Goal: Answer question/provide support: Share knowledge or assist other users

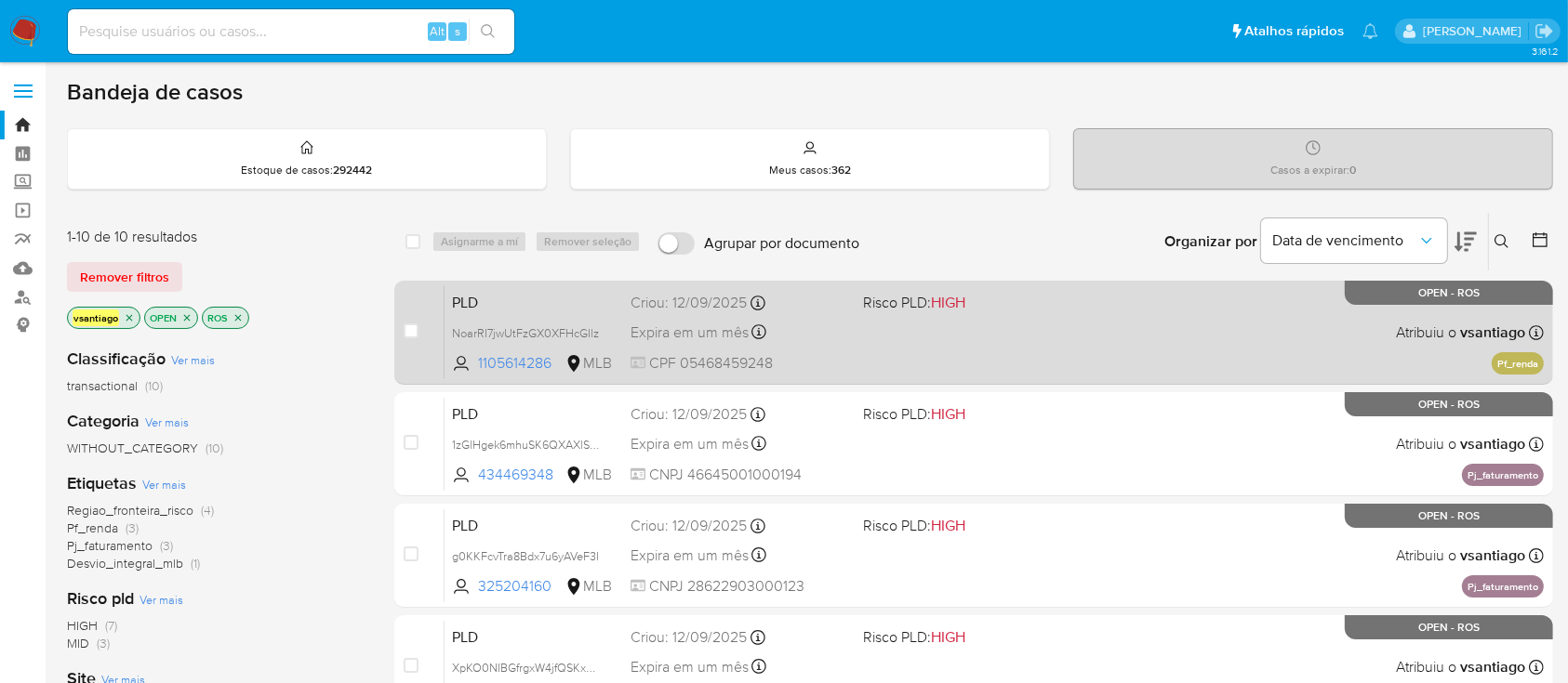
click at [997, 352] on div "PLD NoarRI7jwUtFzGX0XFHcGIlz 1105614286 MLB Risco PLD: HIGH Criou: 12/09/2025 C…" at bounding box center [995, 333] width 1100 height 94
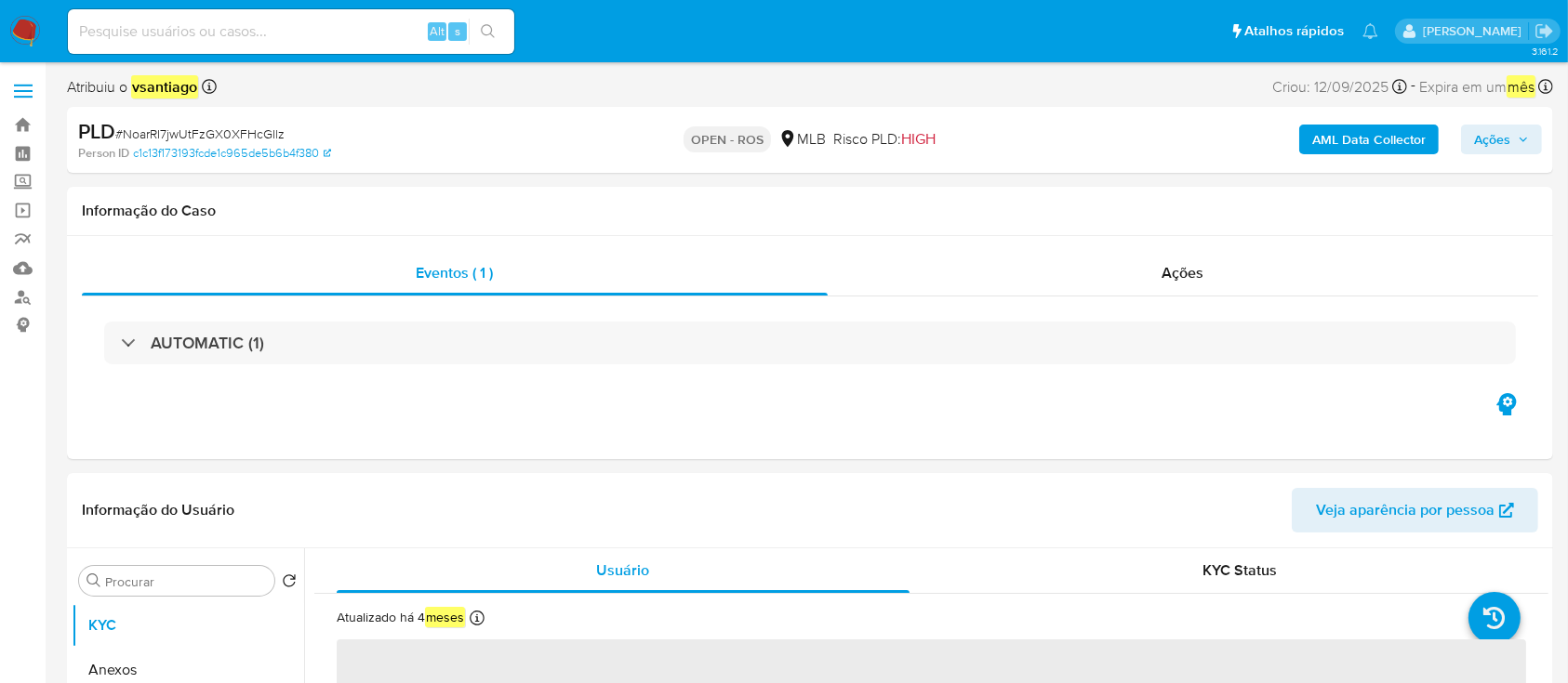
select select "10"
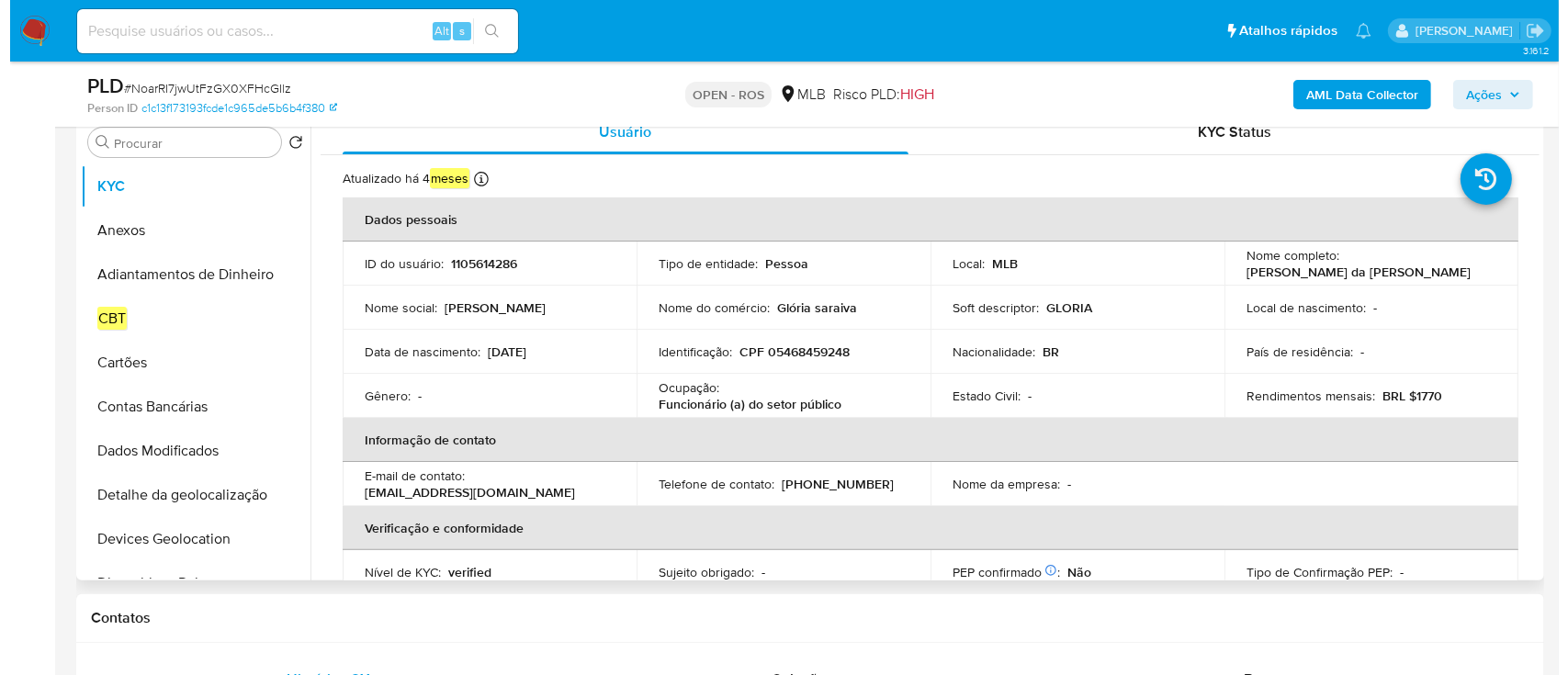
scroll to position [368, 0]
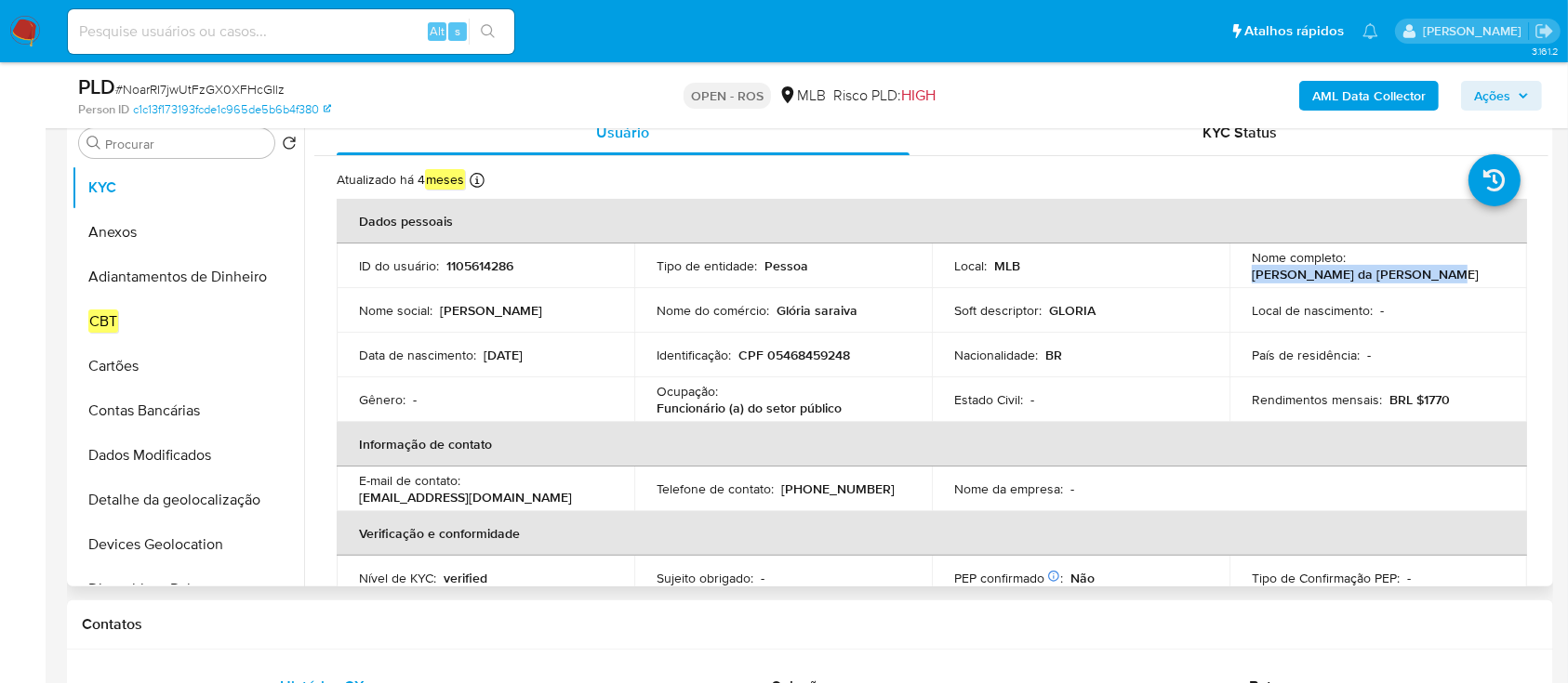
drag, startPoint x: 1250, startPoint y: 267, endPoint x: 1419, endPoint y: 274, distance: 169.1
click at [1418, 273] on div "Nome completo : Maria da Gloria Saraiva Lima" at bounding box center [1378, 266] width 253 height 34
copy p "Maria da Gloria Saraiva Lima"
click at [799, 343] on td "Identificação : CPF 05468459248" at bounding box center [783, 354] width 298 height 44
click at [803, 353] on p "CPF 05468459248" at bounding box center [794, 355] width 112 height 17
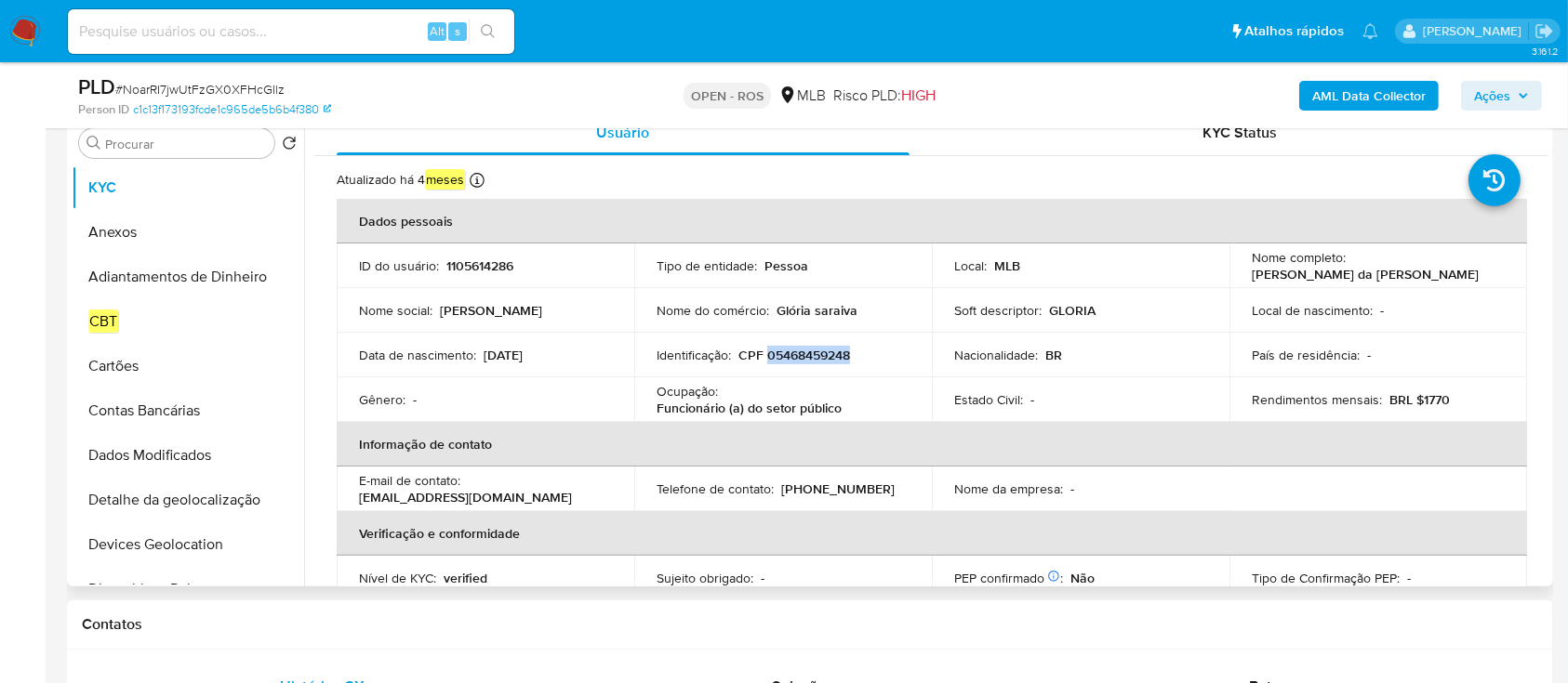
click at [803, 353] on p "CPF 05468459248" at bounding box center [794, 355] width 112 height 17
copy p "05468459248"
click at [131, 237] on button "Anexos" at bounding box center [180, 232] width 218 height 44
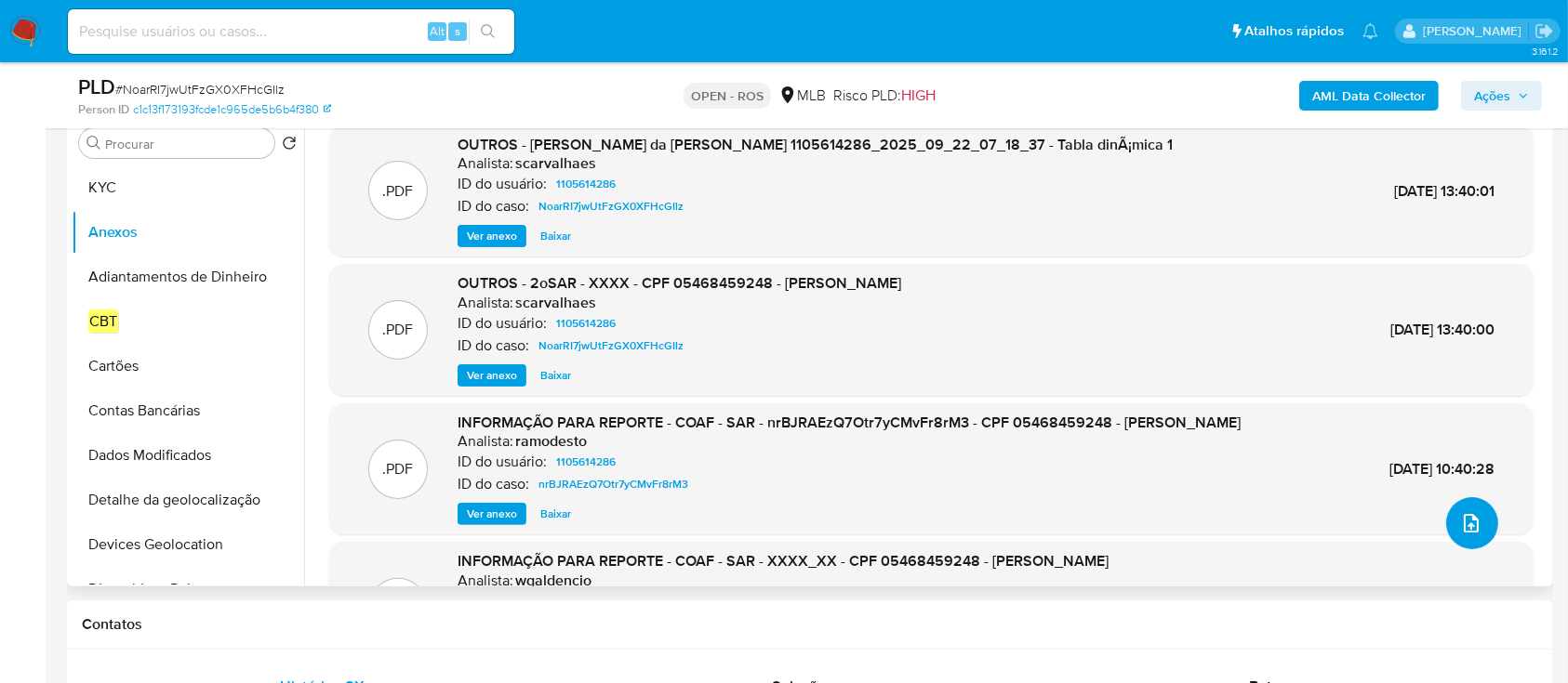
click at [1465, 532] on icon "upload-file" at bounding box center [1471, 523] width 15 height 19
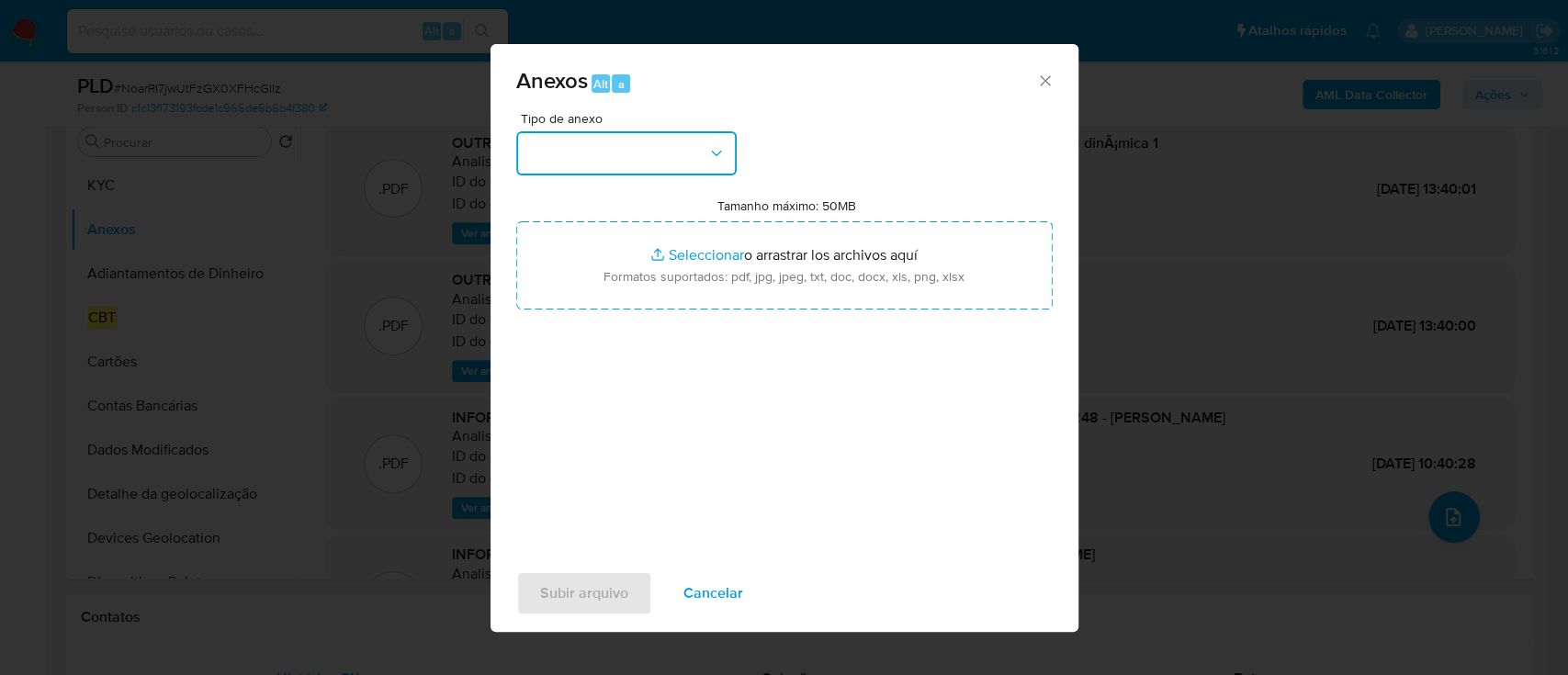
click at [607, 135] on button "button" at bounding box center [626, 152] width 220 height 44
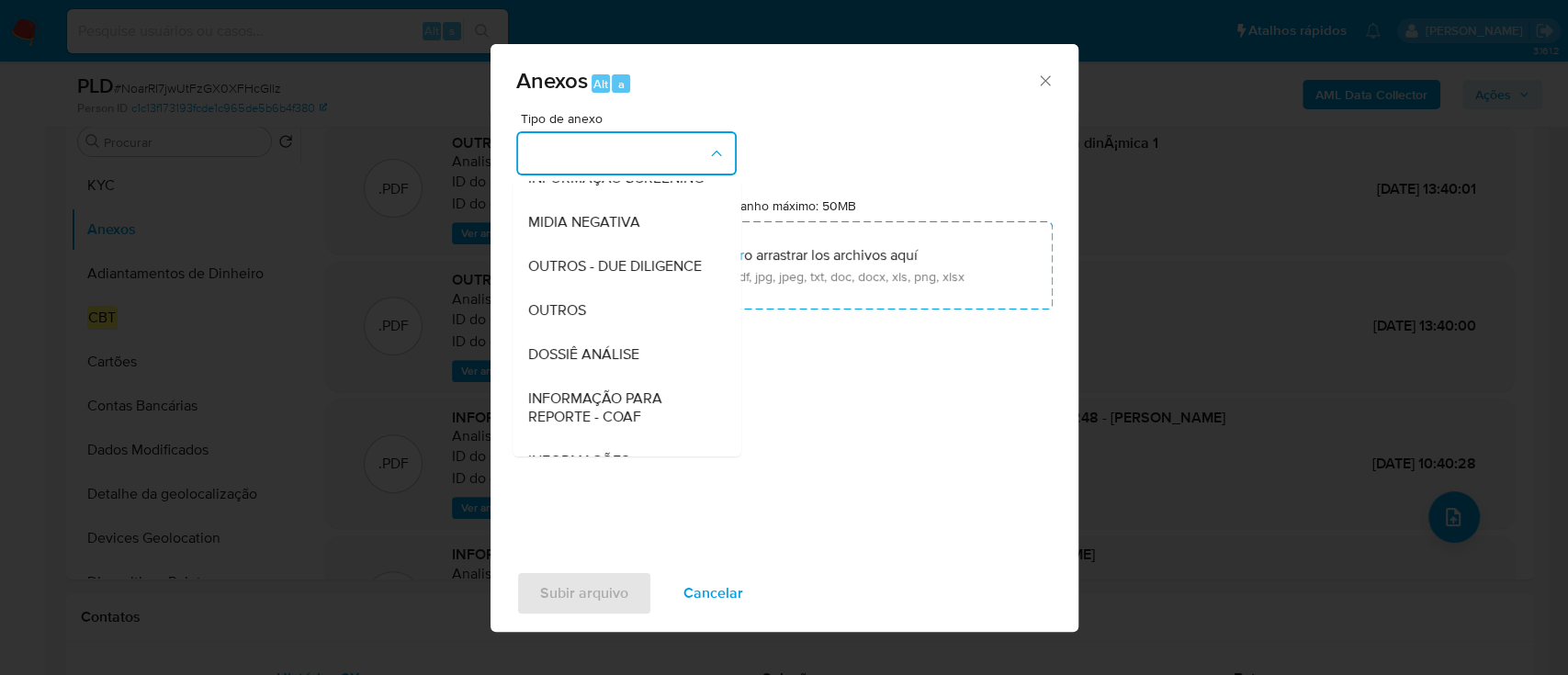
scroll to position [282, 0]
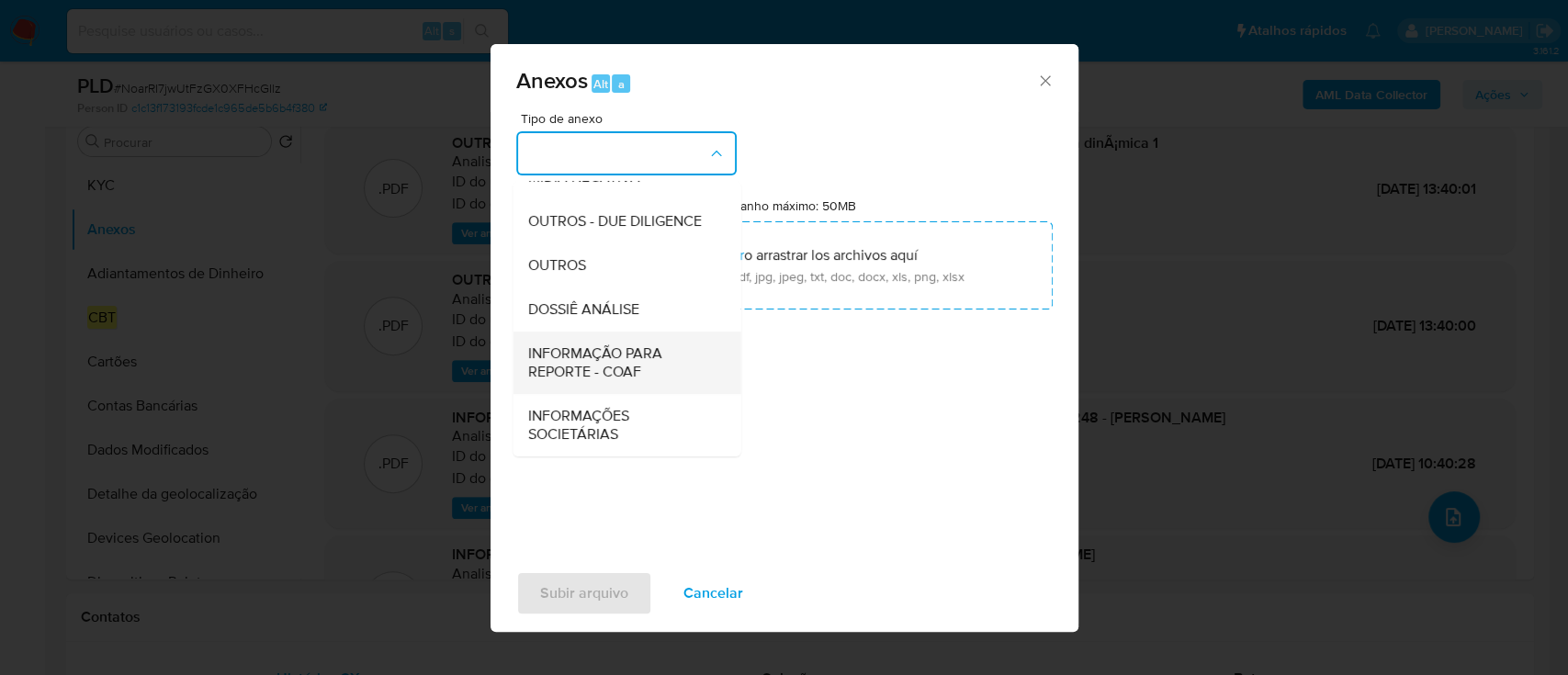
click at [605, 364] on span "INFORMAÇÃO PARA REPORTE - COAF" at bounding box center [621, 363] width 188 height 37
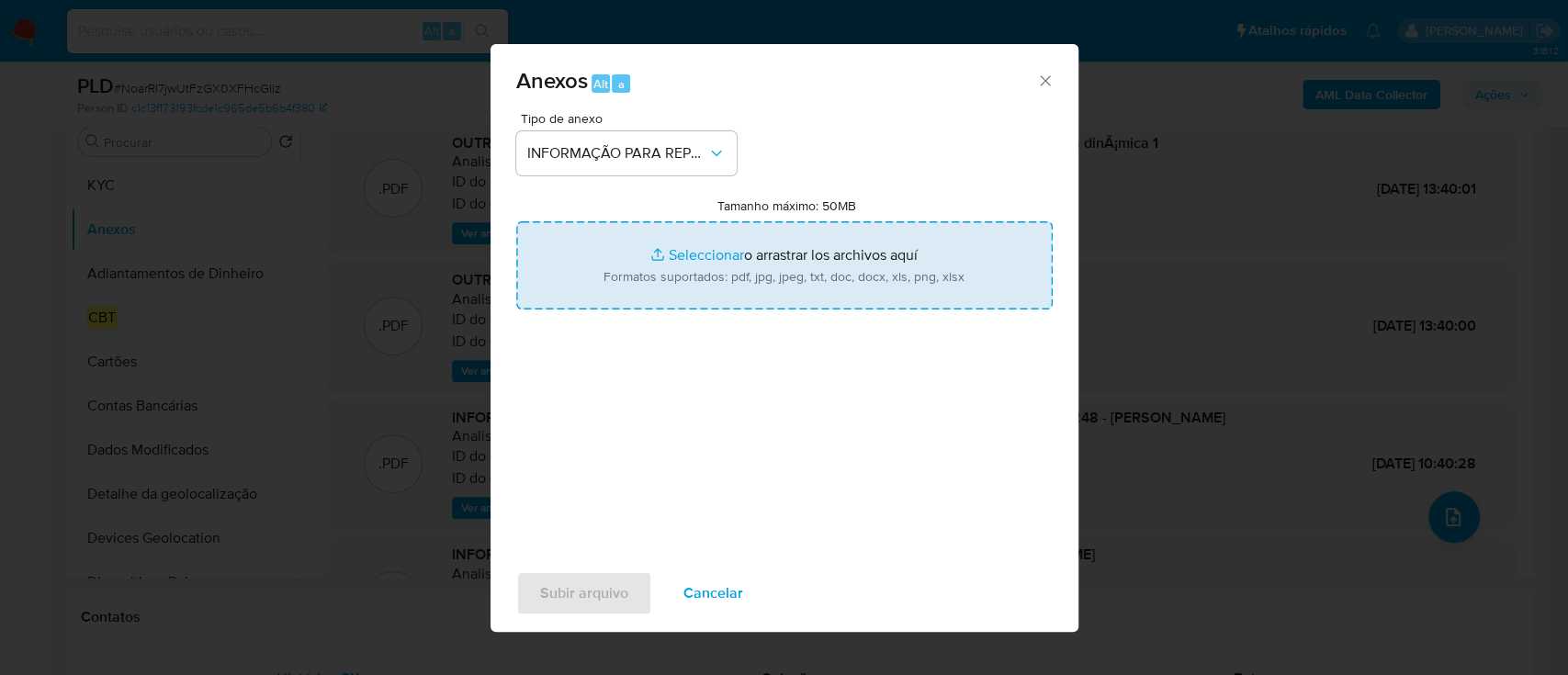
type input "C:\fakepath\2º SAR - NoarRI7jwUtFzGX0XFHcGIlz - CPF 05468459248 - MARIA DA GLOR…"
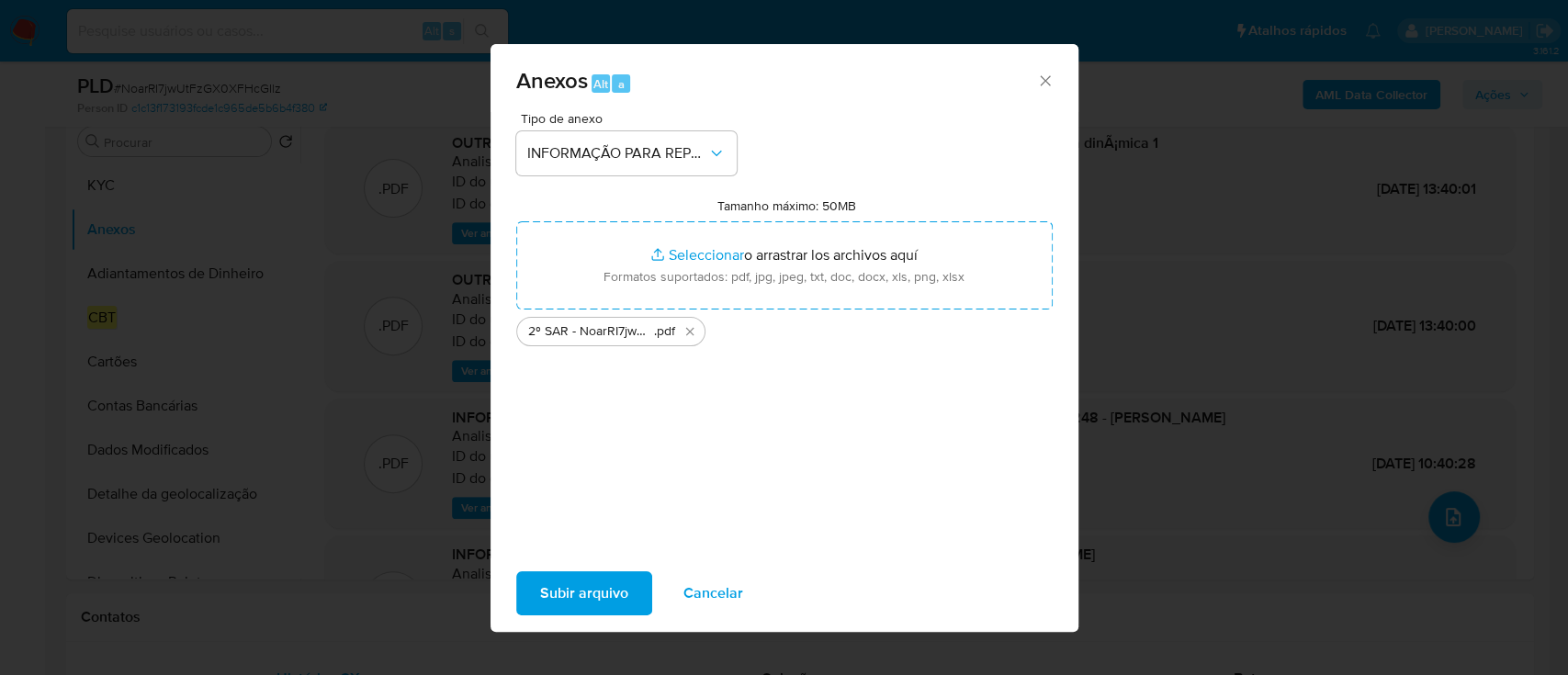
click at [601, 589] on span "Subir arquivo" at bounding box center [584, 593] width 88 height 41
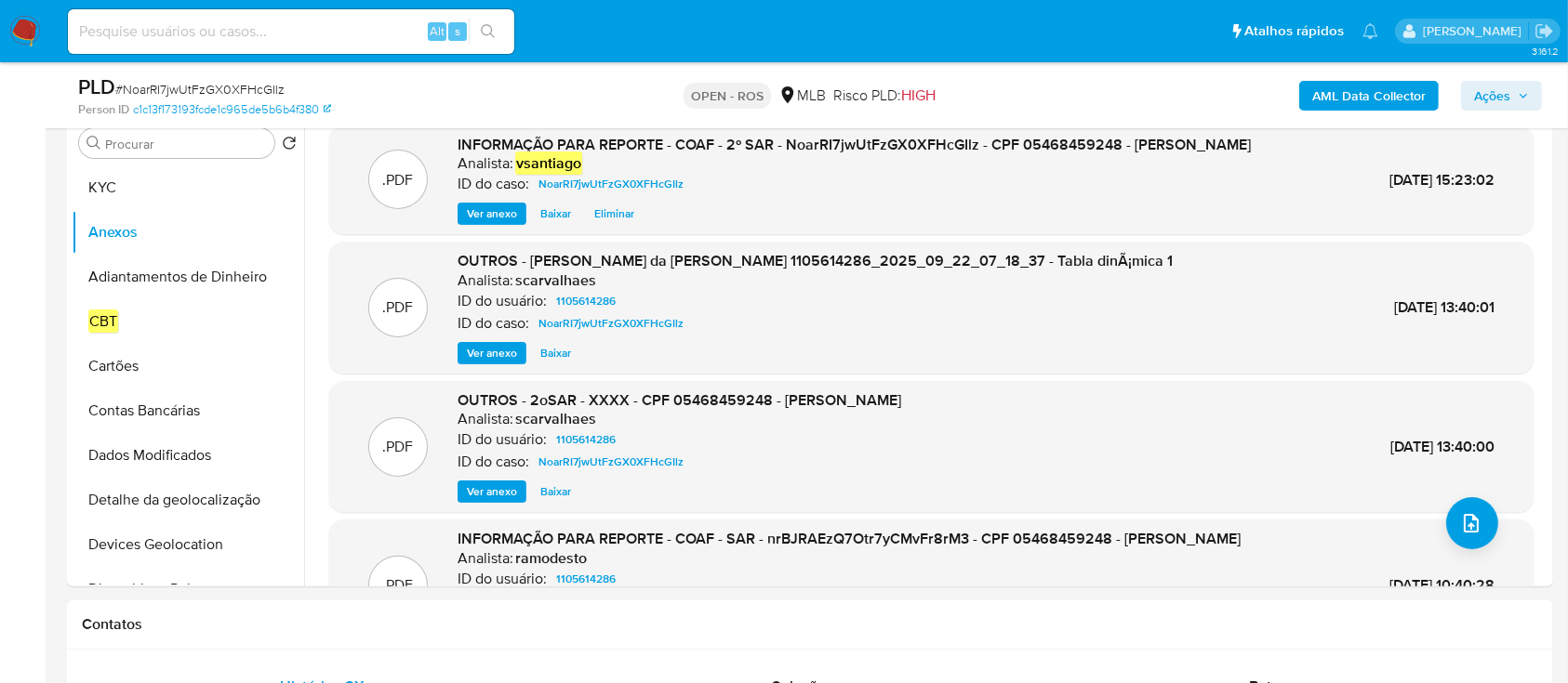
click at [1480, 105] on span "Ações" at bounding box center [1492, 96] width 37 height 30
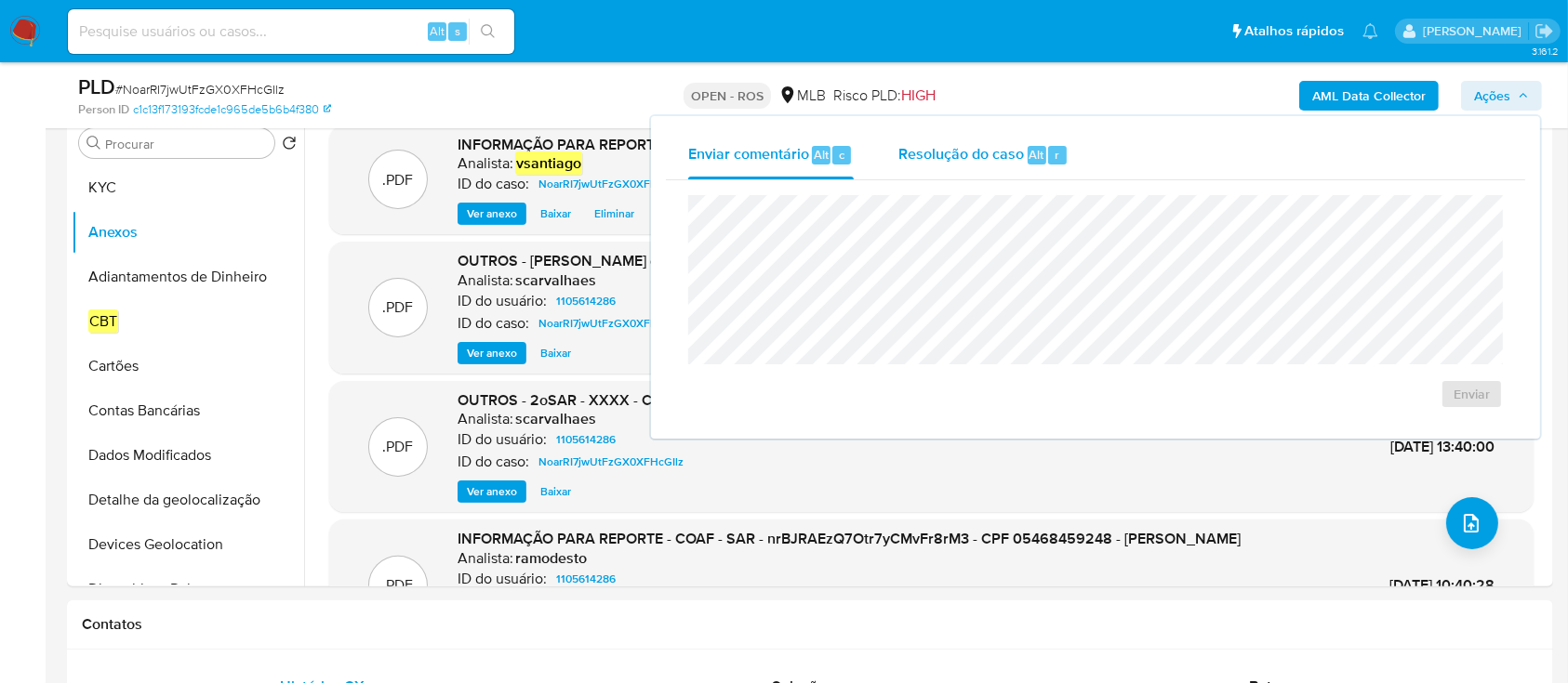
drag, startPoint x: 985, startPoint y: 161, endPoint x: 975, endPoint y: 167, distance: 11.7
click at [983, 161] on span "Resolução do caso" at bounding box center [962, 153] width 126 height 22
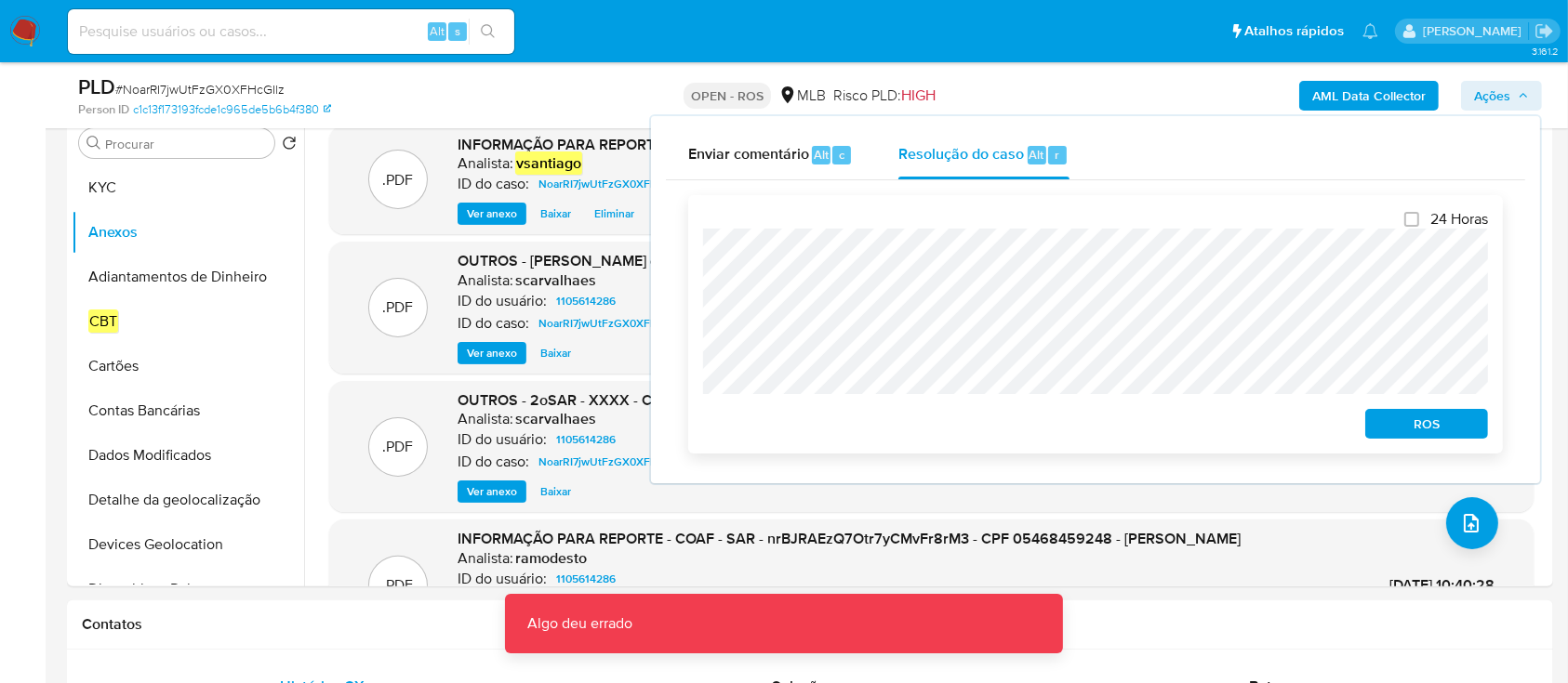
click at [1460, 416] on span "ROS" at bounding box center [1426, 424] width 97 height 26
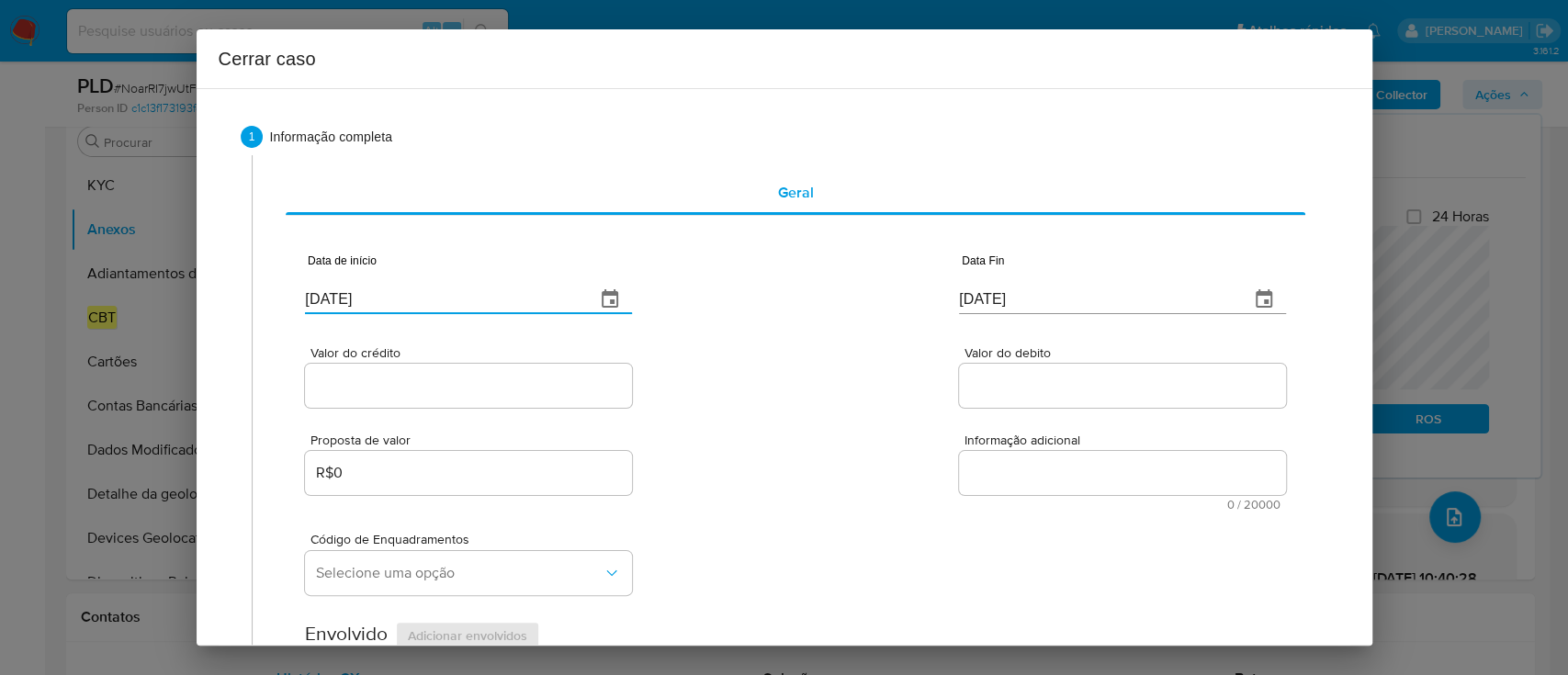
click at [349, 303] on input "25/09/2025" at bounding box center [443, 300] width 276 height 30
paste input "2/07"
type input "22/07/2025"
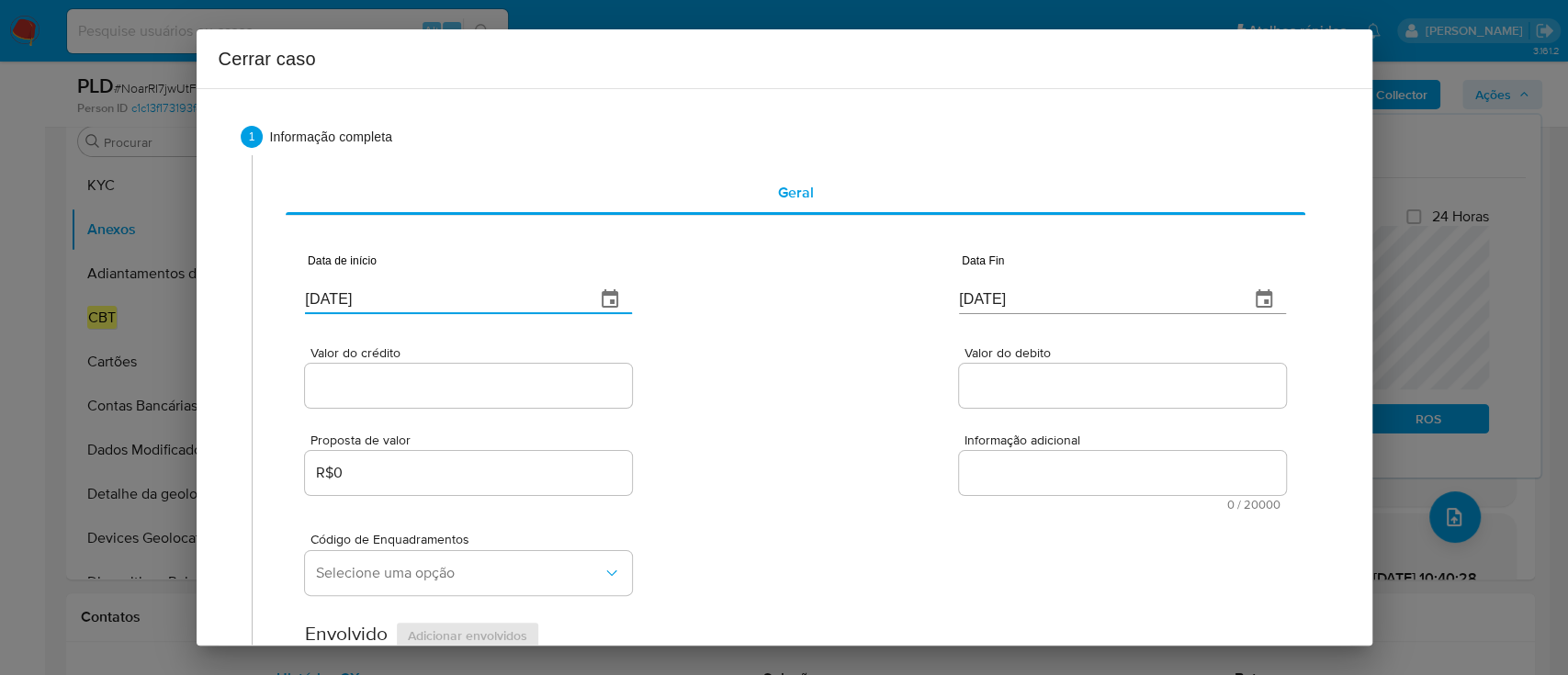
click at [784, 373] on div "Valor do crédito Valor do debito" at bounding box center [796, 368] width 980 height 87
click at [984, 301] on input "[DATE]" at bounding box center [1096, 300] width 276 height 30
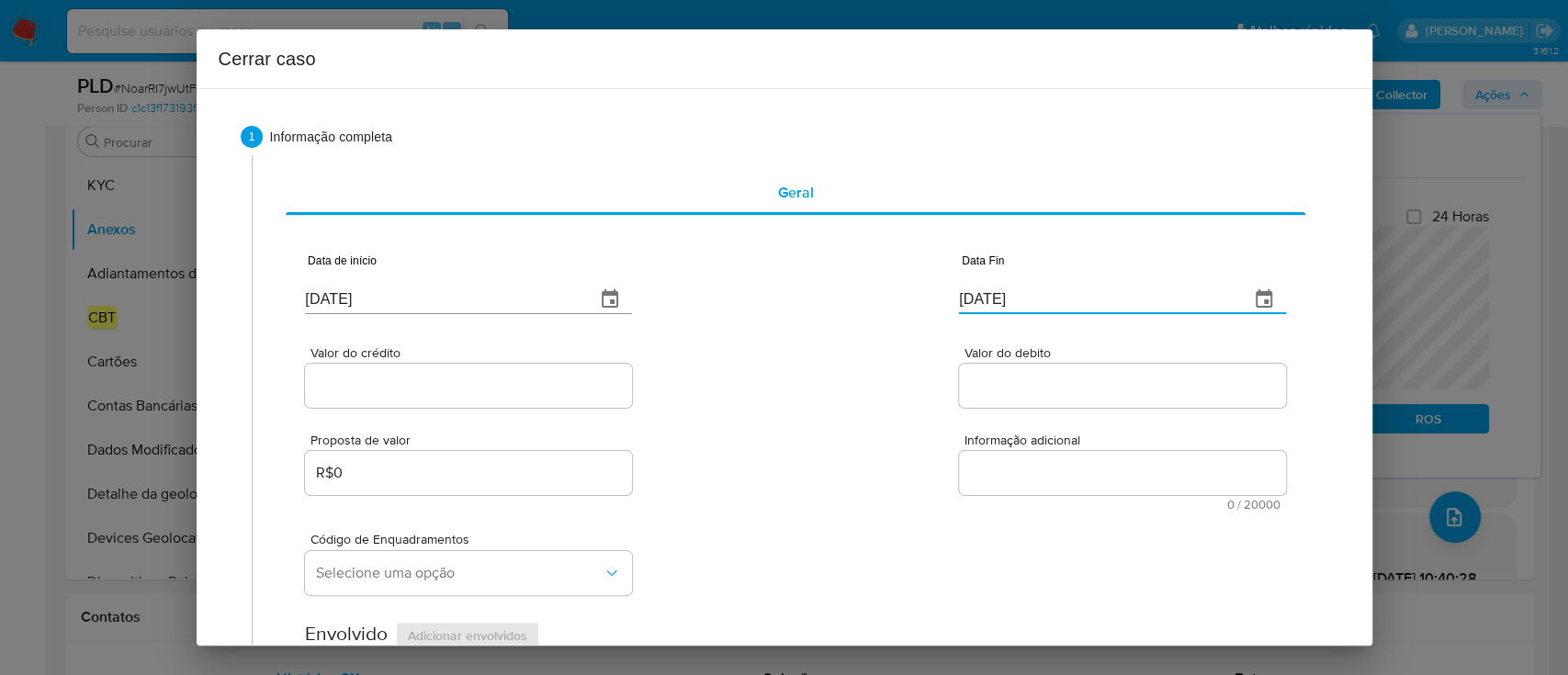
click at [984, 301] on input "[DATE]" at bounding box center [1096, 300] width 276 height 30
paste input "1"
type input "[DATE]"
click at [880, 343] on div "Valor do crédito Valor do debito" at bounding box center [796, 368] width 980 height 87
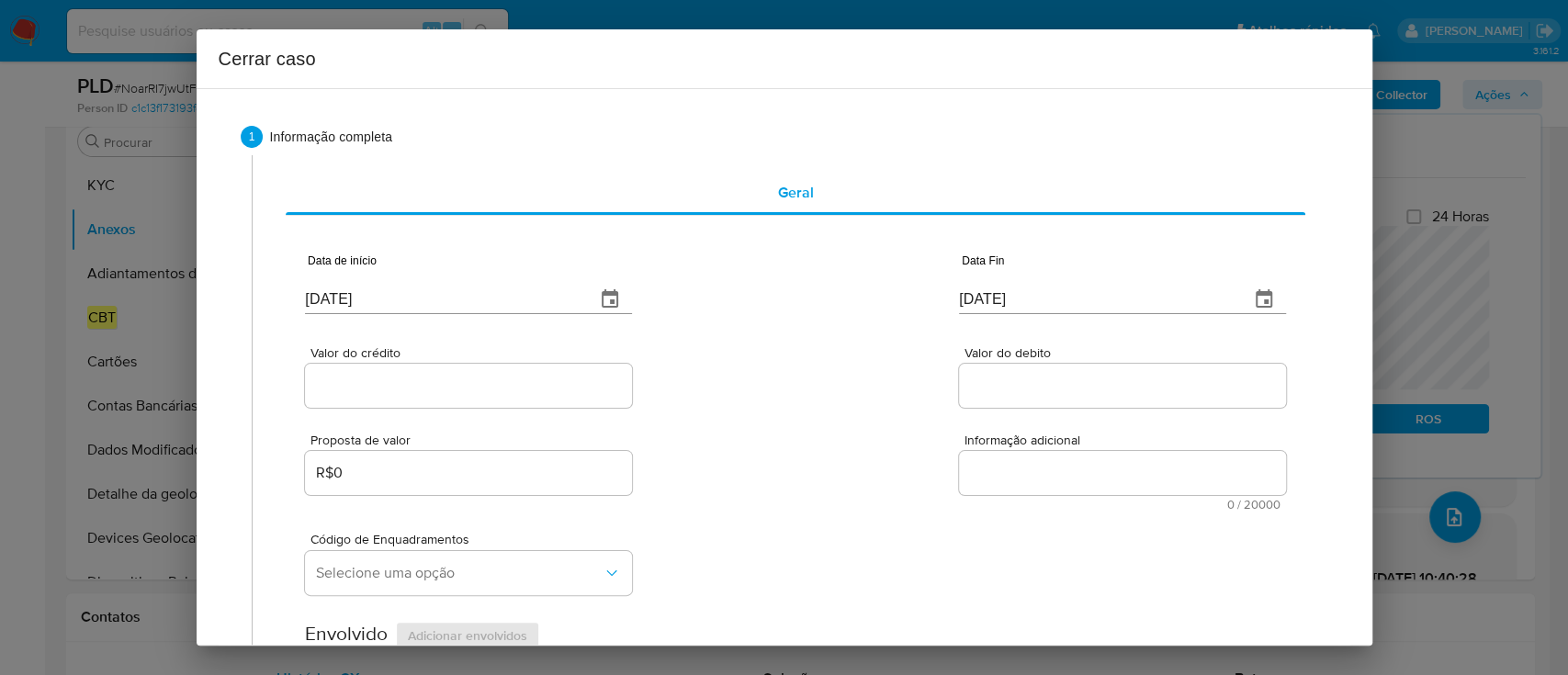
drag, startPoint x: 411, startPoint y: 393, endPoint x: 443, endPoint y: 392, distance: 32.0
click at [414, 393] on input "Valor do crédito" at bounding box center [469, 386] width 327 height 24
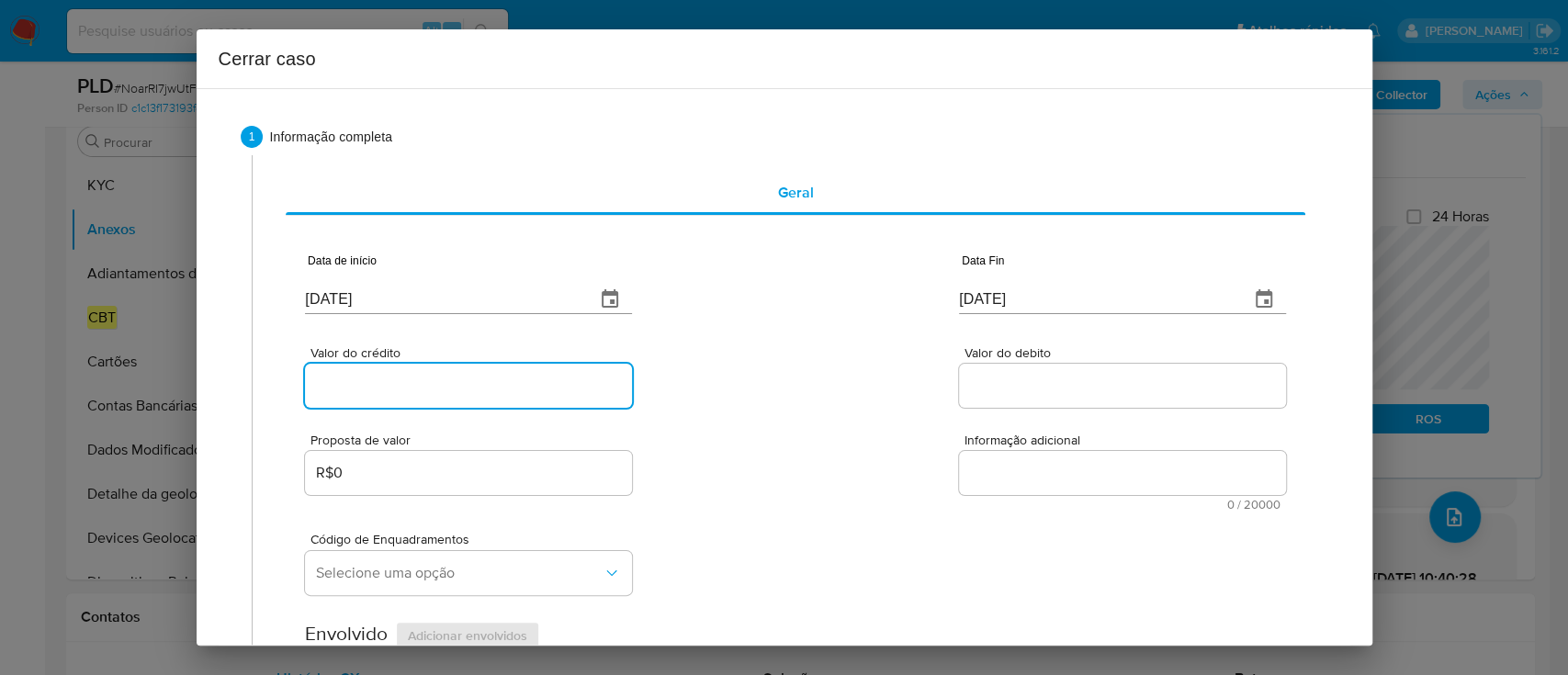
paste input "R$532.952"
type input "R$532.952"
click at [731, 384] on div "Valor do crédito R$532.952 Valor do debito" at bounding box center [796, 368] width 980 height 87
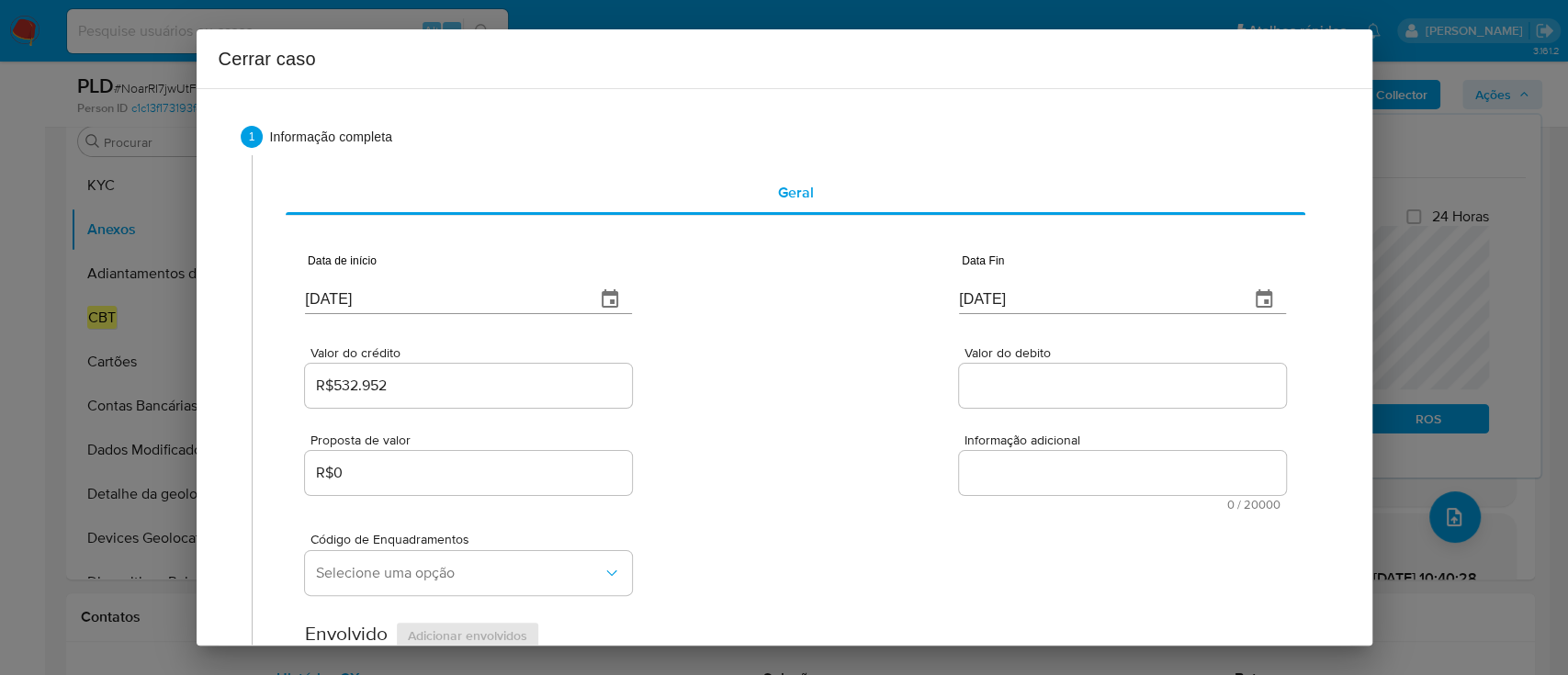
click at [1127, 379] on input "Valor do debito" at bounding box center [1122, 386] width 327 height 24
paste input "R$561.261"
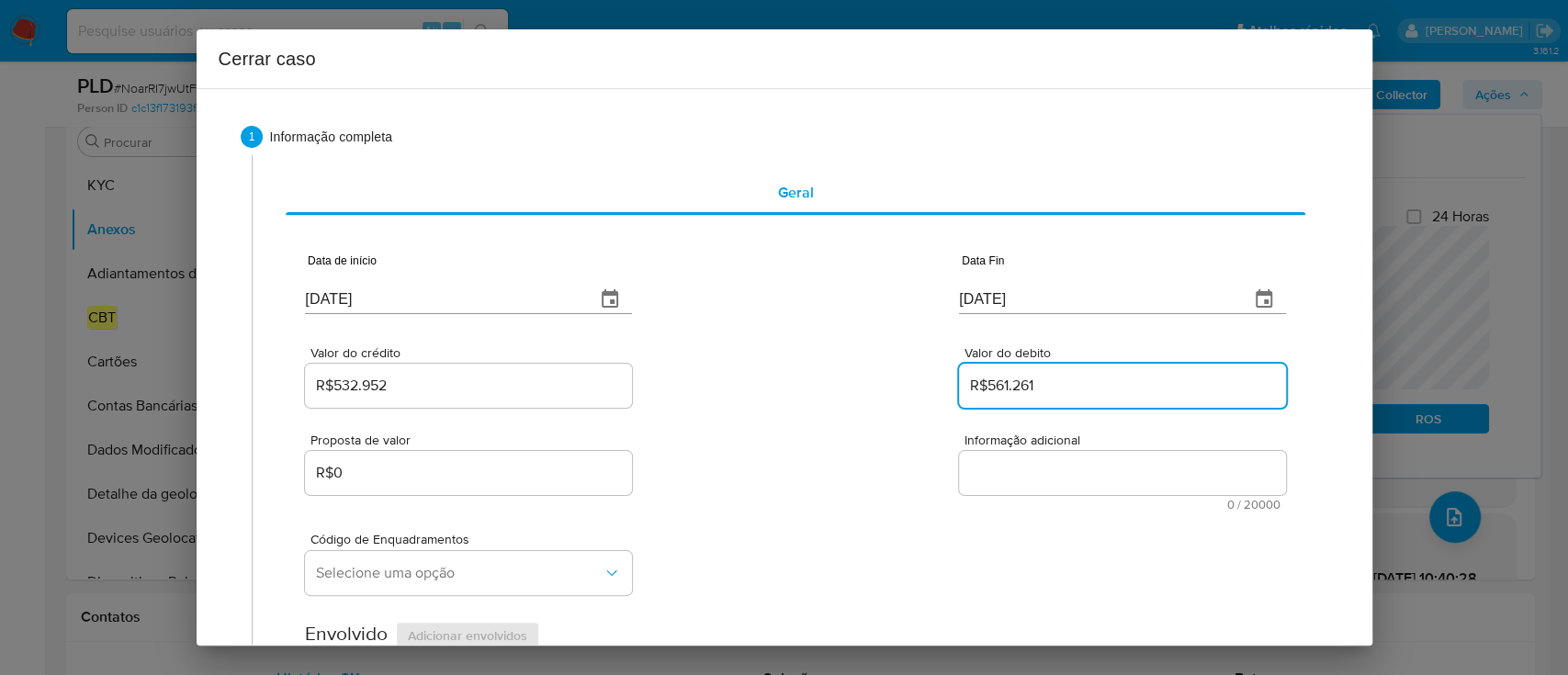
type input "R$561.261"
click at [867, 396] on div "Valor do crédito R$532.952 Valor do debito R$561.261" at bounding box center [796, 368] width 980 height 87
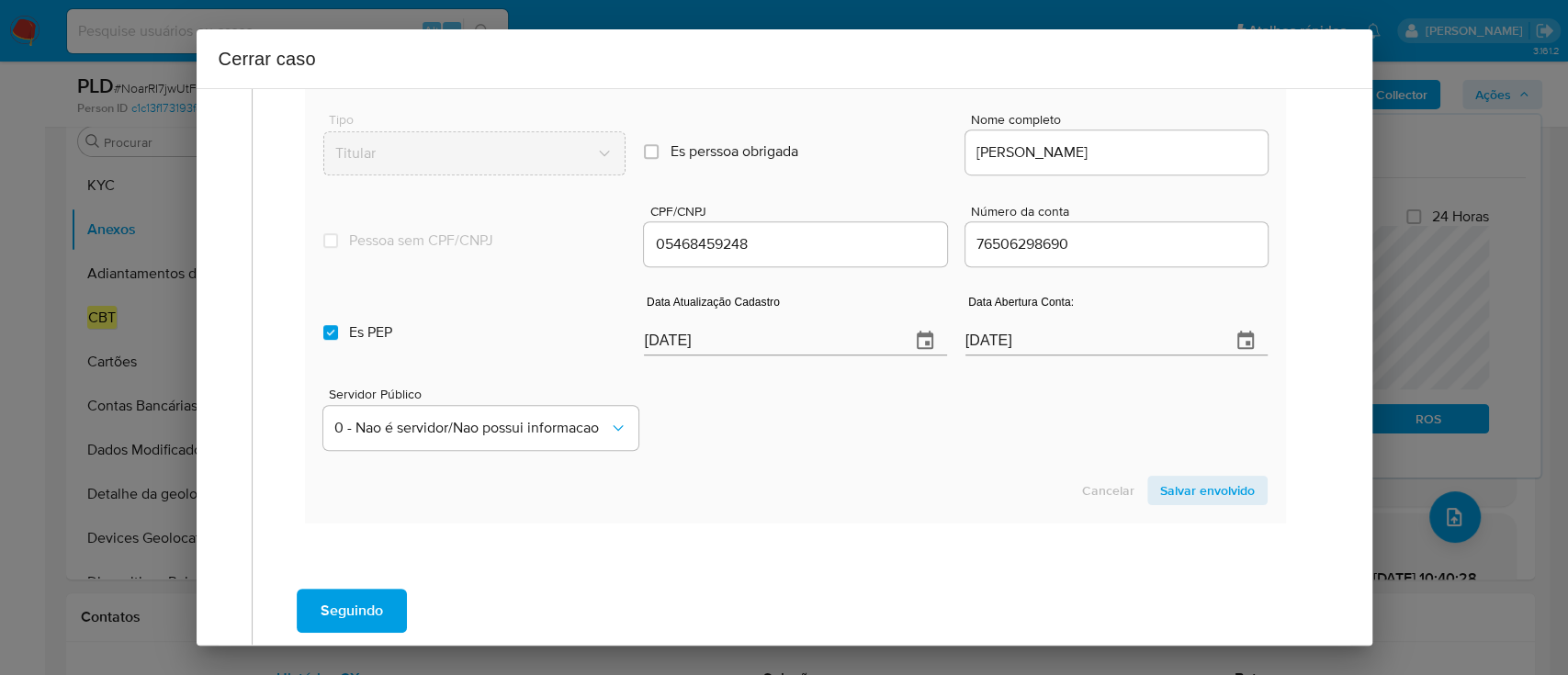
scroll to position [735, 0]
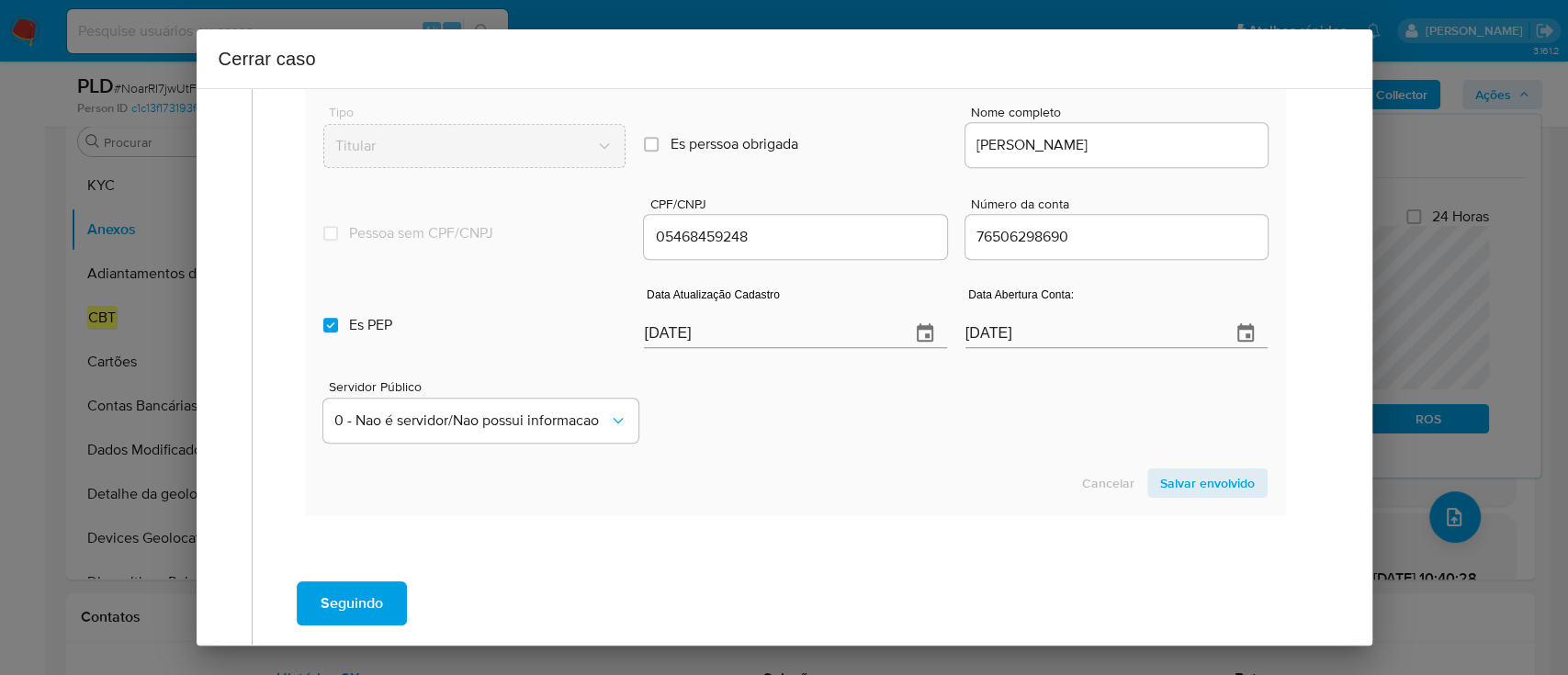
click at [1045, 135] on input "MARIA DA GLORIA SARAIVA LIMA" at bounding box center [1117, 145] width 303 height 24
click at [886, 118] on label "Es perssoa obrigada Is PObrigada" at bounding box center [796, 144] width 303 height 62
click at [658, 136] on input "Es perssoa obrigada Is PObrigada" at bounding box center [652, 144] width 15 height 15
click at [834, 149] on label "Es perssoa obrigada Is PObrigada" at bounding box center [796, 144] width 303 height 62
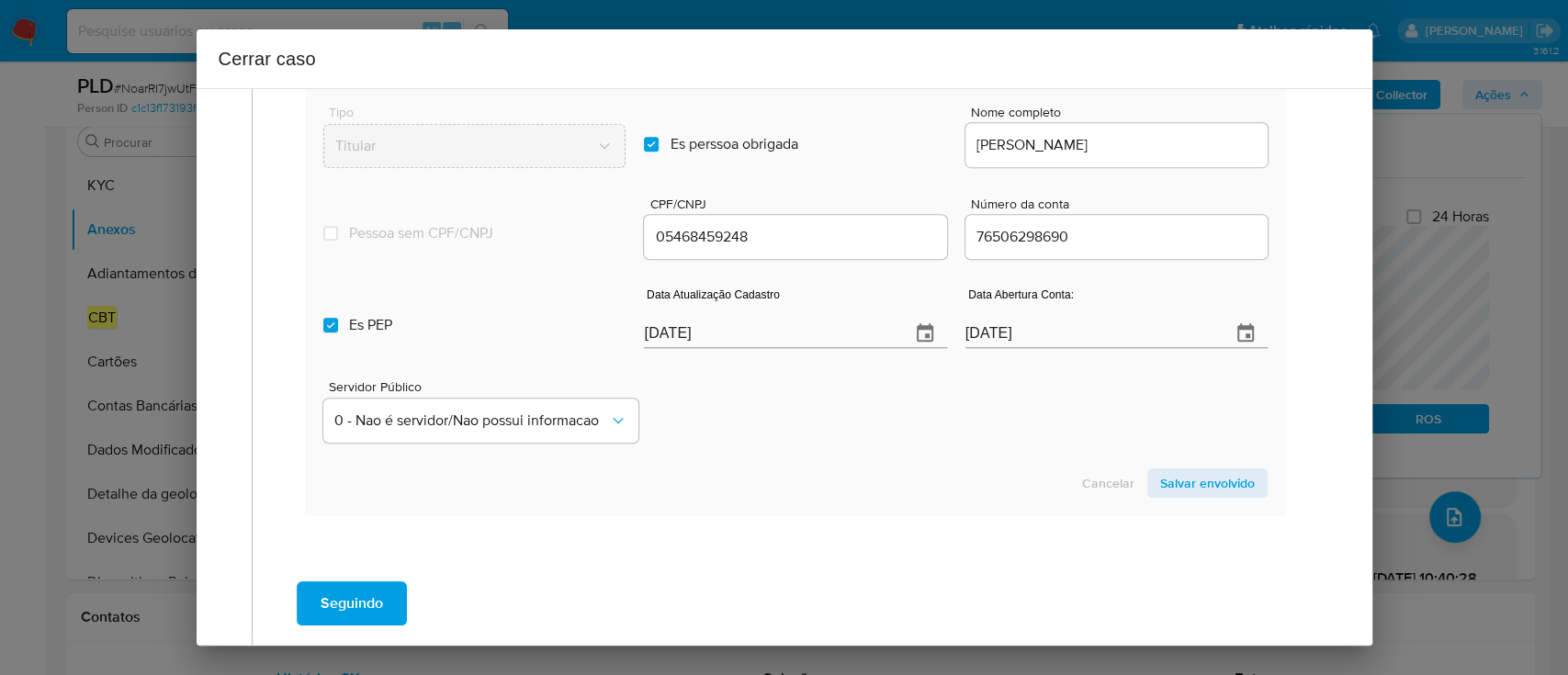
click at [658, 149] on input "Es perssoa obrigada Is PObrigada" at bounding box center [652, 144] width 15 height 15
checkbox input "false"
click at [797, 419] on div "Servidor Público 0 - Nao é servidor/[PERSON_NAME] possui informacao" at bounding box center [795, 404] width 943 height 92
click at [660, 338] on input "[DATE]" at bounding box center [770, 333] width 251 height 30
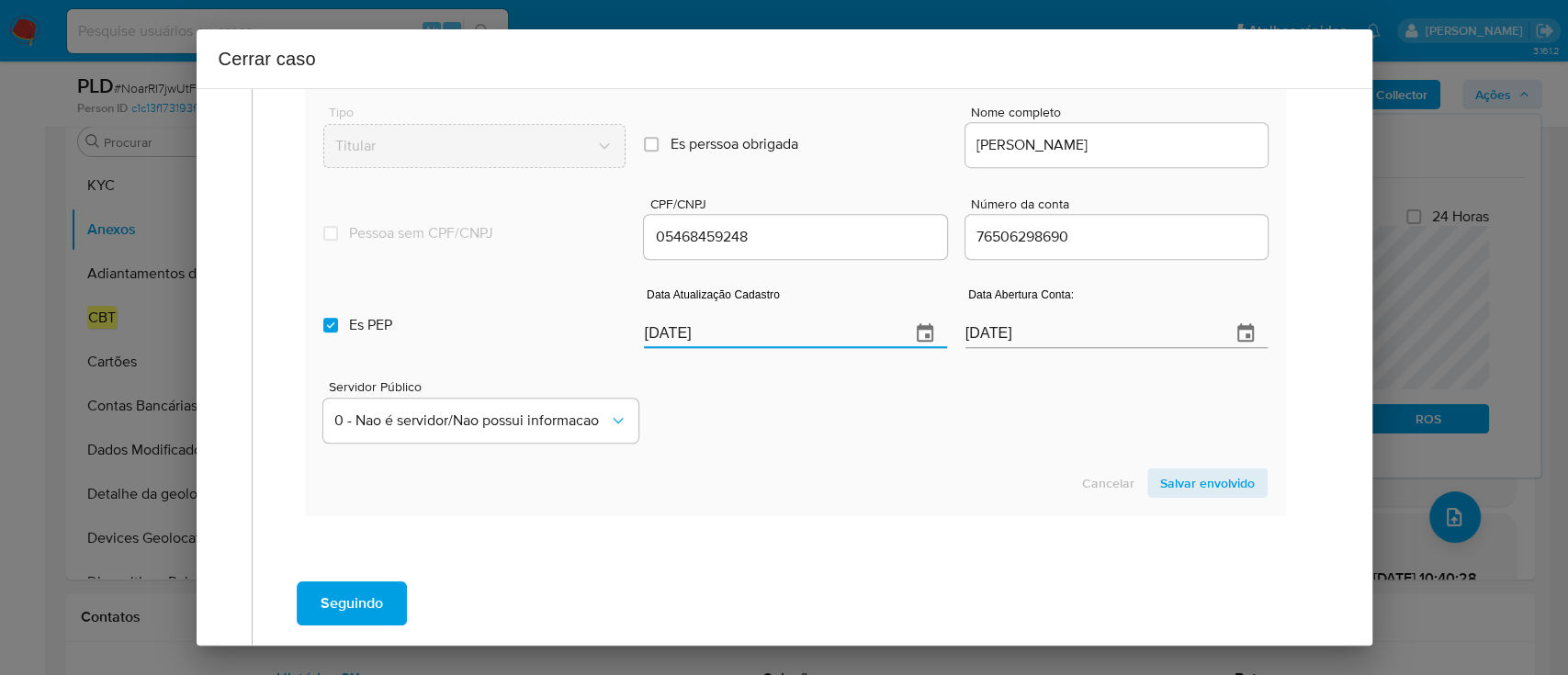
click at [660, 338] on input "[DATE]" at bounding box center [770, 333] width 251 height 30
paste input "7/05"
type input "27/05/2025"
click at [720, 393] on div "Servidor Público 0 - Nao é servidor/[PERSON_NAME] possui informacao" at bounding box center [795, 404] width 943 height 92
click at [334, 324] on input "Es PEP isPEP" at bounding box center [330, 325] width 15 height 15
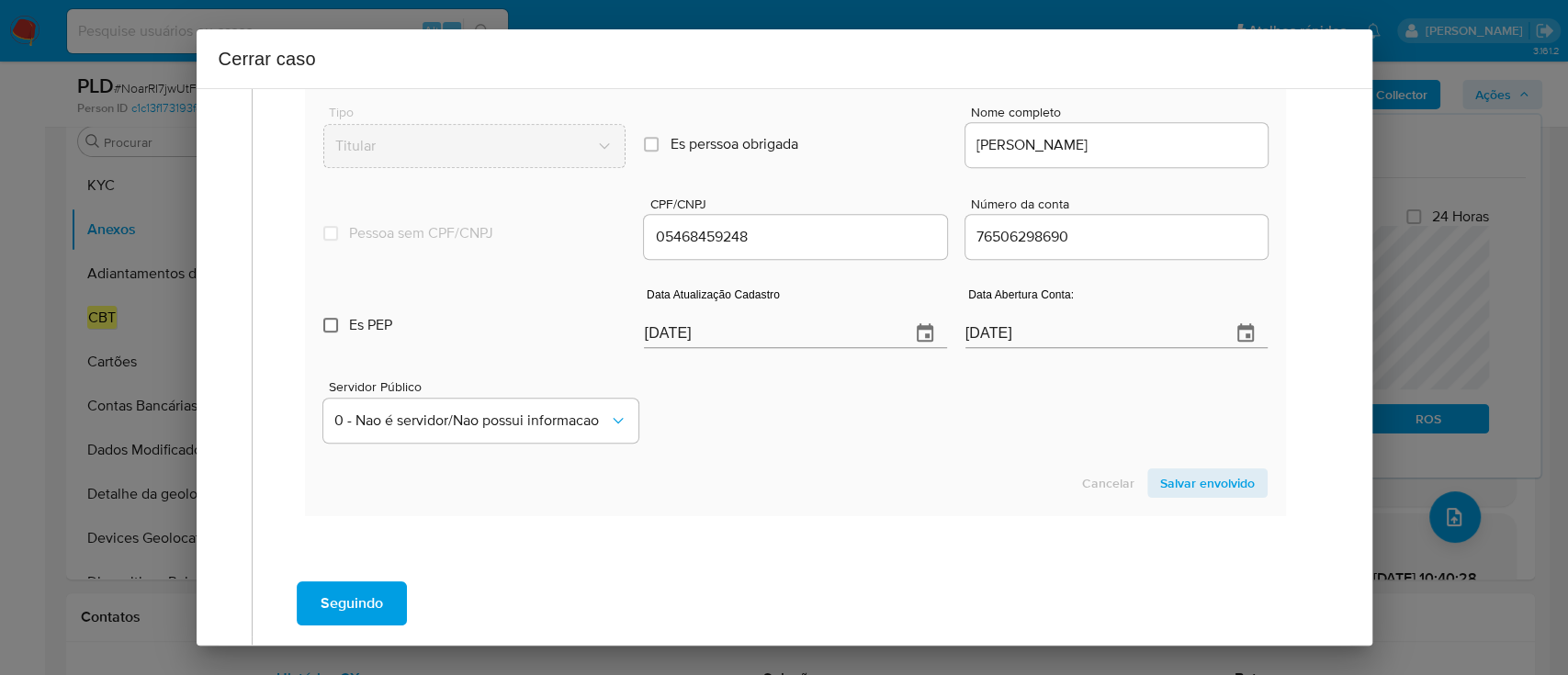
checkbox input "false"
click at [1205, 477] on span "Salvar envolvido" at bounding box center [1208, 484] width 95 height 26
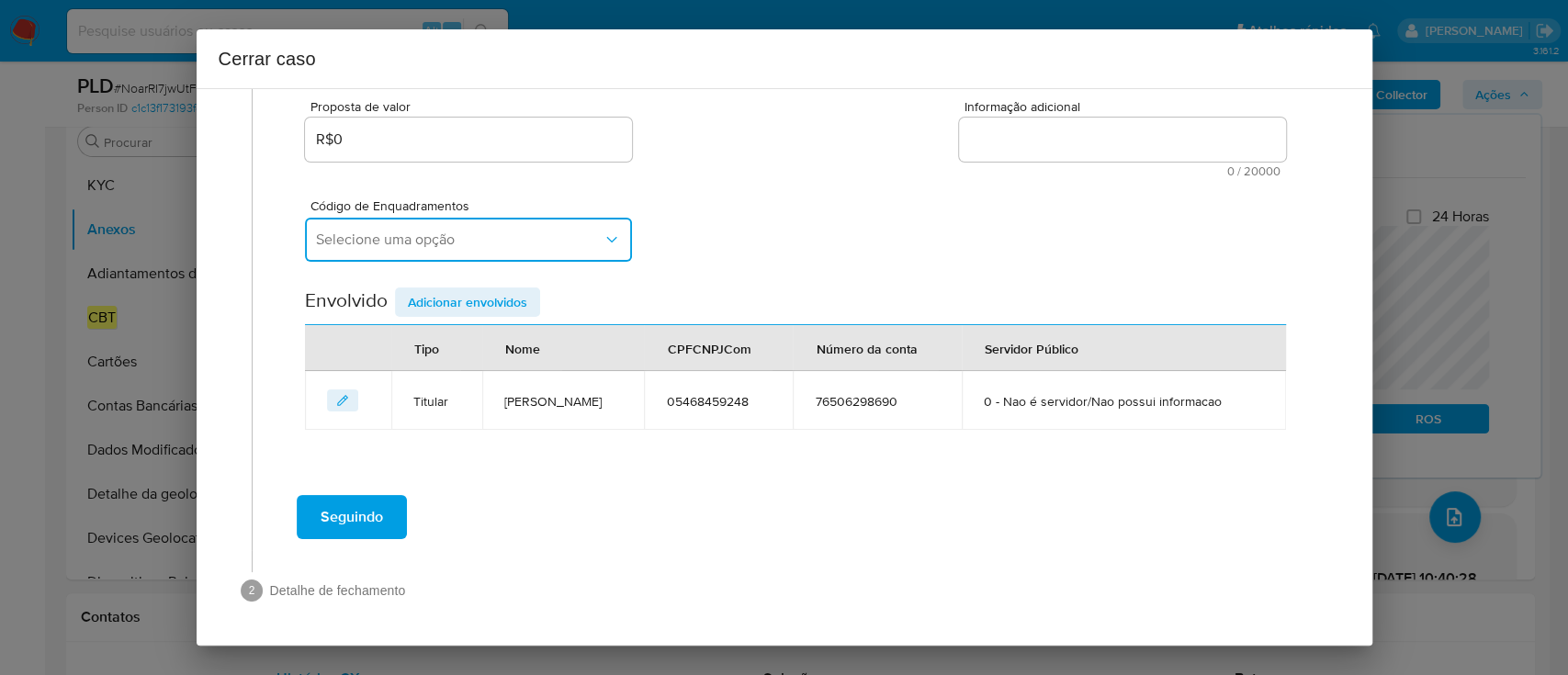
drag, startPoint x: 503, startPoint y: 231, endPoint x: 534, endPoint y: 241, distance: 32.6
click at [503, 231] on span "Selecione uma opção" at bounding box center [459, 240] width 287 height 19
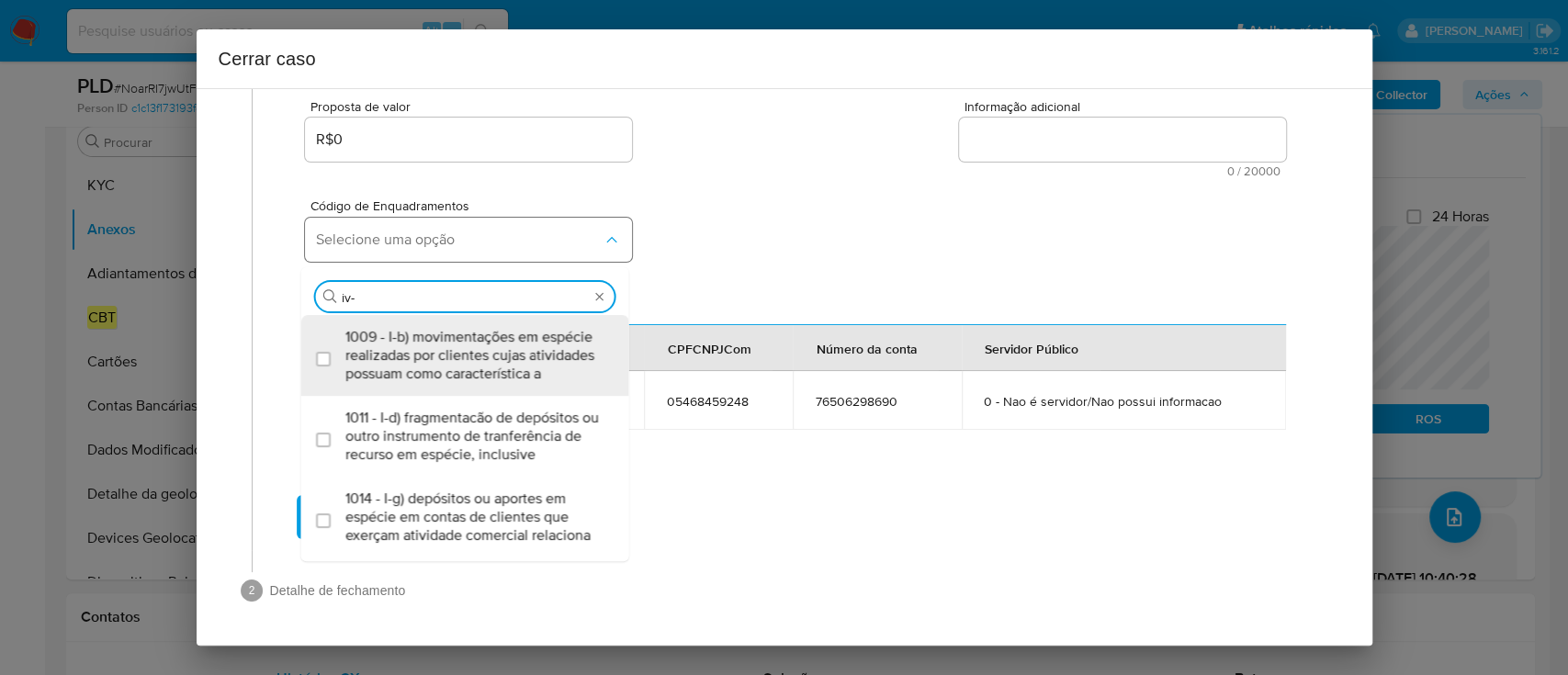
type input "iv-a"
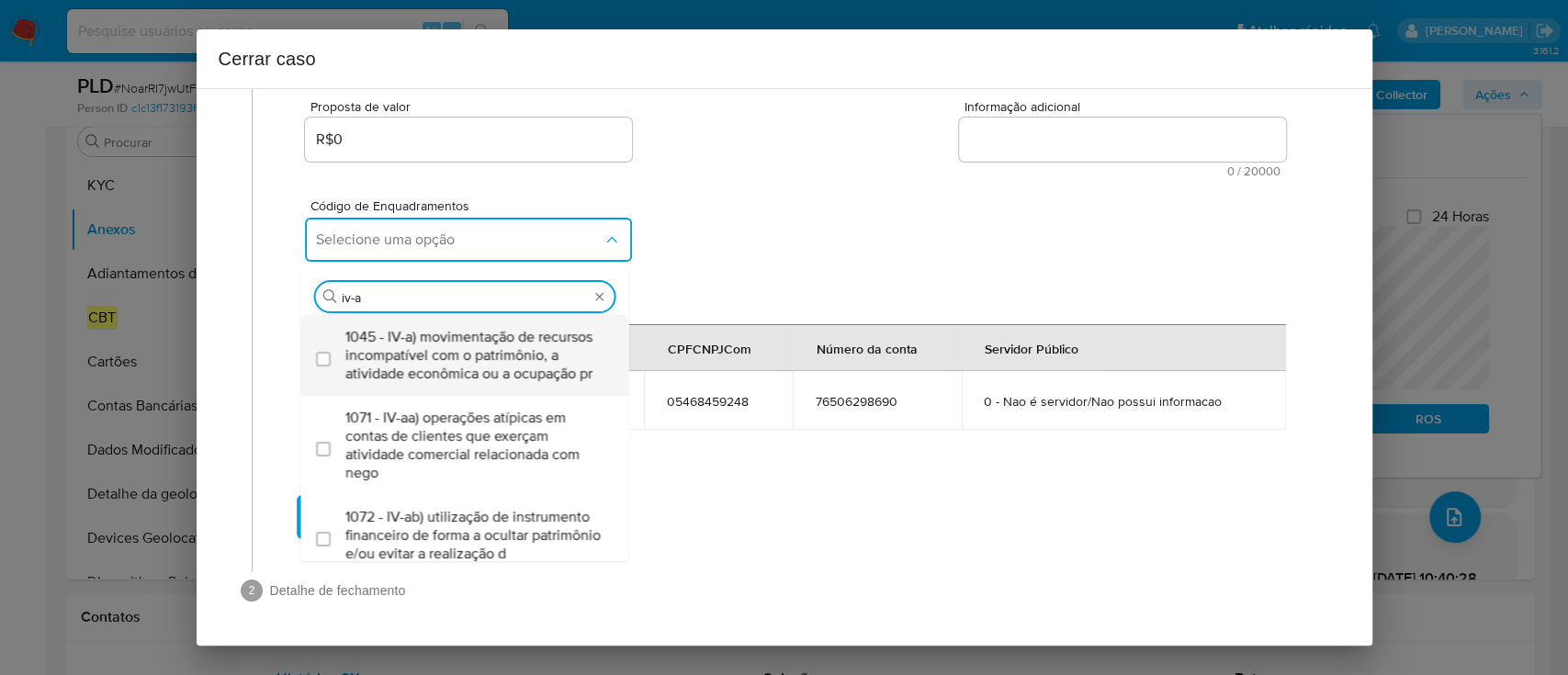
click at [468, 351] on span "1045 - IV-a) movimentação de recursos incompatível com o patrimônio, a atividad…" at bounding box center [474, 355] width 258 height 55
checkbox input "true"
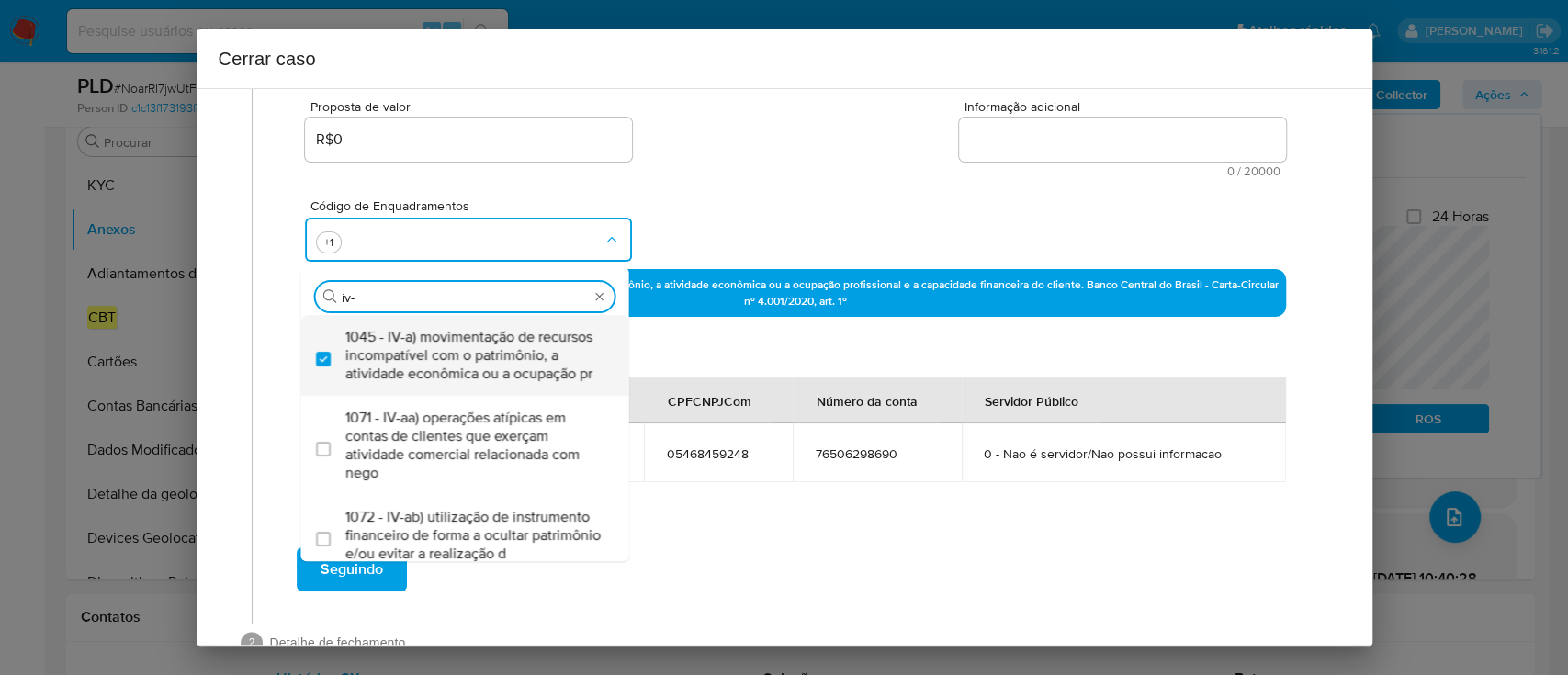
type input "iv-c"
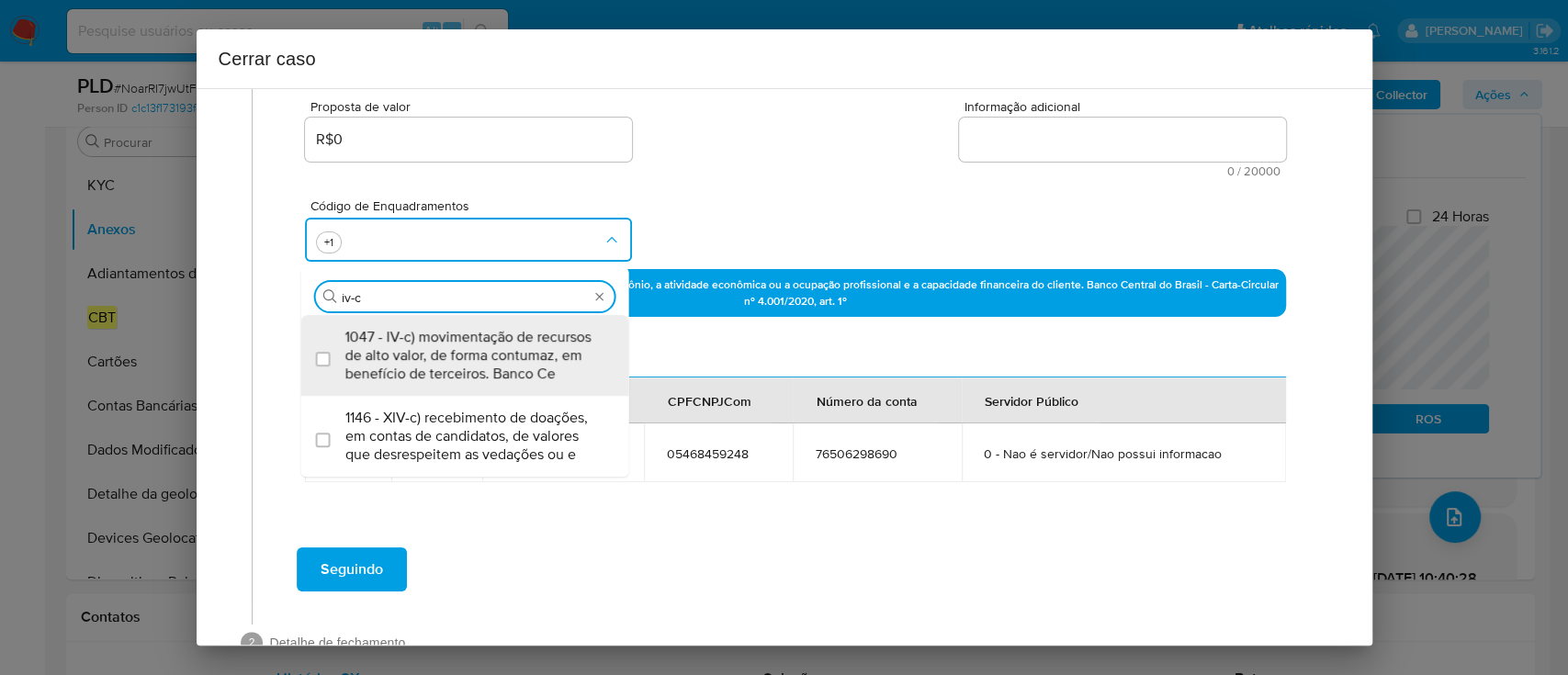
click at [466, 352] on span "1047 - IV-c) movimentação de recursos de alto valor, de forma contumaz, em bene…" at bounding box center [474, 355] width 258 height 55
checkbox input "true"
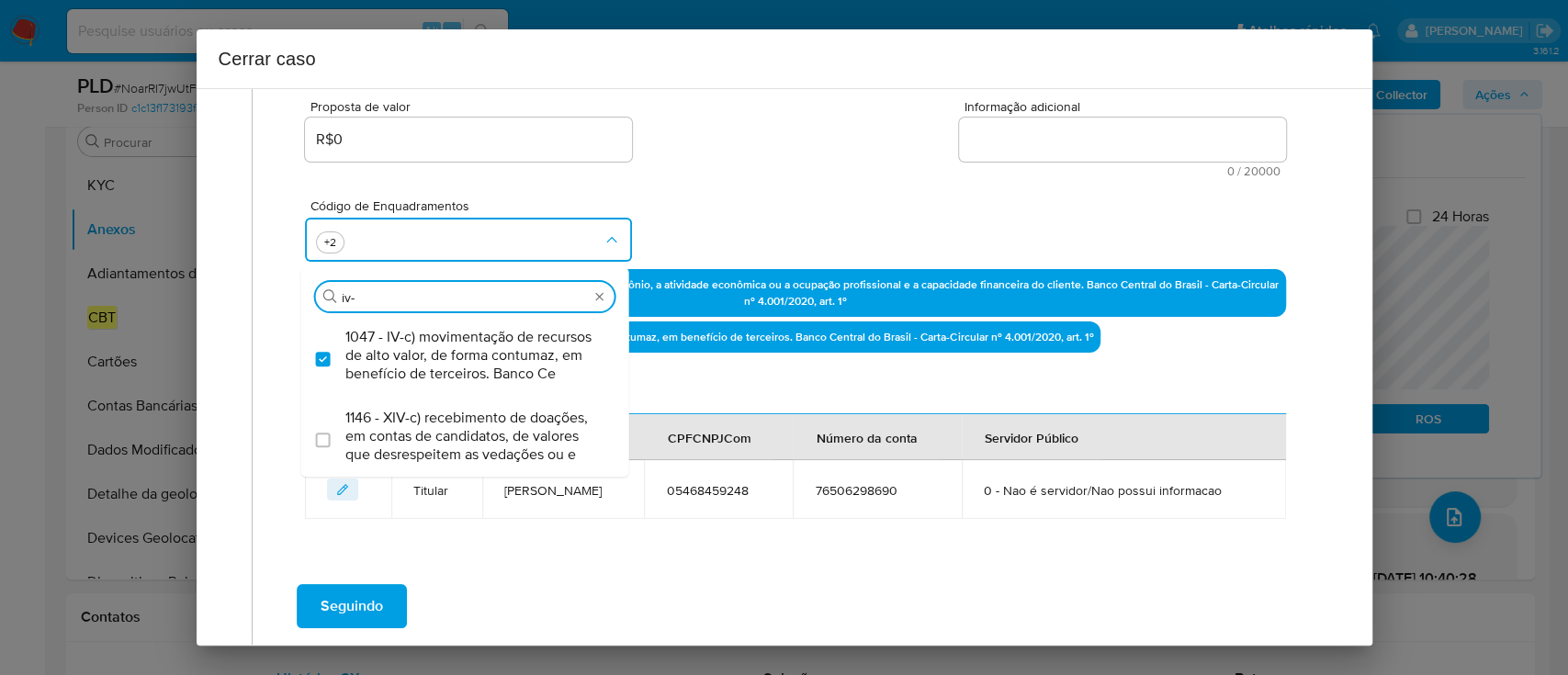
type input "iv-v"
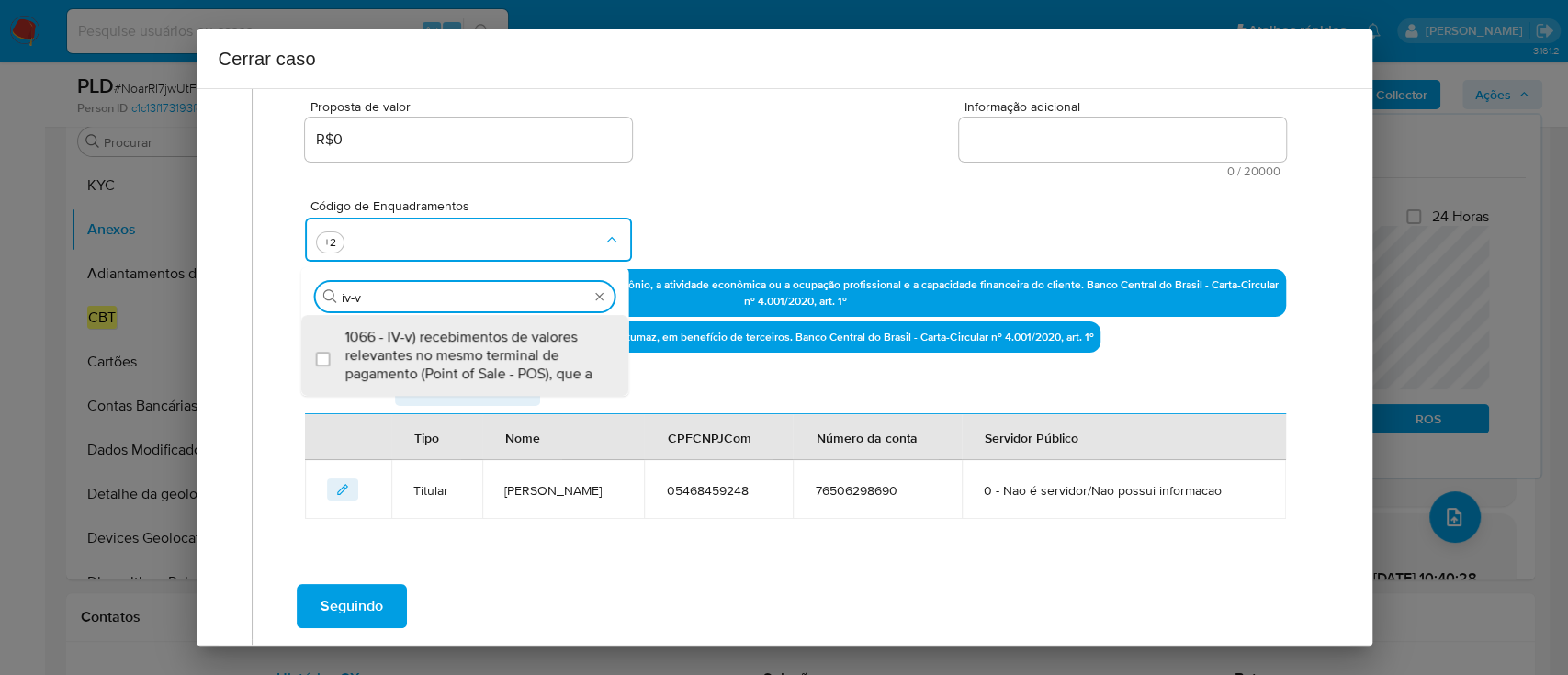
click at [466, 352] on span "1066 - IV-v) recebimentos de valores relevantes no mesmo terminal de pagamento …" at bounding box center [474, 355] width 258 height 55
checkbox input "true"
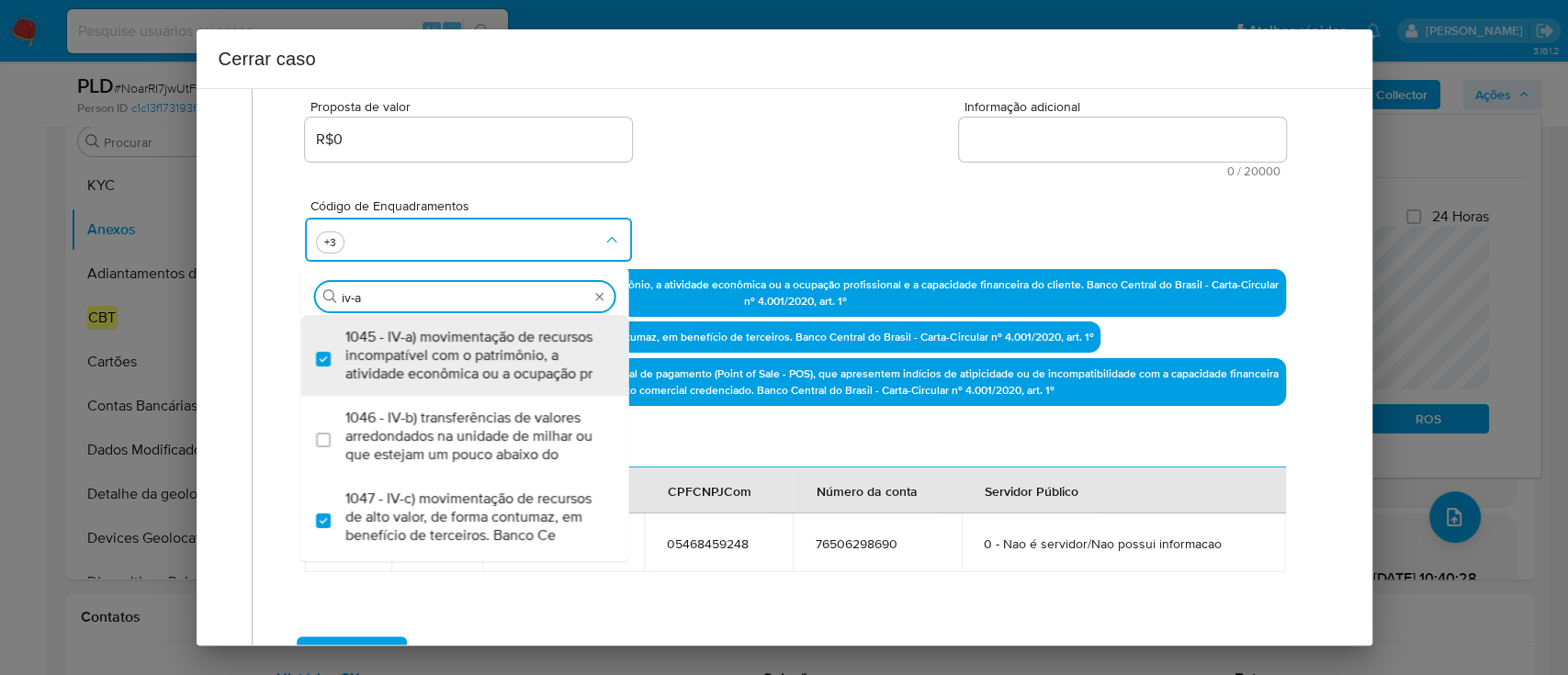
type input "iv-ad"
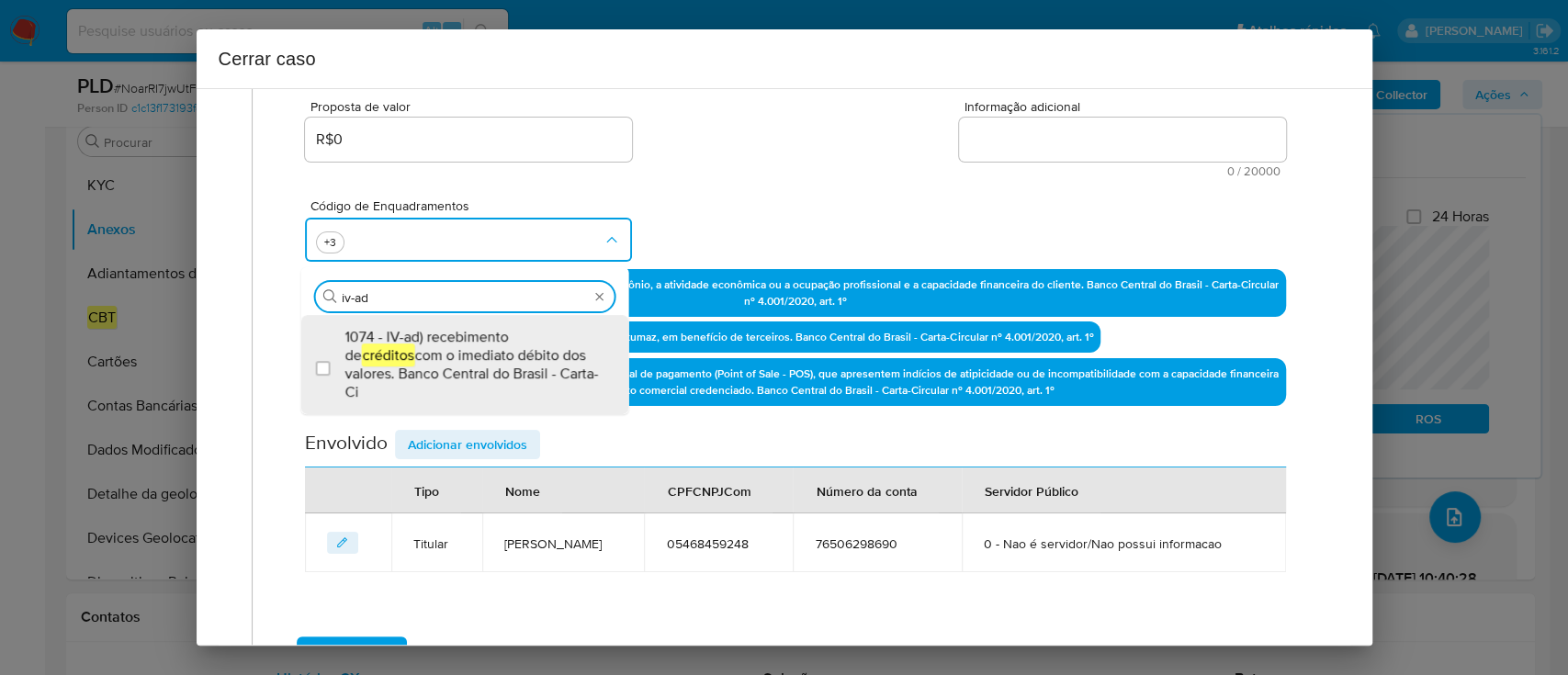
click at [466, 352] on span "1074 - IV-ad) recebimento de créditos com o imediato débito dos valores. Banco …" at bounding box center [474, 364] width 258 height 73
checkbox input "true"
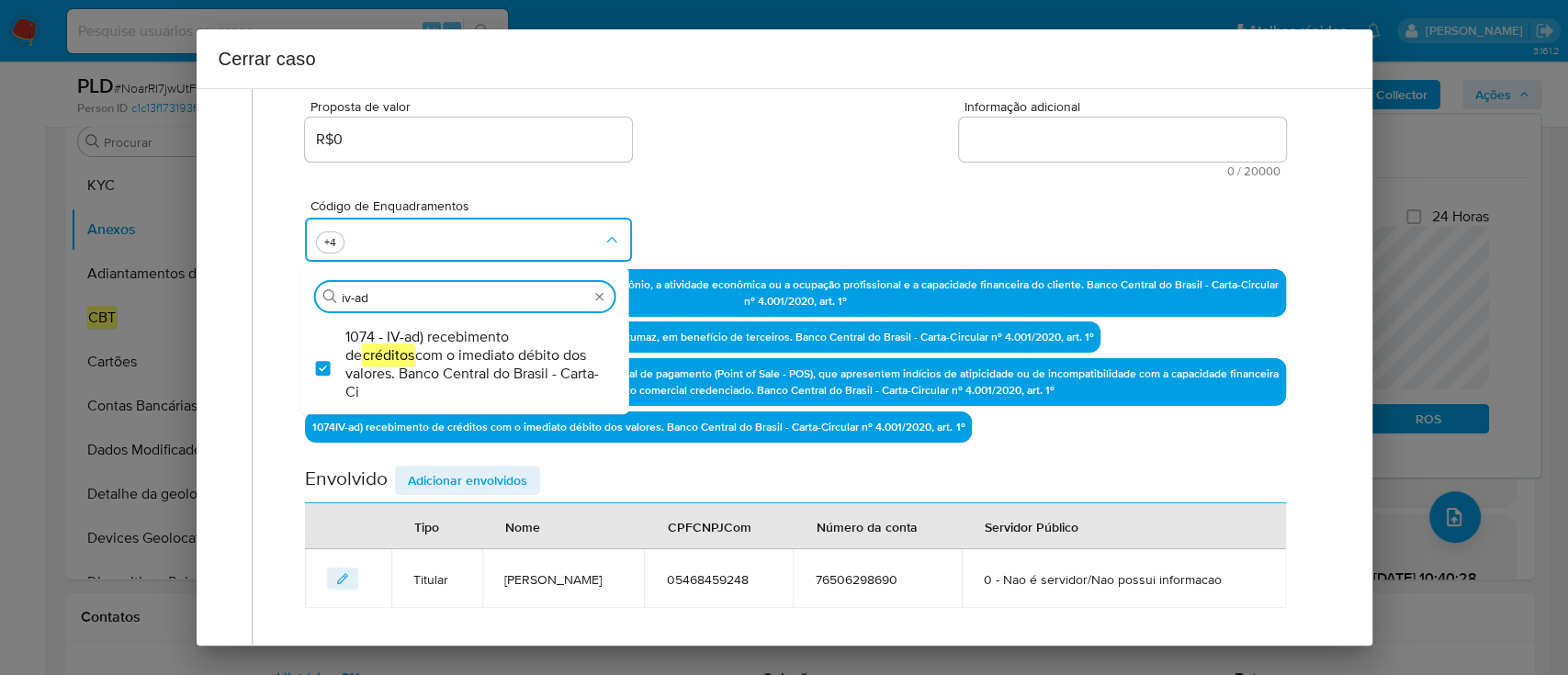
click at [872, 203] on div "Código de Enquadramentos Procurar iv-ad 1074 - IV-ad) recebimento de créditos c…" at bounding box center [796, 223] width 980 height 92
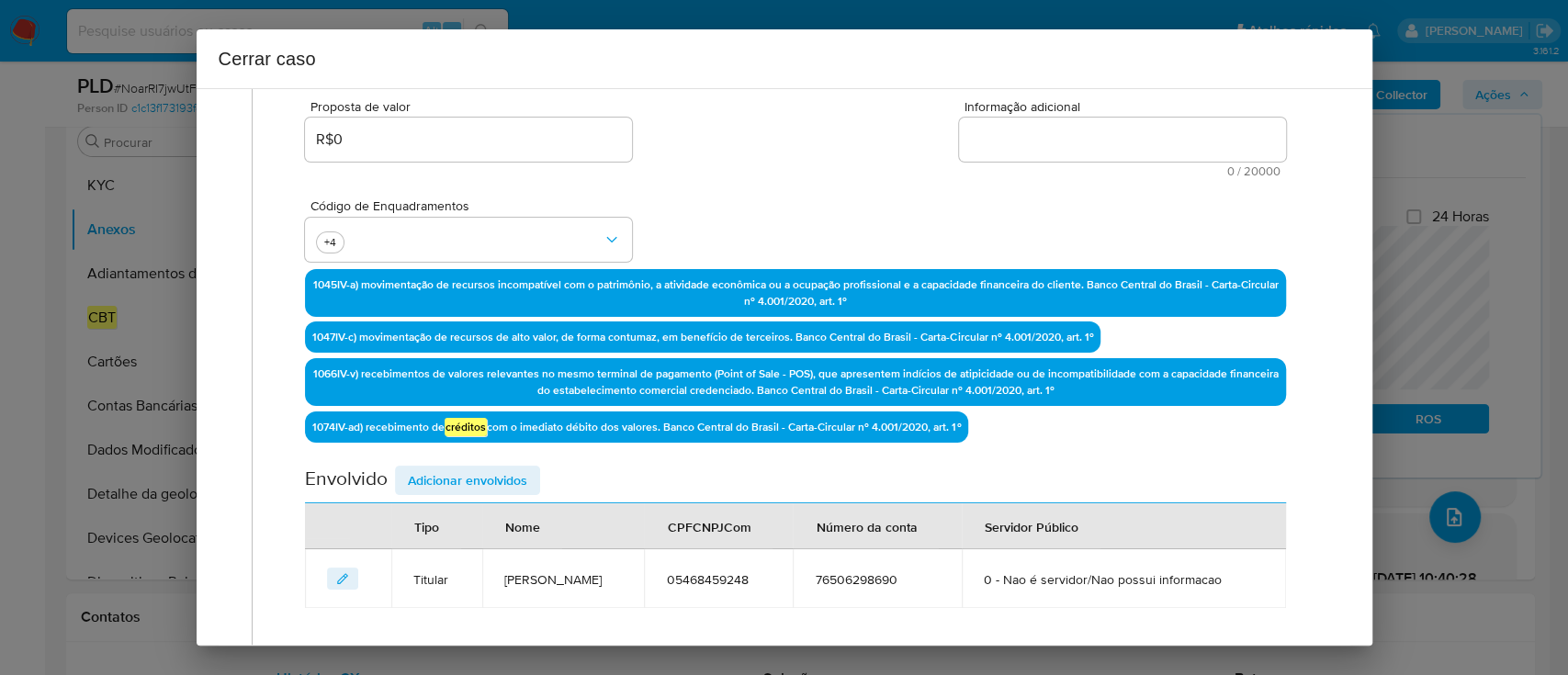
click at [1072, 144] on textarea "Informação adicional" at bounding box center [1122, 139] width 327 height 44
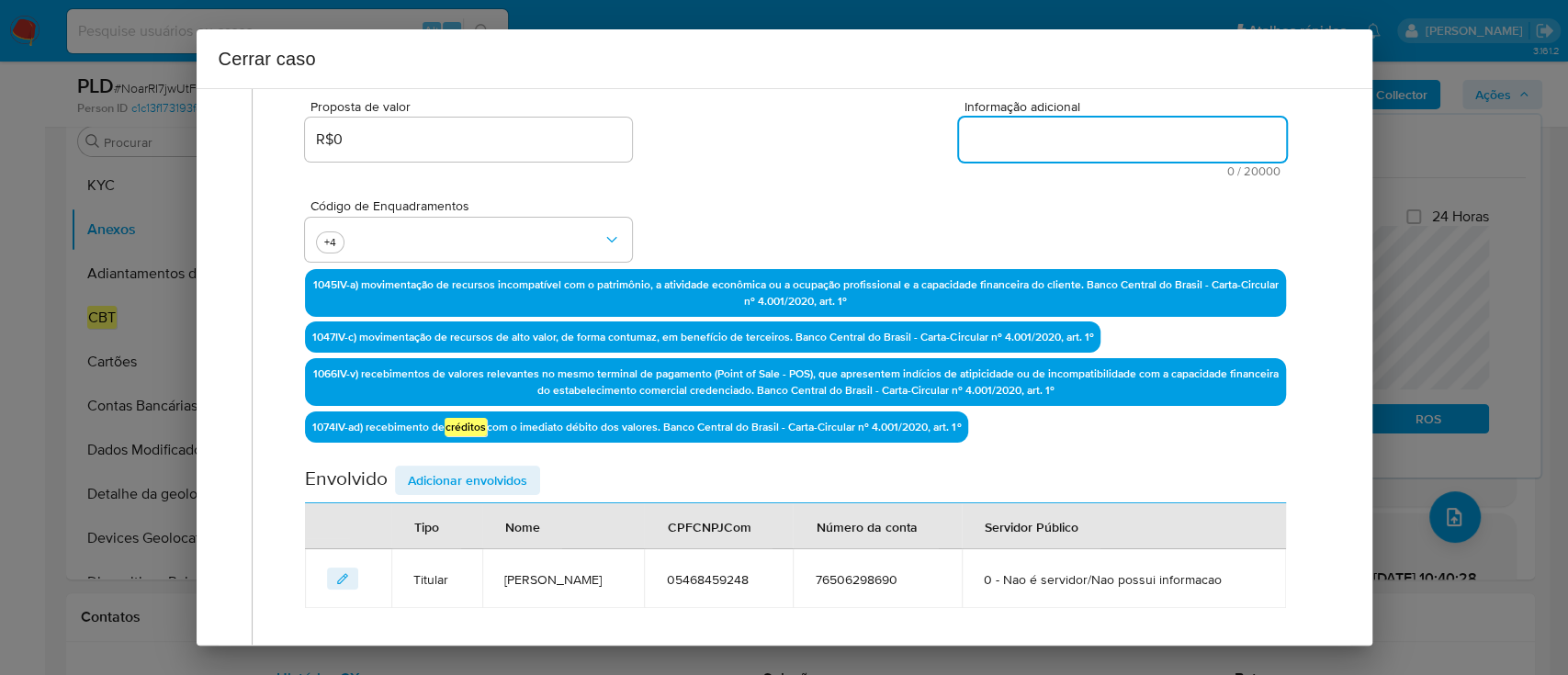
paste textarea "Maria da Gloria Saraiva Lima, CPF 05468459248, 28 anos, residente no município …"
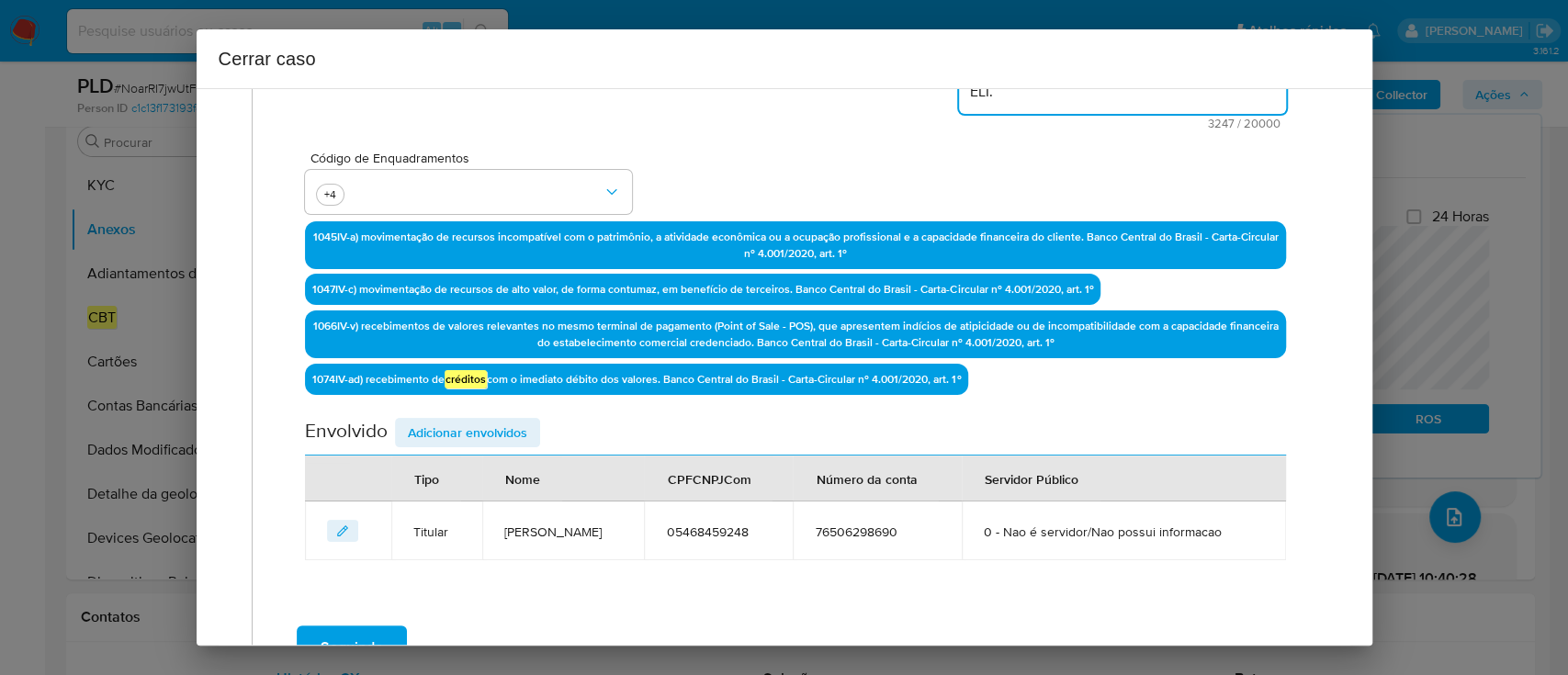
scroll to position [594, 0]
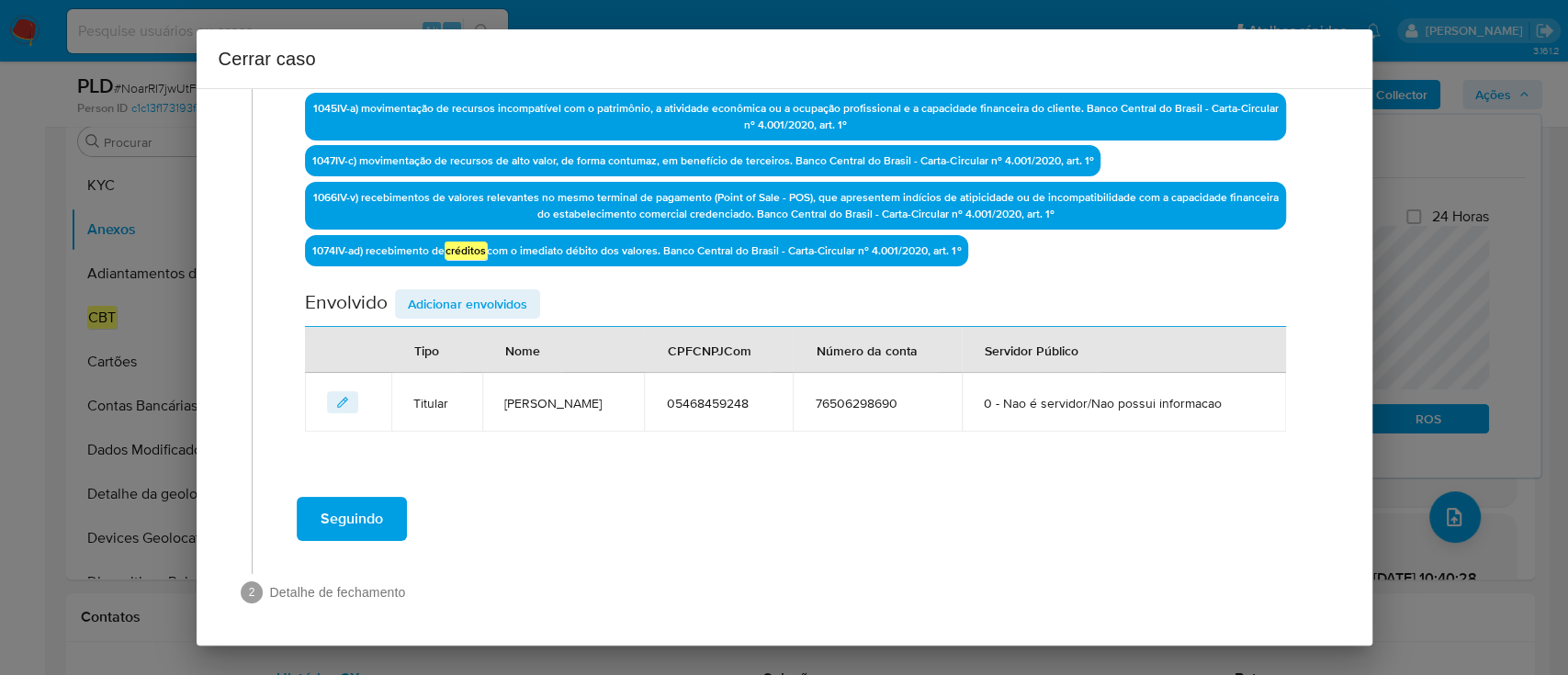
type textarea "Maria da Gloria Saraiva Lima, CPF 05468459248, 28 anos, residente no município …"
click at [470, 305] on span "Adicionar envolvidos" at bounding box center [467, 305] width 120 height 26
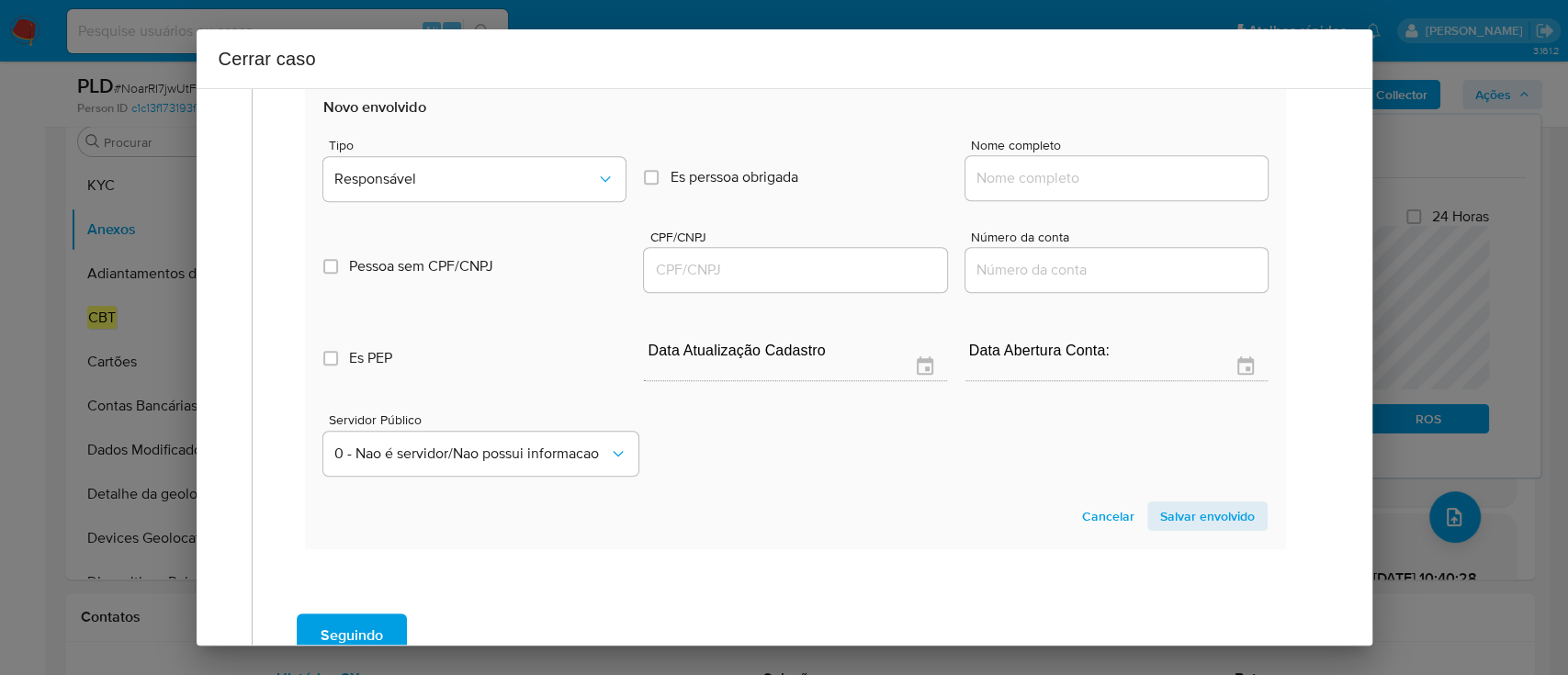
scroll to position [838, 0]
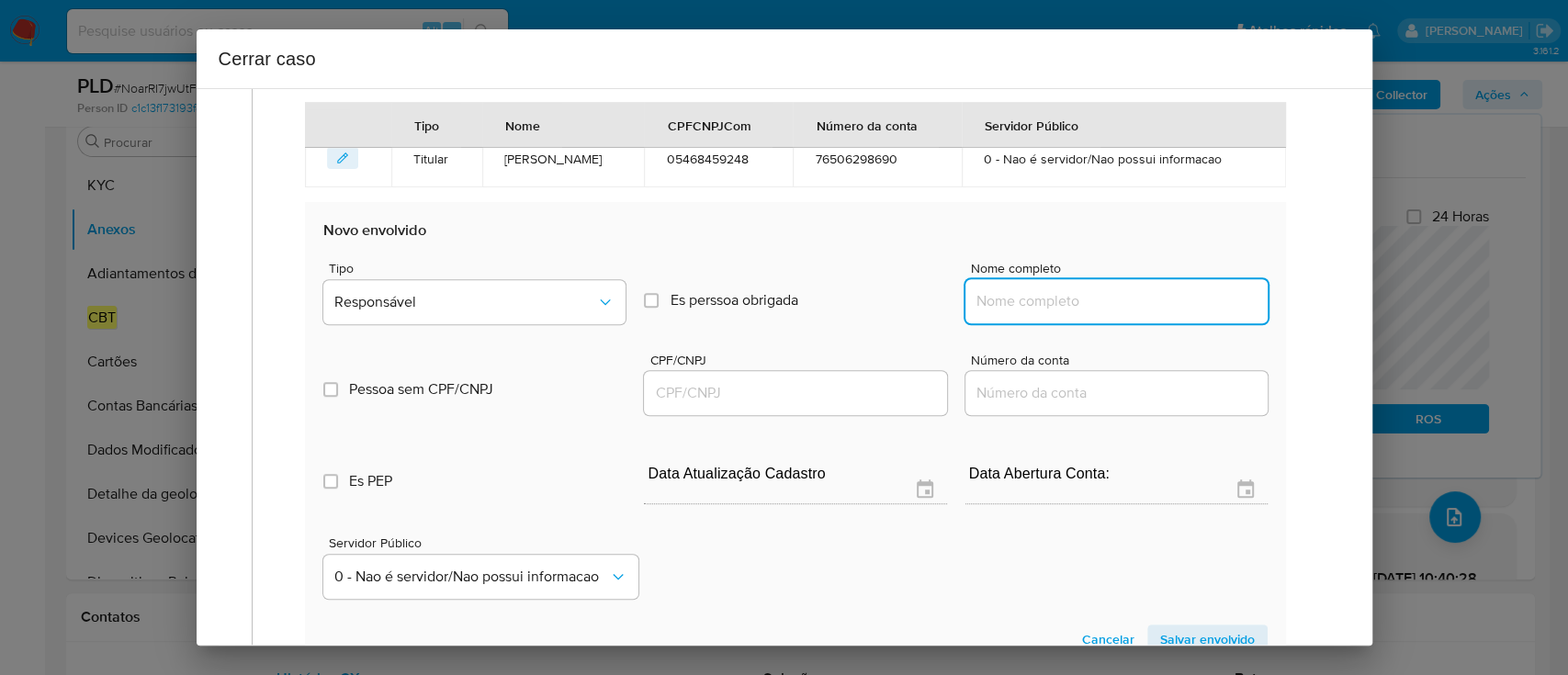
drag, startPoint x: 1058, startPoint y: 298, endPoint x: 1109, endPoint y: 303, distance: 51.2
click at [1058, 298] on input "Nome completo" at bounding box center [1117, 302] width 303 height 24
paste input "Kaizen Gaming Brasil Ltda., 46786961000174"
click at [1138, 303] on input "Kaizen Gaming Brasil Ltda., 46786961000174" at bounding box center [1117, 302] width 303 height 24
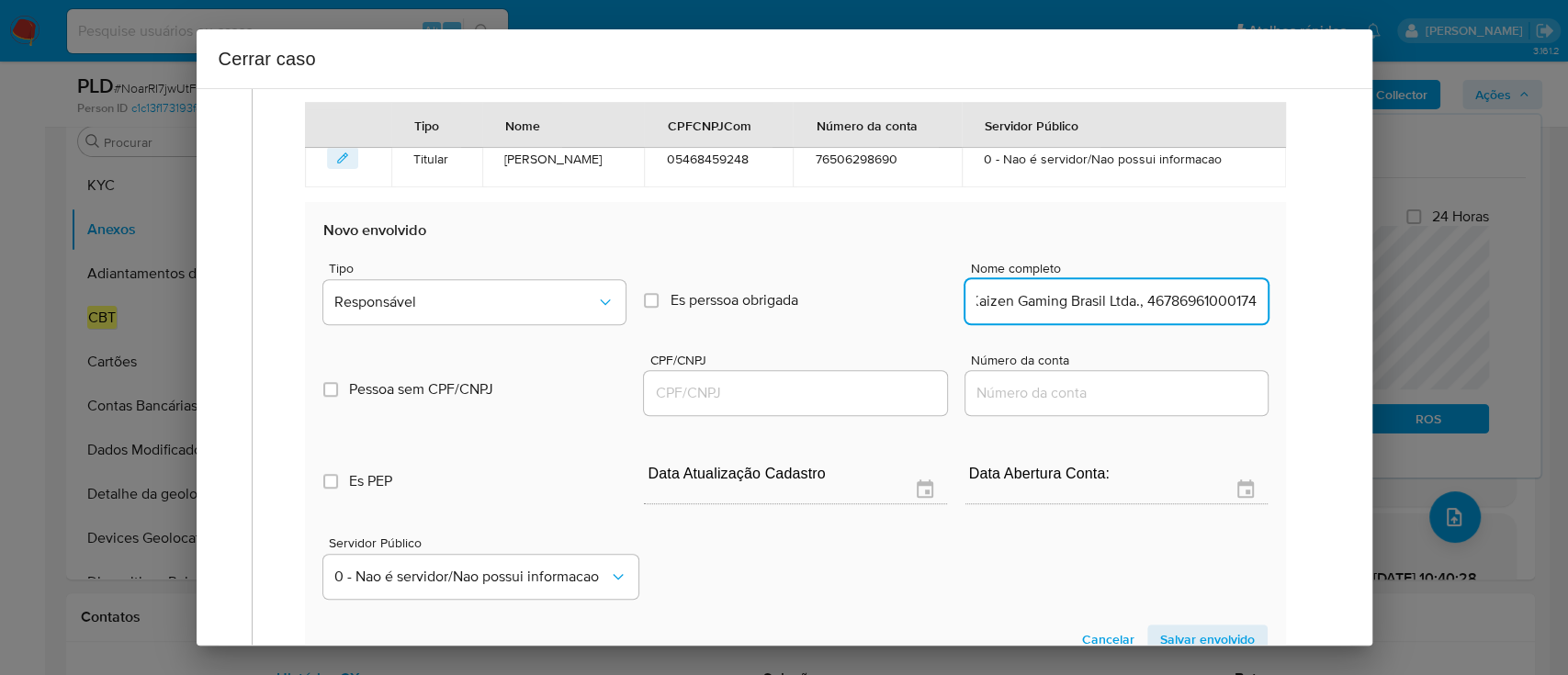
drag, startPoint x: 1138, startPoint y: 303, endPoint x: 1126, endPoint y: 314, distance: 16.3
click at [1138, 304] on input "Kaizen Gaming Brasil Ltda., 46786961000174" at bounding box center [1117, 302] width 303 height 24
type input "Kaizen Gaming Brasil Ltda.,"
click at [853, 386] on input "CPF/CNPJ" at bounding box center [796, 394] width 303 height 24
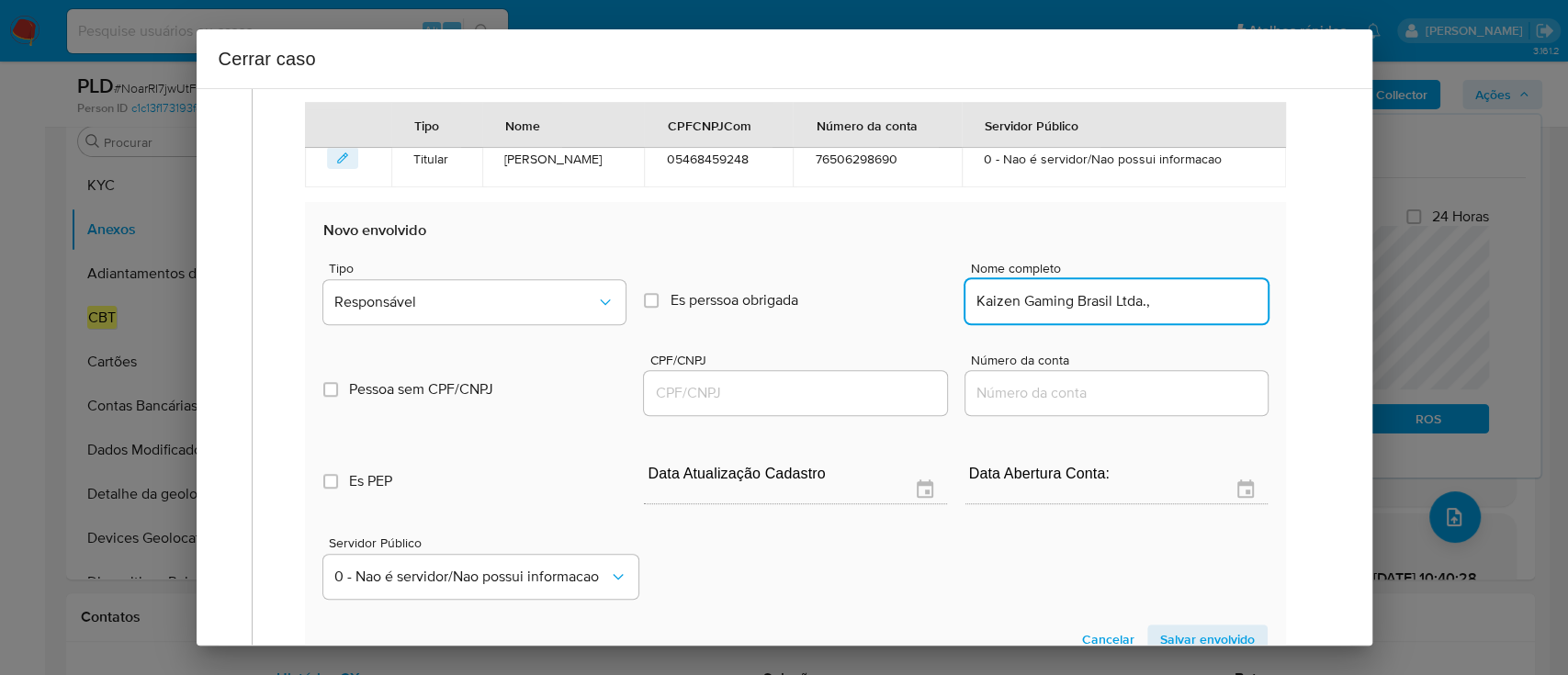
paste input "46786961000174"
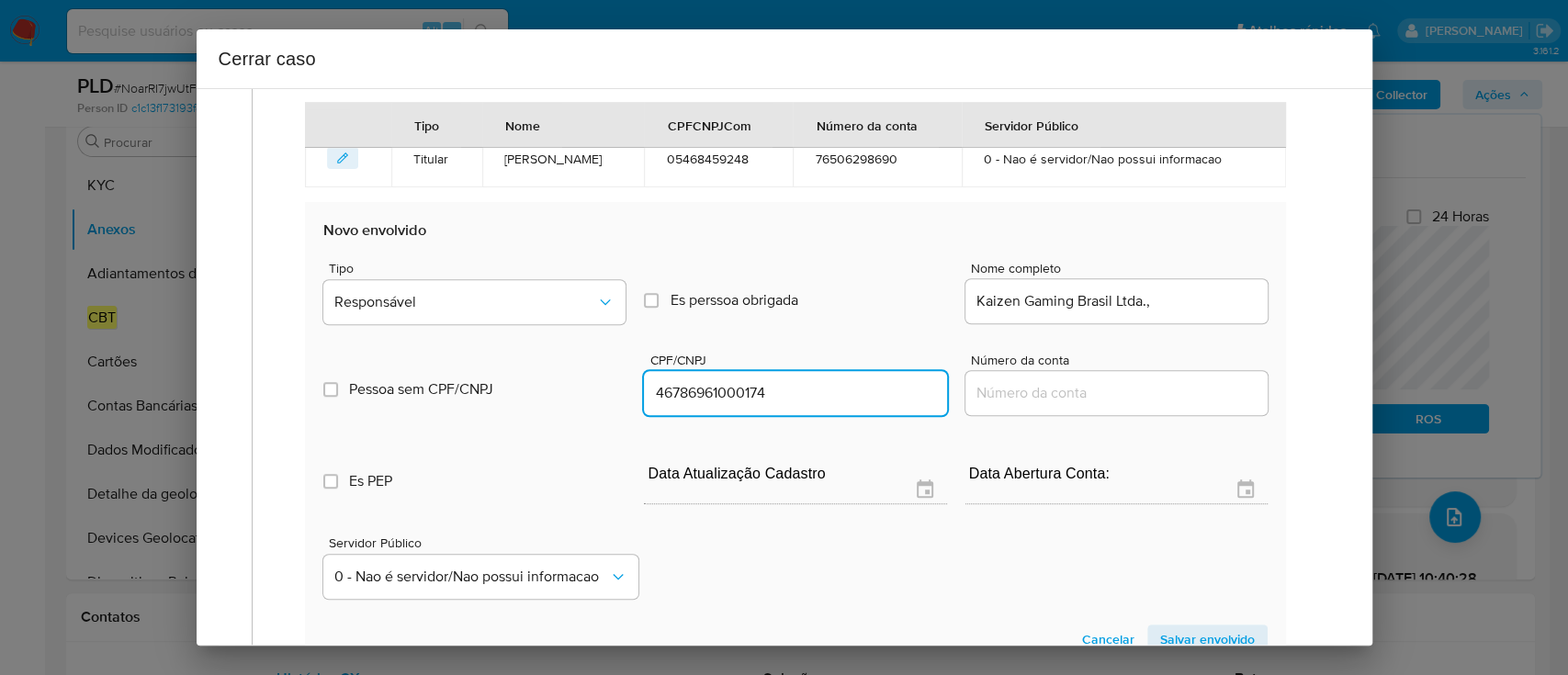
type input "46786961000174"
click at [1200, 314] on div "Kaizen Gaming Brasil Ltda.," at bounding box center [1117, 301] width 303 height 44
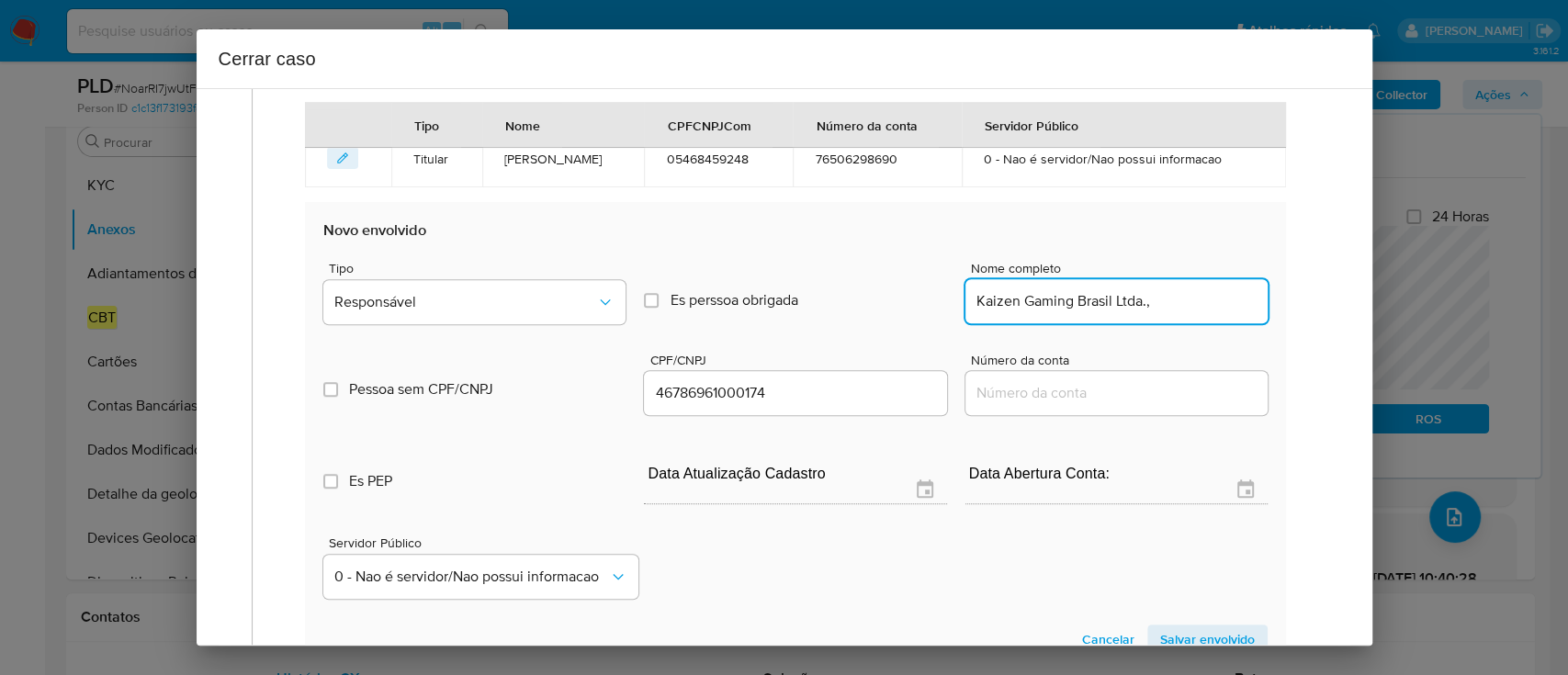
click at [1155, 291] on input "Kaizen Gaming Brasil Ltda.," at bounding box center [1117, 302] width 303 height 24
type input "Kaizen Gaming Brasil Ltda."
click at [503, 287] on button "Responsável" at bounding box center [474, 302] width 303 height 44
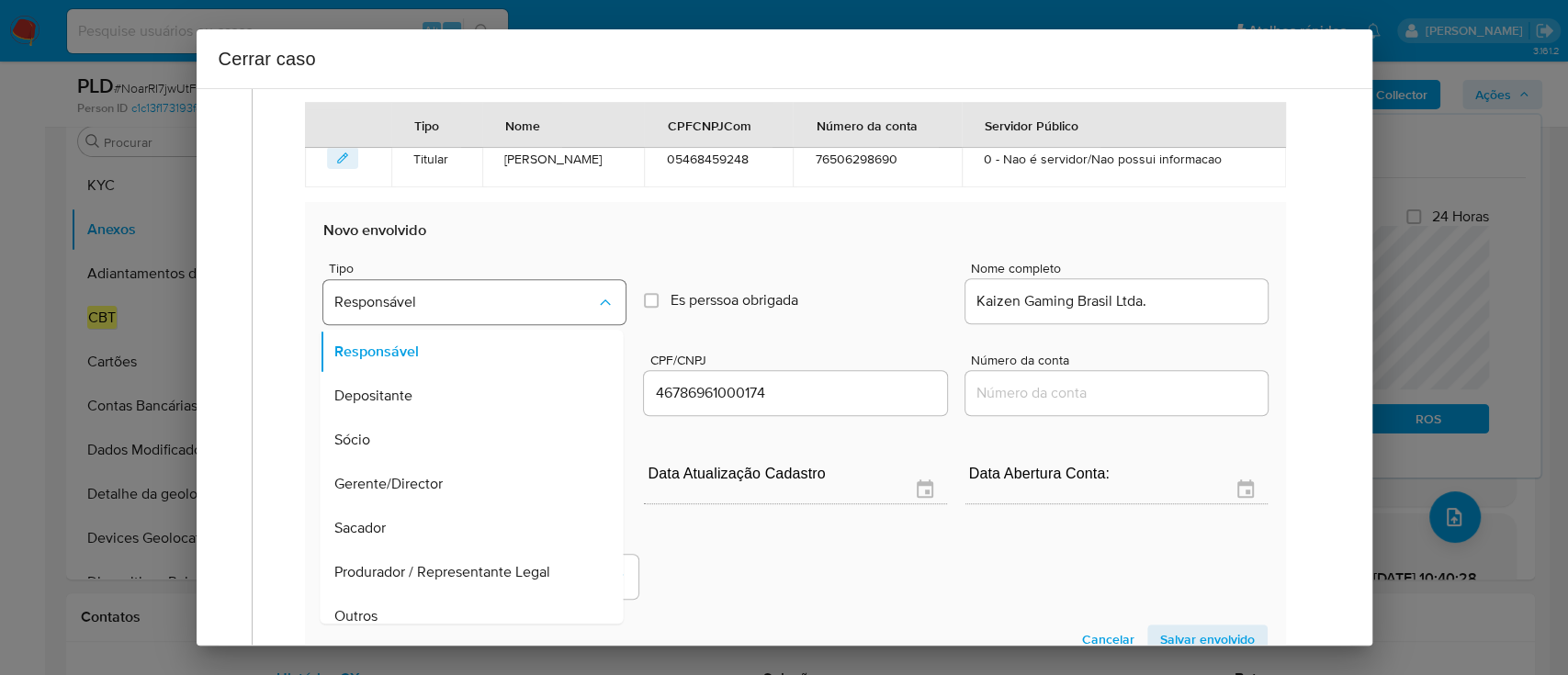
scroll to position [103, 0]
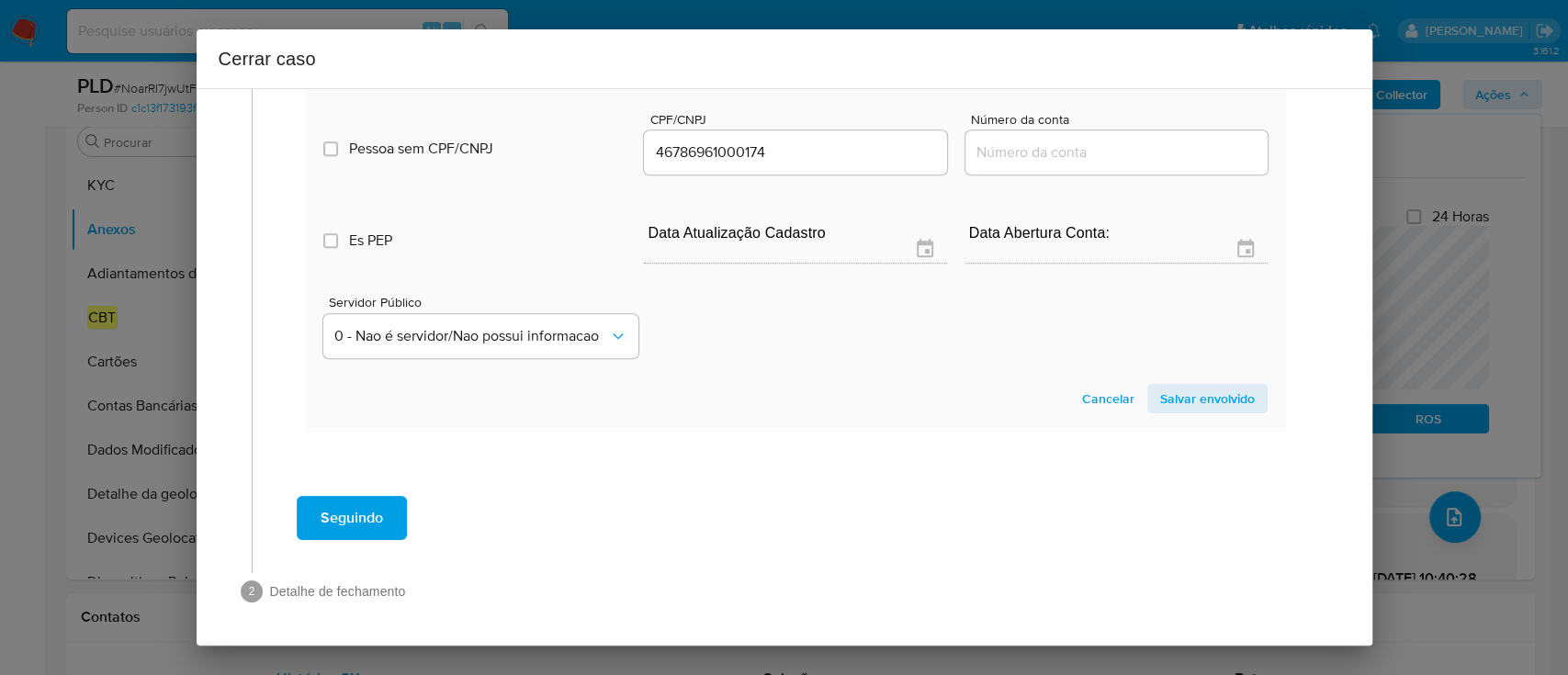
click at [1218, 395] on span "Salvar envolvido" at bounding box center [1208, 399] width 95 height 26
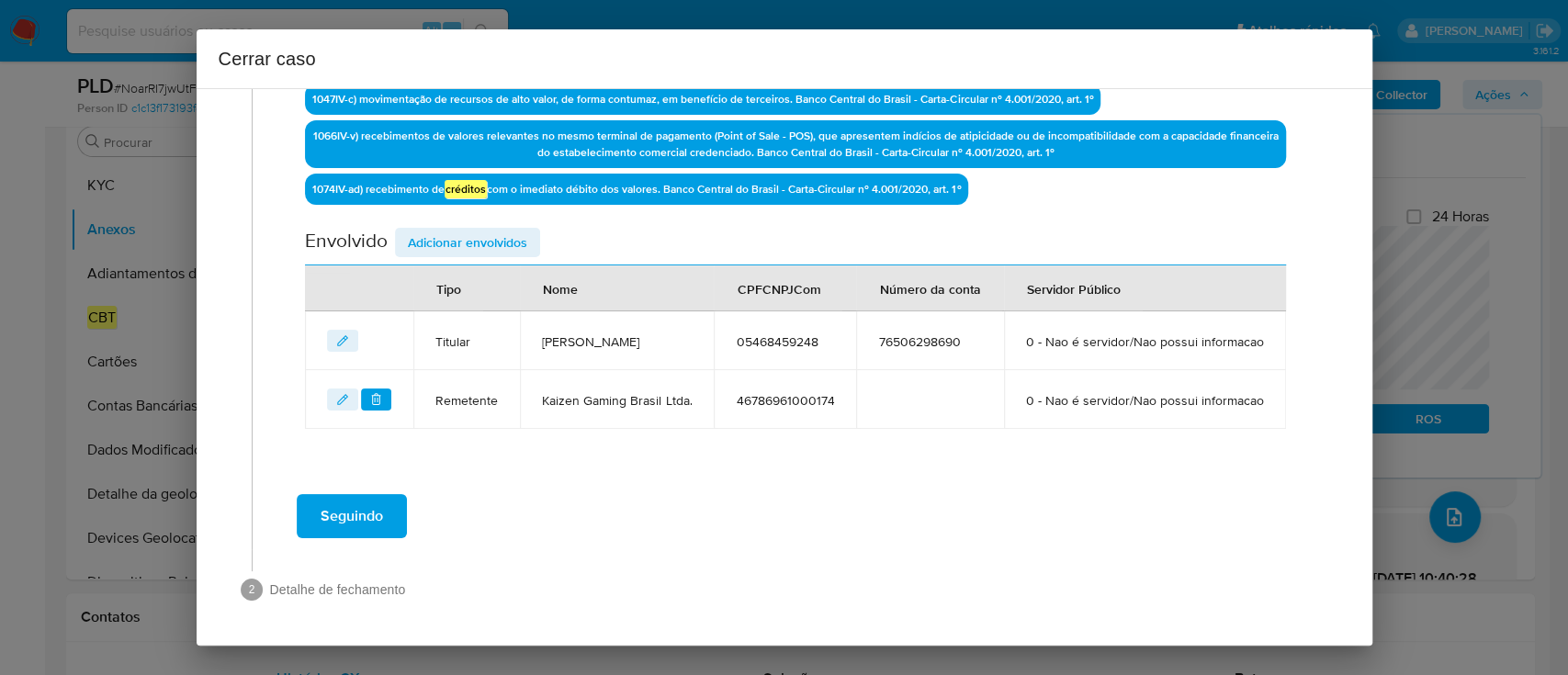
click at [499, 229] on span "Adicionar envolvidos" at bounding box center [467, 242] width 120 height 26
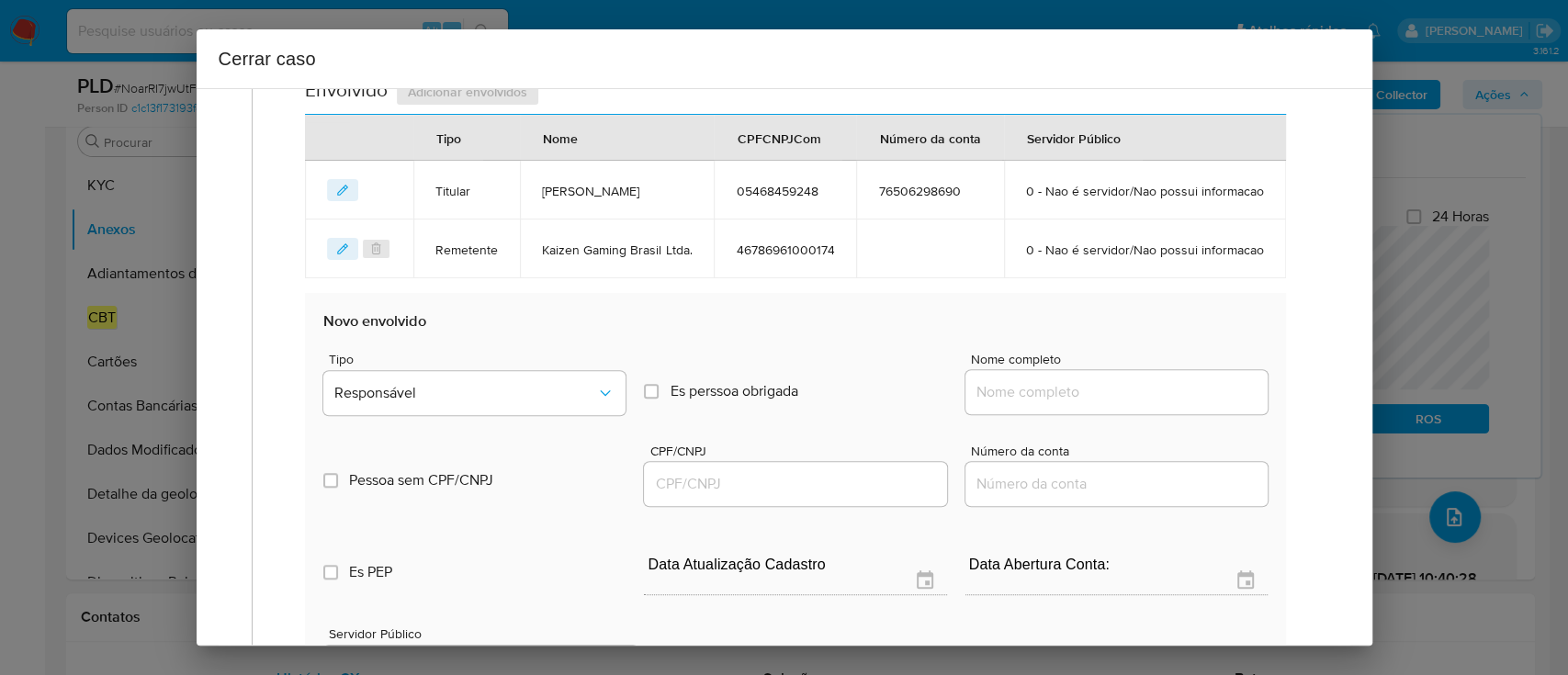
scroll to position [948, 0]
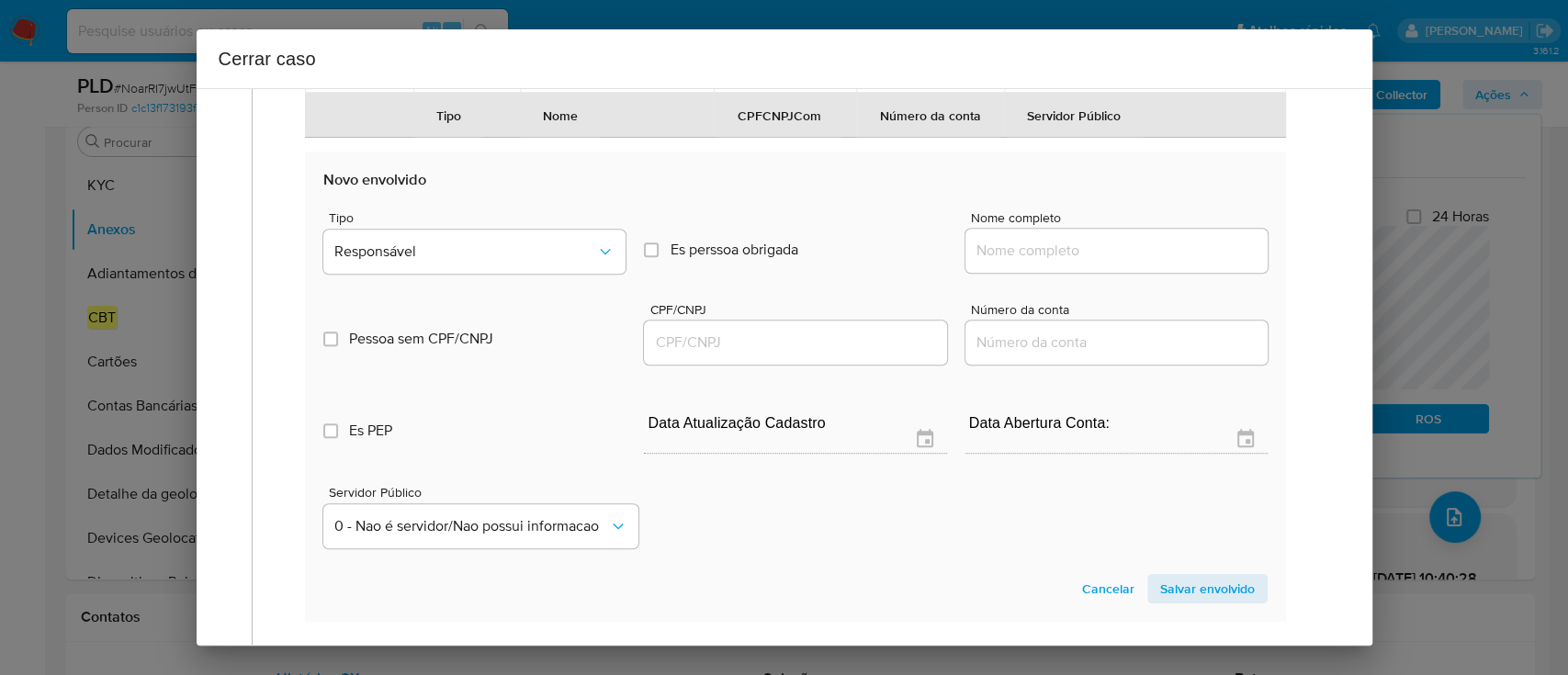
click at [1080, 263] on input "Nome completo" at bounding box center [1117, 251] width 303 height 24
paste input "Janderlan Oliveira Da Silva, 03595224248"
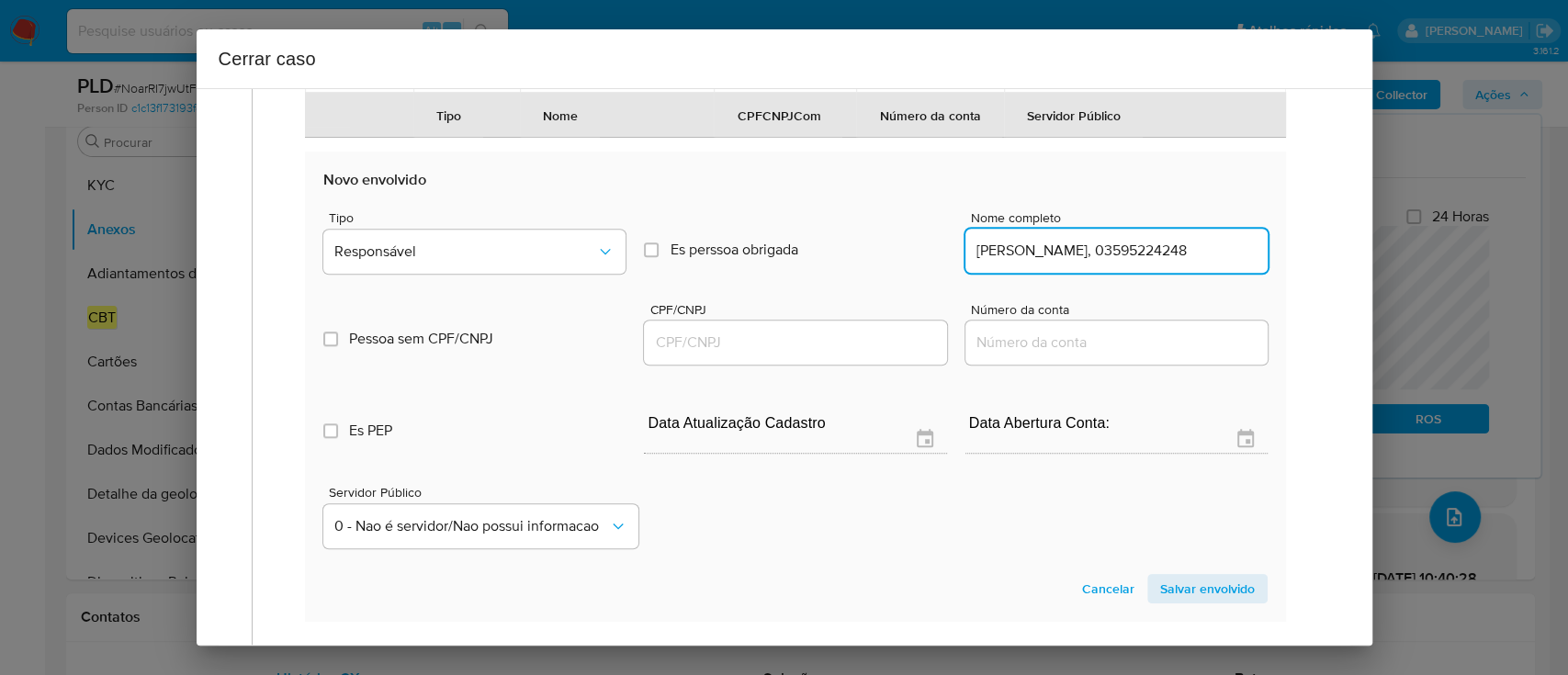
click at [1186, 263] on input "Janderlan Oliveira Da Silva, 03595224248" at bounding box center [1117, 251] width 303 height 24
type input "Janderlan Oliveira Da Silva,"
click at [864, 355] on input "CPF/CNPJ" at bounding box center [796, 343] width 303 height 24
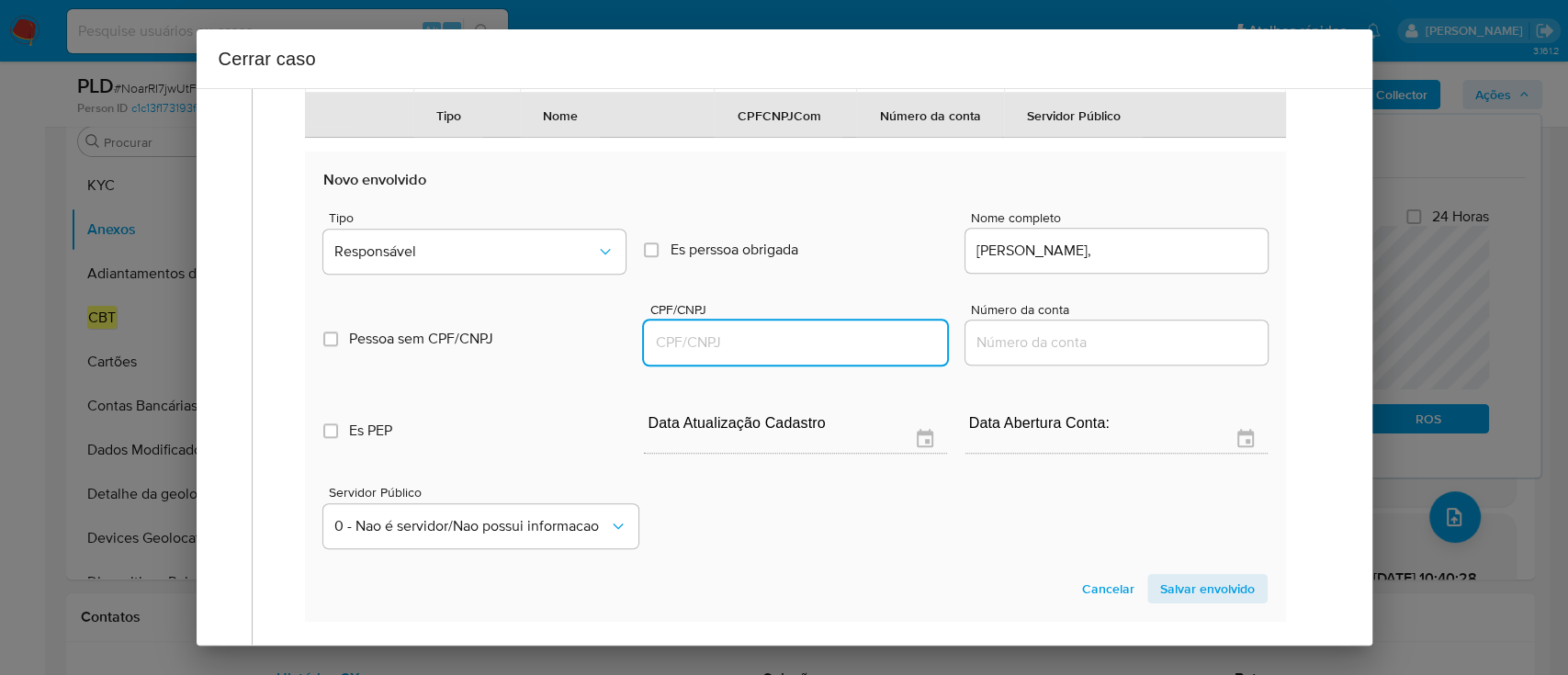
paste input "03595224248"
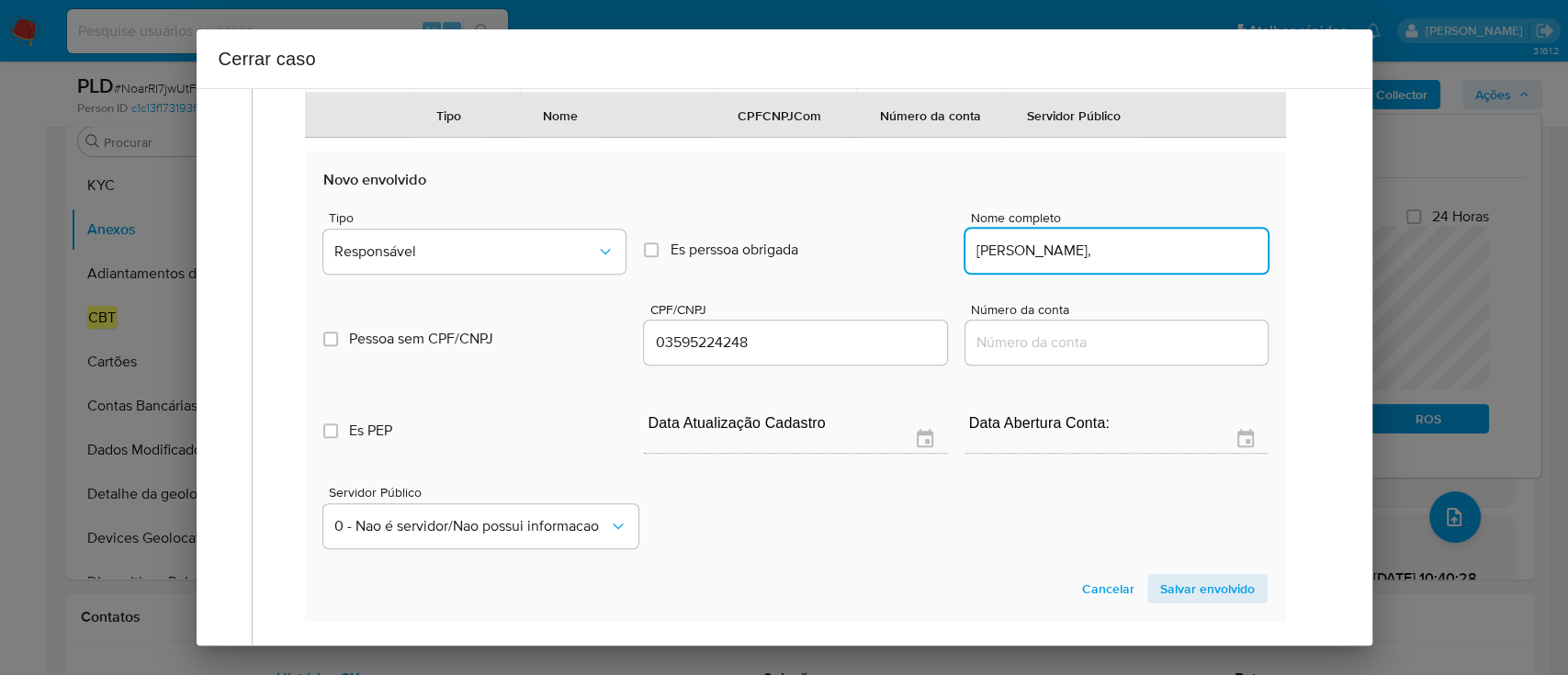
type input "3595224248"
click at [1175, 263] on input "Janderlan Oliveira Da Silva," at bounding box center [1117, 251] width 303 height 24
type input "Janderlan Oliveira Da Silva,"
type input "03595224248"
type input "Janderlan Oliveira Da Silva"
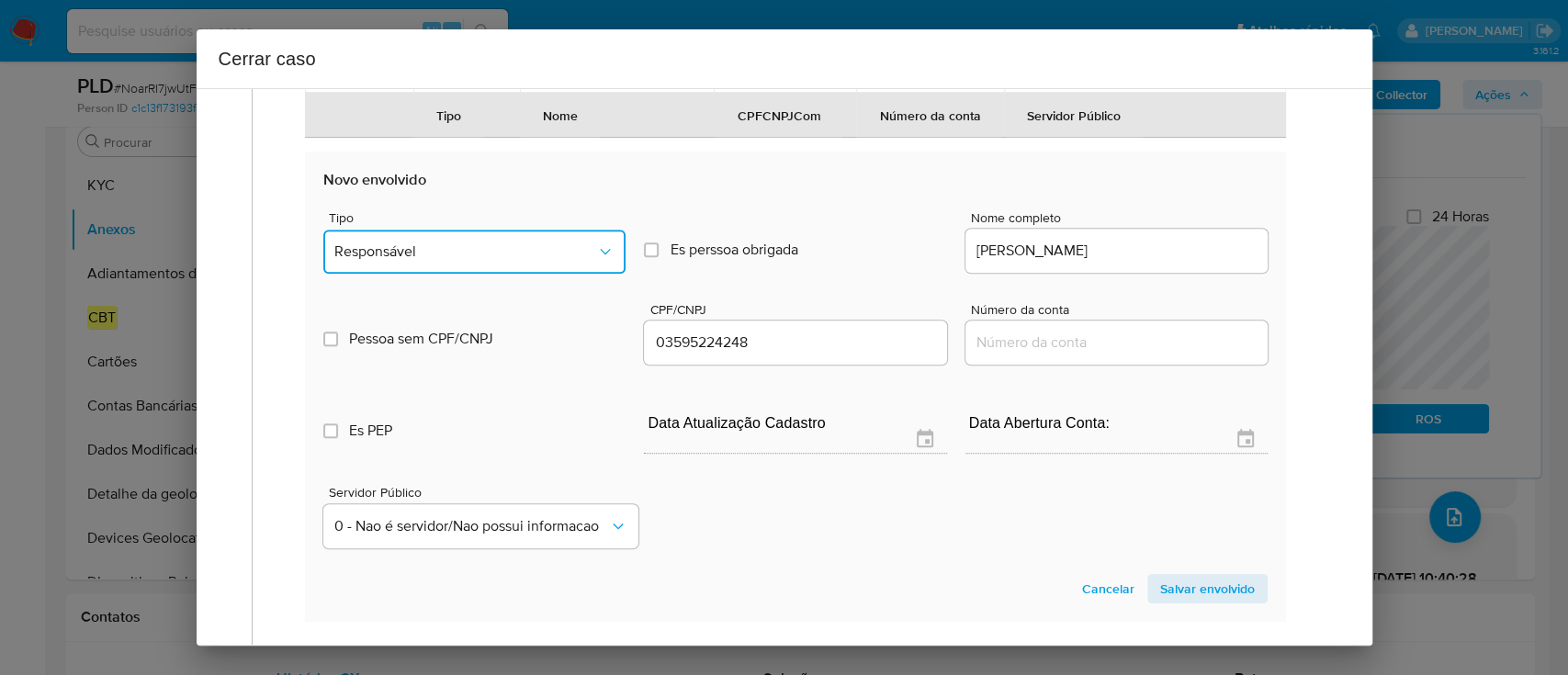
click at [407, 261] on span "Responsável" at bounding box center [465, 252] width 262 height 19
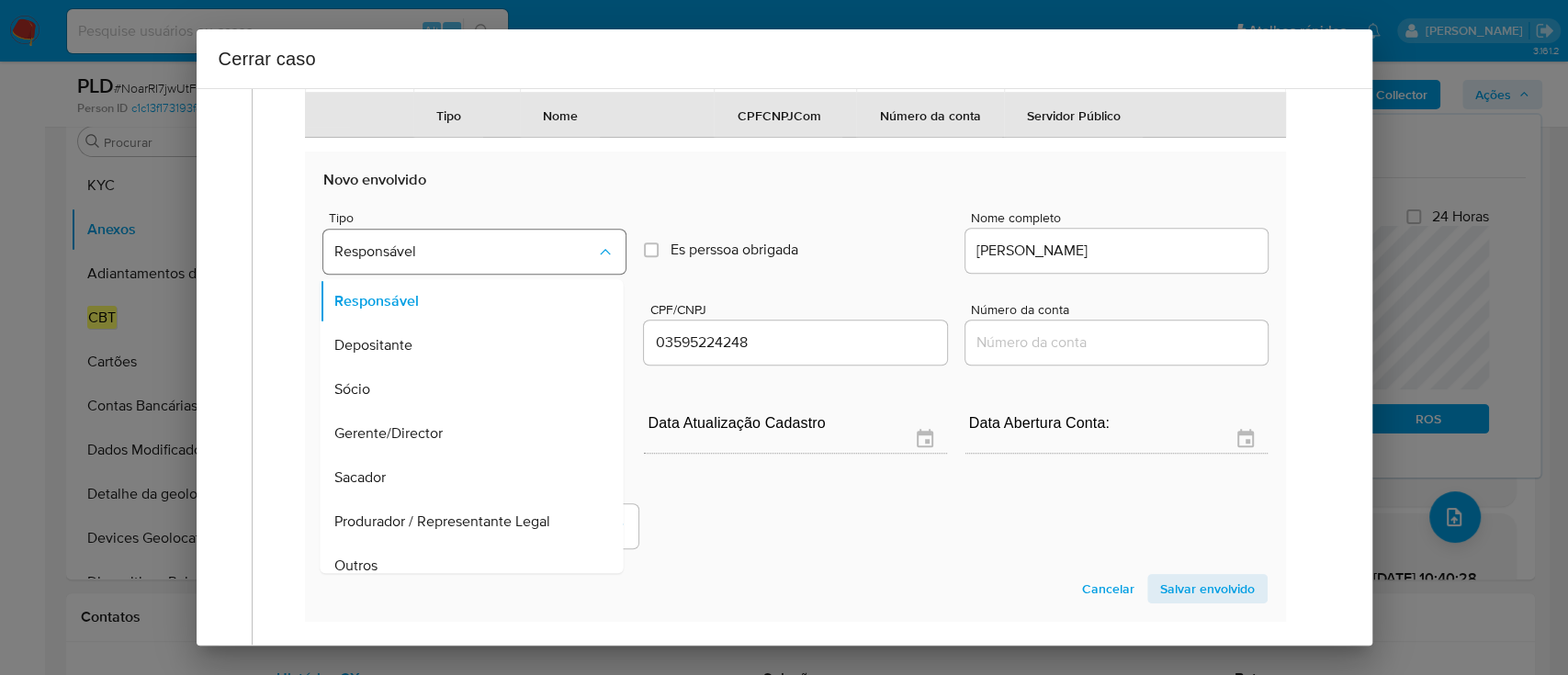
scroll to position [103, 0]
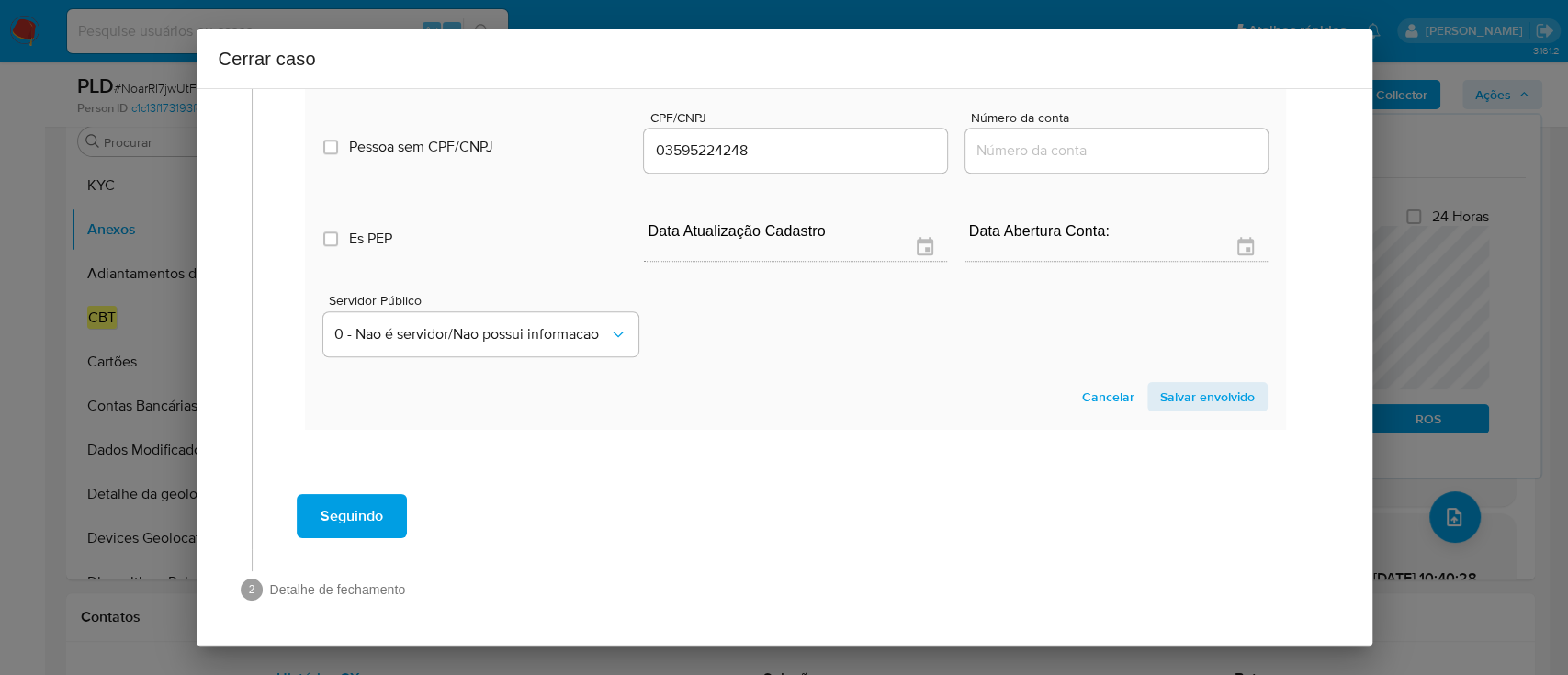
click at [1160, 396] on span "Salvar envolvido" at bounding box center [1208, 397] width 95 height 26
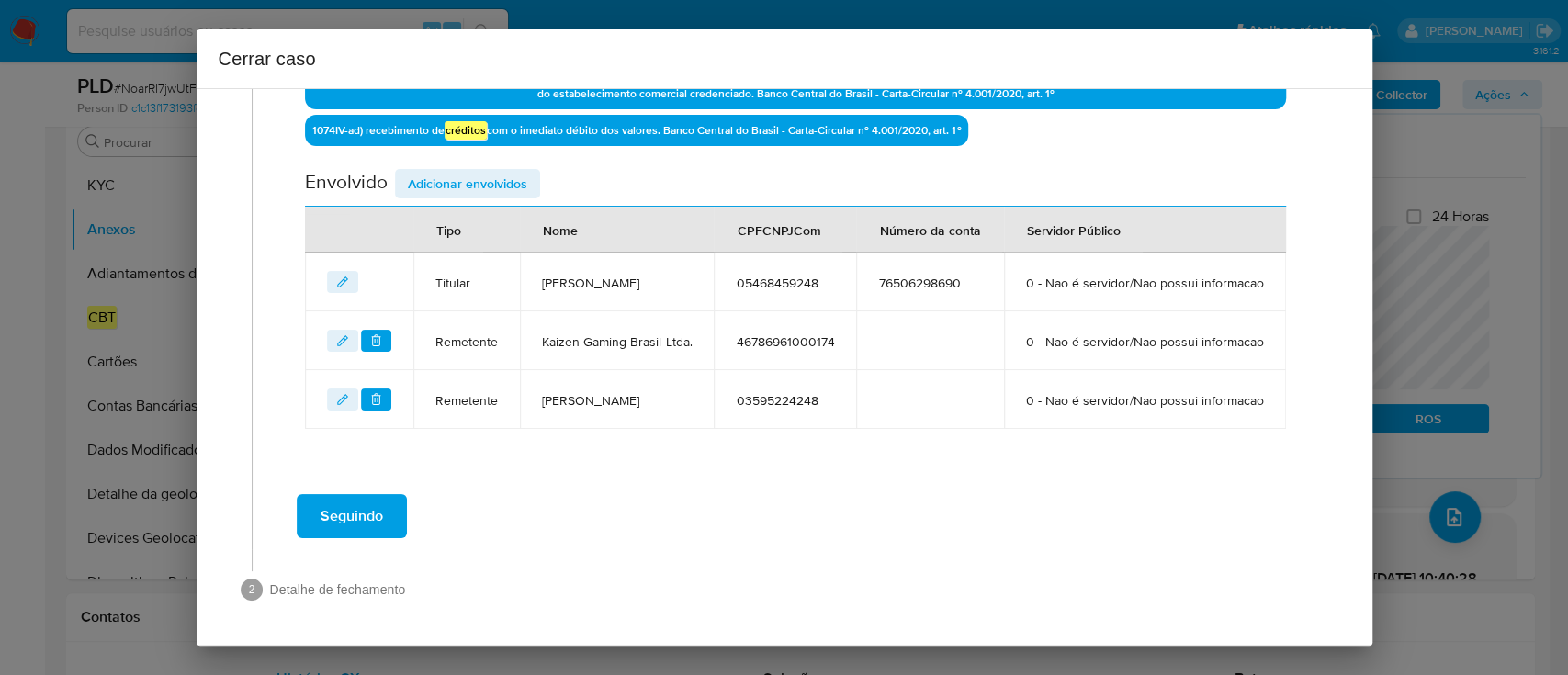
scroll to position [778, 0]
click at [468, 171] on span "Adicionar envolvidos" at bounding box center [467, 184] width 120 height 26
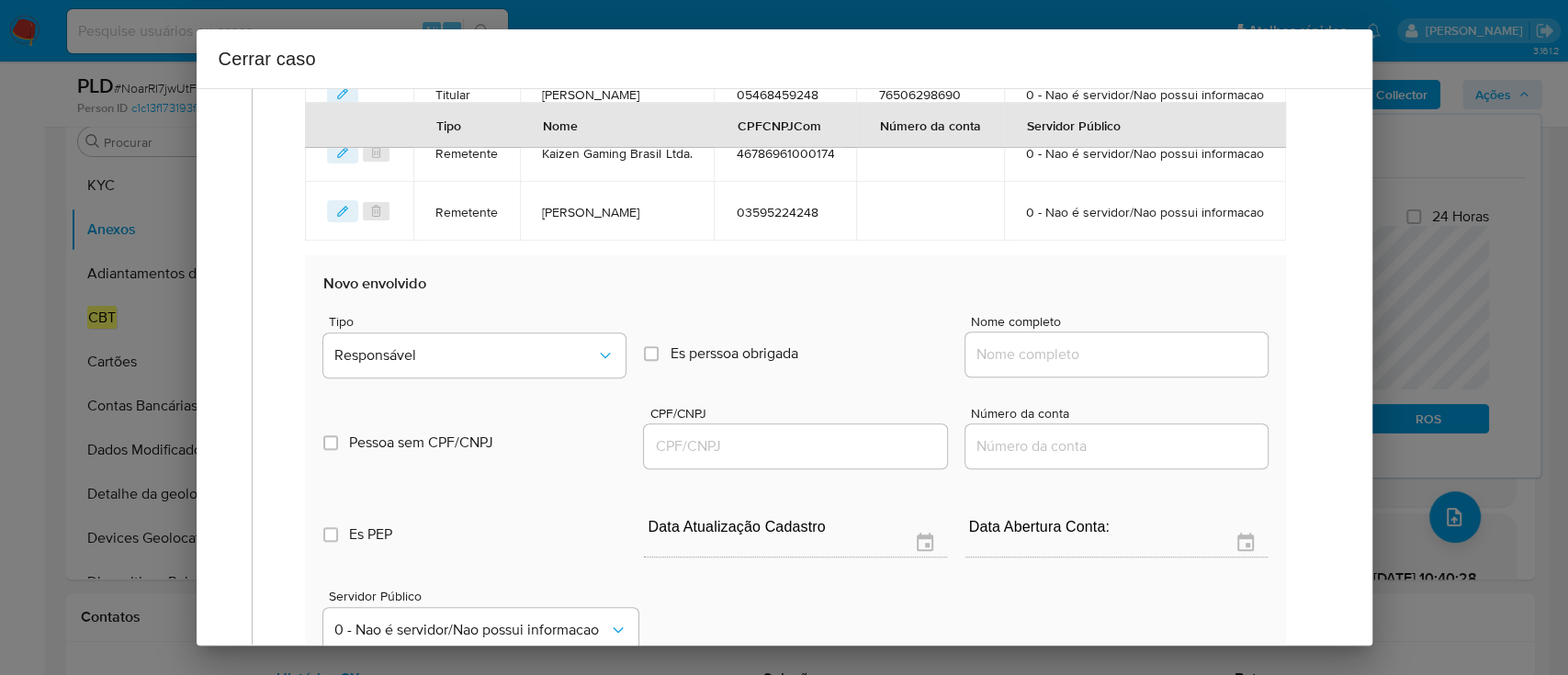
scroll to position [1022, 0]
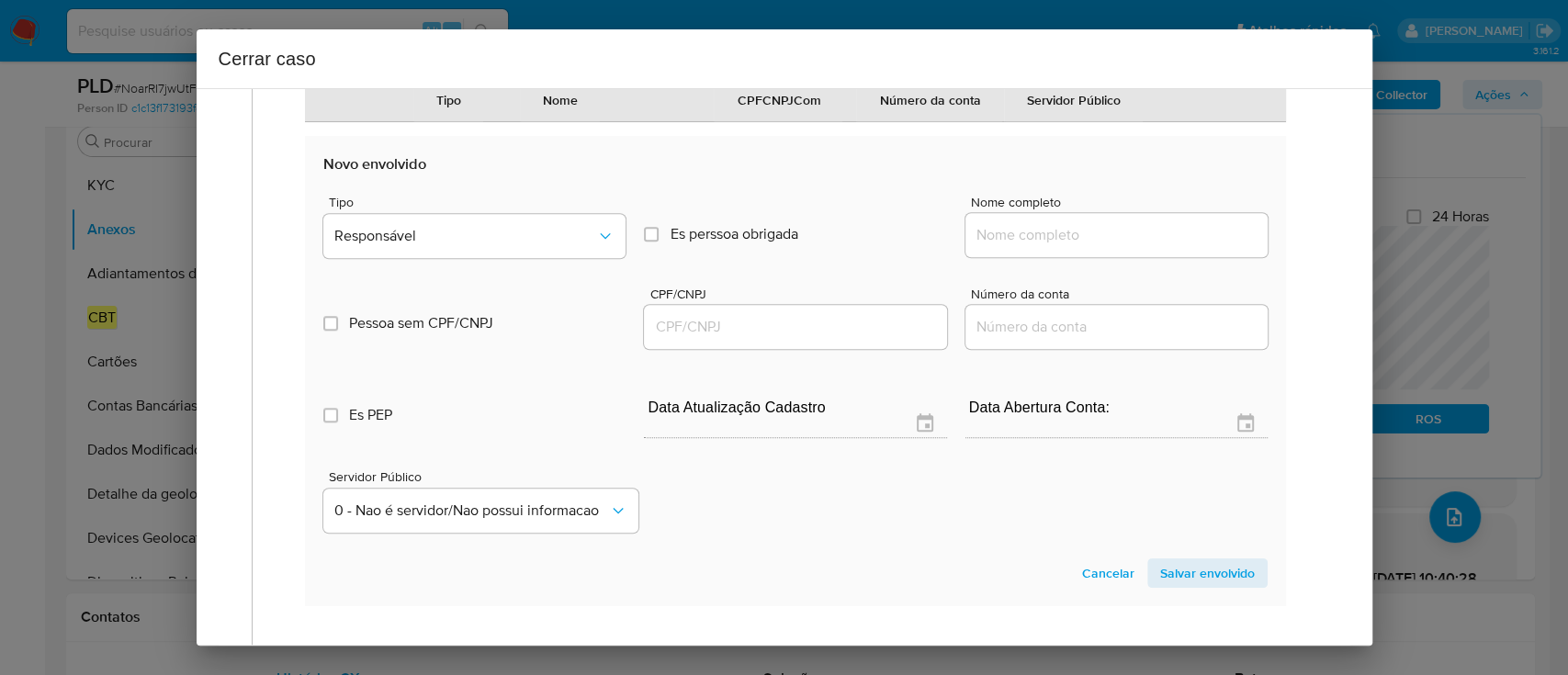
drag, startPoint x: 1023, startPoint y: 298, endPoint x: 1086, endPoint y: 301, distance: 63.1
click at [1023, 247] on input "Nome completo" at bounding box center [1117, 235] width 303 height 24
paste input "Betbr Loterias Ltda, 55881028000177"
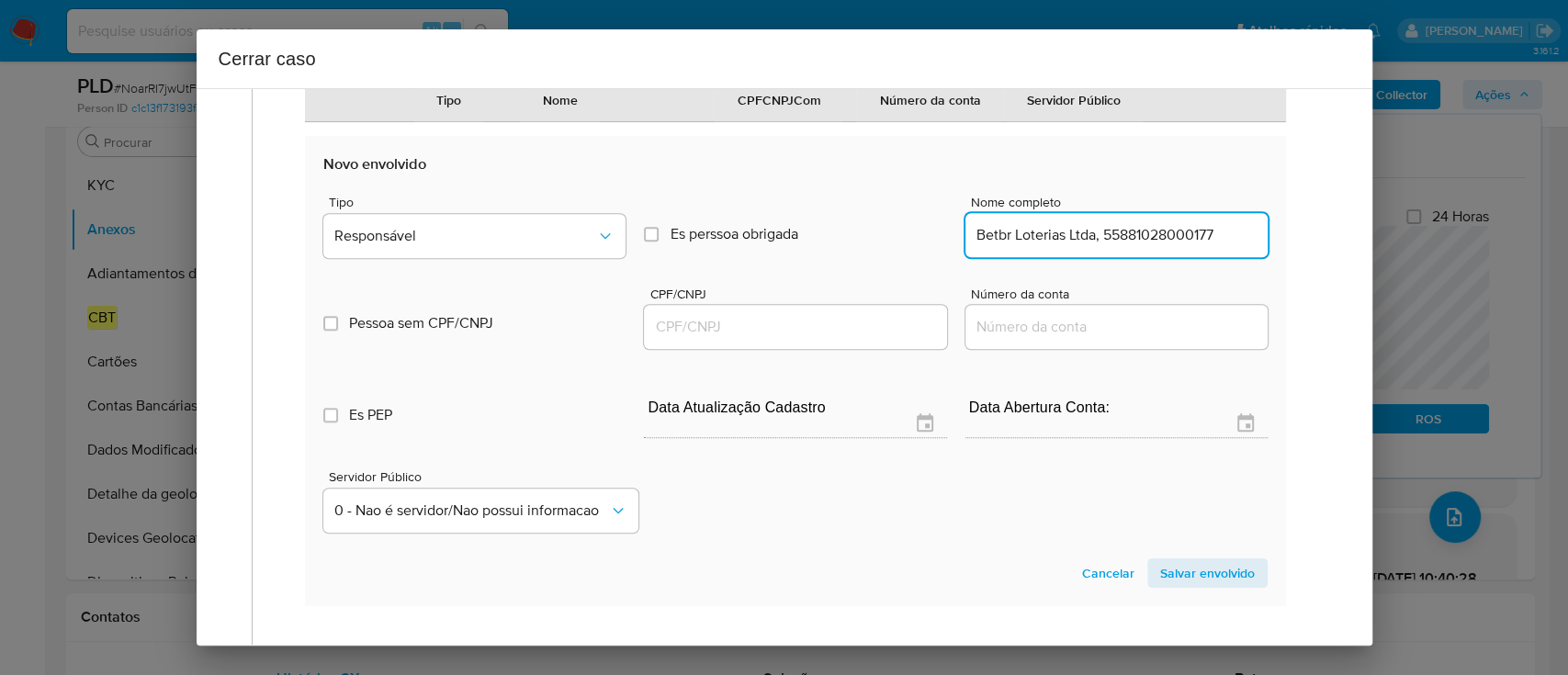
click at [1189, 247] on input "Betbr Loterias Ltda, 55881028000177" at bounding box center [1117, 235] width 303 height 24
type input "Betbr Loterias Ltda,"
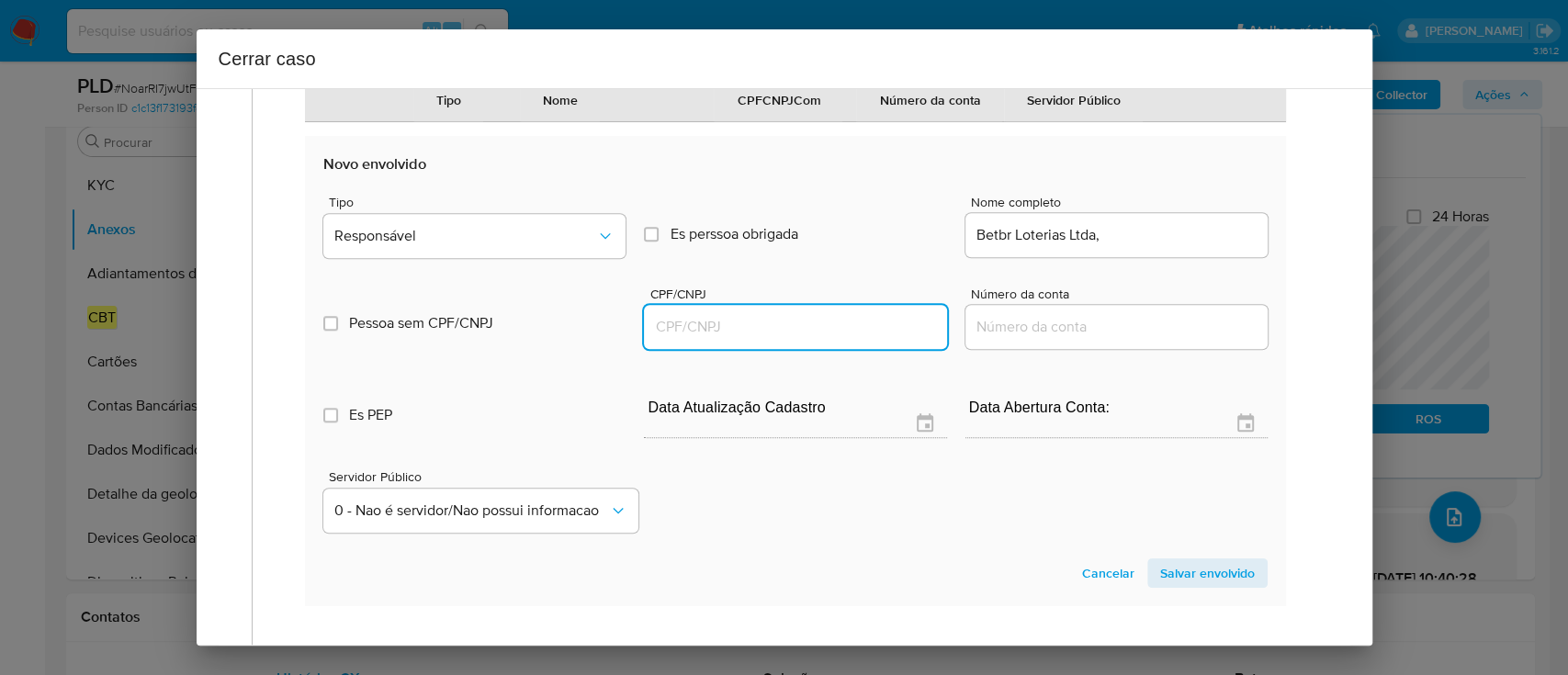
click at [816, 339] on input "CPF/CNPJ" at bounding box center [796, 327] width 303 height 24
paste input "55881028000177"
type input "55881028000177"
click at [1189, 247] on input "Betbr Loterias Ltda," at bounding box center [1117, 235] width 303 height 24
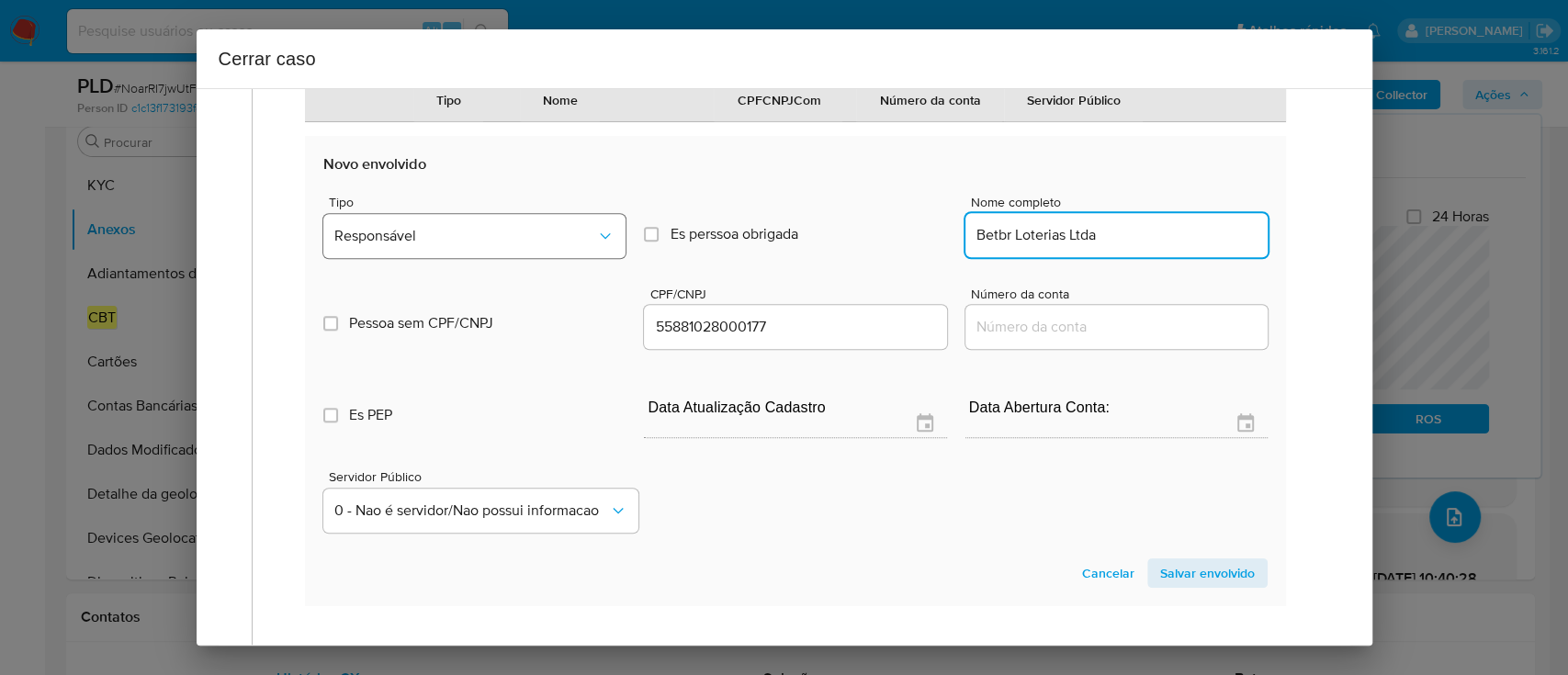
type input "Betbr Loterias Ltda"
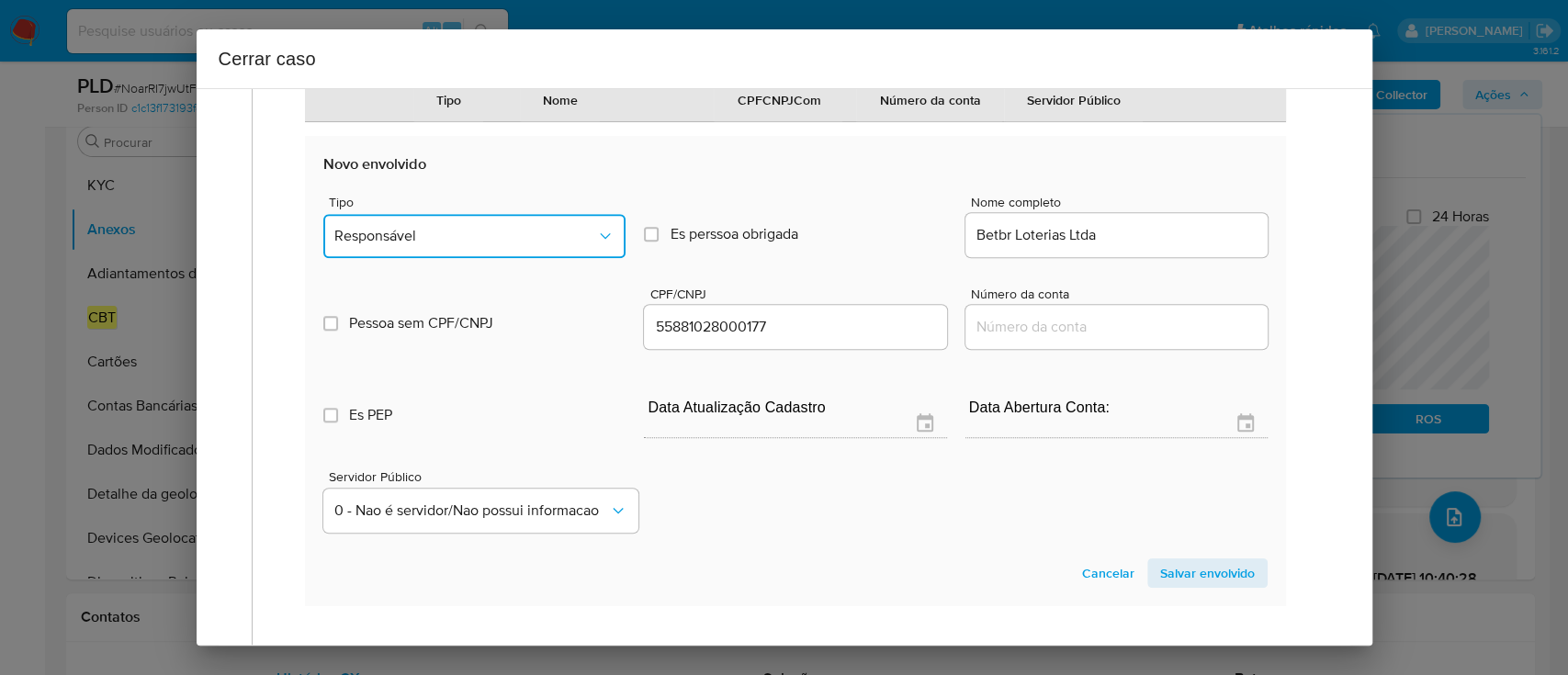
click at [405, 245] on span "Responsável" at bounding box center [465, 236] width 262 height 19
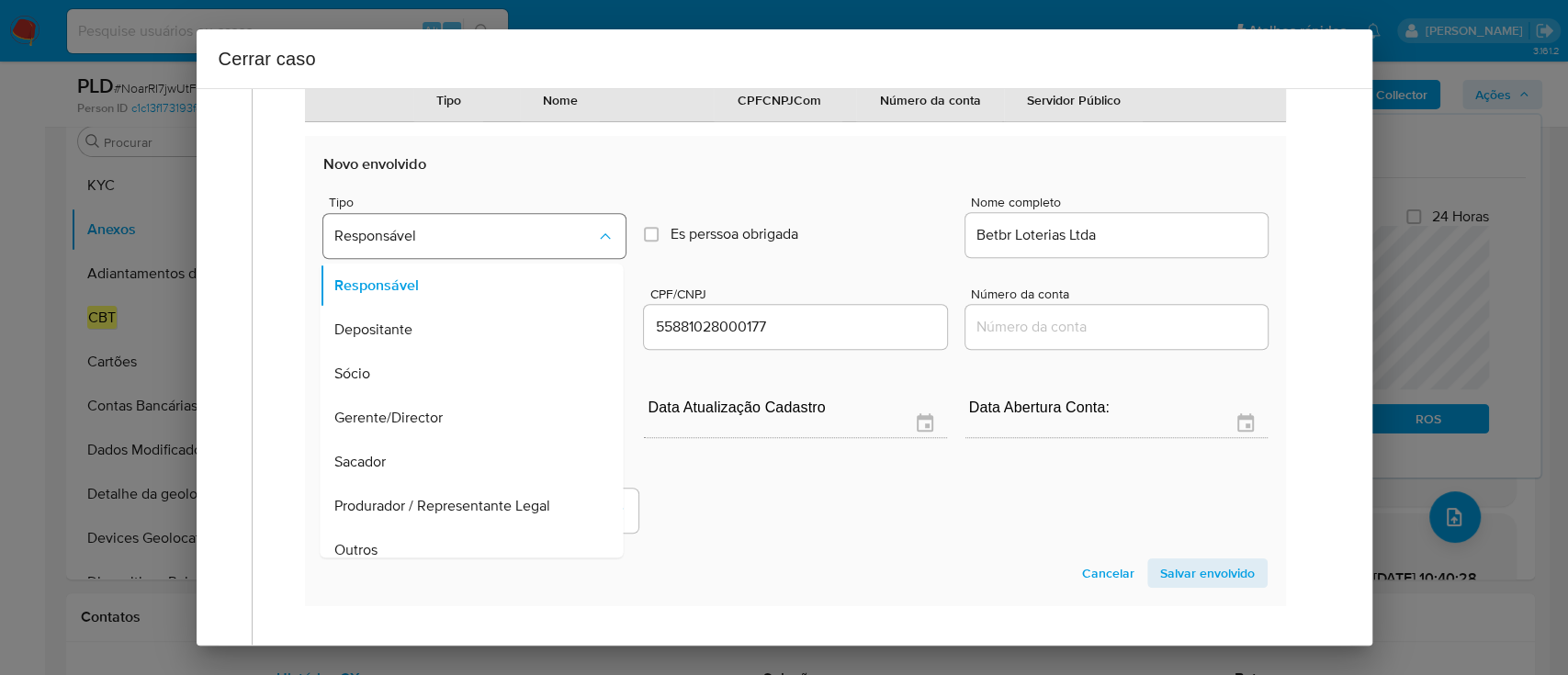
scroll to position [58, 0]
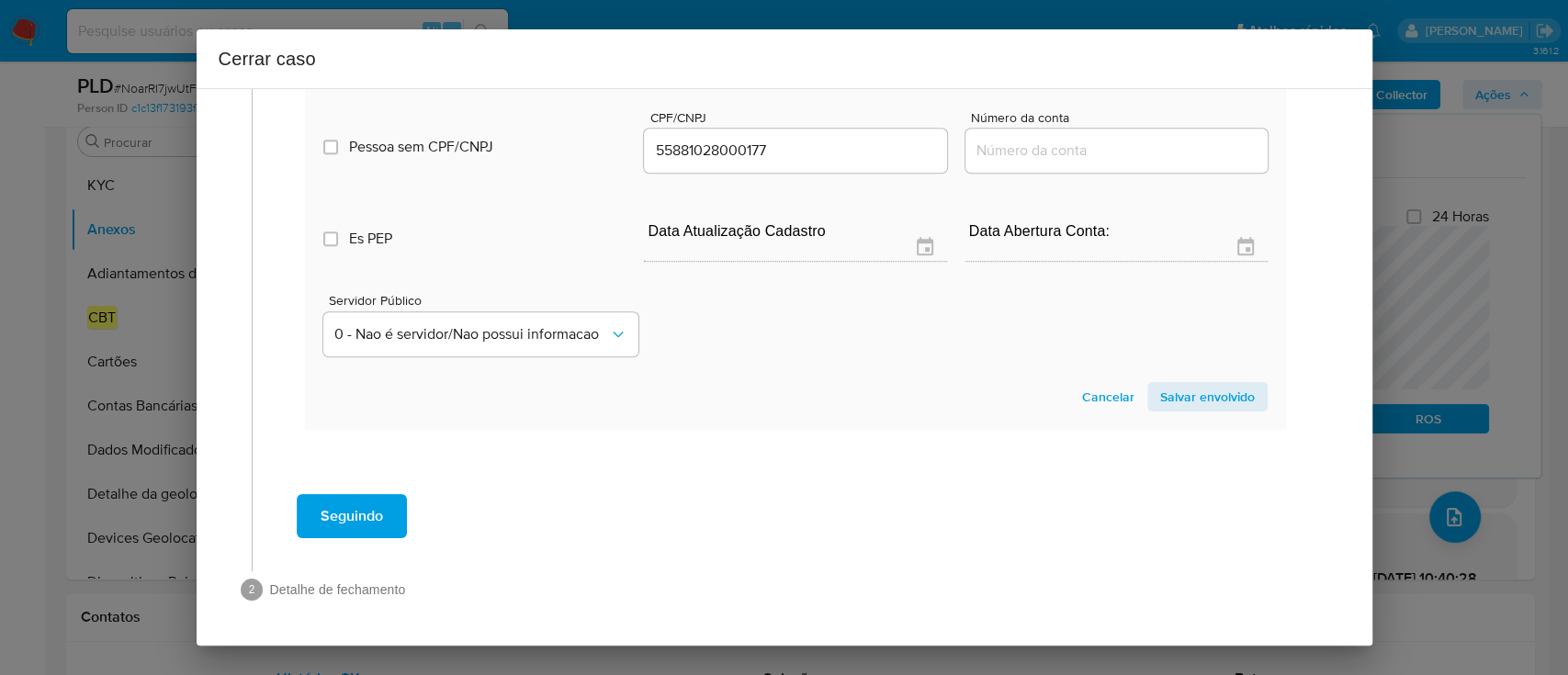
click at [1222, 399] on span "Salvar envolvido" at bounding box center [1208, 397] width 95 height 26
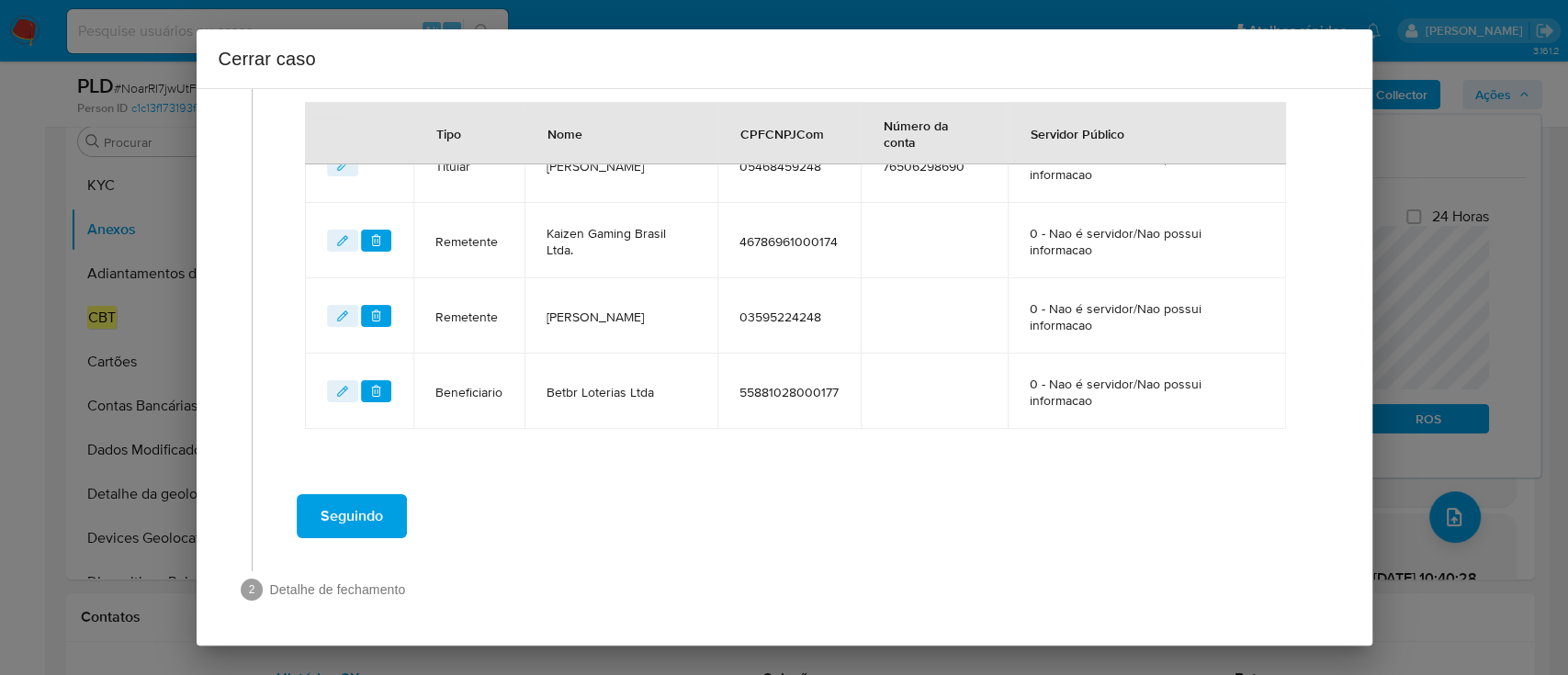
scroll to position [852, 0]
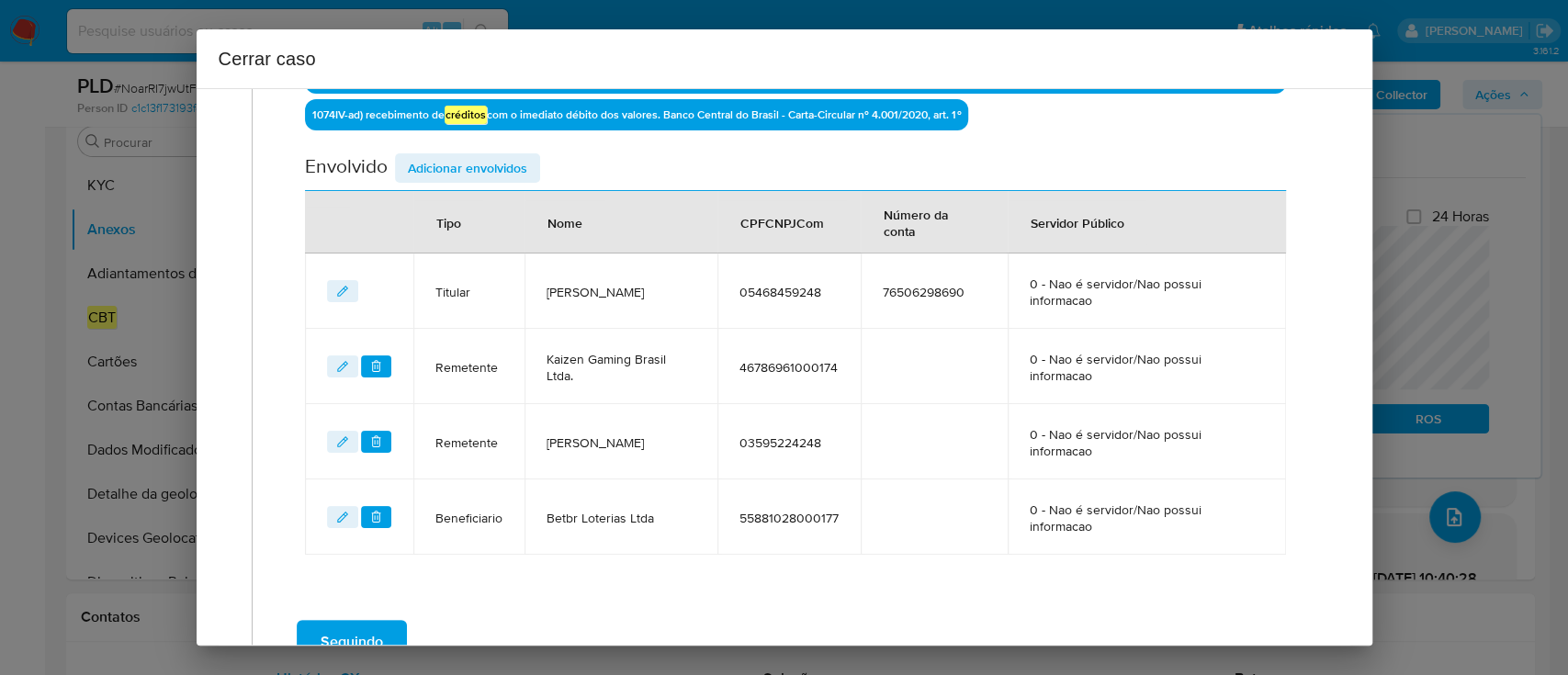
click at [498, 162] on span "Adicionar envolvidos" at bounding box center [467, 168] width 120 height 26
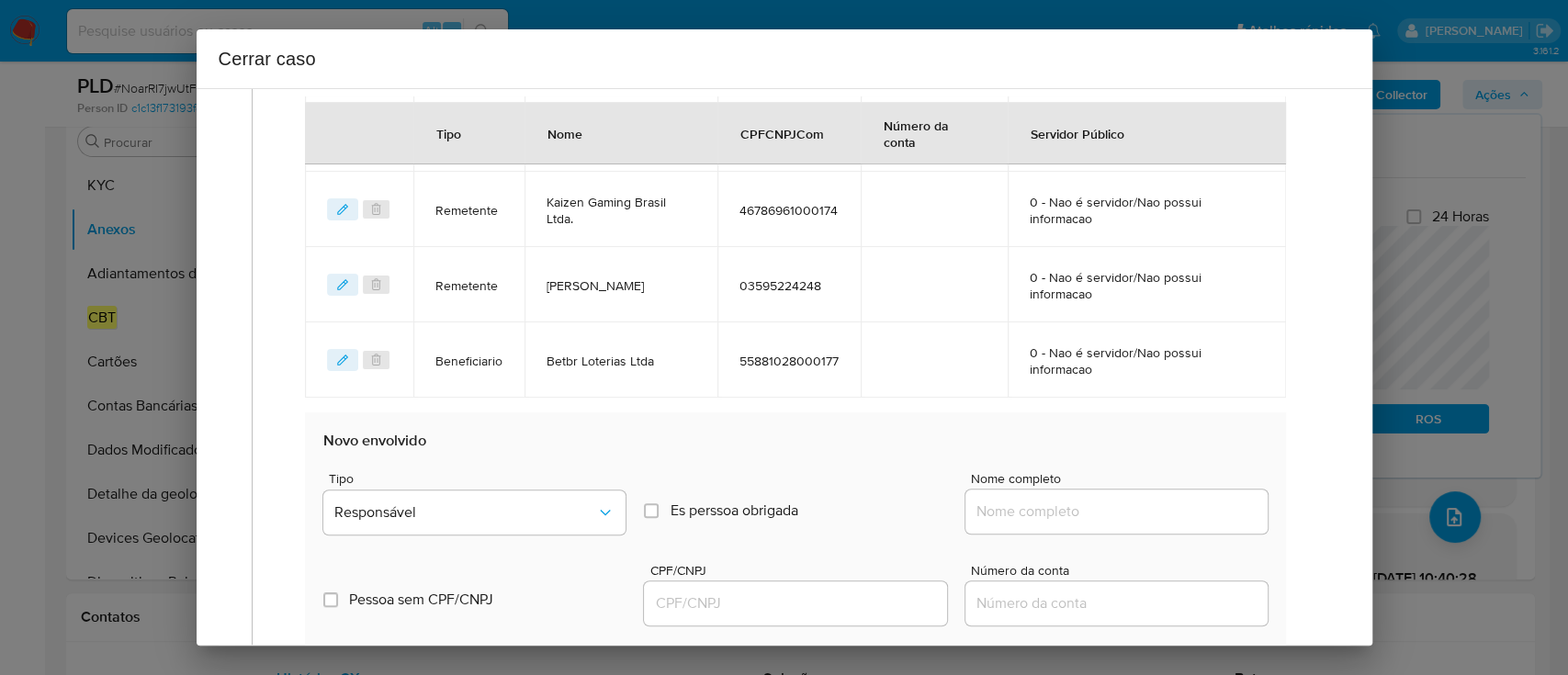
scroll to position [976, 0]
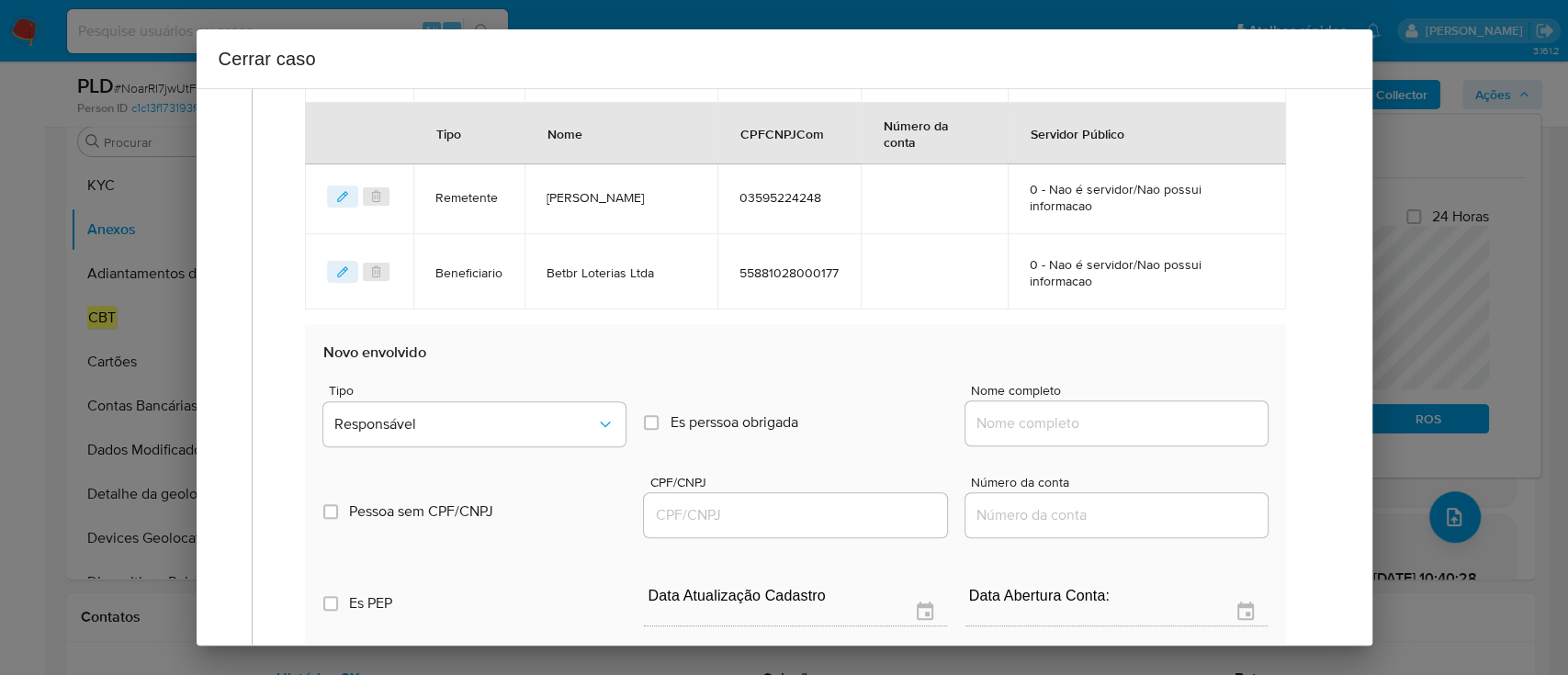
drag, startPoint x: 1069, startPoint y: 431, endPoint x: 1140, endPoint y: 430, distance: 71.0
click at [1069, 431] on input "Nome completo" at bounding box center [1117, 423] width 303 height 24
paste input "Betboom Ltda, 54951974000180"
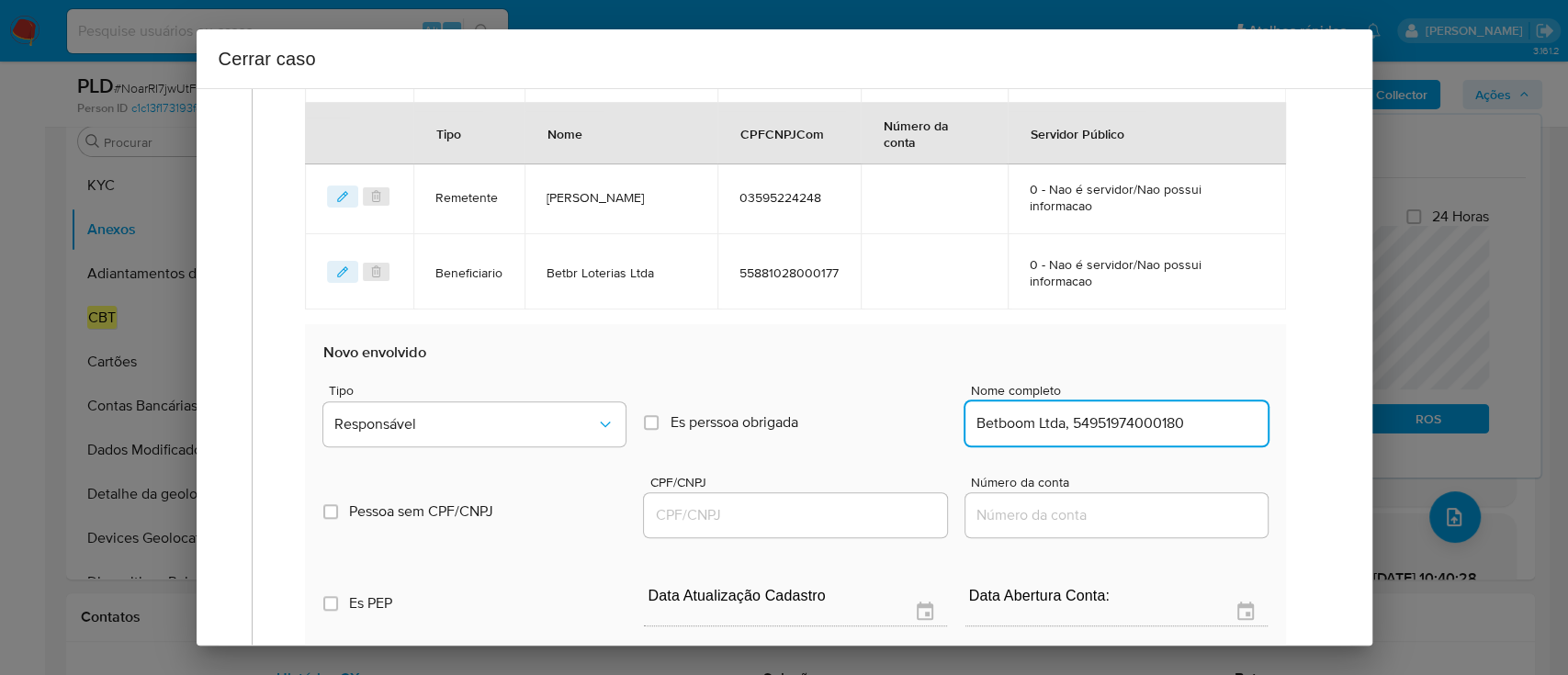
click at [1199, 425] on input "Betboom Ltda, 54951974000180" at bounding box center [1117, 423] width 303 height 24
click at [1154, 422] on input "Betboom Ltda, 54951974000180" at bounding box center [1117, 423] width 303 height 24
type input "Betboom Ltda,"
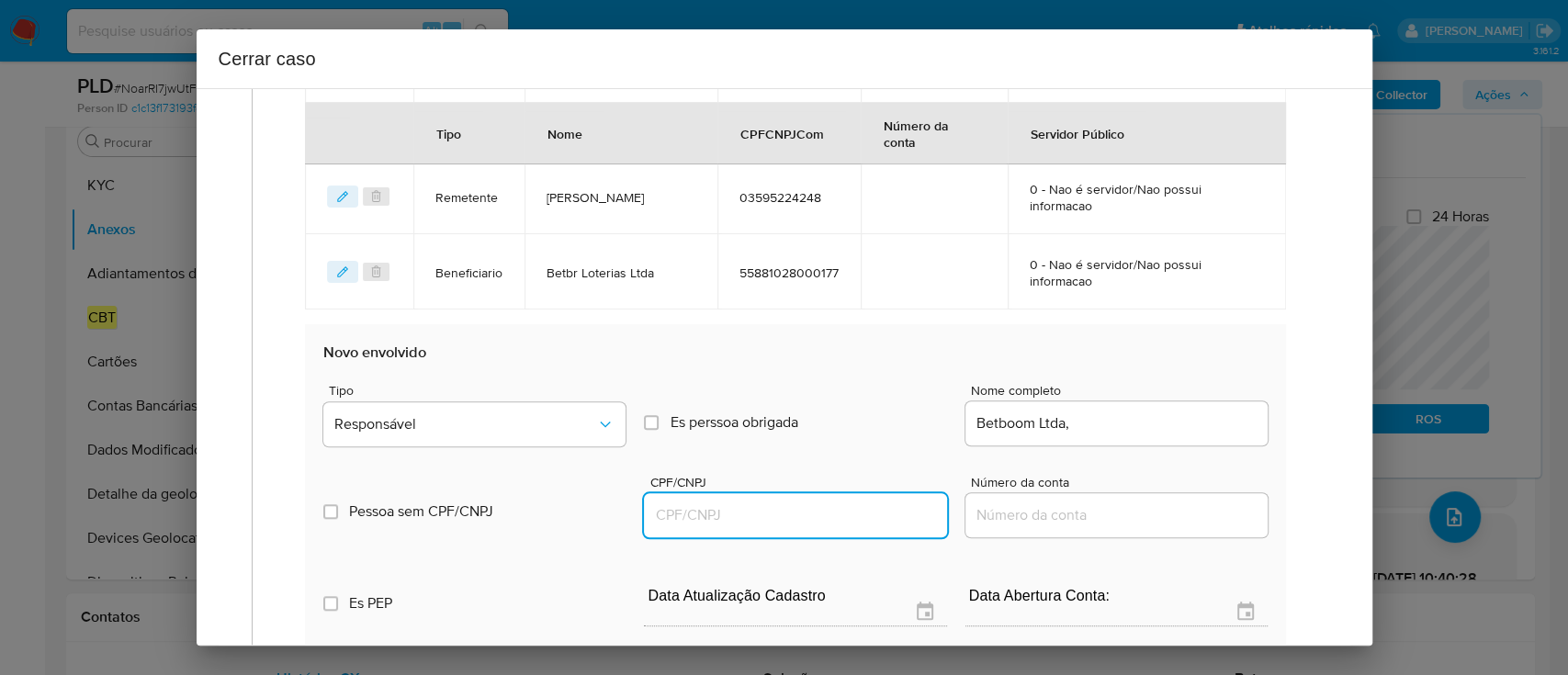
drag, startPoint x: 836, startPoint y: 501, endPoint x: 1106, endPoint y: 460, distance: 273.1
click at [836, 503] on input "CPF/CNPJ" at bounding box center [796, 515] width 303 height 24
paste input "54951974000180"
type input "54951974000180"
click at [1183, 425] on input "Betboom Ltda," at bounding box center [1117, 423] width 303 height 24
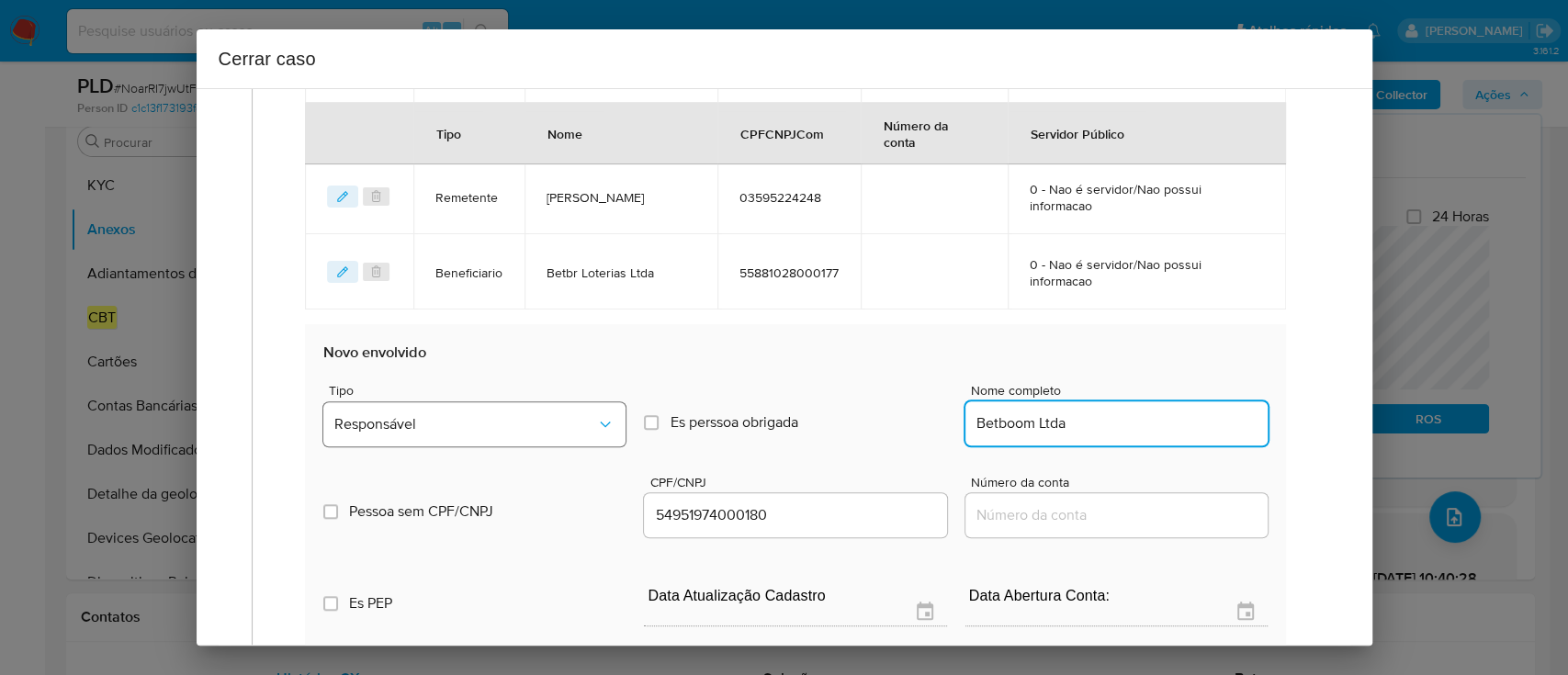
type input "Betboom Ltda"
click at [529, 422] on span "Responsável" at bounding box center [465, 424] width 262 height 19
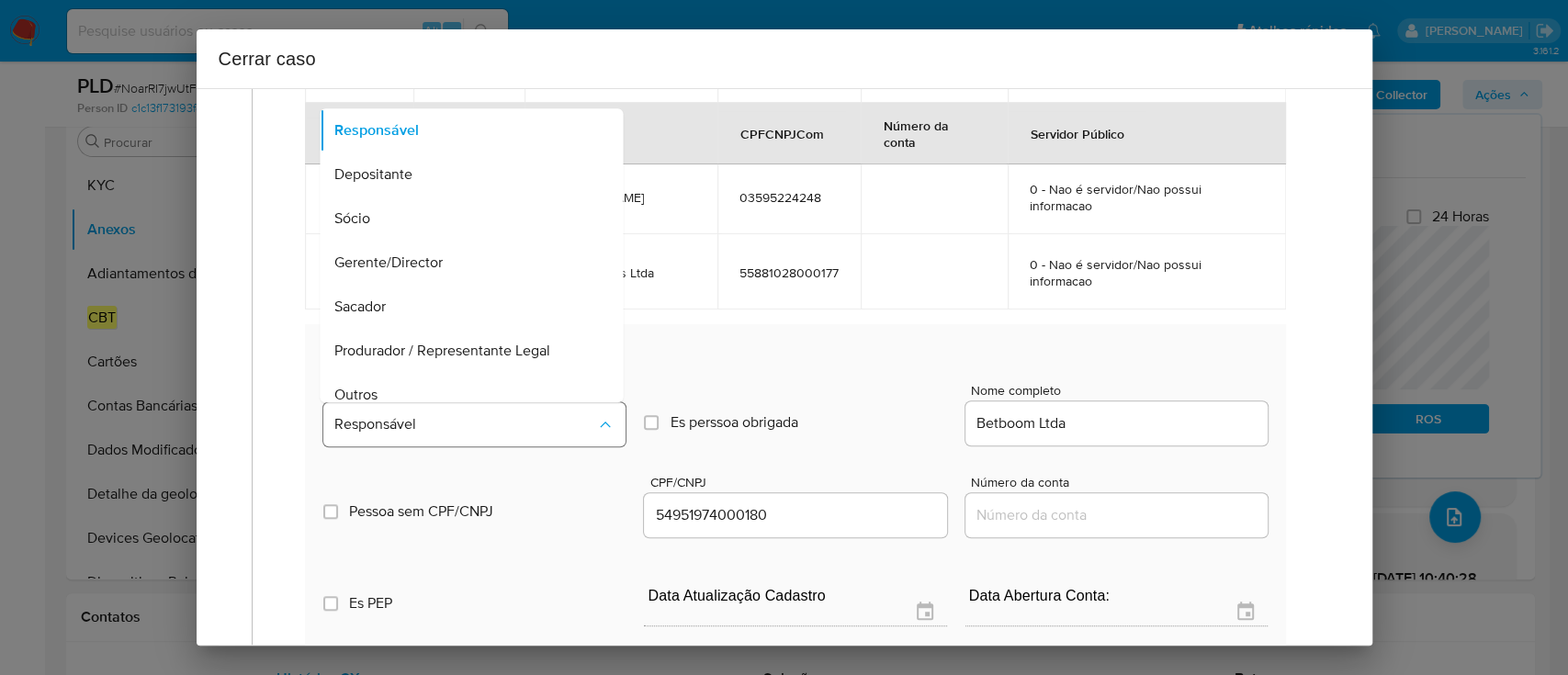
scroll to position [58, 0]
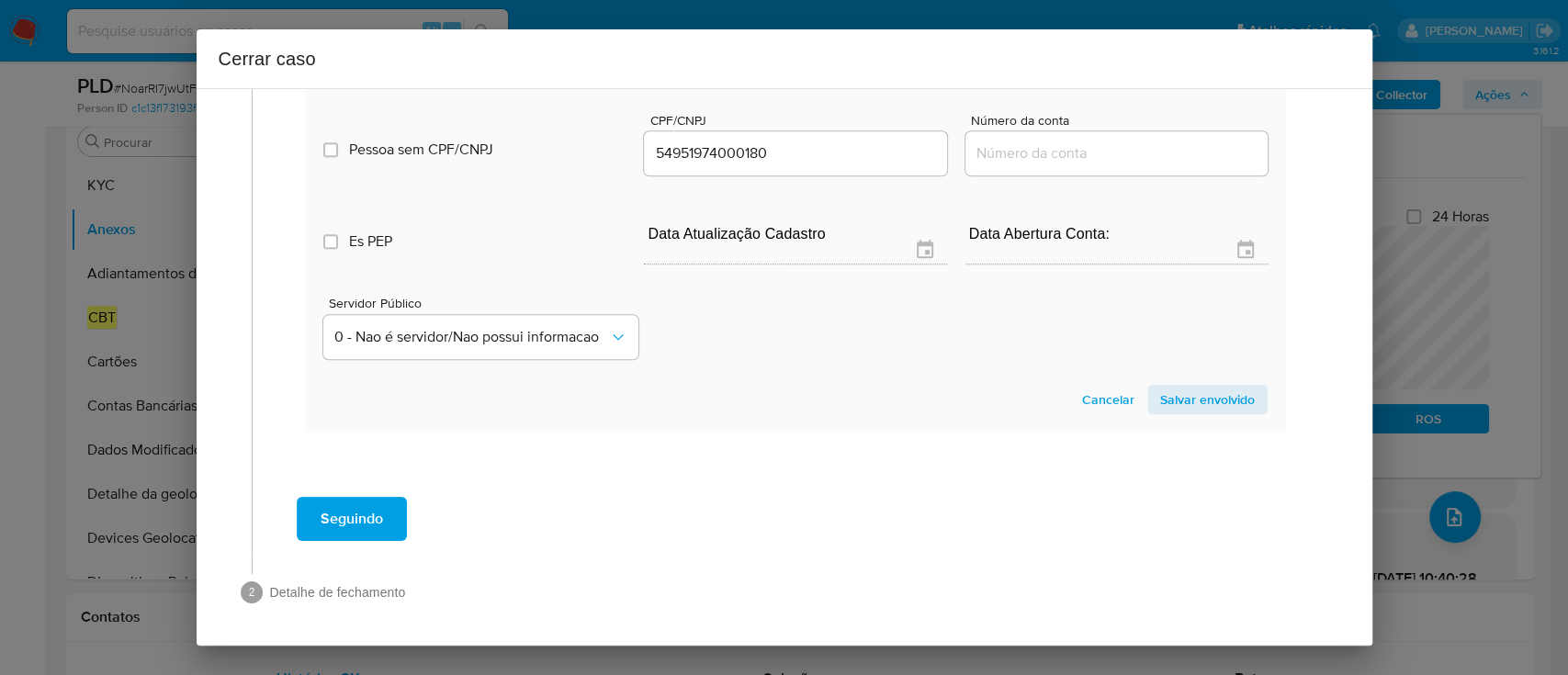
click at [1185, 393] on span "Salvar envolvido" at bounding box center [1208, 400] width 95 height 26
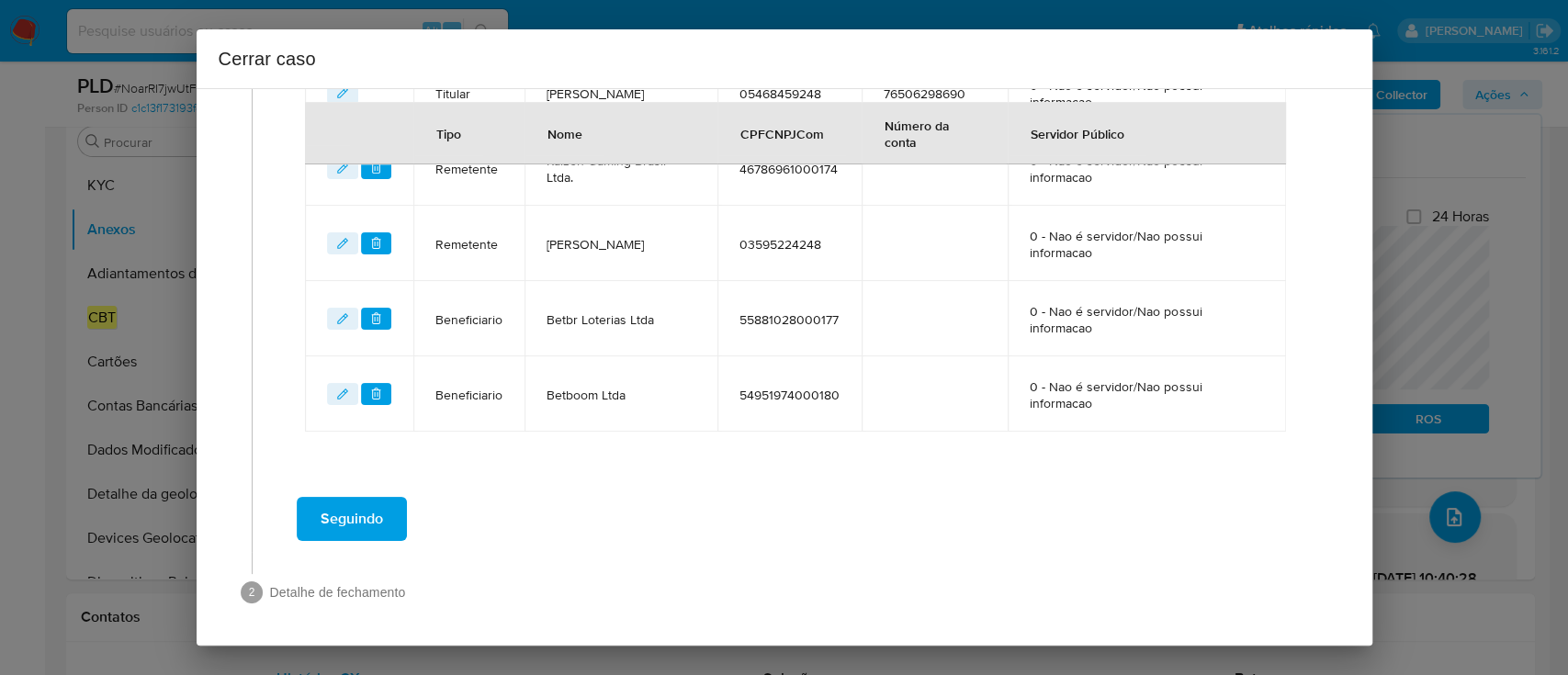
scroll to position [807, 0]
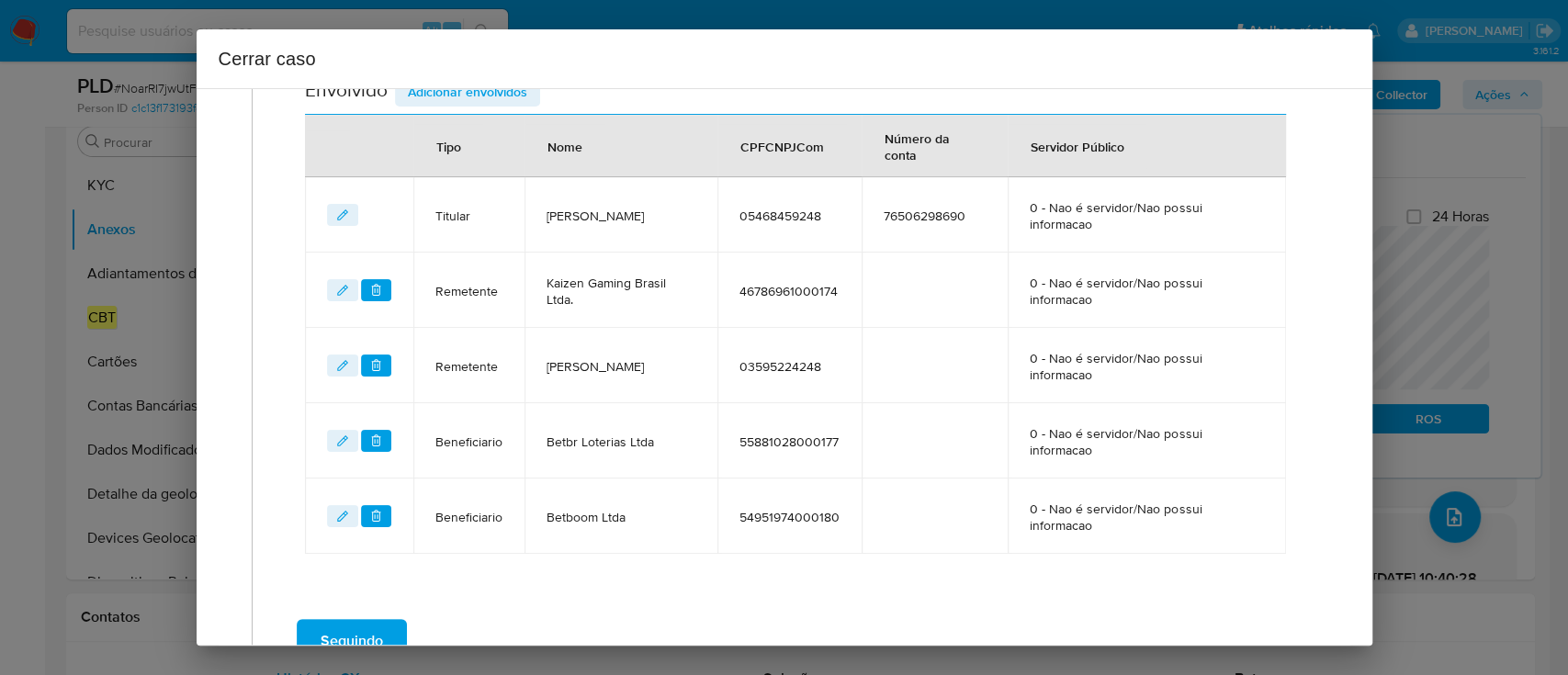
click at [745, 539] on td "54951974000180" at bounding box center [789, 516] width 144 height 75
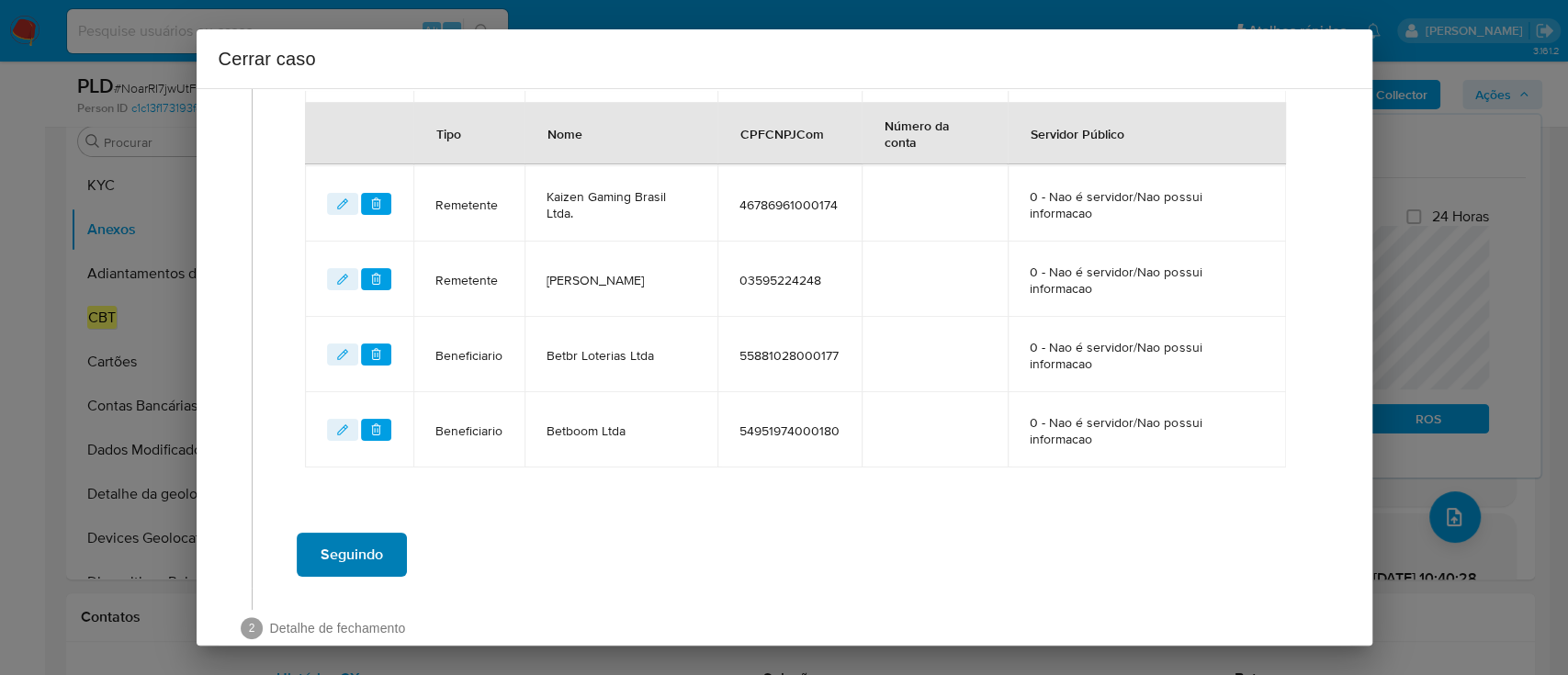
scroll to position [928, 0]
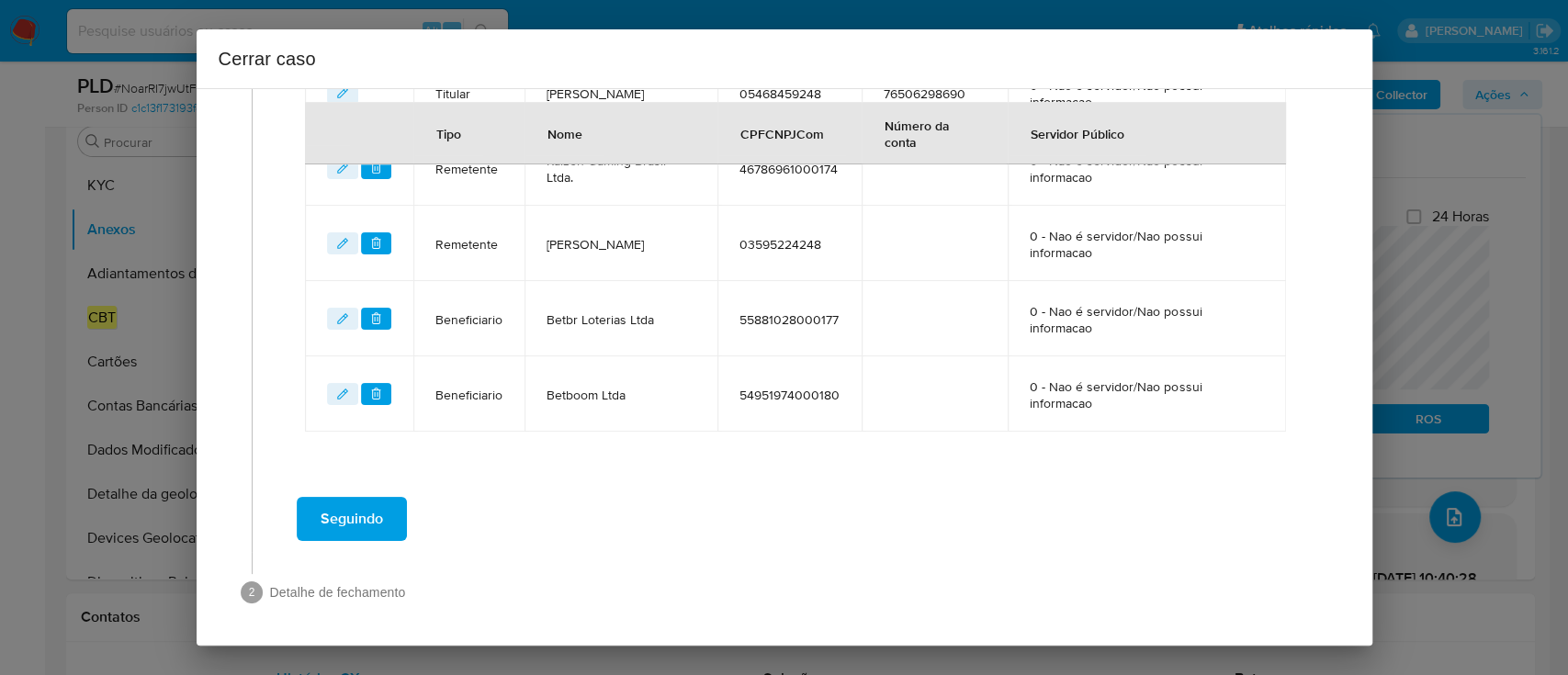
click at [350, 521] on span "Seguindo" at bounding box center [351, 519] width 62 height 41
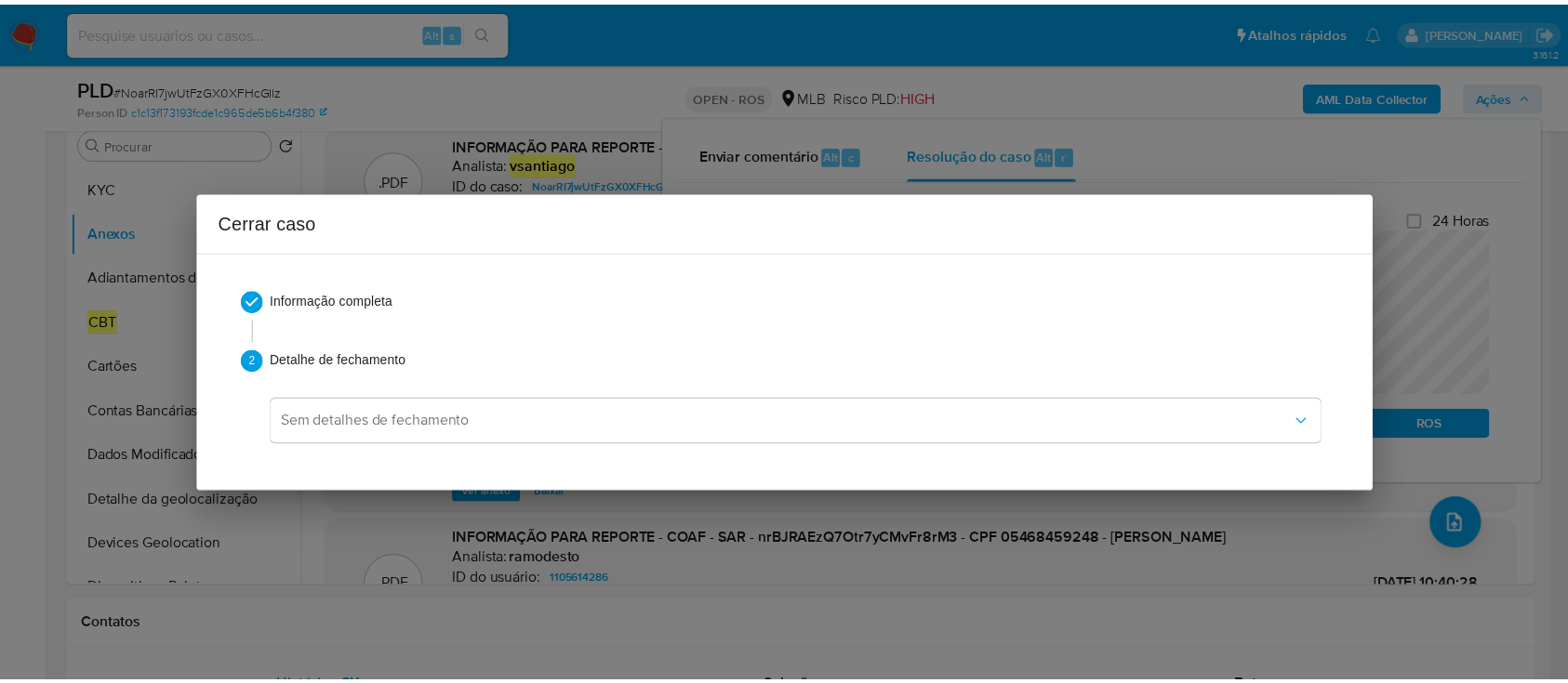
scroll to position [2061, 0]
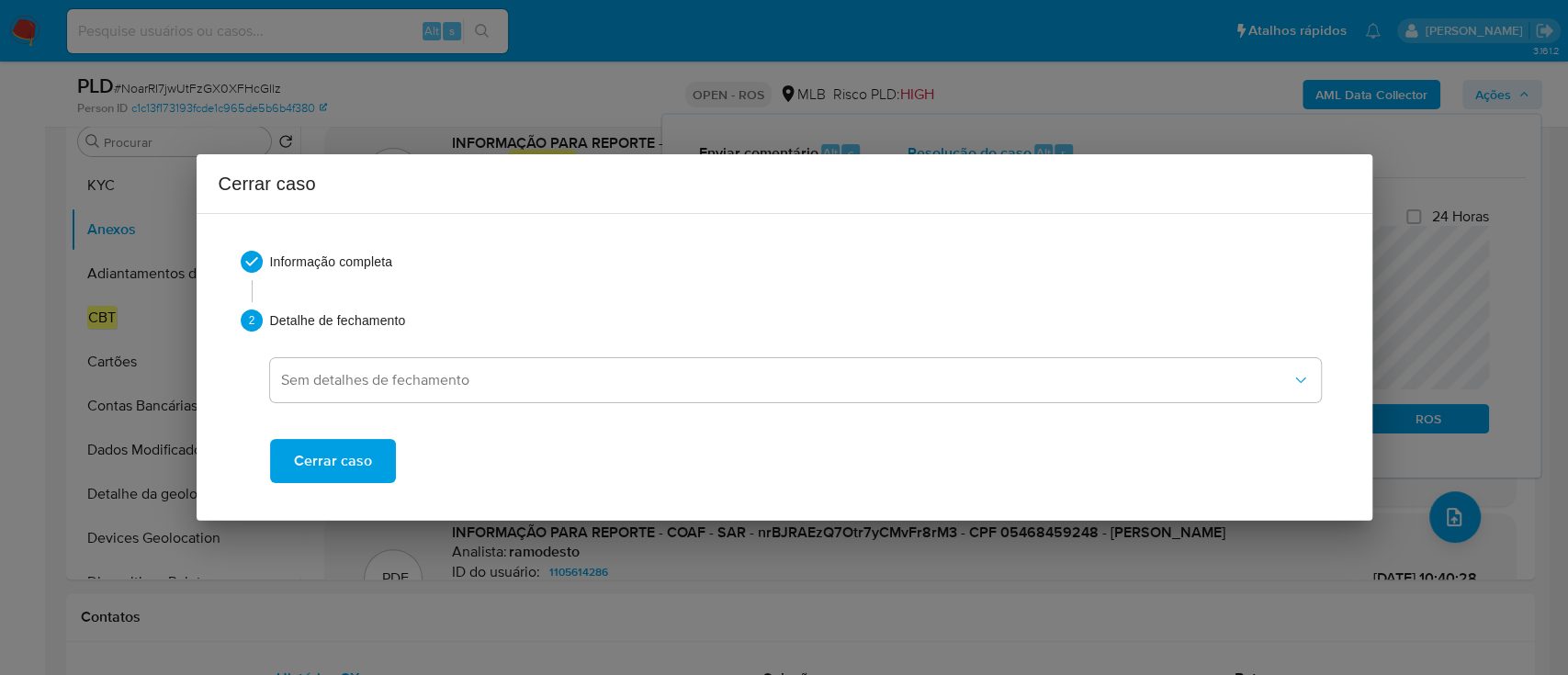
click at [345, 461] on span "Cerrar caso" at bounding box center [333, 461] width 78 height 41
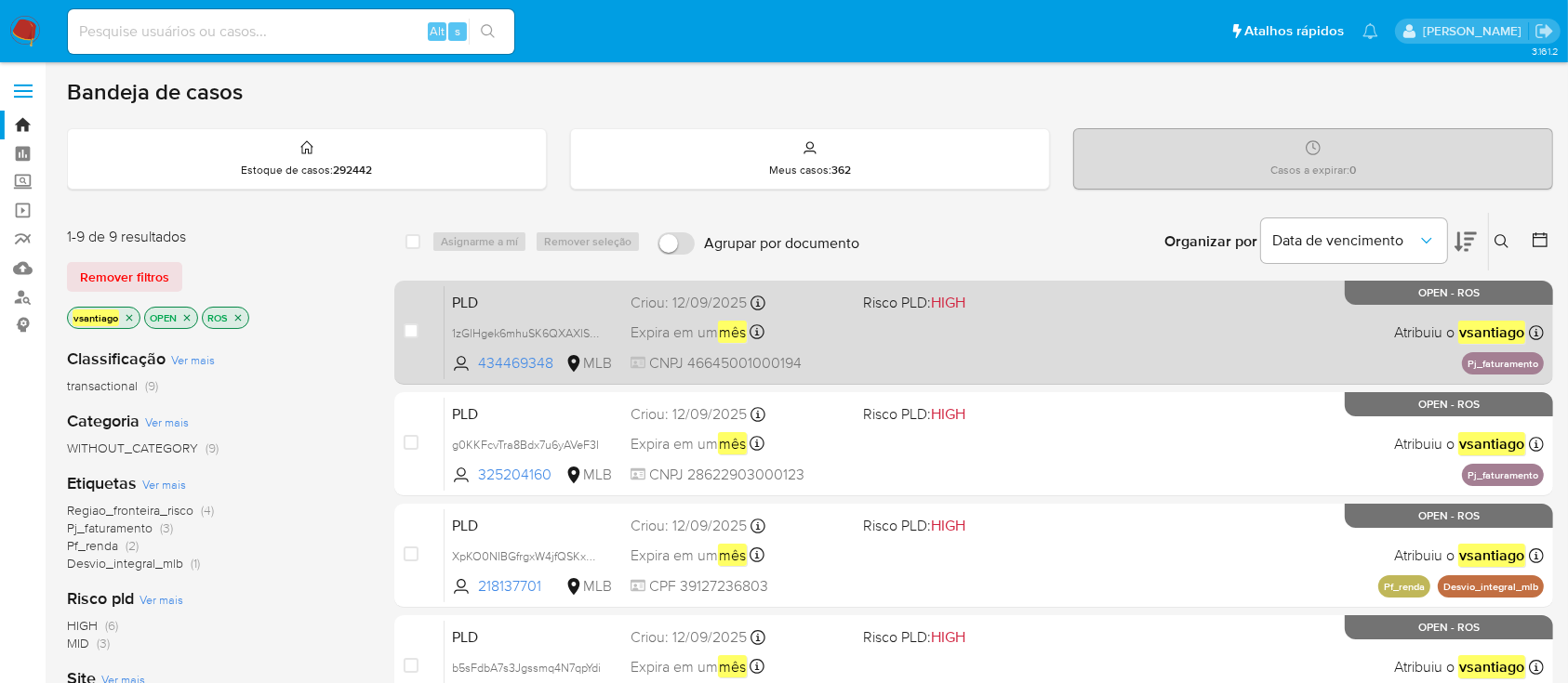
click at [928, 324] on div "PLD 1zGlHgek6mhuSK6QXAXlSJuw 434469348 MLB Risco PLD: HIGH Criou: 12/09/2025 Cr…" at bounding box center [995, 333] width 1100 height 94
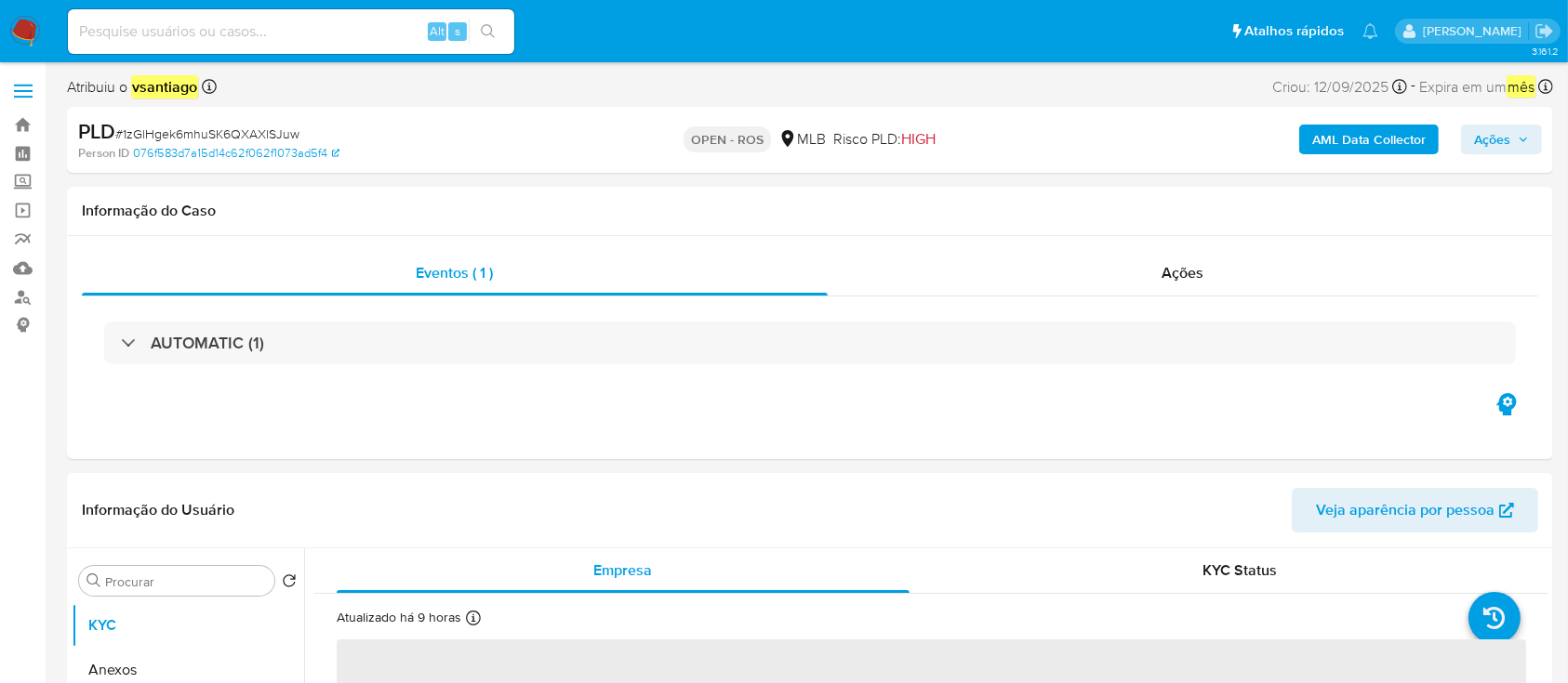
select select "10"
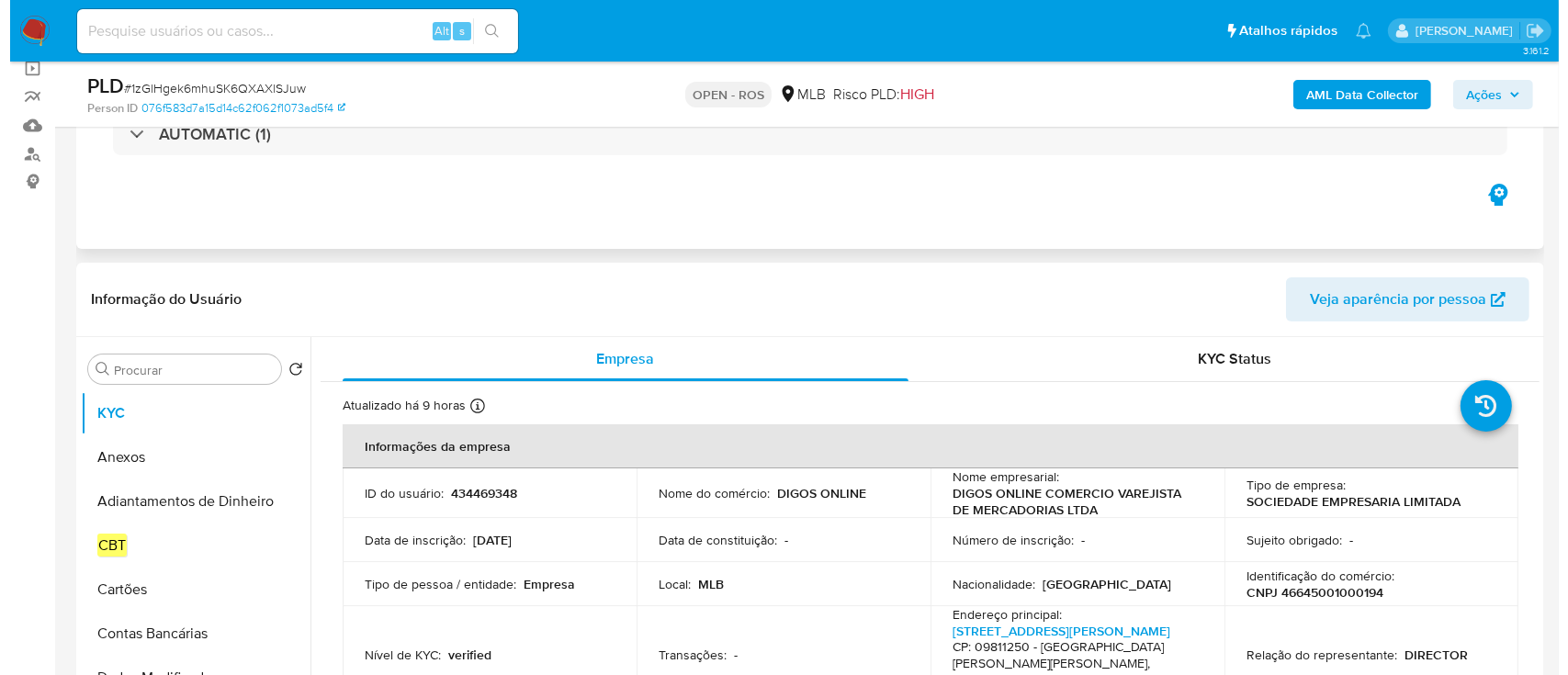
scroll to position [368, 0]
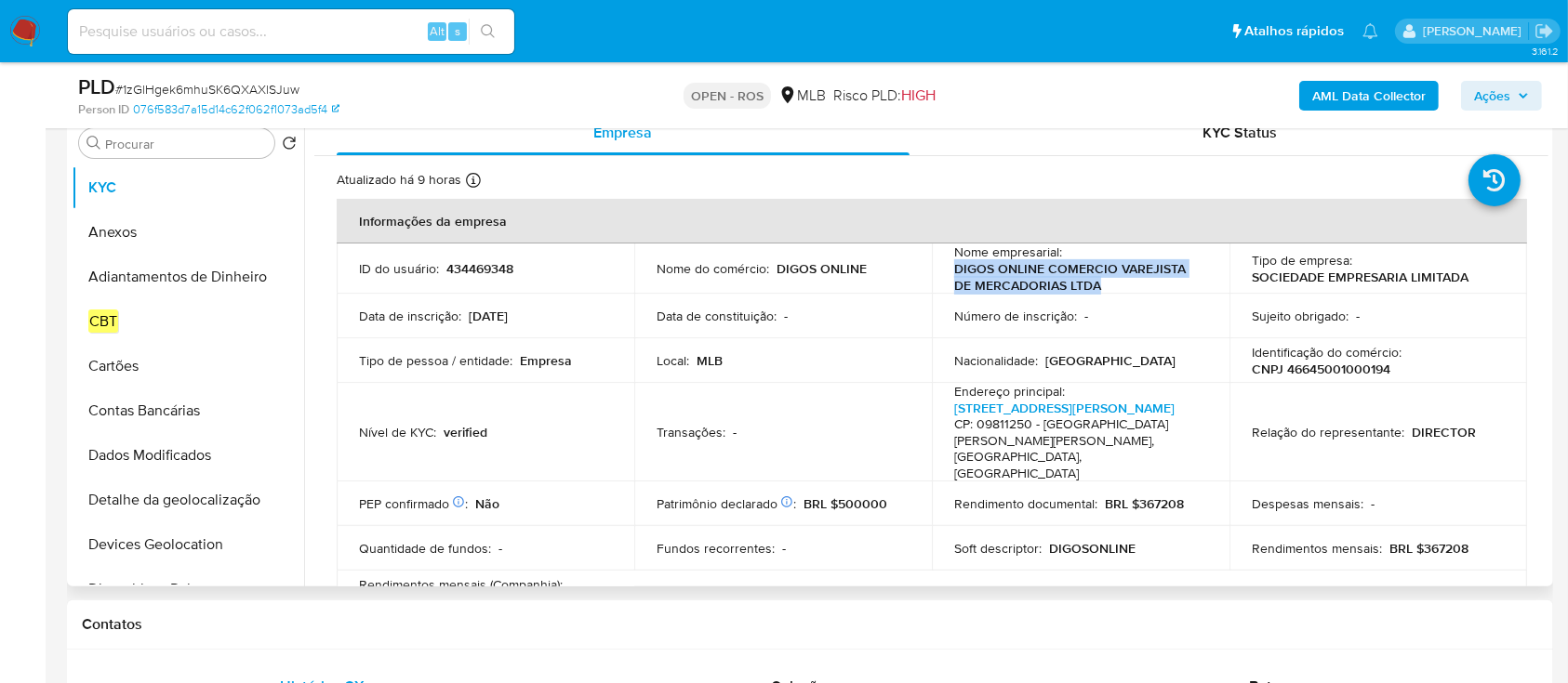
drag, startPoint x: 1110, startPoint y: 284, endPoint x: 937, endPoint y: 273, distance: 173.3
click at [937, 273] on td "Nome empresarial : DIGOS ONLINE COMERCIO VAREJISTA DE MERCADORIAS LTDA" at bounding box center [1080, 268] width 298 height 50
copy p "DIGOS ONLINE COMERCIO VAREJISTA DE MERCADORIAS LTDA"
click at [1325, 371] on p "CNPJ 46645001000194" at bounding box center [1321, 369] width 138 height 17
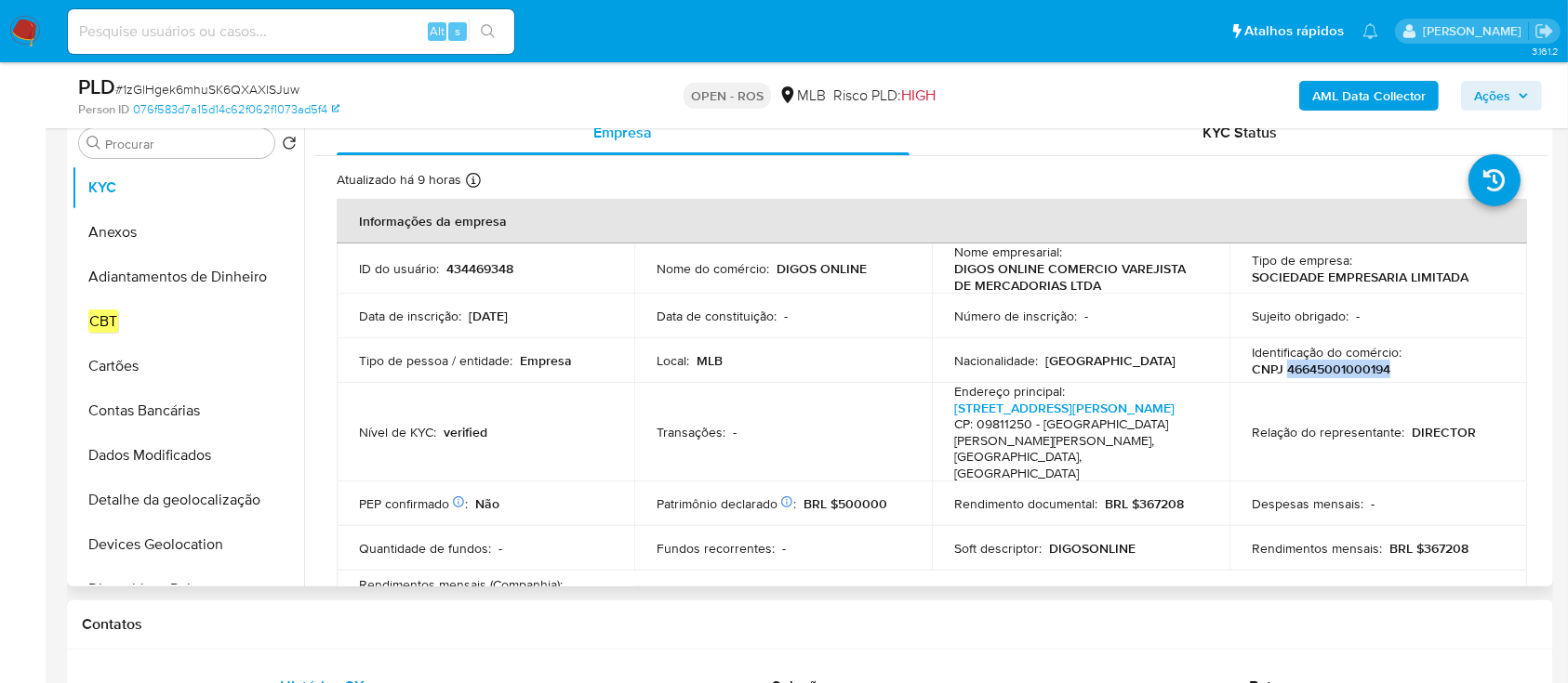
click at [1325, 371] on p "CNPJ 46645001000194" at bounding box center [1321, 369] width 138 height 17
copy p "46645001000194"
click at [129, 241] on button "Anexos" at bounding box center [180, 232] width 218 height 44
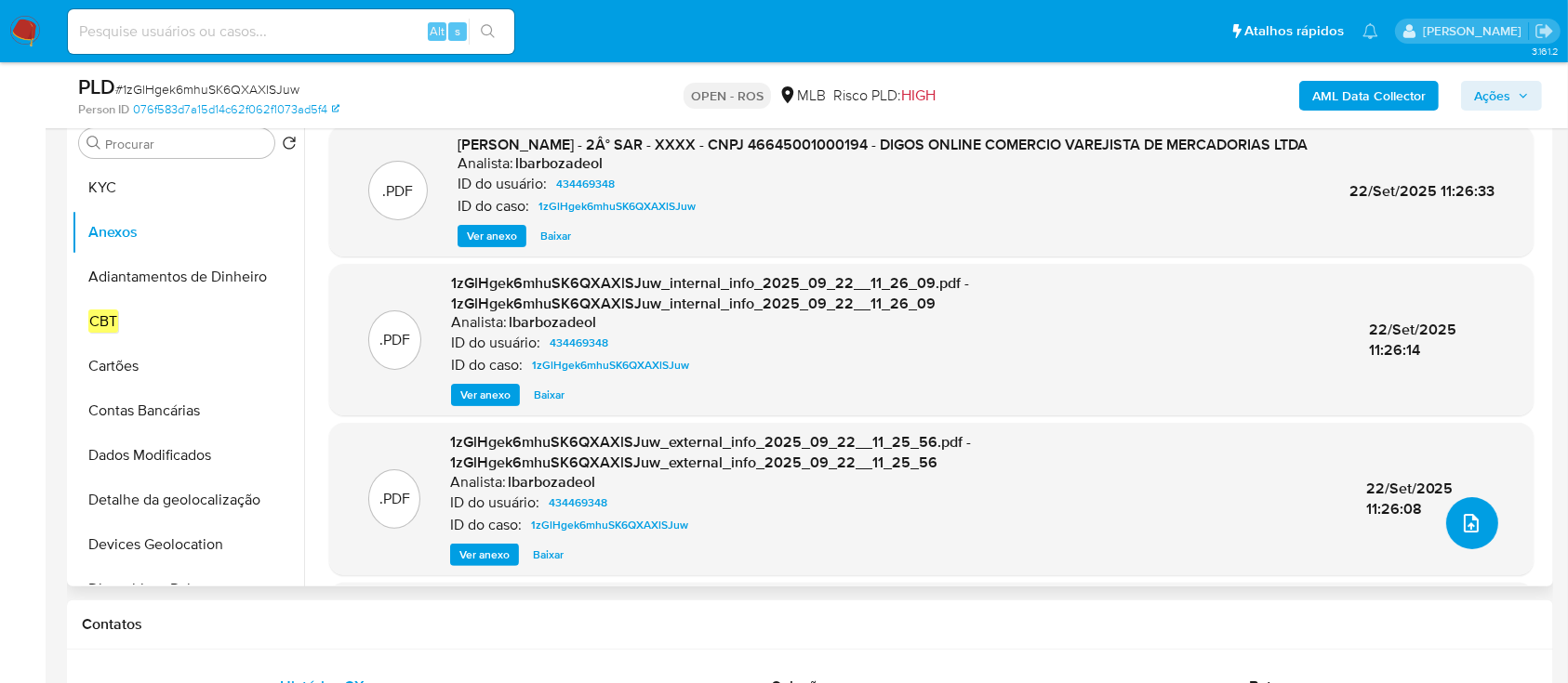
click at [1460, 521] on icon "upload-file" at bounding box center [1471, 523] width 23 height 23
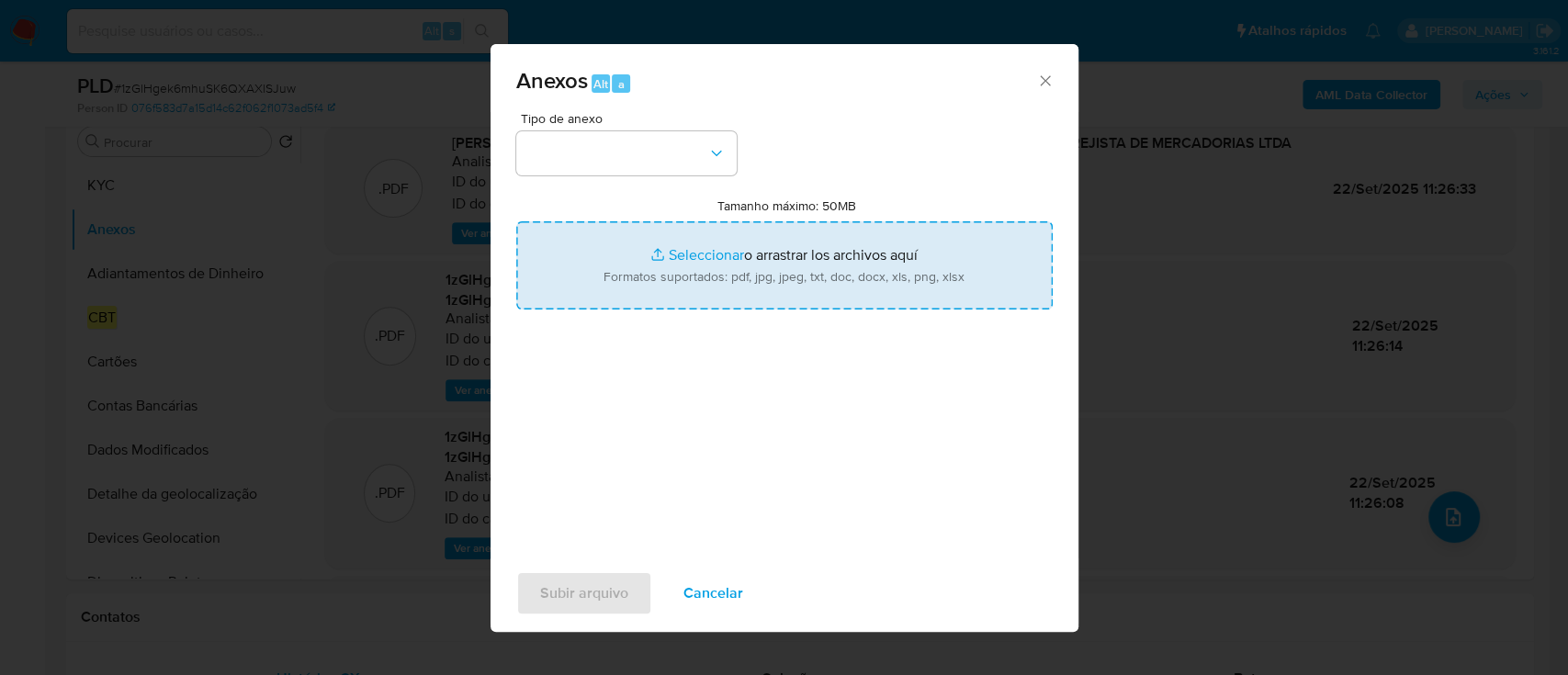
type input "C:\fakepath\2° SAR - 1zGlHgek6mhuSK6QXAXlSJuw - CNPJ 46645001000194 - DIGOS ONL…"
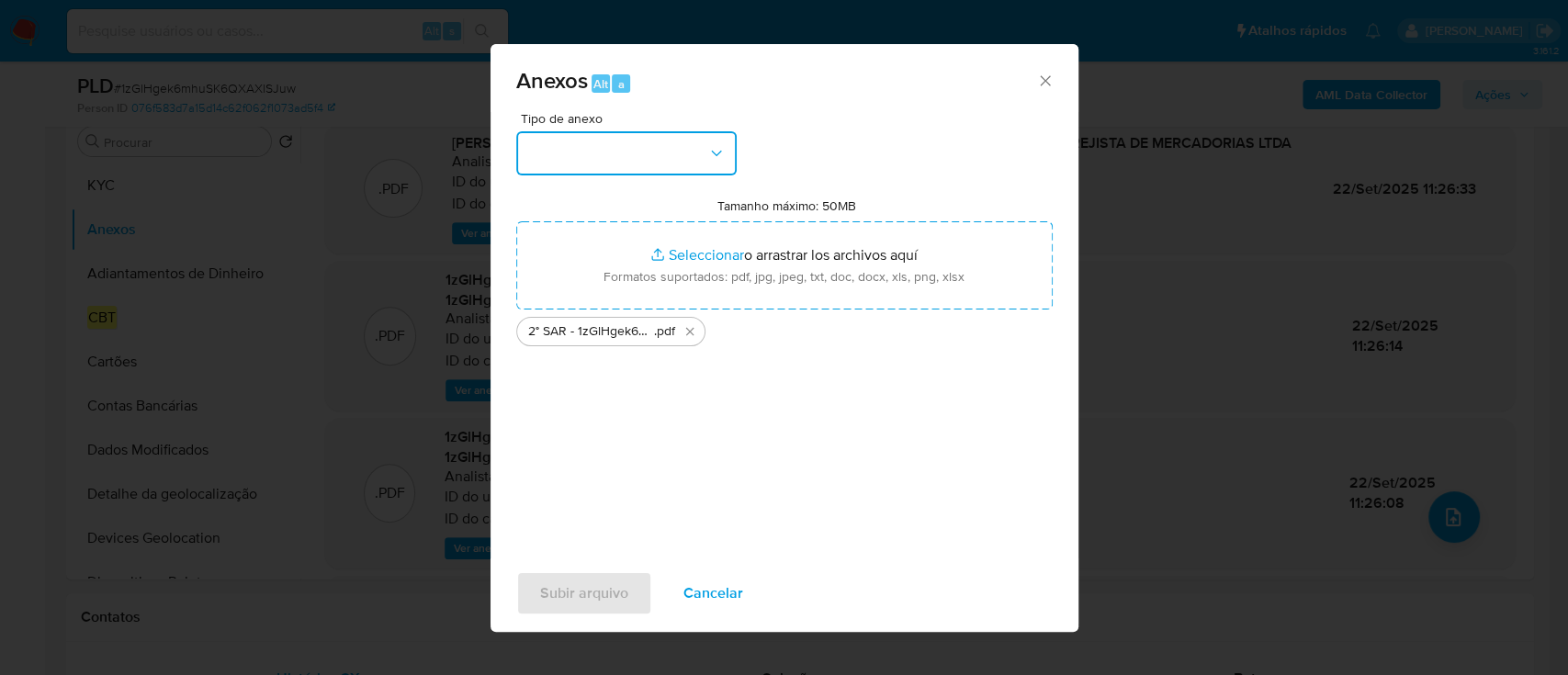
click at [595, 153] on button "button" at bounding box center [626, 152] width 220 height 44
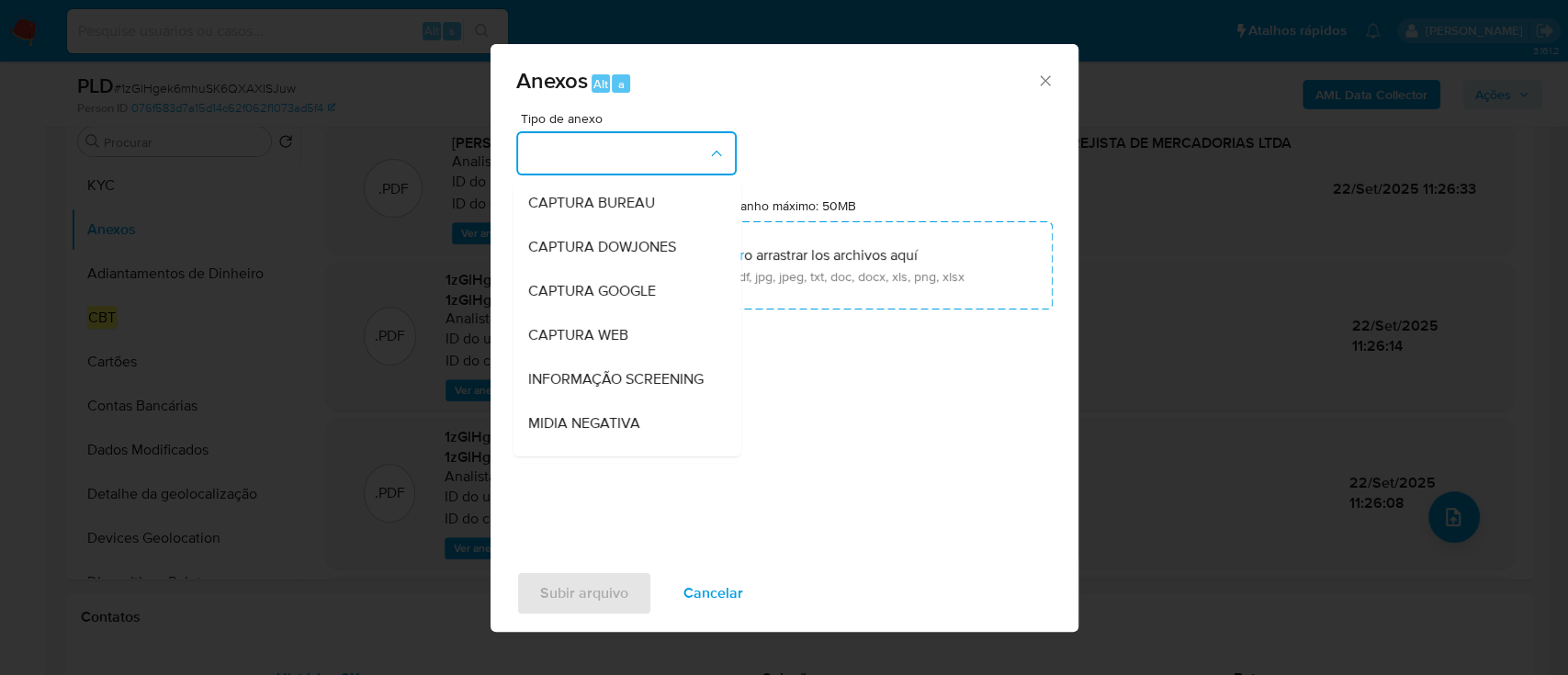
scroll to position [282, 0]
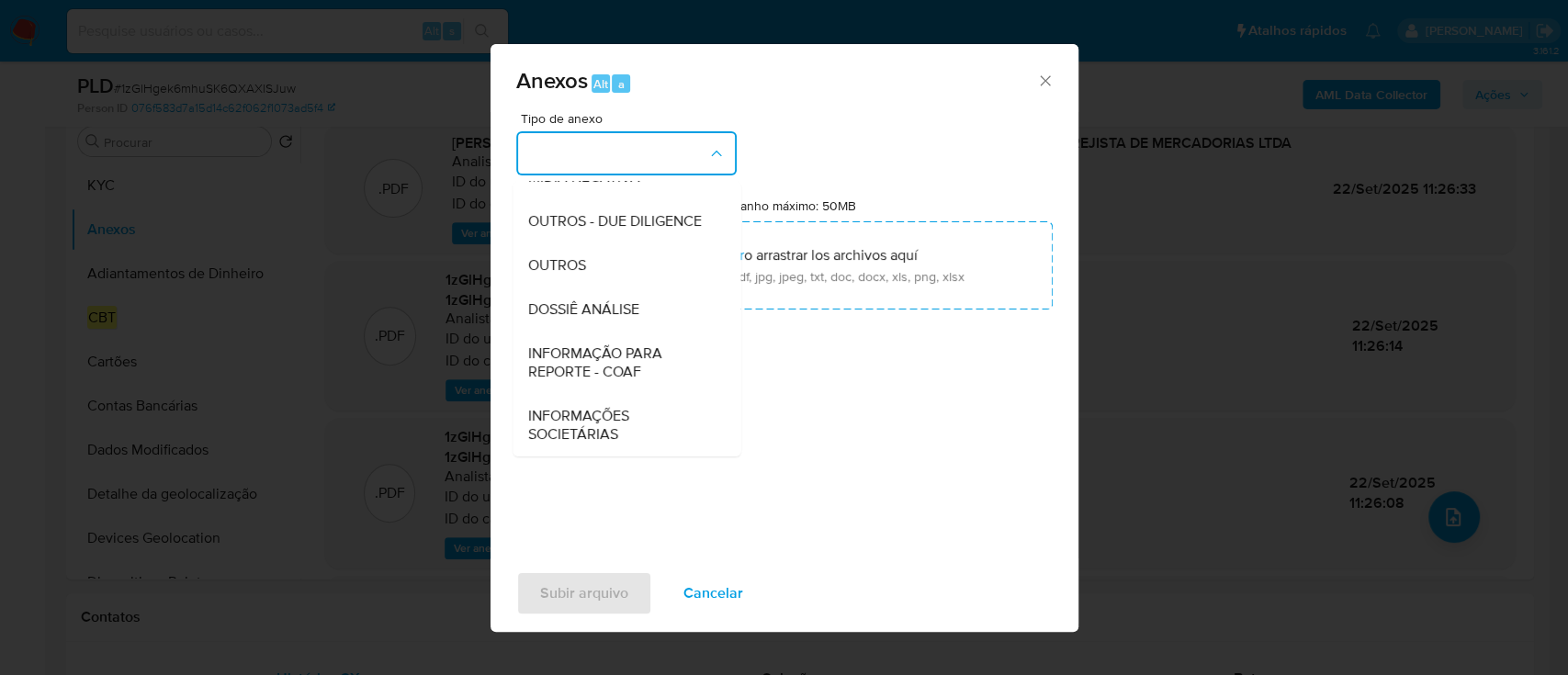
click at [597, 368] on span "INFORMAÇÃO PARA REPORTE - COAF" at bounding box center [621, 363] width 188 height 37
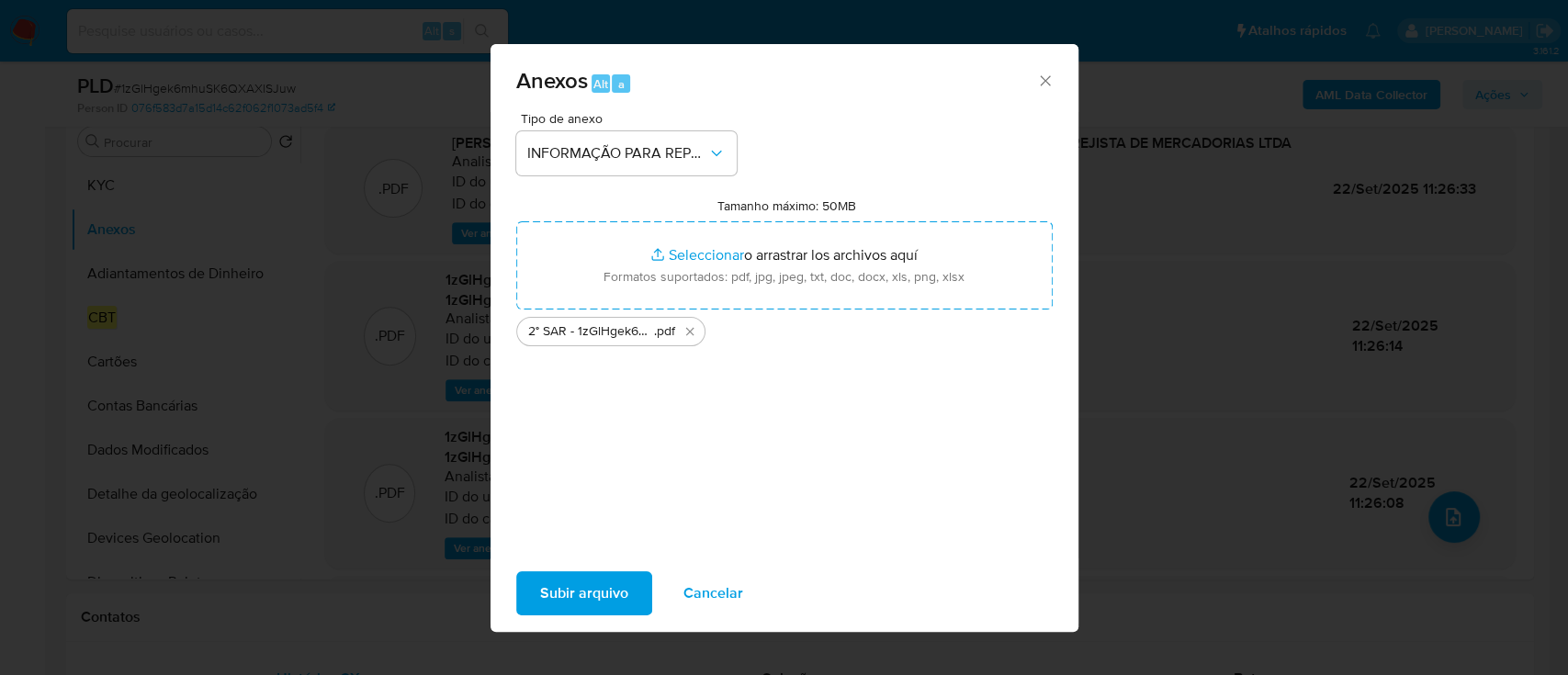
click at [597, 595] on span "Subir arquivo" at bounding box center [584, 593] width 88 height 41
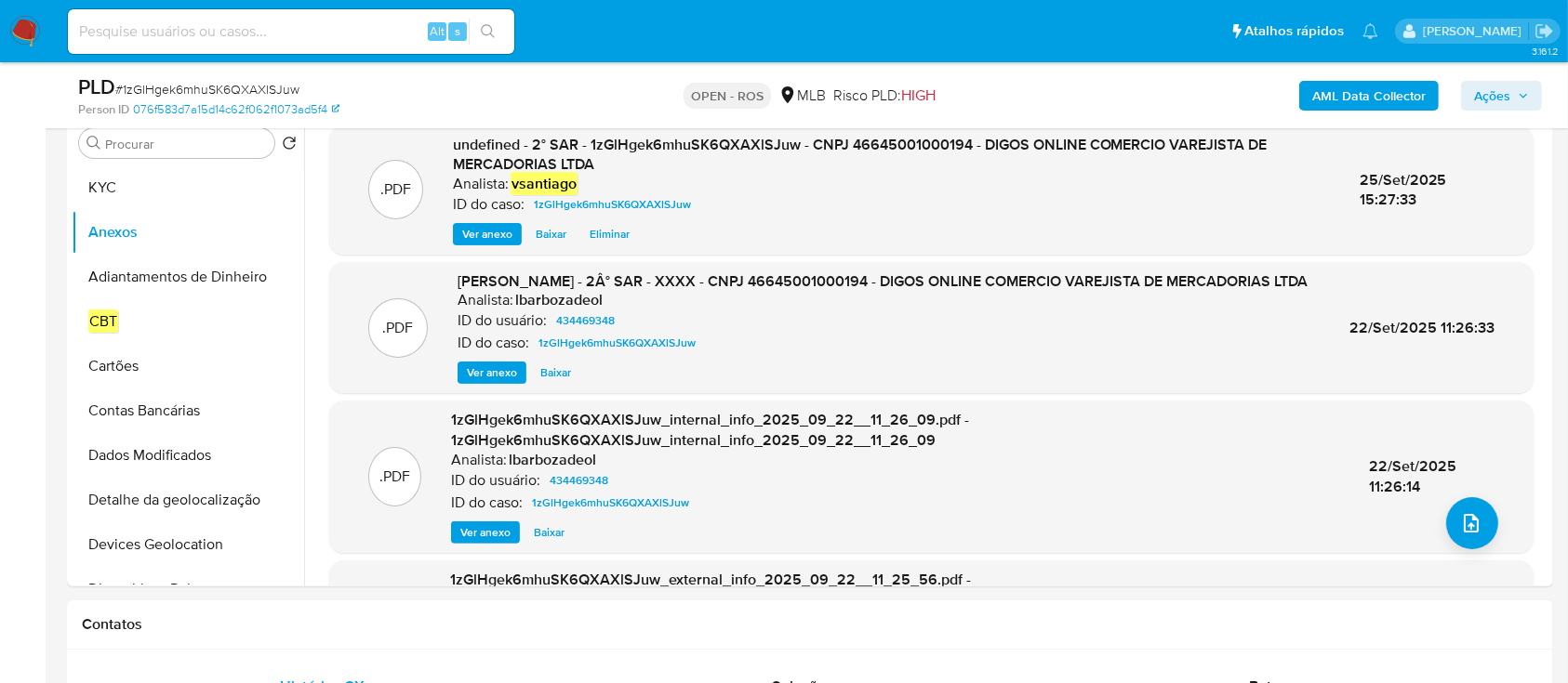
click at [1489, 105] on span "Ações" at bounding box center [1492, 96] width 37 height 30
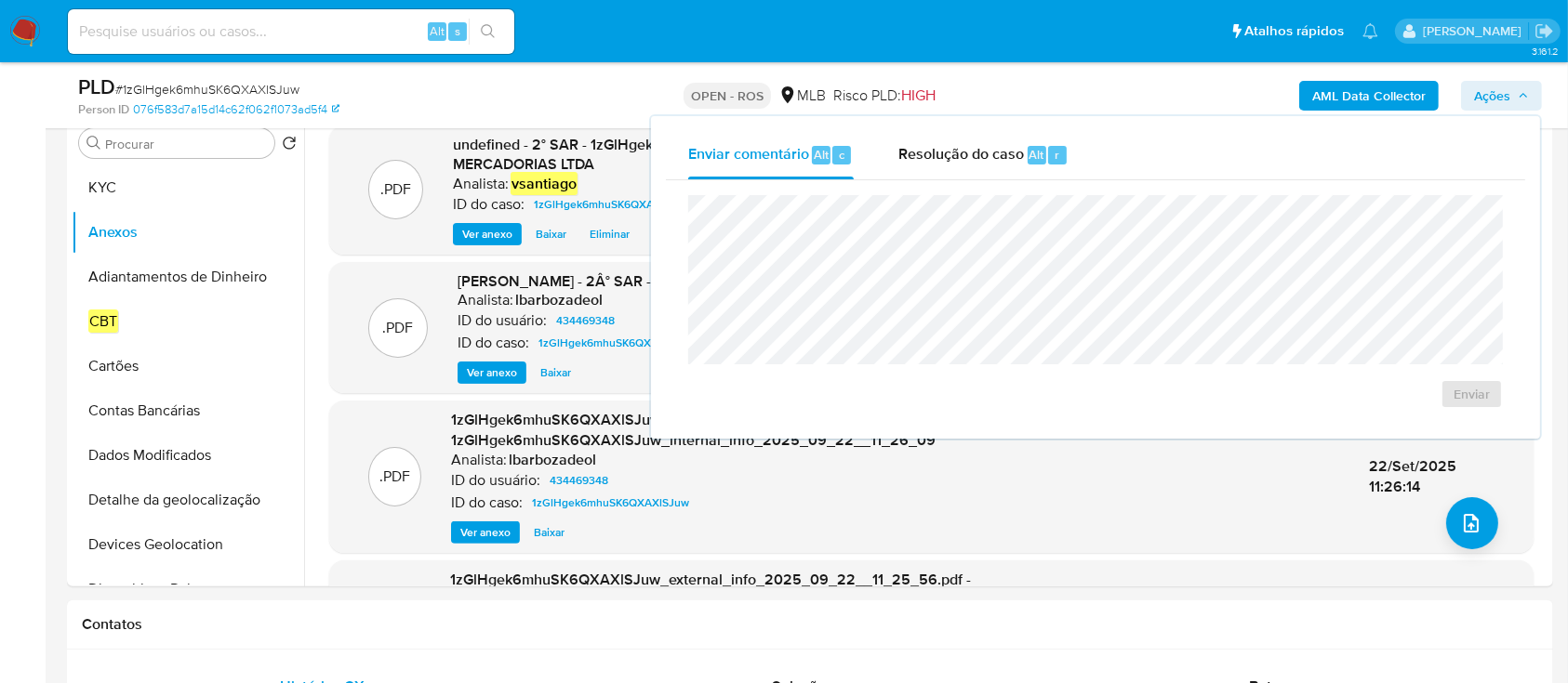
click at [938, 180] on div "Enviar" at bounding box center [1095, 302] width 859 height 243
click at [977, 172] on div "Resolução do caso Alt r" at bounding box center [983, 155] width 170 height 48
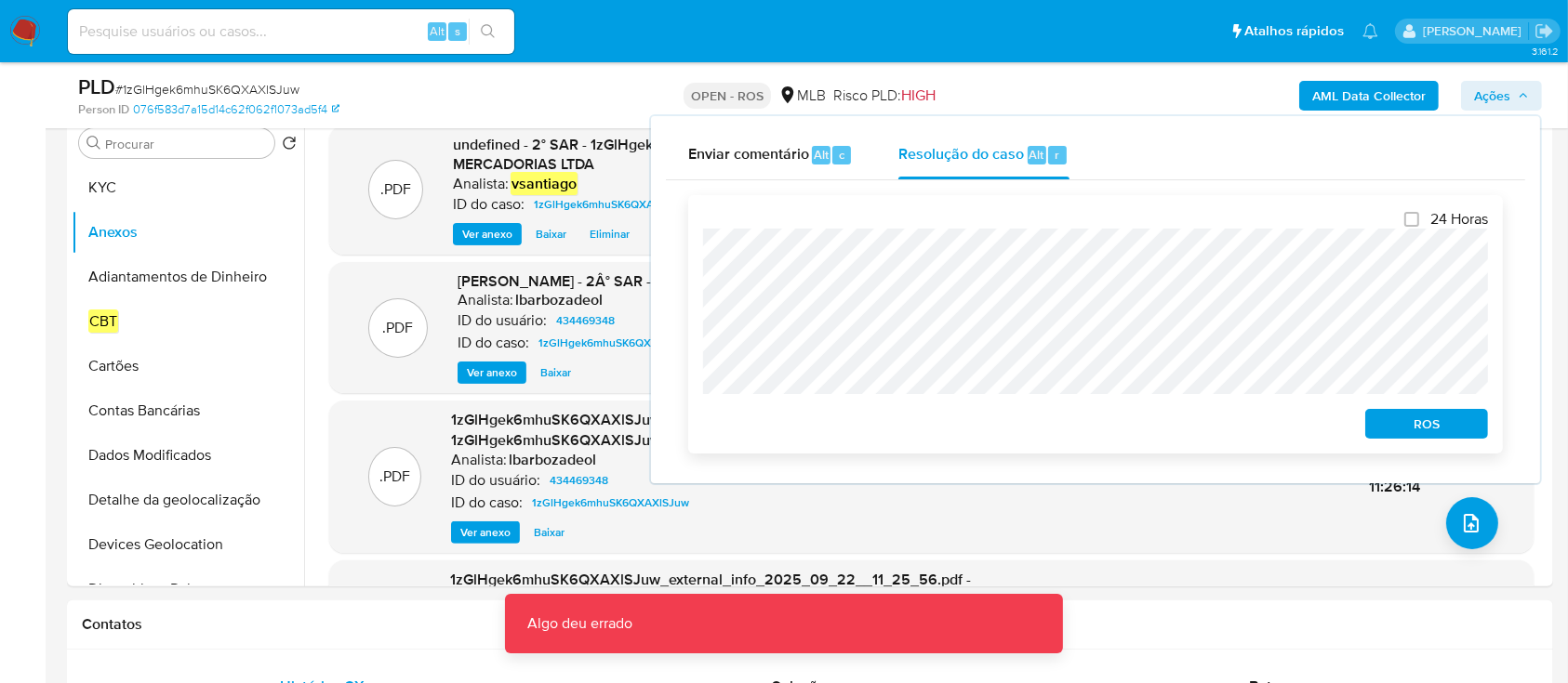
click at [1403, 425] on span "ROS" at bounding box center [1426, 424] width 97 height 26
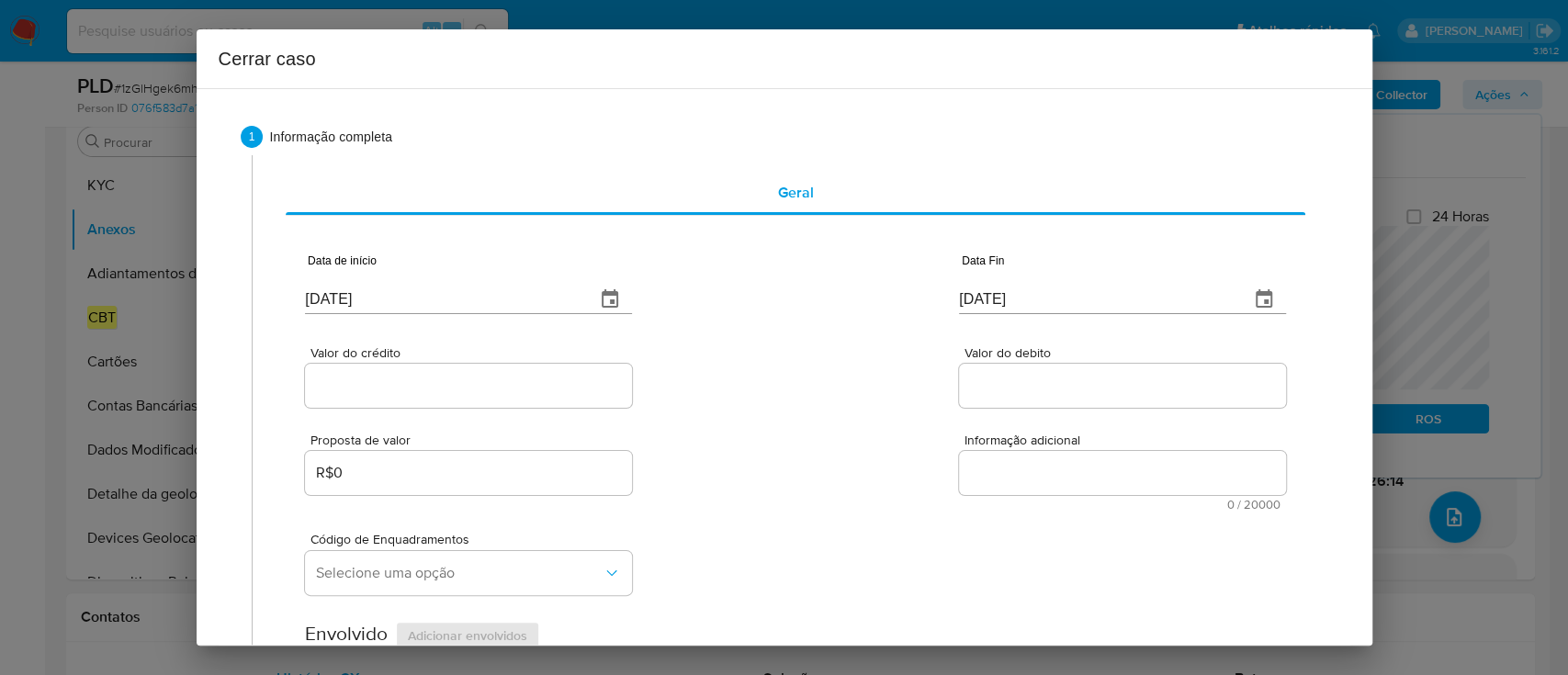
click at [366, 293] on input "25/09/2025" at bounding box center [443, 300] width 276 height 30
paste input "01/08"
type input "01/08/2025"
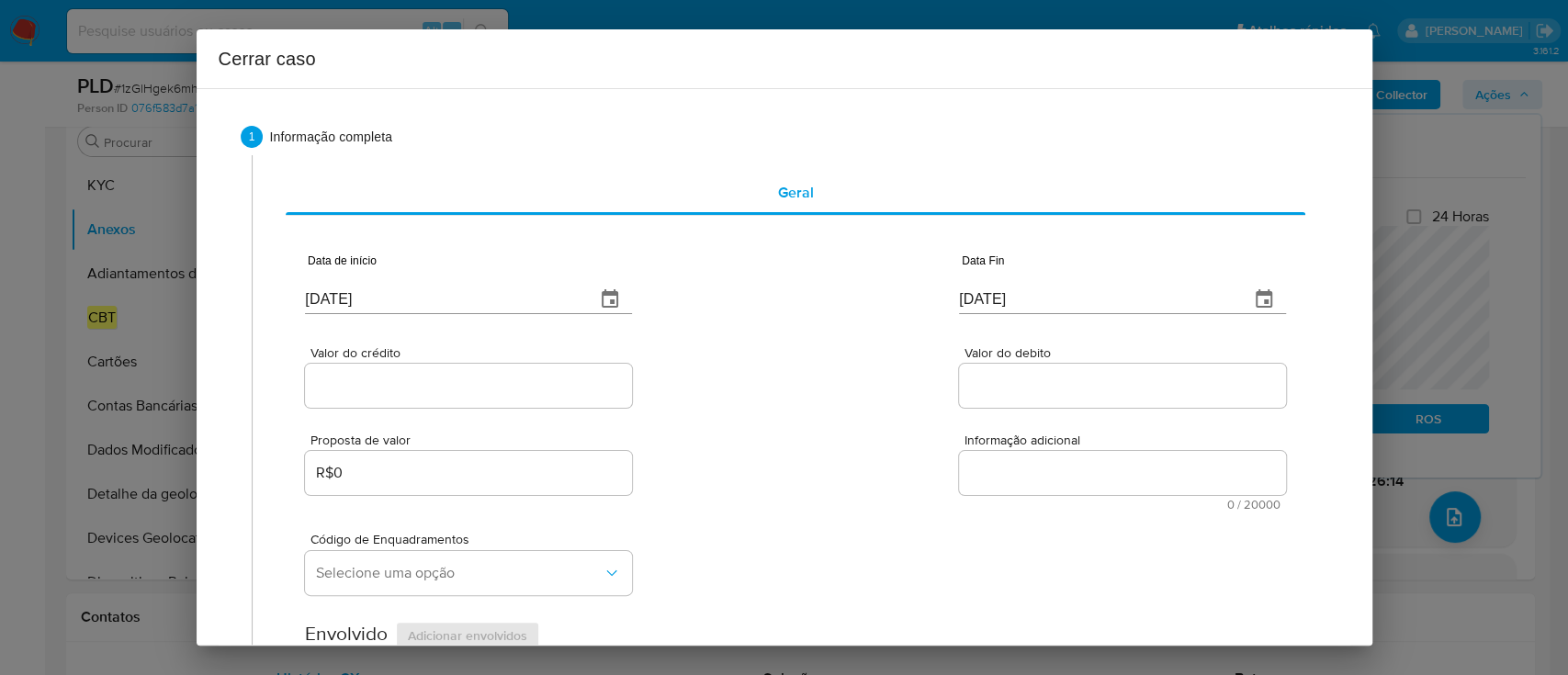
click at [784, 363] on div "Valor do crédito Valor do debito" at bounding box center [796, 368] width 980 height 87
click at [989, 295] on input "25/09/2025" at bounding box center [1096, 300] width 276 height 30
paste input "1"
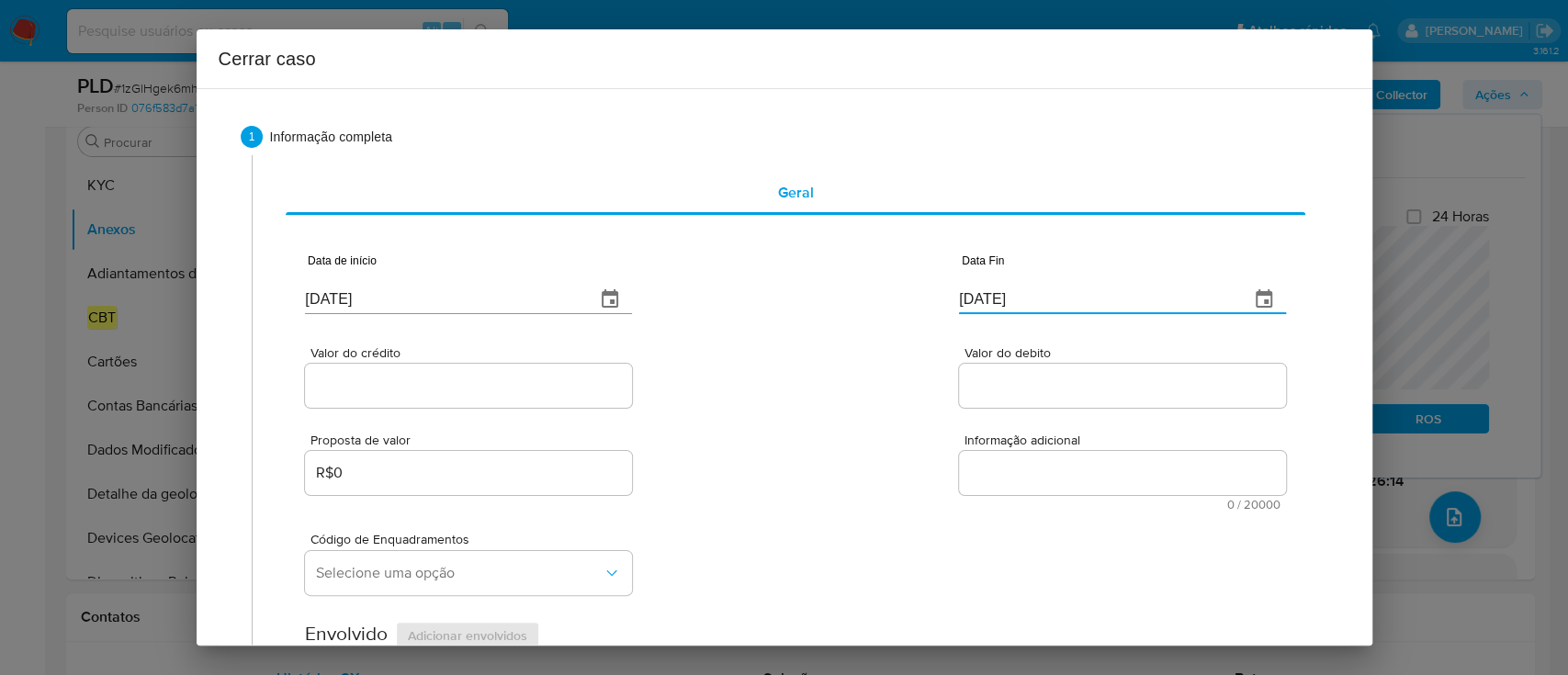
type input "21/09/2025"
click at [860, 336] on div "Valor do crédito Valor do debito" at bounding box center [796, 368] width 980 height 87
drag, startPoint x: 421, startPoint y: 392, endPoint x: 453, endPoint y: 392, distance: 32.0
click at [421, 392] on input "Valor do crédito" at bounding box center [469, 386] width 327 height 24
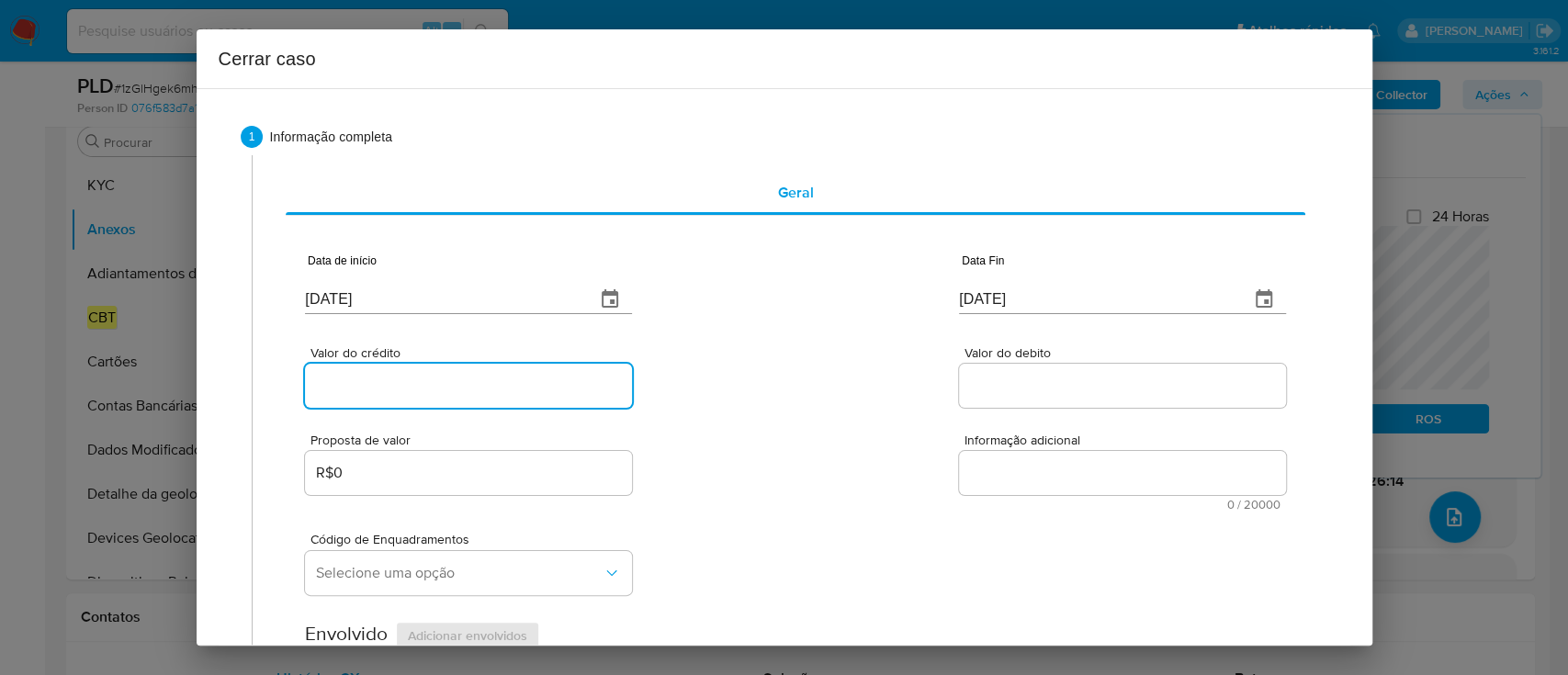
paste input "R$4.087.528"
type input "R$4.087.528"
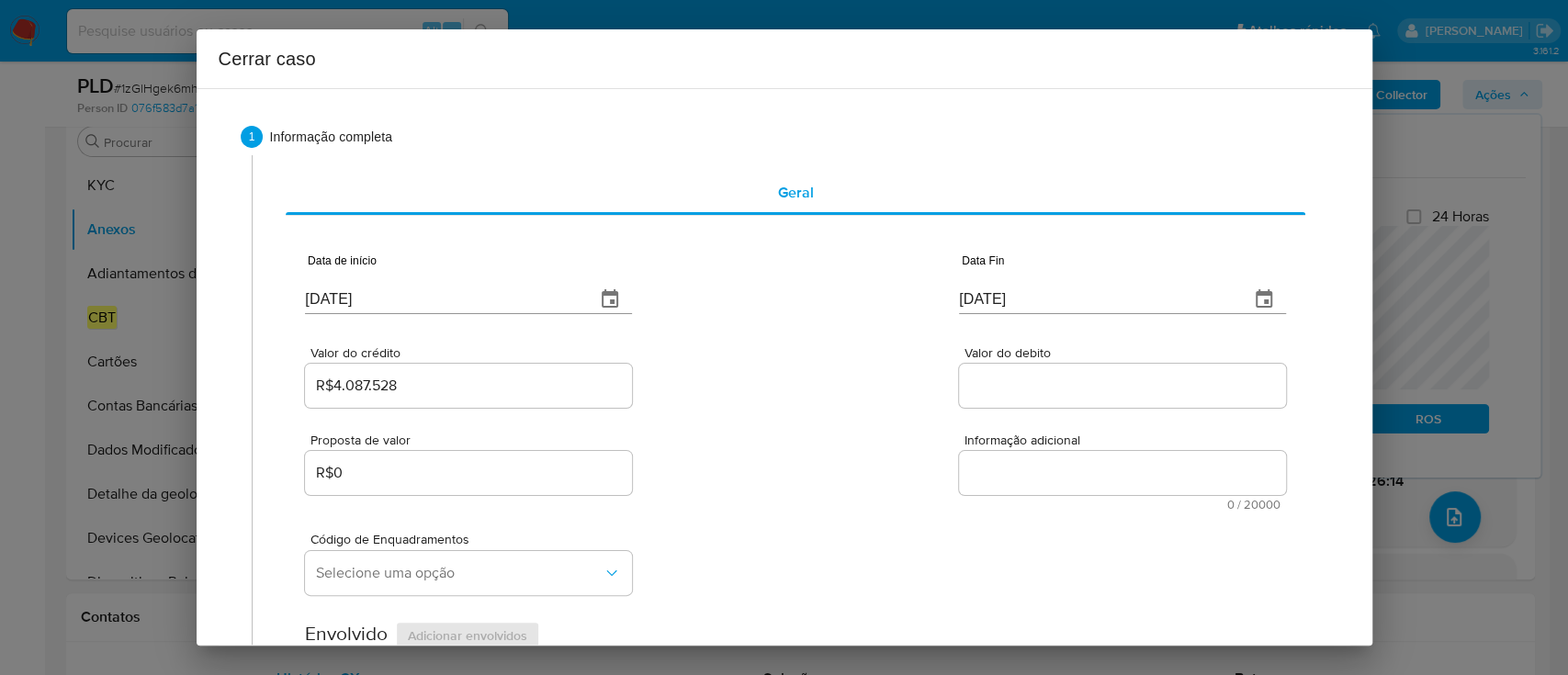
click at [761, 392] on div "Valor do crédito R$4.087.528 Valor do debito" at bounding box center [796, 368] width 980 height 87
click at [1084, 388] on input "Valor do debito" at bounding box center [1122, 386] width 327 height 24
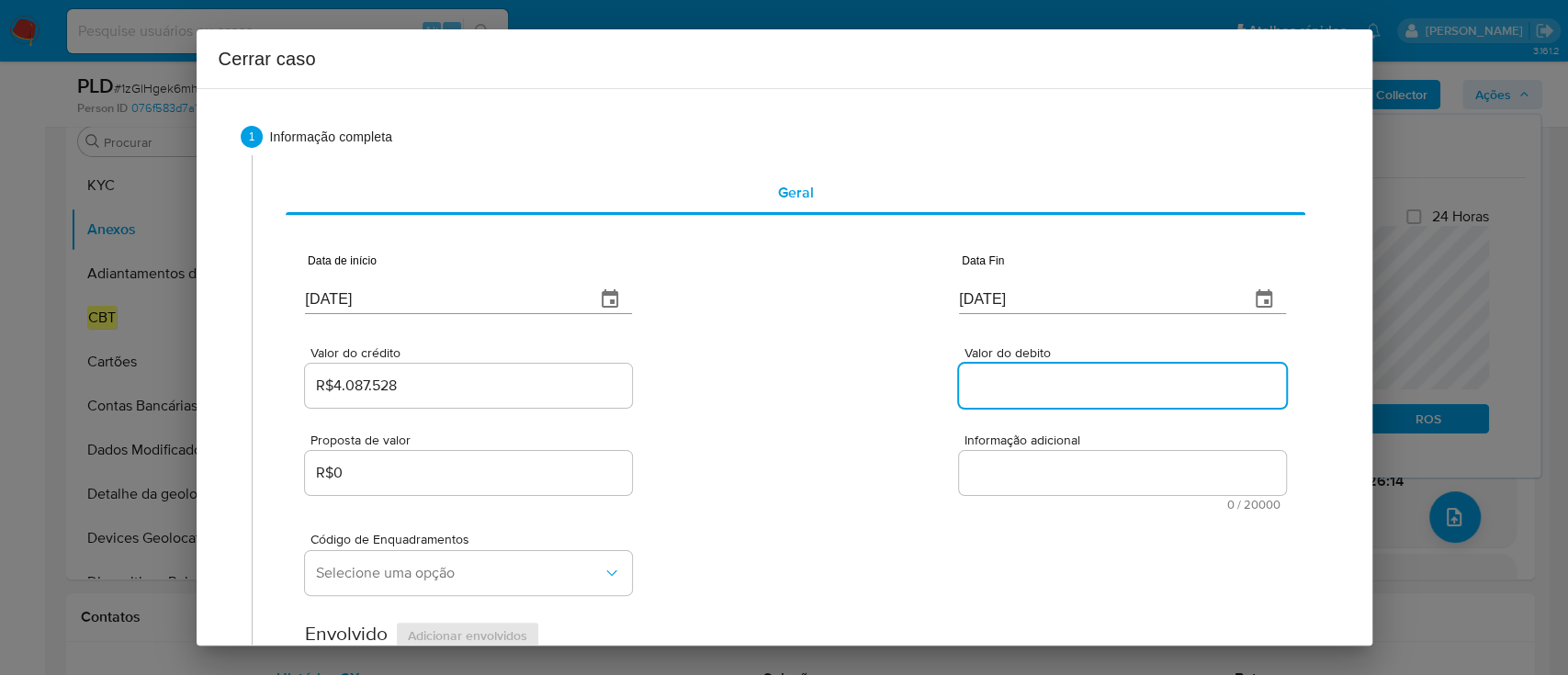
paste input "R$3.121.668"
type input "R$3.121.668"
click at [853, 401] on div "Valor do crédito R$4.087.528 Valor do debito R$3.121.668" at bounding box center [796, 368] width 980 height 87
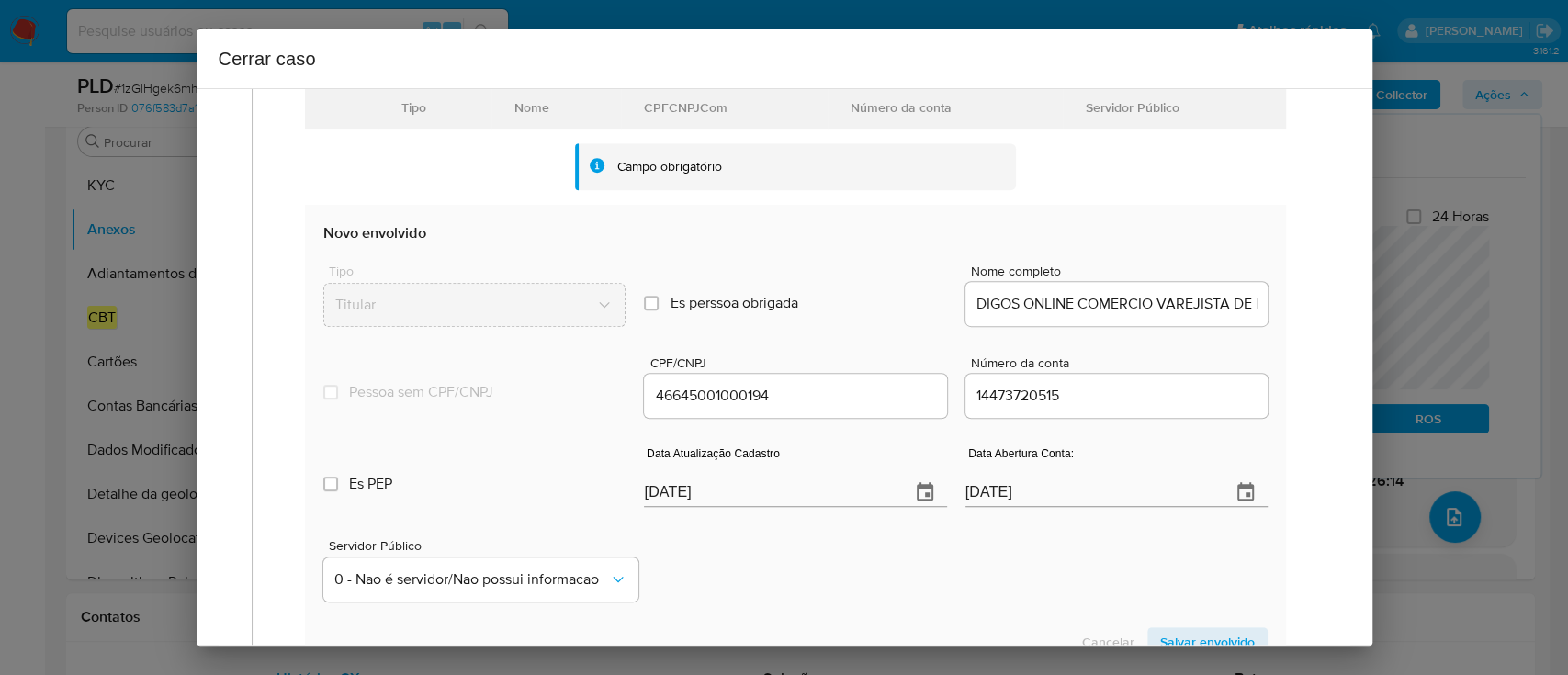
scroll to position [612, 0]
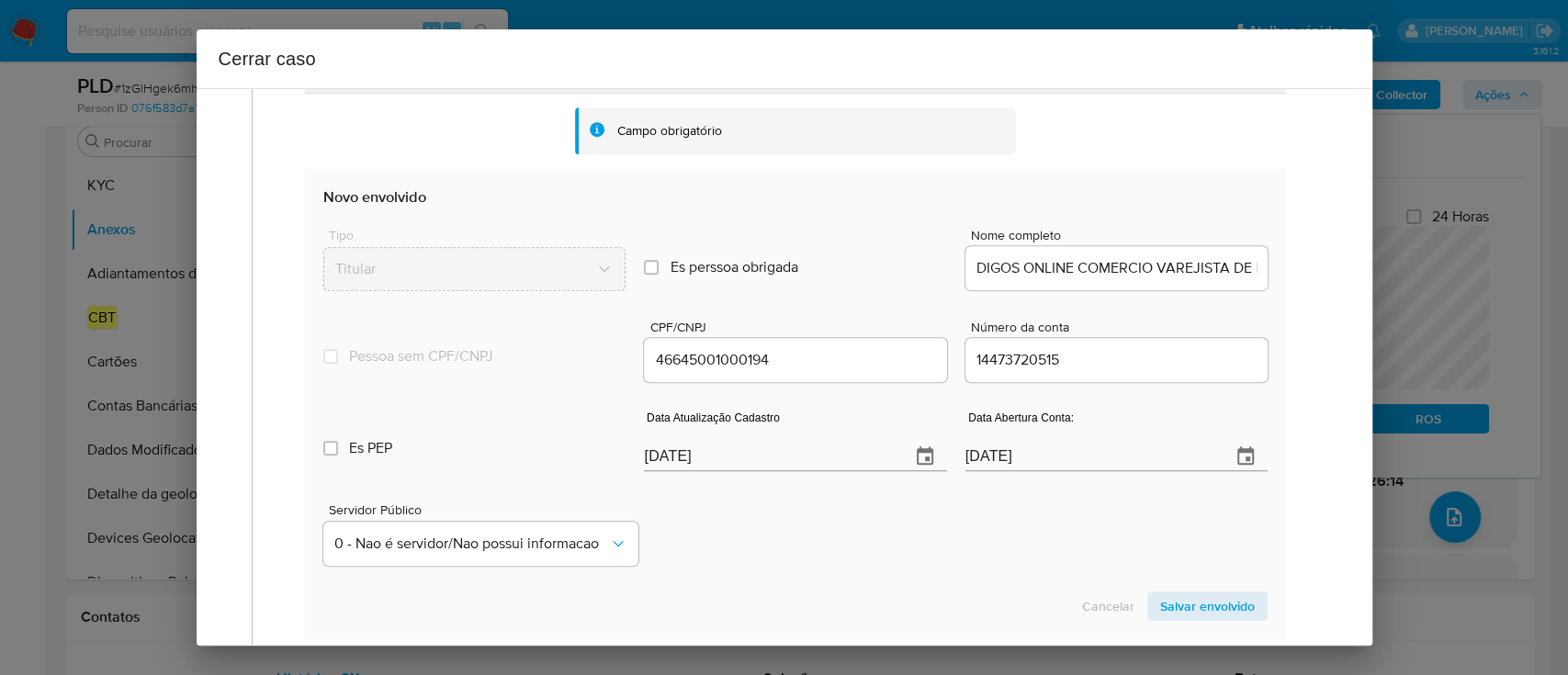
click at [686, 475] on div "Data Atualização Cadastro 25/09/2025" at bounding box center [796, 444] width 303 height 73
click at [682, 450] on input "25/09/2025" at bounding box center [770, 457] width 251 height 30
paste input "19"
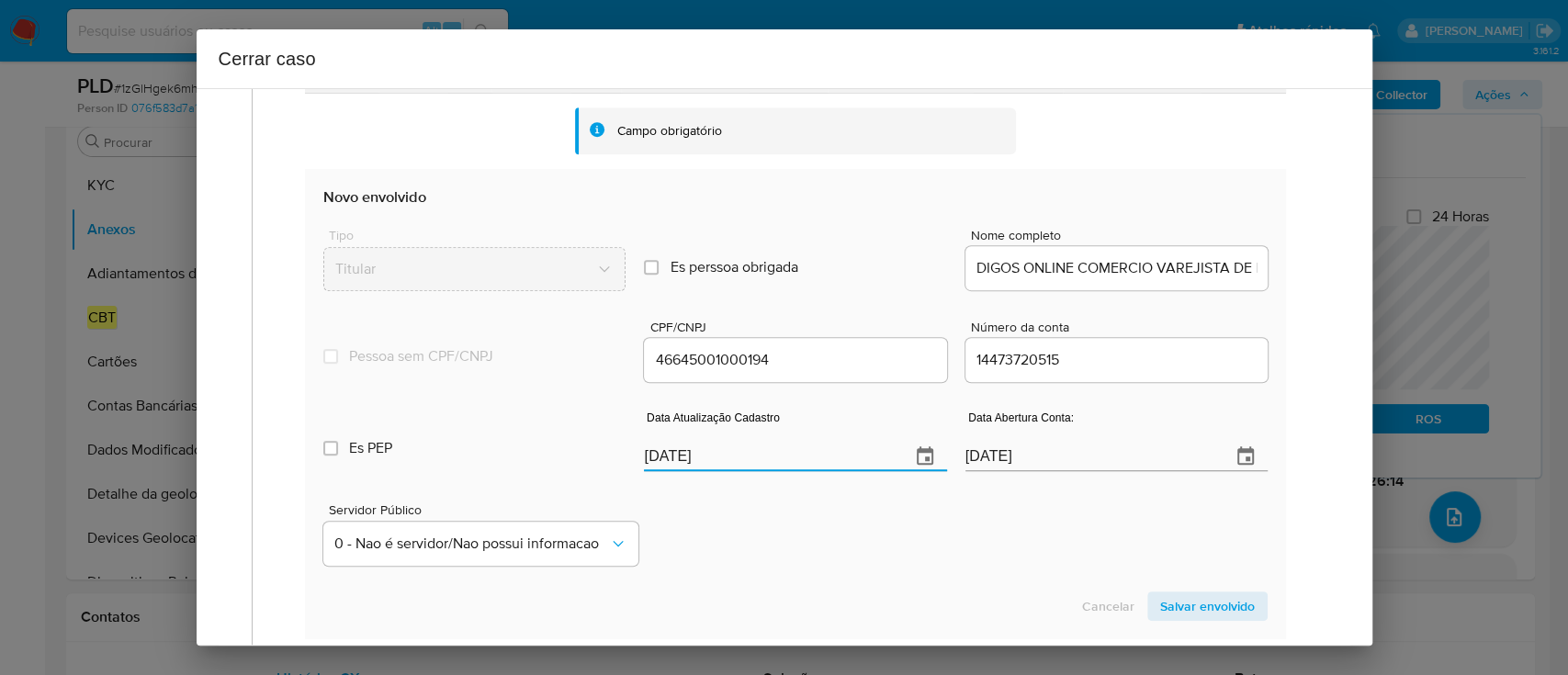
type input "19/09/2025"
click at [768, 521] on div "Servidor Público 0 - Nao é servidor/Nao possui informacao" at bounding box center [795, 526] width 943 height 92
click at [1175, 605] on span "Salvar envolvido" at bounding box center [1208, 606] width 95 height 26
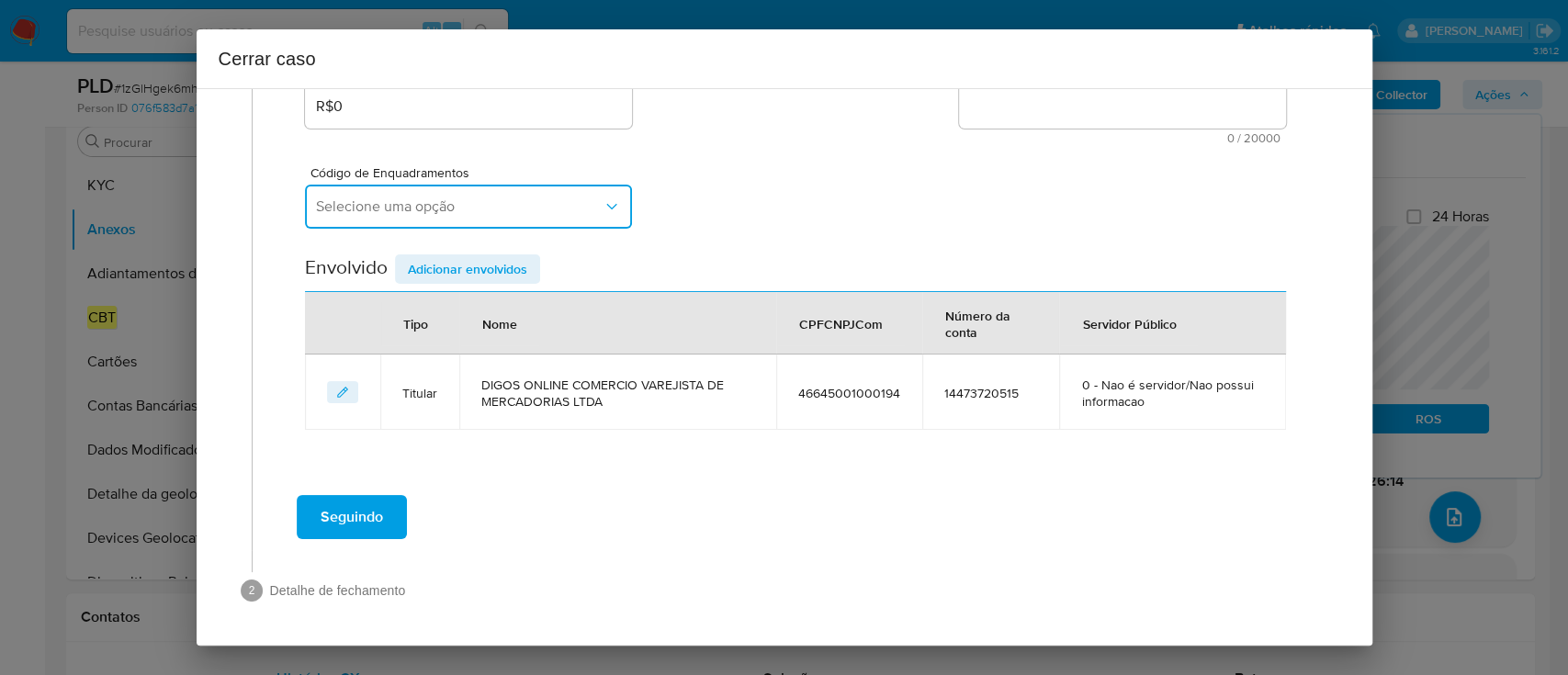
click at [511, 206] on span "Selecione uma opção" at bounding box center [459, 207] width 287 height 19
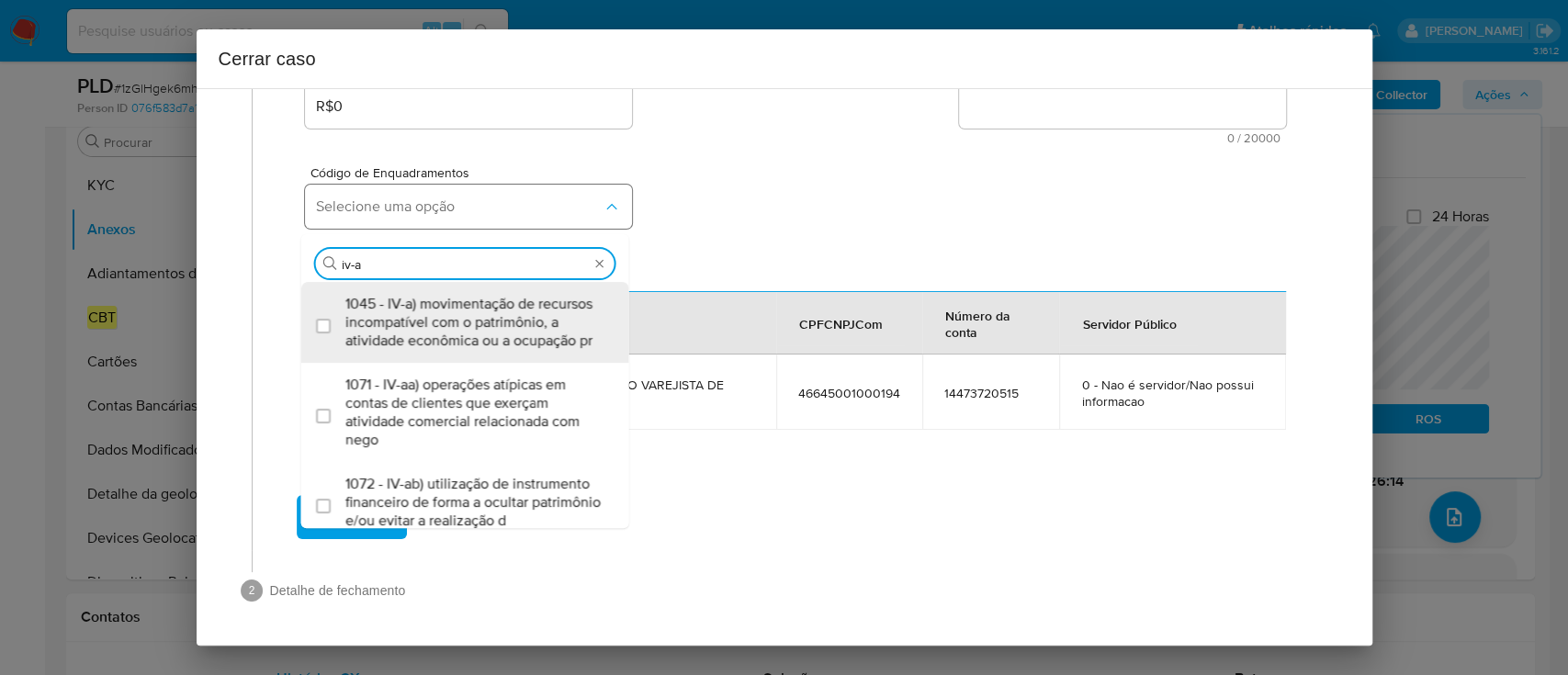
type input "iv-ac"
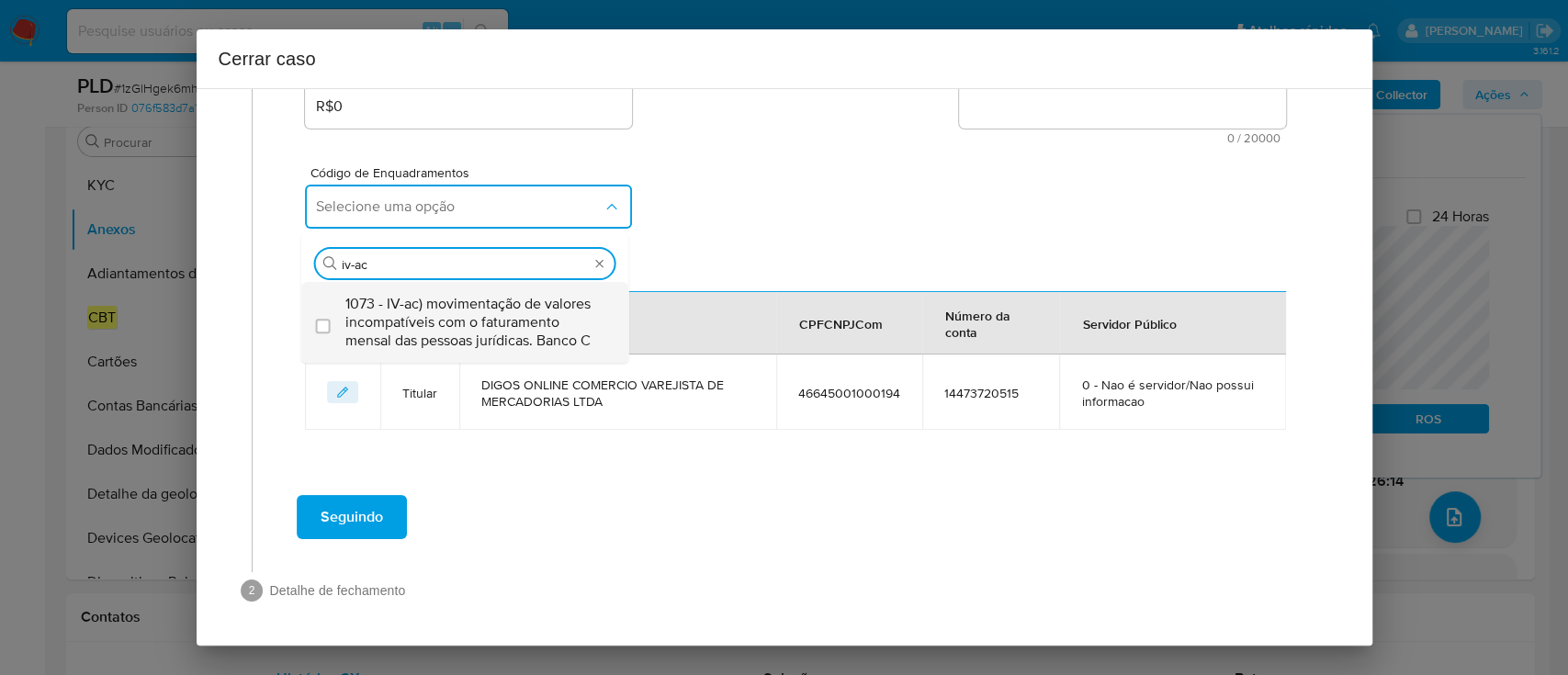
click at [420, 342] on span "1073 - IV-ac) movimentação de valores incompatíveis com o faturamento mensal da…" at bounding box center [474, 322] width 258 height 55
checkbox input "true"
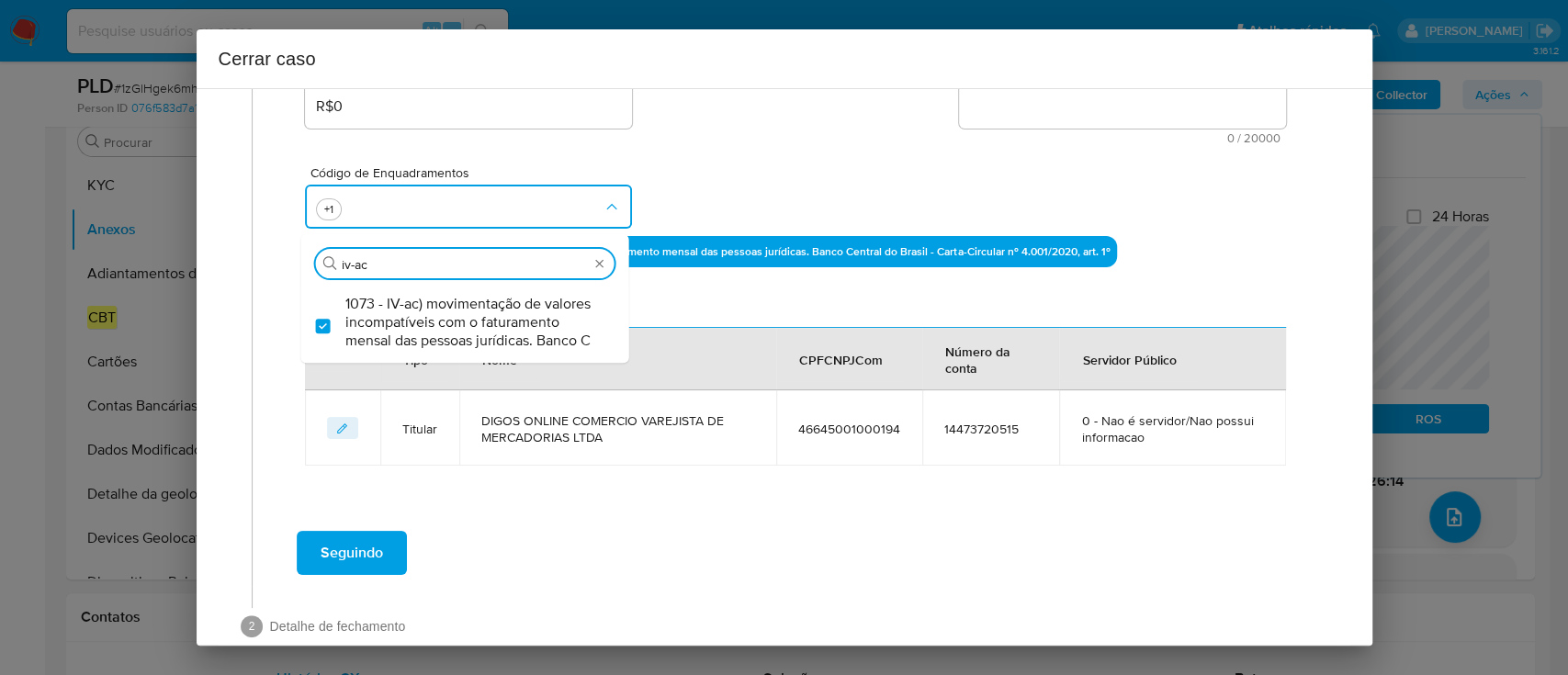
click at [775, 215] on div "Código de Enquadramentos Procurar iv-ac 1073 - IV-ac) movimentação de valores i…" at bounding box center [796, 189] width 980 height 92
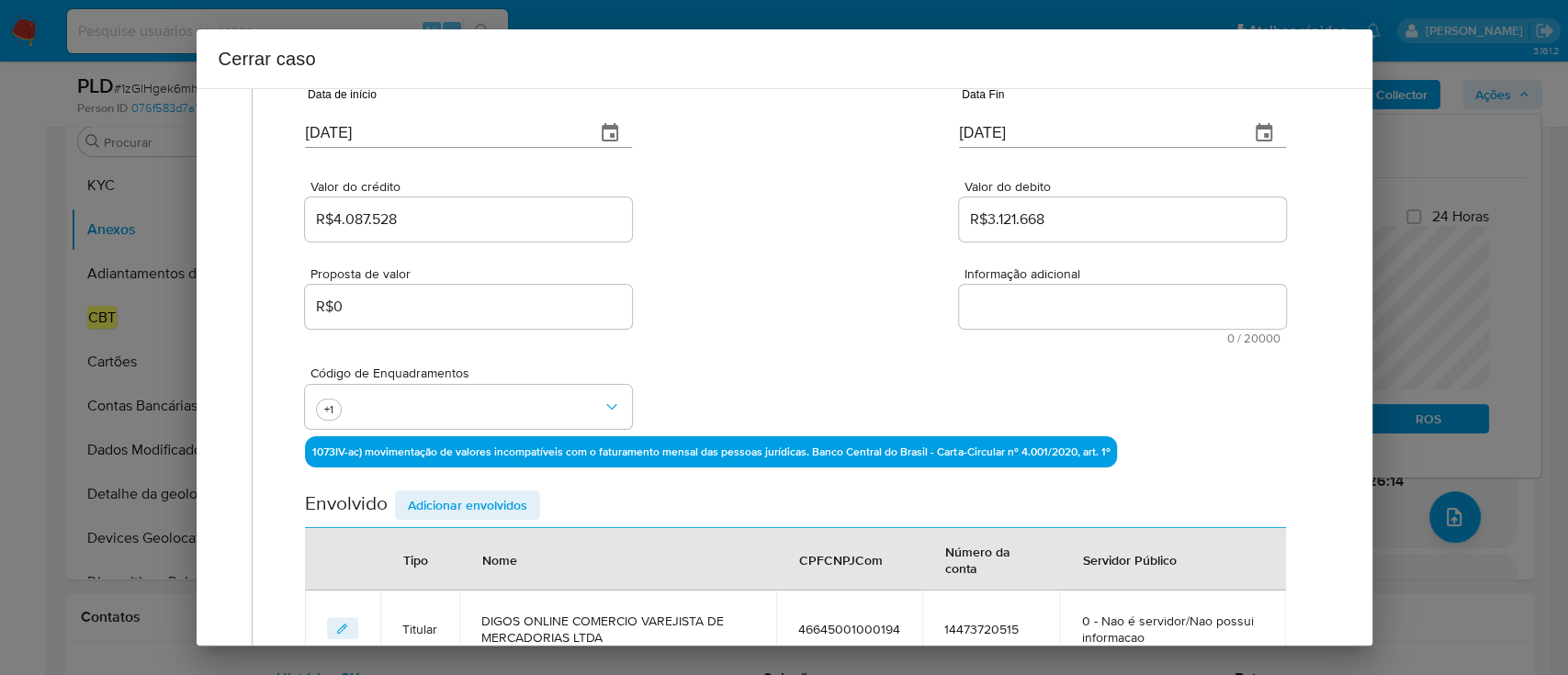
scroll to position [157, 0]
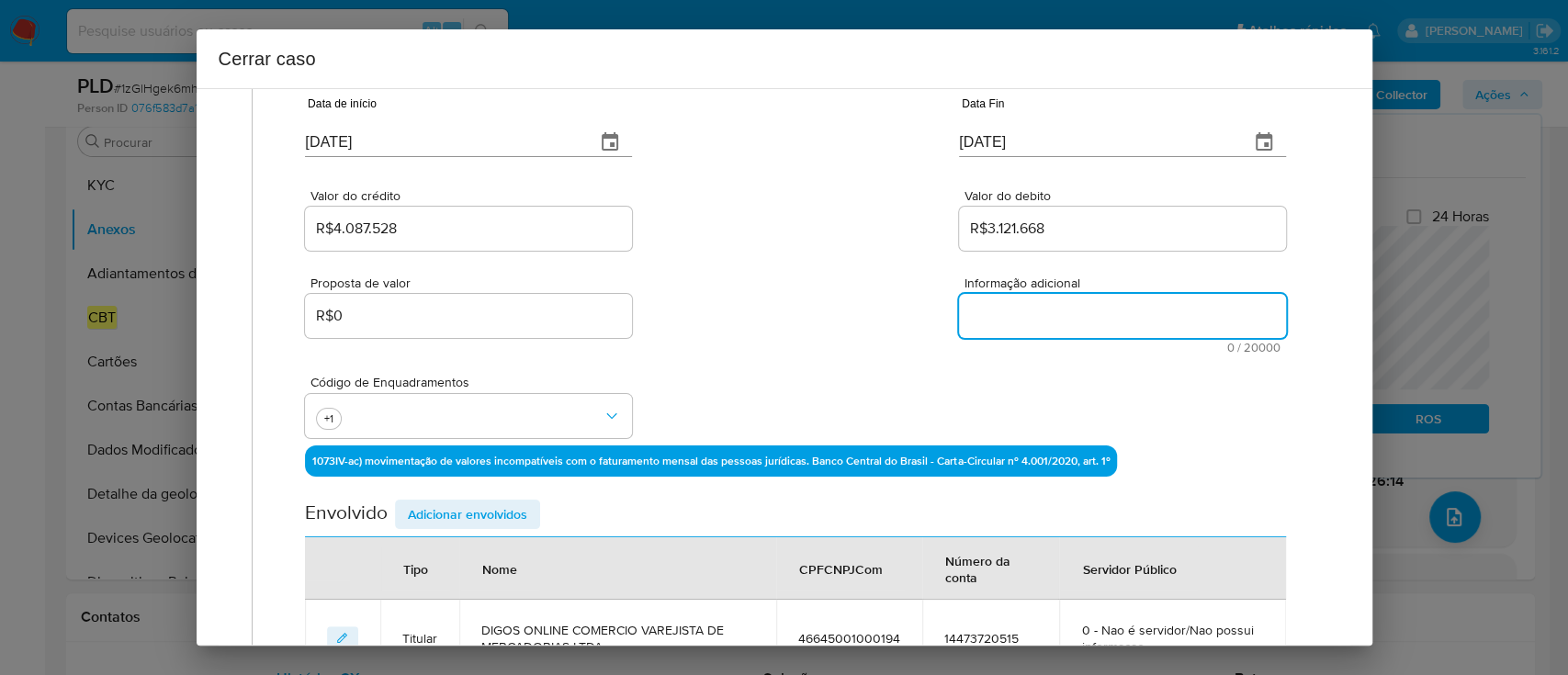
click at [1097, 319] on textarea "Informação adicional" at bounding box center [1122, 316] width 327 height 44
paste textarea "DIGOS ONLINE COMERCIO VAREJISTA DE MERCADORIAS LTDA, CNPJ 46645001000194, const…"
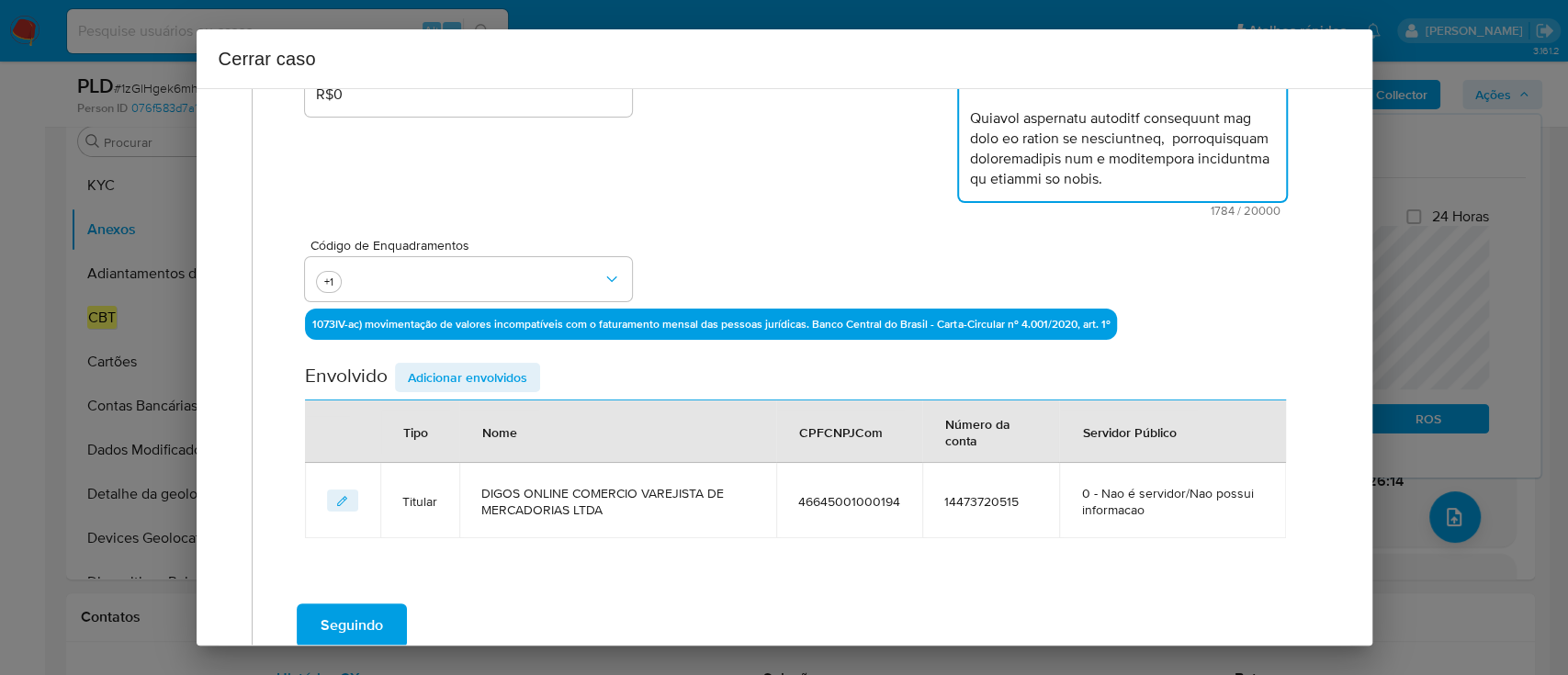
scroll to position [487, 0]
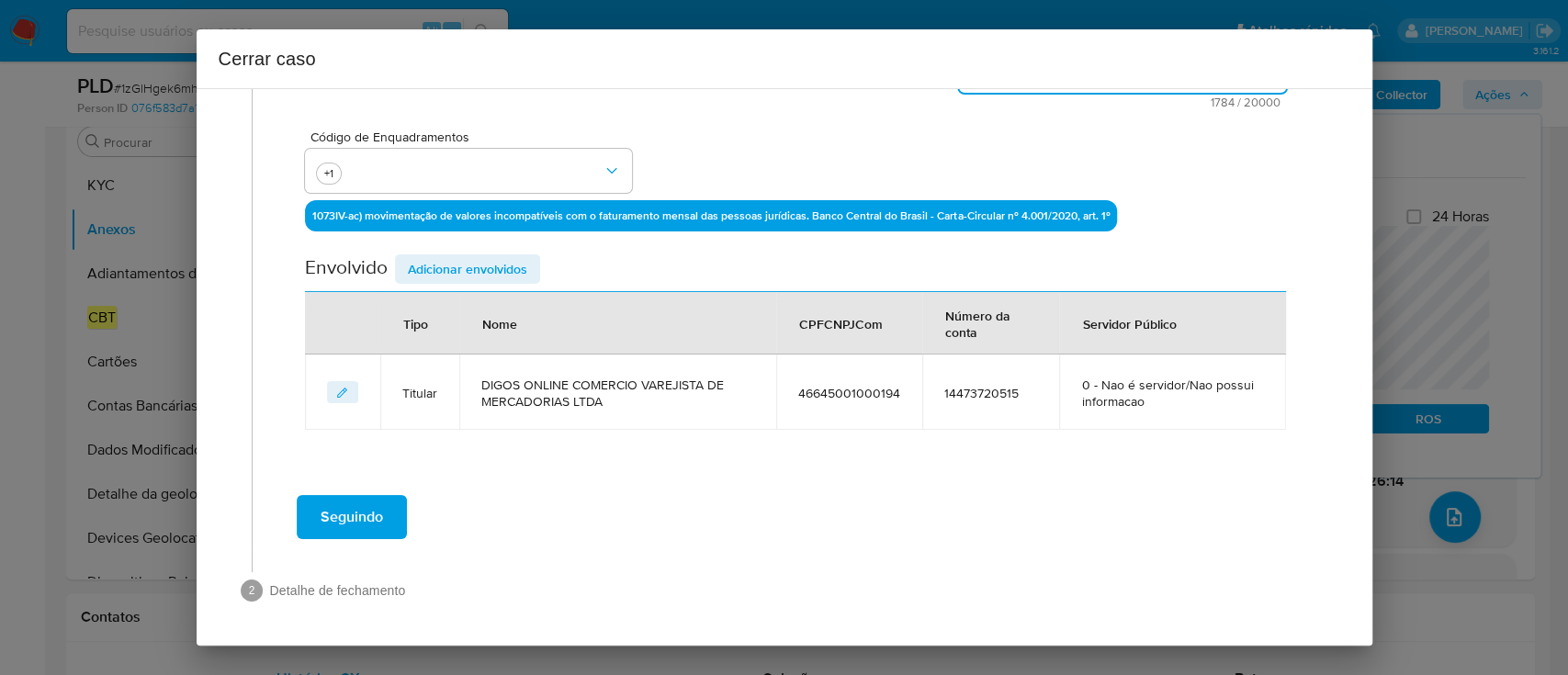
type textarea "DIGOS ONLINE COMERCIO VAREJISTA DE MERCADORIAS LTDA, CNPJ 46645001000194, const…"
click at [499, 271] on span "Adicionar envolvidos" at bounding box center [467, 269] width 120 height 26
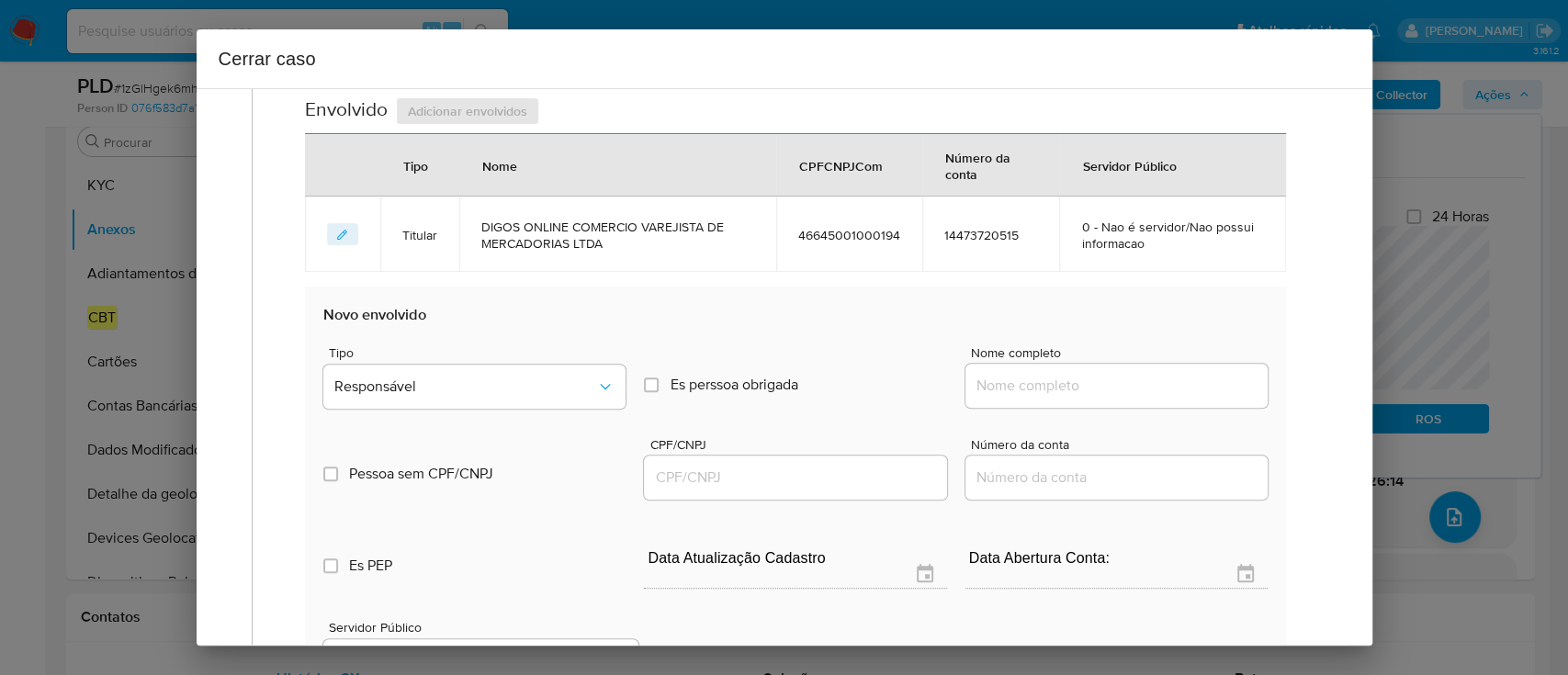
scroll to position [733, 0]
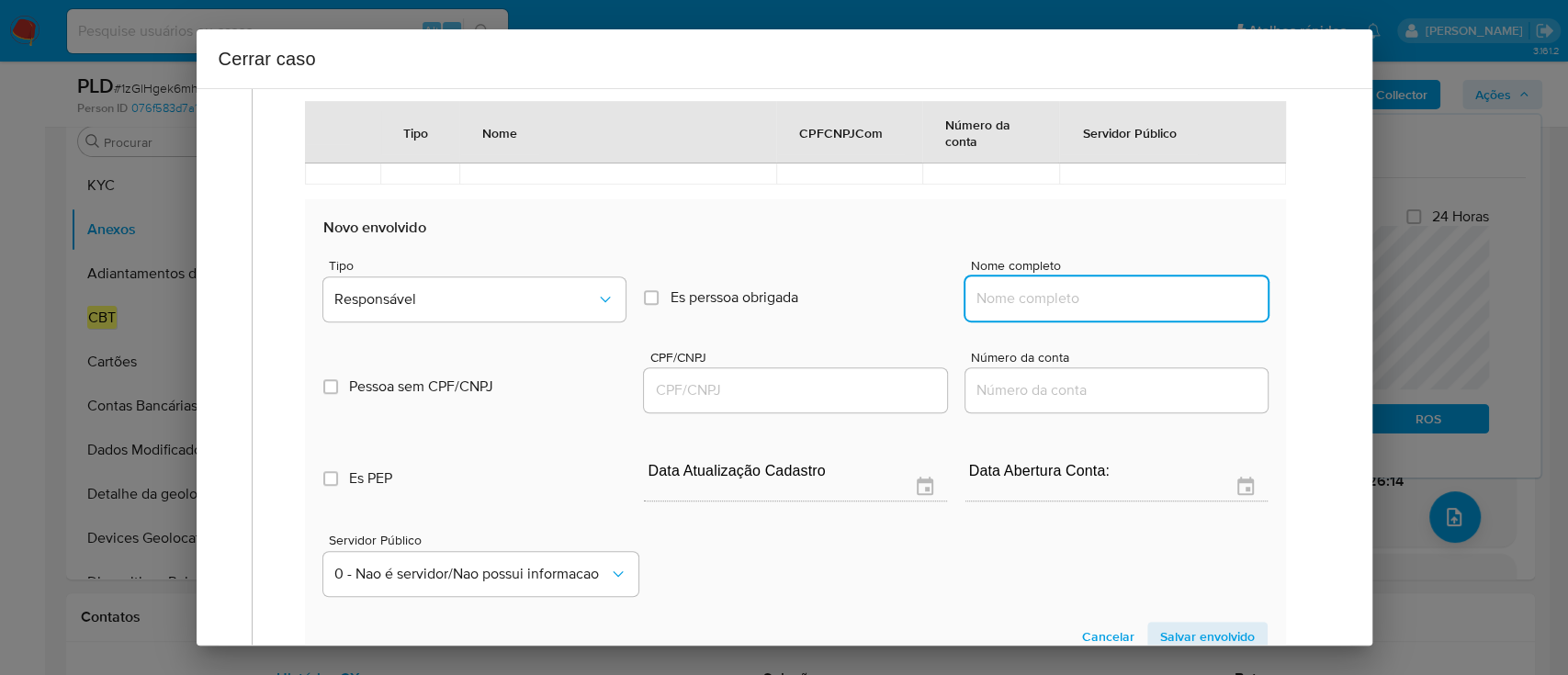
click at [1095, 305] on input "Nome completo" at bounding box center [1117, 299] width 303 height 24
paste input "DIEGO NOGUEIRA ROSA, 36609734836"
click at [1169, 297] on input "DIEGO NOGUEIRA ROSA, 36609734836" at bounding box center [1117, 299] width 303 height 24
type input "DIEGO NOGUEIRA ROSA,"
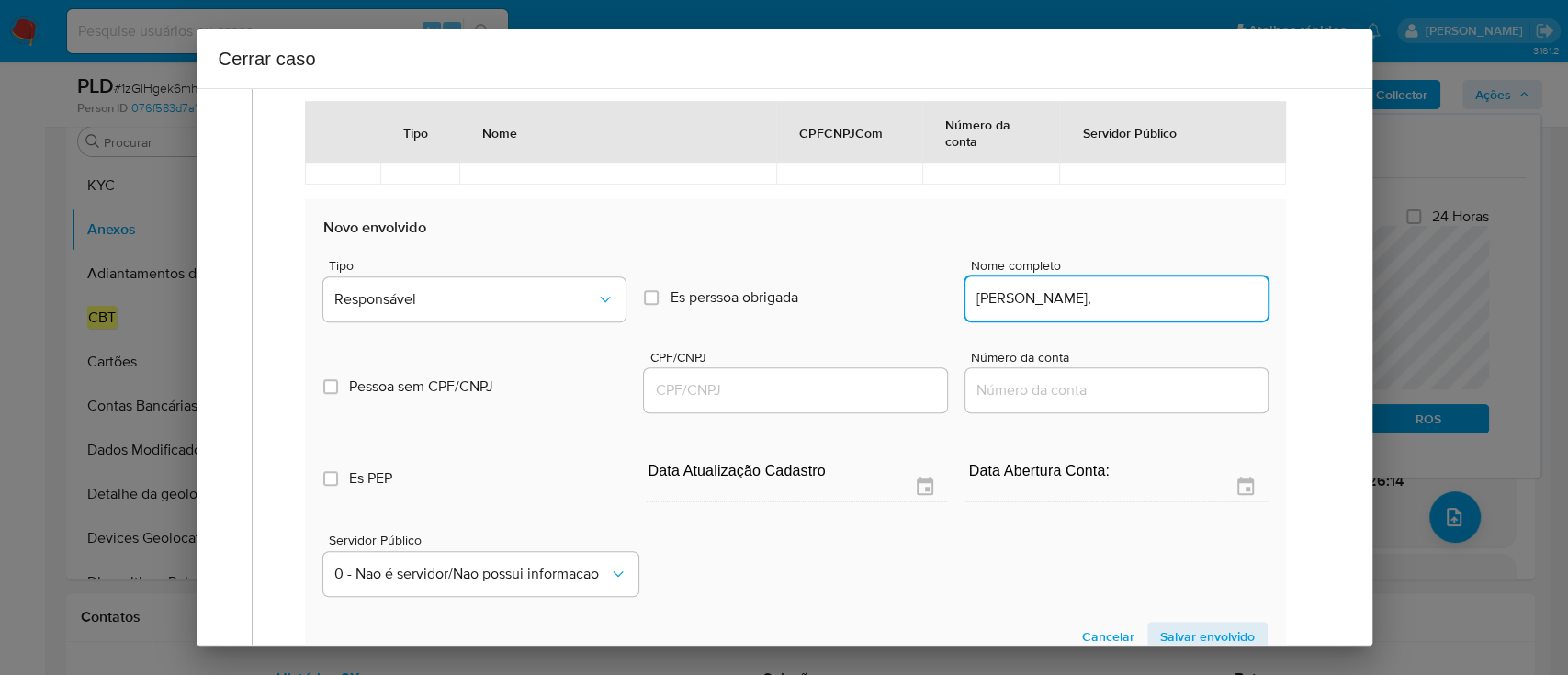
drag, startPoint x: 846, startPoint y: 391, endPoint x: 1040, endPoint y: 358, distance: 196.8
click at [846, 391] on input "CPF/CNPJ" at bounding box center [796, 391] width 303 height 24
paste input "36609734836"
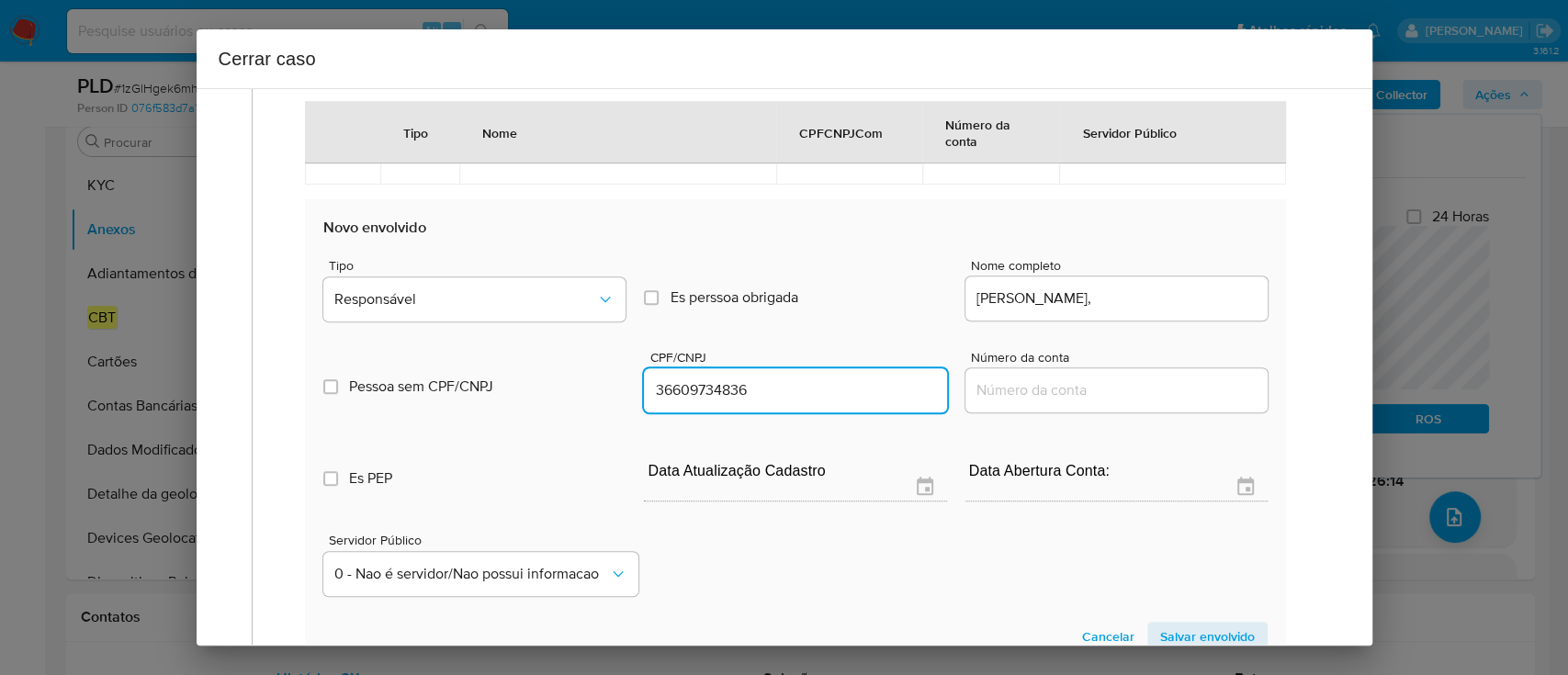
type input "36609734836"
click at [1190, 297] on input "DIEGO NOGUEIRA ROSA," at bounding box center [1117, 299] width 303 height 24
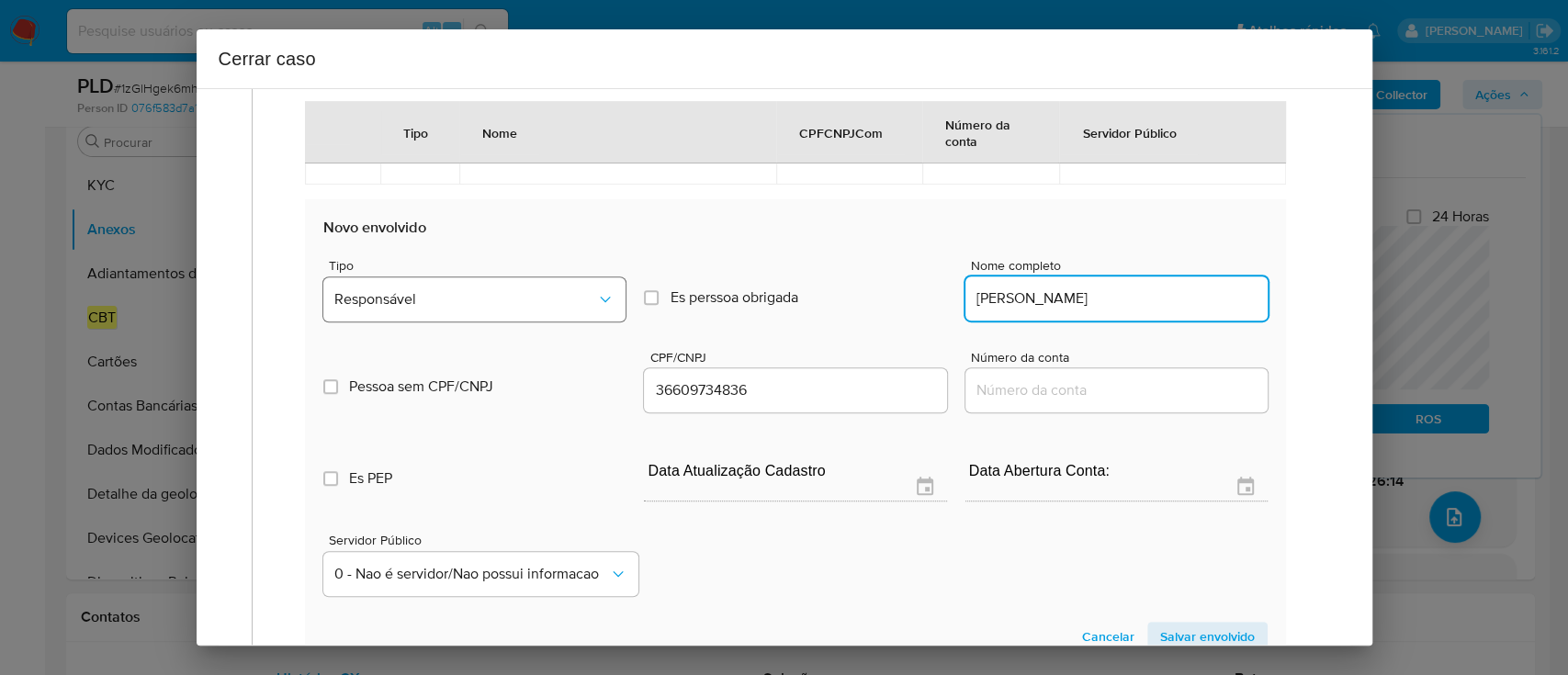
type input "DIEGO NOGUEIRA ROSA"
click at [592, 313] on button "Responsável" at bounding box center [474, 299] width 303 height 44
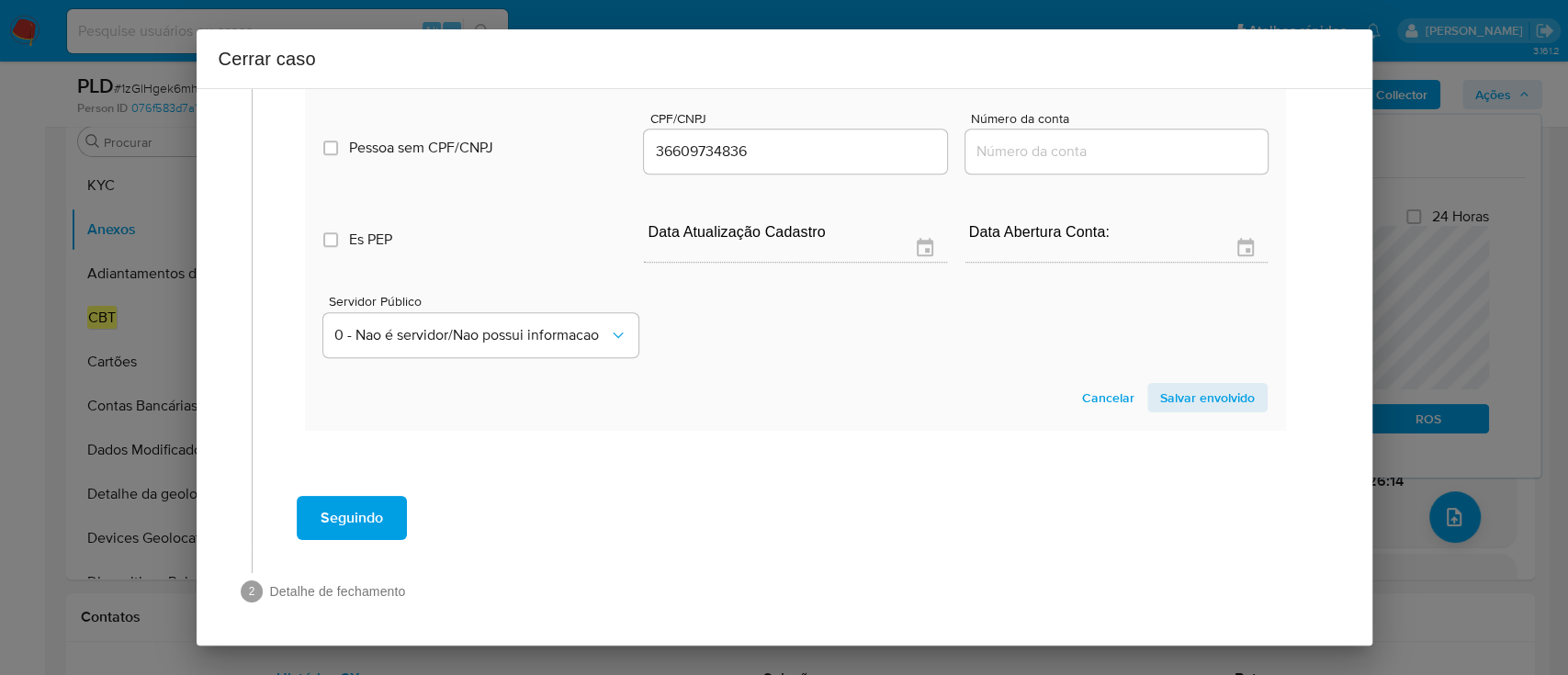
click at [1172, 394] on span "Salvar envolvido" at bounding box center [1208, 398] width 95 height 26
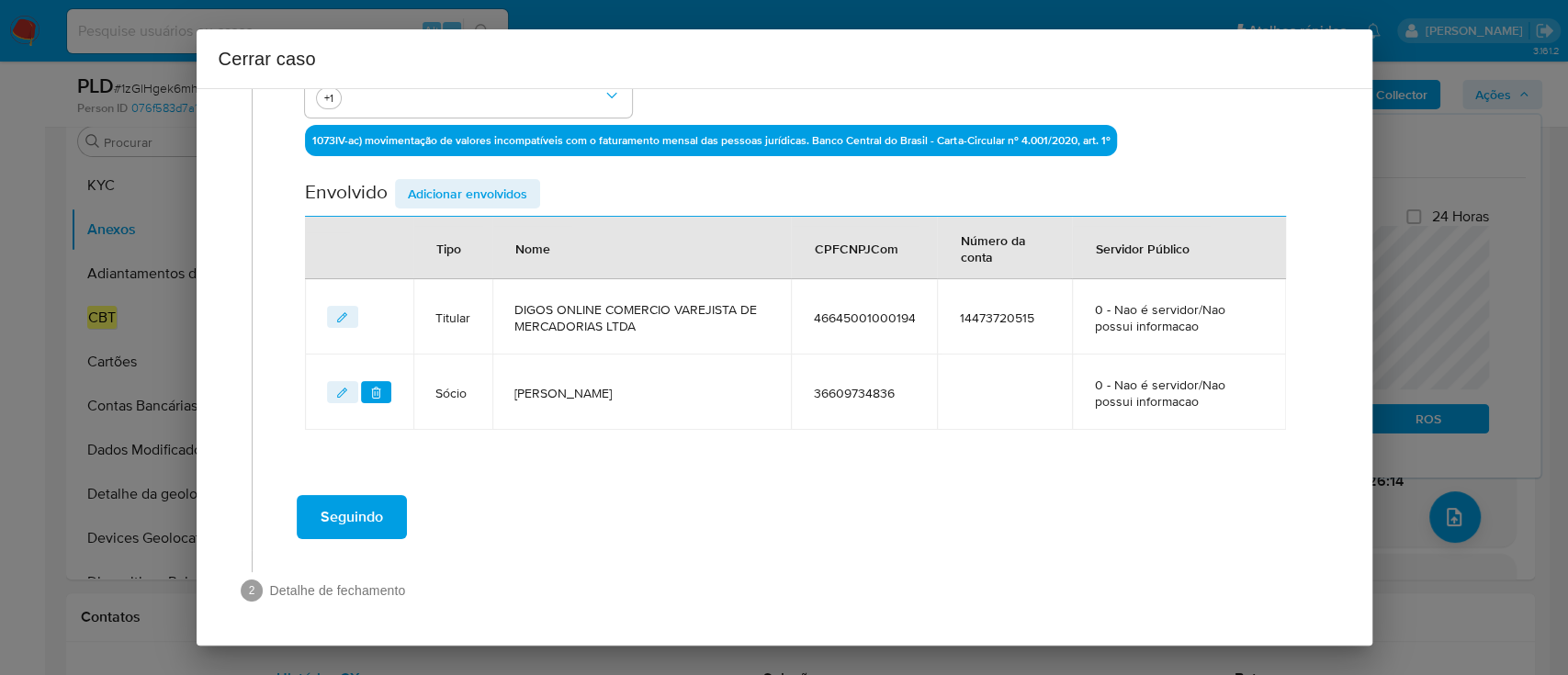
click at [756, 520] on div "Seguindo" at bounding box center [796, 516] width 1050 height 66
click at [365, 513] on span "Seguindo" at bounding box center [351, 517] width 62 height 41
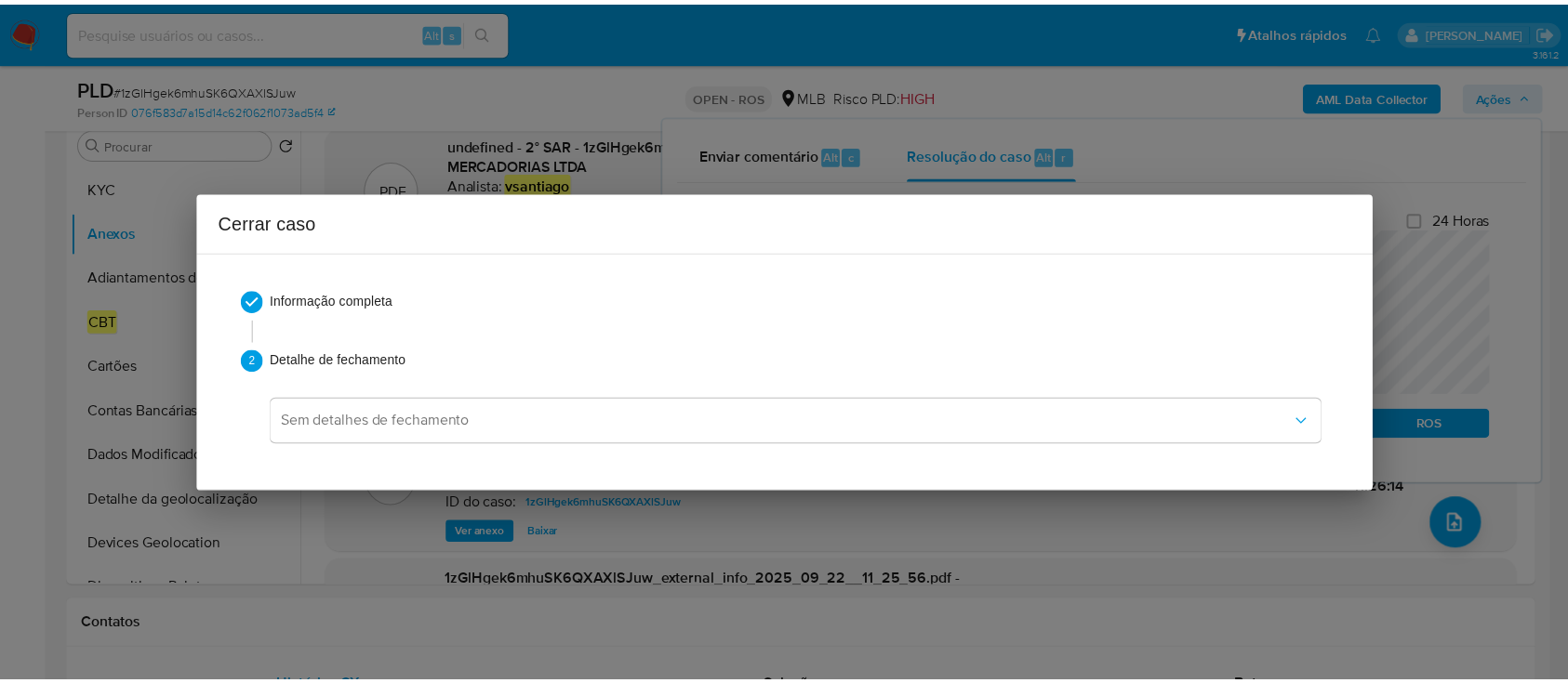
scroll to position [1243, 0]
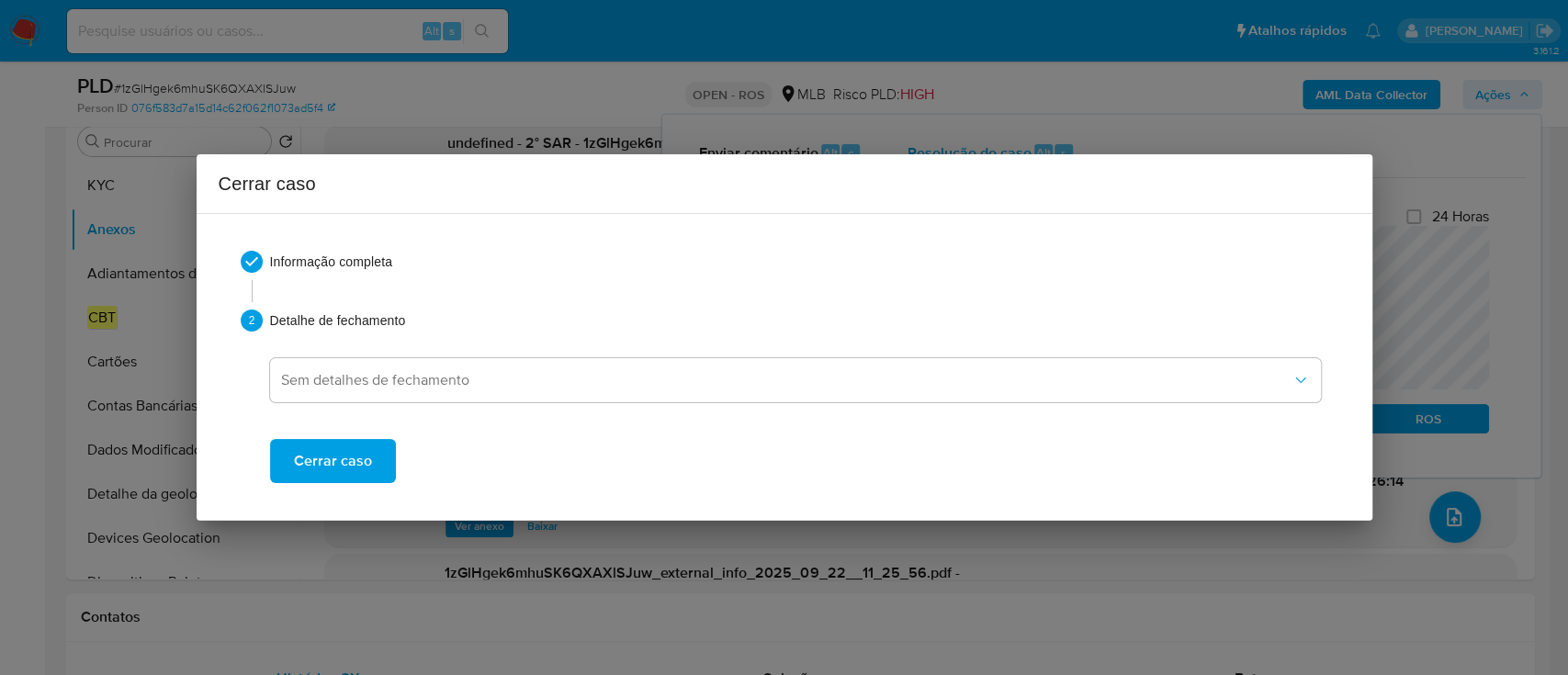
click at [356, 458] on span "Cerrar caso" at bounding box center [333, 461] width 78 height 41
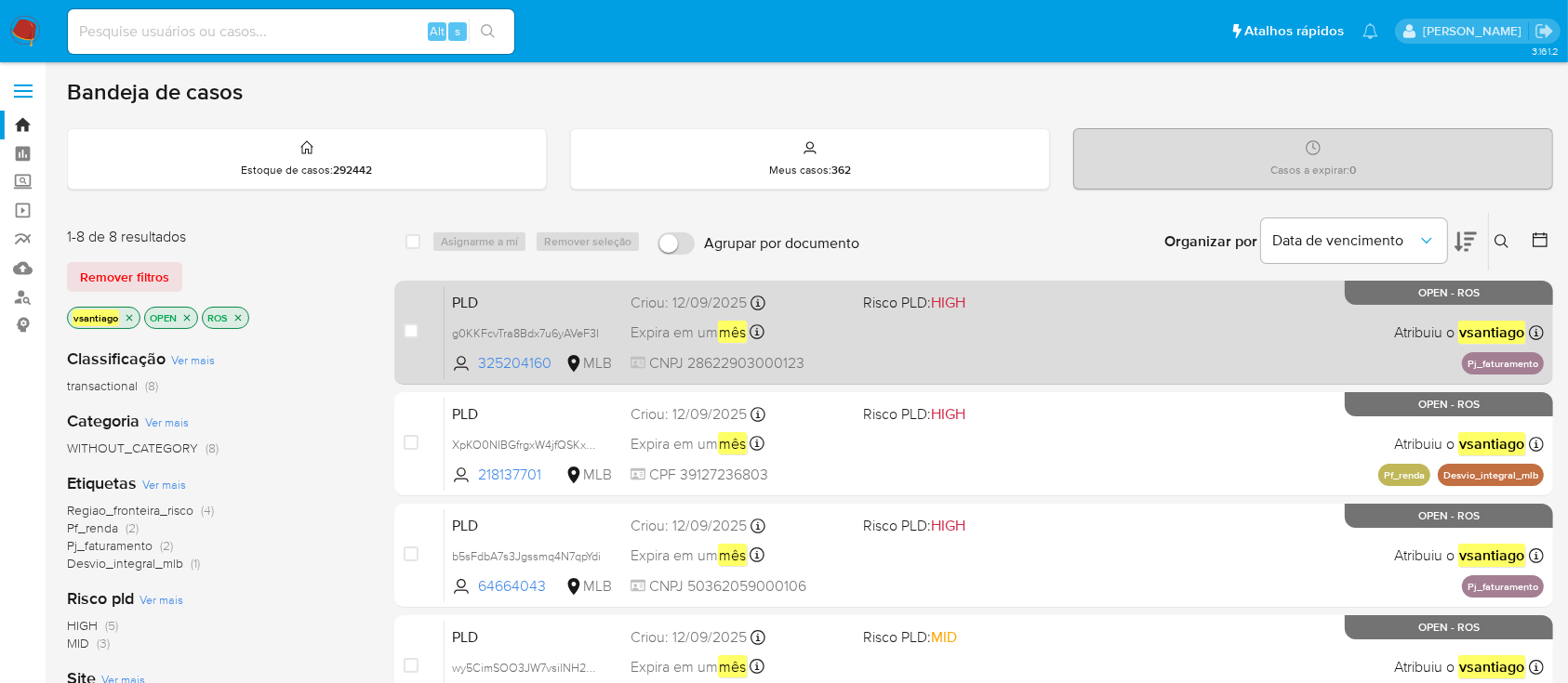
click at [862, 346] on div "PLD g0KKFcvTra8Bdx7u6yAVeF3I 325204160 MLB Risco PLD: HIGH Criou: [DATE] Criou:…" at bounding box center [995, 333] width 1100 height 94
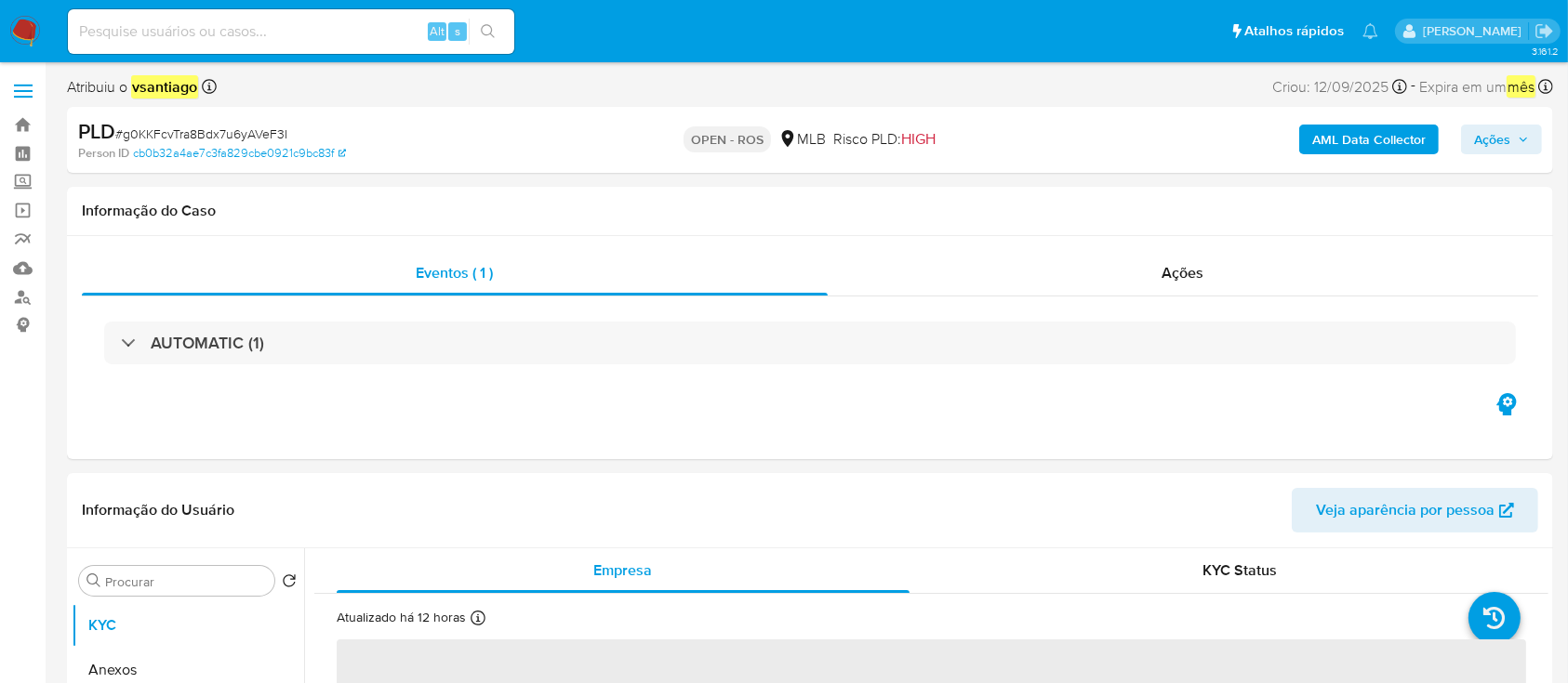
select select "10"
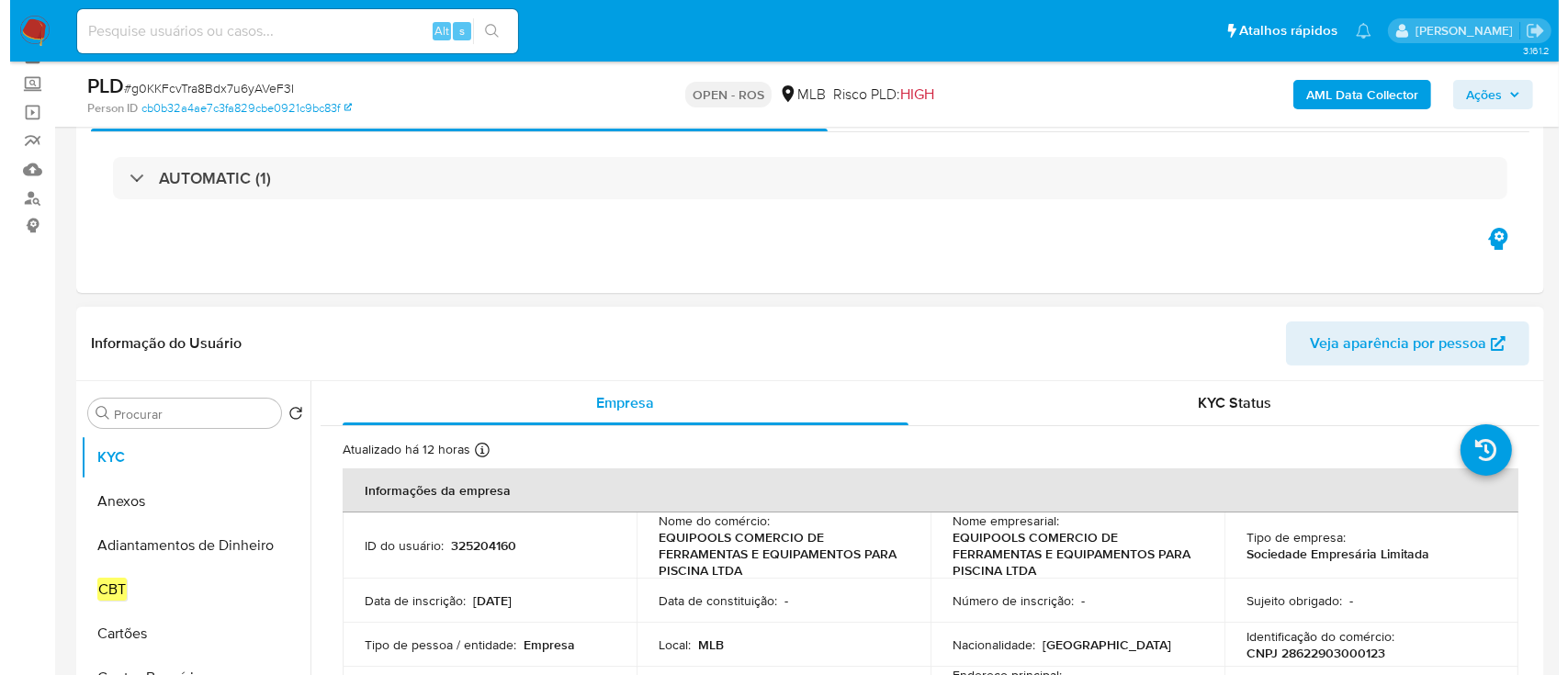
scroll to position [368, 0]
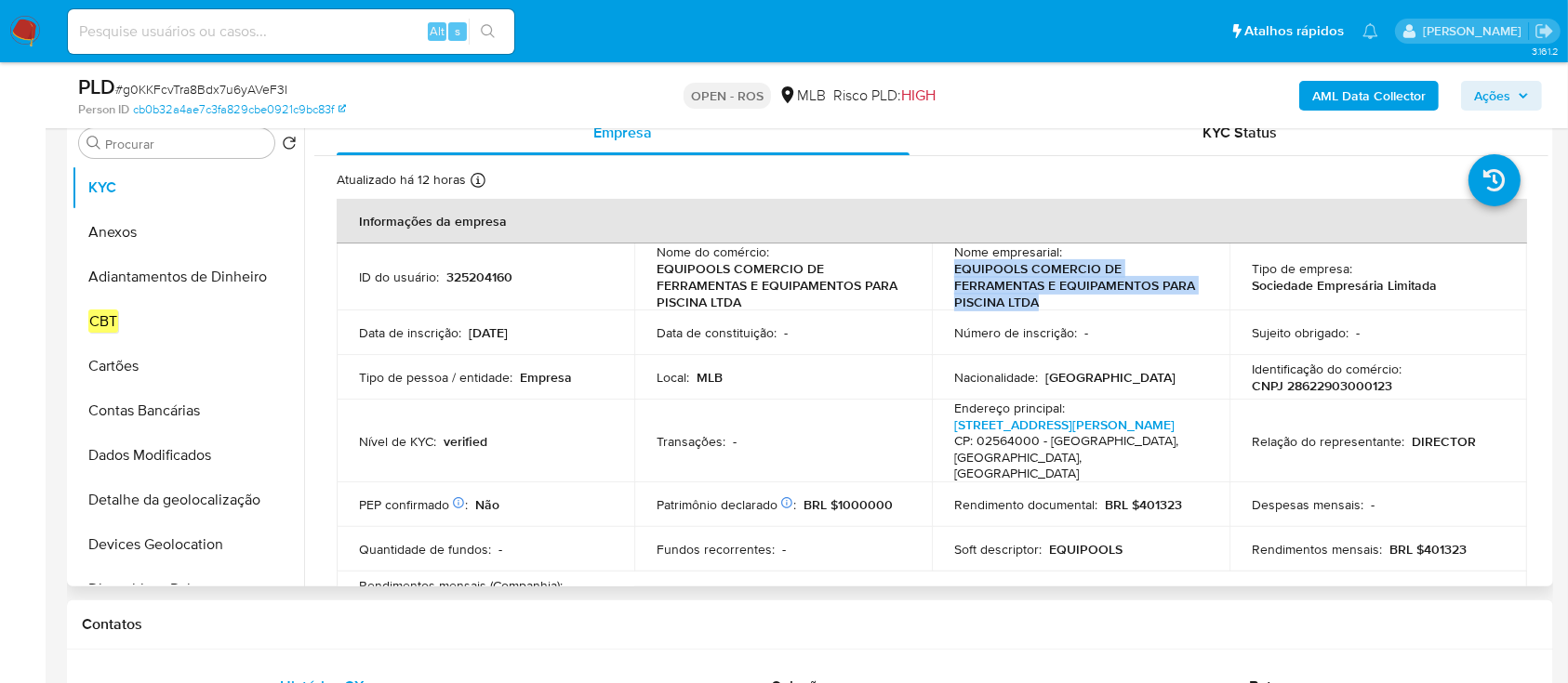
drag, startPoint x: 1027, startPoint y: 303, endPoint x: 945, endPoint y: 274, distance: 87.0
click at [945, 274] on td "Nome empresarial : EQUIPOOLS COMERCIO DE FERRAMENTAS E EQUIPAMENTOS PARA PISCIN…" at bounding box center [1080, 276] width 298 height 67
copy p "EQUIPOOLS COMERCIO DE FERRAMENTAS E EQUIPAMENTOS PARA PISCINA LTDA"
click at [1341, 383] on p "CNPJ 28622903000123" at bounding box center [1322, 386] width 140 height 17
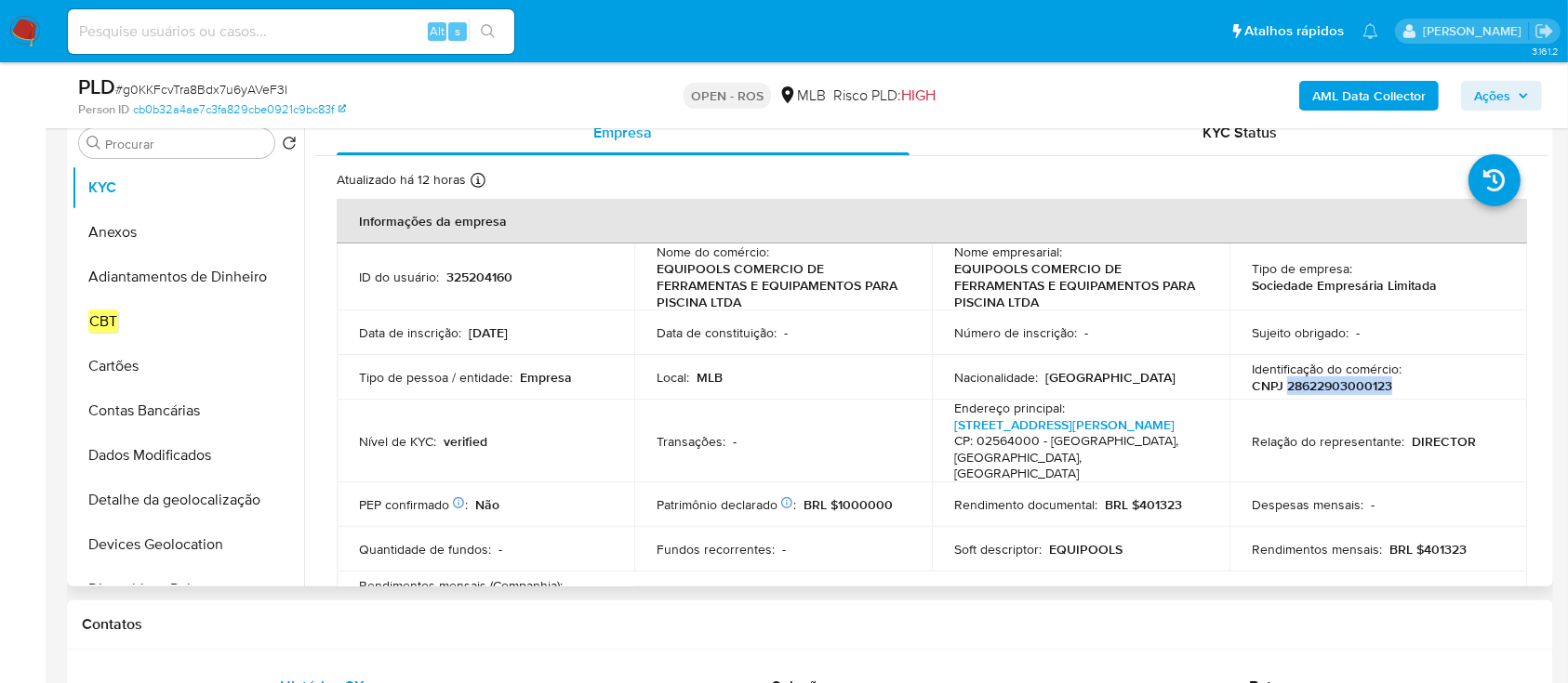
click at [1341, 383] on p "CNPJ 28622903000123" at bounding box center [1322, 386] width 140 height 17
copy p "28622903000123"
click at [130, 232] on button "Anexos" at bounding box center [180, 232] width 218 height 44
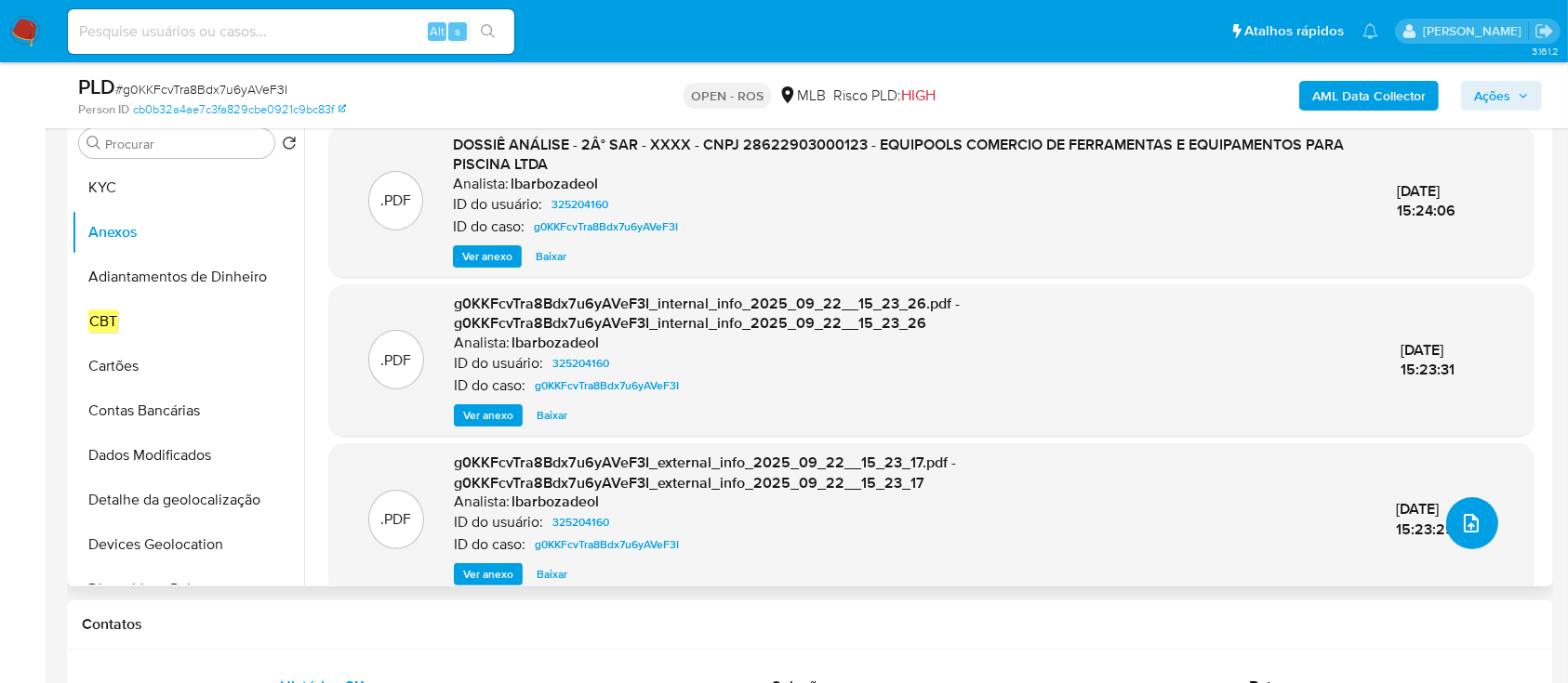
click at [1472, 528] on icon "upload-file" at bounding box center [1471, 523] width 23 height 23
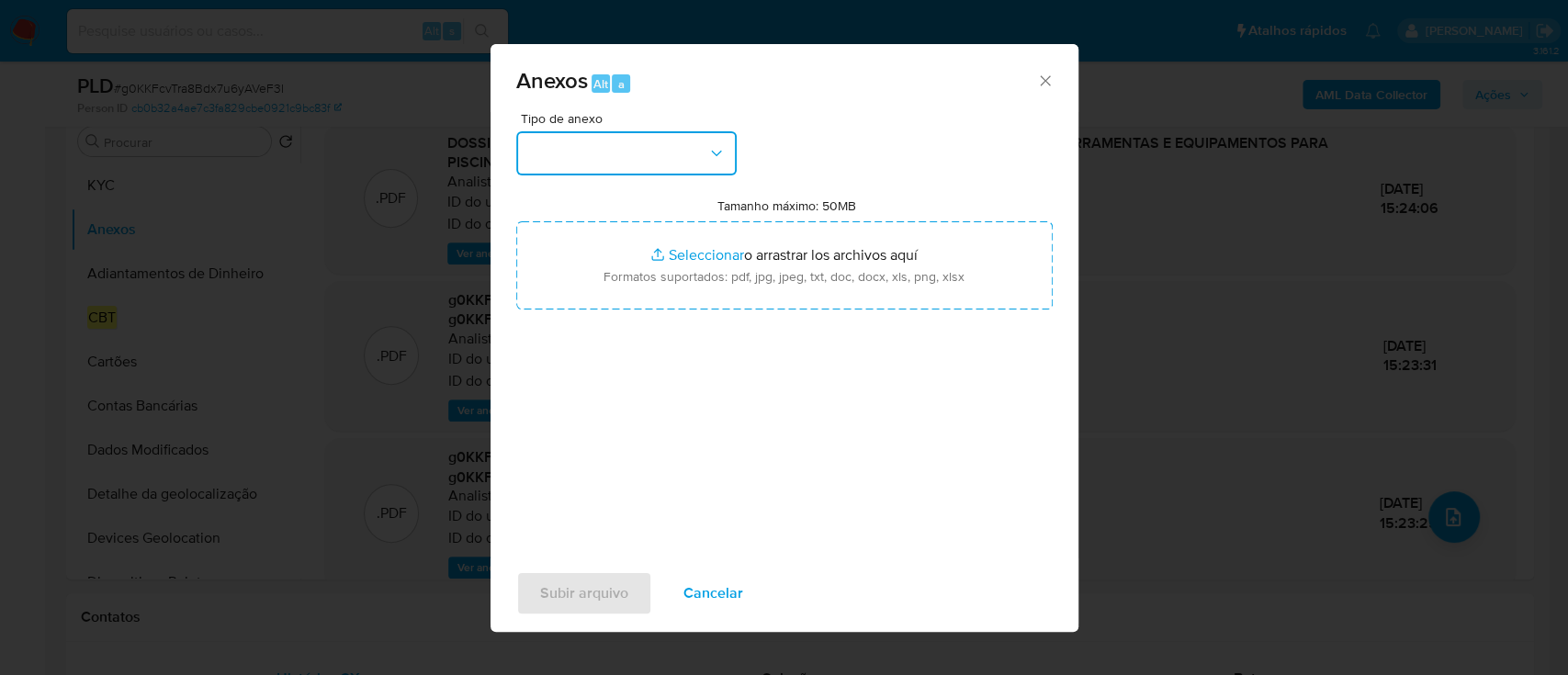
click at [615, 165] on button "button" at bounding box center [626, 152] width 220 height 44
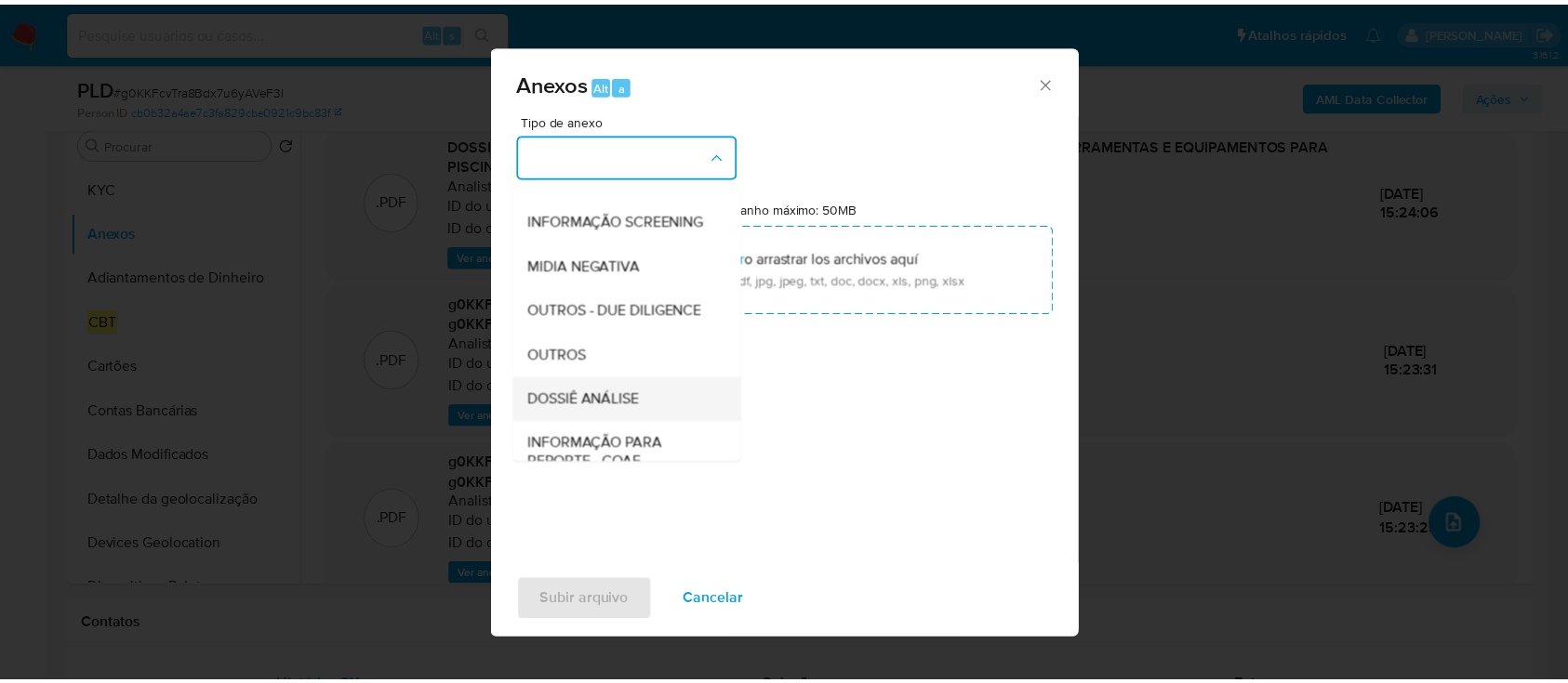
scroll to position [286, 0]
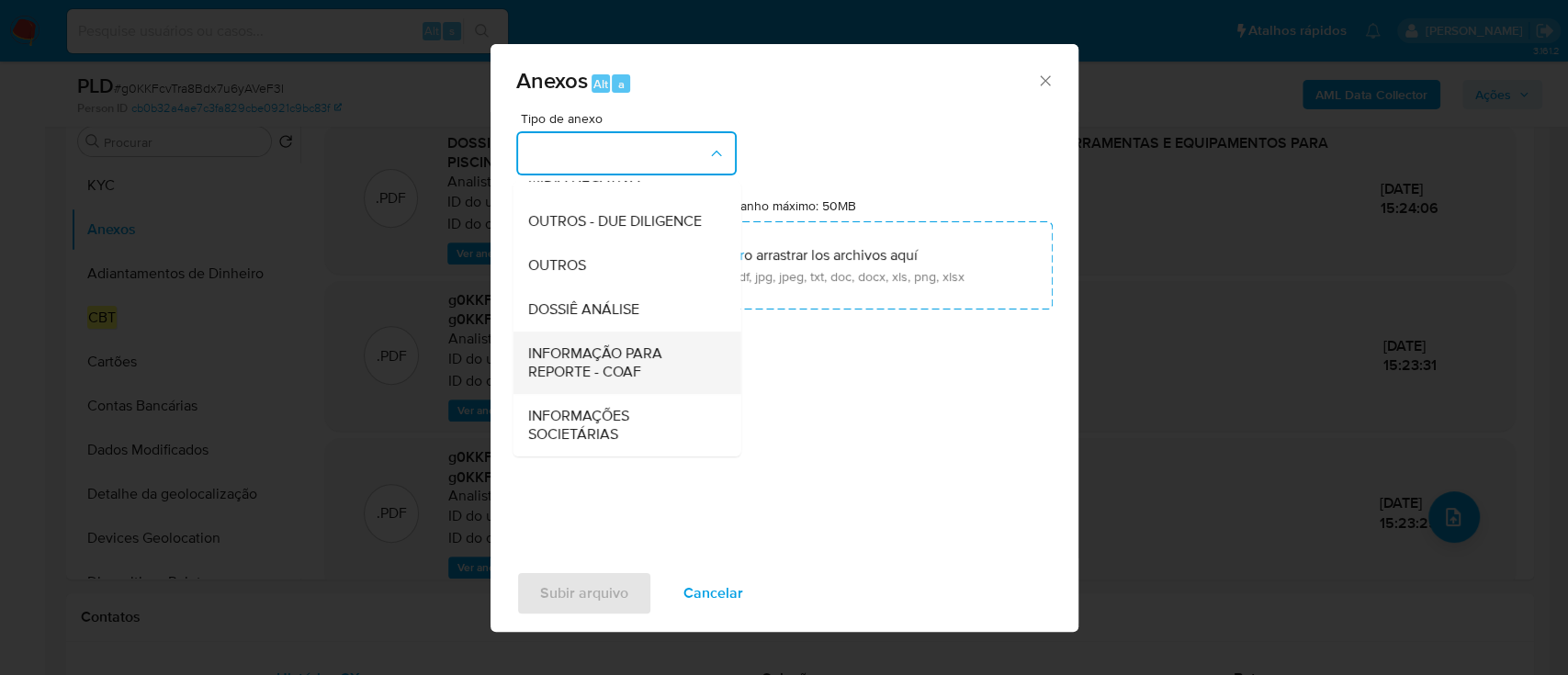
click at [632, 357] on span "INFORMAÇÃO PARA REPORTE - COAF" at bounding box center [621, 363] width 188 height 37
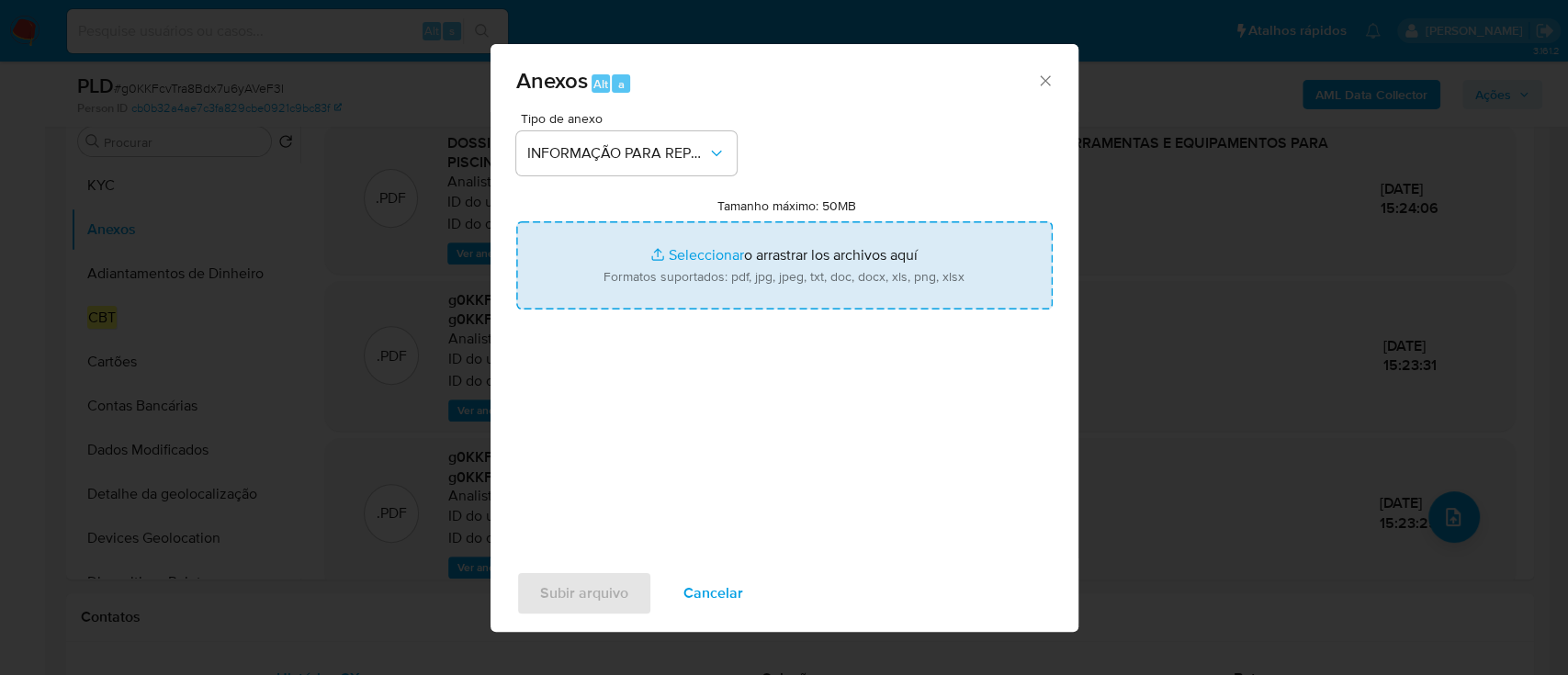
type input "C:\fakepath\2° SAR - g0KKFcvTra8Bdx7u6yAVeF3I - CNPJ 28622903000123 - EQUIPOOLS…"
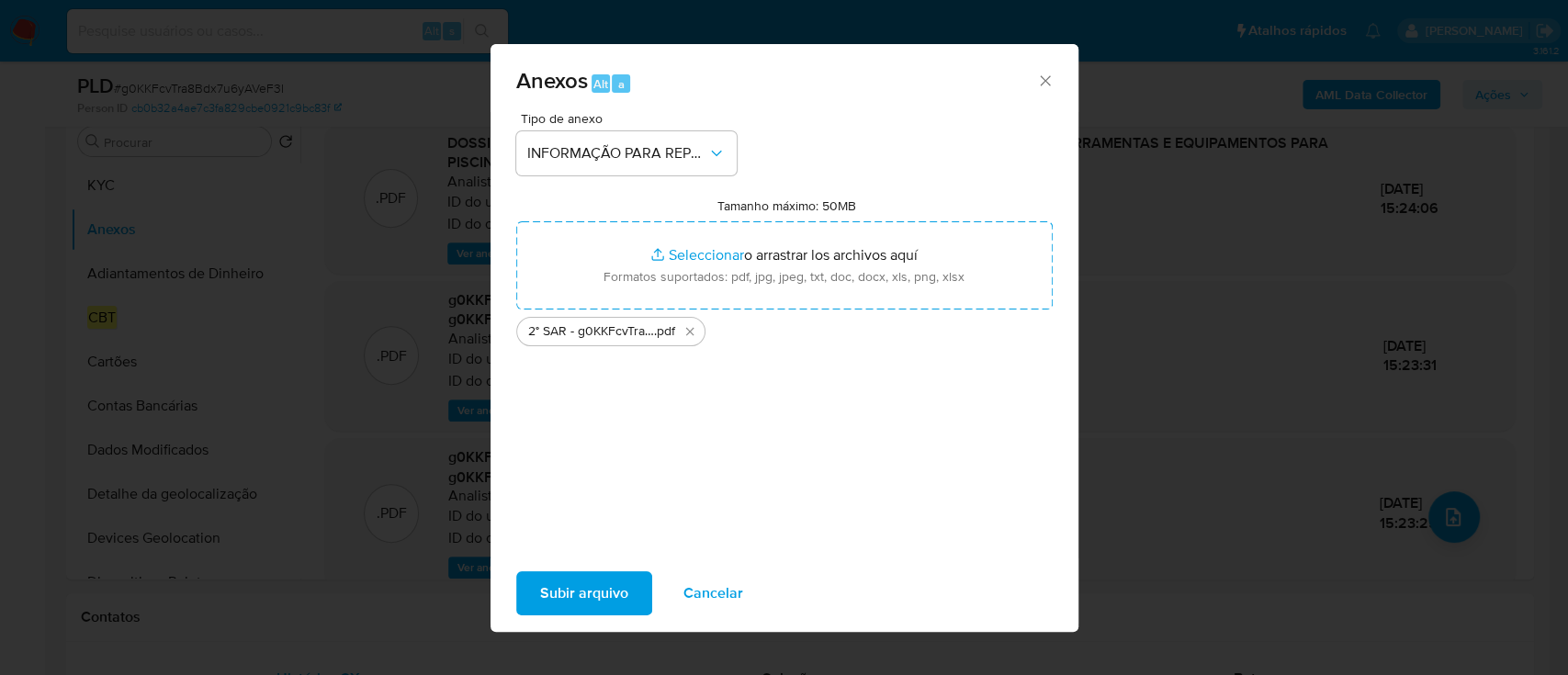
click at [610, 585] on span "Subir arquivo" at bounding box center [584, 593] width 88 height 41
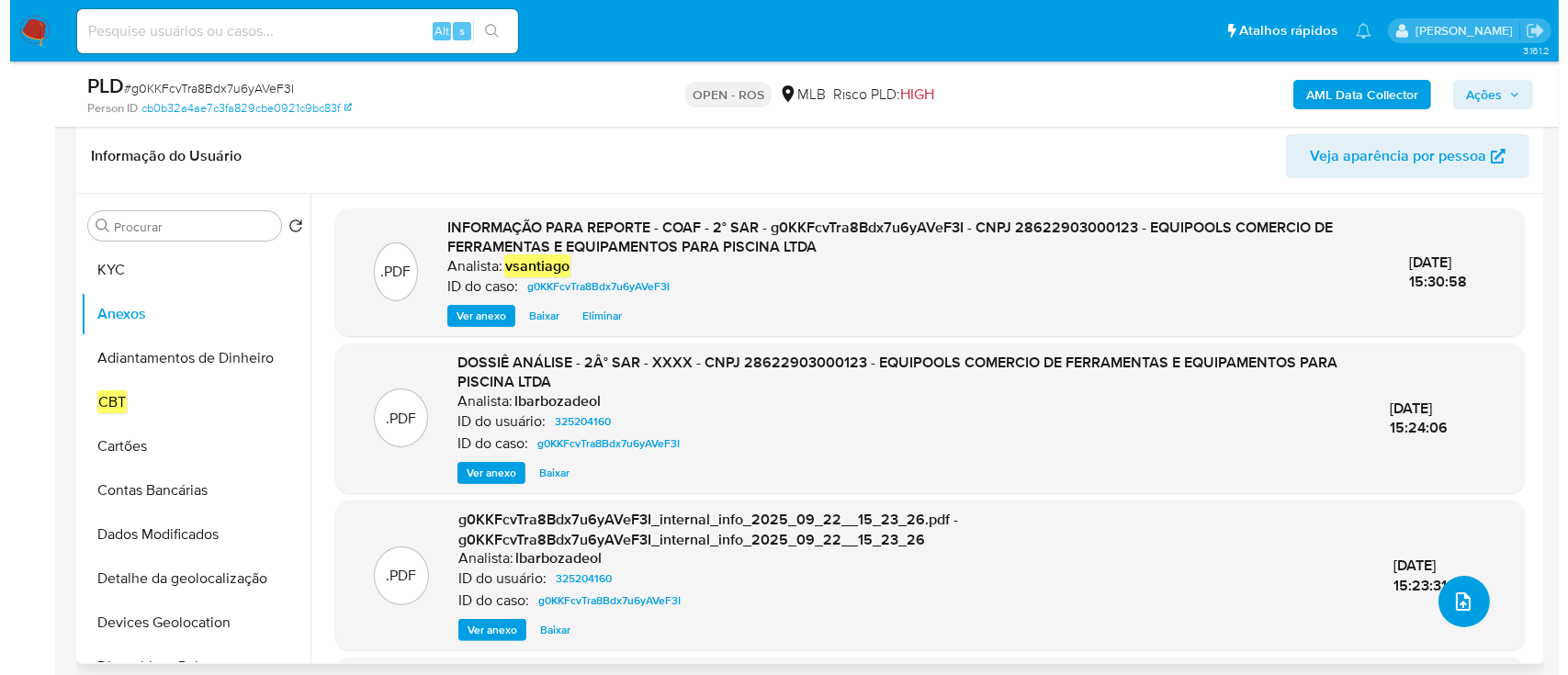
scroll to position [244, 0]
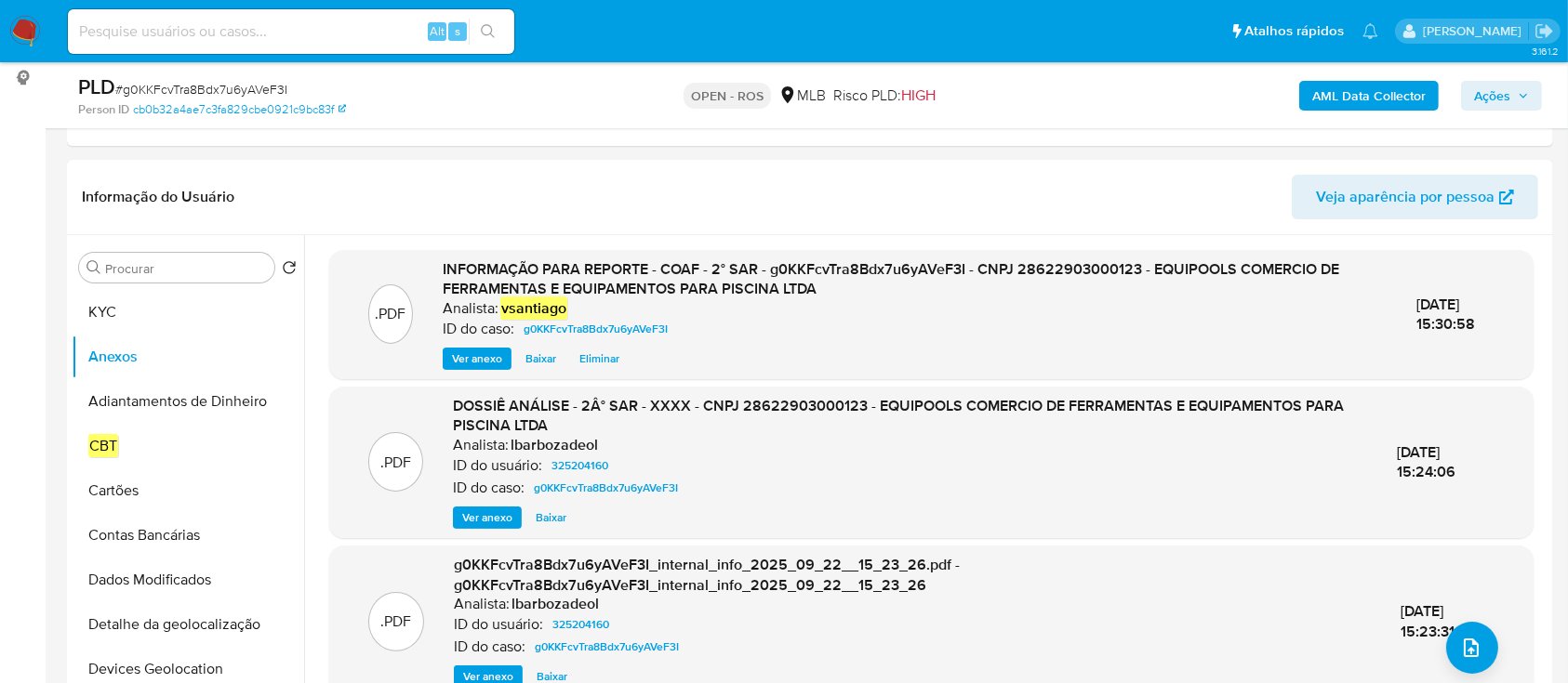
click at [1486, 104] on span "Ações" at bounding box center [1492, 96] width 37 height 30
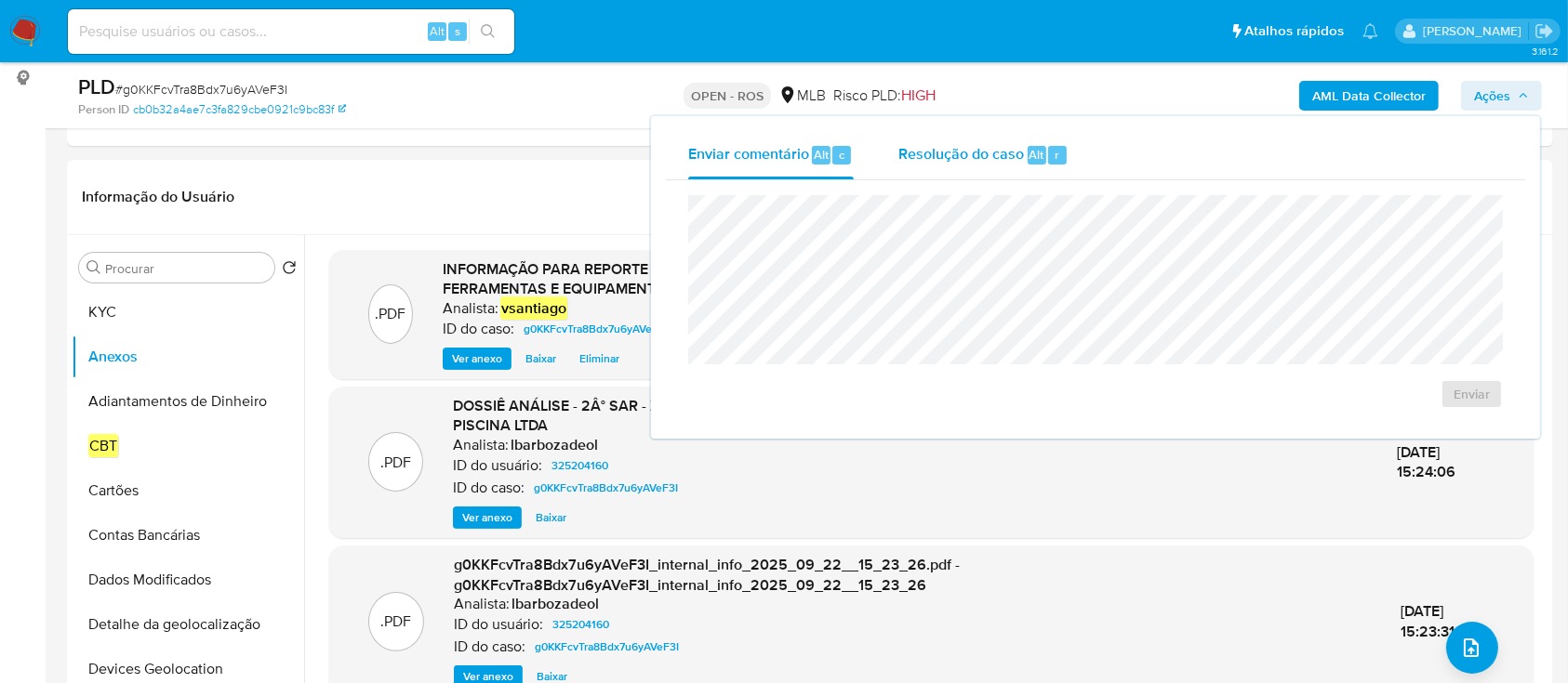
click at [988, 154] on span "Resolução do caso" at bounding box center [962, 153] width 126 height 22
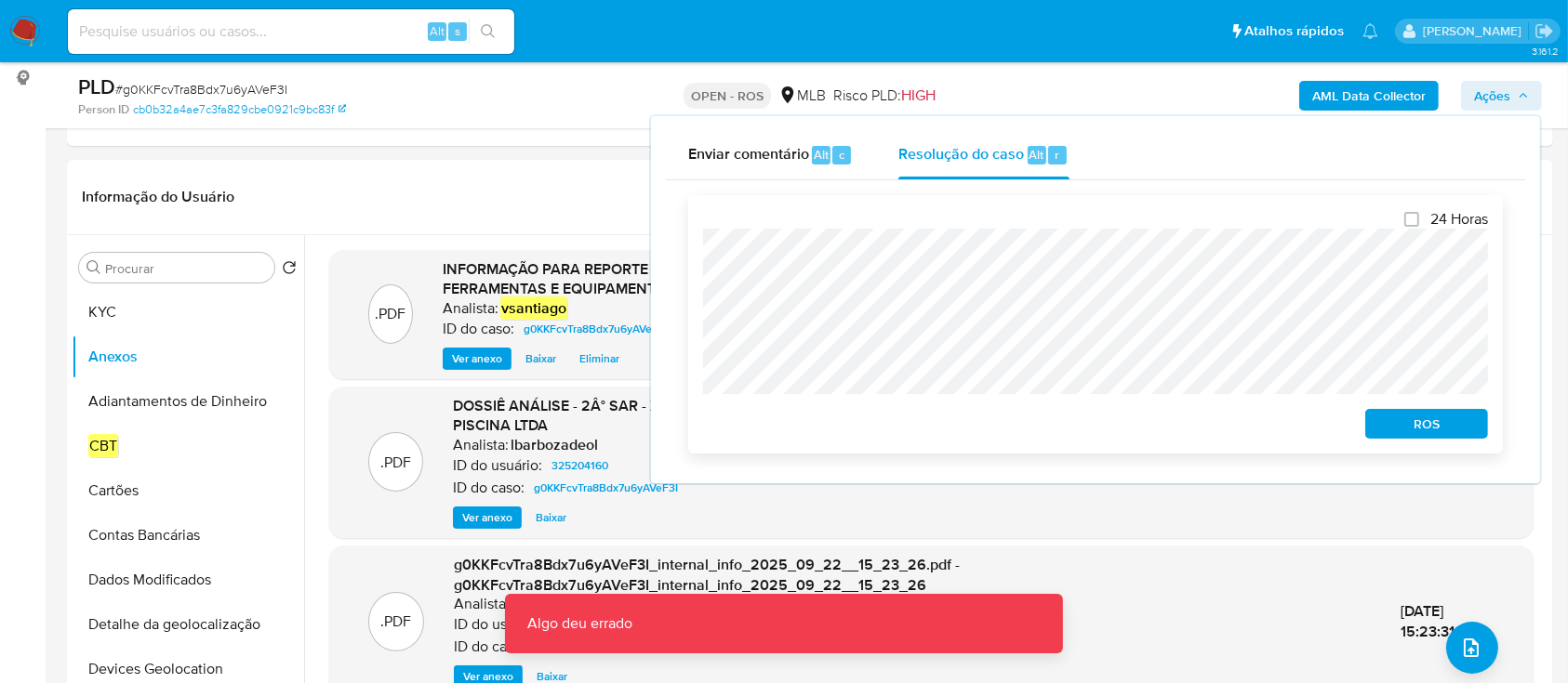
click at [1403, 420] on span "ROS" at bounding box center [1426, 424] width 97 height 26
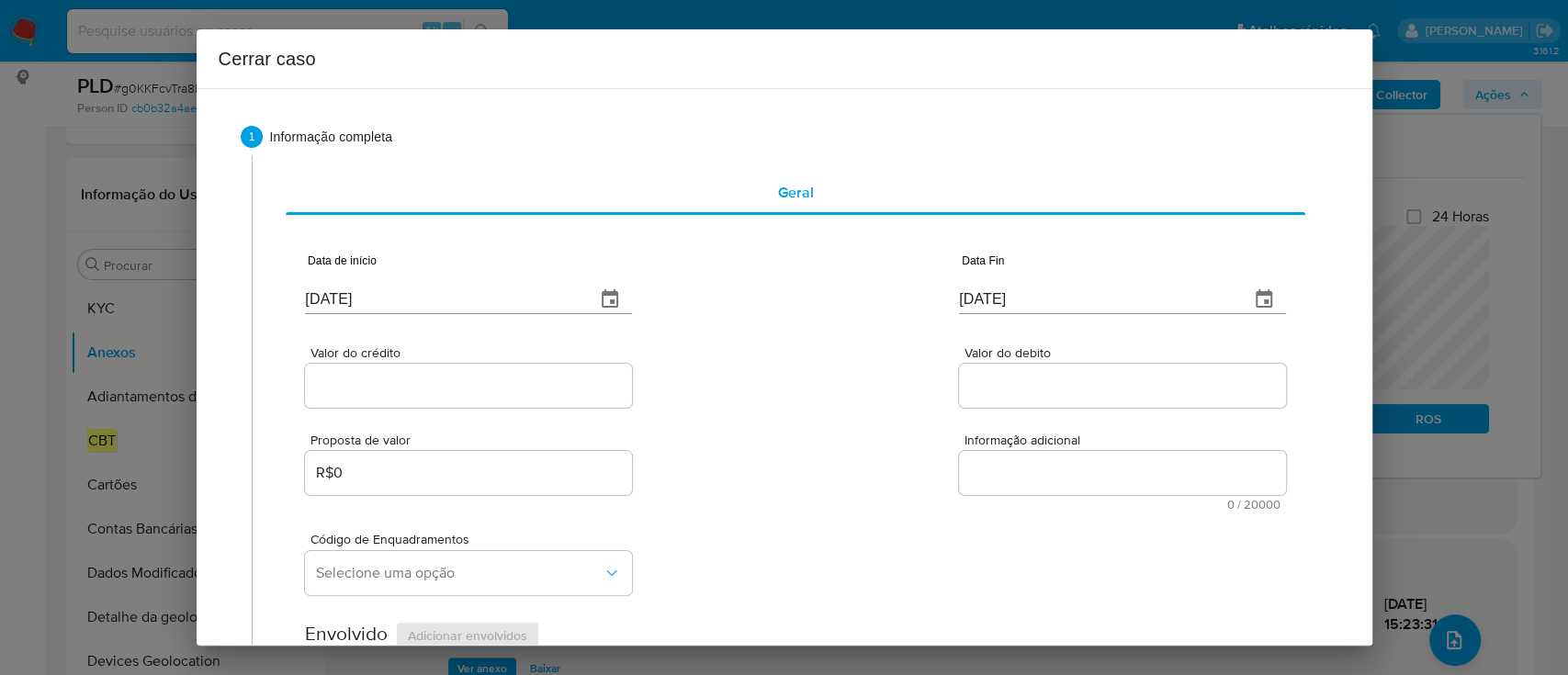
click at [355, 305] on input "[DATE]" at bounding box center [443, 300] width 276 height 30
click at [355, 305] on input "25/09/2025" at bounding box center [443, 300] width 276 height 30
paste input "01/08"
type input "01/08/2025"
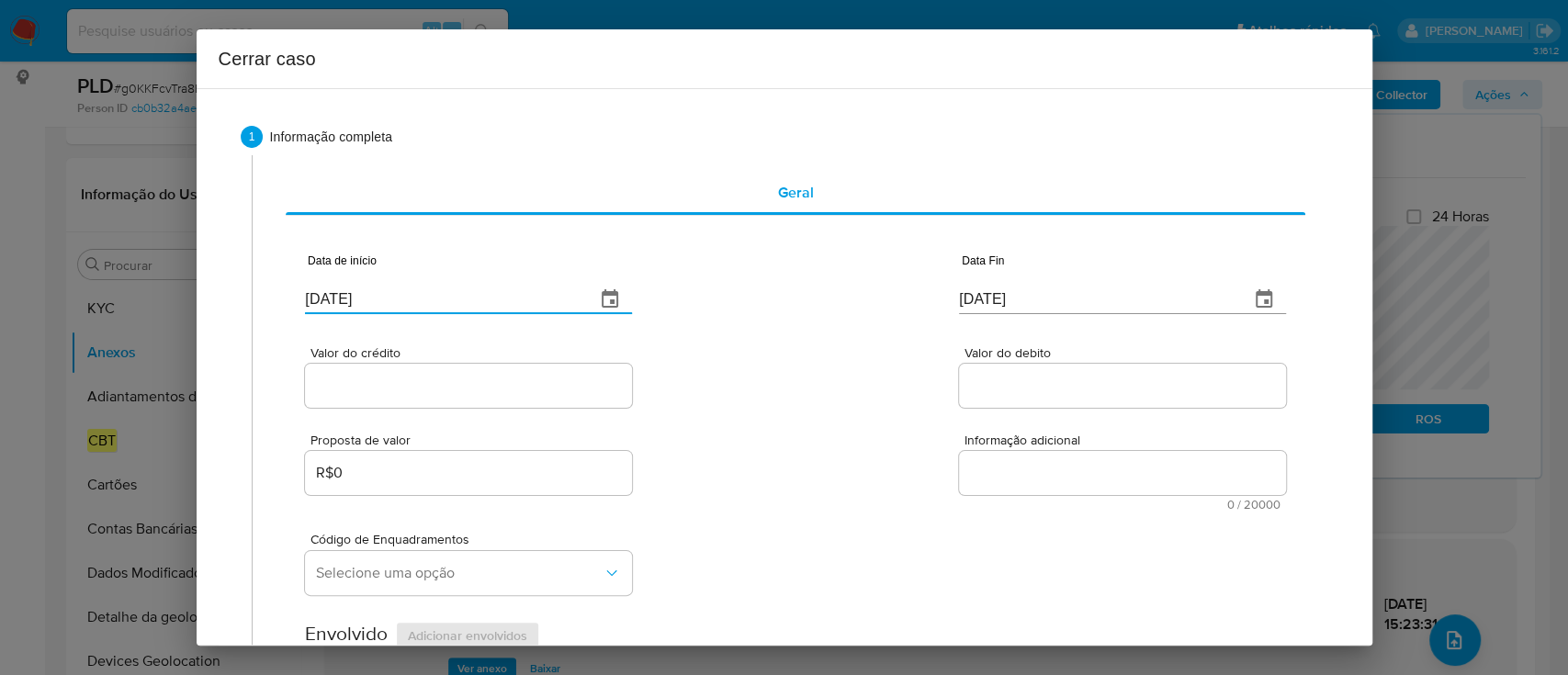
click at [749, 329] on div "Valor do crédito Valor do debito" at bounding box center [796, 368] width 980 height 87
click at [998, 302] on input "25/09/2025" at bounding box center [1096, 300] width 276 height 30
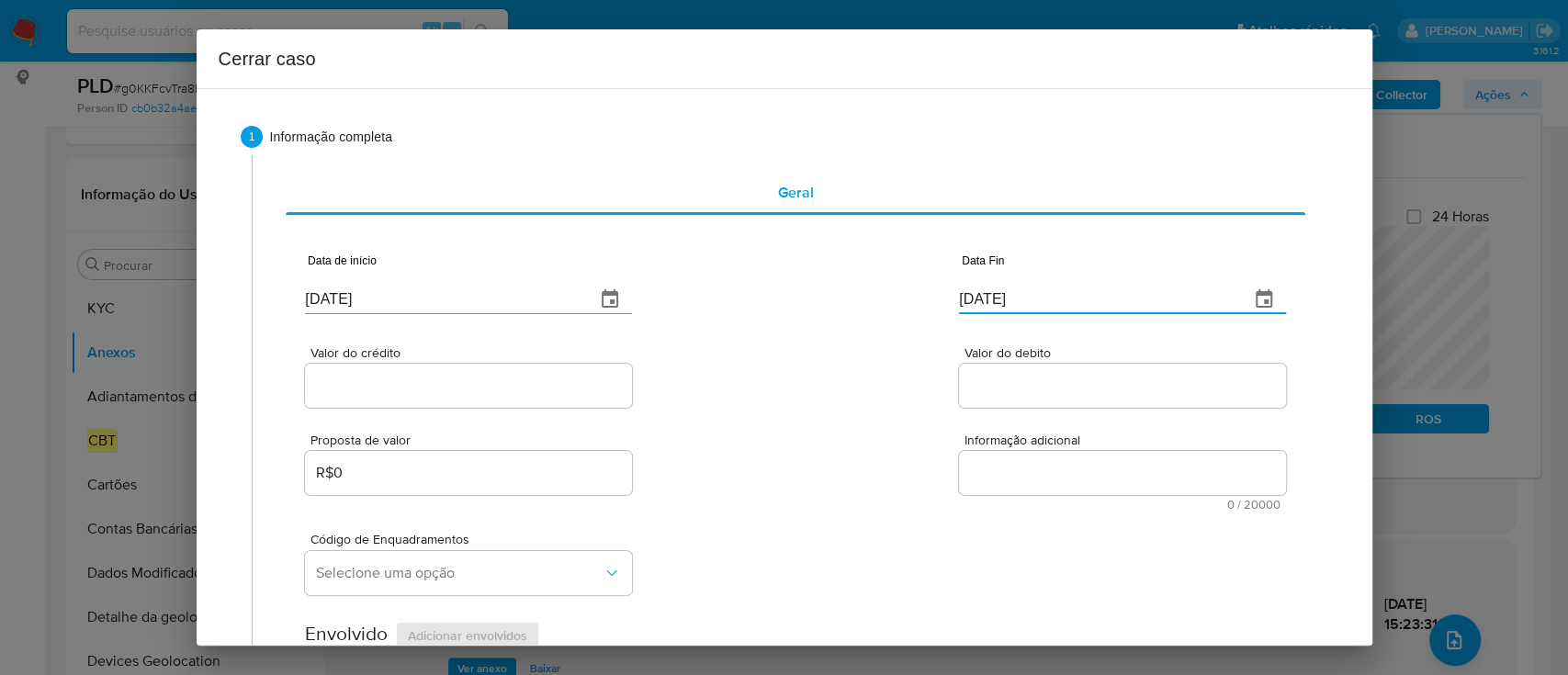
click at [998, 302] on input "25/09/2025" at bounding box center [1096, 300] width 276 height 30
click at [998, 302] on input "[DATE]" at bounding box center [1096, 300] width 276 height 30
paste input "1"
type input "[DATE]"
click at [834, 335] on div "Valor do crédito Valor do debito" at bounding box center [796, 368] width 980 height 87
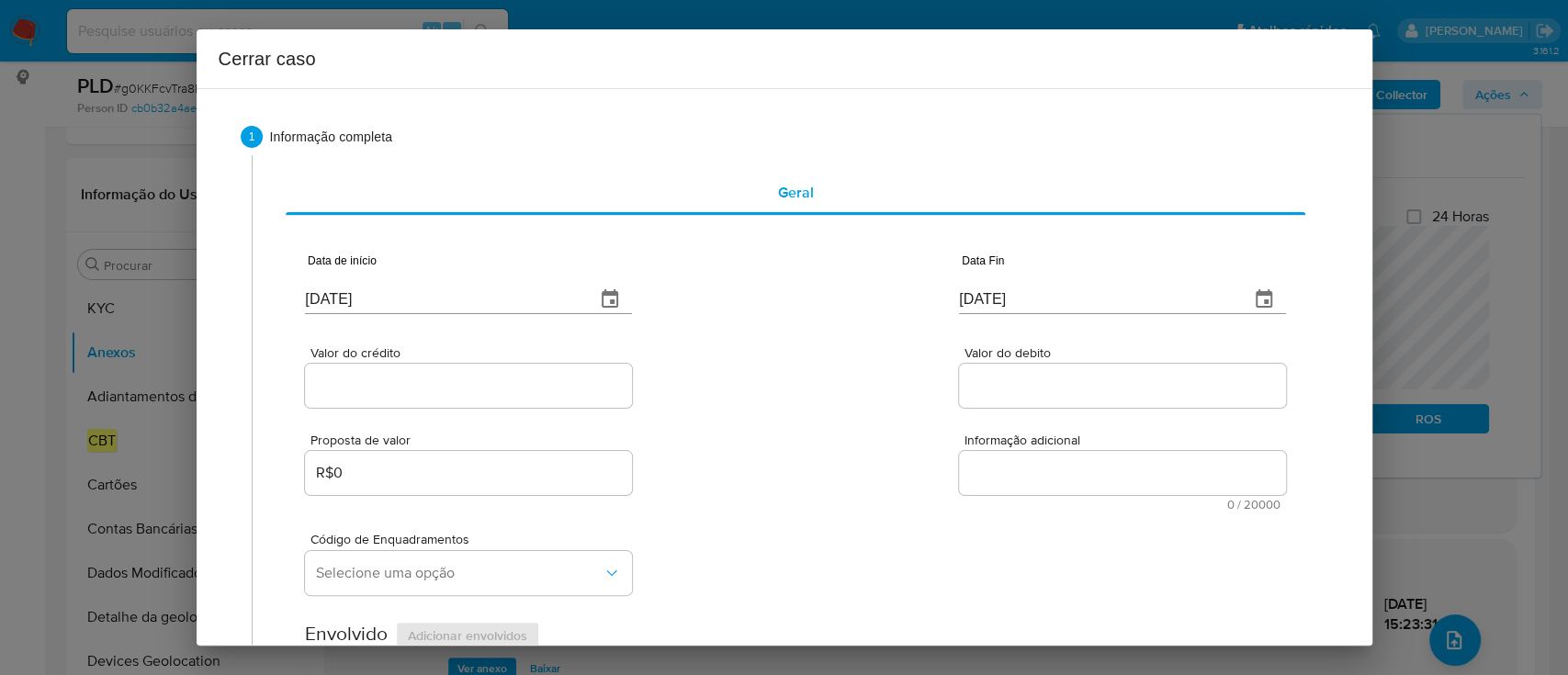
click at [407, 374] on input "Valor do crédito" at bounding box center [469, 386] width 327 height 24
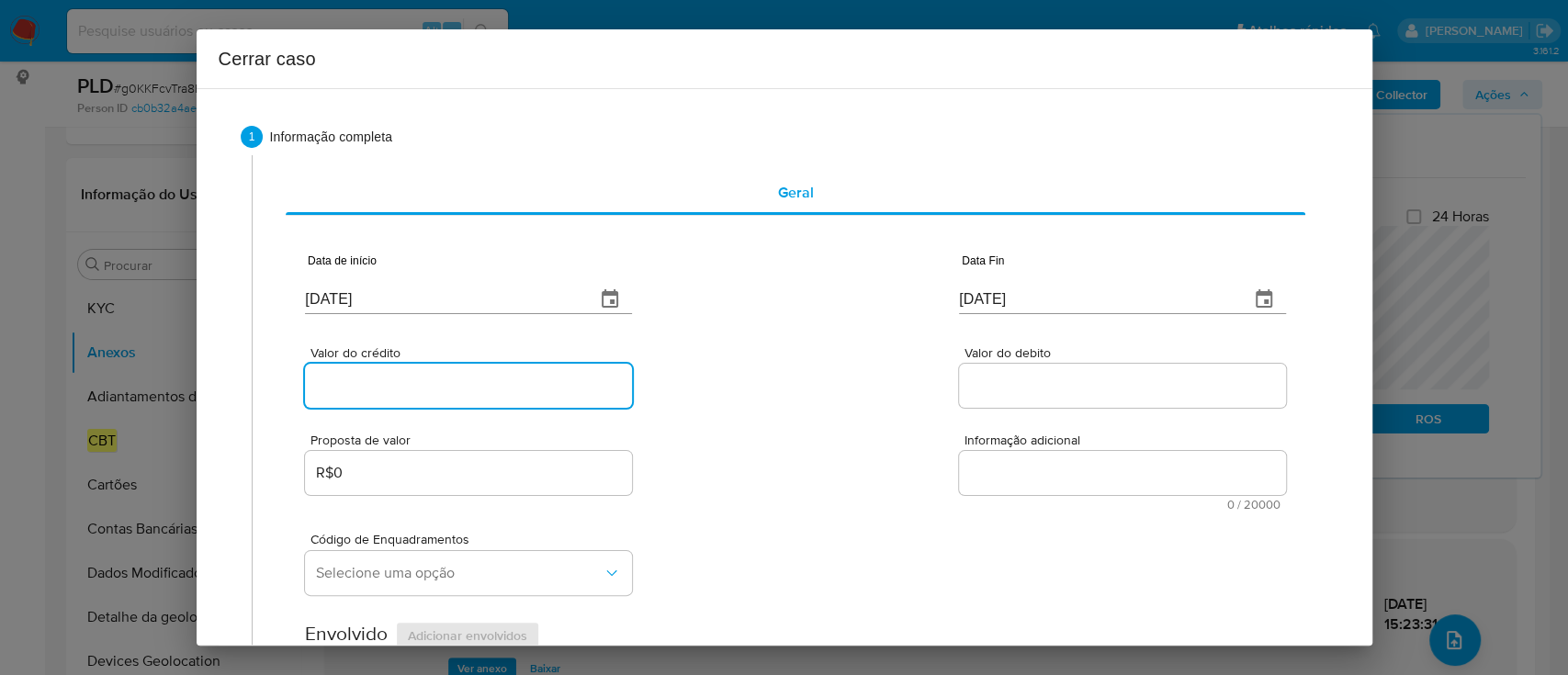
paste input "R$14.344.374"
type input "R$14.344.374"
click at [757, 382] on div "Valor do crédito R$14.344.374 Valor do debito" at bounding box center [796, 368] width 980 height 87
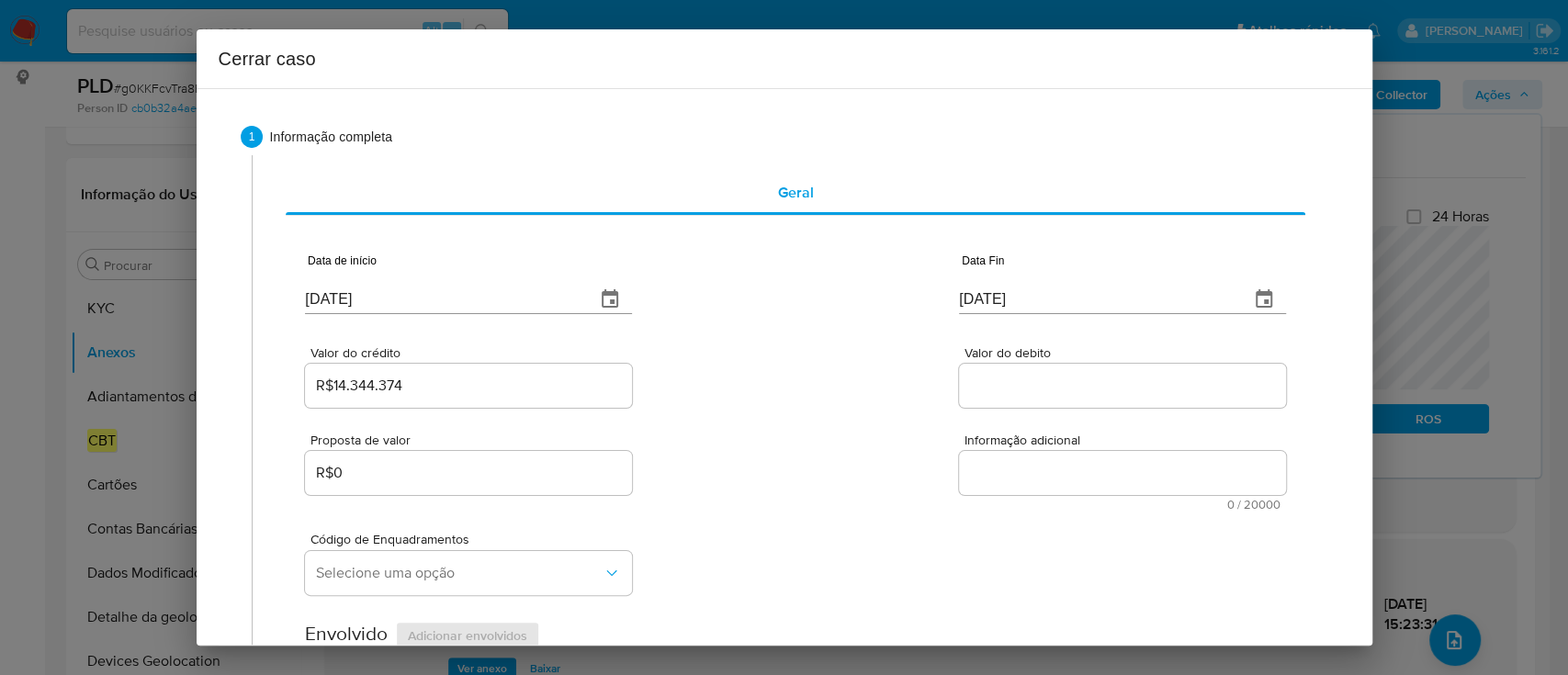
click at [1009, 384] on input "Valor do debito" at bounding box center [1122, 386] width 327 height 24
paste input "R$10.578.934"
type input "R$10.578.934"
click at [837, 384] on div "Valor do crédito R$14.344.374 Valor do debito R$10.578.934" at bounding box center [796, 368] width 980 height 87
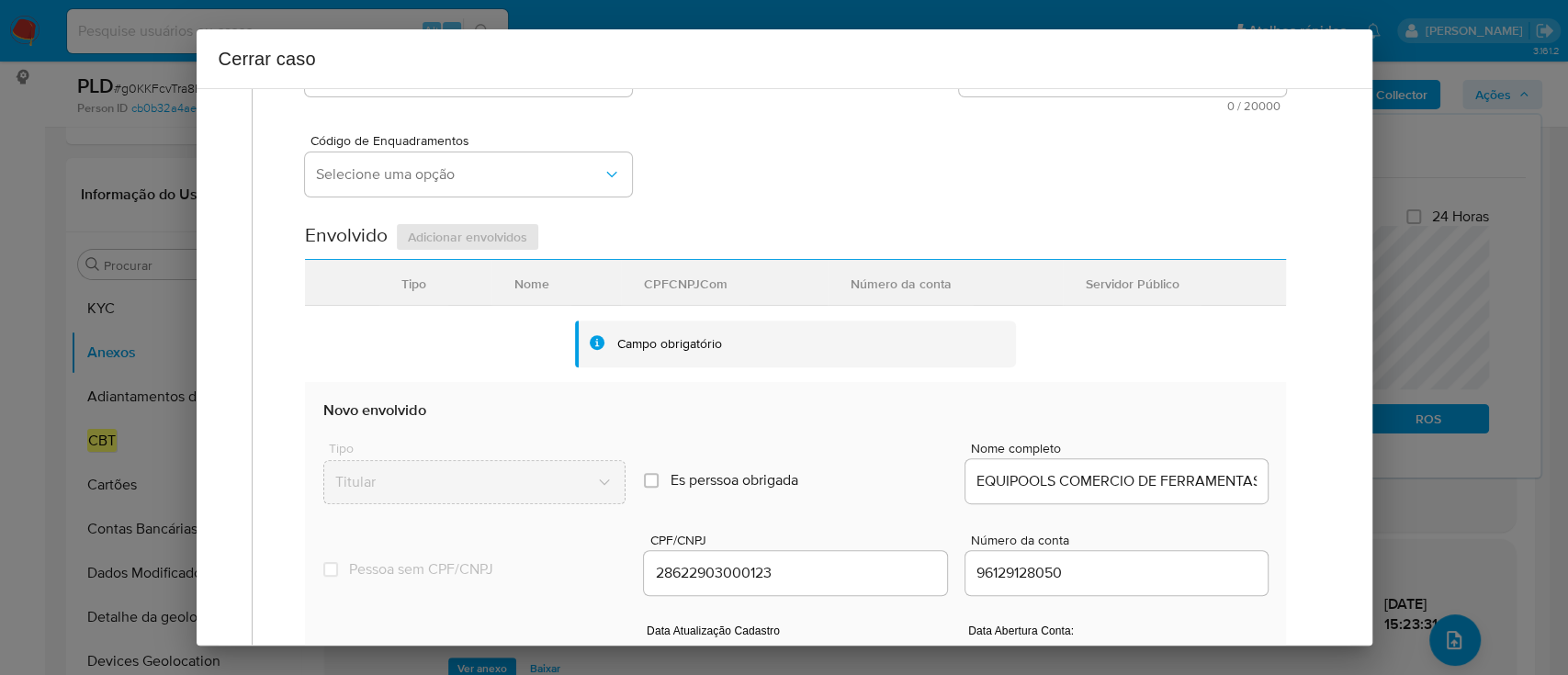
scroll to position [489, 0]
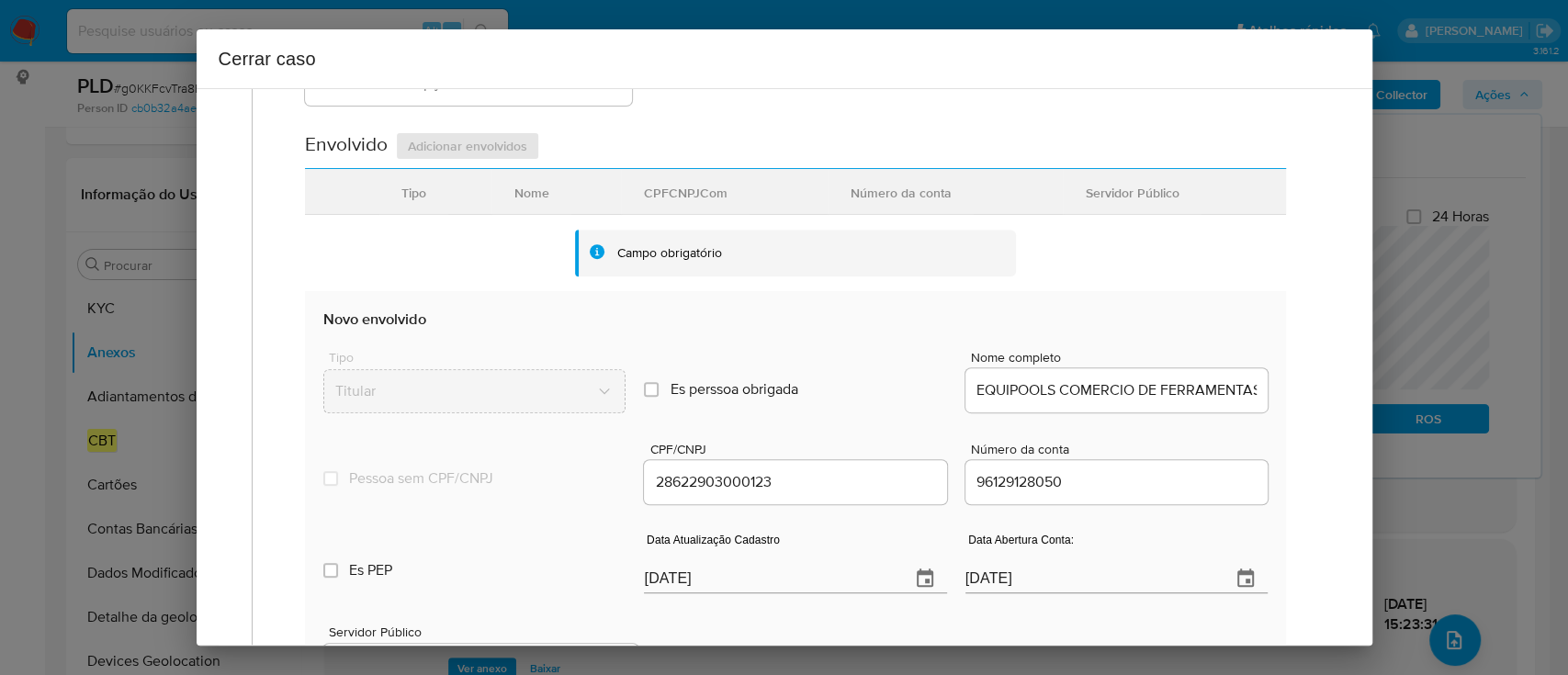
click at [682, 584] on input "[DATE]" at bounding box center [770, 579] width 251 height 30
paste input "2"
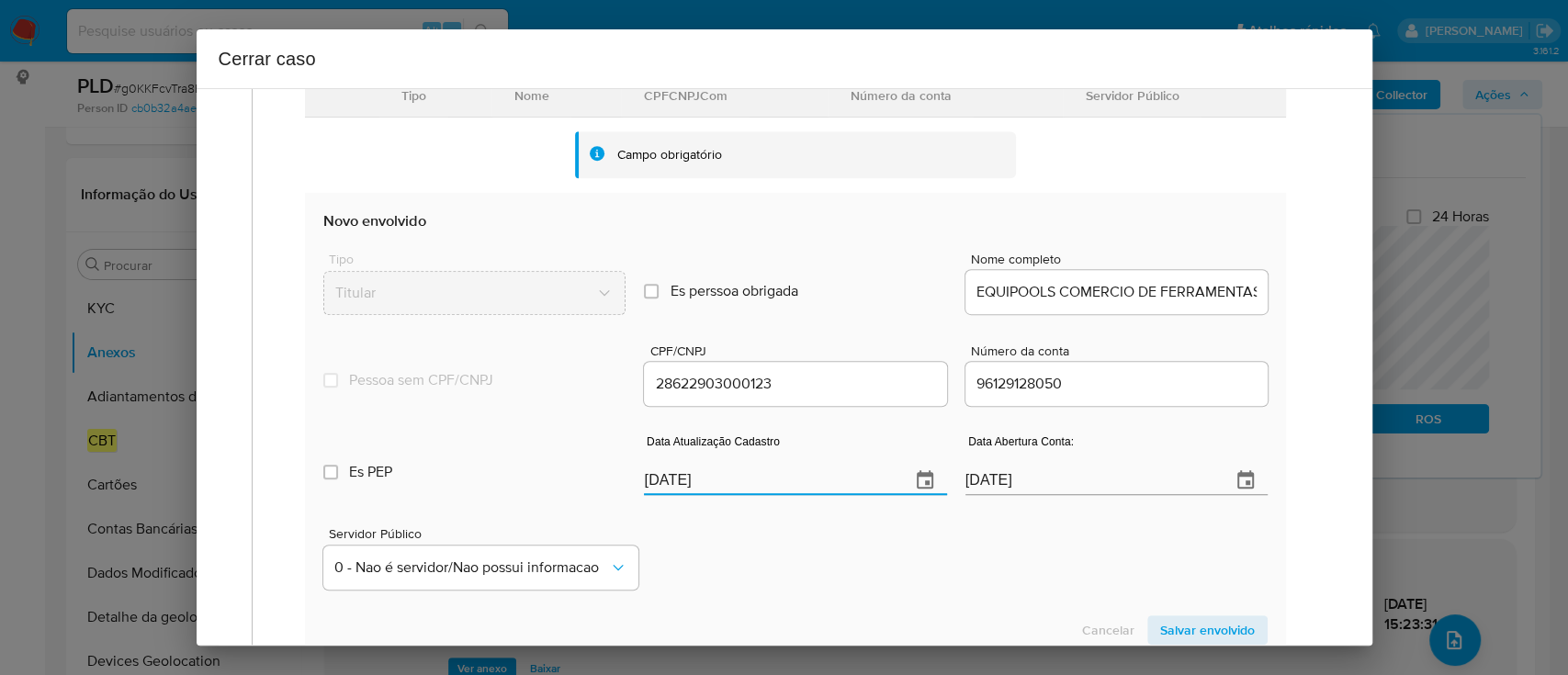
scroll to position [735, 0]
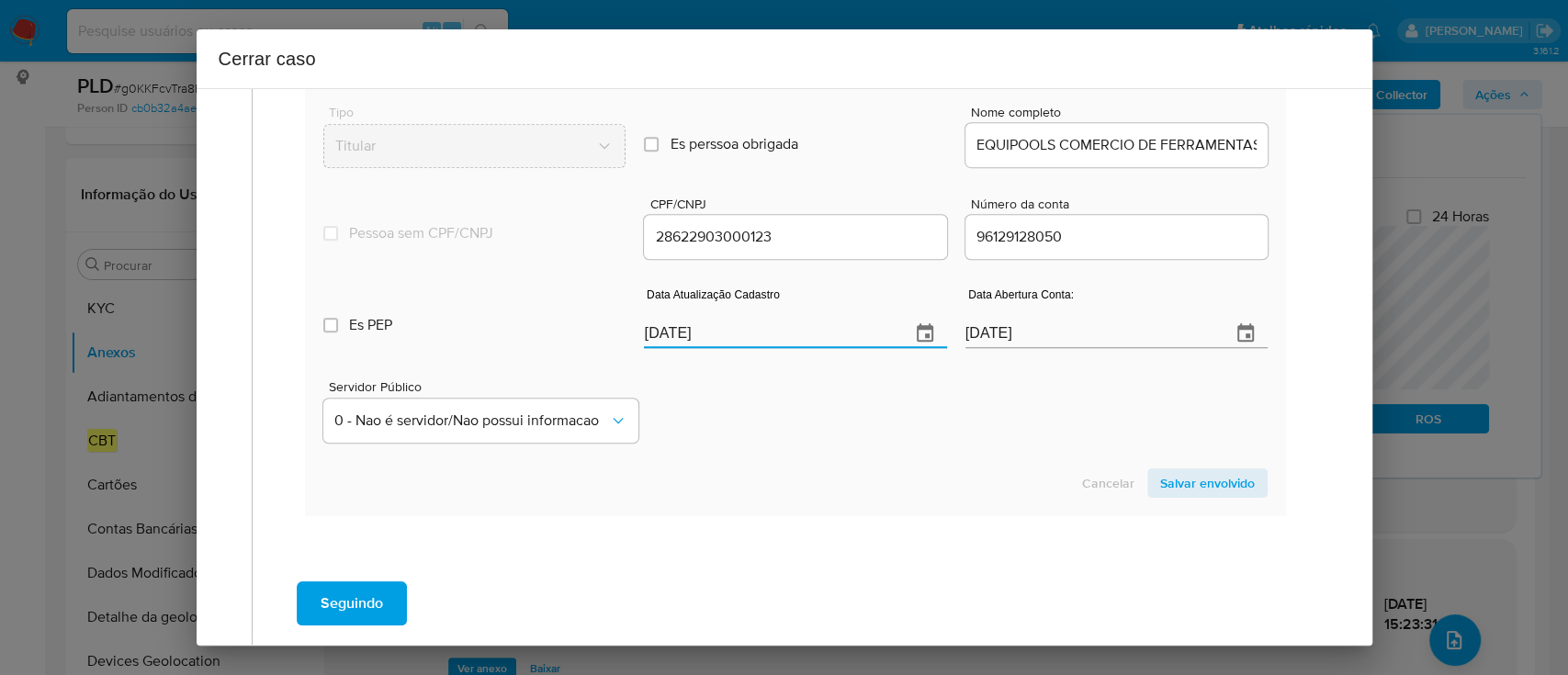
type input "22/09/2025"
click at [861, 485] on div "Cancelar Salvar envolvido" at bounding box center [795, 484] width 943 height 30
click at [1170, 489] on span "Salvar envolvido" at bounding box center [1208, 484] width 95 height 26
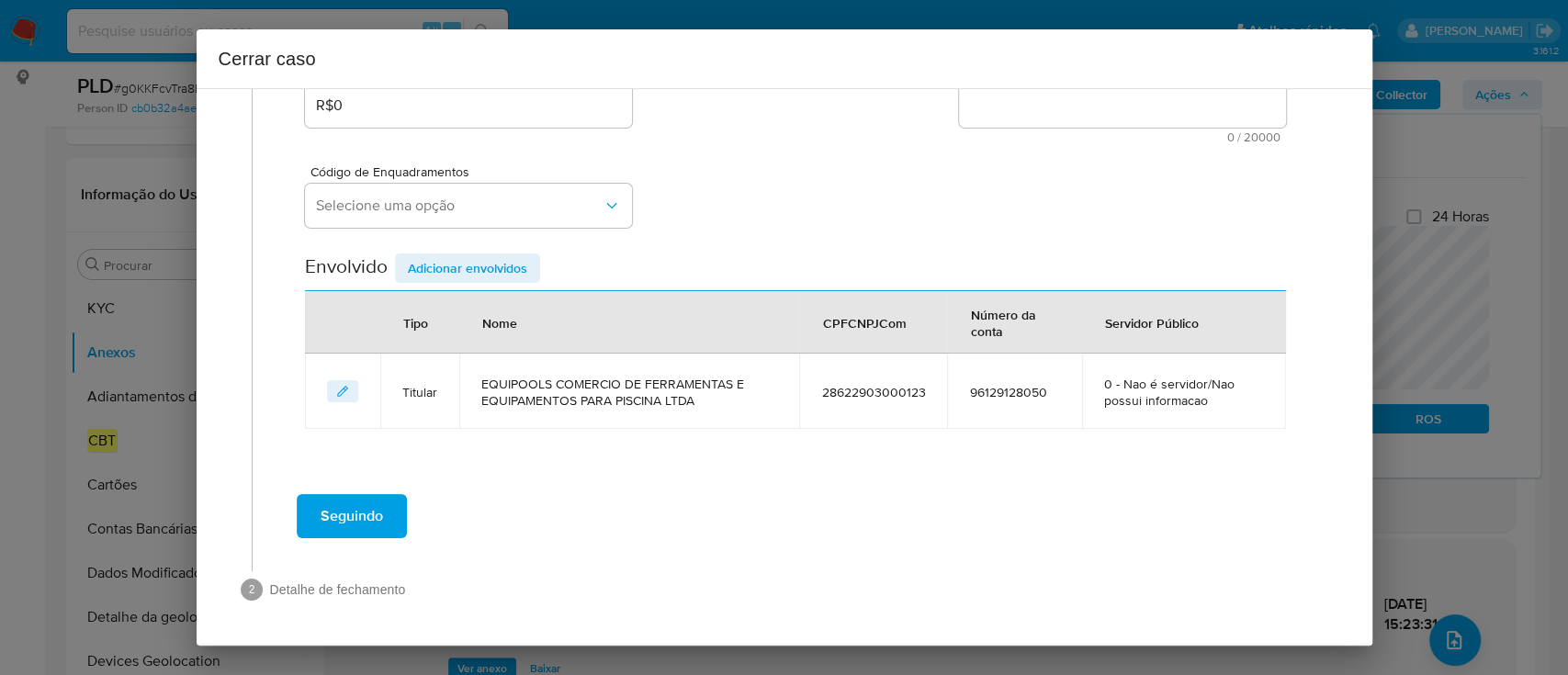
scroll to position [367, 0]
click at [460, 222] on button "Selecione uma opção" at bounding box center [469, 206] width 327 height 44
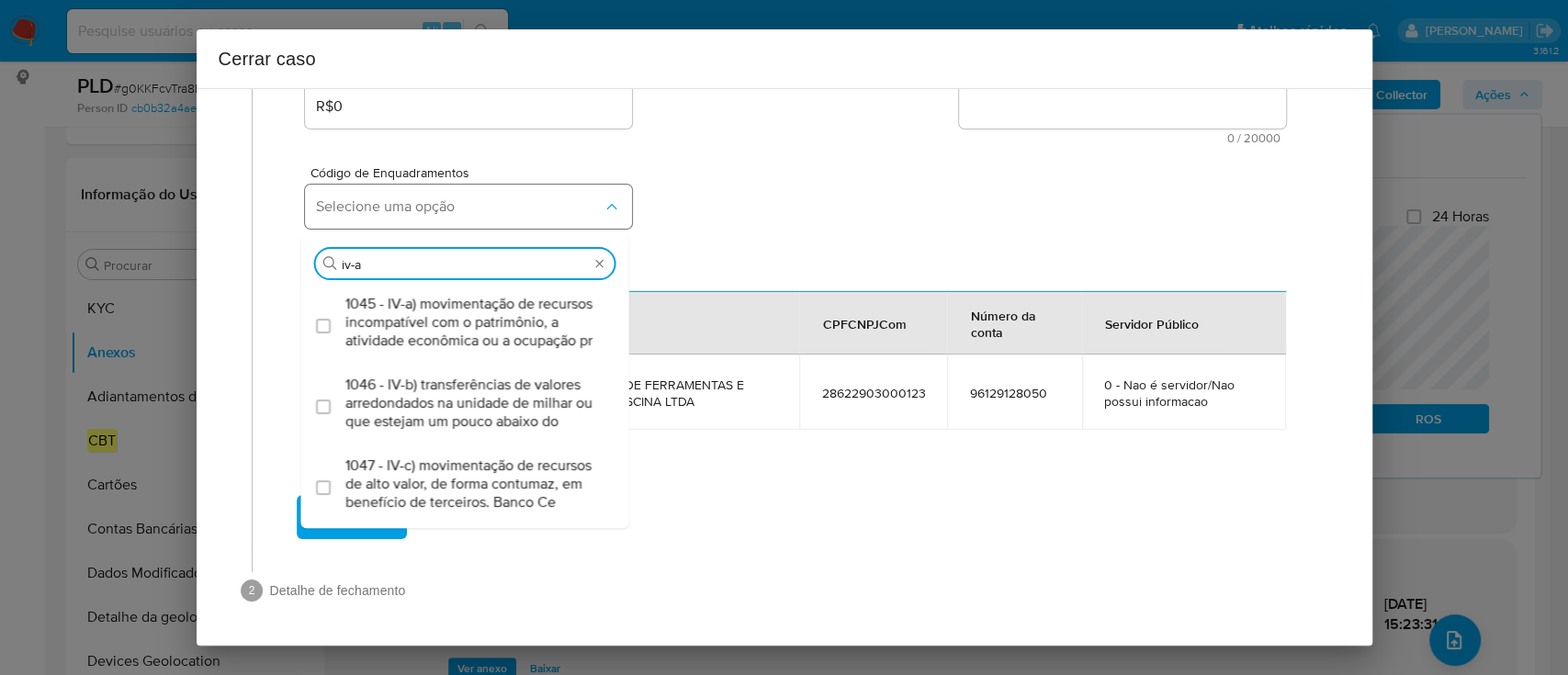
type input "iv-ac"
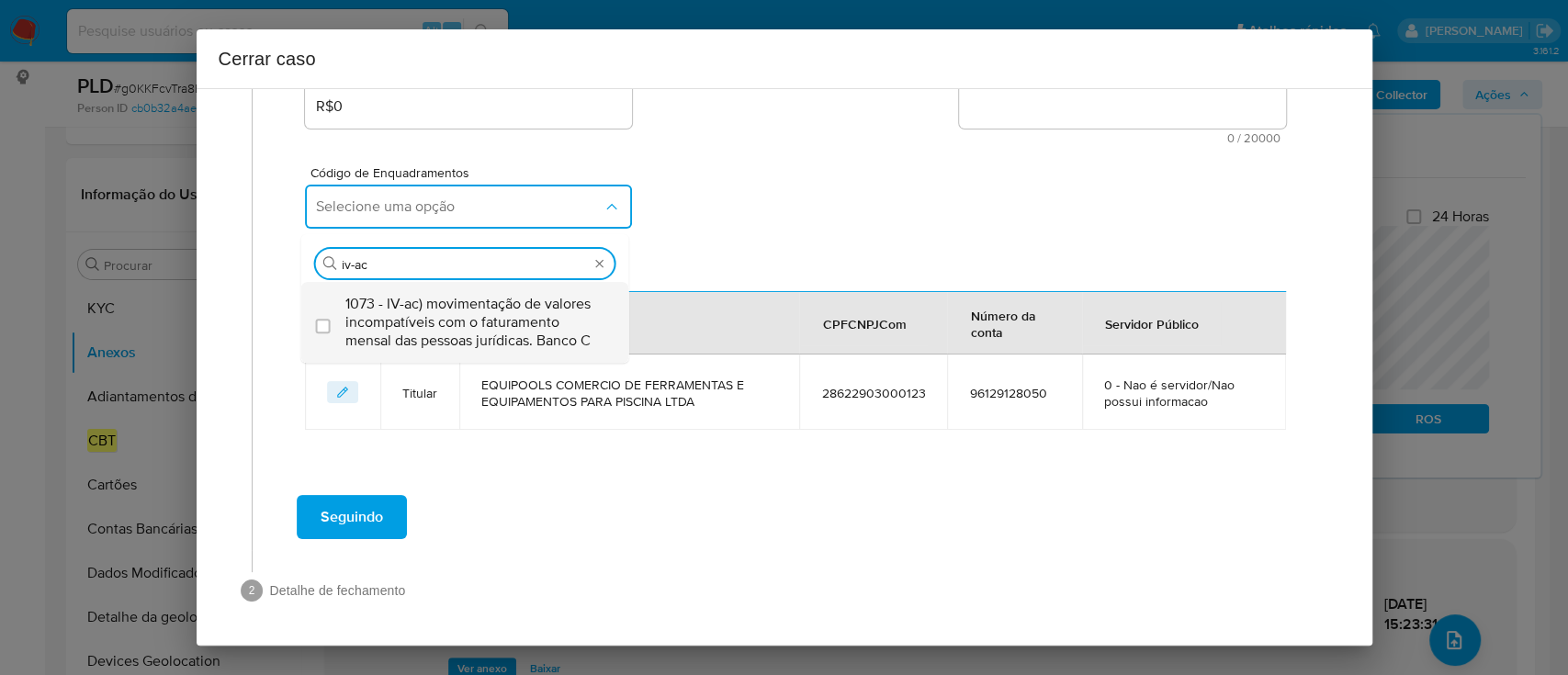
click at [499, 333] on span "1073 - IV-ac) movimentação de valores incompatíveis com o faturamento mensal da…" at bounding box center [474, 322] width 258 height 55
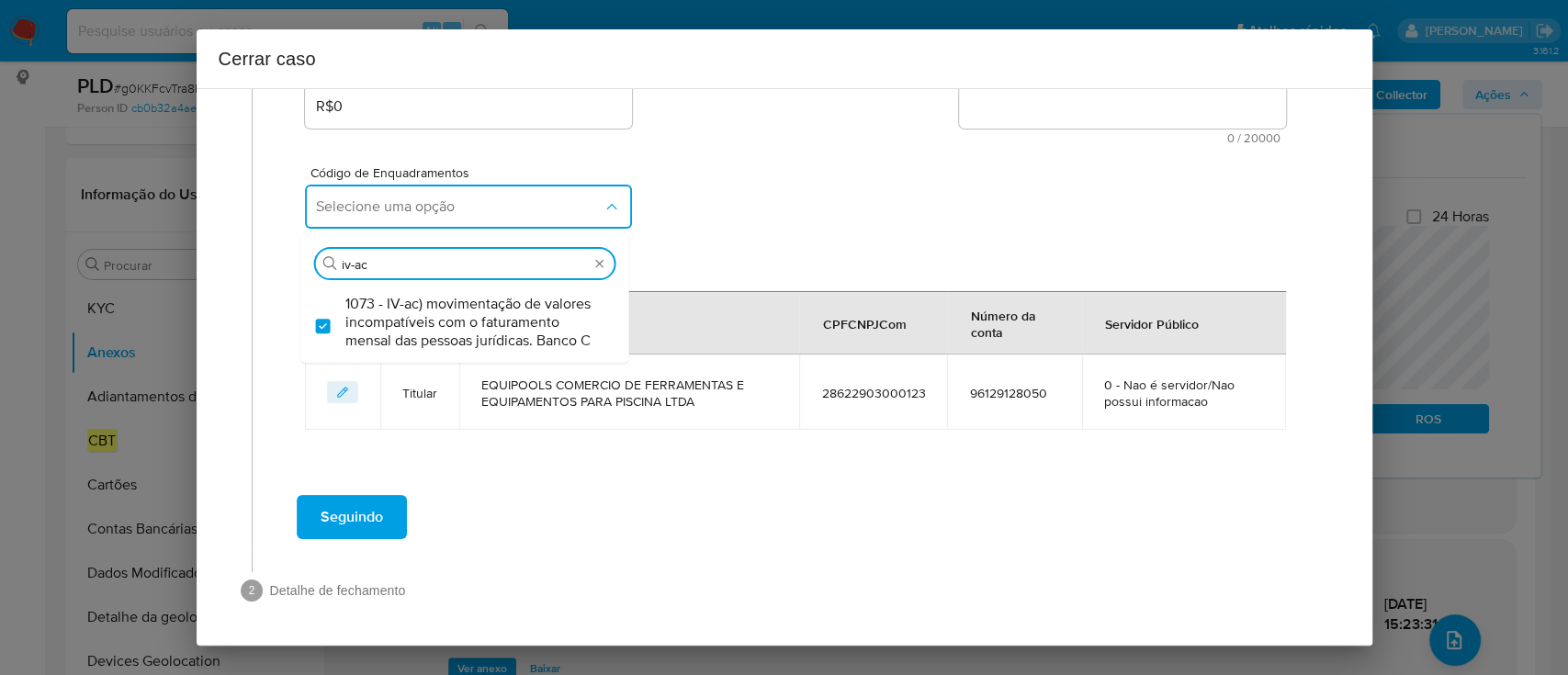
checkbox input "true"
click at [749, 191] on div "Código de Enquadramentos Selecione uma opção Procurar iv-ac 1073 - IV-ac) movim…" at bounding box center [796, 189] width 980 height 92
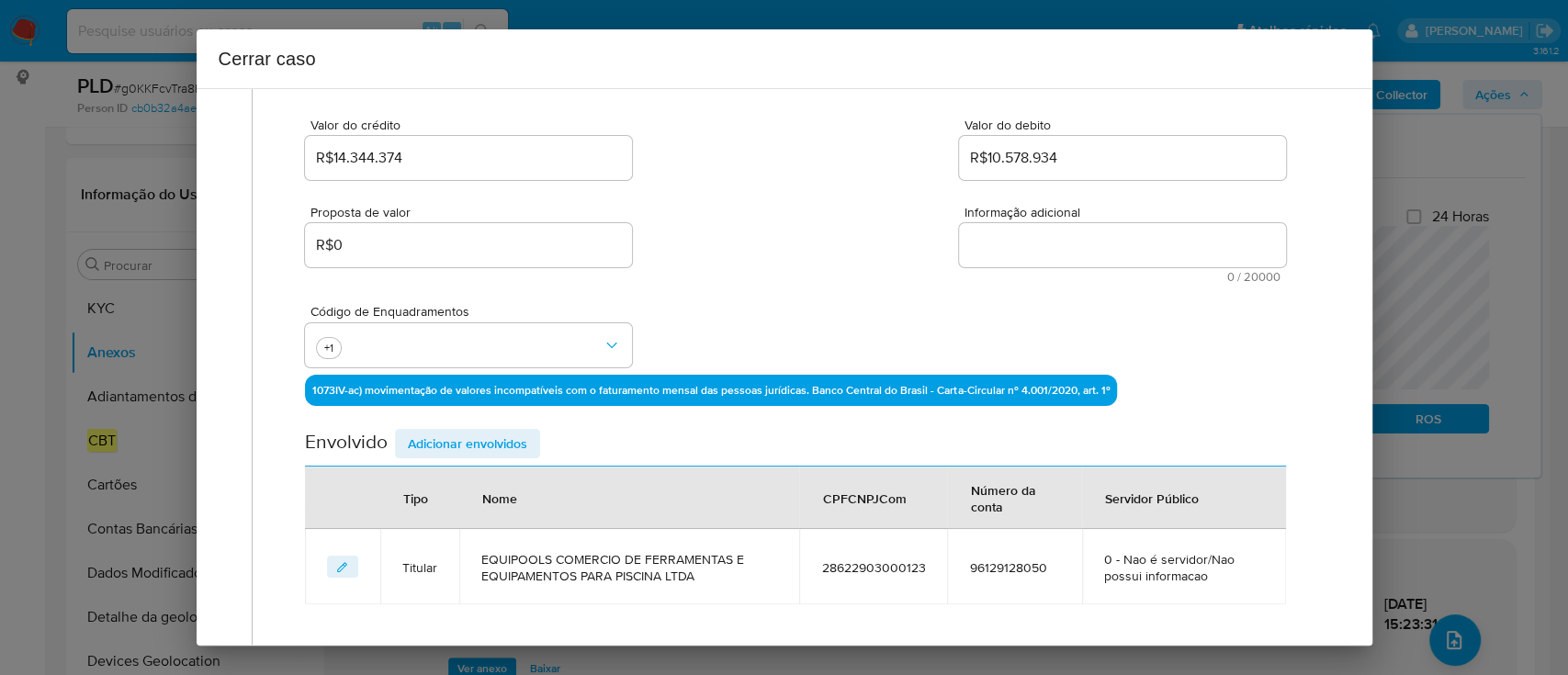
scroll to position [157, 0]
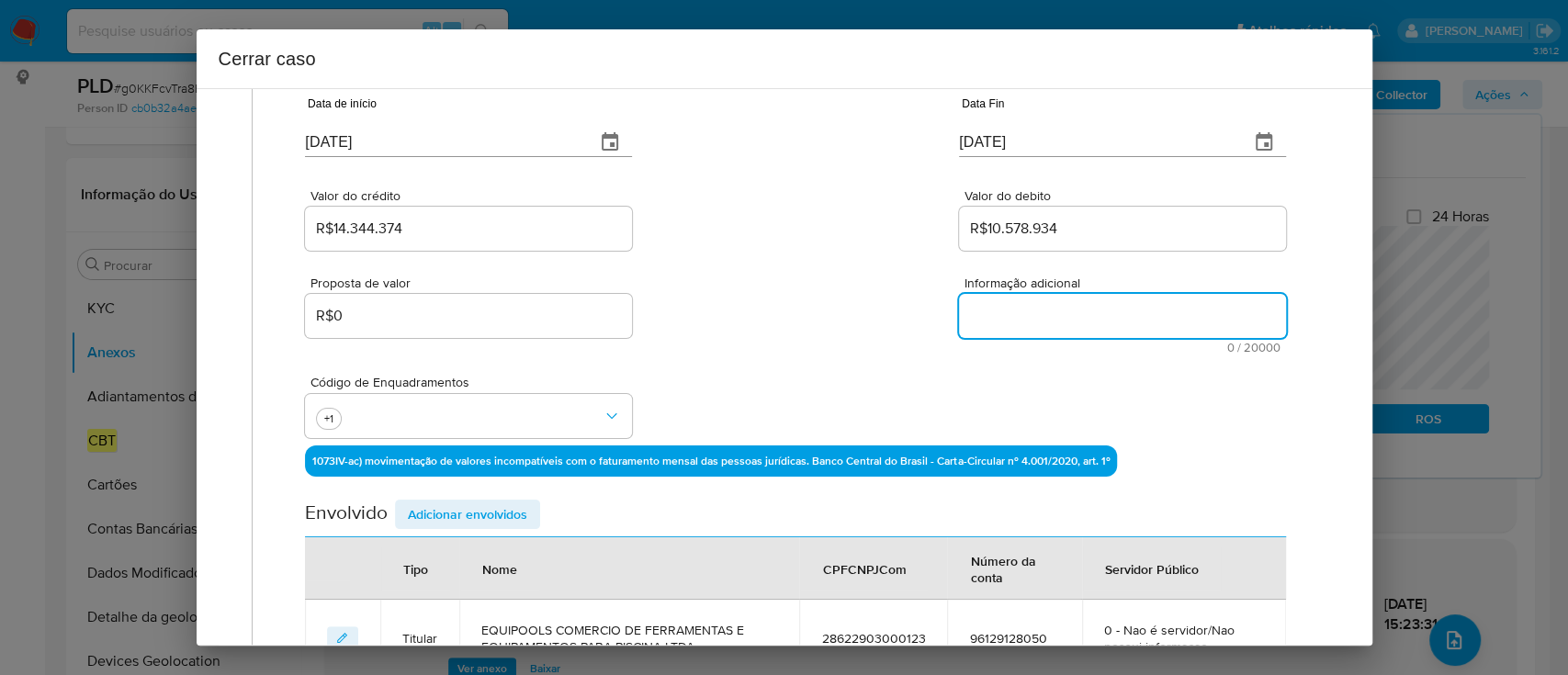
click at [1056, 302] on textarea "Informação adicional" at bounding box center [1122, 316] width 327 height 44
paste textarea "EQUIPOOLS COMÉRCIO DE FERRAMENTAS E EQUIPAMENTOS PARA PISCINA LTDA, CNPJ 286229…"
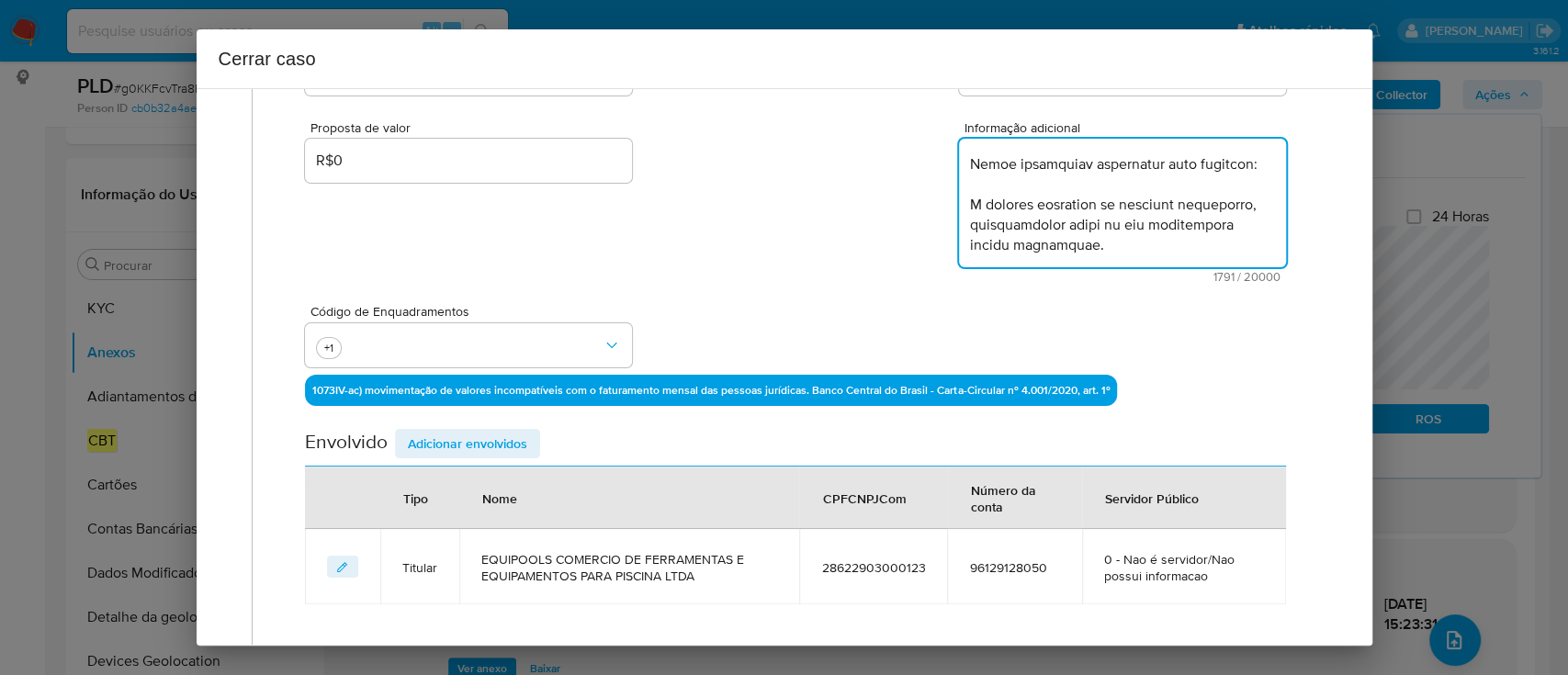
scroll to position [487, 0]
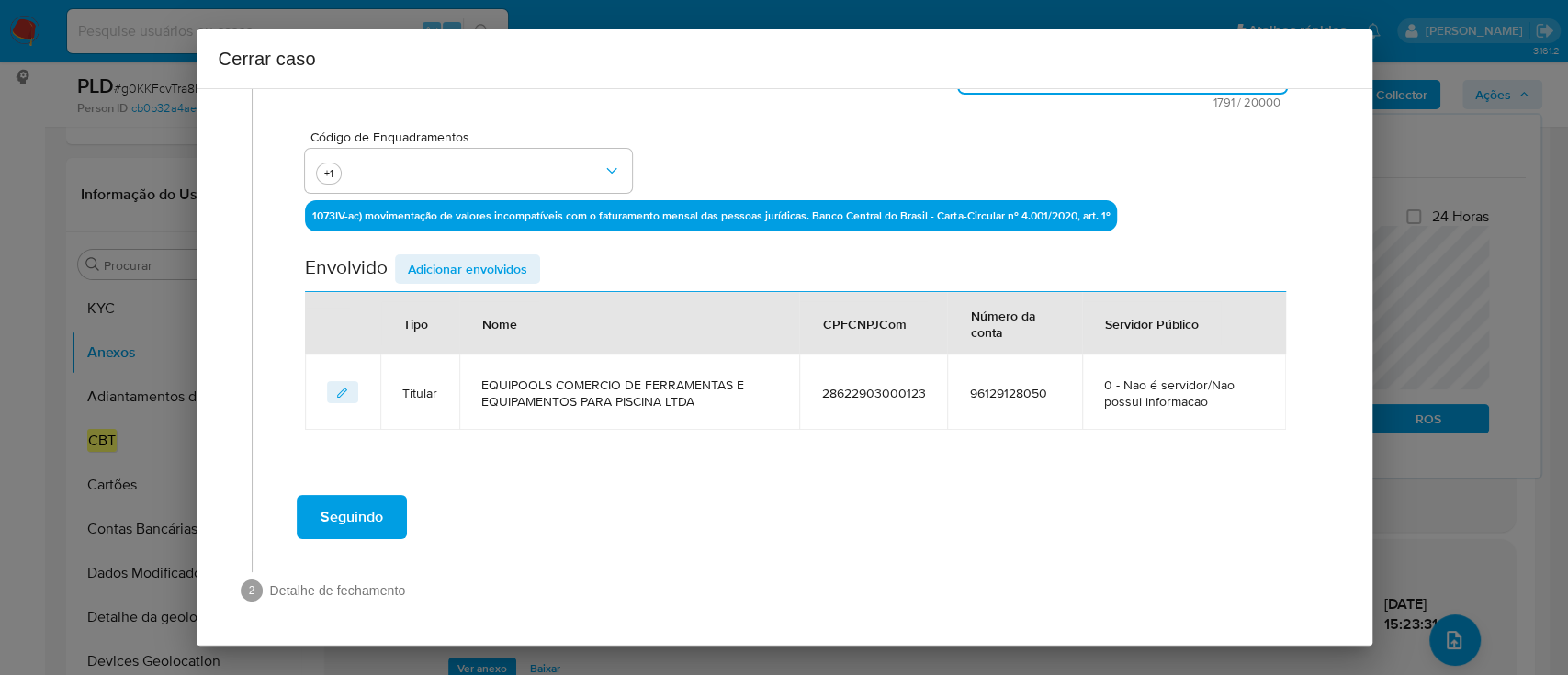
type textarea "EQUIPOOLS COMÉRCIO DE FERRAMENTAS E EQUIPAMENTOS PARA PISCINA LTDA, CNPJ 286229…"
click at [460, 256] on span "Adicionar envolvidos" at bounding box center [467, 269] width 120 height 26
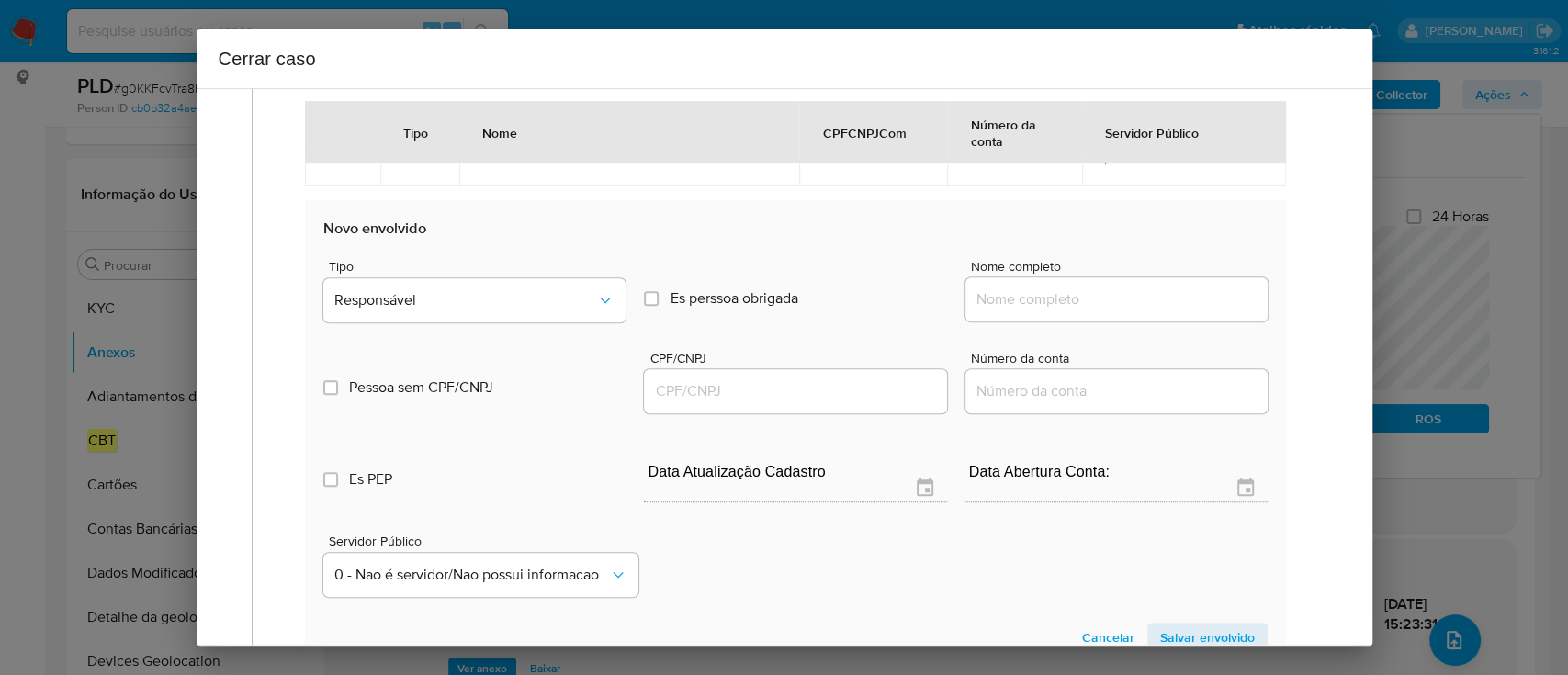
scroll to position [733, 0]
drag, startPoint x: 1117, startPoint y: 305, endPoint x: 1156, endPoint y: 303, distance: 39.1
click at [1117, 305] on input "Nome completo" at bounding box center [1117, 299] width 303 height 24
paste input "TAIS NOVAES DA SILVA, 44379908895"
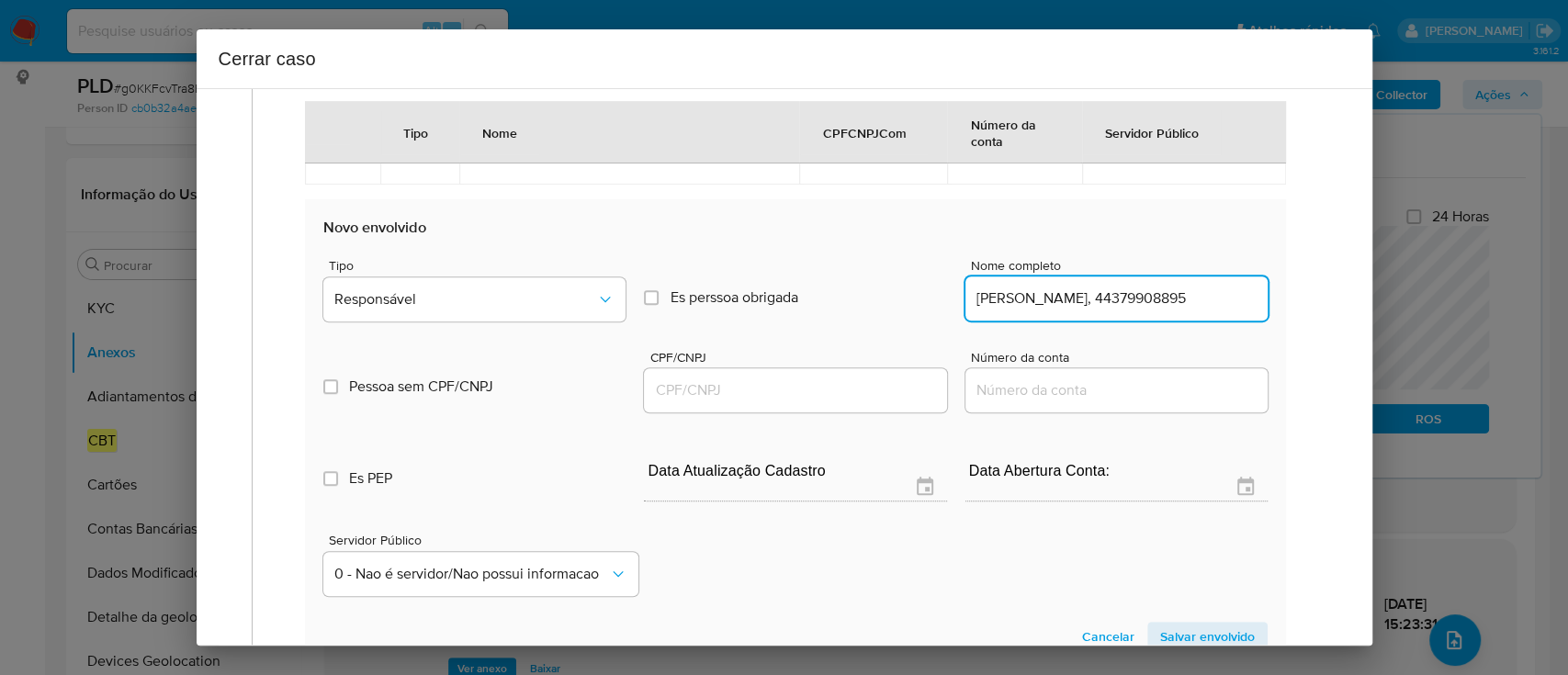
click at [1183, 298] on input "TAIS NOVAES DA SILVA, 44379908895" at bounding box center [1117, 299] width 303 height 24
type input "TAIS NOVAES DA SILVA,"
drag, startPoint x: 870, startPoint y: 381, endPoint x: 1080, endPoint y: 355, distance: 211.6
click at [869, 382] on input "CPF/CNPJ" at bounding box center [796, 391] width 303 height 24
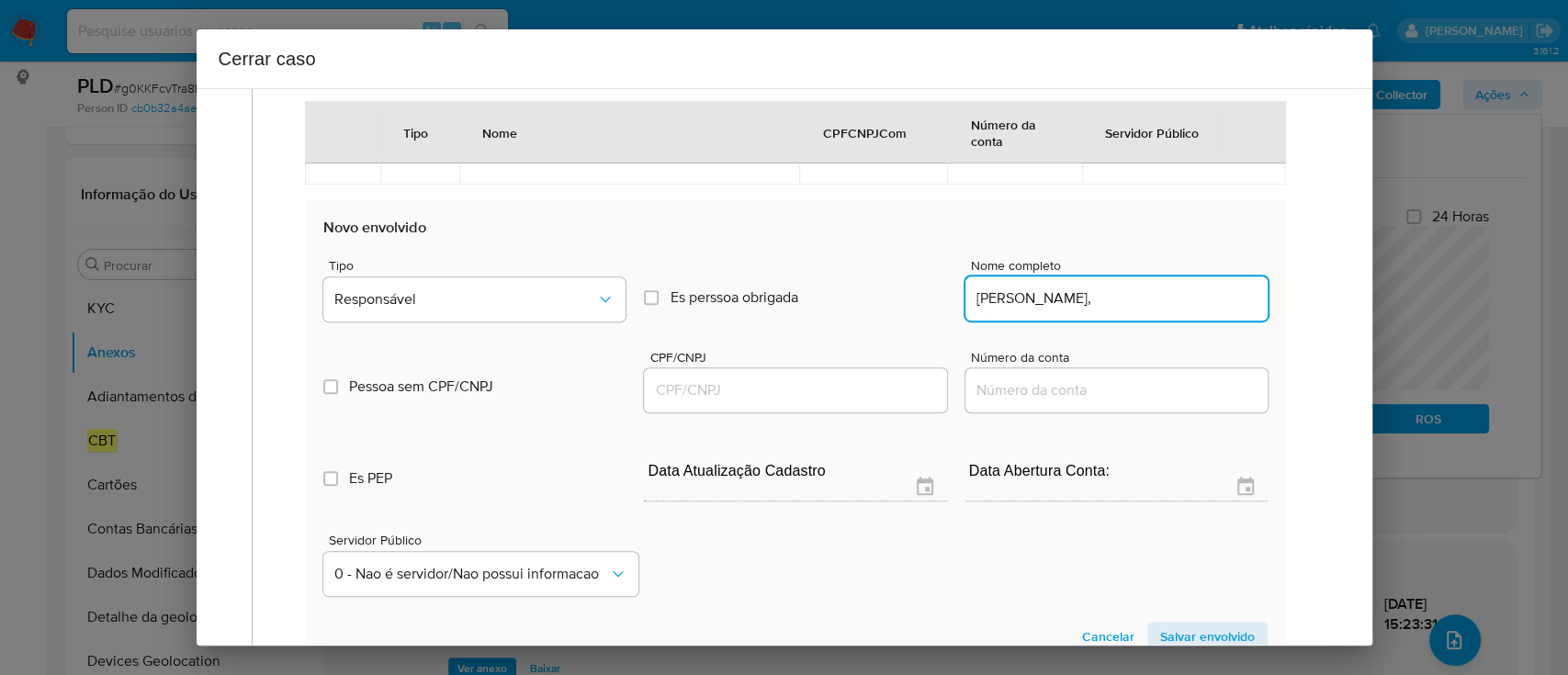
paste input "44379908895"
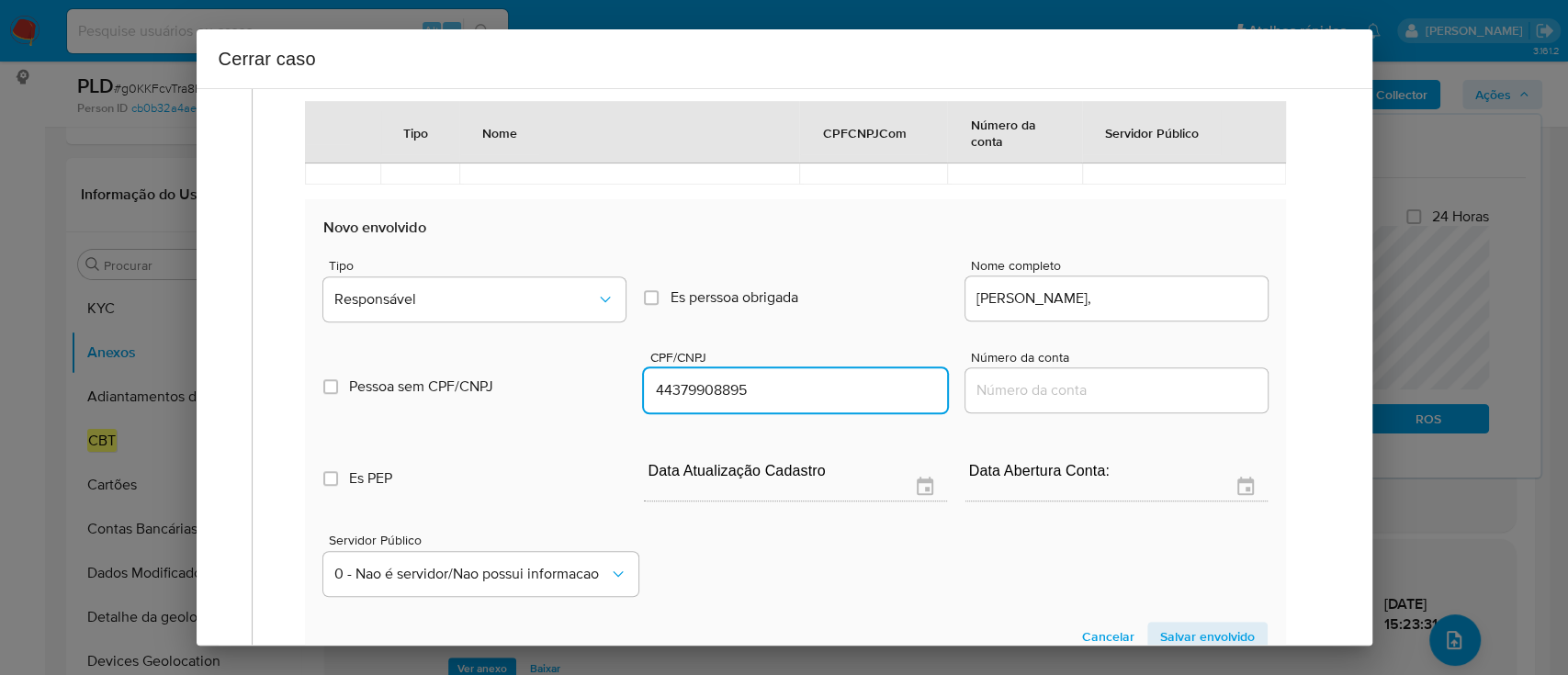
type input "44379908895"
click at [1186, 297] on input "TAIS NOVAES DA SILVA," at bounding box center [1117, 299] width 303 height 24
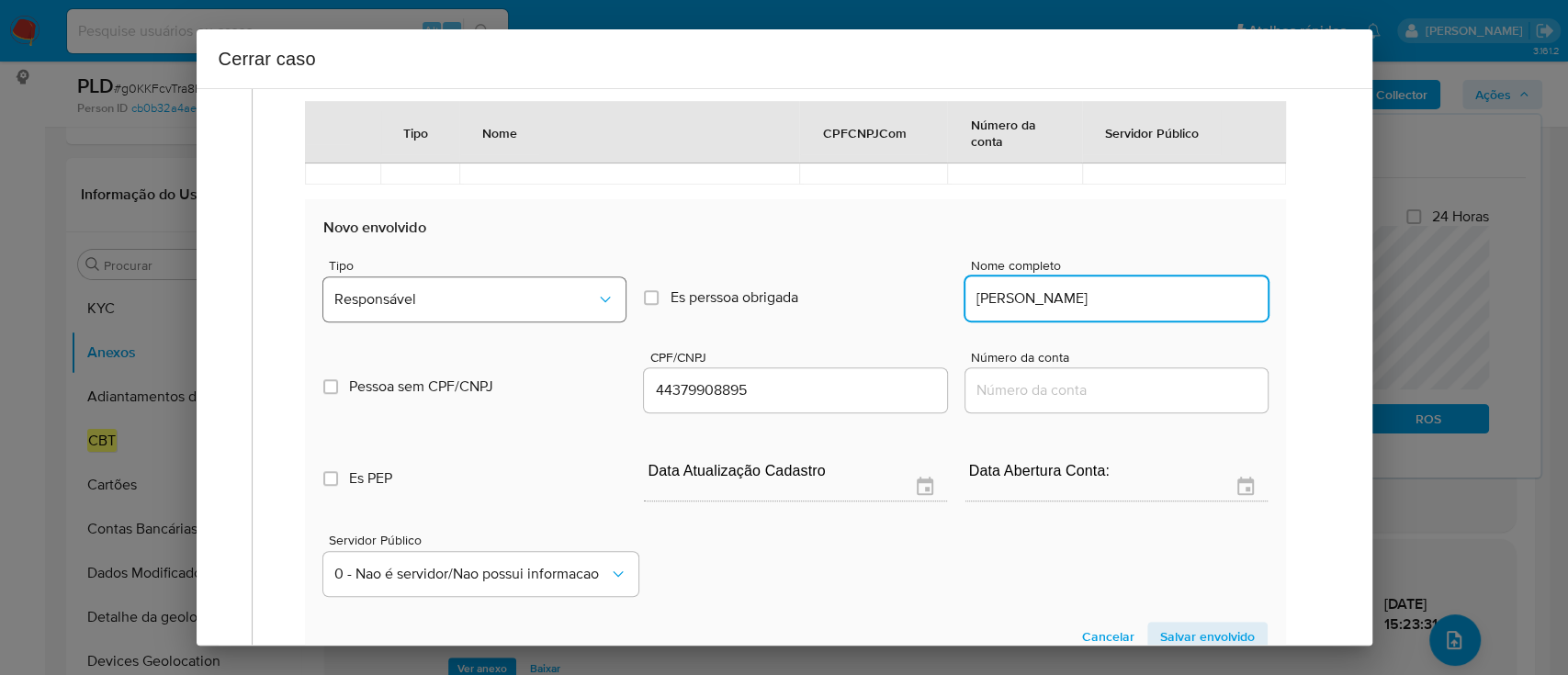
type input "TAIS NOVAES DA SILVA"
click at [434, 294] on span "Responsável" at bounding box center [465, 300] width 262 height 19
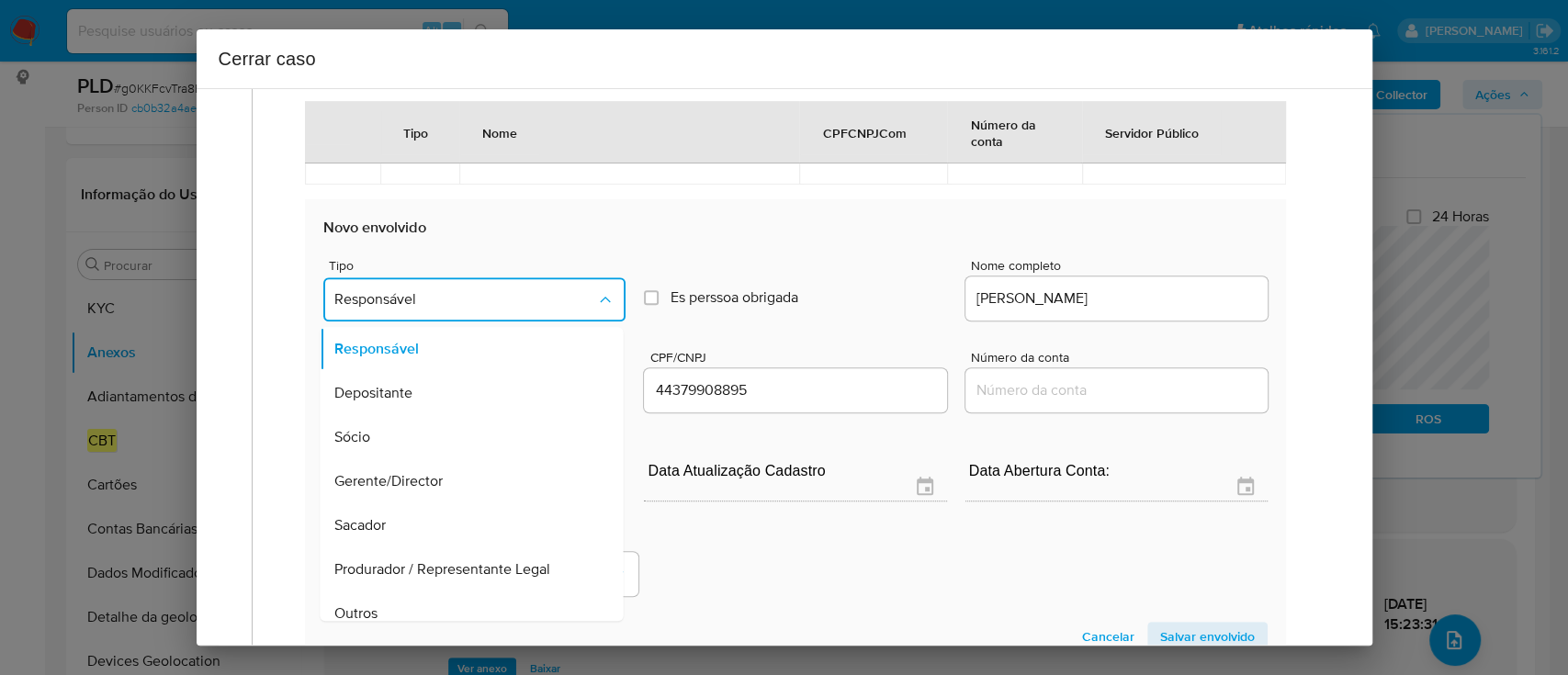
click at [473, 449] on div "Sócio" at bounding box center [466, 436] width 263 height 44
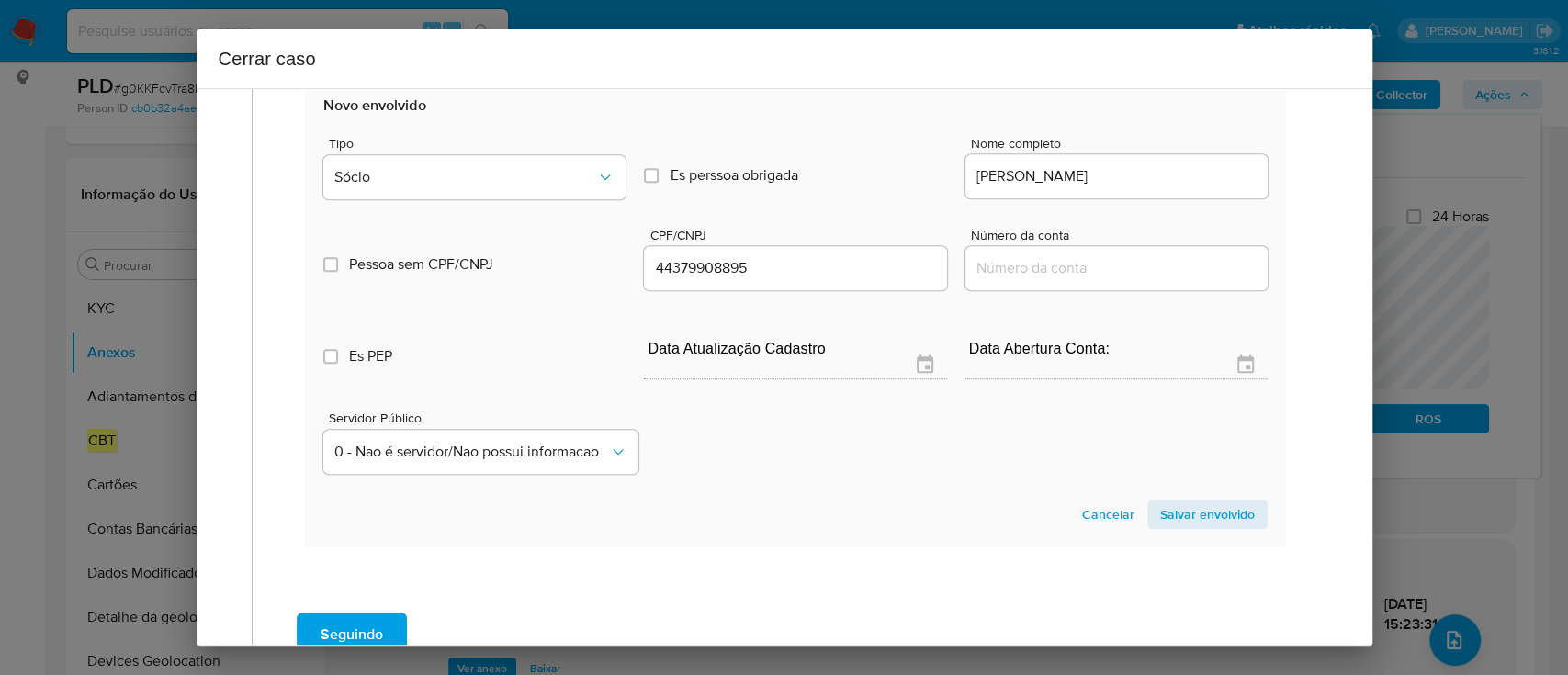
click at [1175, 502] on span "Salvar envolvido" at bounding box center [1208, 514] width 95 height 26
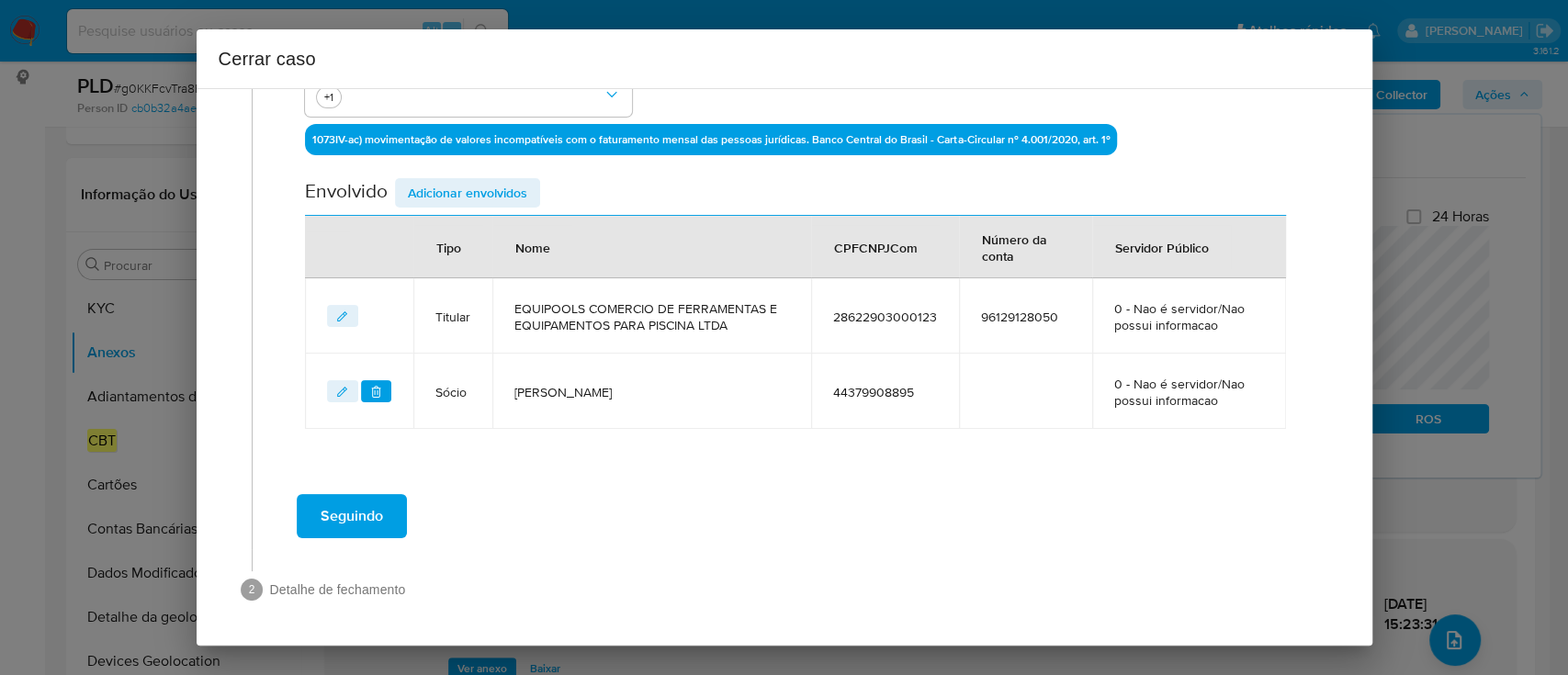
scroll to position [563, 0]
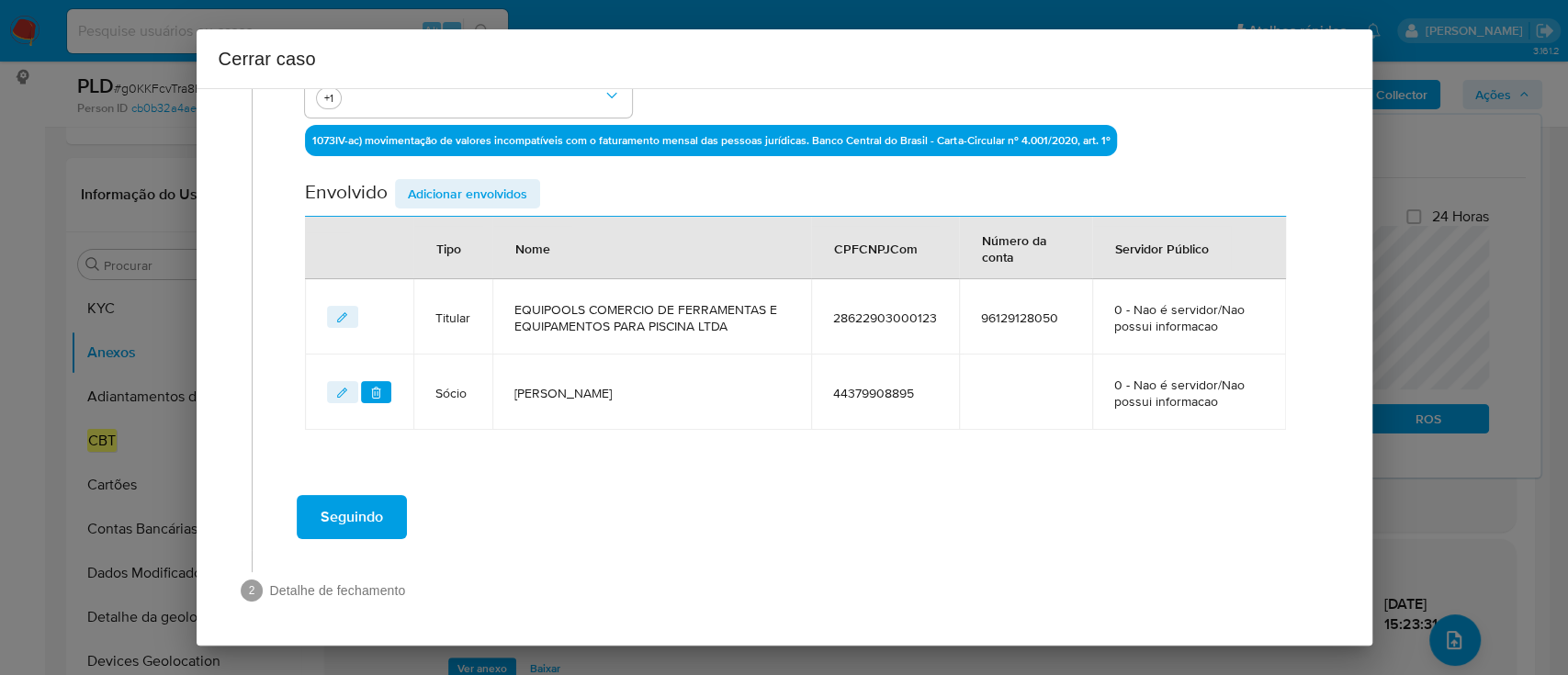
click at [460, 189] on span "Adicionar envolvidos" at bounding box center [467, 194] width 120 height 26
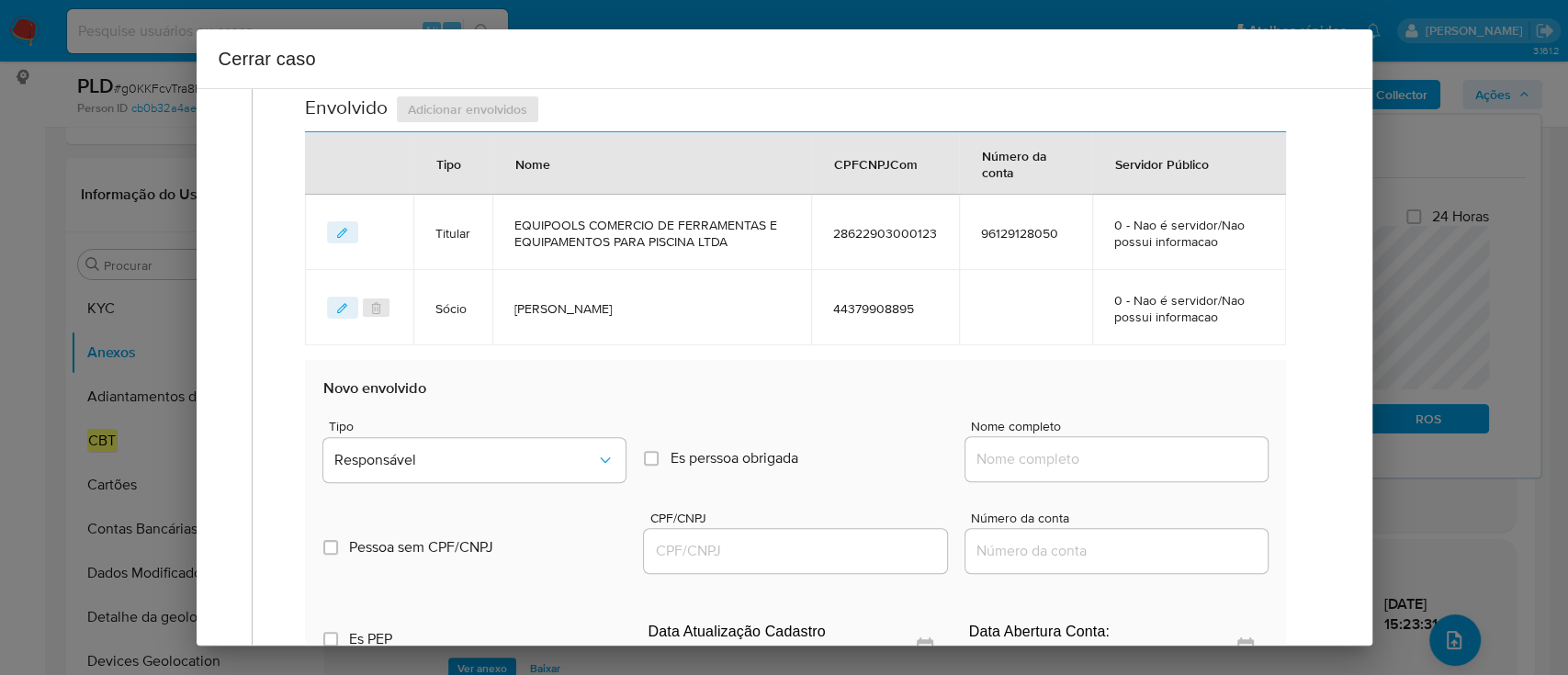
scroll to position [684, 0]
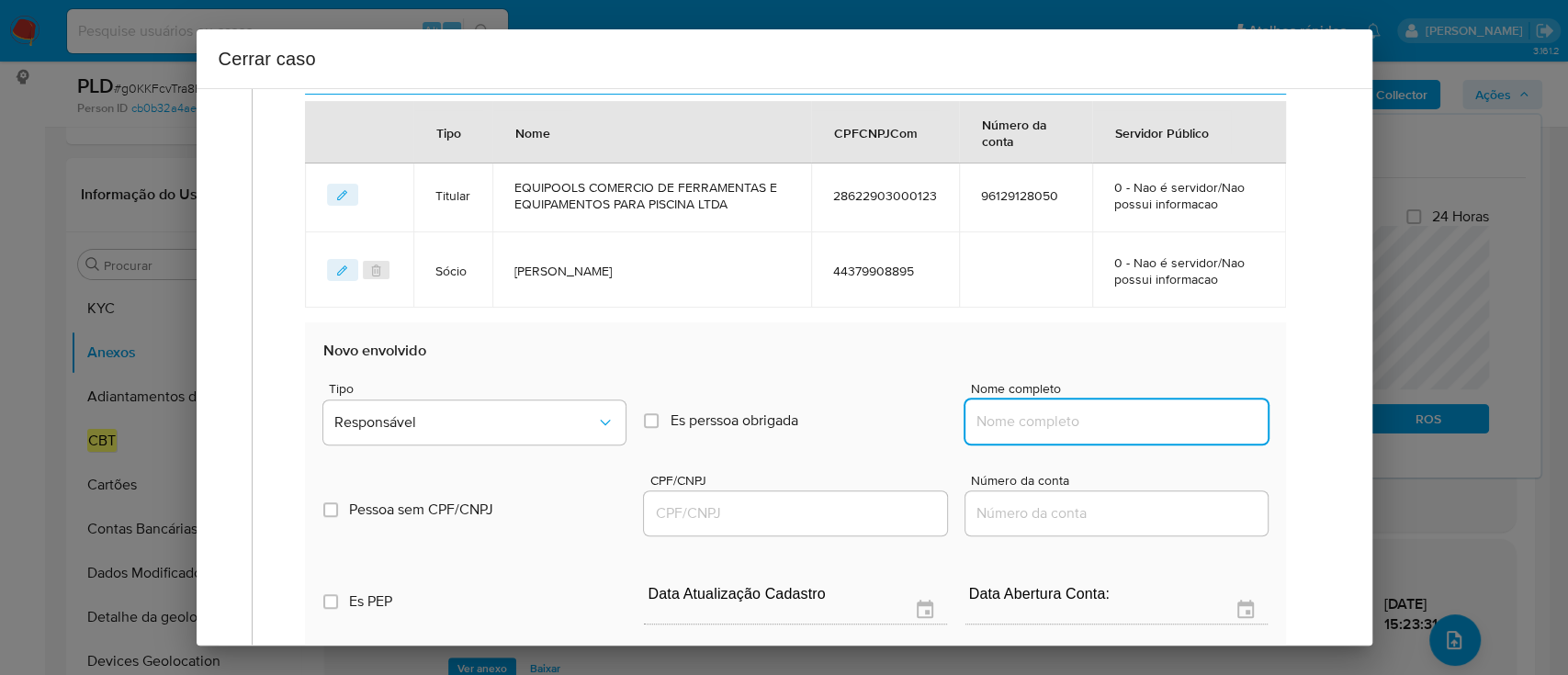
click at [1099, 413] on input "Nome completo" at bounding box center [1117, 422] width 303 height 24
paste input "Luiz Fernando Baenninger Catapani, 28394112889"
click at [1170, 422] on input "Luiz Fernando Baenninger Catapani, 28394112889" at bounding box center [1117, 422] width 303 height 24
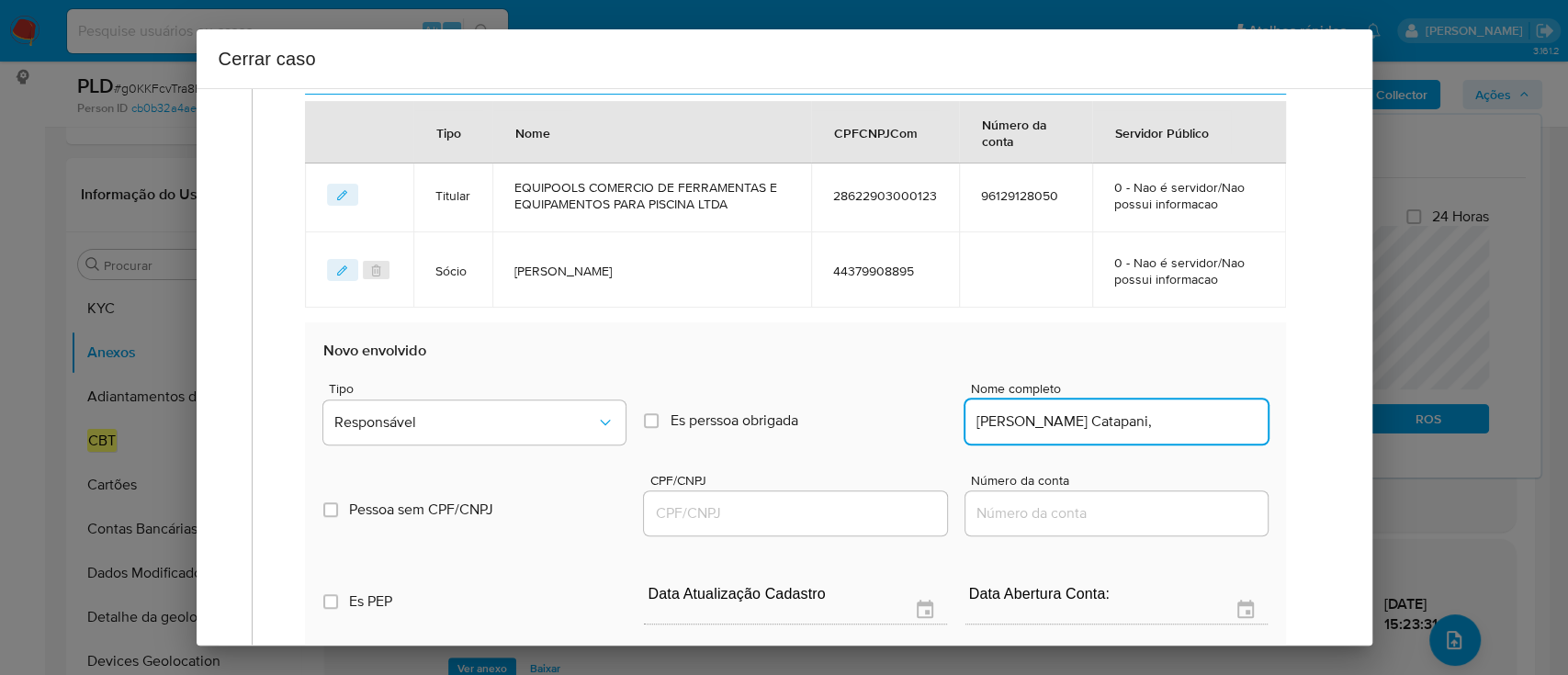
scroll to position [0, 0]
type input "Luiz Fernando Baenninger Catapani,"
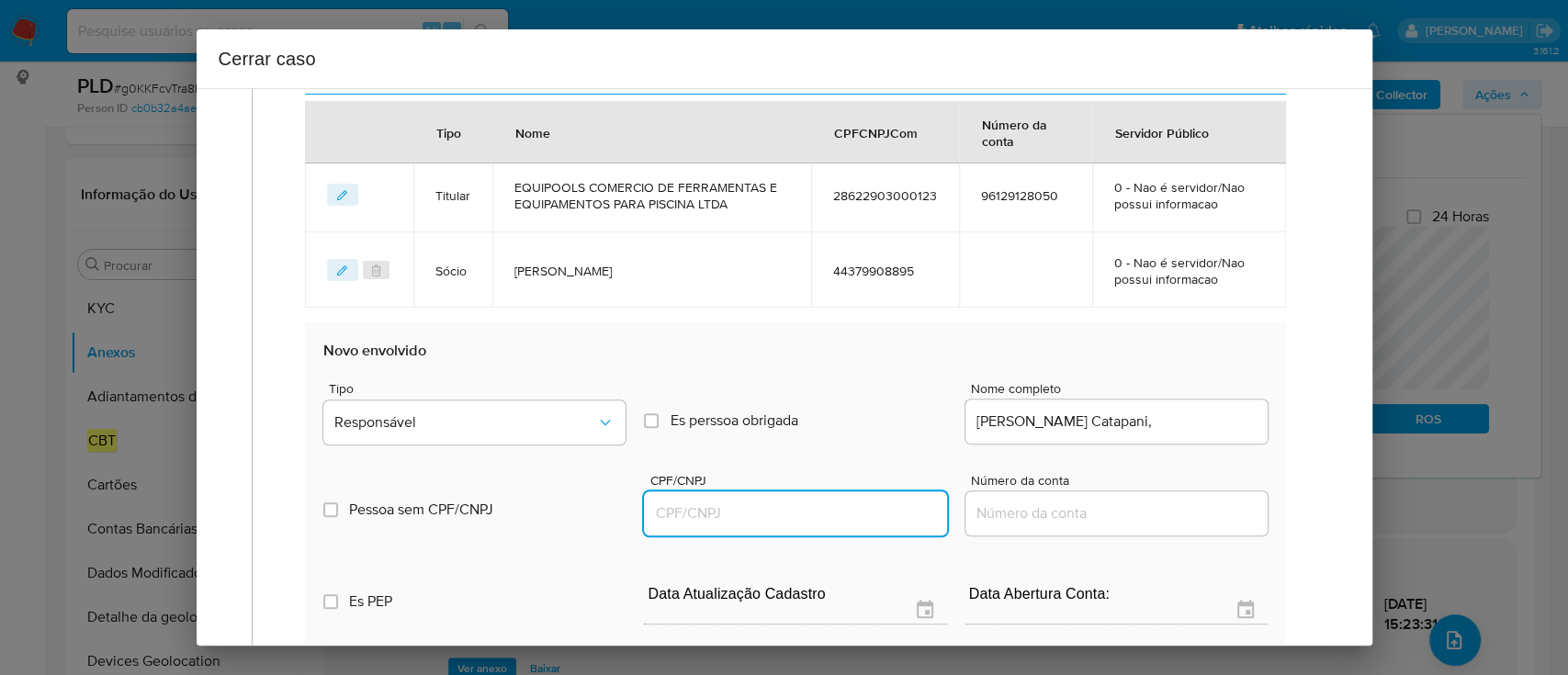
drag, startPoint x: 836, startPoint y: 506, endPoint x: 1030, endPoint y: 481, distance: 195.6
click at [836, 506] on input "CPF/CNPJ" at bounding box center [796, 513] width 303 height 24
paste input "28394112889"
type input "28394112889"
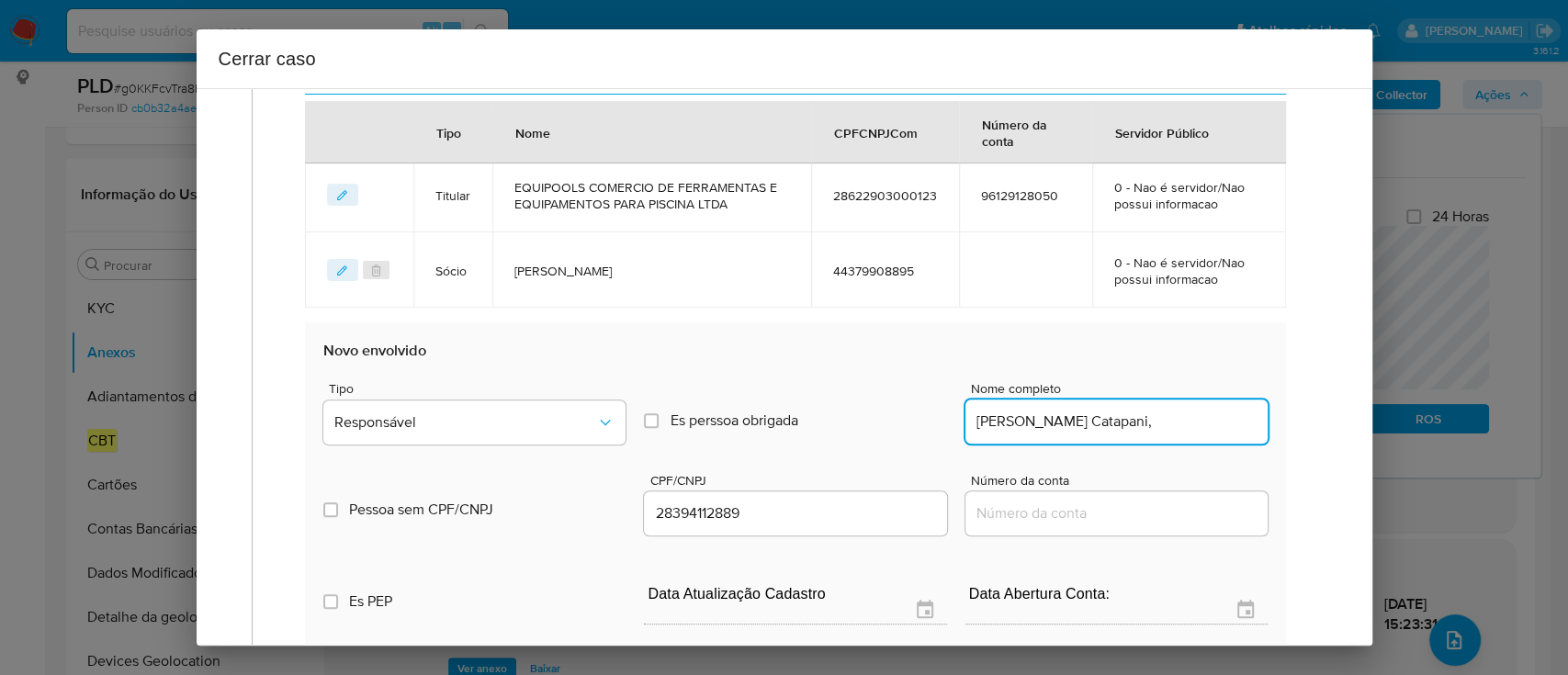
click at [1228, 416] on input "Luiz Fernando Baenninger Catapani," at bounding box center [1117, 422] width 303 height 24
type input "Luiz Fernando Baenninger Catapani"
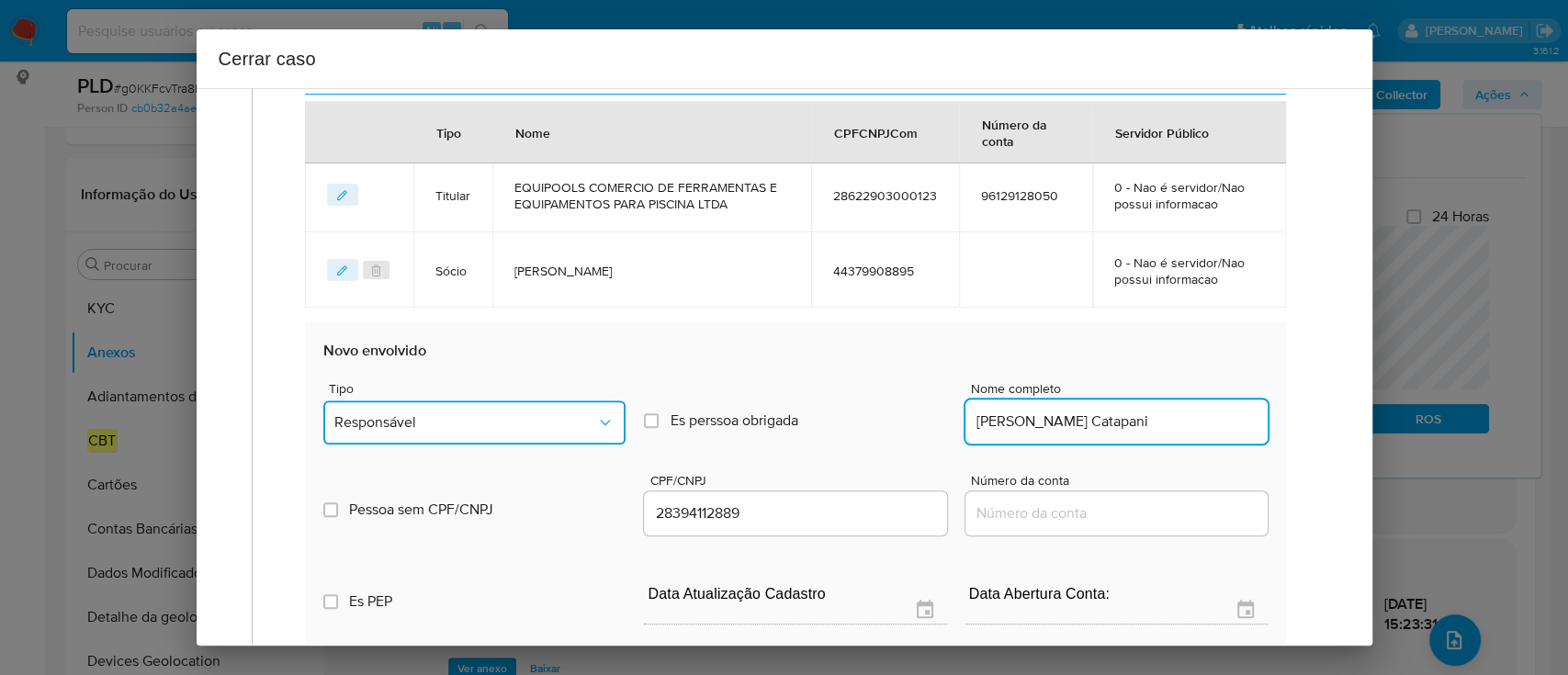
click at [469, 426] on span "Responsável" at bounding box center [465, 422] width 262 height 19
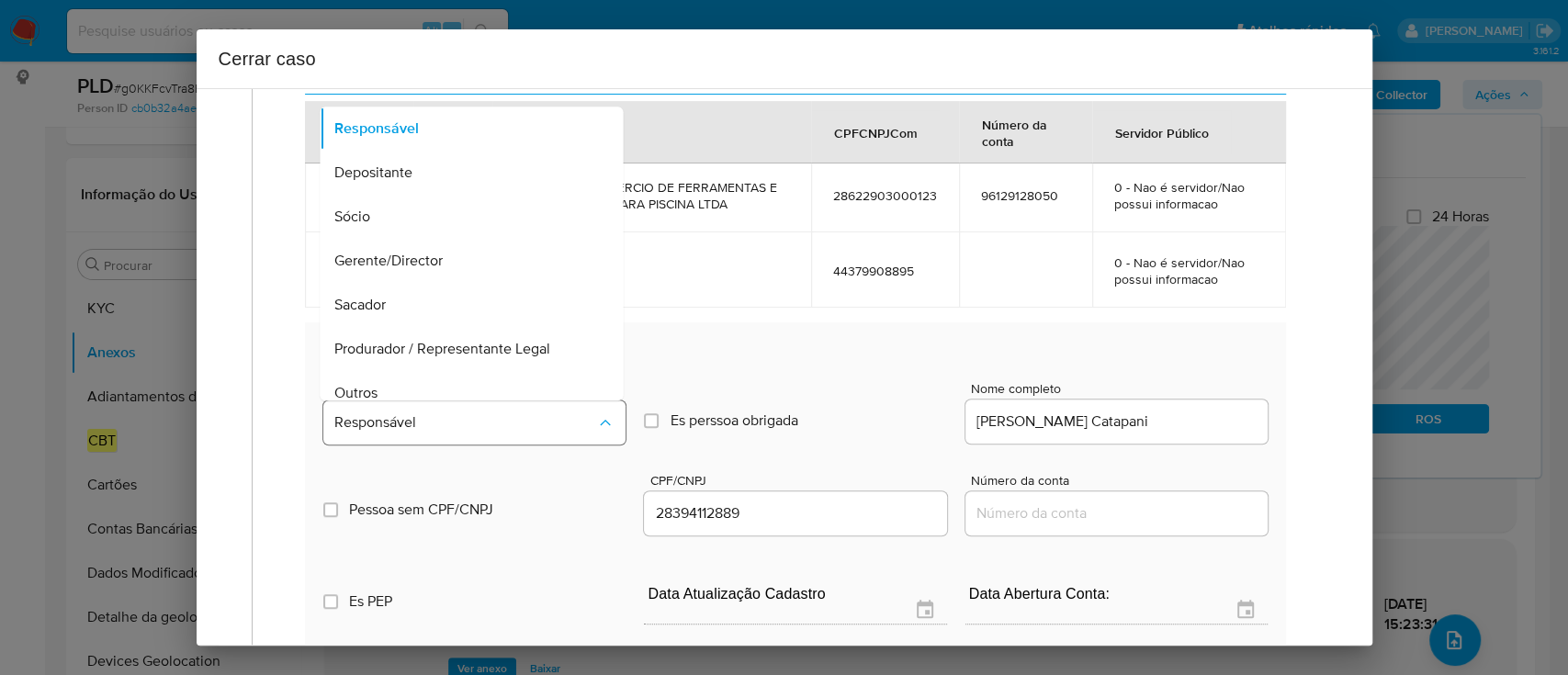
scroll to position [103, 0]
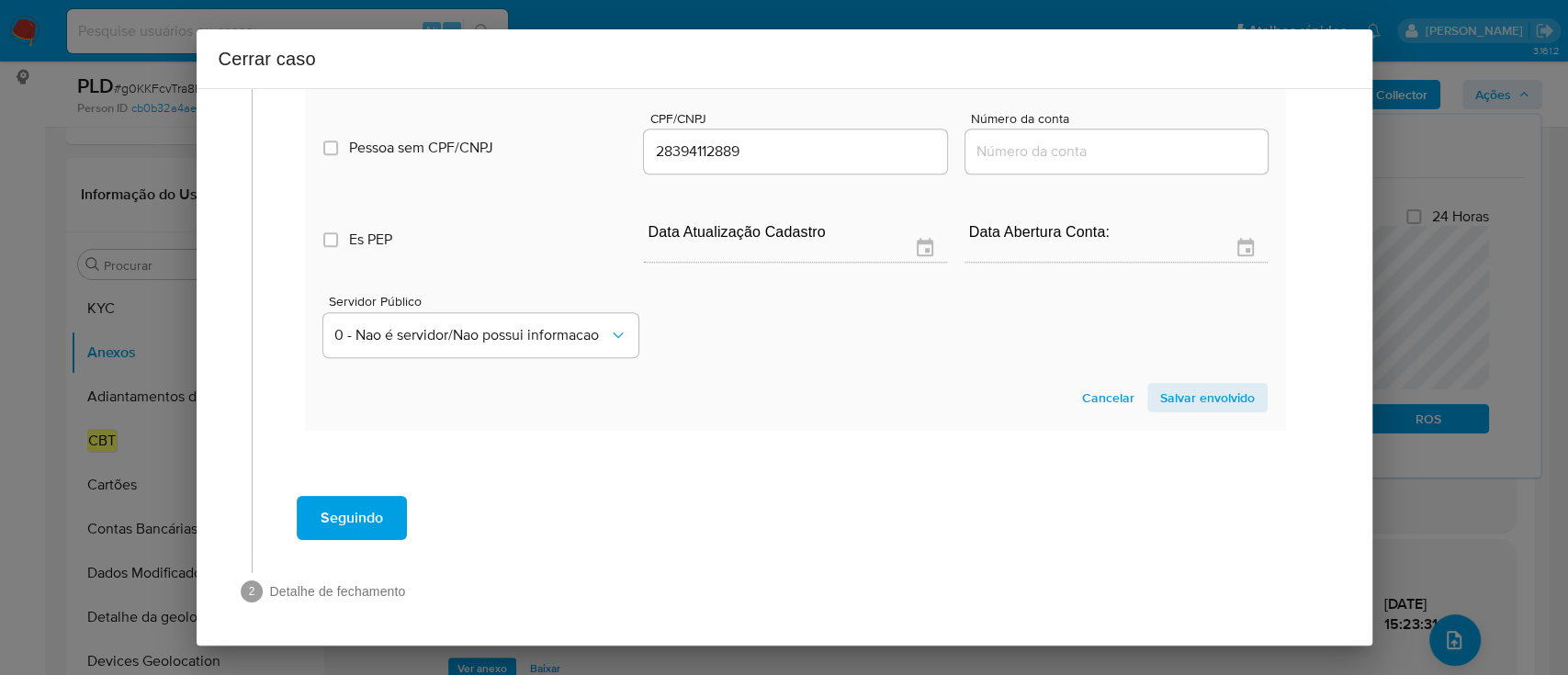
click at [1174, 396] on span "Salvar envolvido" at bounding box center [1208, 398] width 95 height 26
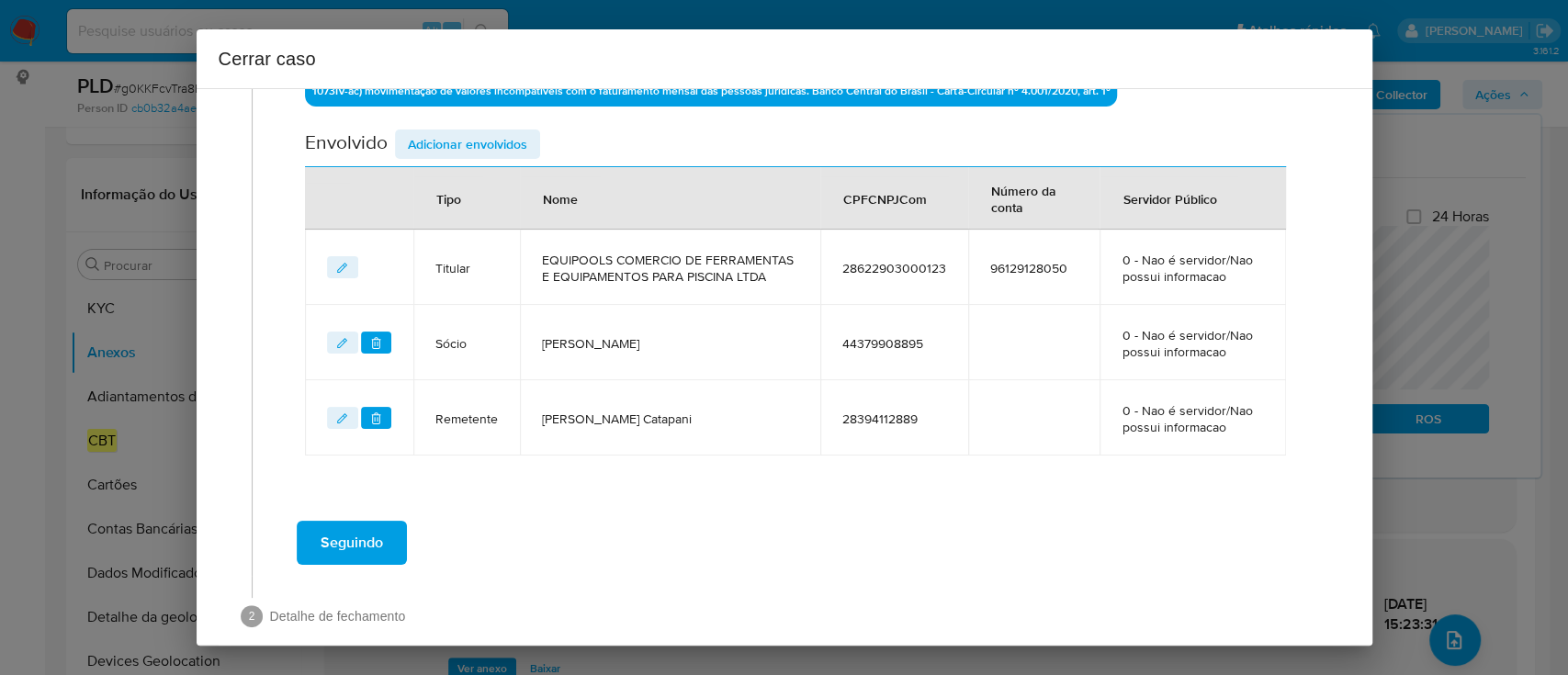
scroll to position [655, 0]
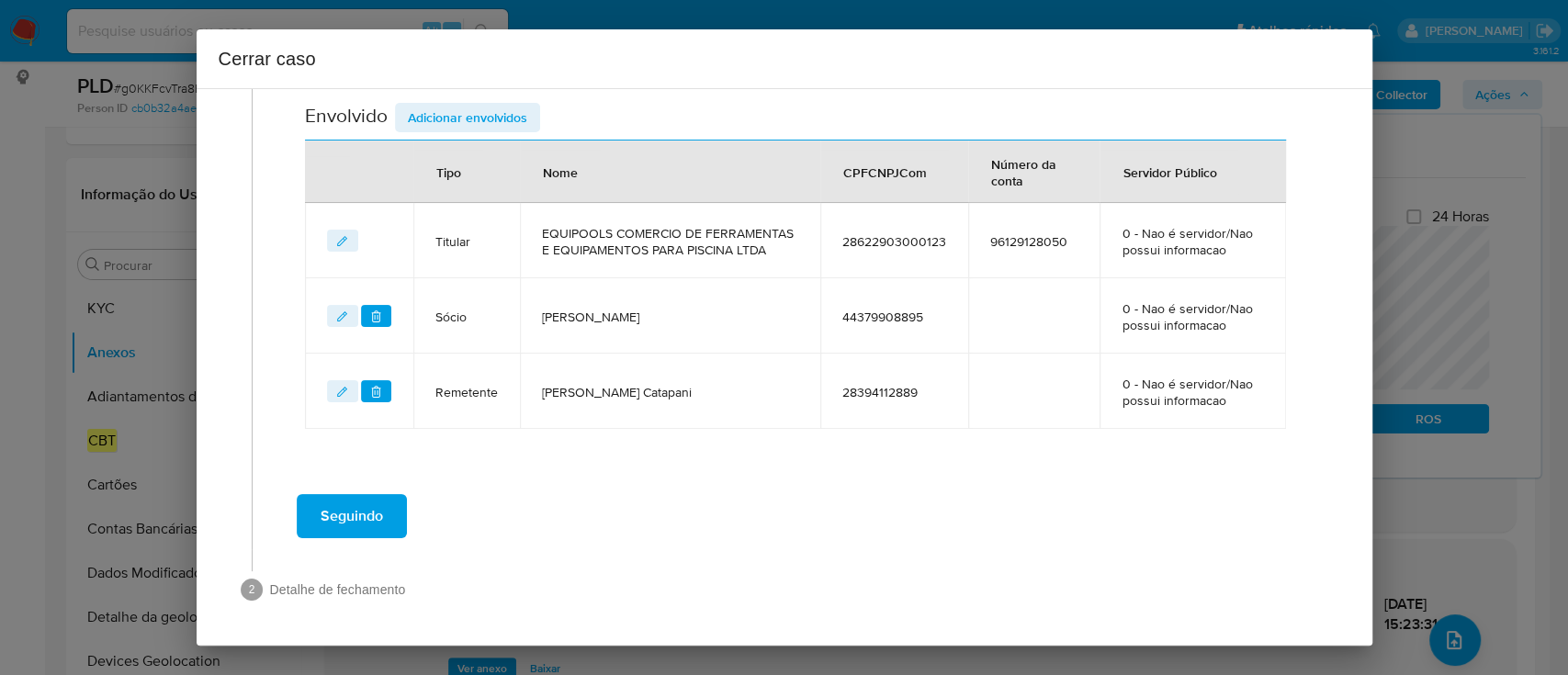
click at [787, 501] on div "Seguindo" at bounding box center [796, 515] width 1050 height 66
click at [356, 516] on span "Seguindo" at bounding box center [351, 516] width 62 height 41
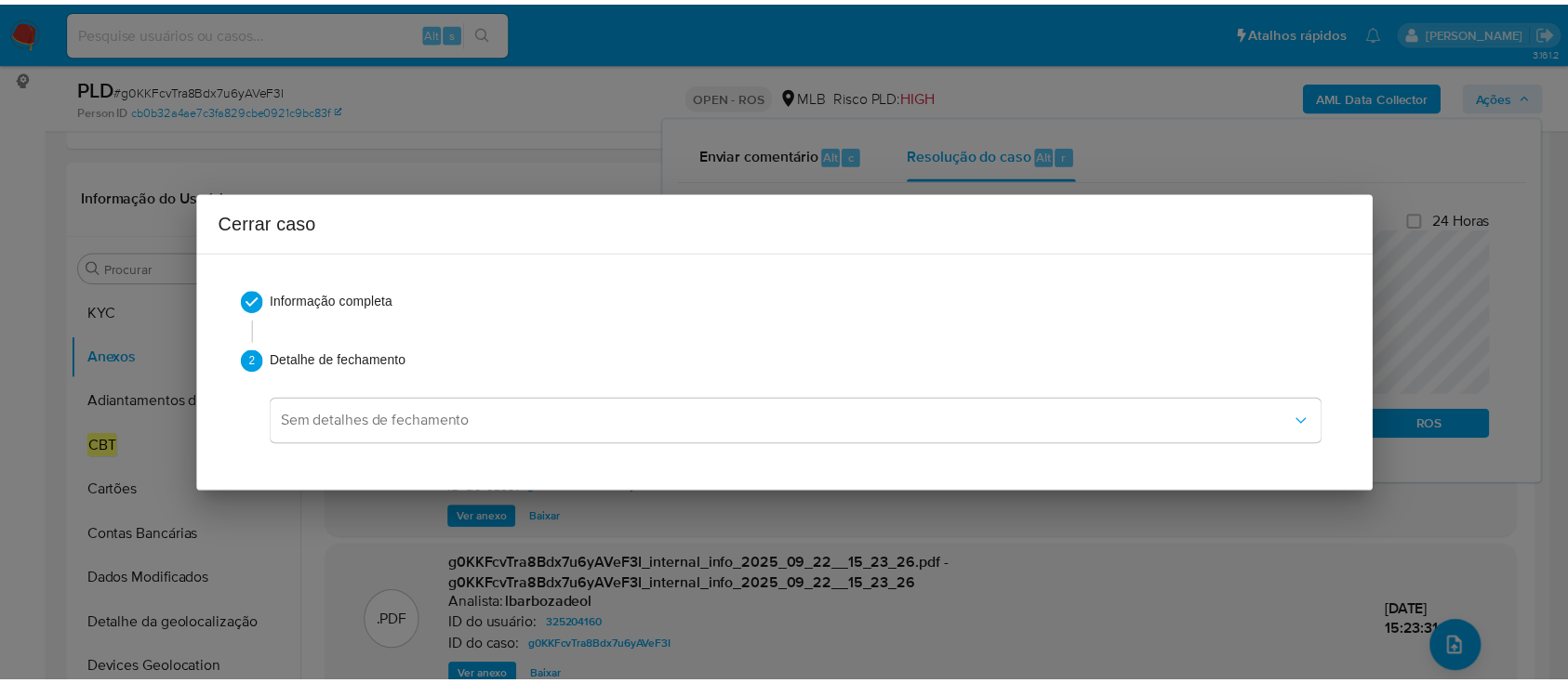
scroll to position [0, 0]
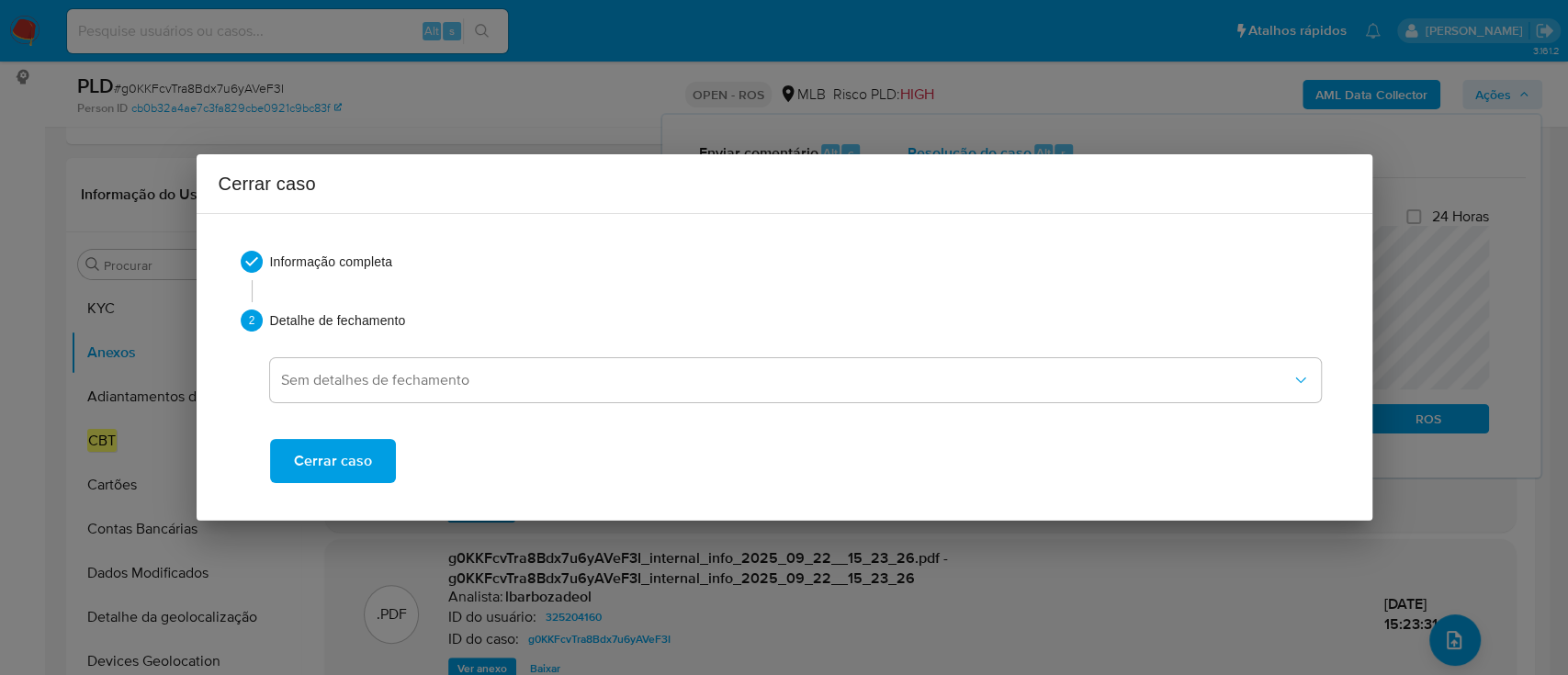
click at [330, 472] on span "Cerrar caso" at bounding box center [333, 461] width 78 height 41
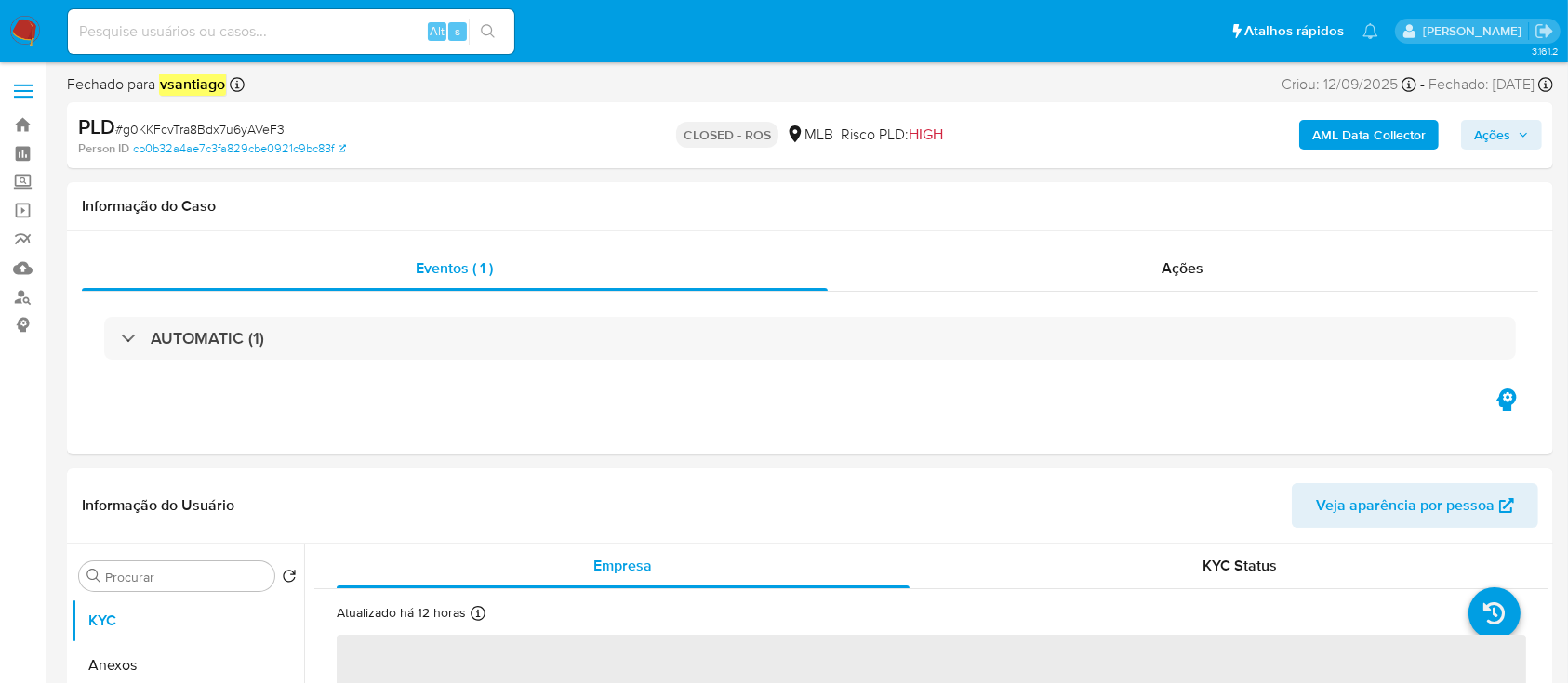
select select "10"
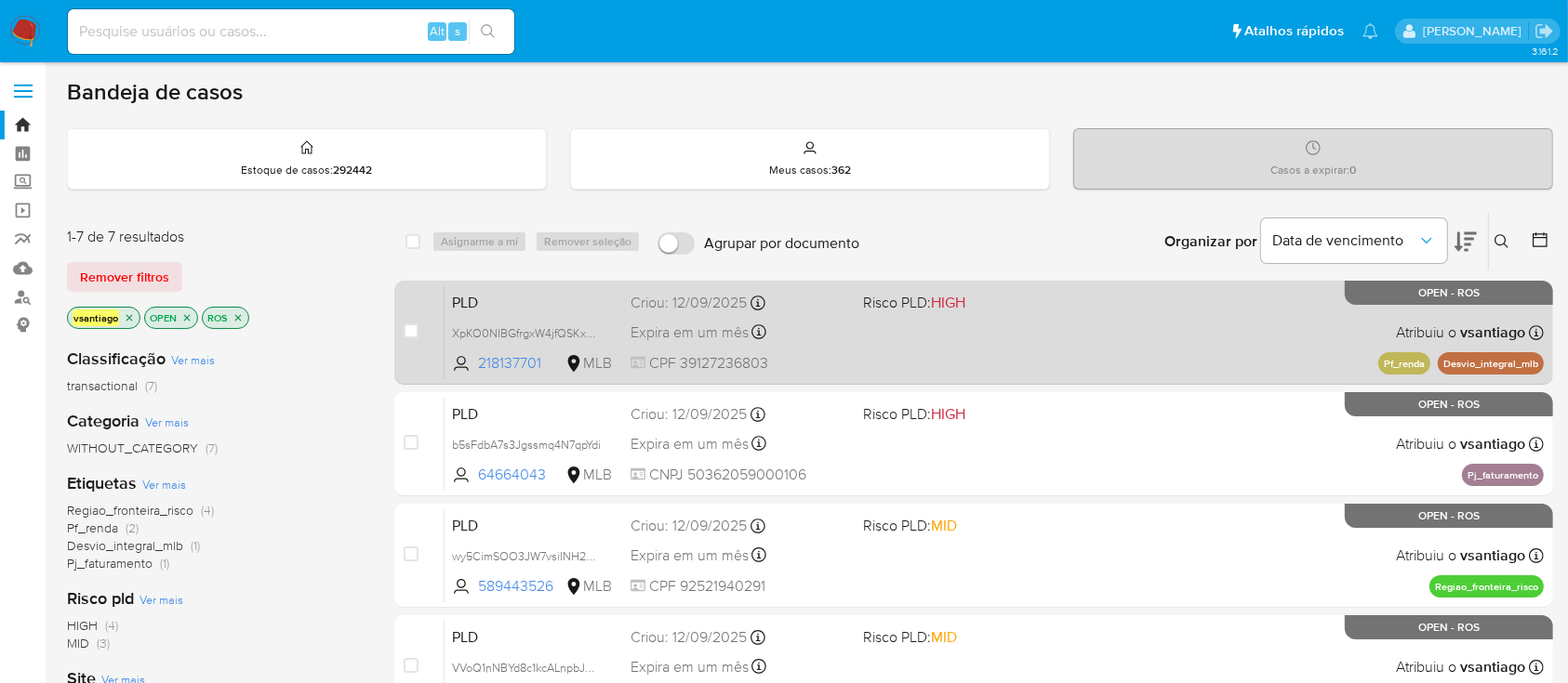
click at [945, 338] on div "PLD XpKO0NIBGfrgxW4jfQSKxVJw 218137701 MLB Risco PLD: HIGH Criou: [DATE] Criou:…" at bounding box center [995, 333] width 1100 height 94
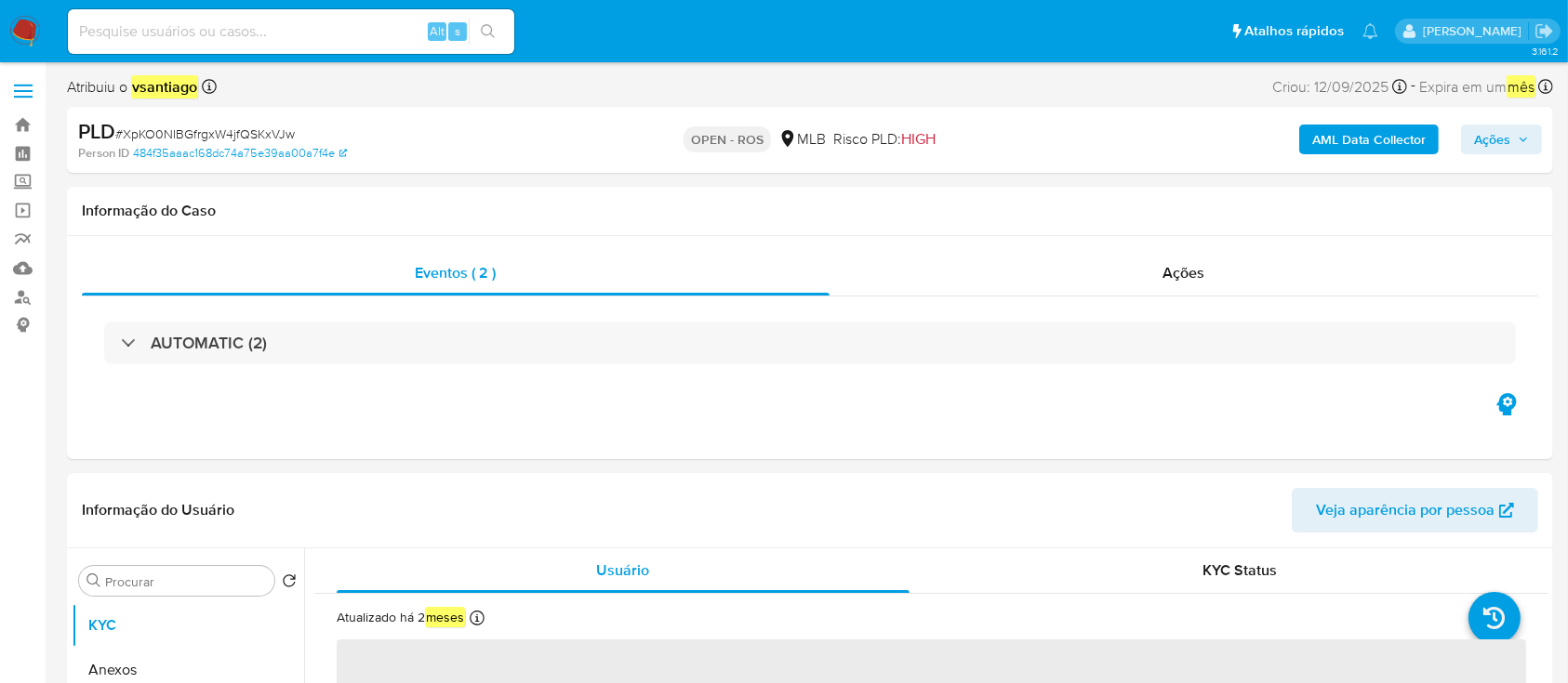
select select "10"
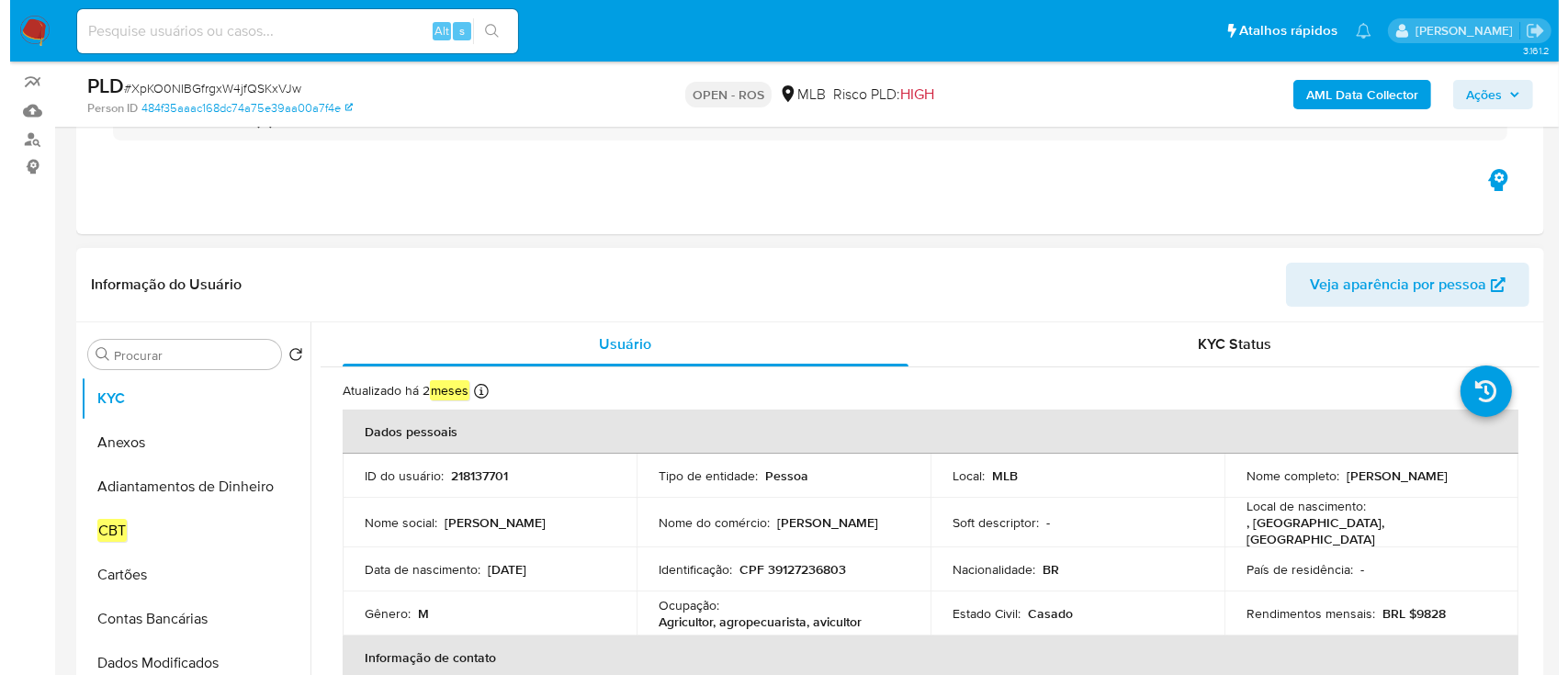
scroll to position [368, 0]
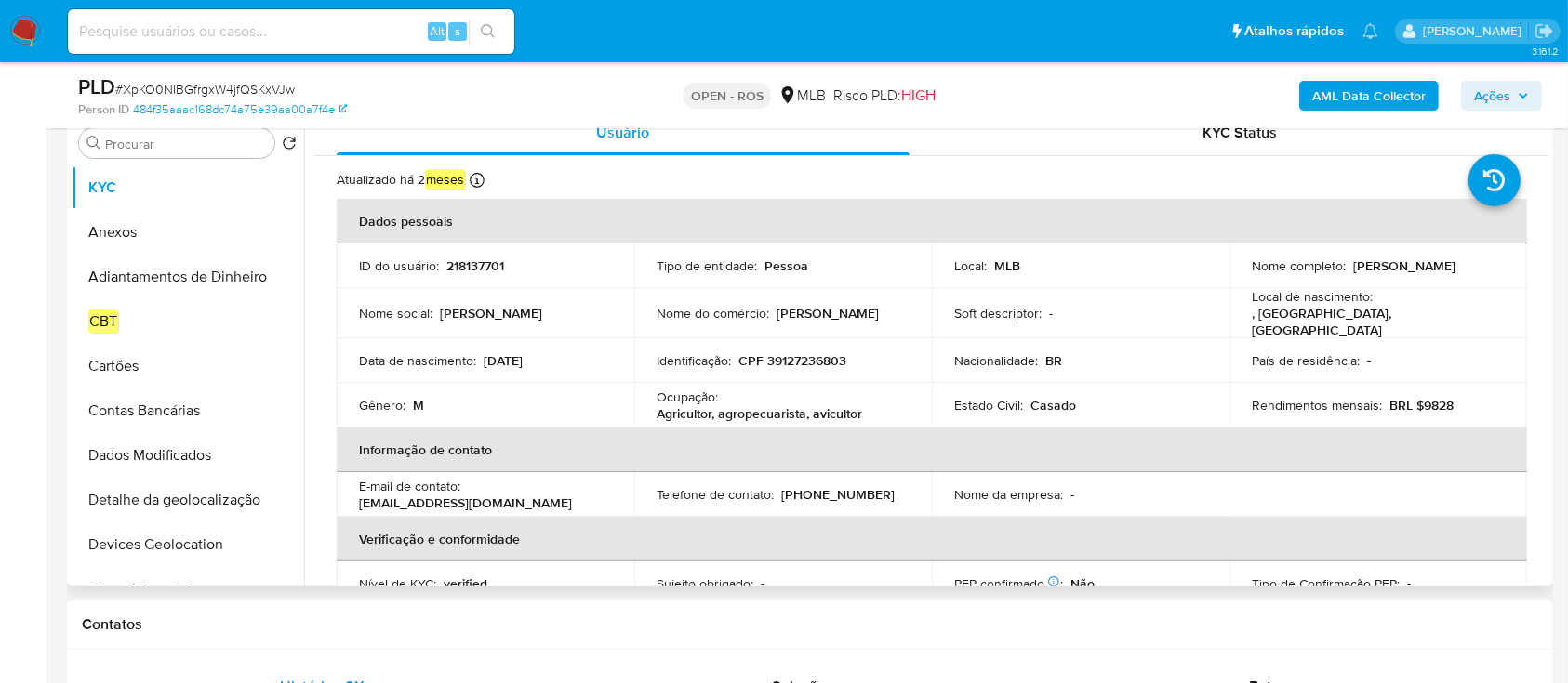
drag, startPoint x: 1263, startPoint y: 274, endPoint x: 1444, endPoint y: 276, distance: 181.0
click at [1444, 274] on div "Nome completo : Guilherme Gonsalves Reimberg" at bounding box center [1378, 266] width 253 height 17
copy p "Guilherme Gonsalves Reimberg"
click at [815, 352] on p "CPF 39127236803" at bounding box center [792, 361] width 108 height 17
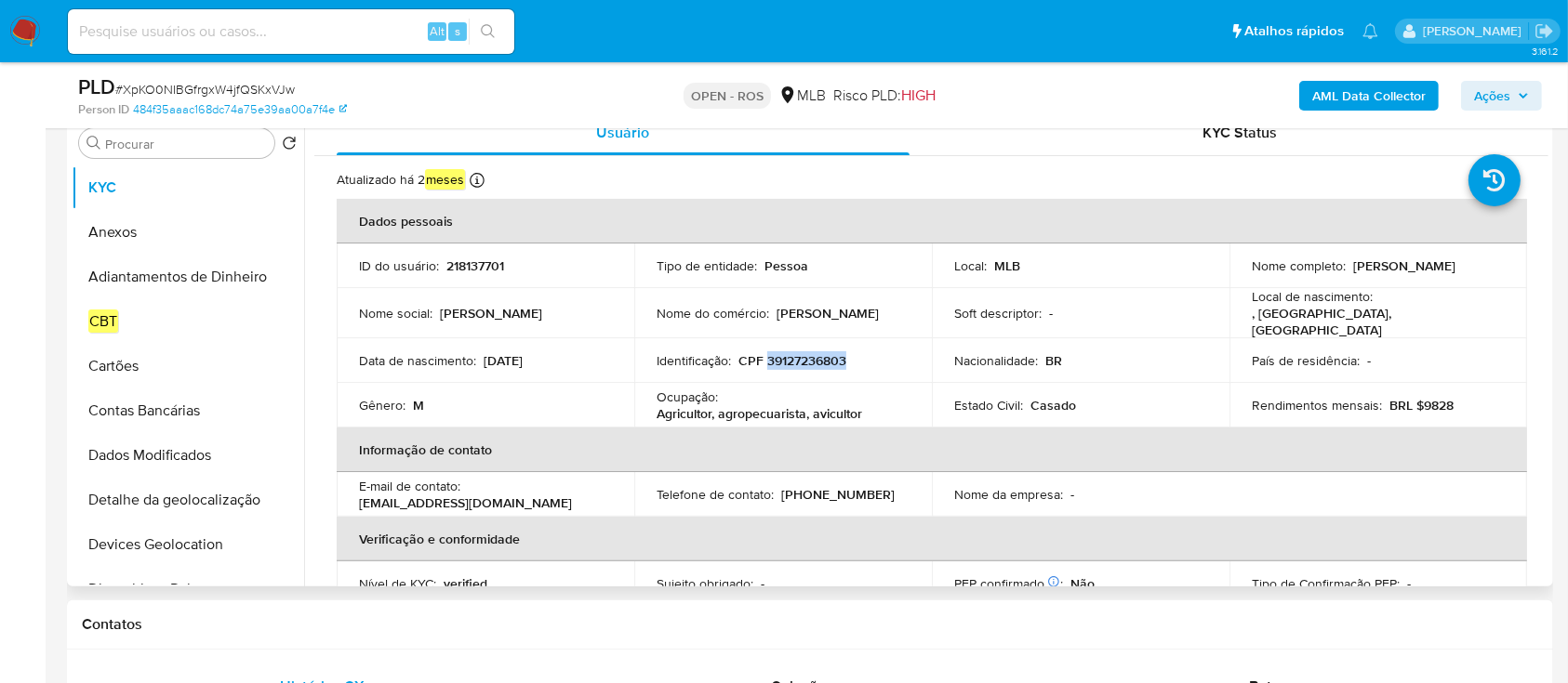
copy p "39127236803"
click at [116, 237] on button "Anexos" at bounding box center [180, 232] width 218 height 44
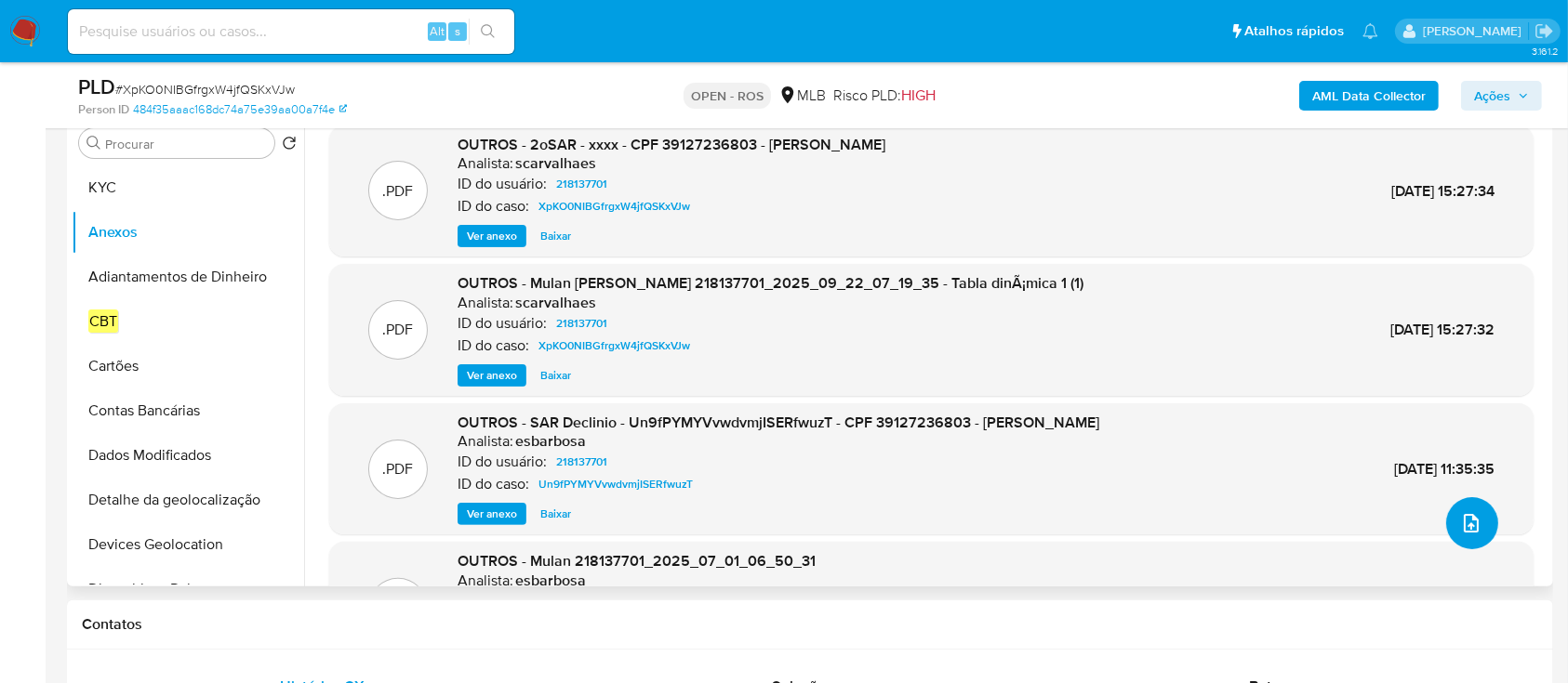
click at [1466, 531] on icon "upload-file" at bounding box center [1471, 523] width 23 height 23
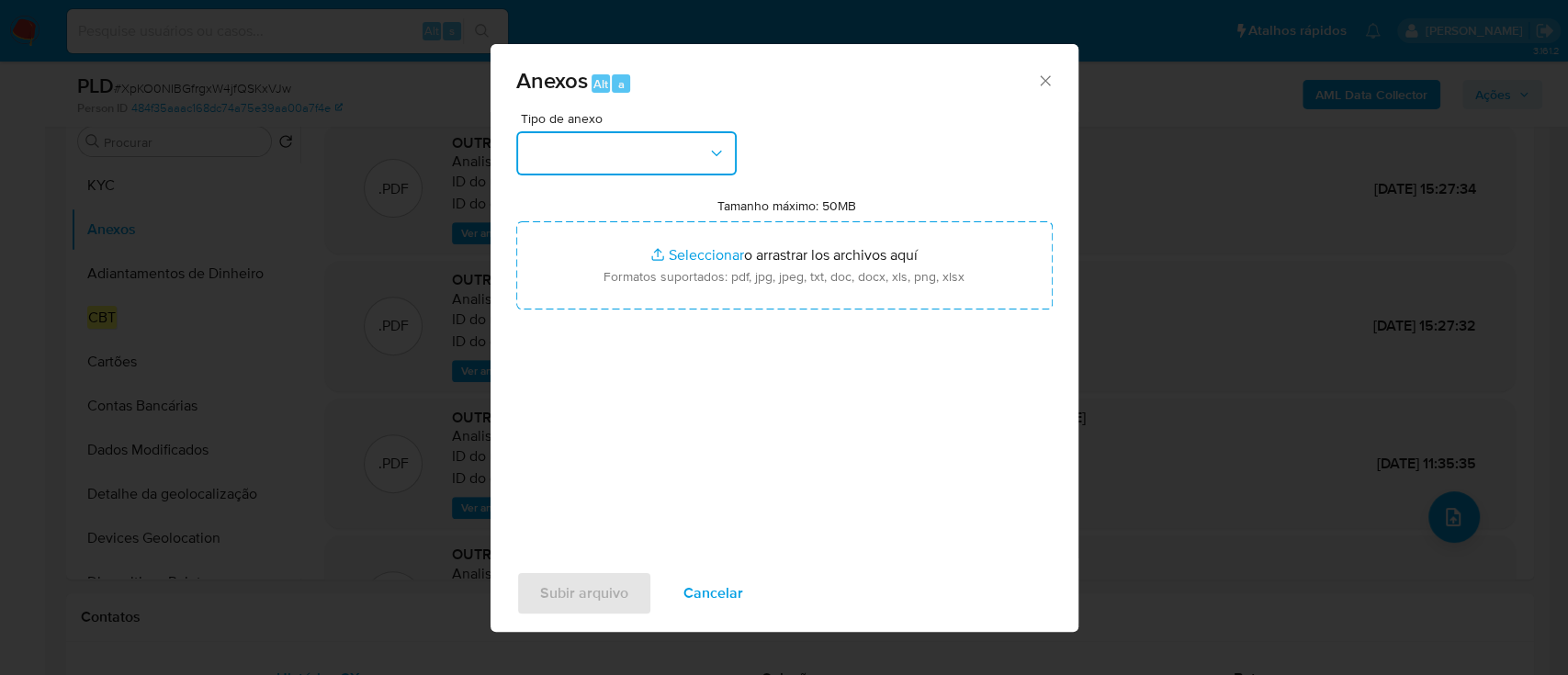
click at [679, 148] on button "button" at bounding box center [626, 152] width 220 height 44
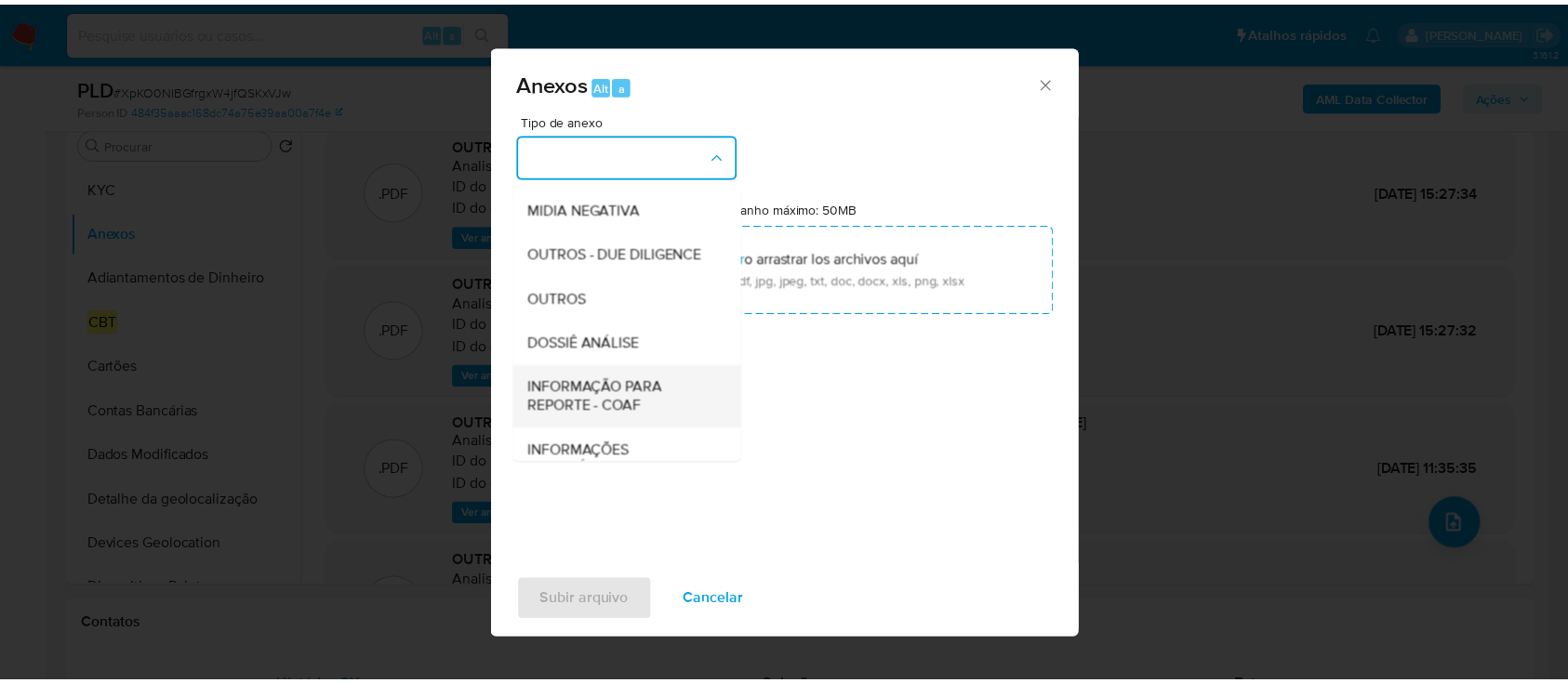
scroll to position [286, 0]
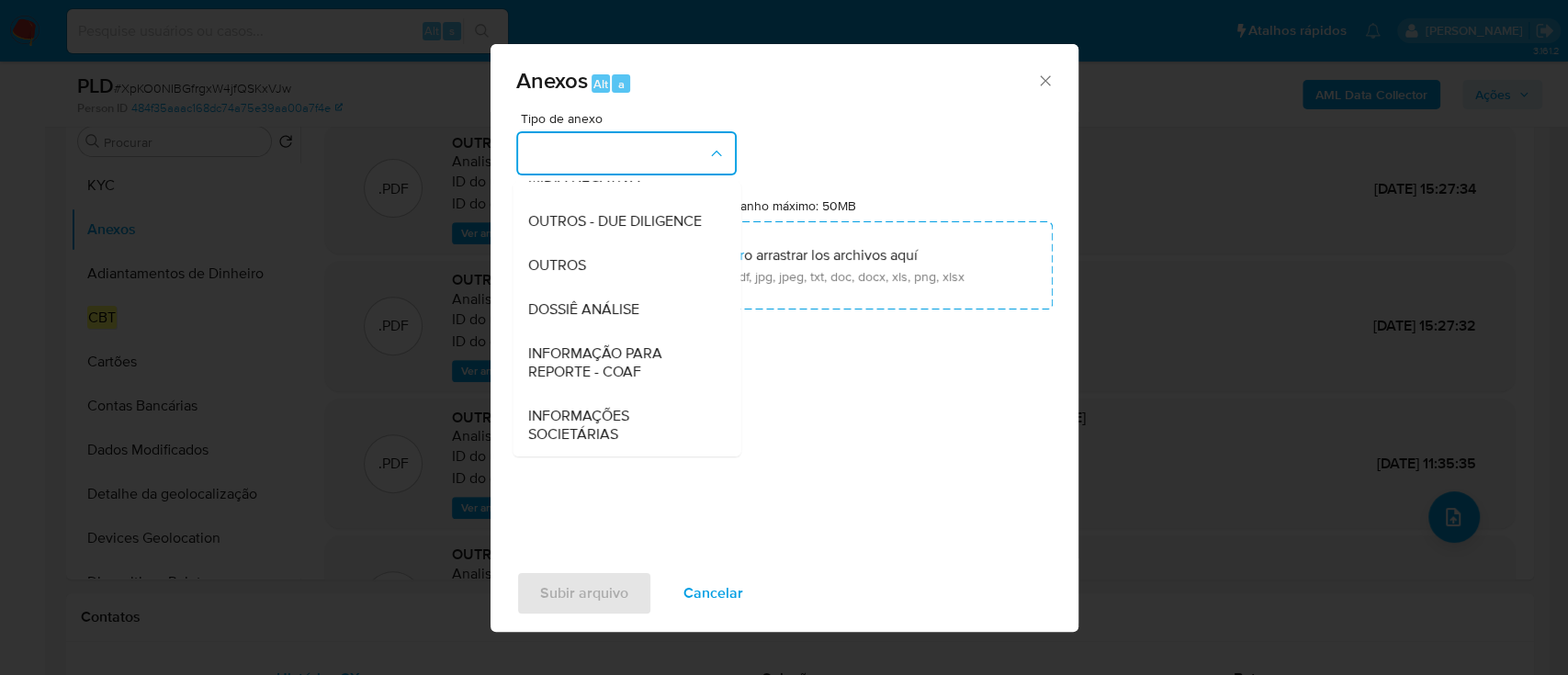
drag, startPoint x: 608, startPoint y: 356, endPoint x: 625, endPoint y: 357, distance: 17.0
click at [609, 357] on span "INFORMAÇÃO PARA REPORTE - COAF" at bounding box center [621, 363] width 188 height 37
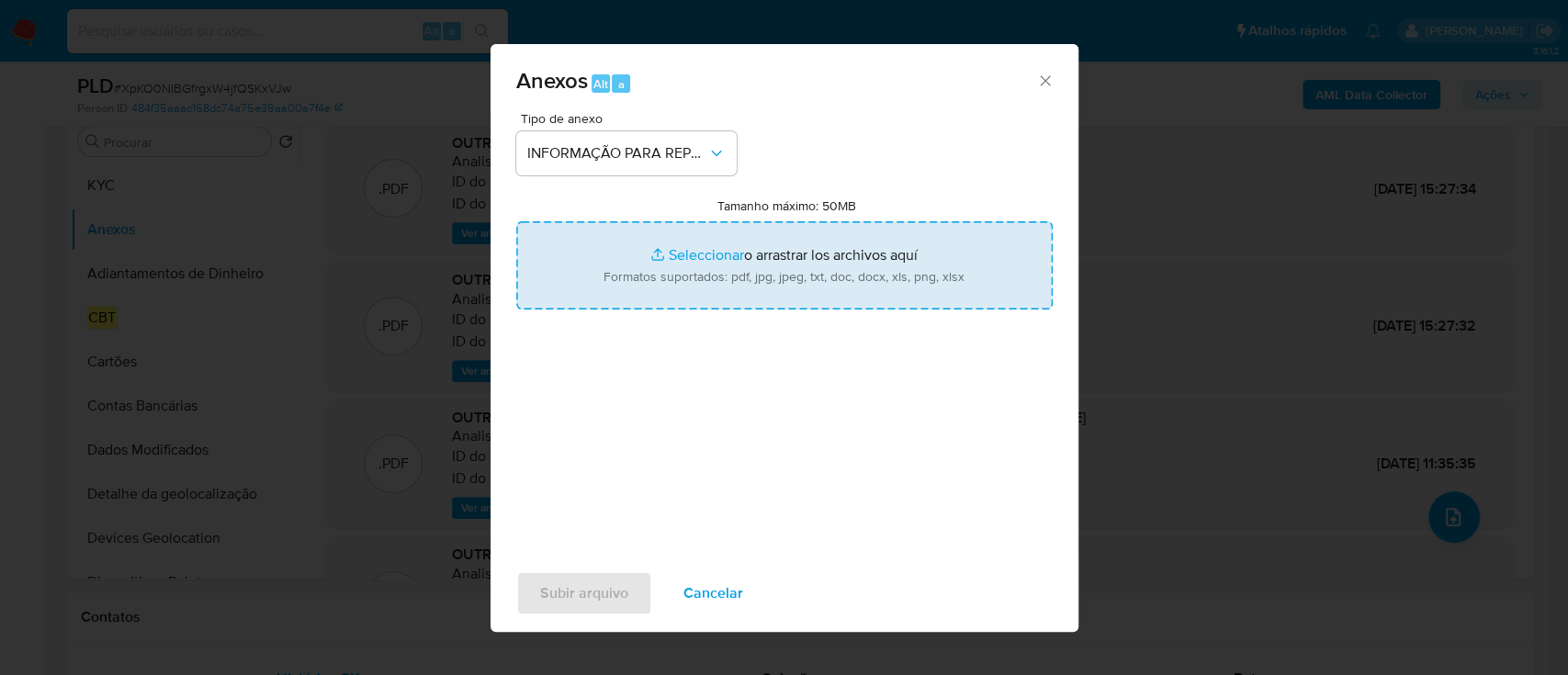
type input "C:\fakepath\2º SAR - XpKO0NIBGfrgxW4jfQSKxVJw - CPF 39127236803 - GUILHERME GON…"
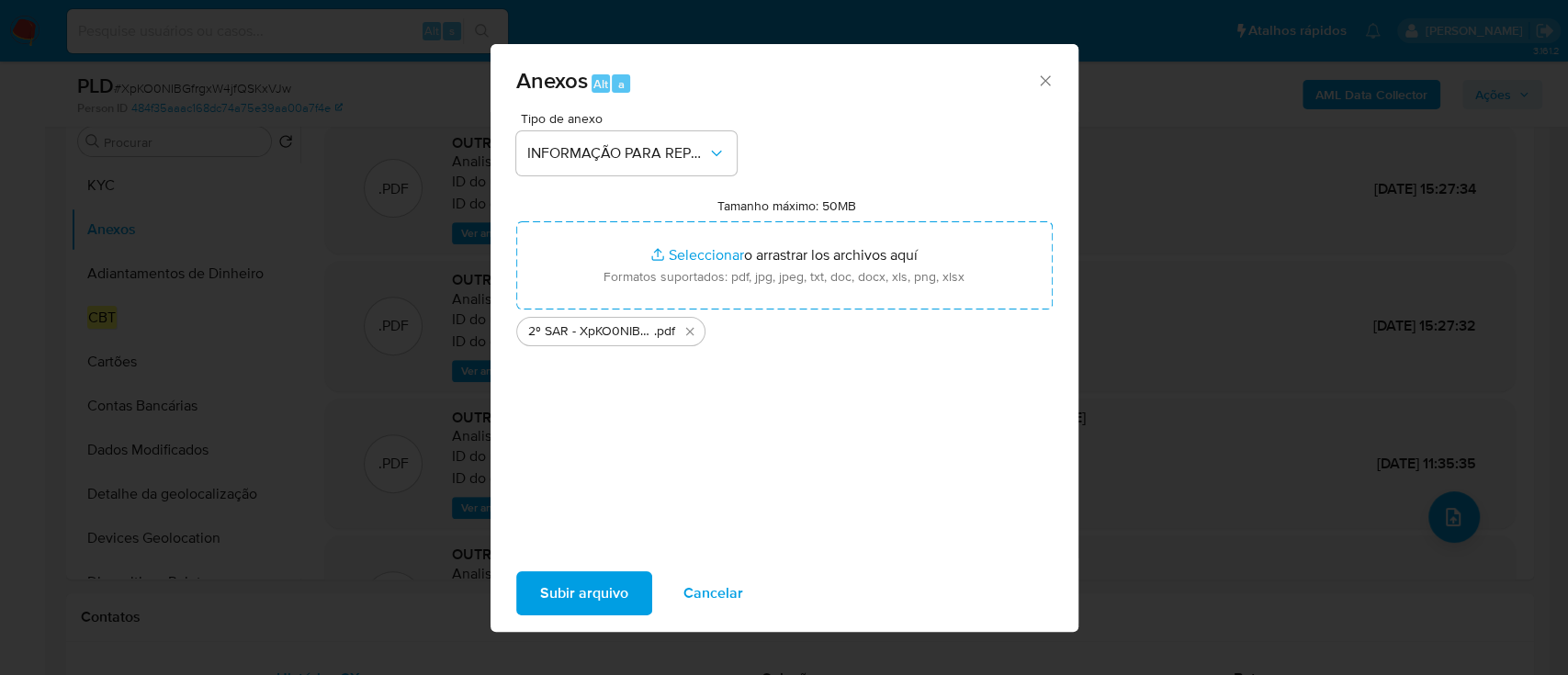
click at [613, 584] on span "Subir arquivo" at bounding box center [584, 593] width 88 height 41
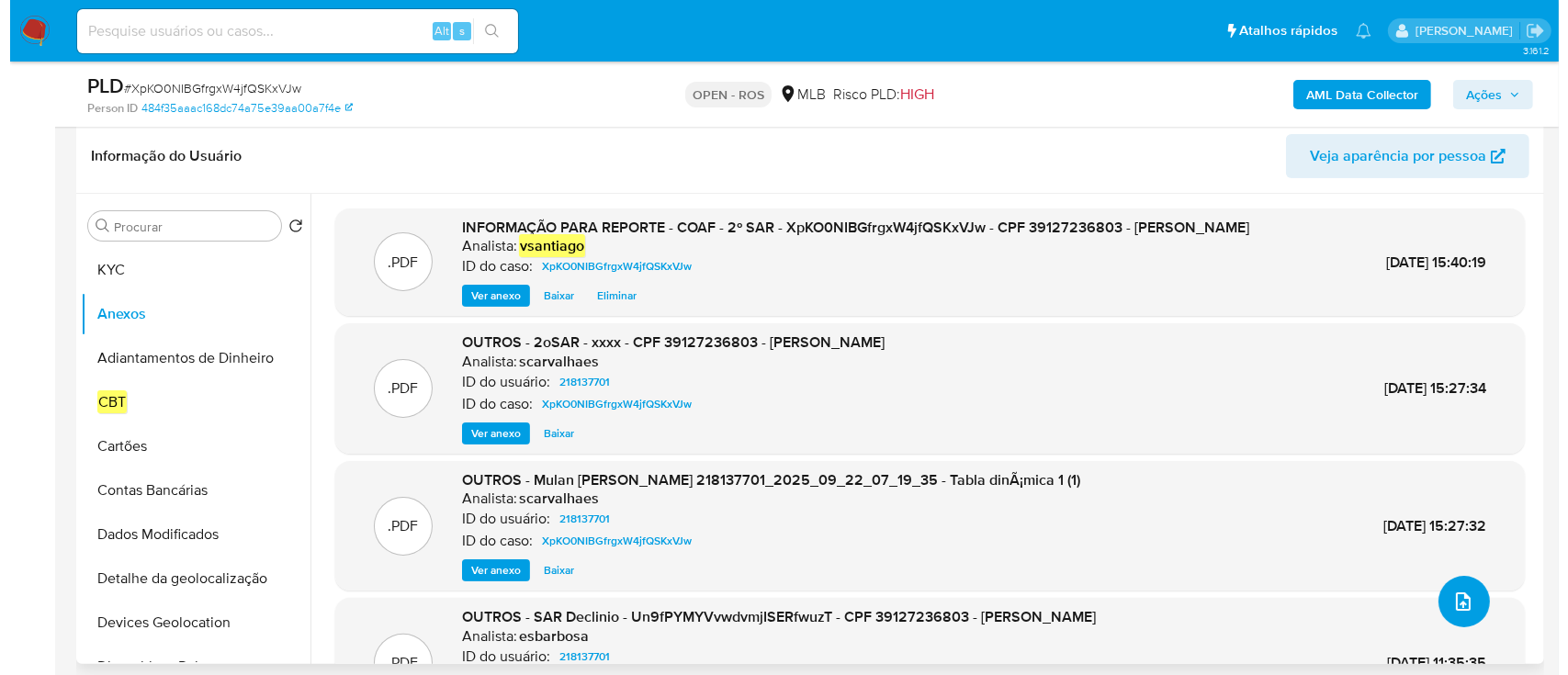
scroll to position [244, 0]
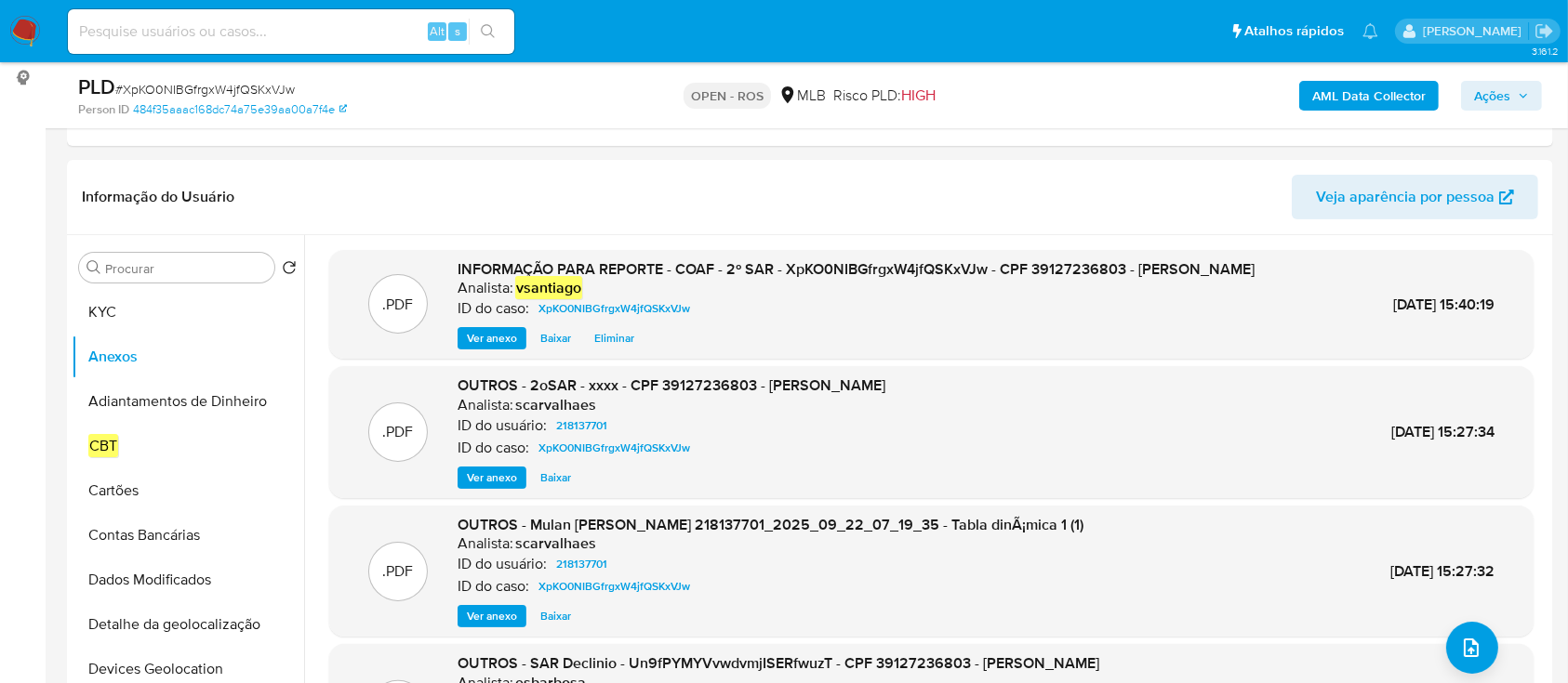
drag, startPoint x: 1503, startPoint y: 101, endPoint x: 1465, endPoint y: 96, distance: 38.3
click at [1503, 101] on span "Ações" at bounding box center [1492, 96] width 37 height 30
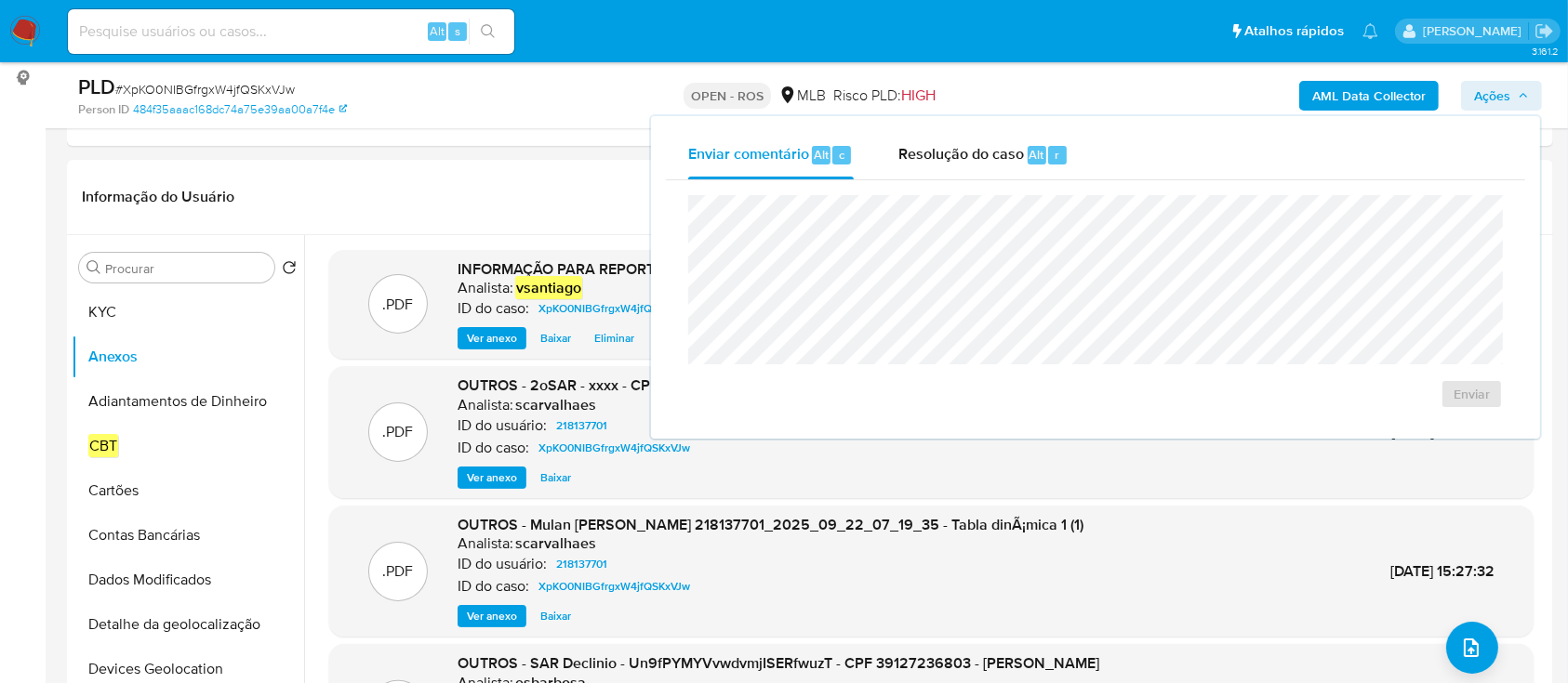
drag, startPoint x: 1025, startPoint y: 157, endPoint x: 992, endPoint y: 182, distance: 41.4
click at [1023, 157] on div "Resolução do caso Alt r" at bounding box center [983, 155] width 170 height 48
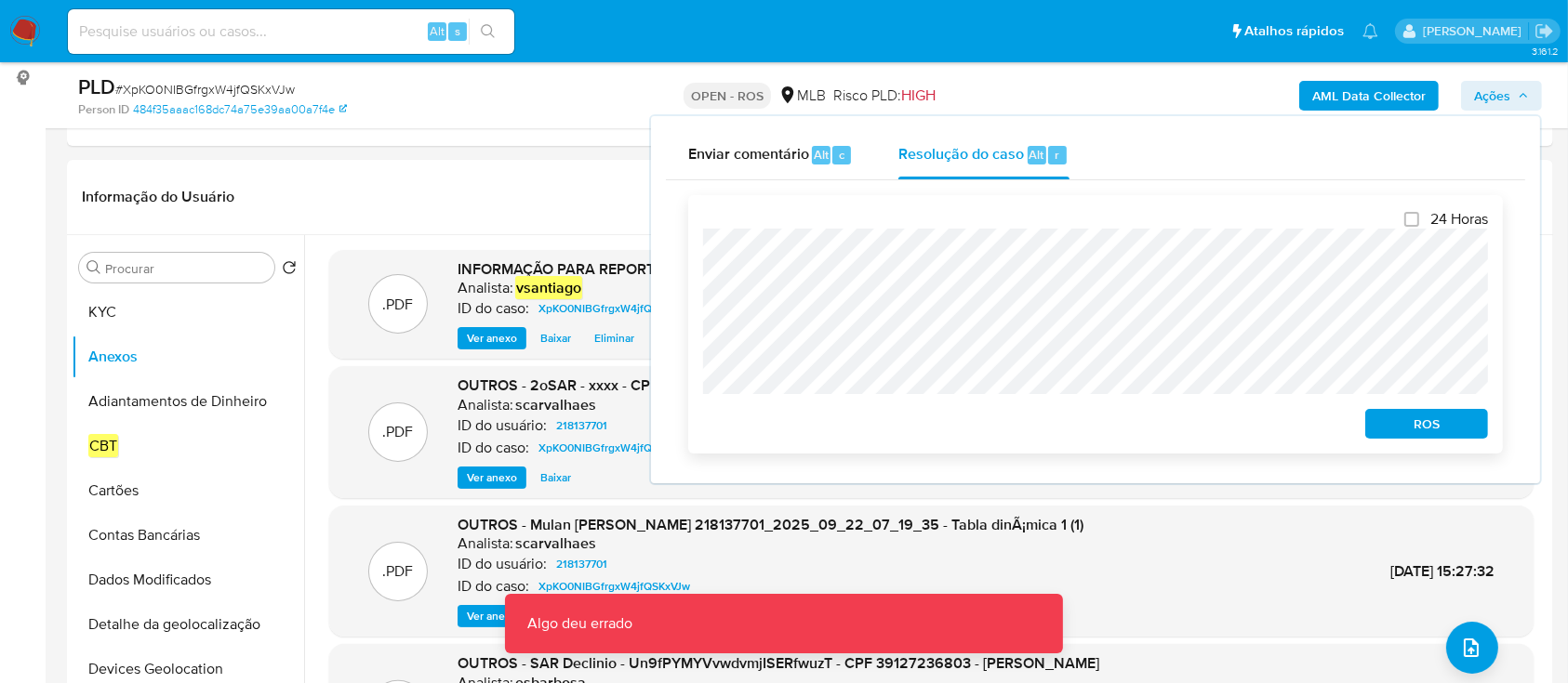
click at [1433, 419] on span "ROS" at bounding box center [1426, 424] width 97 height 26
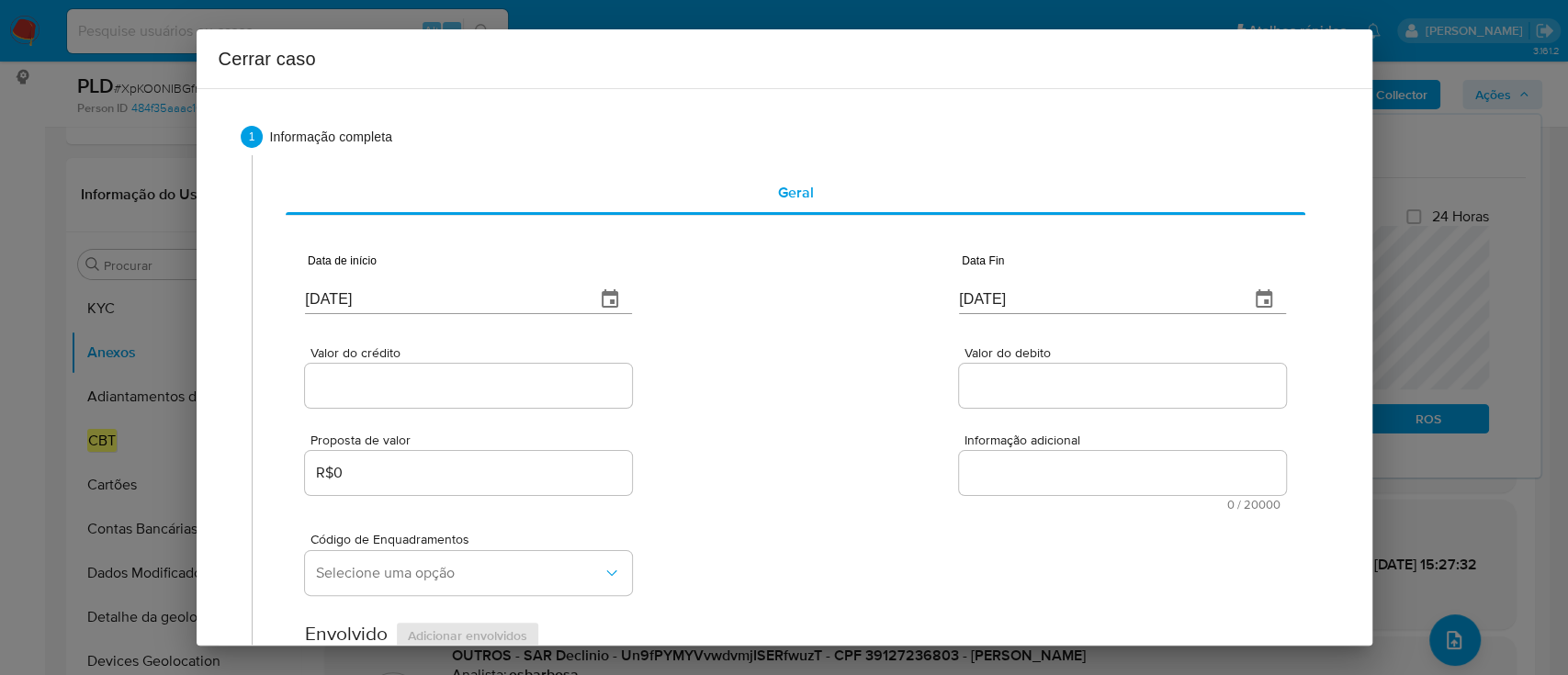
click at [323, 296] on input "25/09/2025" at bounding box center [443, 300] width 276 height 30
click at [323, 296] on input "[DATE]" at bounding box center [443, 300] width 276 height 30
paste input "2/07"
type input "22/07/2025"
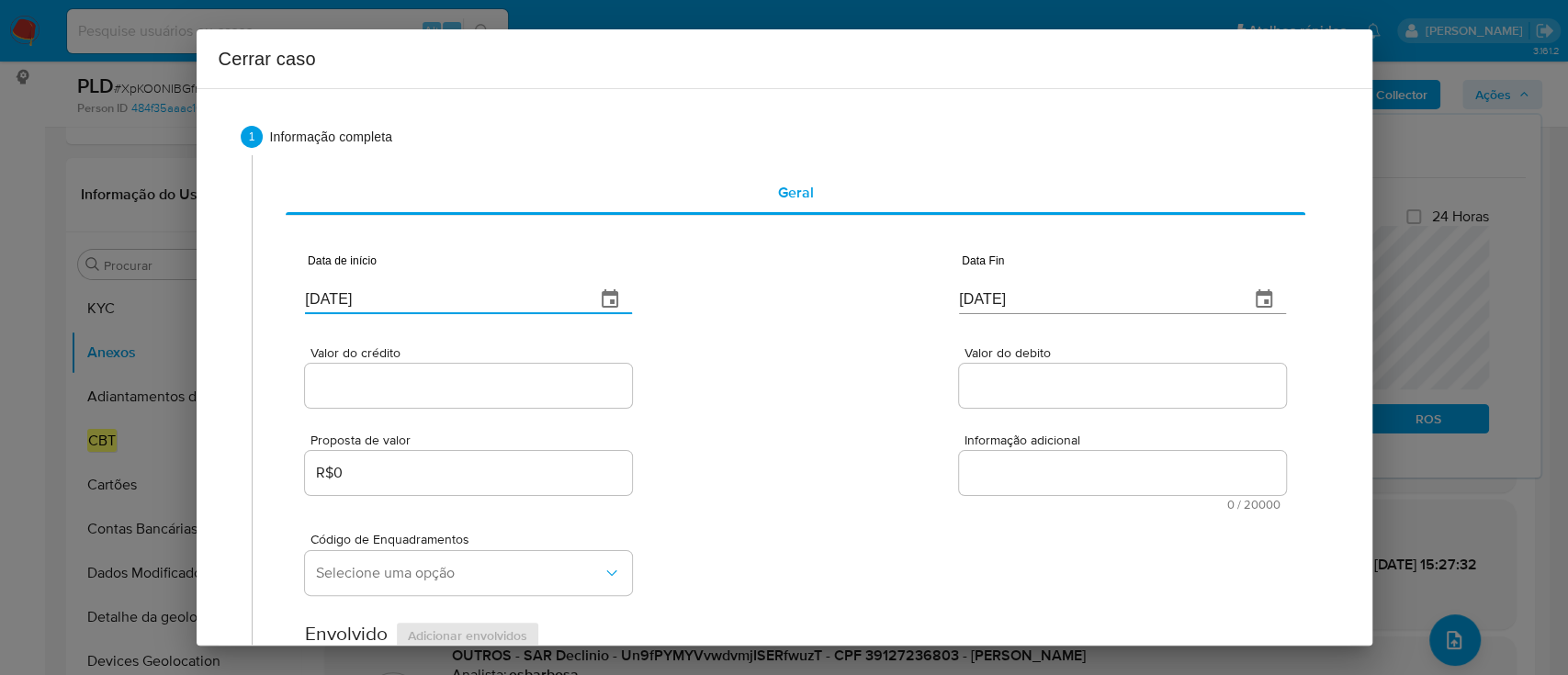
click at [787, 353] on div "Valor do crédito Valor do debito" at bounding box center [796, 368] width 980 height 87
click at [970, 302] on input "[DATE]" at bounding box center [1096, 300] width 276 height 30
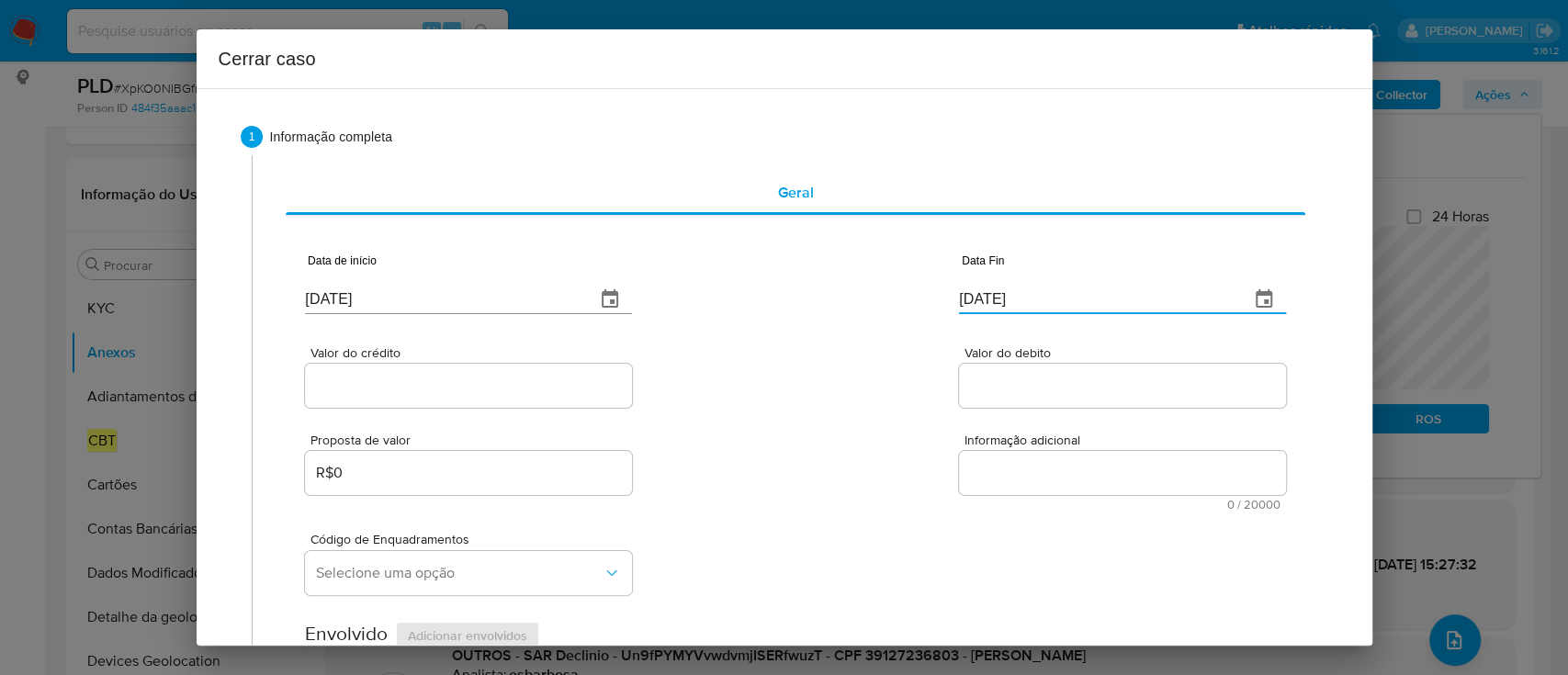
click at [970, 302] on input "[DATE]" at bounding box center [1096, 300] width 276 height 30
paste input "1"
type input "[DATE]"
click at [853, 324] on div "Valor do crédito Valor do debito" at bounding box center [796, 368] width 980 height 87
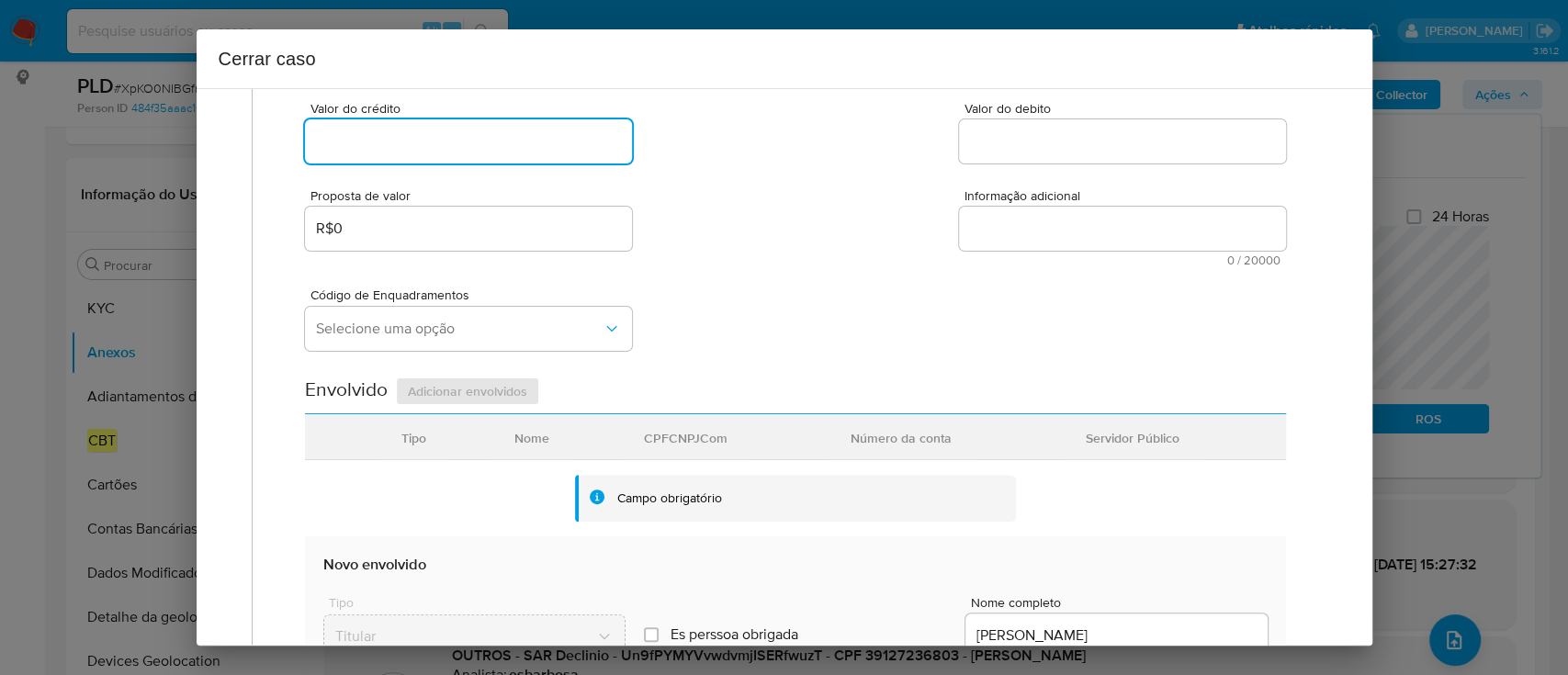
drag, startPoint x: 434, startPoint y: 144, endPoint x: 476, endPoint y: 151, distance: 42.6
click at [434, 144] on input "Valor do crédito" at bounding box center [469, 142] width 327 height 24
paste input "R$464.024"
type input "R$464.024"
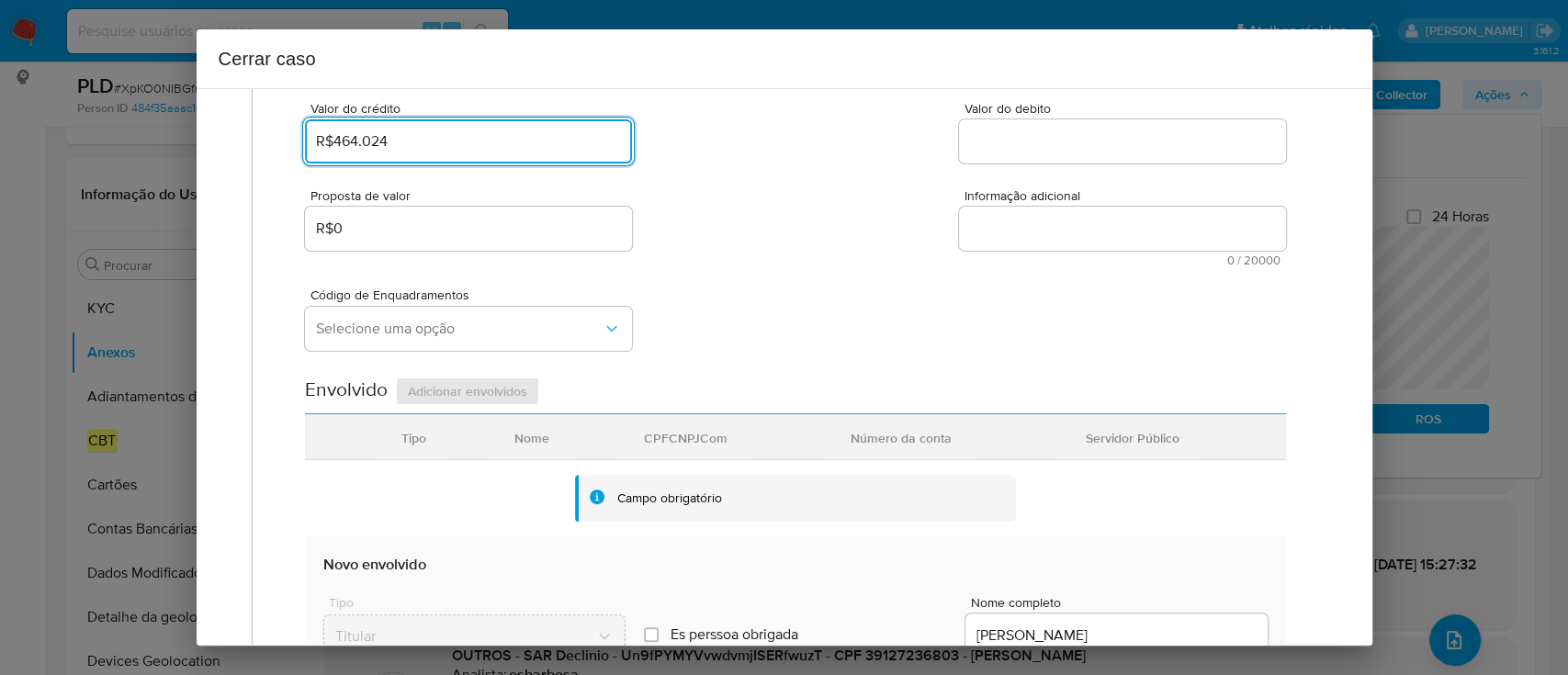
click at [1018, 227] on textarea "Informação adicional" at bounding box center [1122, 228] width 327 height 44
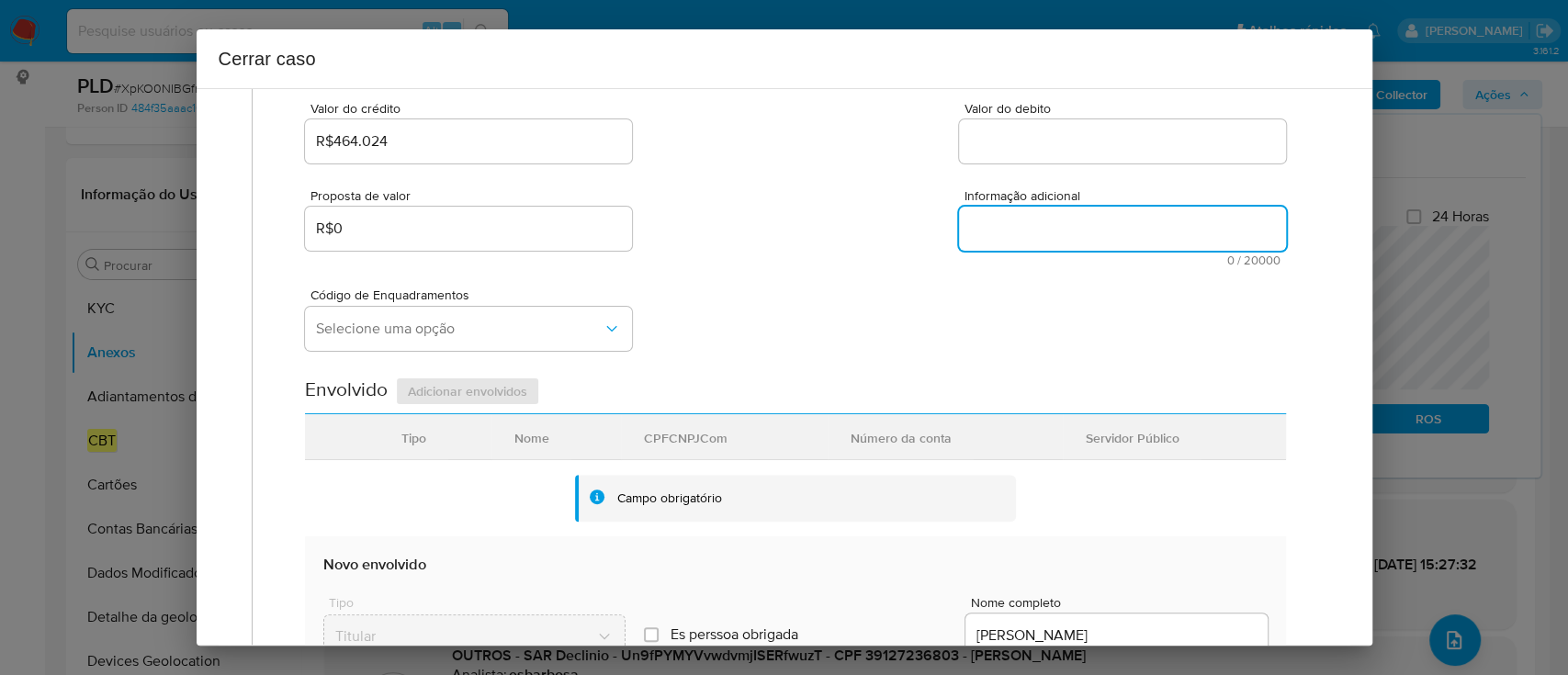
click at [1017, 152] on div at bounding box center [1122, 141] width 327 height 44
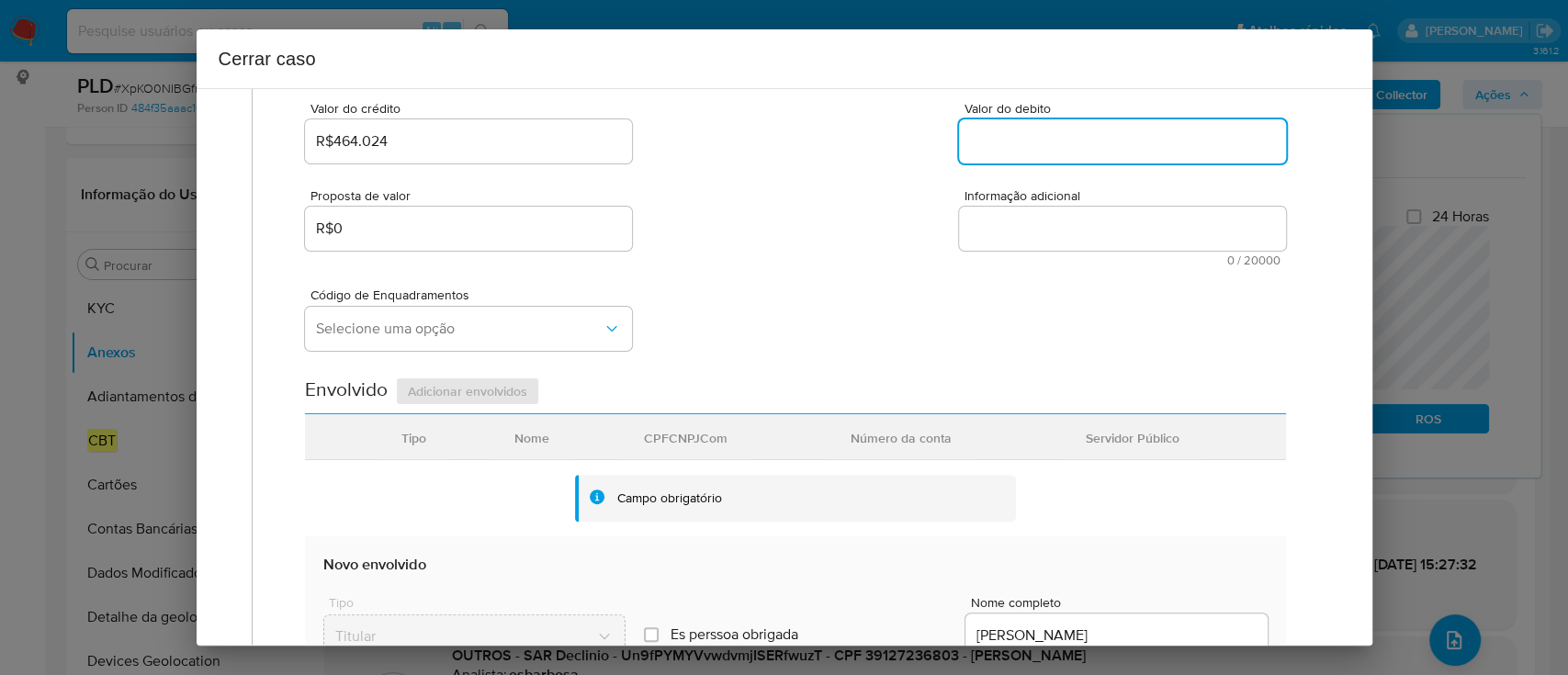
click at [992, 142] on input "Valor do debito" at bounding box center [1122, 142] width 327 height 24
paste input "R$352.651"
type input "R$352.651"
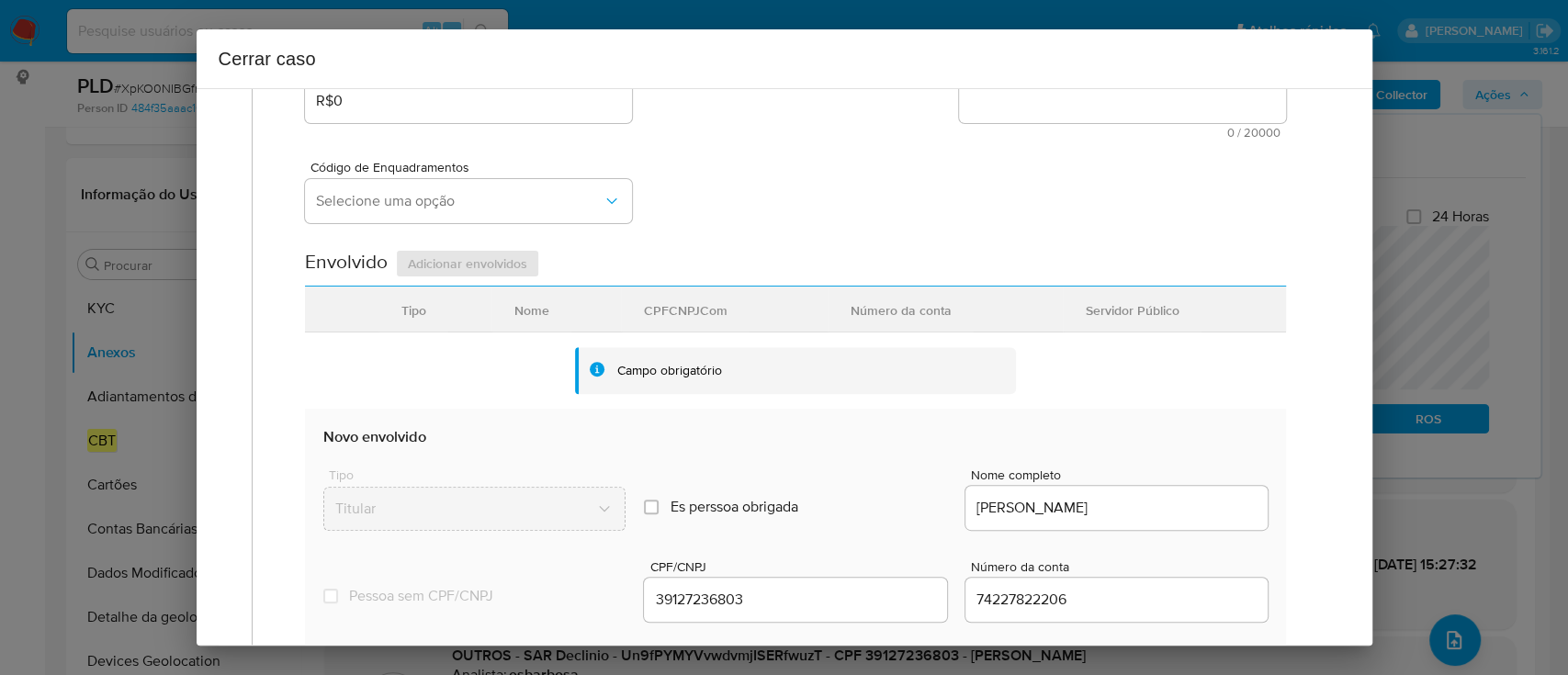
scroll to position [489, 0]
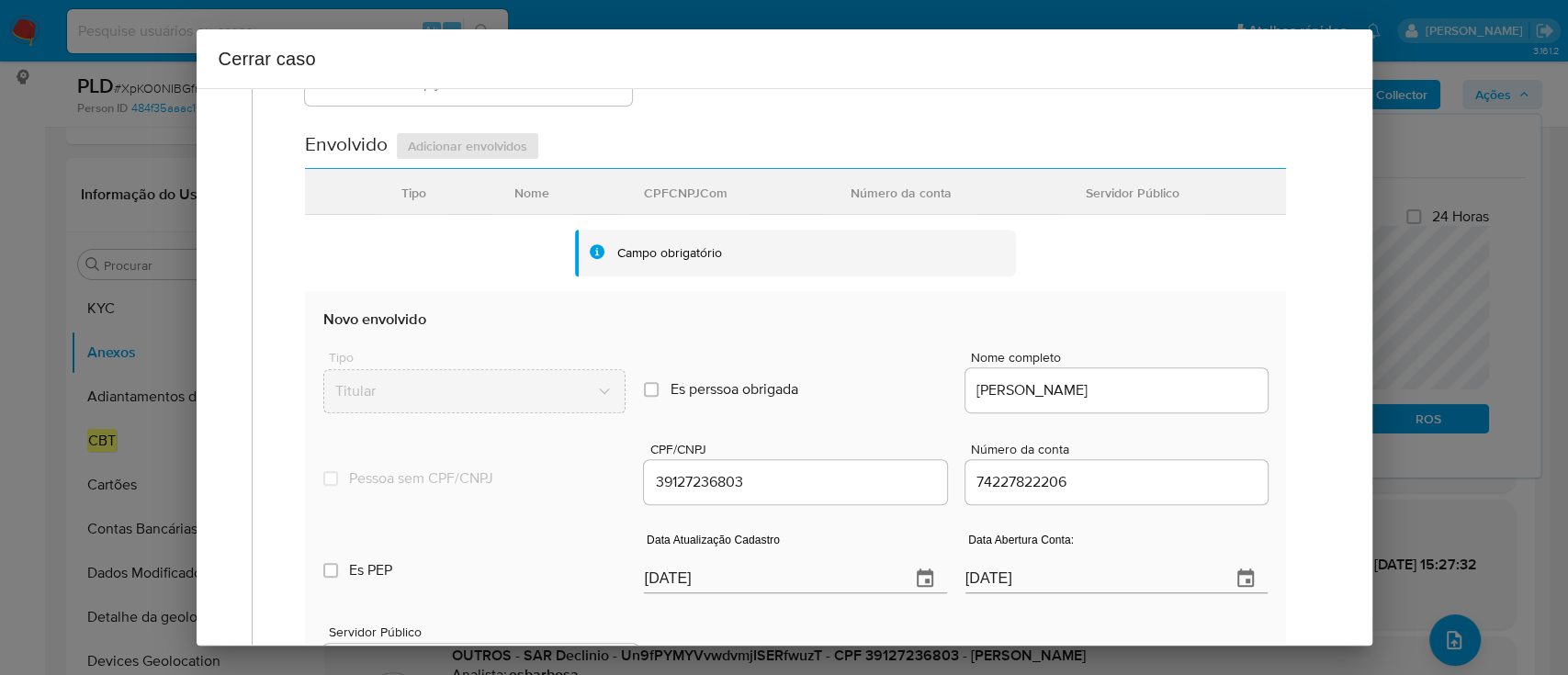
click at [688, 582] on input "[DATE]" at bounding box center [770, 579] width 251 height 30
paste input "7/07"
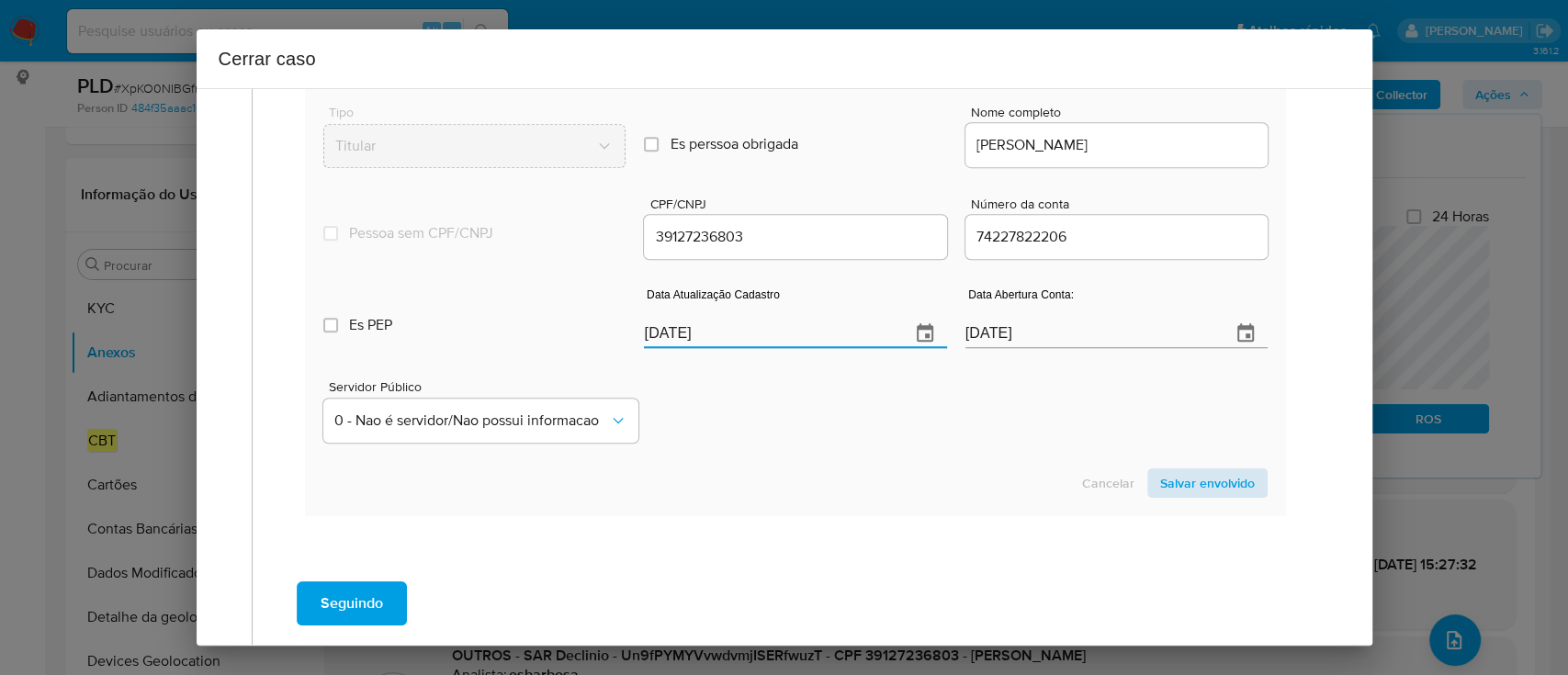
type input "27/07/2025"
click at [1165, 480] on span "Salvar envolvido" at bounding box center [1208, 484] width 95 height 26
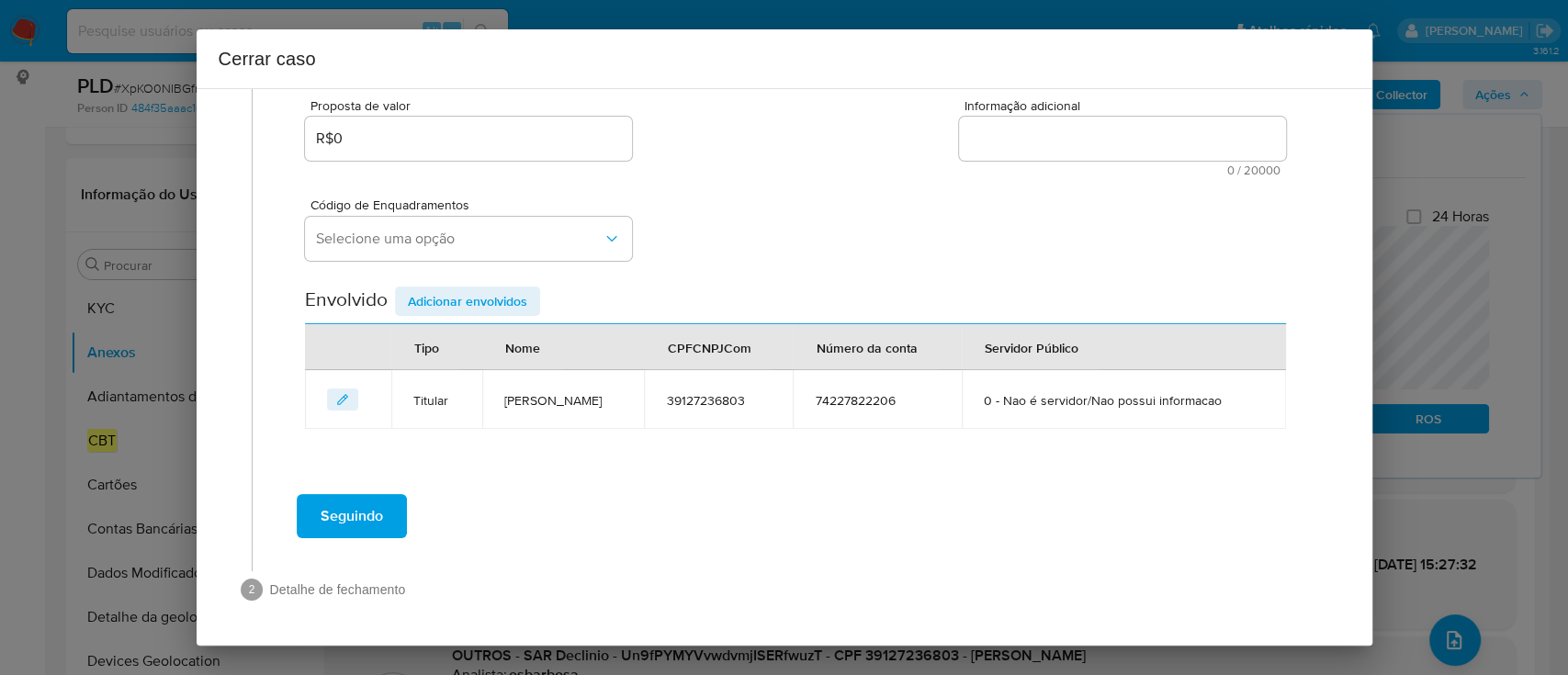
scroll to position [333, 0]
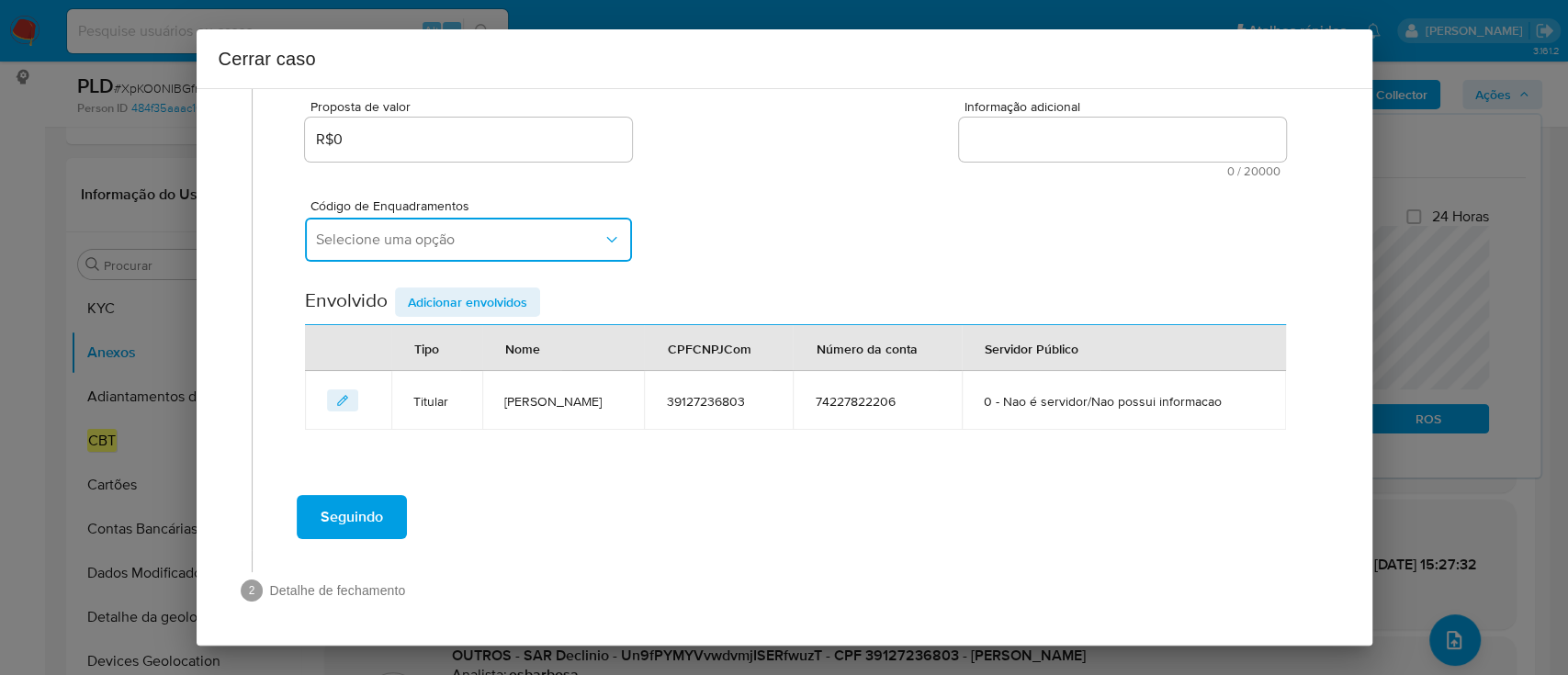
drag, startPoint x: 429, startPoint y: 246, endPoint x: 555, endPoint y: 239, distance: 126.2
click at [428, 247] on span "Selecione uma opção" at bounding box center [459, 240] width 287 height 19
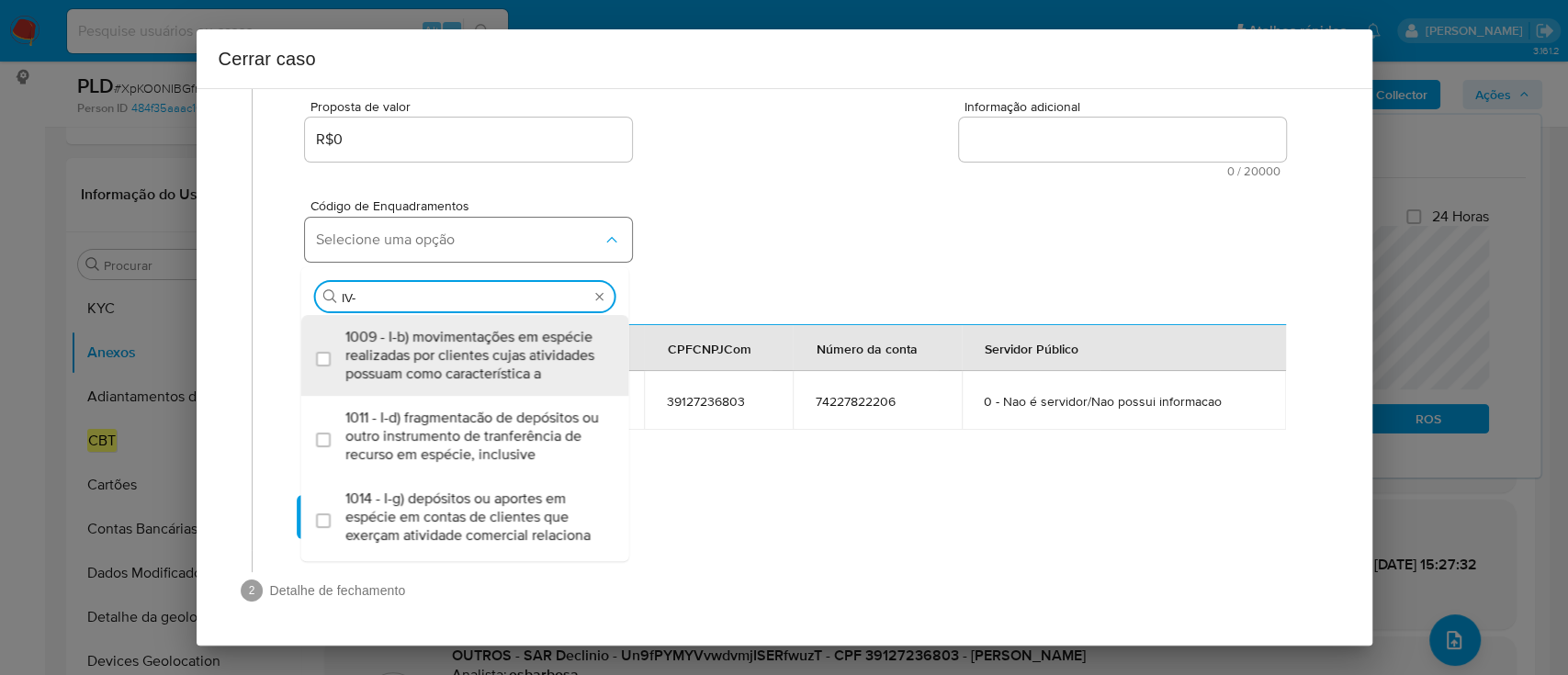
type input "IV-A"
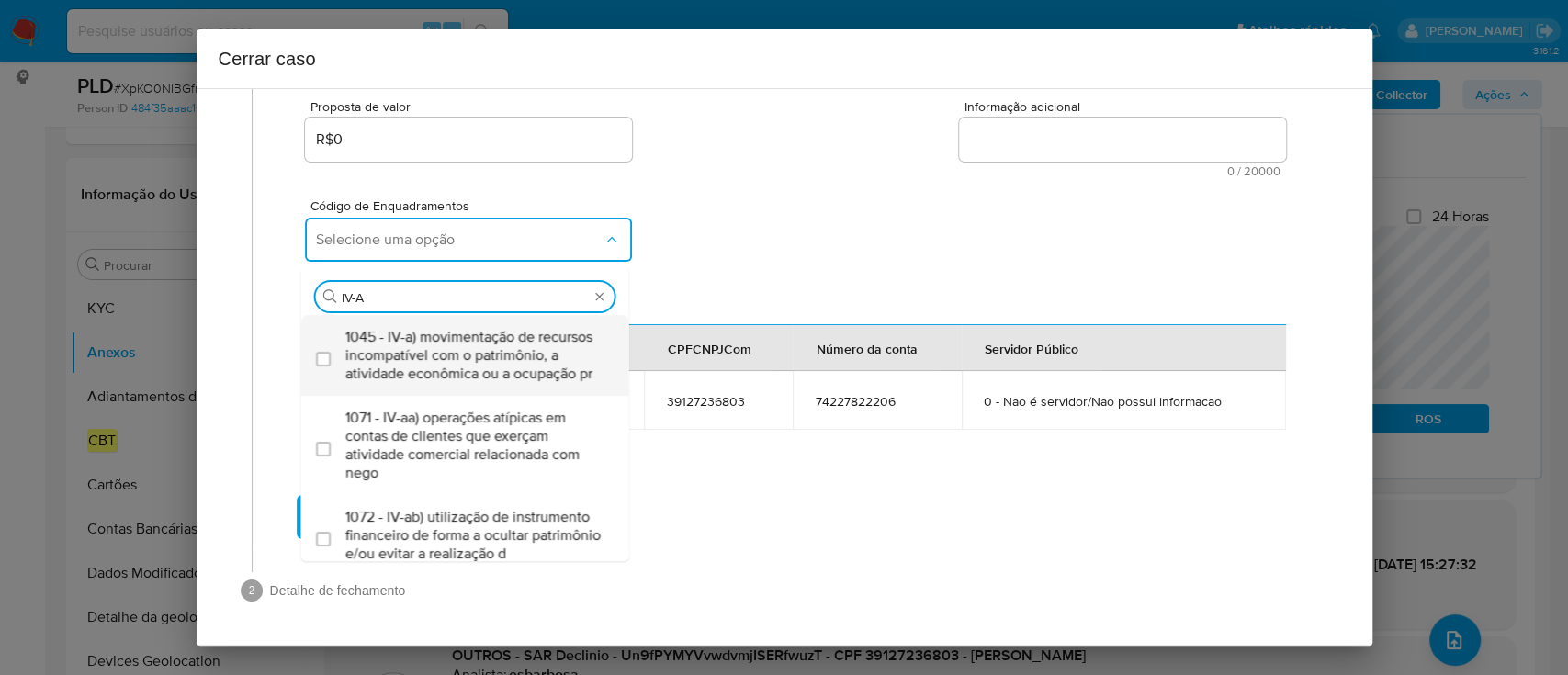
click at [499, 381] on span "1045 - IV-a) movimentação de recursos incompatível com o patrimônio, a atividad…" at bounding box center [474, 355] width 258 height 55
checkbox input "true"
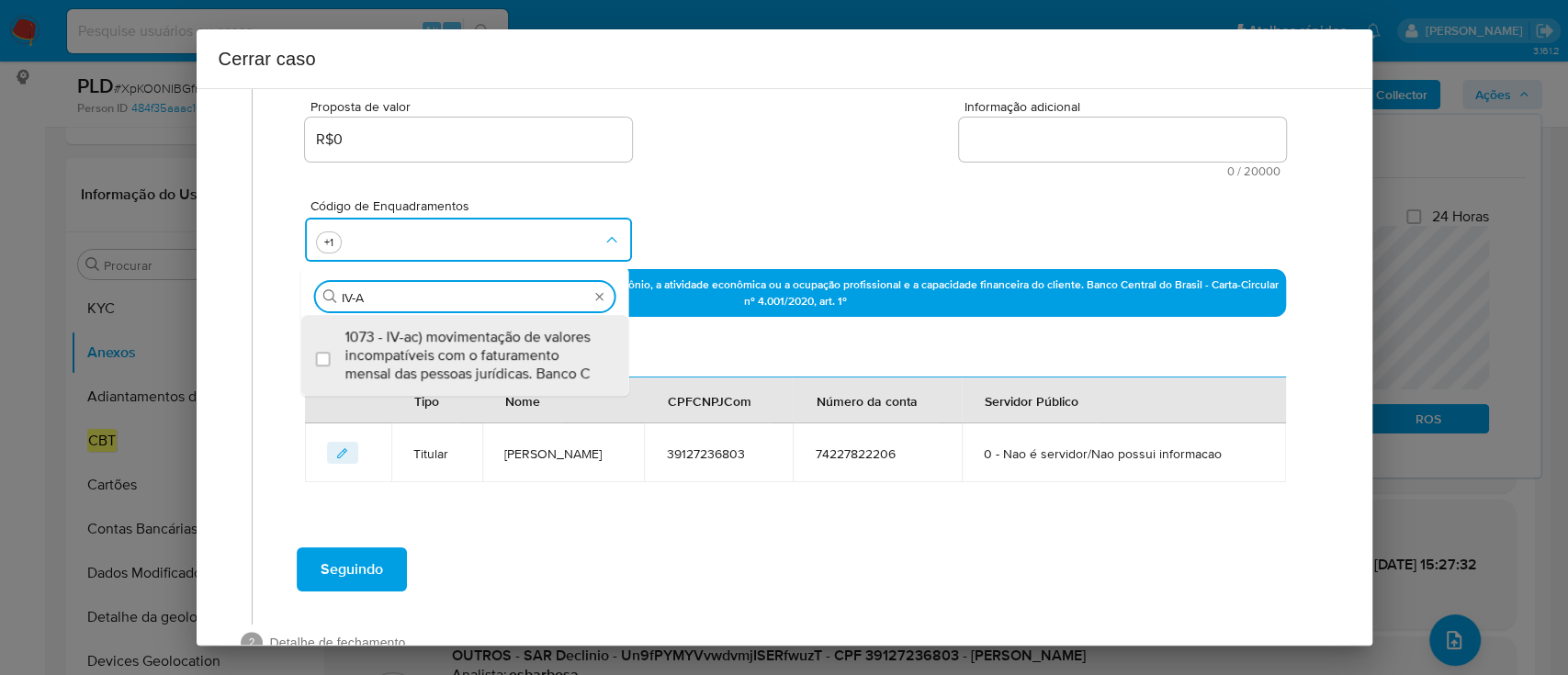
scroll to position [0, 0]
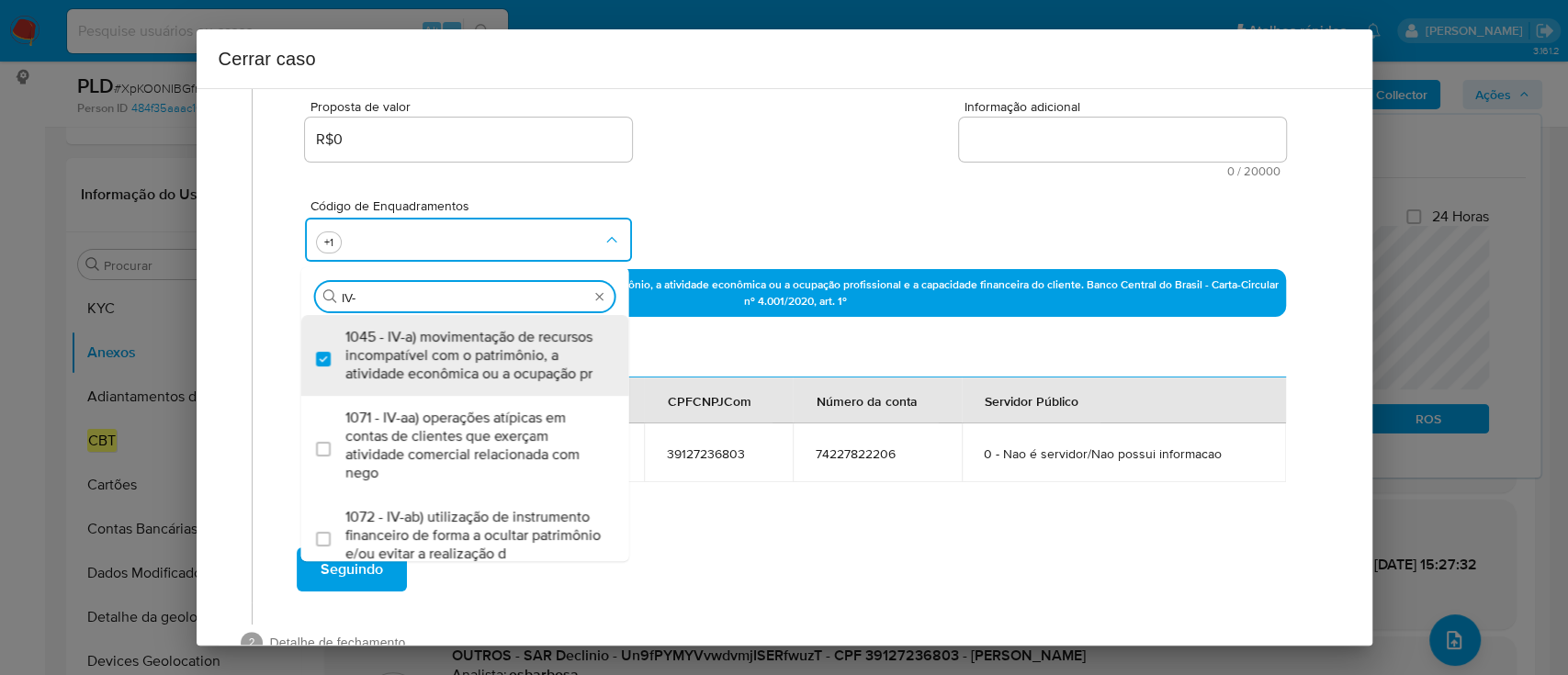
type input "IV-c"
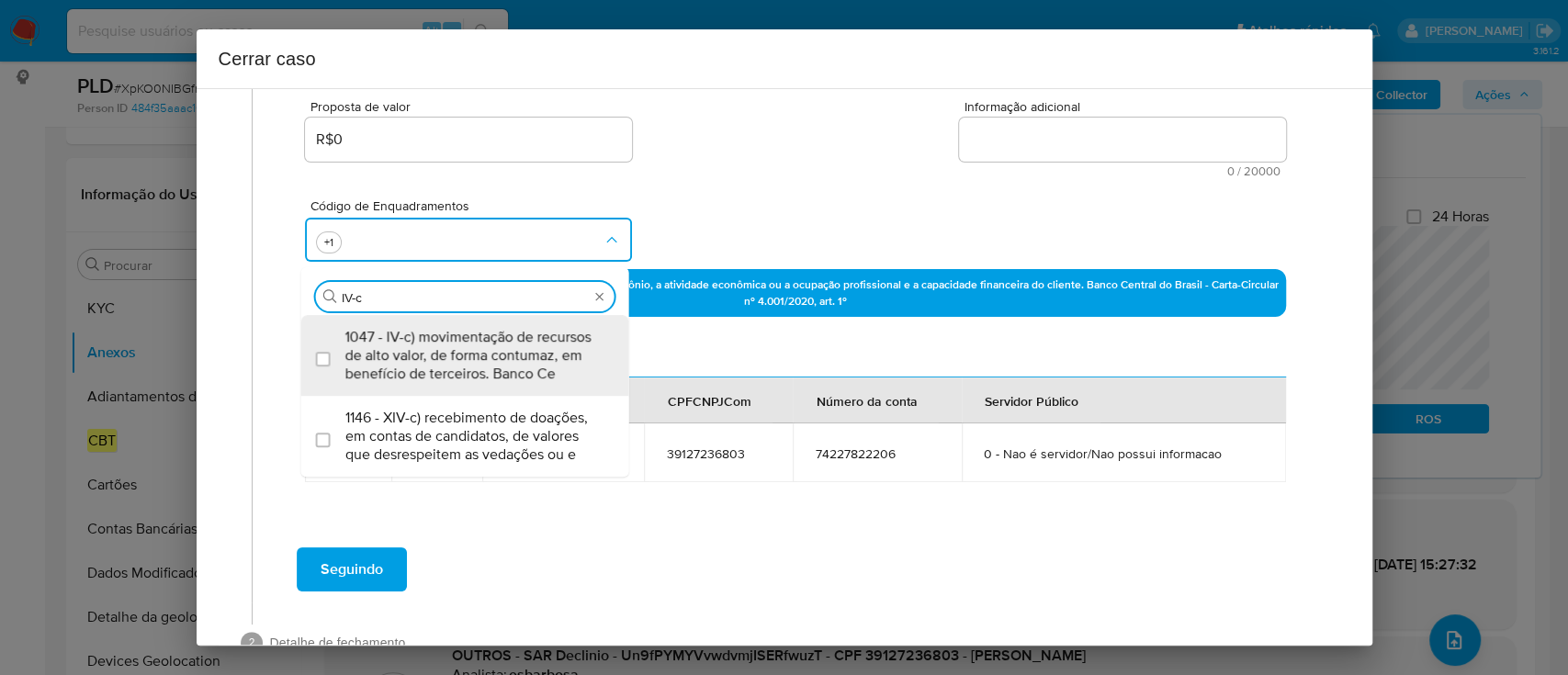
click at [486, 370] on span "1047 - IV-c) movimentação de recursos de alto valor, de forma contumaz, em bene…" at bounding box center [474, 355] width 258 height 55
checkbox input "true"
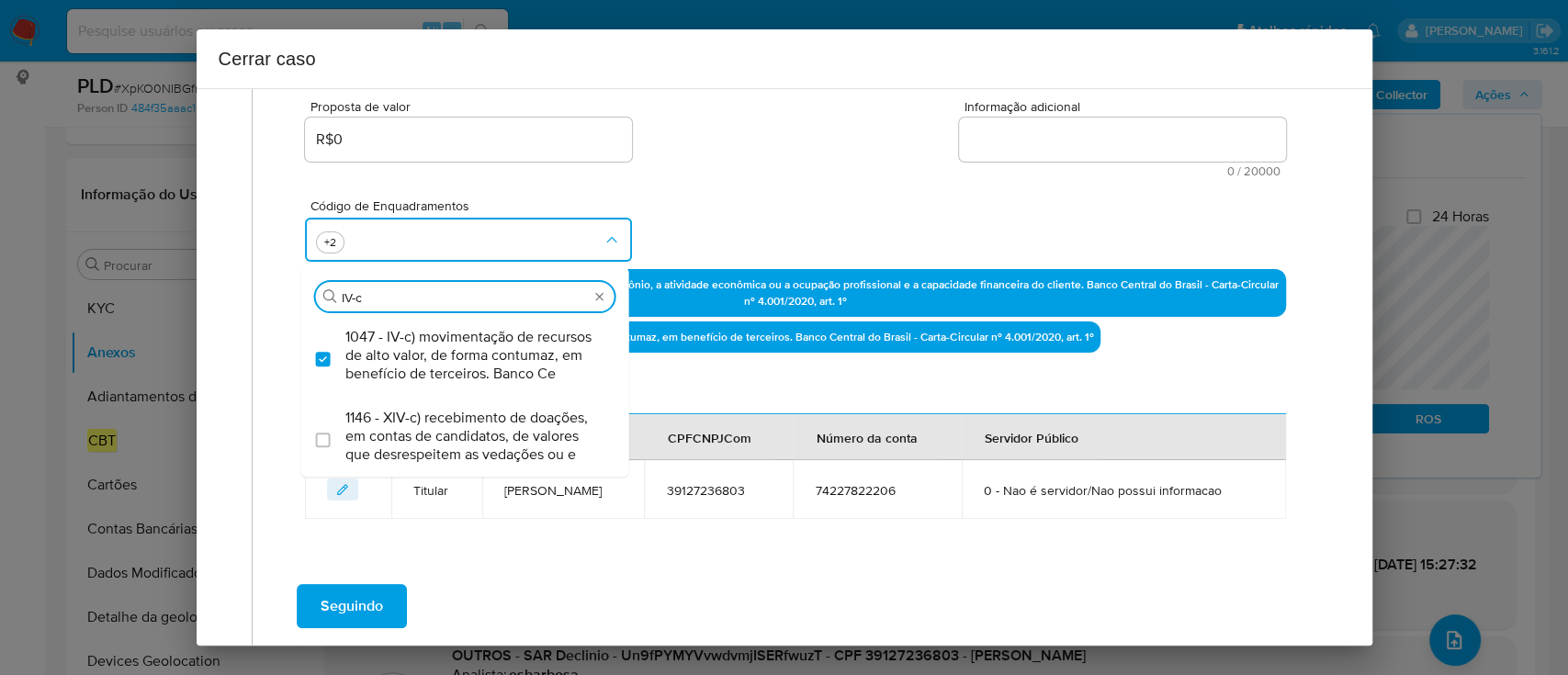
click at [739, 208] on div "Código de Enquadramentos Procurar IV-c 1047 - IV-c) movimentação de recursos de…" at bounding box center [796, 223] width 980 height 92
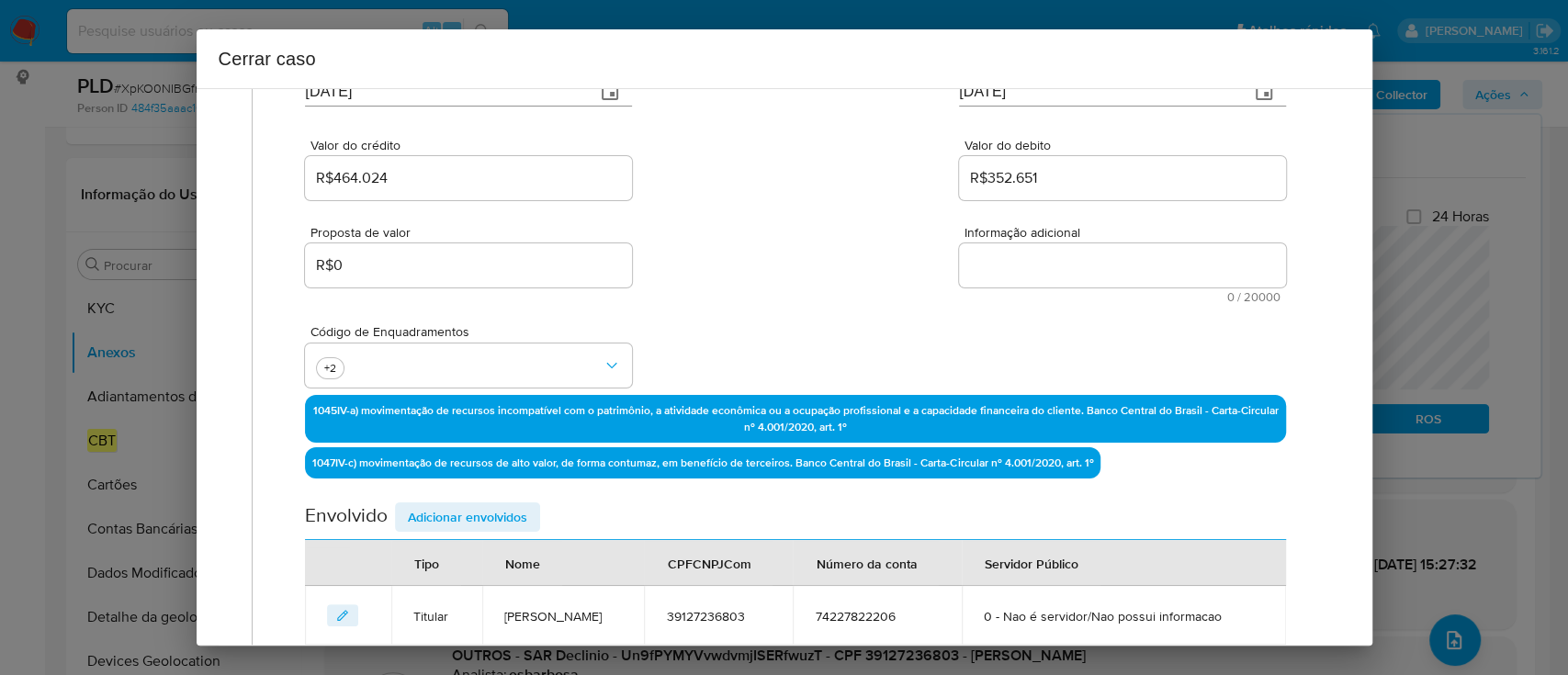
scroll to position [88, 0]
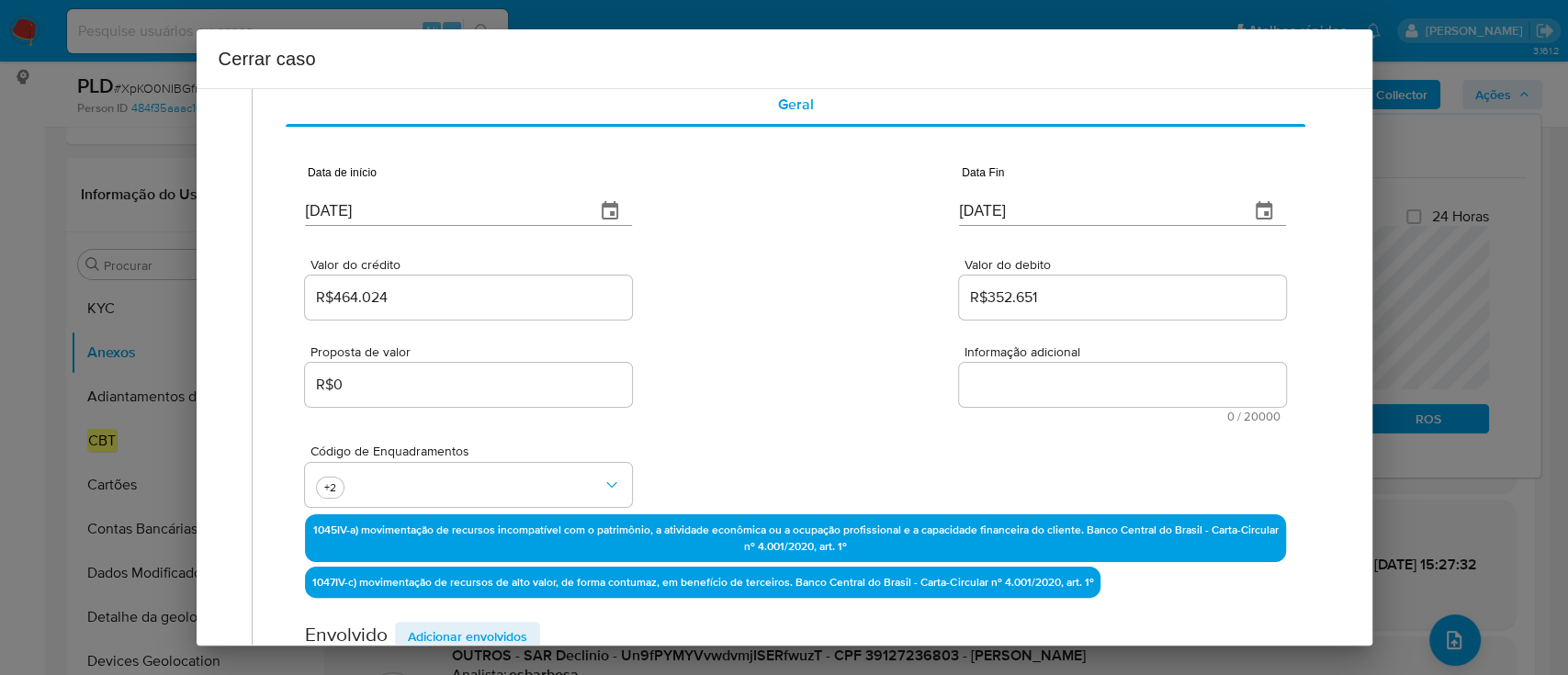
click at [1081, 400] on textarea "Informação adicional" at bounding box center [1122, 384] width 327 height 44
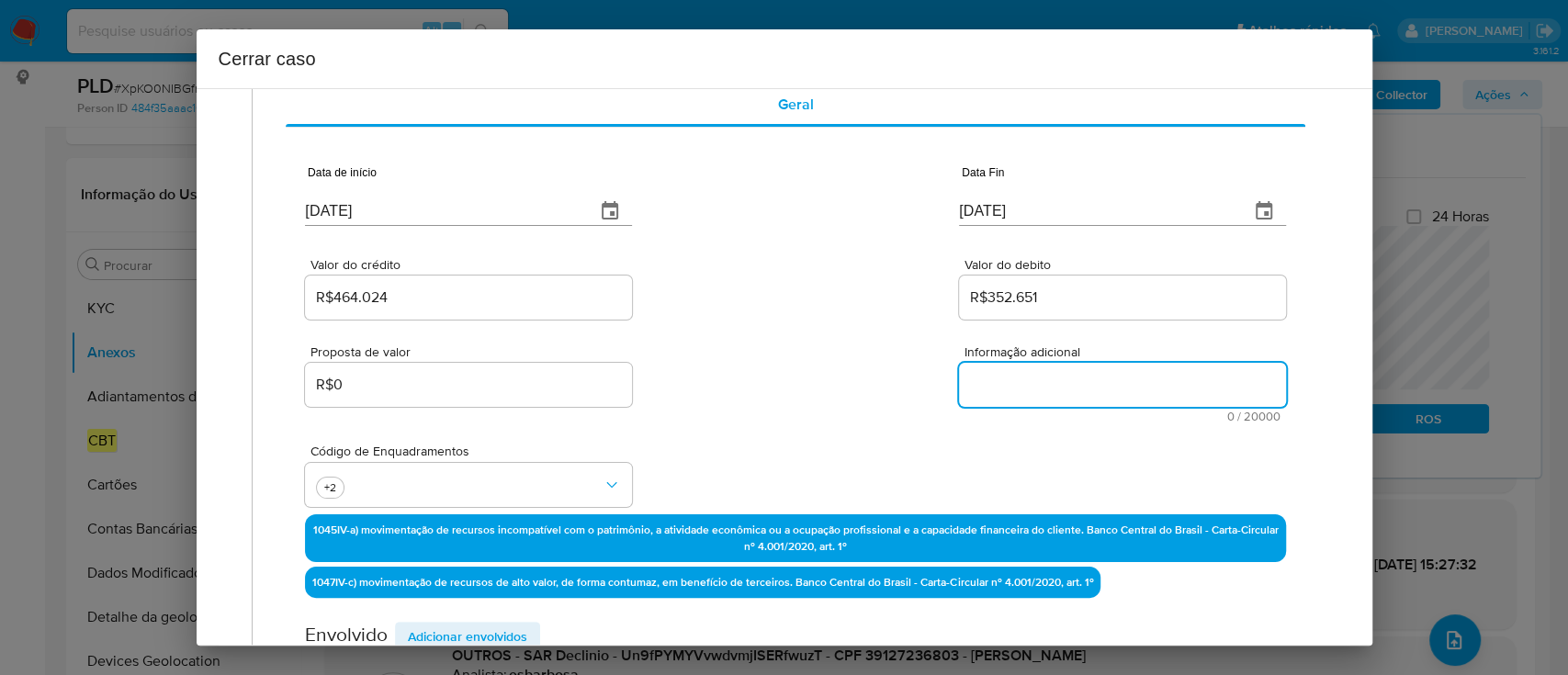
paste textarea "Guilherme Gonsalves Reimberg, CPF 39127236803, 32 anos, residente no município …"
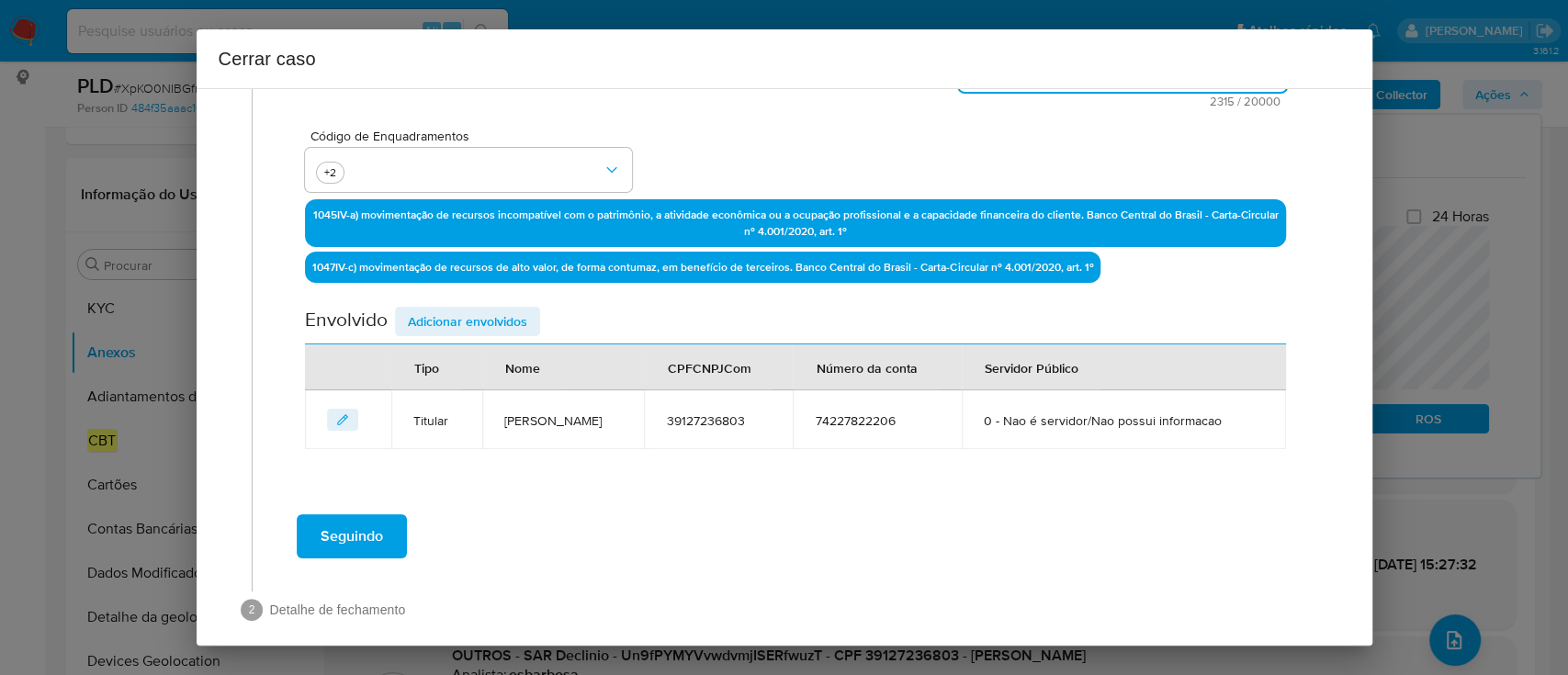
scroll to position [506, 0]
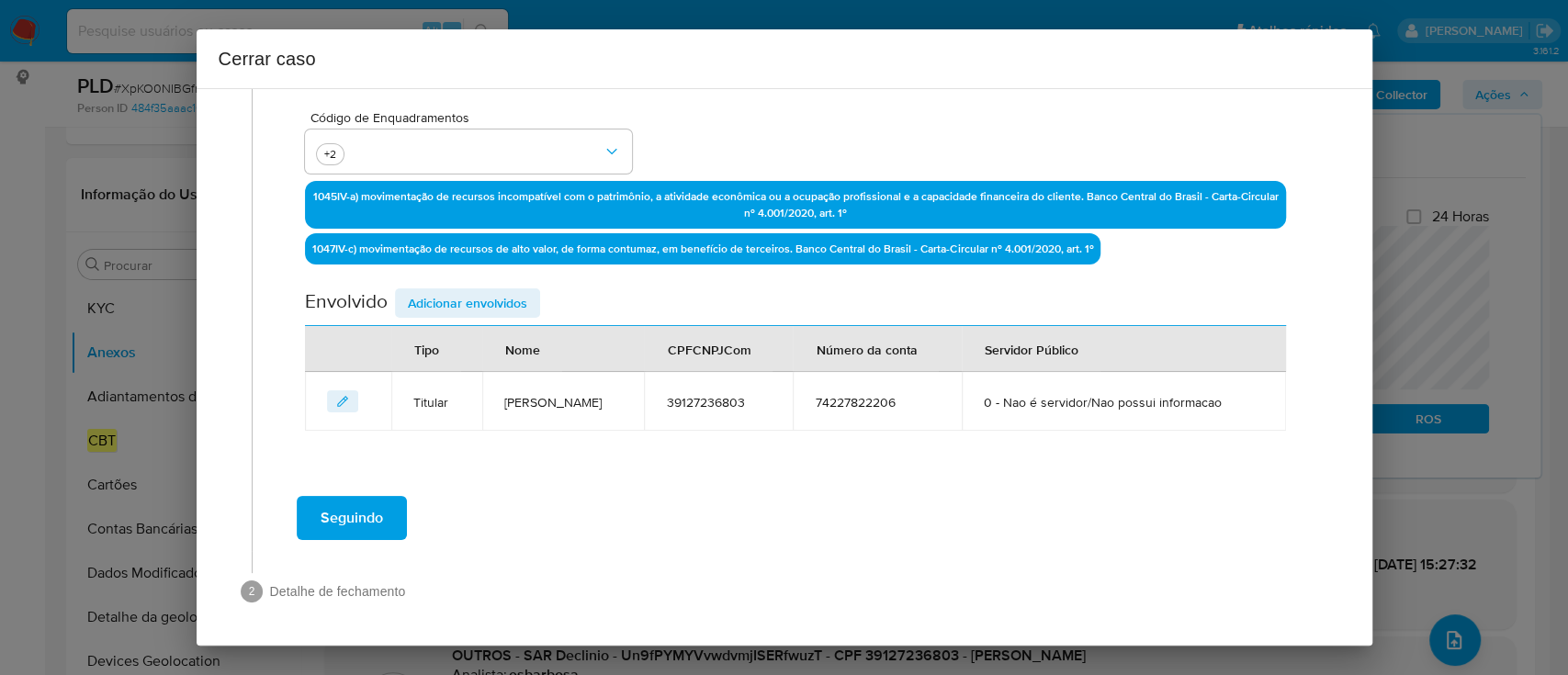
type textarea "Guilherme Gonsalves Reimberg, CPF 39127236803, 32 anos, residente no município …"
click at [434, 300] on span "Adicionar envolvidos" at bounding box center [467, 304] width 120 height 26
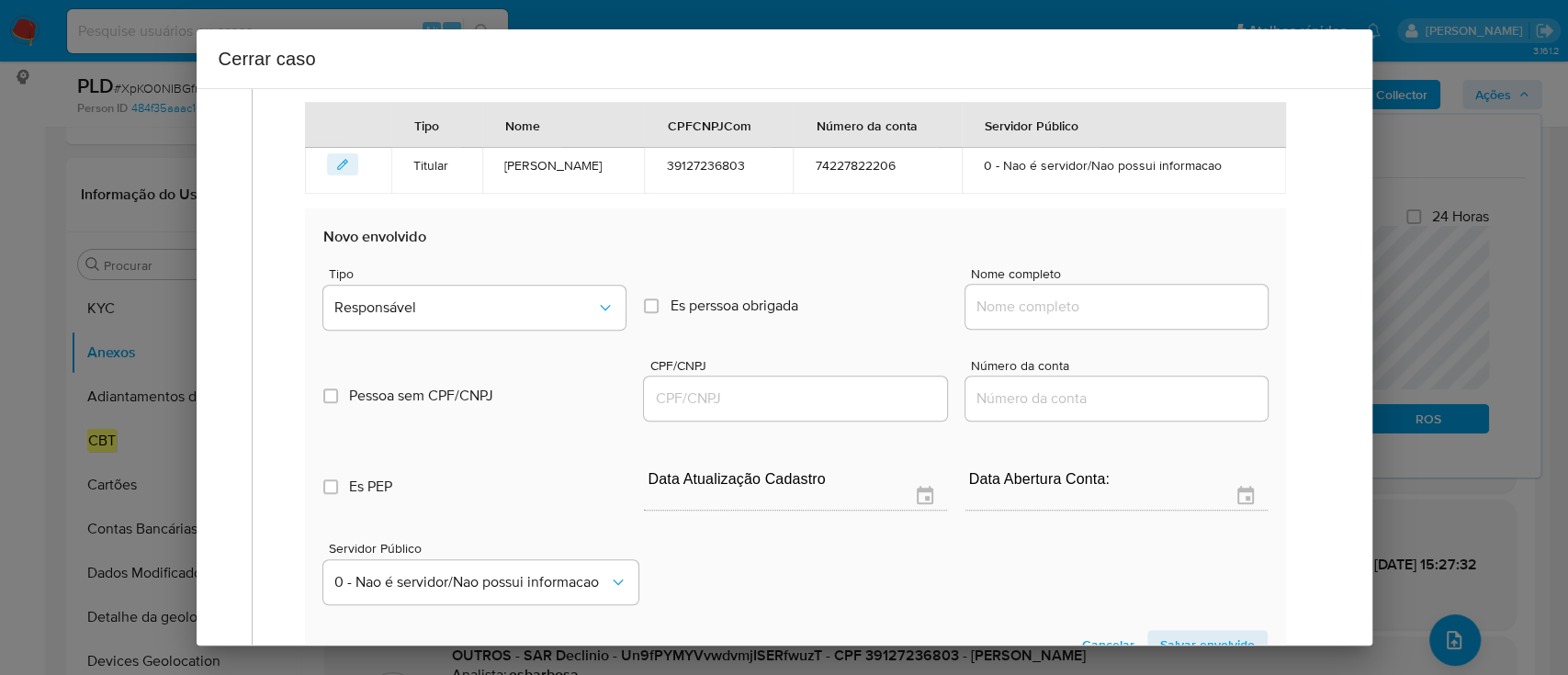
scroll to position [750, 0]
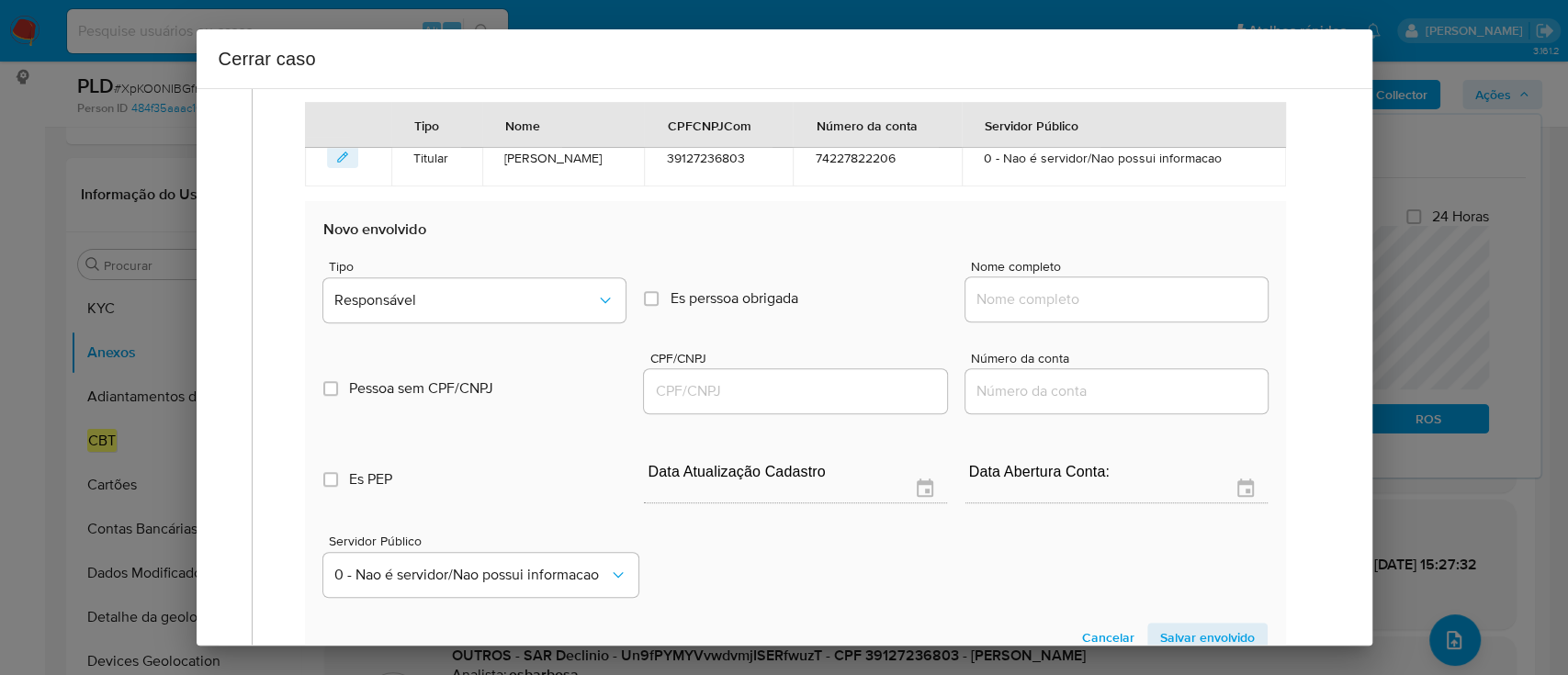
click at [1027, 299] on input "Nome completo" at bounding box center [1117, 300] width 303 height 24
paste input "Marcio Lopes da Cruz, 08659787609"
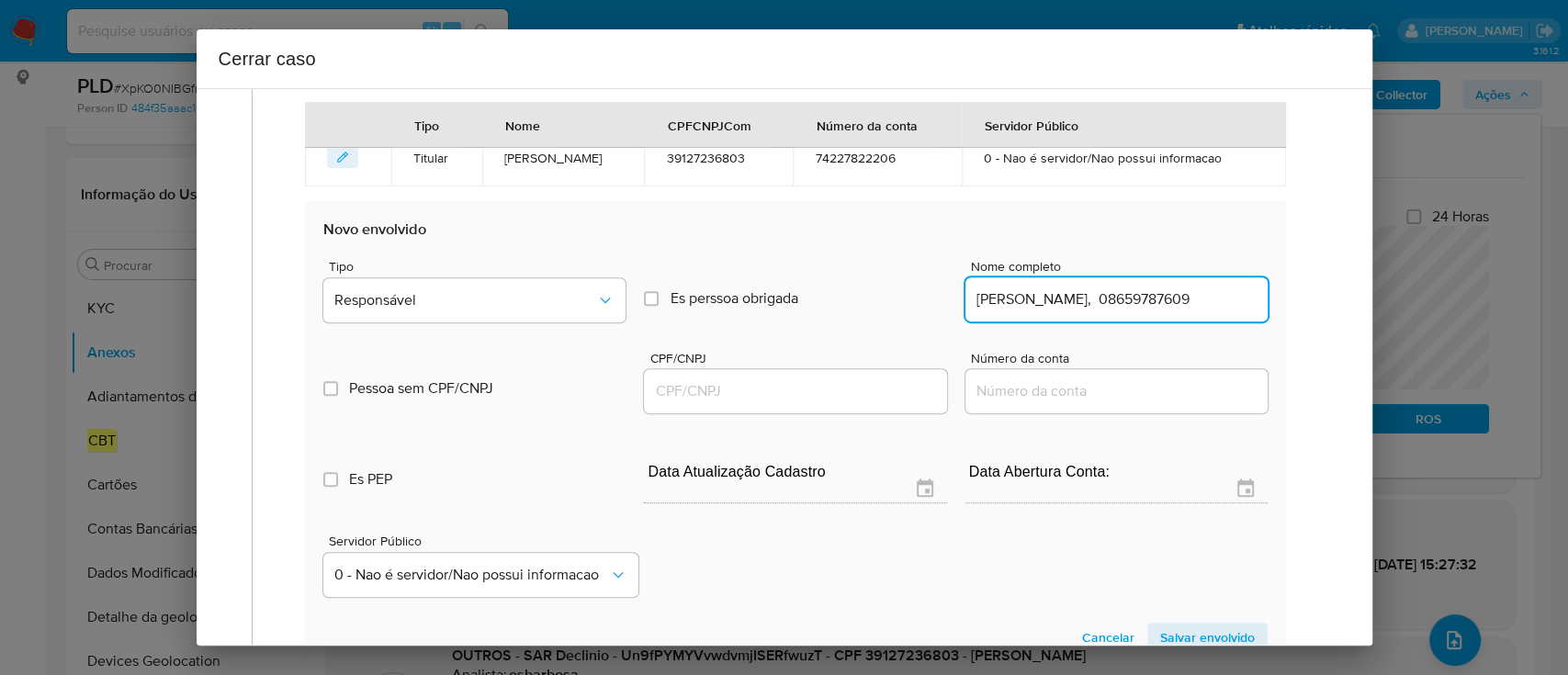
click at [1221, 304] on input "Marcio Lopes da Cruz, 08659787609" at bounding box center [1117, 300] width 303 height 24
type input "Marcio Lopes da Cruz,"
drag, startPoint x: 861, startPoint y: 383, endPoint x: 1014, endPoint y: 360, distance: 154.7
click at [861, 383] on input "CPF/CNPJ" at bounding box center [796, 392] width 303 height 24
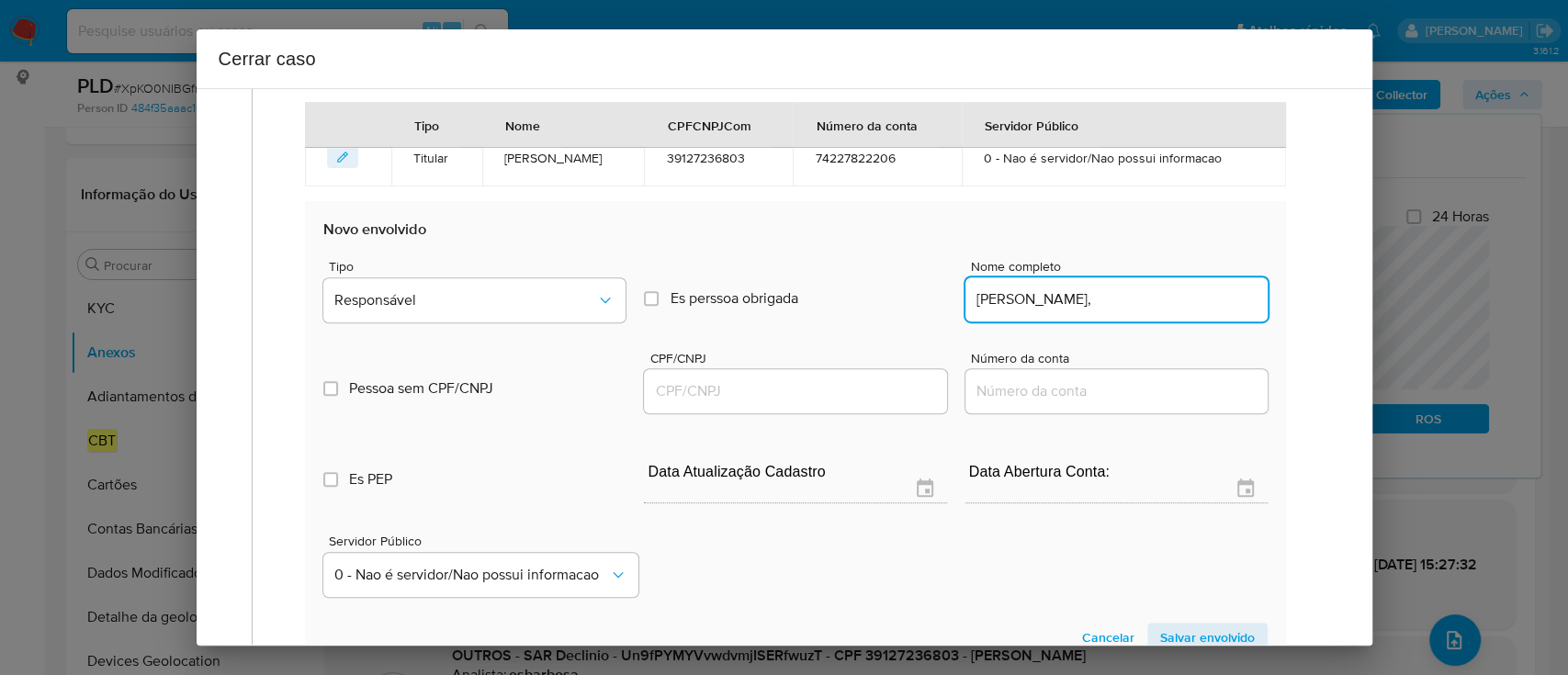
paste input "08659787609"
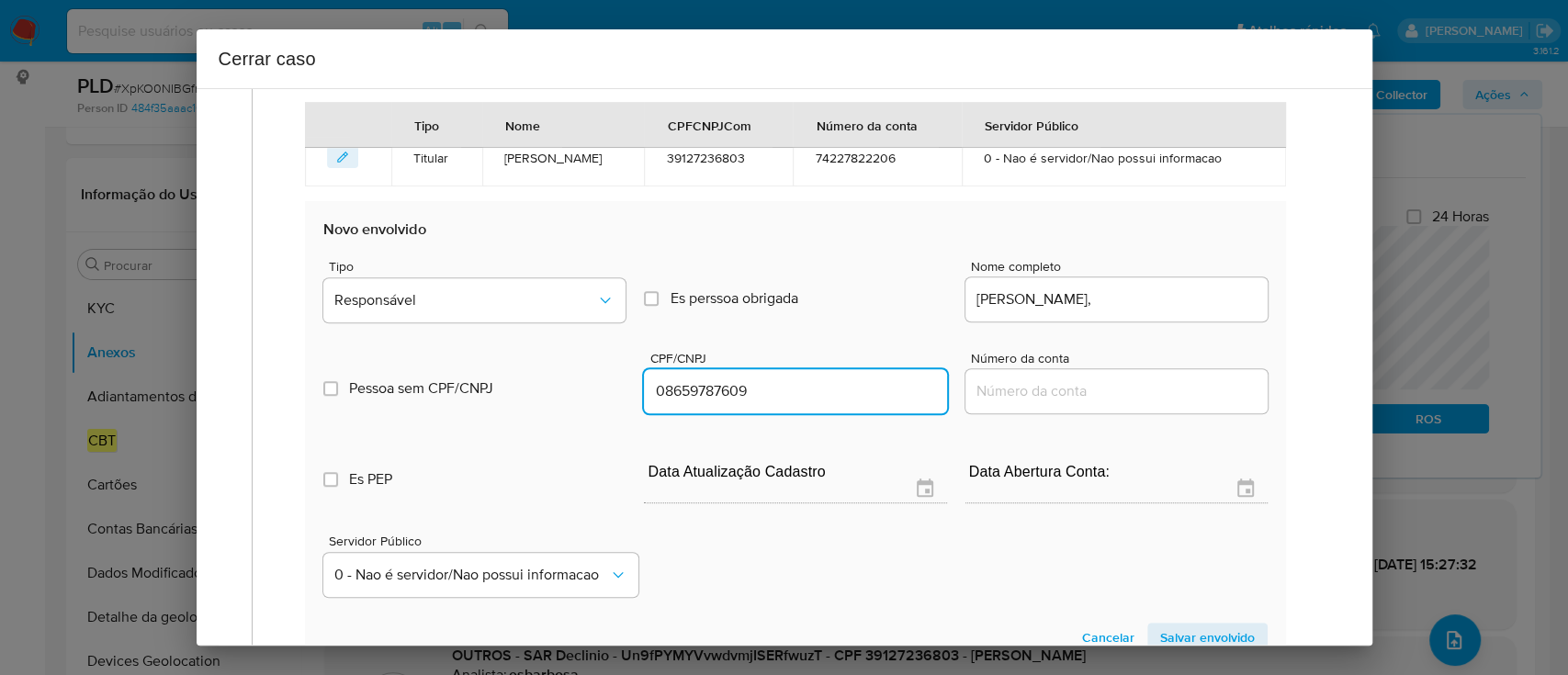
click at [1153, 309] on div "Marcio Lopes da Cruz," at bounding box center [1117, 299] width 303 height 44
type input "8659787609"
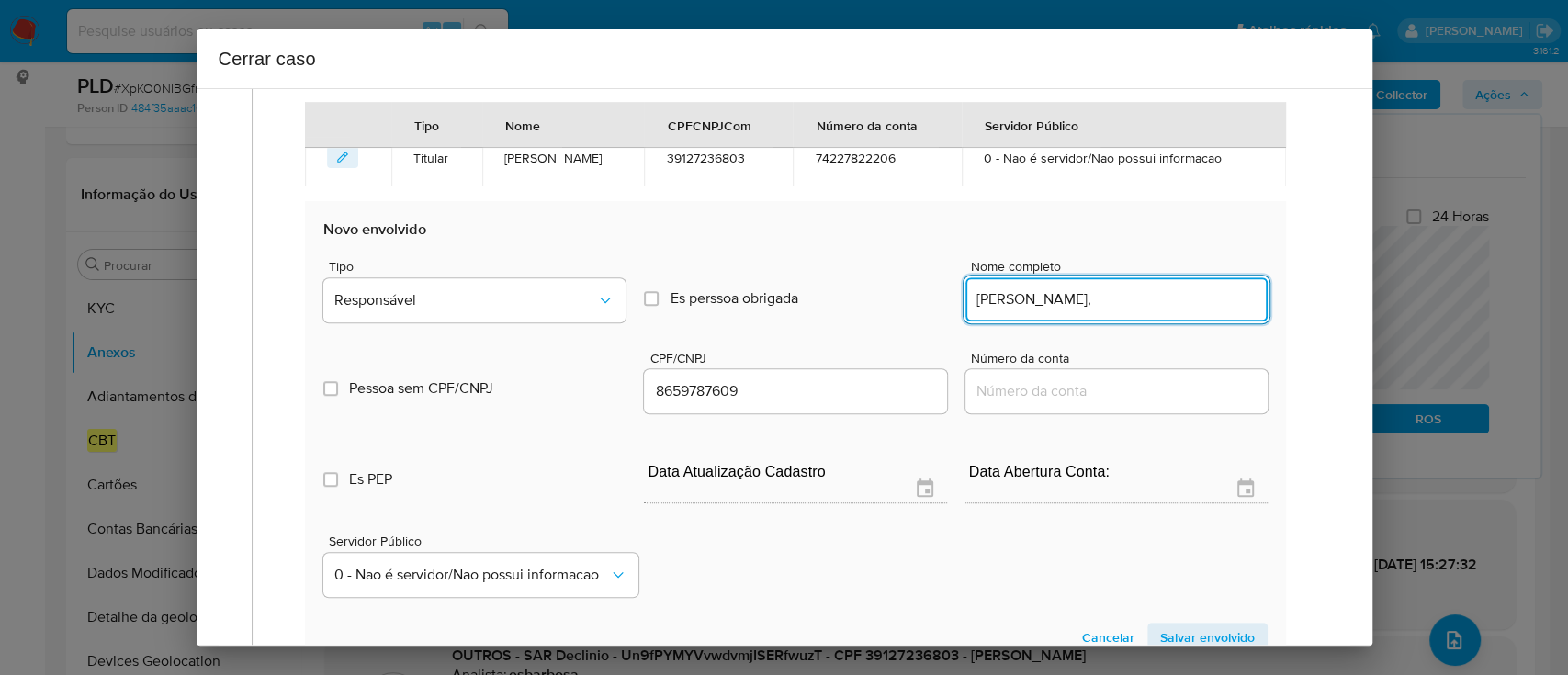
type input "Marcio Lopes da Cruz,"
type input "08659787609"
type input "Marcio Lopes da Cruz"
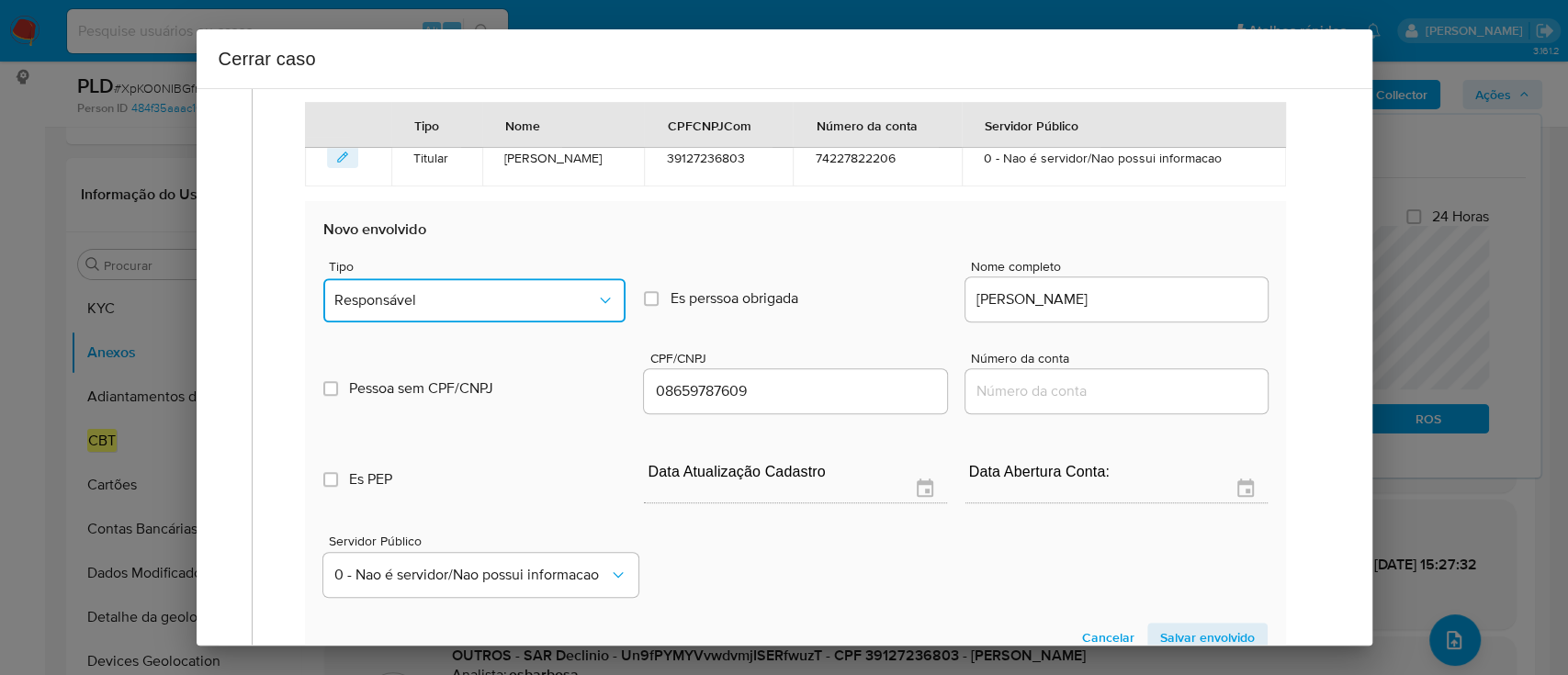
click at [536, 305] on span "Responsável" at bounding box center [465, 301] width 262 height 19
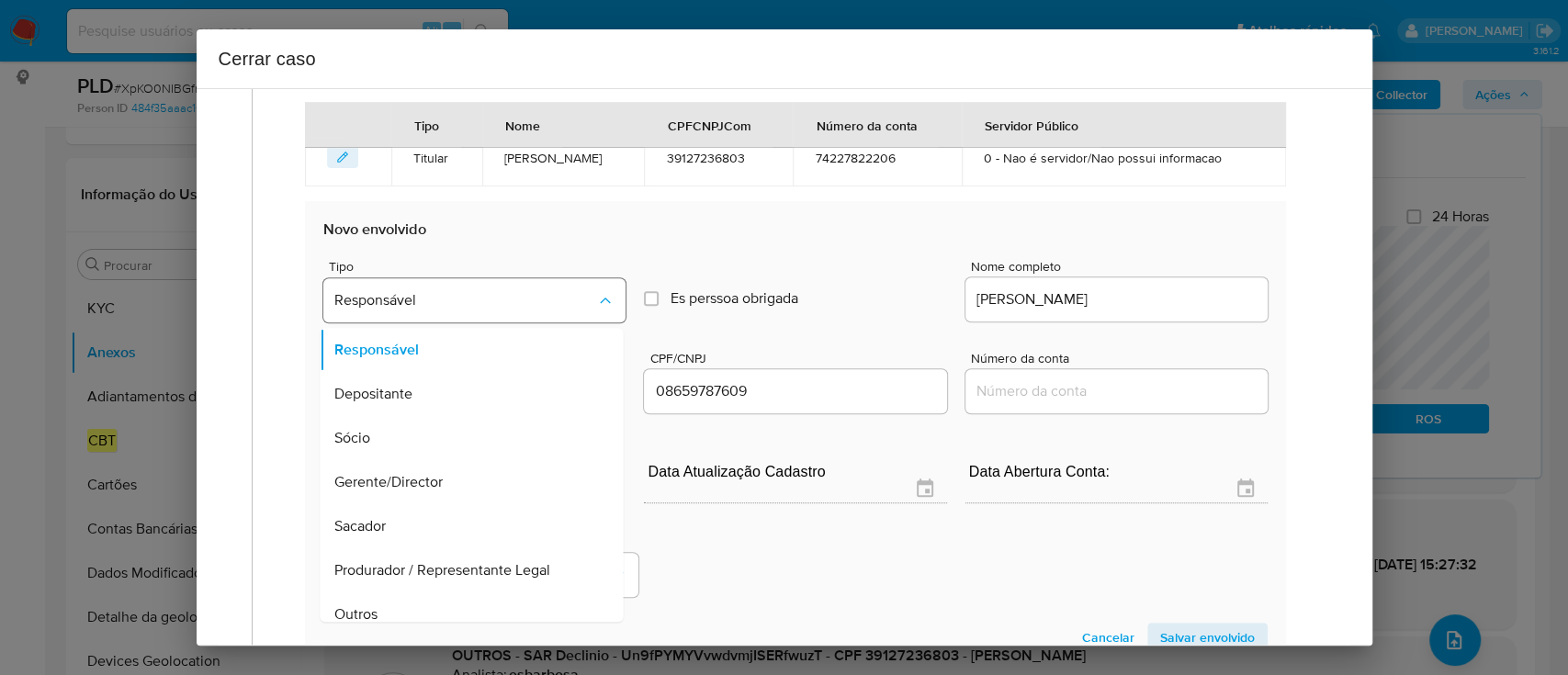
scroll to position [103, 0]
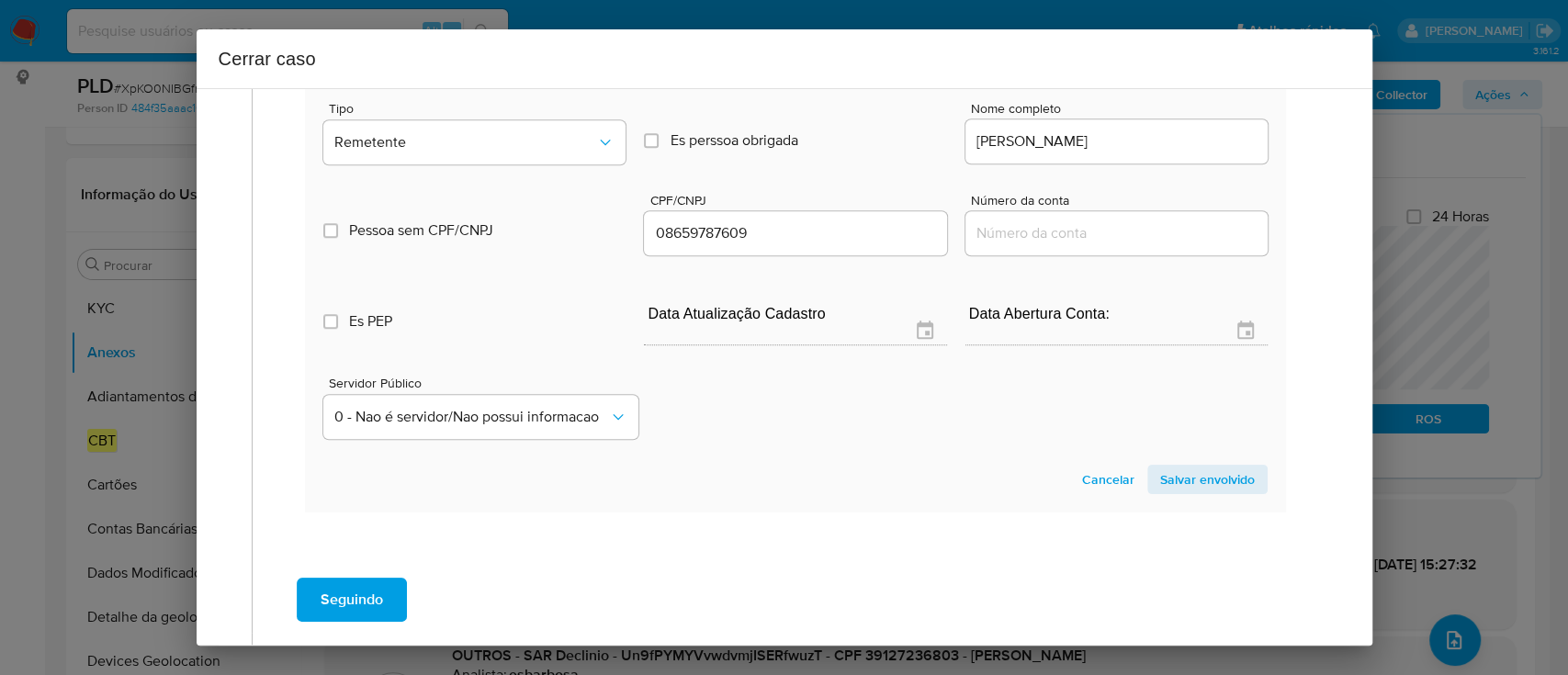
click at [1182, 477] on span "Salvar envolvido" at bounding box center [1208, 480] width 95 height 26
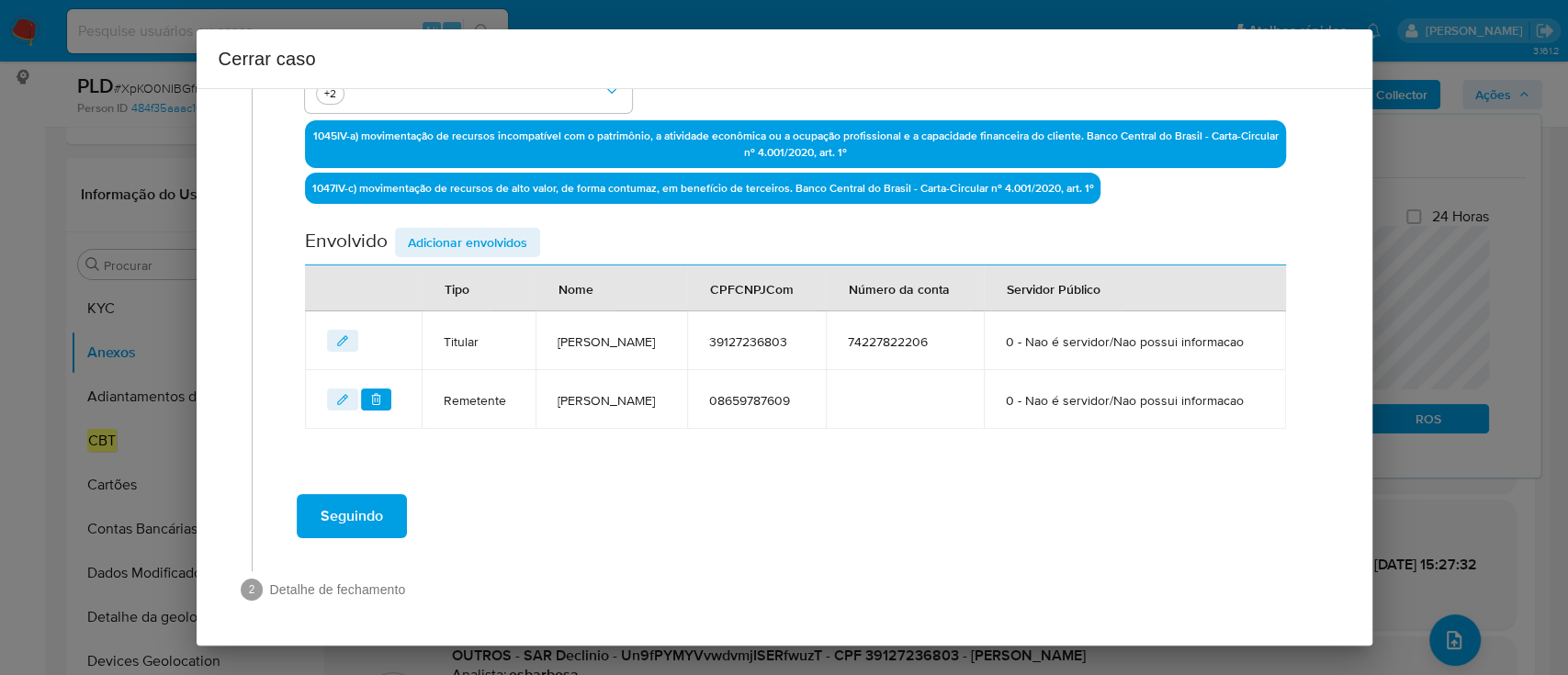
scroll to position [0, 0]
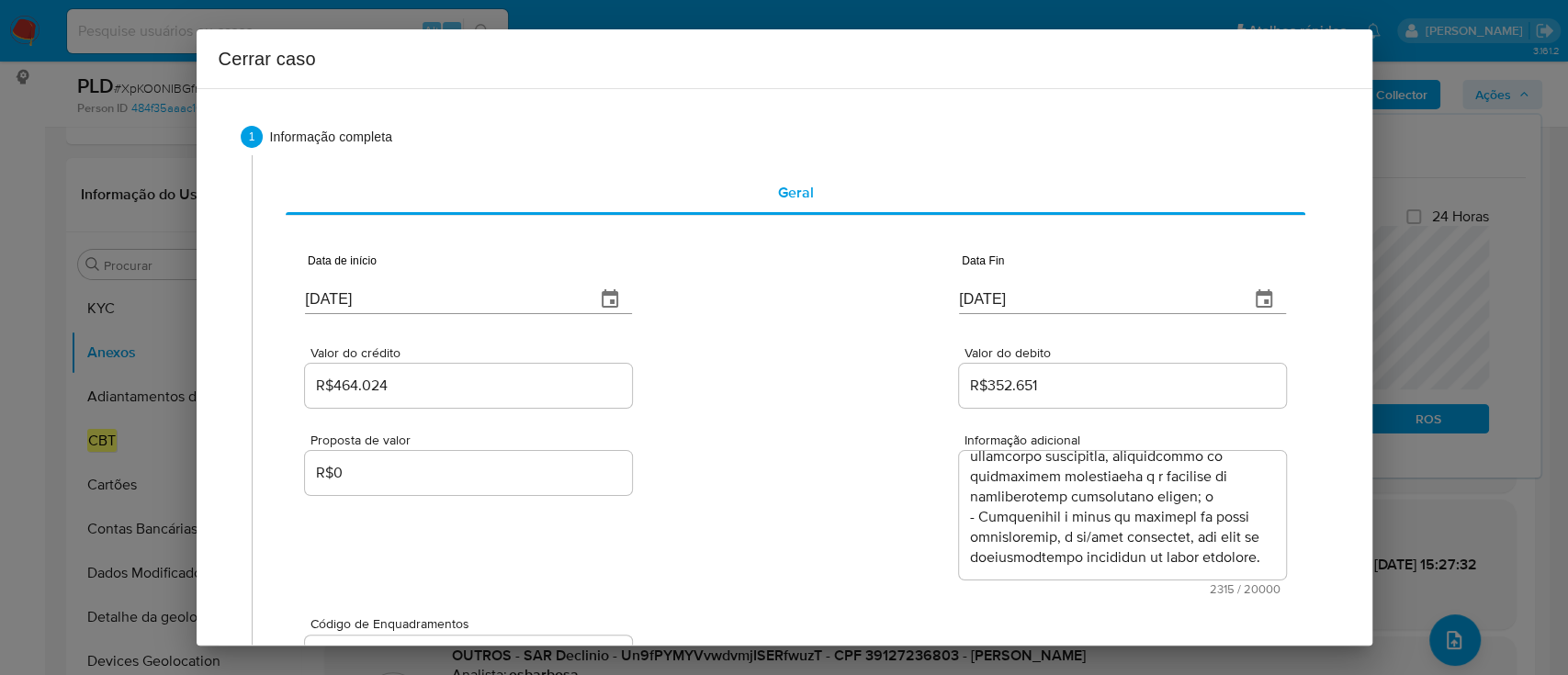
click at [831, 425] on div "Proposta de valor R$0 Informação adicional 2315 / 20000 17685 caracteres restan…" at bounding box center [796, 503] width 980 height 184
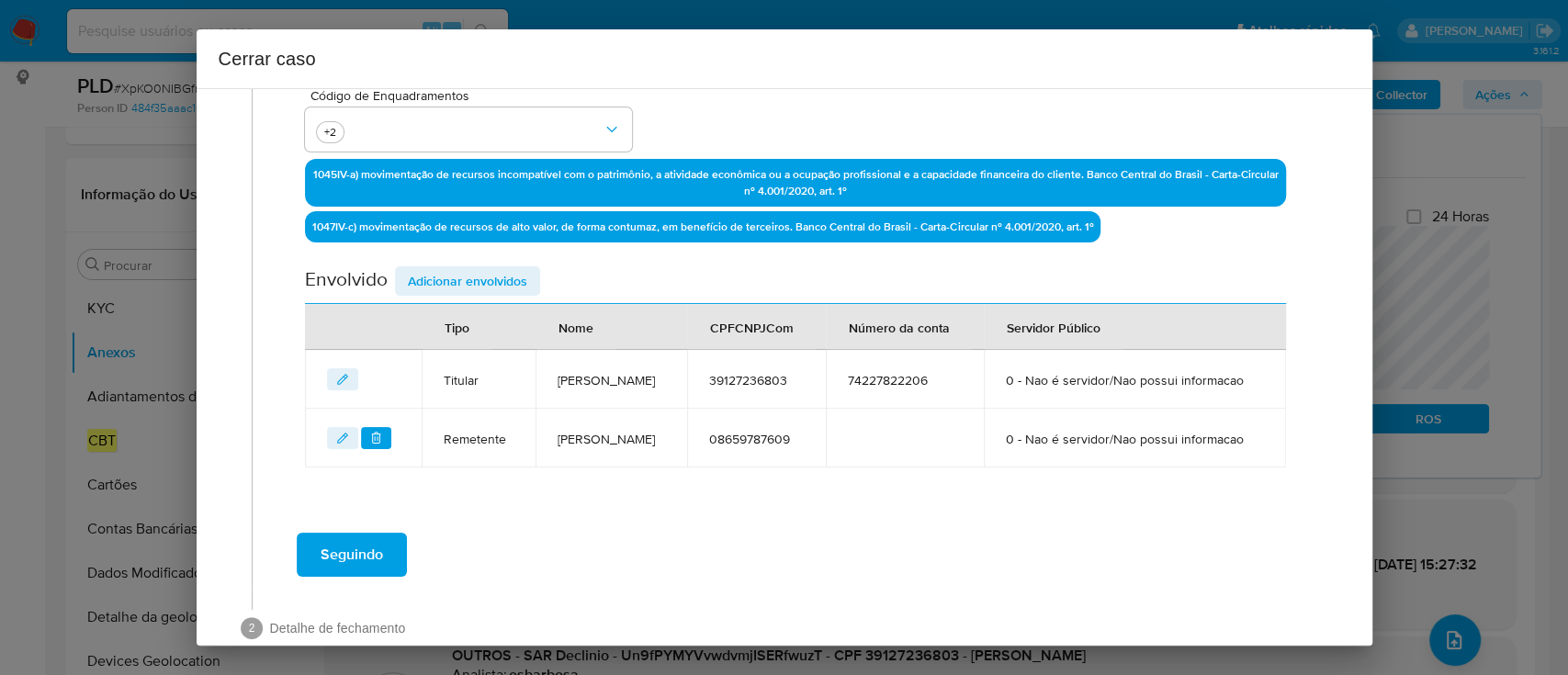
scroll to position [615, 0]
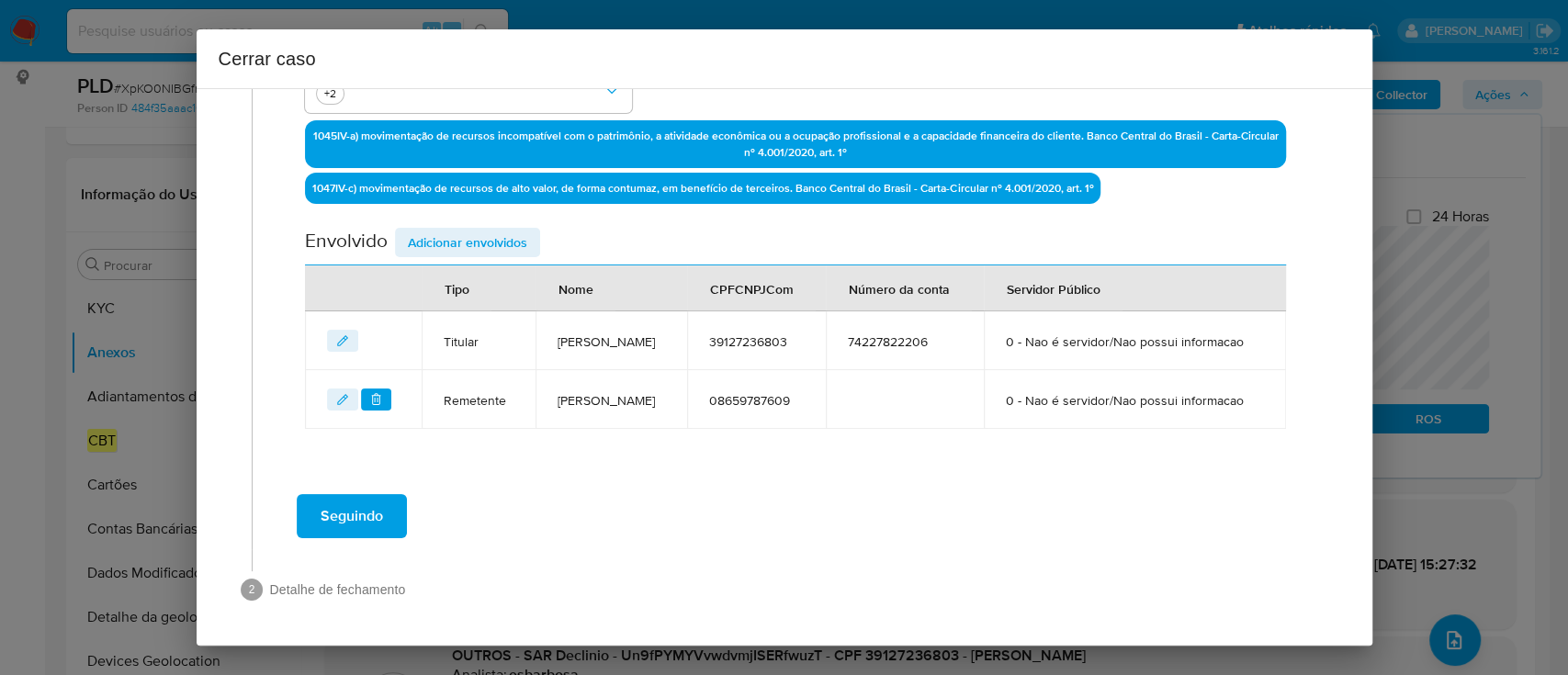
click at [825, 479] on div "Geral Data de início 22/07/2025 Data Fin 21/09/2025 Valor do crédito R$464.024 …" at bounding box center [796, 36] width 1050 height 895
click at [480, 229] on span "Adicionar envolvidos" at bounding box center [467, 242] width 120 height 26
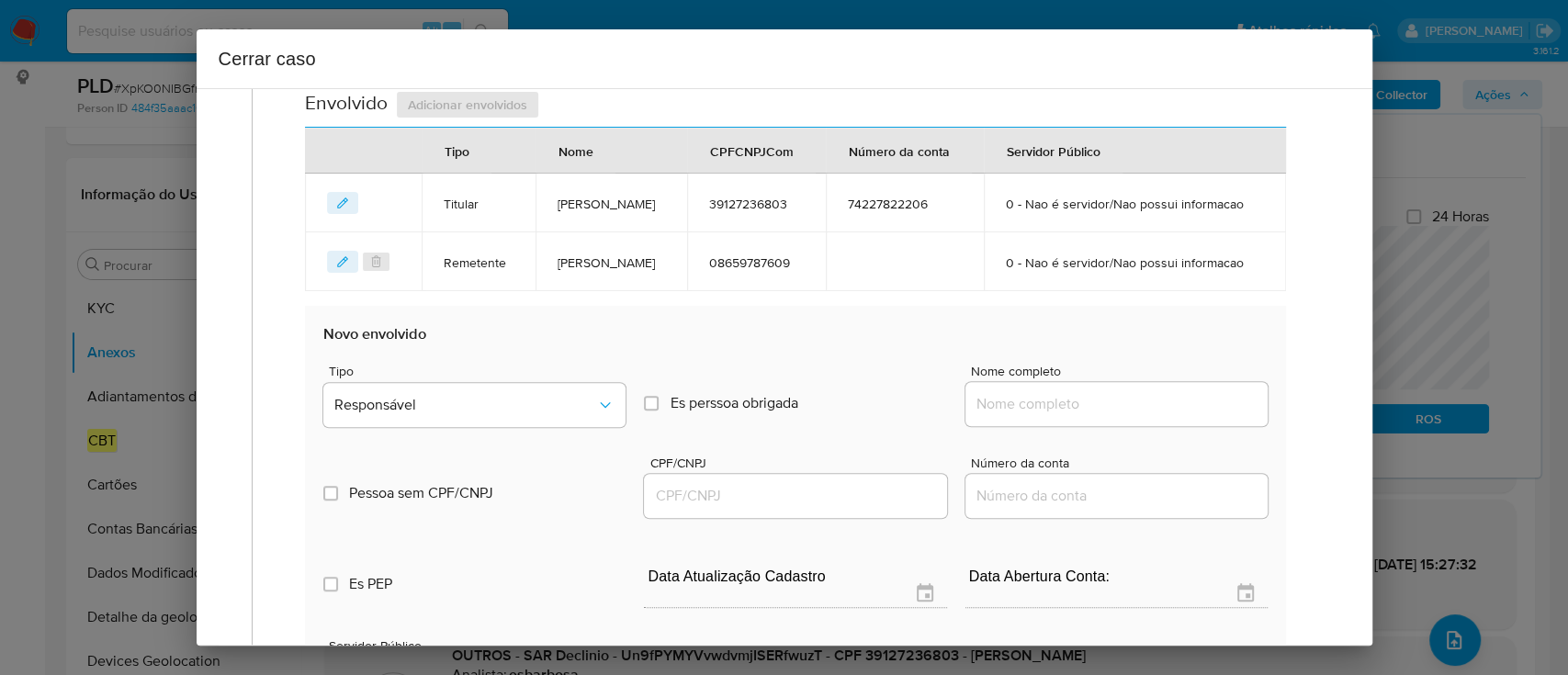
scroll to position [860, 0]
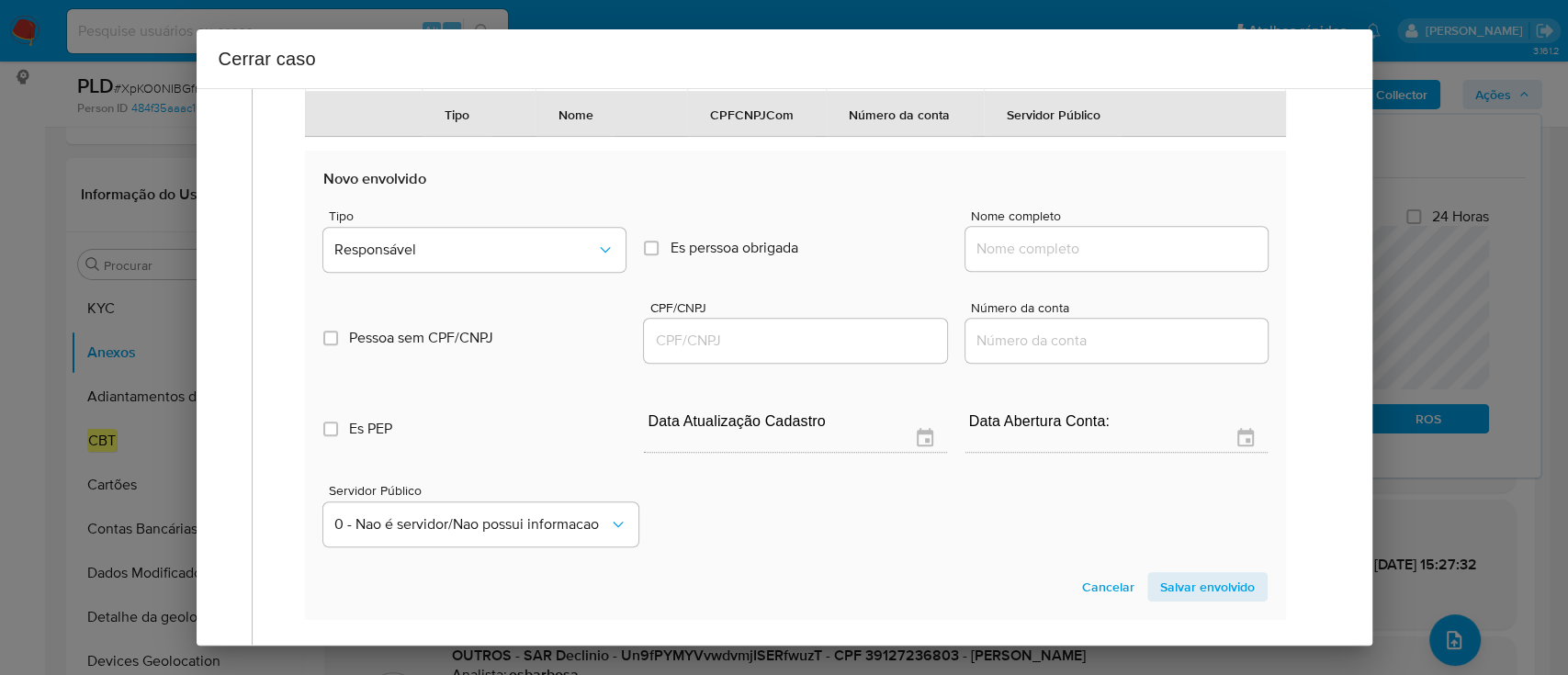
click at [1066, 261] on input "Nome completo" at bounding box center [1117, 249] width 303 height 24
paste input "Moda Lika Comercio do Vestuario Ltda, 37441816000160"
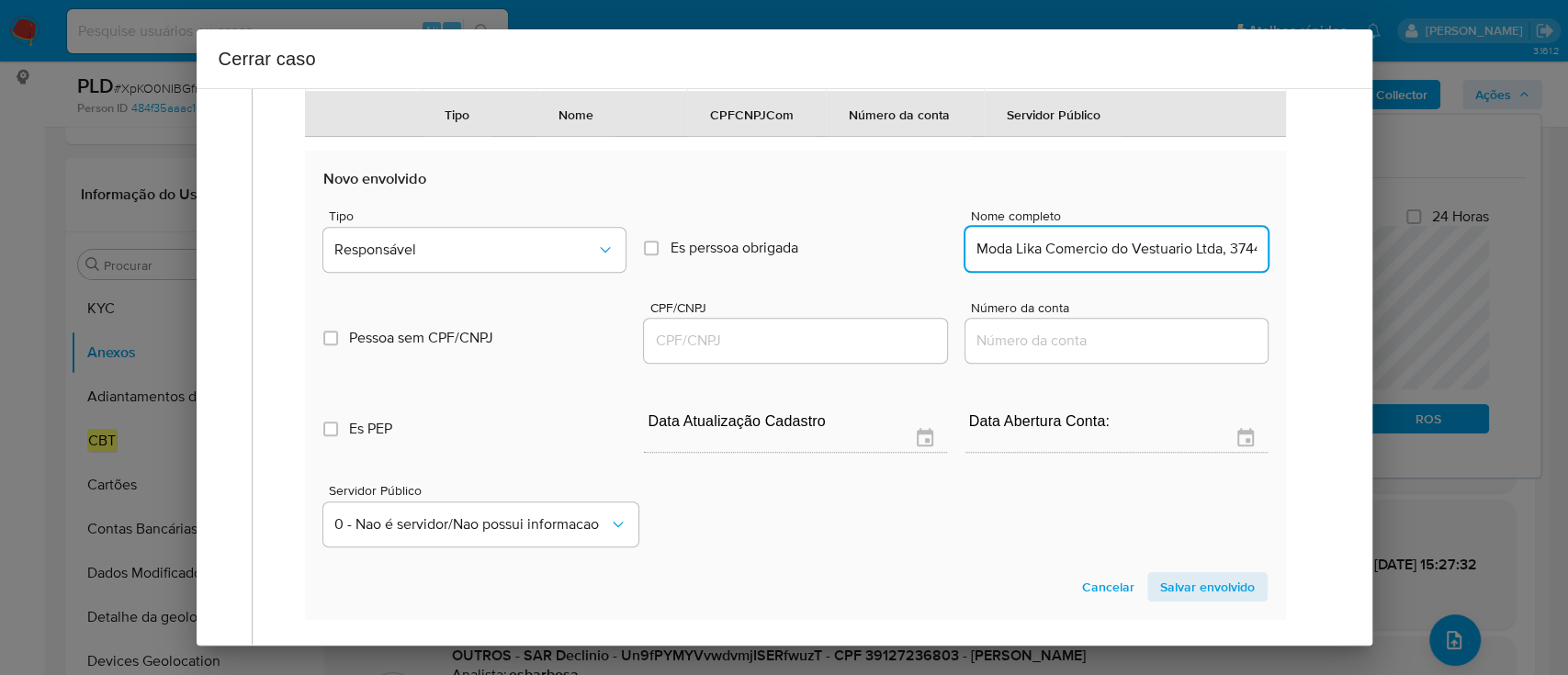
scroll to position [0, 90]
click at [1167, 261] on input "Moda Lika Comercio do Vestuario Ltda, 37441816000160" at bounding box center [1117, 249] width 303 height 24
type input "Moda Lika Comercio do Vestuario Ltda,"
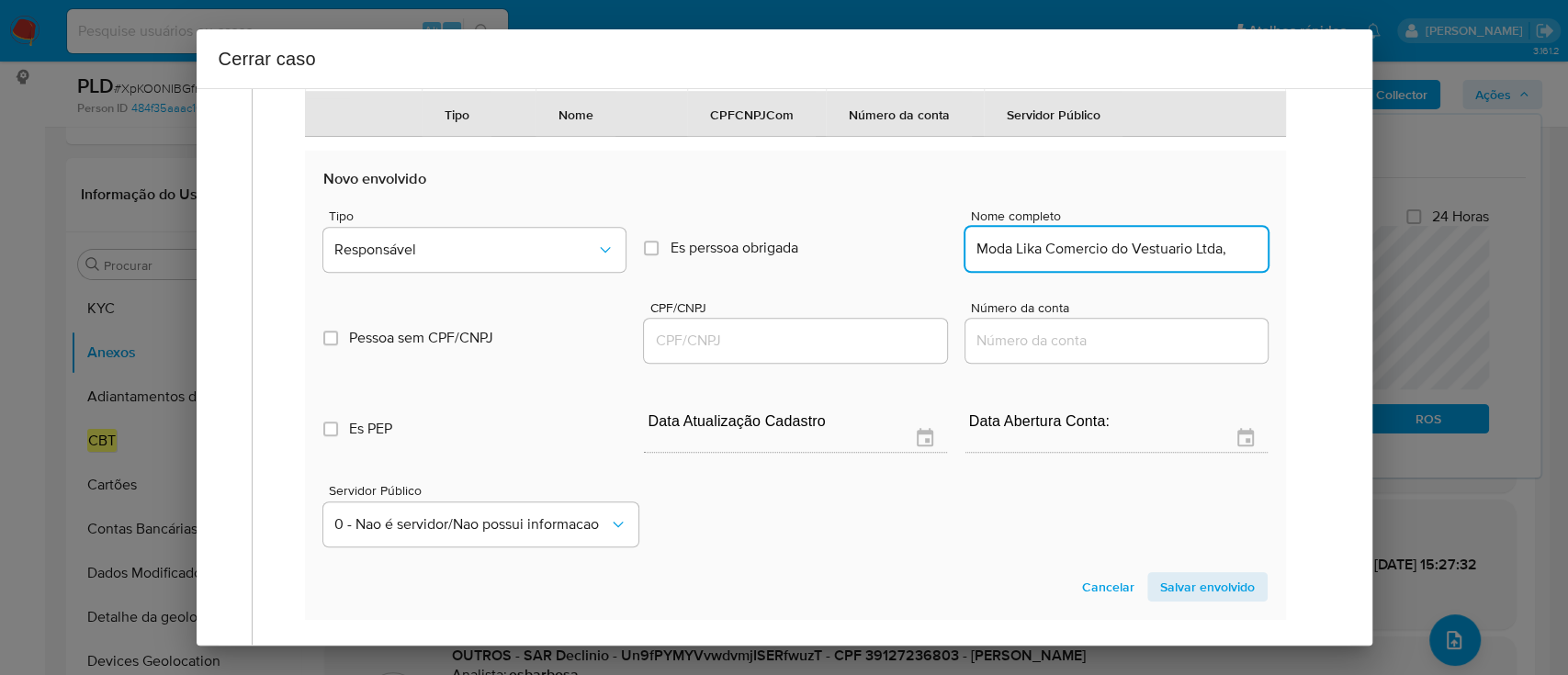
click at [828, 353] on input "CPF/CNPJ" at bounding box center [796, 341] width 303 height 24
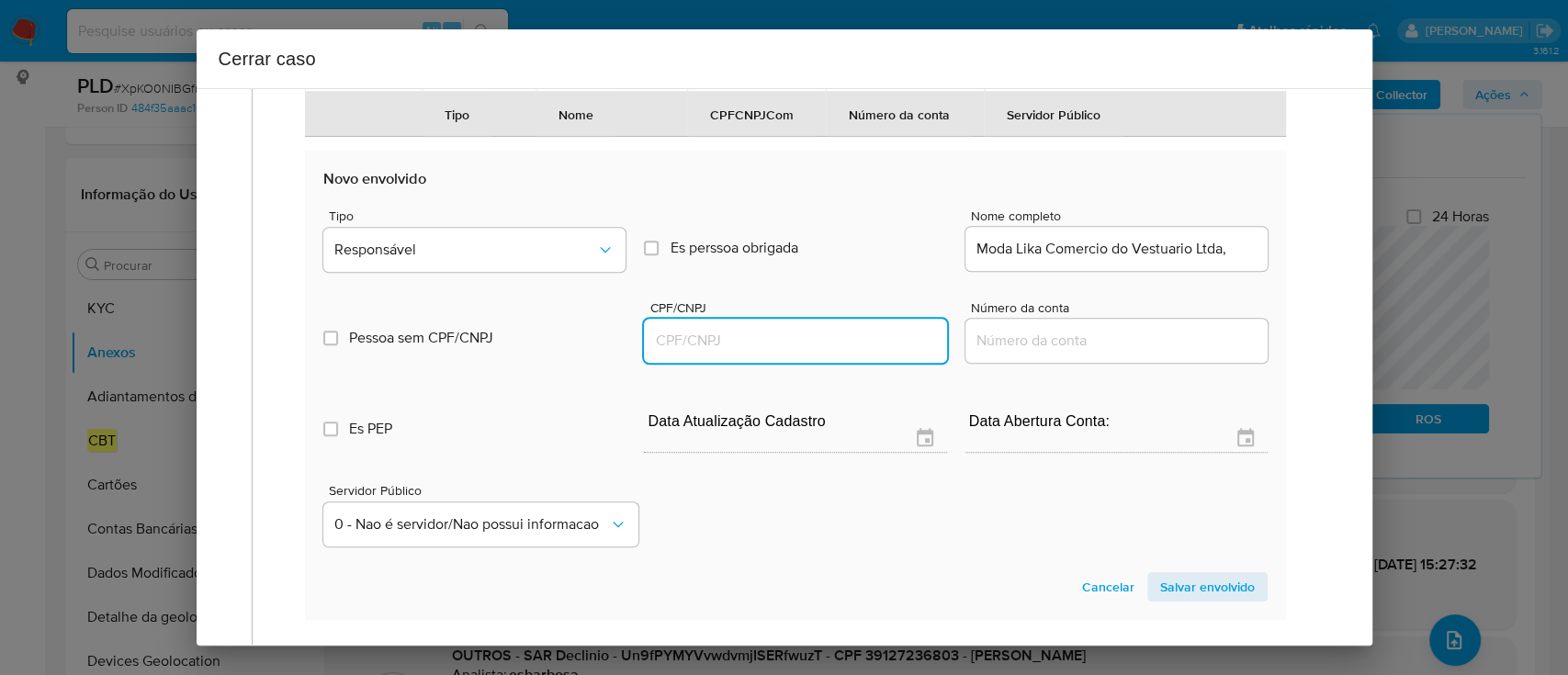
paste input "37441816000160"
type input "37441816000160"
click at [1227, 261] on input "Moda Lika Comercio do Vestuario Ltda," at bounding box center [1117, 249] width 303 height 24
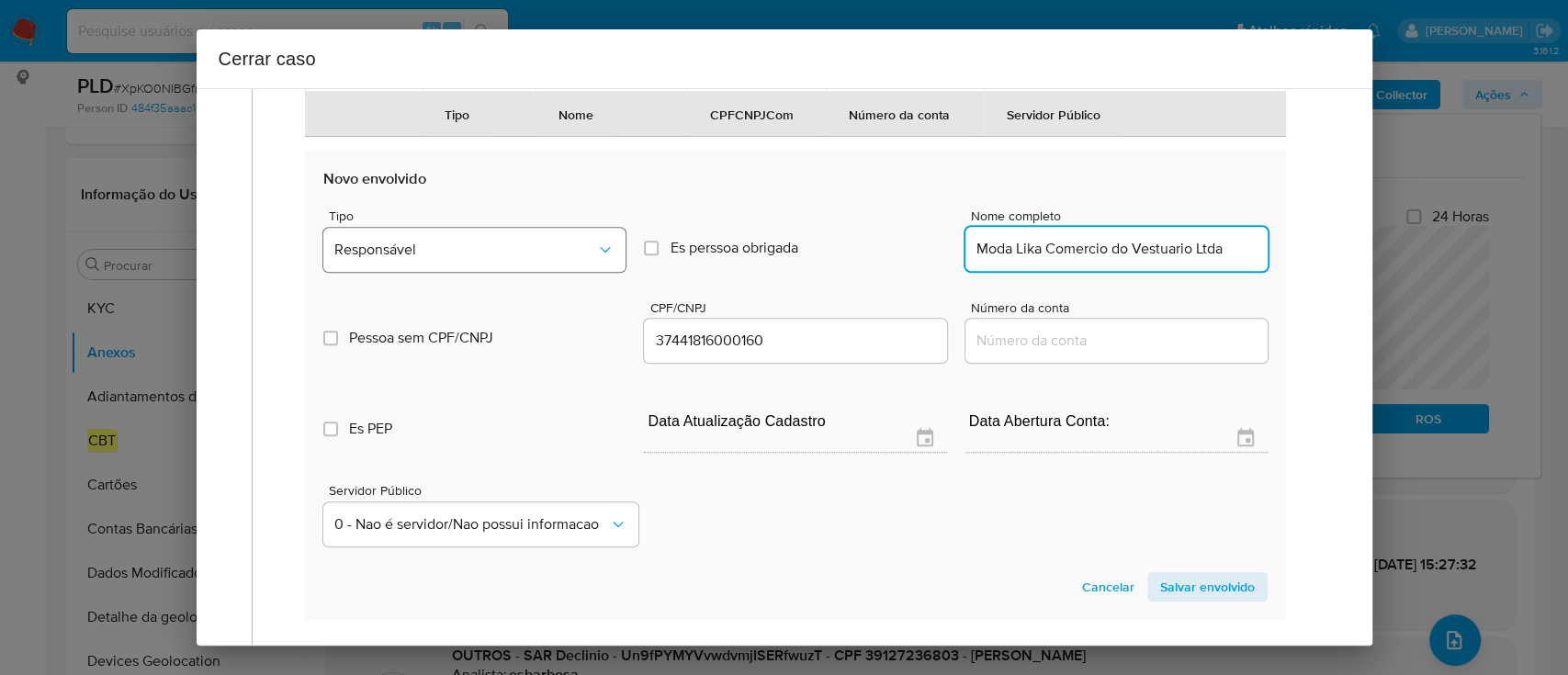
type input "Moda Lika Comercio do Vestuario Ltda"
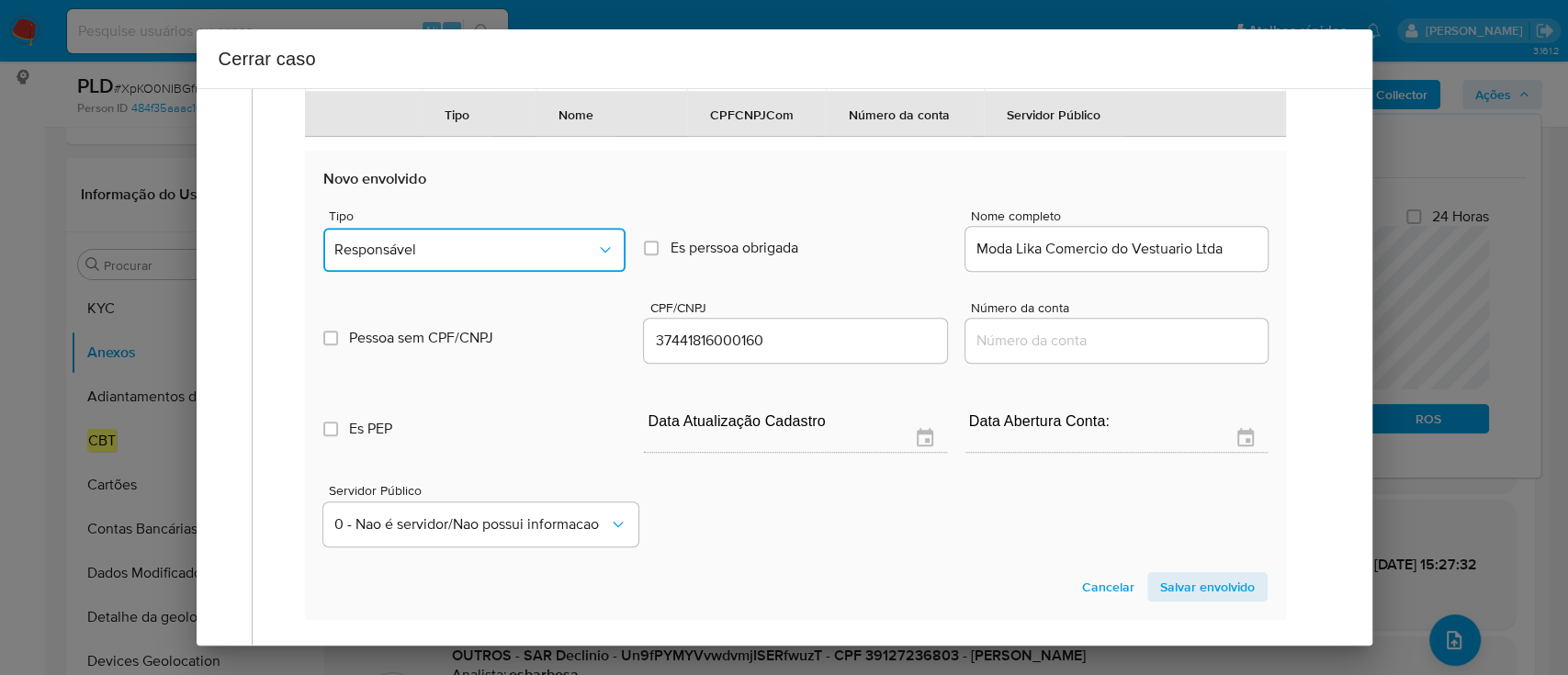
click at [565, 272] on button "Responsável" at bounding box center [474, 249] width 303 height 44
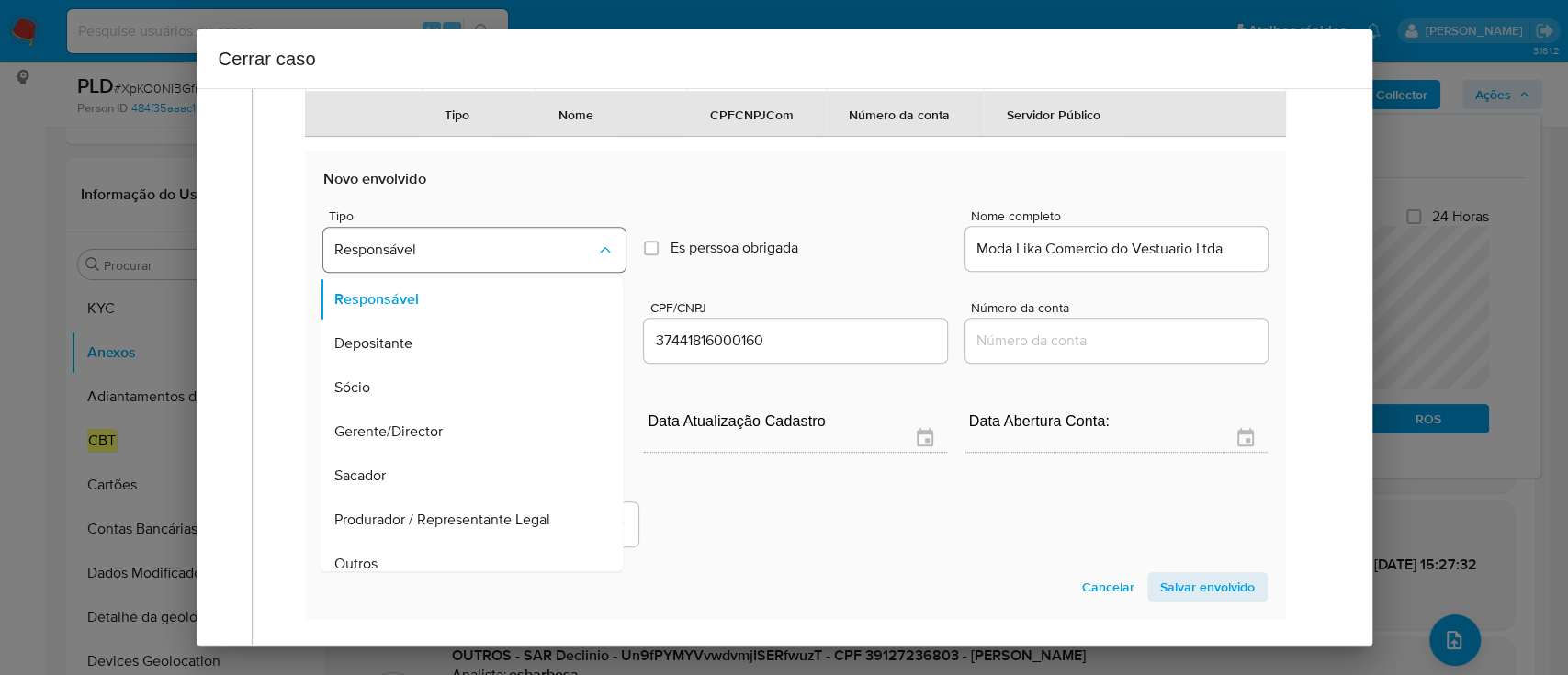
scroll to position [895, 0]
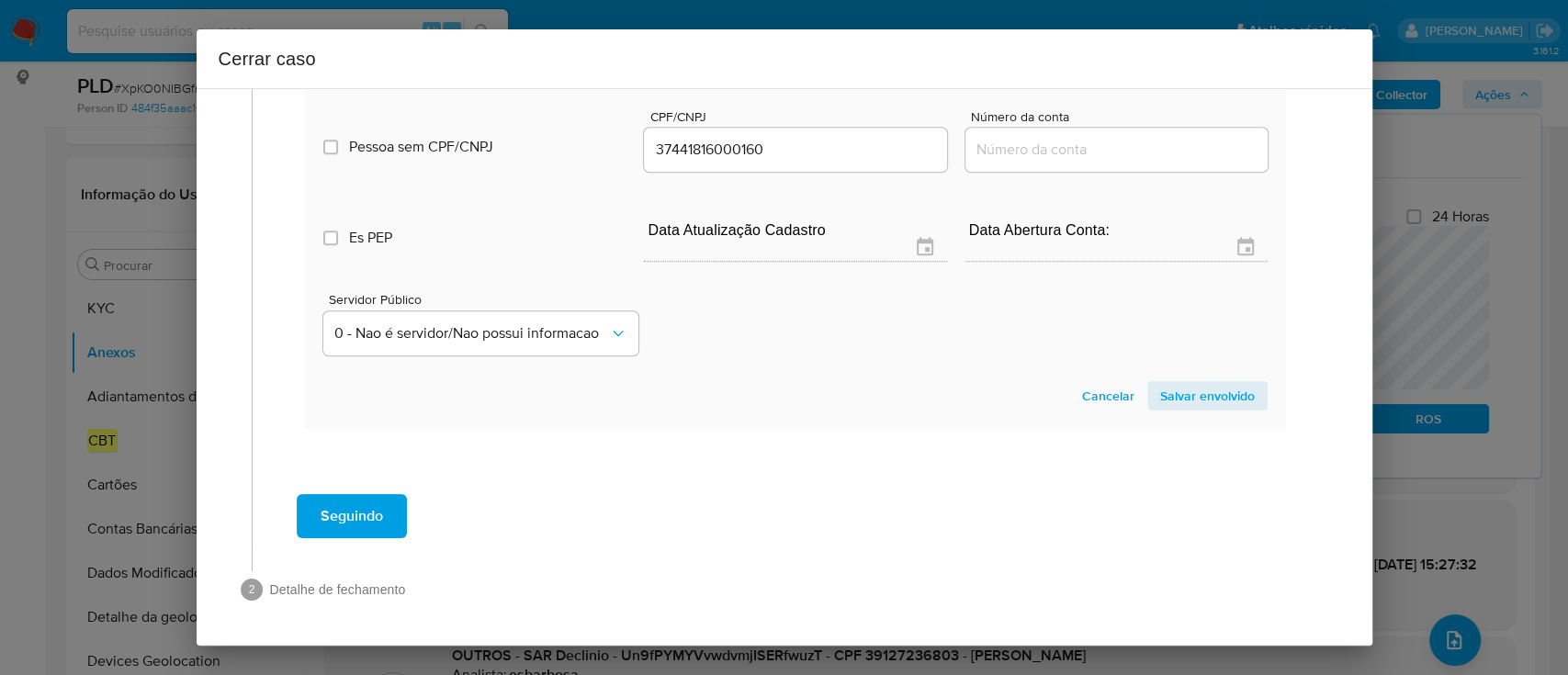
click at [1212, 393] on span "Salvar envolvido" at bounding box center [1208, 396] width 95 height 26
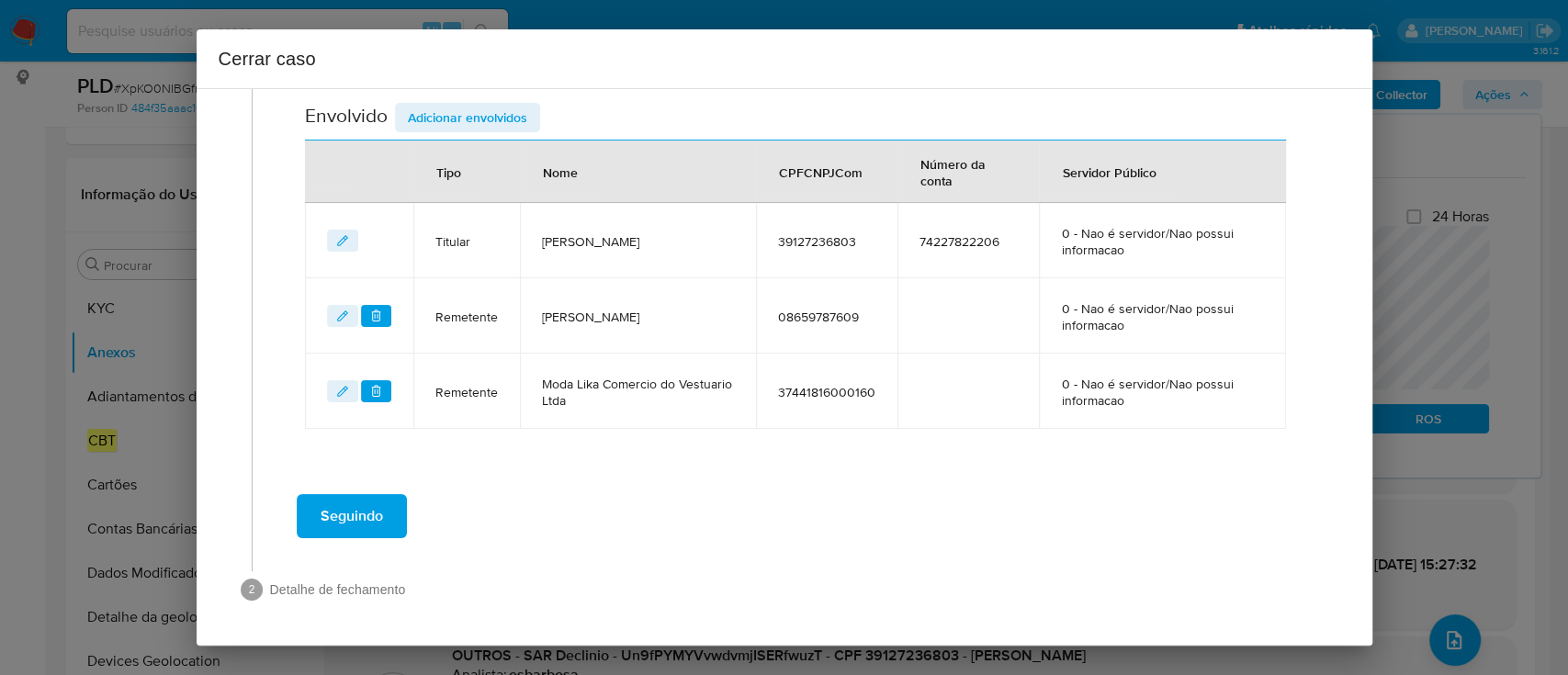
scroll to position [690, 0]
click at [478, 116] on span "Adicionar envolvidos" at bounding box center [467, 120] width 120 height 26
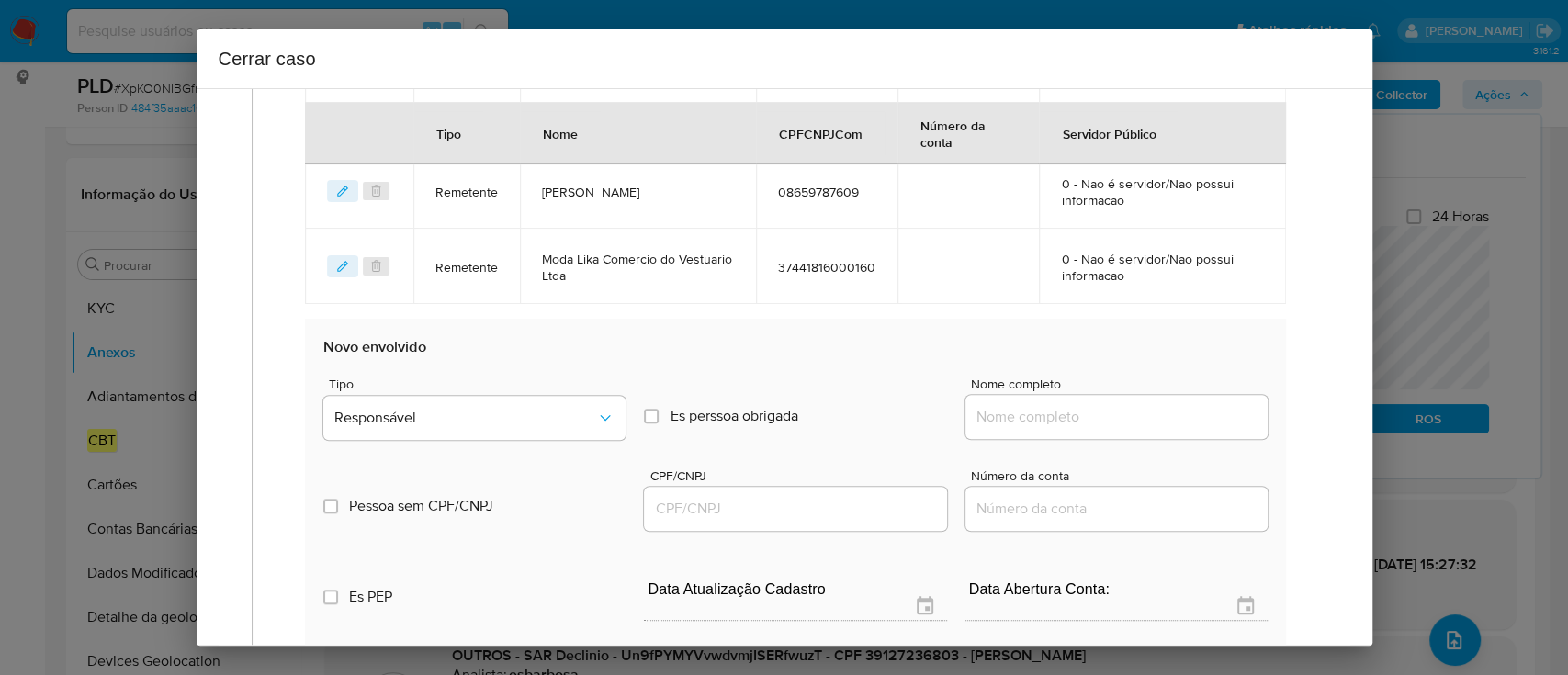
scroll to position [934, 0]
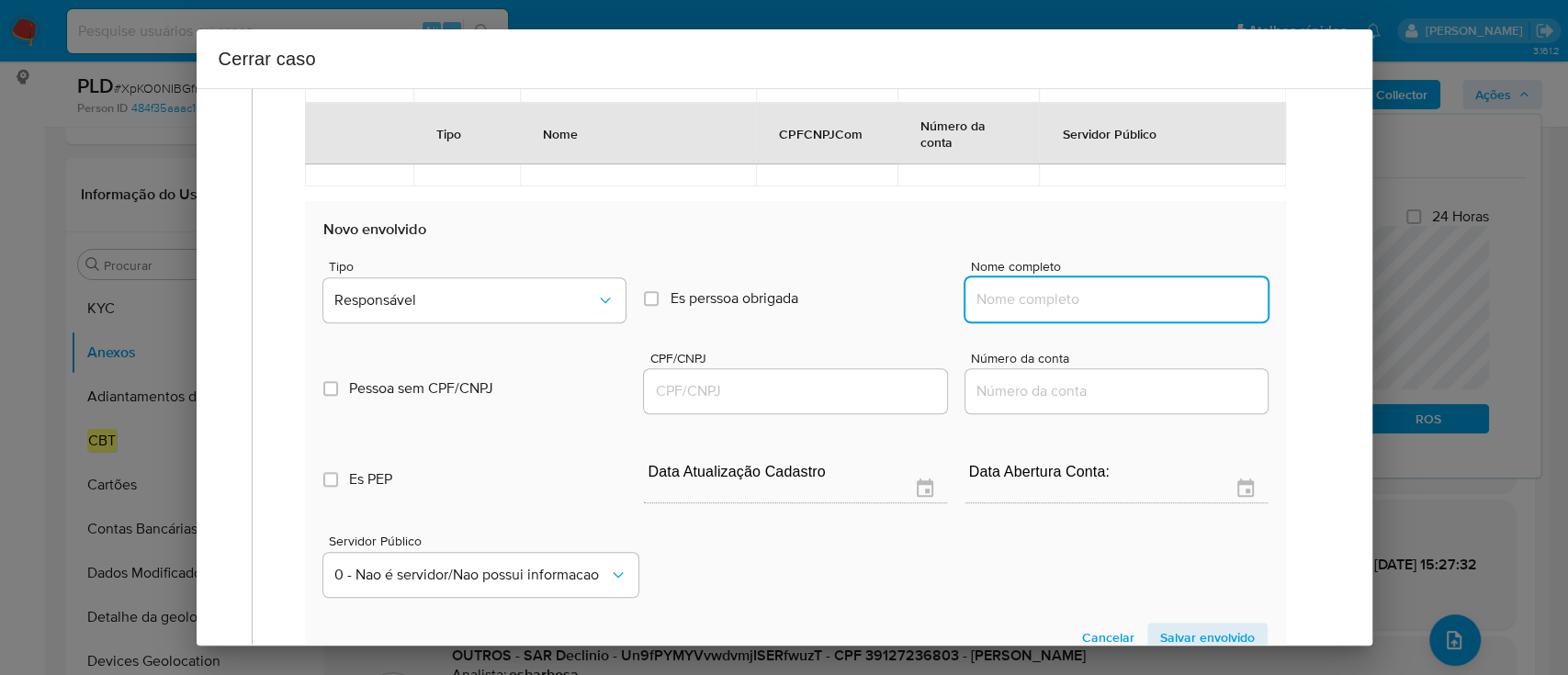
click at [1082, 307] on input "Nome completo" at bounding box center [1117, 300] width 303 height 24
paste input "Ronaldo Milan, 53786688834"
click at [1165, 299] on input "Ronaldo Milan, 53786688834" at bounding box center [1117, 300] width 303 height 24
type input "Ronaldo Milan,"
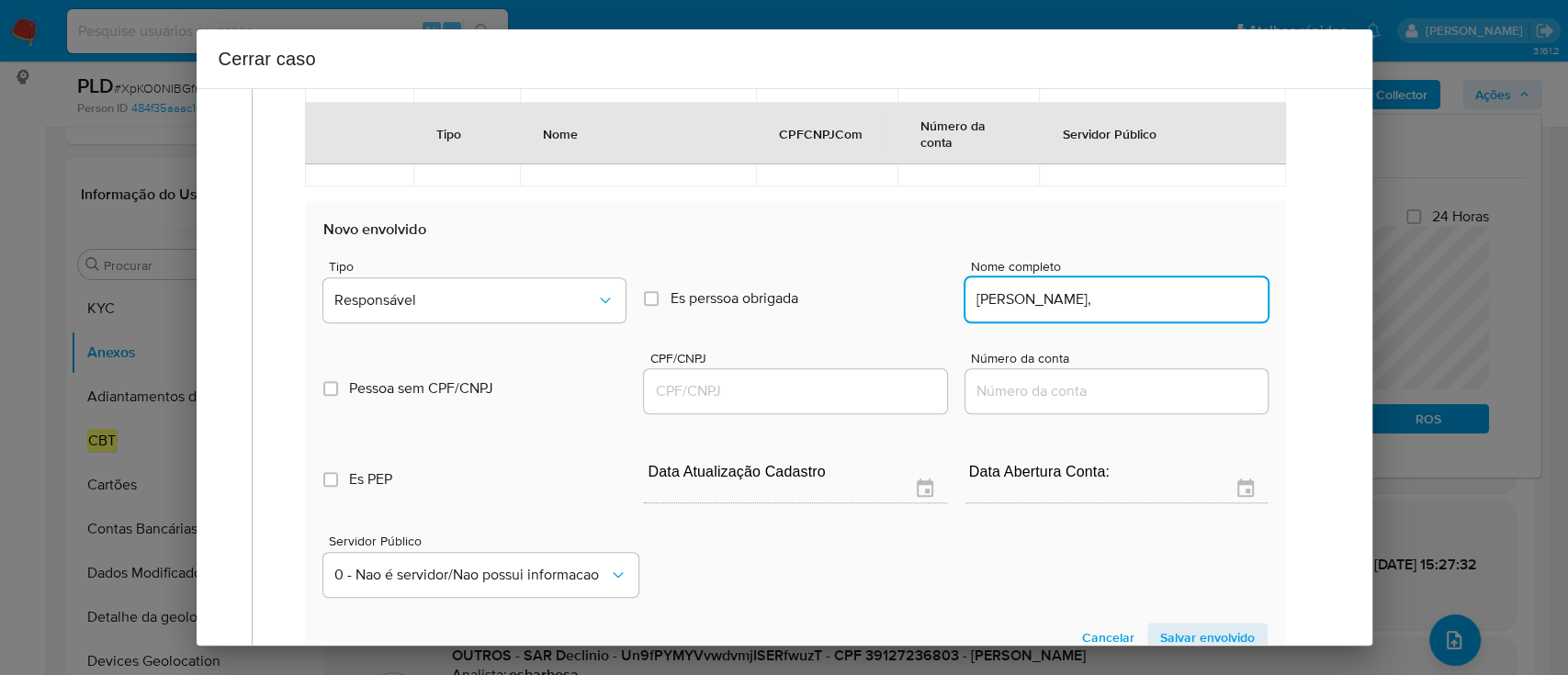
click at [853, 400] on input "CPF/CNPJ" at bounding box center [796, 392] width 303 height 24
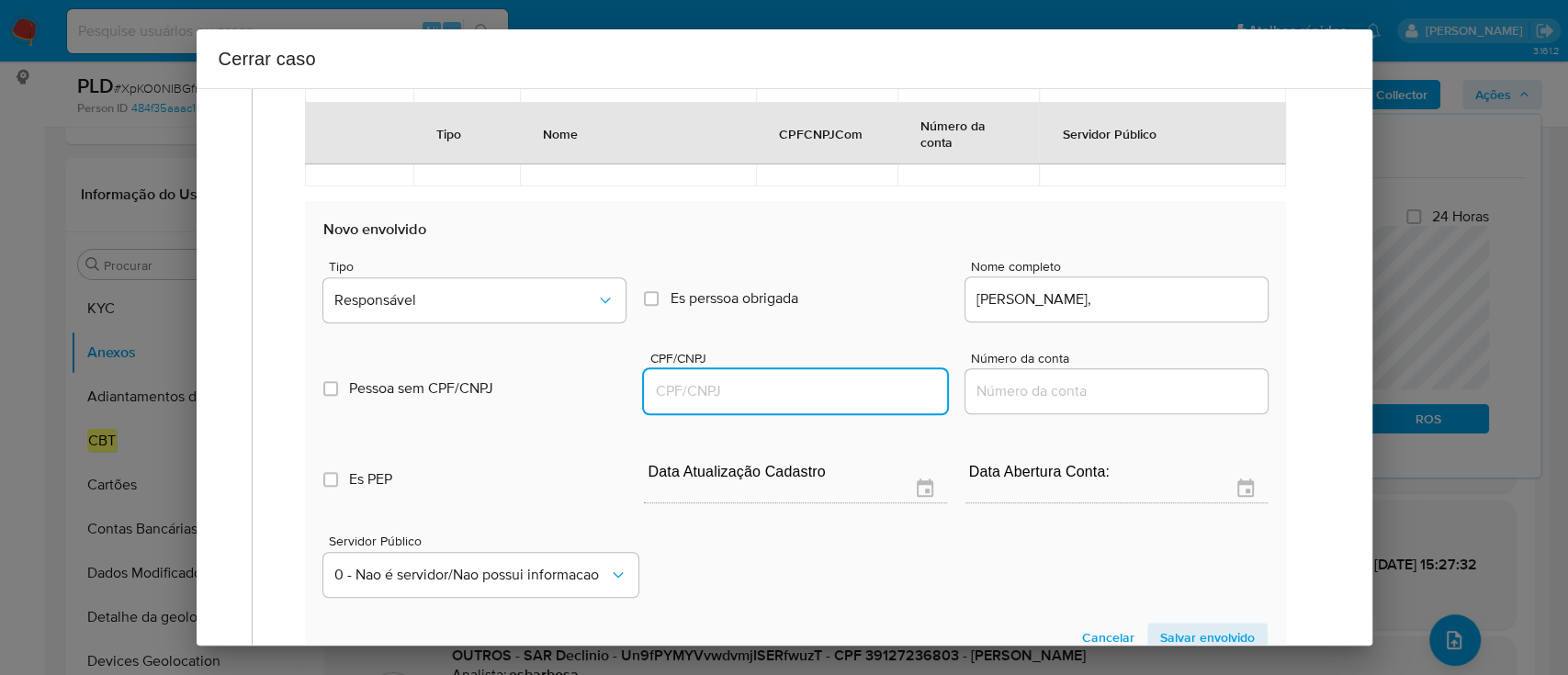
paste input "53786688834"
type input "53786688834"
click at [1127, 305] on input "Ronaldo Milan," at bounding box center [1117, 300] width 303 height 24
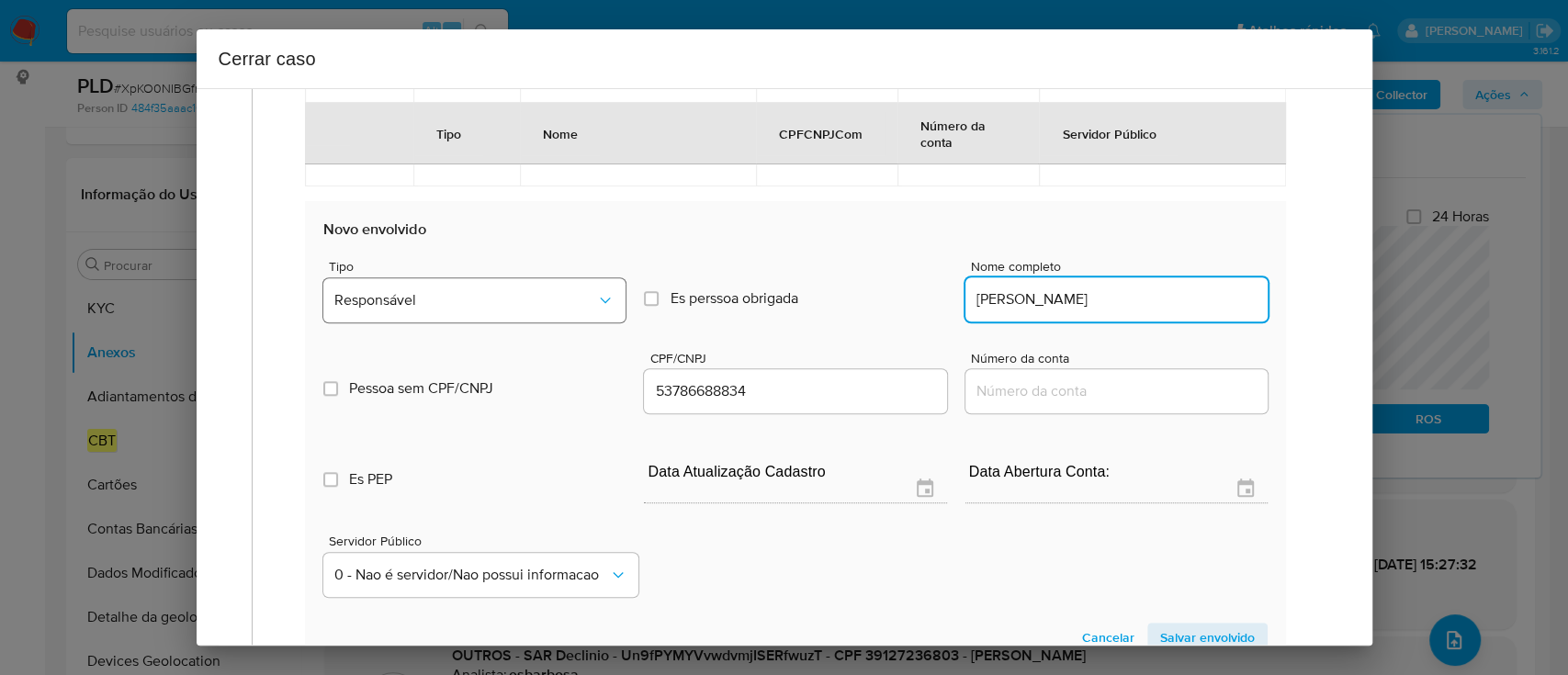
type input "Ronaldo Milan"
click at [494, 307] on button "Responsável" at bounding box center [474, 300] width 303 height 44
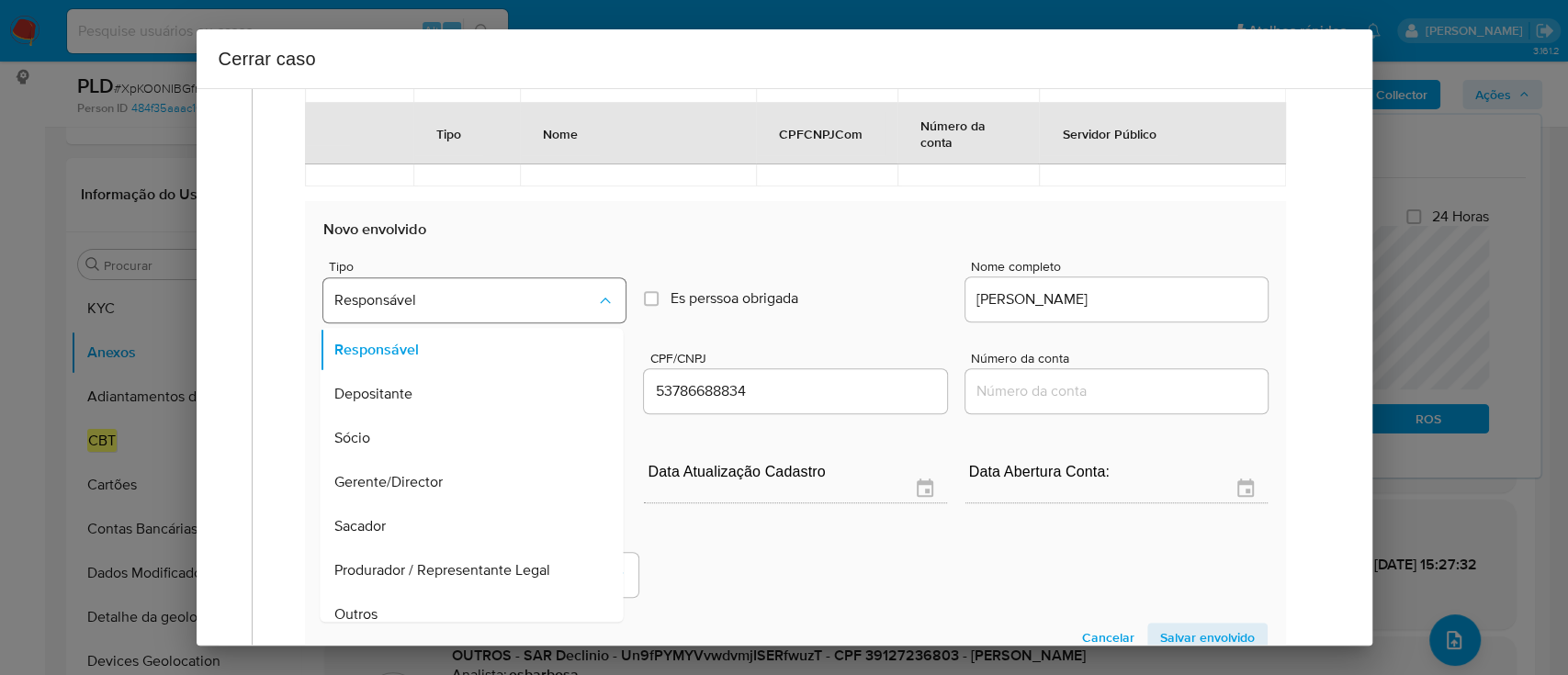
scroll to position [58, 0]
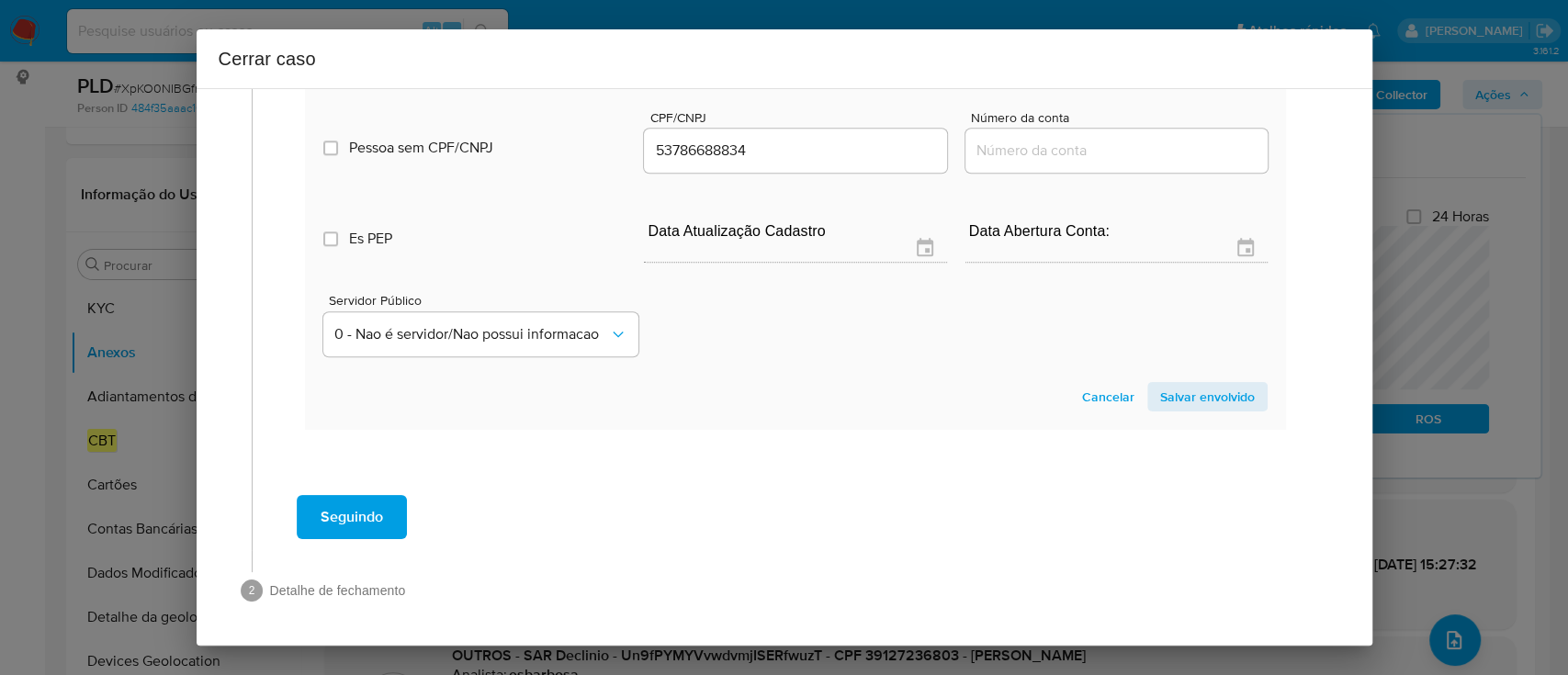
click at [1183, 387] on span "Salvar envolvido" at bounding box center [1208, 397] width 95 height 26
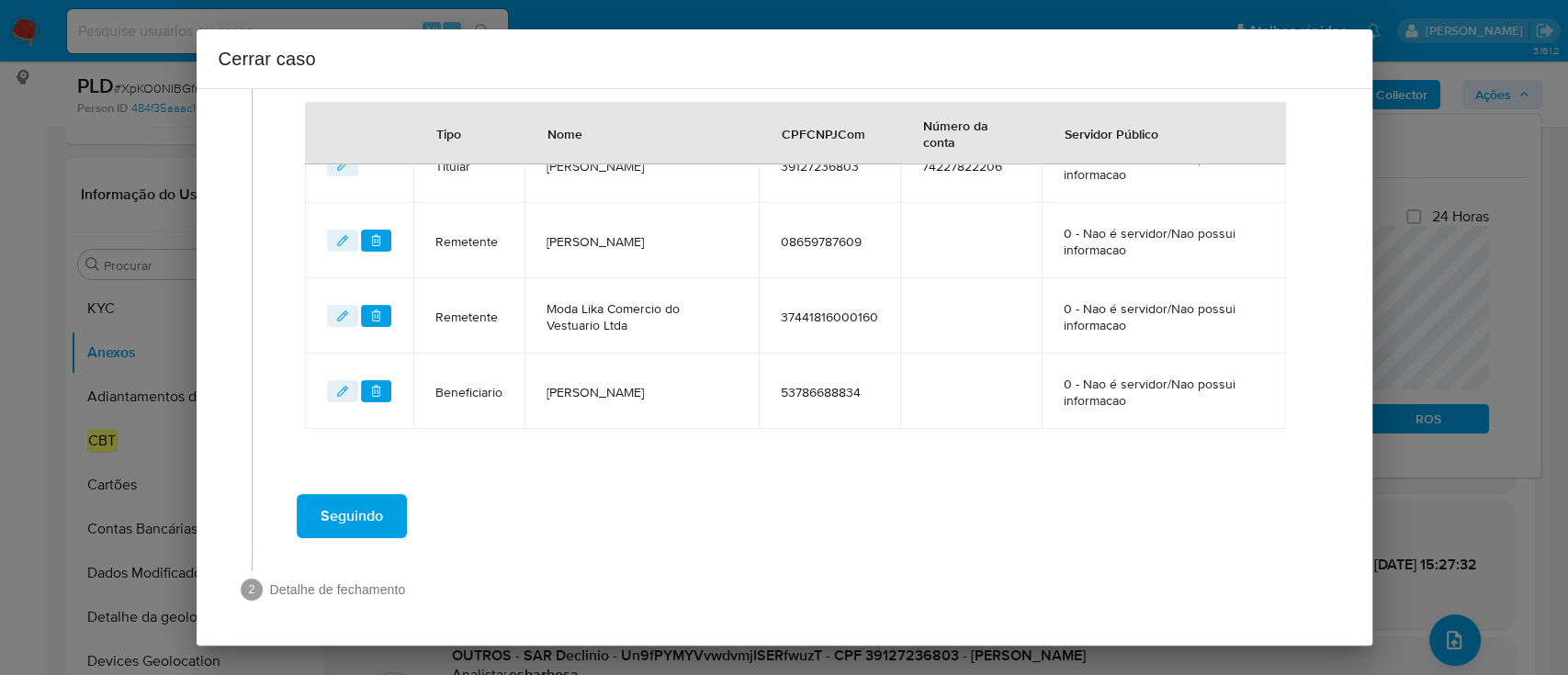
scroll to position [764, 0]
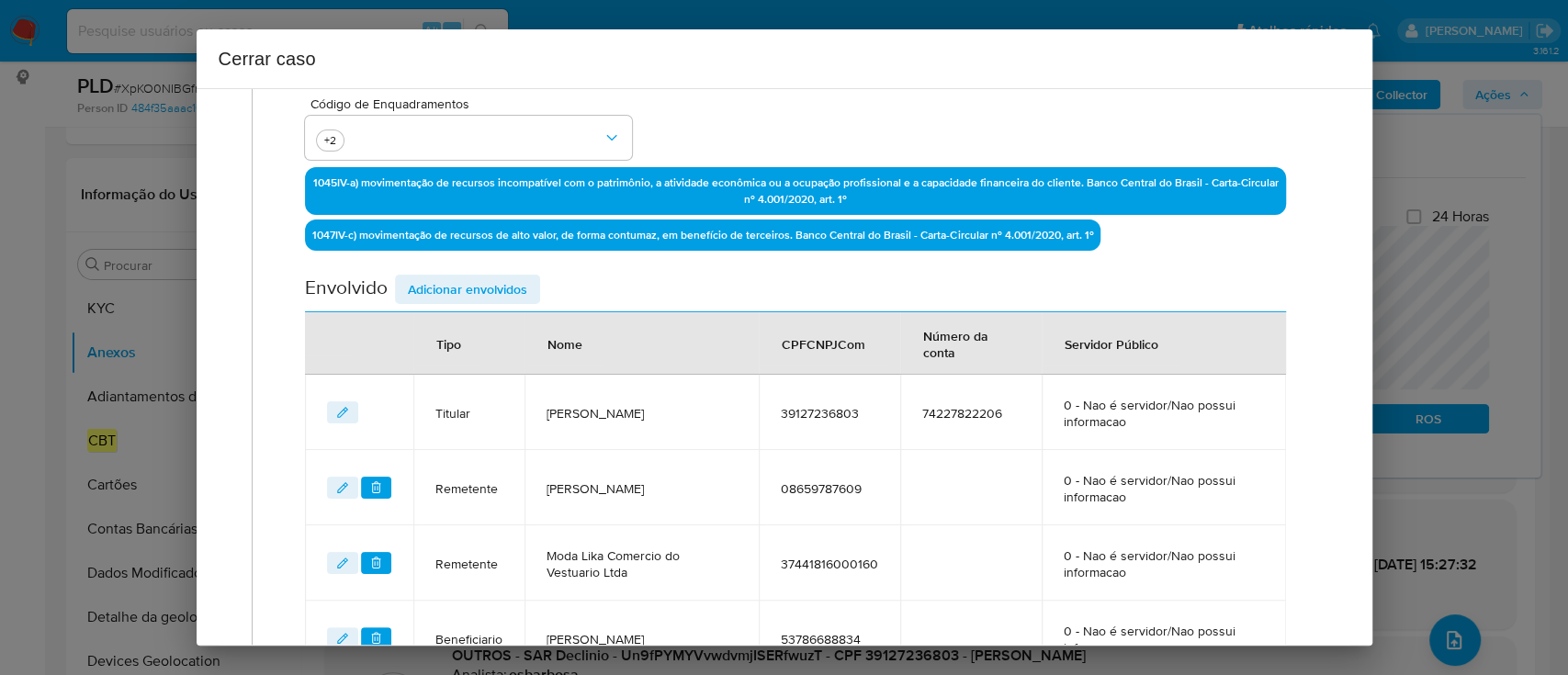
click at [501, 295] on span "Adicionar envolvidos" at bounding box center [467, 290] width 120 height 26
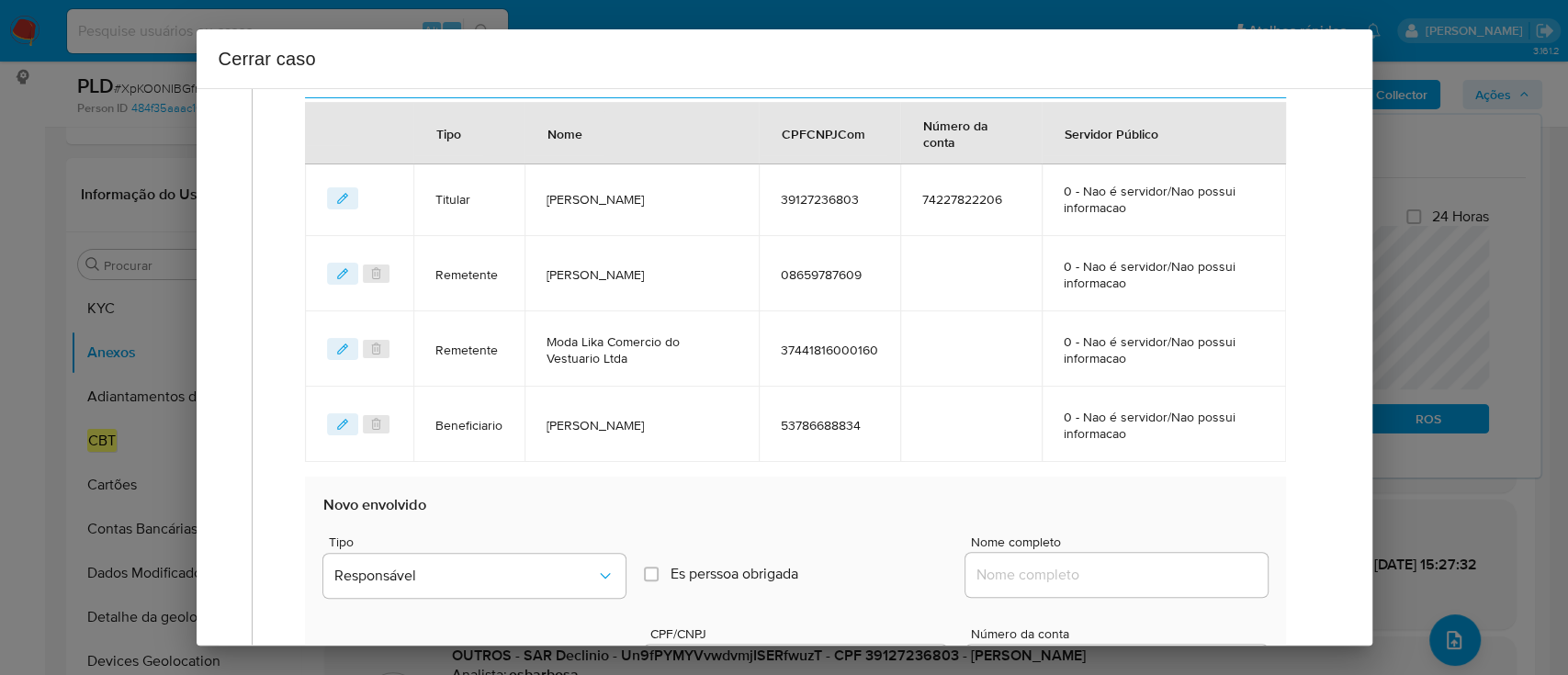
scroll to position [1009, 0]
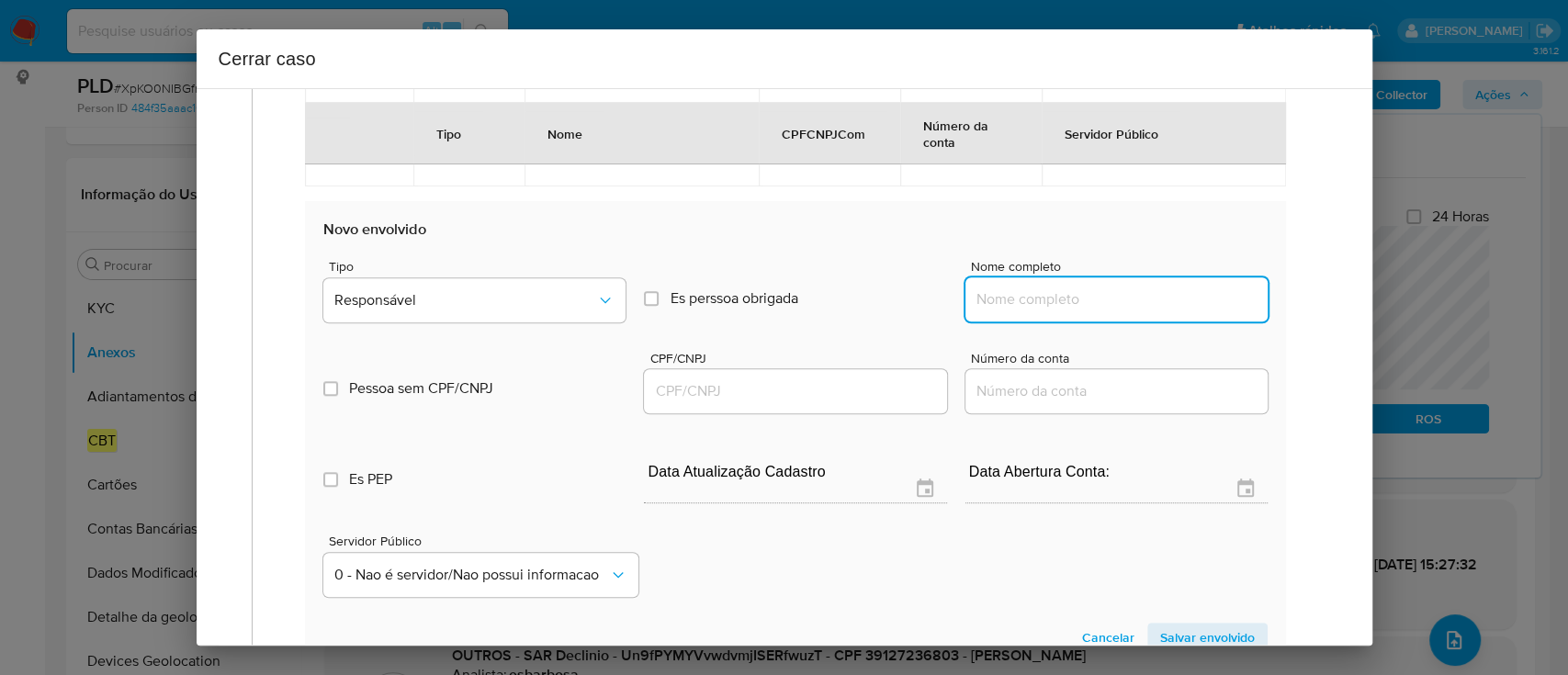
click at [1075, 303] on input "Nome completo" at bounding box center [1117, 300] width 303 height 24
paste input "Ademir Bueno Reimberg, 10717306810"
click at [1177, 293] on input "Ademir Bueno Reimberg, 10717306810" at bounding box center [1117, 300] width 303 height 24
drag, startPoint x: 1177, startPoint y: 293, endPoint x: 1082, endPoint y: 322, distance: 99.3
click at [1176, 293] on input "Ademir Bueno Reimberg, 10717306810" at bounding box center [1117, 300] width 303 height 24
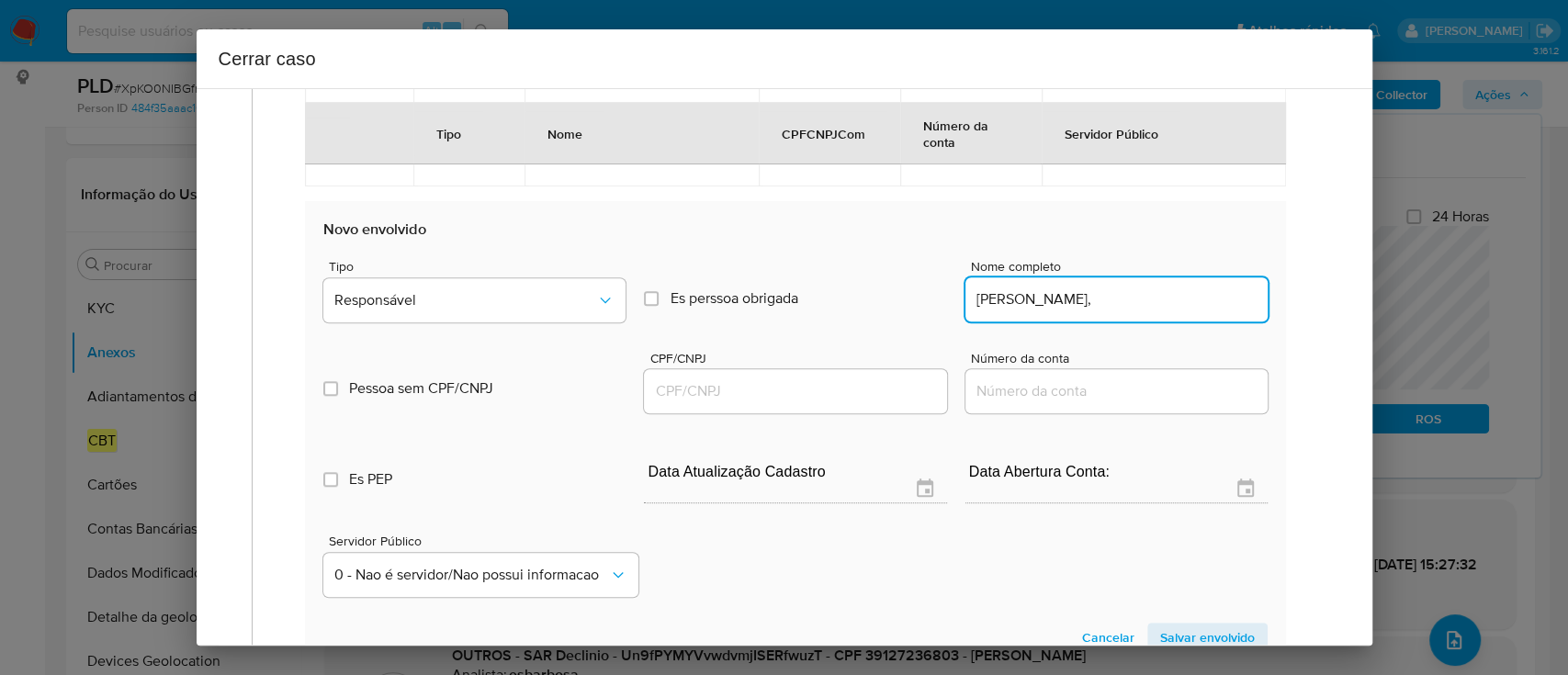
type input "Ademir Bueno Reimberg,"
click at [894, 377] on div at bounding box center [796, 391] width 303 height 44
click at [838, 409] on div at bounding box center [796, 391] width 303 height 44
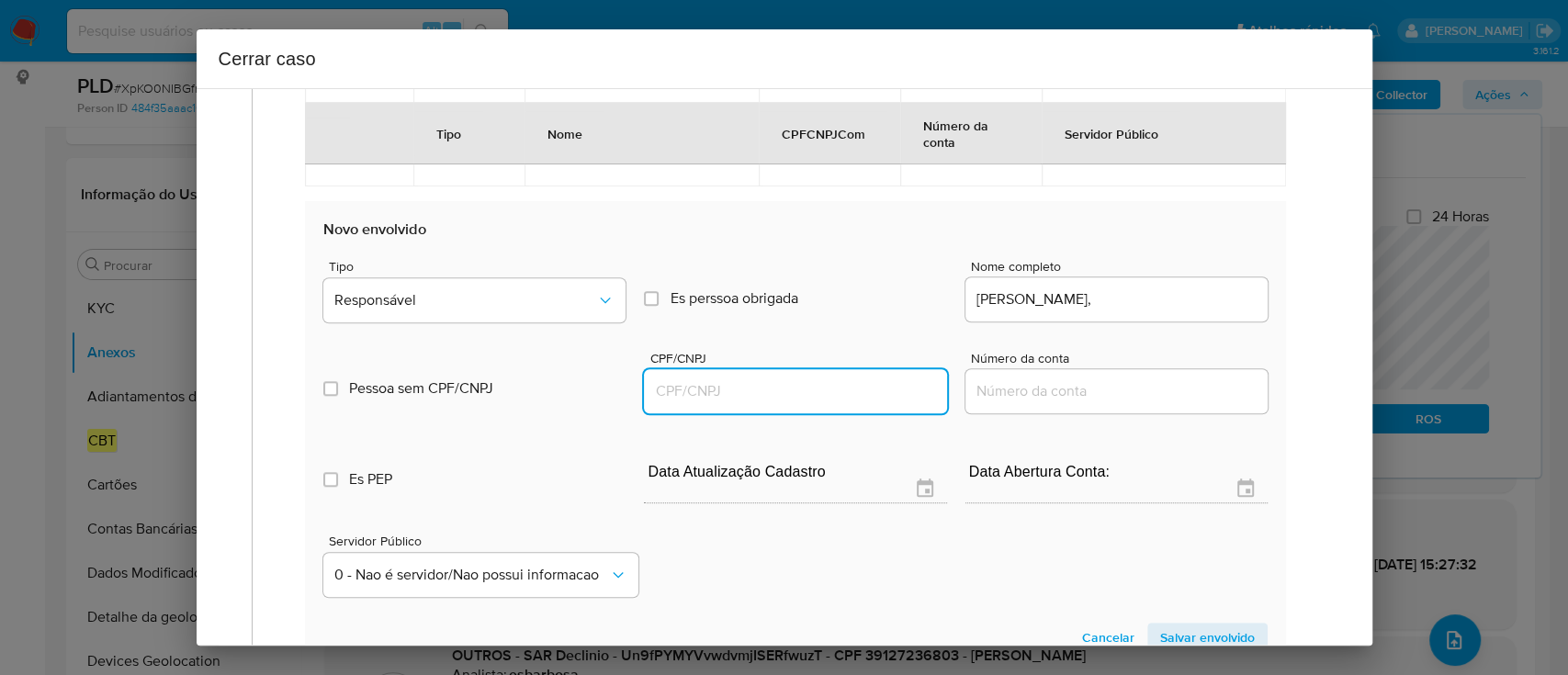
click at [846, 396] on input "CPF/CNPJ" at bounding box center [796, 392] width 303 height 24
paste input "10717306810"
type input "10717306810"
click at [1164, 298] on input "Ademir Bueno Reimberg," at bounding box center [1117, 300] width 303 height 24
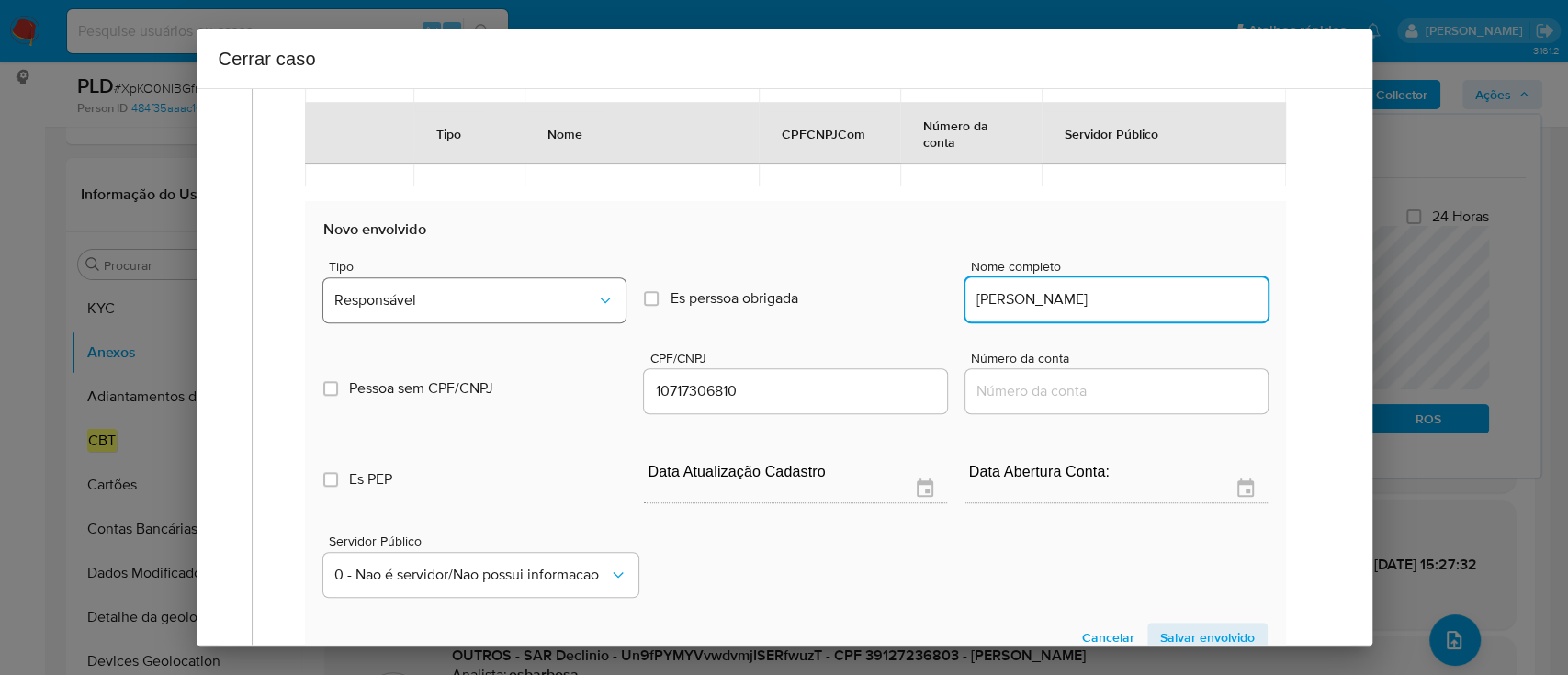
type input "Ademir Bueno Reimberg"
click at [584, 307] on button "Responsável" at bounding box center [474, 300] width 303 height 44
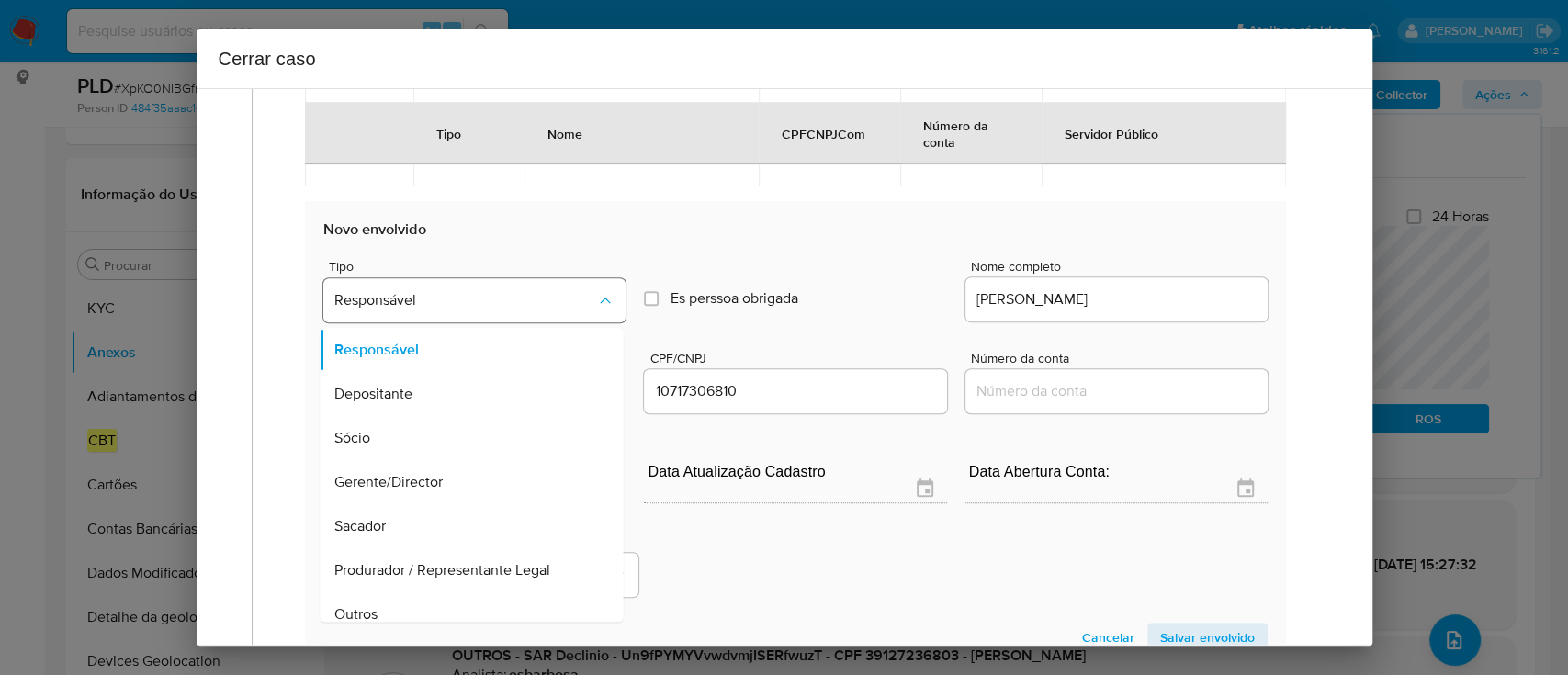
scroll to position [58, 0]
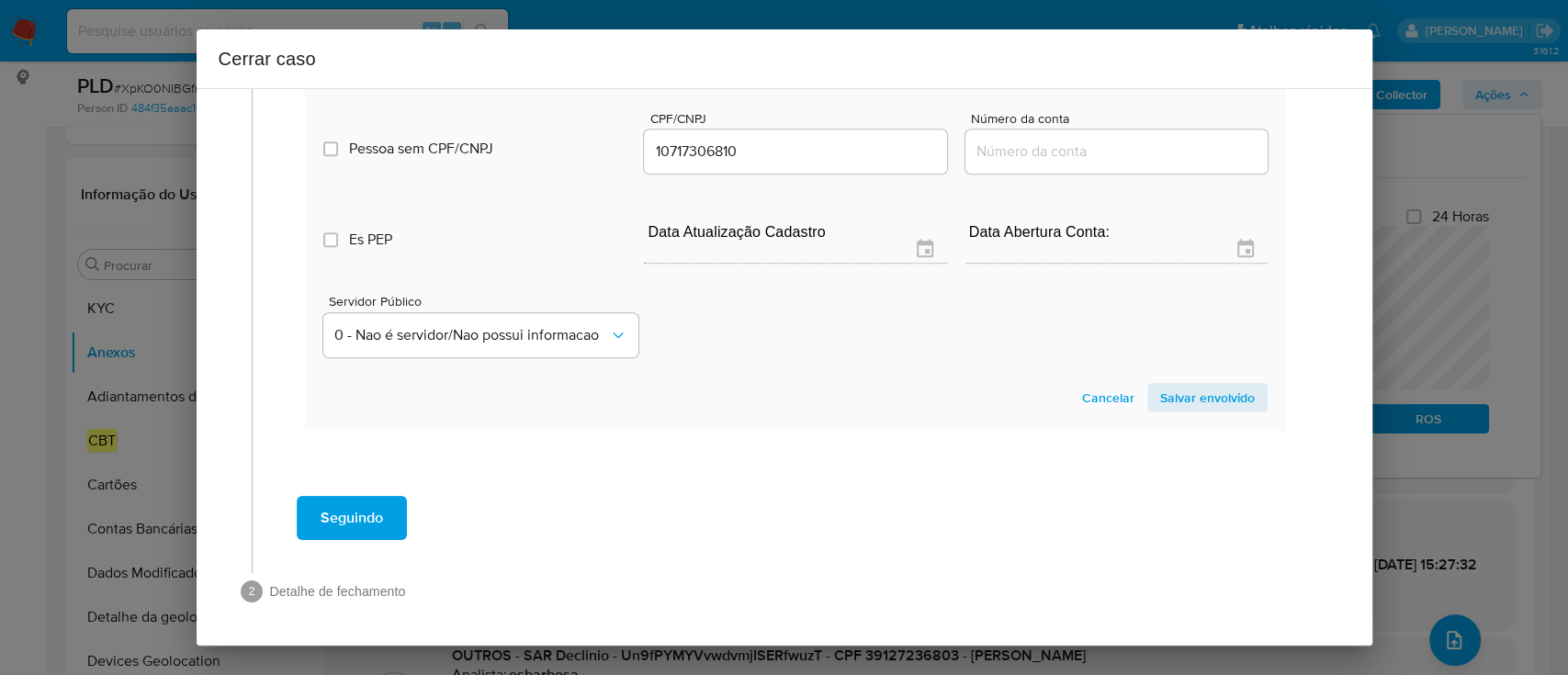
click at [1183, 393] on span "Salvar envolvido" at bounding box center [1208, 398] width 95 height 26
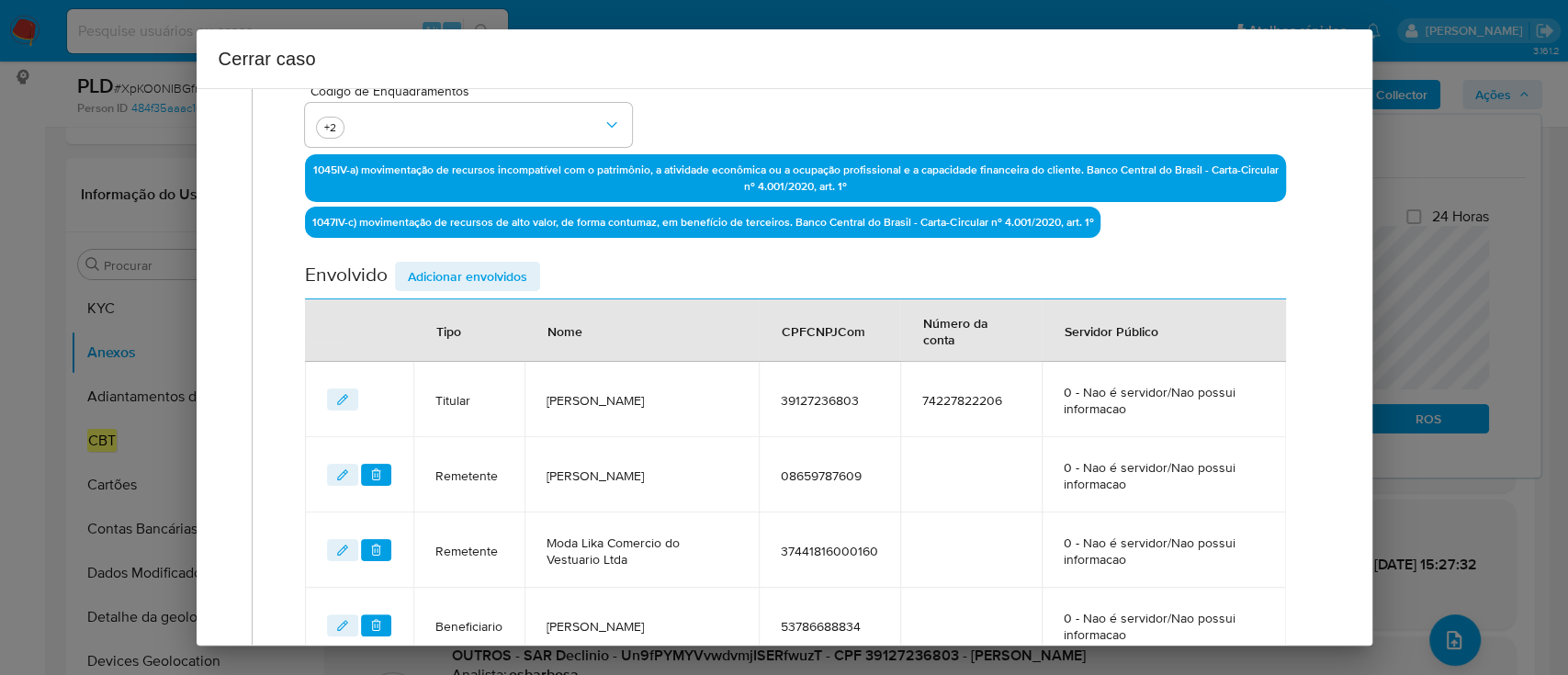
scroll to position [760, 0]
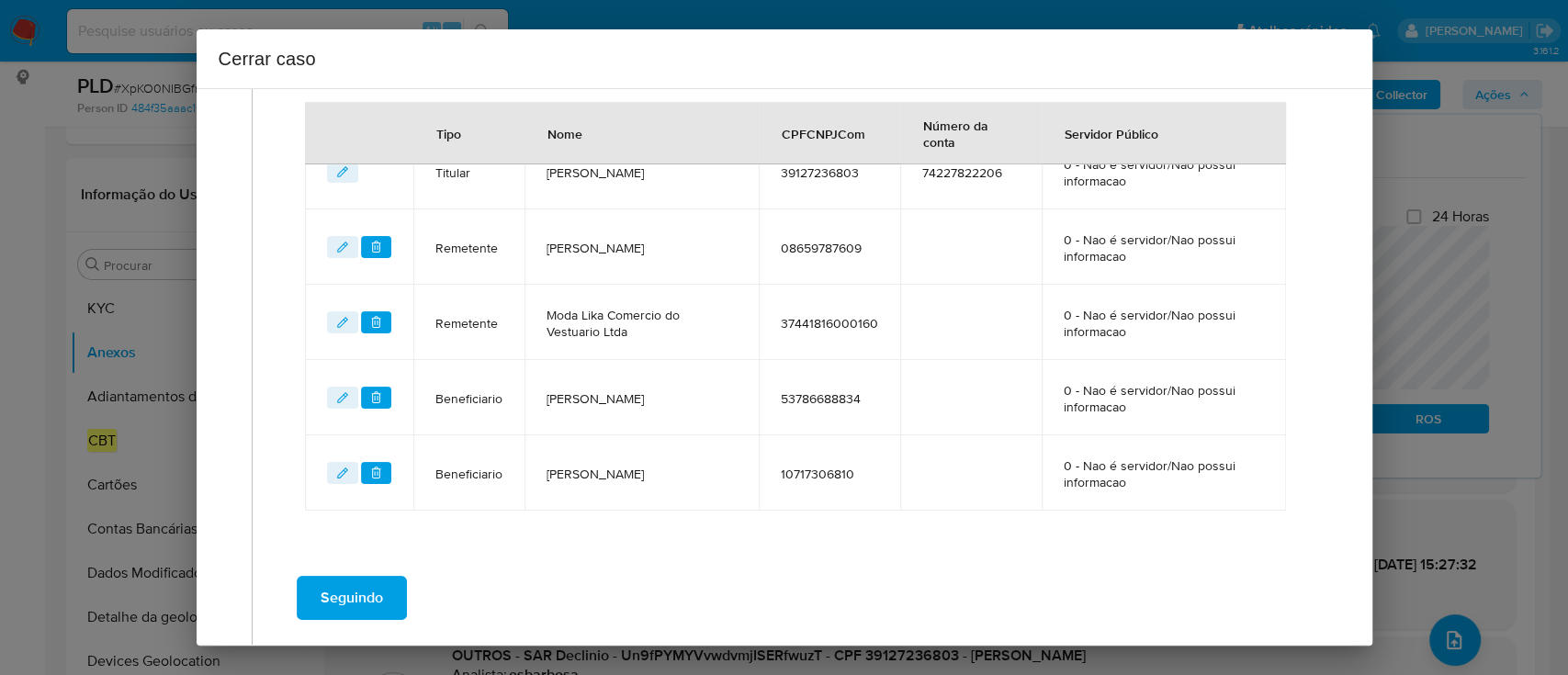
click at [905, 385] on td "NumConta" at bounding box center [971, 397] width 141 height 75
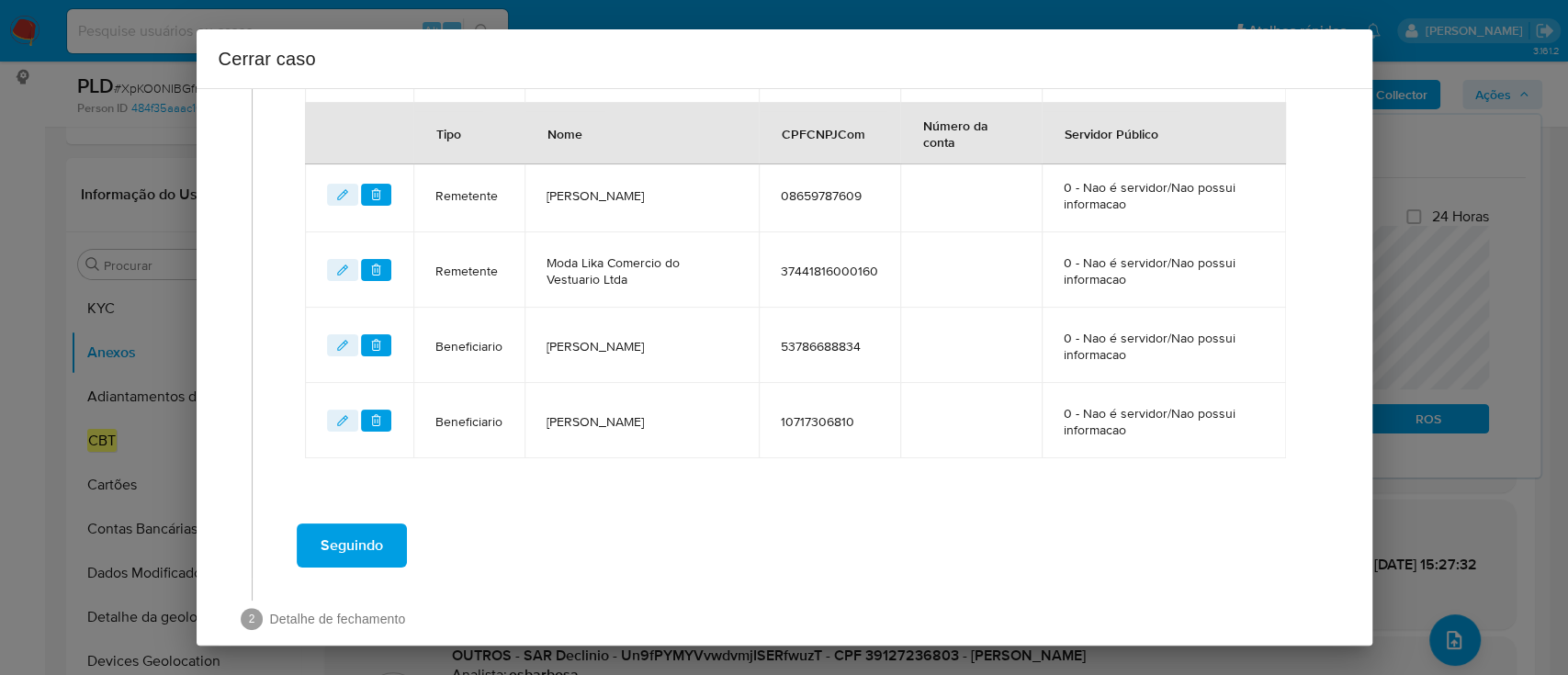
scroll to position [840, 0]
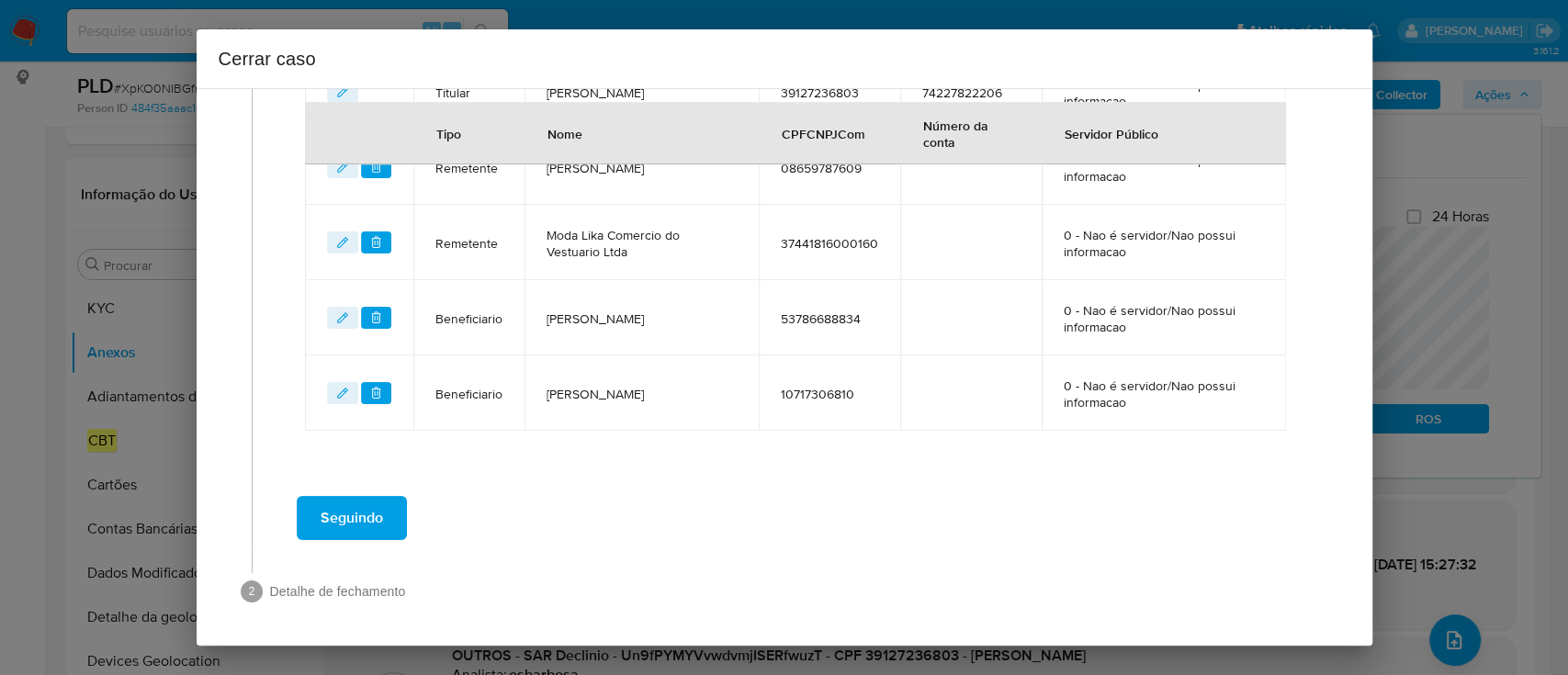
click at [389, 509] on button "Seguindo" at bounding box center [352, 517] width 110 height 44
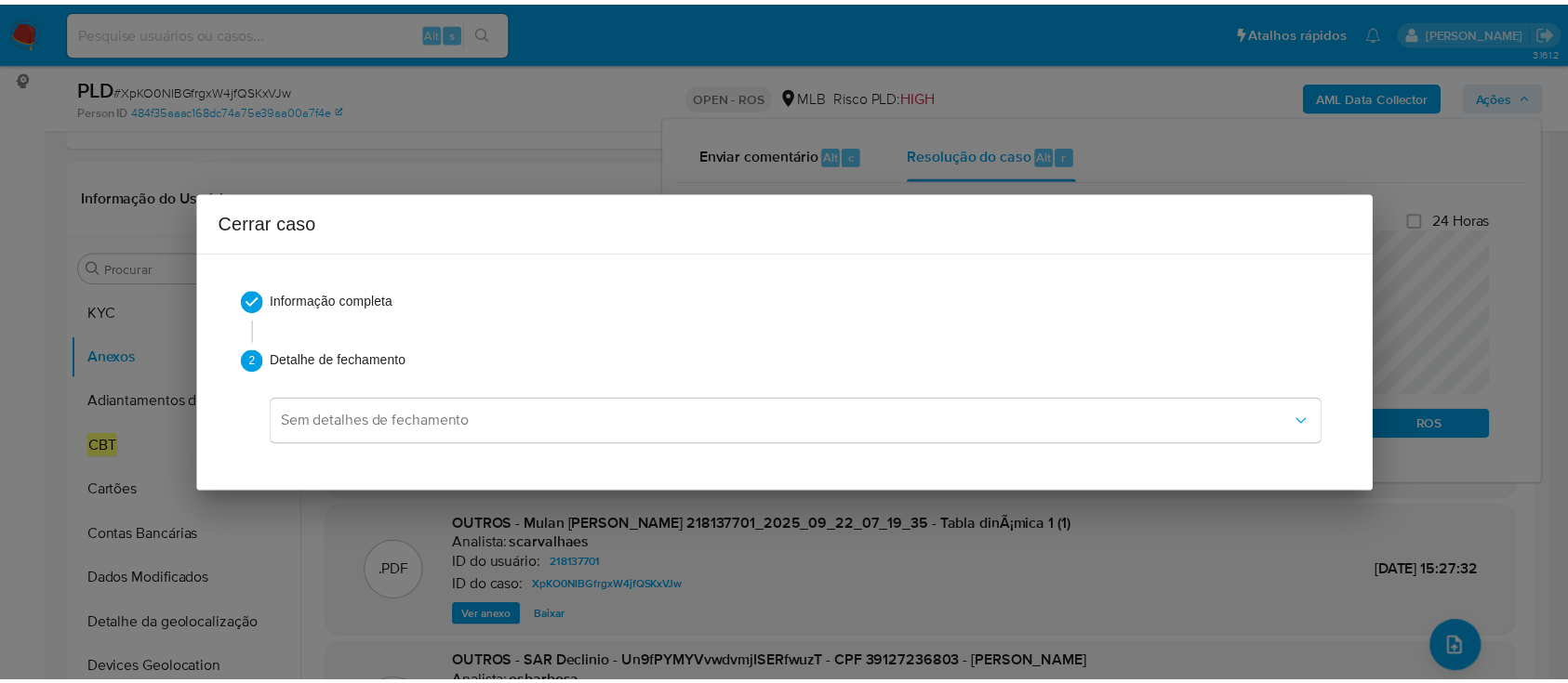
scroll to position [0, 0]
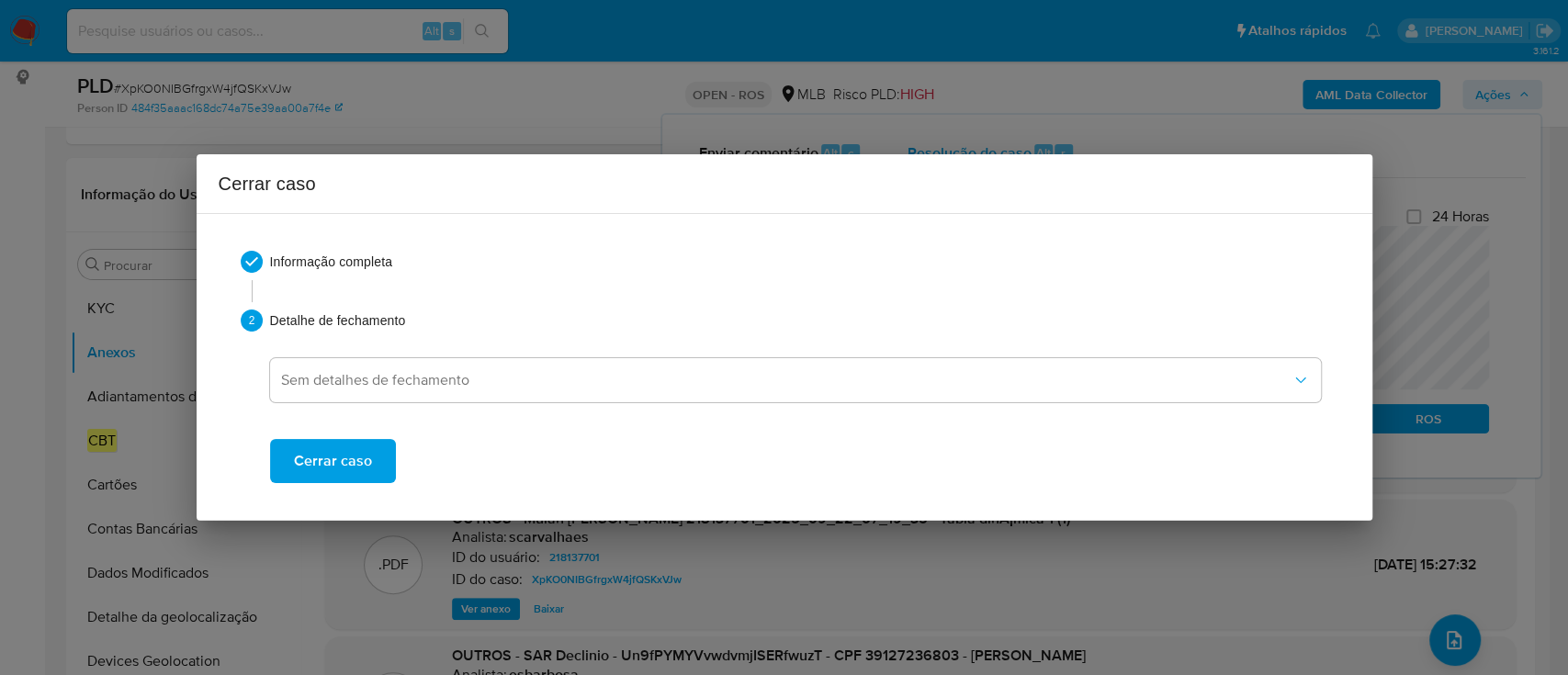
click at [353, 456] on span "Cerrar caso" at bounding box center [333, 461] width 78 height 41
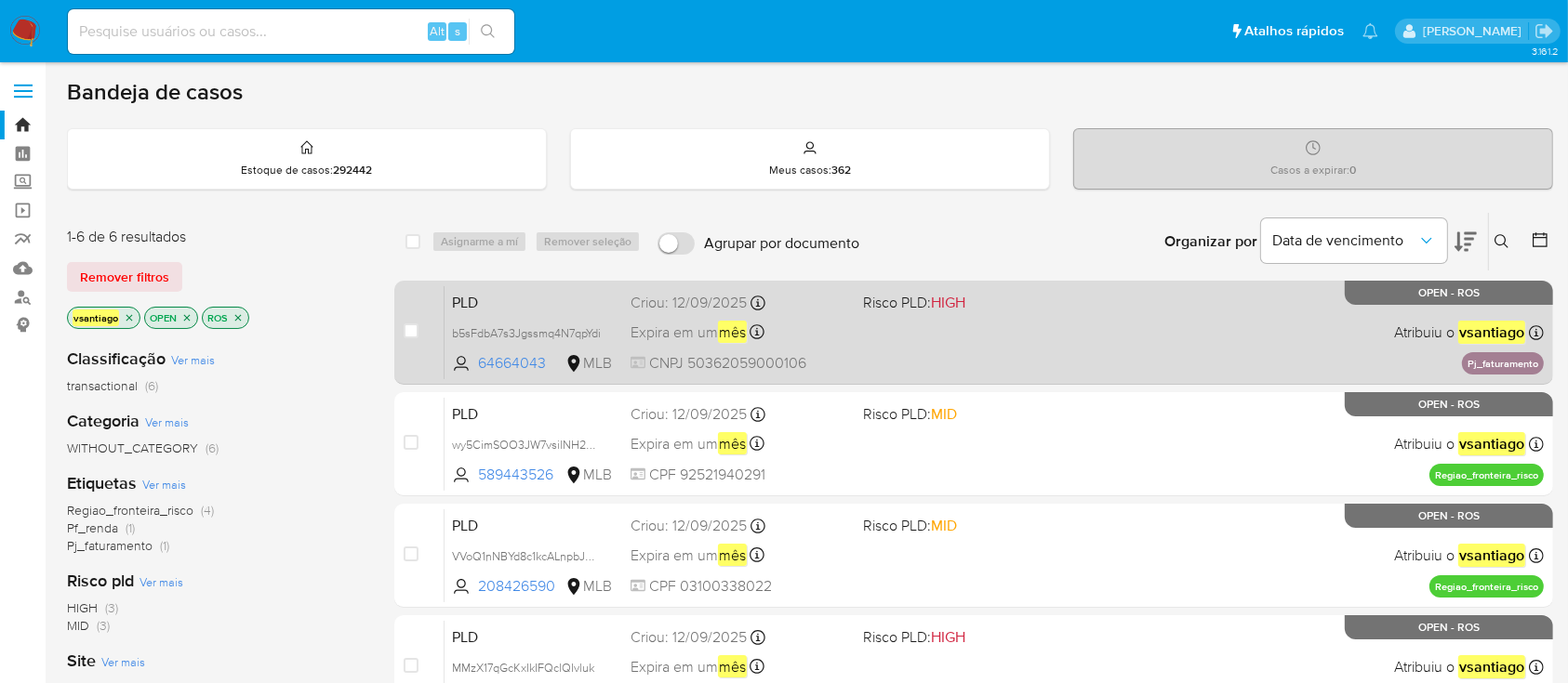
click at [936, 366] on div "PLD b5sFdbA7s3Jgssmq4N7qpYdi 64664043 MLB Risco PLD: HIGH Criou: [DATE] Criou: …" at bounding box center [995, 333] width 1100 height 94
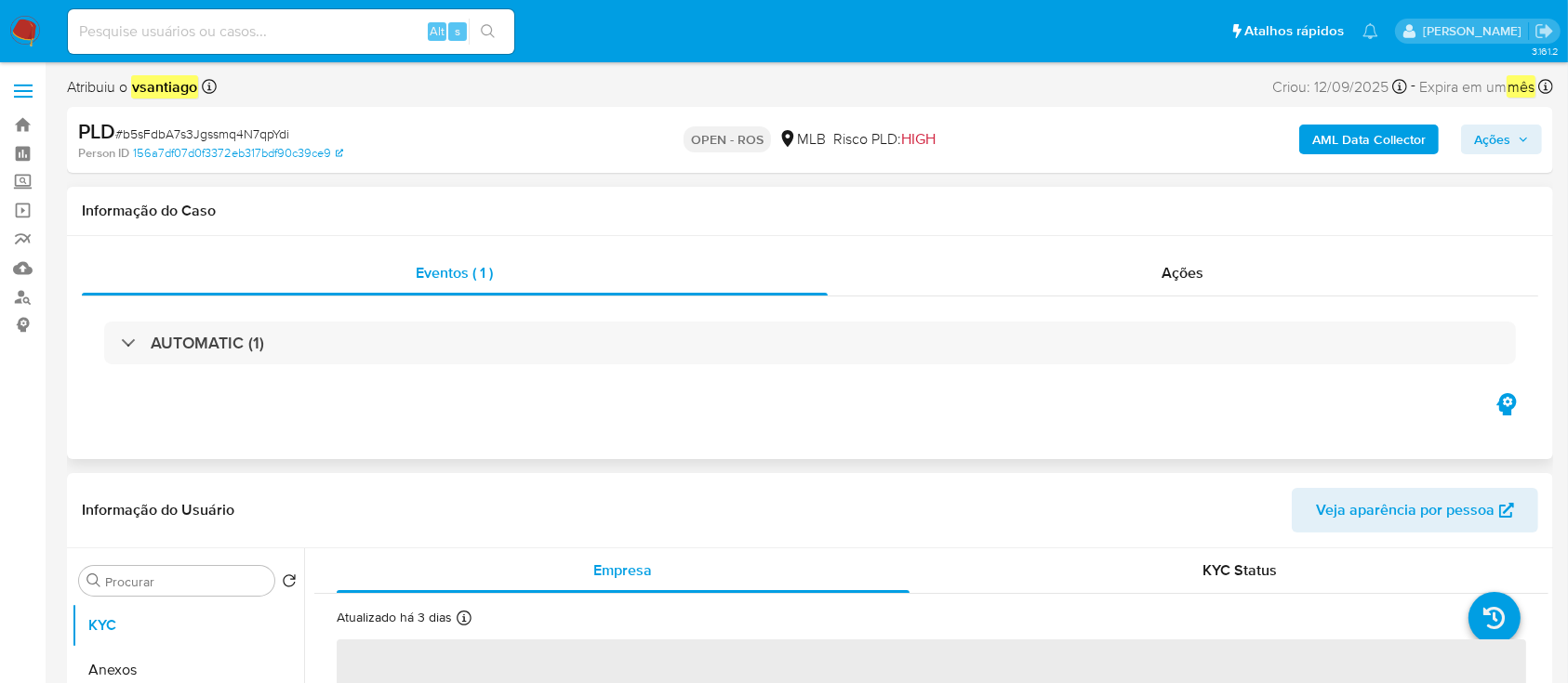
select select "10"
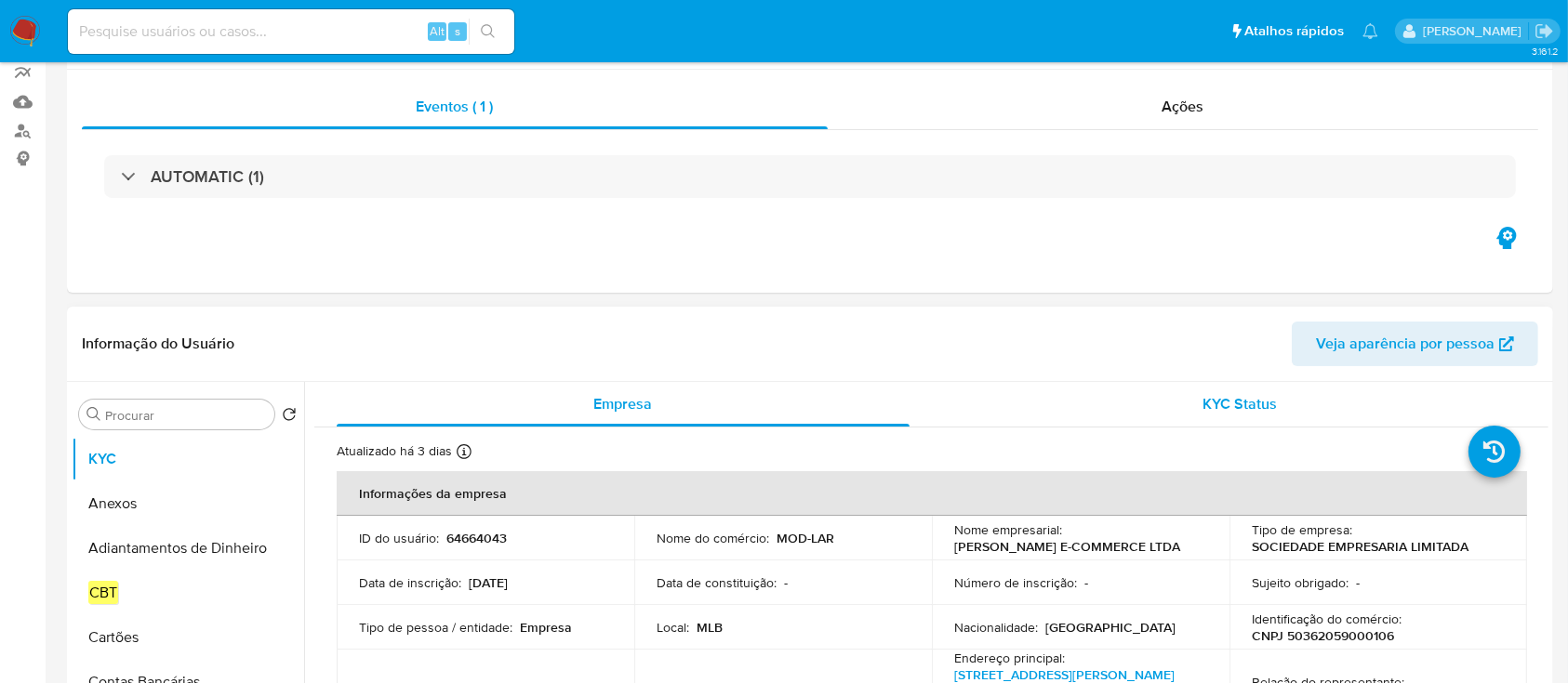
scroll to position [372, 0]
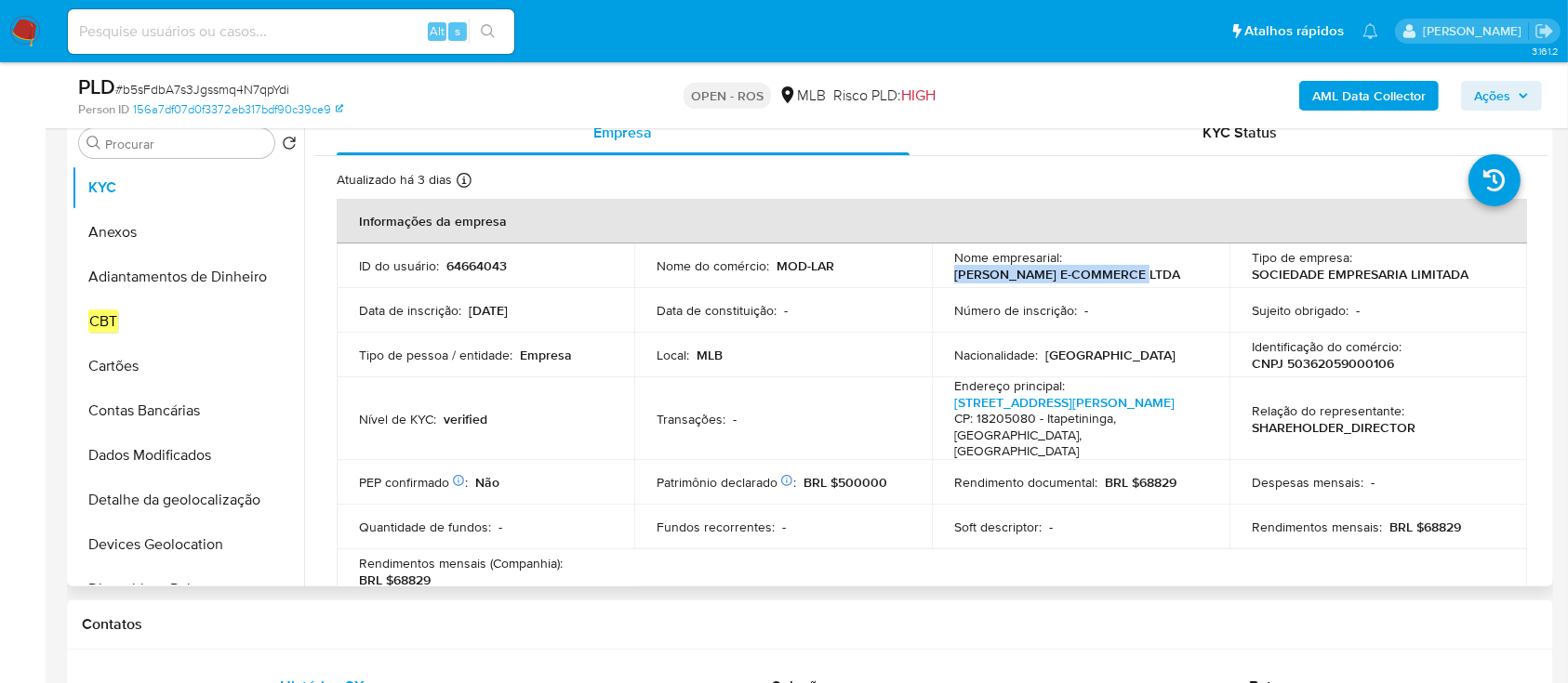
drag, startPoint x: 1081, startPoint y: 274, endPoint x: 949, endPoint y: 276, distance: 132.0
click at [949, 276] on td "Nome empresarial : [PERSON_NAME] E-COMMERCE LTDA" at bounding box center [1080, 265] width 298 height 44
click at [1368, 368] on p "CNPJ 50362059000106" at bounding box center [1323, 364] width 142 height 17
copy p "50362059000106"
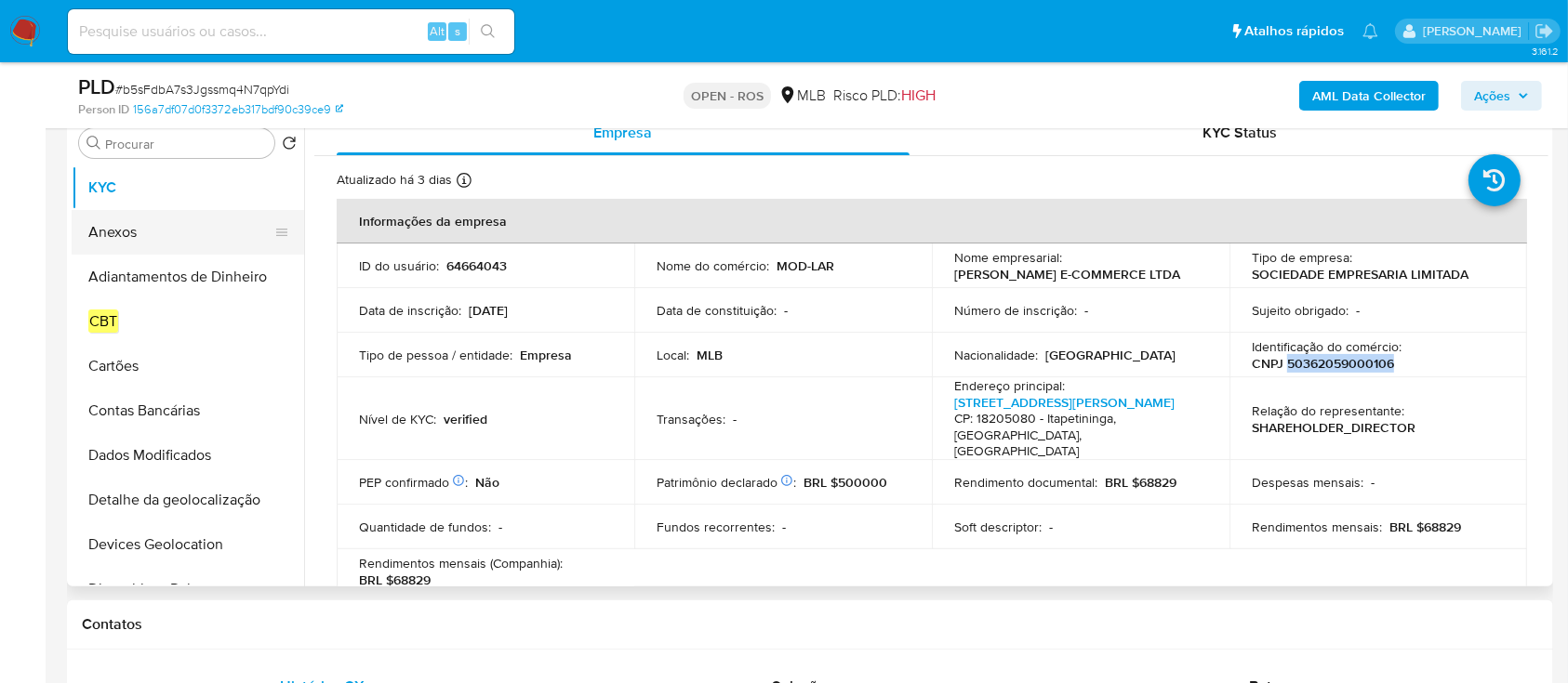
click at [127, 234] on button "Anexos" at bounding box center [180, 232] width 218 height 44
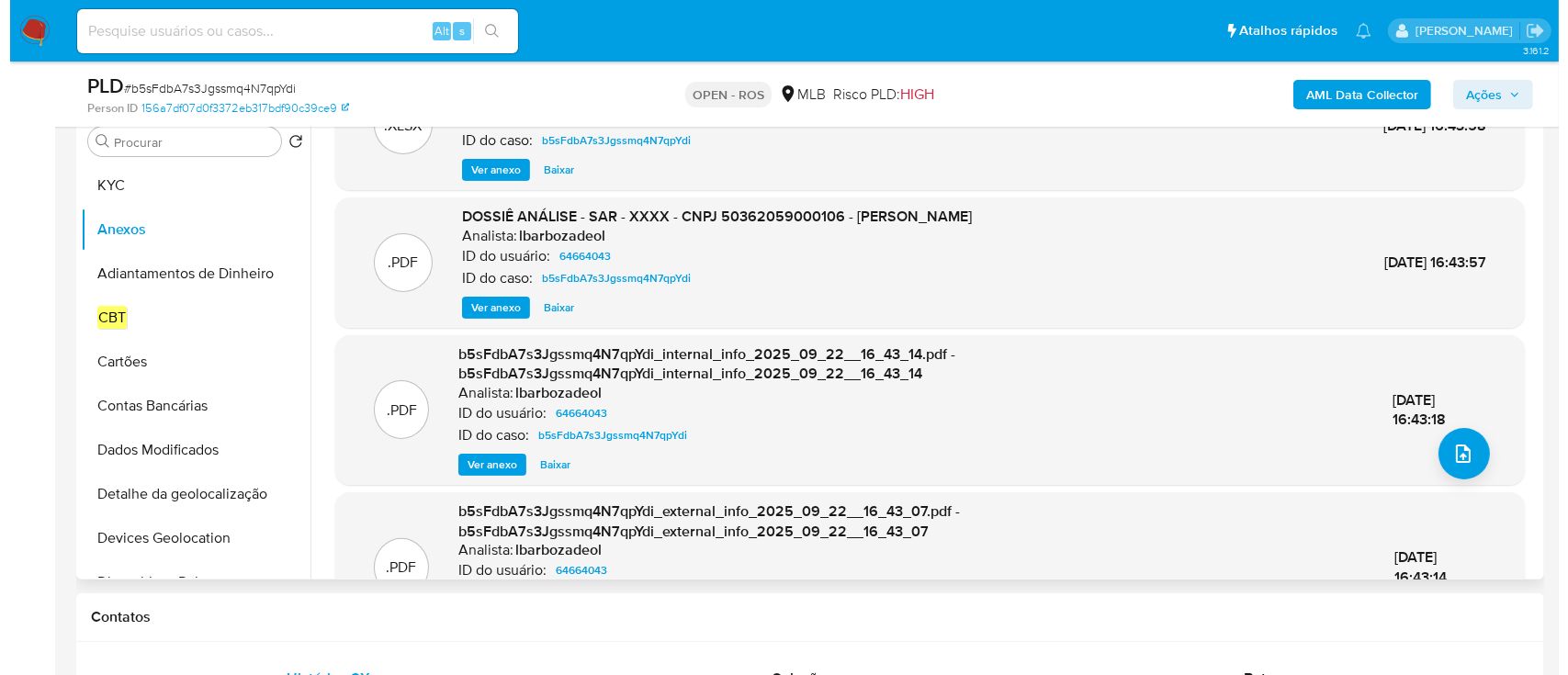
scroll to position [0, 0]
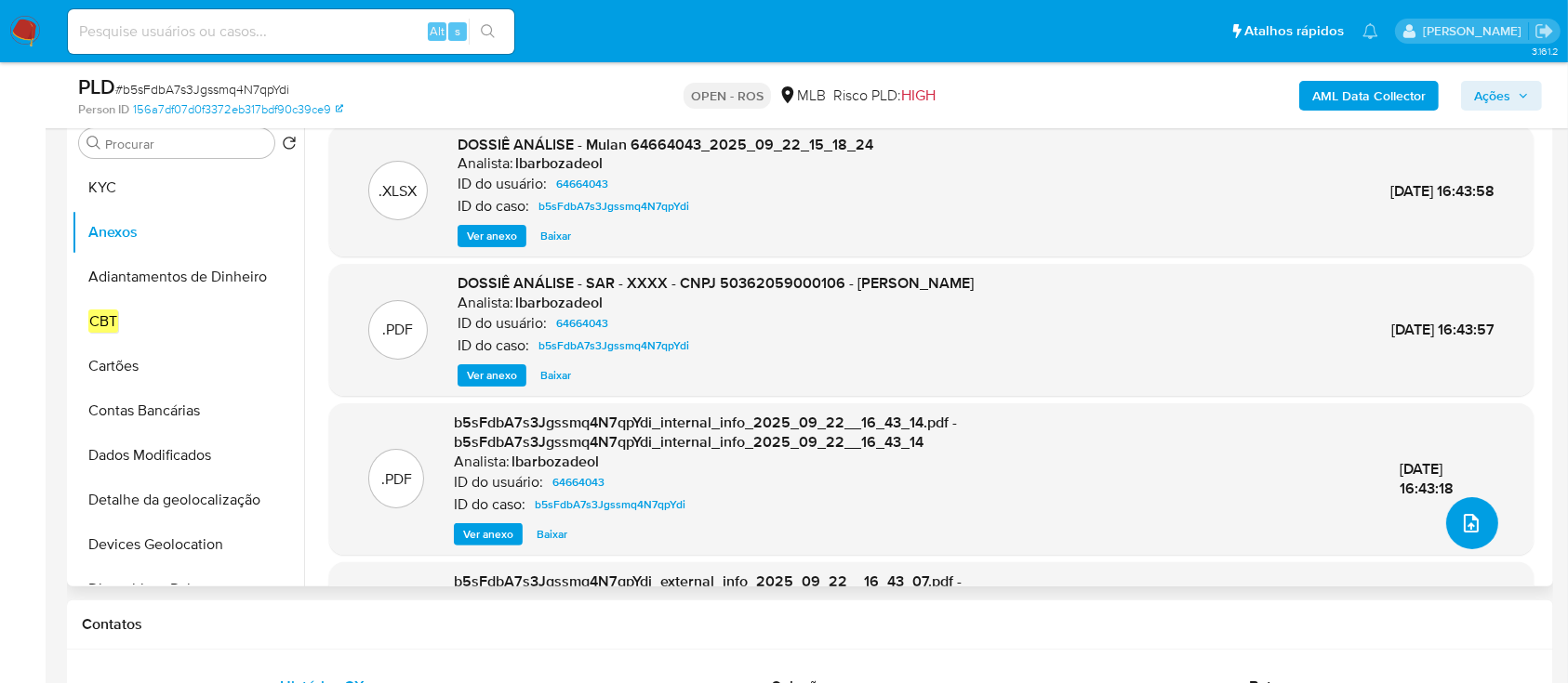
click at [1464, 528] on icon "upload-file" at bounding box center [1471, 523] width 15 height 19
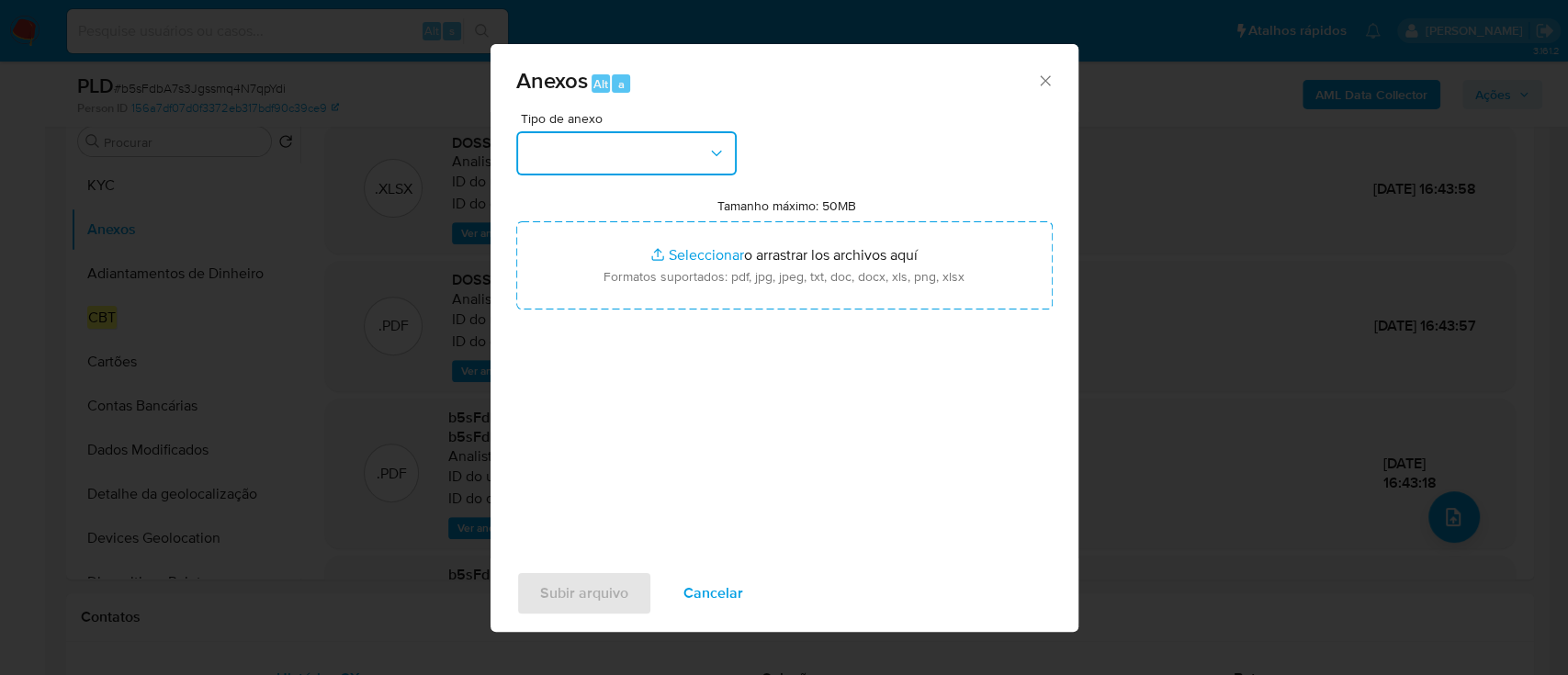
drag, startPoint x: 661, startPoint y: 147, endPoint x: 653, endPoint y: 160, distance: 15.3
click at [661, 149] on button "button" at bounding box center [626, 152] width 220 height 44
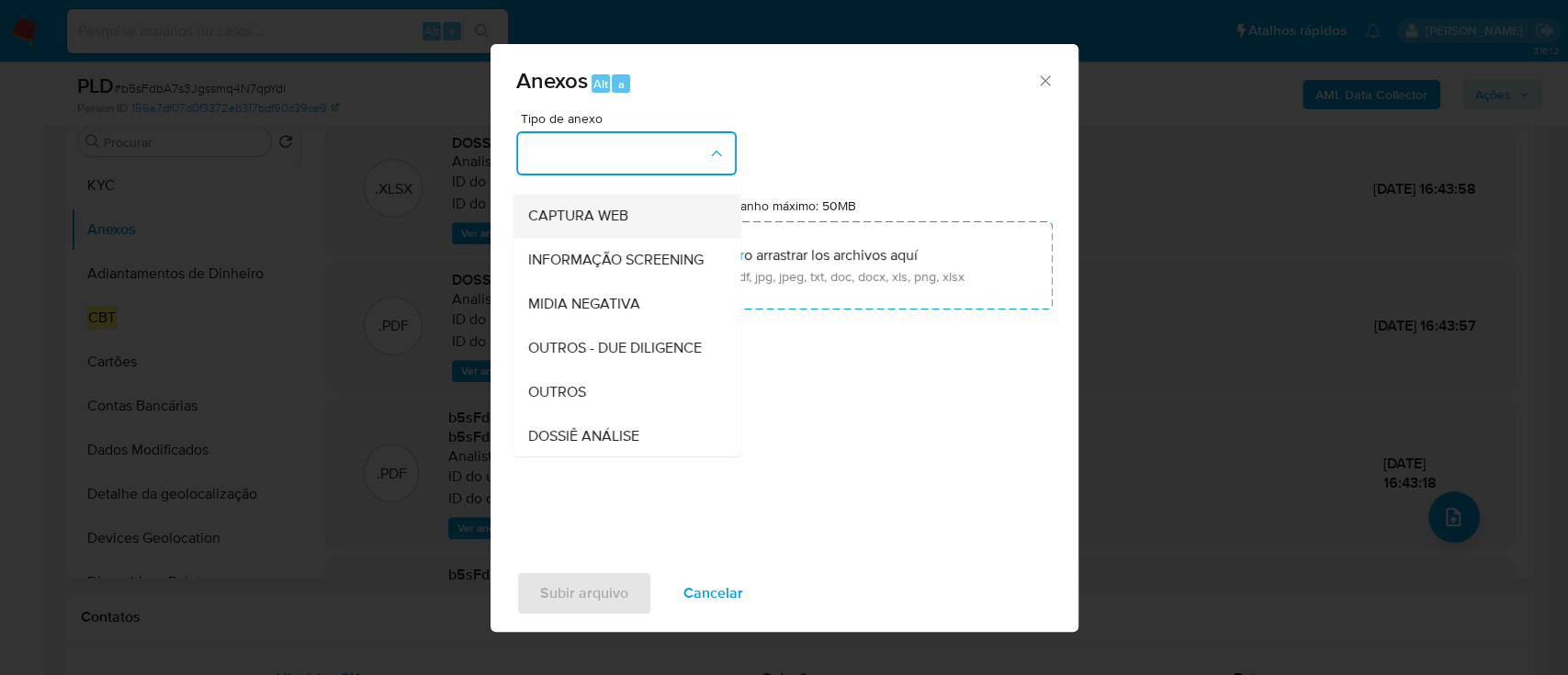
scroll to position [282, 0]
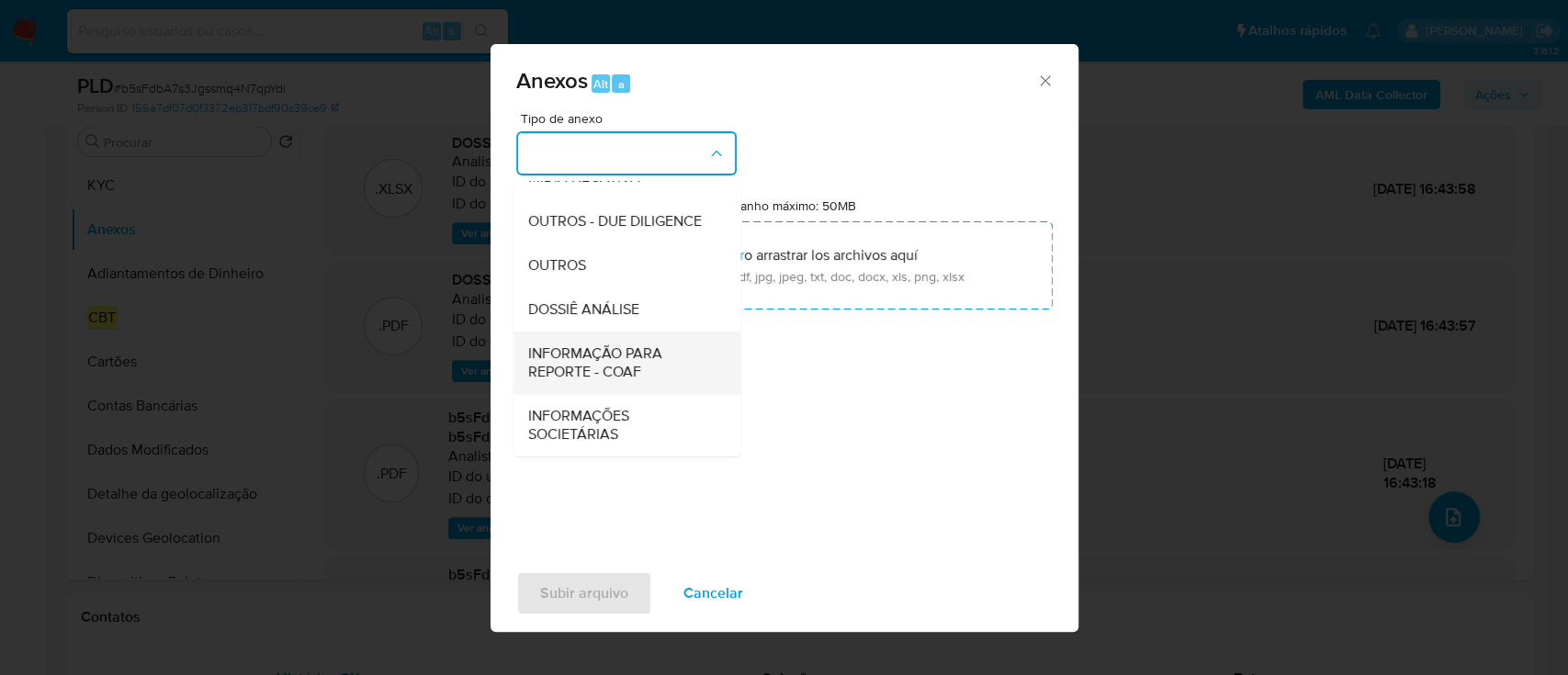
click at [626, 371] on span "INFORMAÇÃO PARA REPORTE - COAF" at bounding box center [621, 363] width 188 height 37
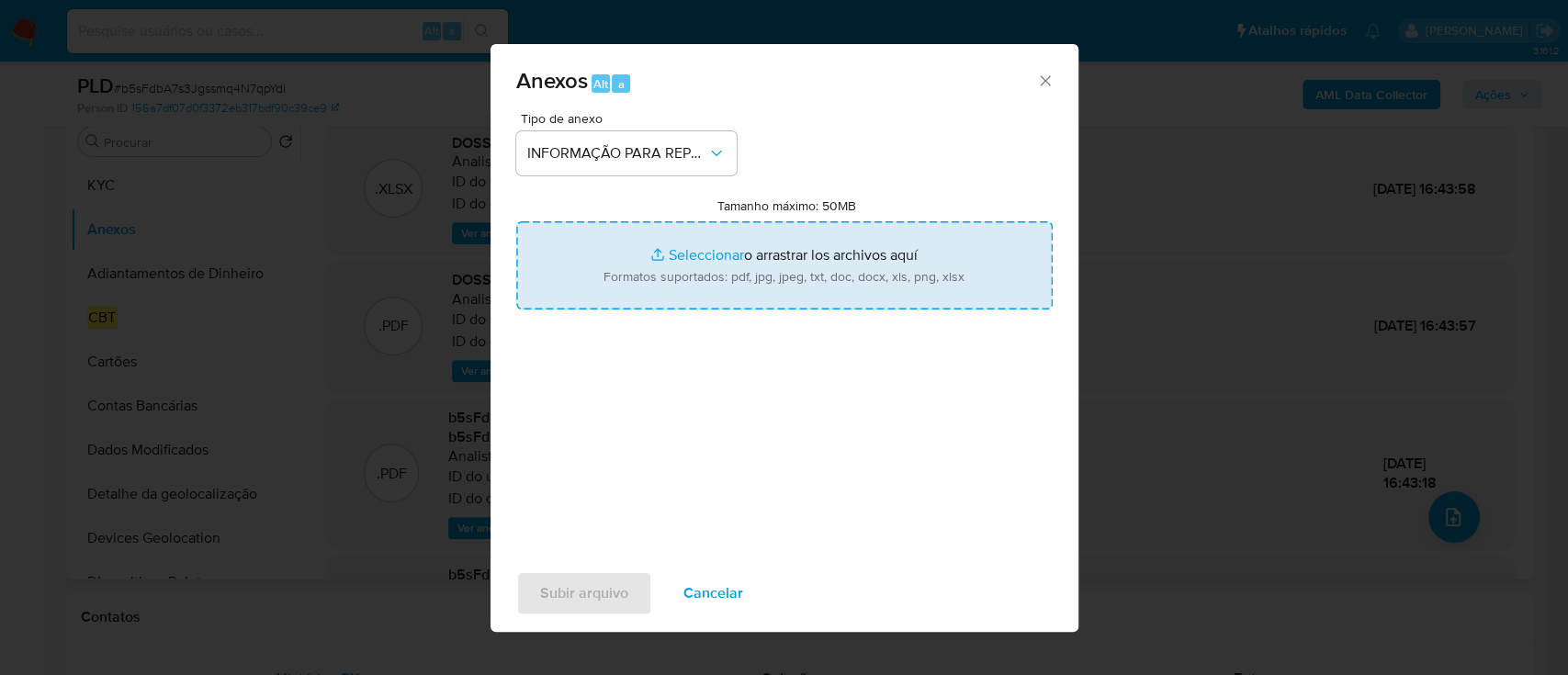
type input "C:\fakepath\SAR - b5sFdbA7s3Jgssmq4N7qpYdi - CNPJ 50362059000106 - ALAN D.F. E-…"
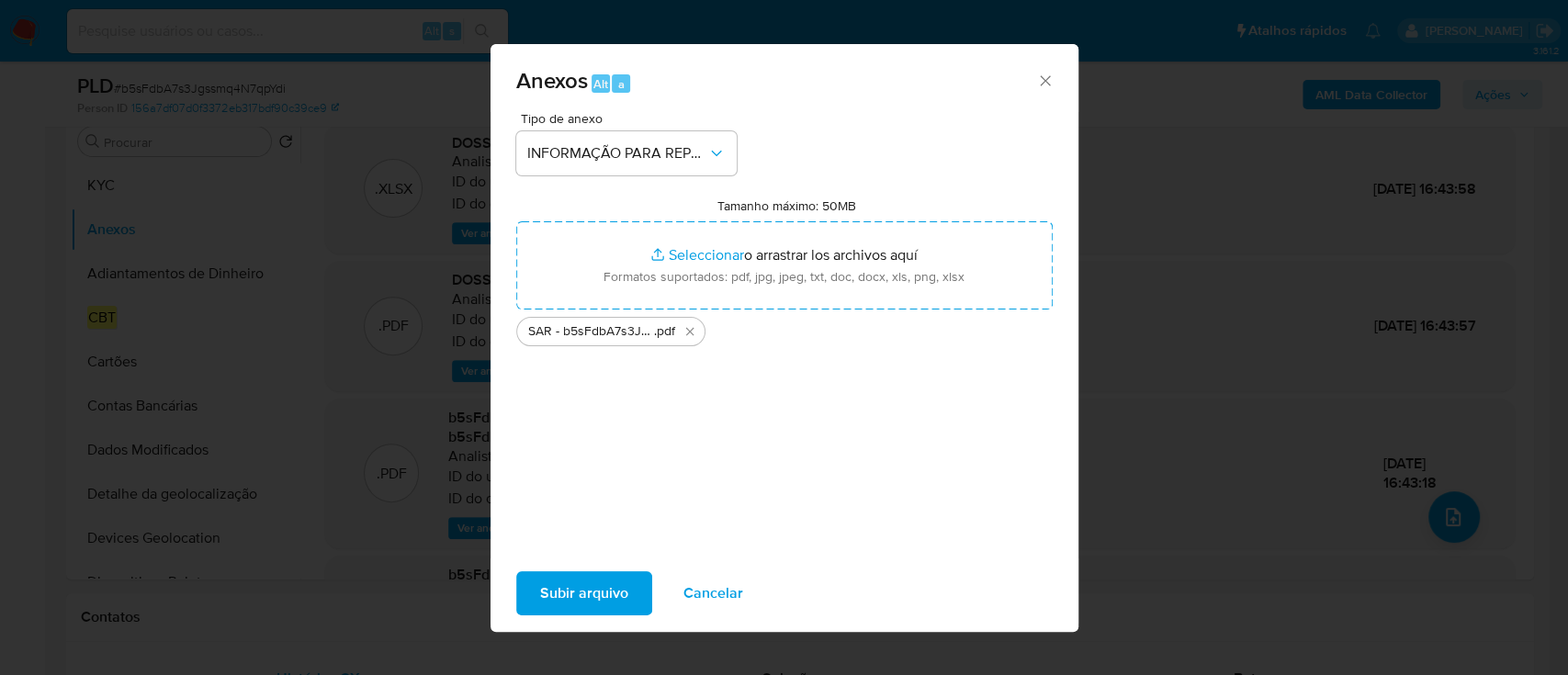
click at [607, 610] on span "Subir arquivo" at bounding box center [584, 593] width 88 height 41
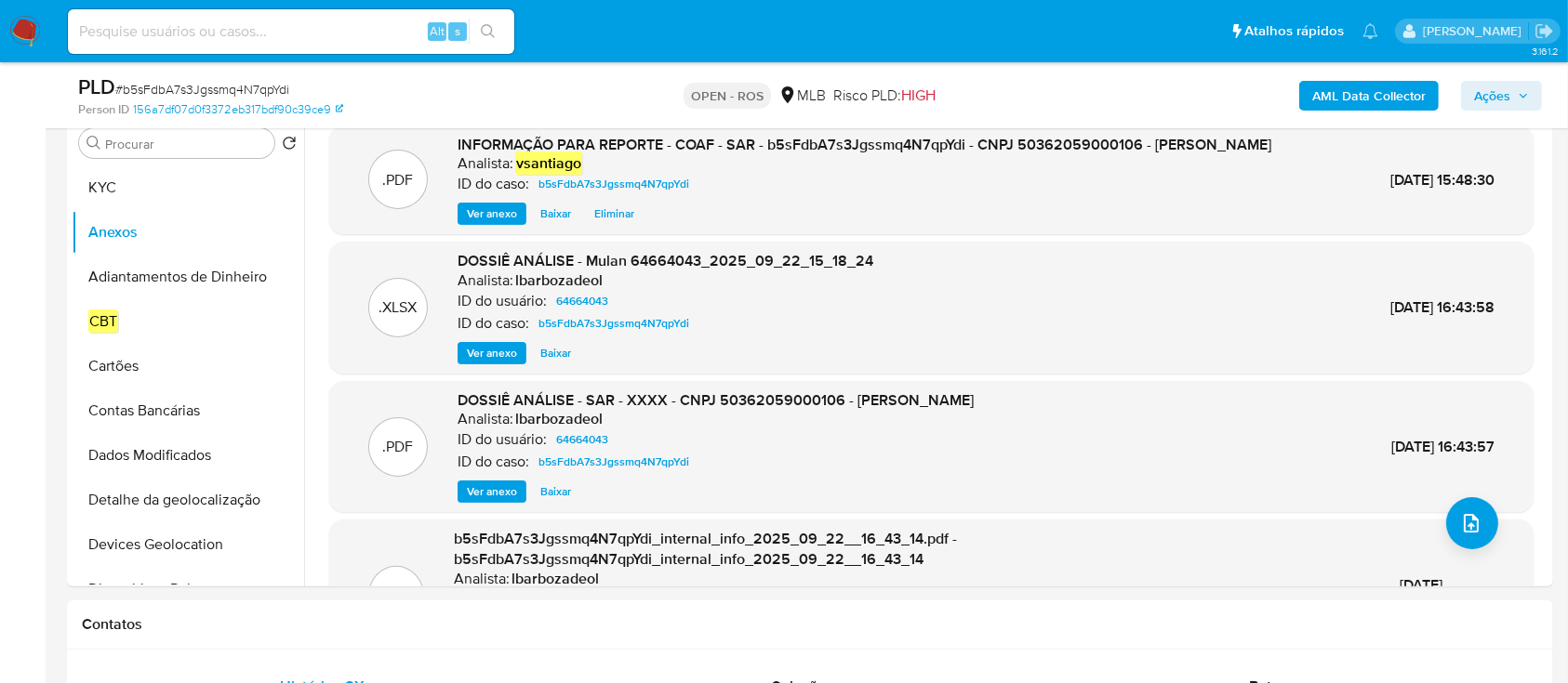
drag, startPoint x: 1499, startPoint y: 94, endPoint x: 1471, endPoint y: 108, distance: 31.3
click at [1499, 94] on span "Ações" at bounding box center [1492, 96] width 37 height 30
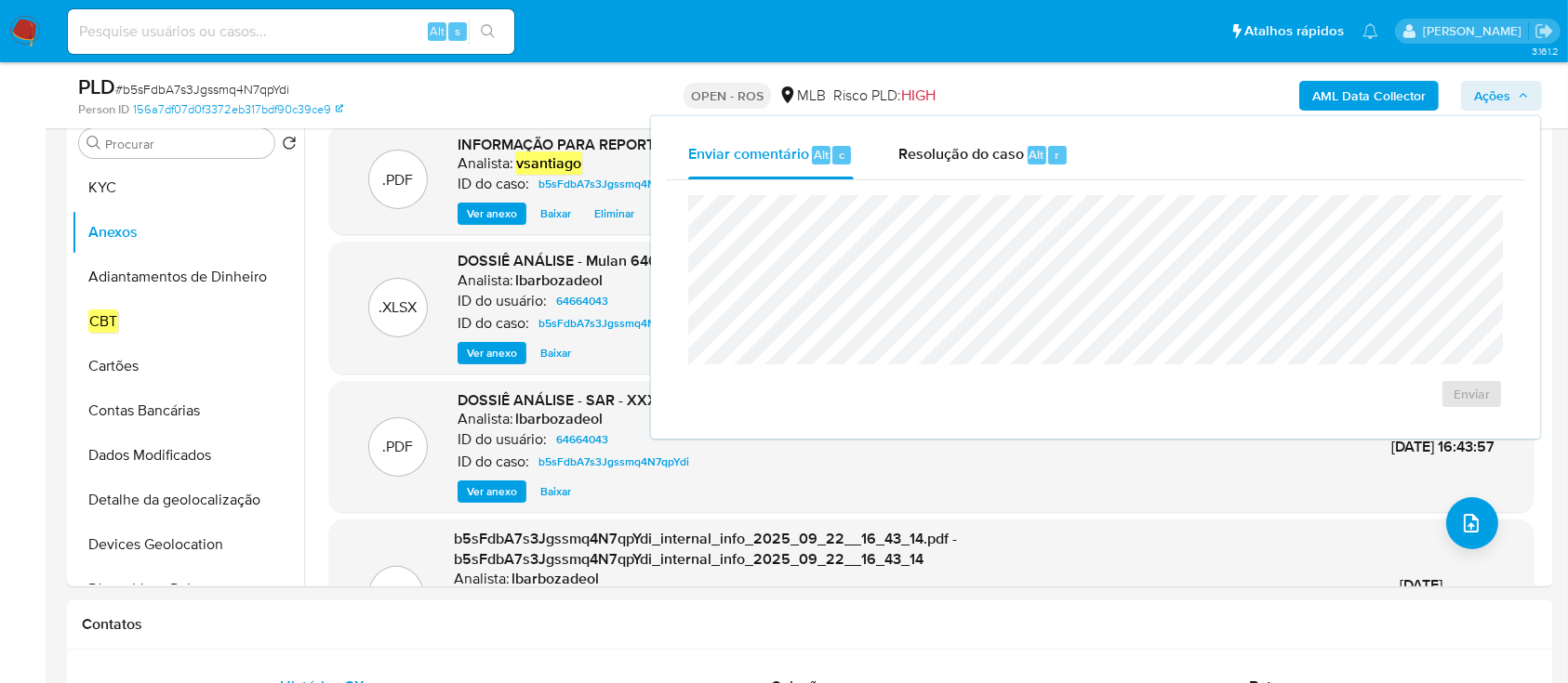
drag, startPoint x: 1044, startPoint y: 163, endPoint x: 1022, endPoint y: 182, distance: 29.1
click at [1038, 163] on div "Resolução do caso Alt r" at bounding box center [983, 155] width 170 height 48
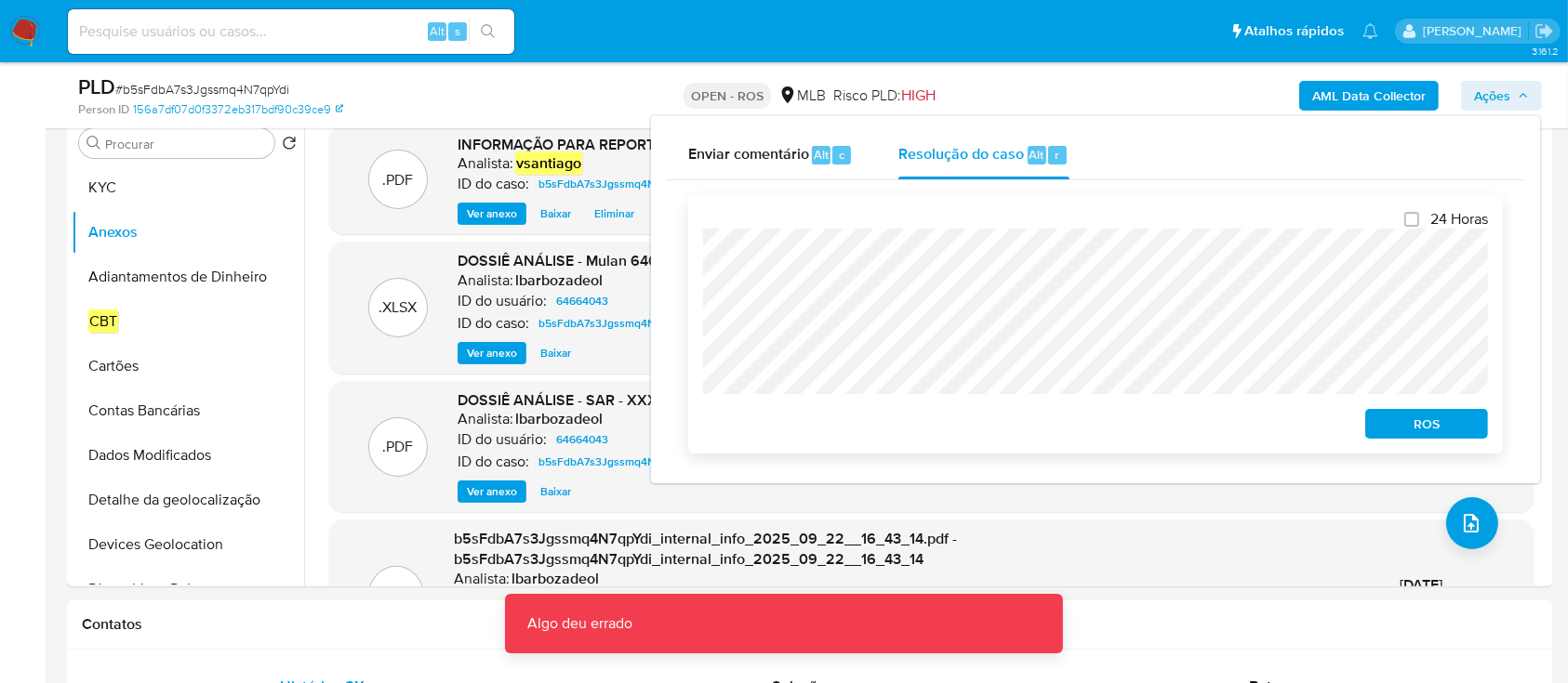
click at [1425, 435] on span "ROS" at bounding box center [1426, 424] width 97 height 26
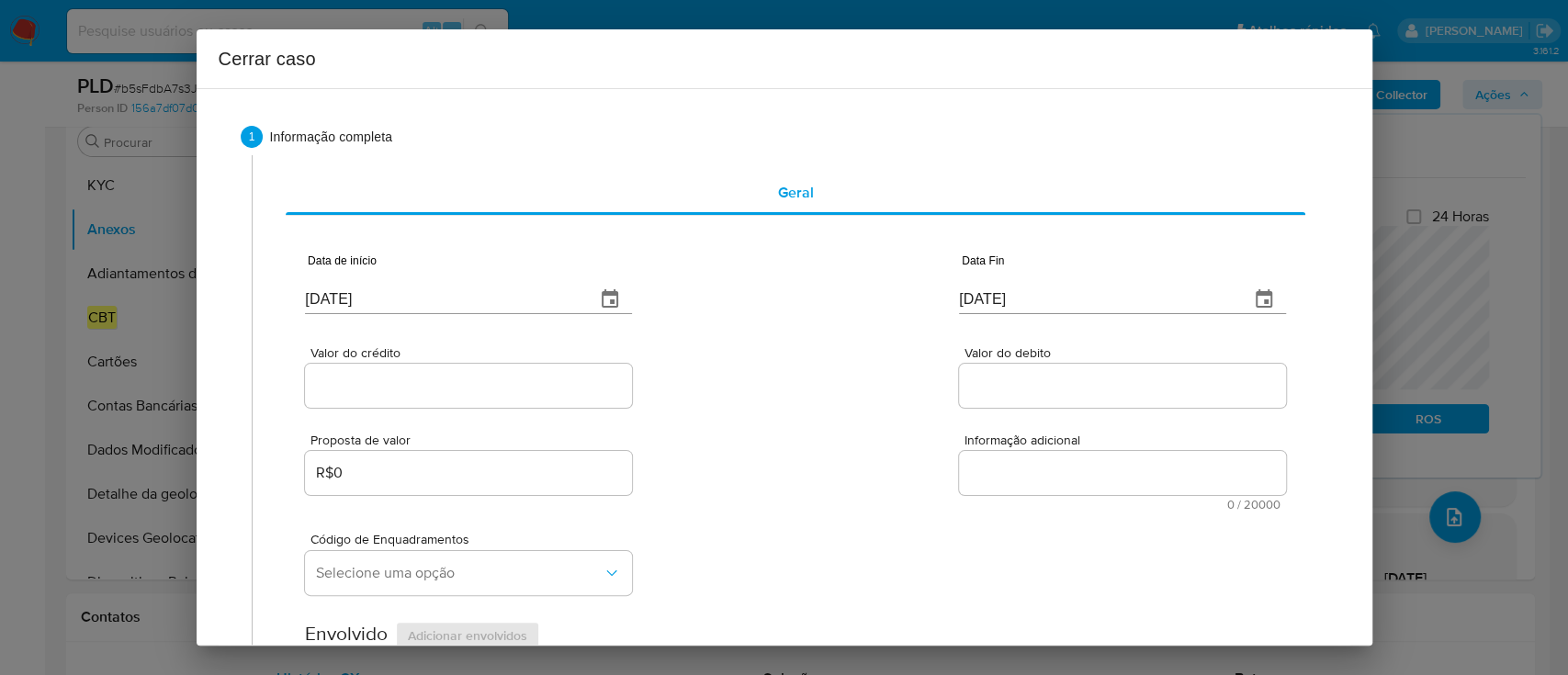
click at [337, 294] on input "25/09/2025" at bounding box center [443, 300] width 276 height 30
click at [337, 294] on input "[DATE]" at bounding box center [443, 300] width 276 height 30
paste input "01/08"
type input "[DATE]"
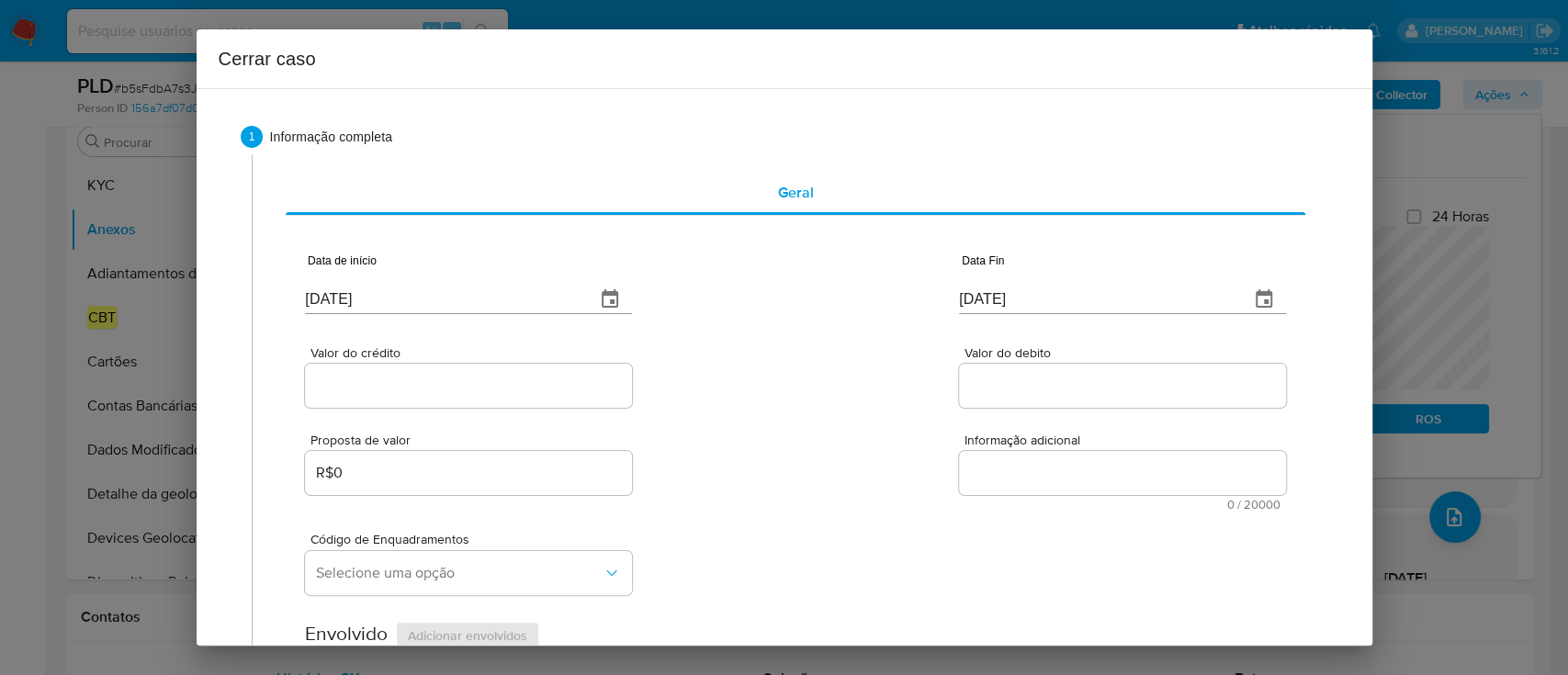
click at [792, 379] on div "Valor do crédito Valor do debito" at bounding box center [796, 368] width 980 height 87
click at [959, 292] on input "[DATE]" at bounding box center [1096, 300] width 276 height 30
drag, startPoint x: 959, startPoint y: 292, endPoint x: 923, endPoint y: 294, distance: 36.1
click at [959, 292] on input "[DATE]" at bounding box center [1096, 300] width 276 height 30
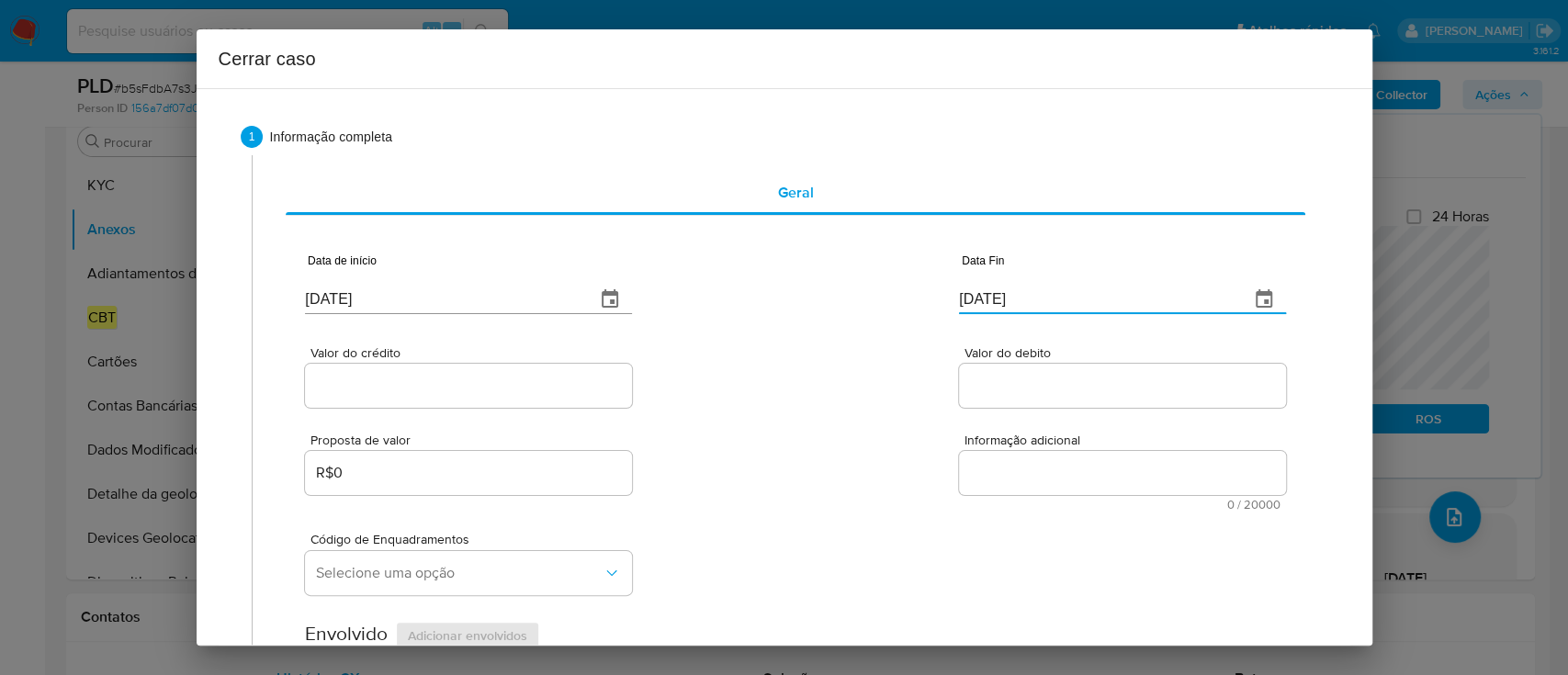
paste input "1"
type input "[DATE]"
click at [857, 307] on div "Data de início [DATE] Data Fin [DATE]" at bounding box center [796, 276] width 980 height 96
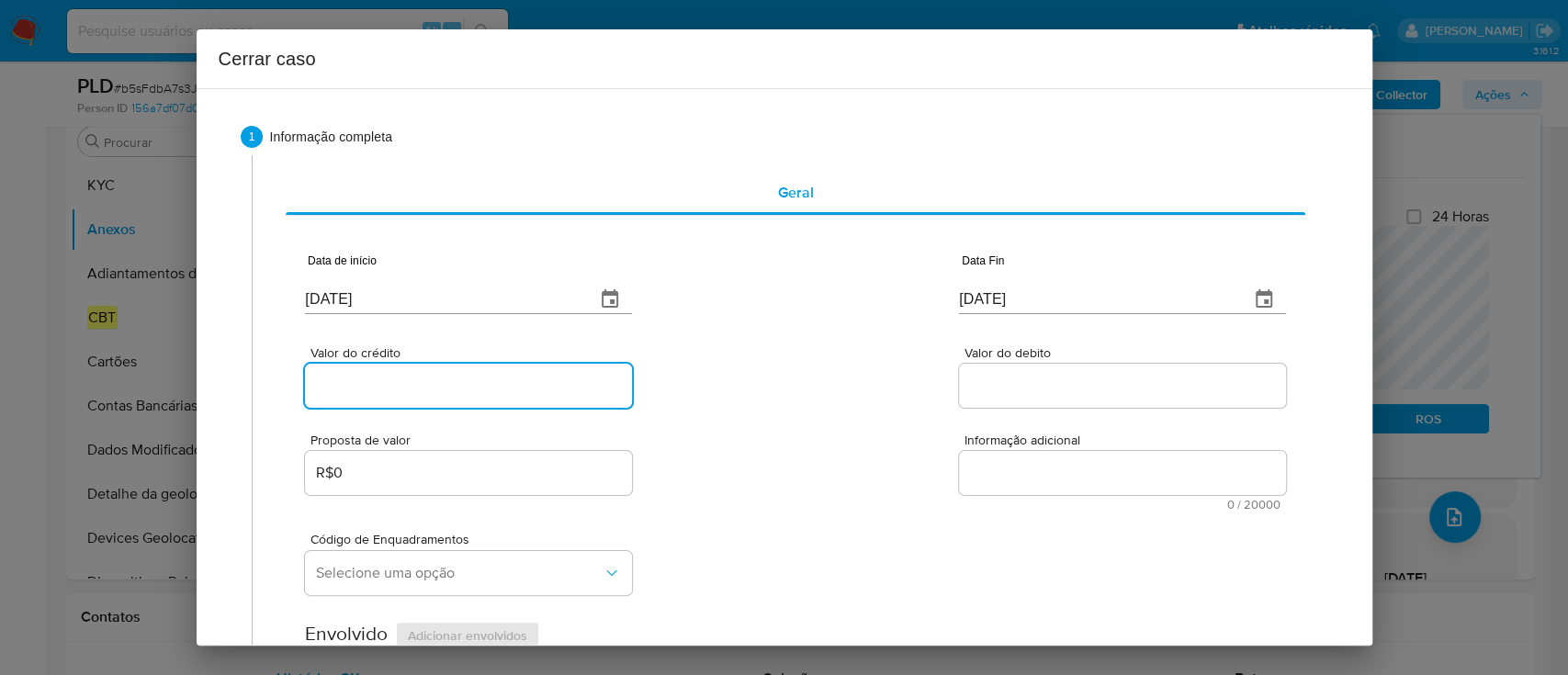
click at [425, 392] on input "Valor do crédito" at bounding box center [469, 386] width 327 height 24
paste input "R$1.708.372"
type input "R$1.708.372"
click at [749, 379] on div "Valor do crédito R$1.708.372 Valor do debito" at bounding box center [796, 368] width 980 height 87
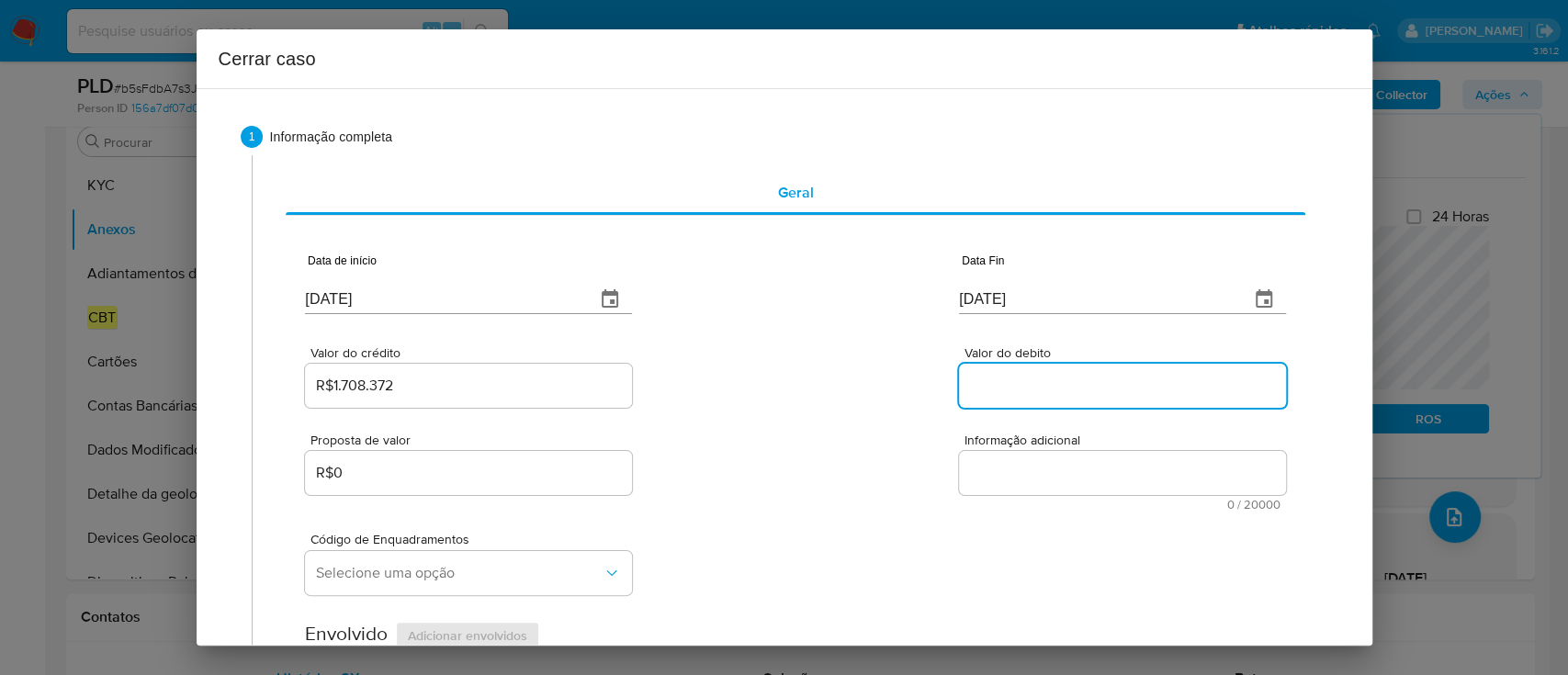
drag, startPoint x: 1003, startPoint y: 377, endPoint x: 848, endPoint y: 374, distance: 155.0
click at [1003, 377] on input "Valor do debito" at bounding box center [1122, 386] width 327 height 24
paste input "R$1.140.383"
type input "R$1.140.383"
click at [844, 374] on div "Valor do crédito R$1.708.372 Valor do debito R$1.140.383" at bounding box center [796, 368] width 980 height 87
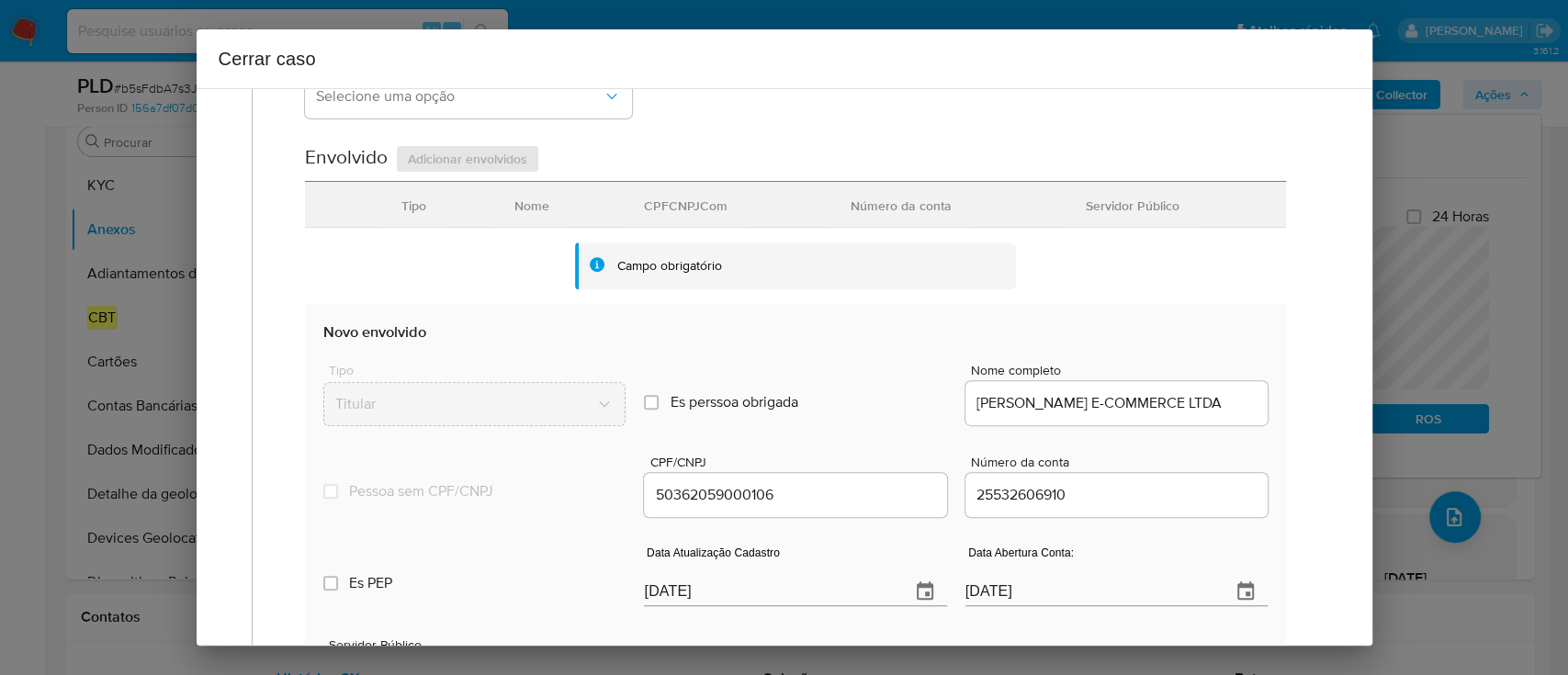
scroll to position [612, 0]
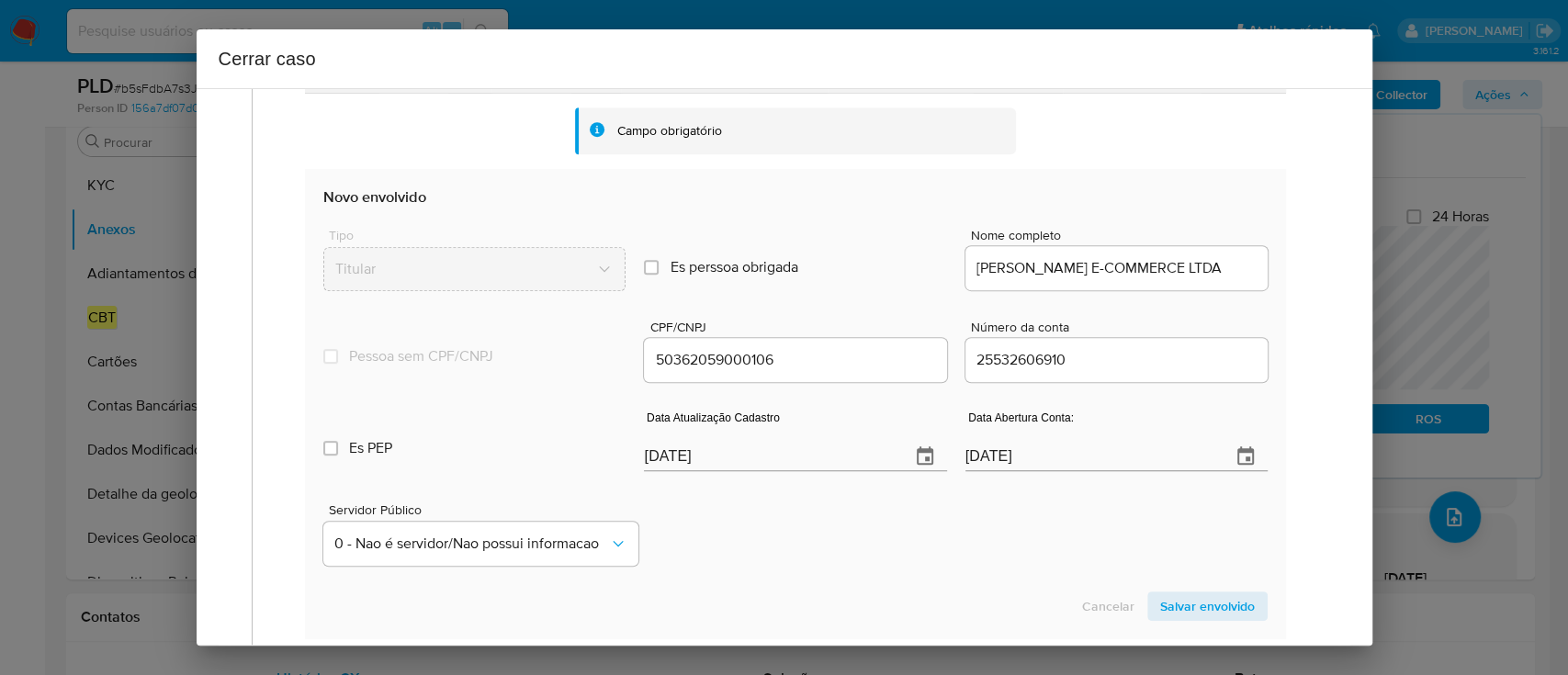
click at [669, 461] on input "[DATE]" at bounding box center [770, 457] width 251 height 30
paste input "19"
type input "19/09/2025"
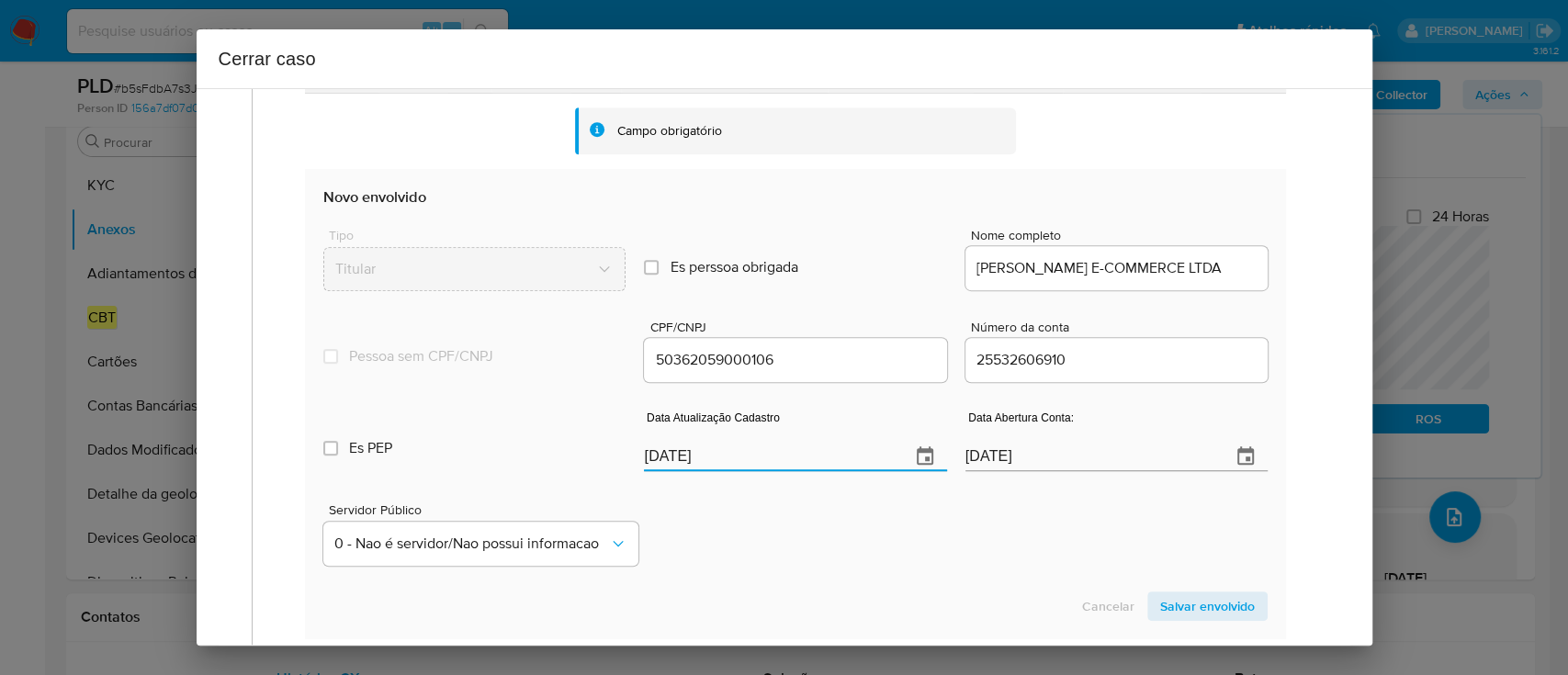
click at [792, 513] on div "Servidor Público 0 - Nao é servidor/[PERSON_NAME] possui informacao" at bounding box center [795, 526] width 943 height 92
click at [1160, 602] on span "Salvar envolvido" at bounding box center [1208, 606] width 95 height 26
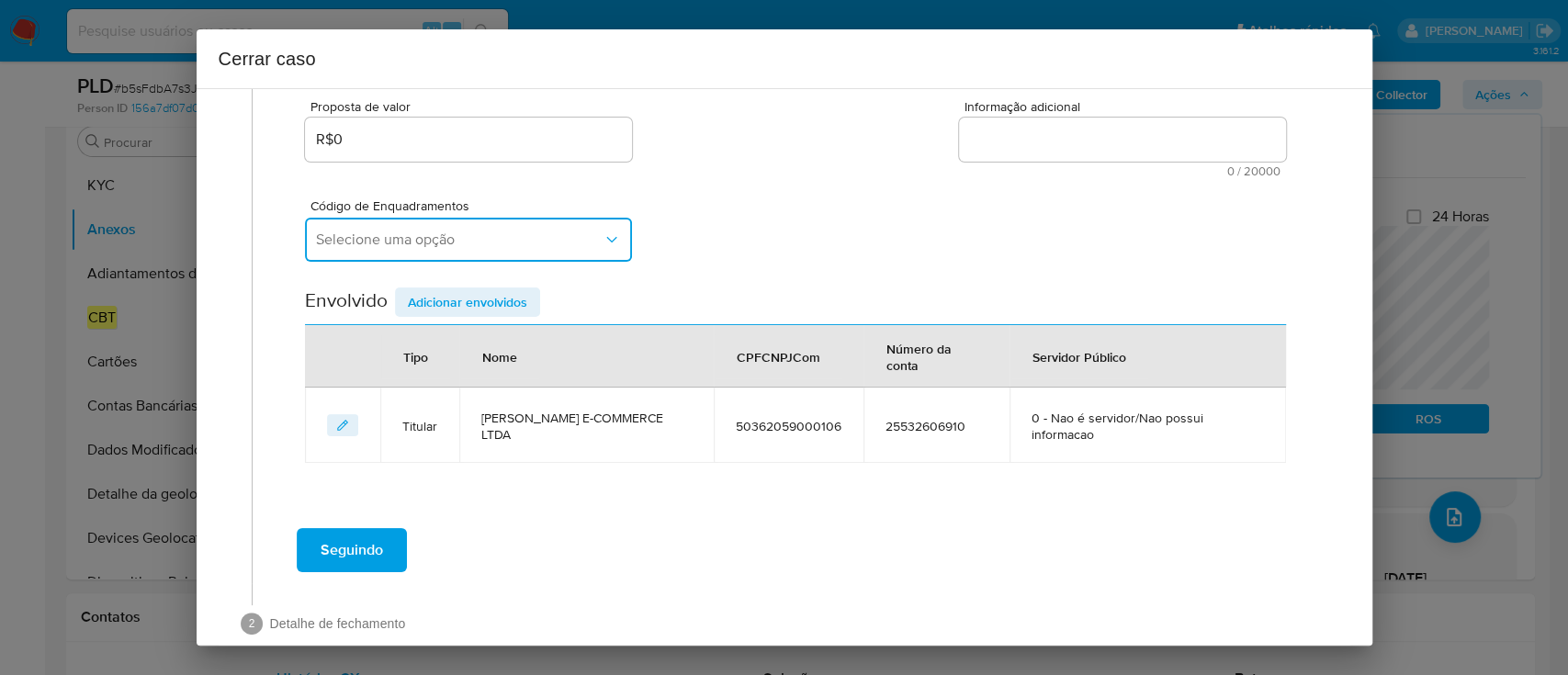
click at [603, 246] on icon "button" at bounding box center [612, 240] width 19 height 19
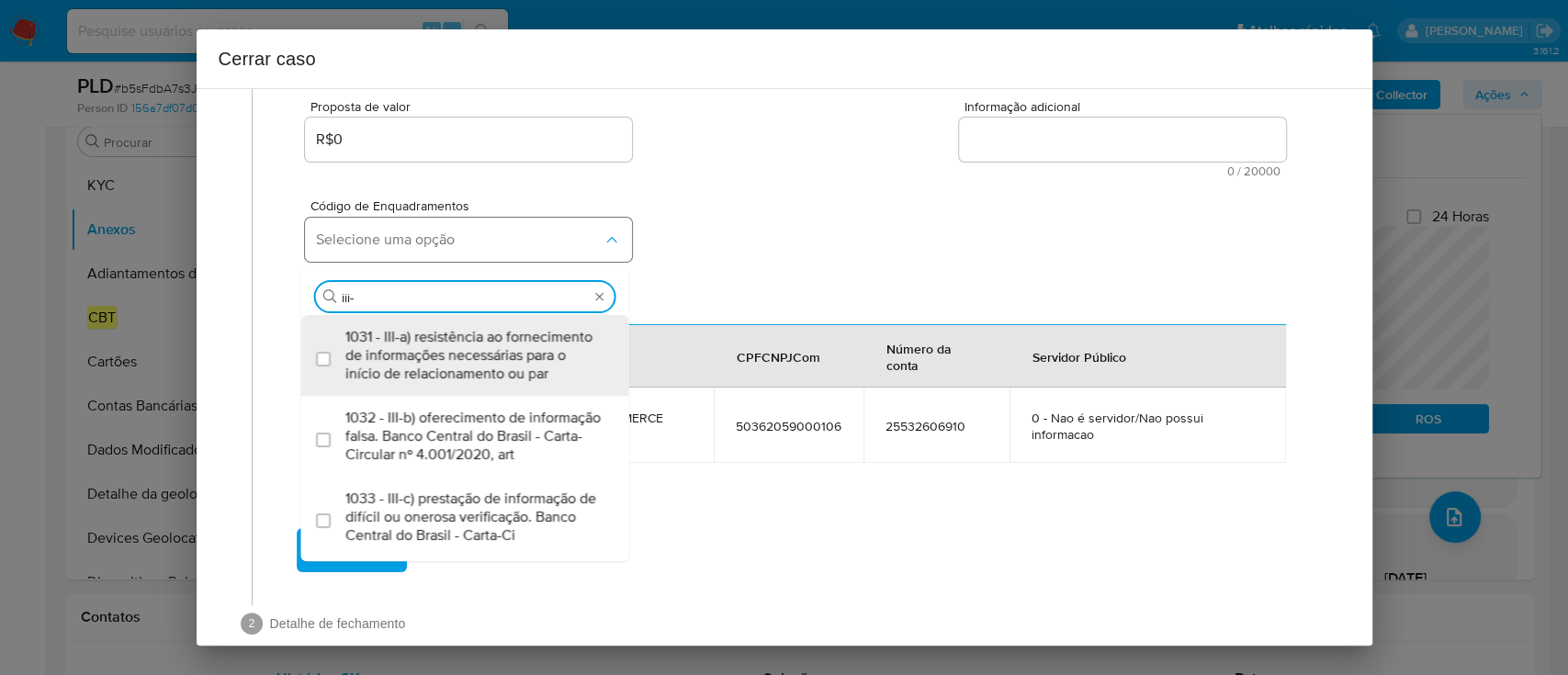
type input "iii-n"
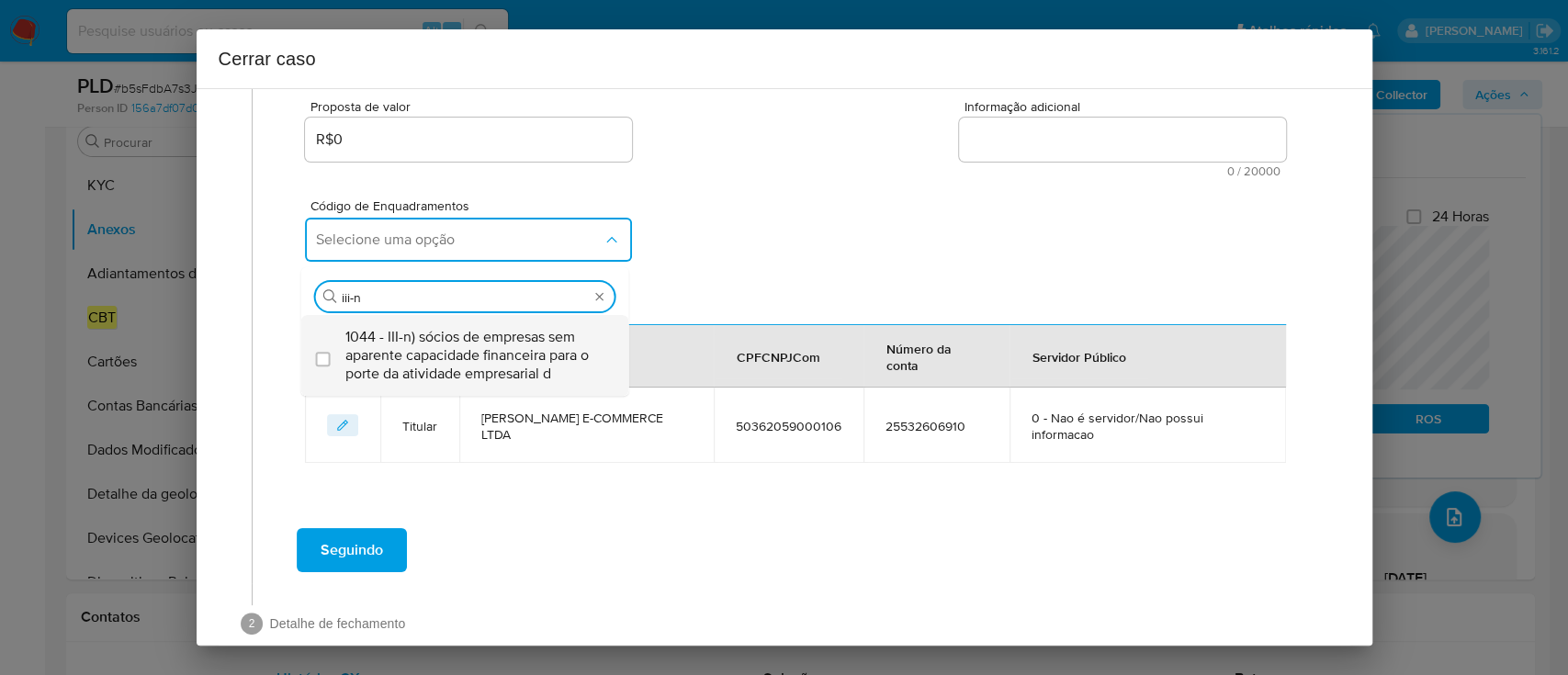
click at [540, 364] on span "1044 - III-n) sócios de empresas sem aparente capacidade financeira para o port…" at bounding box center [474, 355] width 258 height 55
checkbox input "true"
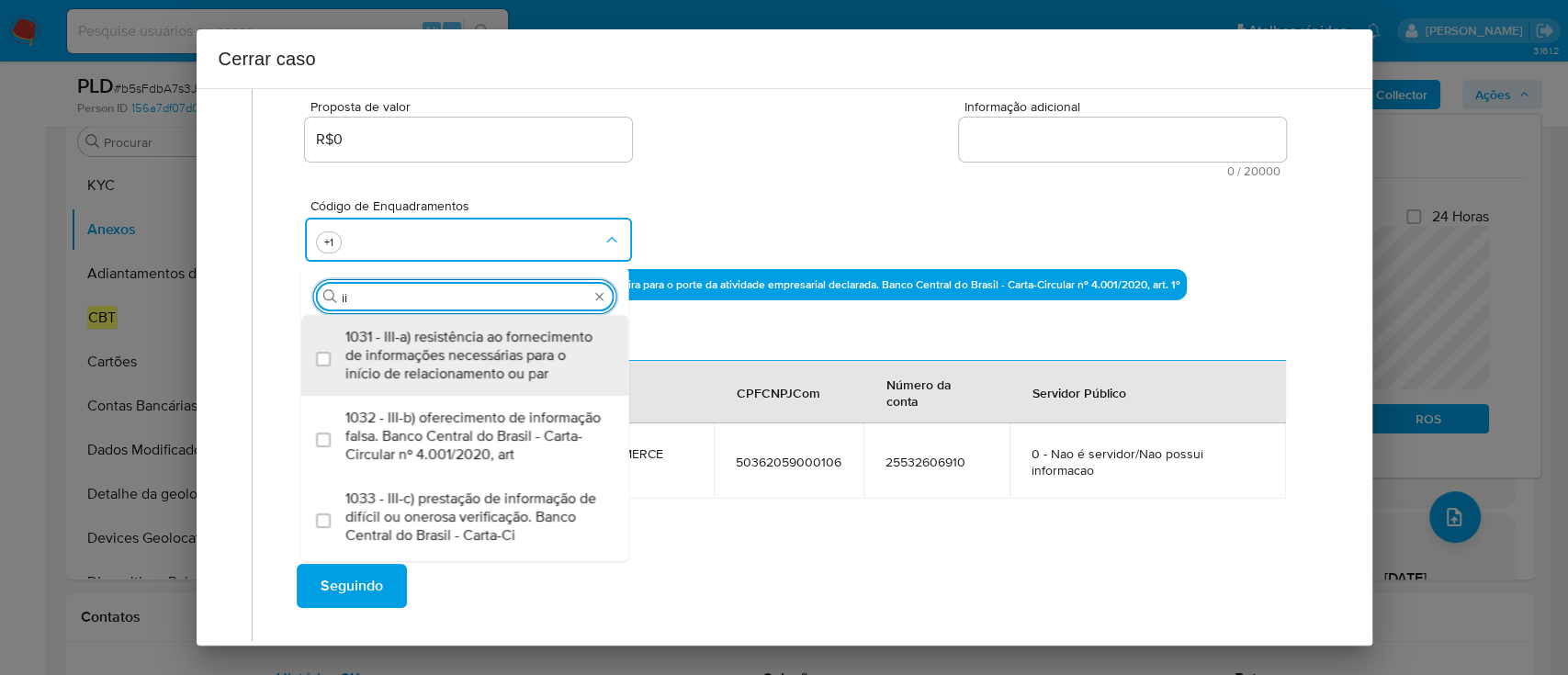
type input "i"
type input "iv-ac"
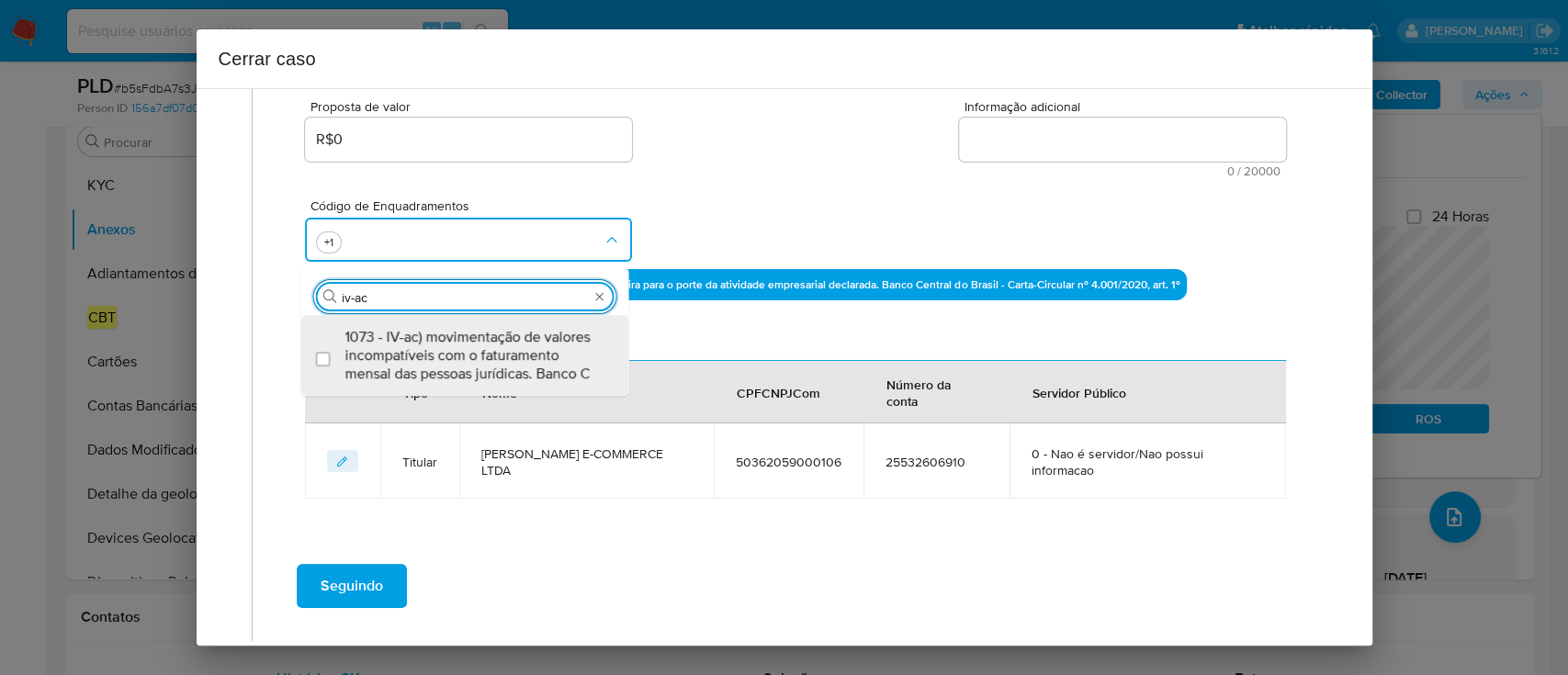
click at [540, 364] on span "1073 - IV-ac) movimentação de valores incompatíveis com o faturamento mensal da…" at bounding box center [474, 355] width 258 height 55
checkbox input "true"
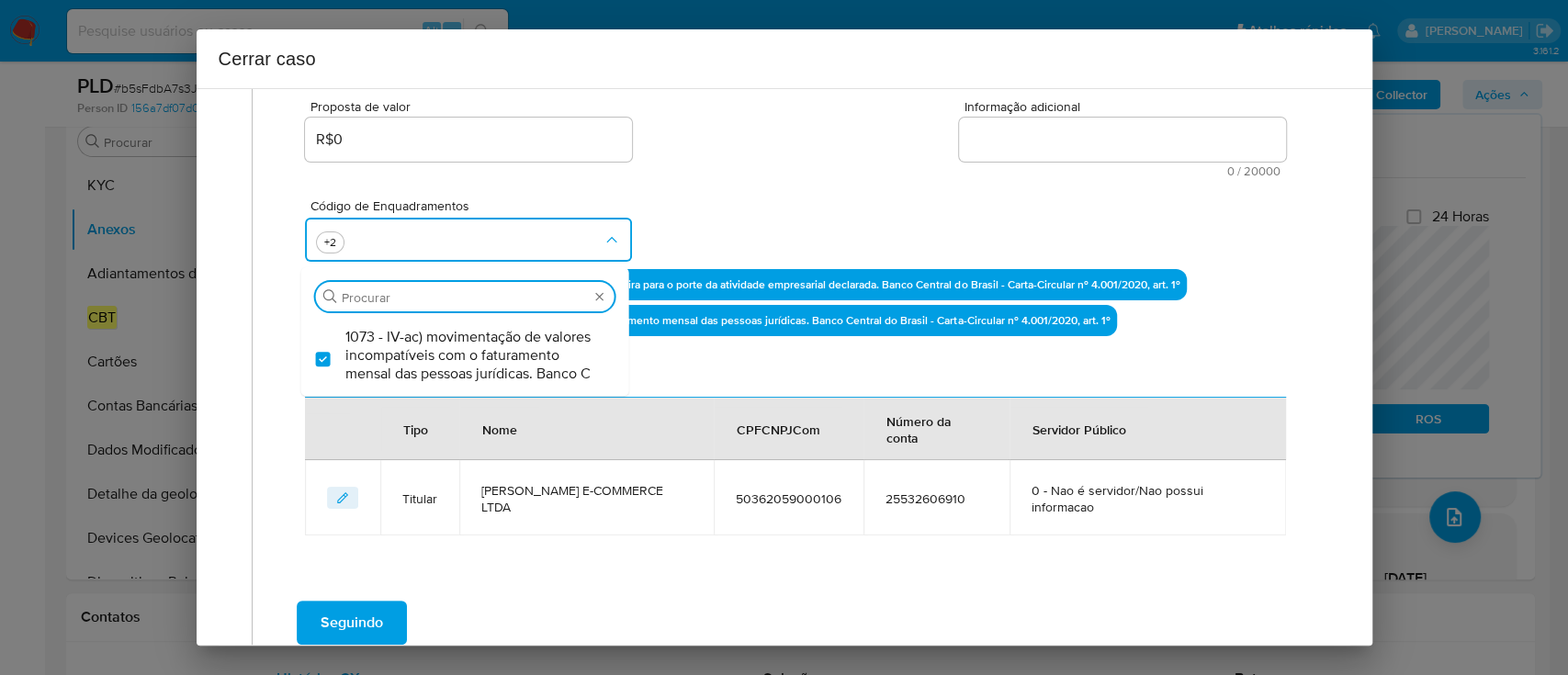
click at [835, 152] on div "Proposta de valor R$0 Informação adicional 0 / 20000 20000 caracteres restantes" at bounding box center [796, 127] width 980 height 99
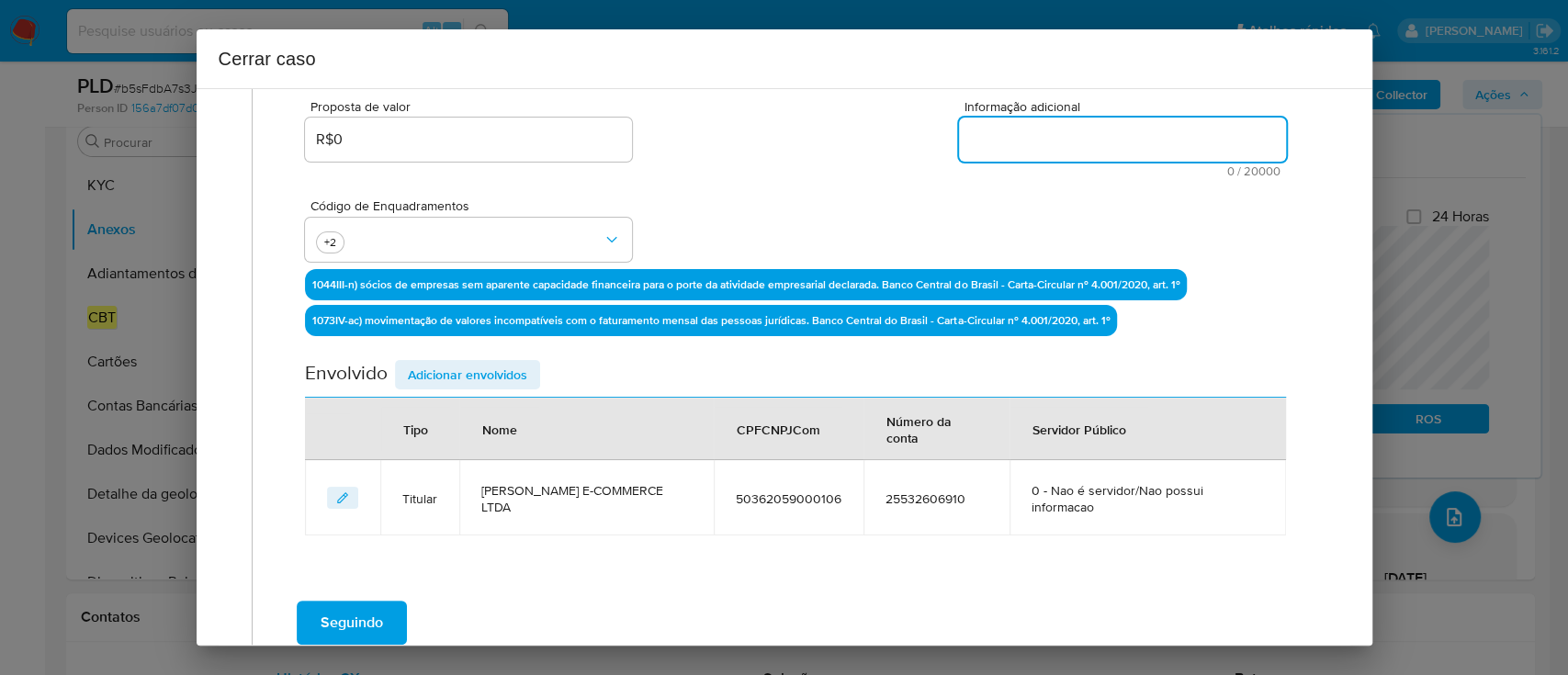
click at [1025, 129] on textarea "Informação adicional" at bounding box center [1122, 139] width 327 height 44
paste textarea "ALAN D.F. E-COMMERCE LTDA, CNPJ 50362059000106, sediada em Itapetininga, São Pa…"
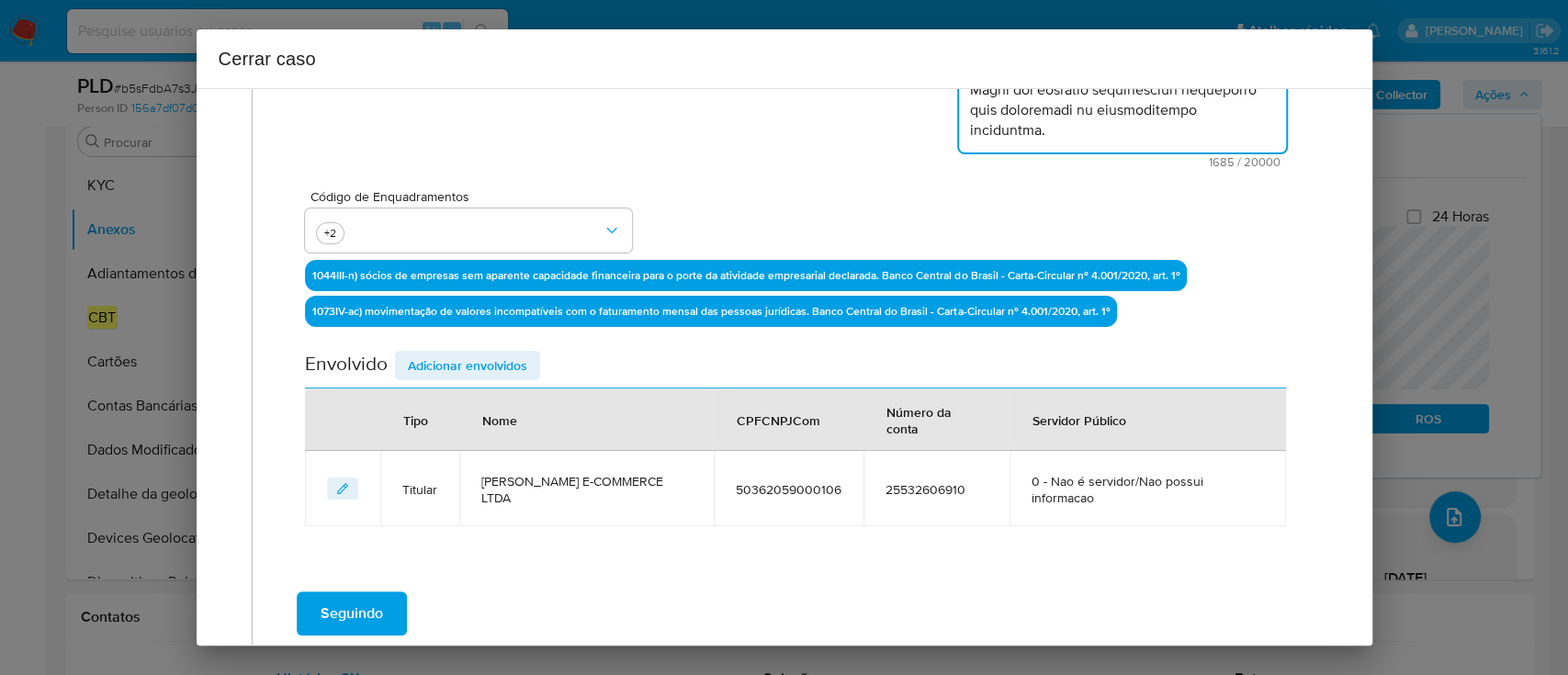
scroll to position [489, 0]
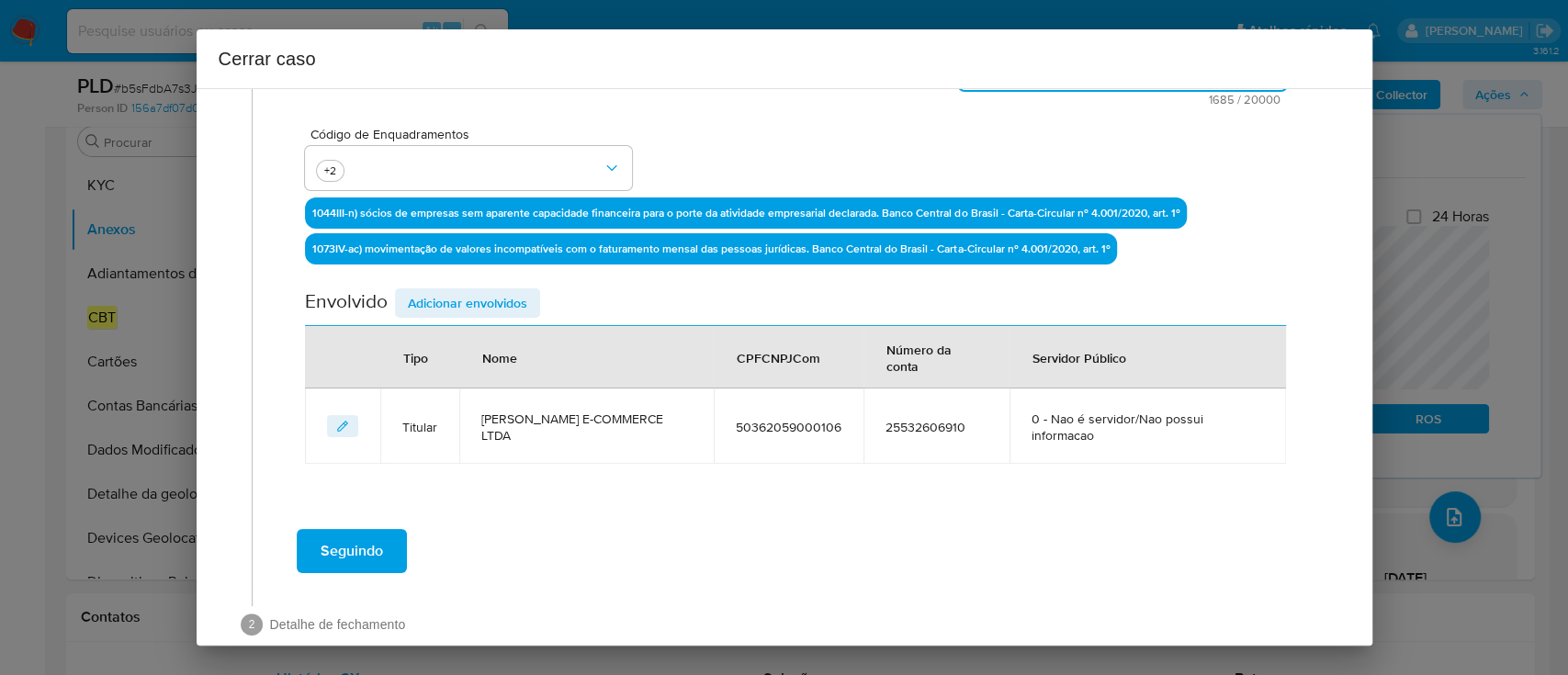
type textarea "ALAN D.F. E-COMMERCE LTDA, CNPJ 50362059000106, sediada em Itapetininga, São Pa…"
click at [441, 295] on span "Adicionar envolvidos" at bounding box center [467, 304] width 120 height 26
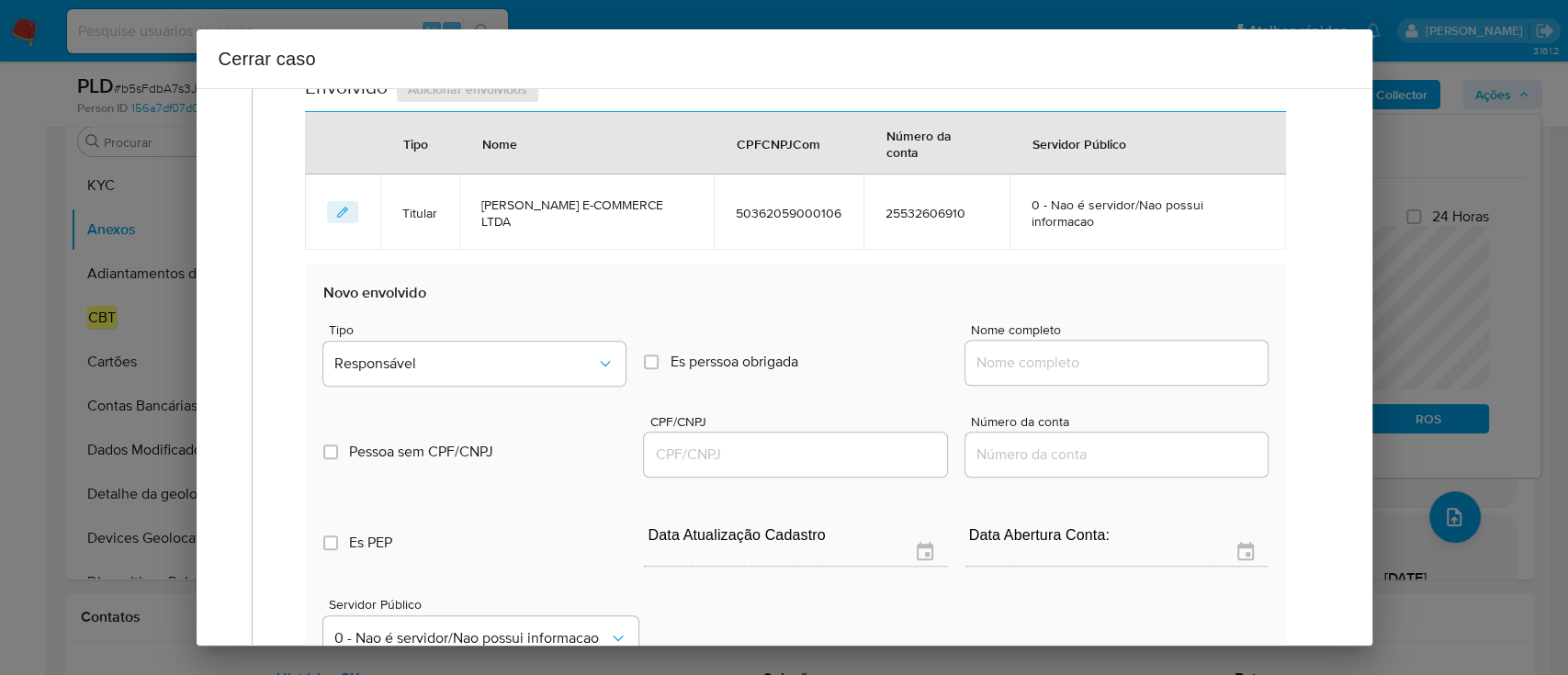
scroll to position [857, 0]
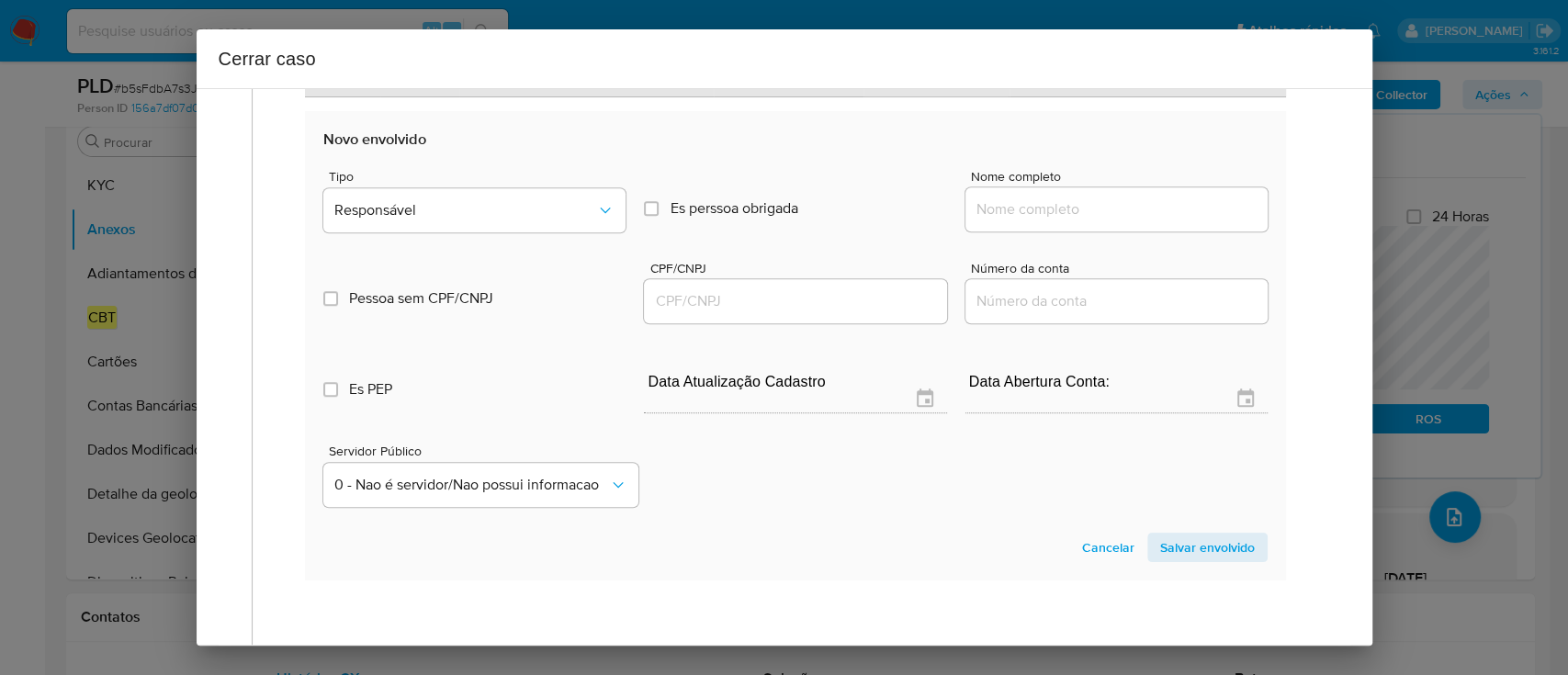
click at [1106, 198] on input "Nome completo" at bounding box center [1117, 210] width 303 height 24
paste input "ALAN DIOGENES FERNANDES, 42815486881"
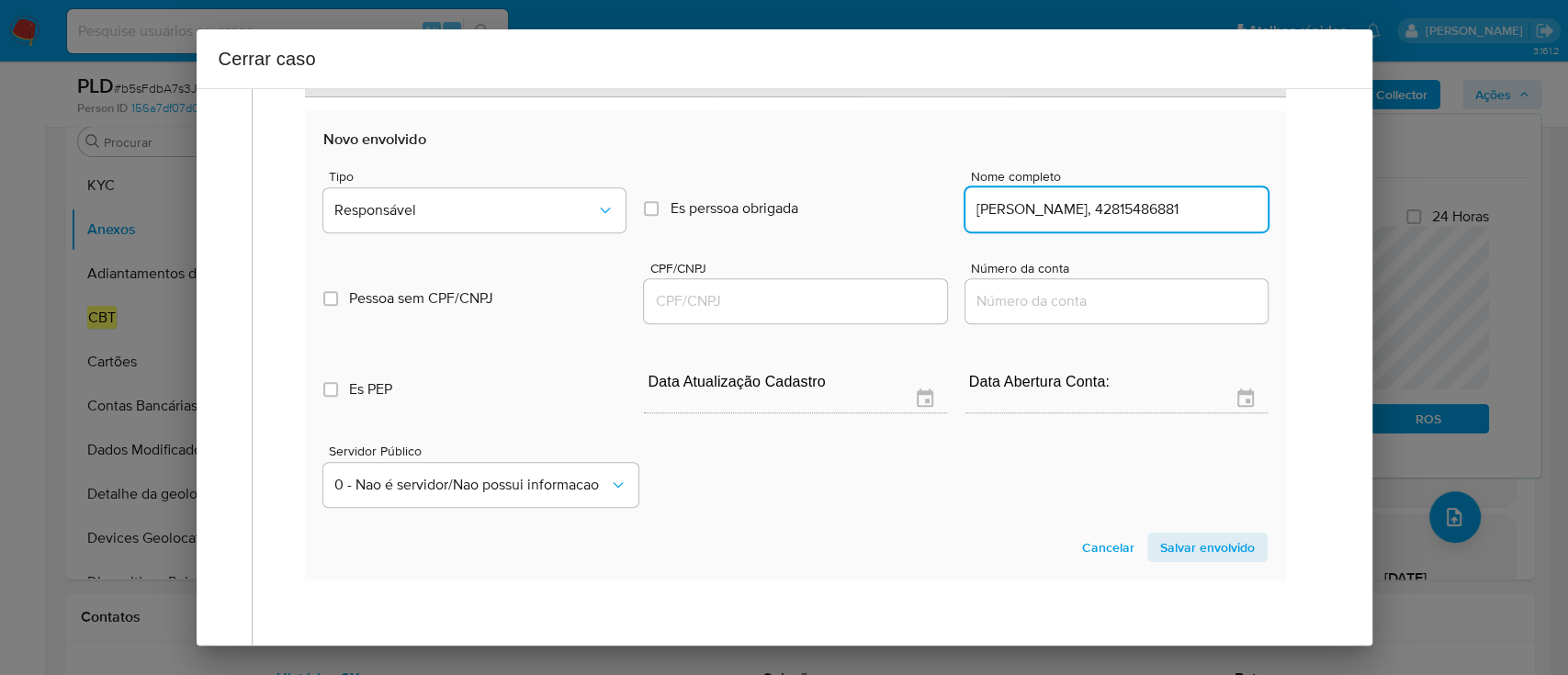
scroll to position [0, 19]
click at [1182, 198] on input "ALAN DIOGENES FERNANDES, 42815486881" at bounding box center [1117, 210] width 303 height 24
type input "ALAN DIOGENES FERNANDES,"
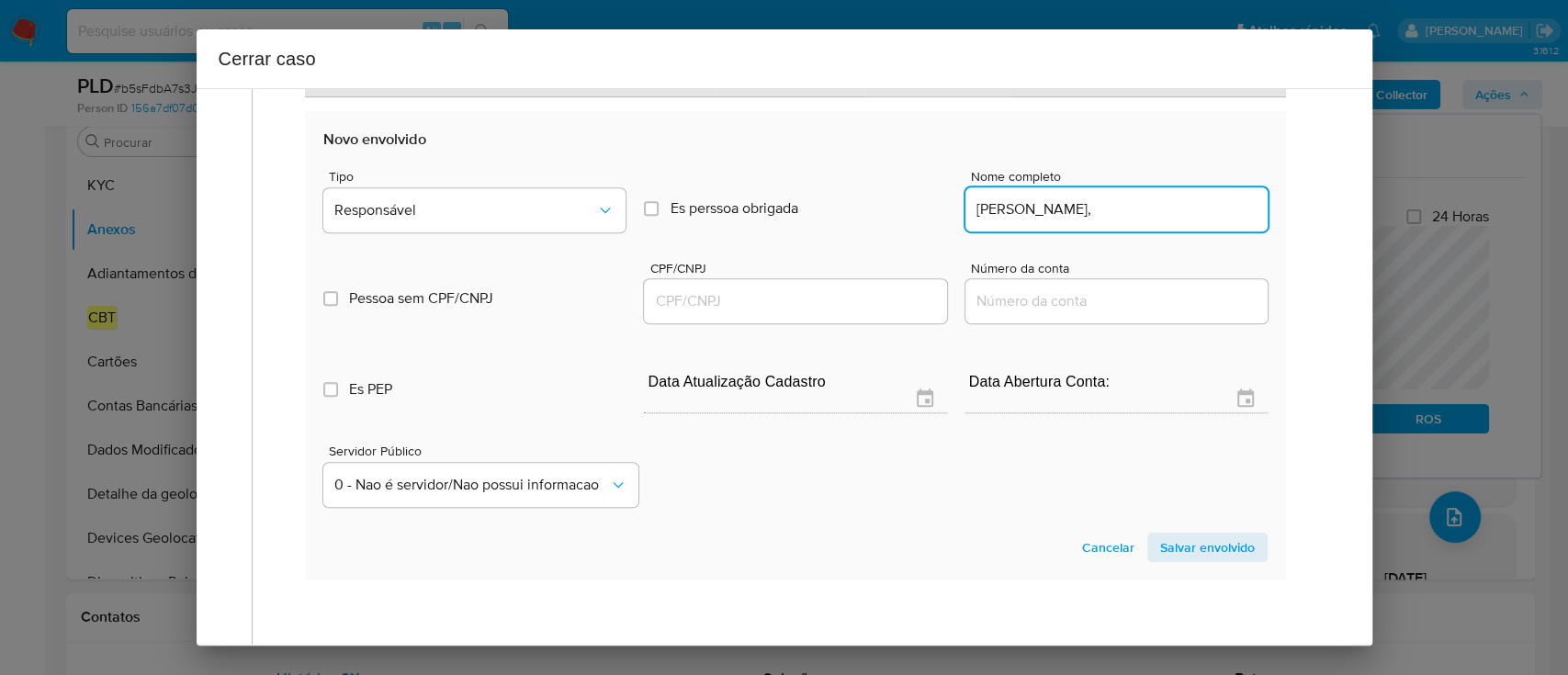
click at [823, 290] on input "CPF/CNPJ" at bounding box center [796, 302] width 303 height 24
paste input "42815486881"
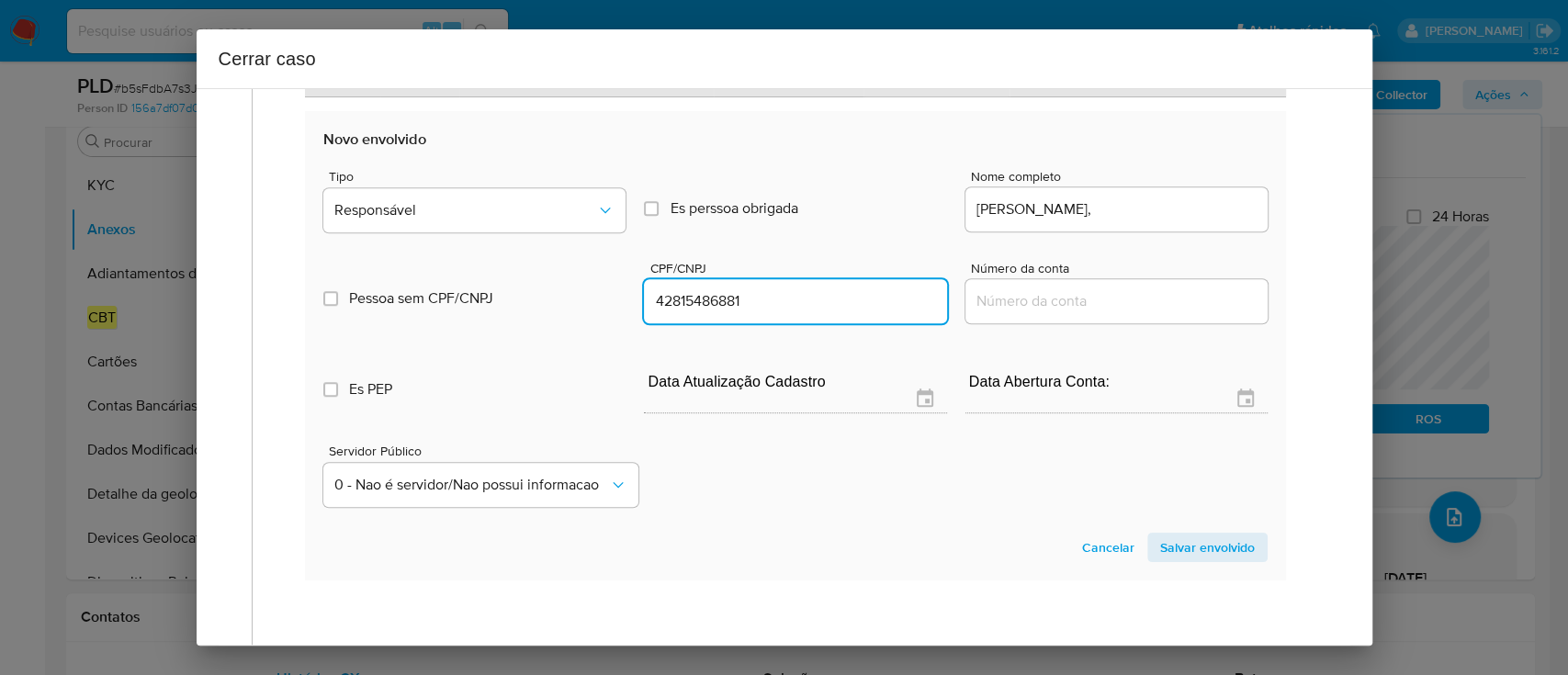
type input "42815486881"
click at [1218, 198] on input "ALAN DIOGENES FERNANDES," at bounding box center [1117, 210] width 303 height 24
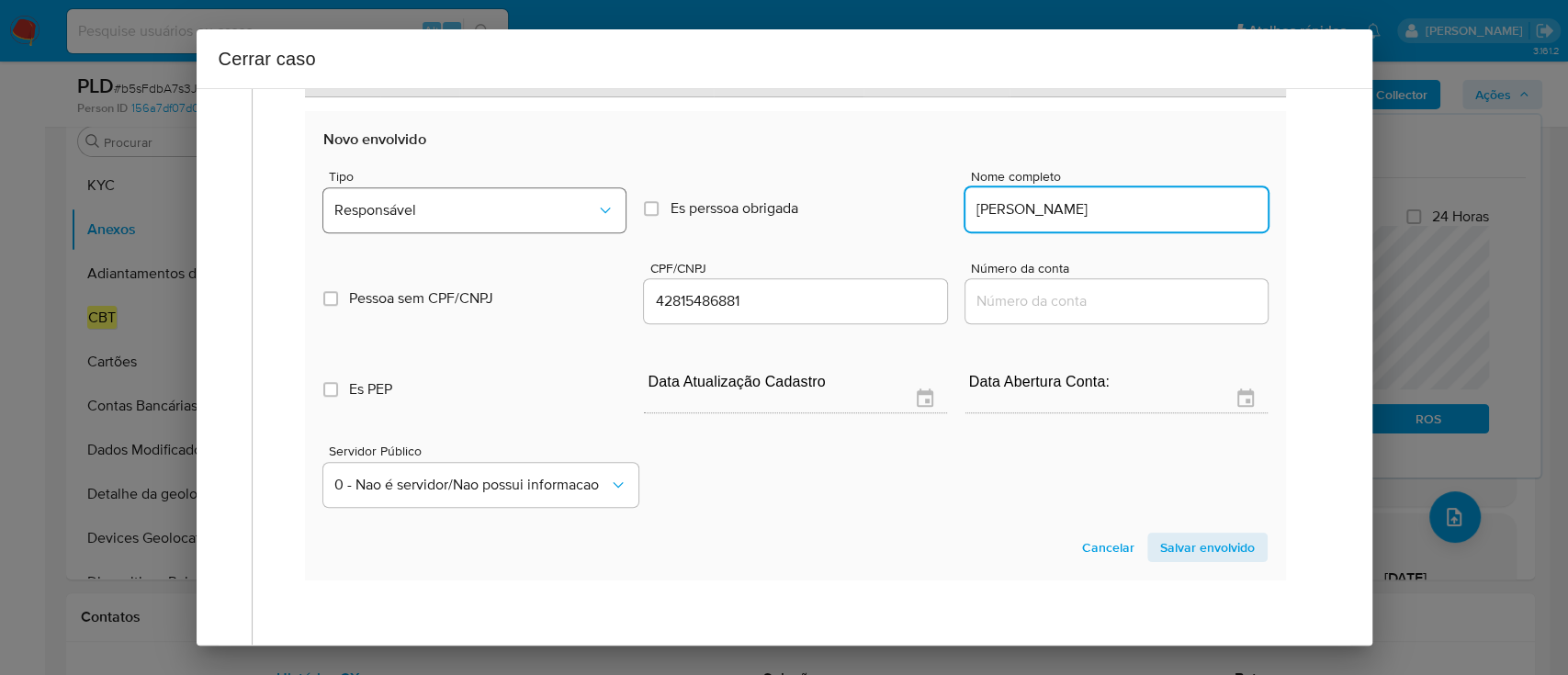
type input "ALAN DIOGENES FERNANDES"
click at [438, 195] on button "Responsável" at bounding box center [474, 210] width 303 height 44
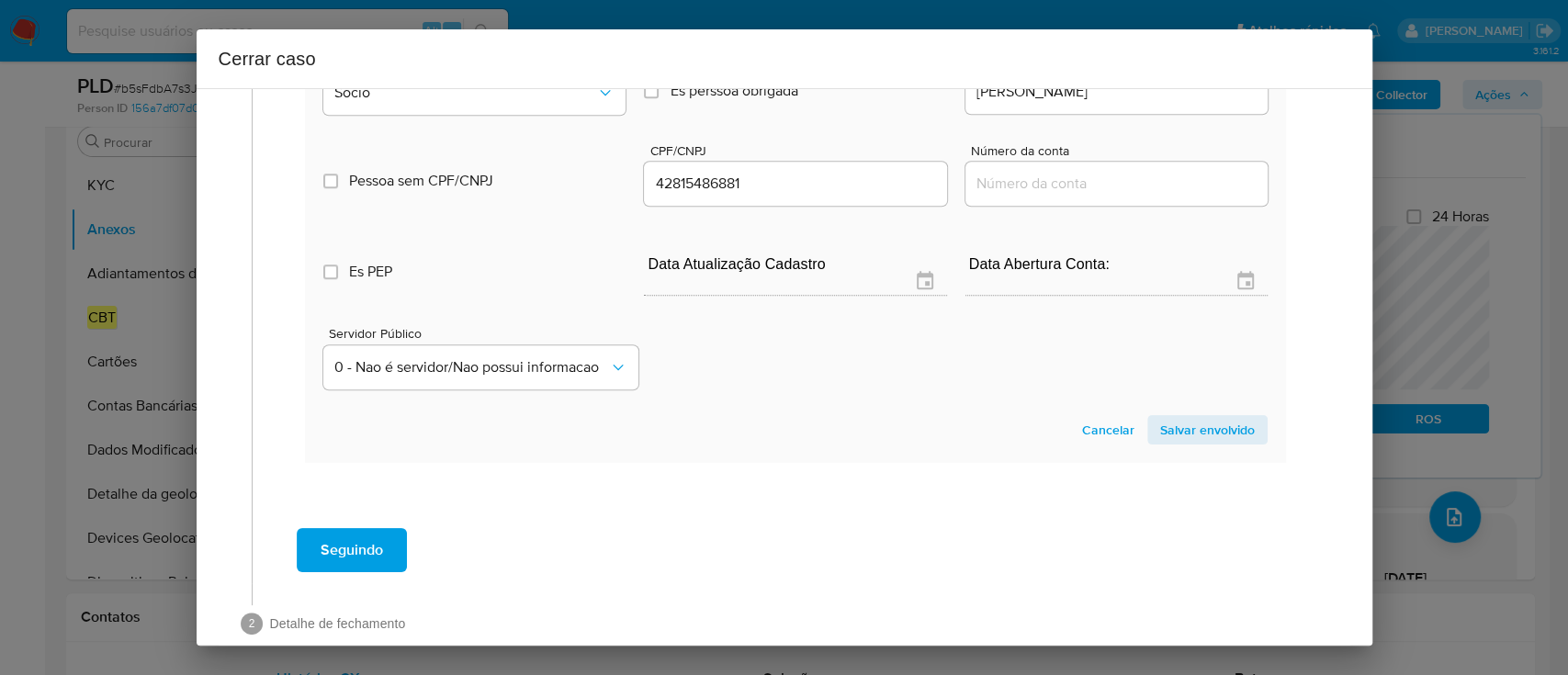
click at [1190, 417] on span "Salvar envolvido" at bounding box center [1208, 430] width 95 height 26
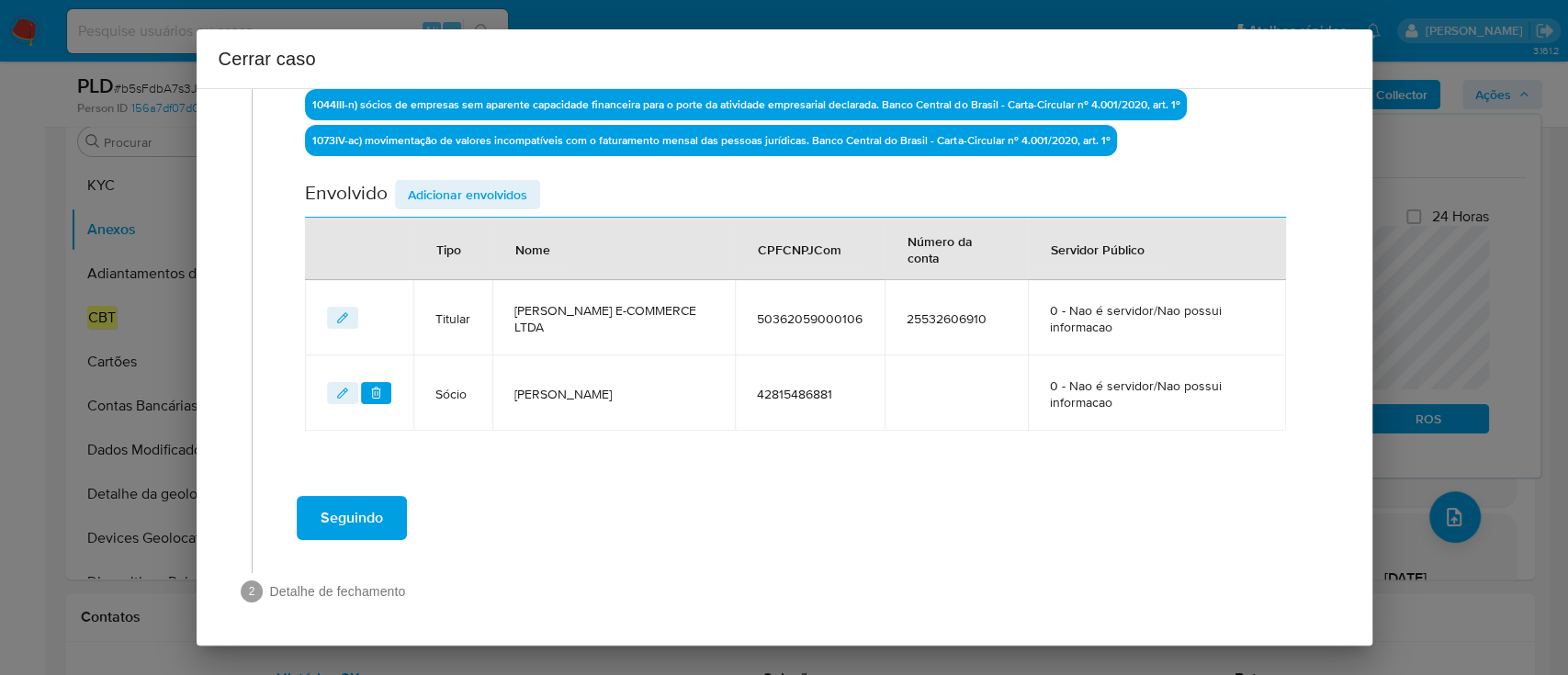
click at [654, 563] on span at bounding box center [790, 563] width 1077 height 22
click at [349, 518] on span "Seguindo" at bounding box center [351, 518] width 62 height 41
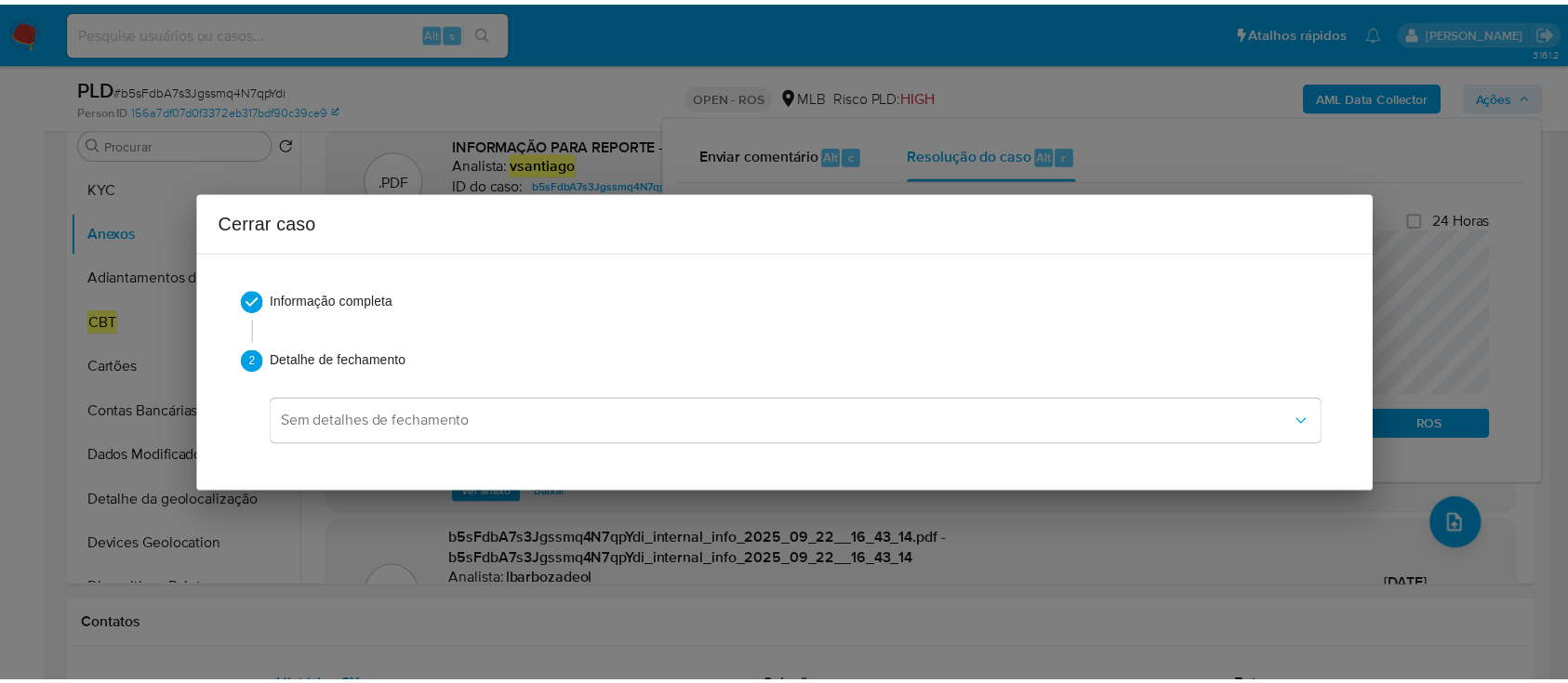
scroll to position [1161, 0]
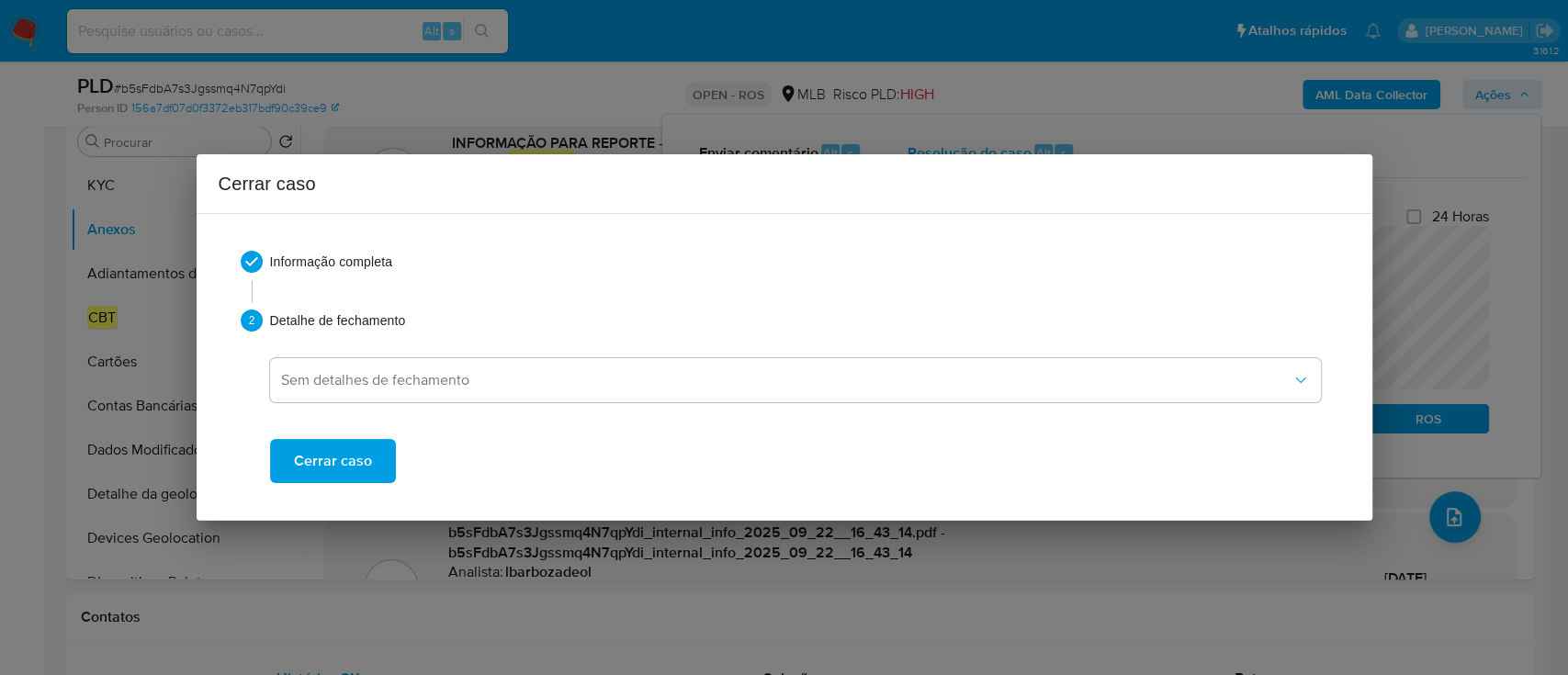
click at [342, 464] on span "Cerrar caso" at bounding box center [333, 461] width 78 height 41
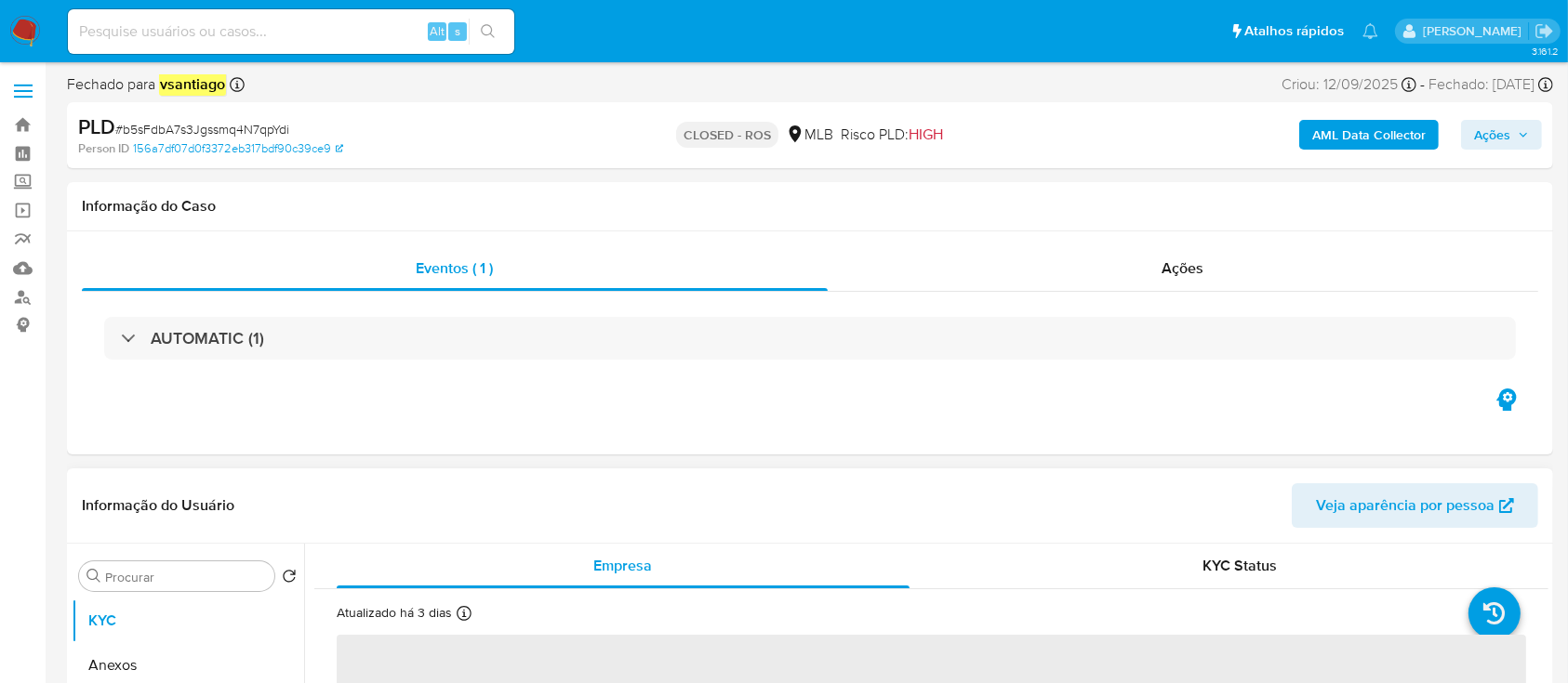
select select "10"
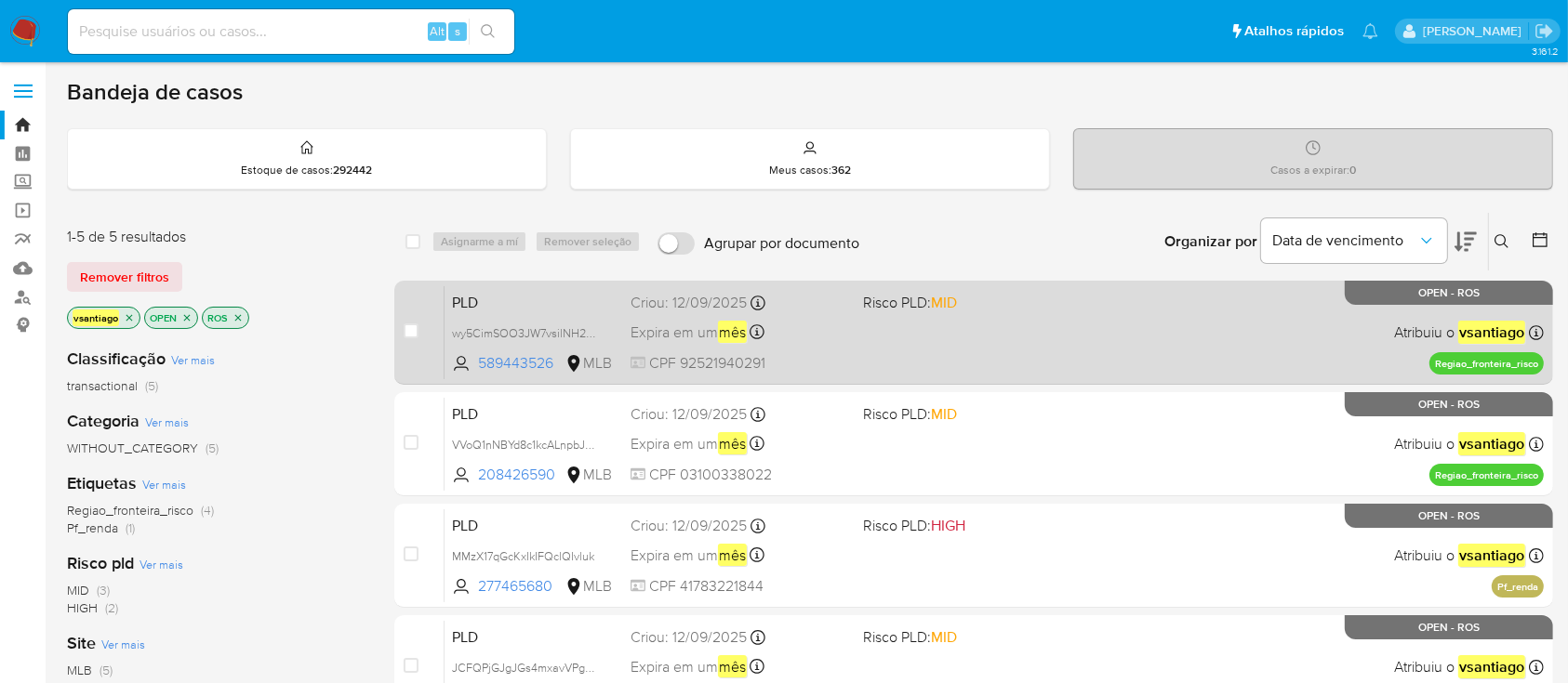
click at [902, 346] on div "PLD wy5CimSOO3JW7vsilNH2JGBi 589443526 MLB Risco PLD: MID Criou: [DATE] Criou: …" at bounding box center [995, 333] width 1100 height 94
click at [1056, 348] on div "PLD wy5CimSOO3JW7vsilNH2JGBi 589443526 MLB Risco PLD: MID Criou: [DATE] Criou: …" at bounding box center [995, 333] width 1100 height 94
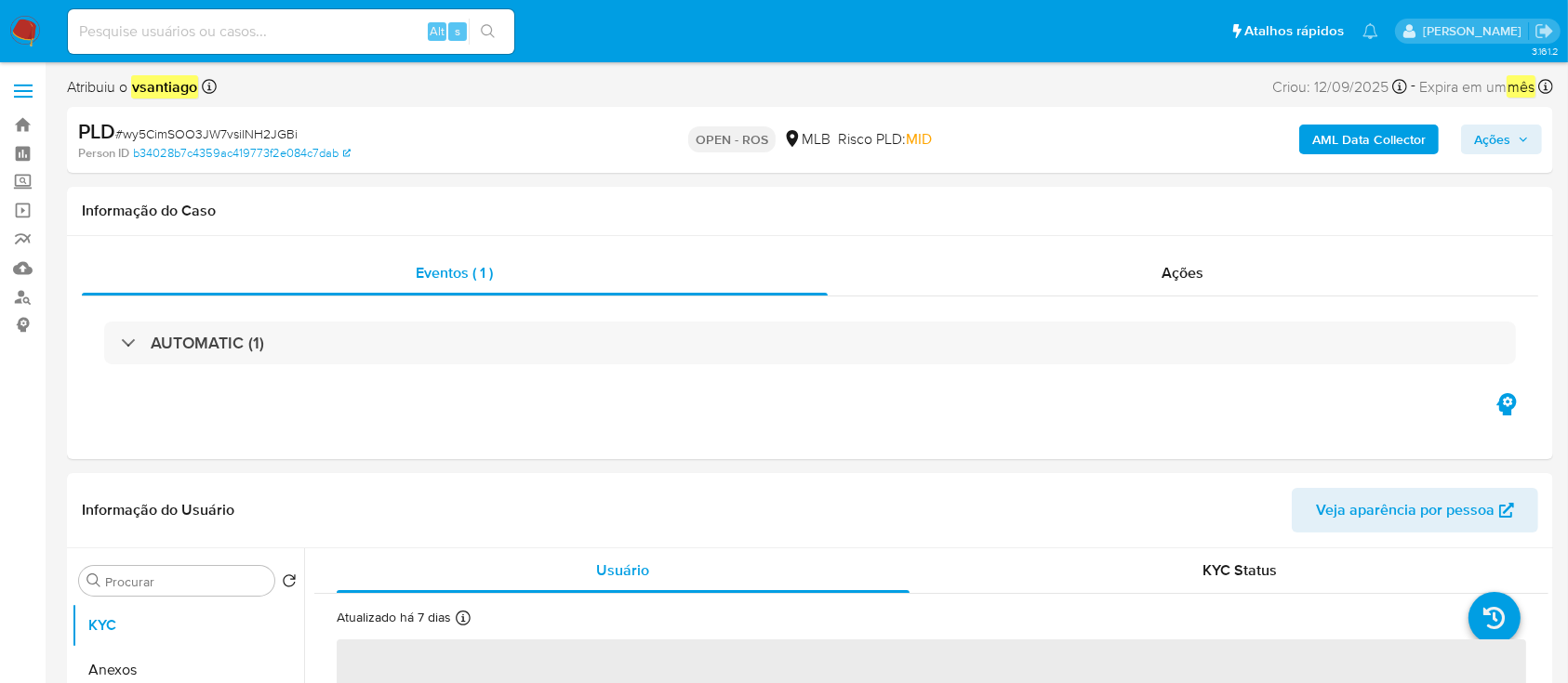
select select "10"
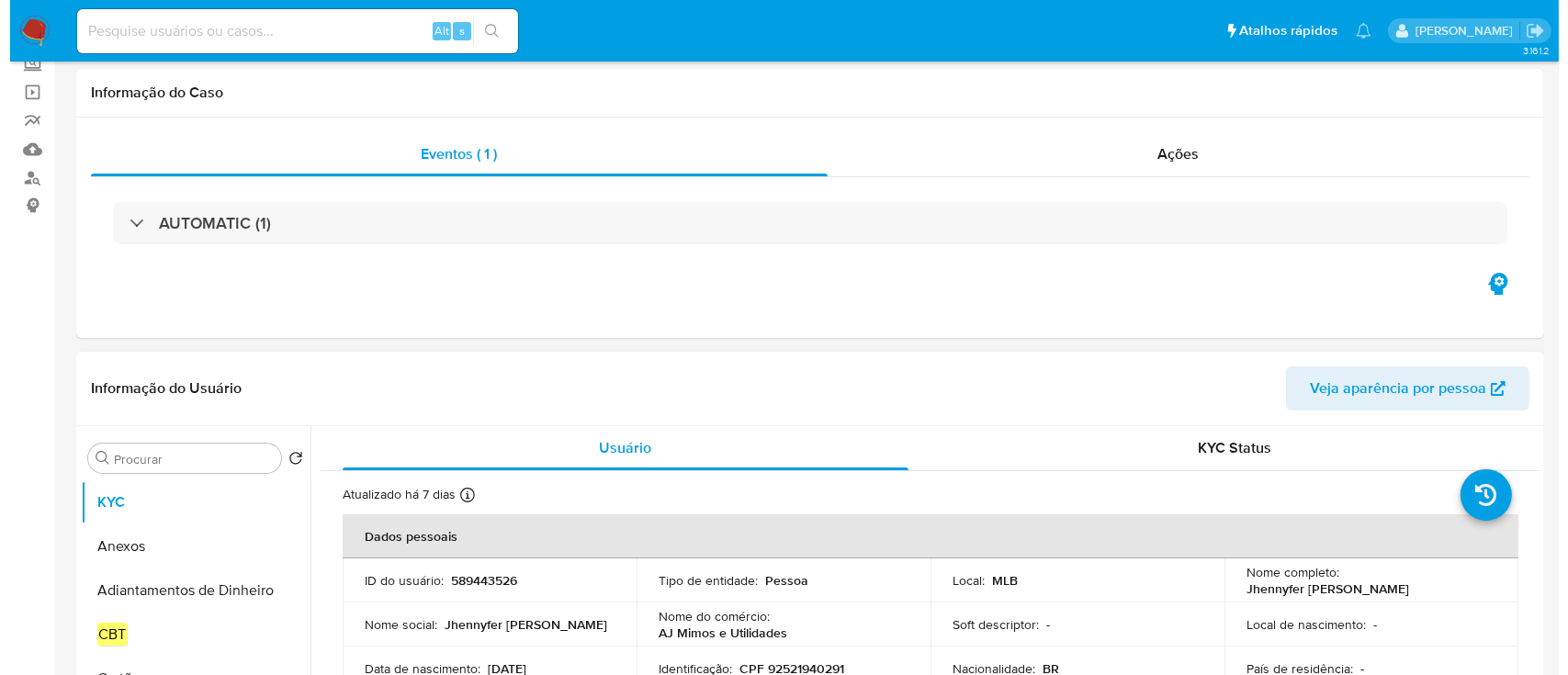
scroll to position [368, 0]
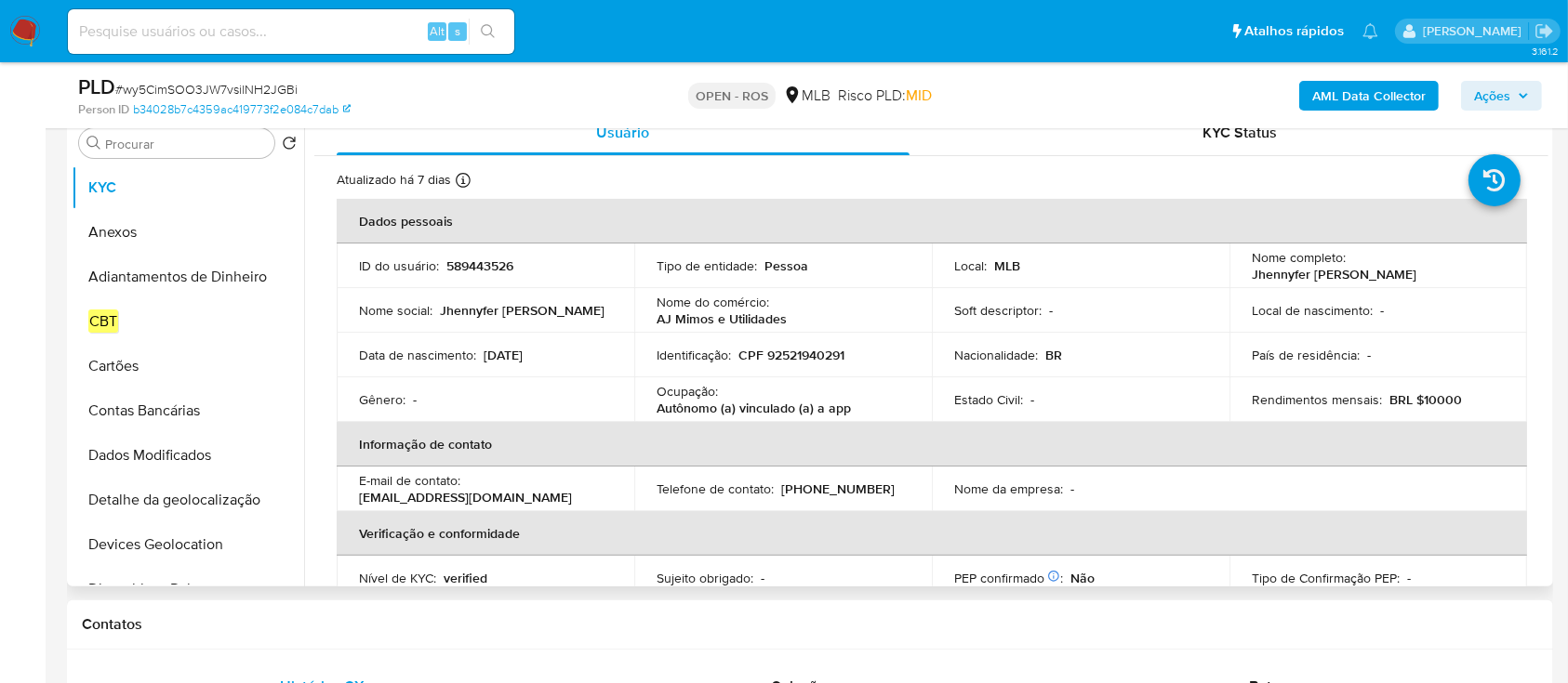
drag, startPoint x: 1244, startPoint y: 274, endPoint x: 1465, endPoint y: 284, distance: 221.2
click at [1465, 284] on td "Nome completo : [PERSON_NAME]" at bounding box center [1378, 265] width 298 height 44
copy p "Jhennyfer [PERSON_NAME]"
click at [819, 349] on p "CPF 92521940291" at bounding box center [792, 355] width 106 height 17
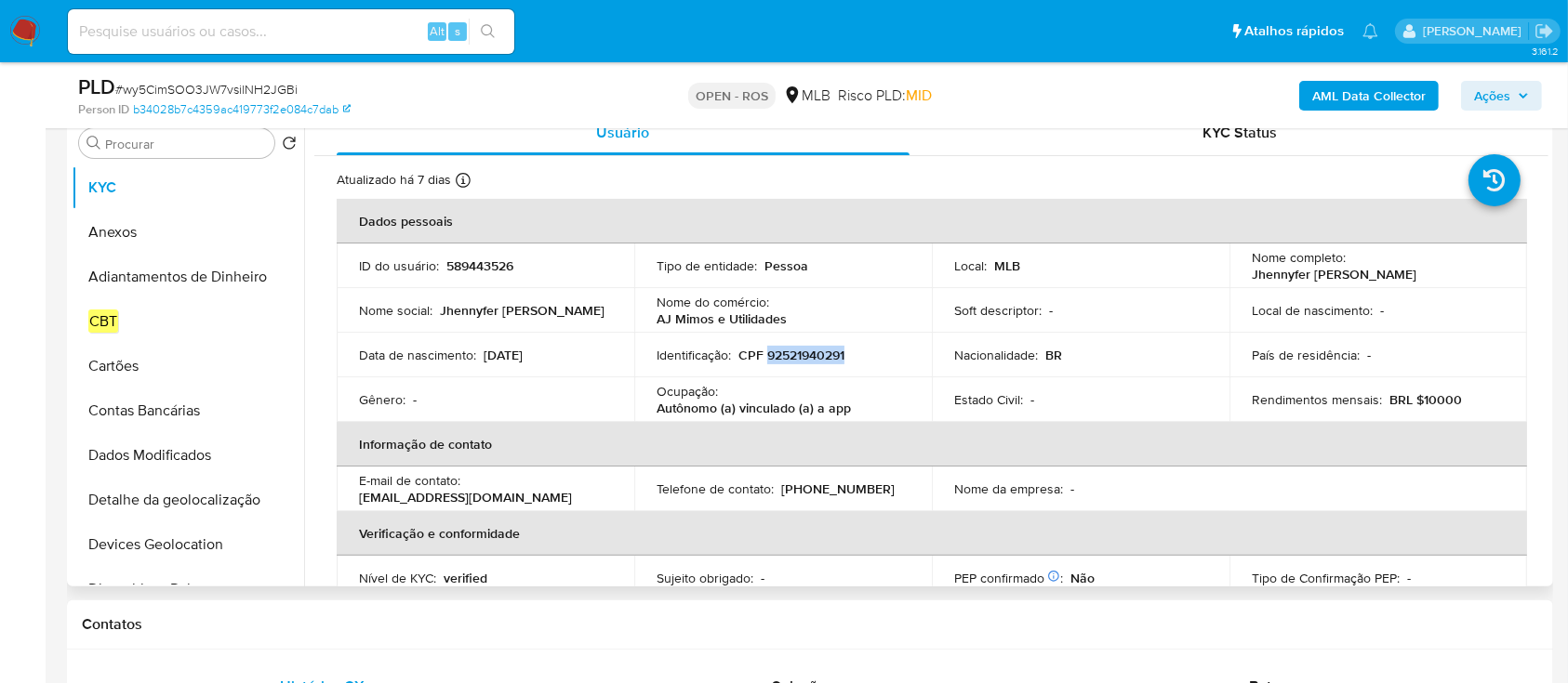
copy p "92521940291"
click at [148, 232] on button "Anexos" at bounding box center [180, 232] width 218 height 44
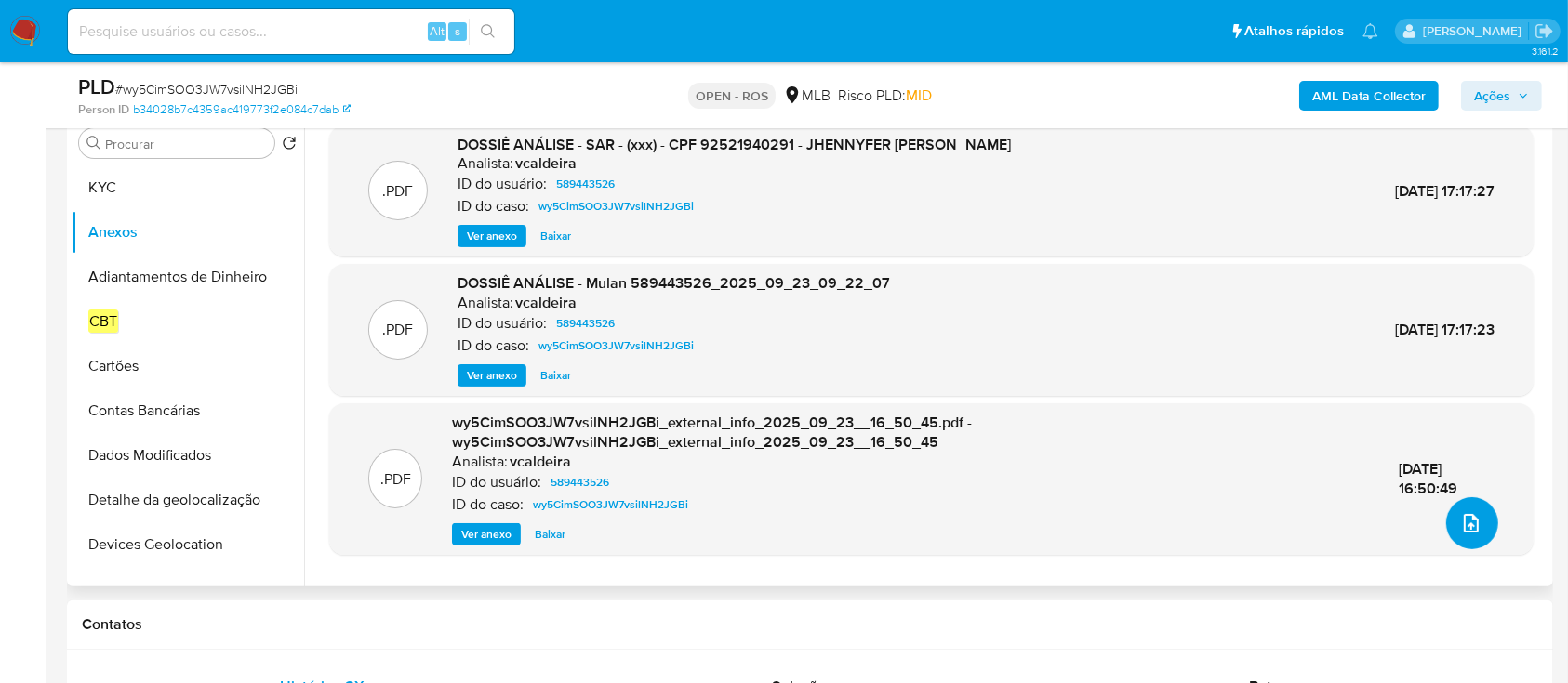
click at [1466, 530] on icon "upload-file" at bounding box center [1471, 523] width 23 height 23
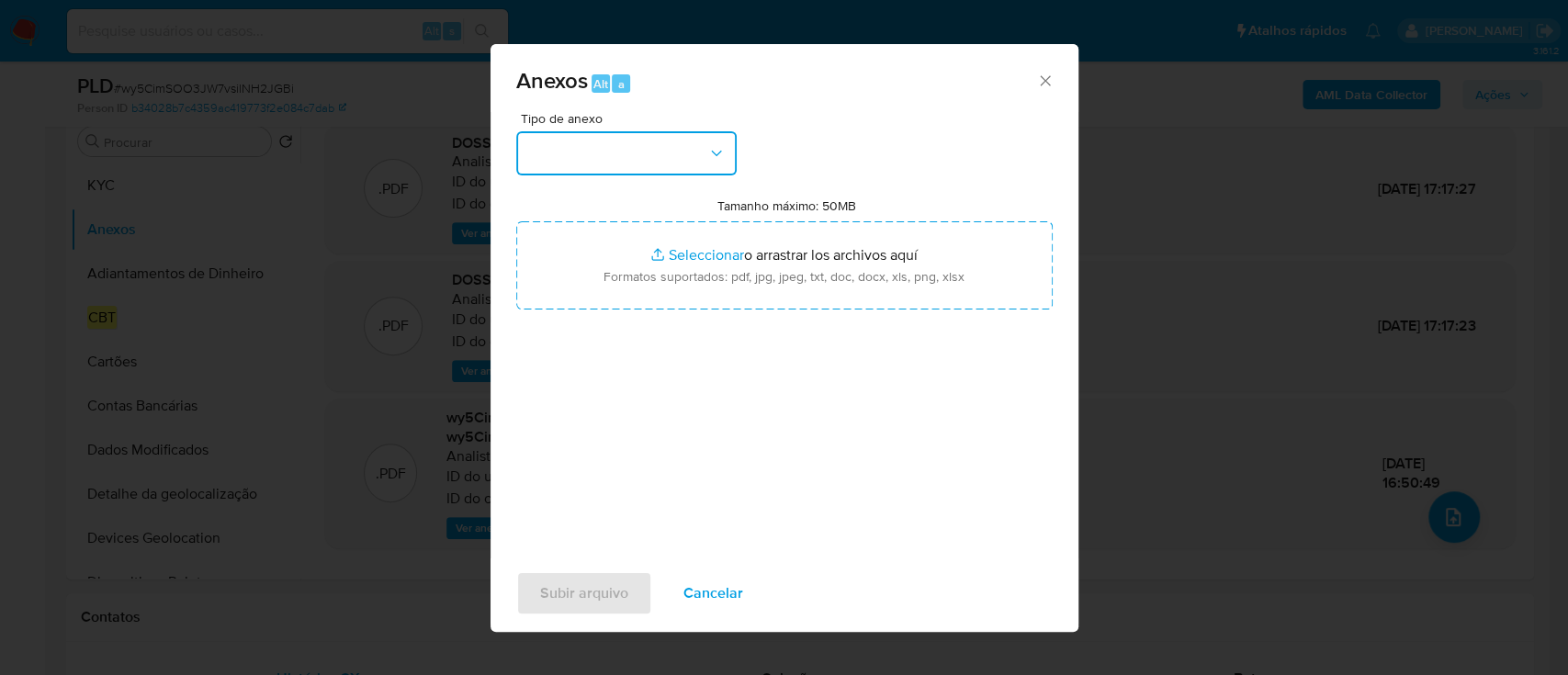
click at [590, 139] on button "button" at bounding box center [626, 152] width 220 height 44
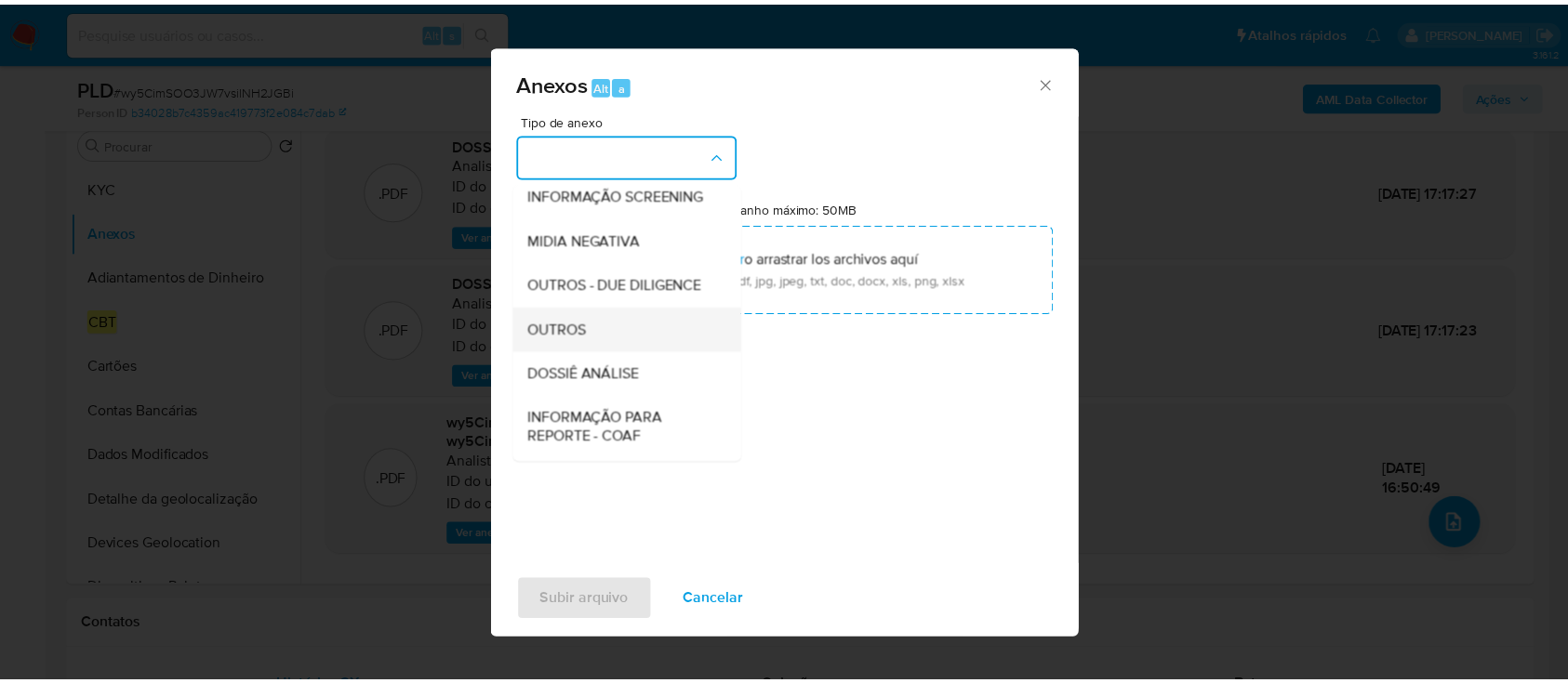
scroll to position [286, 0]
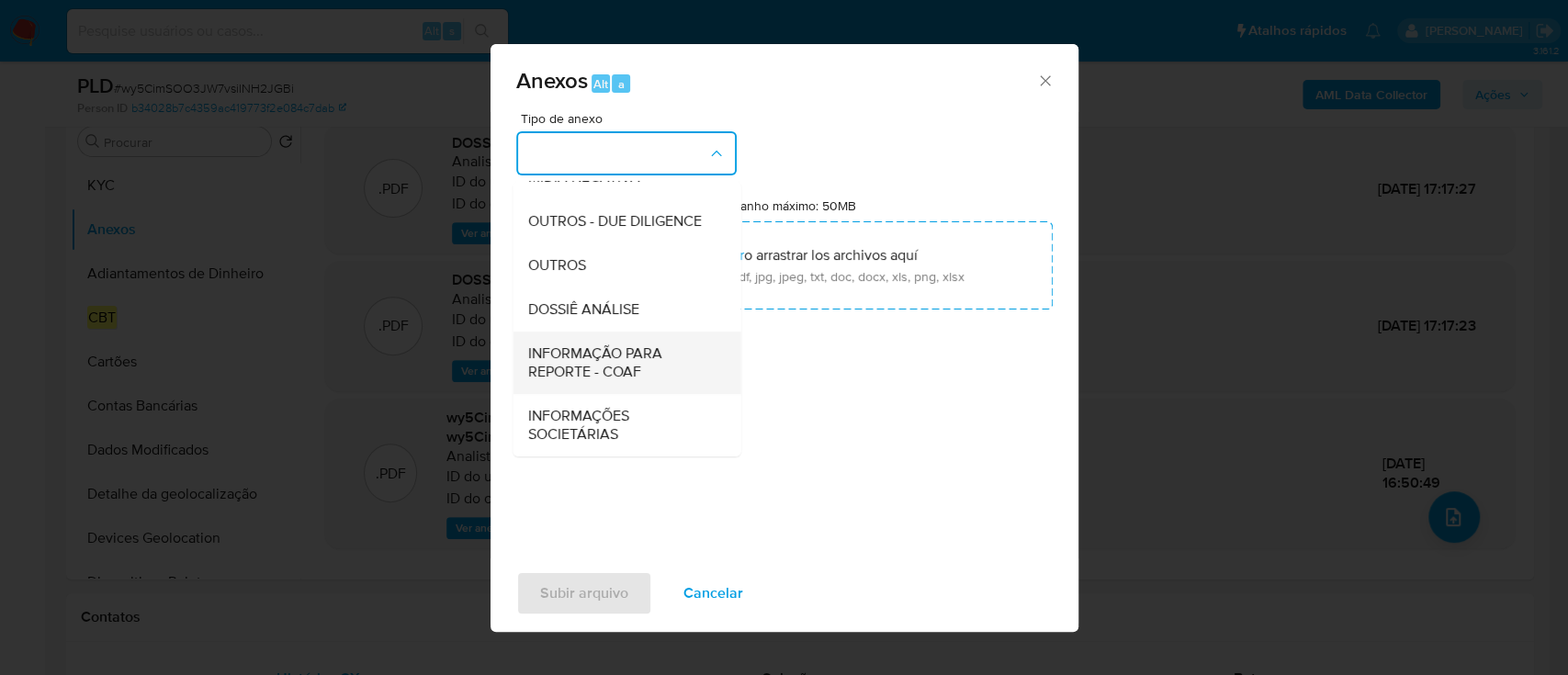
click at [632, 364] on span "INFORMAÇÃO PARA REPORTE - COAF" at bounding box center [621, 363] width 188 height 37
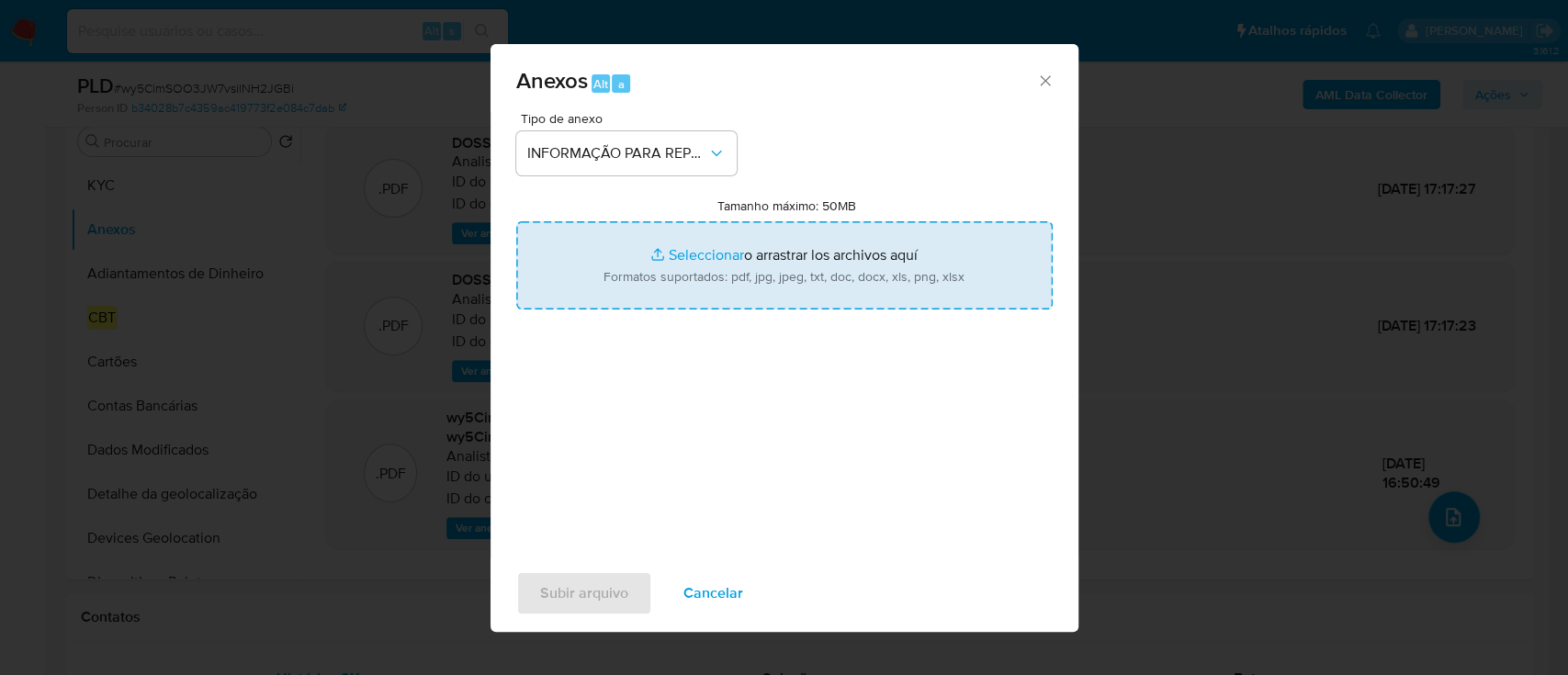
type input "C:\fakepath\SAR - wy5CimSOO3JW7vsilNH2JGBi - CPF 92521940291 - JHENNYFER [PERSO…"
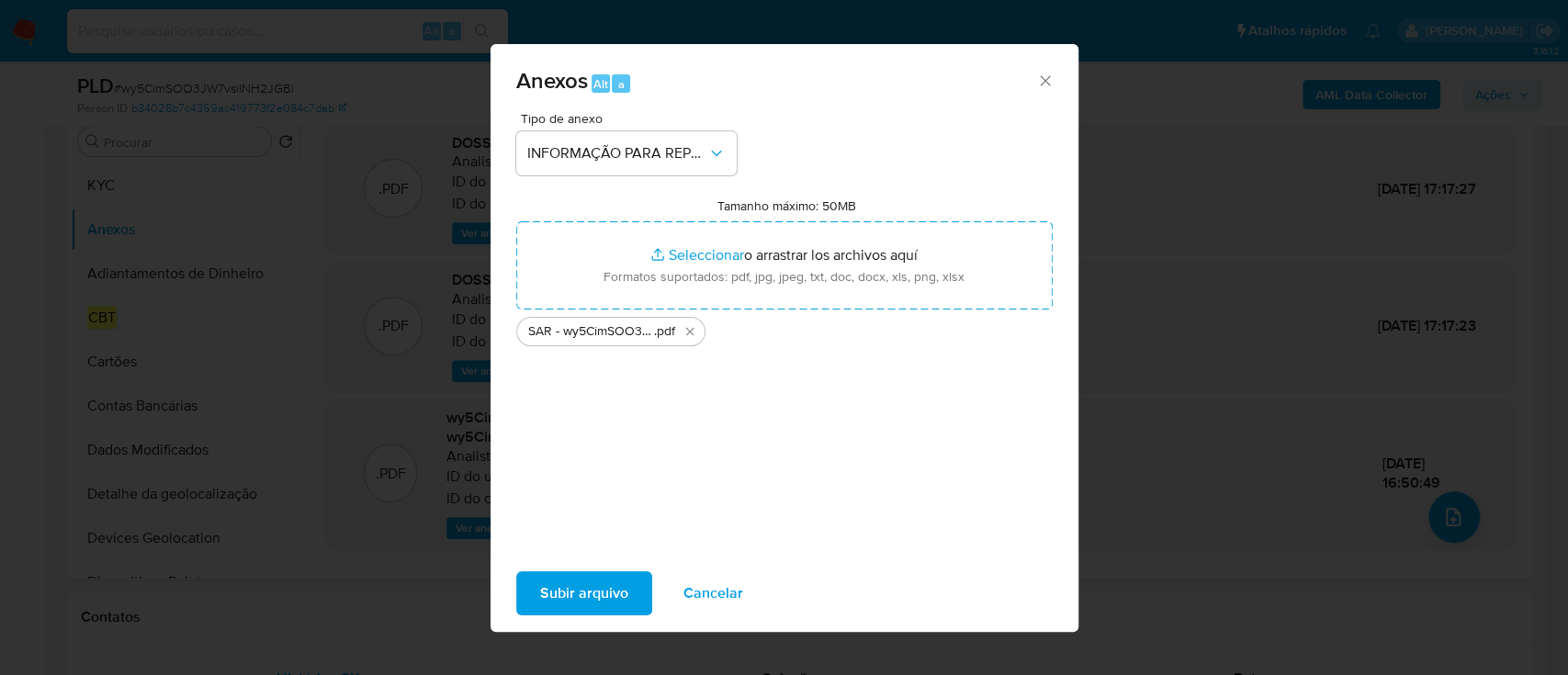
click at [570, 591] on span "Subir arquivo" at bounding box center [584, 593] width 88 height 41
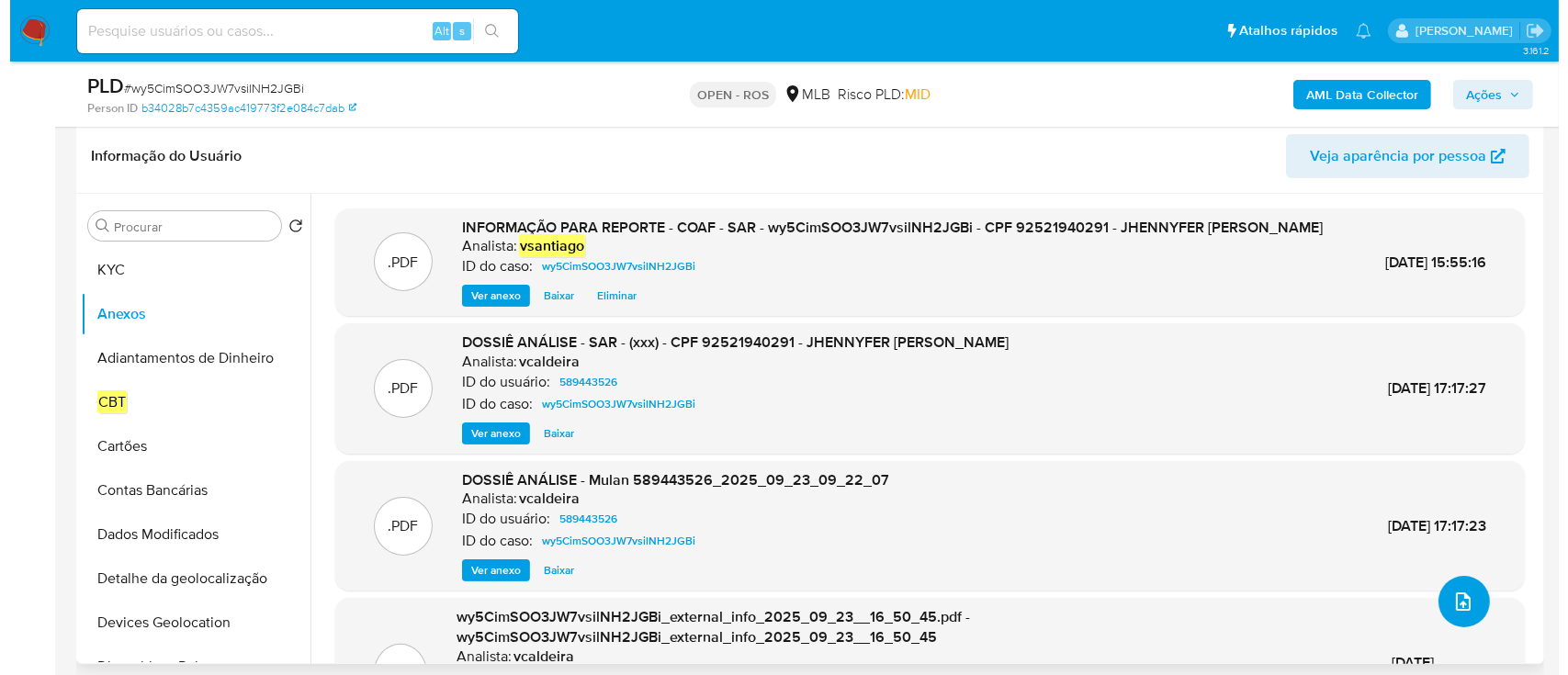
scroll to position [244, 0]
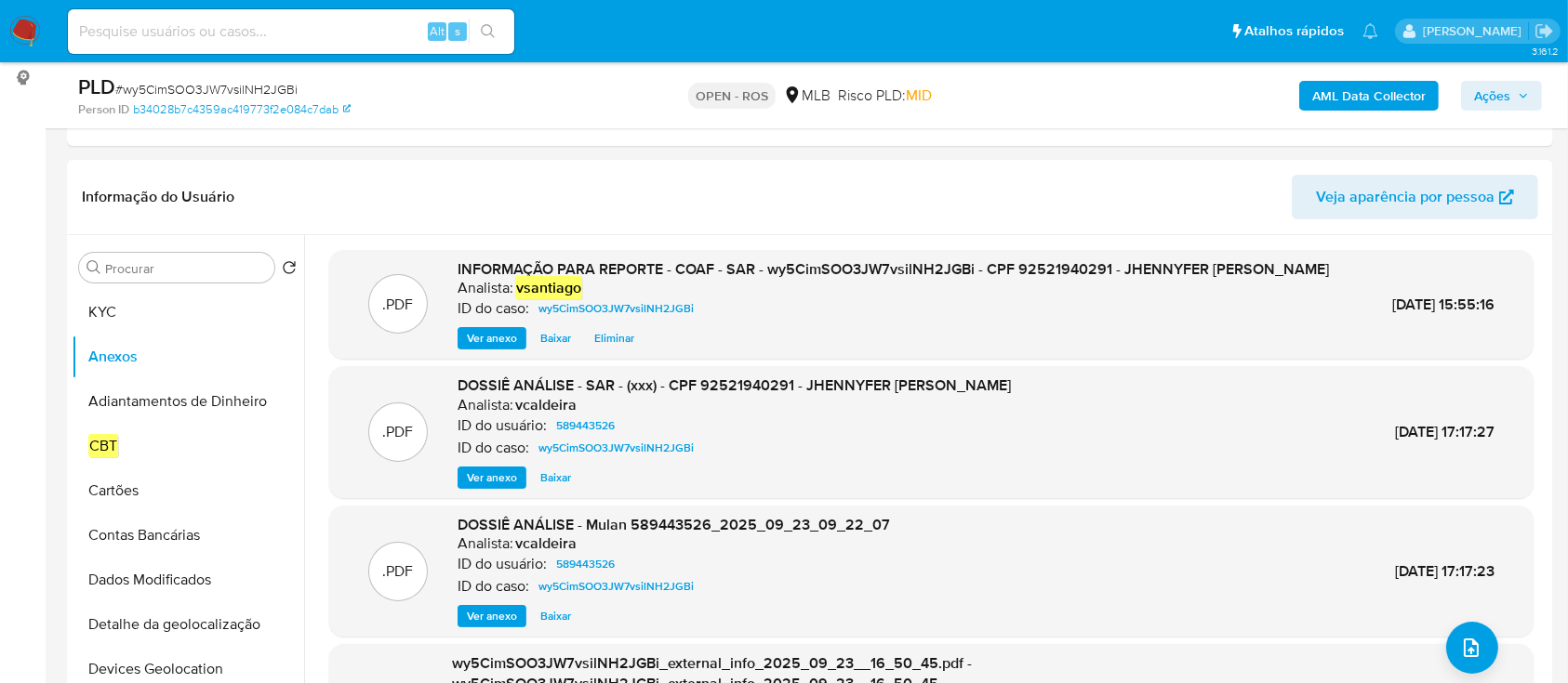
drag, startPoint x: 1511, startPoint y: 84, endPoint x: 1498, endPoint y: 92, distance: 15.3
click at [1511, 84] on span "Ações" at bounding box center [1492, 96] width 37 height 30
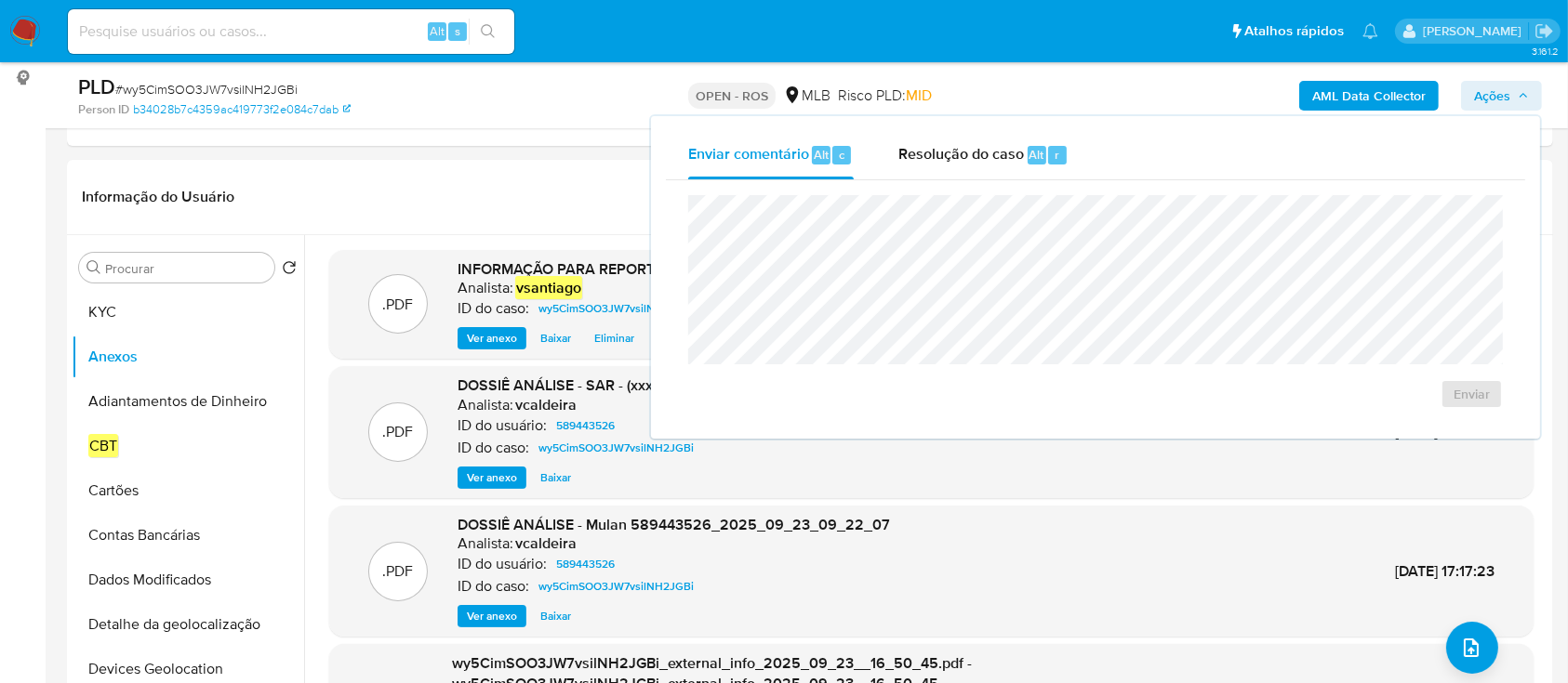
click at [929, 174] on div "Resolução do caso Alt r" at bounding box center [983, 155] width 170 height 48
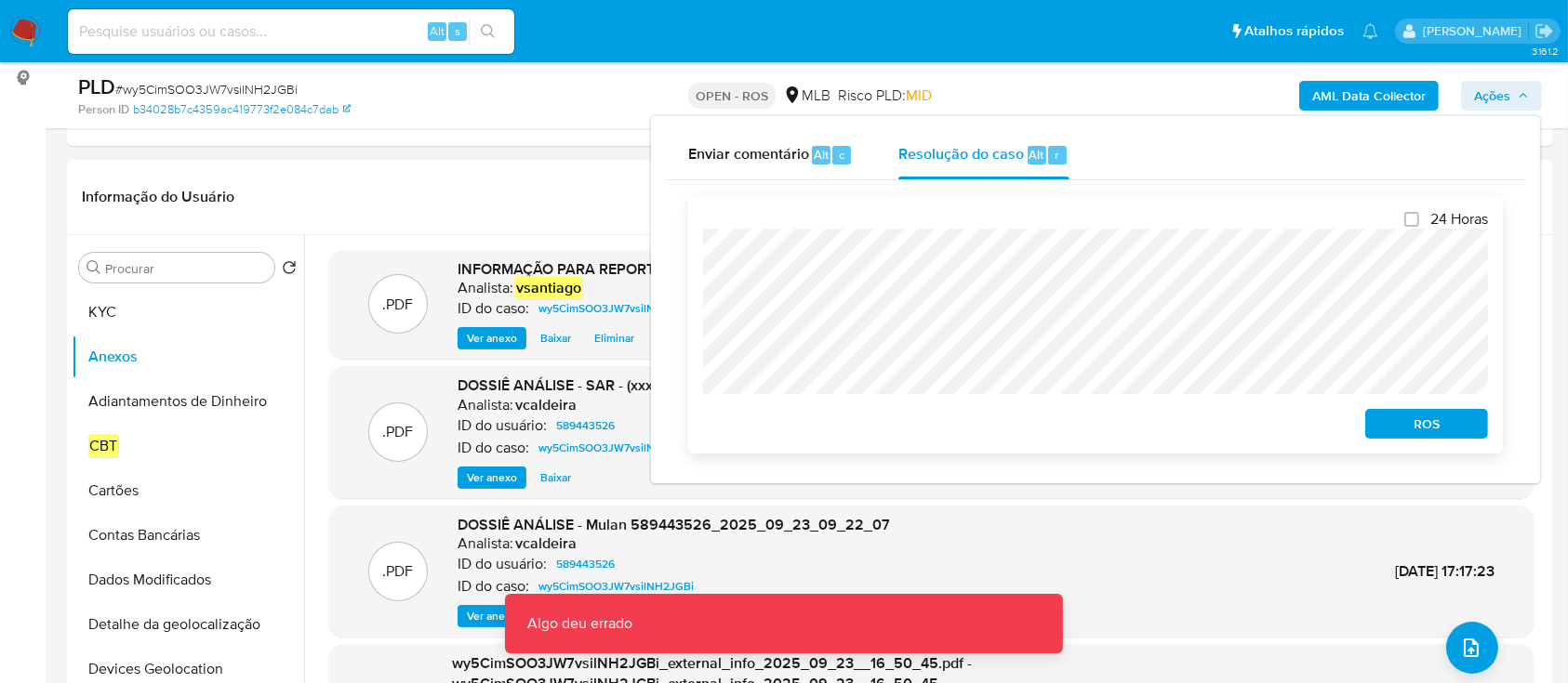
click at [1399, 417] on span "ROS" at bounding box center [1426, 424] width 97 height 26
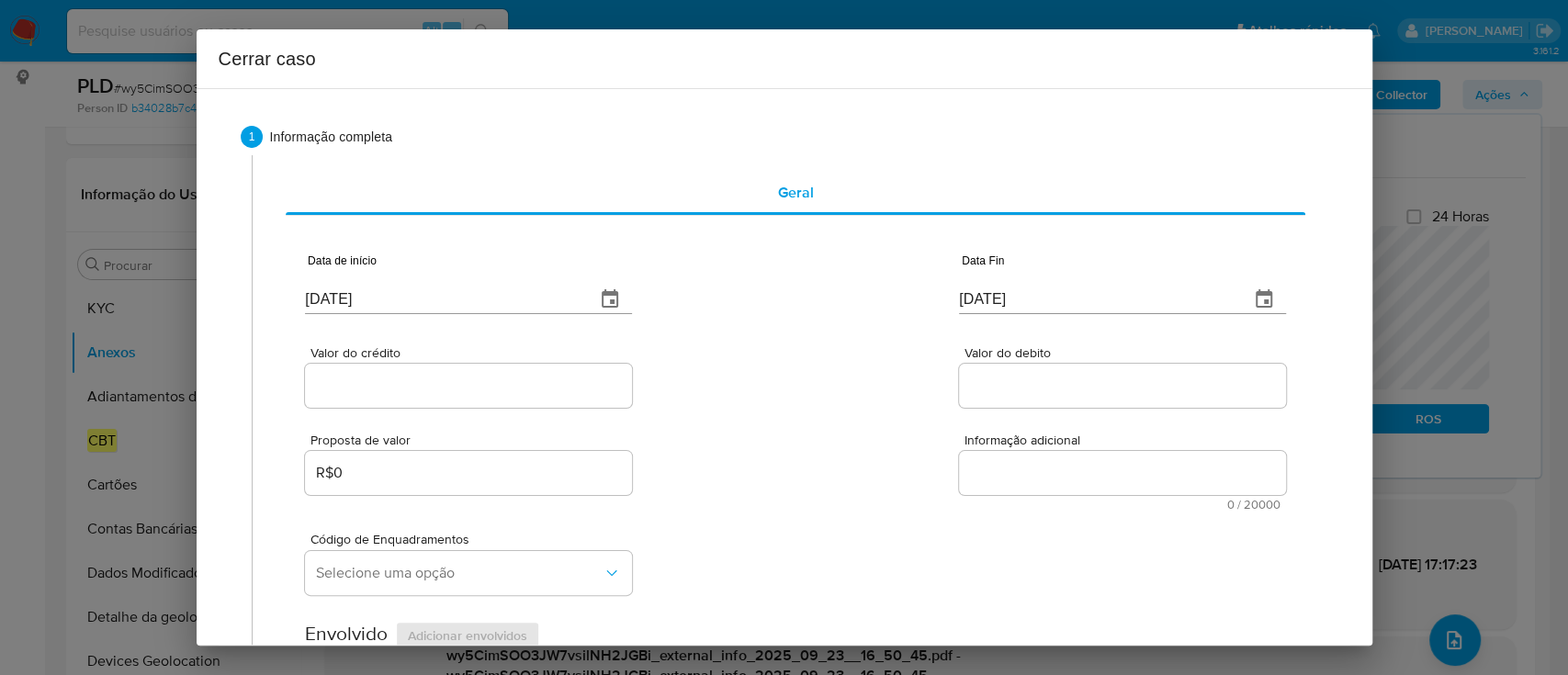
click at [338, 294] on input "[DATE]" at bounding box center [443, 300] width 276 height 30
paste input "01/08"
type input "[DATE]"
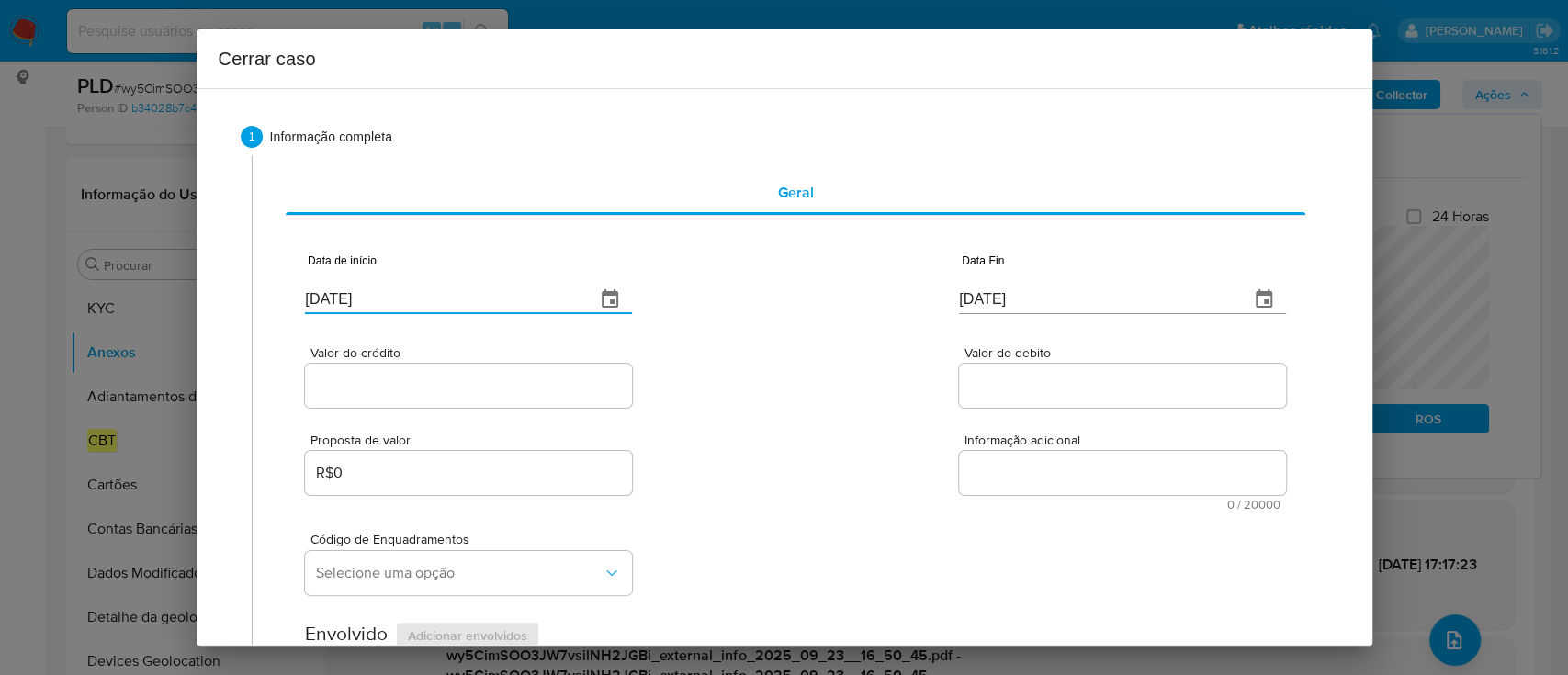
click at [779, 374] on div "Valor do crédito Valor do debito" at bounding box center [796, 368] width 980 height 87
click at [959, 297] on input "[DATE]" at bounding box center [1096, 300] width 276 height 30
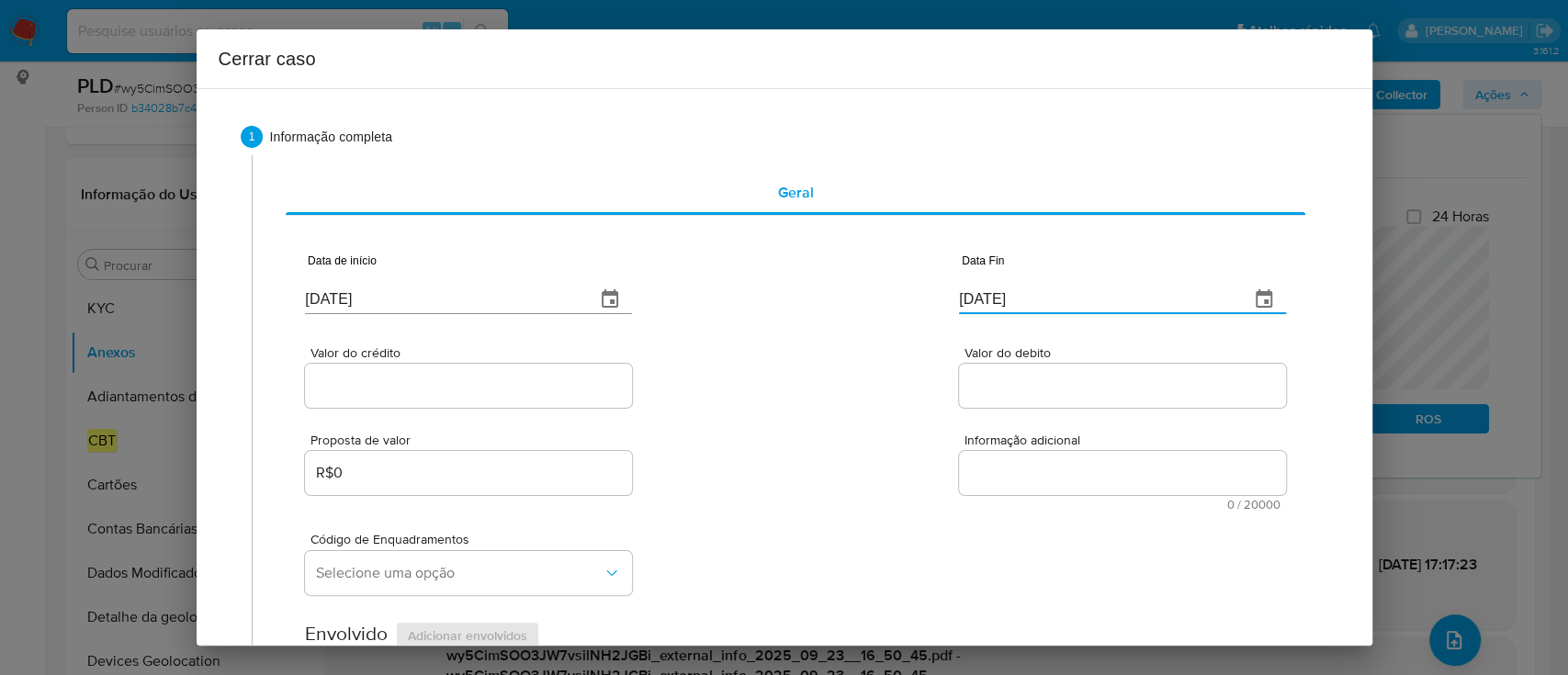
click at [959, 297] on input "[DATE]" at bounding box center [1096, 300] width 276 height 30
paste input "1"
type input "[DATE]"
click at [882, 318] on div "Data de início [DATE] Data Fin [DATE]" at bounding box center [796, 276] width 980 height 96
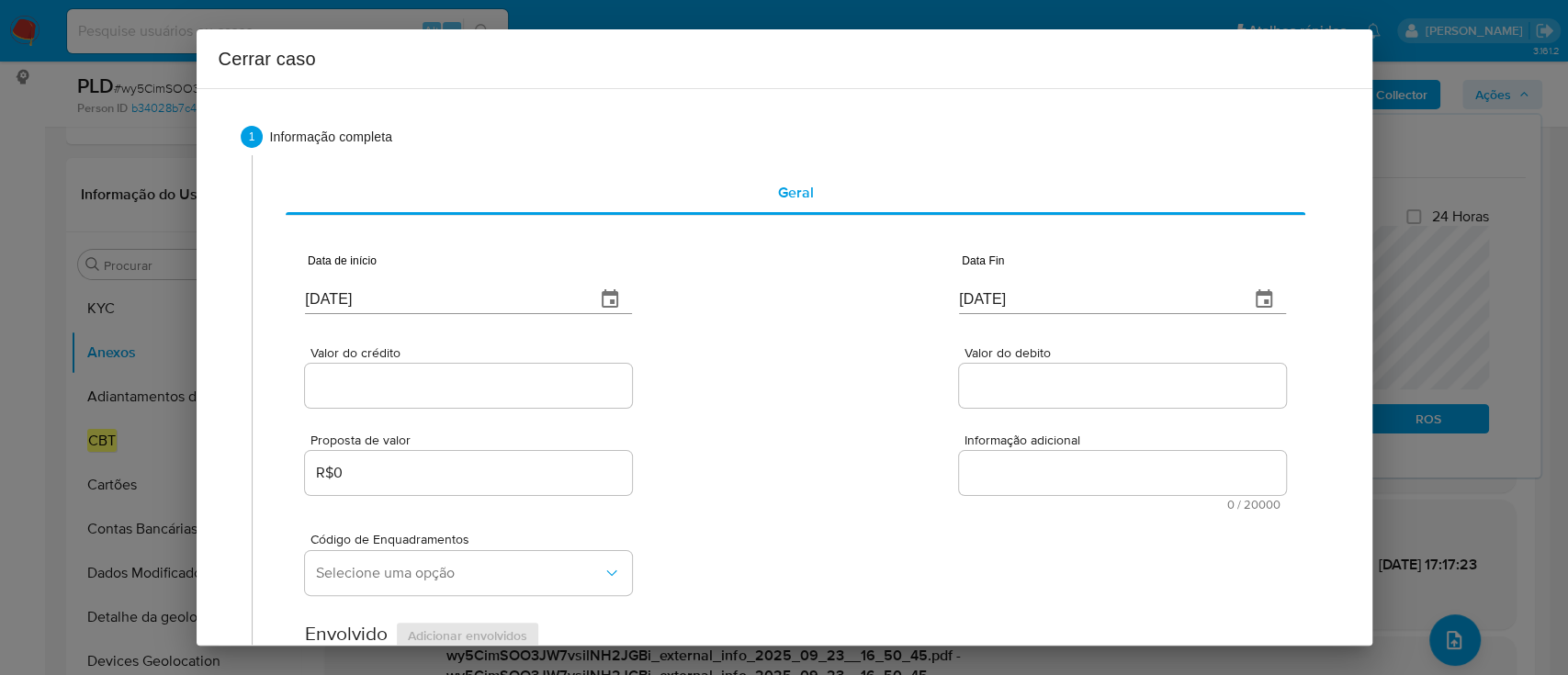
drag, startPoint x: 399, startPoint y: 382, endPoint x: 703, endPoint y: 390, distance: 304.1
click at [399, 382] on input "Valor do crédito" at bounding box center [469, 386] width 327 height 24
paste input "R$270.503"
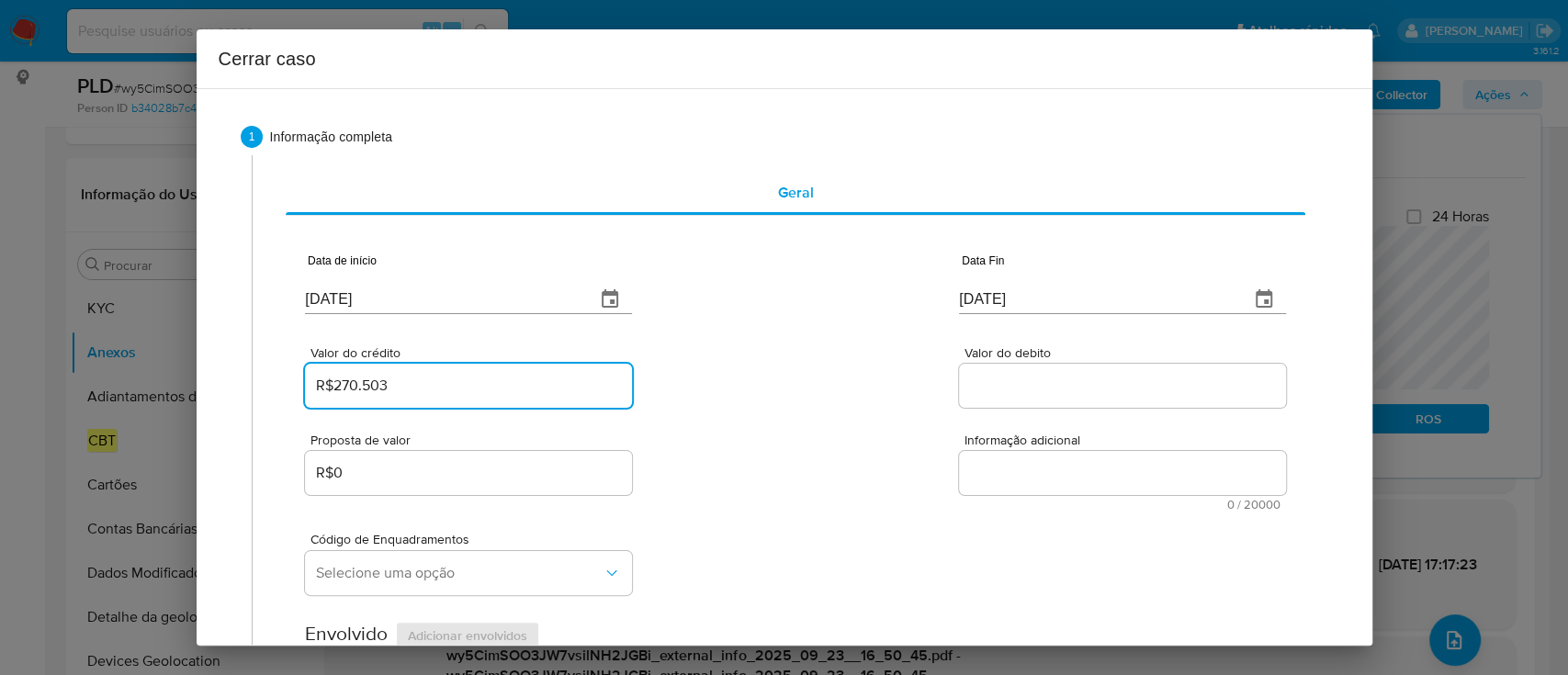
type input "R$270.503"
click at [738, 394] on div "Valor do crédito R$270.503 Valor do debito" at bounding box center [796, 368] width 980 height 87
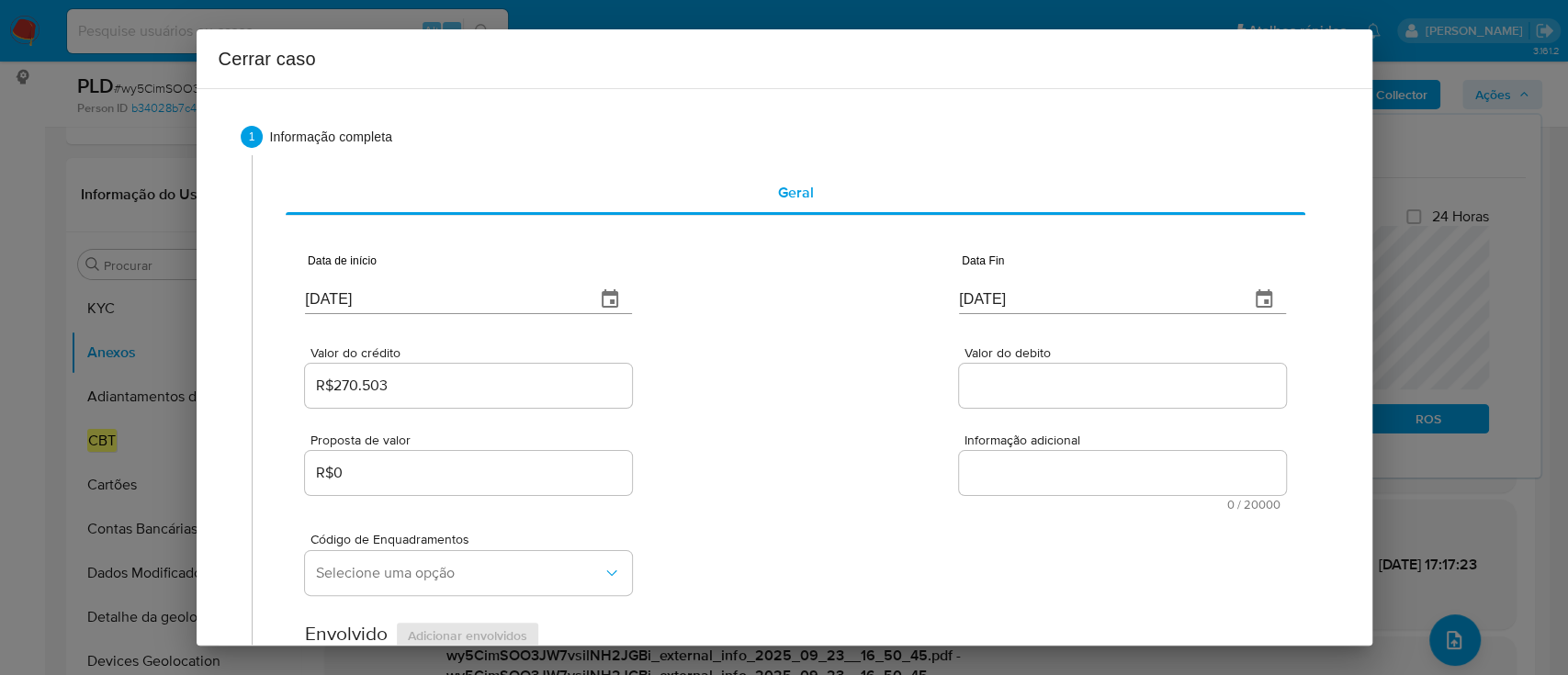
click at [1011, 391] on input "Valor do debito" at bounding box center [1122, 386] width 327 height 24
paste input "R$271.102"
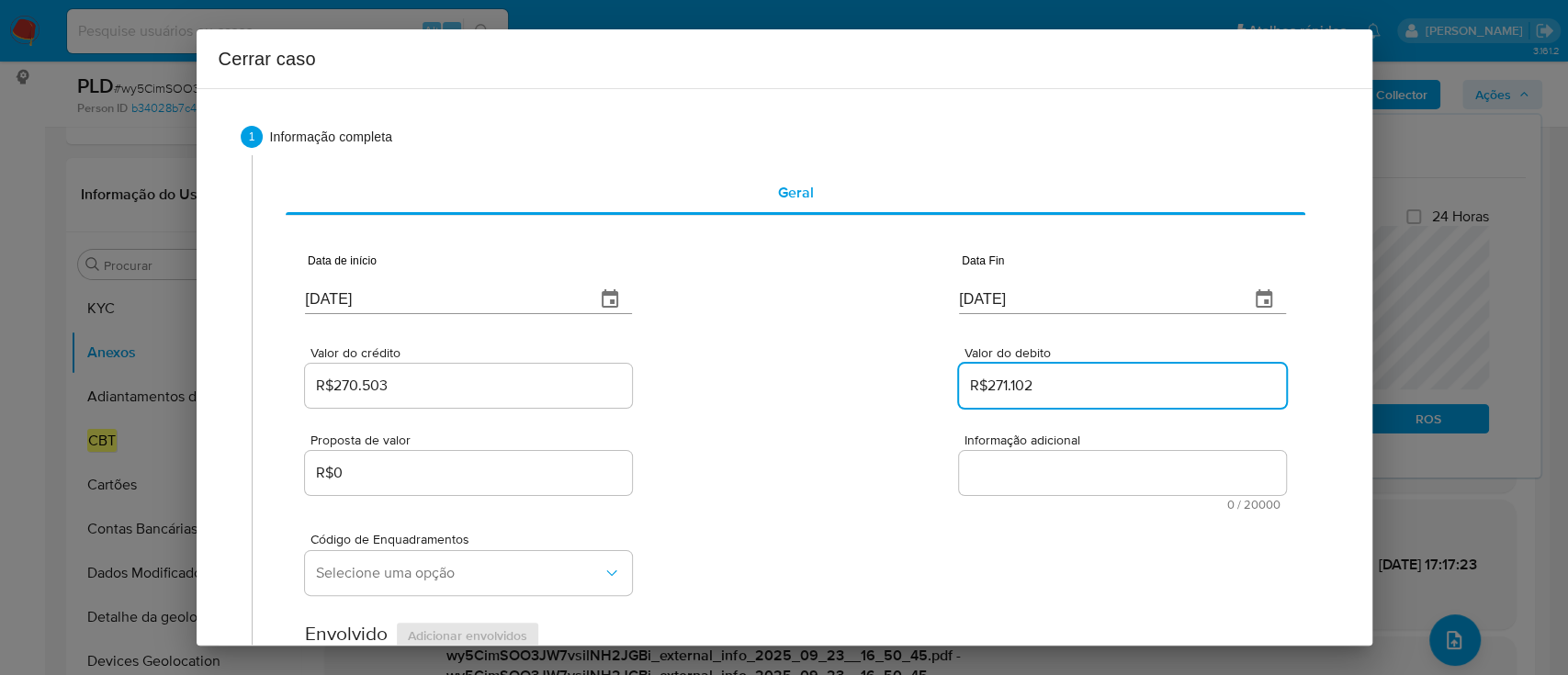
type input "R$271.102"
drag, startPoint x: 855, startPoint y: 390, endPoint x: 816, endPoint y: 380, distance: 40.3
click at [855, 390] on div "Valor do crédito R$270.503 Valor do debito R$271.102" at bounding box center [796, 368] width 980 height 87
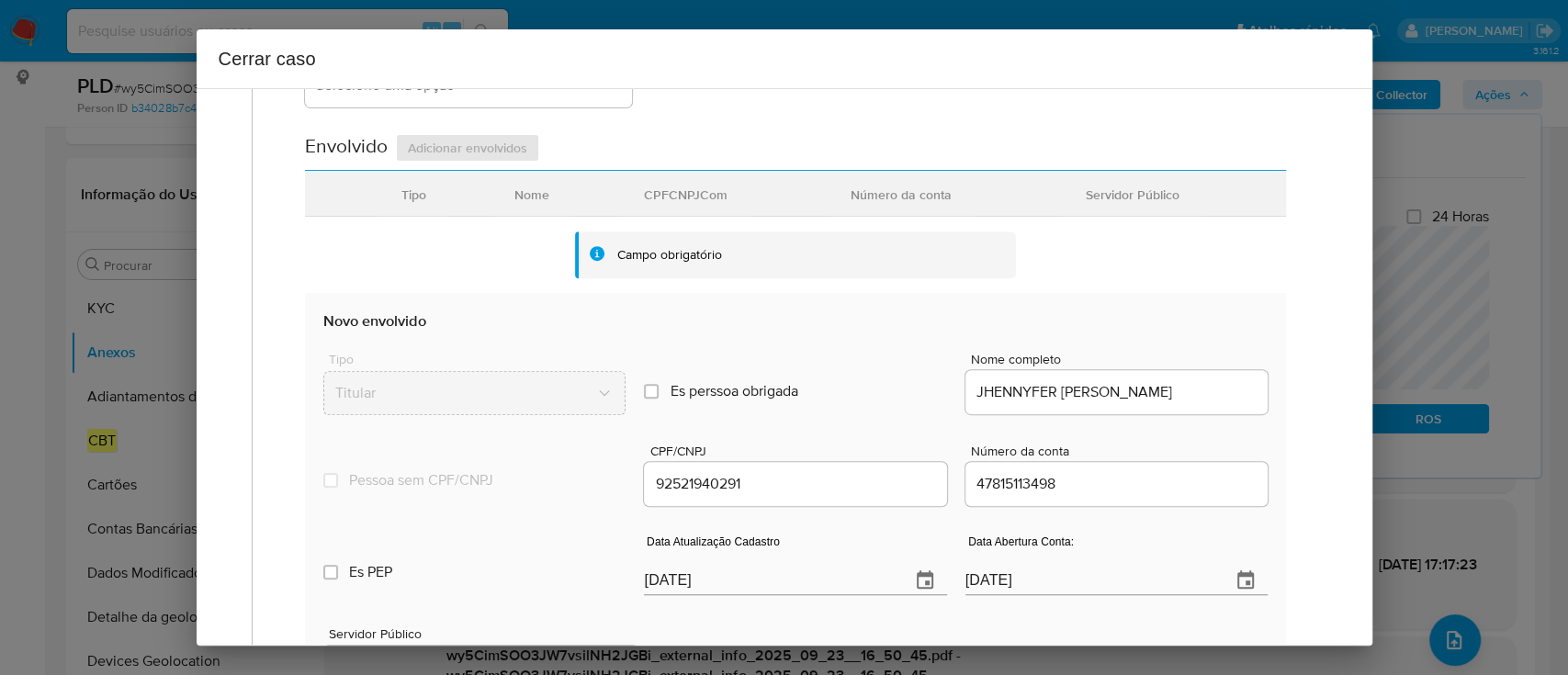
scroll to position [489, 0]
click at [672, 579] on input "[DATE]" at bounding box center [770, 579] width 251 height 30
paste input "18"
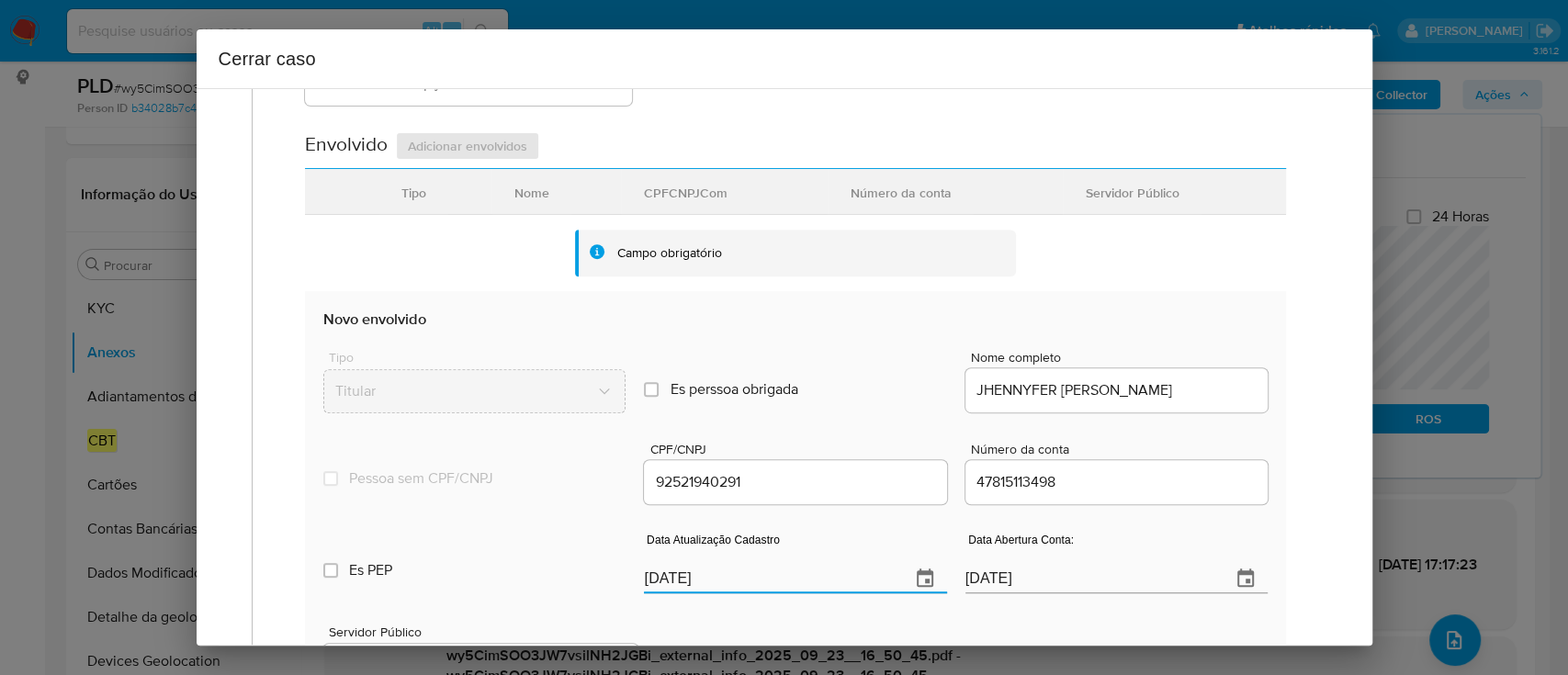
type input "[DATE]"
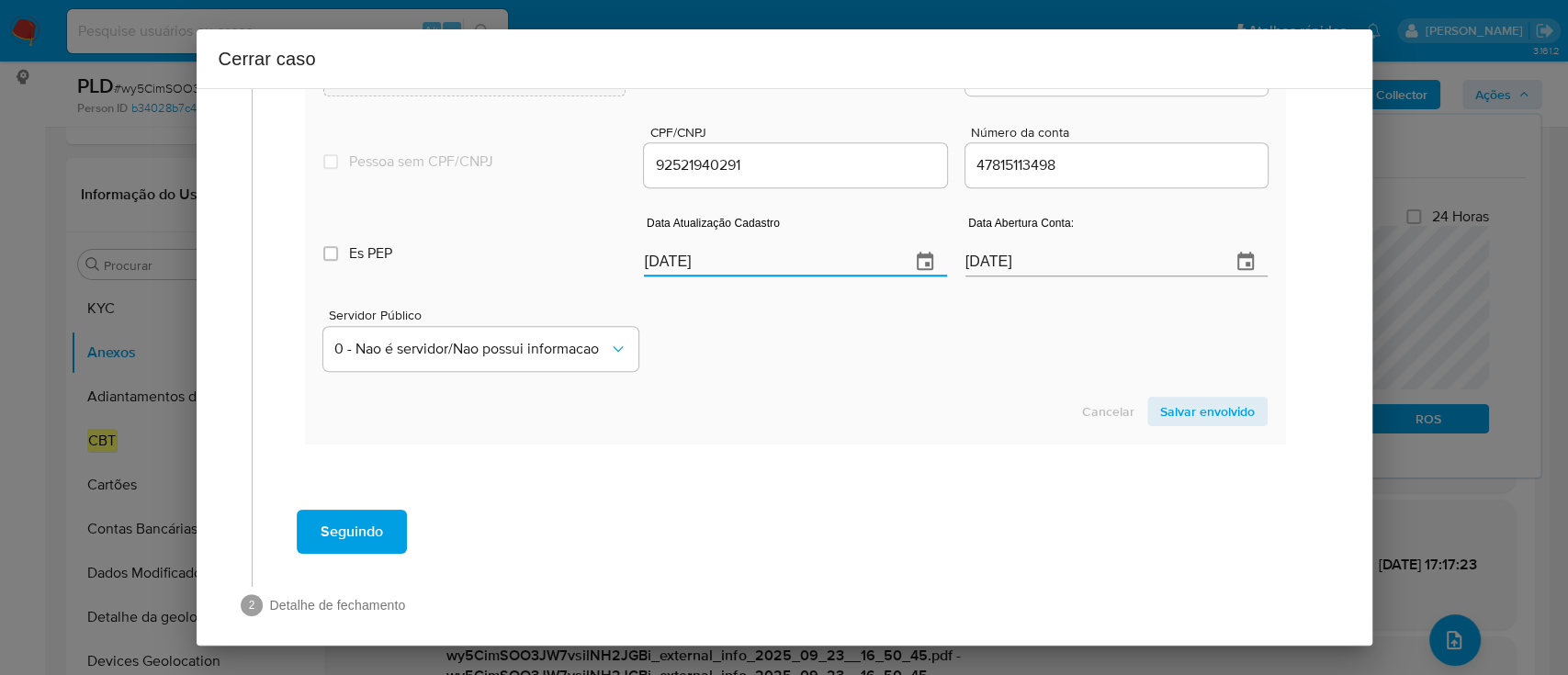
scroll to position [822, 0]
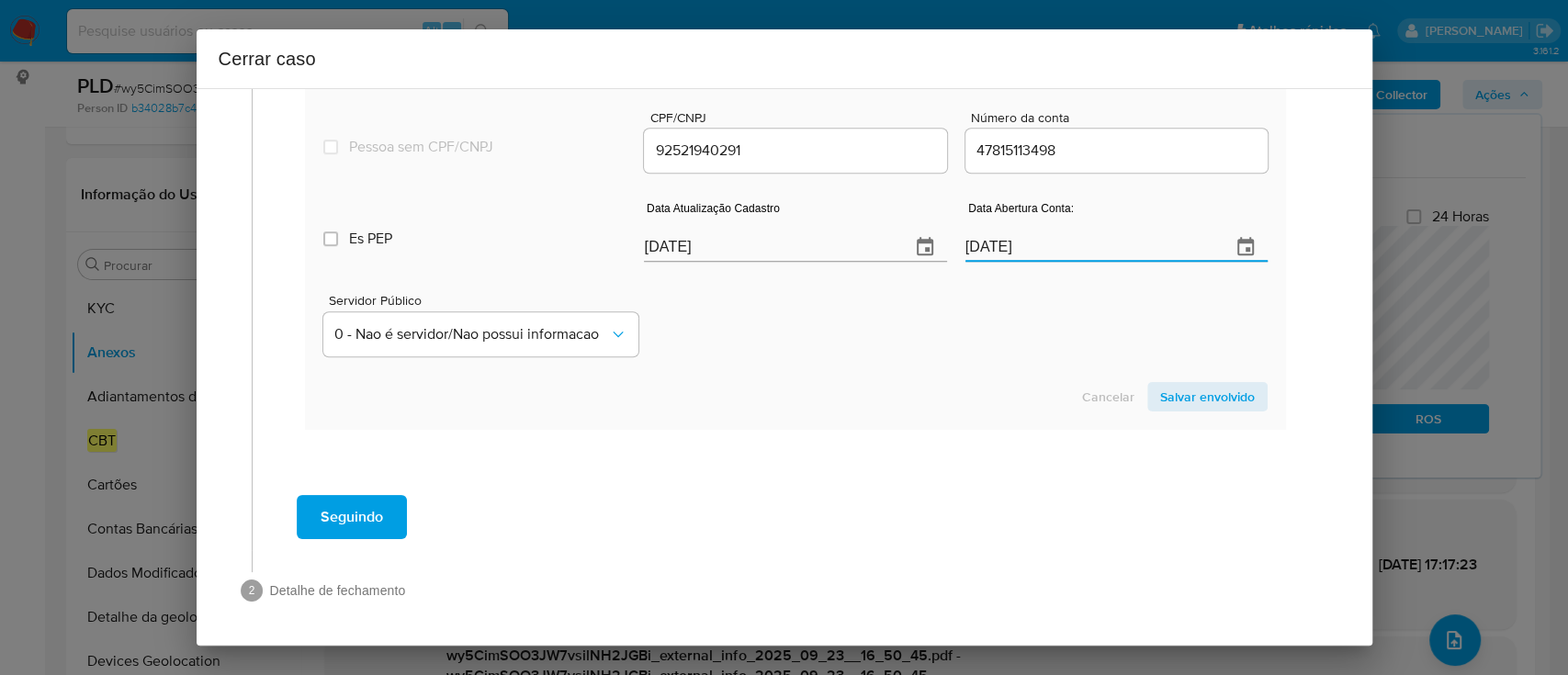
click at [992, 234] on input "[DATE]" at bounding box center [1091, 247] width 251 height 30
paste input "29"
type input "[DATE]"
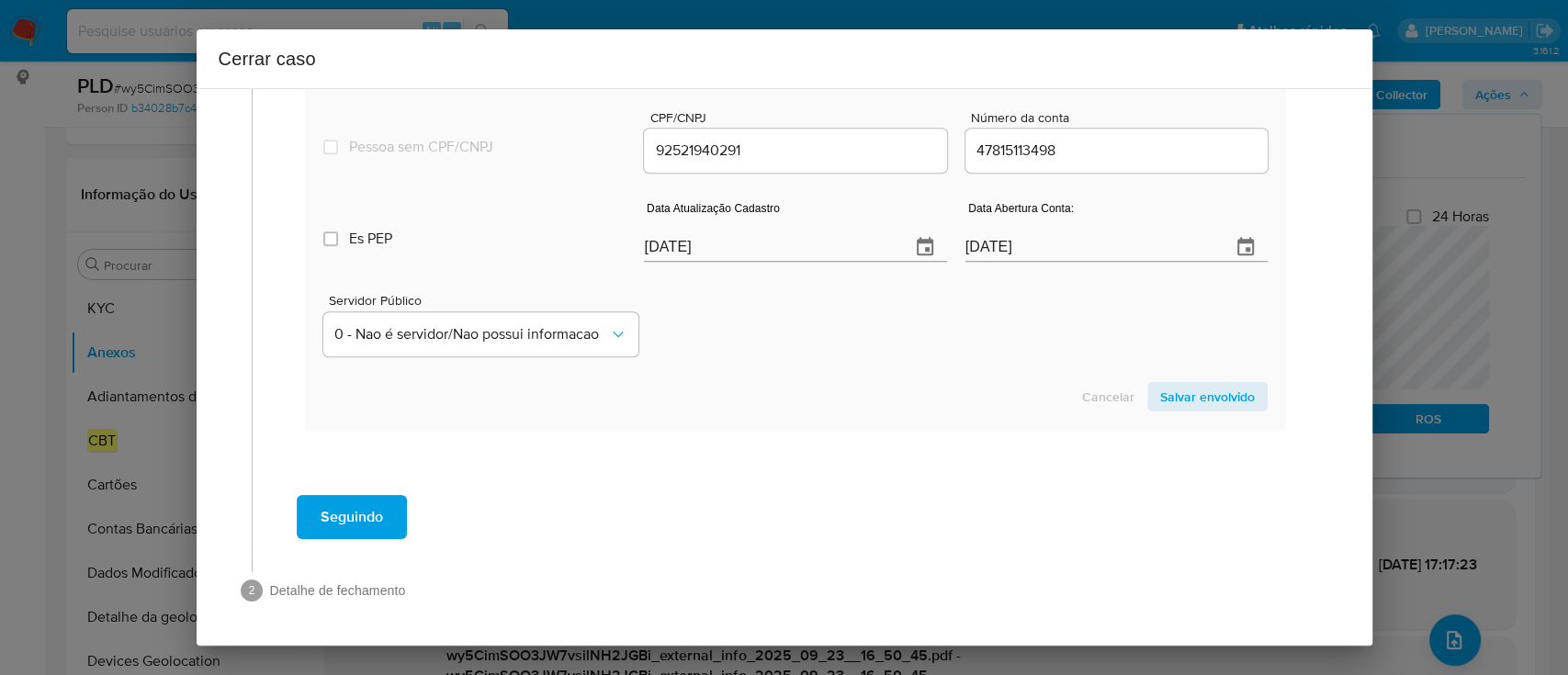
click at [1004, 308] on div "Servidor Público 0 - Nao é servidor/[PERSON_NAME] possui informacao" at bounding box center [795, 318] width 943 height 92
click at [1212, 402] on span "Salvar envolvido" at bounding box center [1208, 397] width 95 height 26
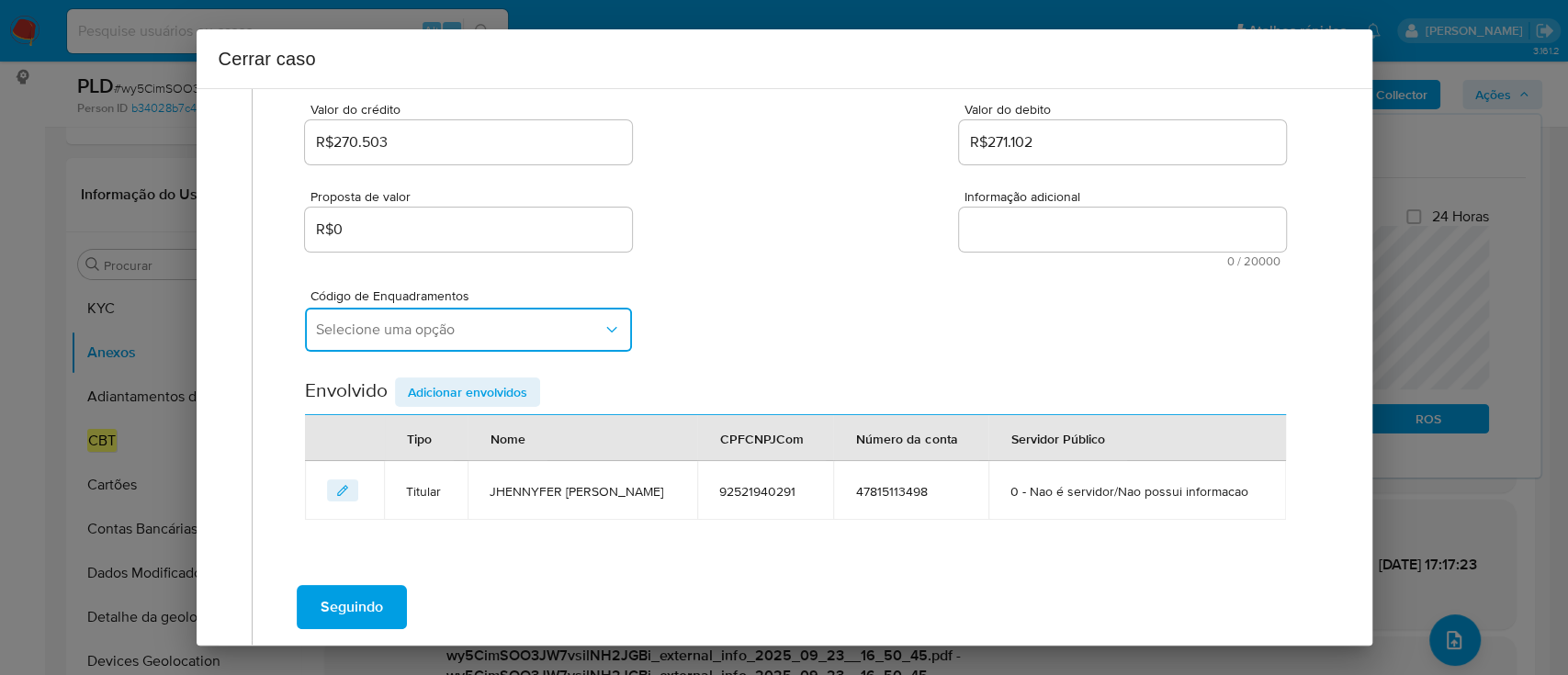
click at [547, 324] on span "Selecione uma opção" at bounding box center [459, 330] width 287 height 19
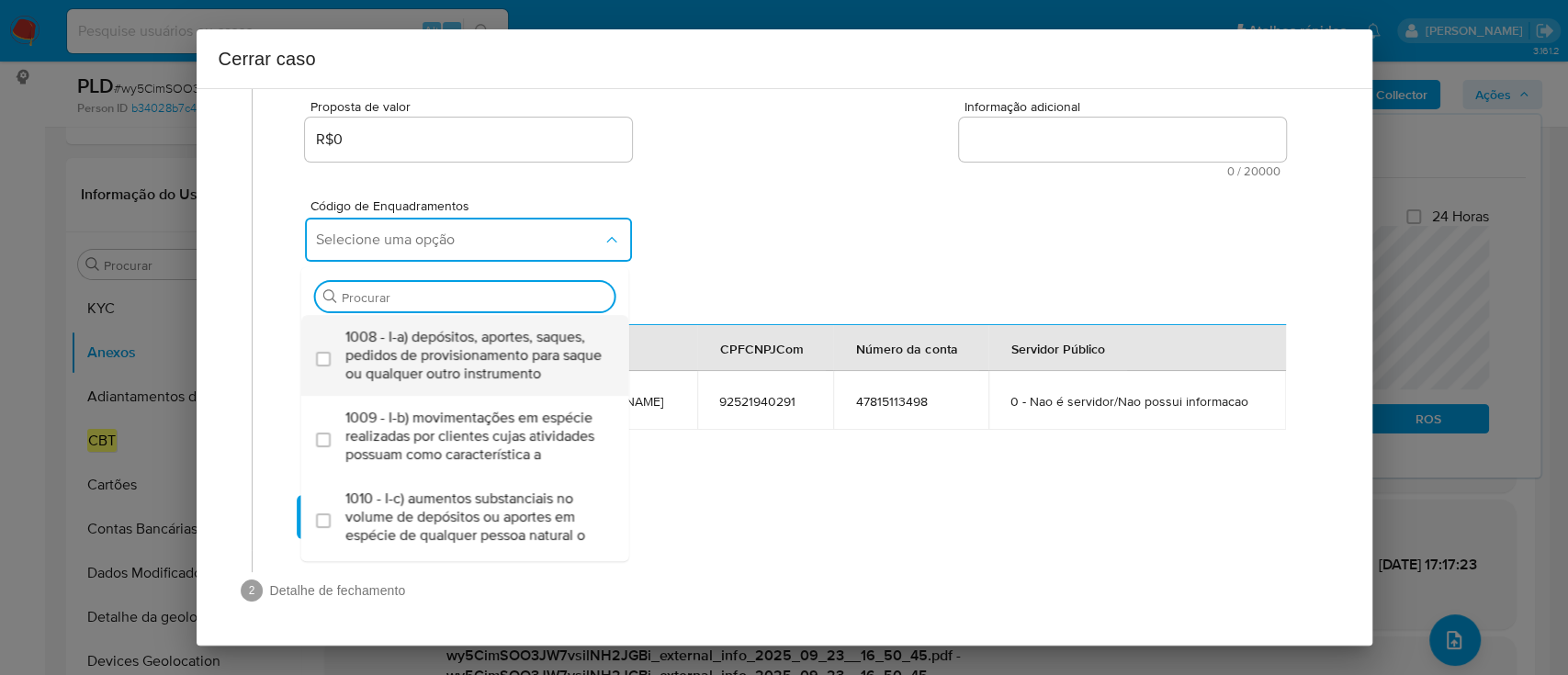
scroll to position [367, 0]
type input "v"
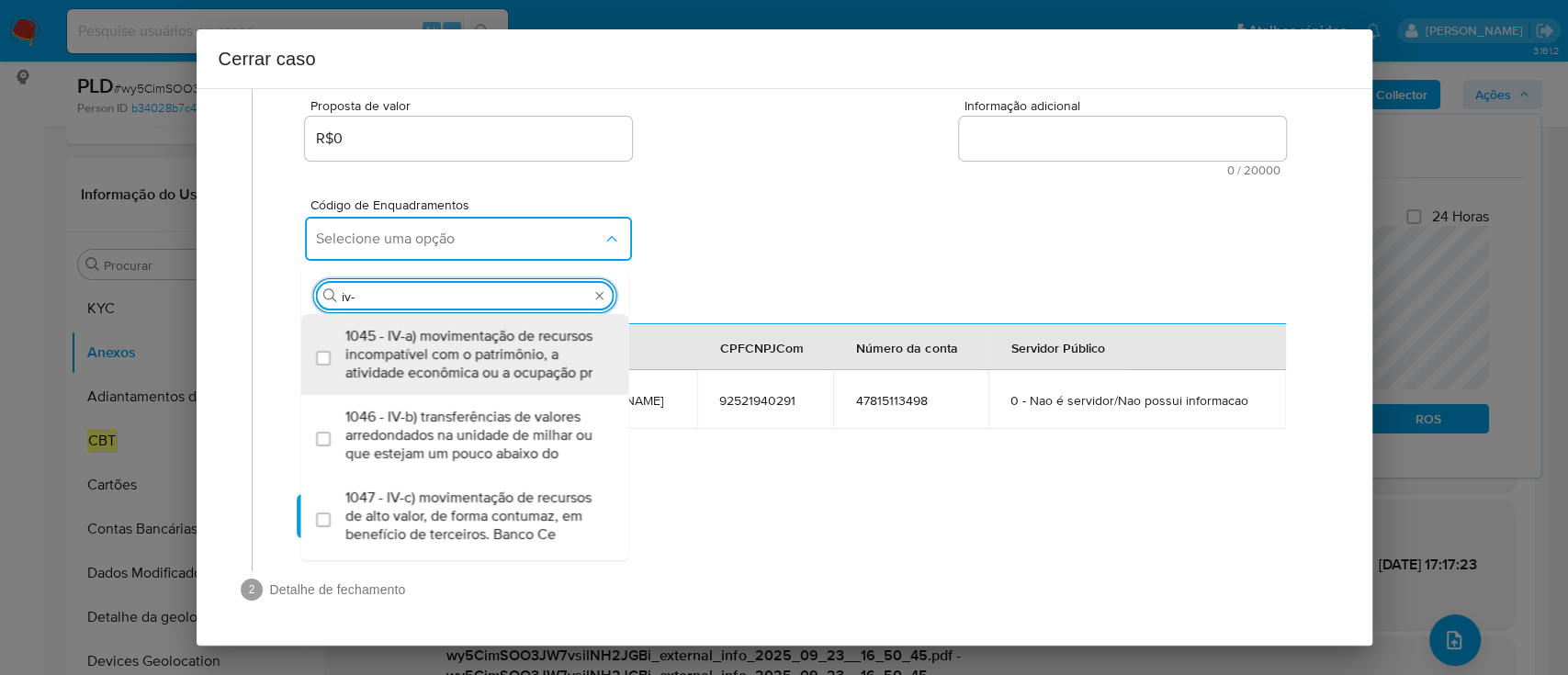
type input "iv-a"
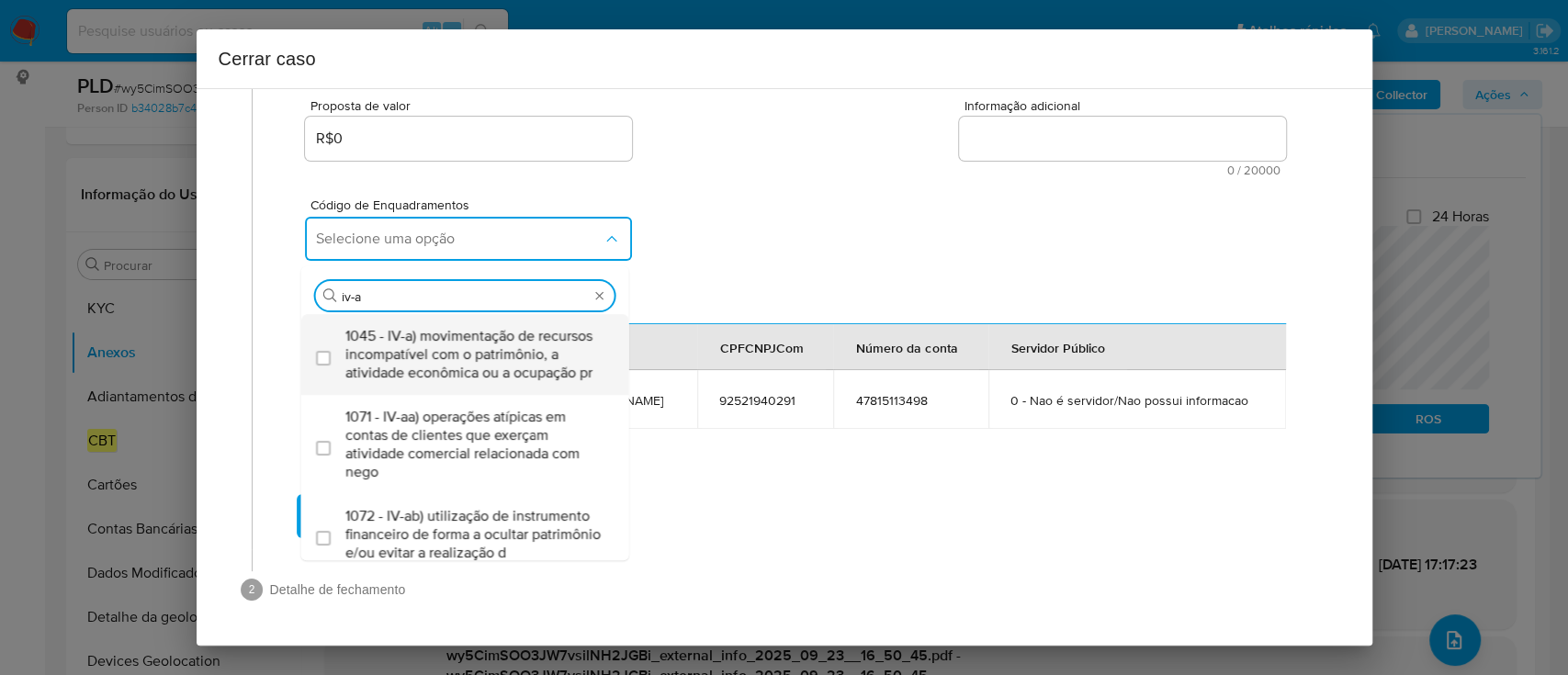
click at [557, 327] on span "1045 - IV-a) movimentação de recursos incompatível com o patrimônio, a atividad…" at bounding box center [474, 354] width 258 height 55
checkbox input "true"
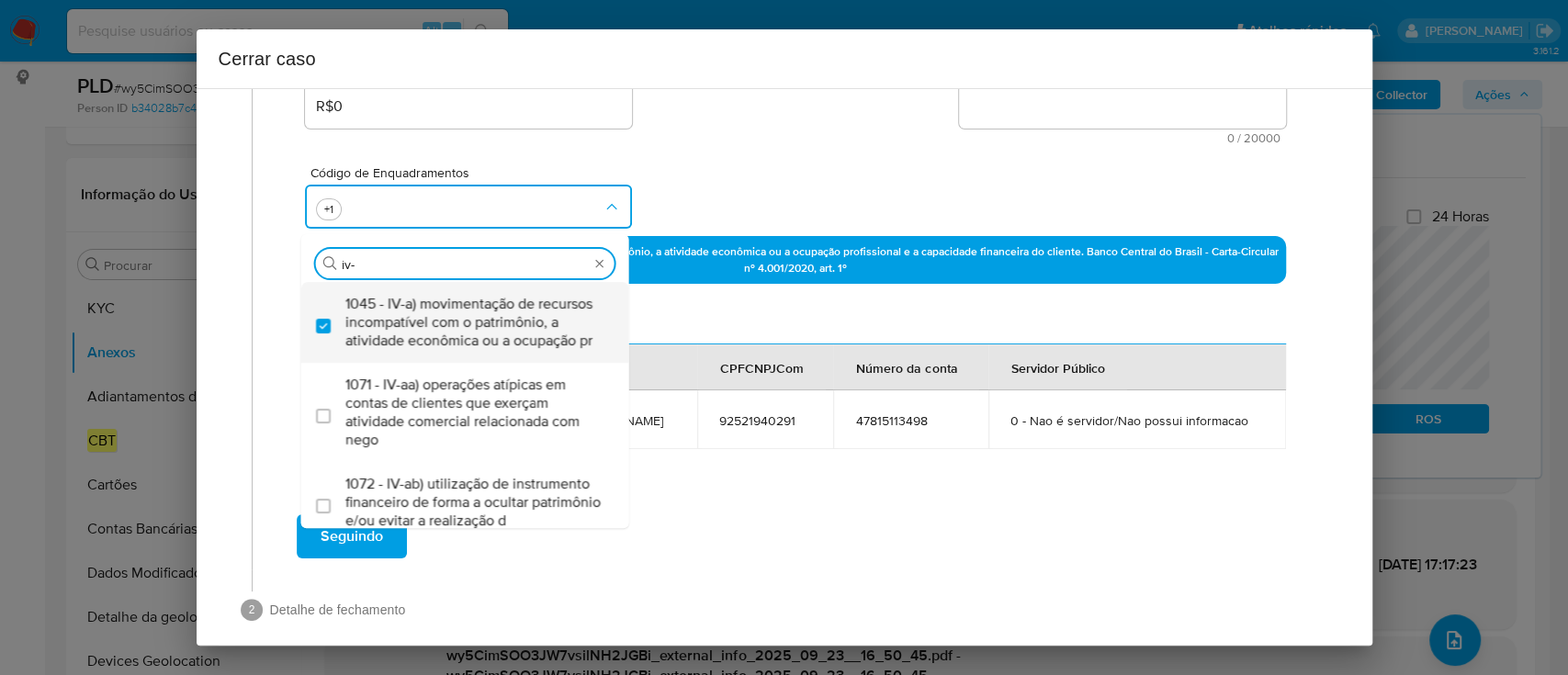
type input "iv-c"
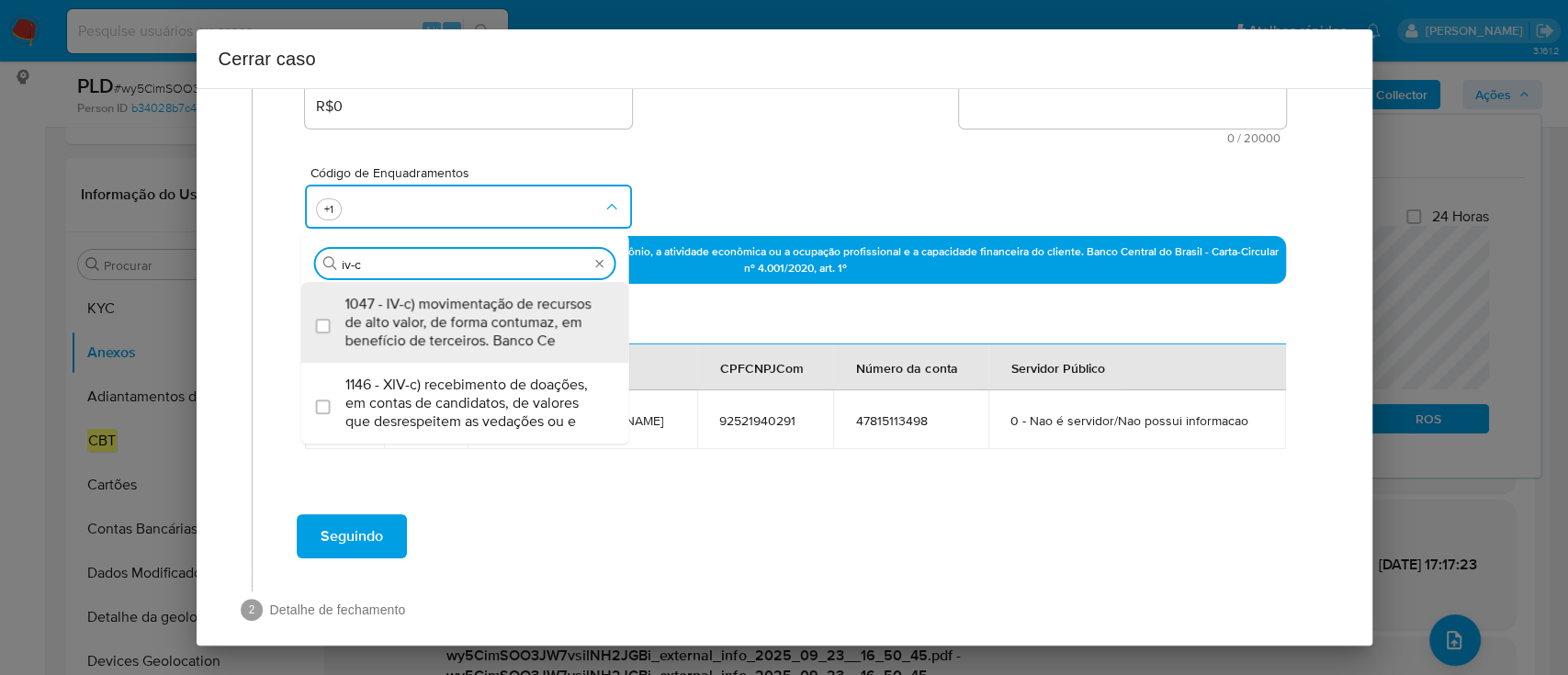
click at [557, 319] on span "1047 - IV-c) movimentação de recursos de alto valor, de forma contumaz, em bene…" at bounding box center [474, 322] width 258 height 55
checkbox input "true"
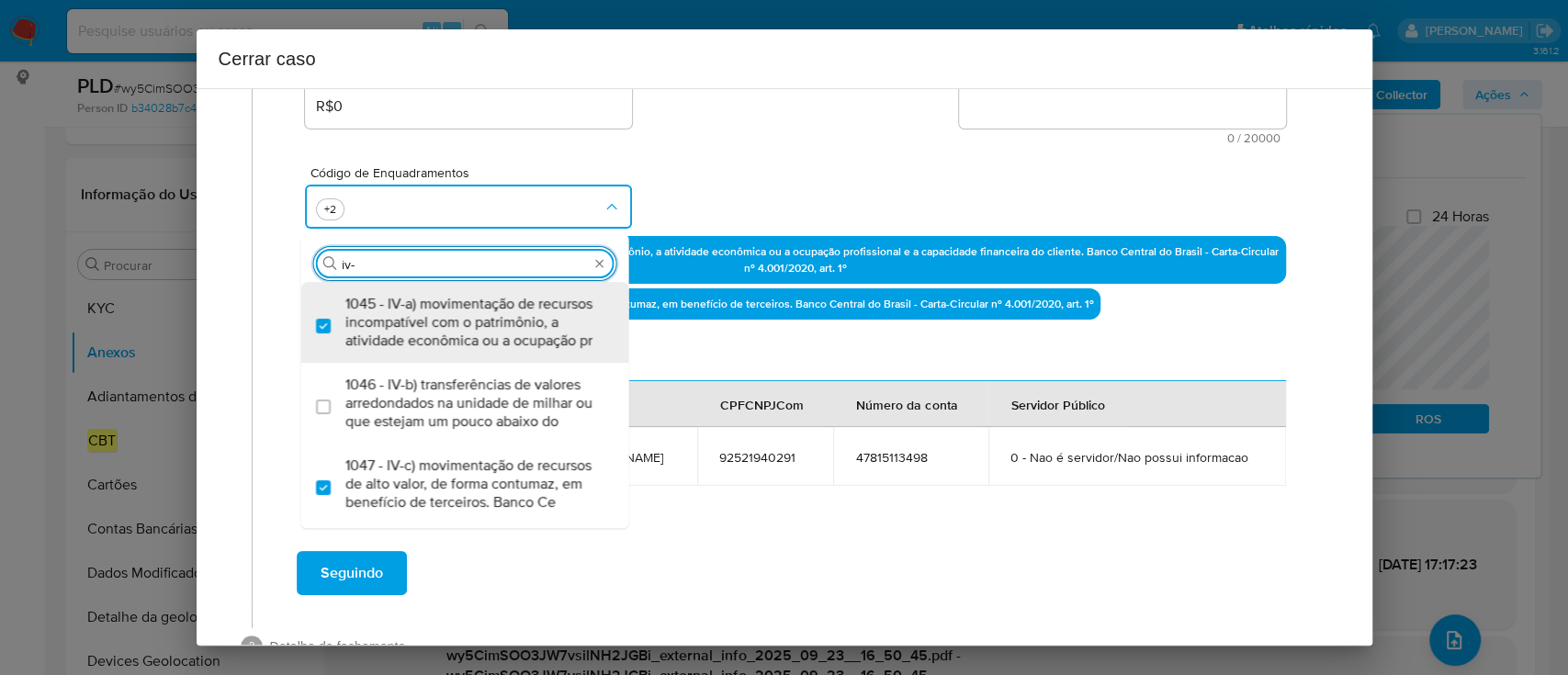
scroll to position [0, 0]
type input "iv-k"
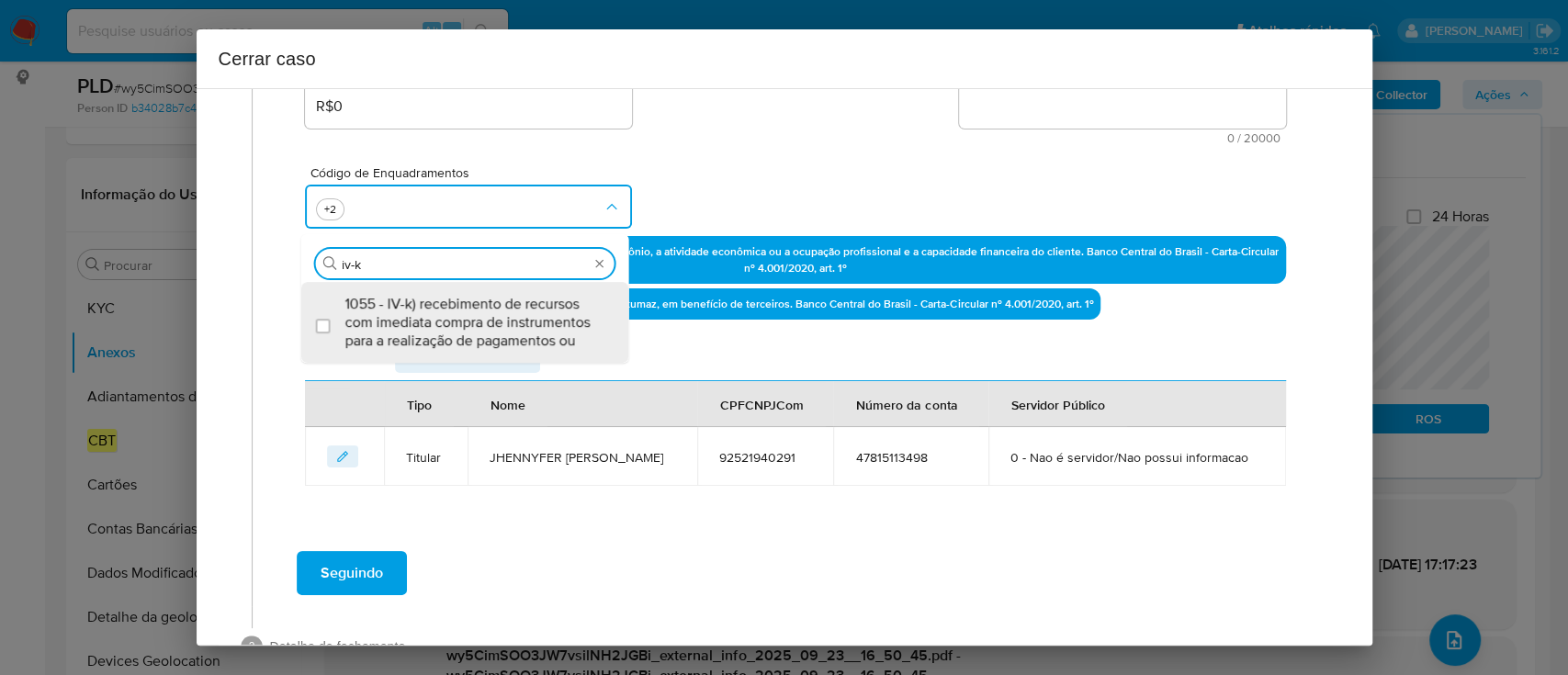
click at [557, 319] on span "1055 - IV-k) recebimento de recursos com imediata compra de instrumentos para a…" at bounding box center [474, 322] width 258 height 55
checkbox input "true"
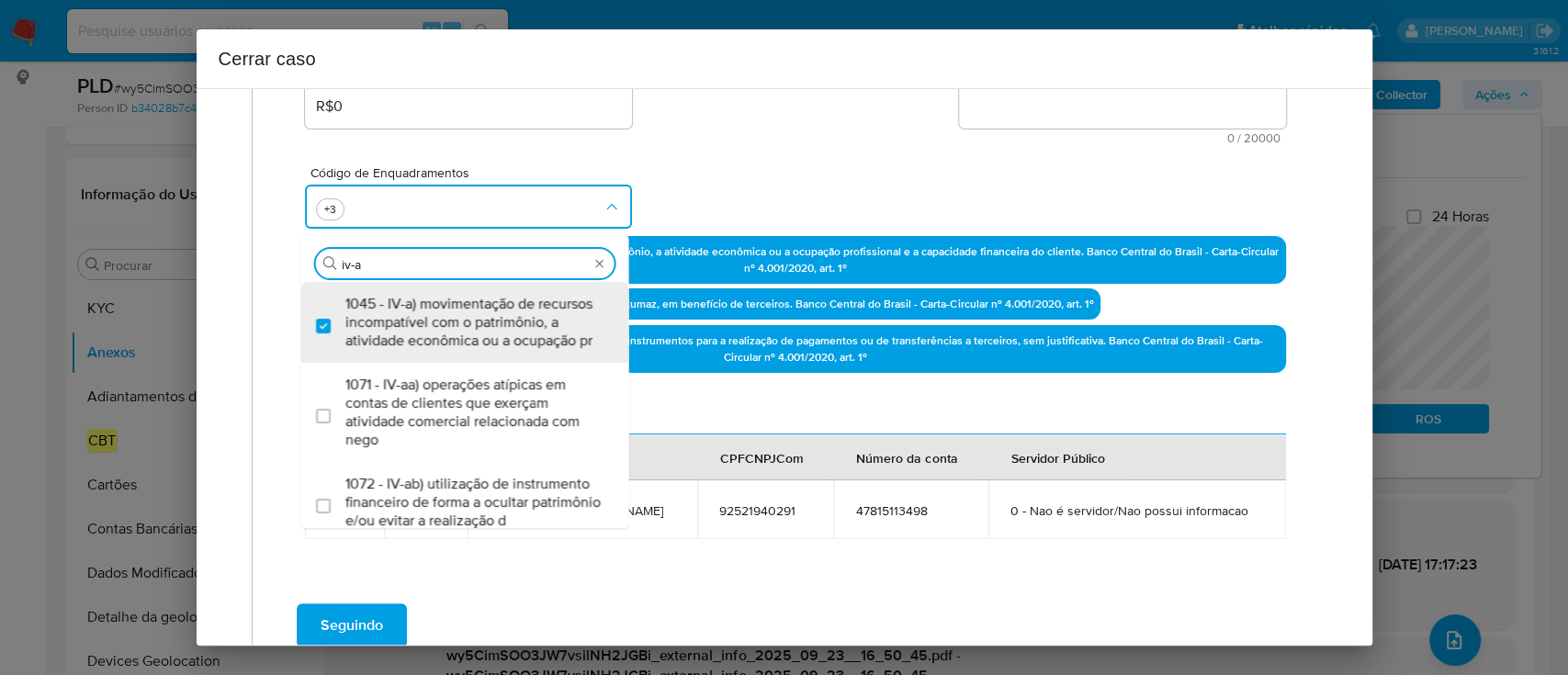
type input "iv-ae"
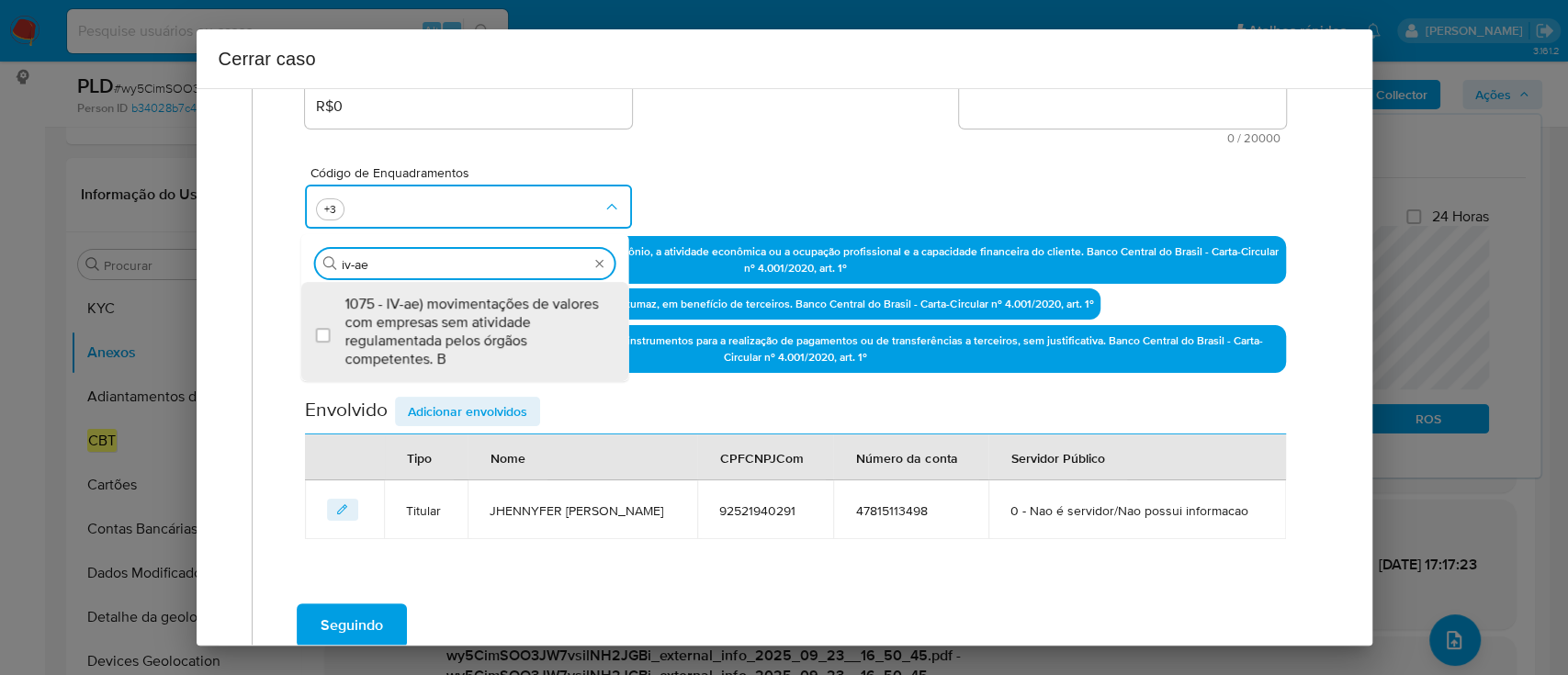
click at [557, 319] on span "1075 - IV-ae) movimentações de valores com empresas sem atividade regulamentada…" at bounding box center [474, 331] width 258 height 73
checkbox input "true"
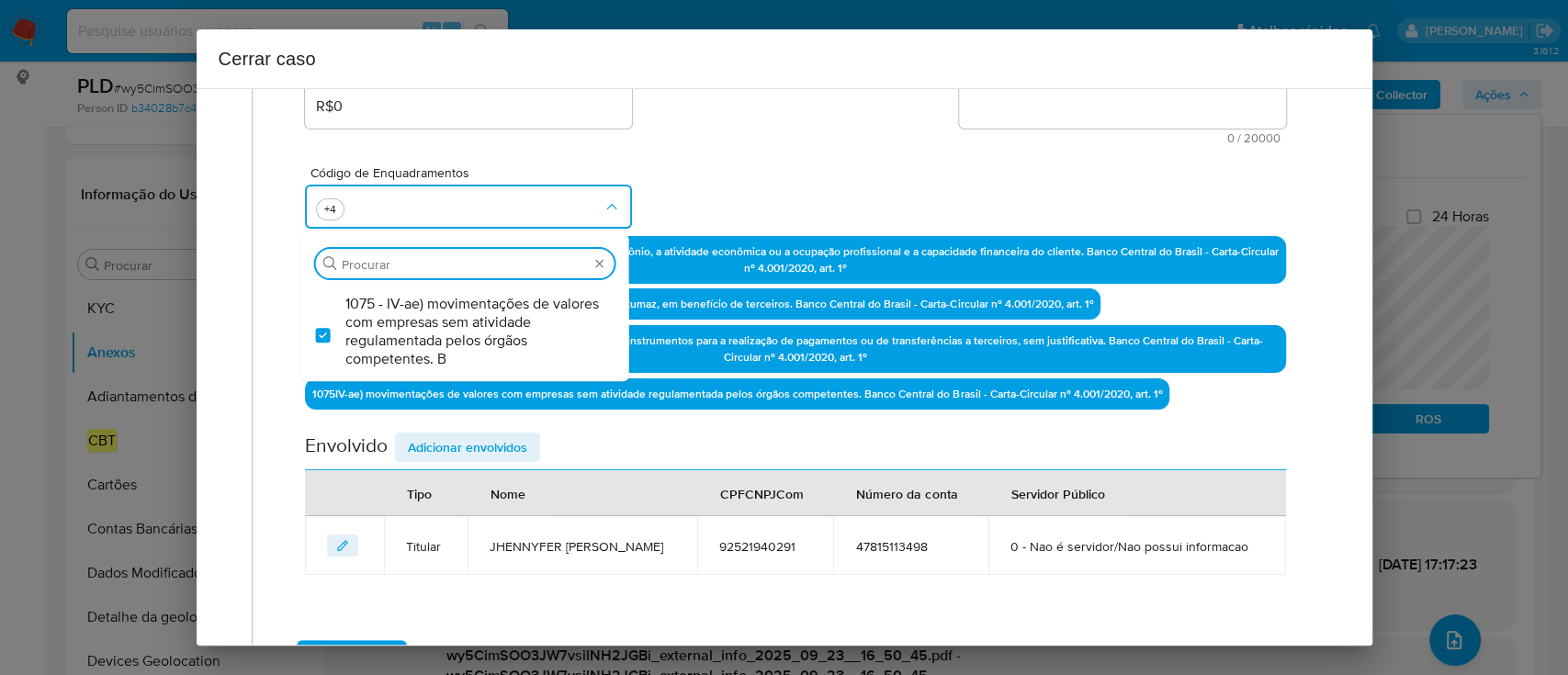
click at [713, 188] on div "Código de Enquadramentos Procurar 1075 - IV-ae) movimentações de valores com em…" at bounding box center [796, 189] width 980 height 92
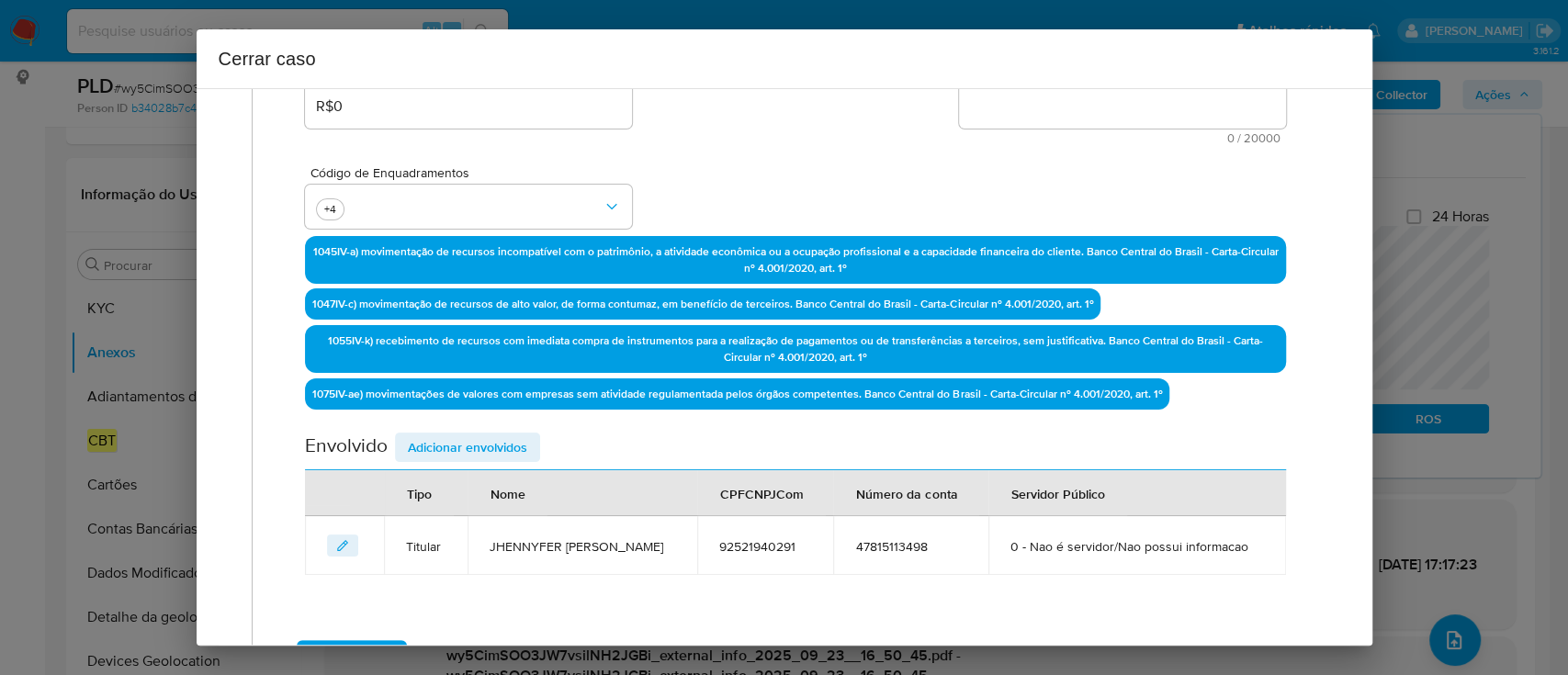
click at [1079, 118] on textarea "Informação adicional" at bounding box center [1122, 106] width 327 height 44
paste textarea "Jhennyfer Beatriz Mesquita de Melo, CPF 92521940291, 30 anos, residente no muni…"
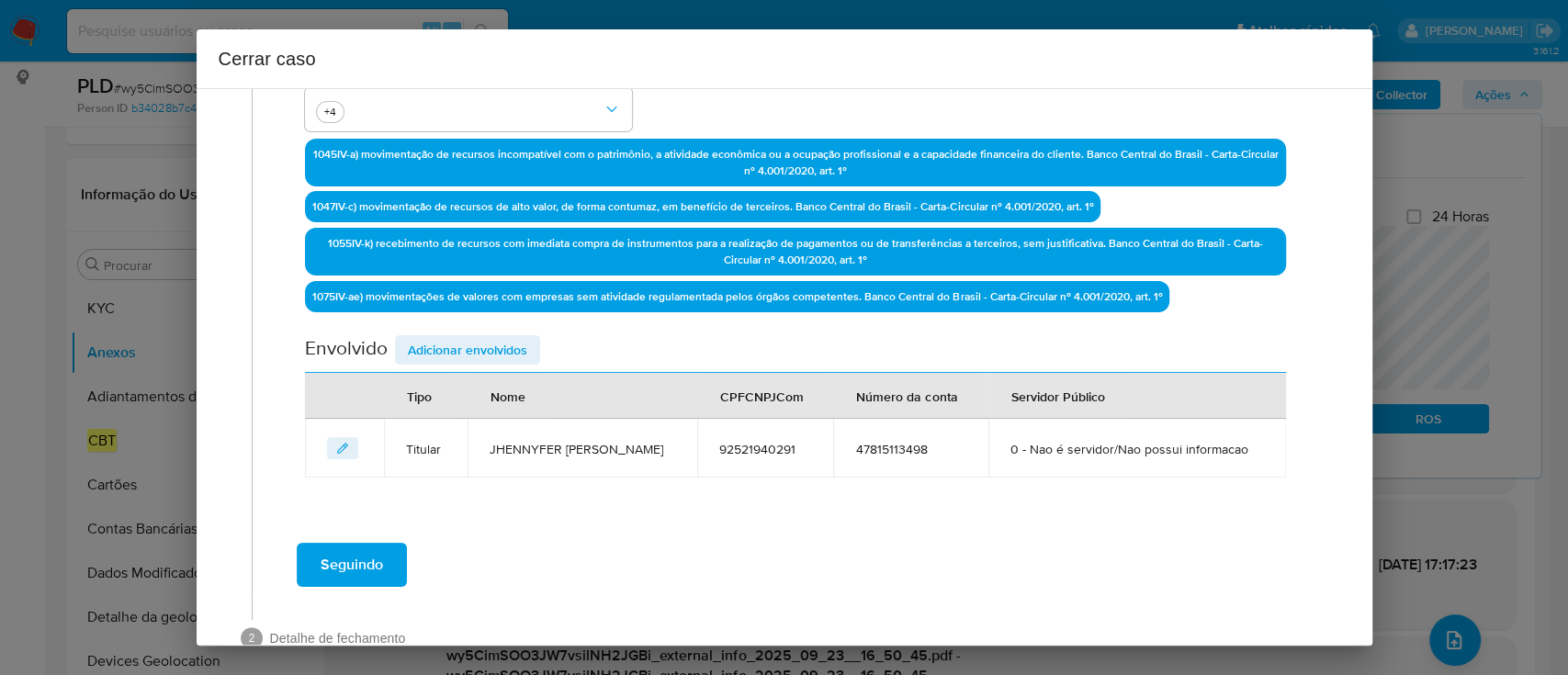
scroll to position [628, 0]
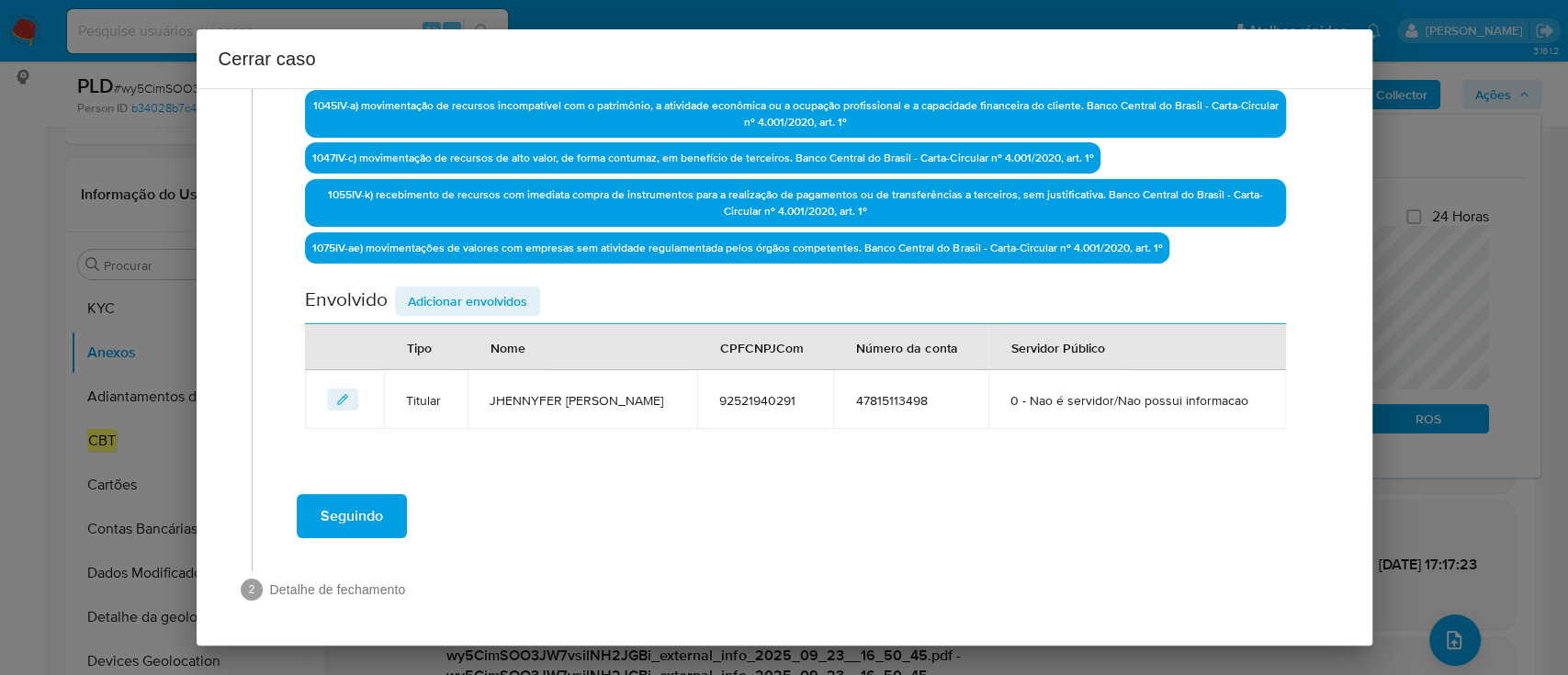
type textarea "Jhennyfer Beatriz Mesquita de Melo, CPF 92521940291, 30 anos, residente no muni…"
click at [456, 289] on span "Adicionar envolvidos" at bounding box center [467, 302] width 120 height 26
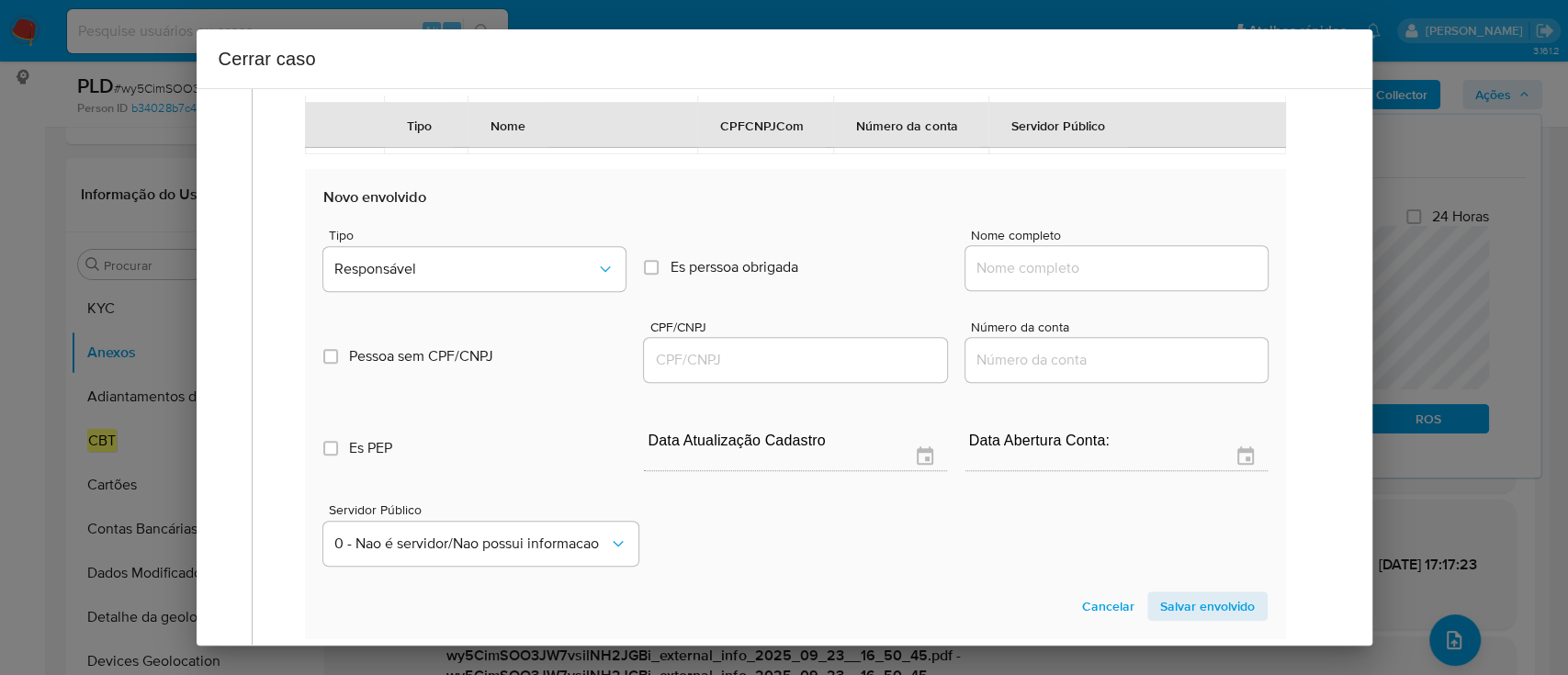
scroll to position [873, 0]
drag, startPoint x: 1038, startPoint y: 292, endPoint x: 1062, endPoint y: 300, distance: 25.3
click at [1038, 279] on input "Nome completo" at bounding box center [1117, 267] width 303 height 24
paste input "Carina Alves De Freitas, 02910024121"
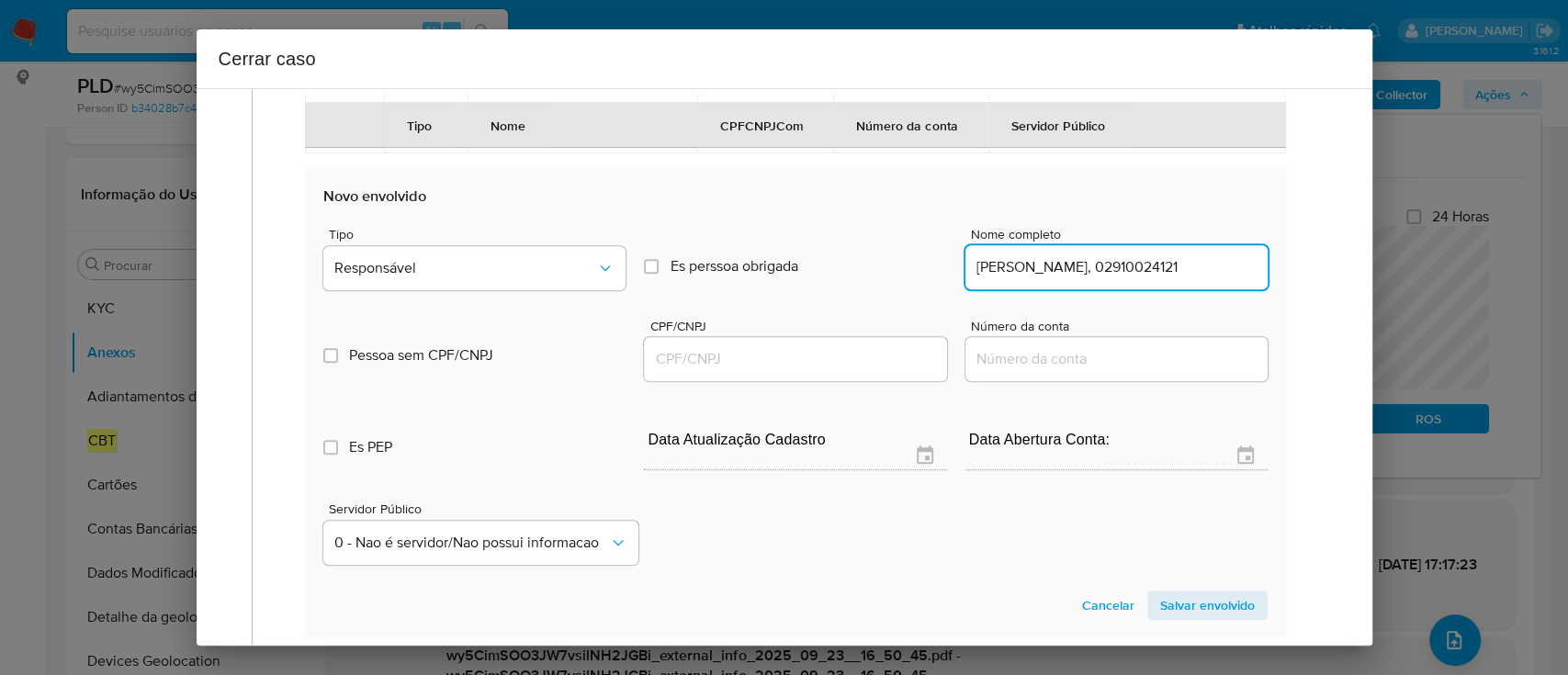
click at [1143, 279] on input "Carina Alves De Freitas, 02910024121" at bounding box center [1117, 267] width 303 height 24
type input "Carina Alves De Freitas,"
drag, startPoint x: 779, startPoint y: 398, endPoint x: 903, endPoint y: 397, distance: 124.0
click at [780, 371] on input "CPF/CNPJ" at bounding box center [796, 359] width 303 height 24
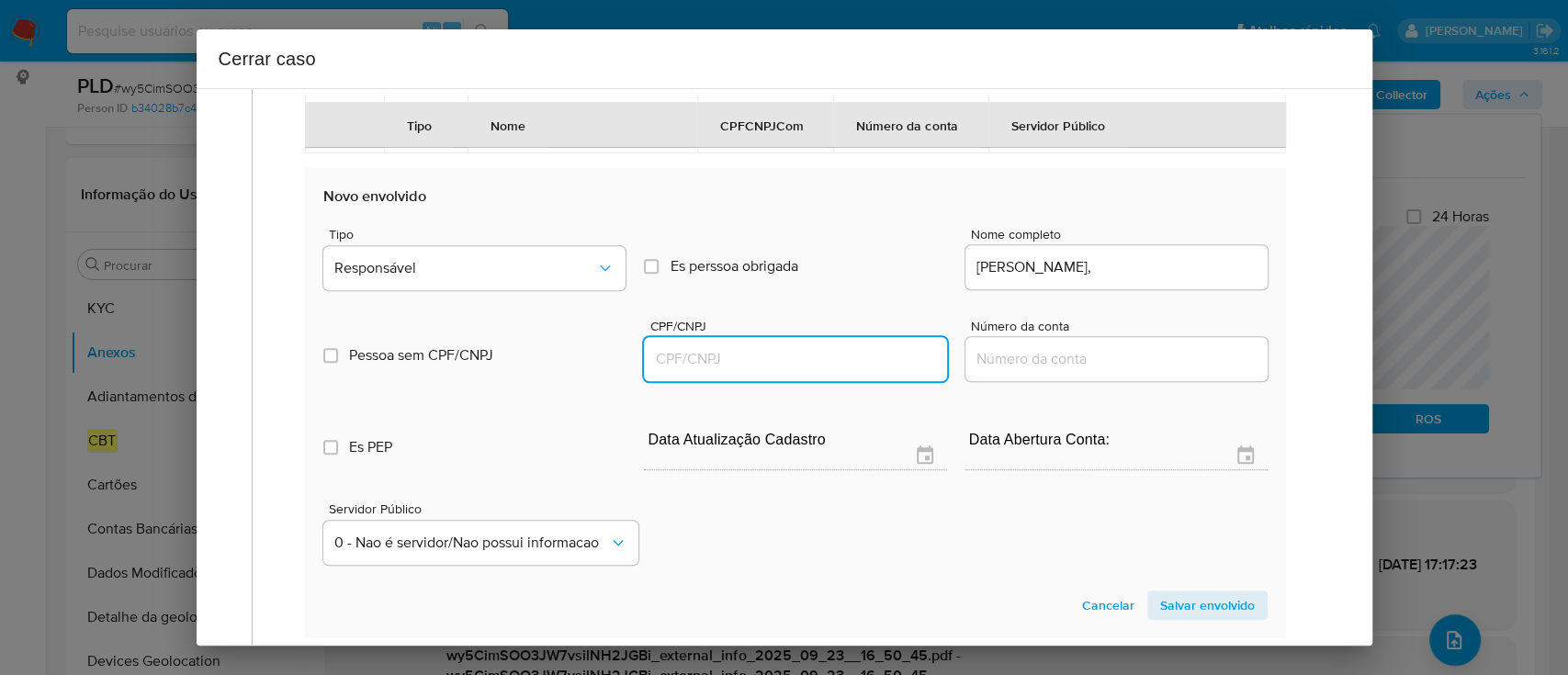
paste input "02910024121"
type input "2910024121"
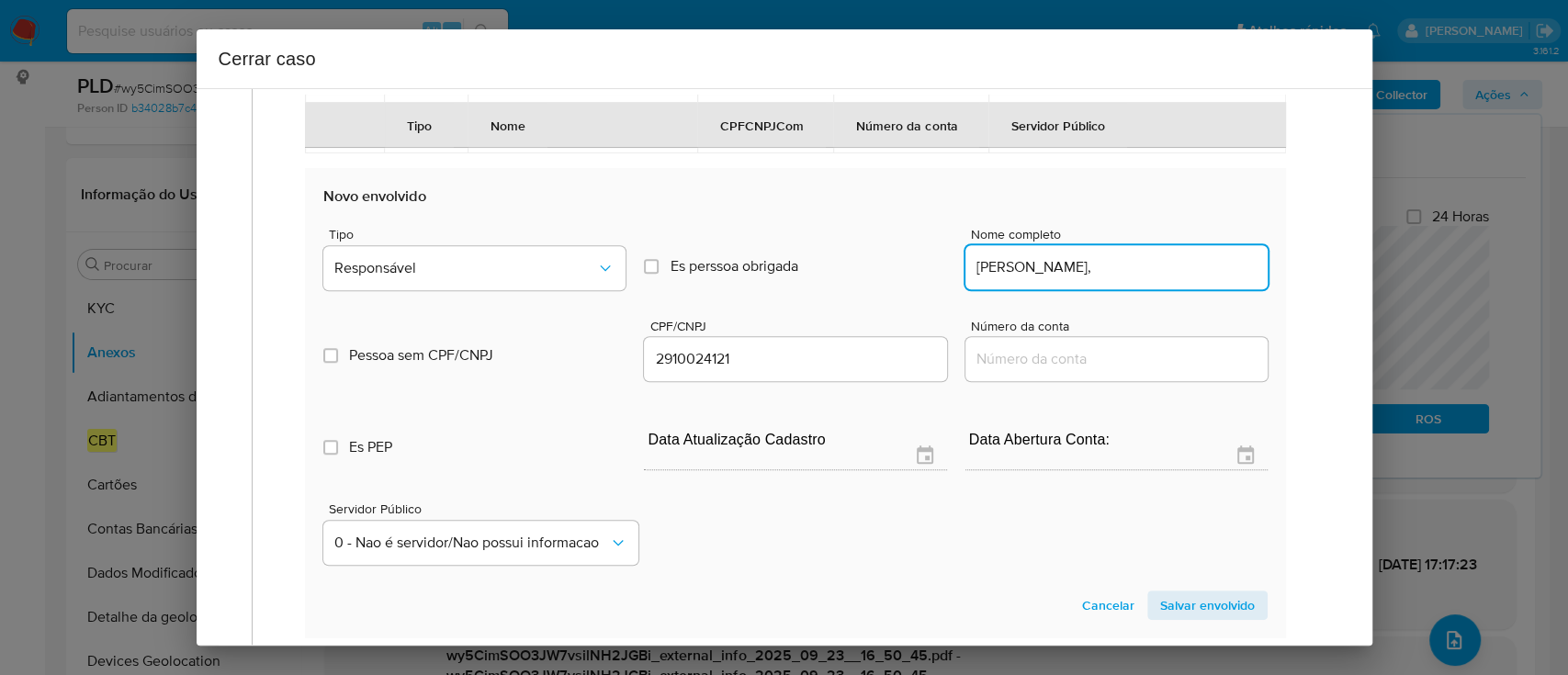
click at [1173, 279] on input "Carina Alves De Freitas," at bounding box center [1117, 267] width 303 height 24
type input "Carina Alves De Freitas,"
type input "02910024121"
type input "Carina Alves De Freitas"
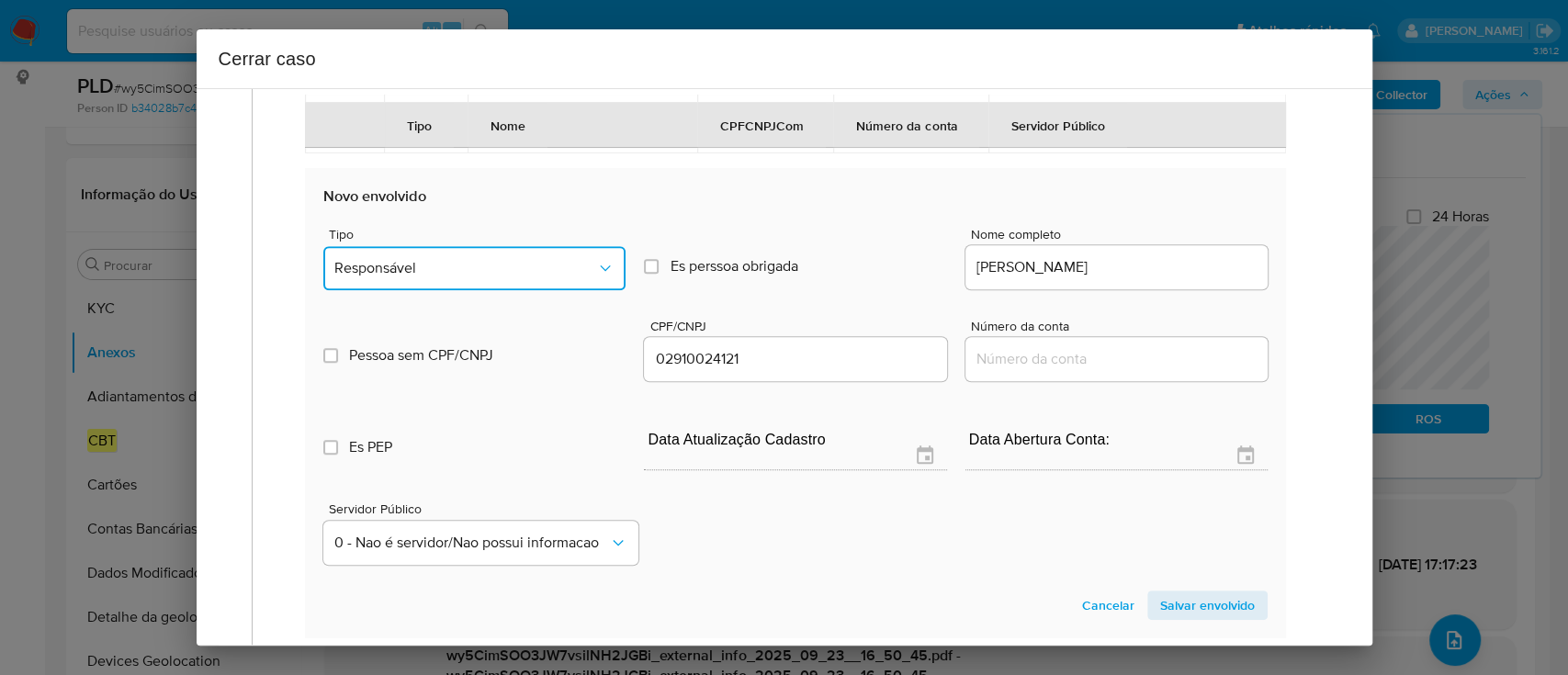
click at [418, 278] on span "Responsável" at bounding box center [465, 268] width 262 height 19
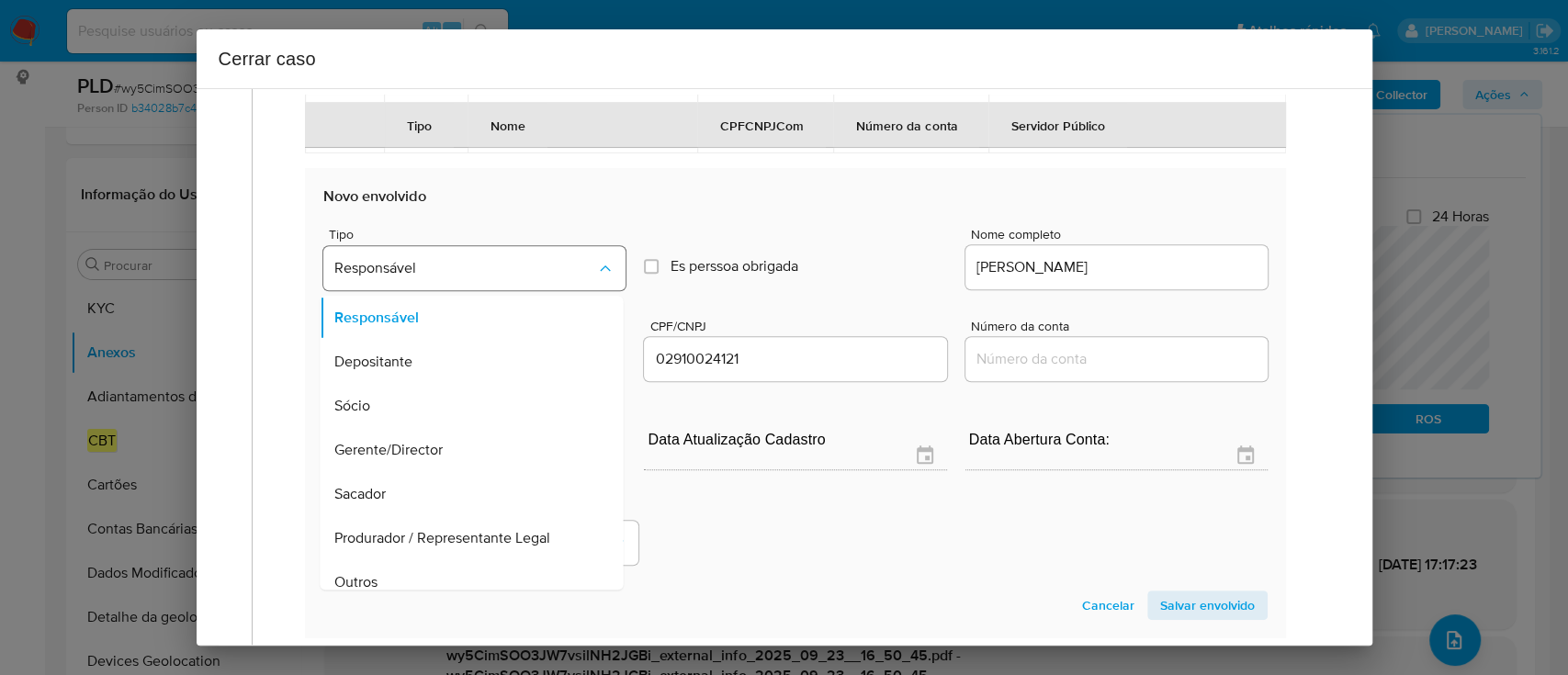
scroll to position [103, 0]
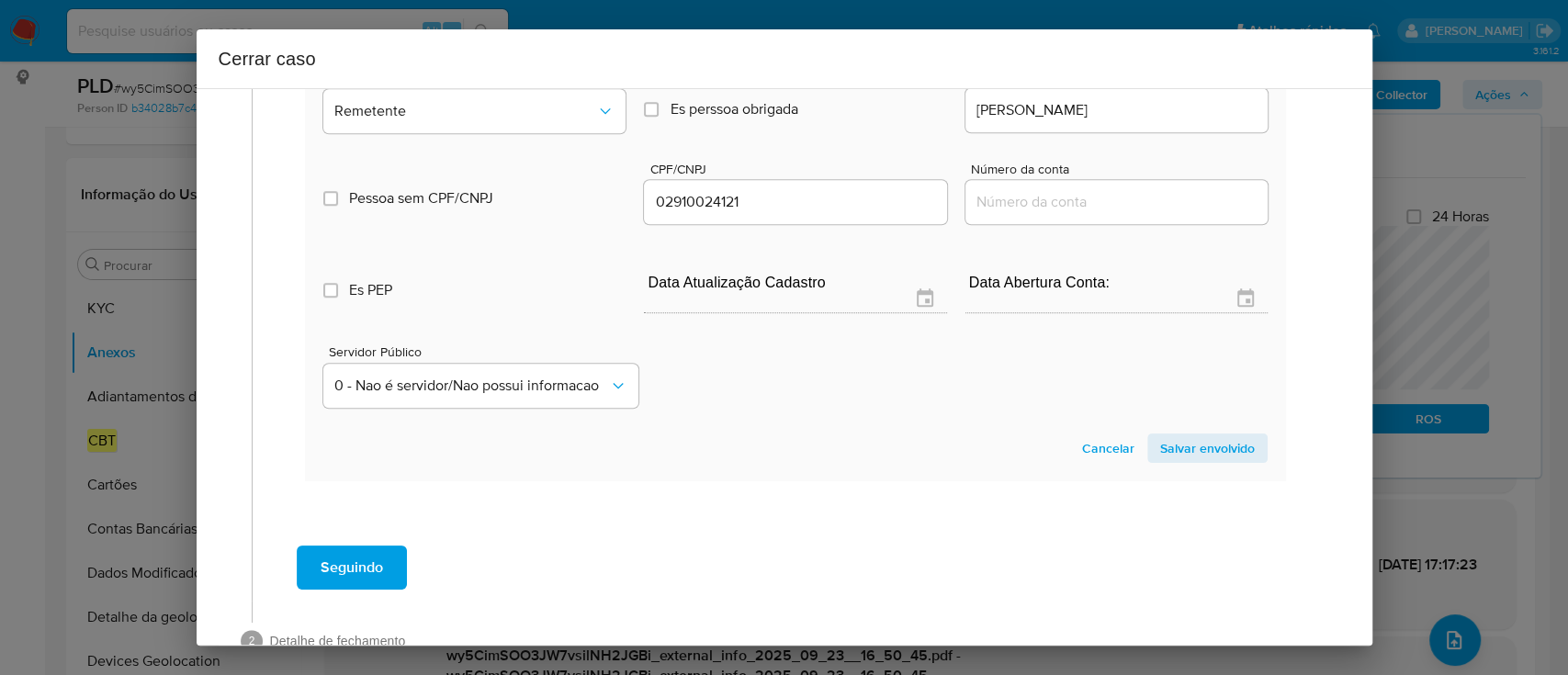
click at [1192, 461] on span "Salvar envolvido" at bounding box center [1208, 448] width 95 height 26
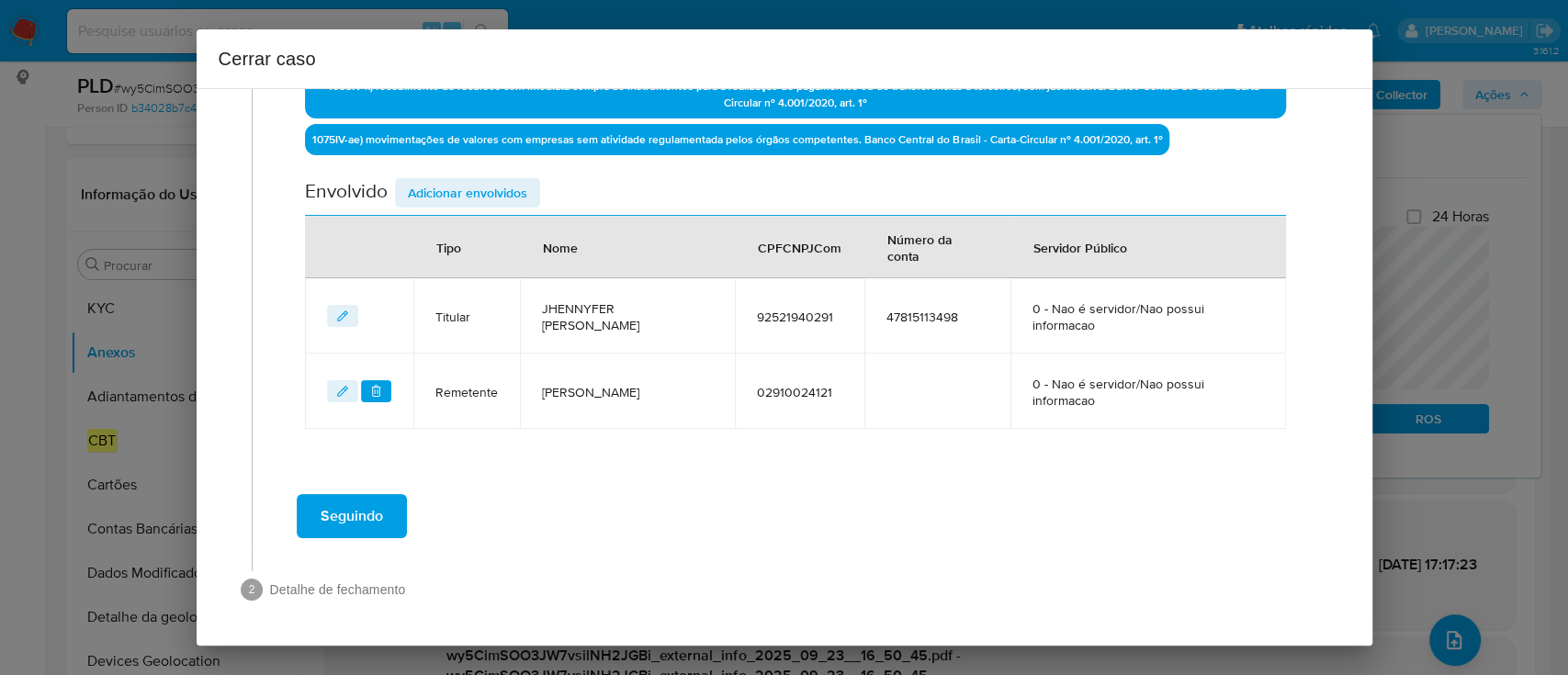
scroll to position [703, 0]
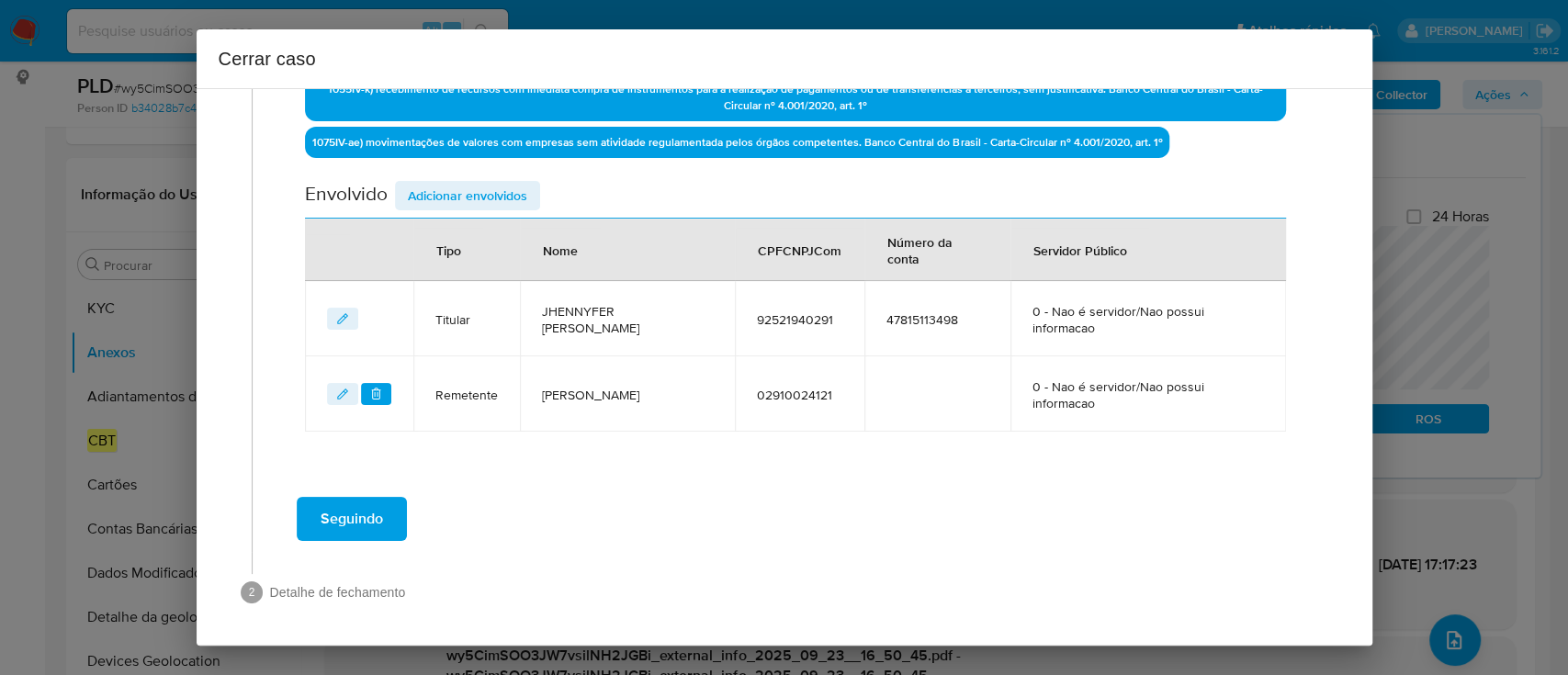
click at [459, 189] on span "Adicionar envolvidos" at bounding box center [467, 196] width 120 height 26
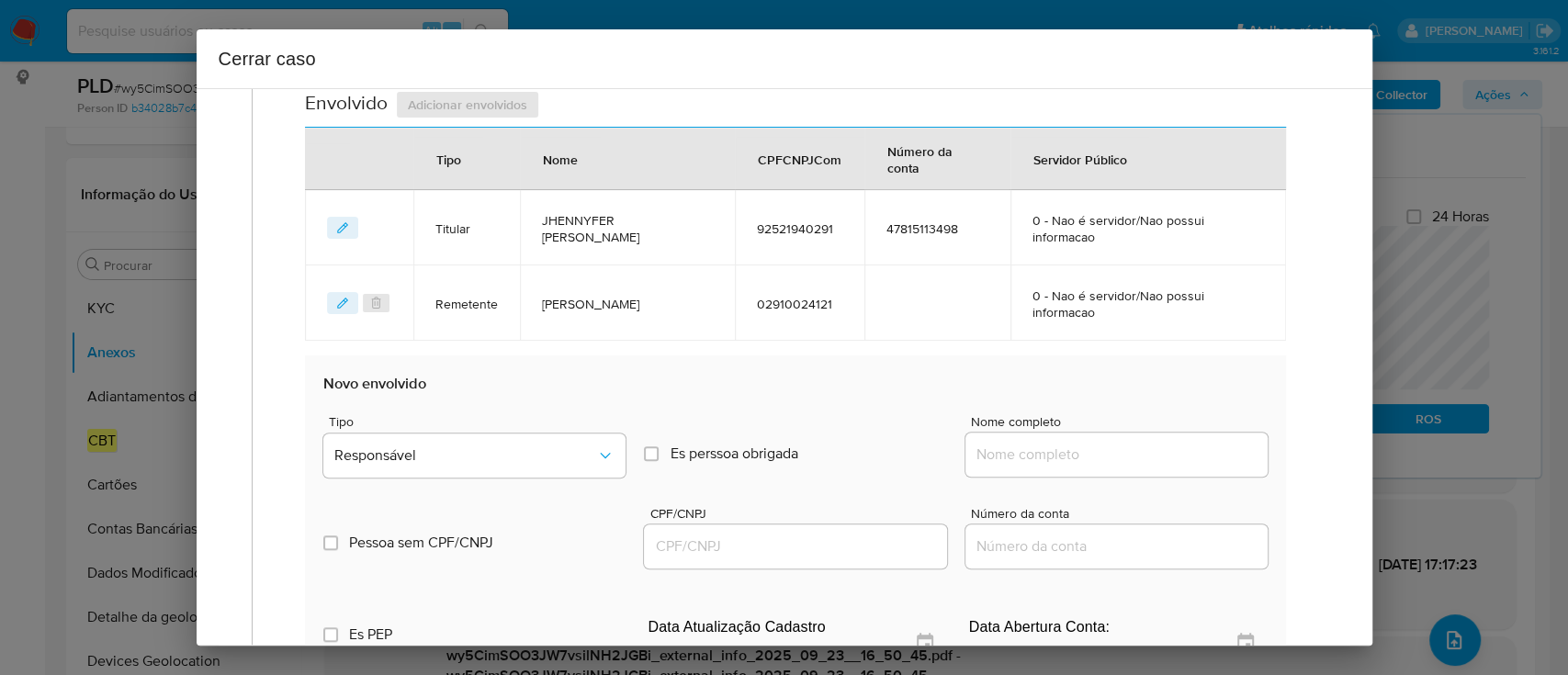
scroll to position [948, 0]
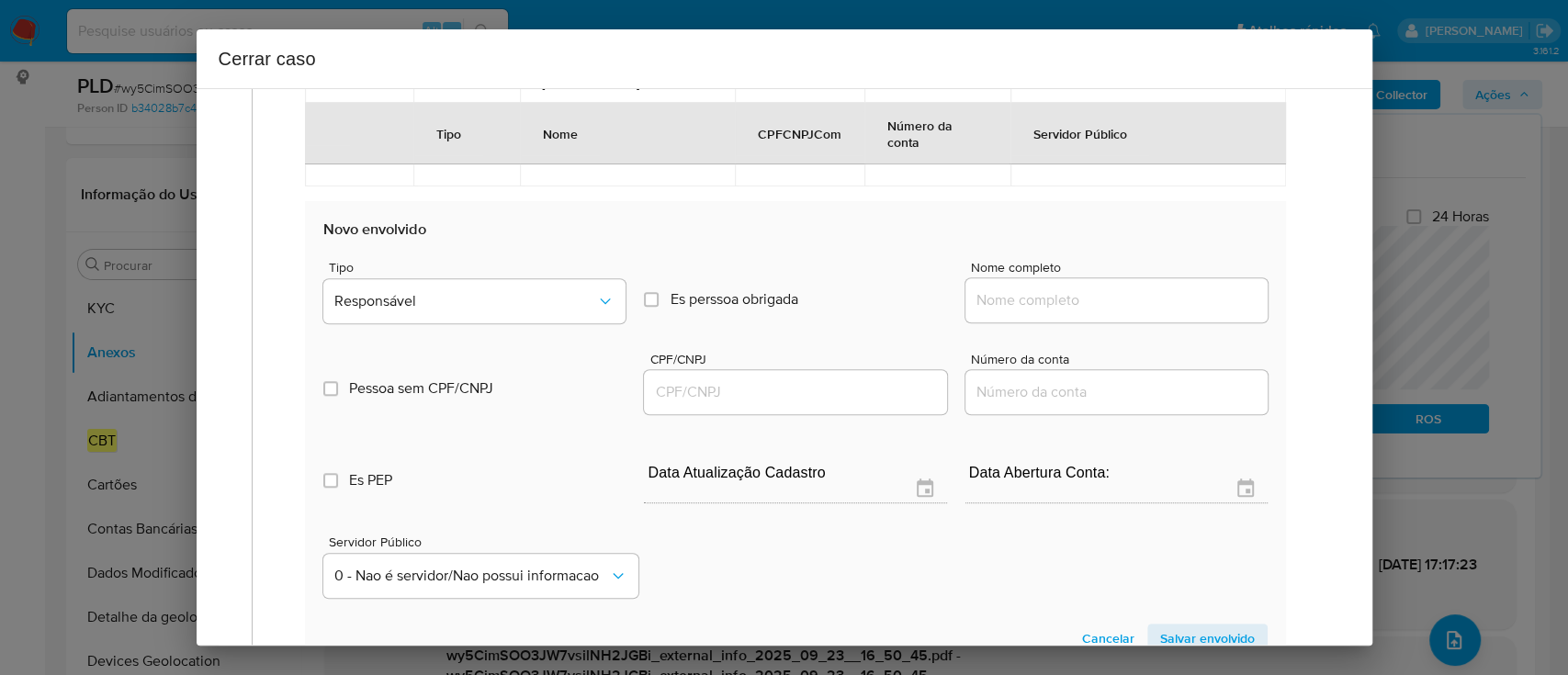
click at [1080, 313] on div at bounding box center [1117, 300] width 303 height 44
click at [1103, 304] on input "Nome completo" at bounding box center [1117, 301] width 303 height 24
paste input "Visão Digital Serviços Ltda, 57532705000177"
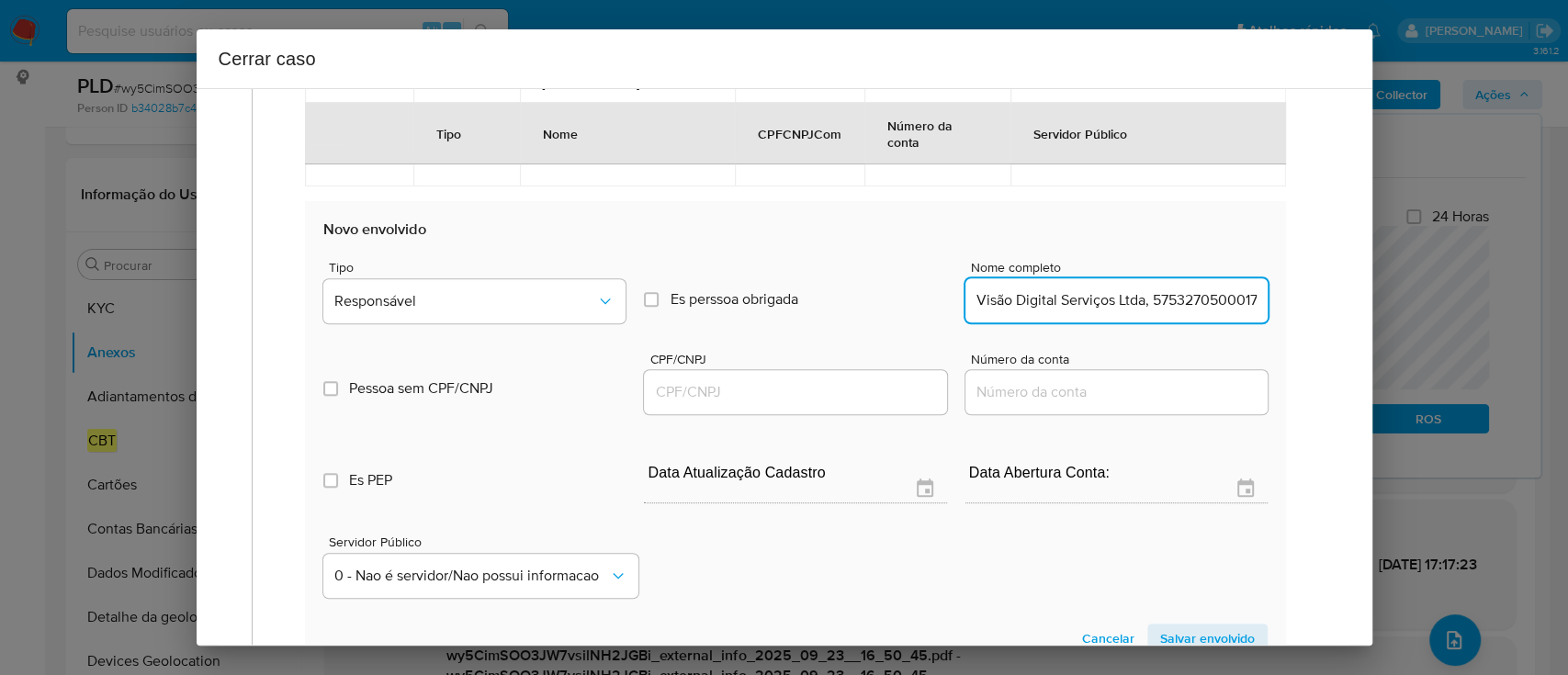
scroll to position [0, 17]
click at [1198, 304] on input "Visão Digital Serviços Ltda, 57532705000177" at bounding box center [1117, 301] width 303 height 24
type input "Visão Digital Serviços Ltda,"
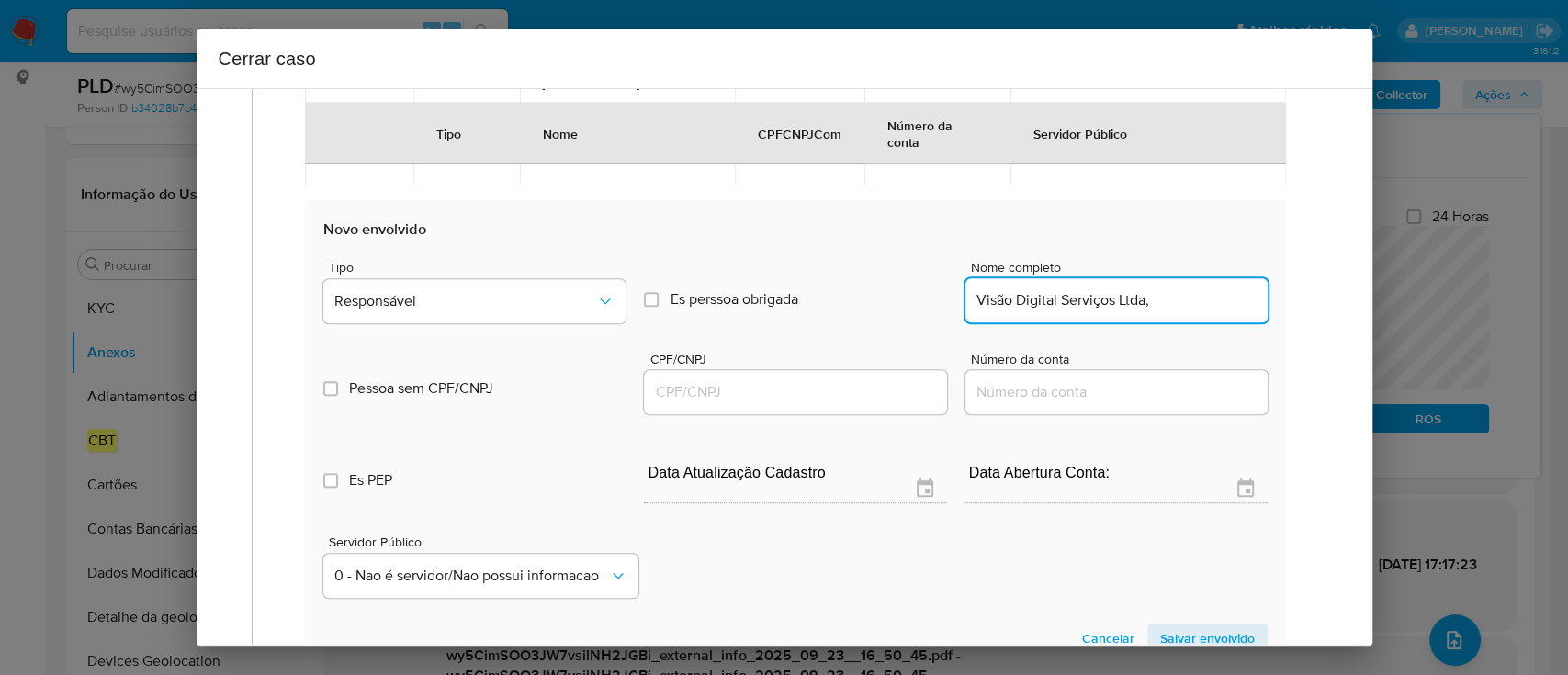
drag, startPoint x: 875, startPoint y: 392, endPoint x: 1085, endPoint y: 366, distance: 211.6
click at [875, 392] on input "CPF/CNPJ" at bounding box center [796, 393] width 303 height 24
paste input "57532705000177"
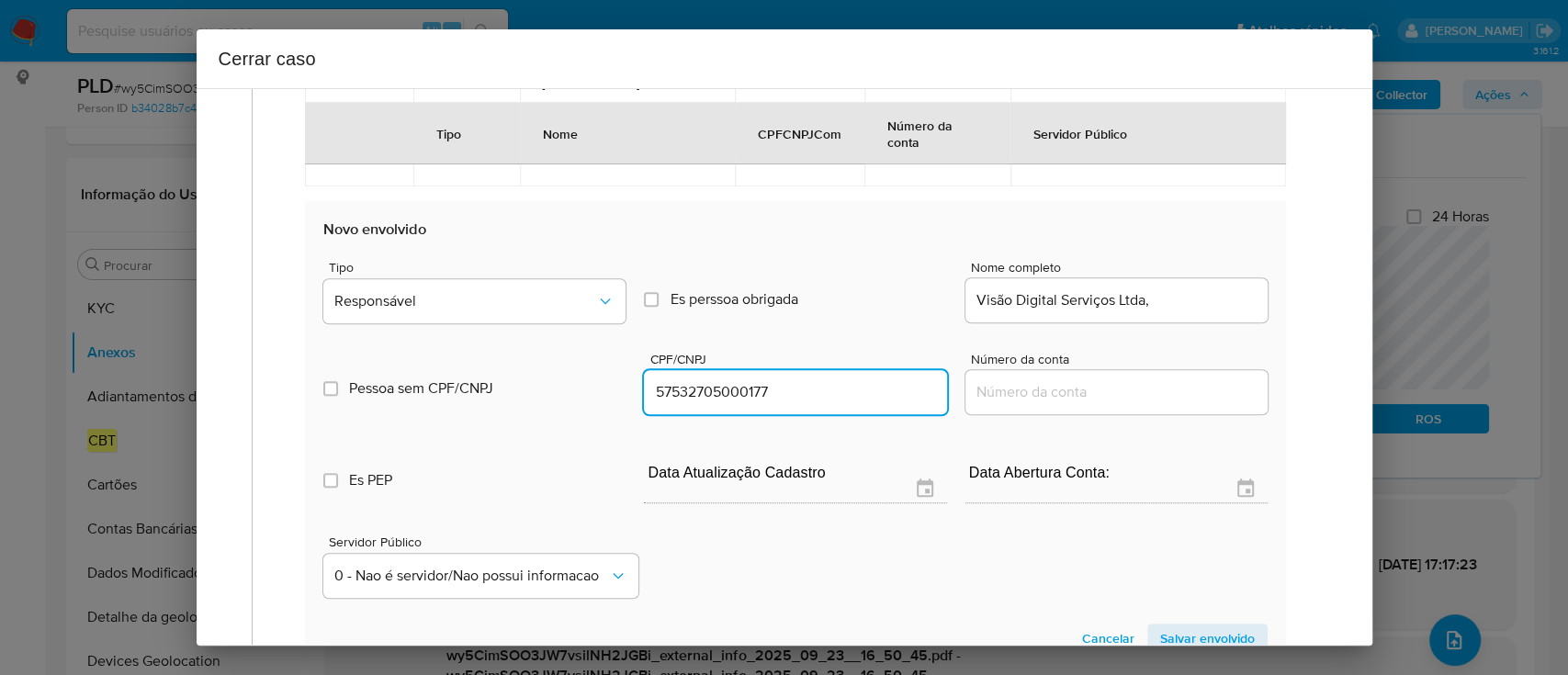
type input "57532705000177"
click at [1212, 298] on input "Visão Digital Serviços Ltda," at bounding box center [1117, 301] width 303 height 24
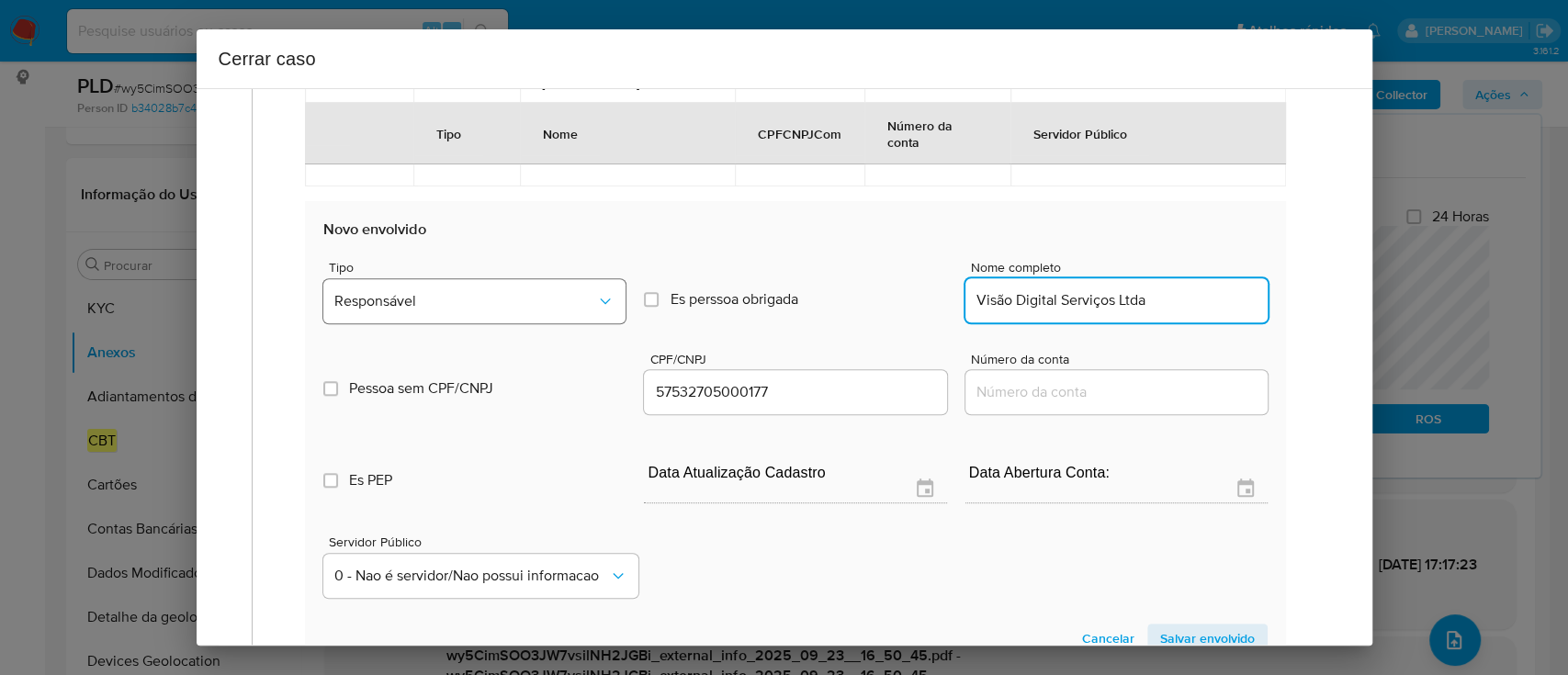
type input "Visão Digital Serviços Ltda"
click at [529, 312] on button "Responsável" at bounding box center [474, 301] width 303 height 44
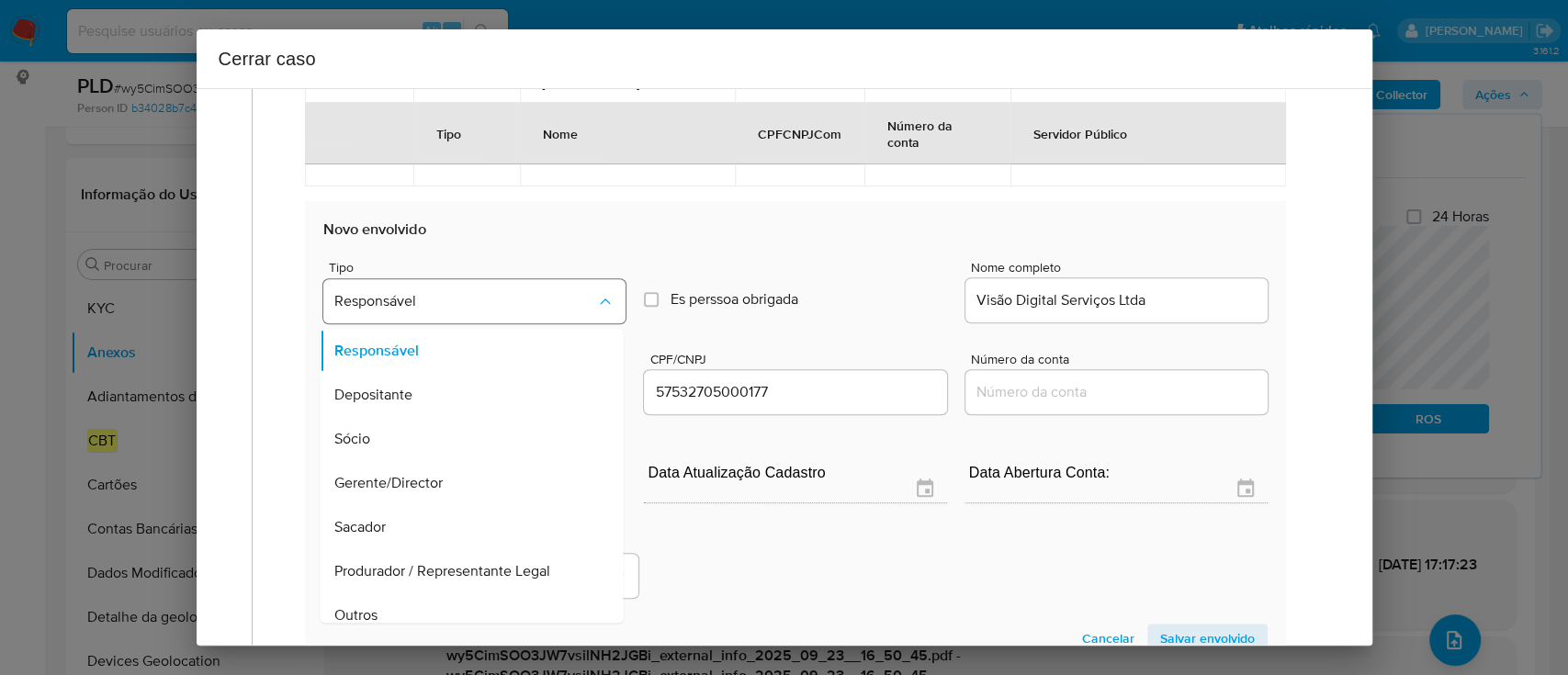
scroll to position [58, 0]
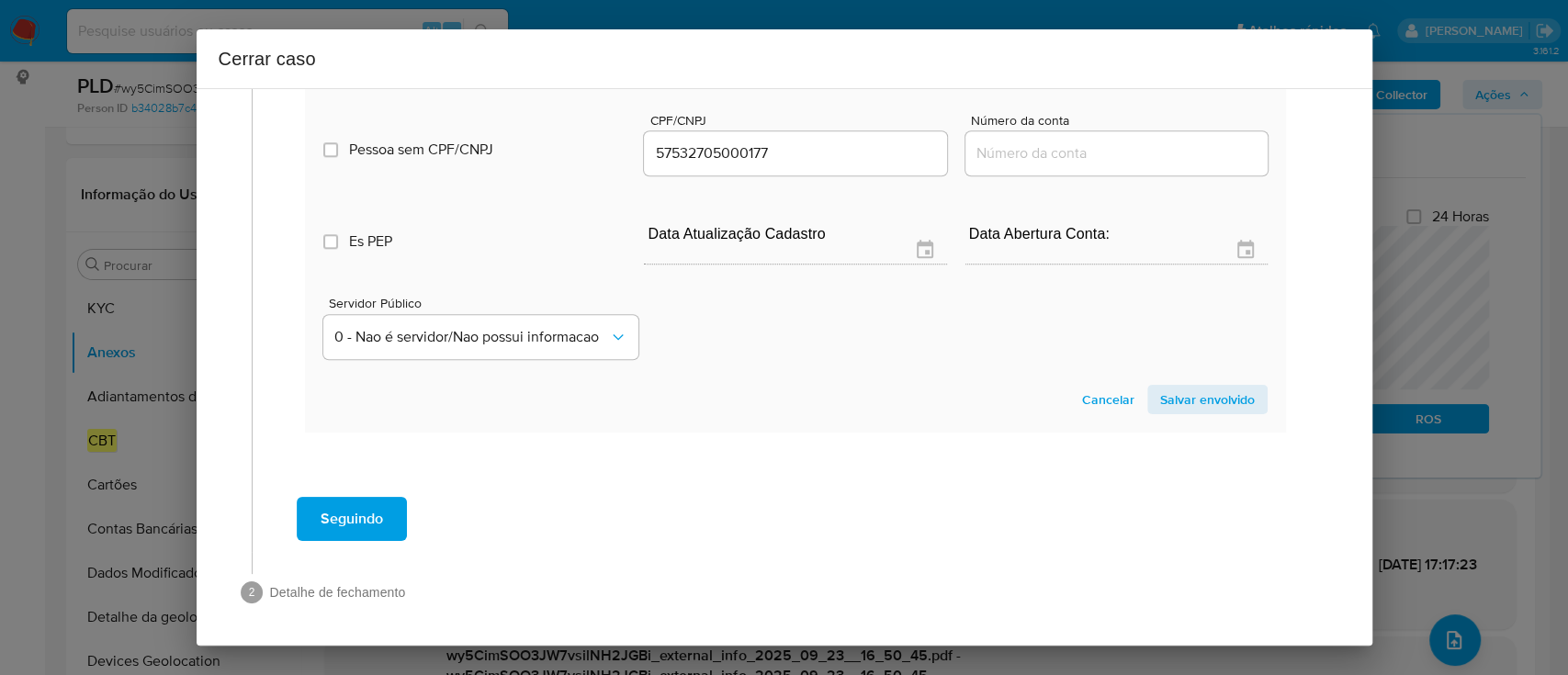
click at [1212, 394] on span "Salvar envolvido" at bounding box center [1208, 400] width 95 height 26
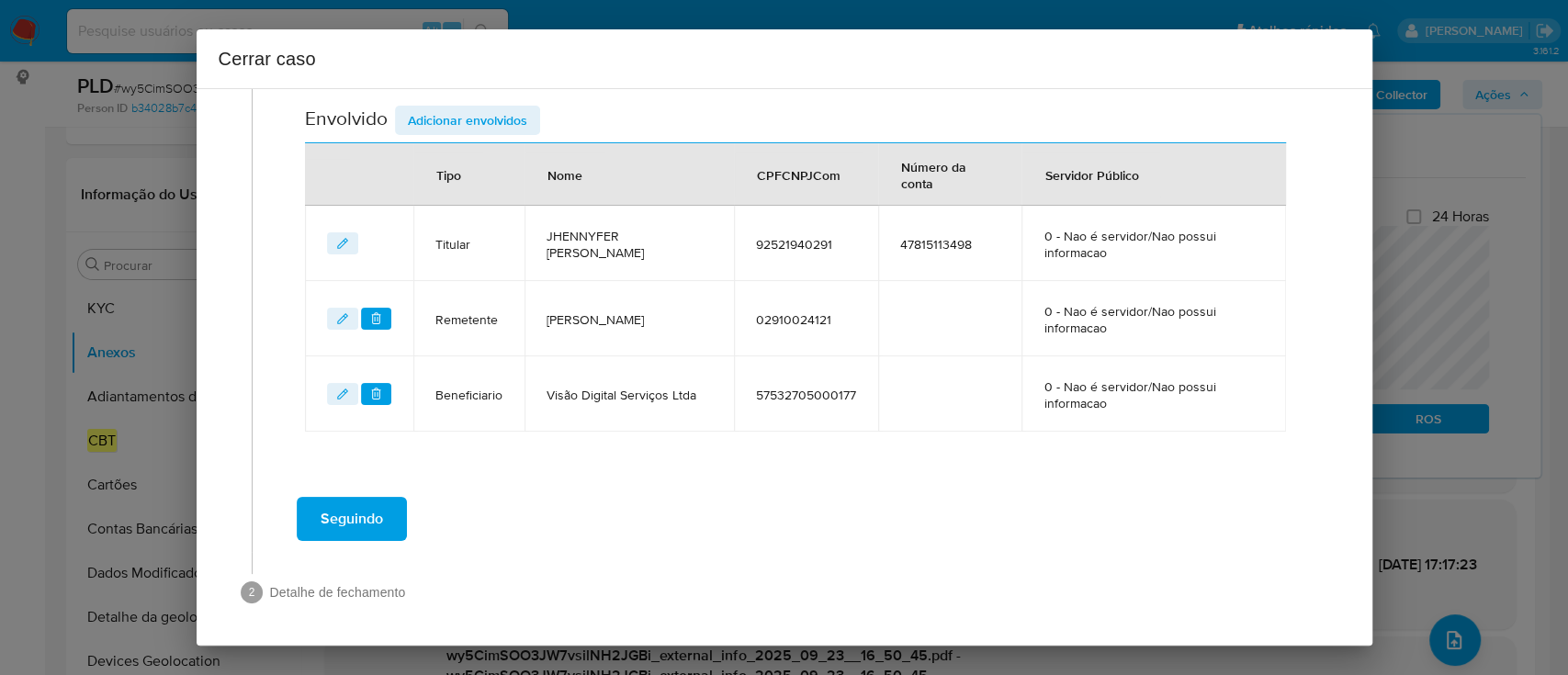
click at [477, 114] on span "Adicionar envolvidos" at bounding box center [467, 121] width 120 height 26
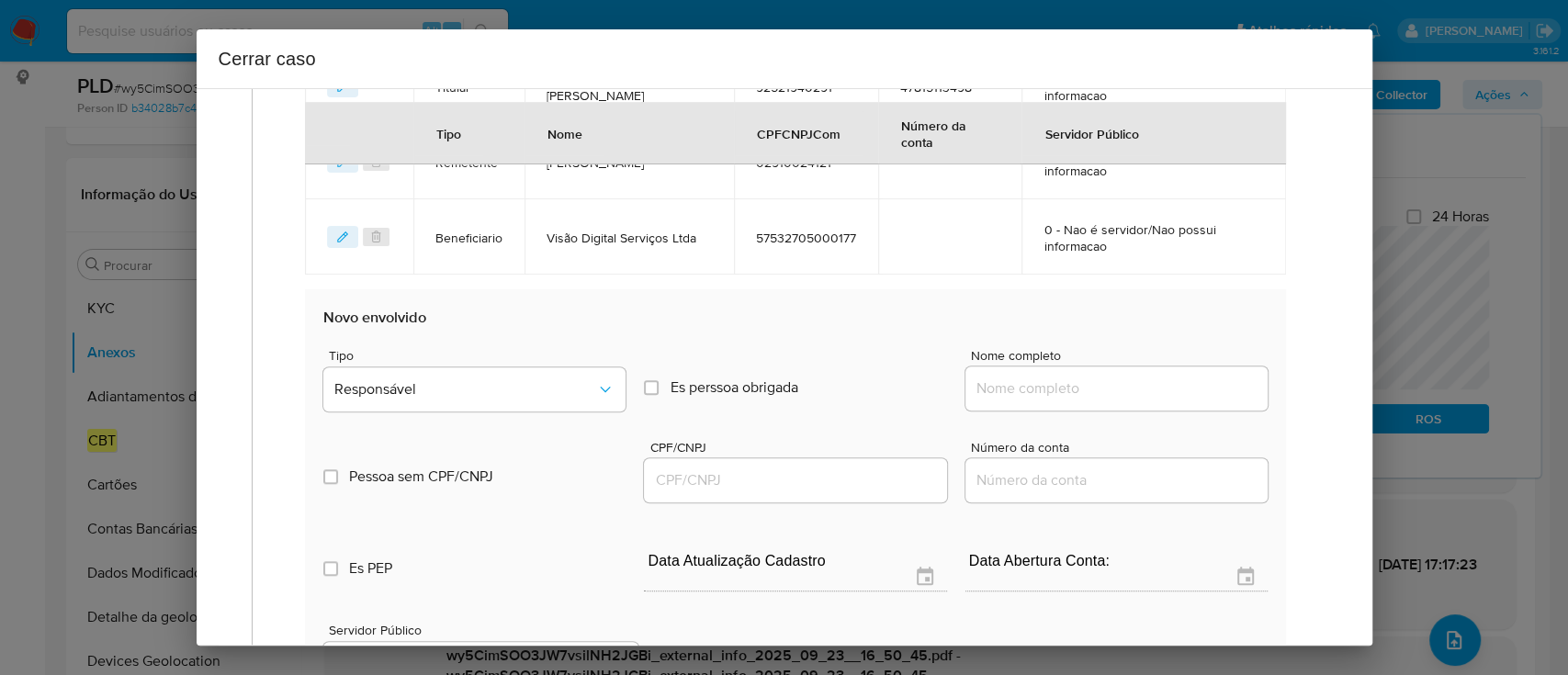
scroll to position [1022, 0]
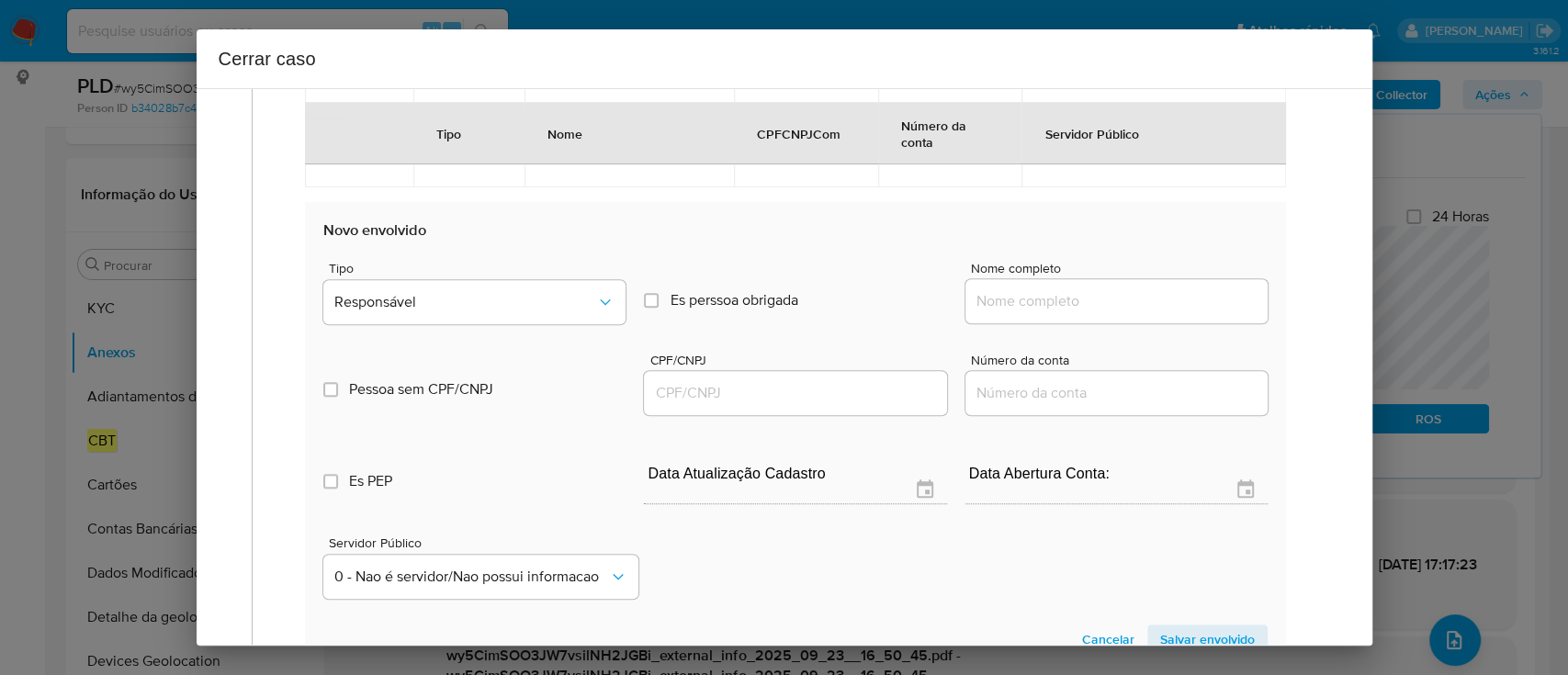
drag, startPoint x: 1016, startPoint y: 300, endPoint x: 1173, endPoint y: 305, distance: 157.1
click at [1016, 301] on input "Nome completo" at bounding box center [1117, 302] width 303 height 24
paste input "Probet Tecnologia Ltda, 61747555000196"
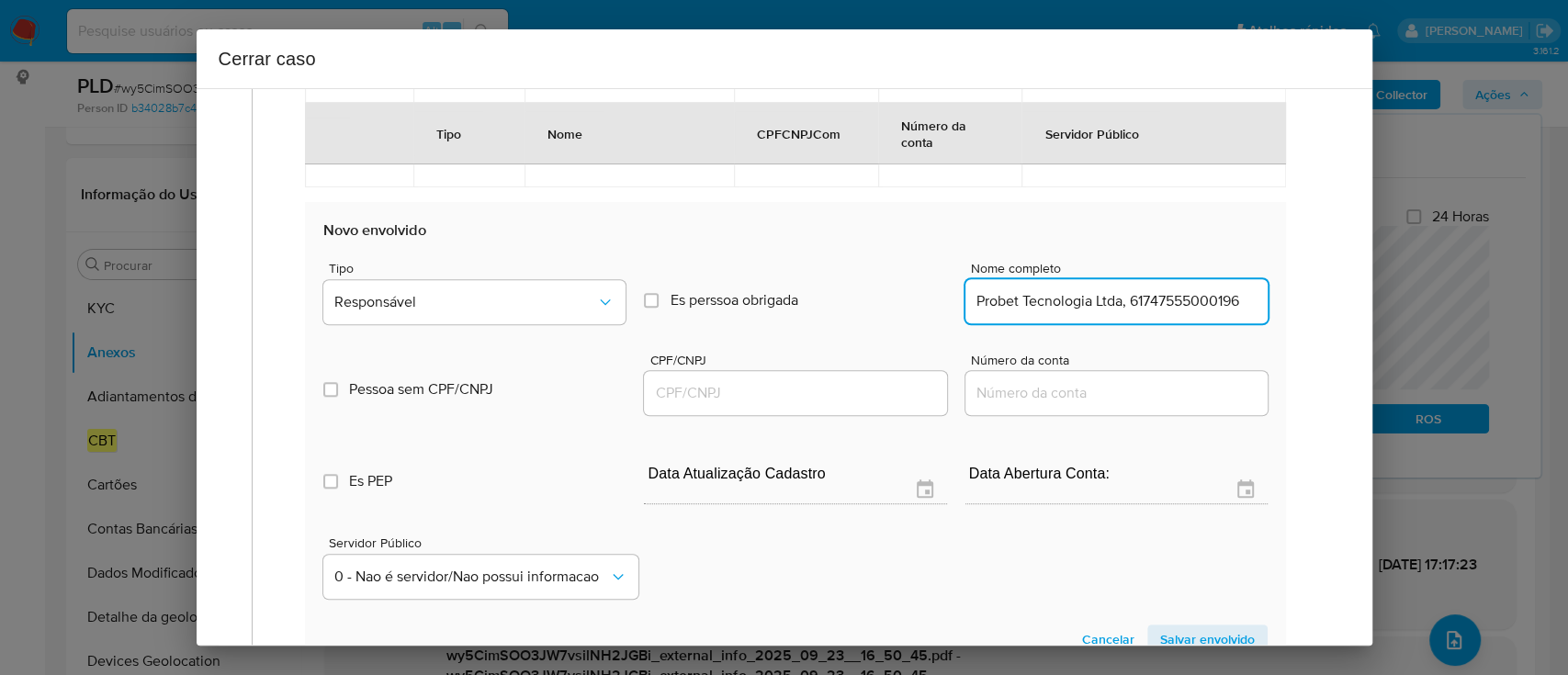
click at [1178, 305] on input "Probet Tecnologia Ltda, 61747555000196" at bounding box center [1117, 302] width 303 height 24
type input "Probet Tecnologia Ltda,"
click at [815, 404] on div at bounding box center [796, 393] width 303 height 44
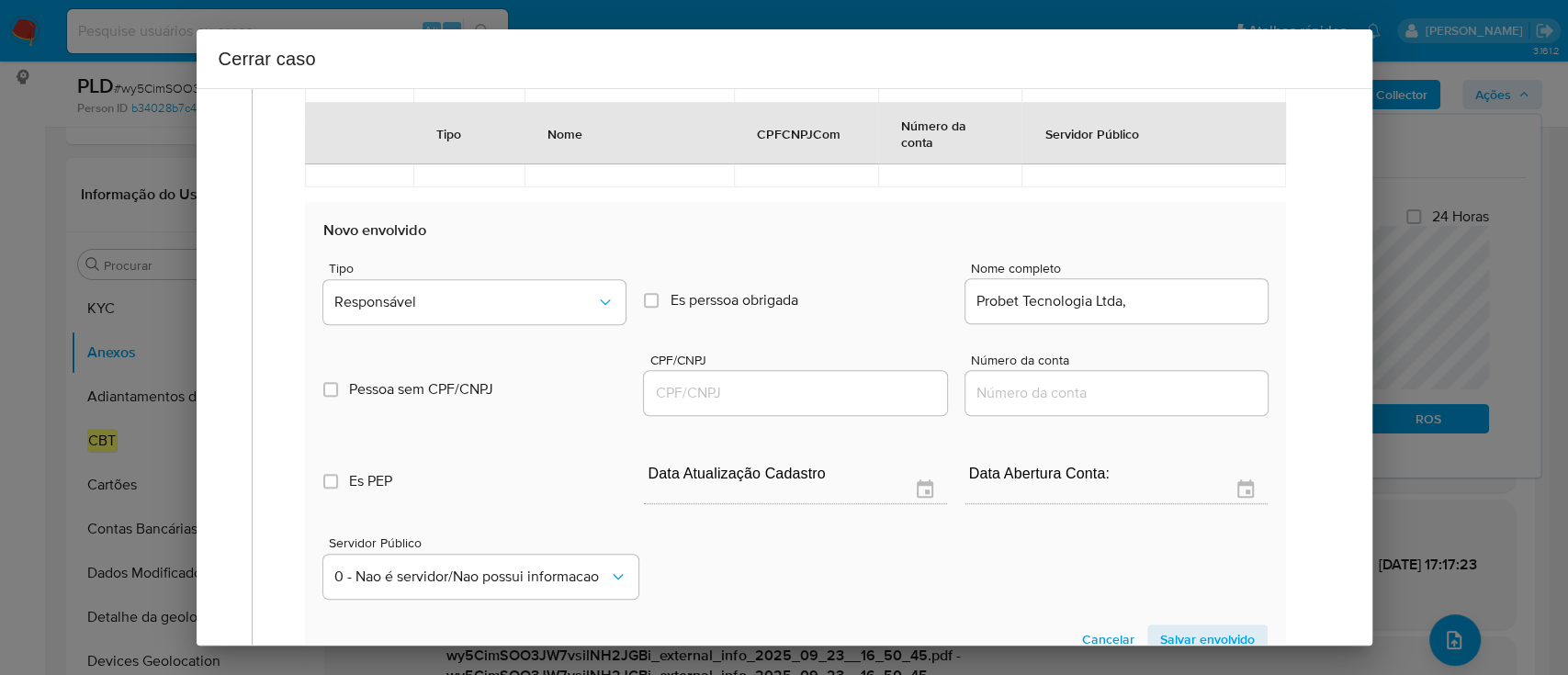
drag, startPoint x: 823, startPoint y: 396, endPoint x: 935, endPoint y: 370, distance: 115.0
click at [823, 395] on input "CPF/CNPJ" at bounding box center [796, 394] width 303 height 24
paste input "61747555000196"
type input "61747555000196"
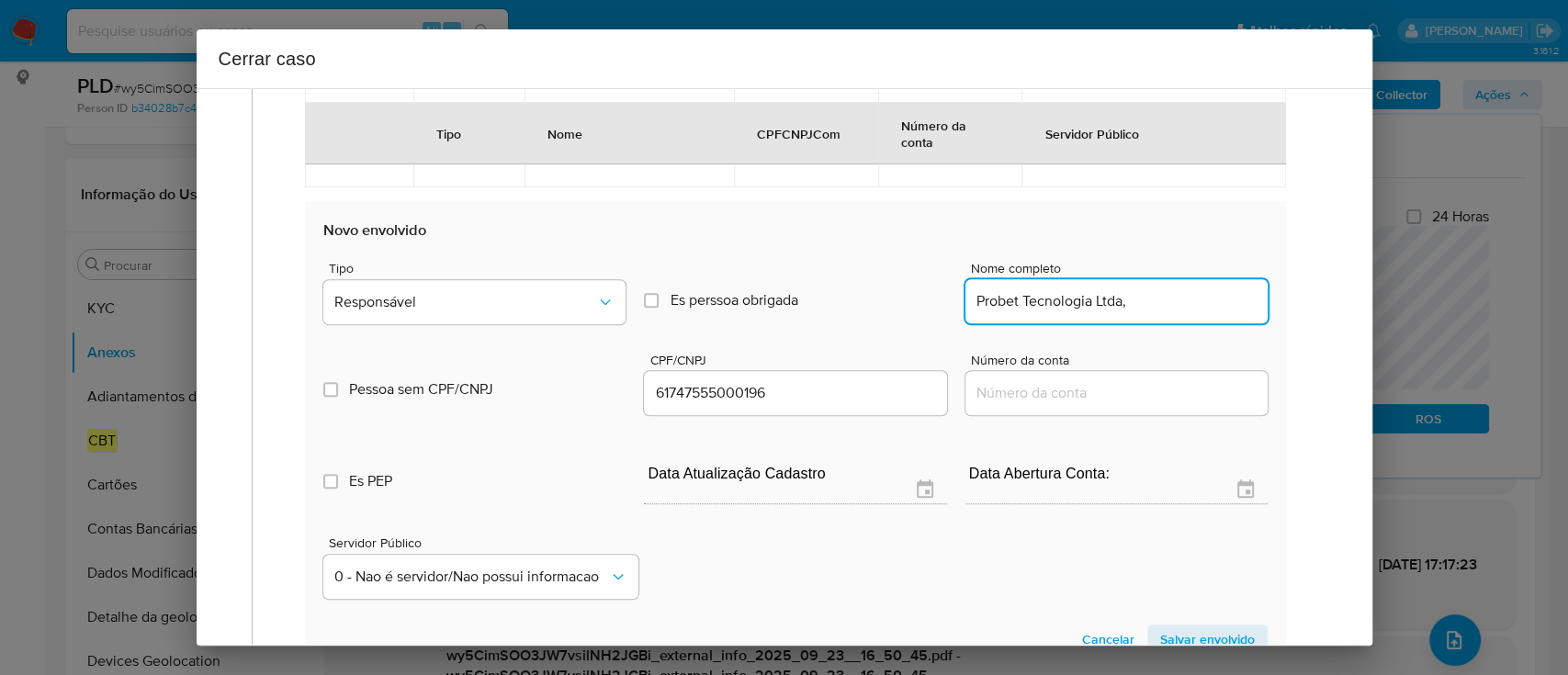
click at [1169, 305] on input "Probet Tecnologia Ltda," at bounding box center [1117, 302] width 303 height 24
type input "Probet Tecnologia Ltda"
click at [511, 309] on button "Responsável" at bounding box center [474, 302] width 303 height 44
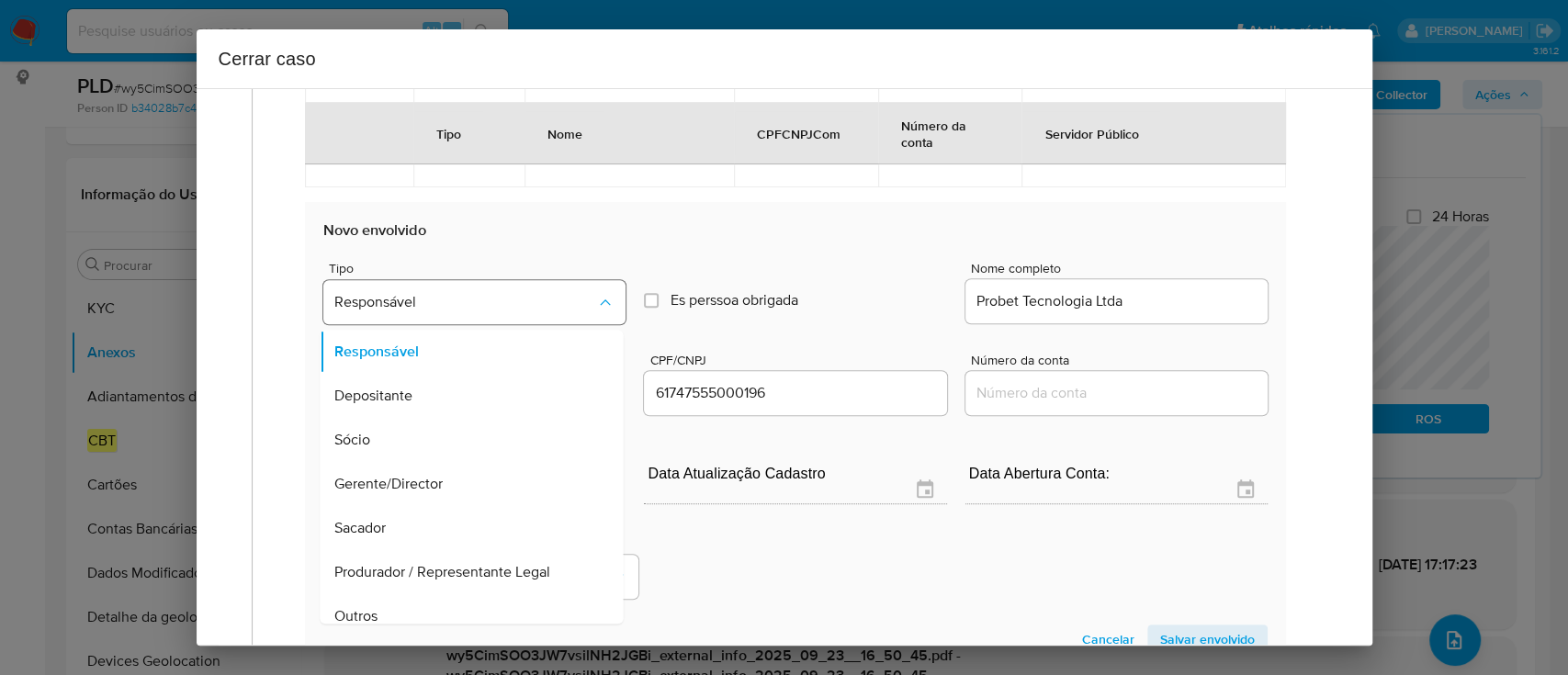
scroll to position [58, 0]
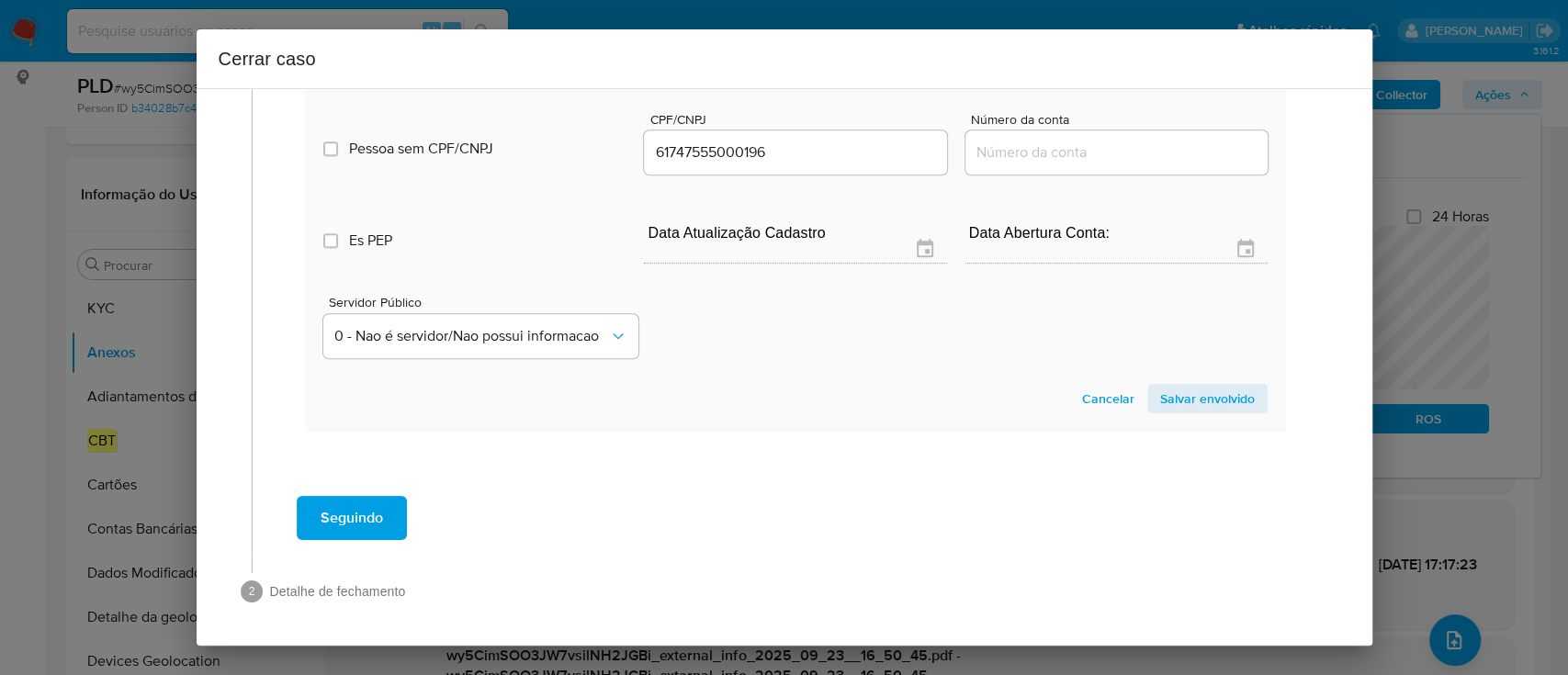
click at [1203, 403] on span "Salvar envolvido" at bounding box center [1208, 399] width 95 height 26
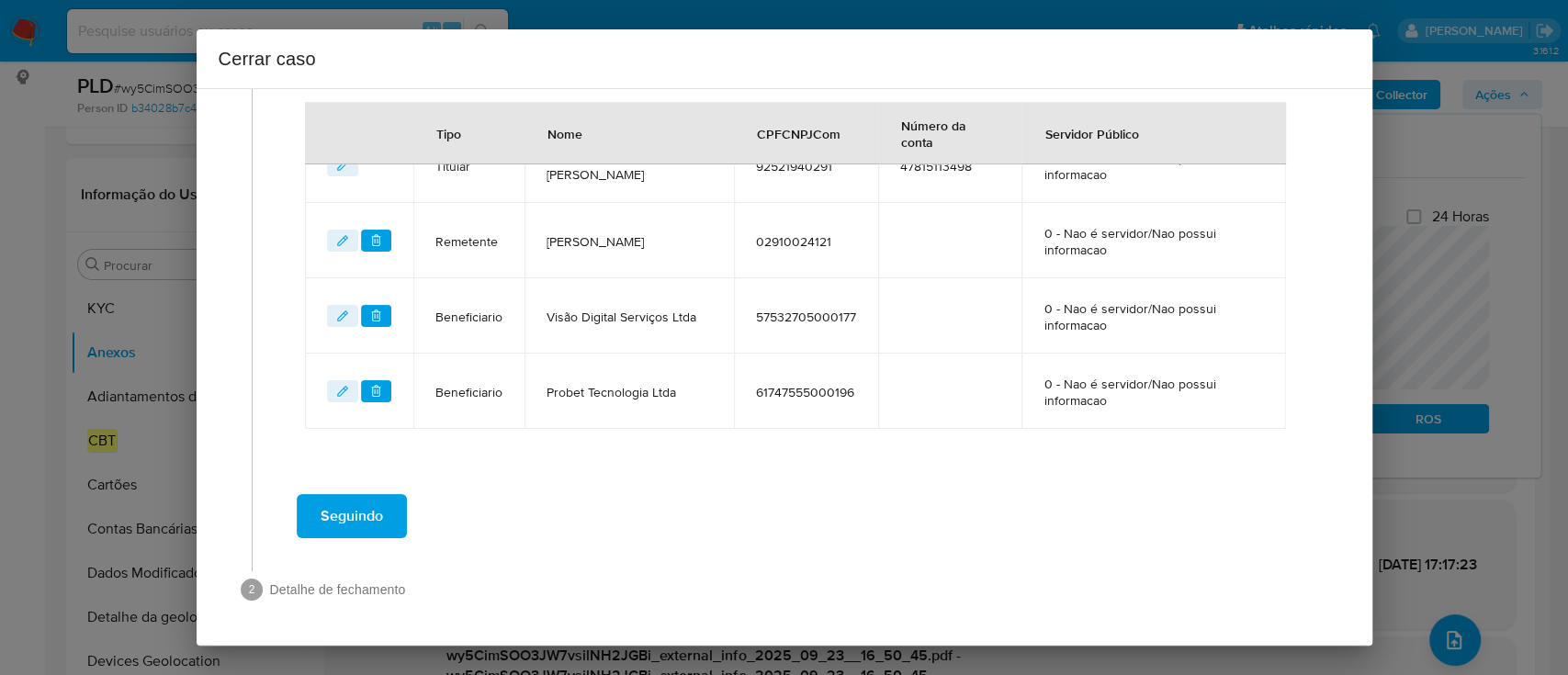
scroll to position [852, 0]
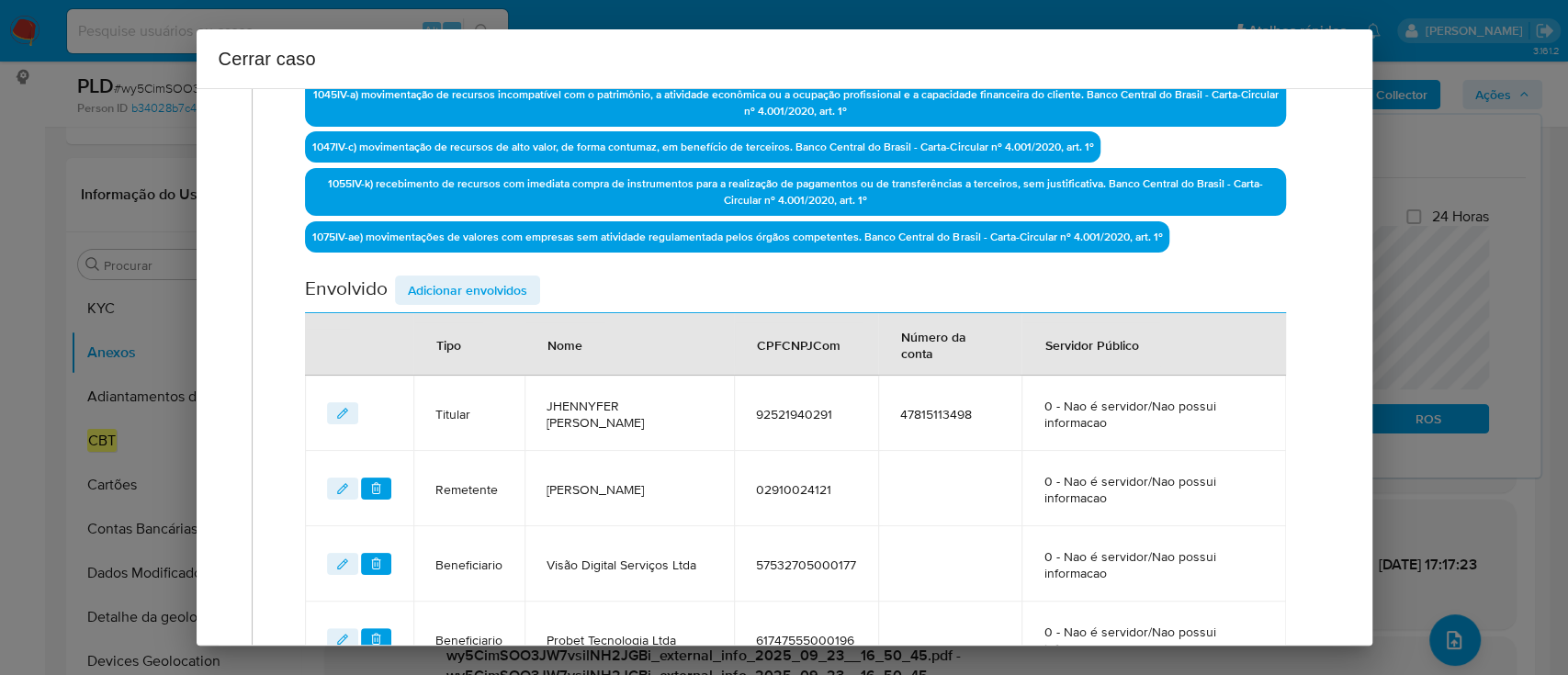
click at [478, 284] on span "Adicionar envolvidos" at bounding box center [467, 291] width 120 height 26
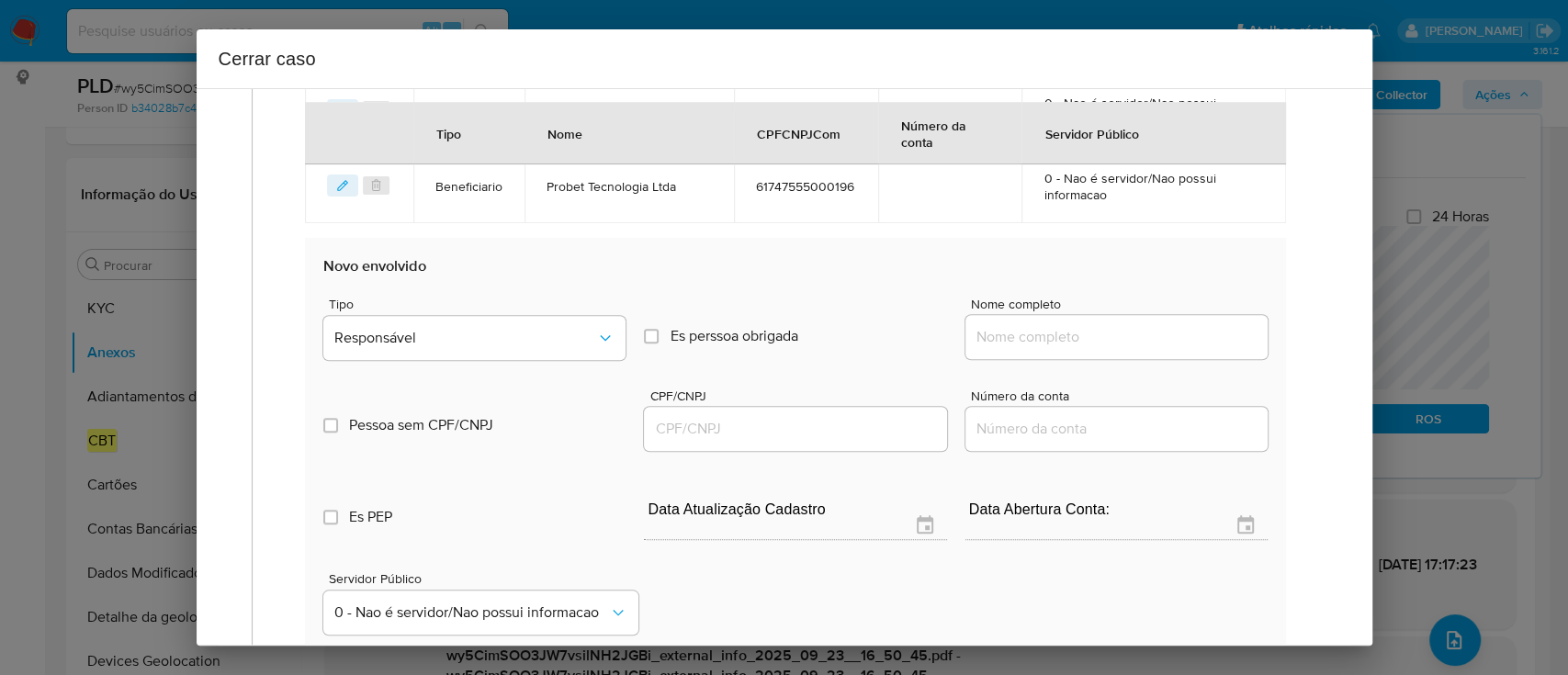
scroll to position [1097, 0]
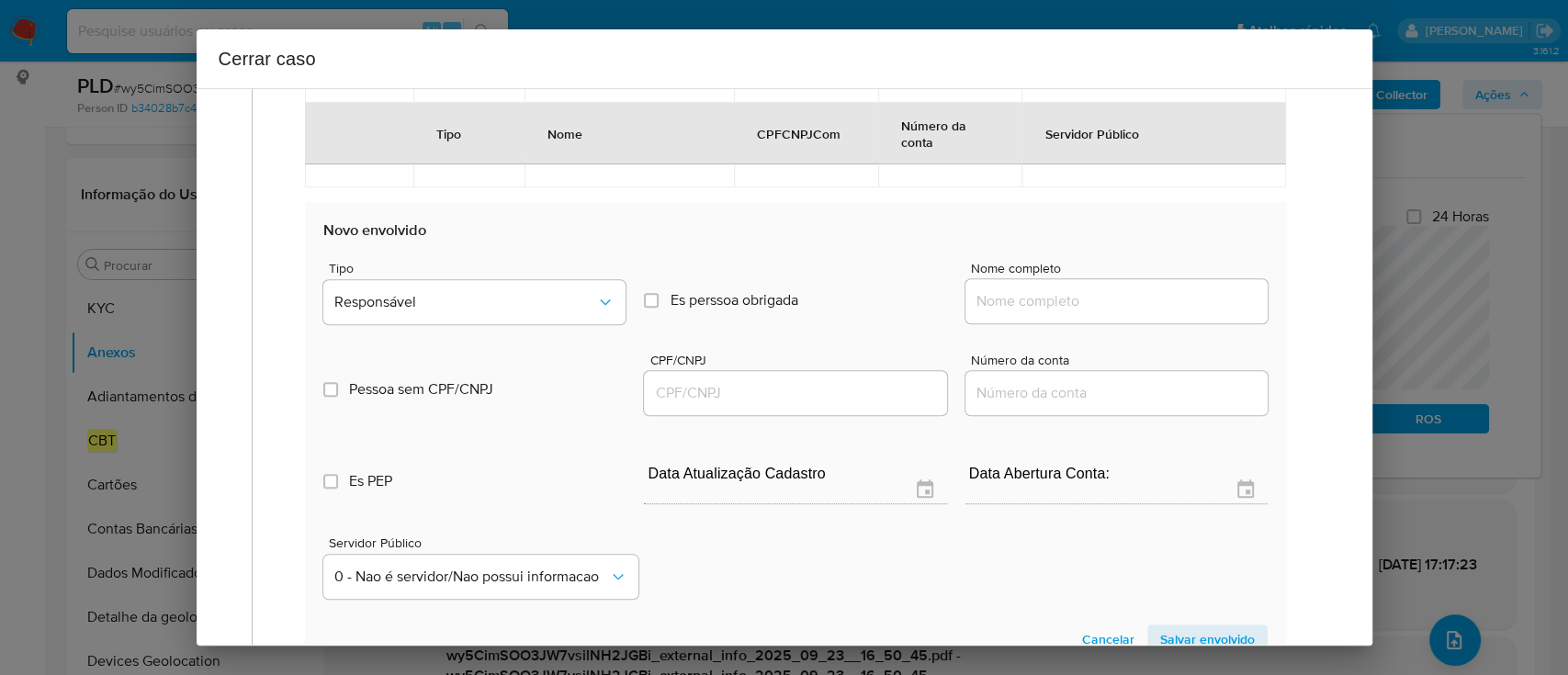
drag, startPoint x: 1084, startPoint y: 305, endPoint x: 1116, endPoint y: 309, distance: 32.2
click at [1084, 305] on input "Nome completo" at bounding box center [1117, 302] width 303 height 24
paste input "Podium Clube Tecnologia Ltda, 55334955000177"
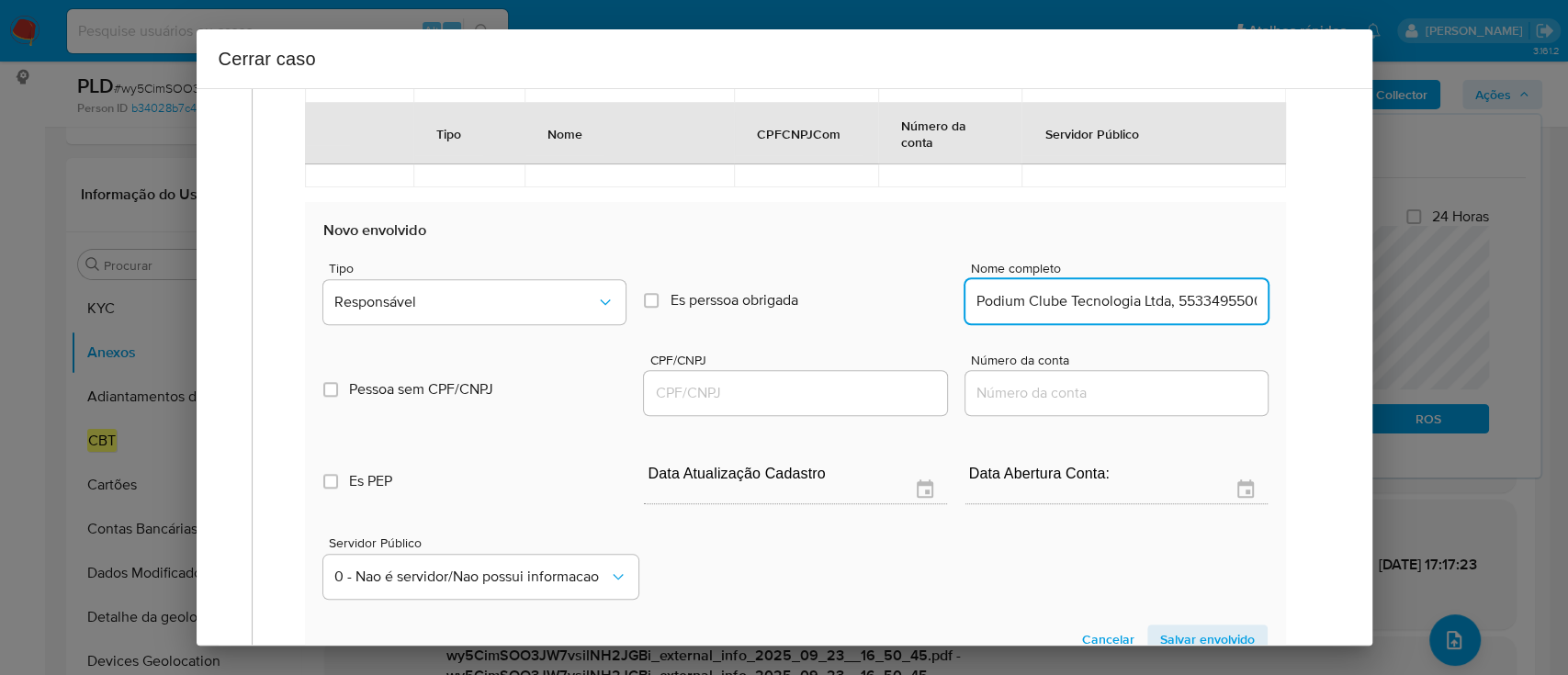
scroll to position [0, 44]
click at [1187, 295] on input "Podium Clube Tecnologia Ltda, 55334955000177" at bounding box center [1117, 302] width 303 height 24
type input "Podium Clube Tecnologia Ltda,"
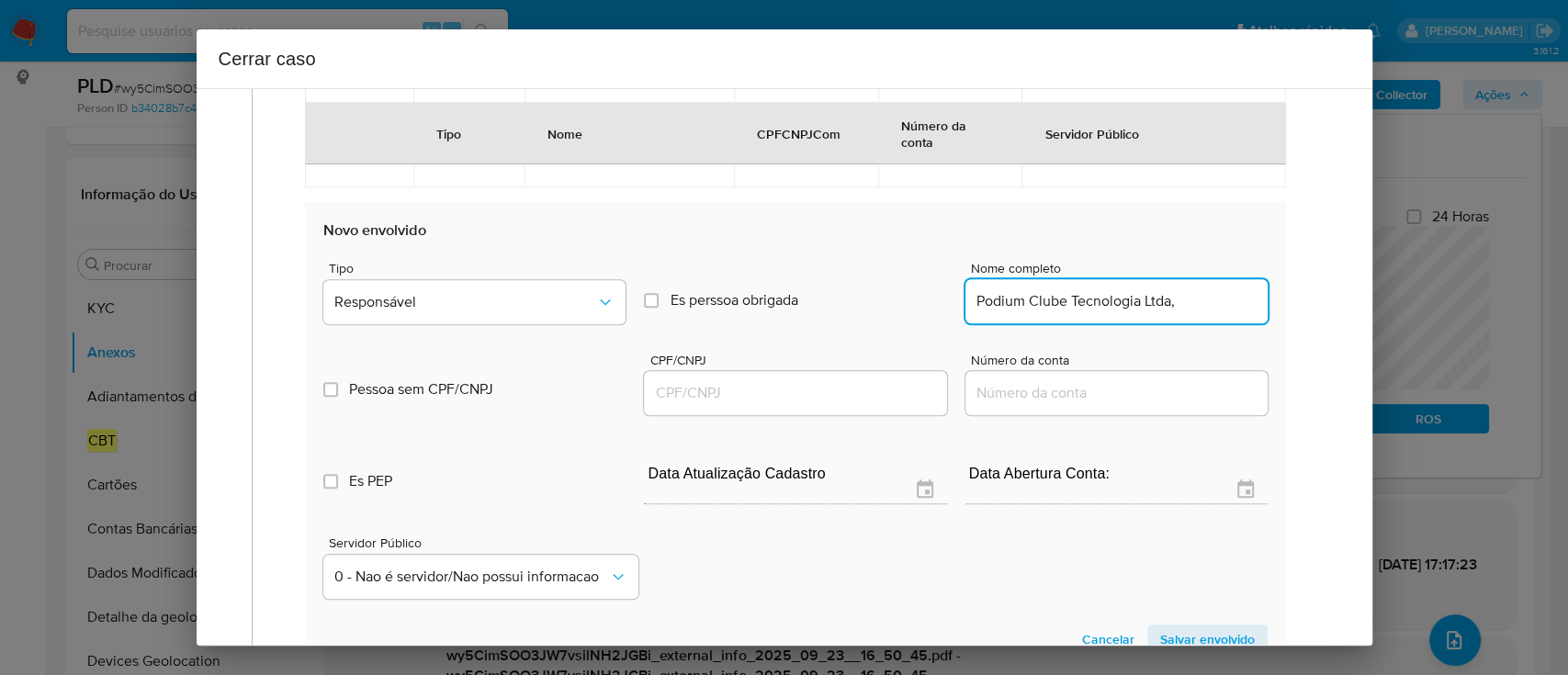
drag, startPoint x: 913, startPoint y: 394, endPoint x: 974, endPoint y: 392, distance: 61.0
click at [913, 394] on input "CPF/CNPJ" at bounding box center [796, 394] width 303 height 24
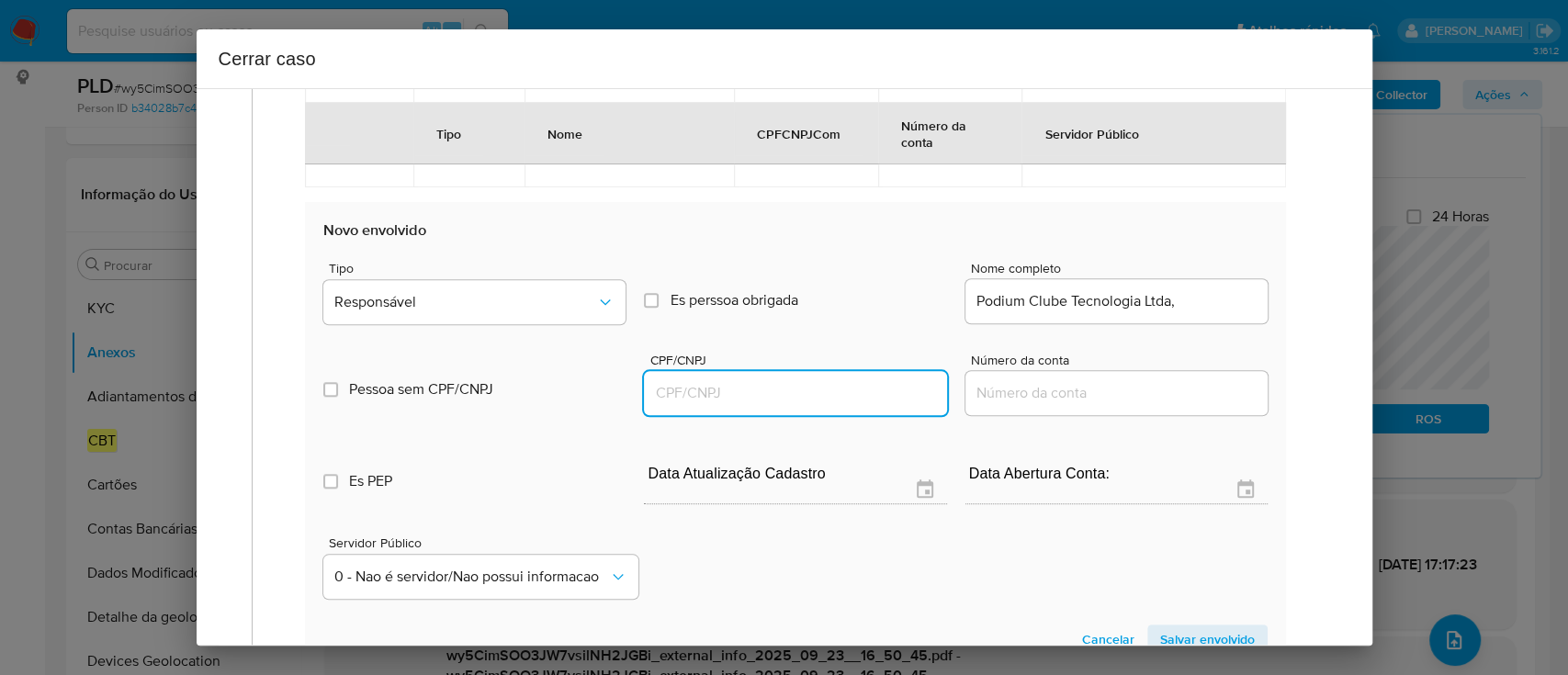
paste input "55334955000177"
type input "55334955000177"
click at [1186, 305] on input "Podium Clube Tecnologia Ltda," at bounding box center [1117, 302] width 303 height 24
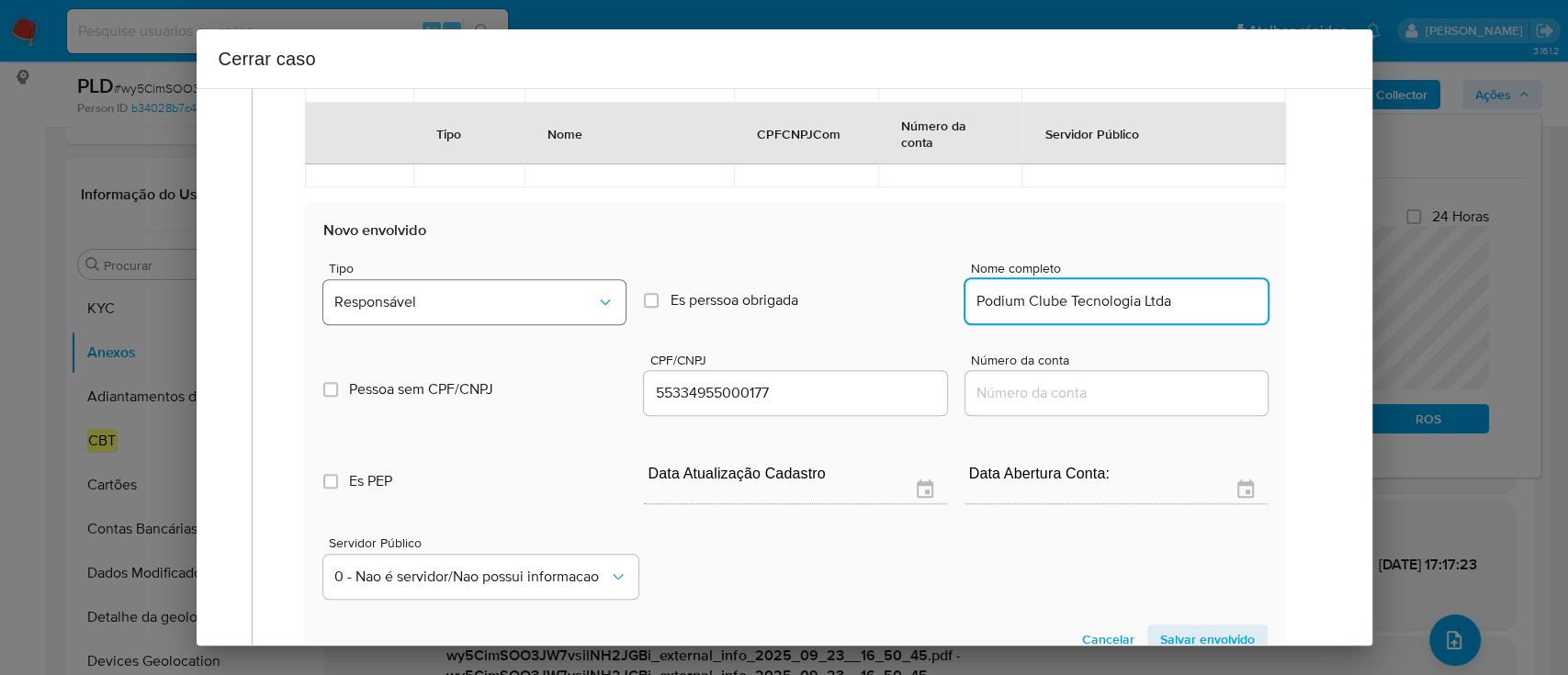
type input "Podium Clube Tecnologia Ltda"
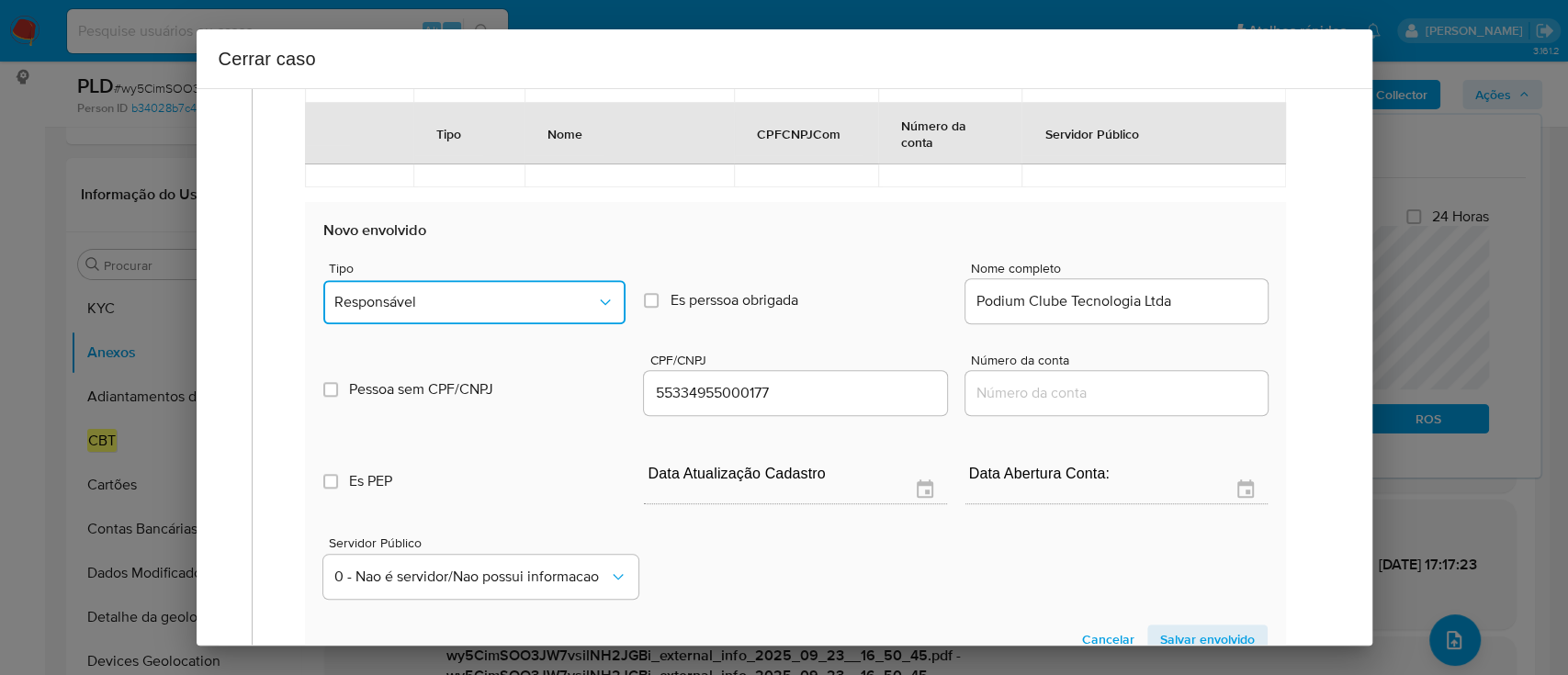
click at [409, 315] on button "Responsável" at bounding box center [474, 302] width 303 height 44
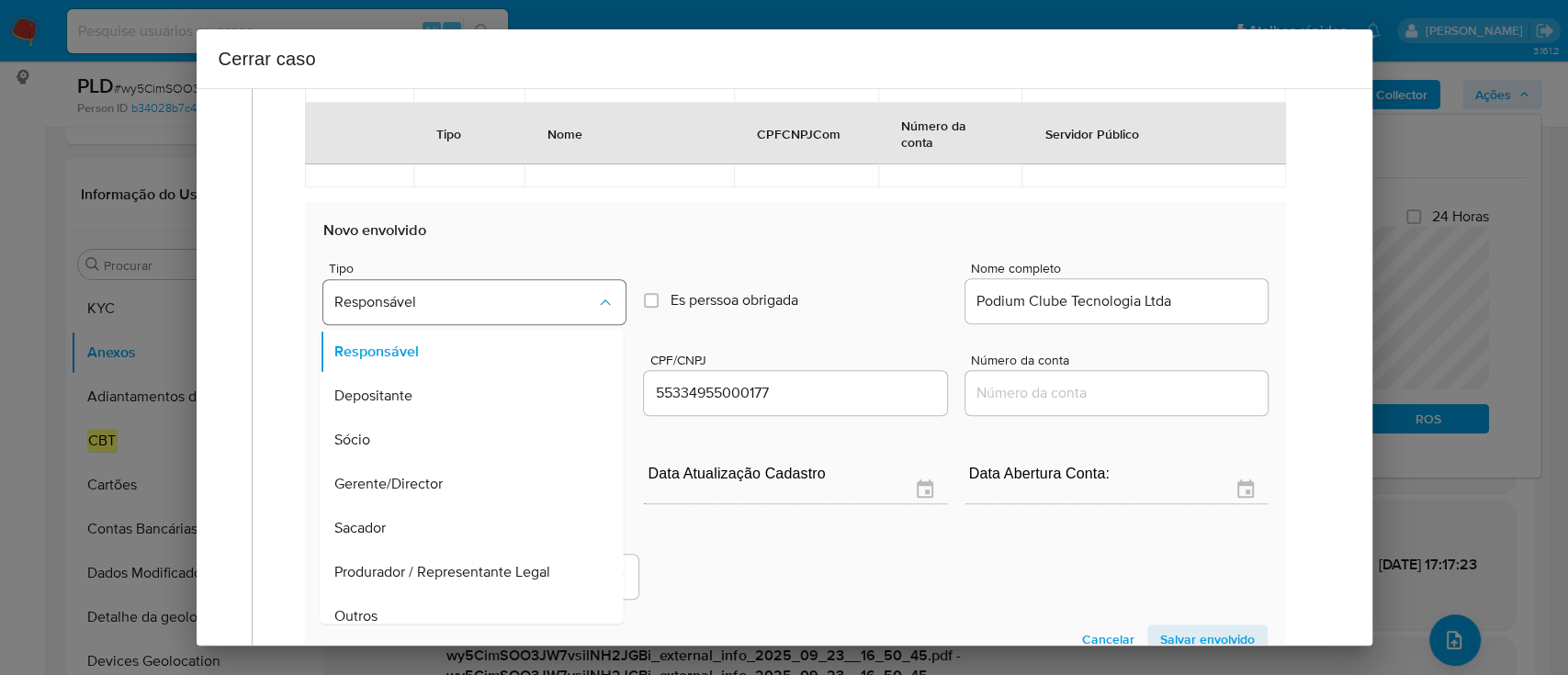
scroll to position [58, 0]
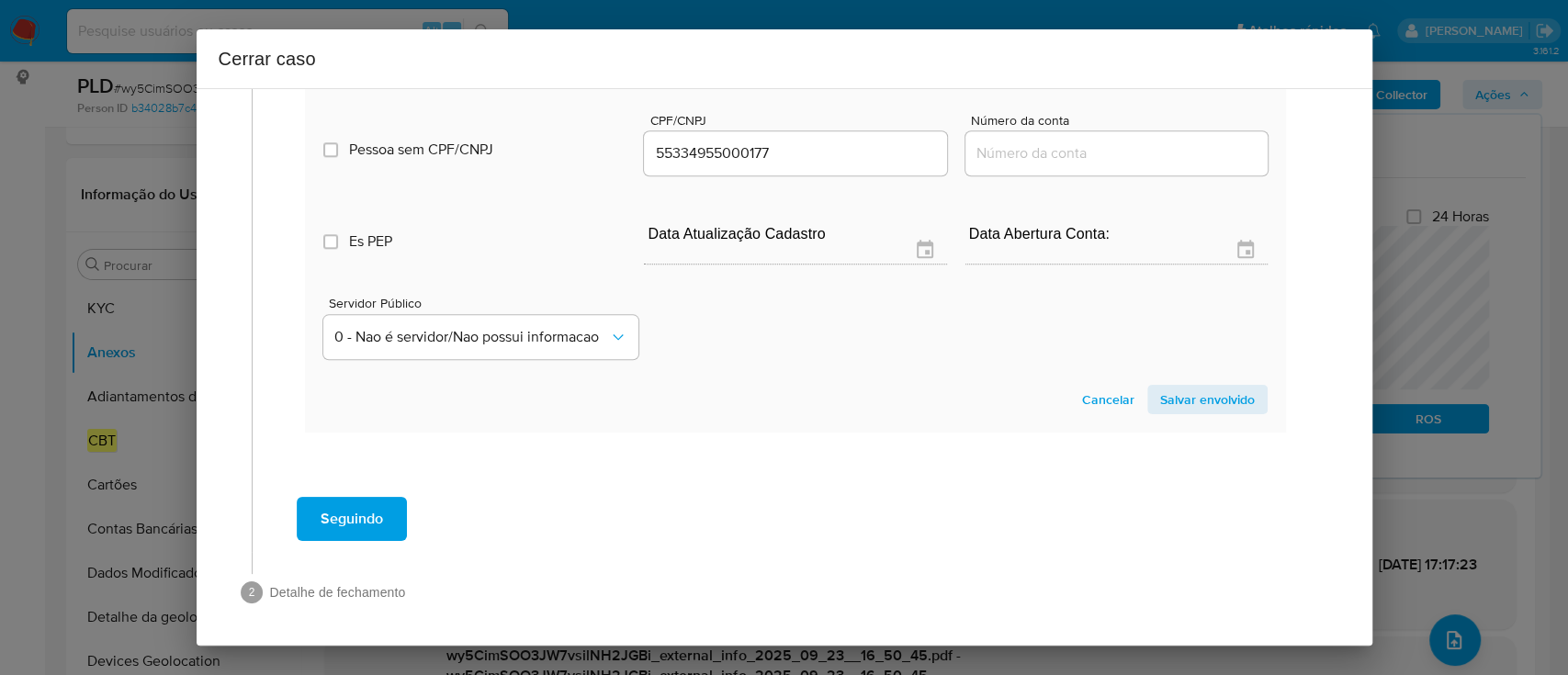
click at [1208, 391] on span "Salvar envolvido" at bounding box center [1208, 400] width 95 height 26
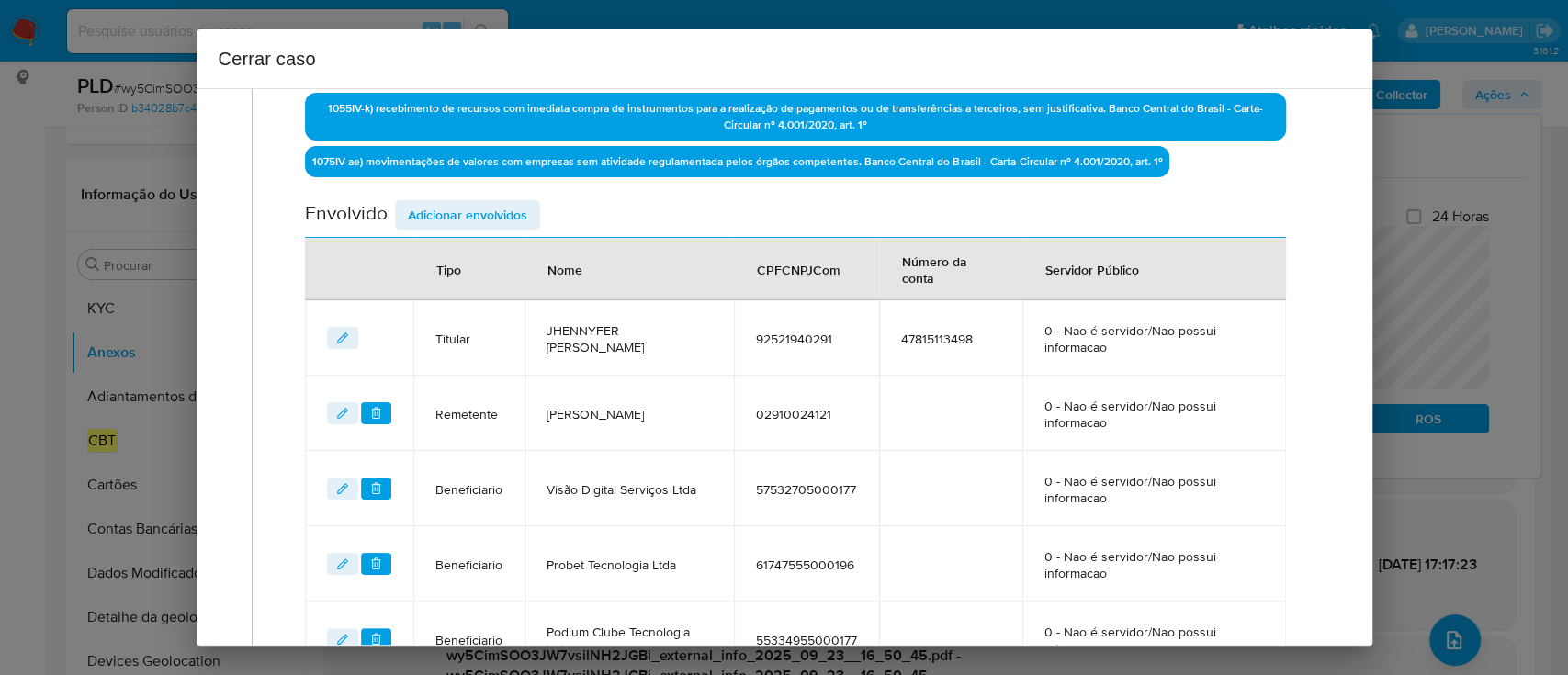
click at [471, 222] on span "Adicionar envolvidos" at bounding box center [467, 215] width 120 height 26
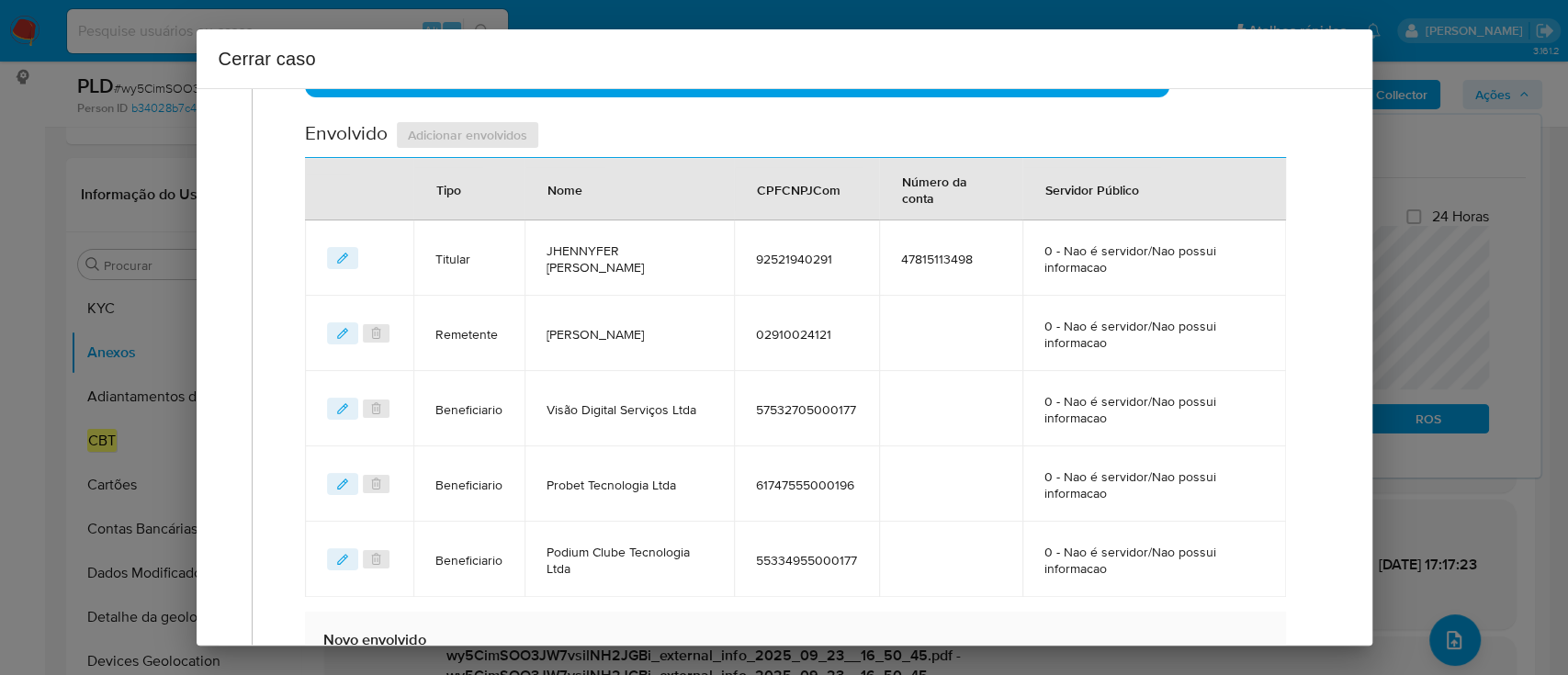
scroll to position [1051, 0]
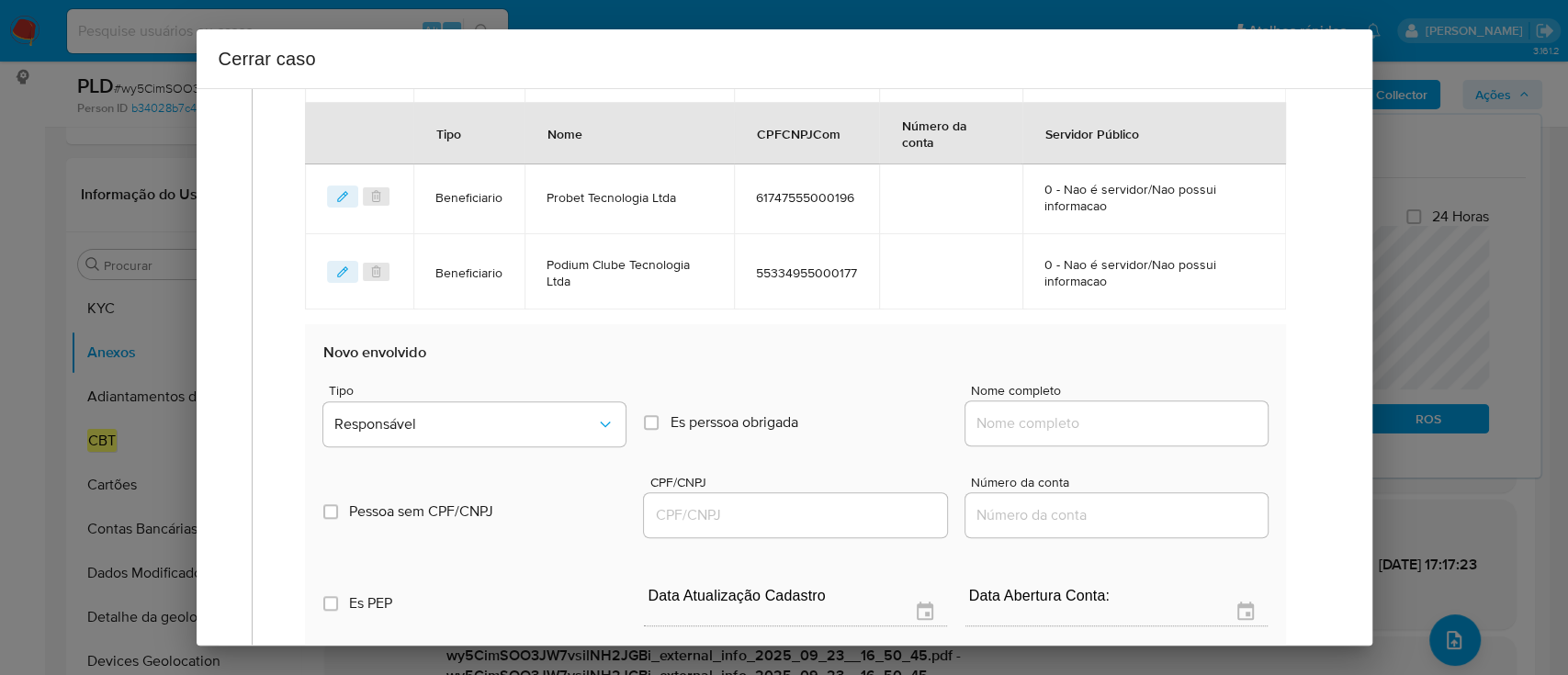
drag, startPoint x: 1104, startPoint y: 415, endPoint x: 1134, endPoint y: 415, distance: 30.0
click at [1104, 415] on input "Nome completo" at bounding box center [1117, 423] width 303 height 24
paste input "Jhennyfer Beatriz Mesquita de Melo 92521940291, 32883339000170"
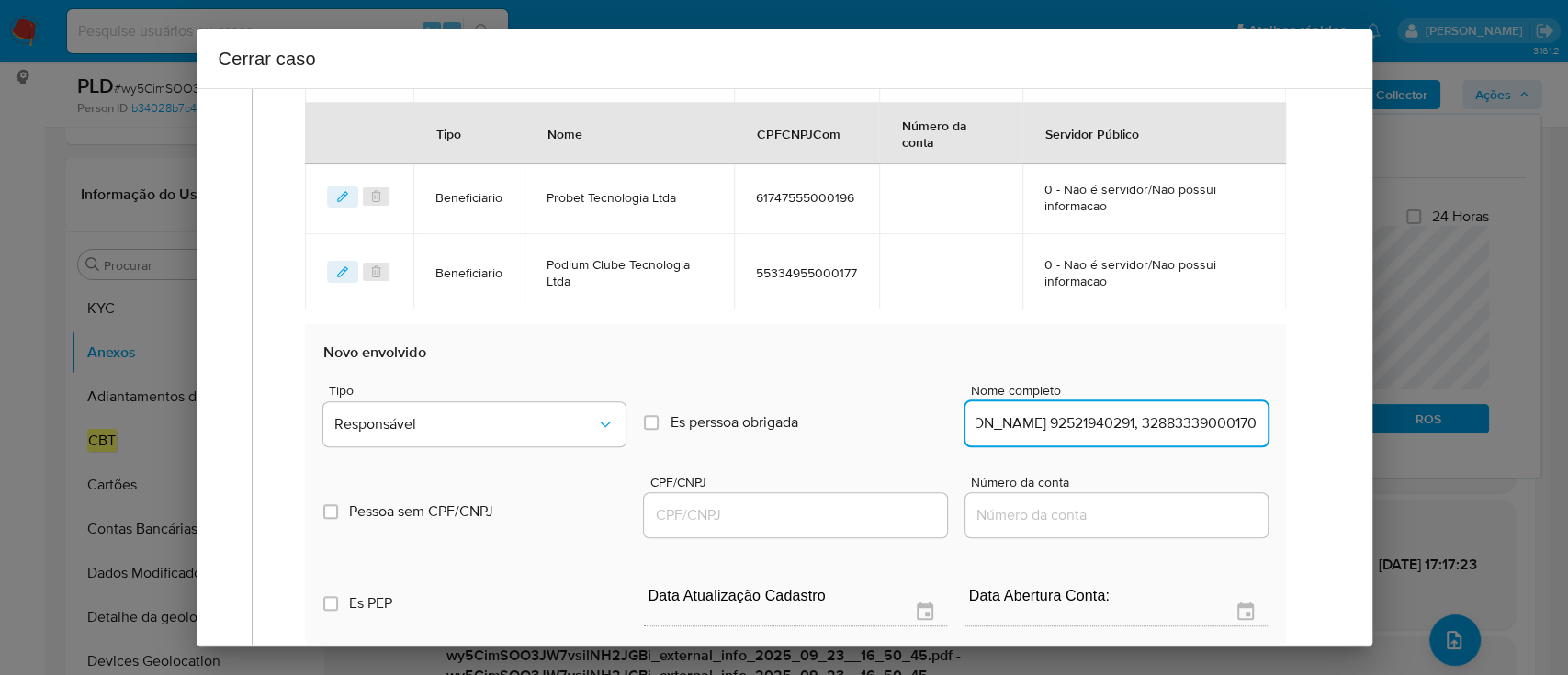
click at [1176, 415] on input "Jhennyfer Beatriz Mesquita de Melo 92521940291, 32883339000170" at bounding box center [1117, 423] width 303 height 24
type input "Jhennyfer Beatriz Mesquita de Melo 92521940291,"
click at [845, 518] on input "CPF/CNPJ" at bounding box center [796, 515] width 303 height 24
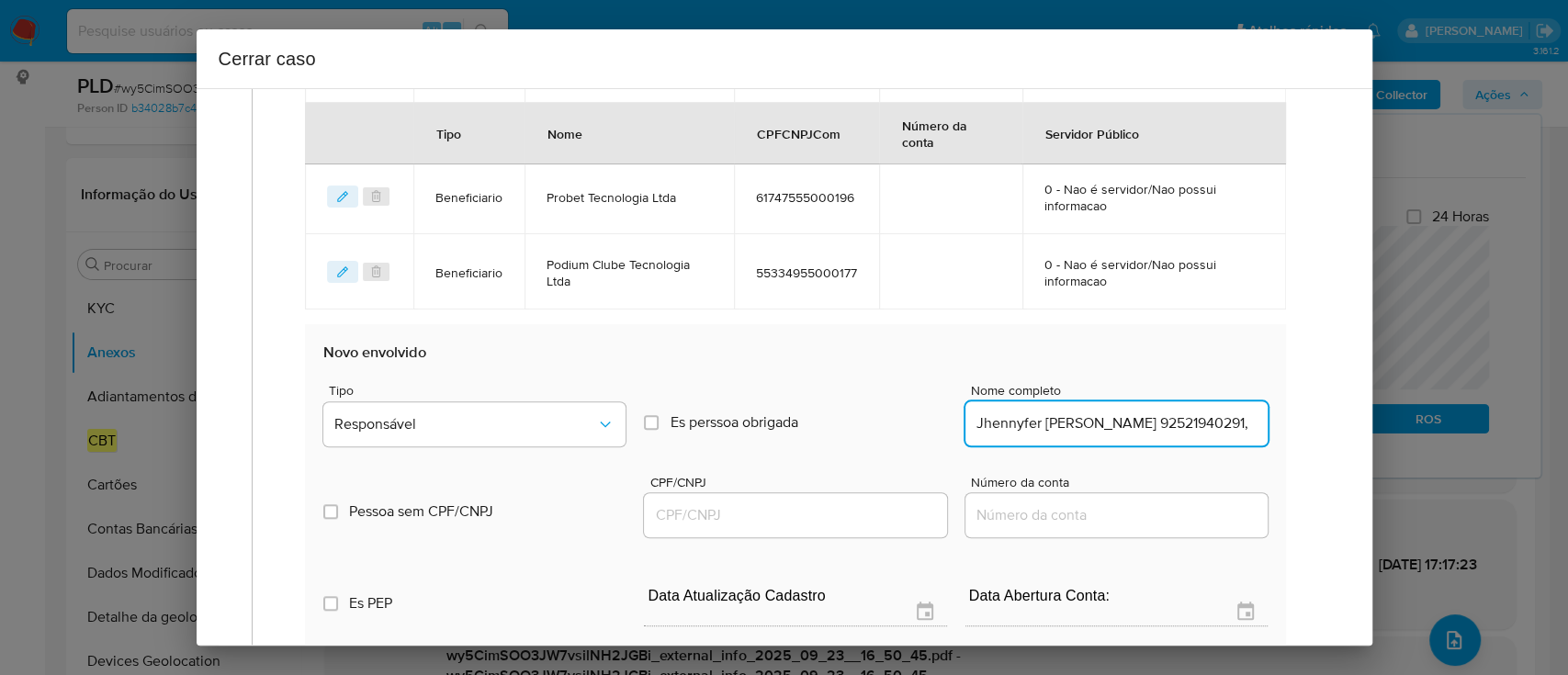
scroll to position [0, 0]
paste input "32883339000170"
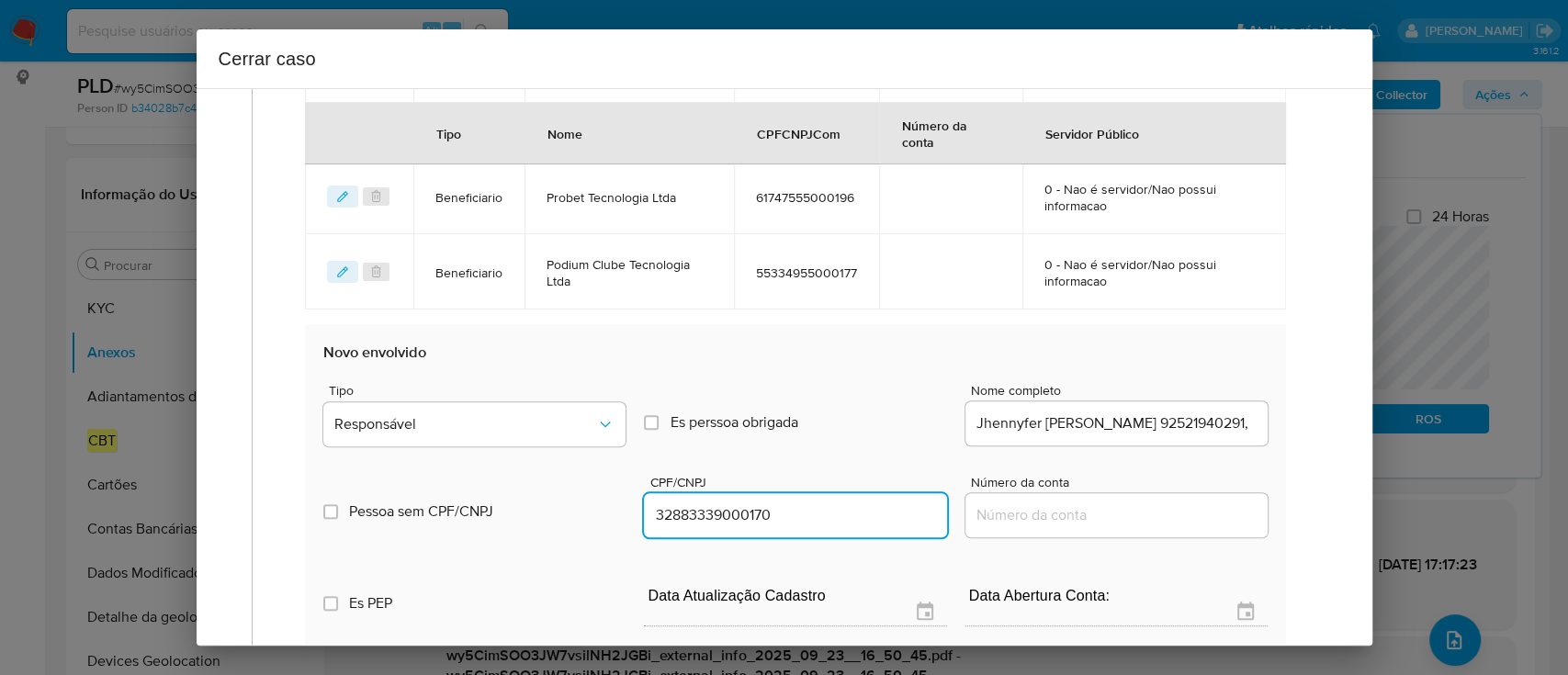
type input "32883339000170"
click at [1134, 424] on input "Jhennyfer Beatriz Mesquita de Melo 92521940291," at bounding box center [1117, 423] width 303 height 24
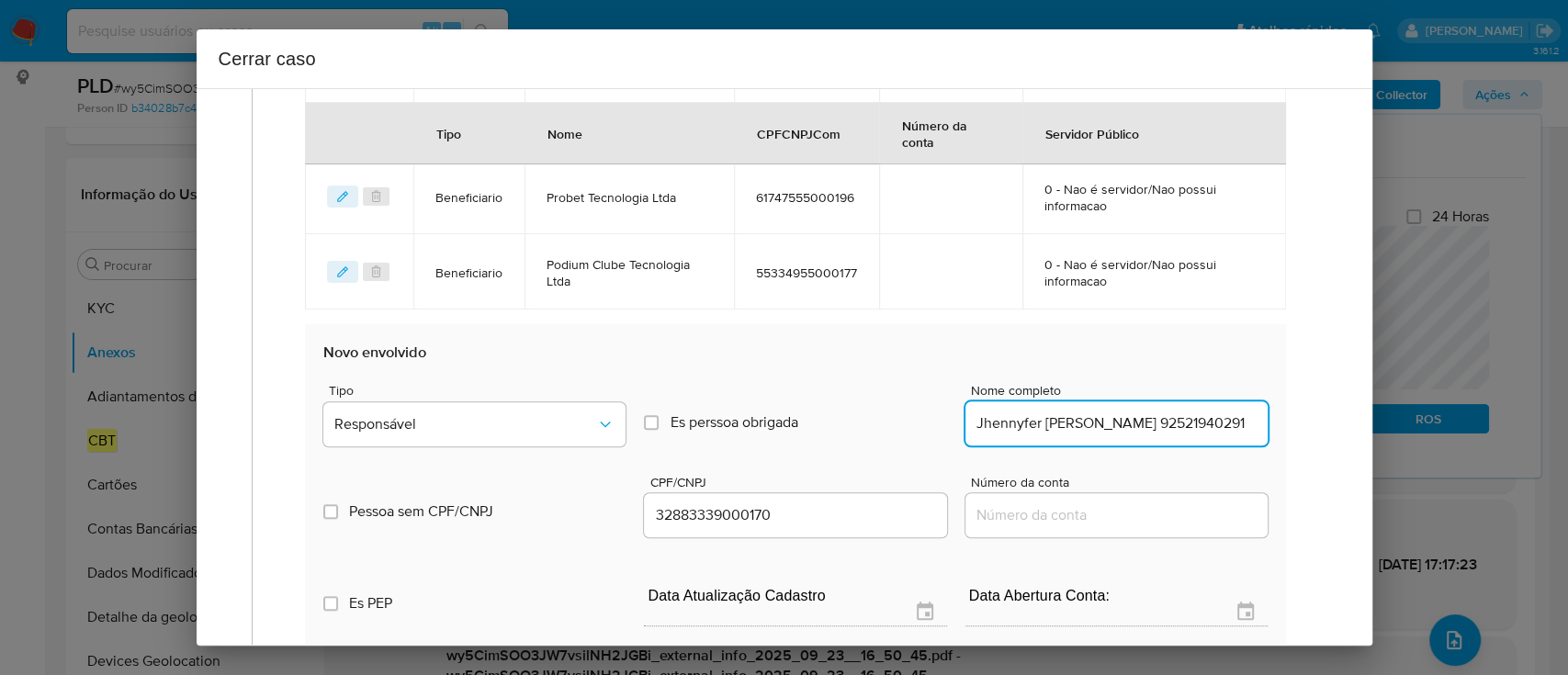
scroll to position [0, 48]
type input "Jhennyfer Beatriz Mesquita de Melo 92521940291"
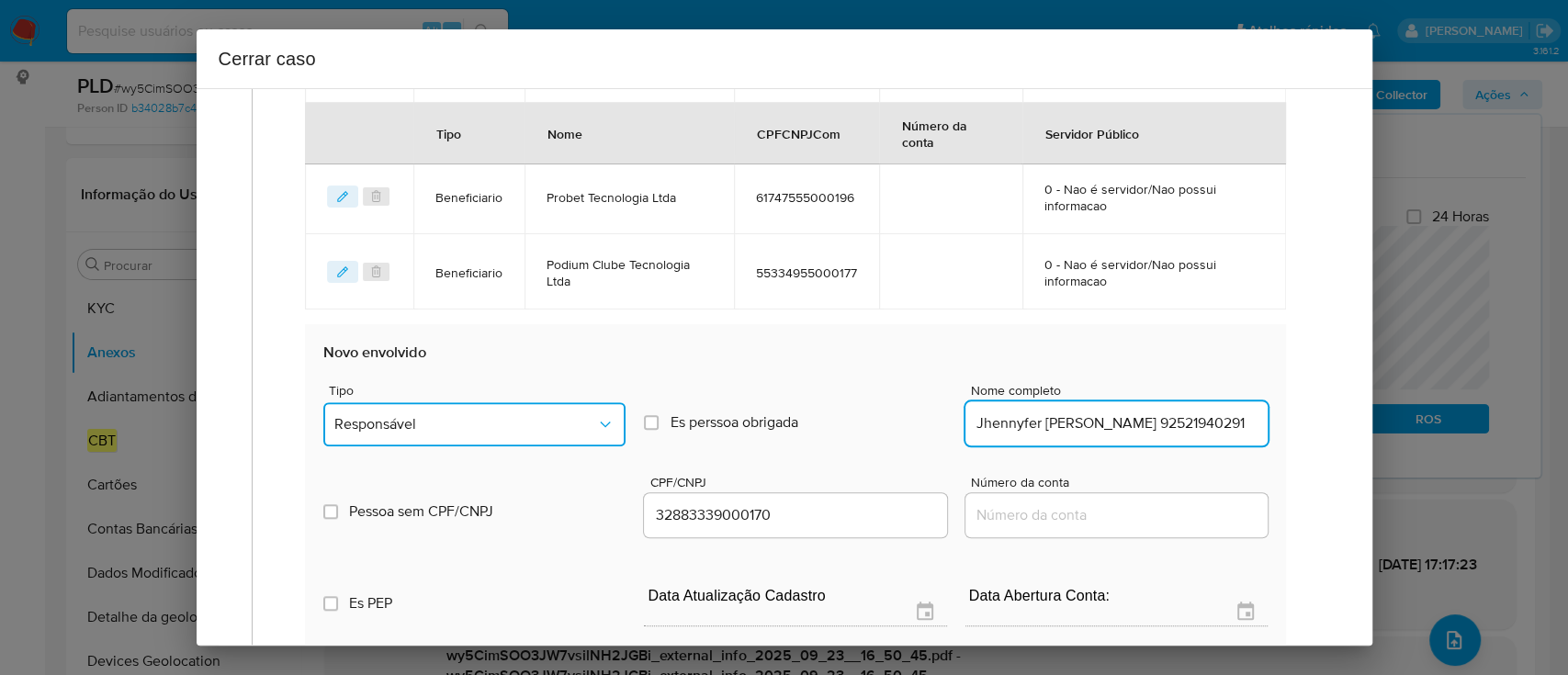
click at [448, 432] on button "Responsável" at bounding box center [474, 423] width 303 height 44
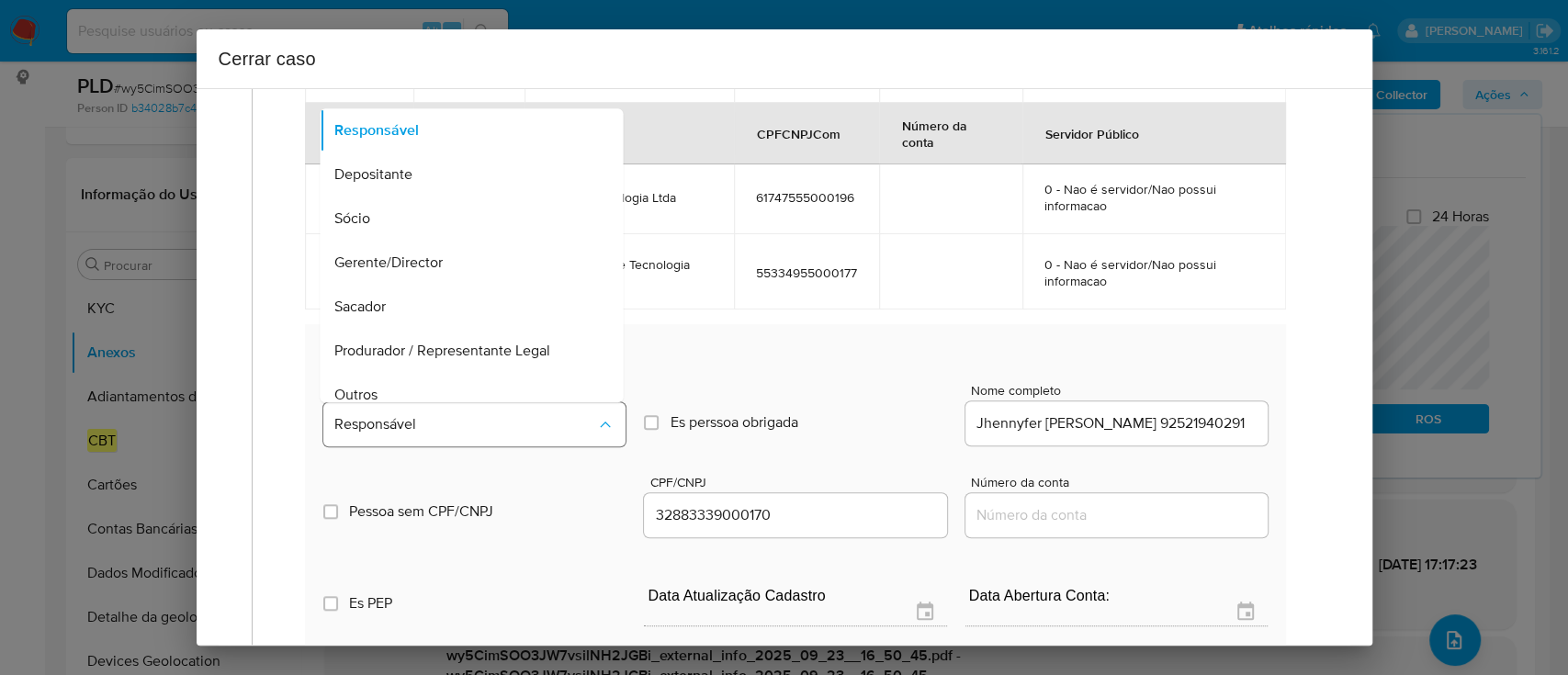
scroll to position [15, 0]
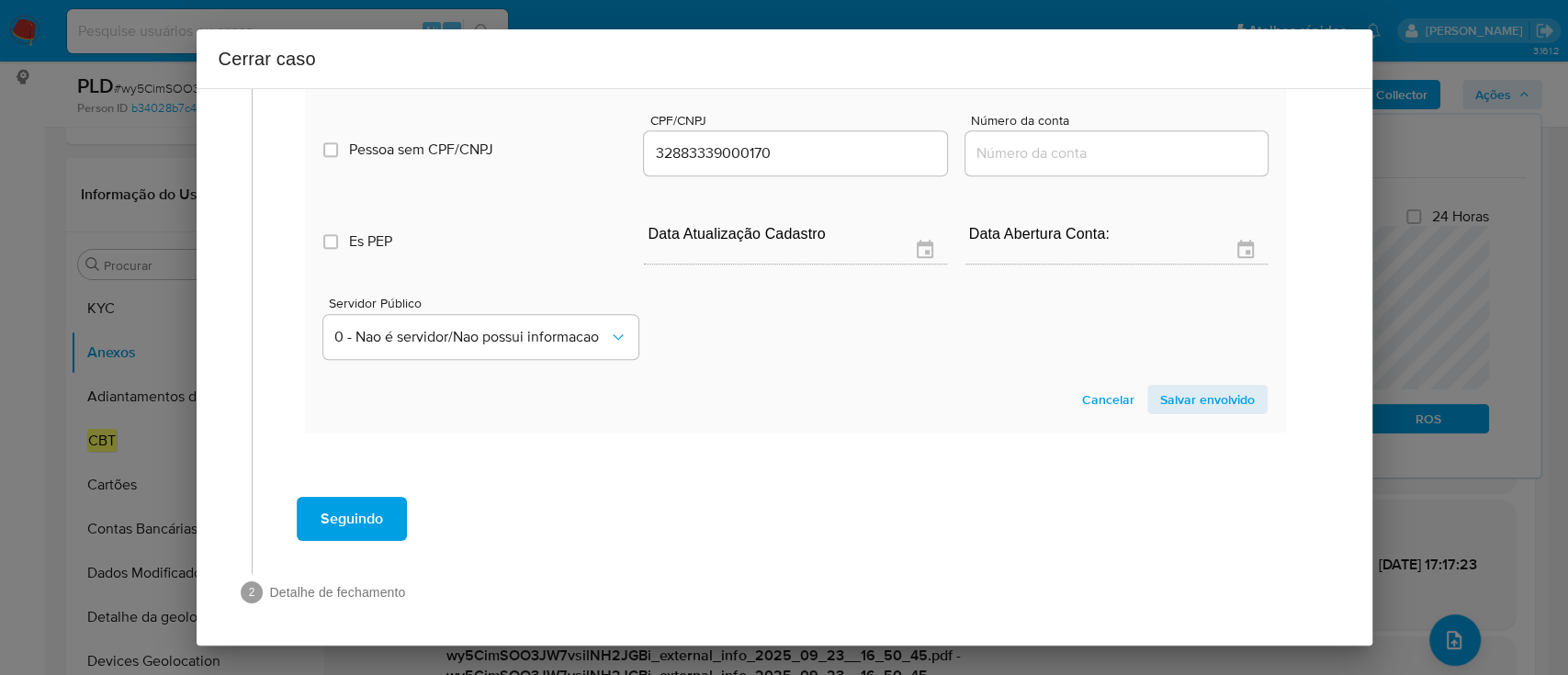
click at [1198, 393] on span "Salvar envolvido" at bounding box center [1208, 400] width 95 height 26
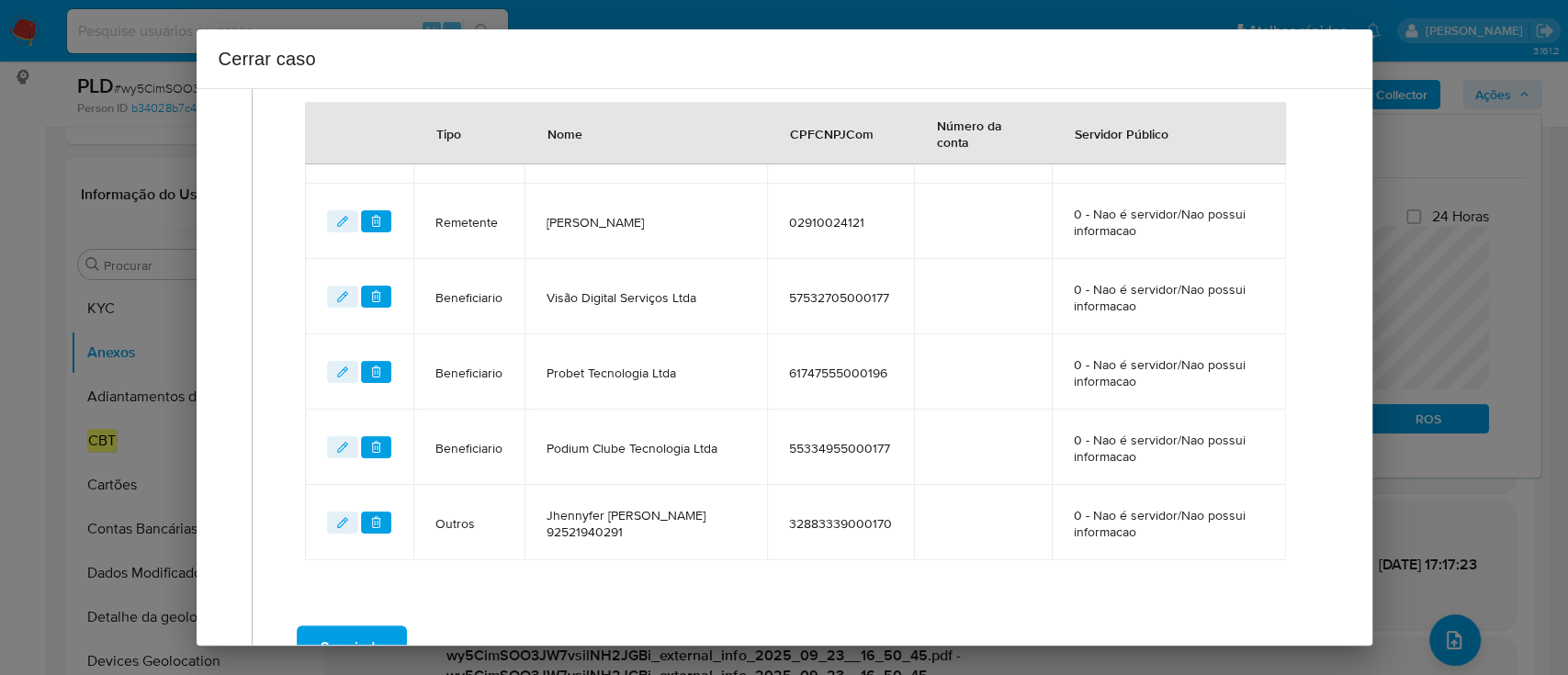
scroll to position [1004, 0]
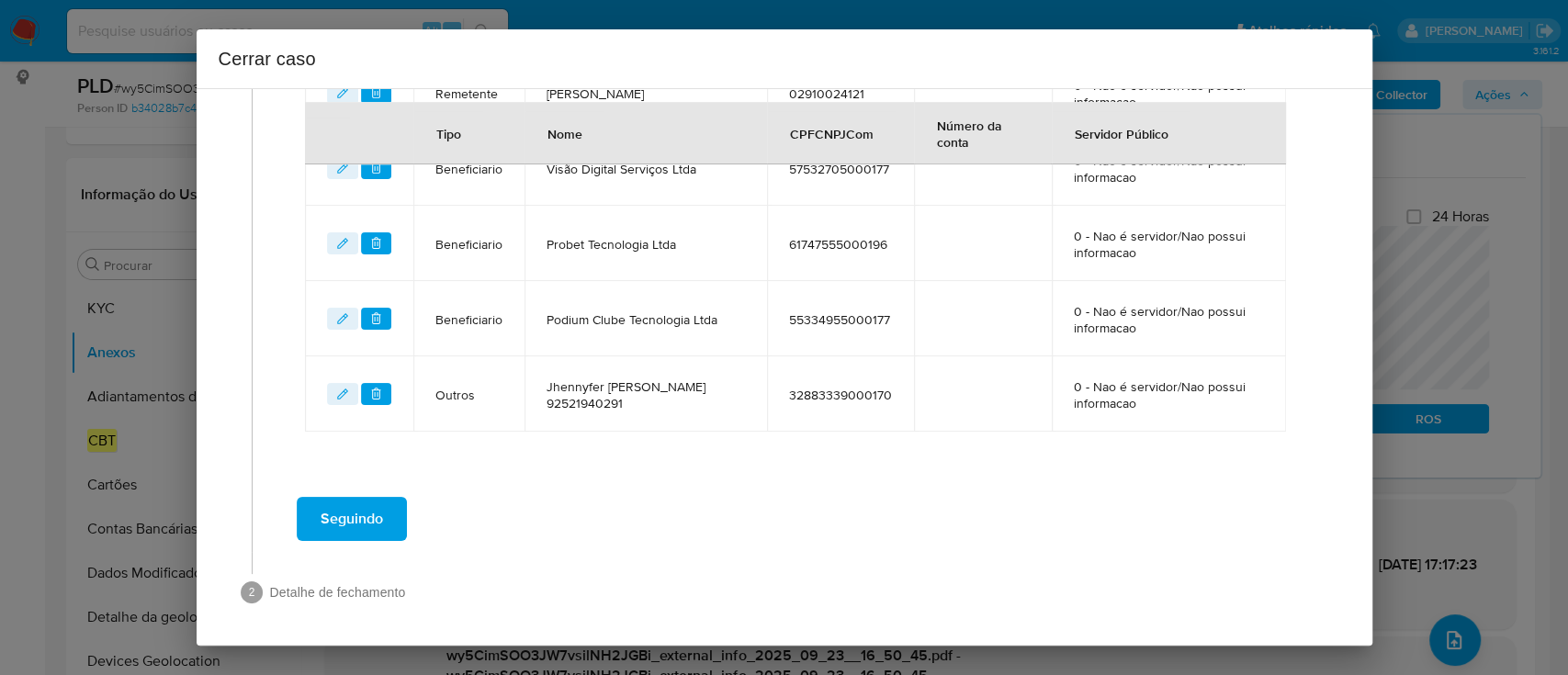
click at [757, 391] on td "Jhennyfer Beatriz Mesquita de Melo 92521940291" at bounding box center [645, 394] width 241 height 75
drag, startPoint x: 371, startPoint y: 527, endPoint x: 358, endPoint y: 530, distance: 13.3
click at [369, 527] on span "Seguindo" at bounding box center [351, 519] width 62 height 41
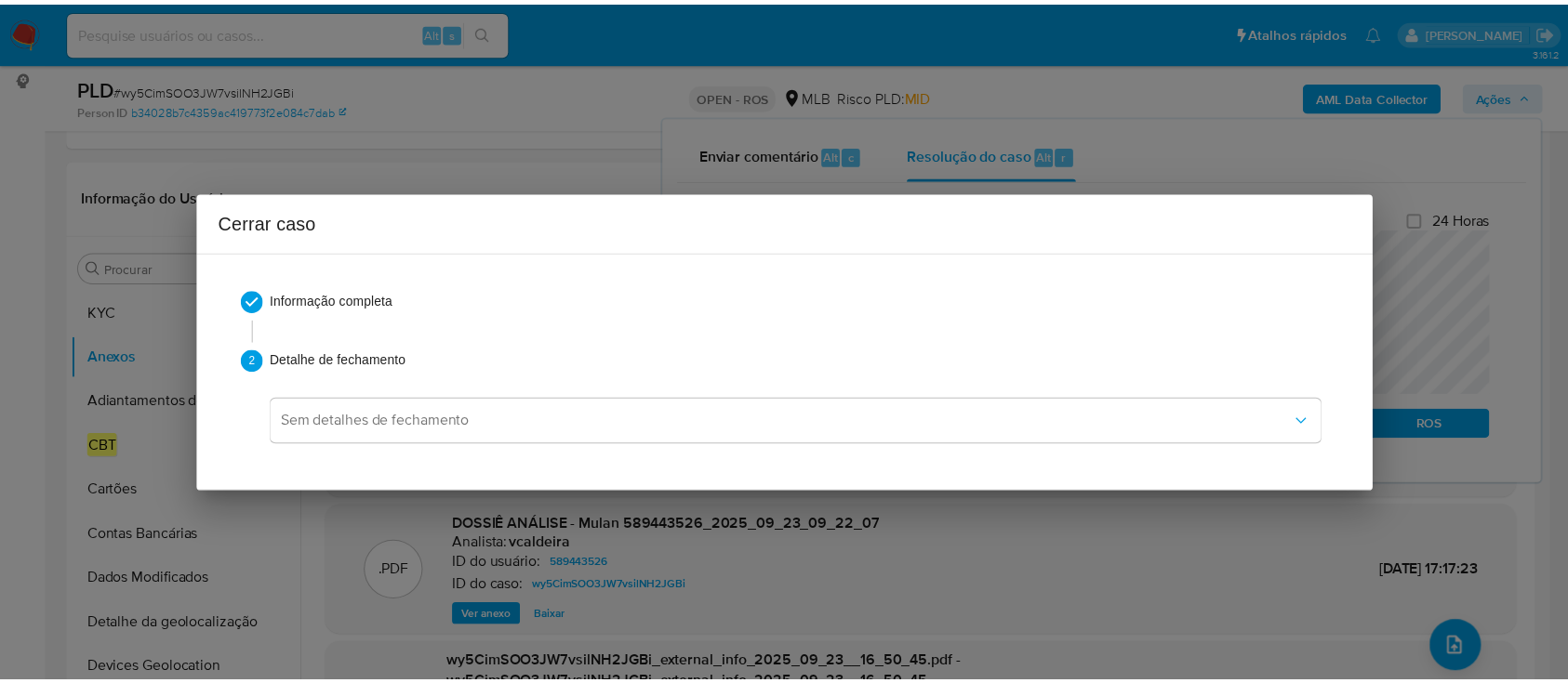
scroll to position [3288, 0]
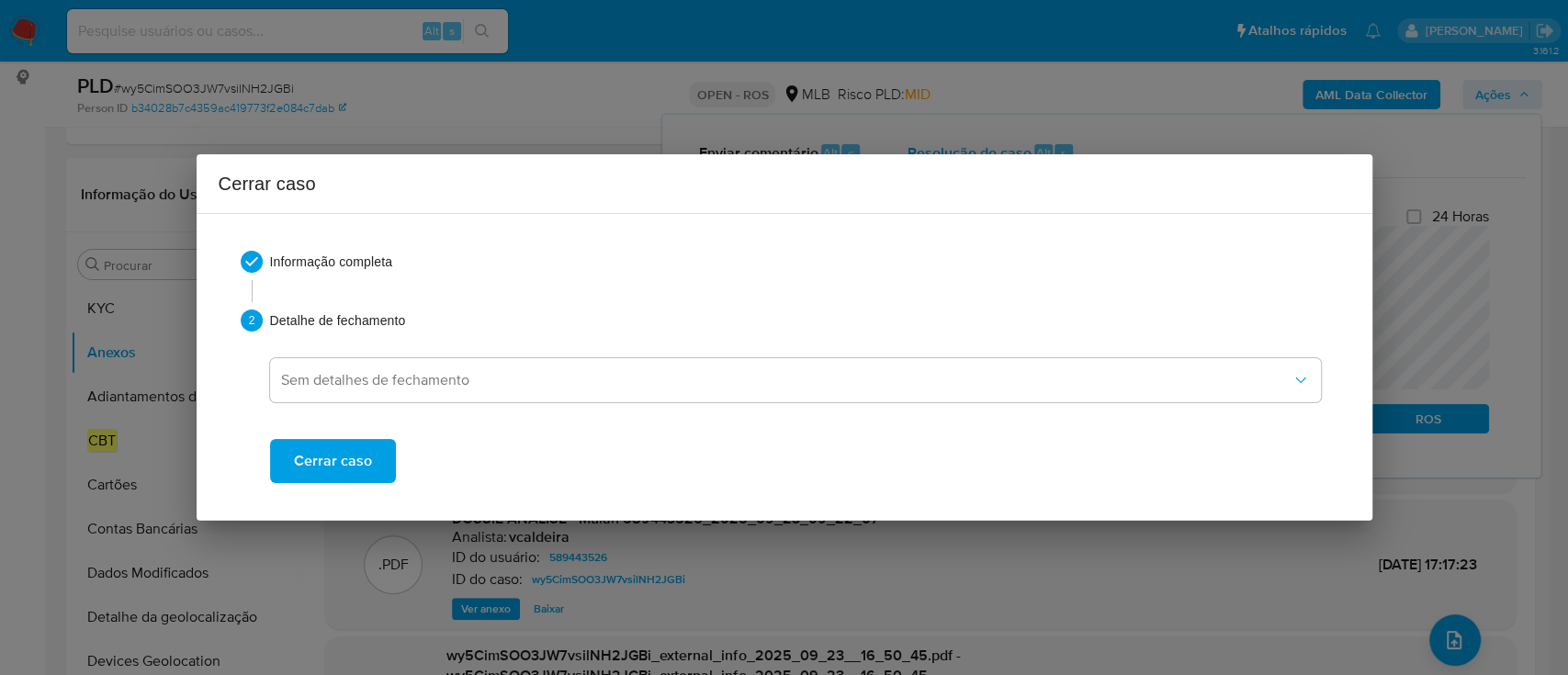
click at [350, 461] on span "Cerrar caso" at bounding box center [333, 461] width 78 height 41
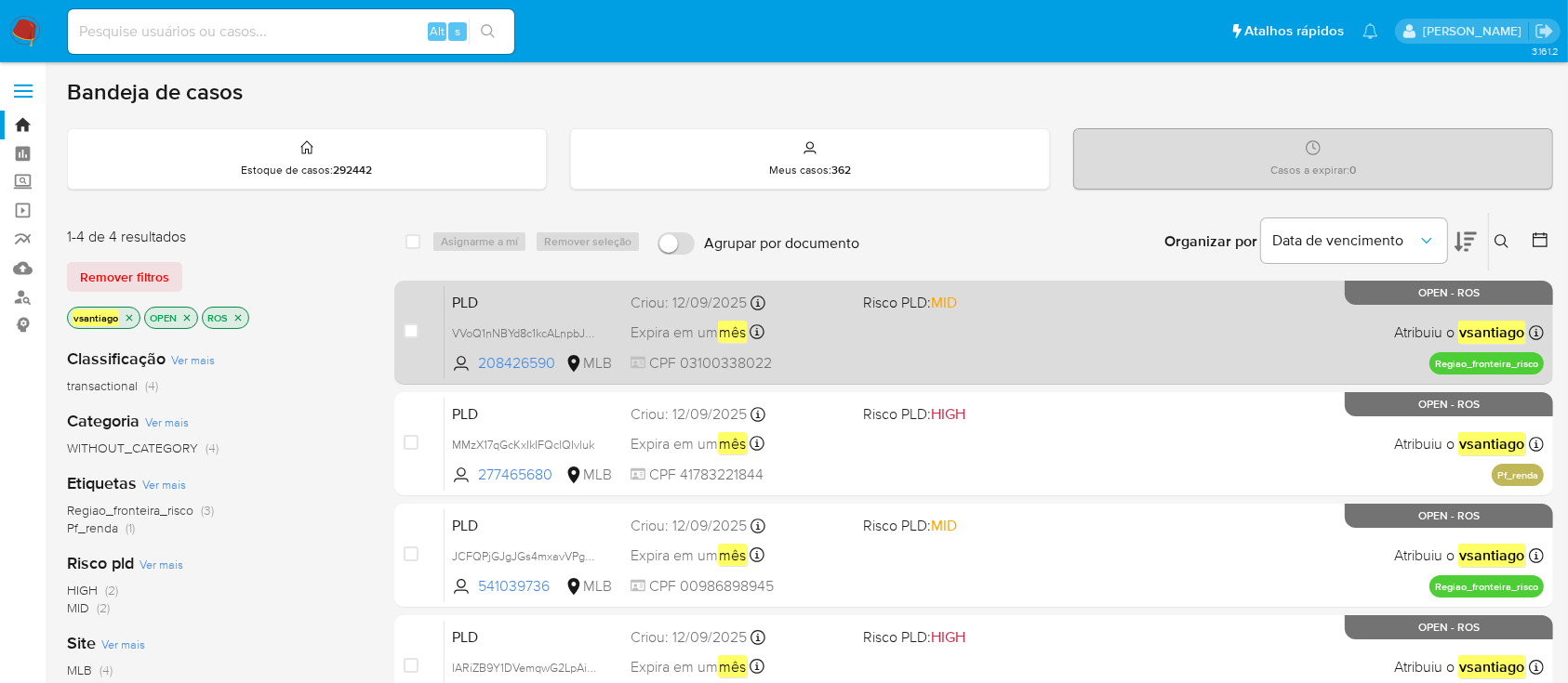
click at [935, 359] on div "PLD VVoQ1nNBYd8c1kcALnpbJA9w 208426590 MLB Risco PLD: MID Criou: [DATE] Criou: …" at bounding box center [995, 333] width 1100 height 94
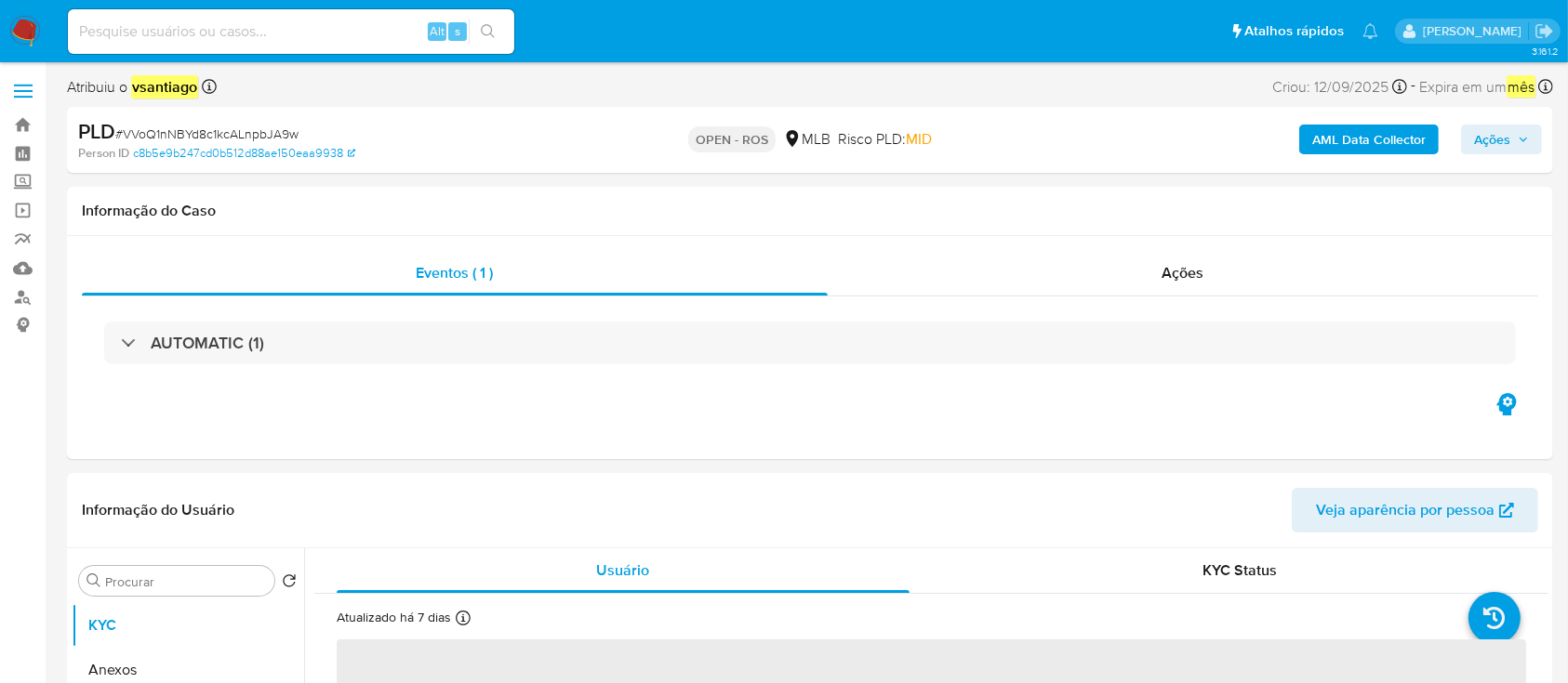
select select "10"
click at [758, 240] on div "Eventos ( 1 ) Ações AUTOMATIC (1)" at bounding box center [809, 347] width 1486 height 223
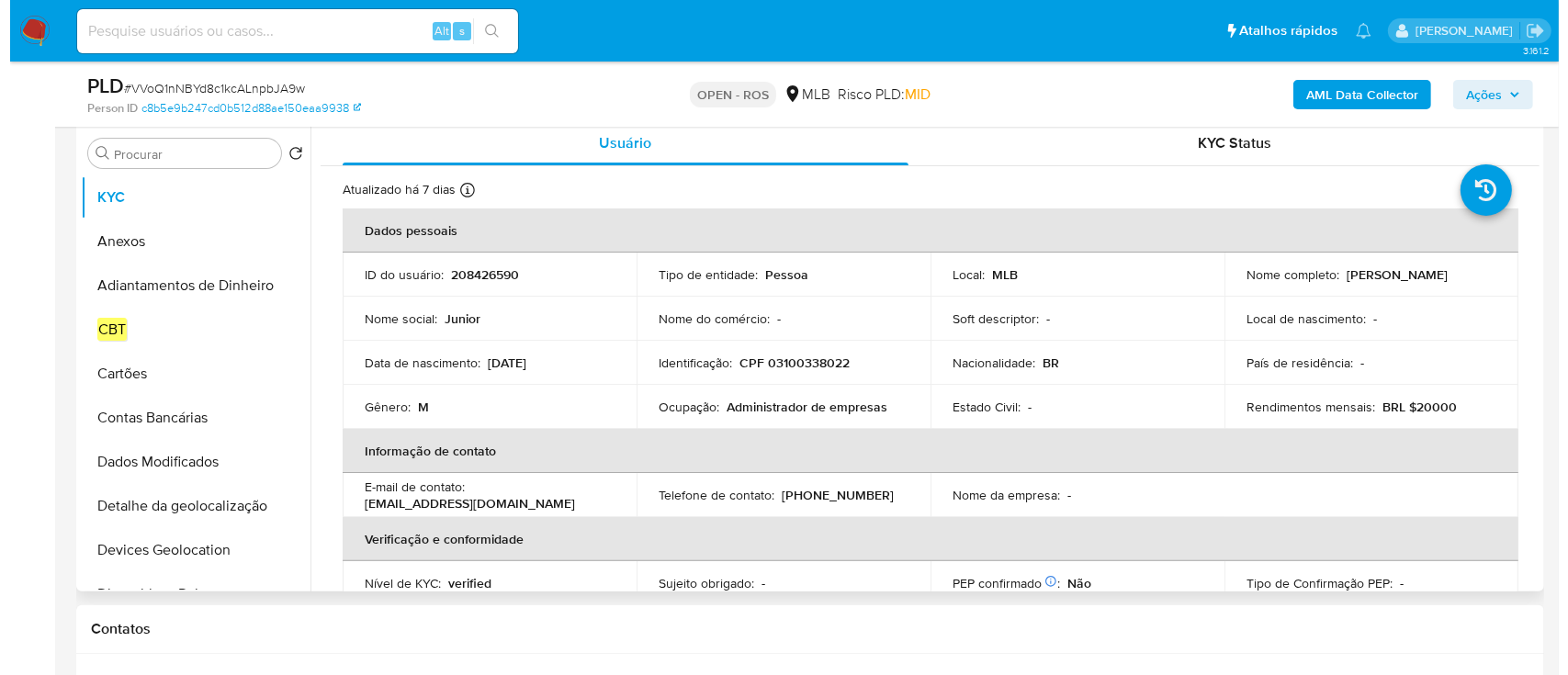
scroll to position [368, 0]
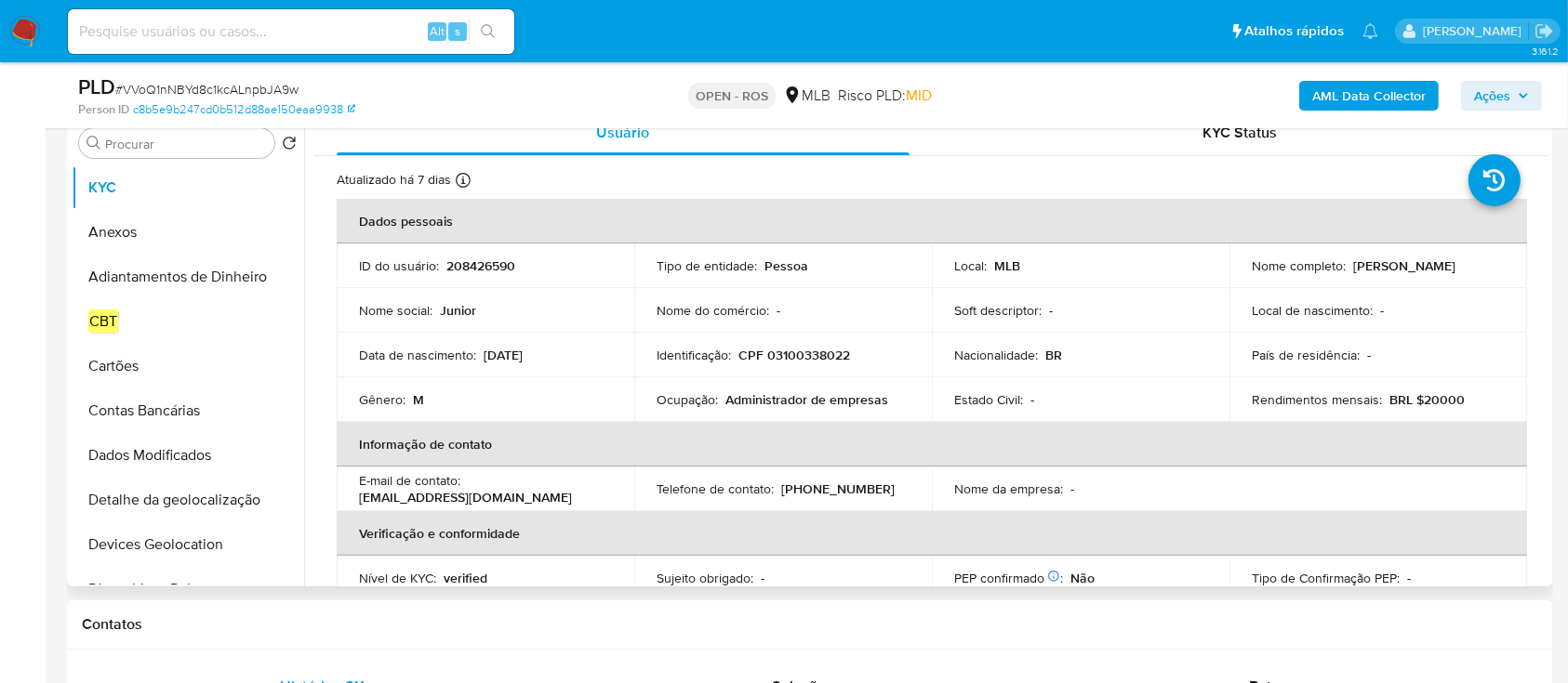
drag, startPoint x: 1245, startPoint y: 277, endPoint x: 1394, endPoint y: 270, distance: 149.2
click at [1394, 270] on td "Nome completo : [PERSON_NAME]" at bounding box center [1378, 265] width 298 height 44
copy p "[PERSON_NAME]"
click at [799, 352] on p "CPF 03100338022" at bounding box center [794, 355] width 112 height 17
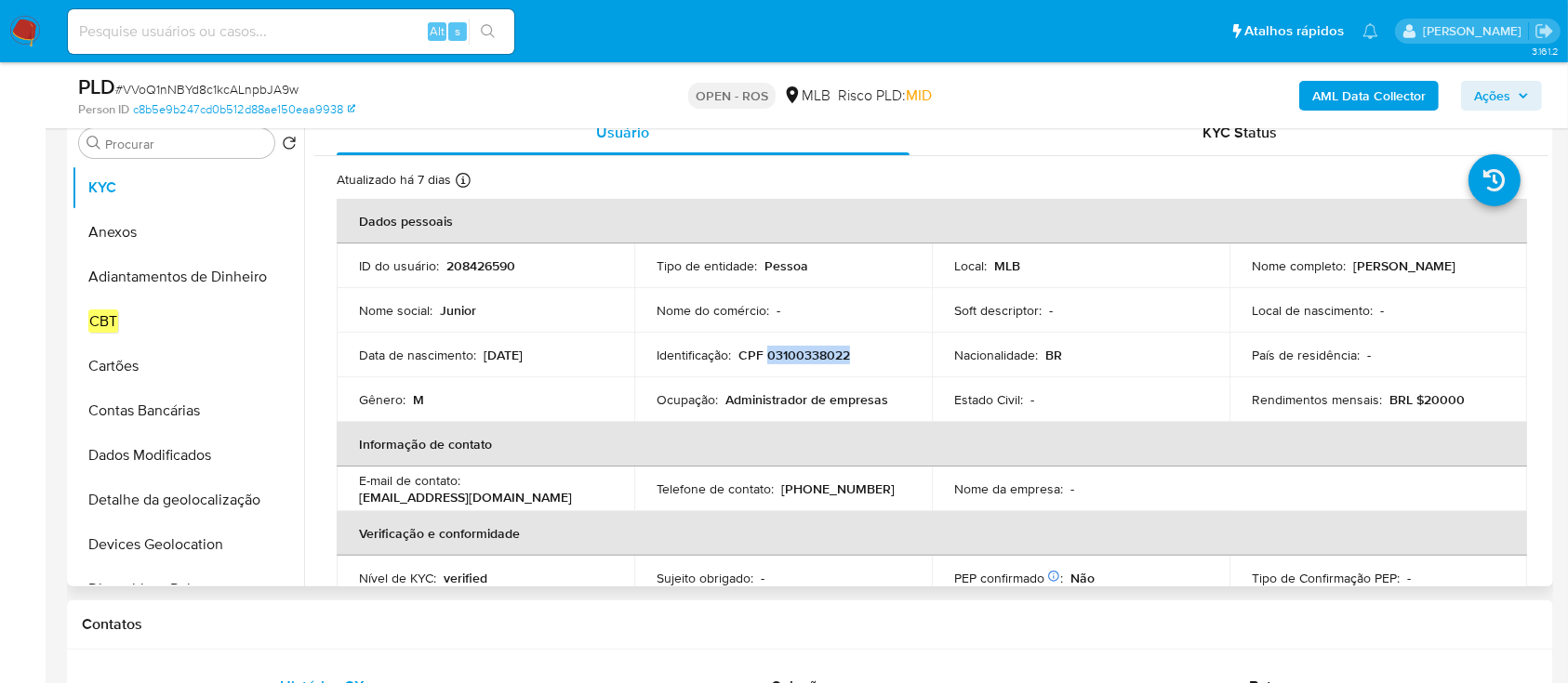
copy p "03100338022"
click at [151, 237] on button "Anexos" at bounding box center [180, 232] width 218 height 44
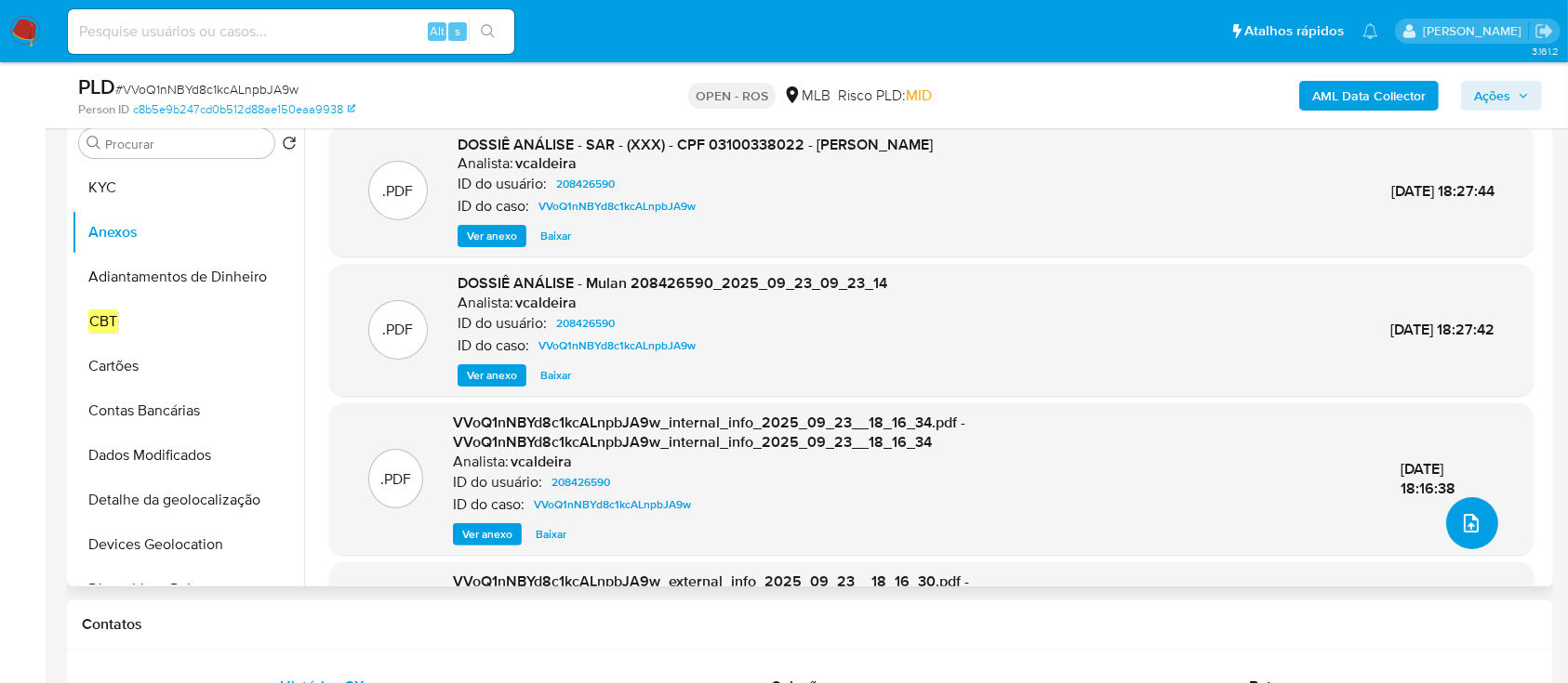
click at [1466, 544] on button "upload-file" at bounding box center [1472, 522] width 52 height 52
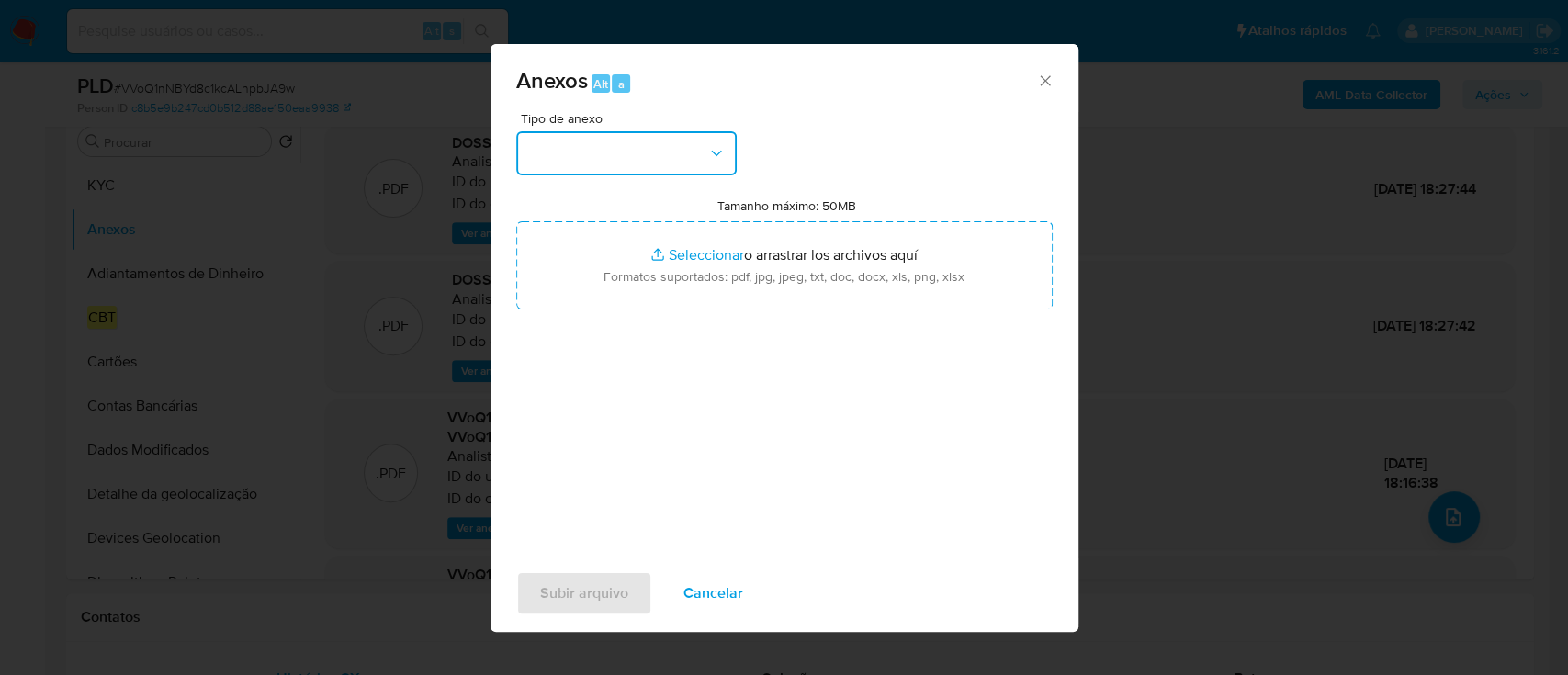
click at [590, 155] on button "button" at bounding box center [626, 152] width 220 height 44
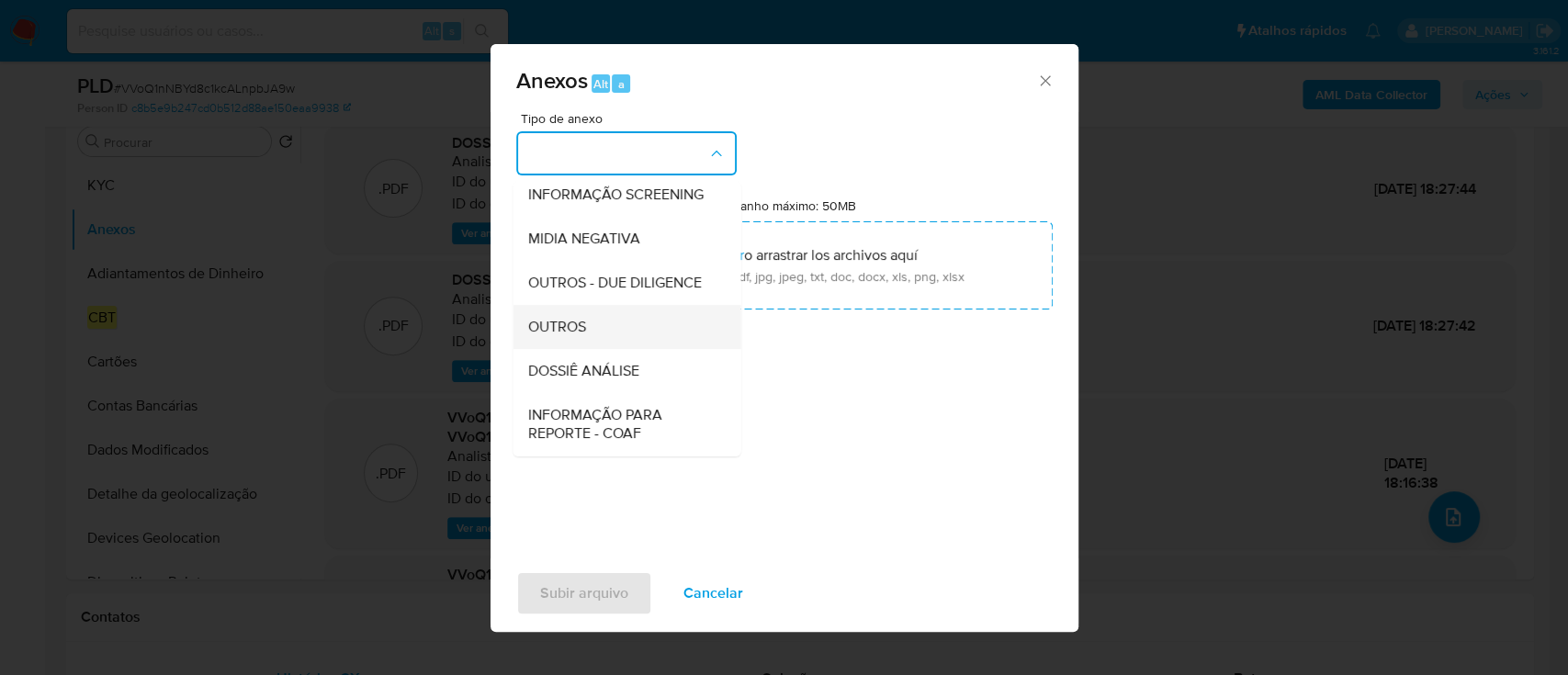
scroll to position [282, 0]
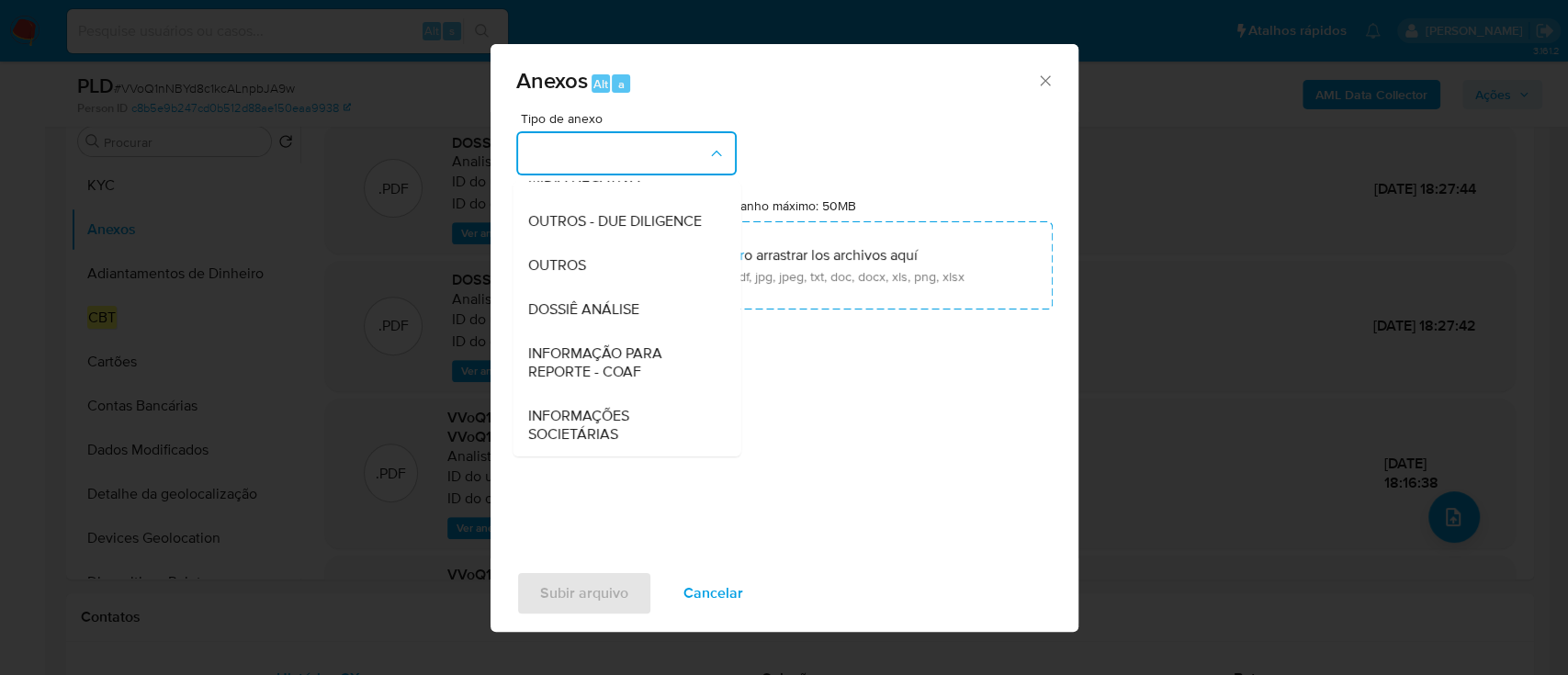
click at [630, 375] on span "INFORMAÇÃO PARA REPORTE - COAF" at bounding box center [621, 363] width 188 height 37
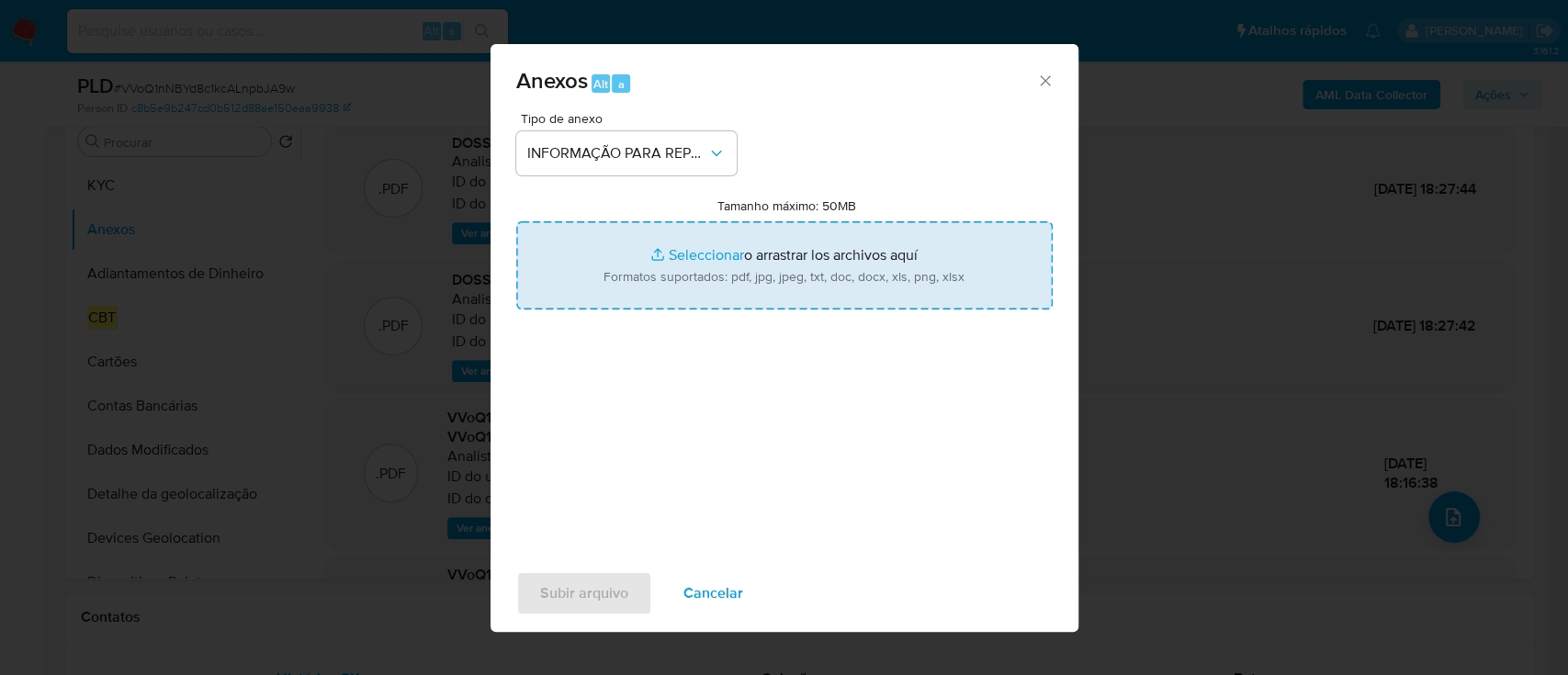
type input "C:\fakepath\SAR - VVoQ1nNBYd8c1kcALnpbJA9w - CPF 03100338022 - [PERSON_NAME].do…"
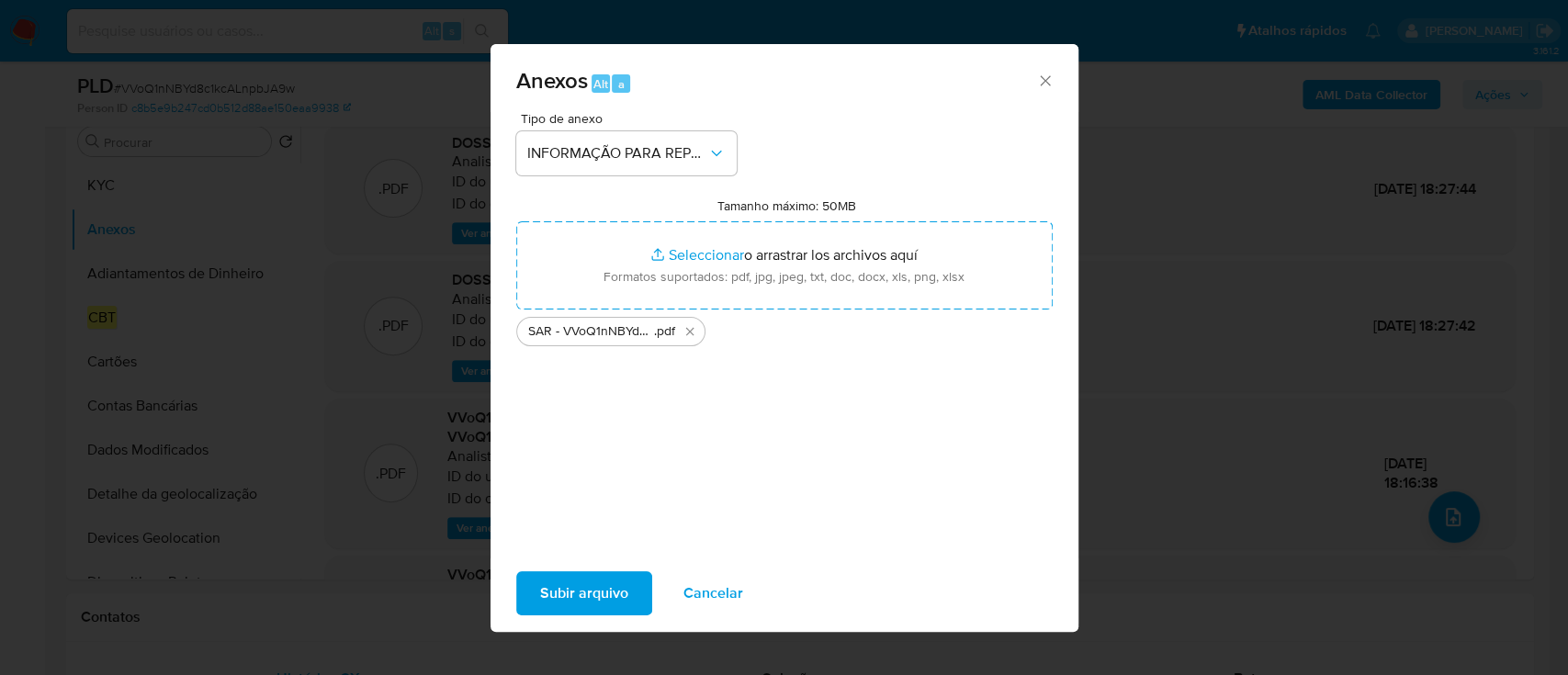
click at [616, 584] on span "Subir arquivo" at bounding box center [584, 593] width 88 height 41
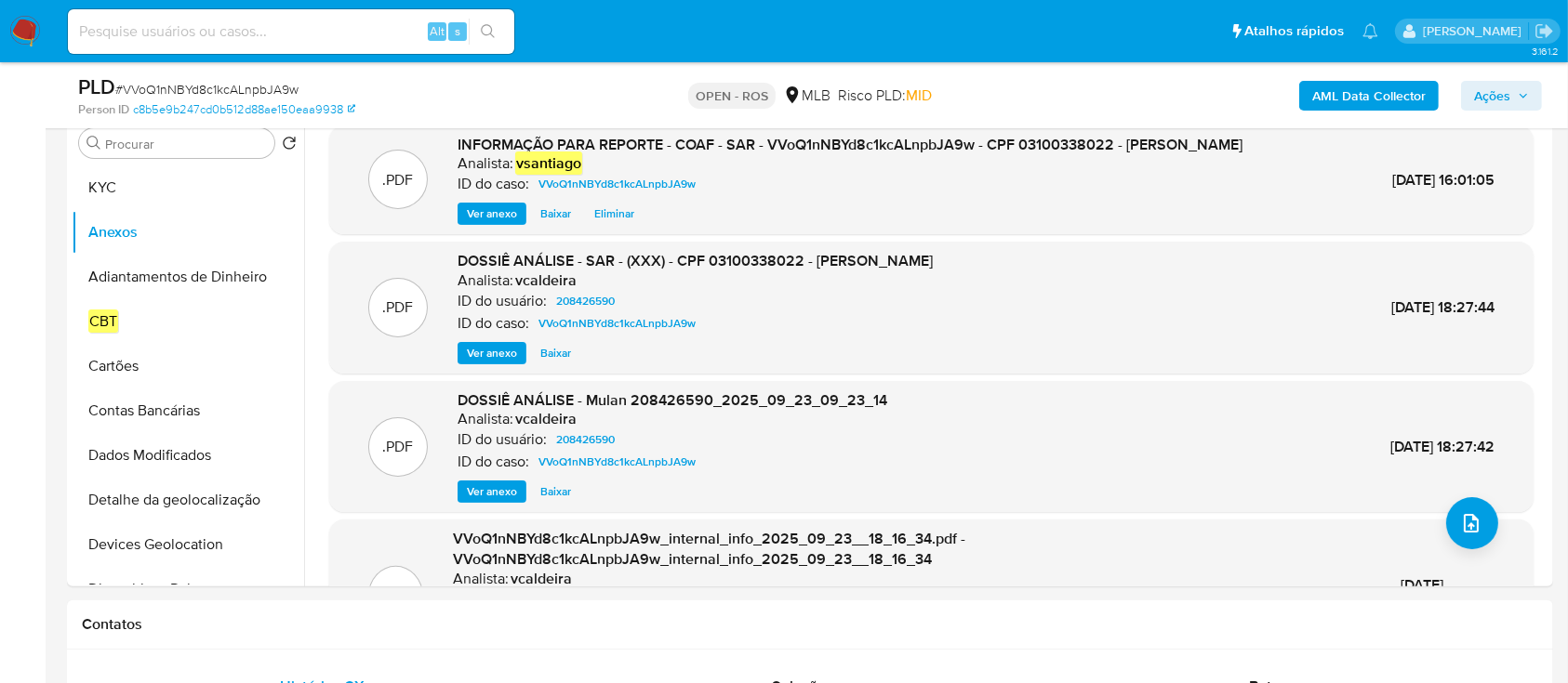
click at [1510, 93] on span "Ações" at bounding box center [1492, 96] width 37 height 30
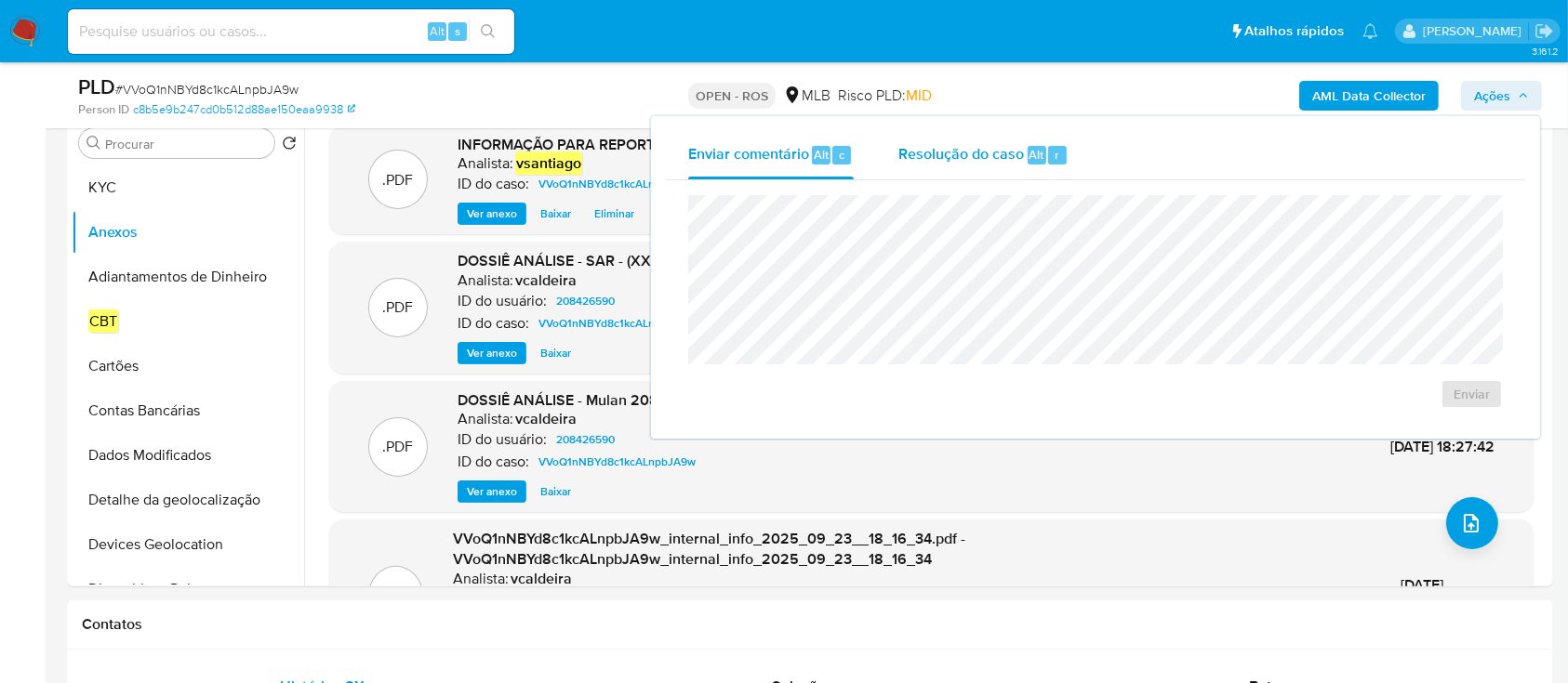
click at [931, 147] on span "Resolução do caso" at bounding box center [962, 153] width 126 height 22
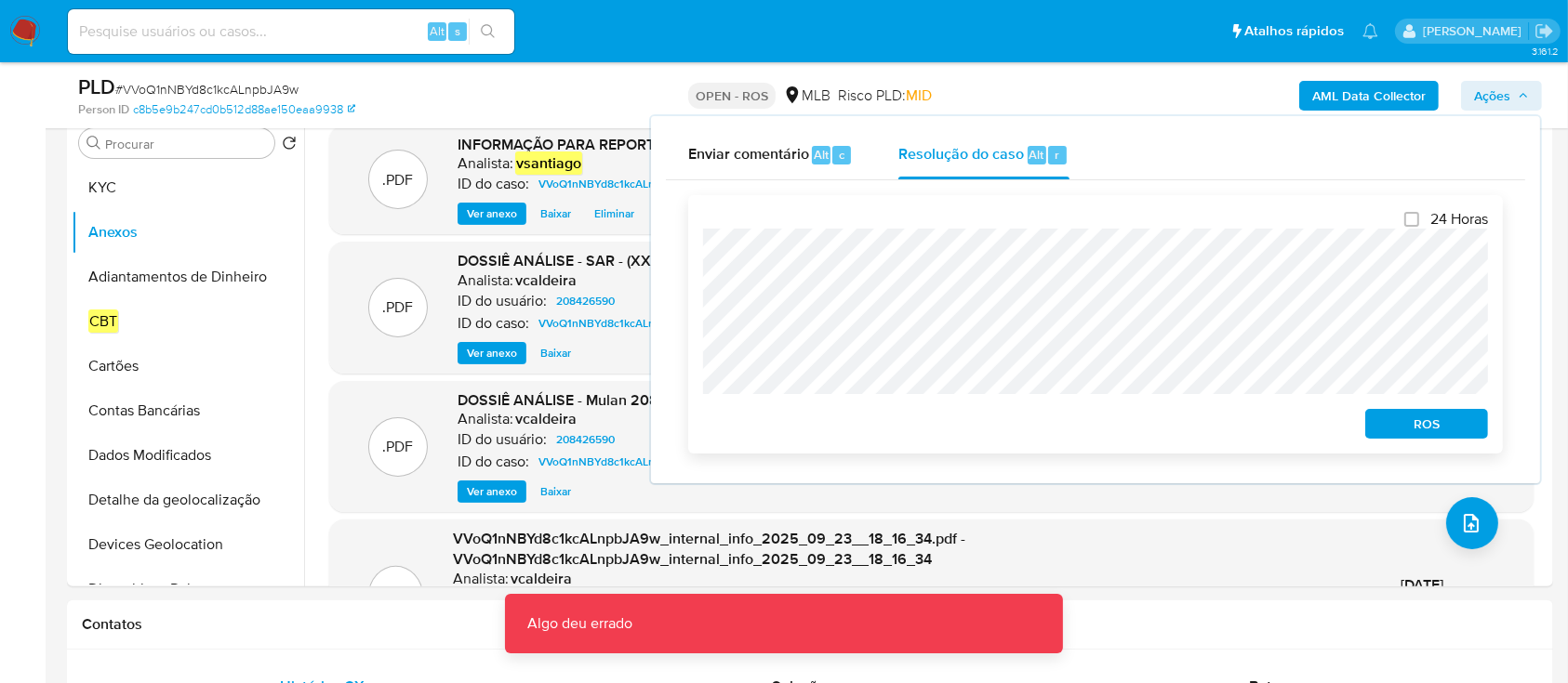
click at [1419, 428] on span "ROS" at bounding box center [1426, 424] width 97 height 26
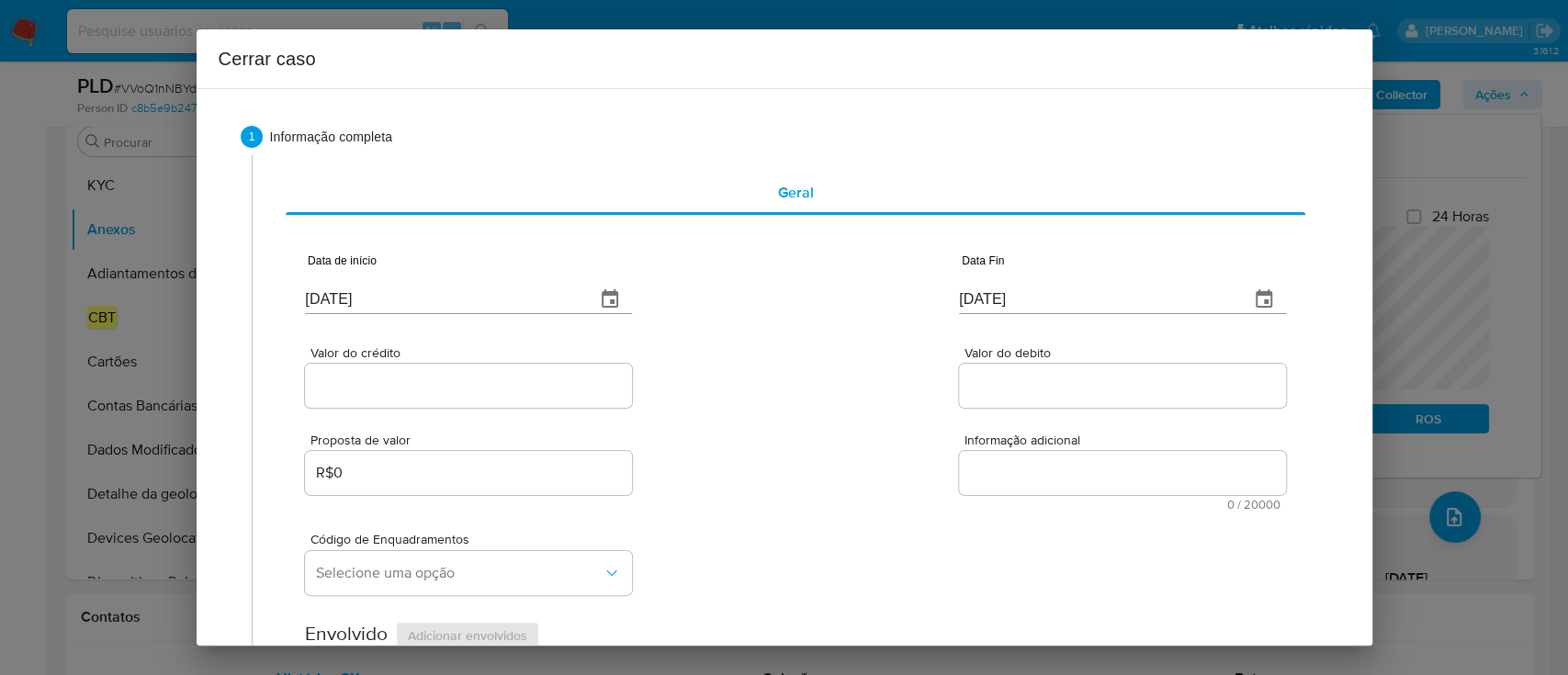
click at [343, 297] on input "[DATE]" at bounding box center [443, 300] width 276 height 30
paste input "08/08"
type input "[DATE]"
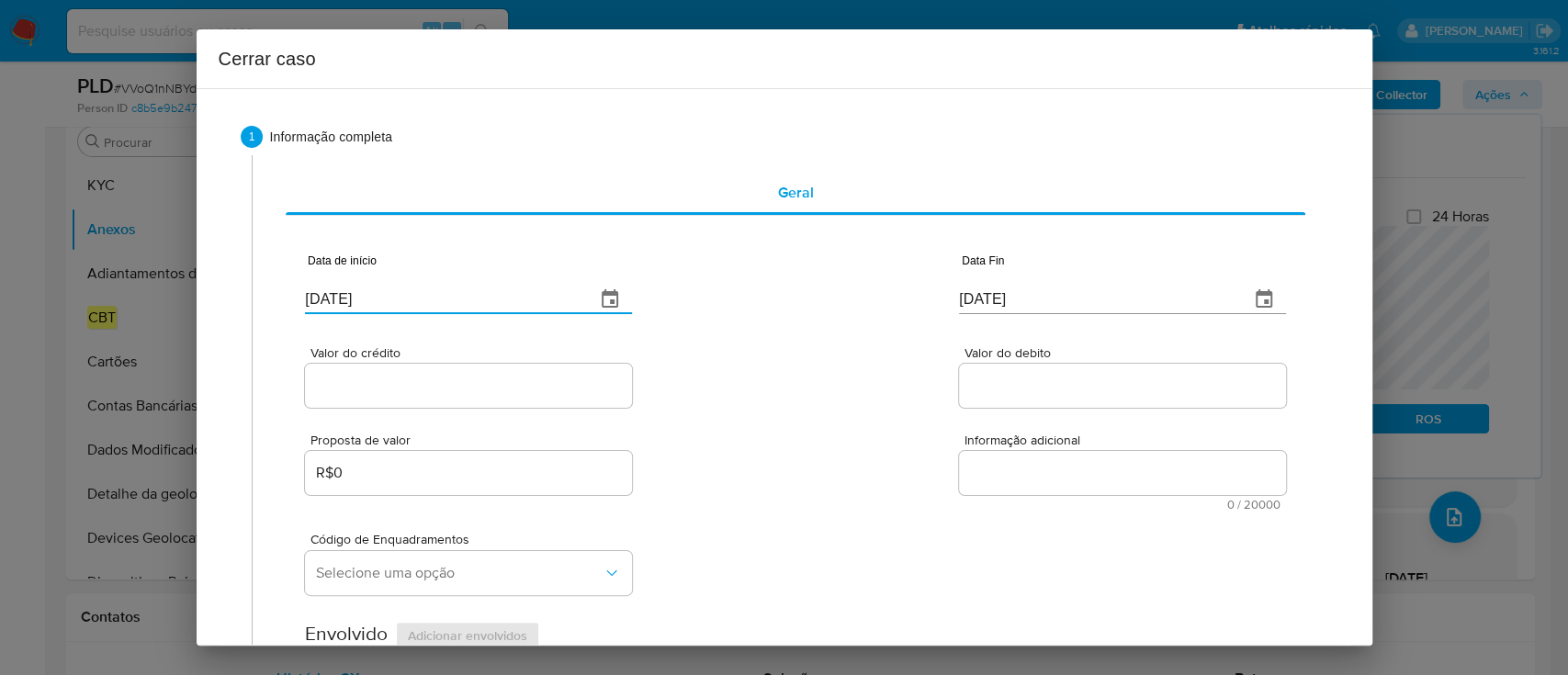
click at [743, 379] on div "Valor do crédito Valor do debito" at bounding box center [796, 368] width 980 height 87
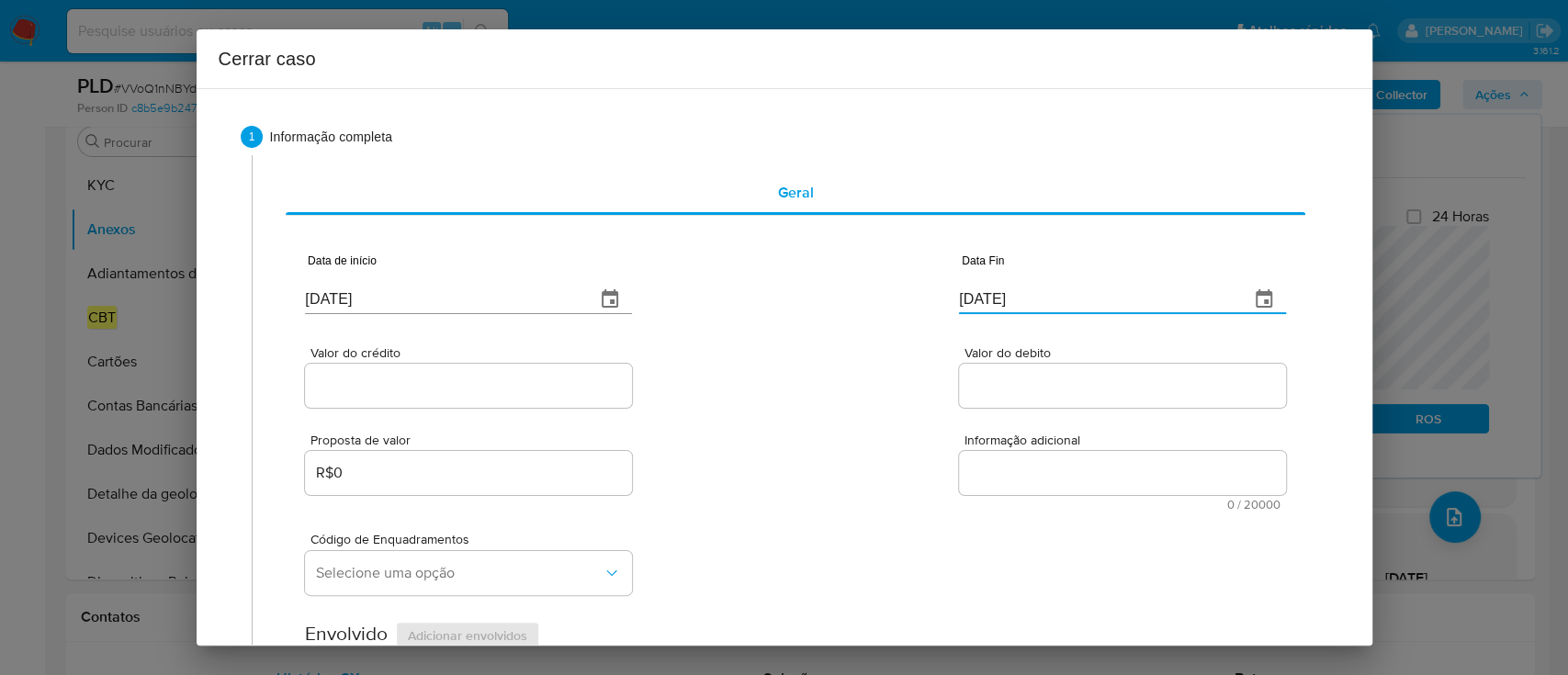
click at [975, 301] on input "[DATE]" at bounding box center [1096, 300] width 276 height 30
paste input "16"
type input "16/09/2025"
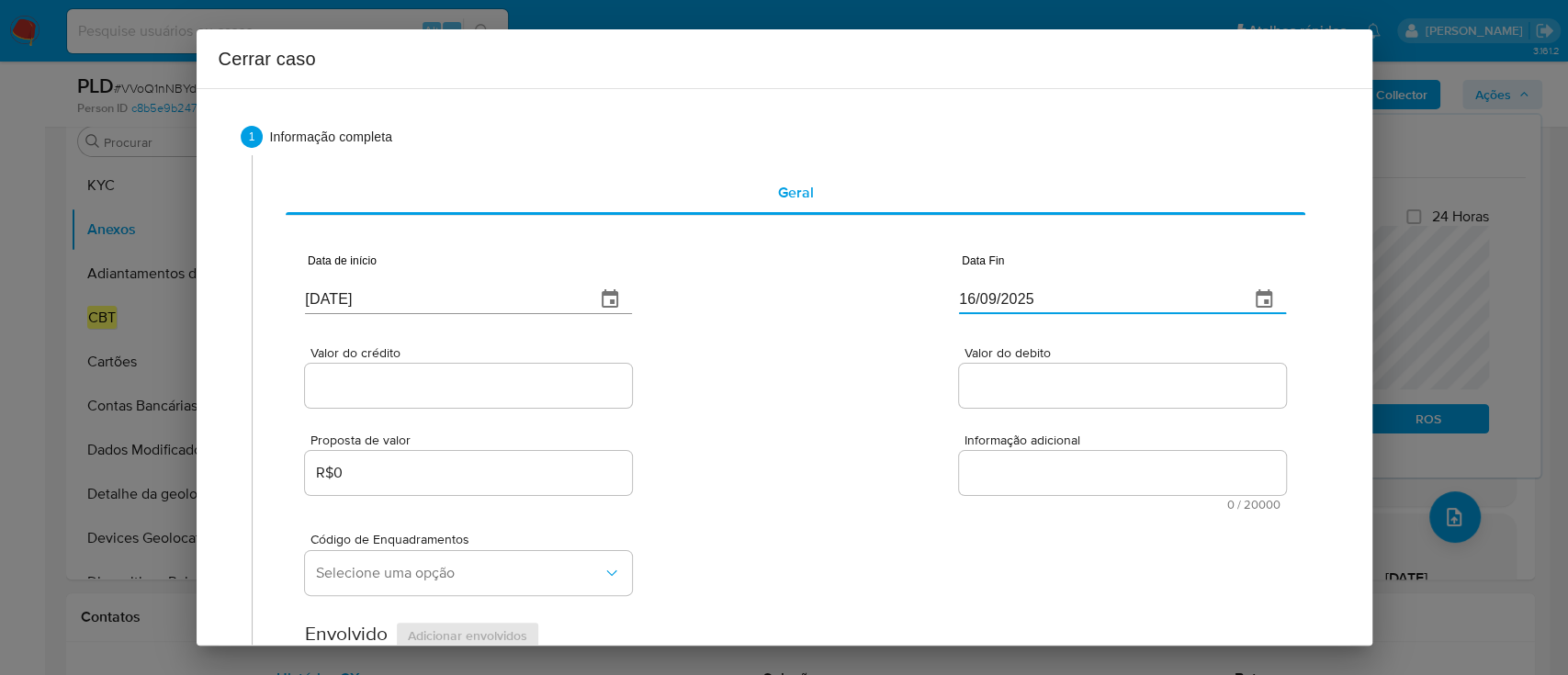
click at [878, 334] on div "Valor do crédito Valor do debito" at bounding box center [796, 368] width 980 height 87
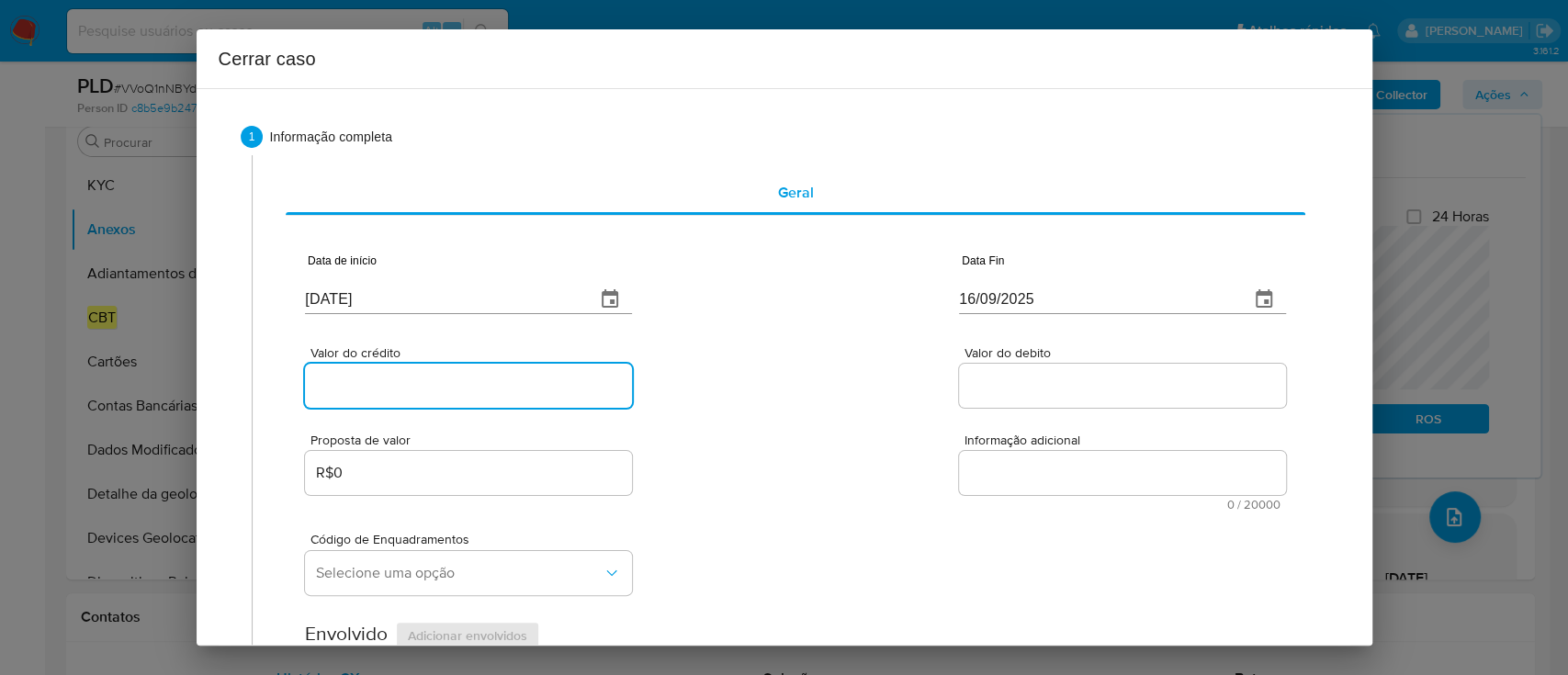
drag, startPoint x: 415, startPoint y: 389, endPoint x: 652, endPoint y: 371, distance: 237.7
click at [415, 389] on input "Valor do crédito" at bounding box center [469, 386] width 327 height 24
paste input "R$169.320"
type input "R$169.320"
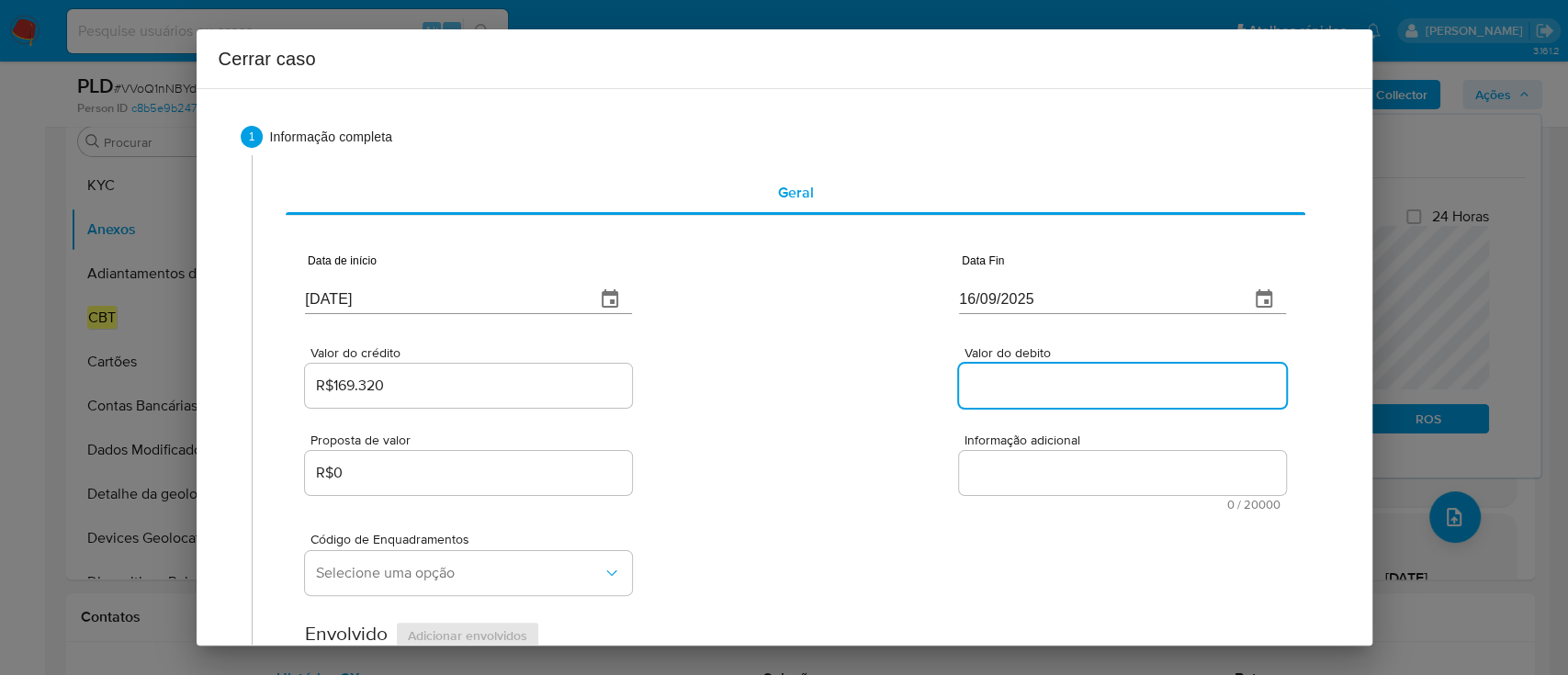
drag, startPoint x: 1069, startPoint y: 384, endPoint x: 752, endPoint y: 400, distance: 317.4
click at [1068, 384] on input "Valor do debito" at bounding box center [1122, 386] width 327 height 24
paste input "R$169.603"
type input "R$169.603"
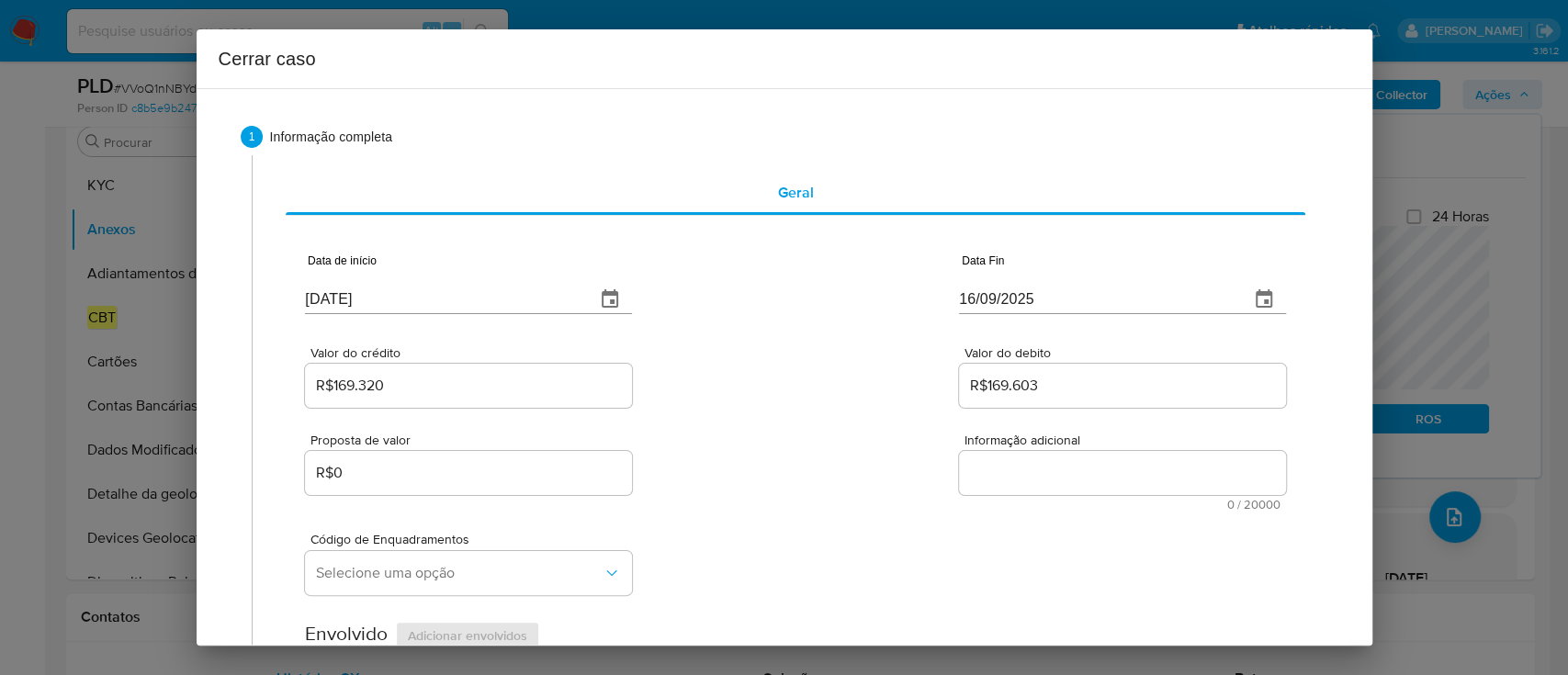
drag, startPoint x: 752, startPoint y: 400, endPoint x: 742, endPoint y: 396, distance: 10.8
click at [751, 400] on div "Valor do crédito R$169.320 Valor do debito R$169.603" at bounding box center [796, 368] width 980 height 87
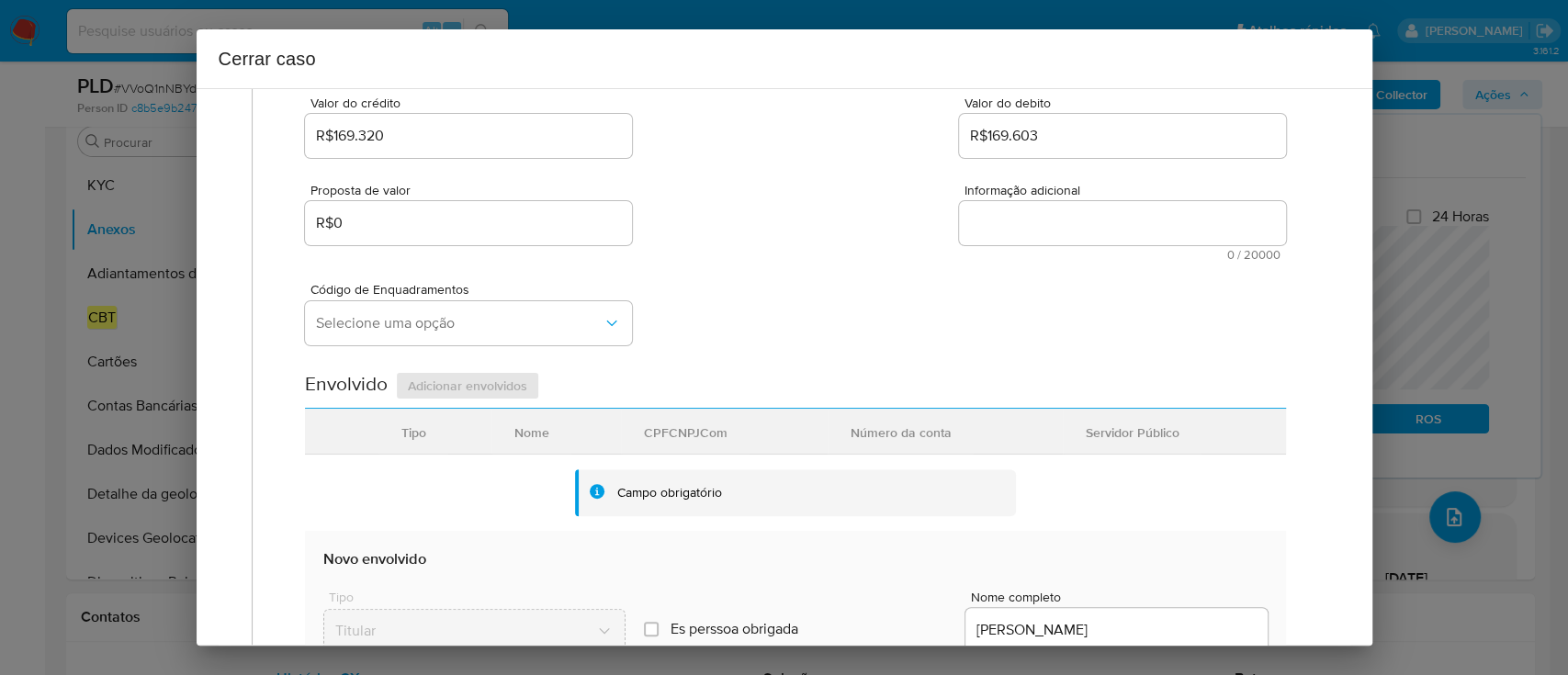
scroll to position [612, 0]
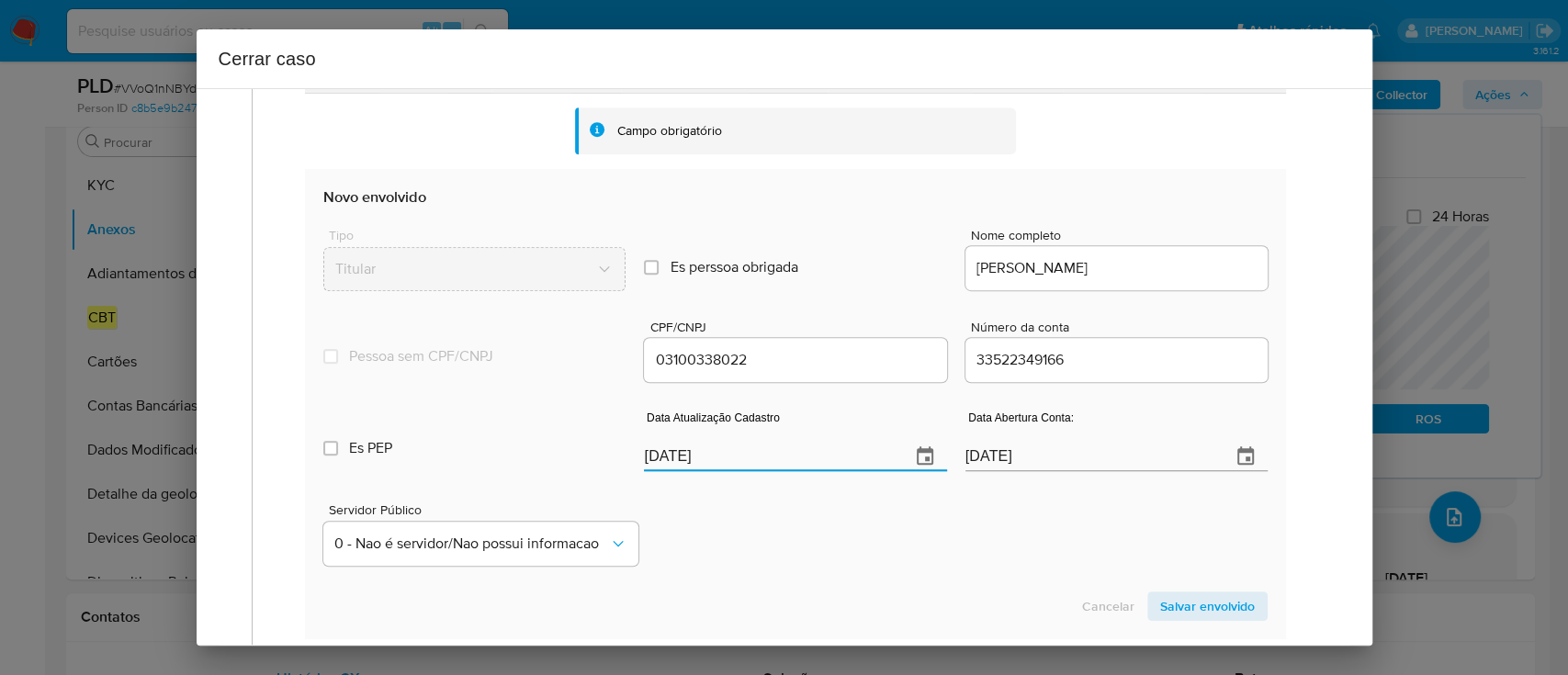
click at [670, 459] on input "[DATE]" at bounding box center [770, 457] width 251 height 30
paste input "18"
type input "[DATE]"
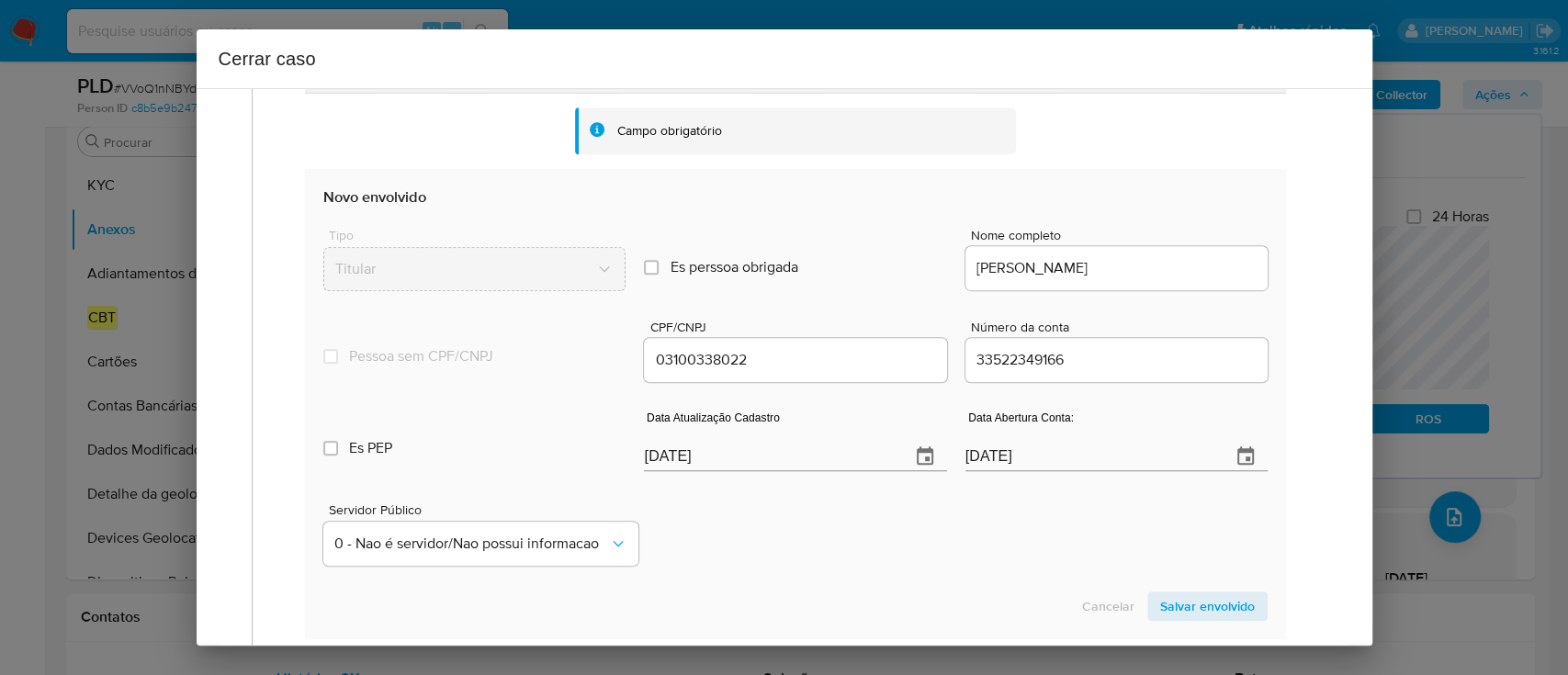
click at [779, 523] on div "Servidor Público 0 - Nao é servidor/[PERSON_NAME] possui informacao" at bounding box center [795, 526] width 943 height 92
click at [1166, 603] on span "Salvar envolvido" at bounding box center [1208, 606] width 95 height 26
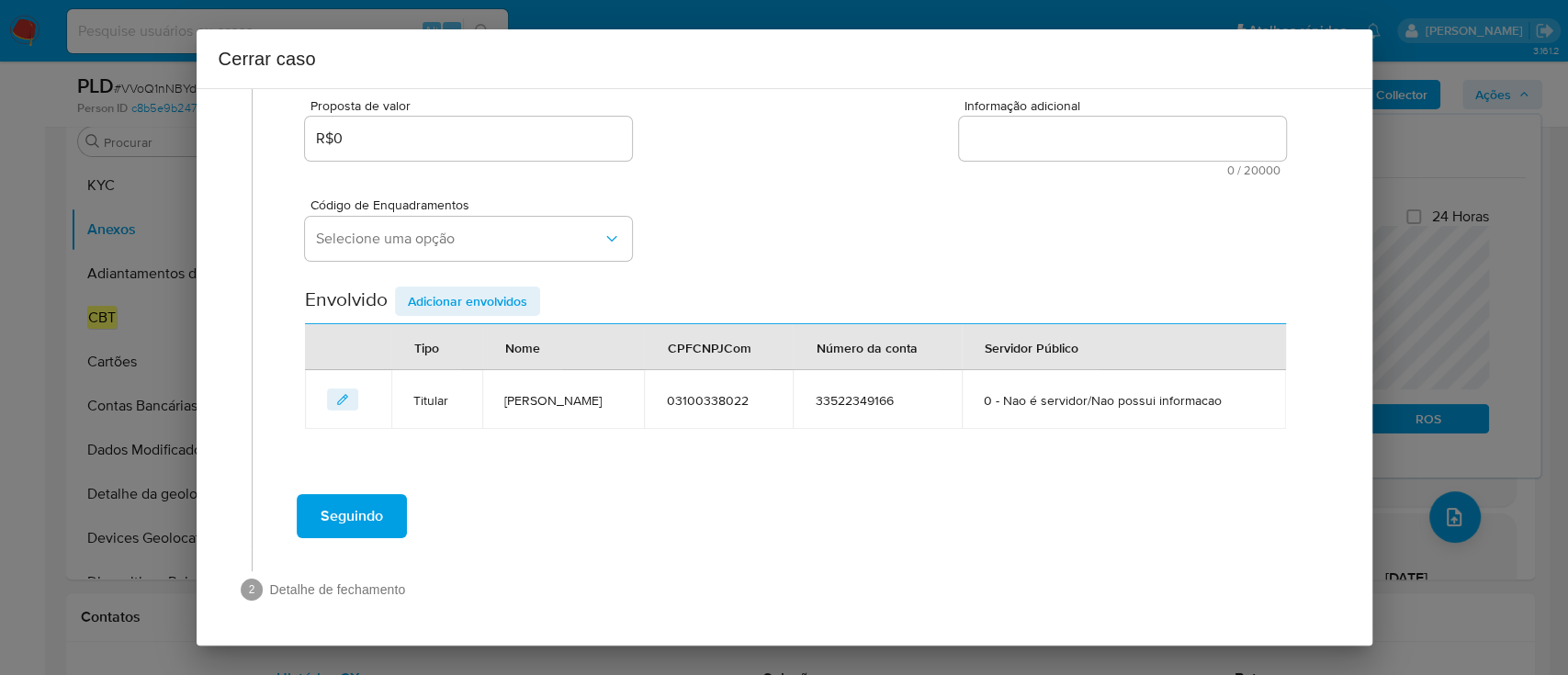
scroll to position [333, 0]
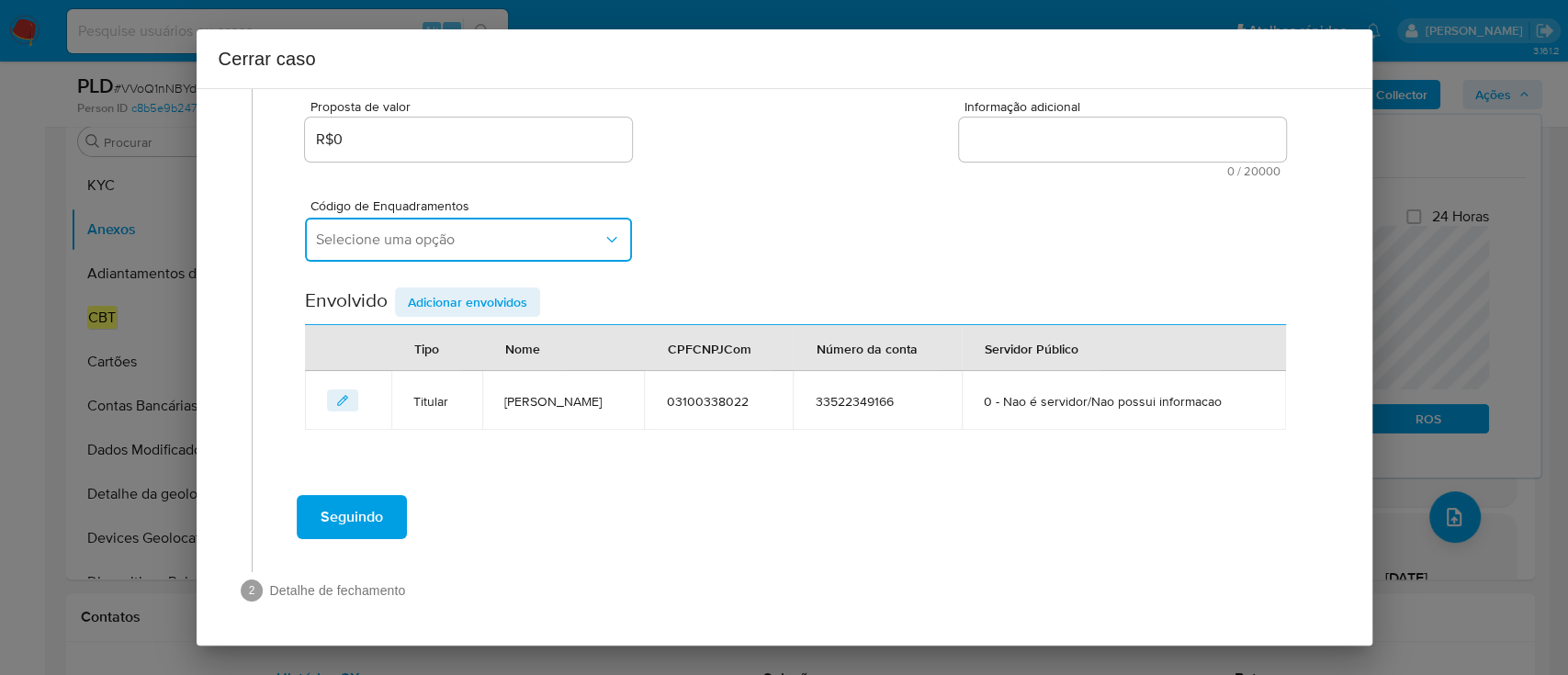
click at [544, 246] on span "Selecione uma opção" at bounding box center [459, 240] width 287 height 19
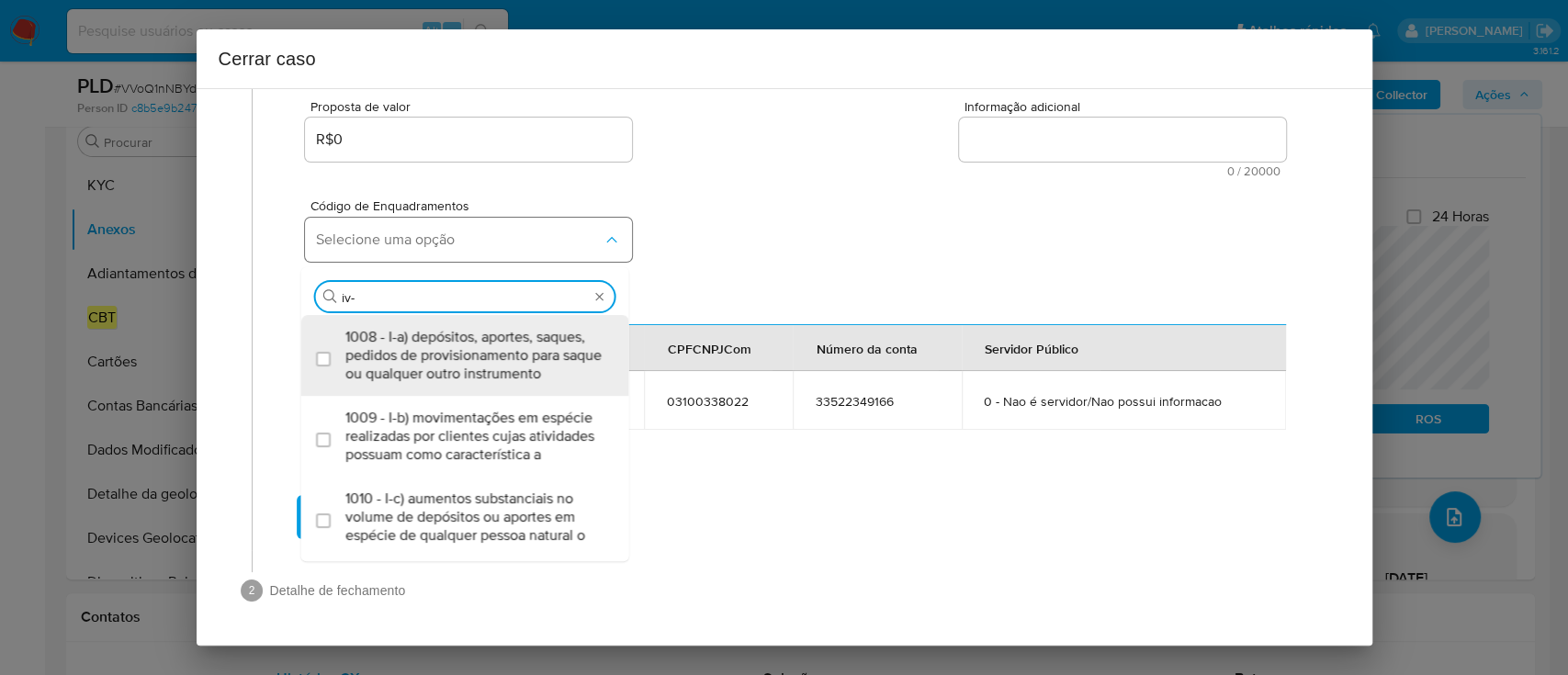
type input "iv-a"
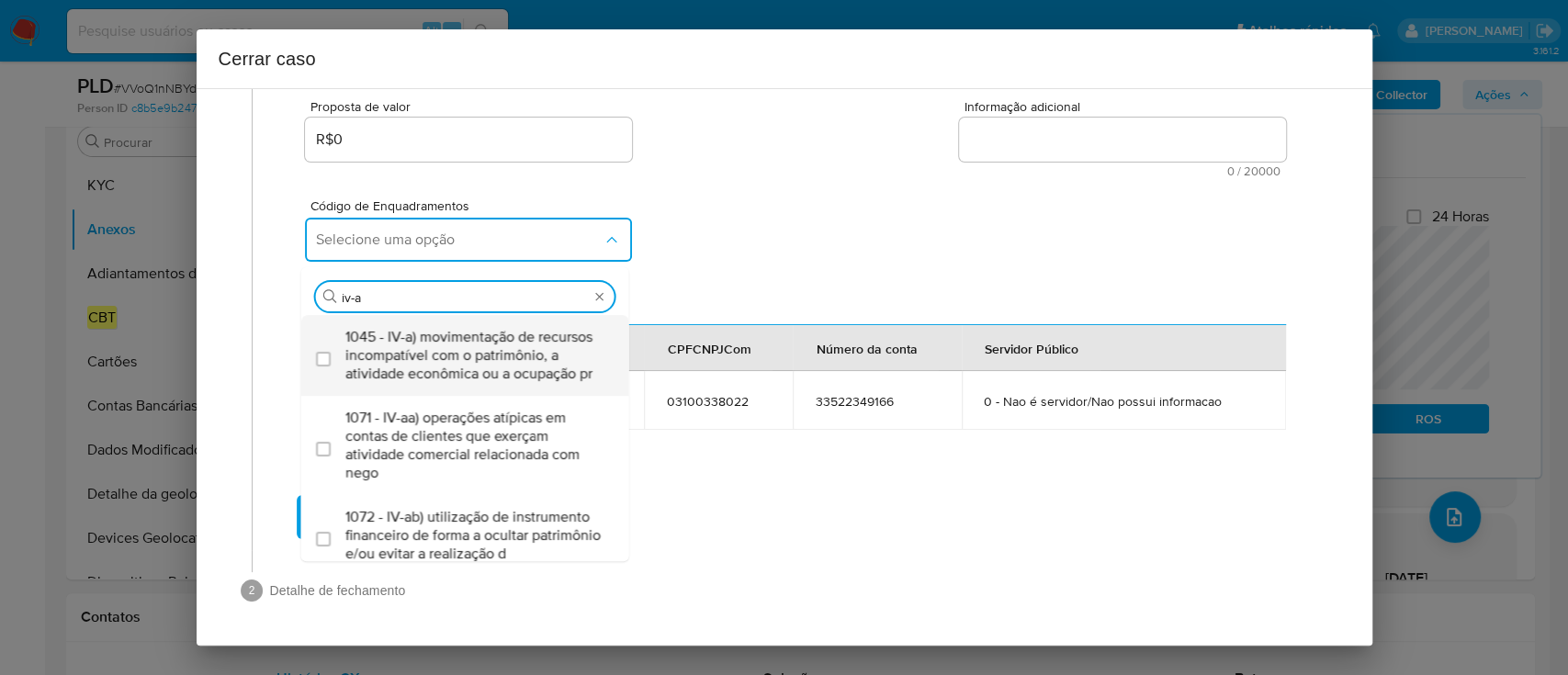
click at [491, 359] on span "1045 - IV-a) movimentação de recursos incompatível com o patrimônio, a atividad…" at bounding box center [474, 355] width 258 height 55
checkbox input "true"
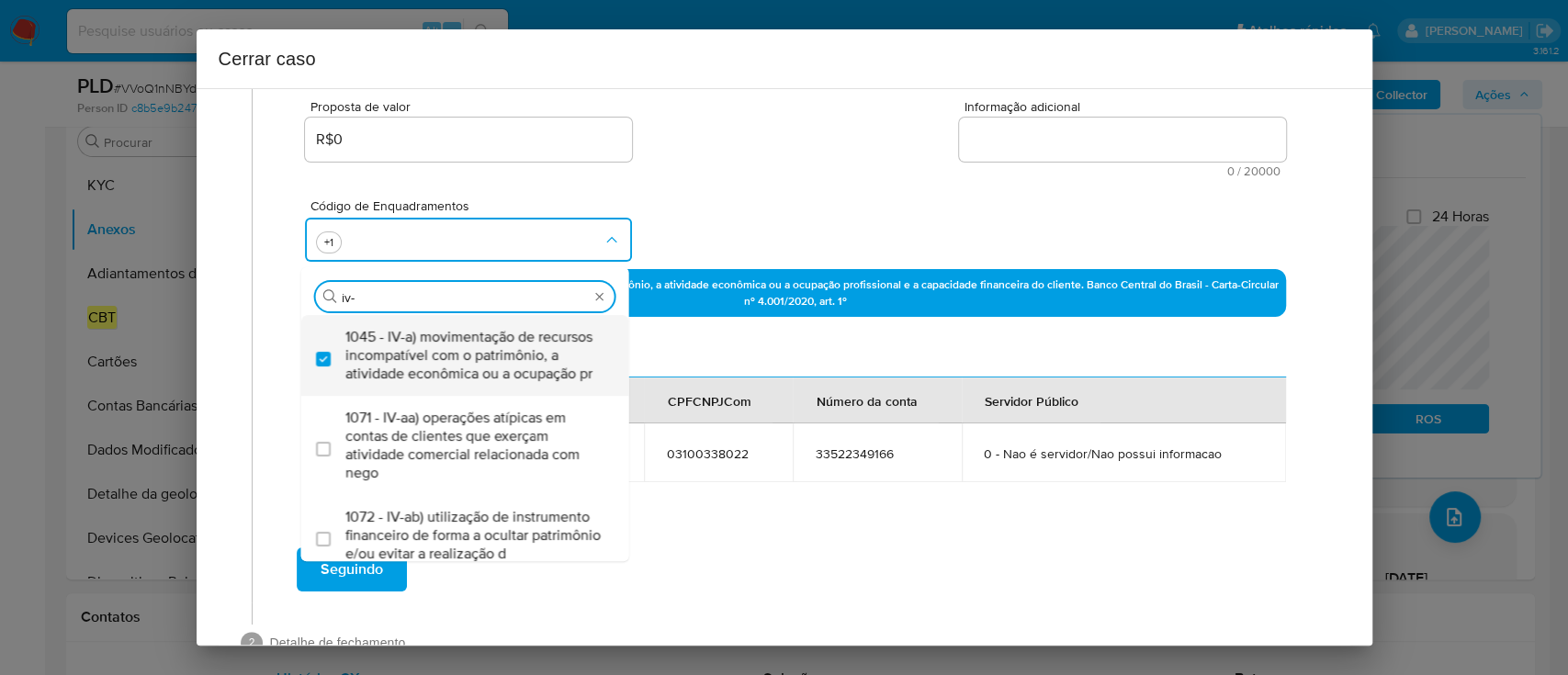
type input "iv-c"
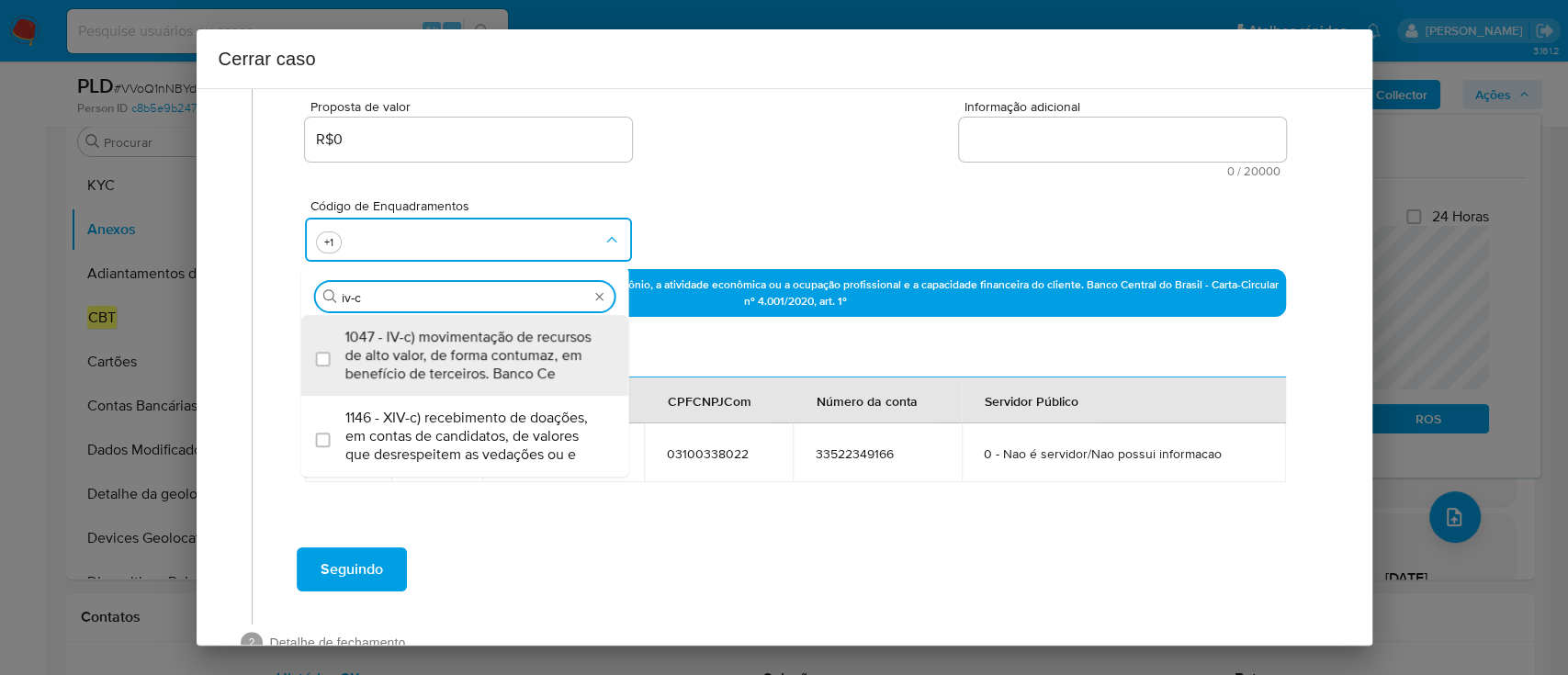
click at [488, 361] on span "1047 - IV-c) movimentação de recursos de alto valor, de forma contumaz, em bene…" at bounding box center [474, 355] width 258 height 55
checkbox input "true"
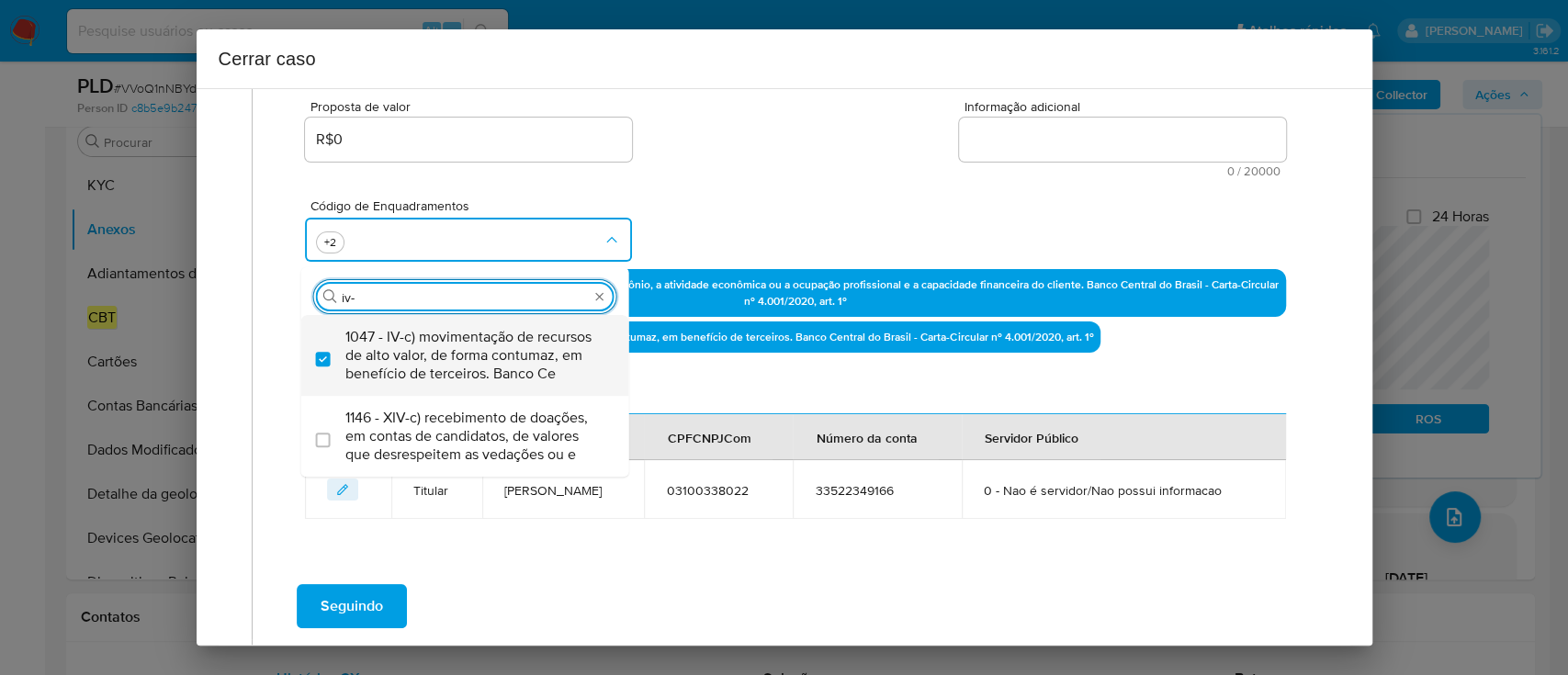
scroll to position [0, 0]
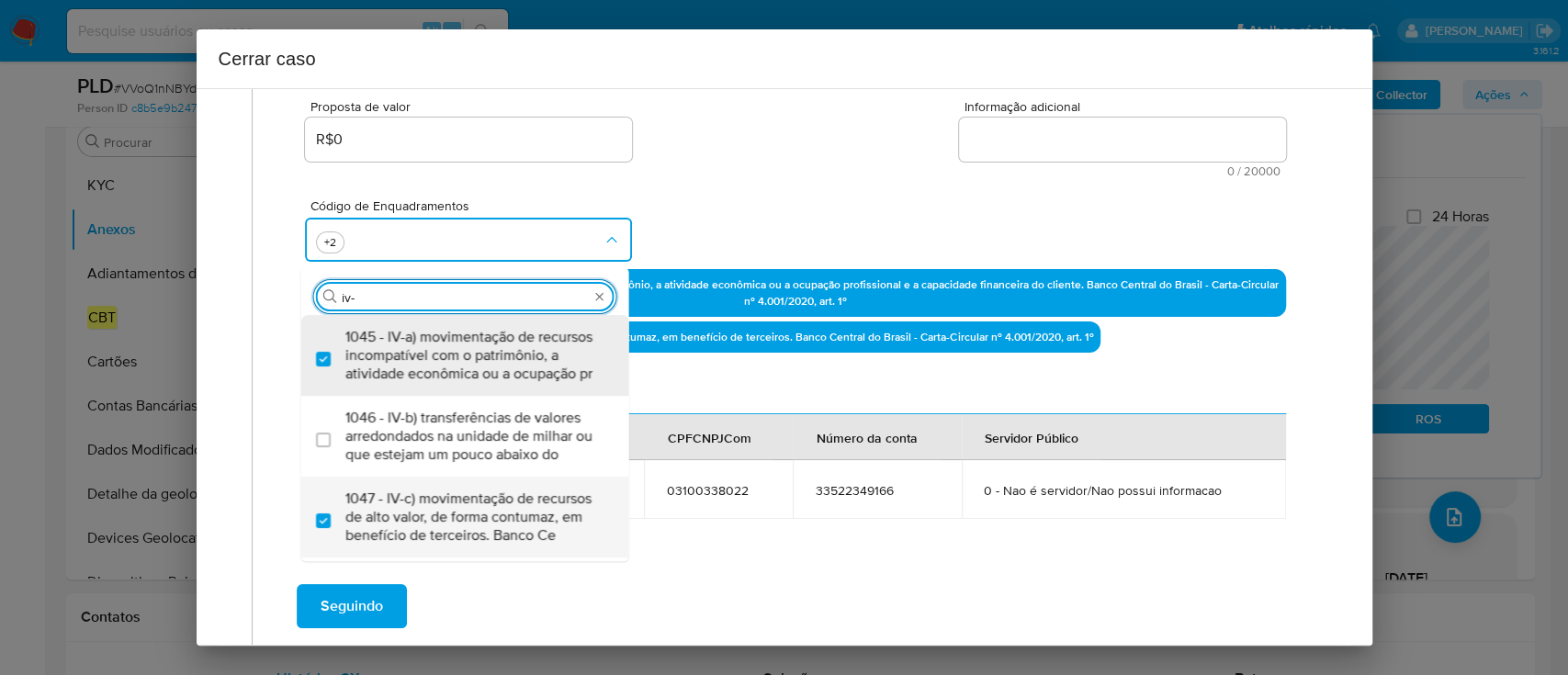
type input "iv-k"
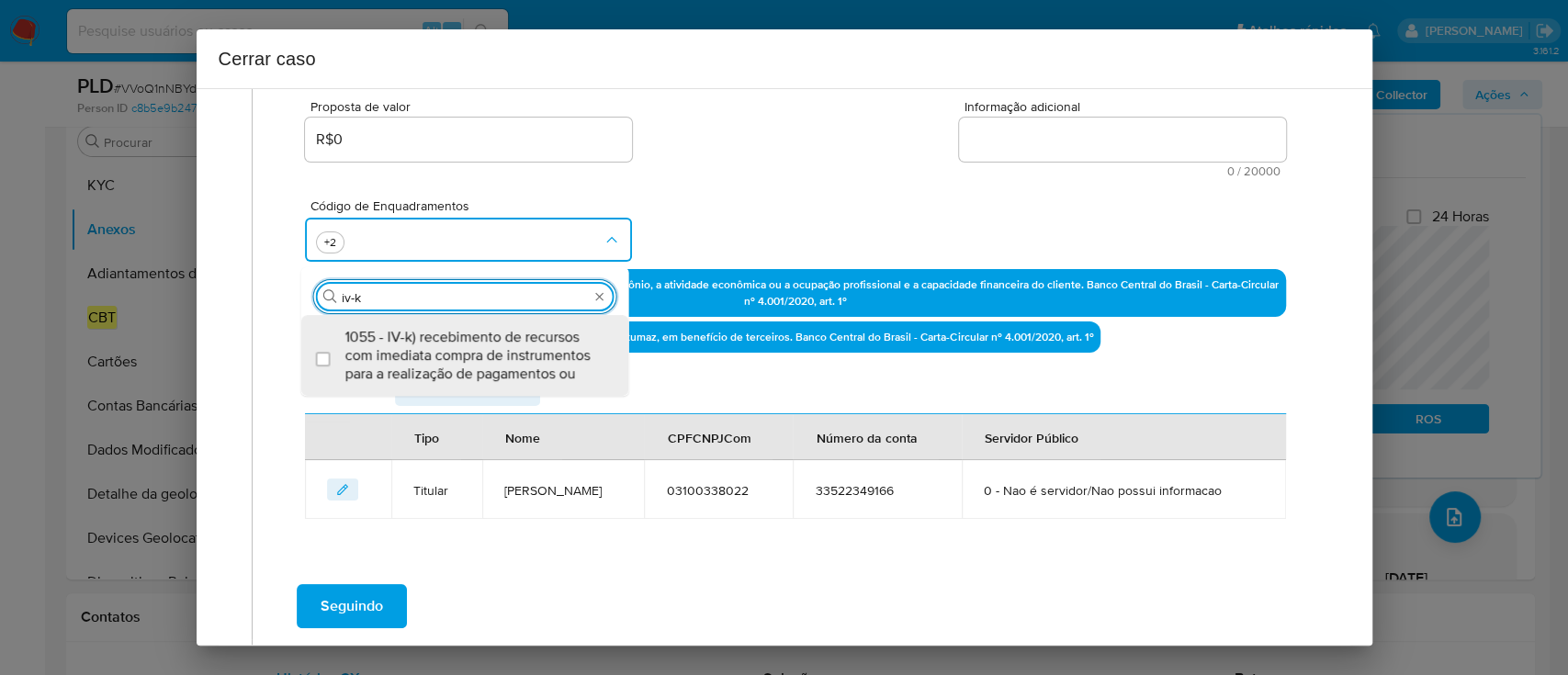
click at [529, 371] on span "1055 - IV-k) recebimento de recursos com imediata compra de instrumentos para a…" at bounding box center [474, 355] width 258 height 55
checkbox input "true"
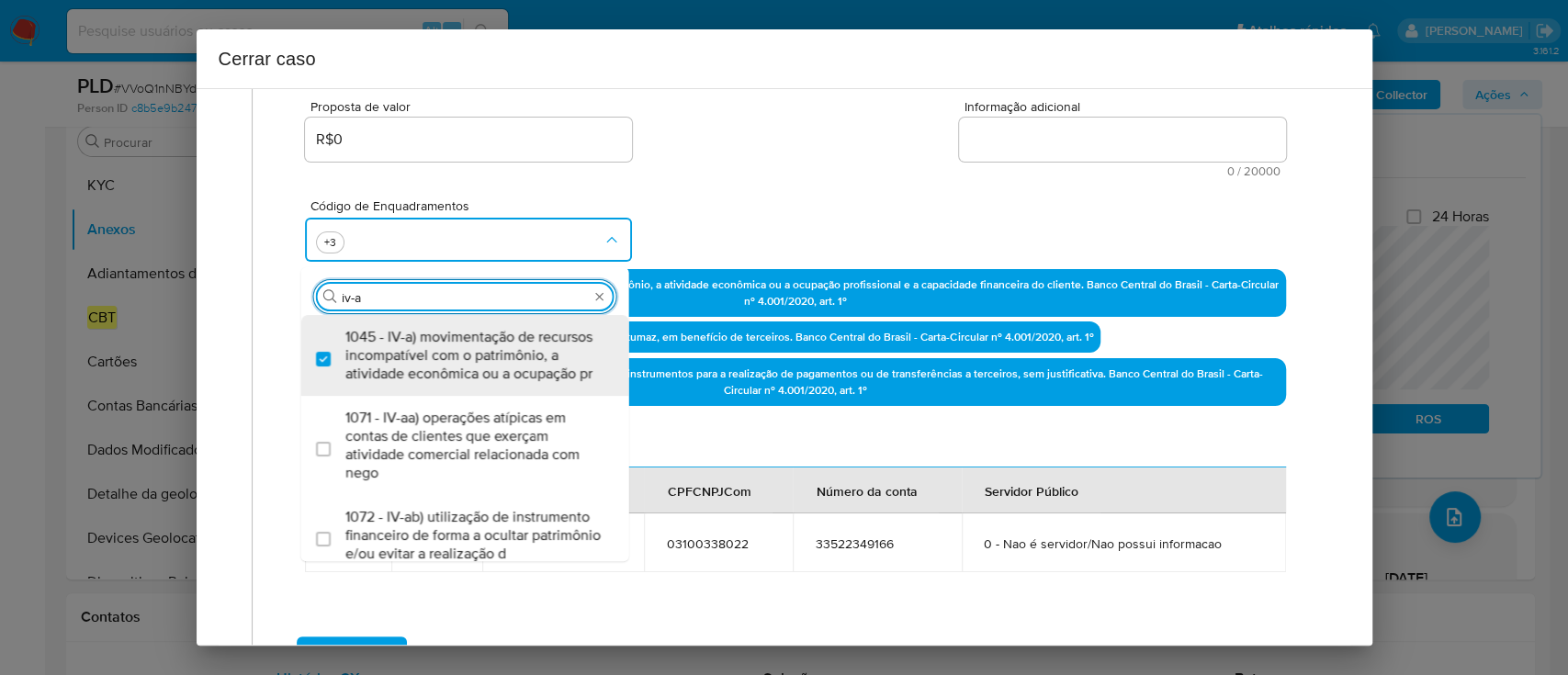
type input "iv-ae"
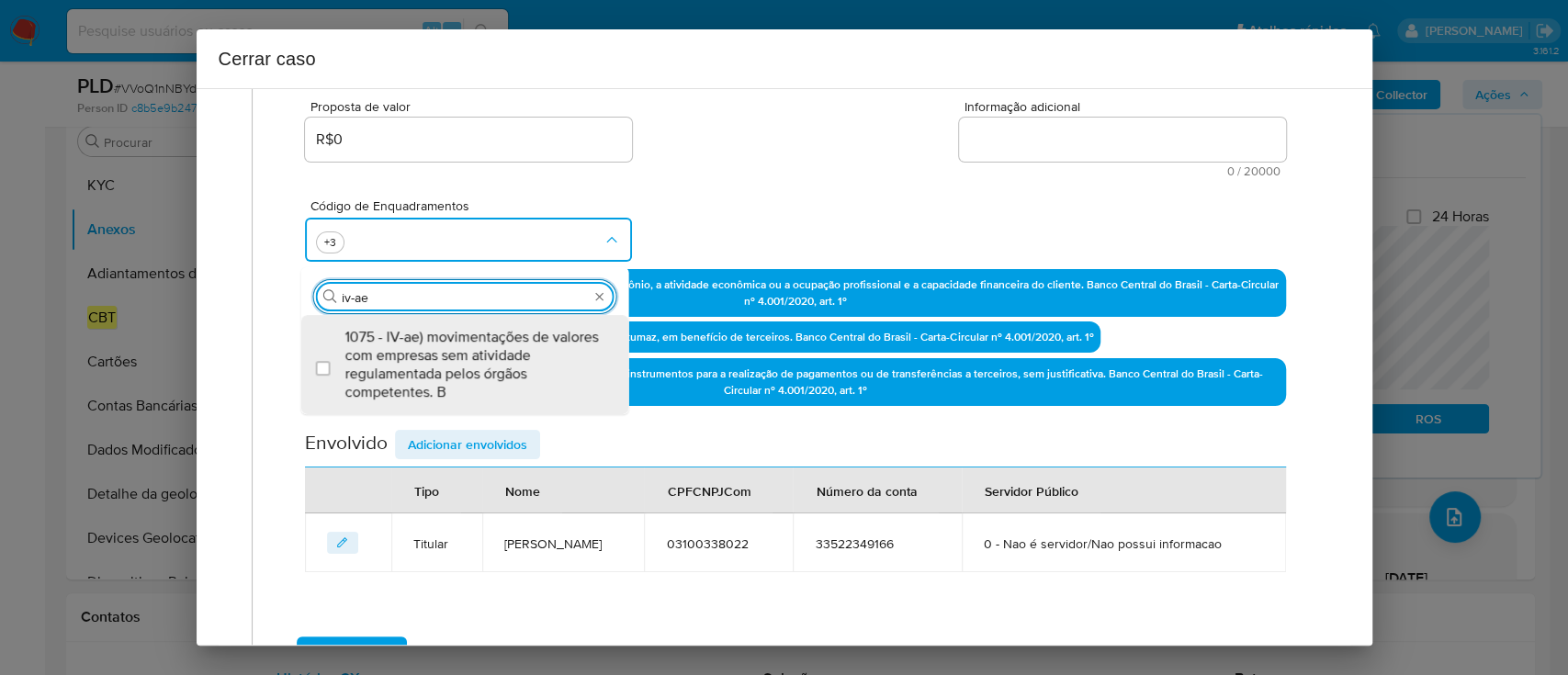
click at [529, 371] on span "1075 - IV-ae) movimentações de valores com empresas sem atividade regulamentada…" at bounding box center [474, 364] width 258 height 73
checkbox input "true"
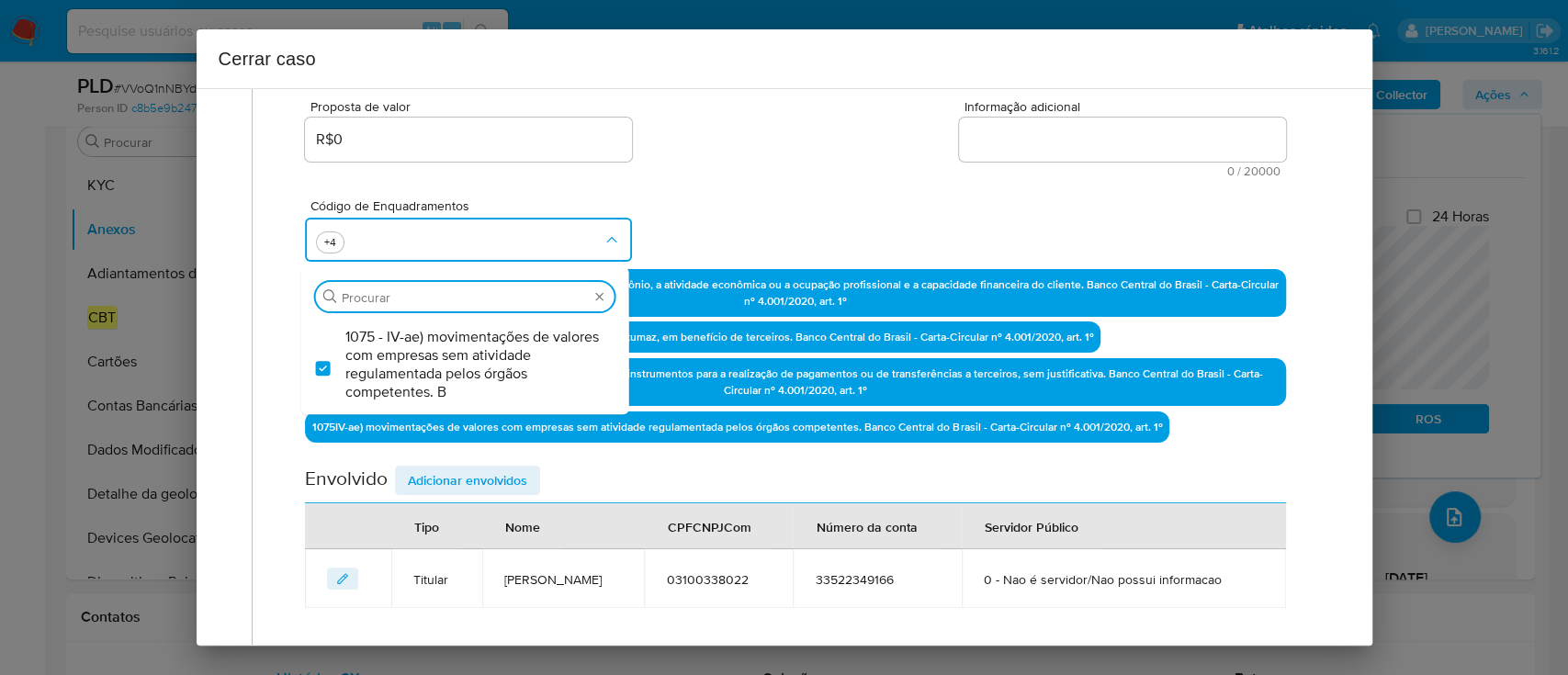
click at [804, 210] on div "Código de Enquadramentos Procurar 1075 - IV-ae) movimentações de valores com em…" at bounding box center [796, 223] width 980 height 92
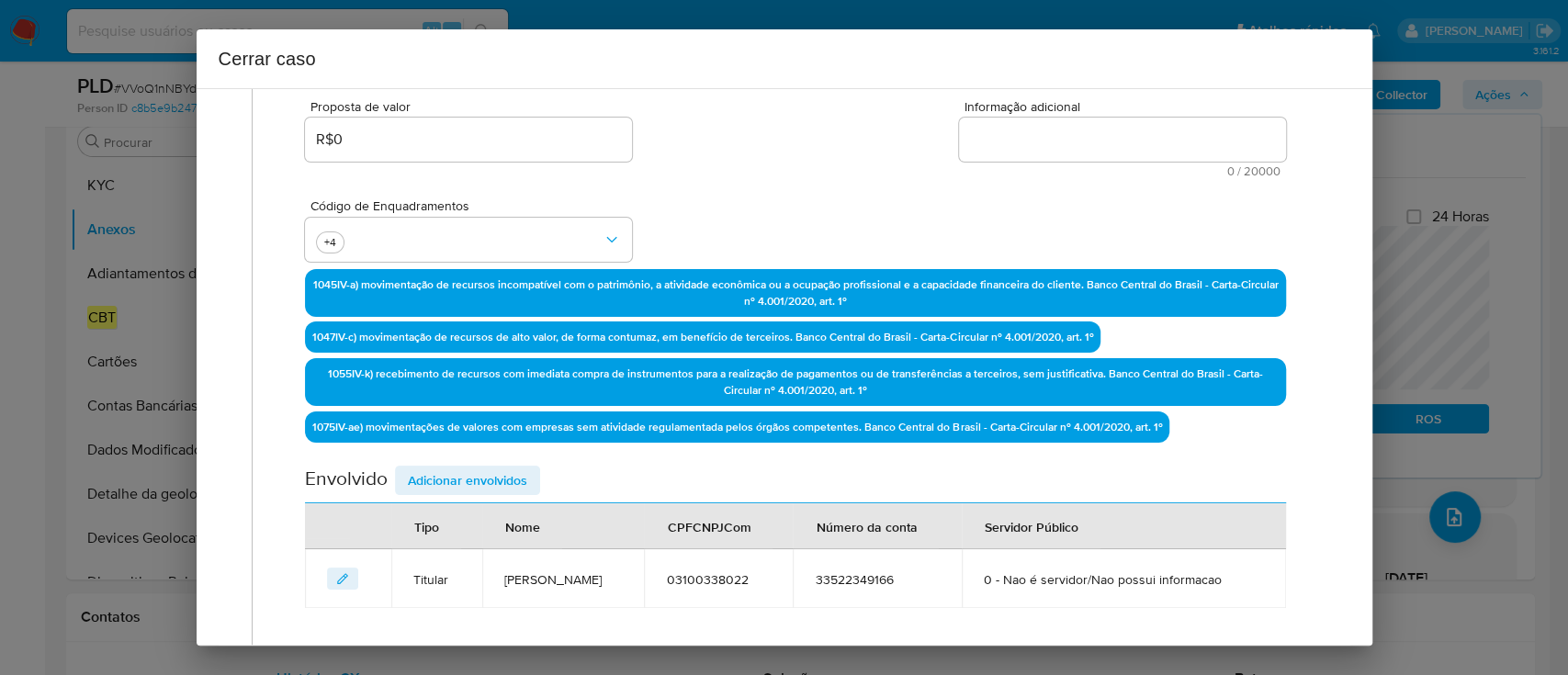
click at [1133, 150] on textarea "Informação adicional" at bounding box center [1122, 139] width 327 height 44
paste textarea "Loremi do Sitamet Conse, ADI 94884213968, 97 elit, seddoeius te incididun ut La…"
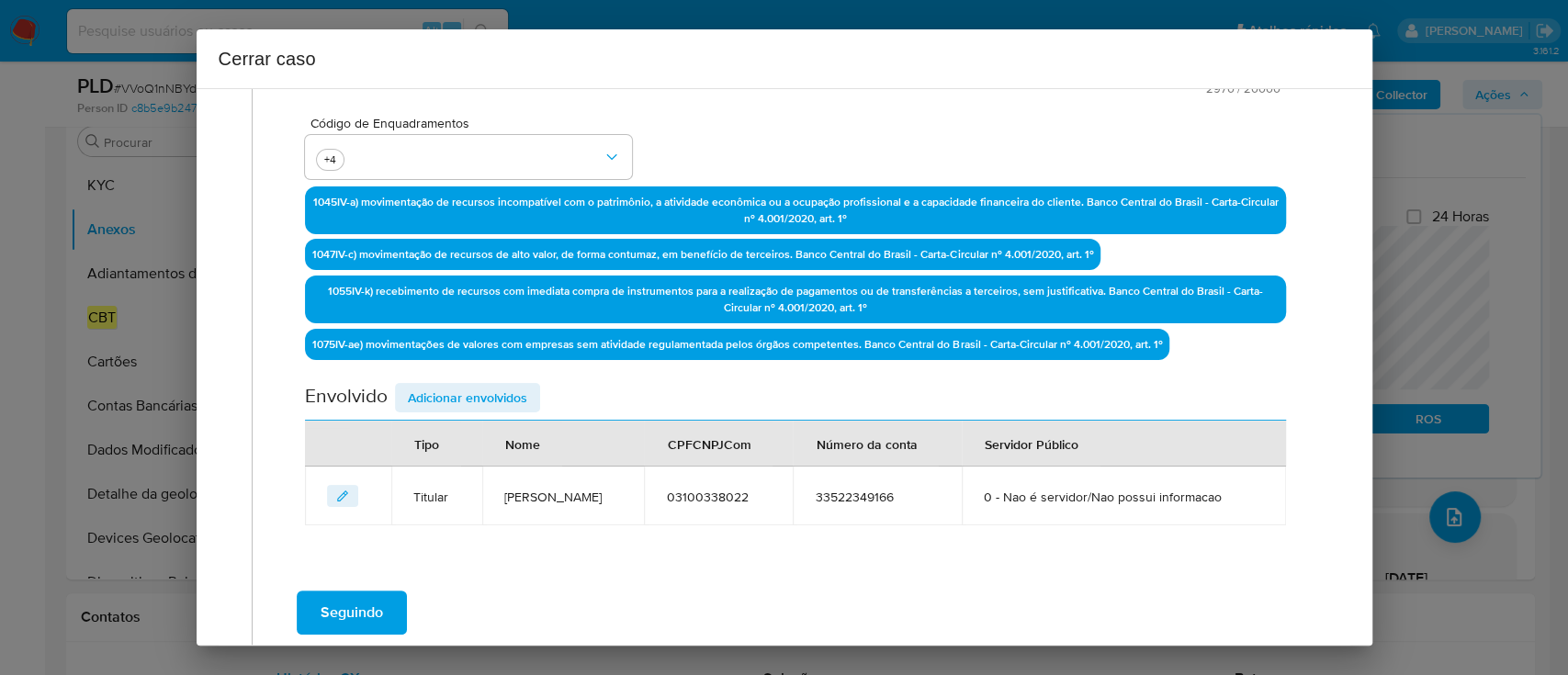
scroll to position [594, 0]
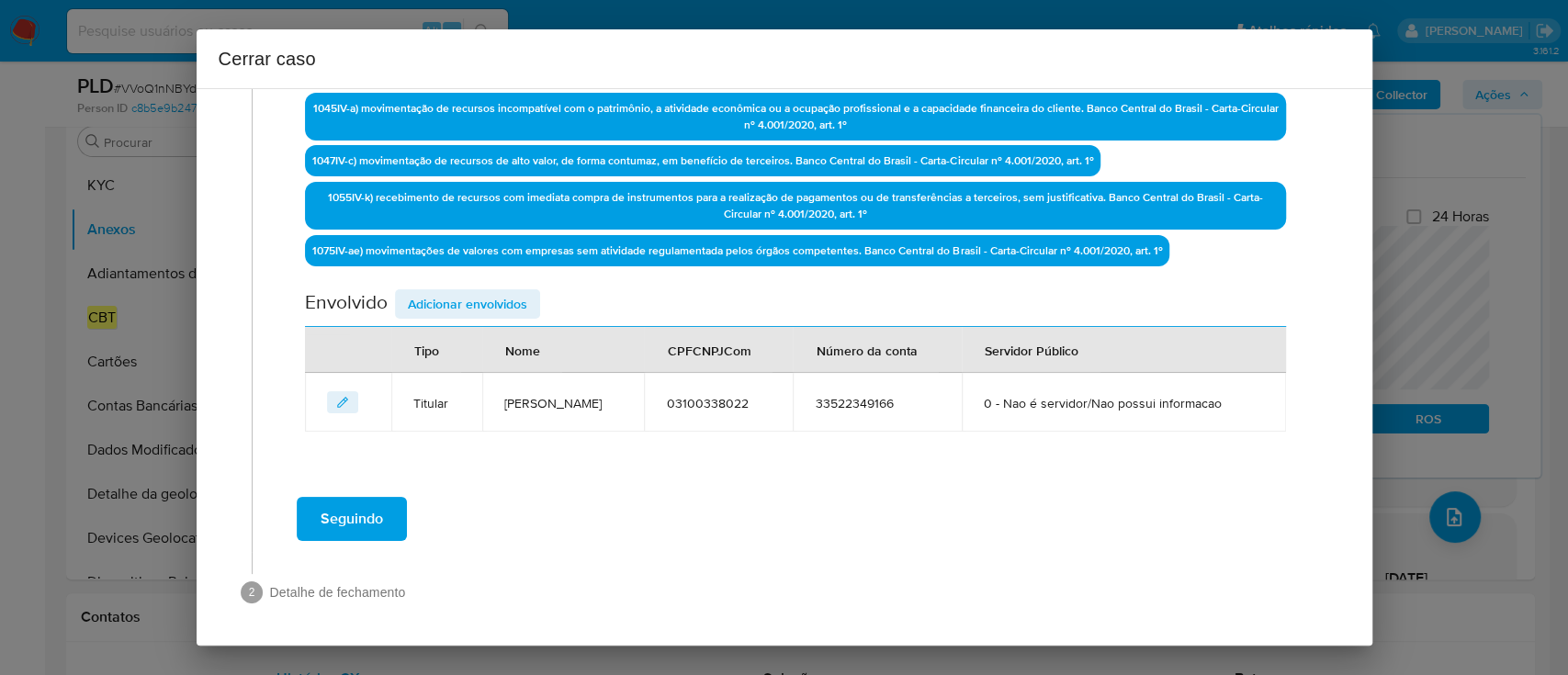
type textarea "Loremi do Sitamet Conse, ADI 94884213968, 97 elit, seddoeius te incididun ut La…"
click at [490, 311] on span "Adicionar envolvidos" at bounding box center [467, 305] width 120 height 26
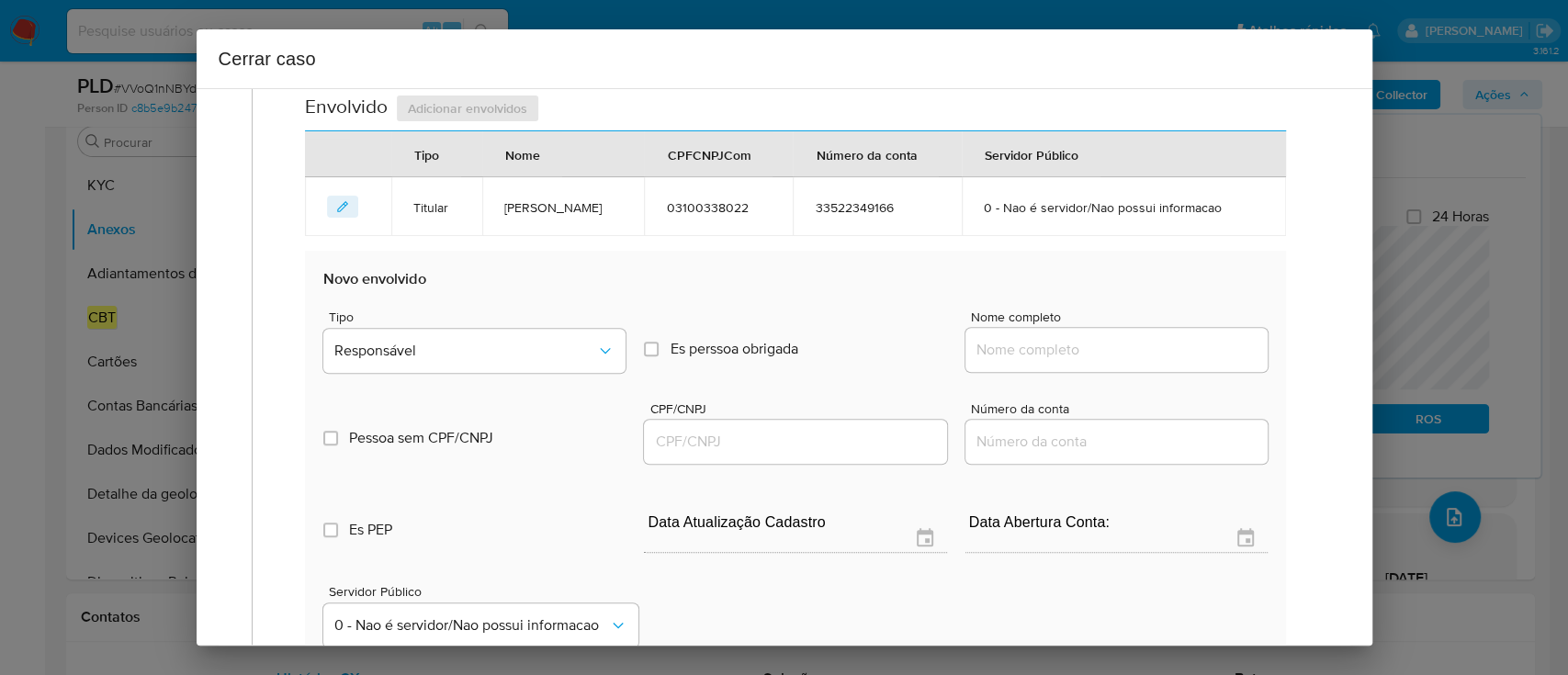
scroll to position [962, 0]
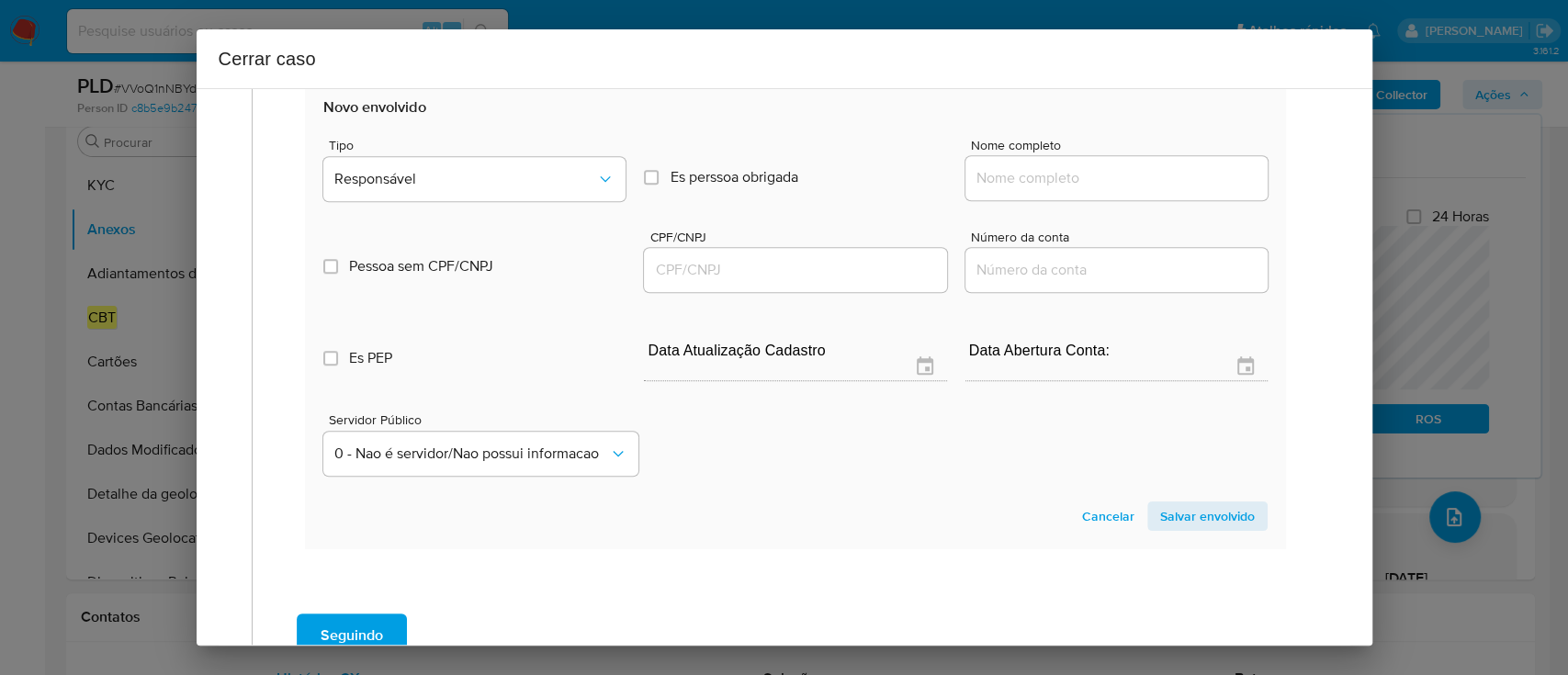
click at [1080, 171] on input "Nome completo" at bounding box center [1117, 178] width 303 height 24
paste input "[PERSON_NAME], 98543040000"
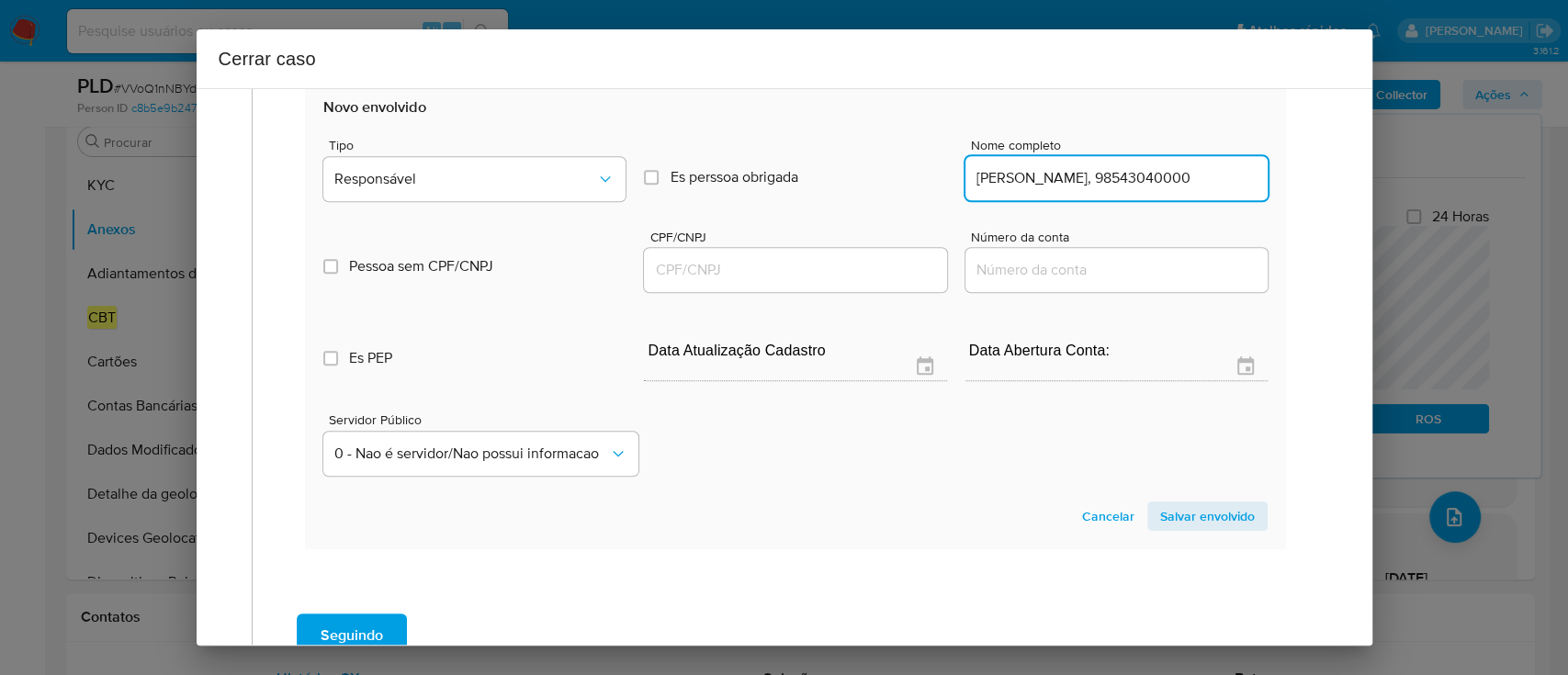
click at [1152, 175] on input "[PERSON_NAME], 98543040000" at bounding box center [1117, 178] width 303 height 24
type input "[PERSON_NAME],"
drag, startPoint x: 883, startPoint y: 261, endPoint x: 904, endPoint y: 261, distance: 21.0
click at [883, 261] on input "CPF/CNPJ" at bounding box center [796, 270] width 303 height 24
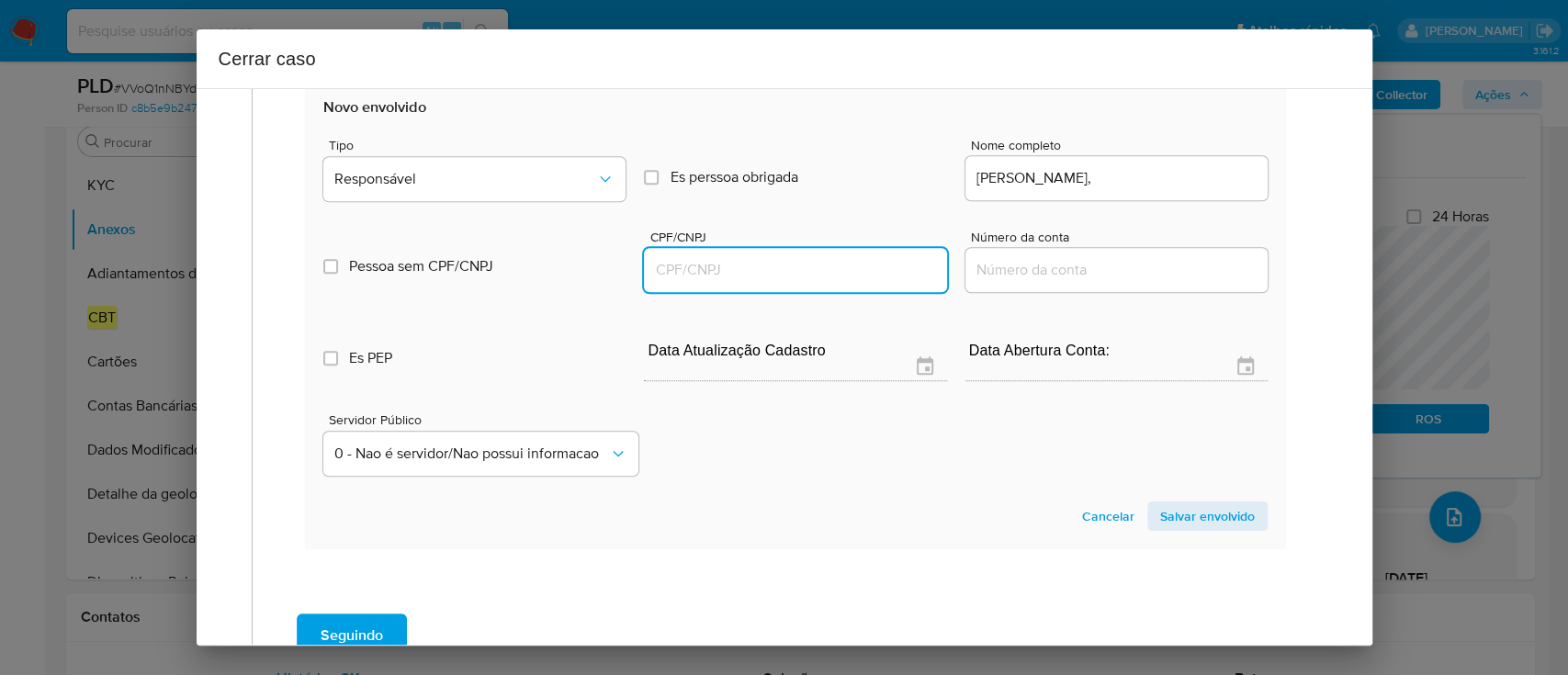
paste input "98543040000"
type input "98543040000"
click at [1185, 182] on input "[PERSON_NAME]," at bounding box center [1117, 178] width 303 height 24
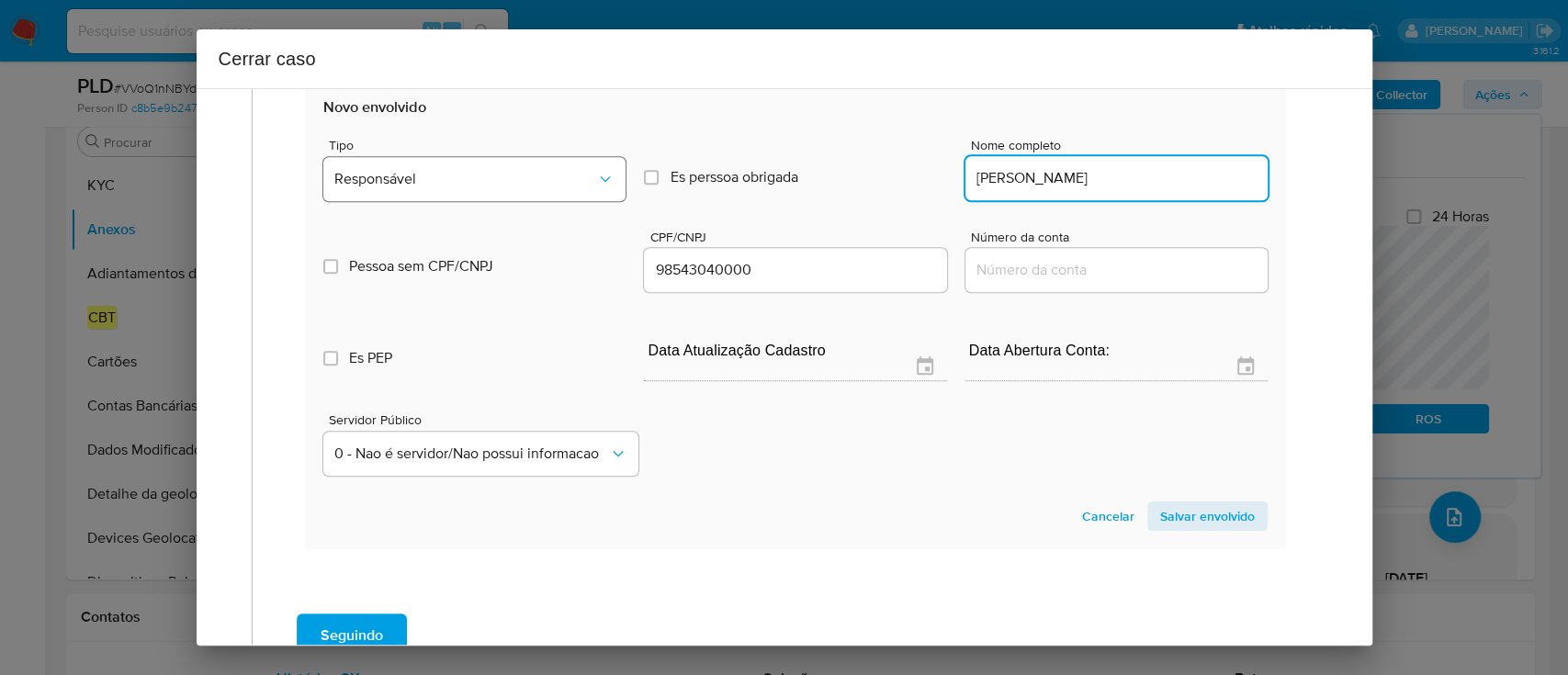
type input "[PERSON_NAME]"
click at [542, 176] on span "Responsável" at bounding box center [465, 179] width 262 height 19
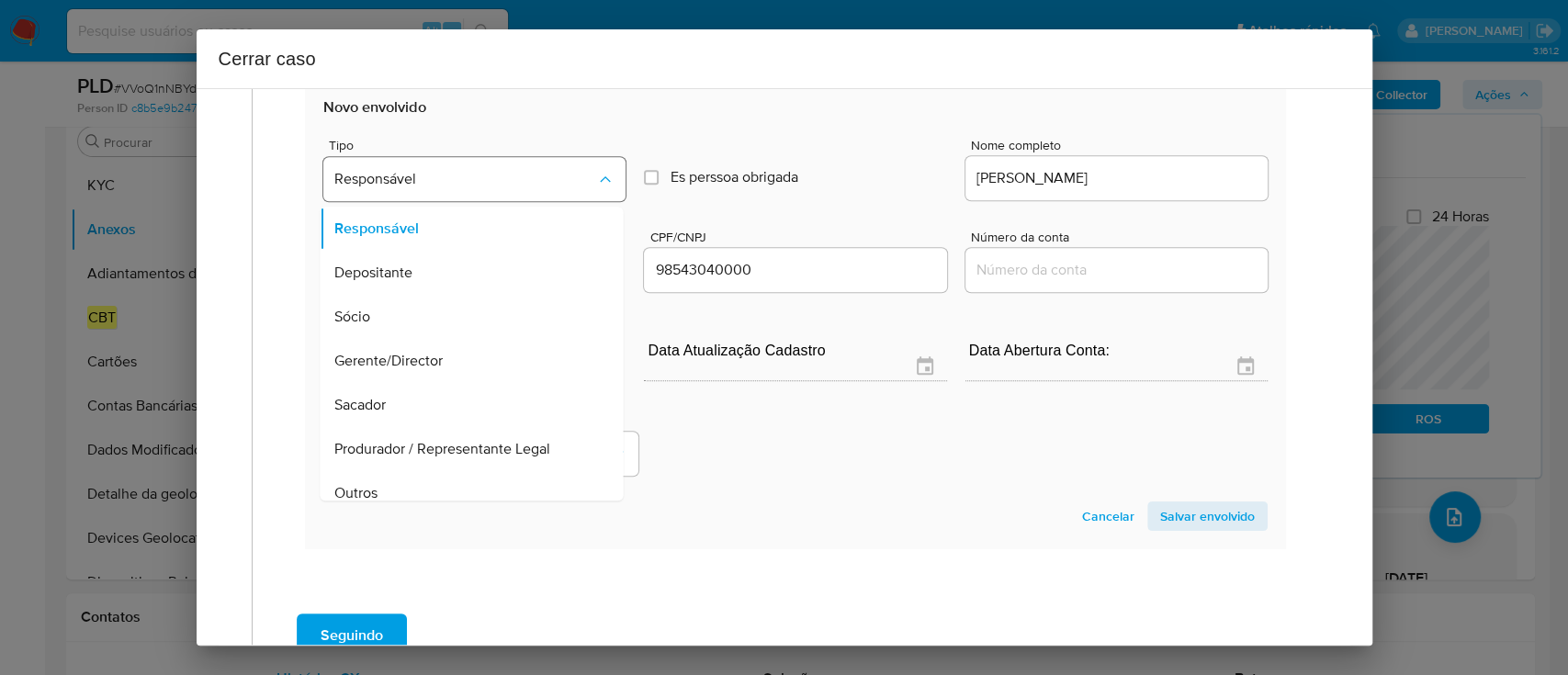
scroll to position [103, 0]
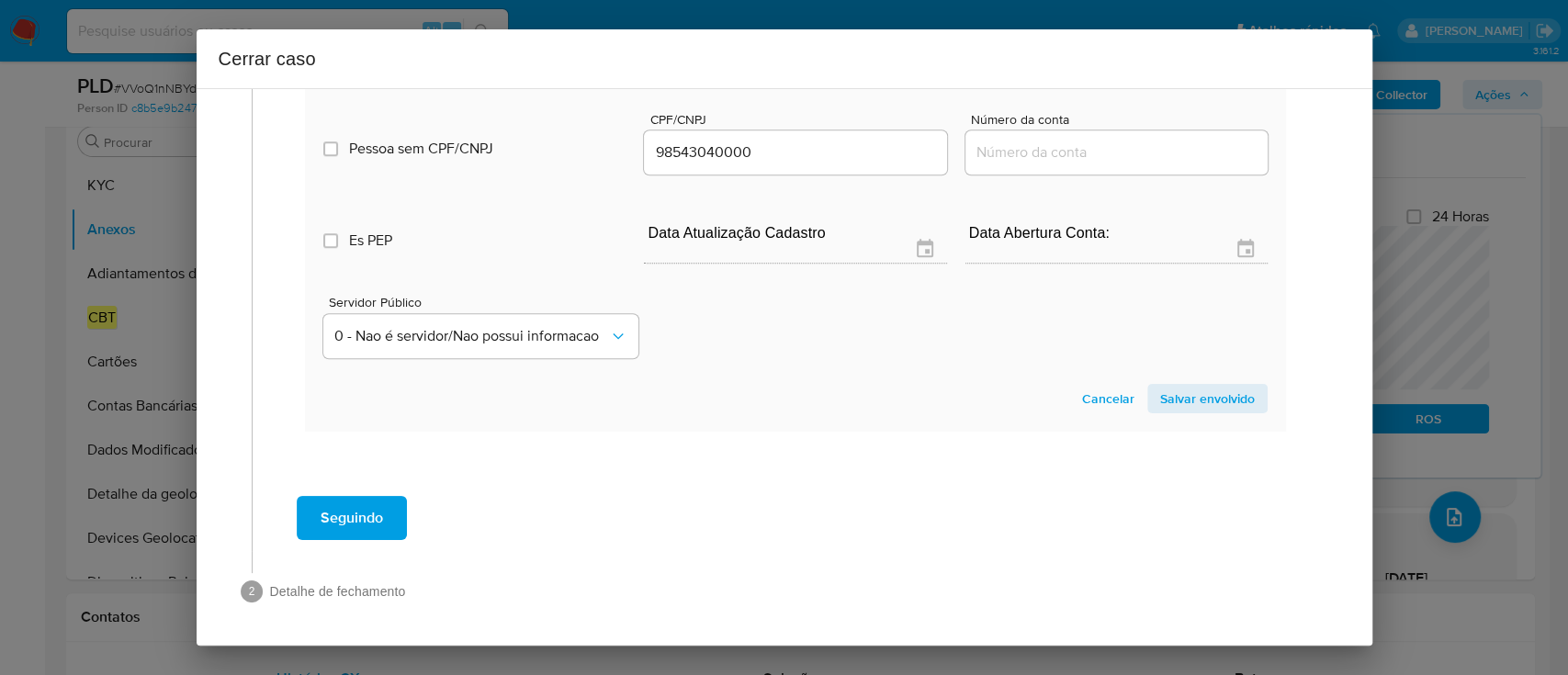
click at [1183, 393] on span "Salvar envolvido" at bounding box center [1208, 399] width 95 height 26
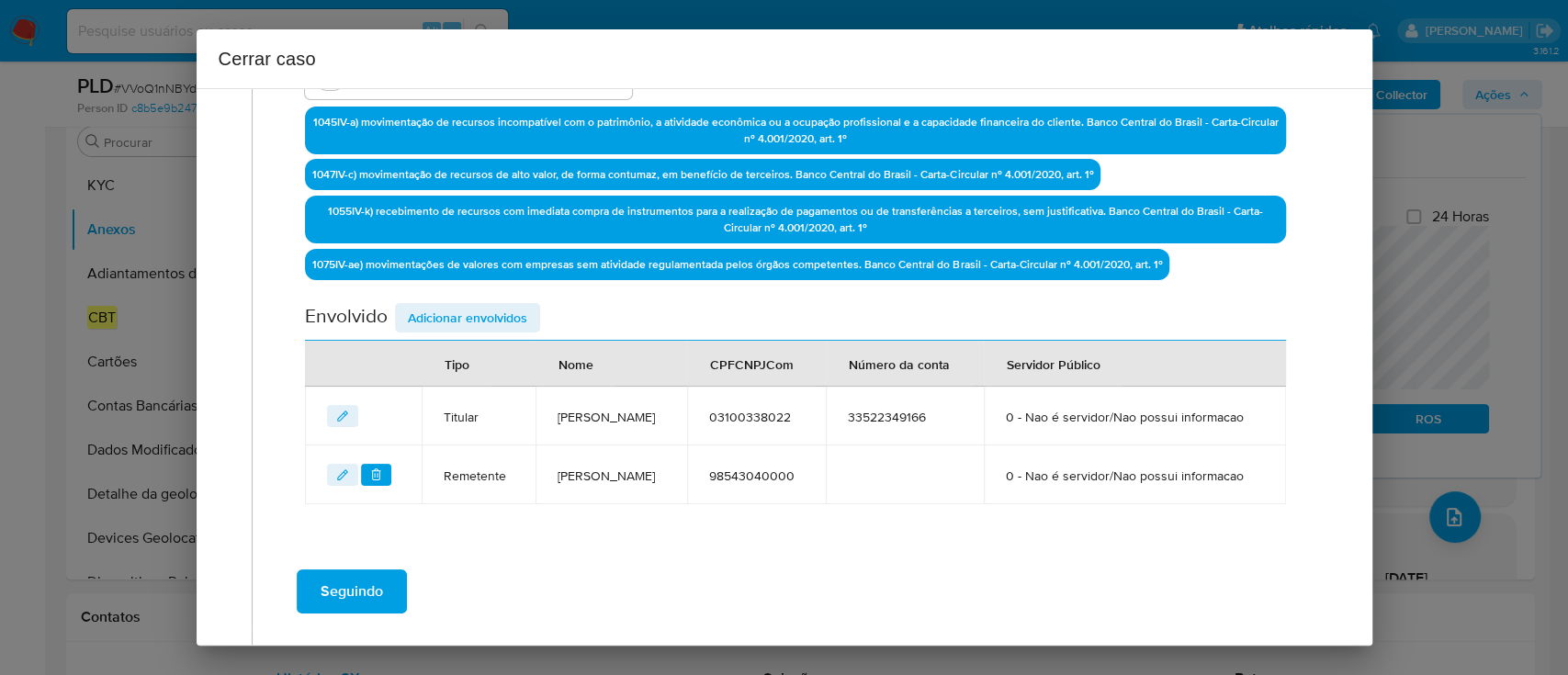
click at [507, 313] on span "Adicionar envolvidos" at bounding box center [467, 318] width 120 height 26
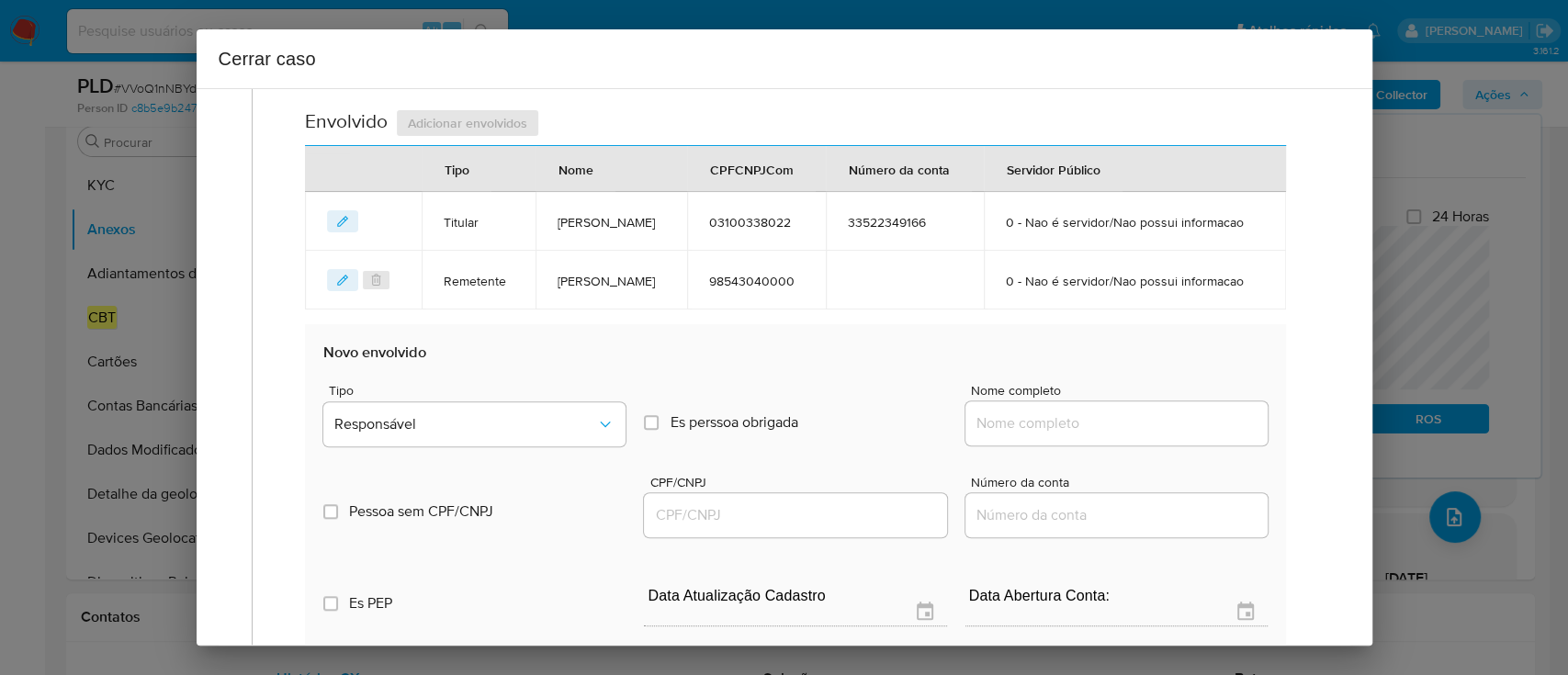
scroll to position [948, 0]
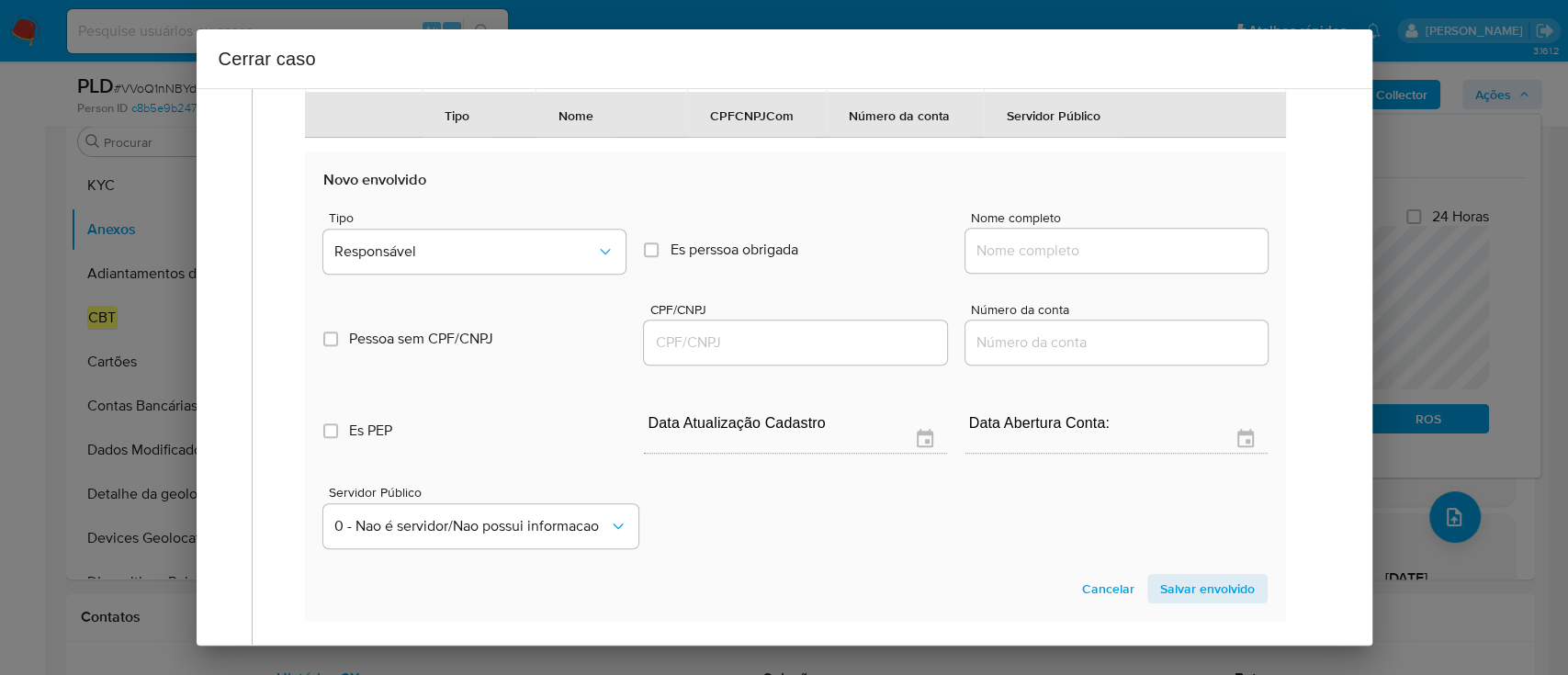
click at [1063, 273] on div at bounding box center [1117, 250] width 303 height 44
drag, startPoint x: 1082, startPoint y: 306, endPoint x: 1121, endPoint y: 303, distance: 39.1
click at [1083, 263] on input "Nome completo" at bounding box center [1117, 251] width 303 height 24
paste input "Ux Entertainment LTDA, 56197912000150"
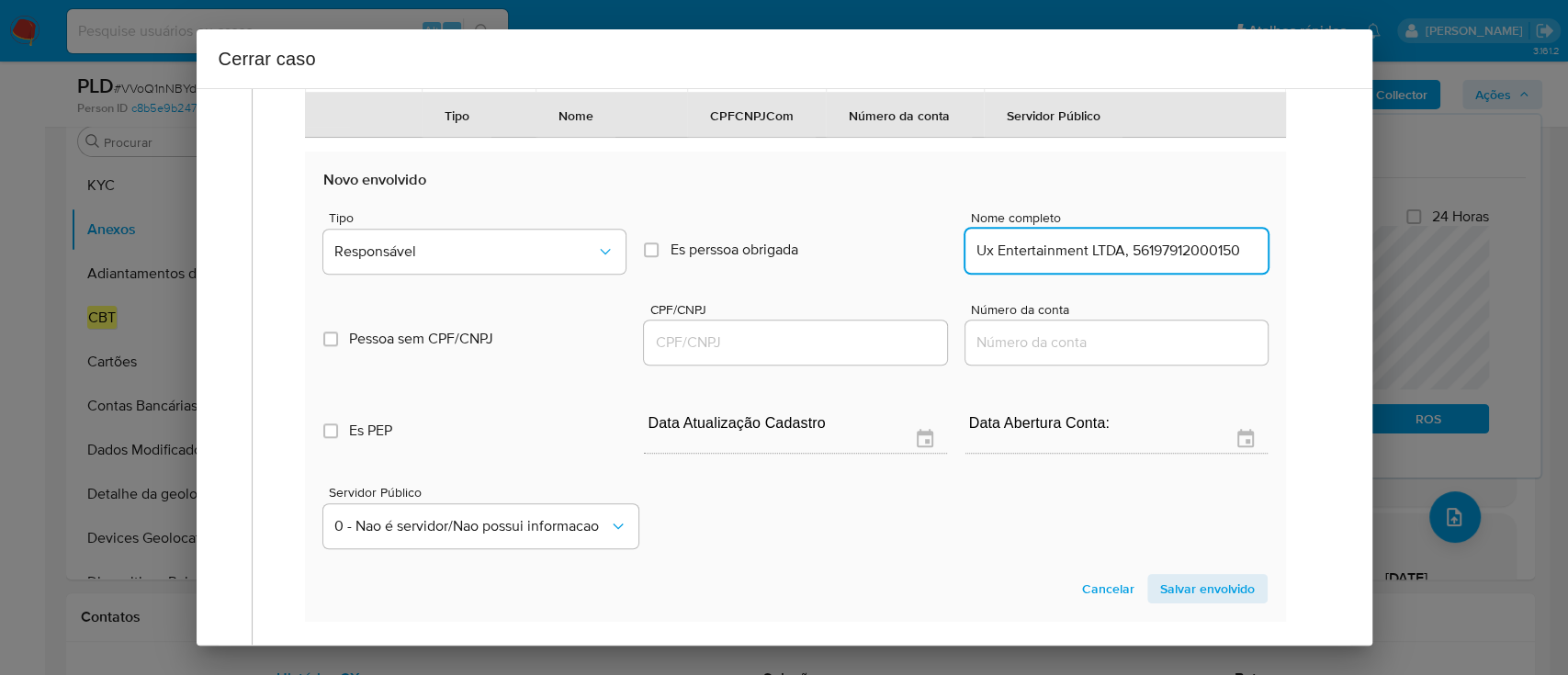
click at [1177, 263] on input "Ux Entertainment LTDA, 56197912000150" at bounding box center [1117, 251] width 303 height 24
type input "Ux Entertainment LTDA,"
click at [816, 365] on div at bounding box center [796, 342] width 303 height 44
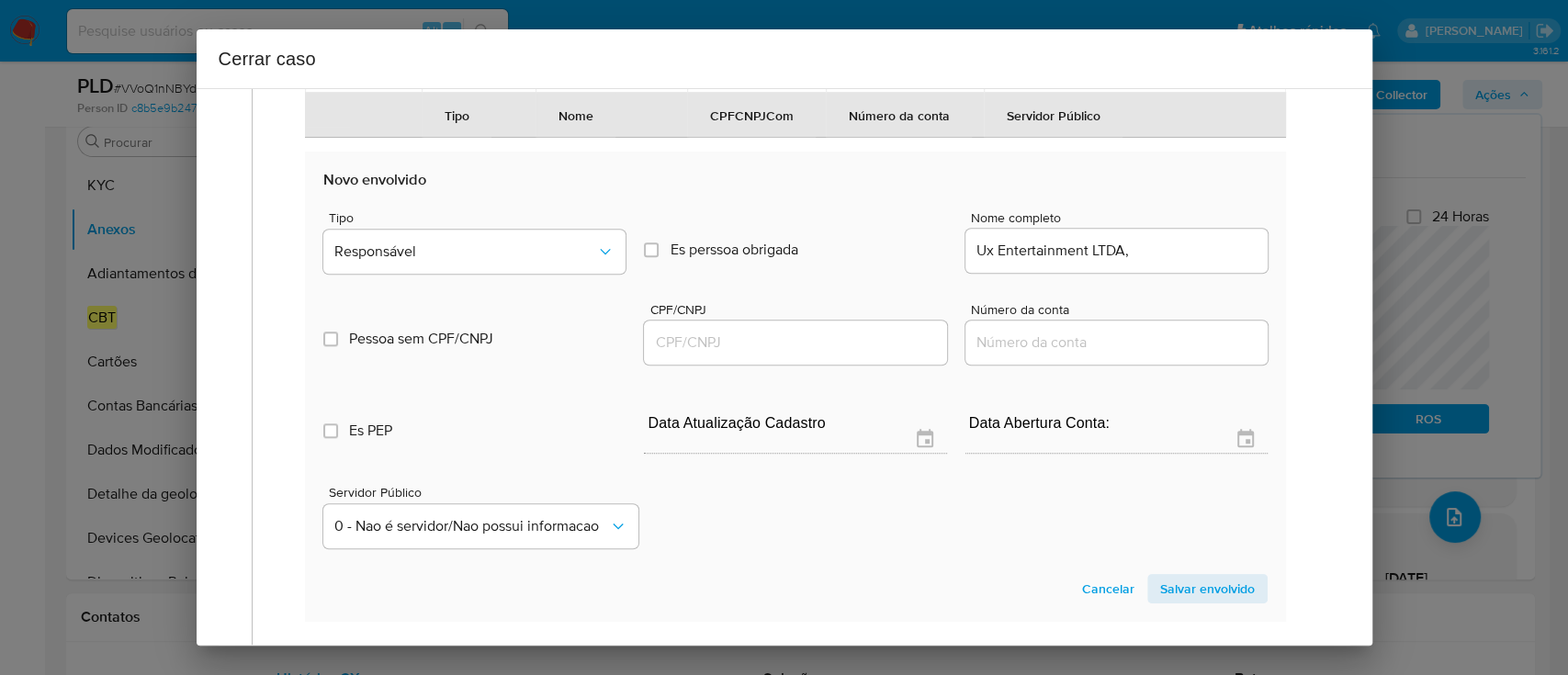
drag, startPoint x: 834, startPoint y: 391, endPoint x: 1009, endPoint y: 376, distance: 175.6
click at [836, 355] on input "CPF/CNPJ" at bounding box center [796, 343] width 303 height 24
paste input "56197912000150"
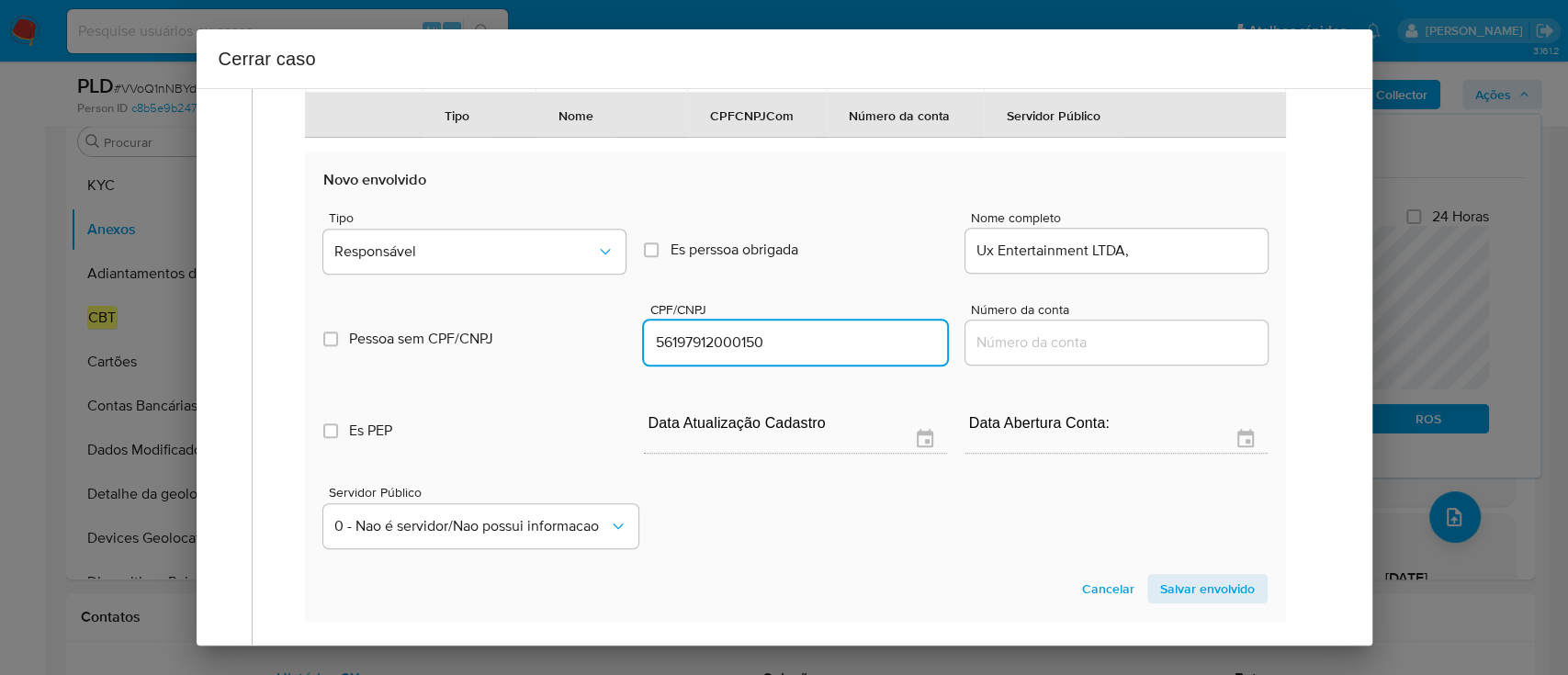
type input "56197912000150"
click at [1170, 263] on input "Ux Entertainment LTDA," at bounding box center [1117, 251] width 303 height 24
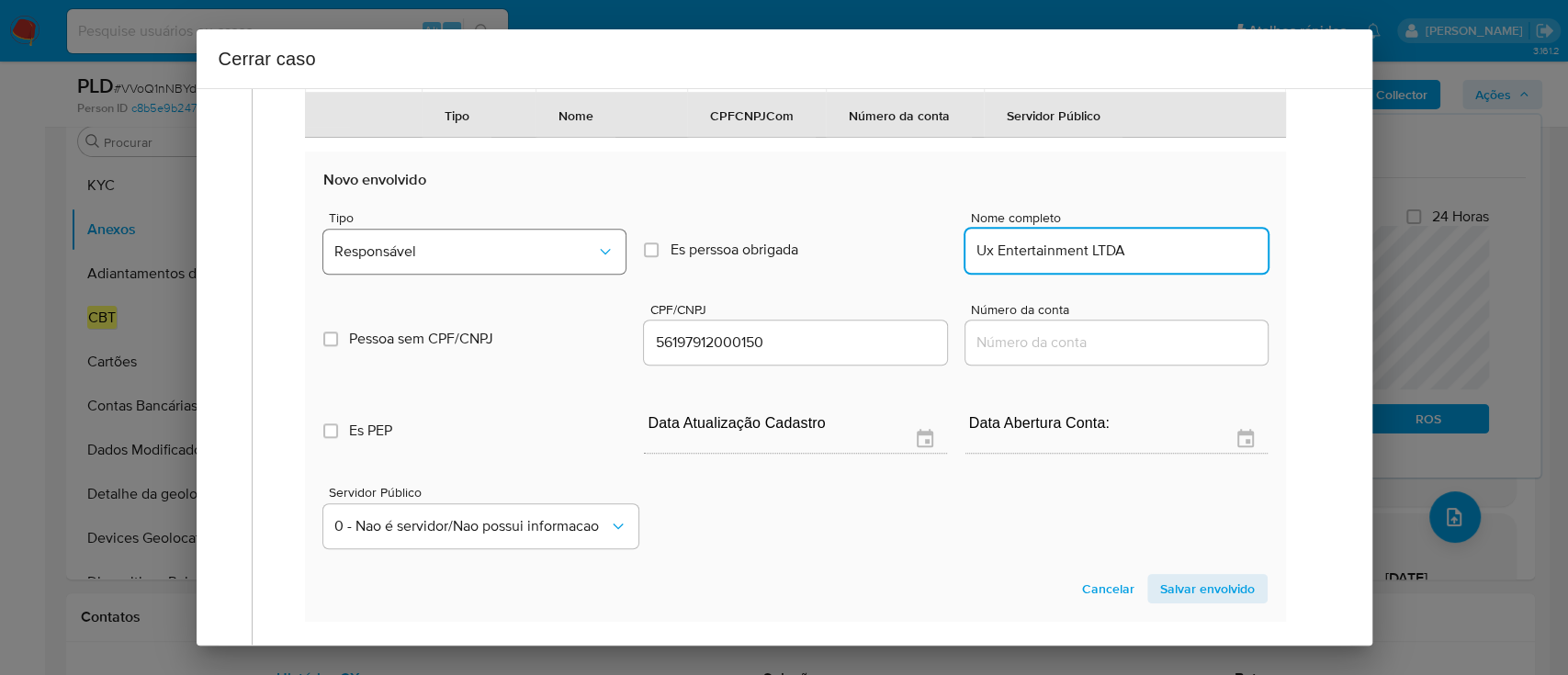
type input "Ux Entertainment LTDA"
click at [566, 274] on button "Responsável" at bounding box center [474, 251] width 303 height 44
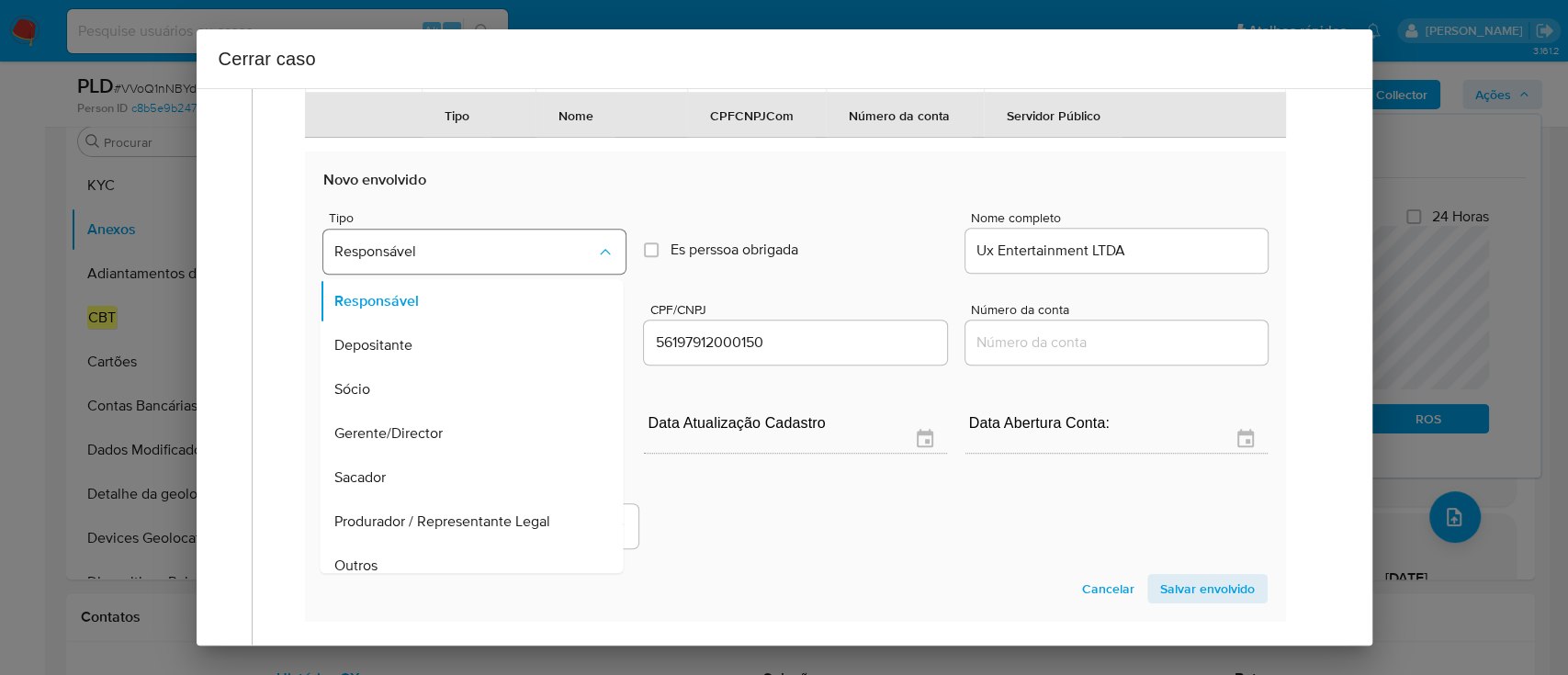
scroll to position [58, 0]
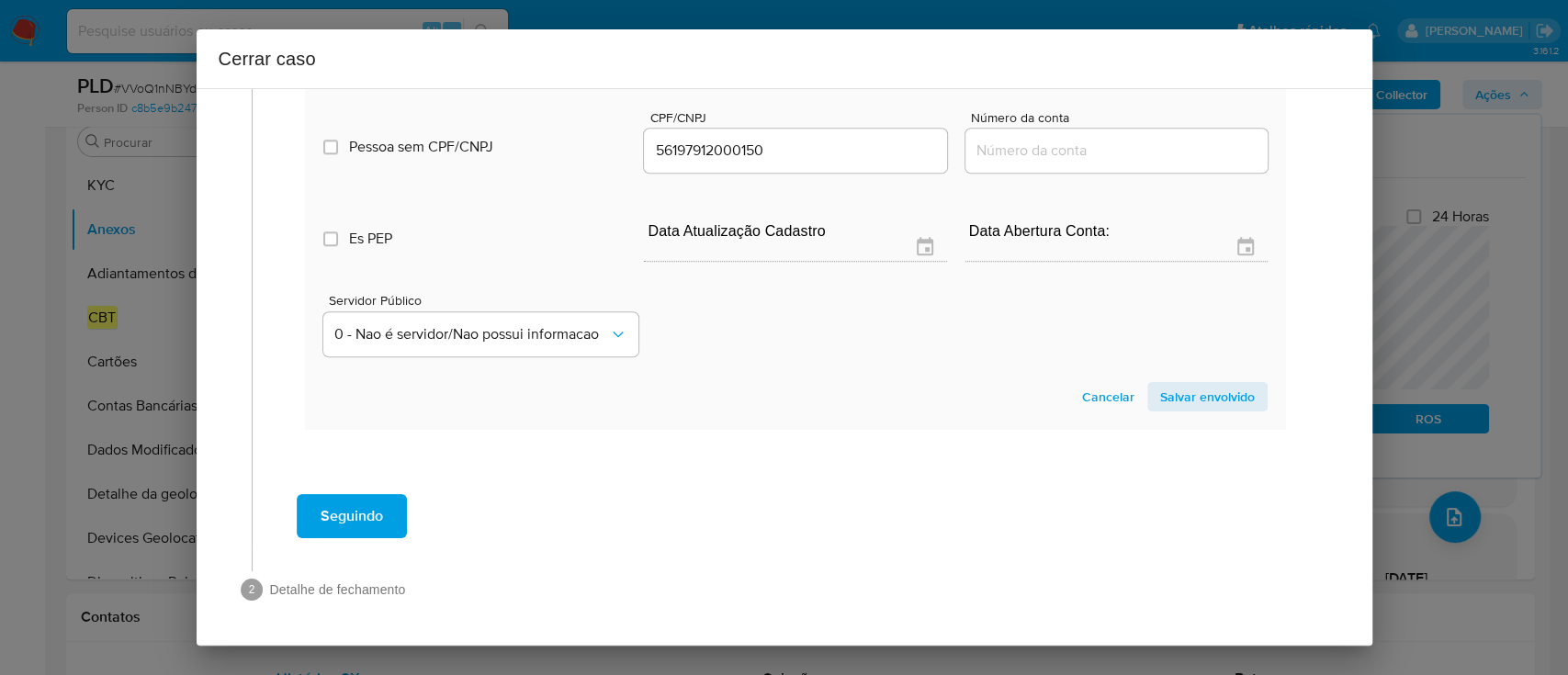
click at [1200, 397] on span "Salvar envolvido" at bounding box center [1208, 397] width 95 height 26
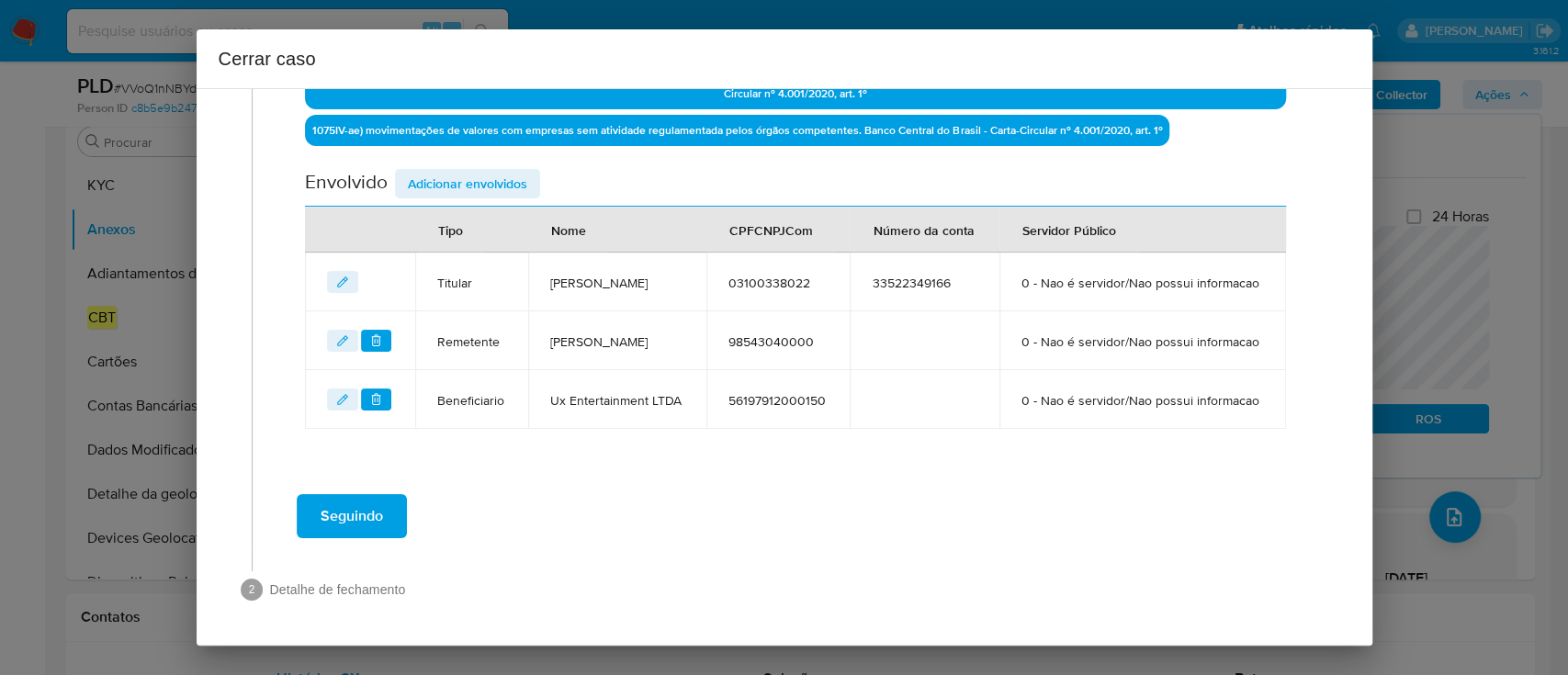
click at [485, 171] on span "Adicionar envolvidos" at bounding box center [467, 184] width 120 height 26
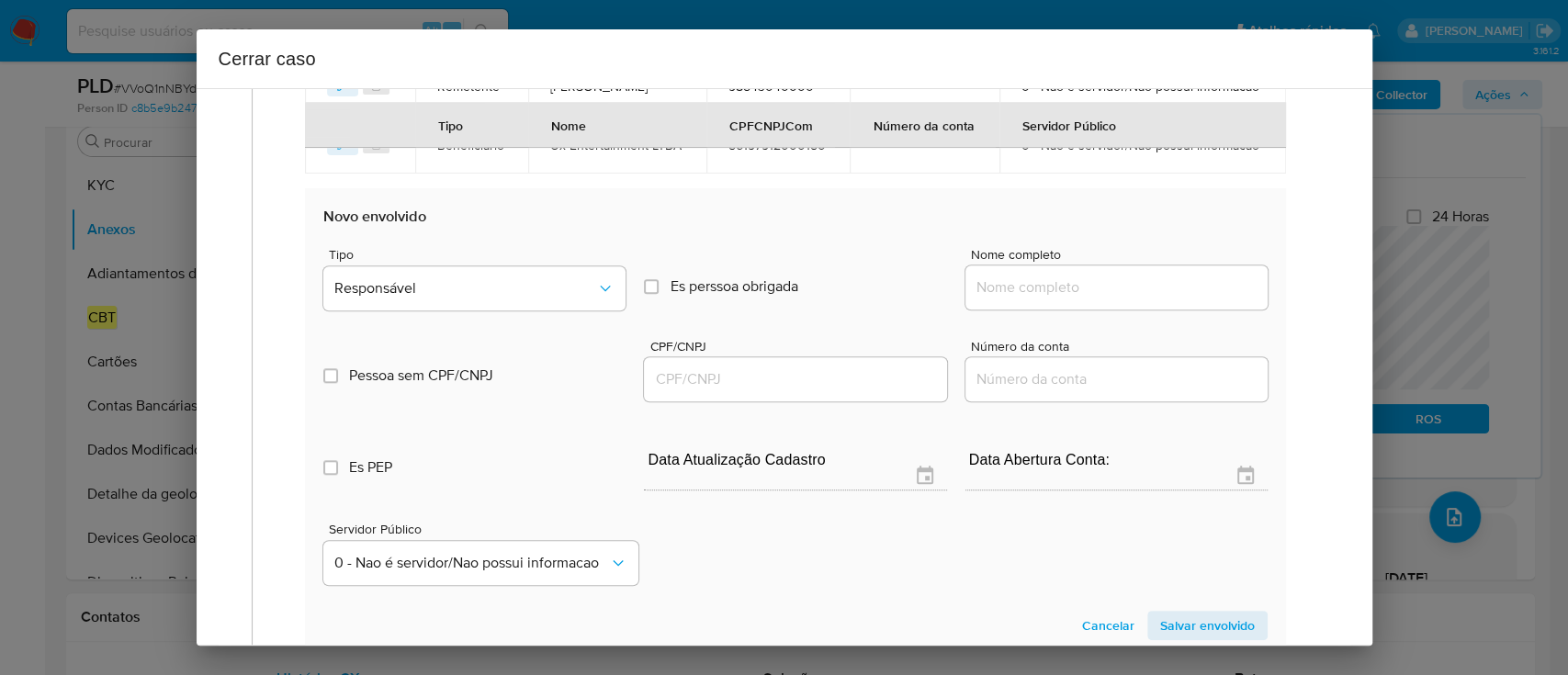
scroll to position [1022, 0]
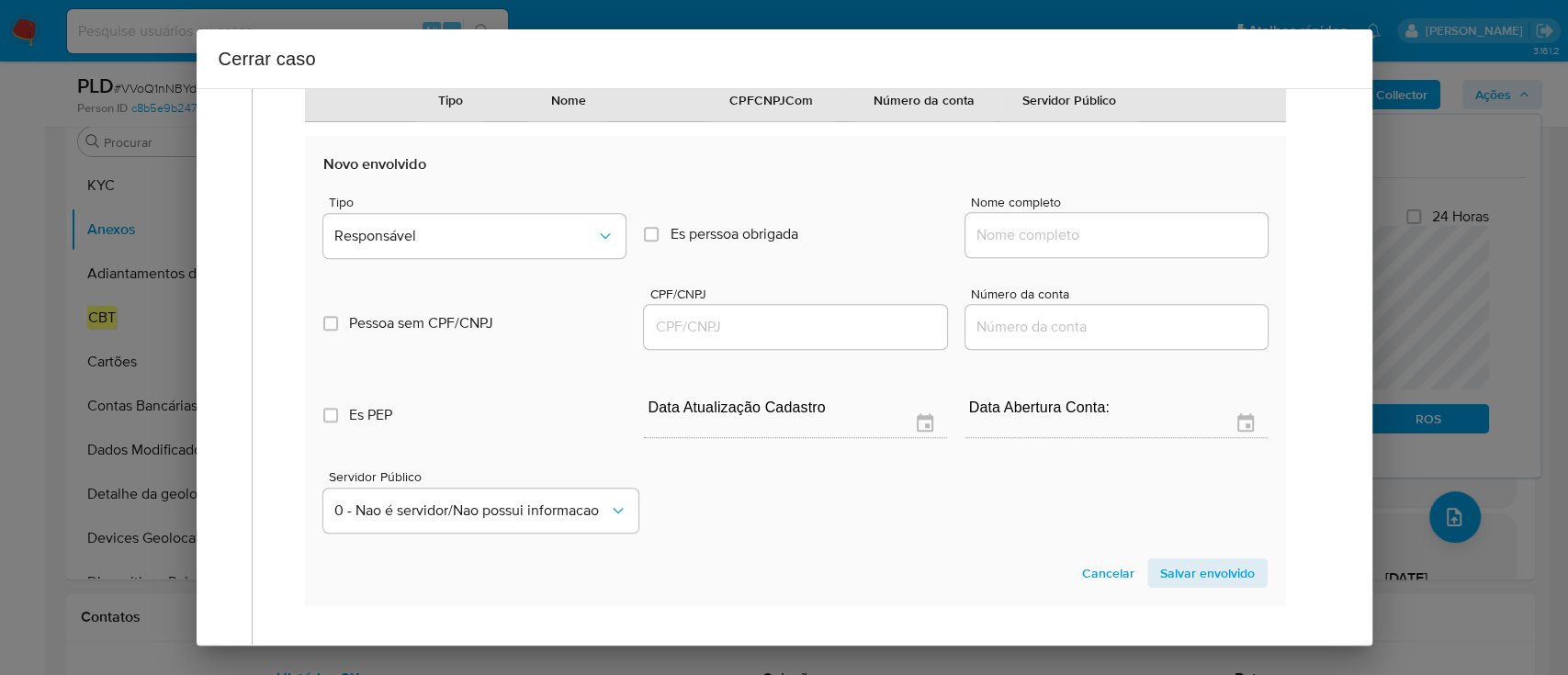
click at [1073, 247] on input "Nome completo" at bounding box center [1117, 235] width 303 height 24
paste input "[PERSON_NAME], 25406401000177"
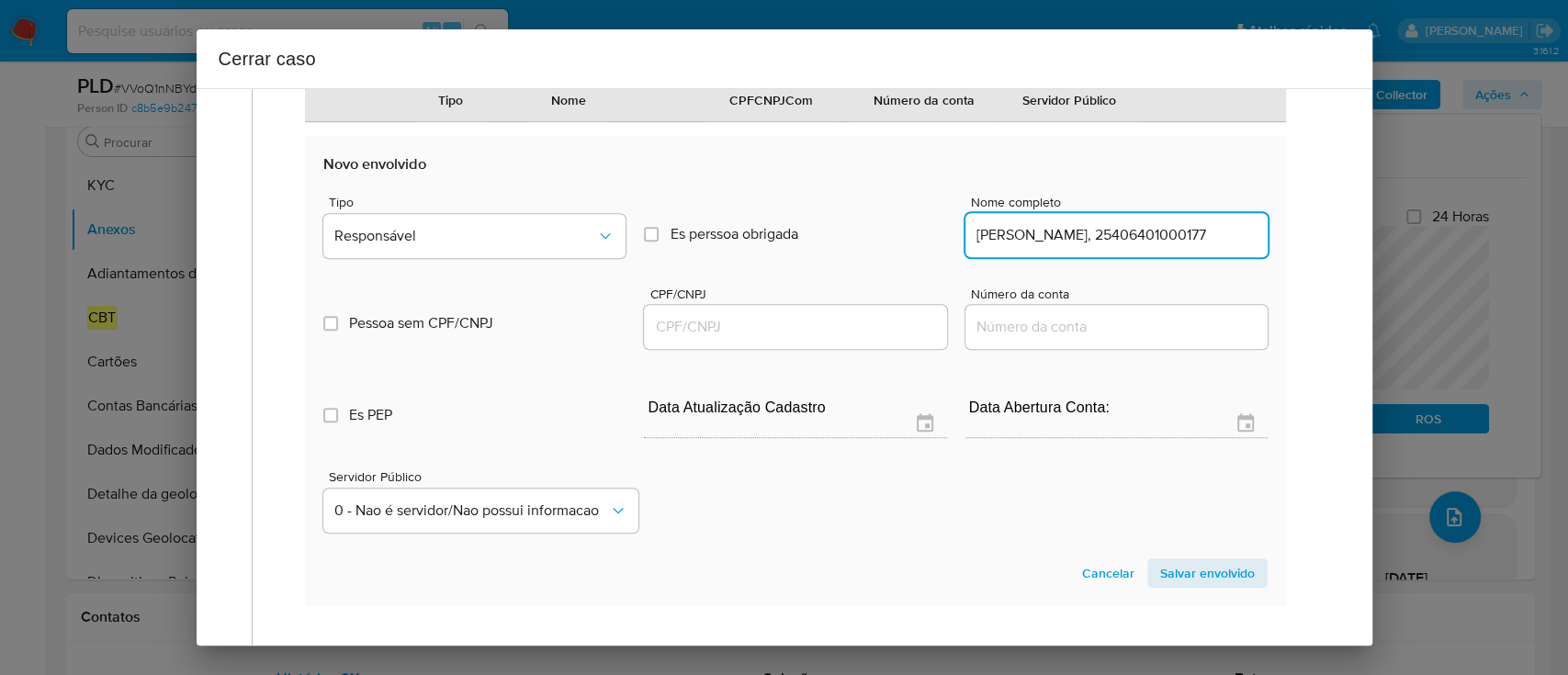
scroll to position [0, 4]
click at [1153, 247] on input "[PERSON_NAME], 25406401000177" at bounding box center [1117, 235] width 303 height 24
type input "[PERSON_NAME],"
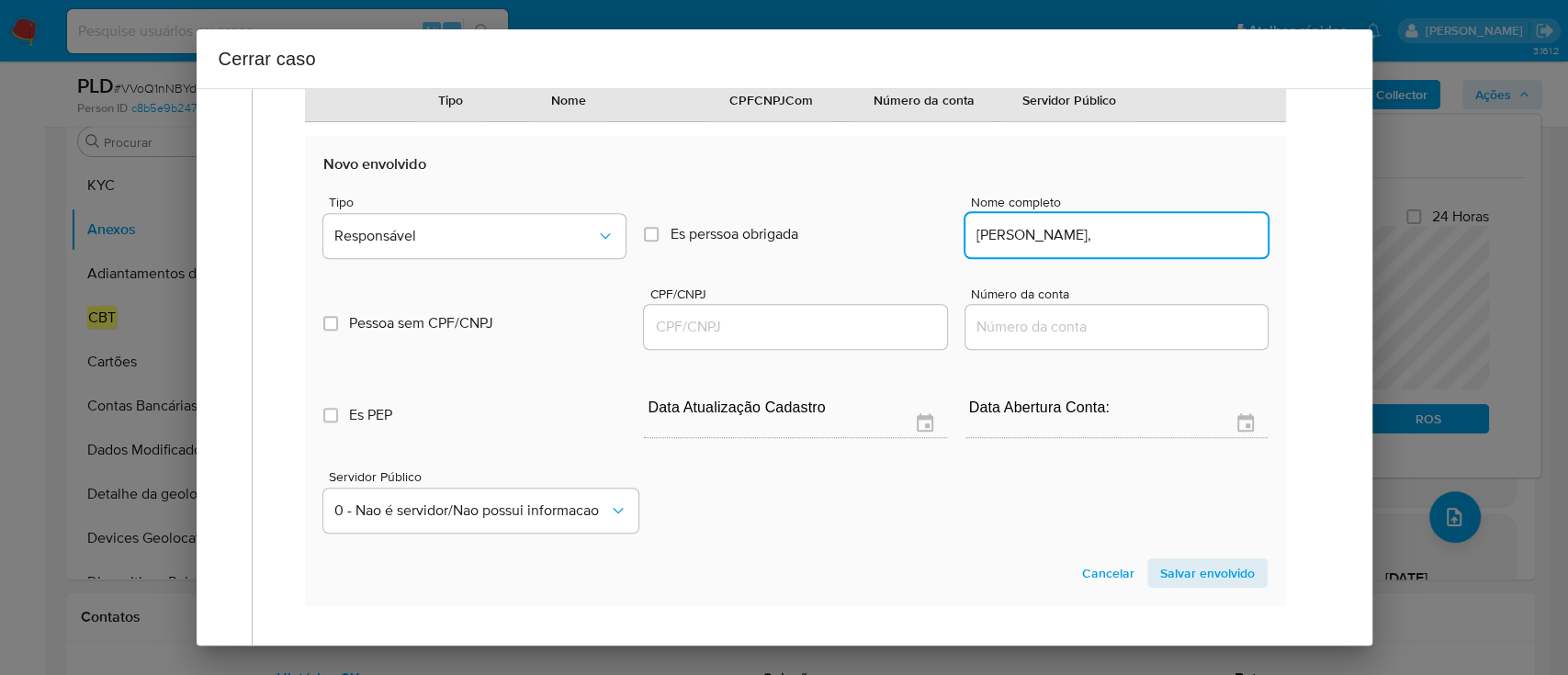
click at [854, 339] on input "CPF/CNPJ" at bounding box center [796, 327] width 303 height 24
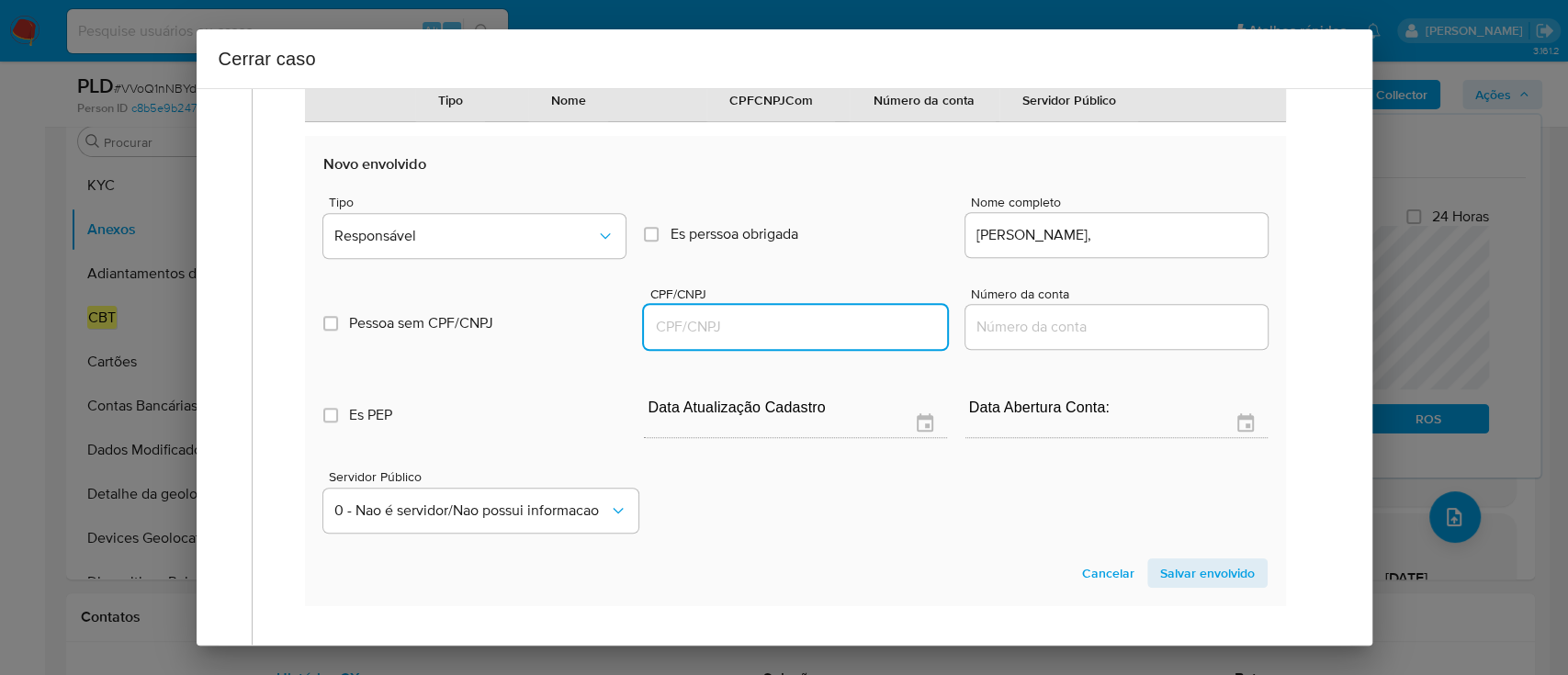
paste input "25406401000177"
type input "25406401000177"
click at [1185, 247] on input "[PERSON_NAME]," at bounding box center [1117, 235] width 303 height 24
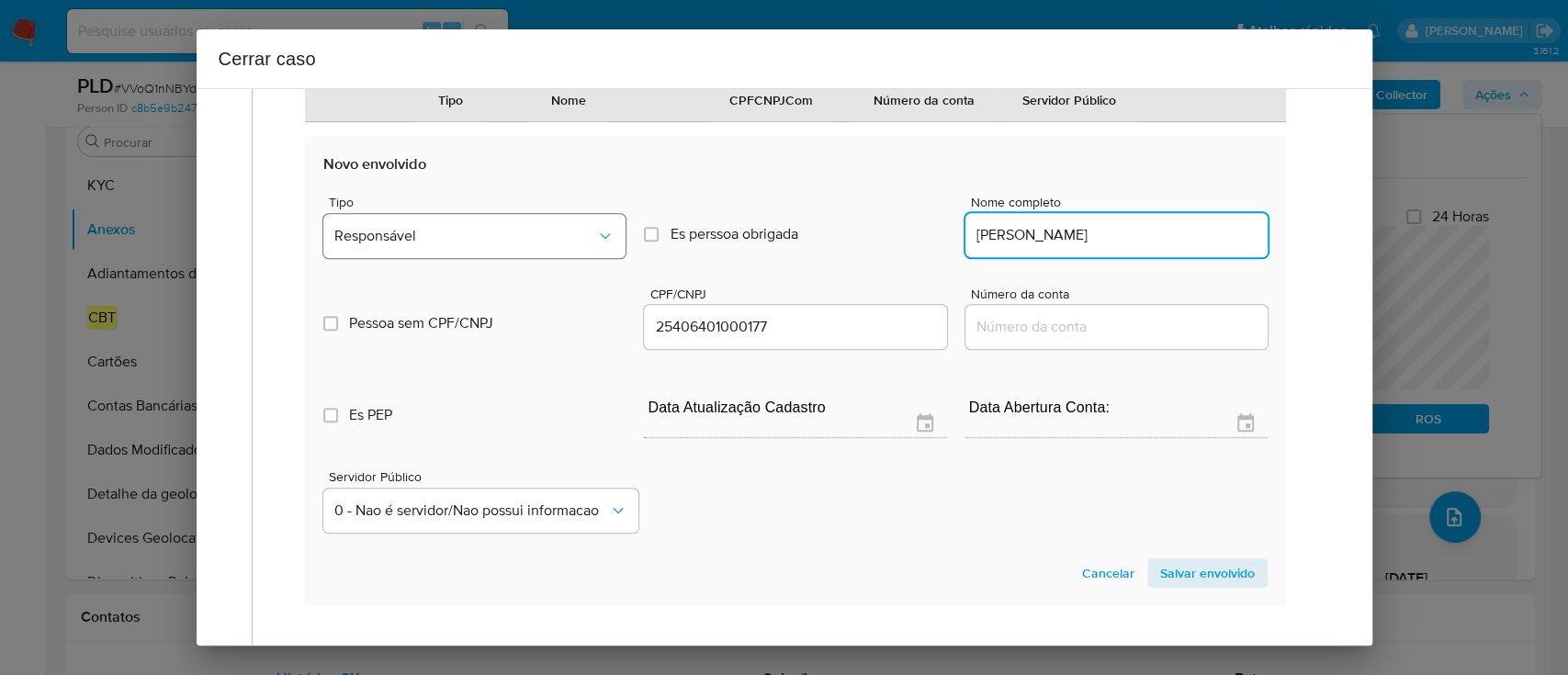
type input "[PERSON_NAME]"
click at [561, 258] on button "Responsável" at bounding box center [474, 236] width 303 height 44
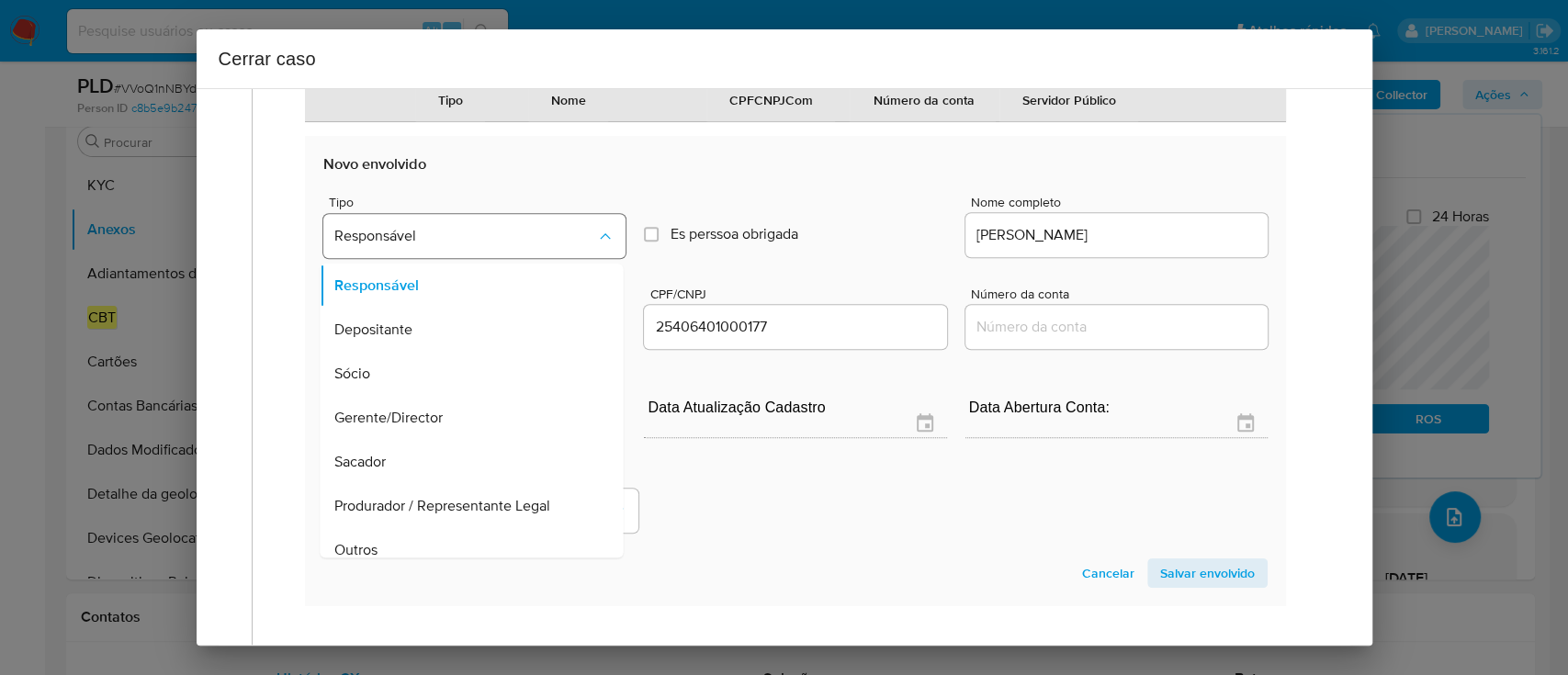
scroll to position [15, 0]
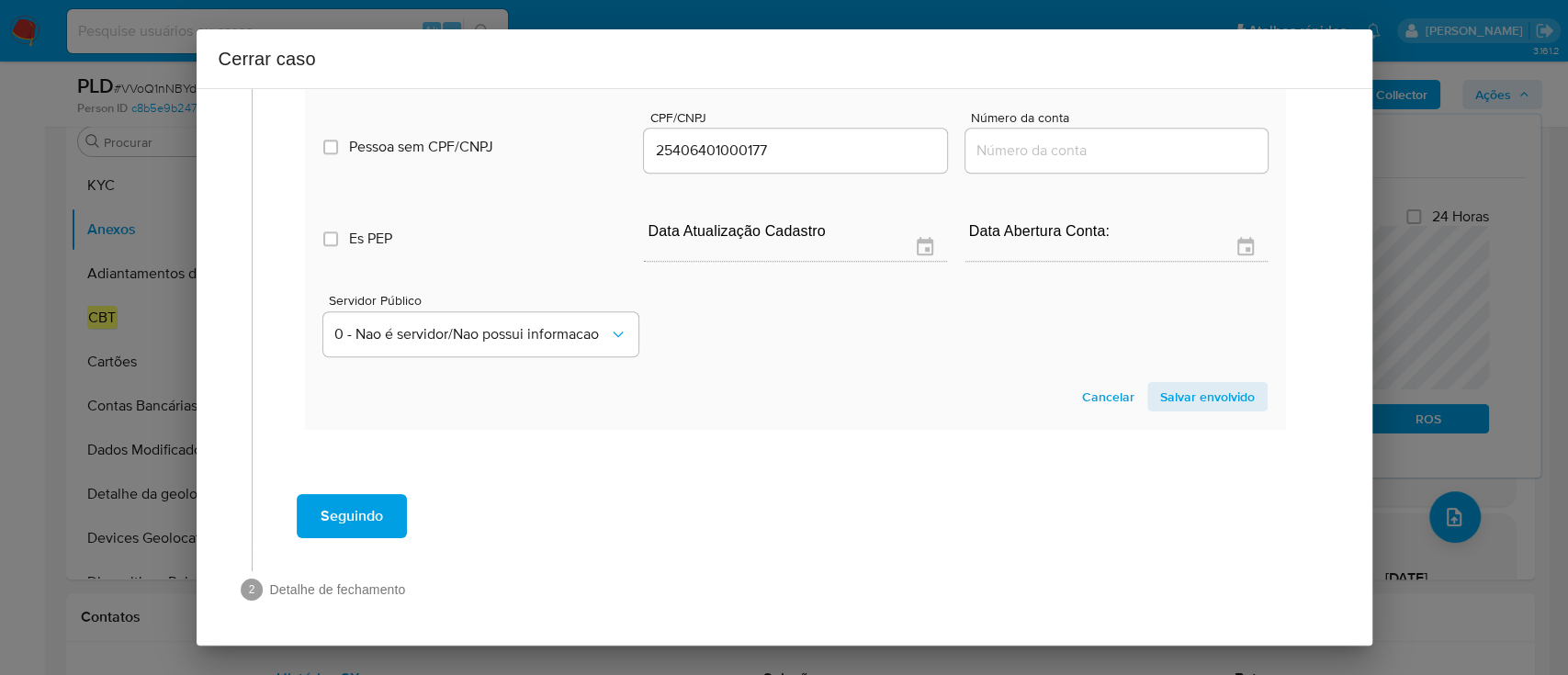
click at [1202, 400] on span "Salvar envolvido" at bounding box center [1208, 397] width 95 height 26
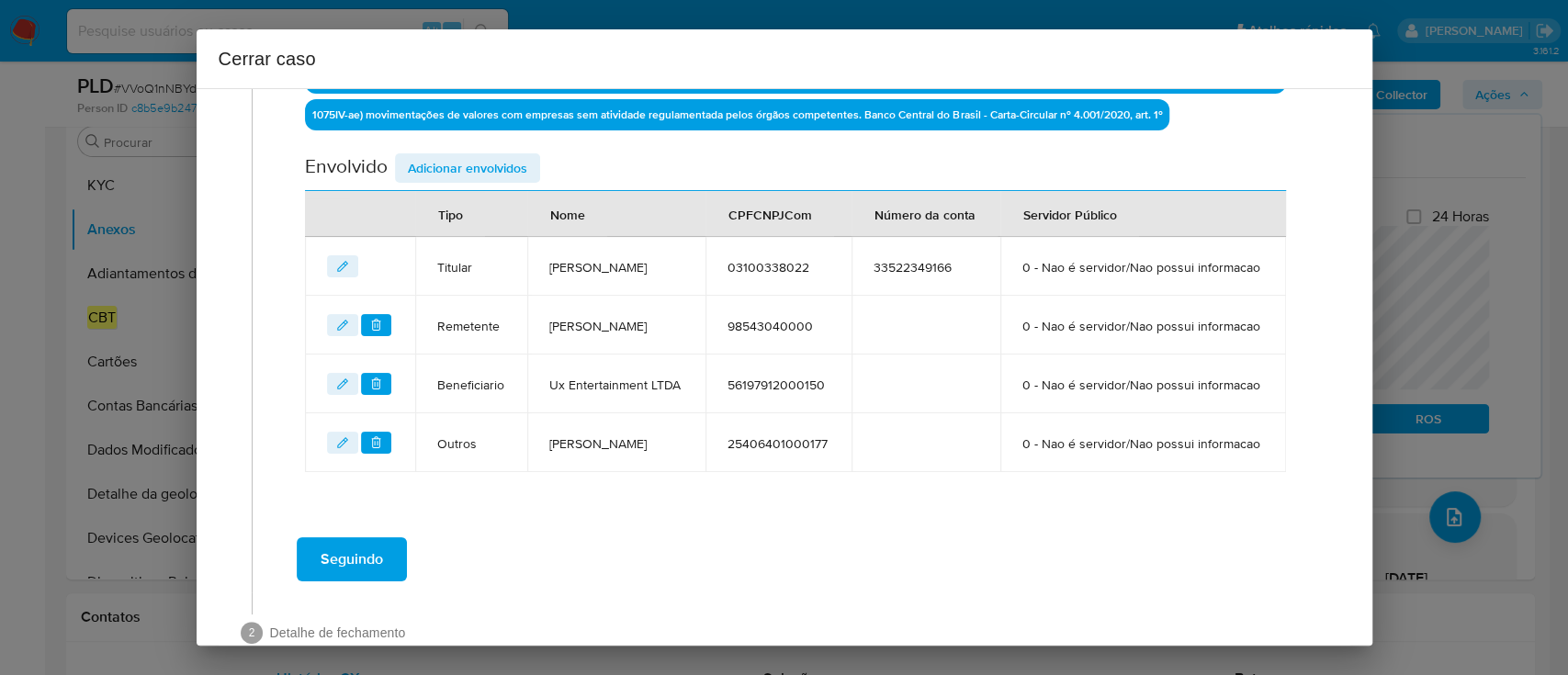
scroll to position [852, 0]
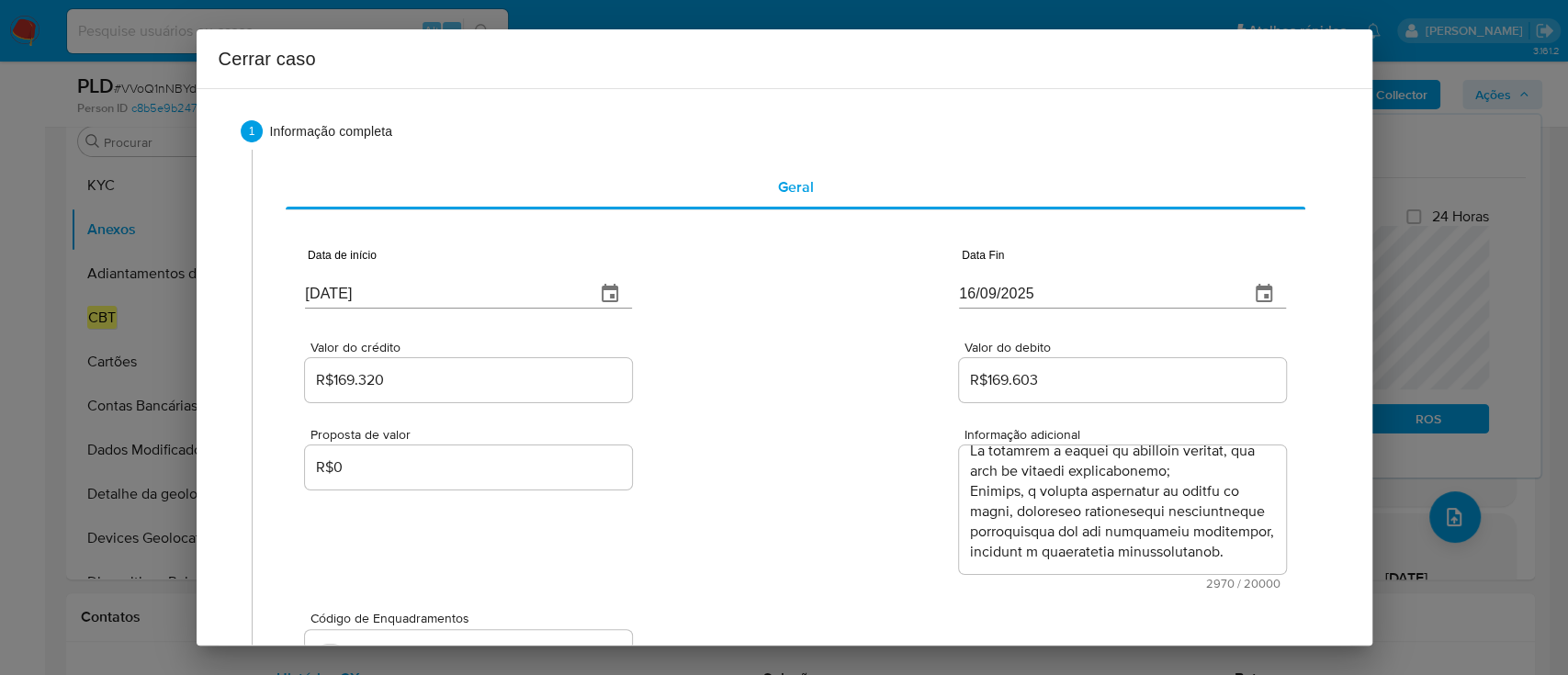
scroll to position [0, 0]
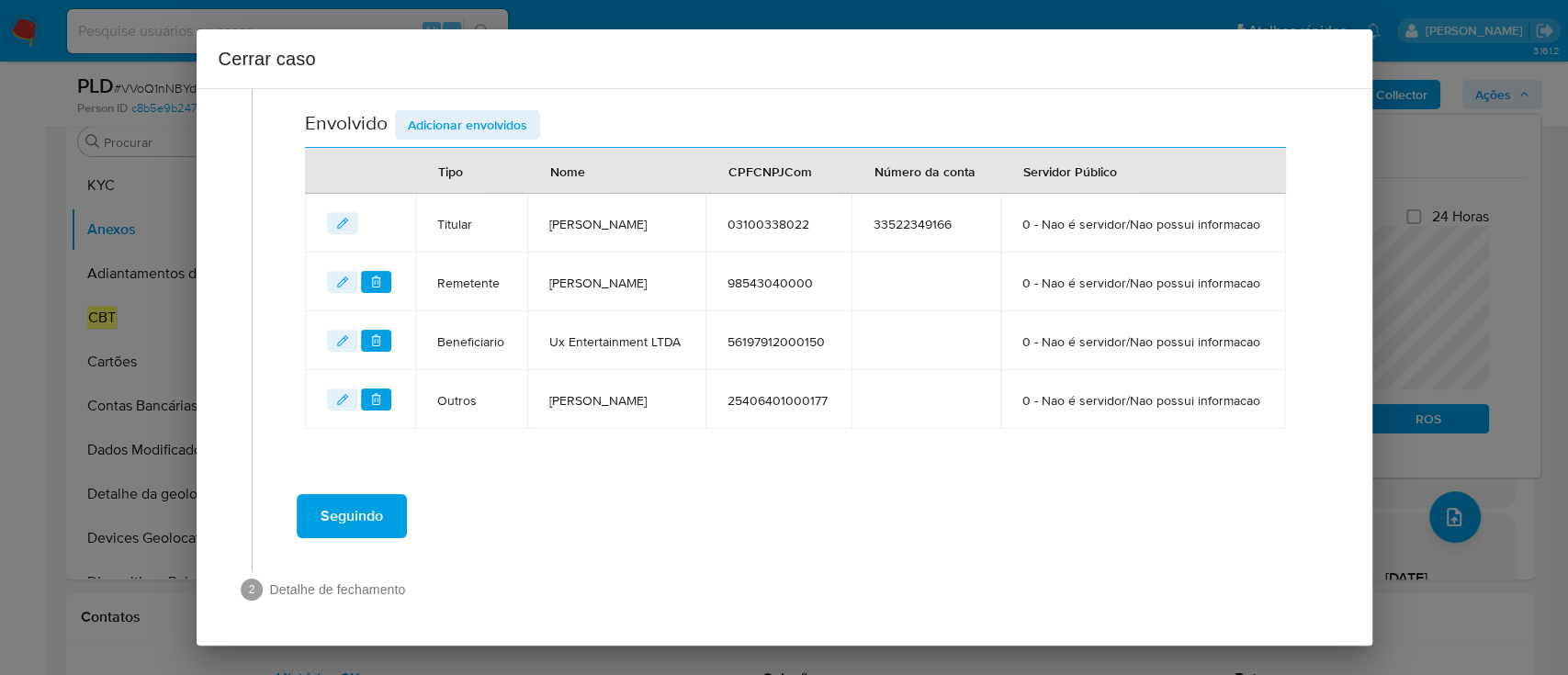
click at [345, 511] on span "Seguindo" at bounding box center [351, 516] width 62 height 41
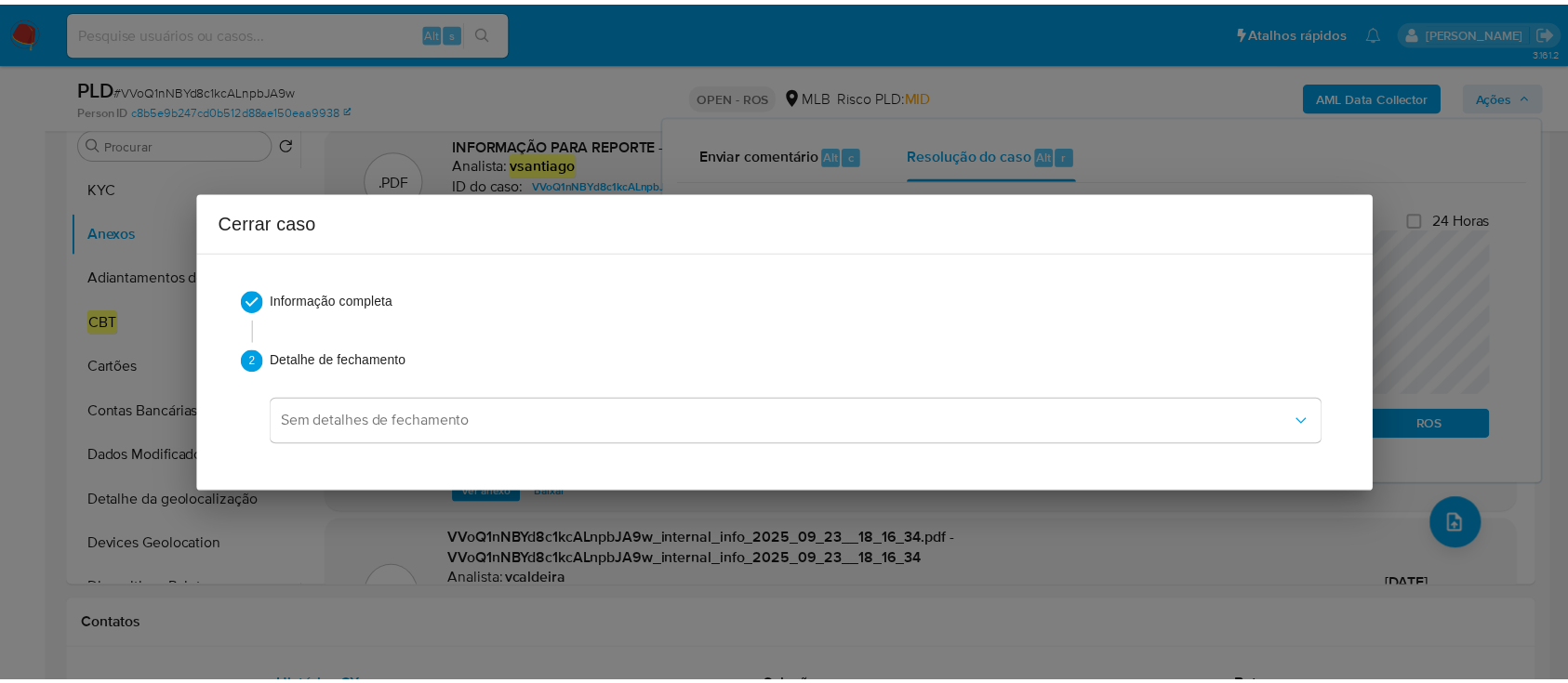
scroll to position [2041, 0]
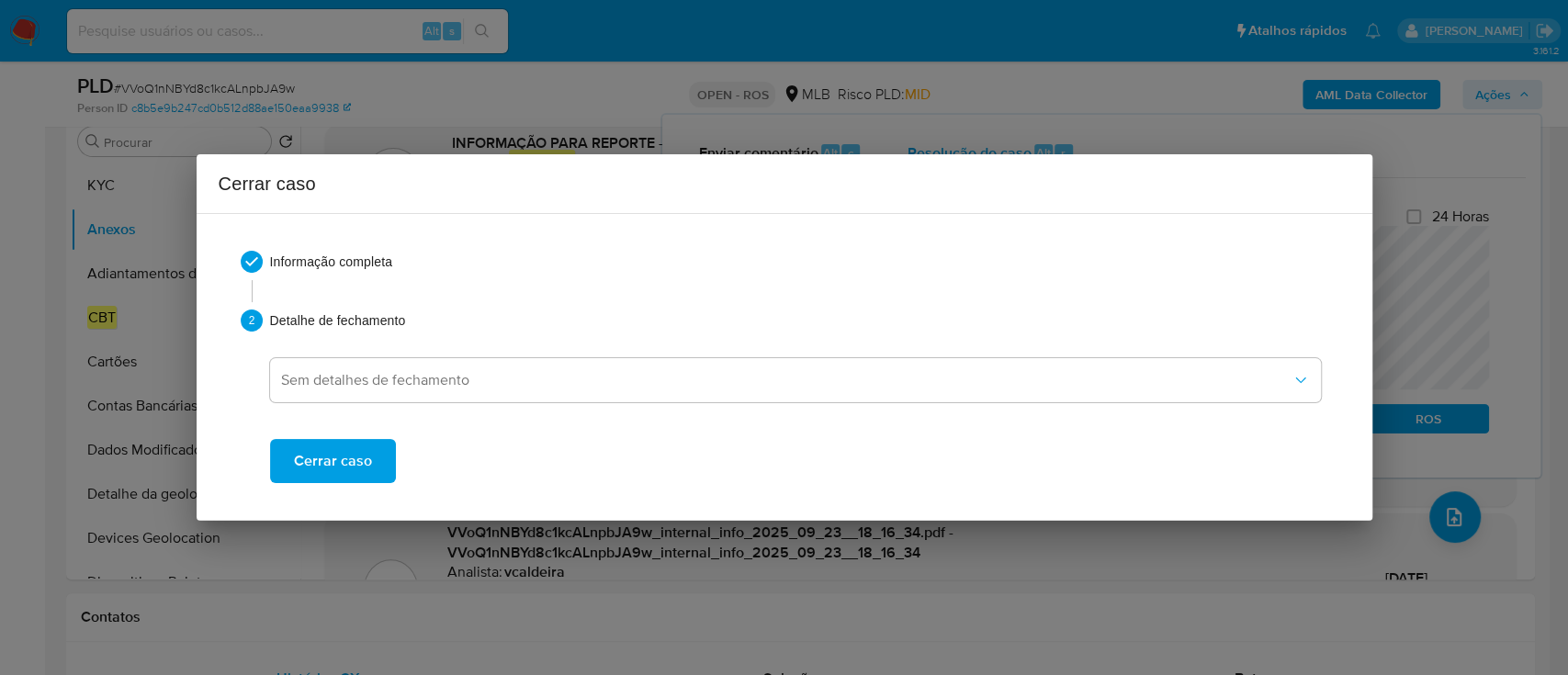
click at [343, 456] on span "Cerrar caso" at bounding box center [333, 461] width 78 height 41
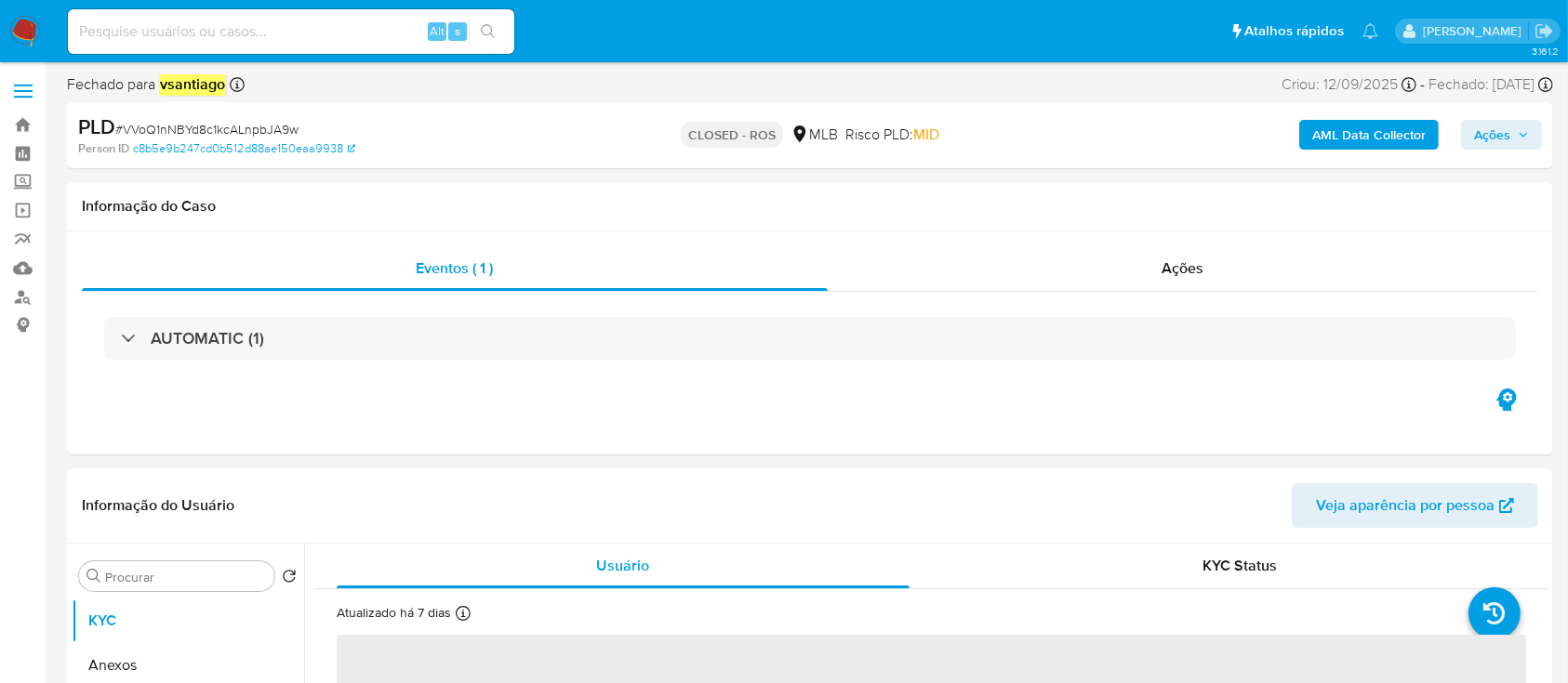
select select "10"
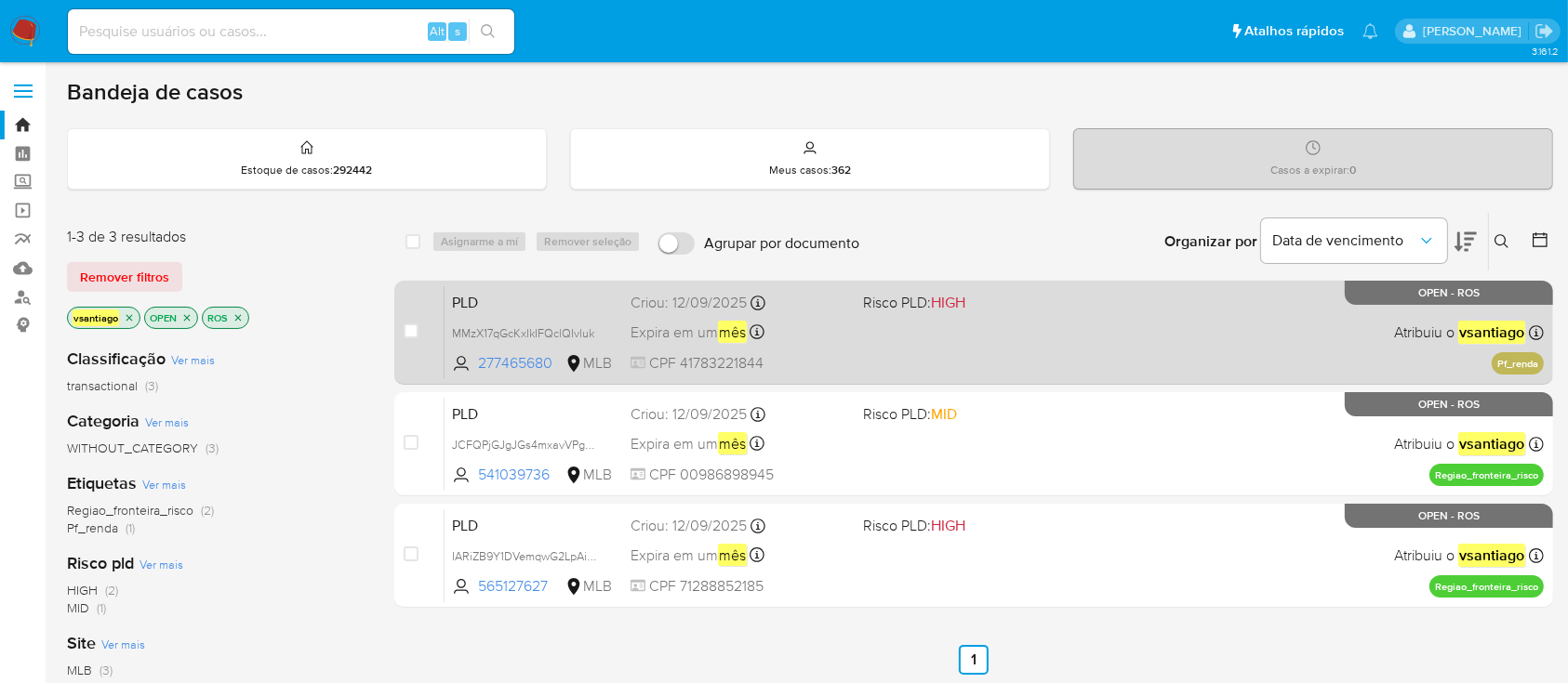
click at [937, 319] on div "PLD MMzX17qGcKxIkIFQclQIvluk 277465680 MLB Risco PLD: HIGH Criou: [DATE] Criou:…" at bounding box center [995, 333] width 1100 height 94
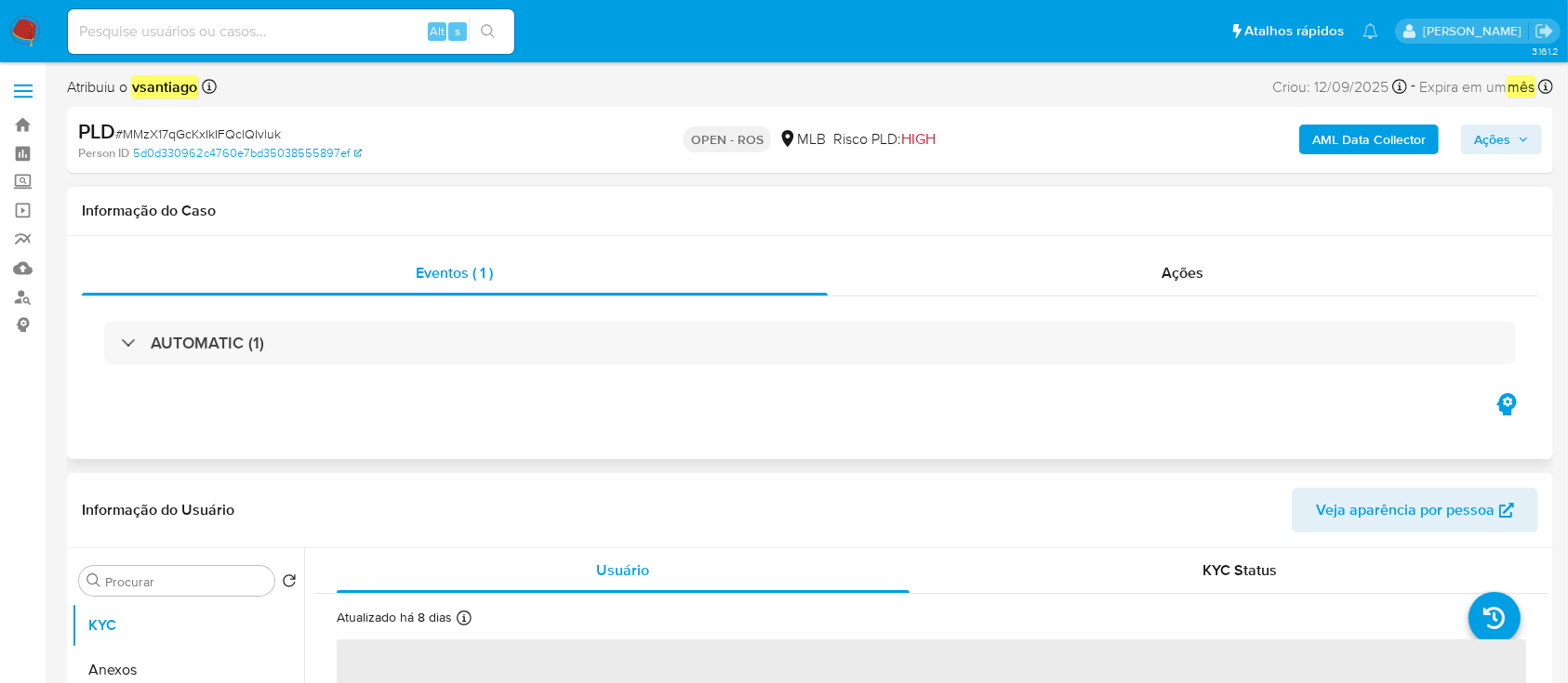
select select "10"
click at [970, 280] on div "Ações" at bounding box center [1184, 272] width 711 height 44
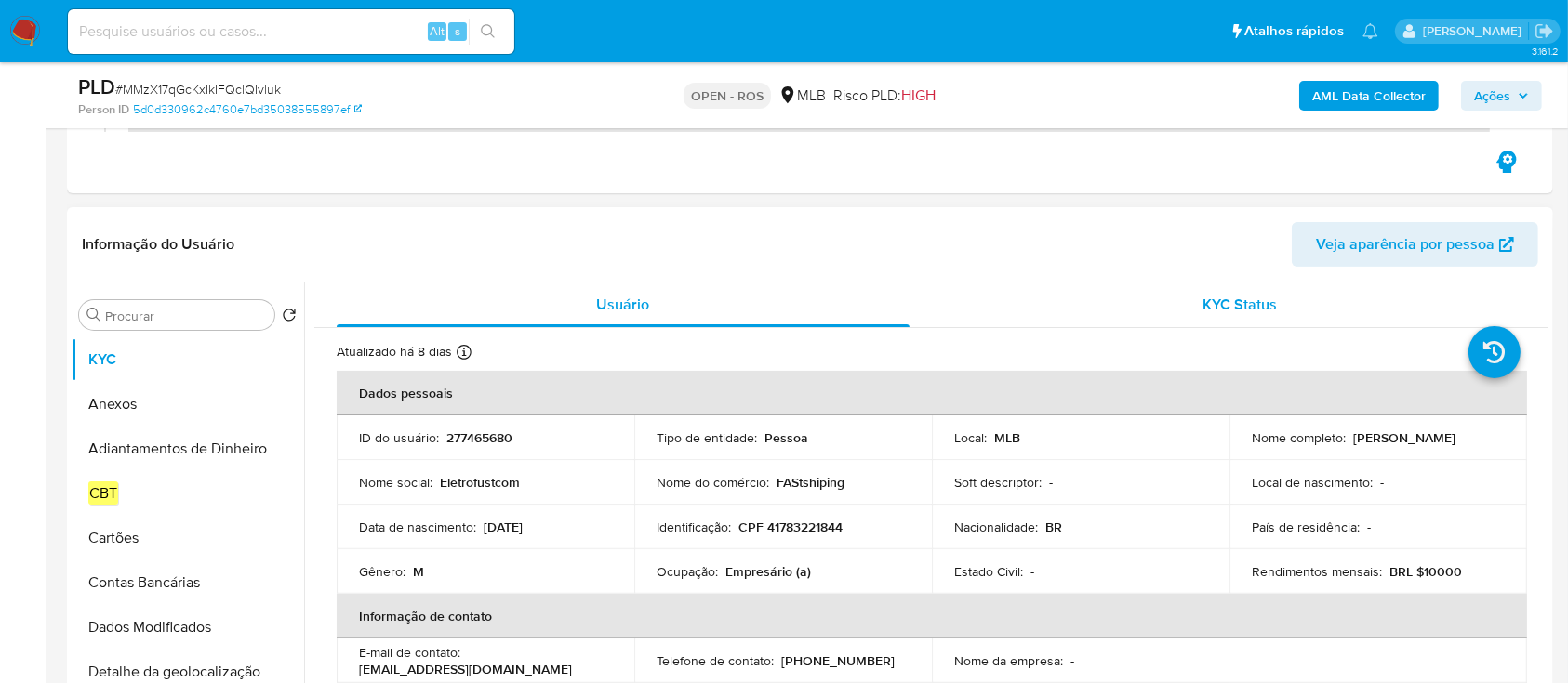
scroll to position [372, 0]
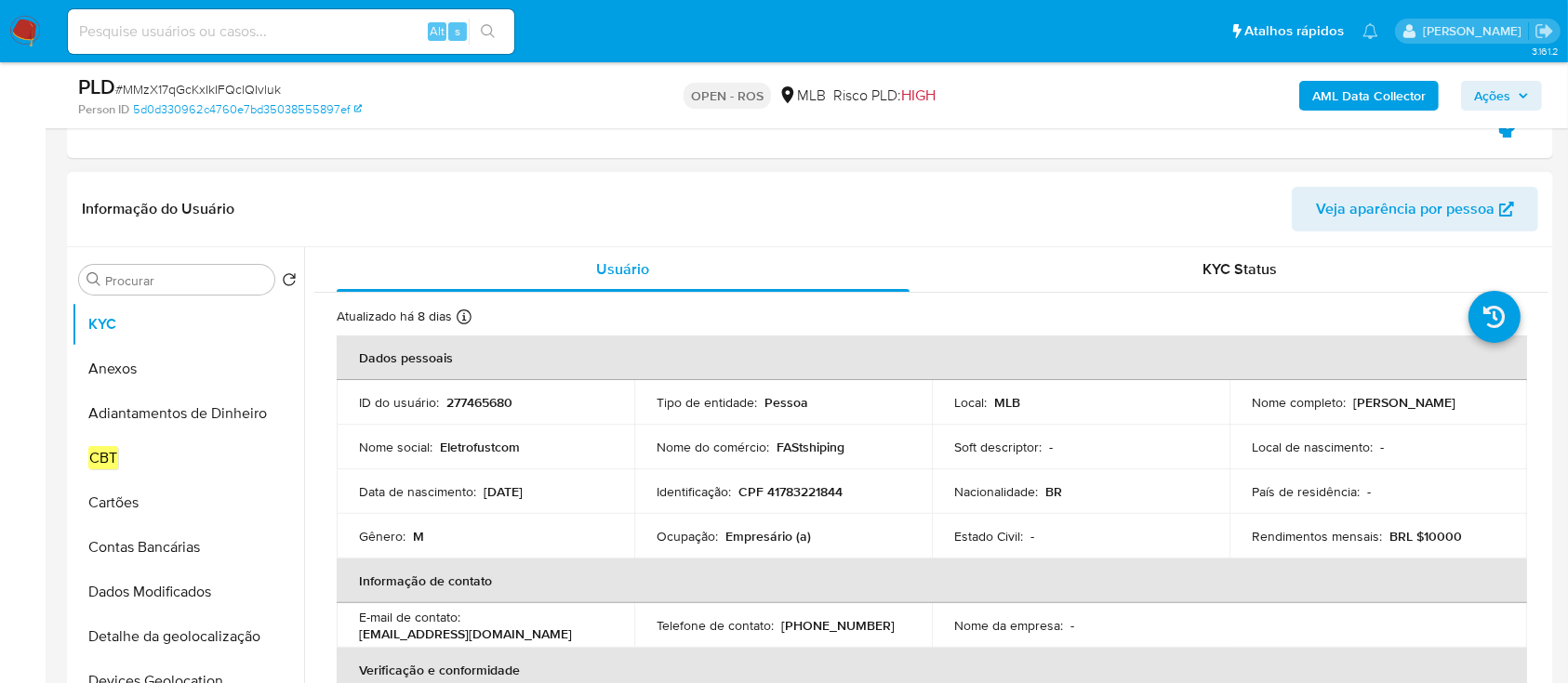
drag, startPoint x: 1258, startPoint y: 411, endPoint x: 1435, endPoint y: 407, distance: 177.0
click at [1435, 407] on td "Nome completo : [PERSON_NAME]" at bounding box center [1378, 402] width 298 height 44
click at [804, 489] on p "CPF 41783221844" at bounding box center [791, 492] width 104 height 17
copy p "41783221844"
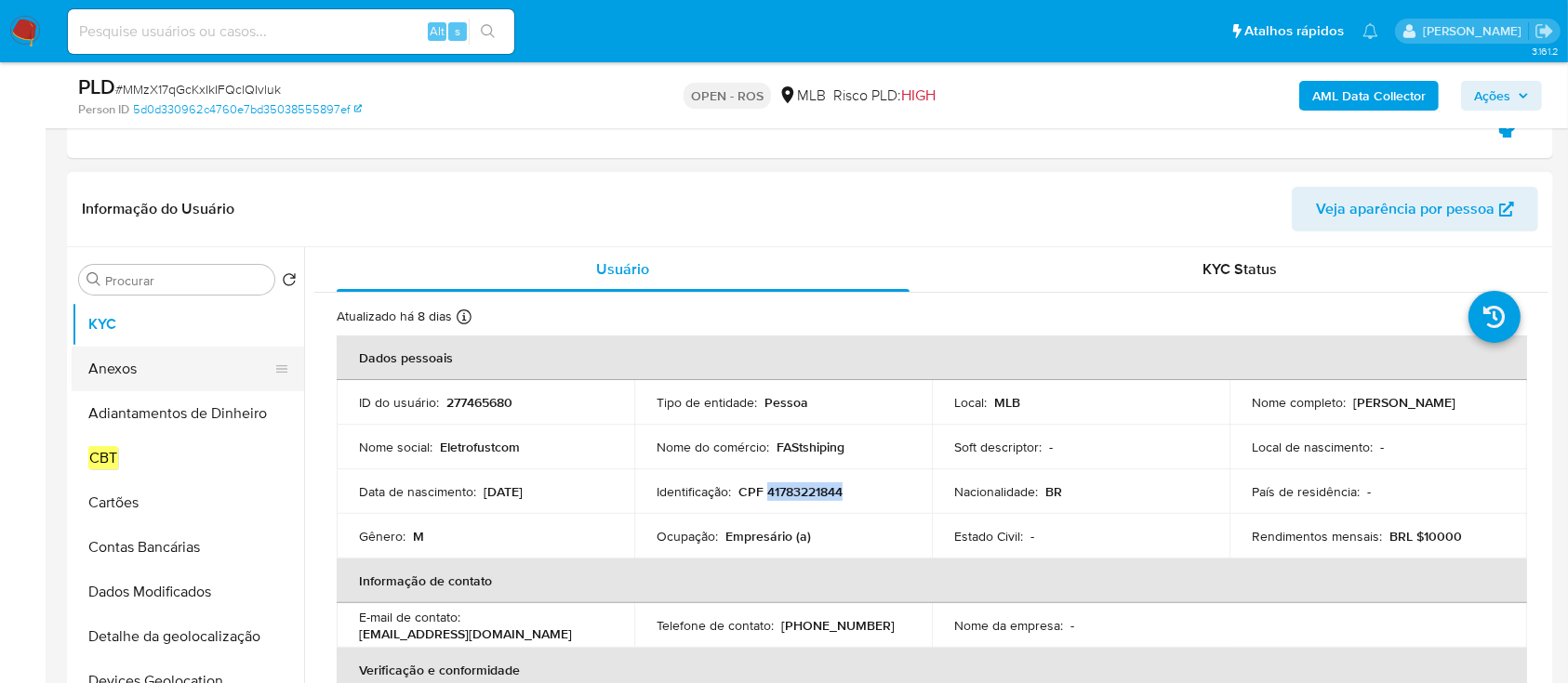
click at [127, 368] on button "Anexos" at bounding box center [180, 368] width 218 height 44
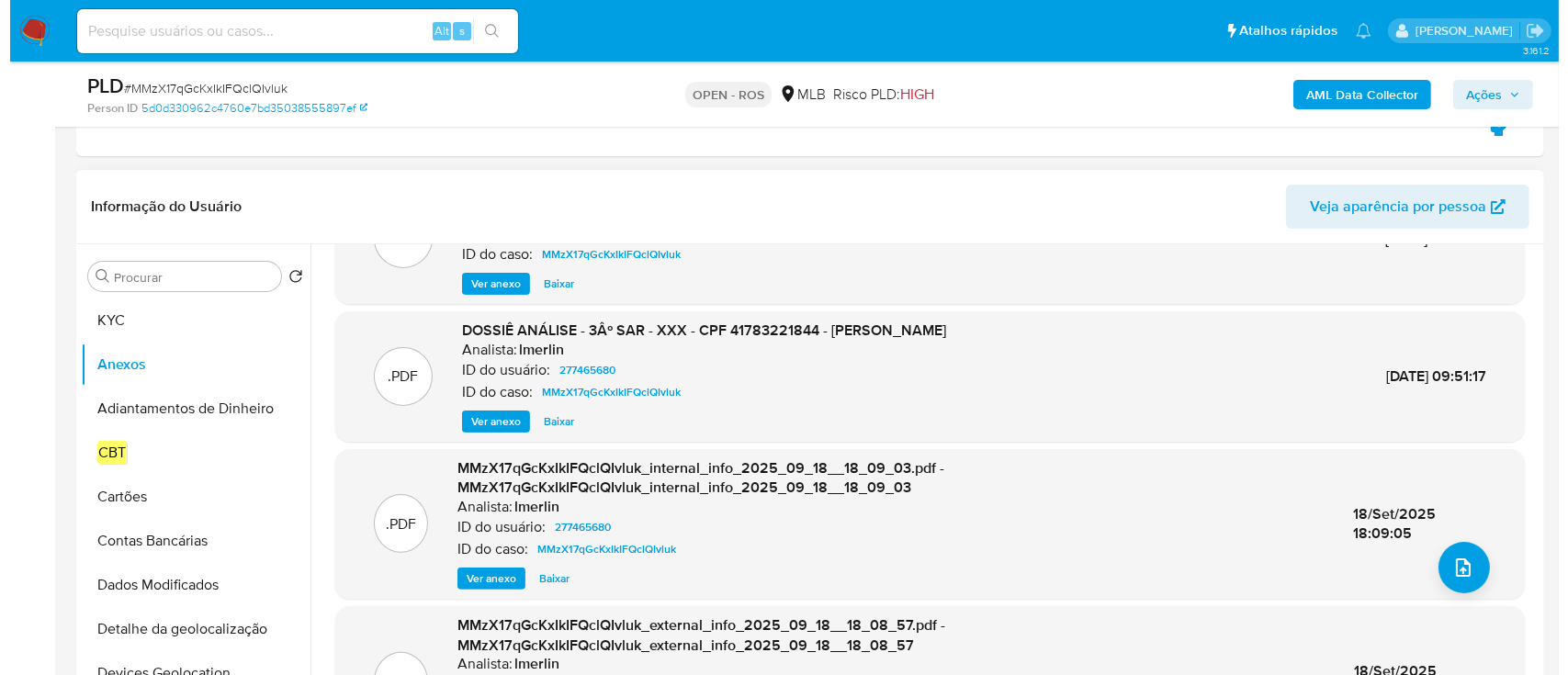
scroll to position [123, 0]
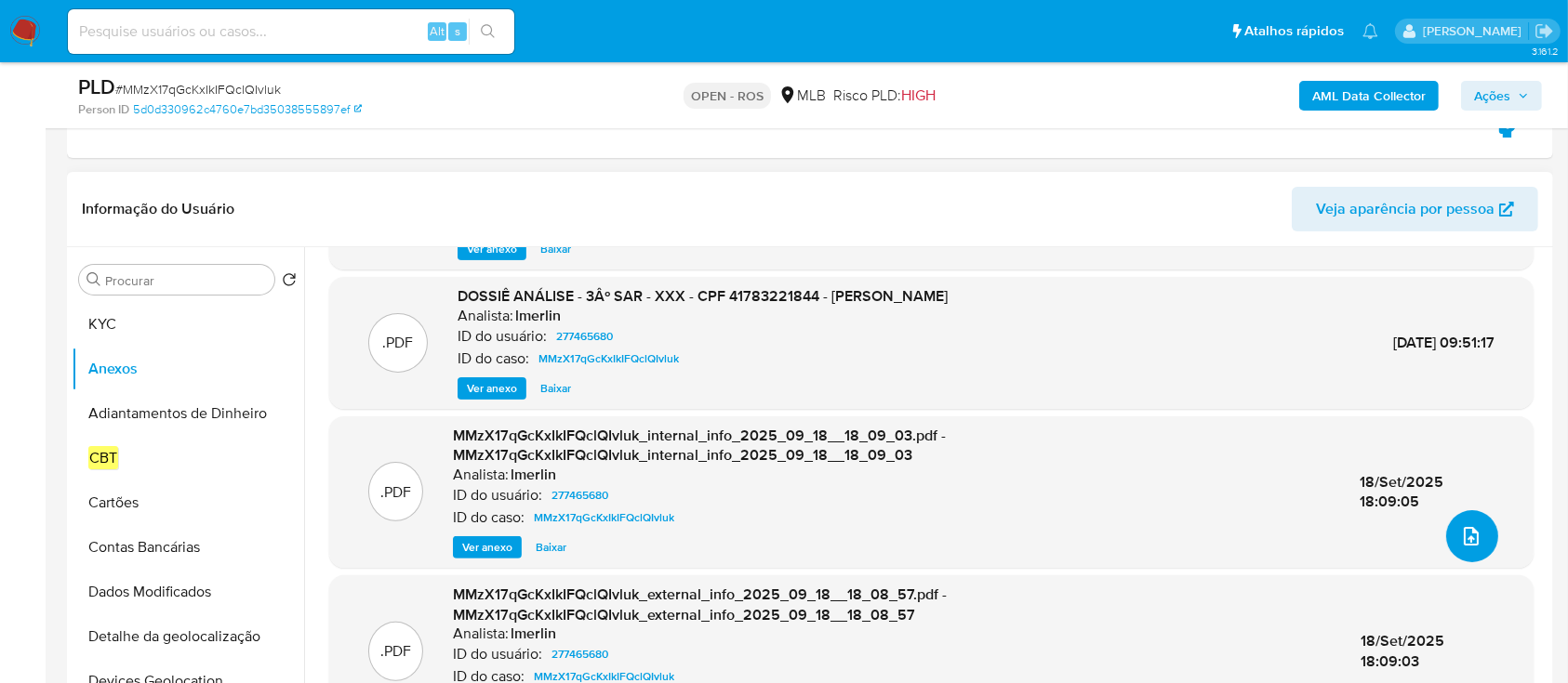
click at [1451, 527] on button "upload-file" at bounding box center [1472, 536] width 52 height 52
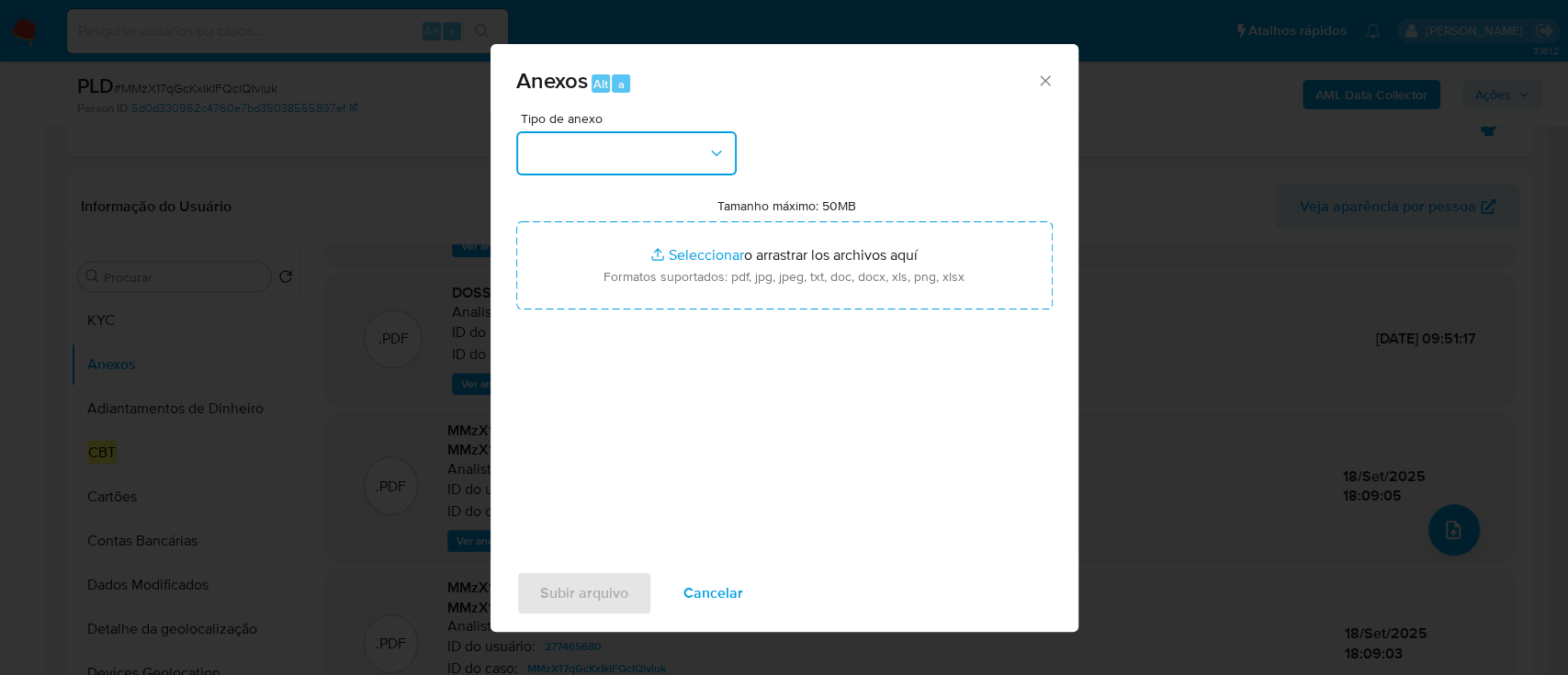
click at [632, 150] on button "button" at bounding box center [626, 152] width 220 height 44
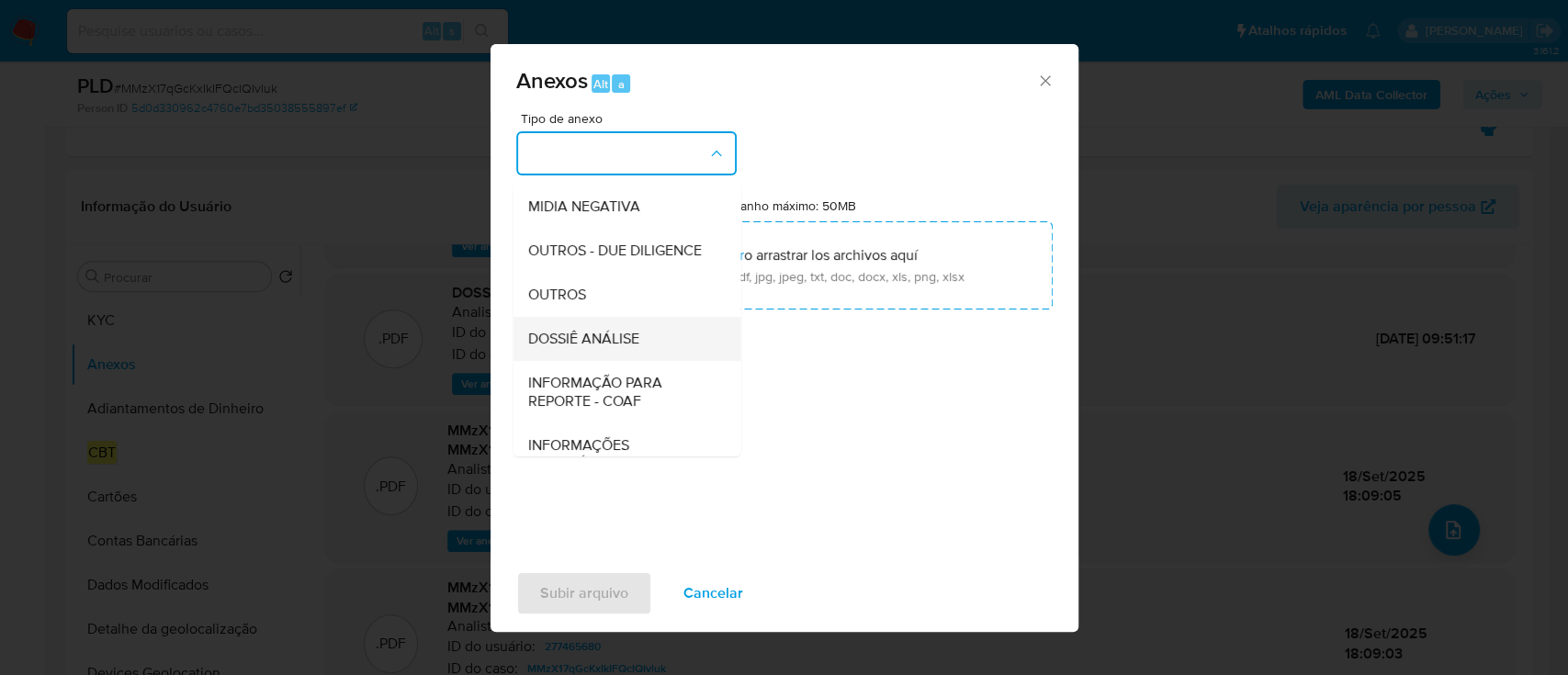
scroll to position [282, 0]
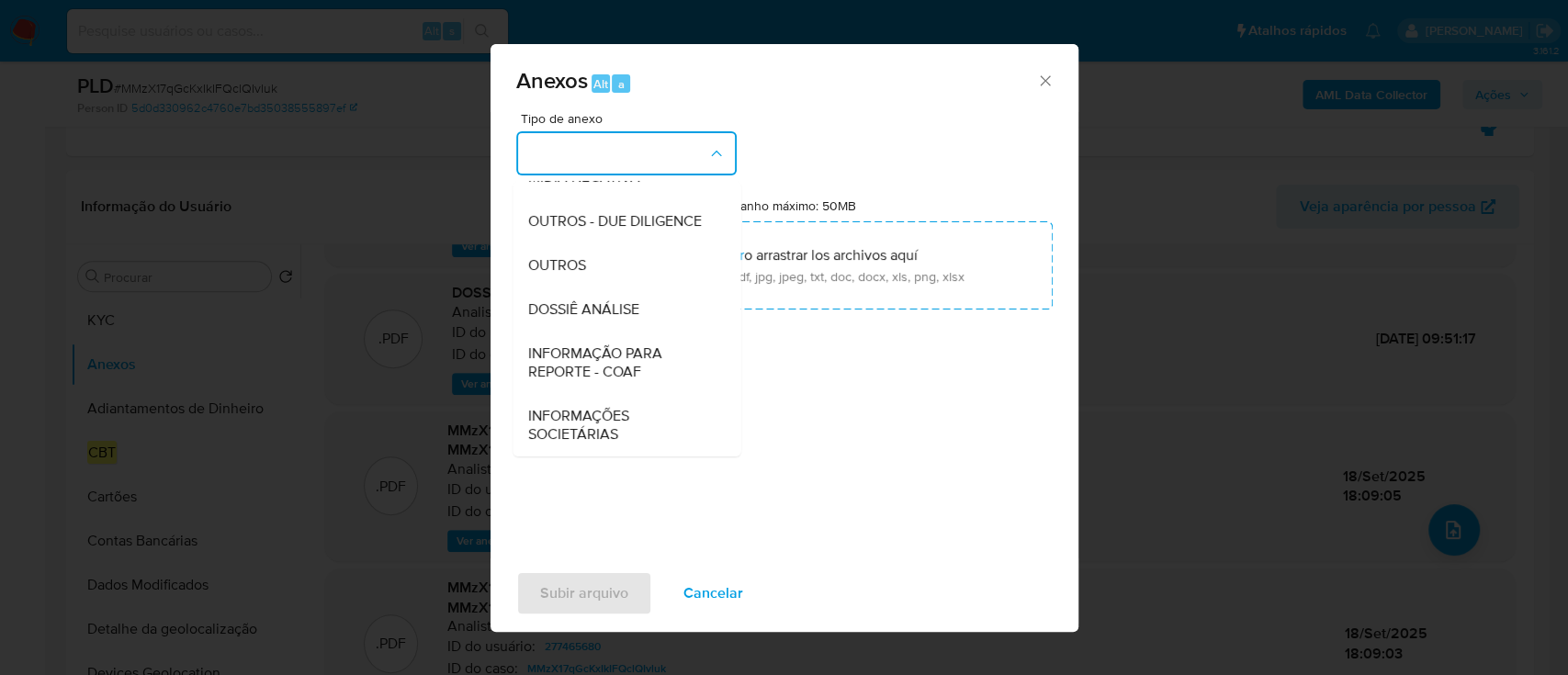
click at [610, 357] on span "INFORMAÇÃO PARA REPORTE - COAF" at bounding box center [621, 363] width 188 height 37
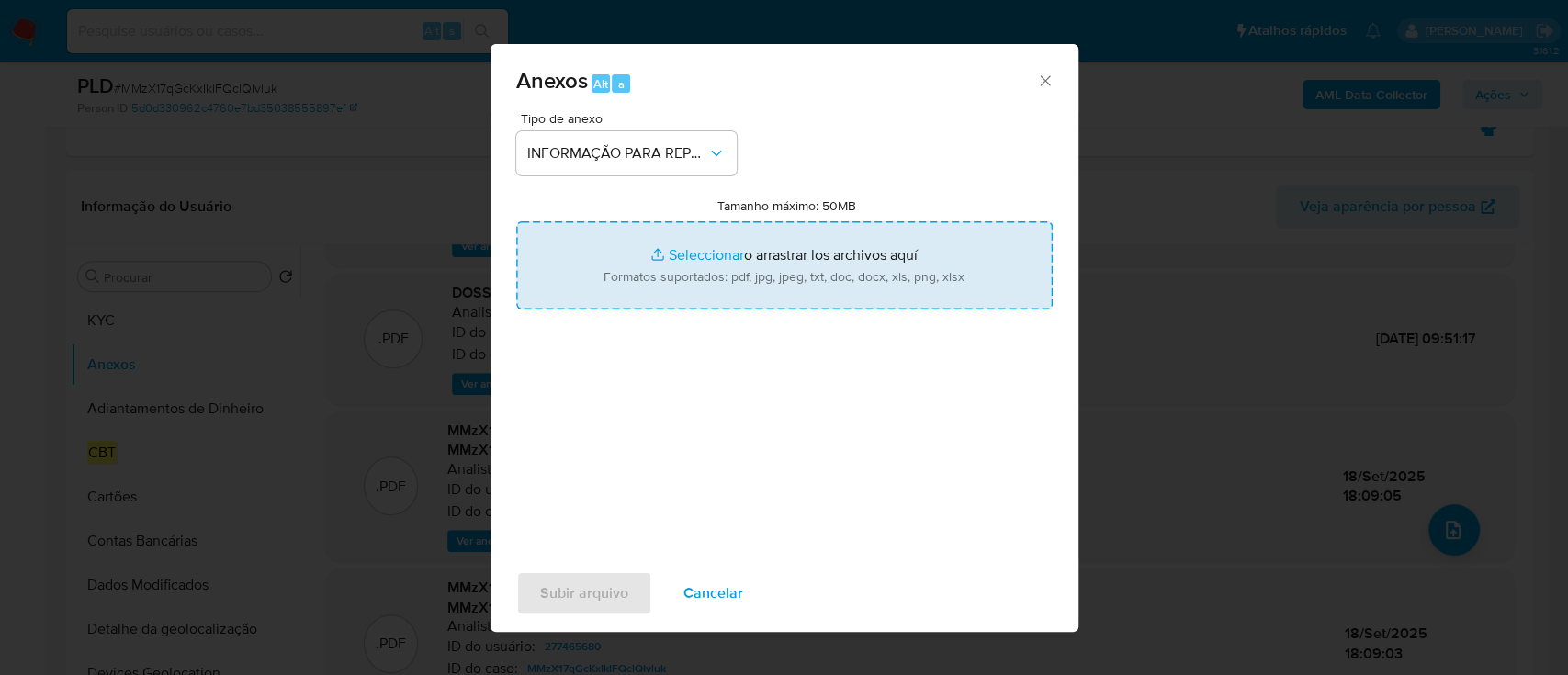
type input "C:\fakepath\3º SAR - MMzX17qGcKxIkIFQclQIvluk - CPF 41783221844 - [PERSON_NAME]…"
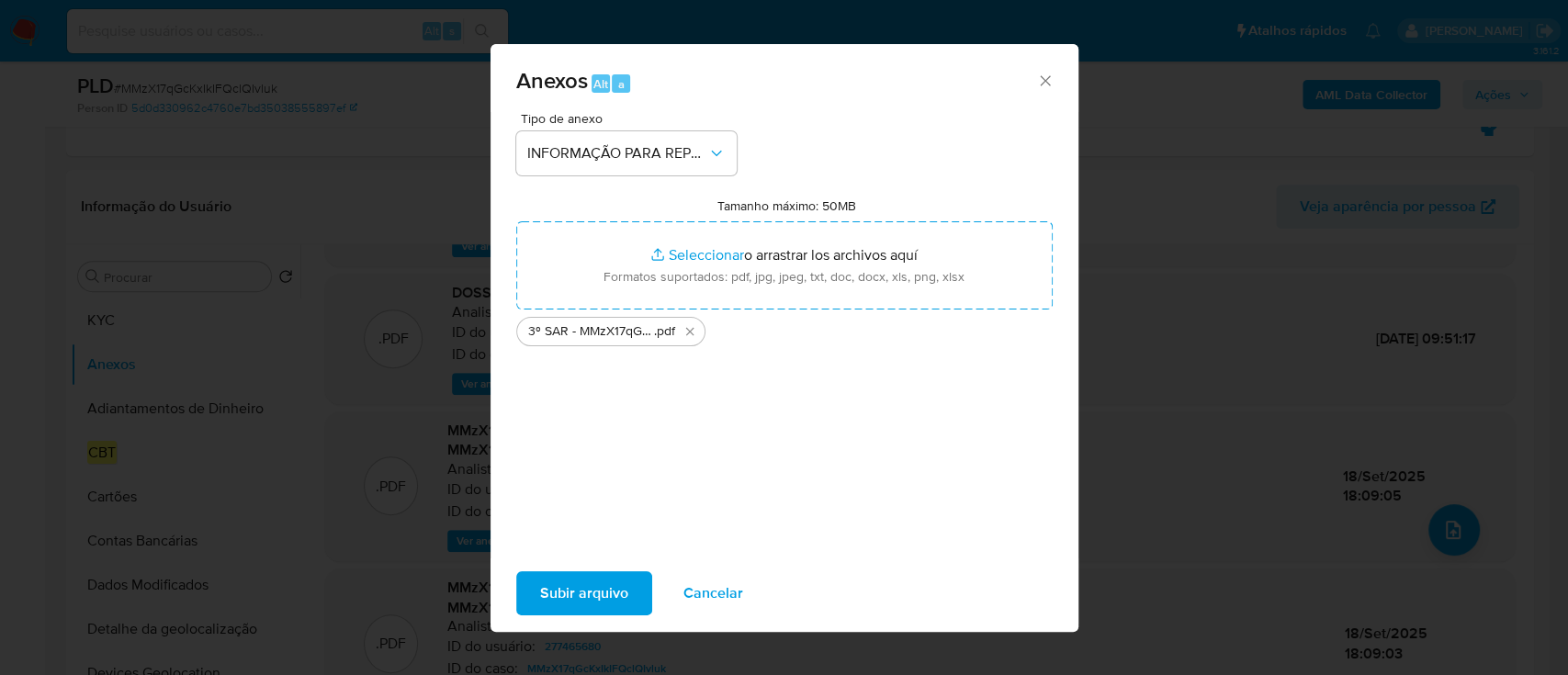
click at [603, 598] on span "Subir arquivo" at bounding box center [584, 593] width 88 height 41
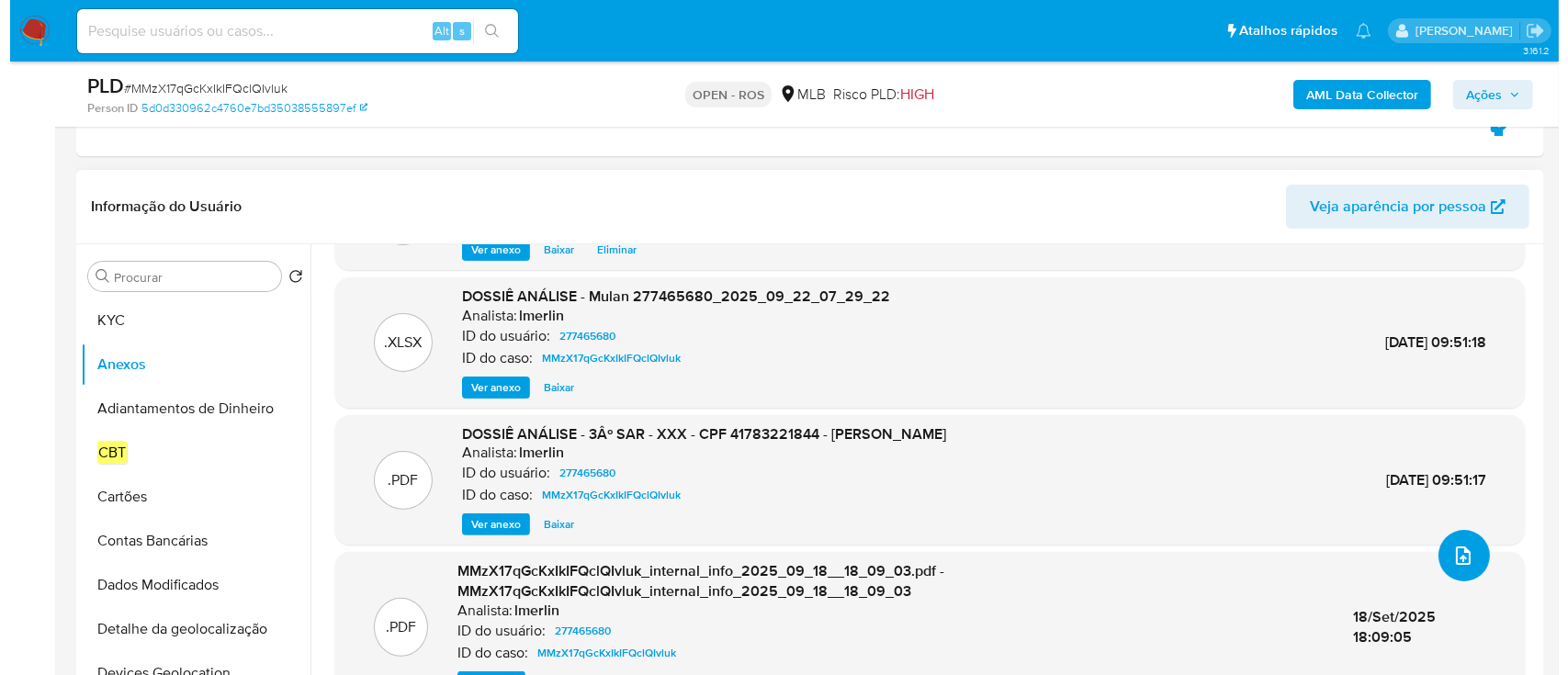
scroll to position [0, 0]
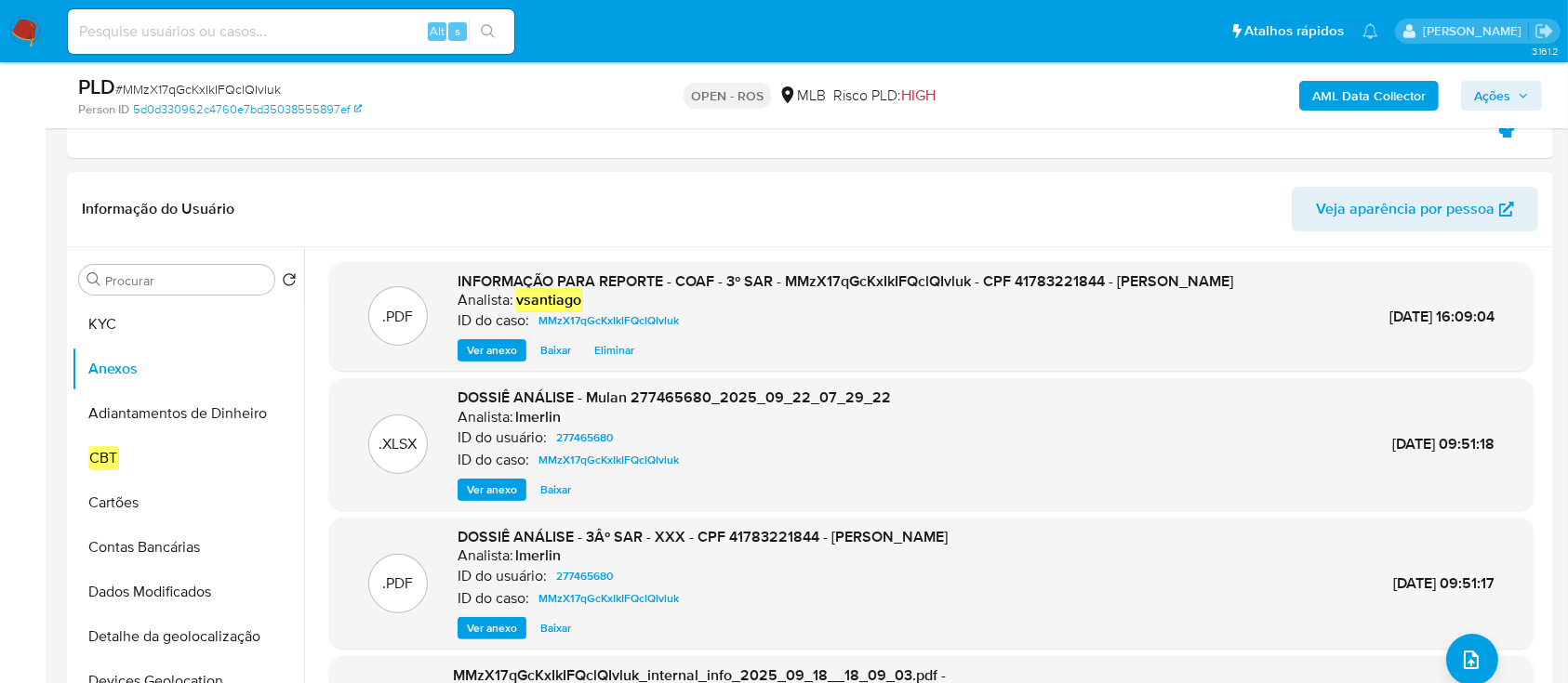
click at [1518, 85] on span "Ações" at bounding box center [1501, 96] width 55 height 26
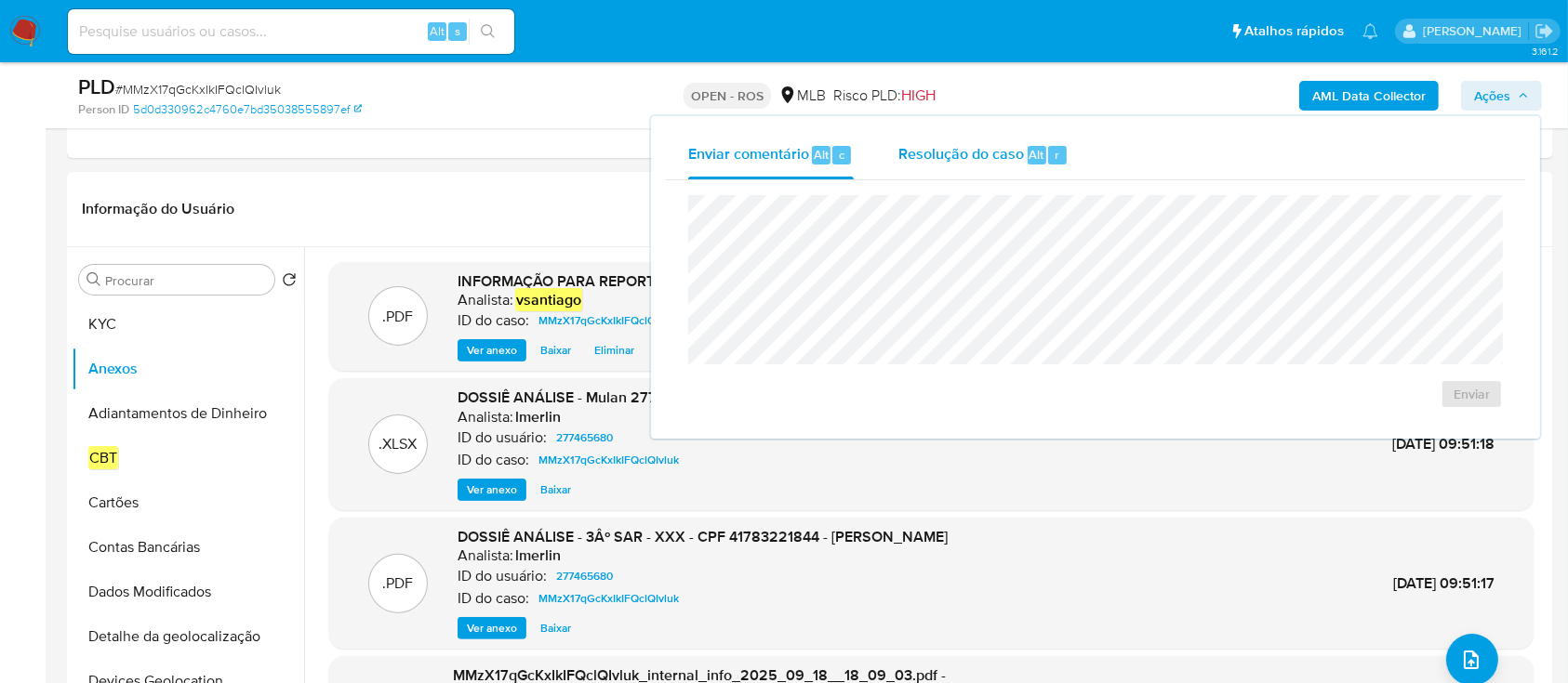
click at [933, 169] on div "Resolução do caso Alt r" at bounding box center [983, 155] width 170 height 48
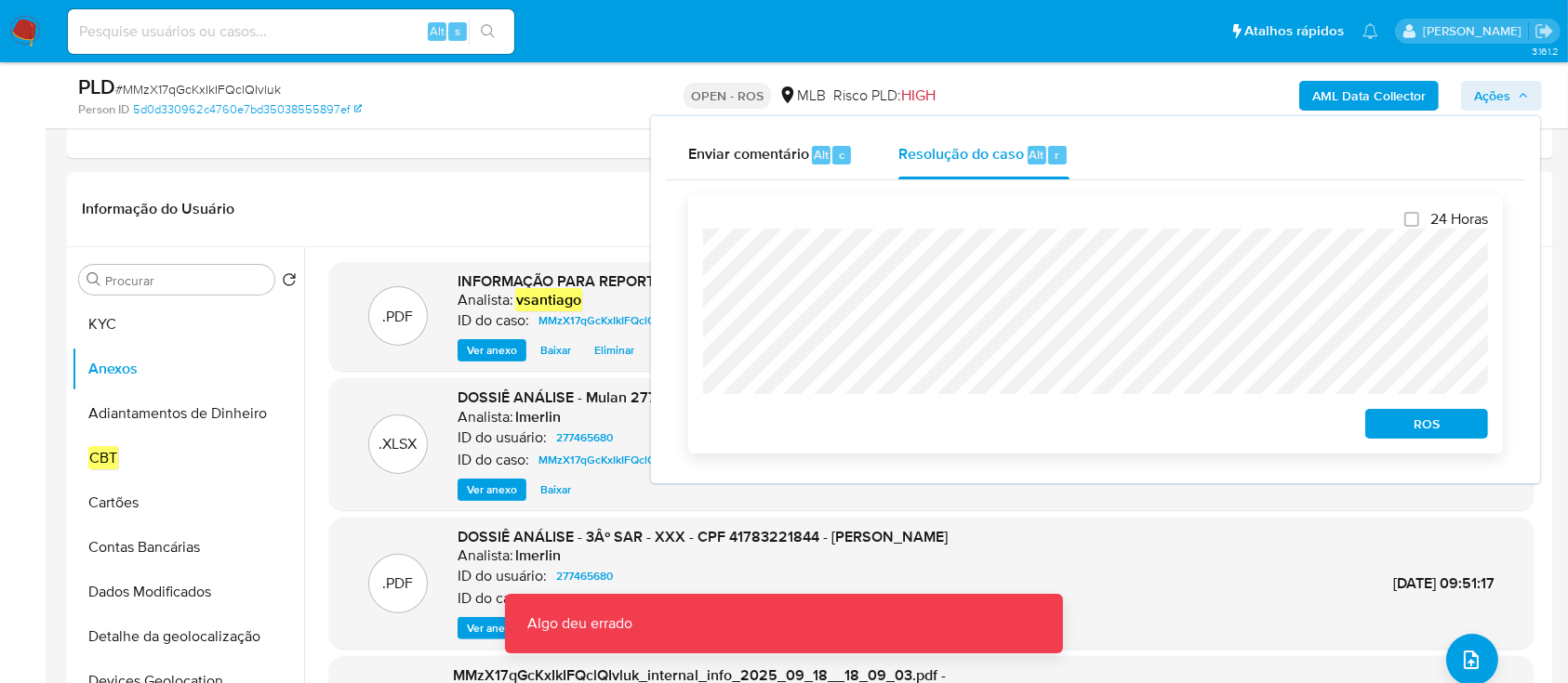
click at [1455, 427] on span "ROS" at bounding box center [1426, 424] width 97 height 26
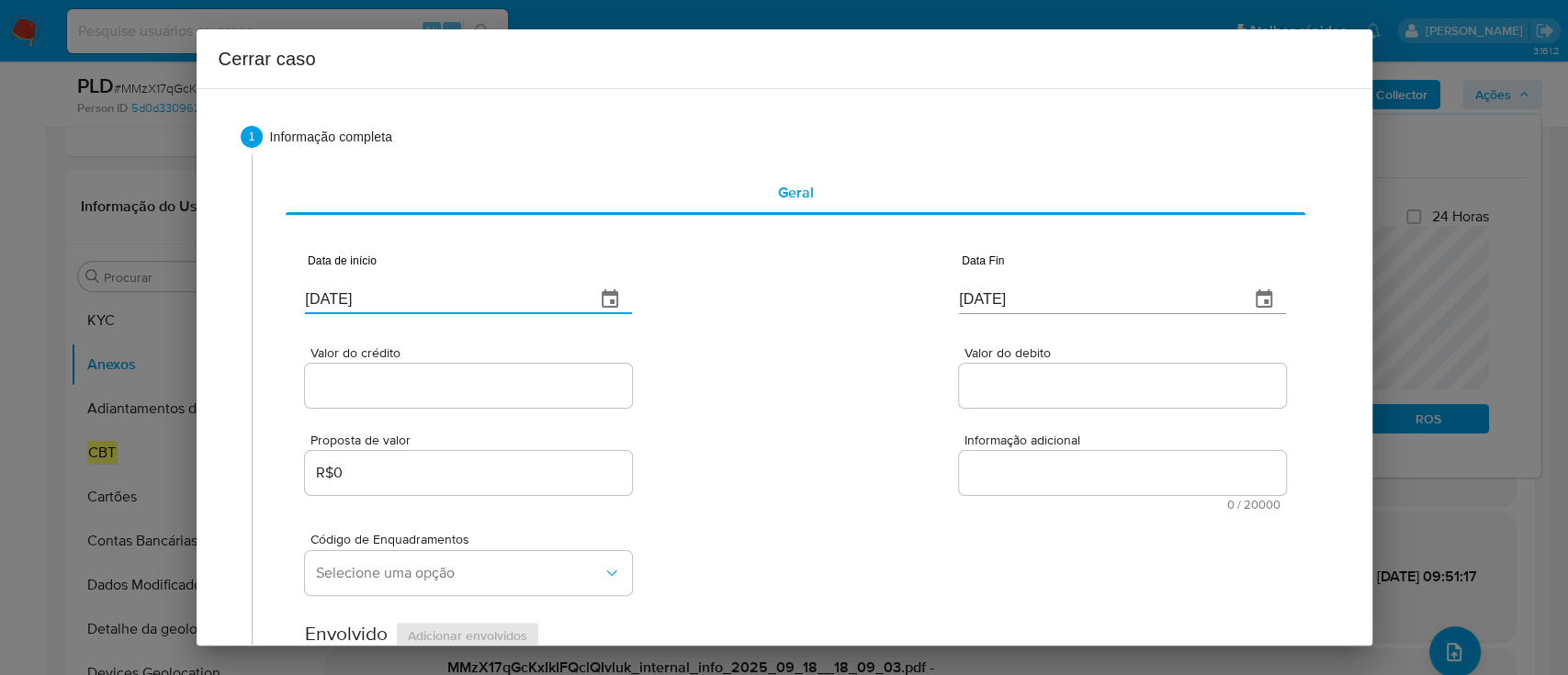
click at [332, 297] on input "25/09/2025" at bounding box center [443, 300] width 276 height 30
paste input "01/08"
type input "01/08/2025"
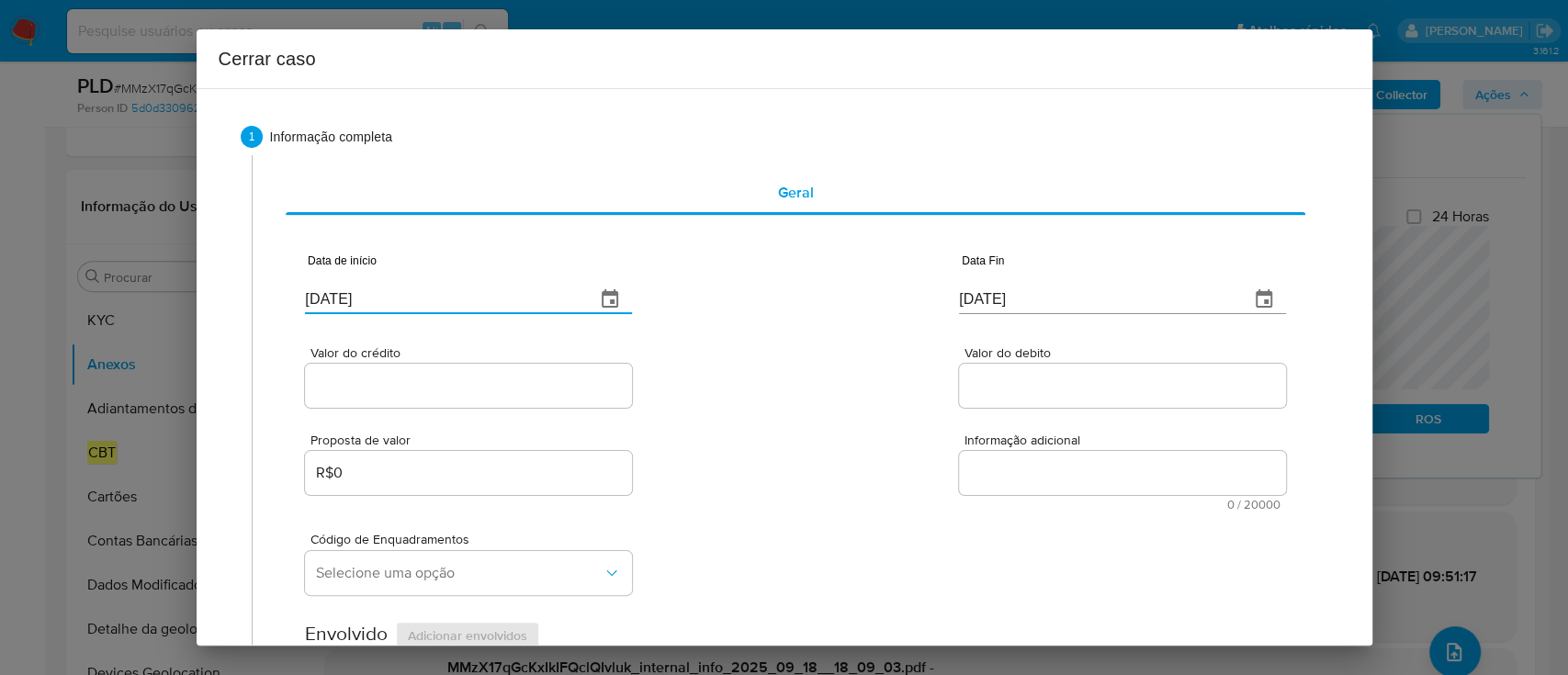
click at [818, 357] on div "Valor do crédito Valor do debito" at bounding box center [796, 368] width 980 height 87
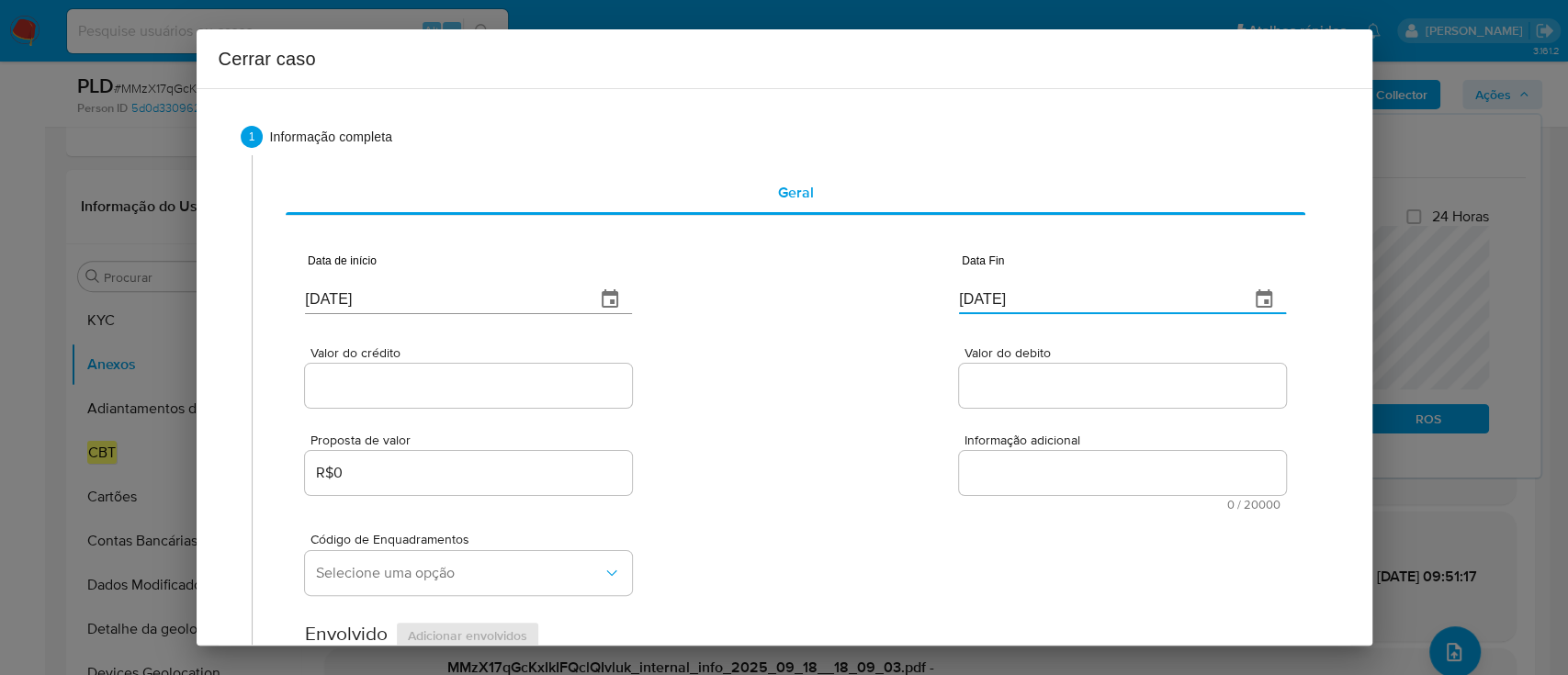
click at [971, 297] on input "25/09/2025" at bounding box center [1096, 300] width 276 height 30
paste input "1"
type input "21/09/2025"
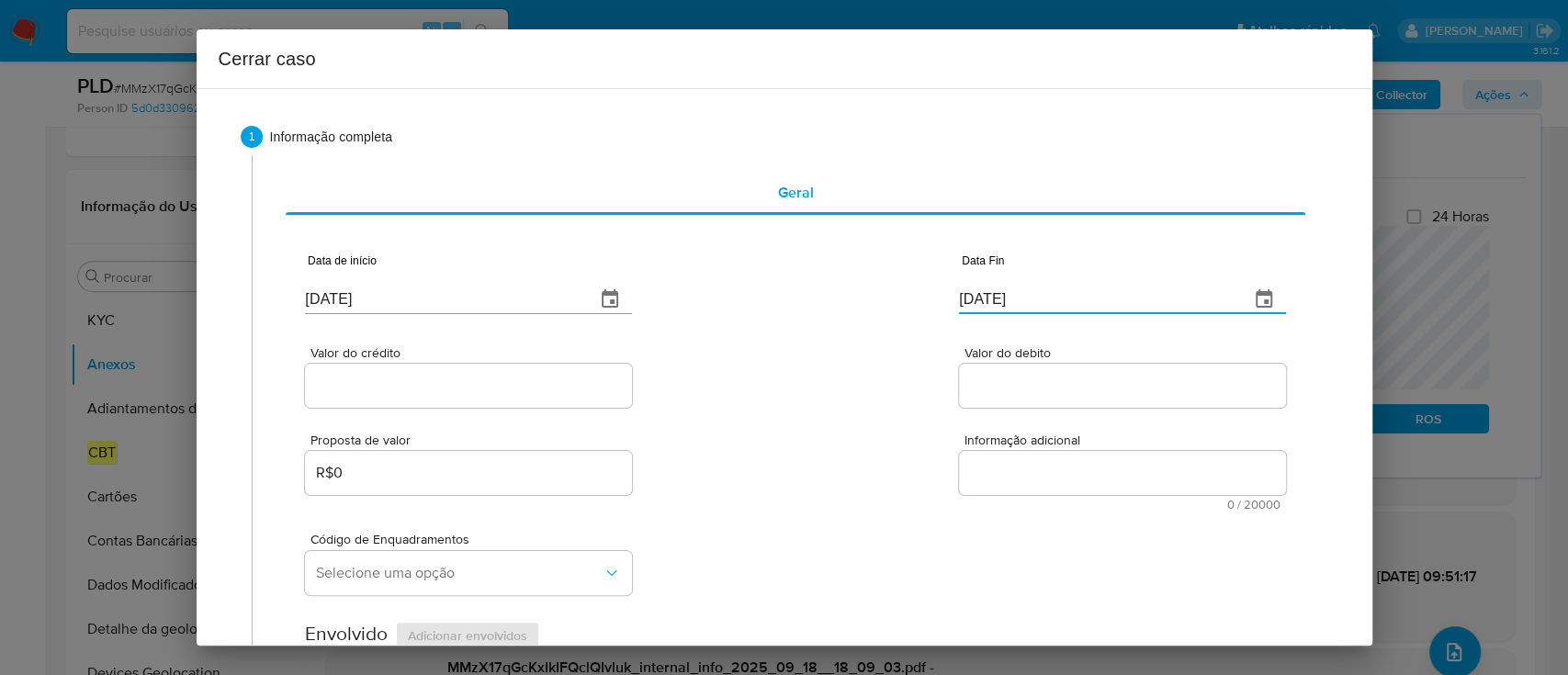
click at [872, 327] on div "Valor do crédito Valor do debito" at bounding box center [796, 368] width 980 height 87
drag, startPoint x: 471, startPoint y: 388, endPoint x: 631, endPoint y: 388, distance: 160.0
click at [471, 388] on input "Valor do crédito" at bounding box center [469, 386] width 327 height 24
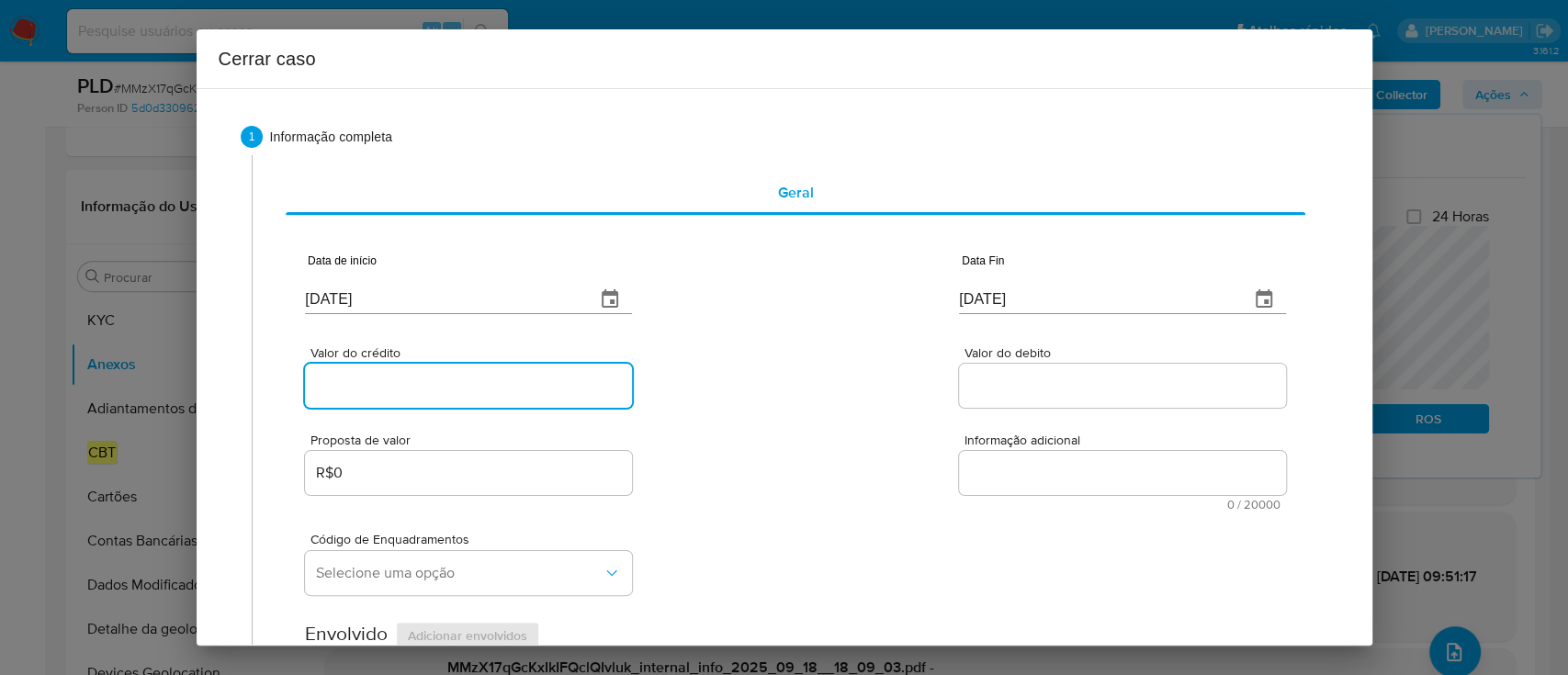
paste input "R$1.204.301"
type input "R$1.204.301"
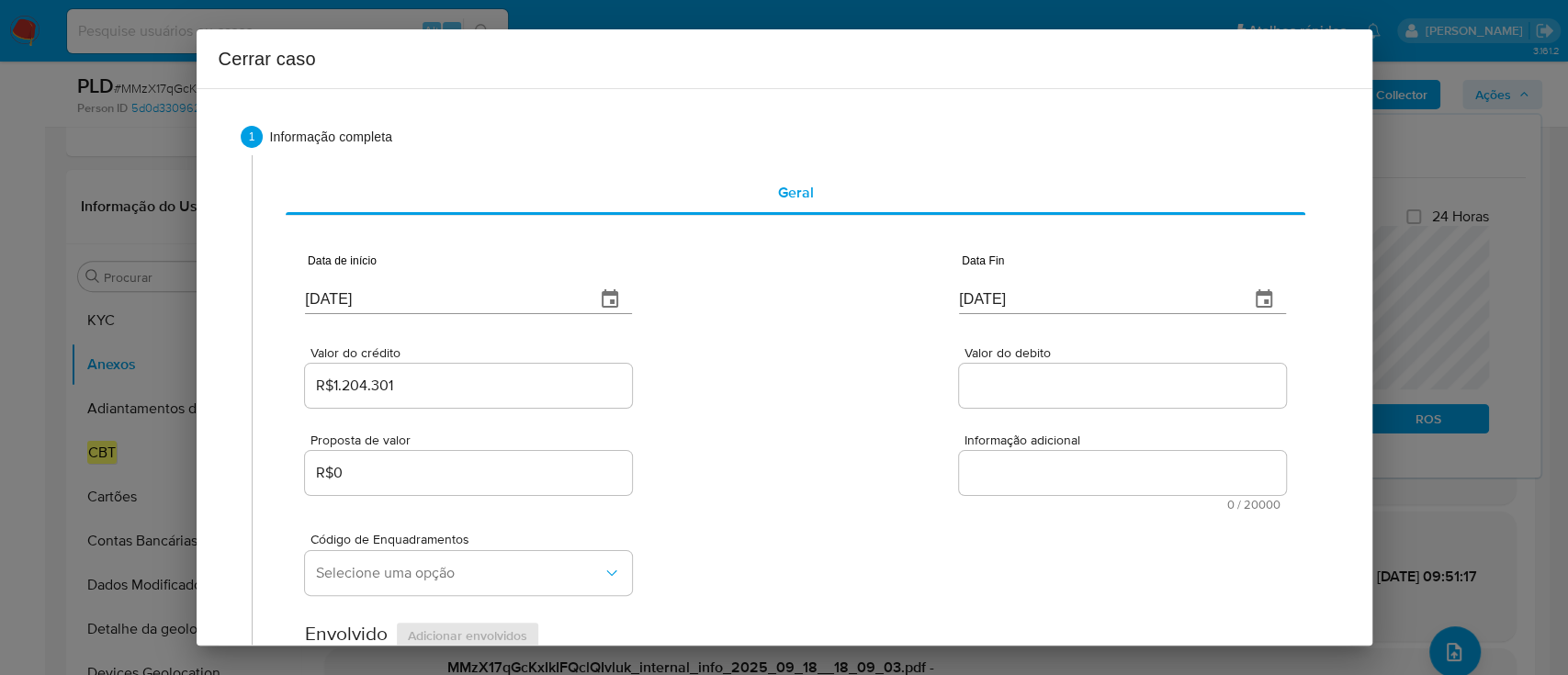
click at [691, 386] on div "Valor do crédito R$1.204.301 Valor do debito" at bounding box center [796, 368] width 980 height 87
click at [1030, 387] on input "Valor do debito" at bounding box center [1122, 386] width 327 height 24
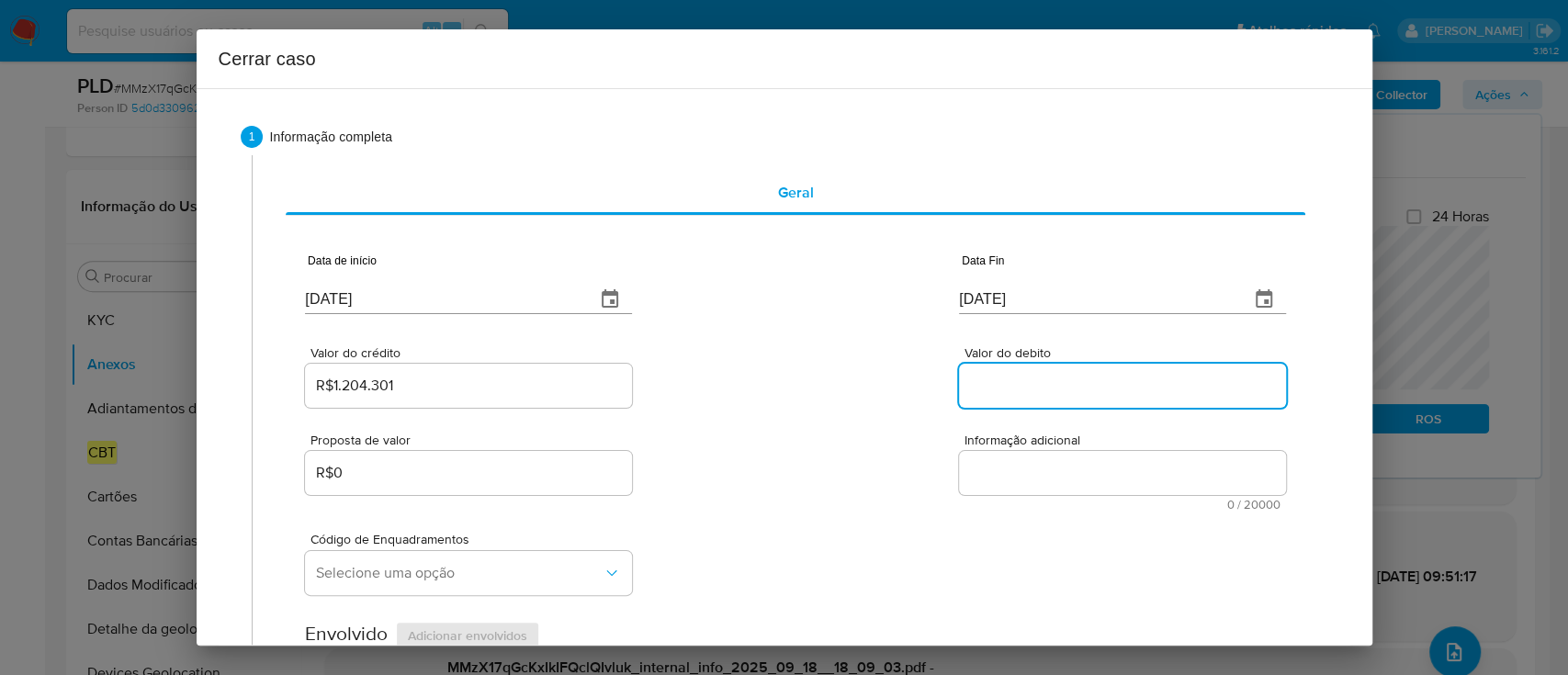
paste input "R$833.208"
type input "R$833.208"
click at [823, 397] on div "Valor do crédito R$1.204.301 Valor do debito R$833.208" at bounding box center [796, 368] width 980 height 87
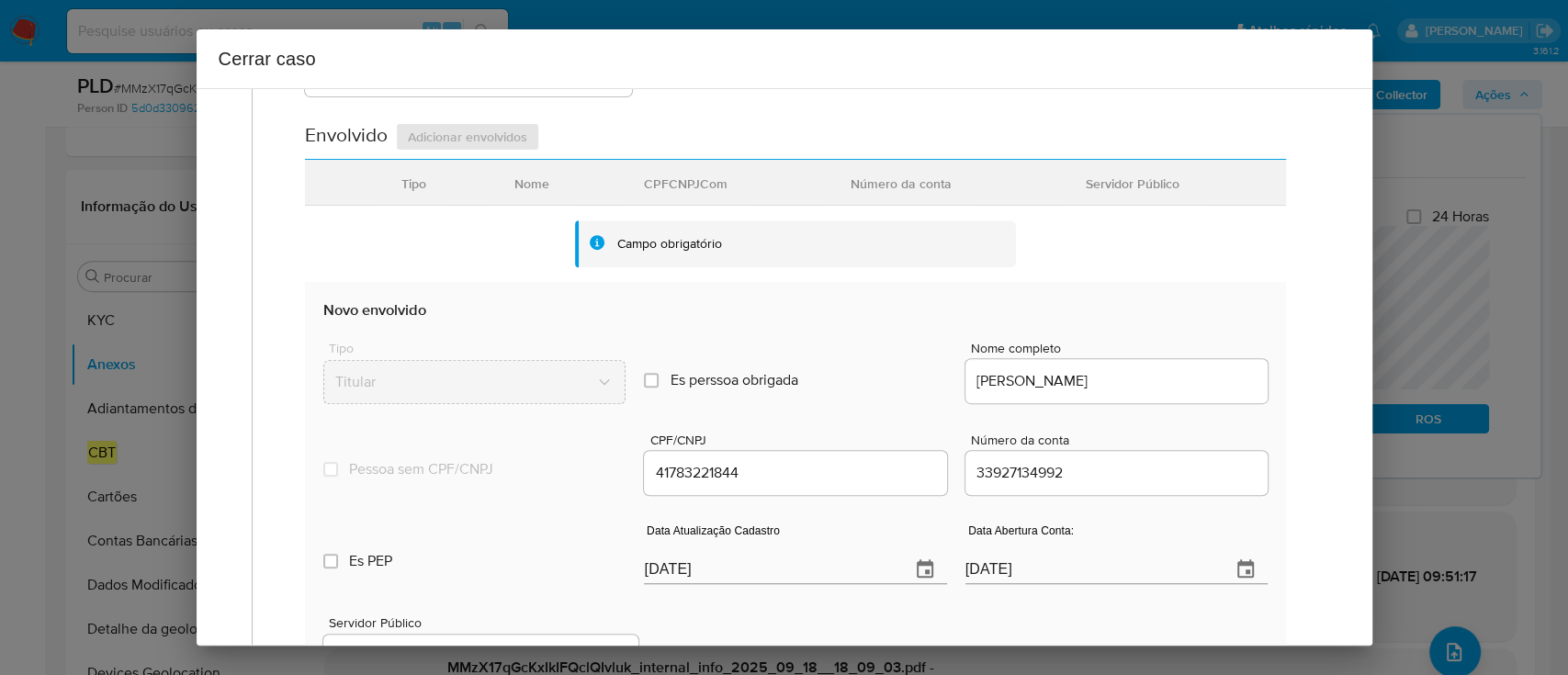
scroll to position [612, 0]
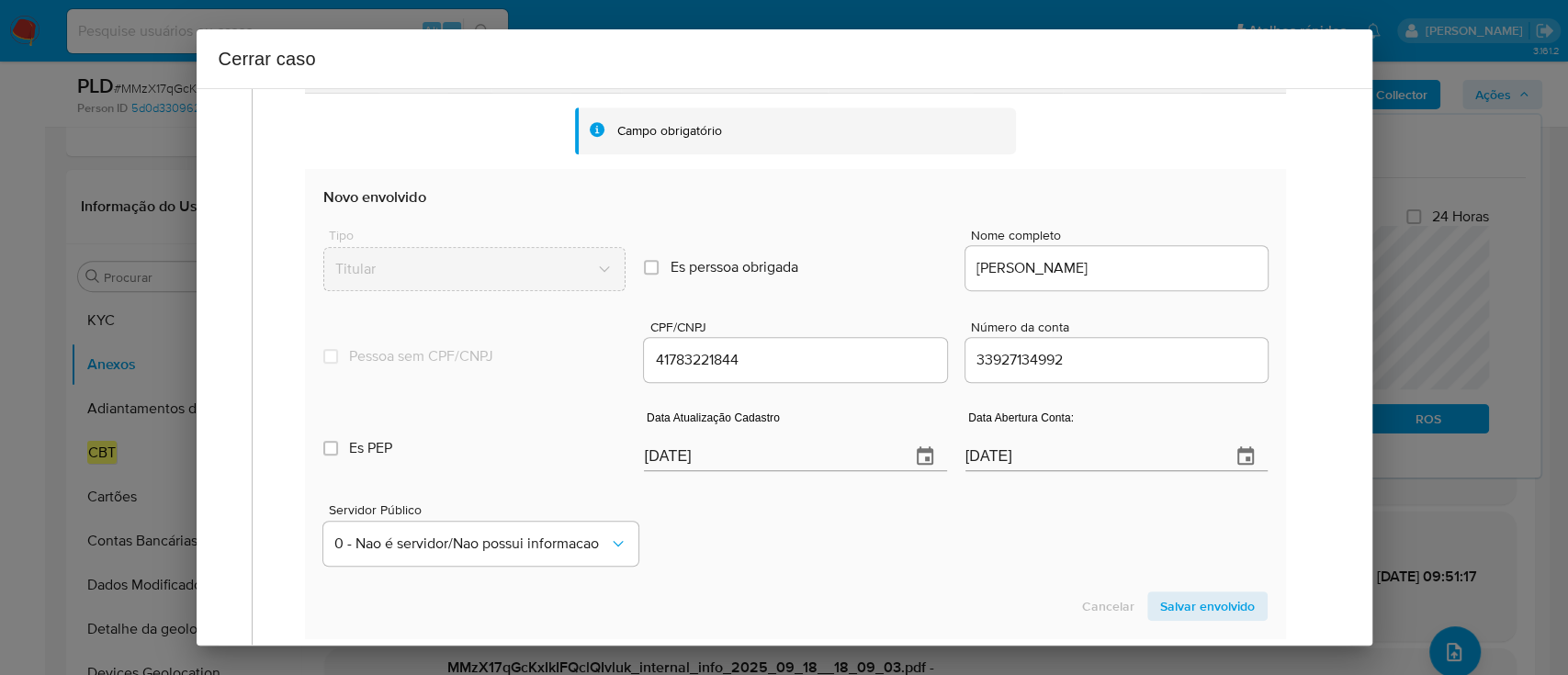
click at [668, 448] on input "[DATE]" at bounding box center [770, 457] width 251 height 30
paste input "17"
type input "17/09/2025"
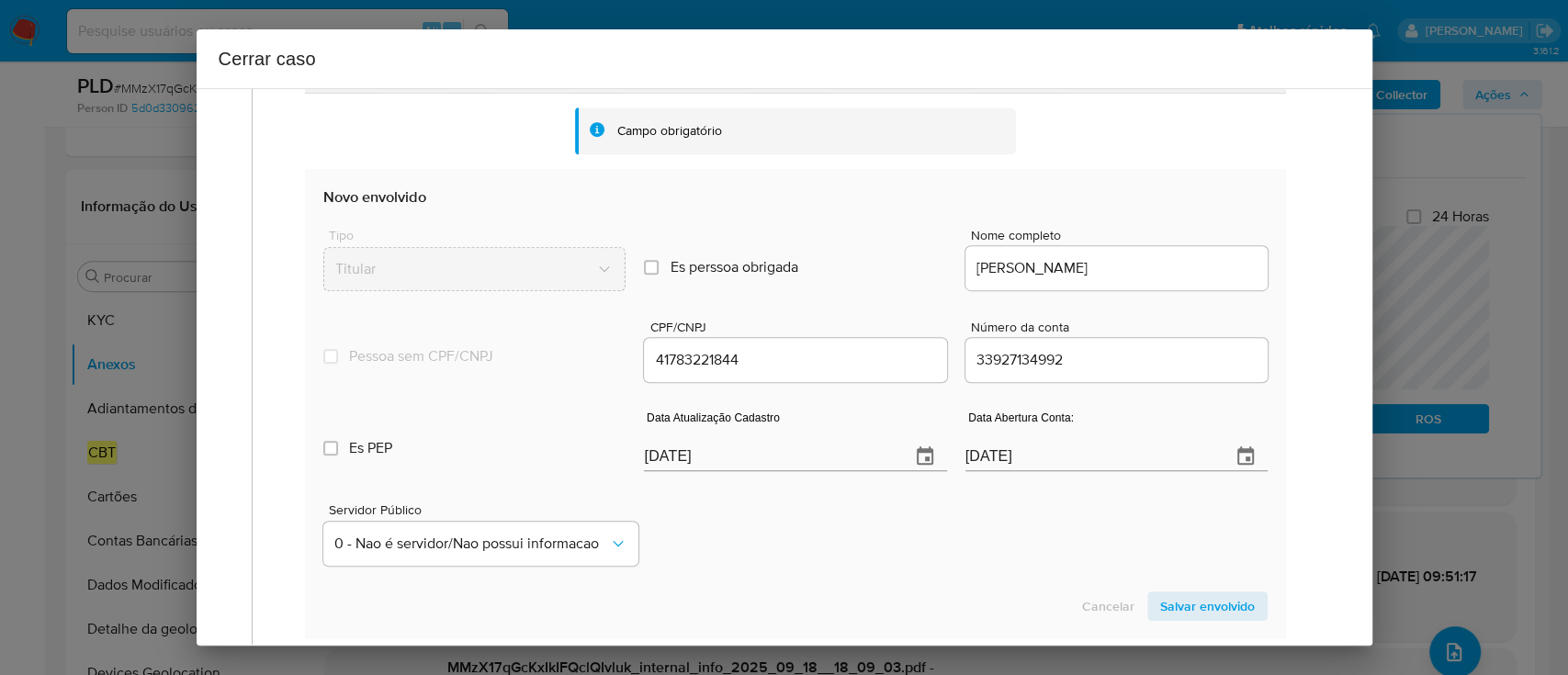
click at [1195, 603] on span "Salvar envolvido" at bounding box center [1208, 606] width 95 height 26
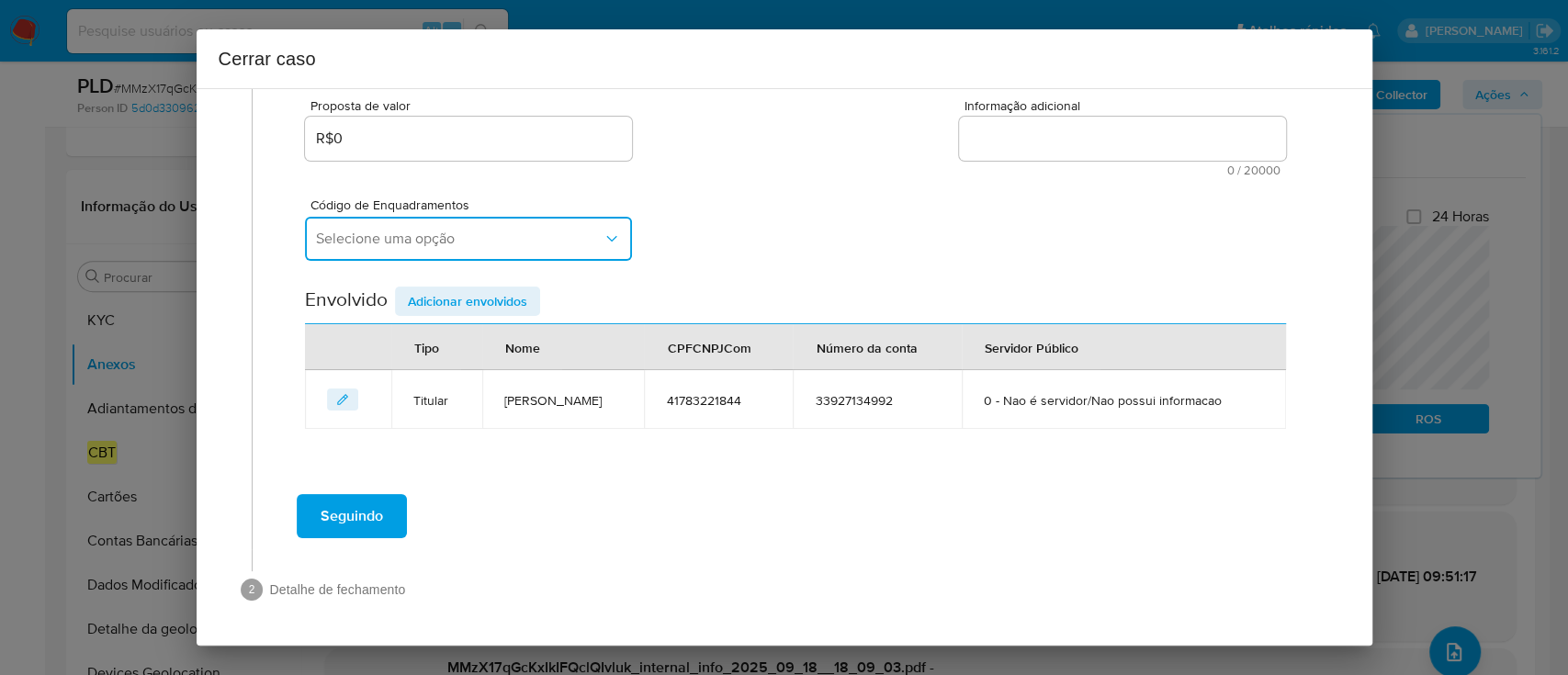
drag, startPoint x: 447, startPoint y: 202, endPoint x: 458, endPoint y: 203, distance: 11.0
click at [448, 229] on span "Selecione uma opção" at bounding box center [459, 239] width 287 height 19
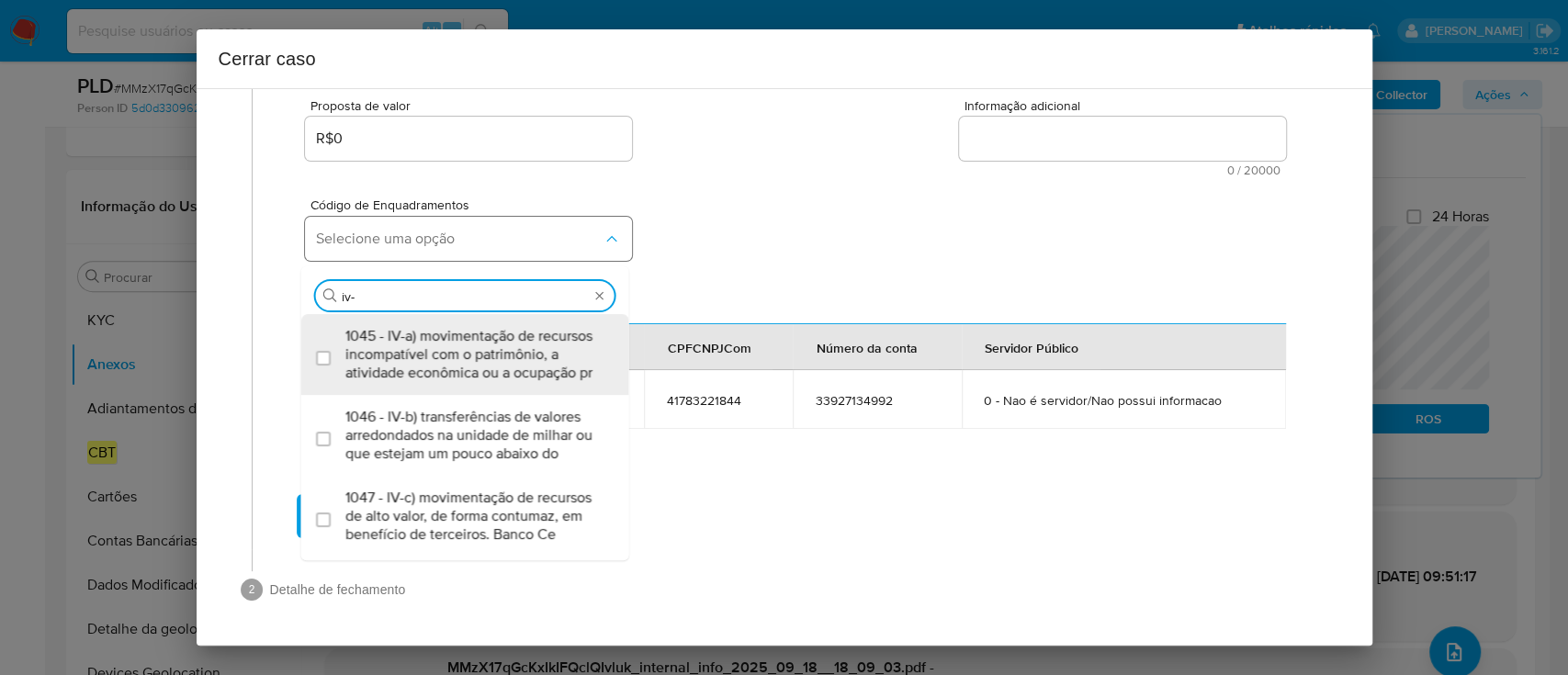
type input "iv-a"
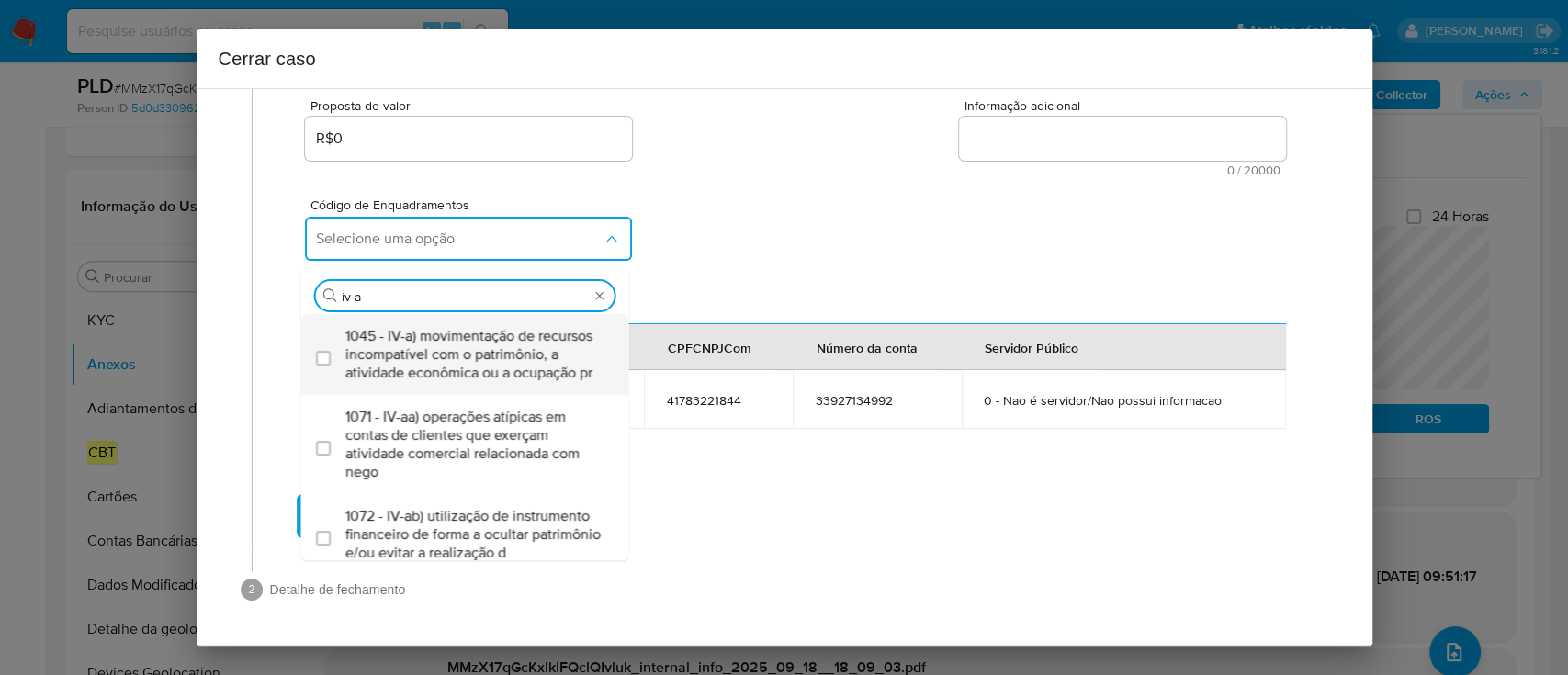
click at [480, 331] on span "1045 - IV-a) movimentação de recursos incompatível com o patrimônio, a atividad…" at bounding box center [474, 354] width 258 height 55
checkbox input "true"
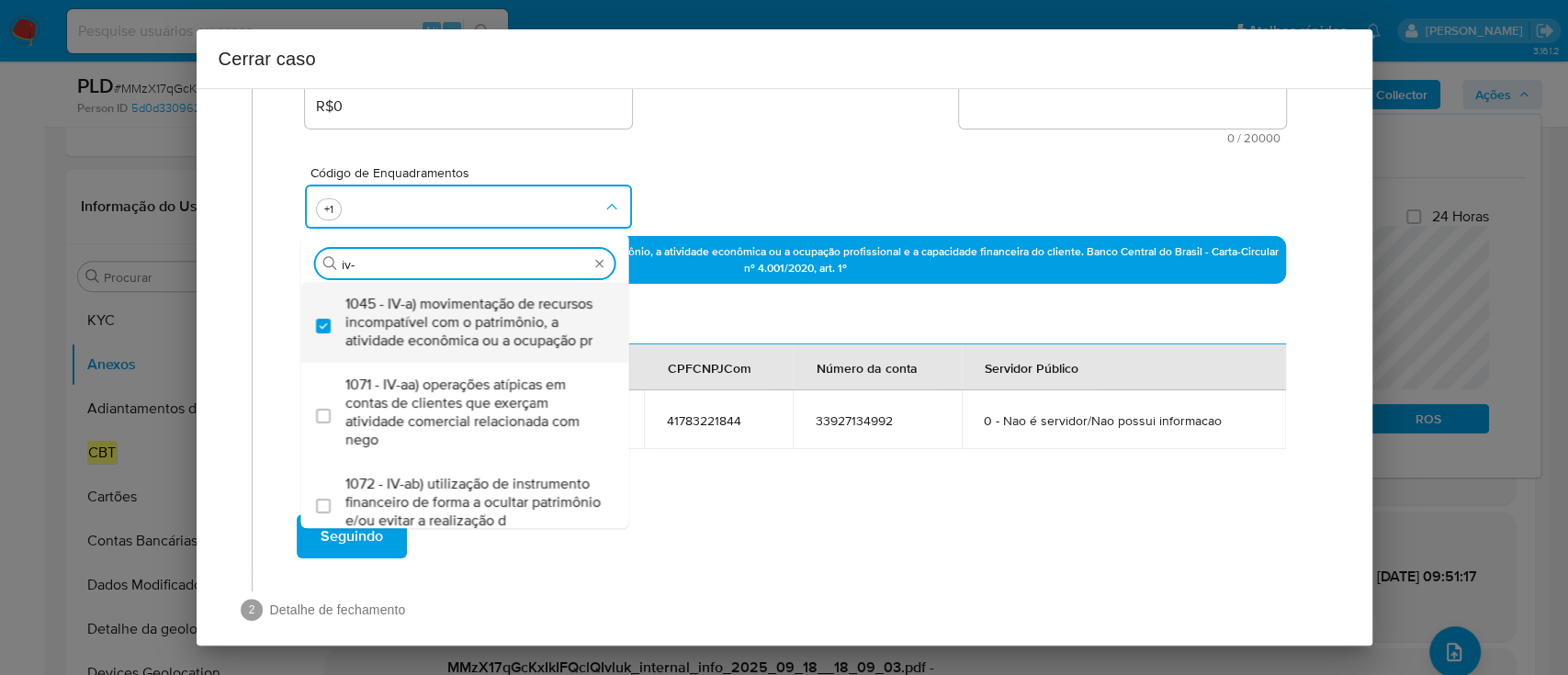
type input "iv-c"
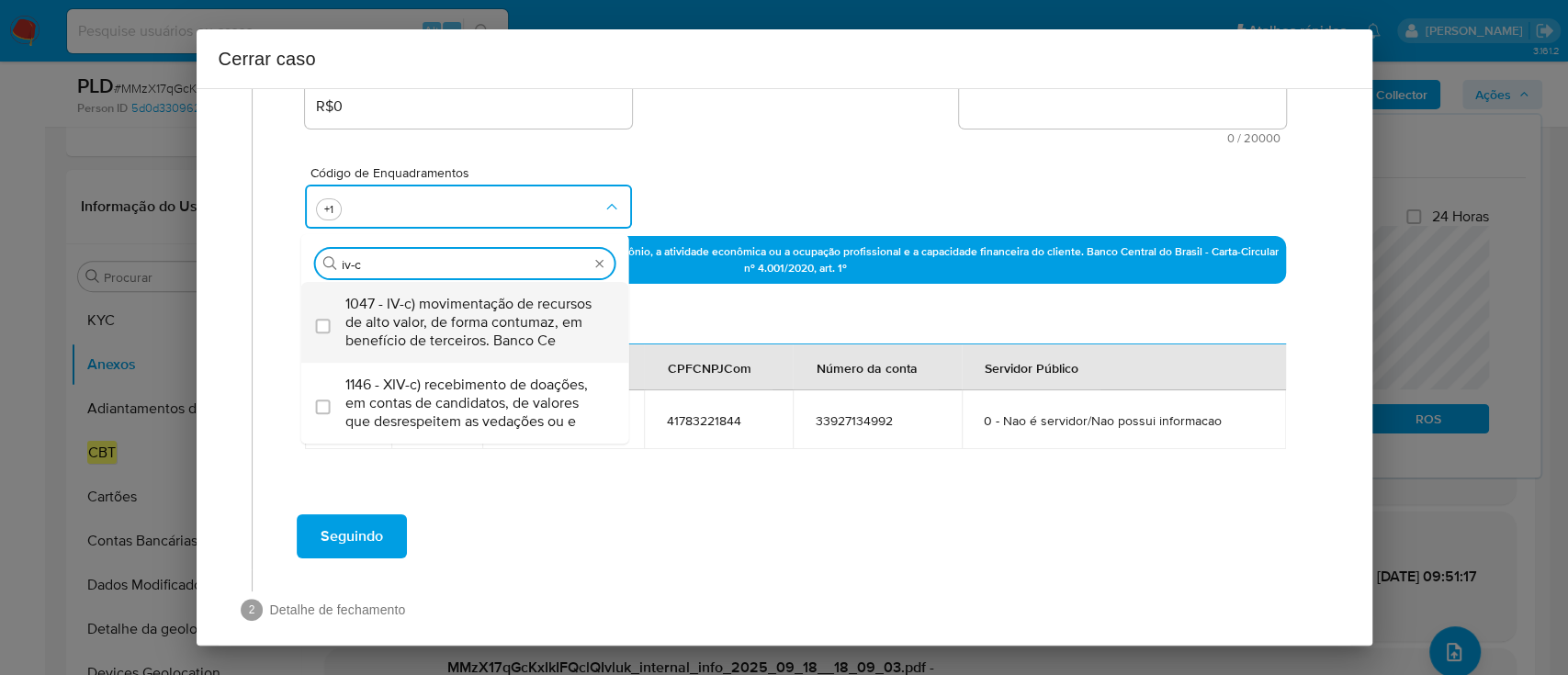
drag, startPoint x: 480, startPoint y: 331, endPoint x: 473, endPoint y: 343, distance: 13.9
click at [479, 336] on span "1047 - IV-c) movimentação de recursos de alto valor, de forma contumaz, em bene…" at bounding box center [474, 322] width 258 height 55
checkbox input "true"
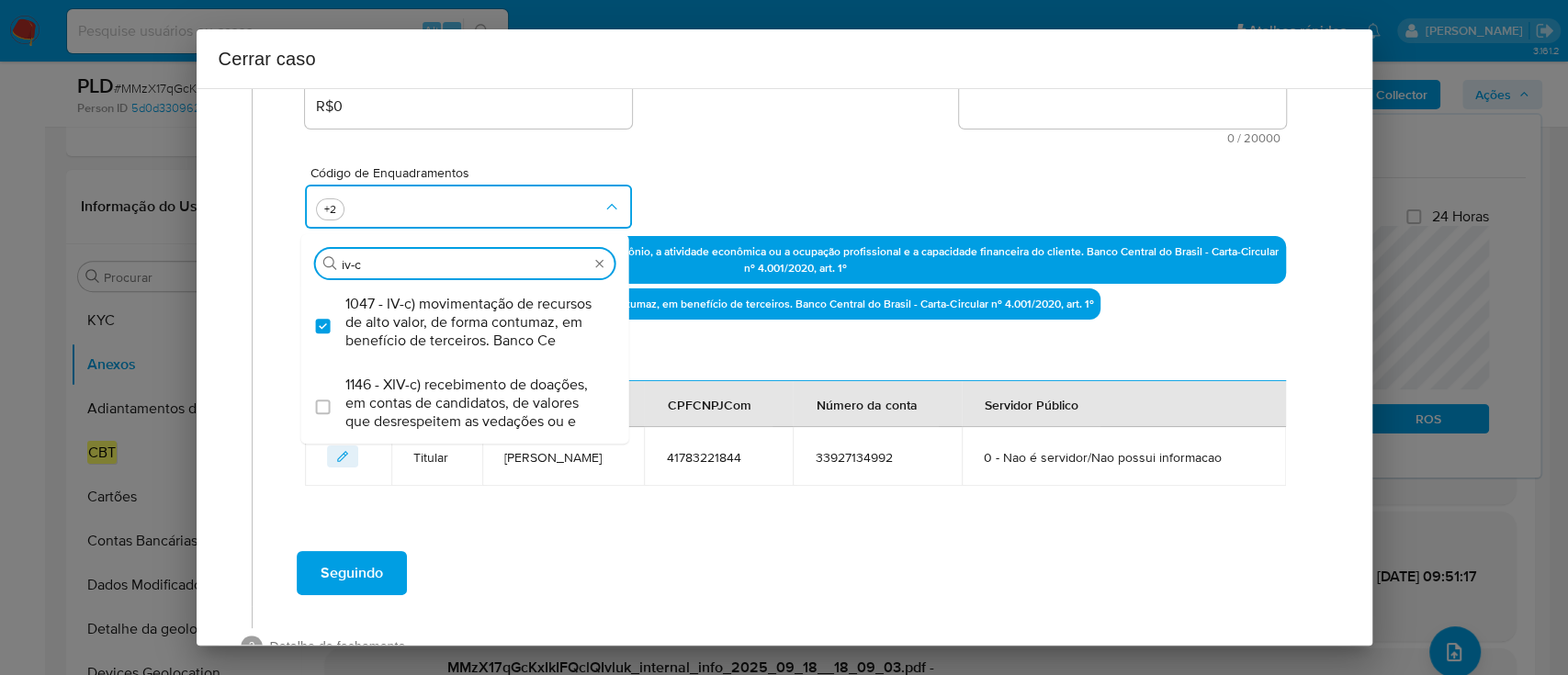
click at [728, 188] on div "Código de Enquadramentos Procurar iv-c 1047 - IV-c) movimentação de recursos de…" at bounding box center [796, 189] width 980 height 92
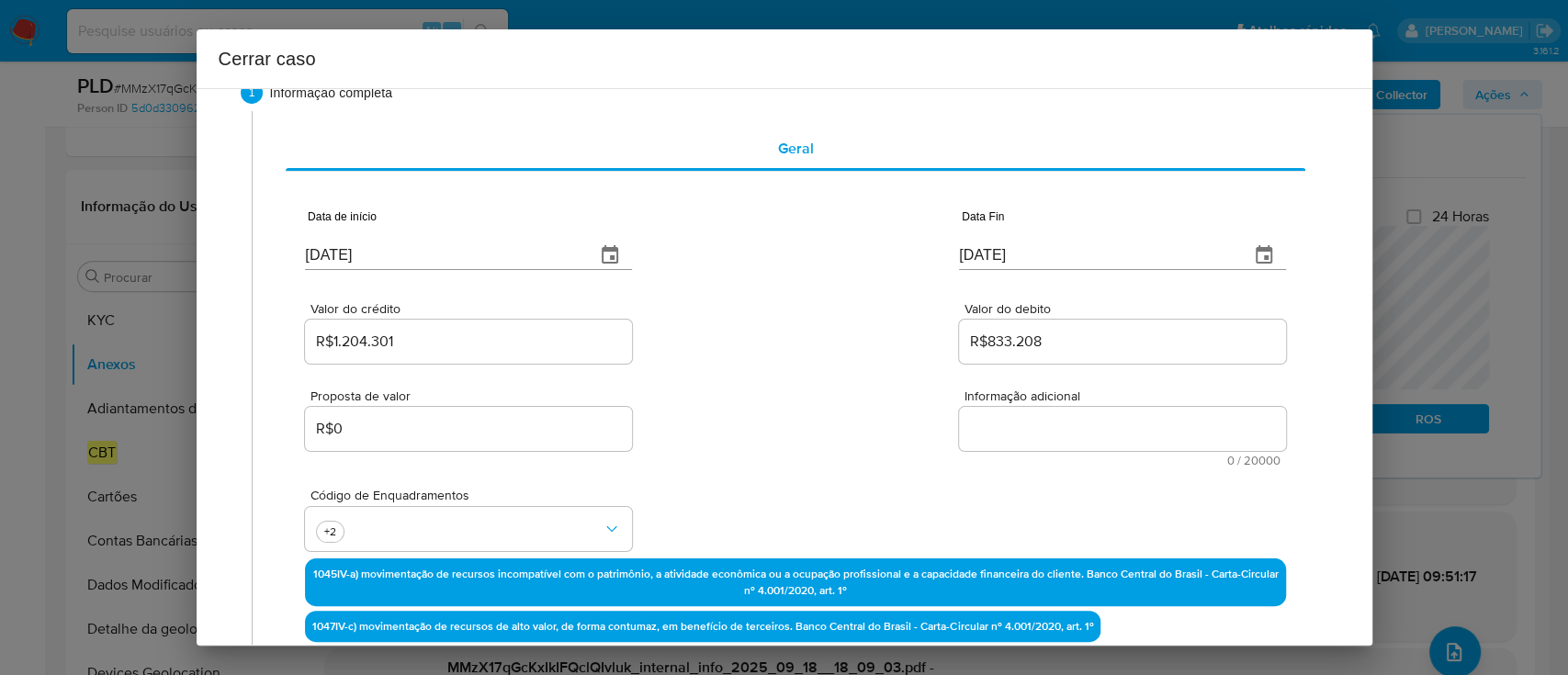
scroll to position [0, 0]
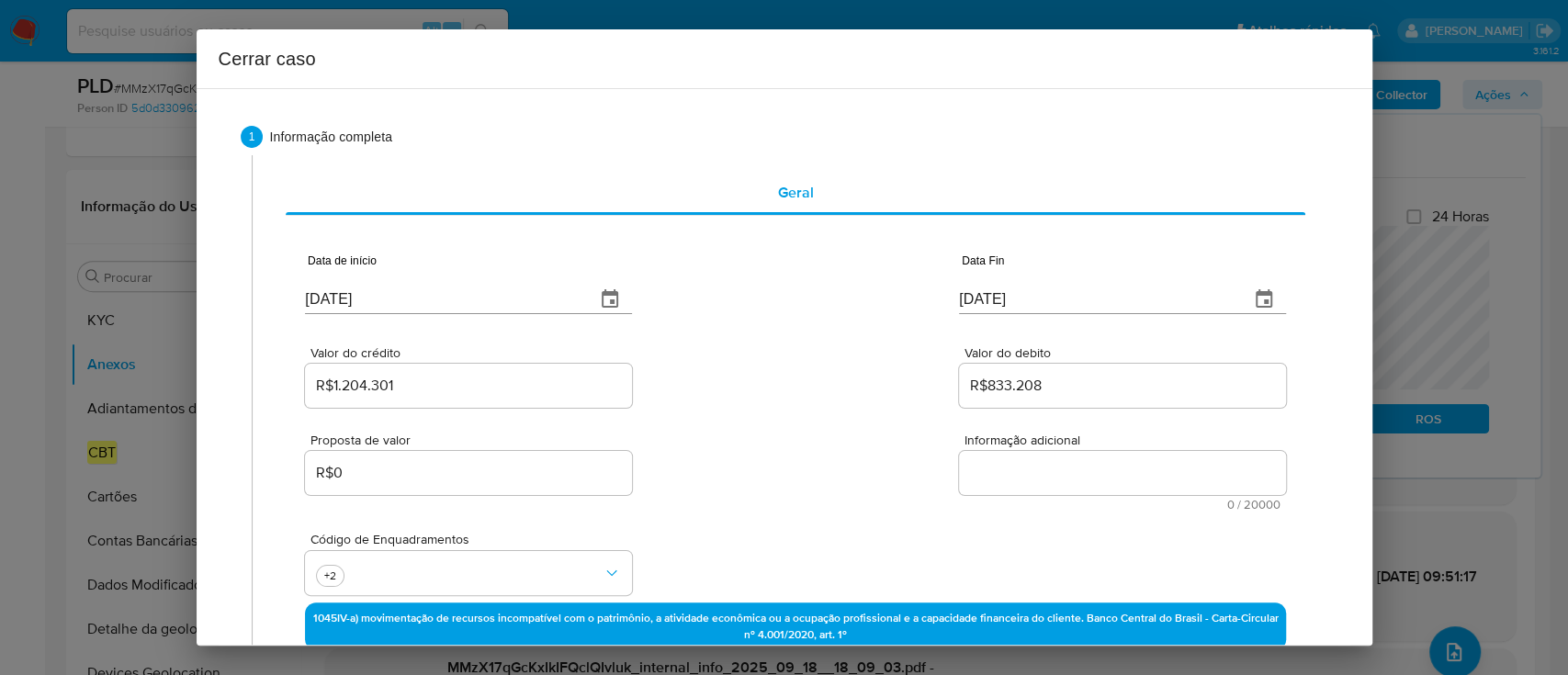
click at [1004, 471] on textarea "Informação adicional" at bounding box center [1122, 473] width 327 height 44
paste textarea "Marcos Vinicius Soares da Silva, CPF 41783221844, 31 anos, residente no municíp…"
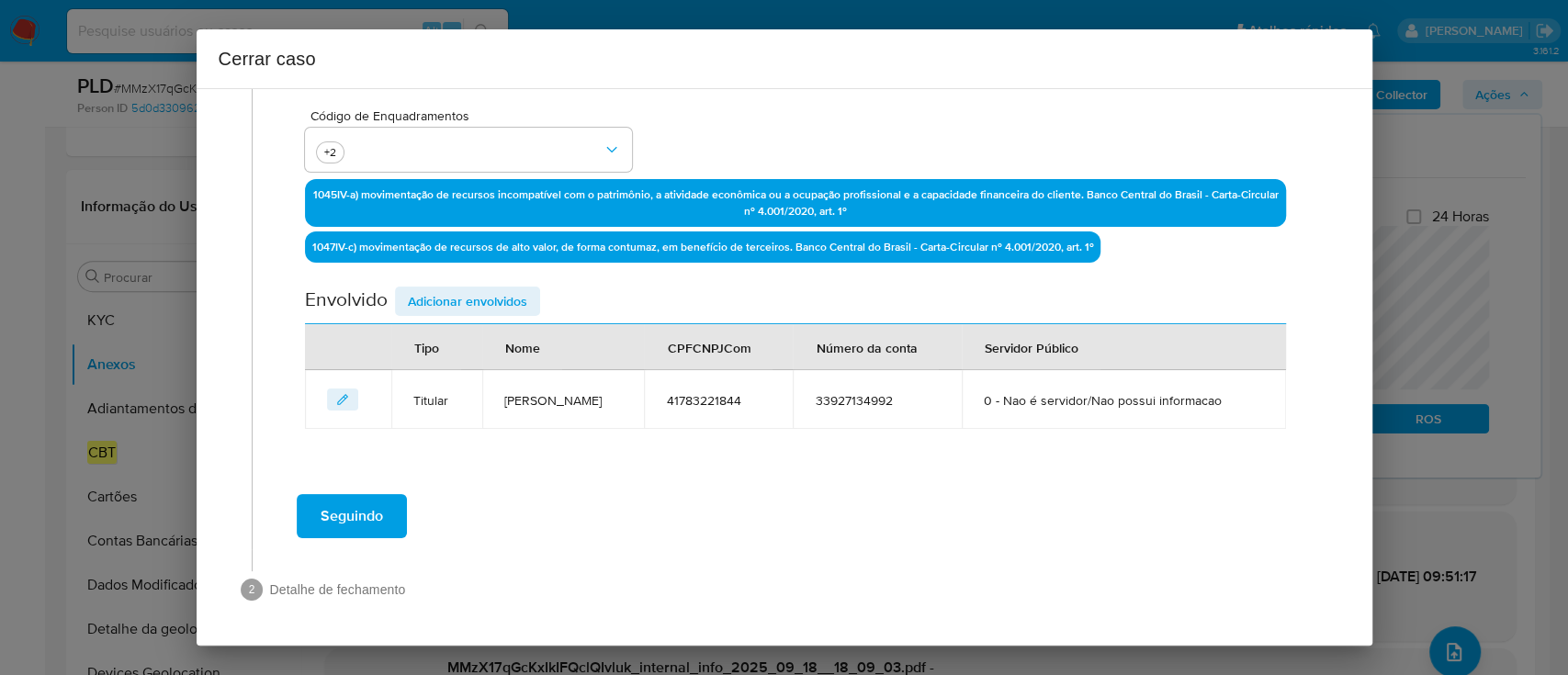
scroll to position [539, 0]
type textarea "Marcos Vinicius Soares da Silva, CPF 41783221844, 31 anos, residente no municíp…"
click at [490, 289] on span "Adicionar envolvidos" at bounding box center [467, 302] width 120 height 26
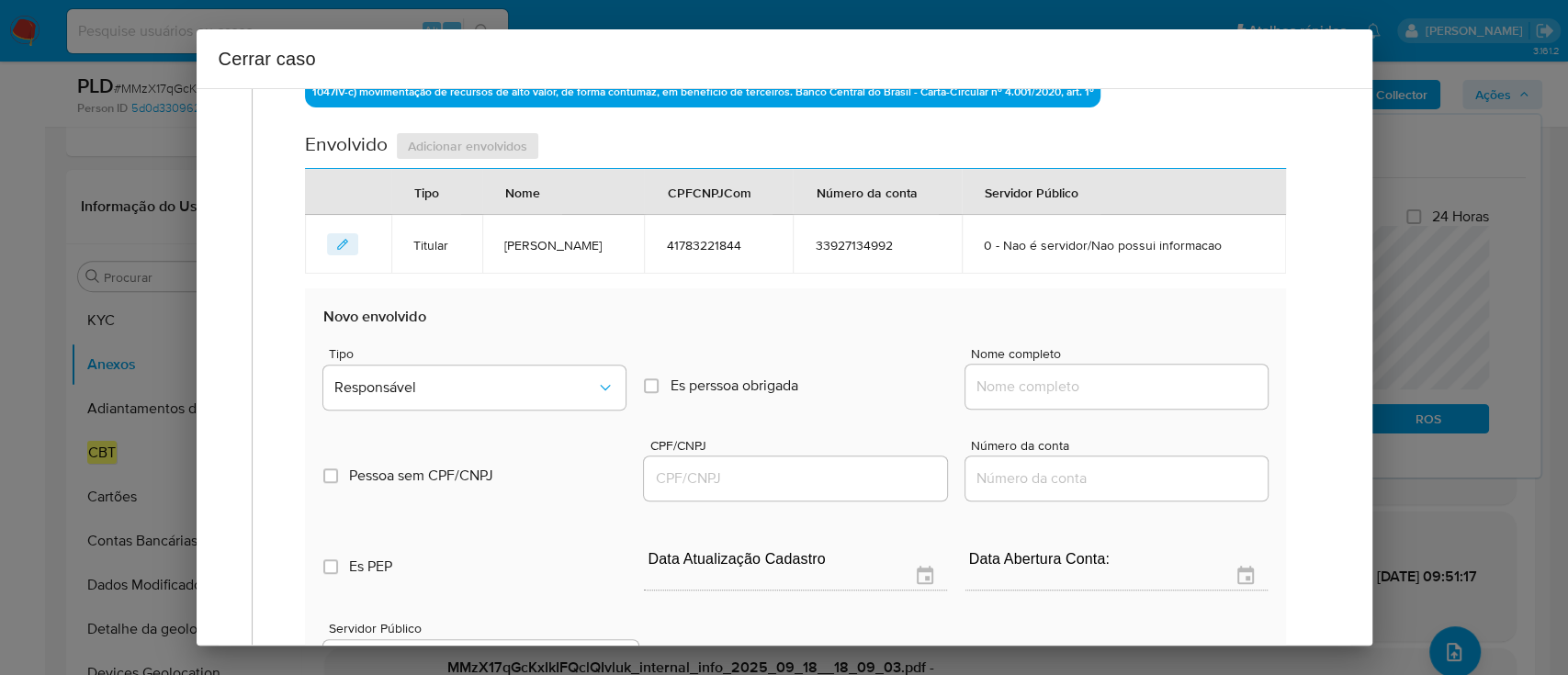
scroll to position [785, 0]
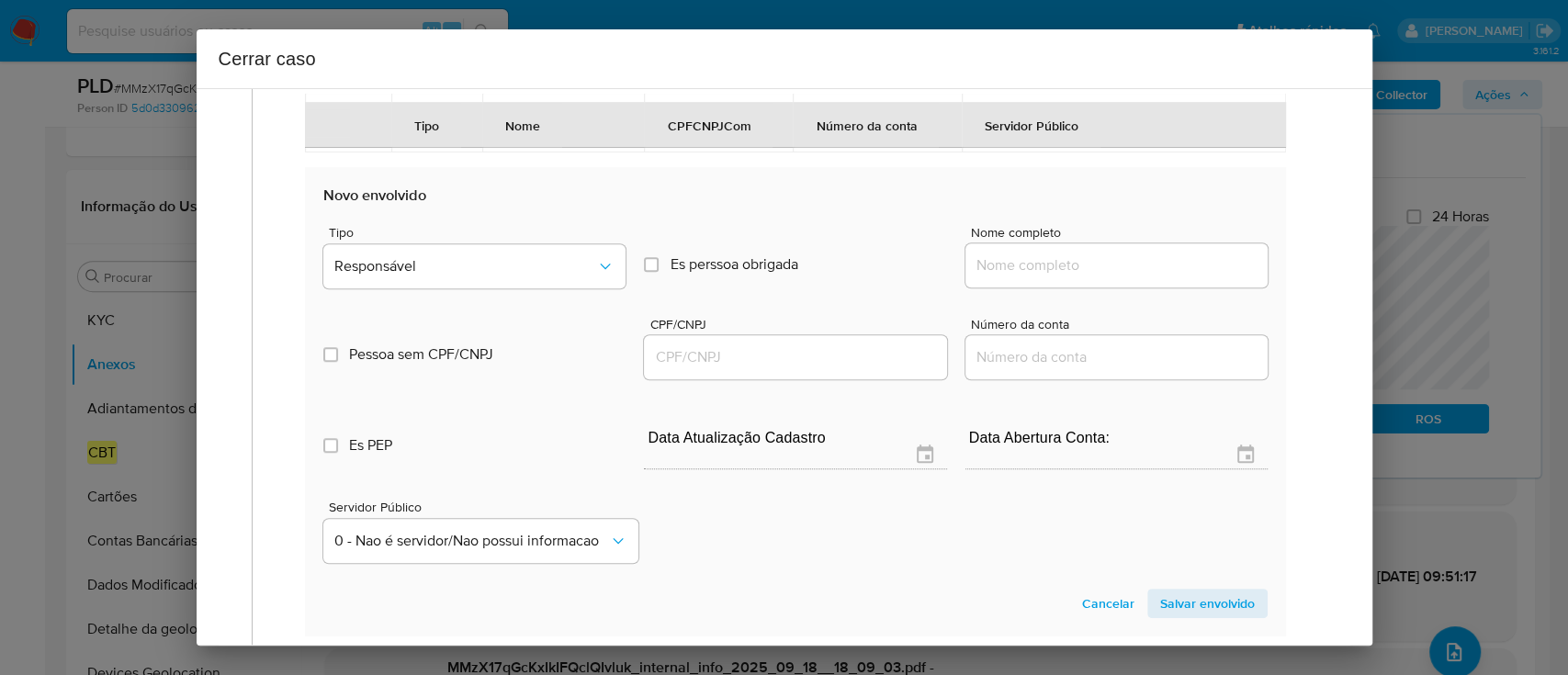
click at [1005, 278] on input "Nome completo" at bounding box center [1117, 266] width 303 height 24
paste input "Tcr Intermediacoes Financeiras Ltda, 53781325000115"
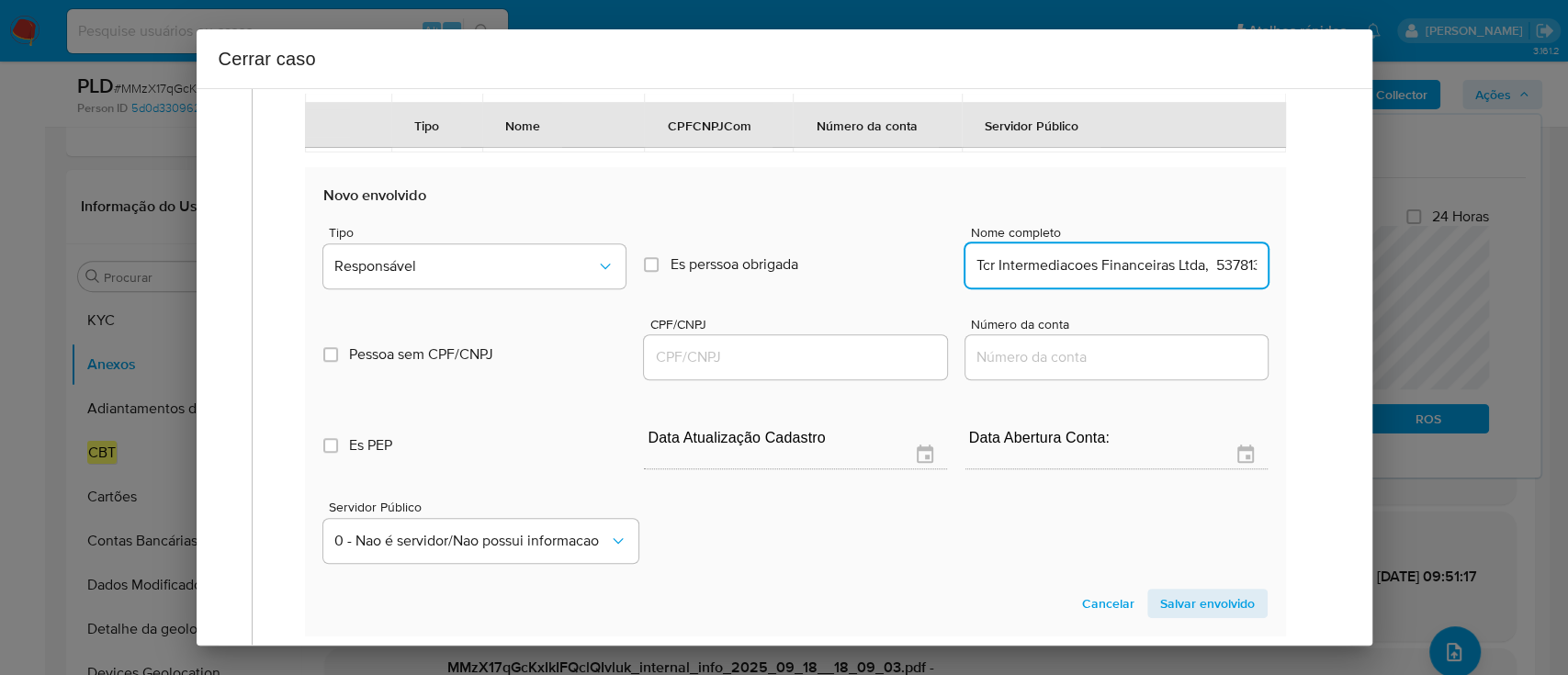
scroll to position [0, 76]
click at [1157, 278] on input "Tcr Intermediacoes Financeiras Ltda, 53781325000115" at bounding box center [1117, 266] width 303 height 24
type input "Tcr Intermediacoes Financeiras Ltda,"
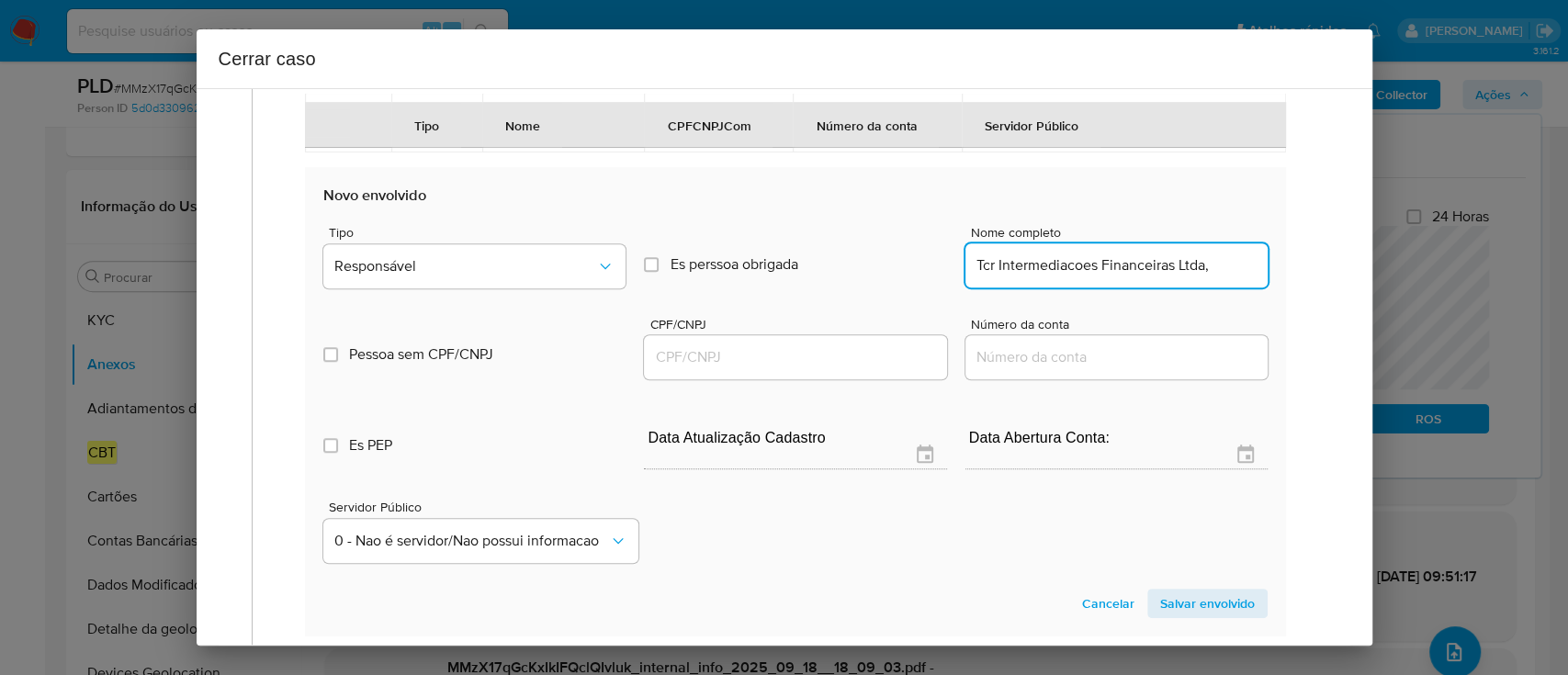
drag, startPoint x: 829, startPoint y: 393, endPoint x: 947, endPoint y: 383, distance: 118.4
click at [829, 370] on input "CPF/CNPJ" at bounding box center [796, 357] width 303 height 24
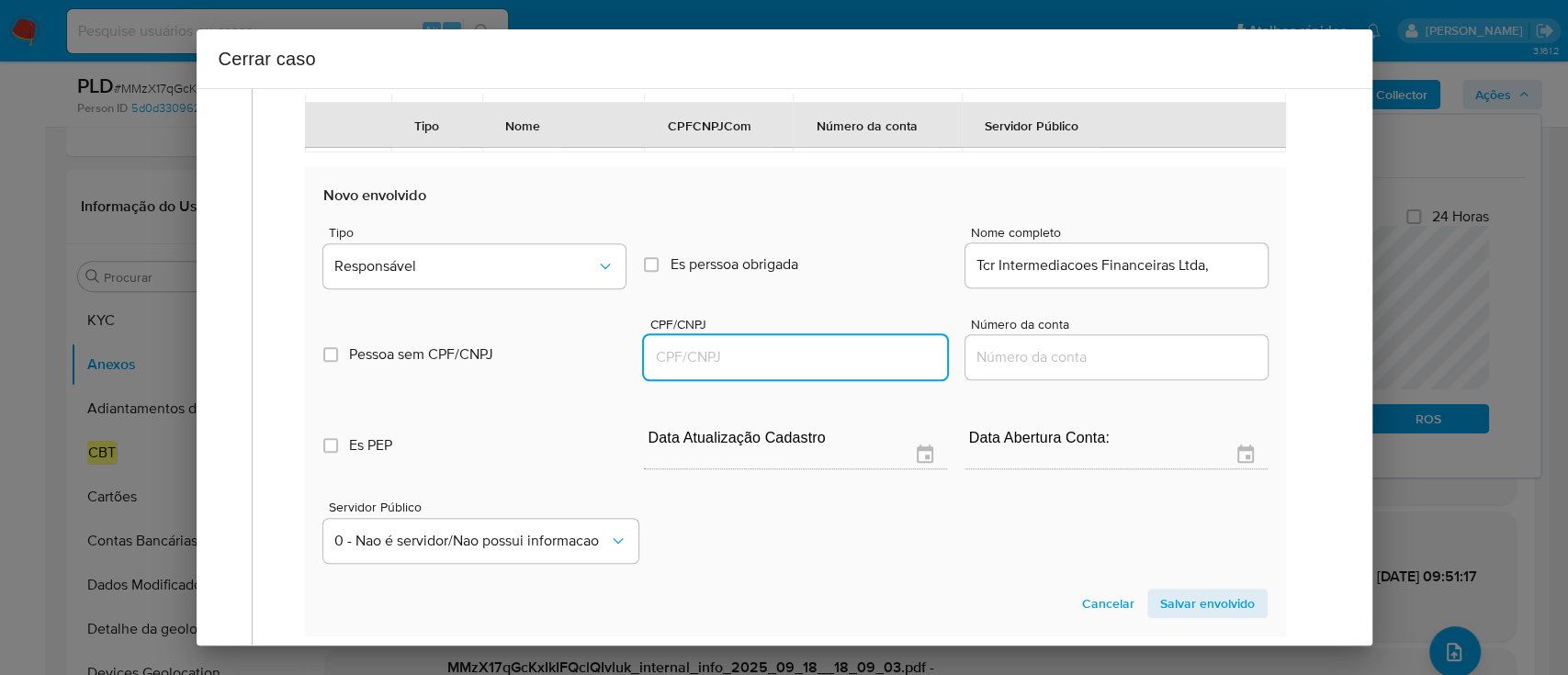
paste input "53781325000115"
type input "53781325000115"
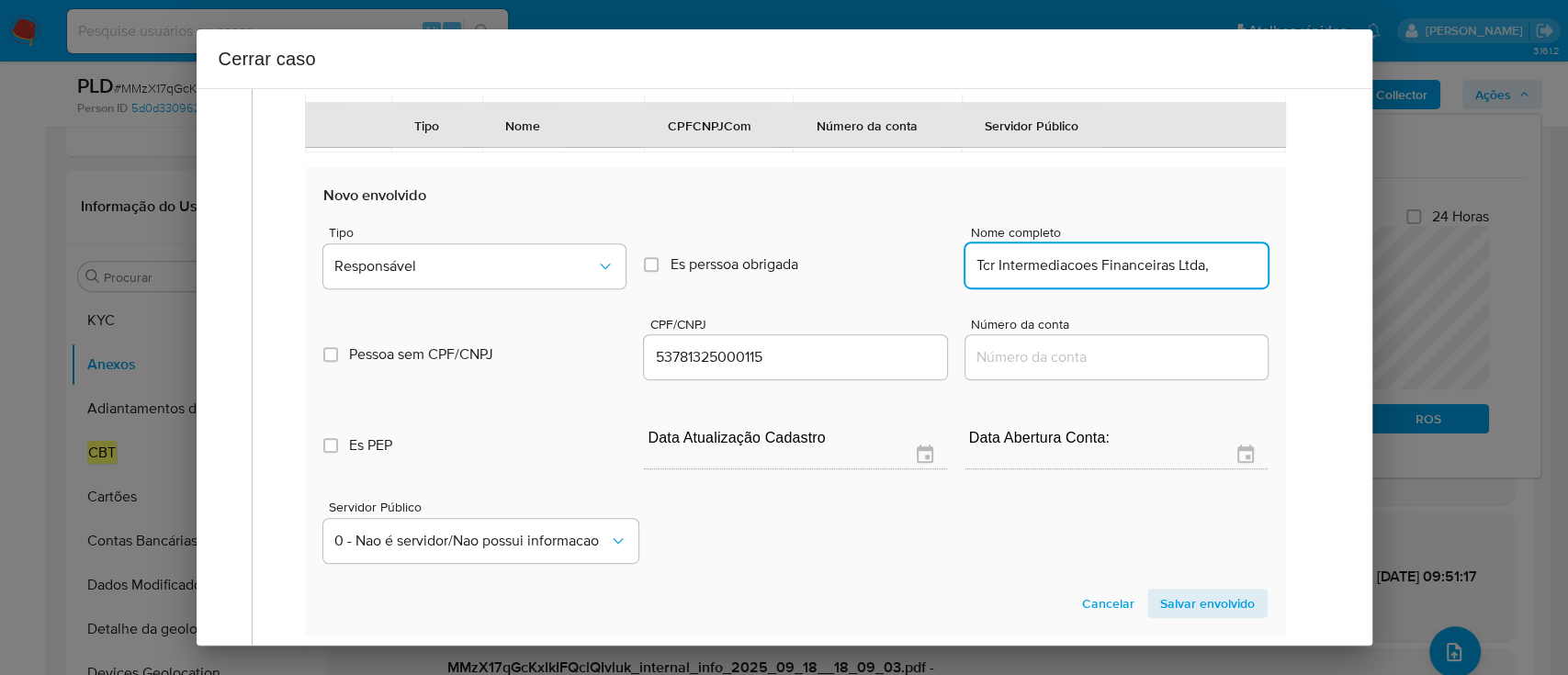
click at [1239, 278] on input "Tcr Intermediacoes Financeiras Ltda," at bounding box center [1117, 266] width 303 height 24
type input "Tcr Intermediacoes Financeiras Ltda"
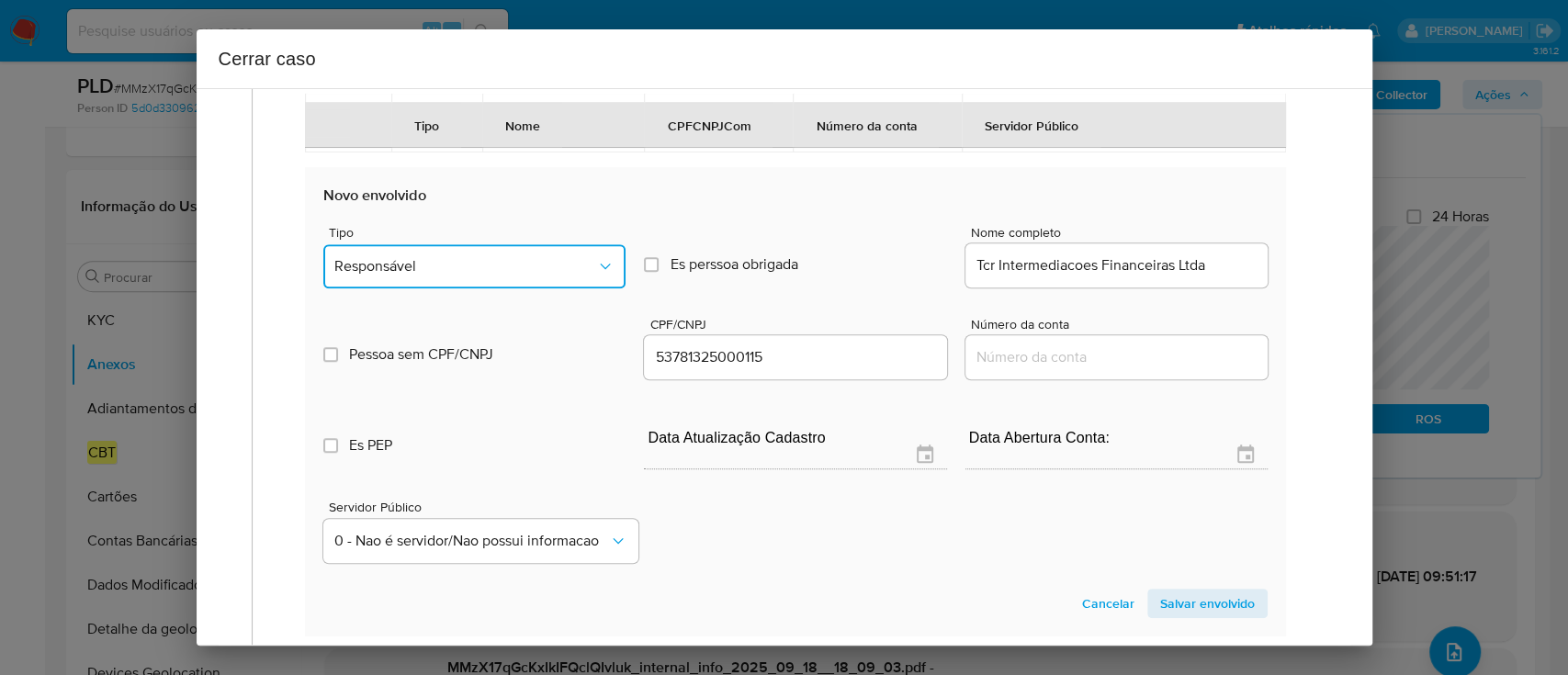
click at [501, 289] on button "Responsável" at bounding box center [474, 266] width 303 height 44
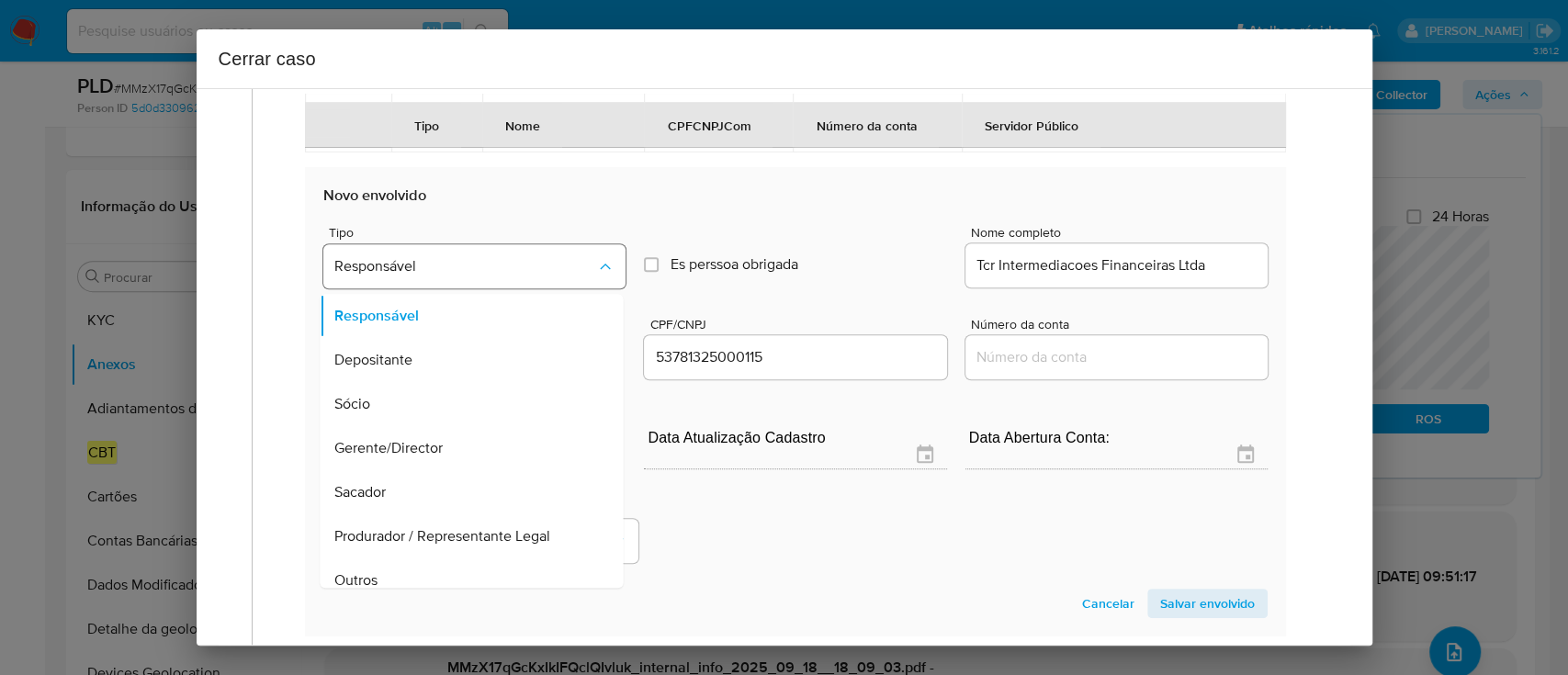
scroll to position [103, 0]
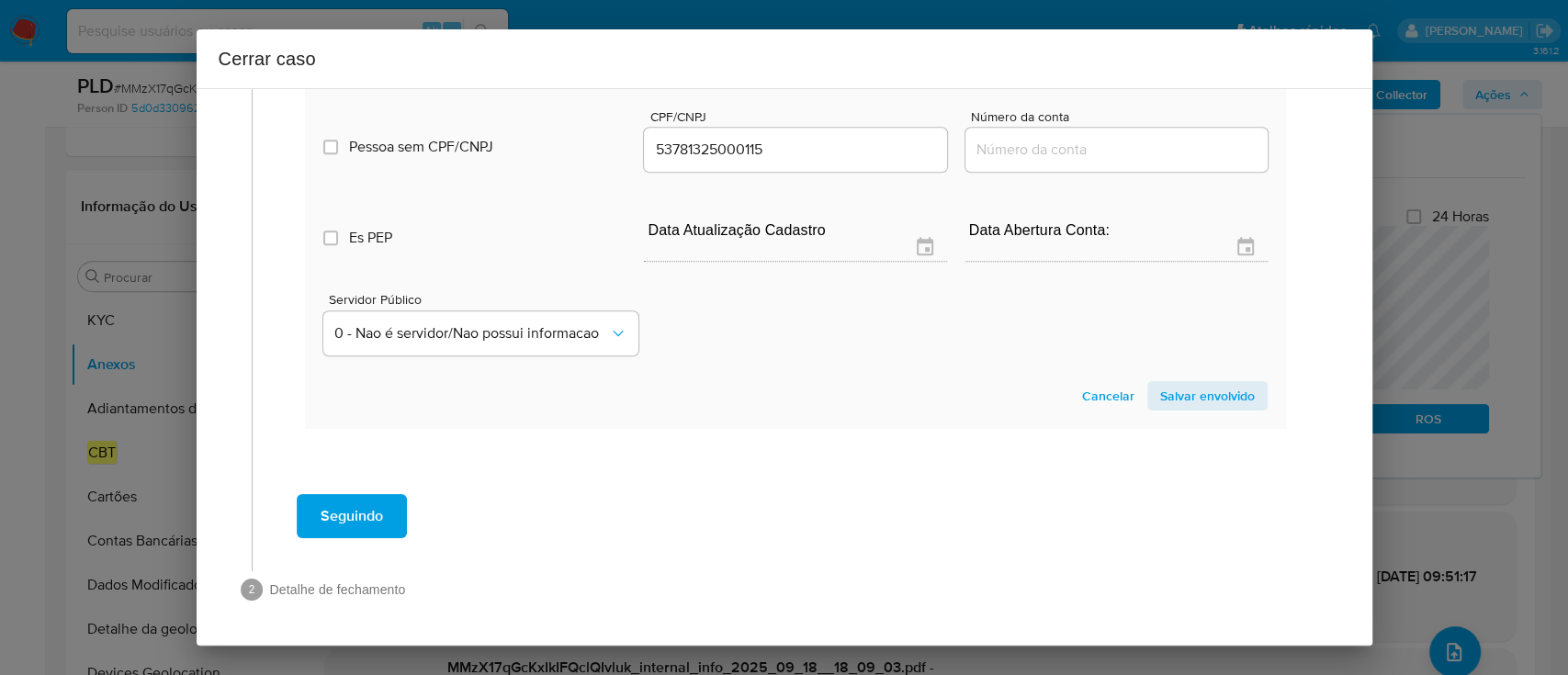
click at [1192, 390] on span "Salvar envolvido" at bounding box center [1208, 396] width 95 height 26
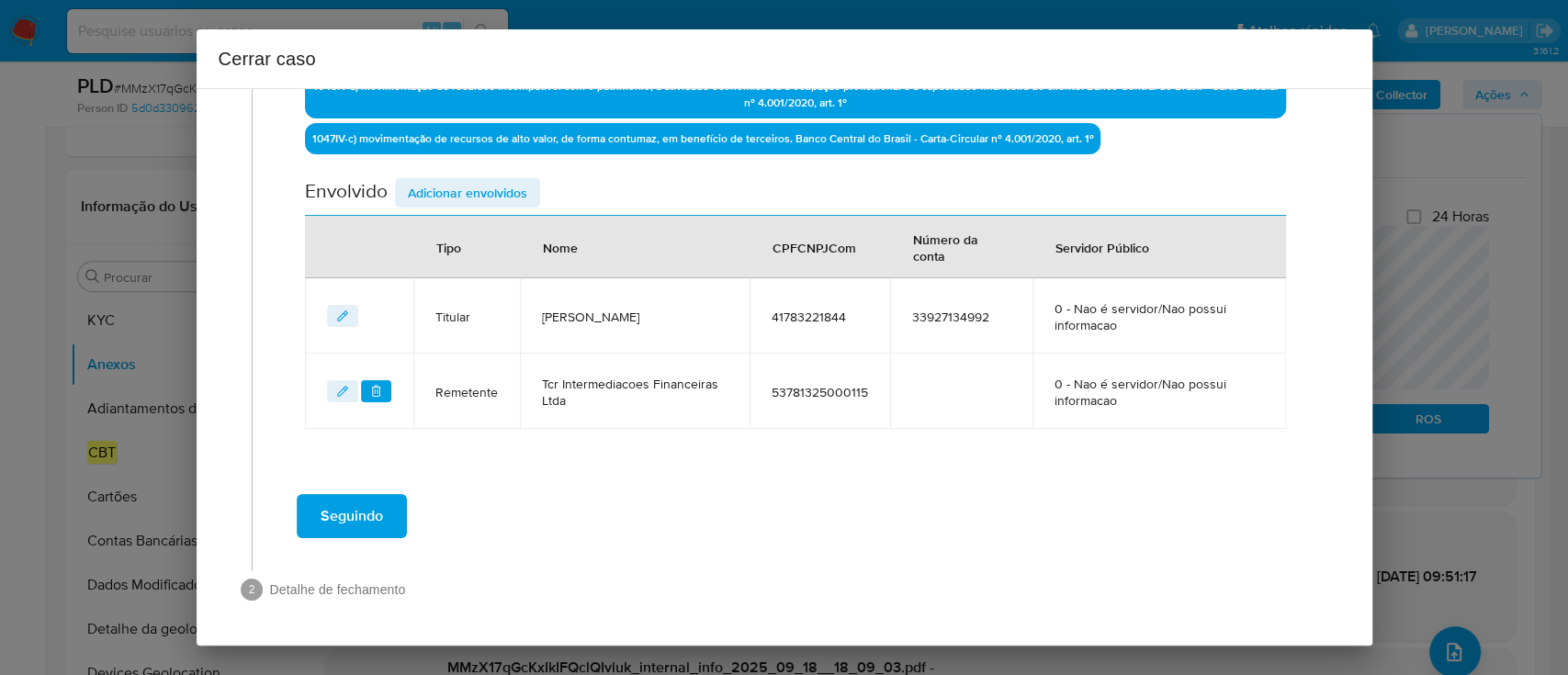
scroll to position [615, 0]
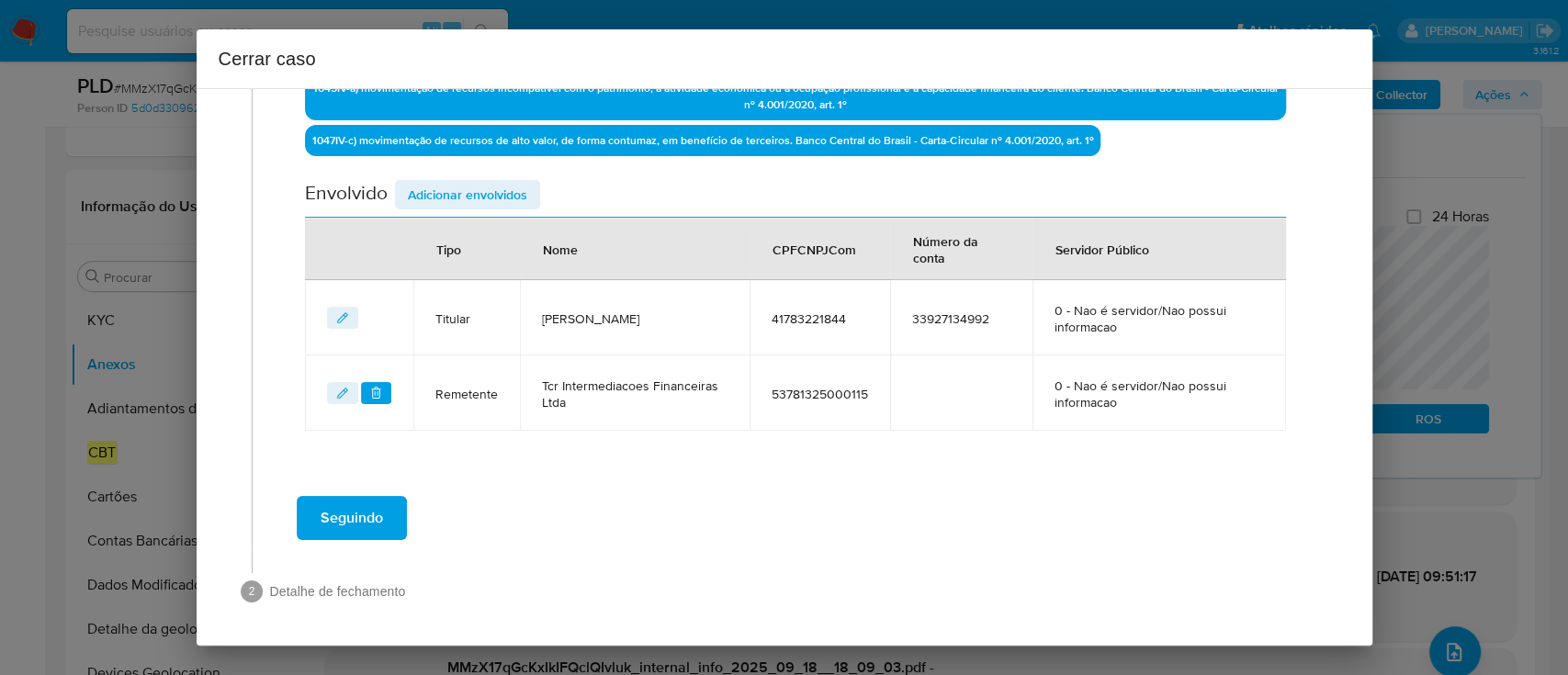
click at [340, 395] on icon "editEnvolvido" at bounding box center [342, 393] width 10 height 10
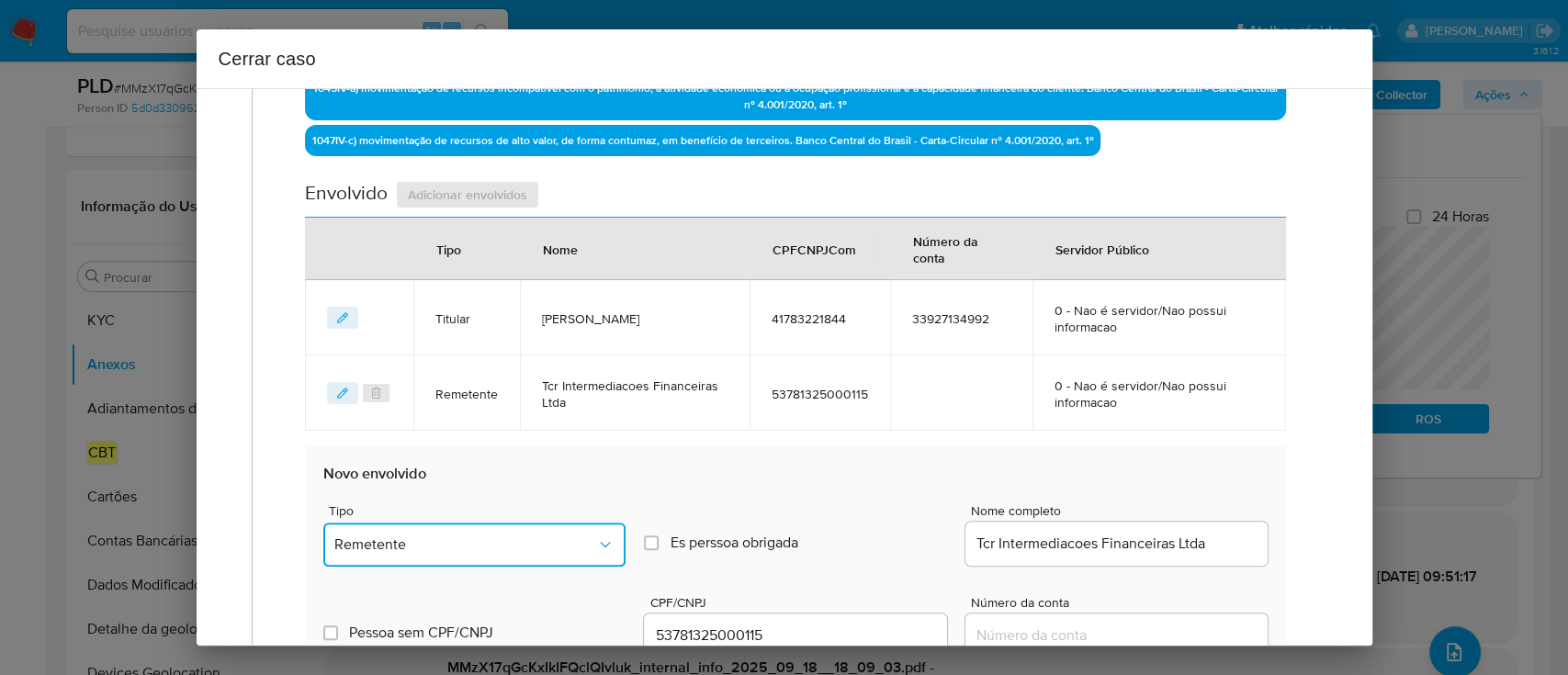
click at [434, 540] on span "Remetente" at bounding box center [465, 545] width 262 height 19
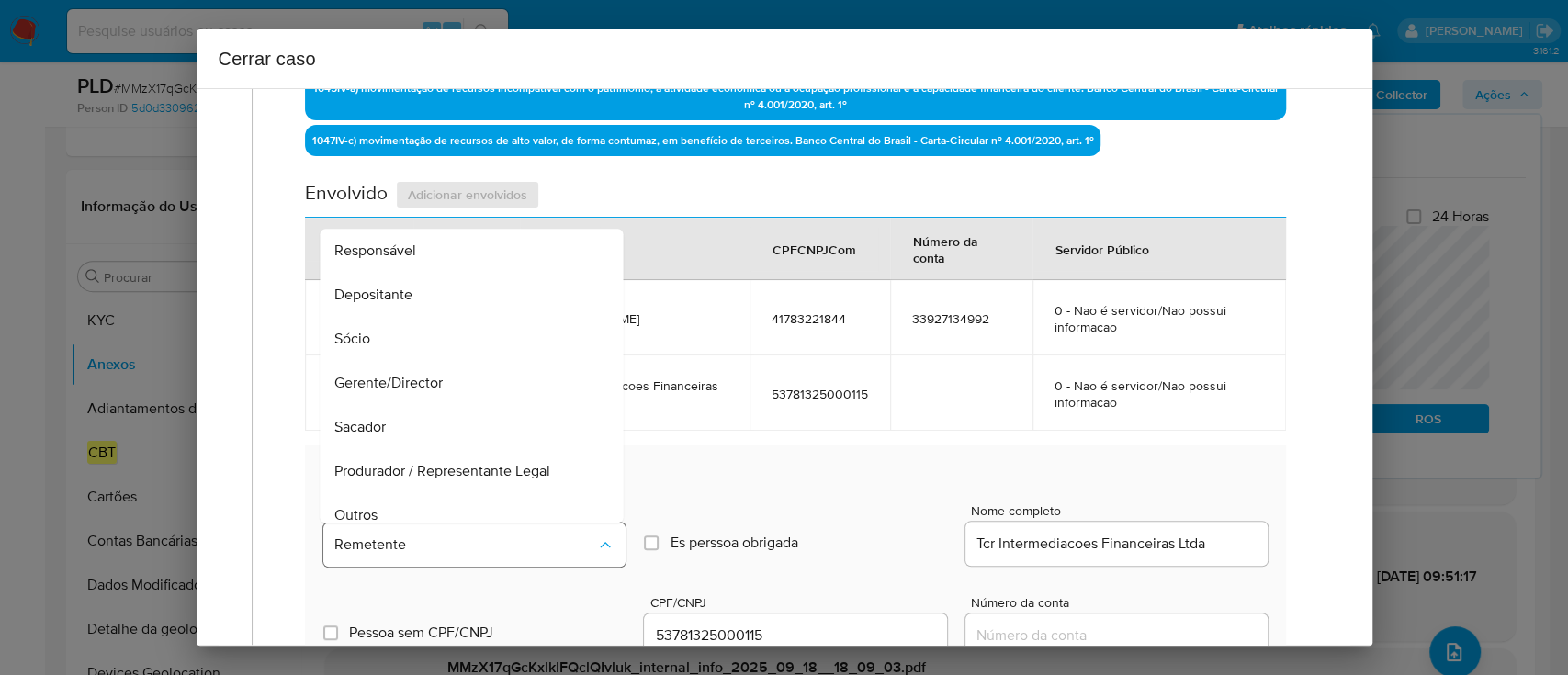
scroll to position [227, 0]
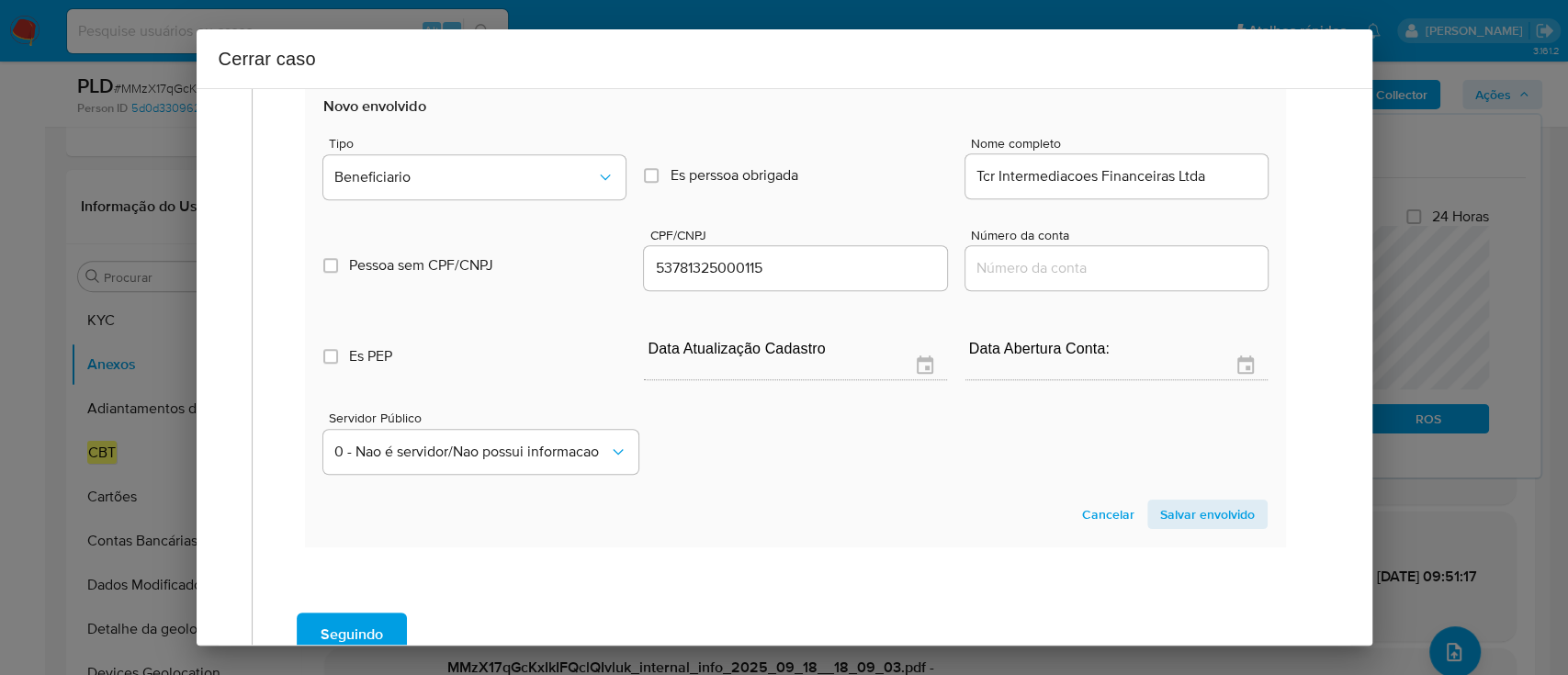
click at [1212, 518] on span "Salvar envolvido" at bounding box center [1208, 514] width 95 height 26
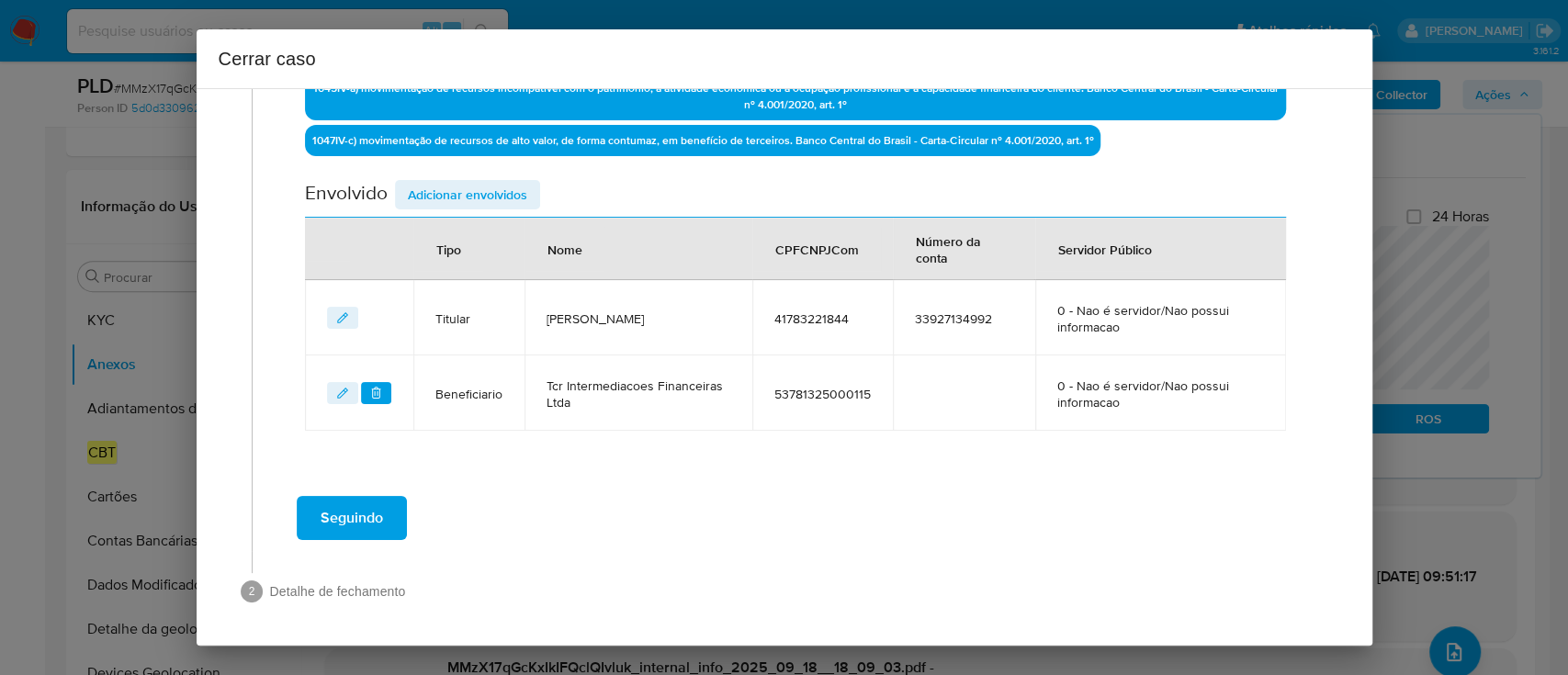
click at [450, 191] on span "Adicionar envolvidos" at bounding box center [467, 195] width 120 height 26
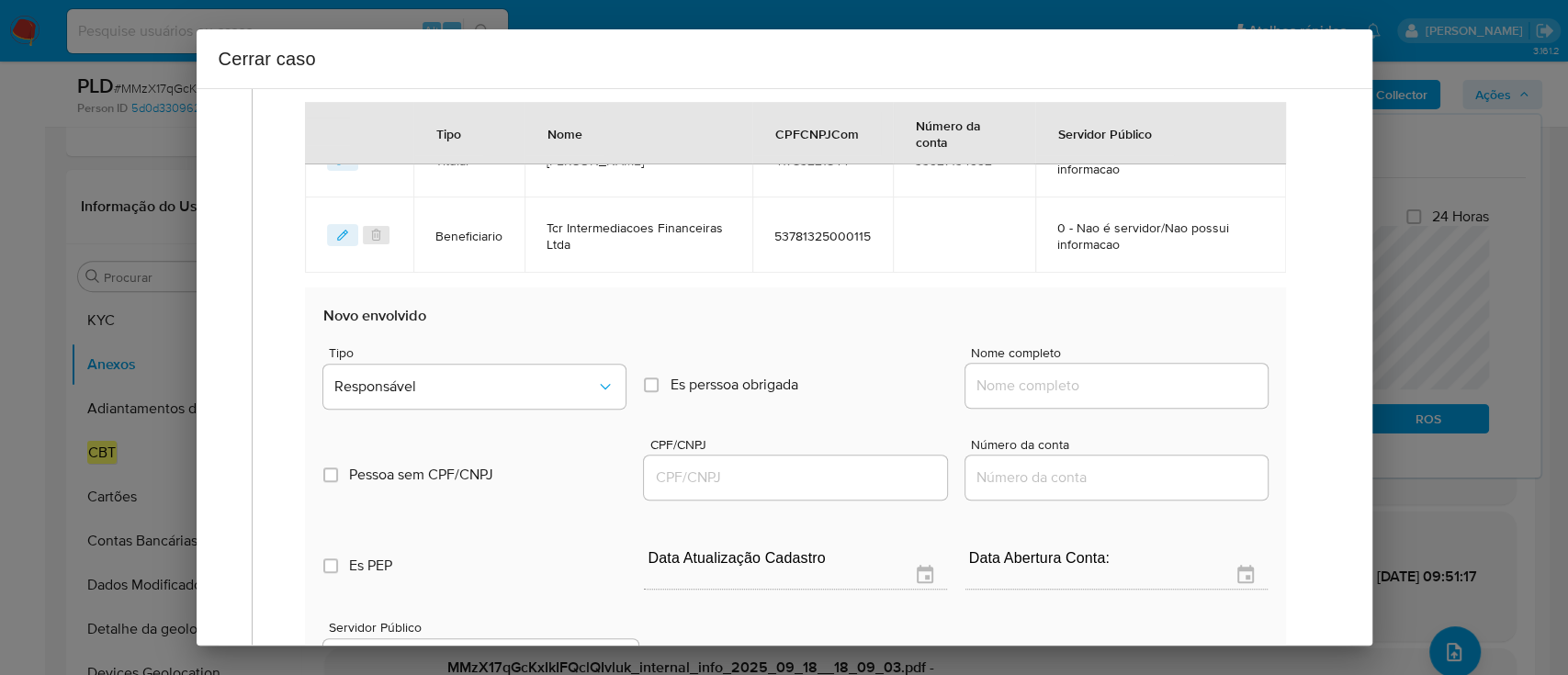
scroll to position [860, 0]
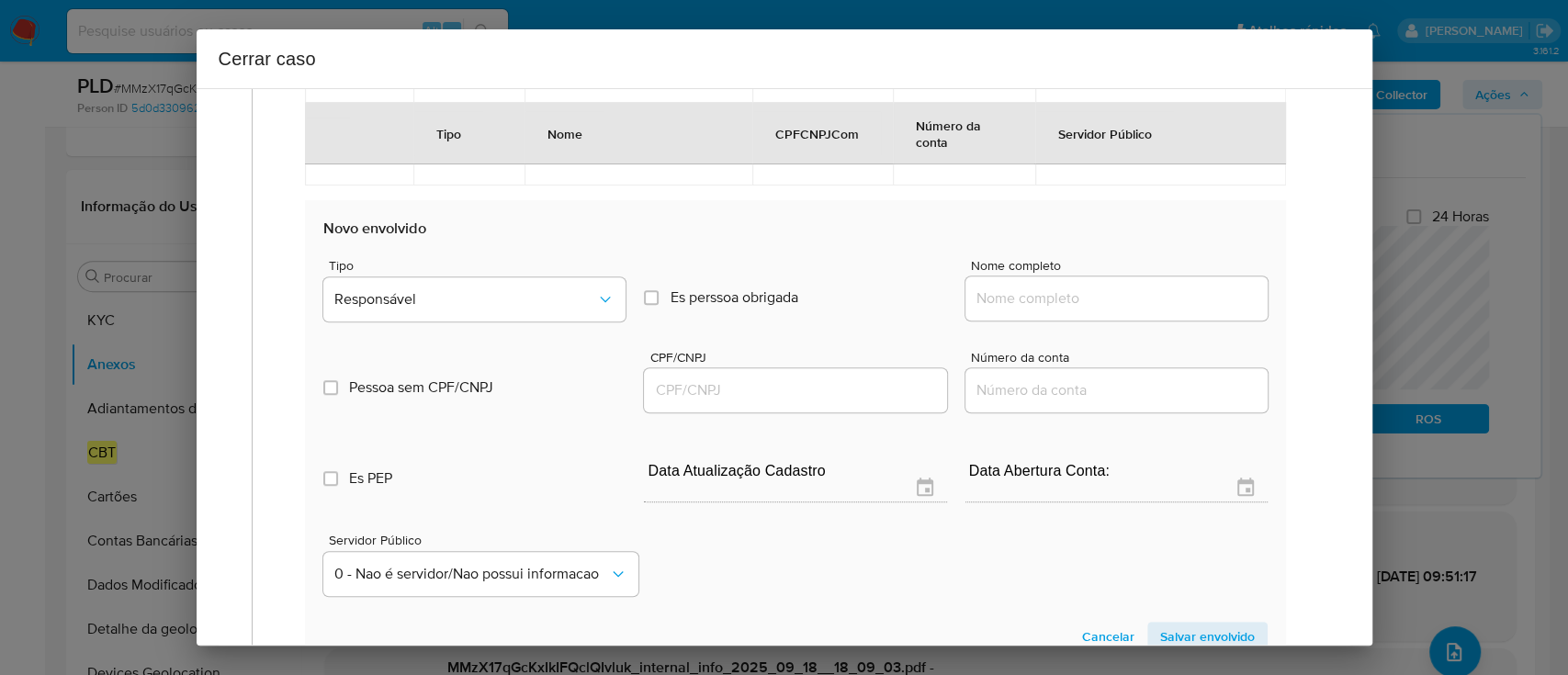
click at [1051, 310] on div at bounding box center [1117, 298] width 303 height 44
drag, startPoint x: 1125, startPoint y: 301, endPoint x: 1173, endPoint y: 298, distance: 48.1
click at [1125, 301] on input "Nome completo" at bounding box center [1117, 299] width 303 height 24
paste input "Vortex Facilitadora Financeira Ltda, 60515188000132"
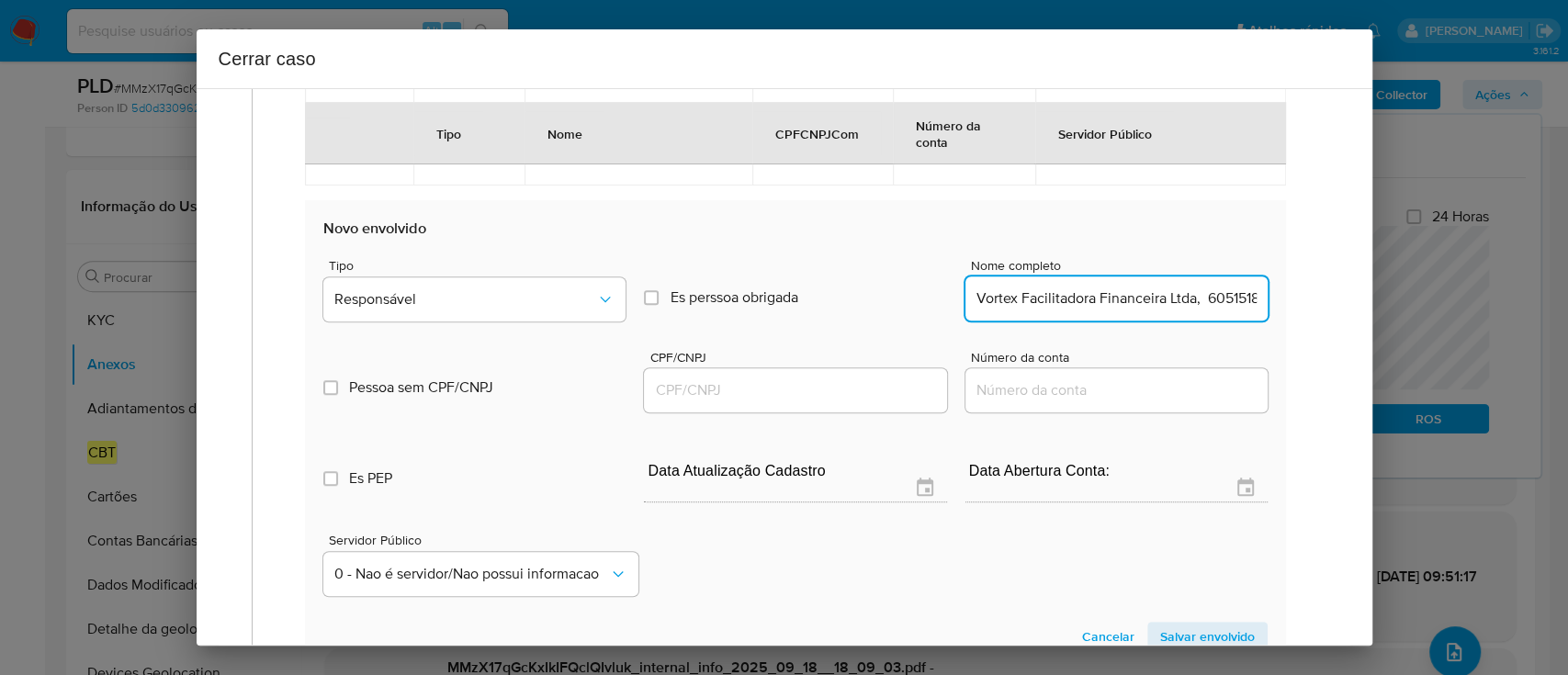
scroll to position [0, 69]
click at [1182, 295] on input "Vortex Facilitadora Financeira Ltda, 60515188000132" at bounding box center [1117, 299] width 303 height 24
type input "Vortex Facilitadora Financeira Ltda,"
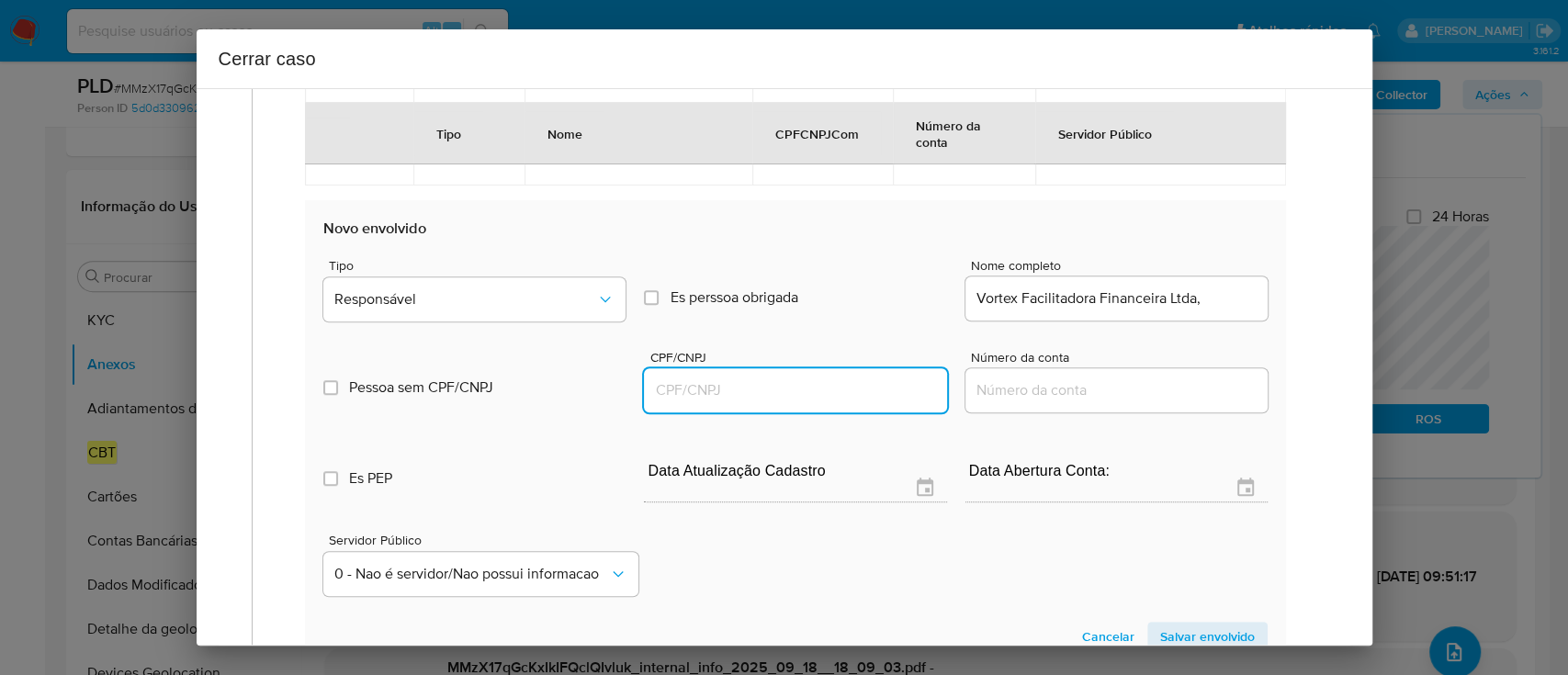
drag, startPoint x: 823, startPoint y: 382, endPoint x: 1047, endPoint y: 352, distance: 226.0
click at [823, 382] on input "CPF/CNPJ" at bounding box center [796, 391] width 303 height 24
paste input "60515188000132"
type input "60515188000132"
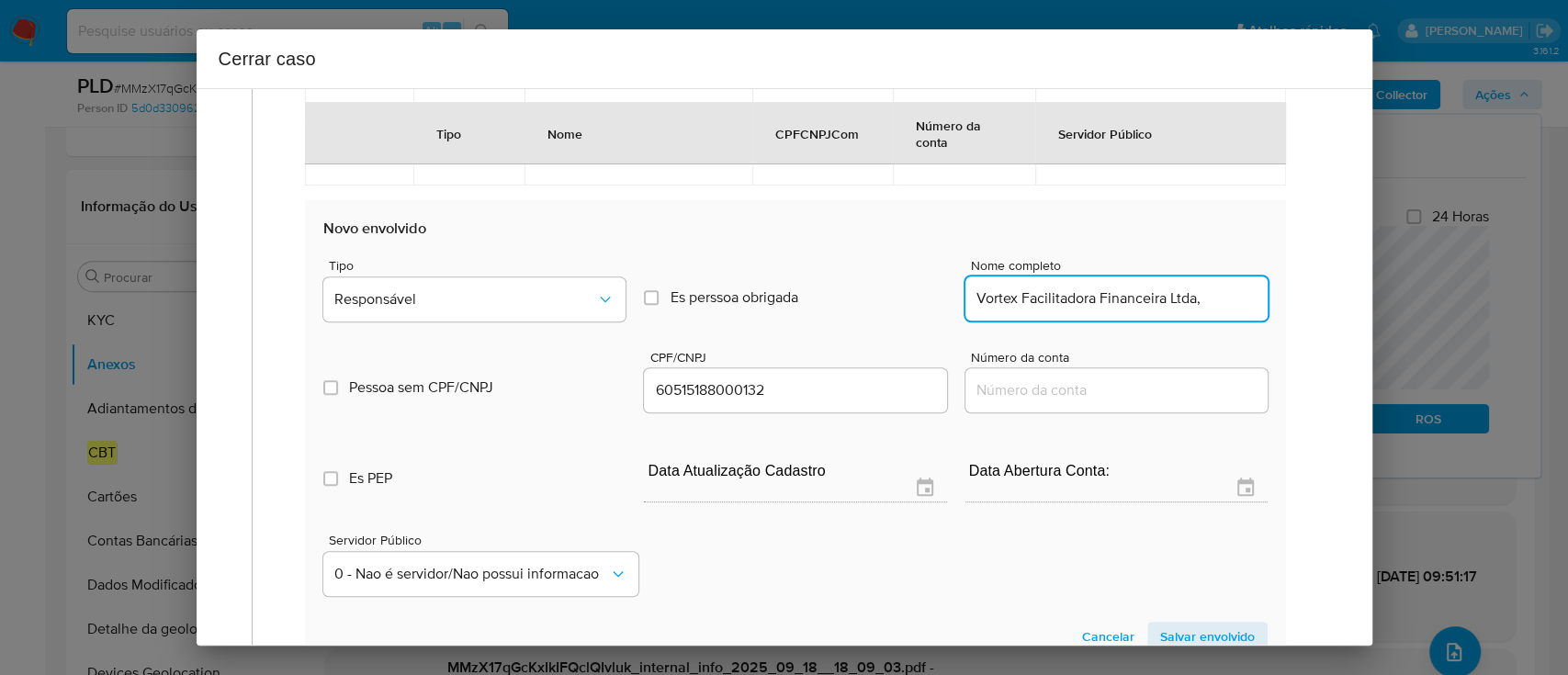
click at [1228, 306] on input "Vortex Facilitadora Financeira Ltda," at bounding box center [1117, 299] width 303 height 24
type input "Vortex Facilitadora Financeira Ltda"
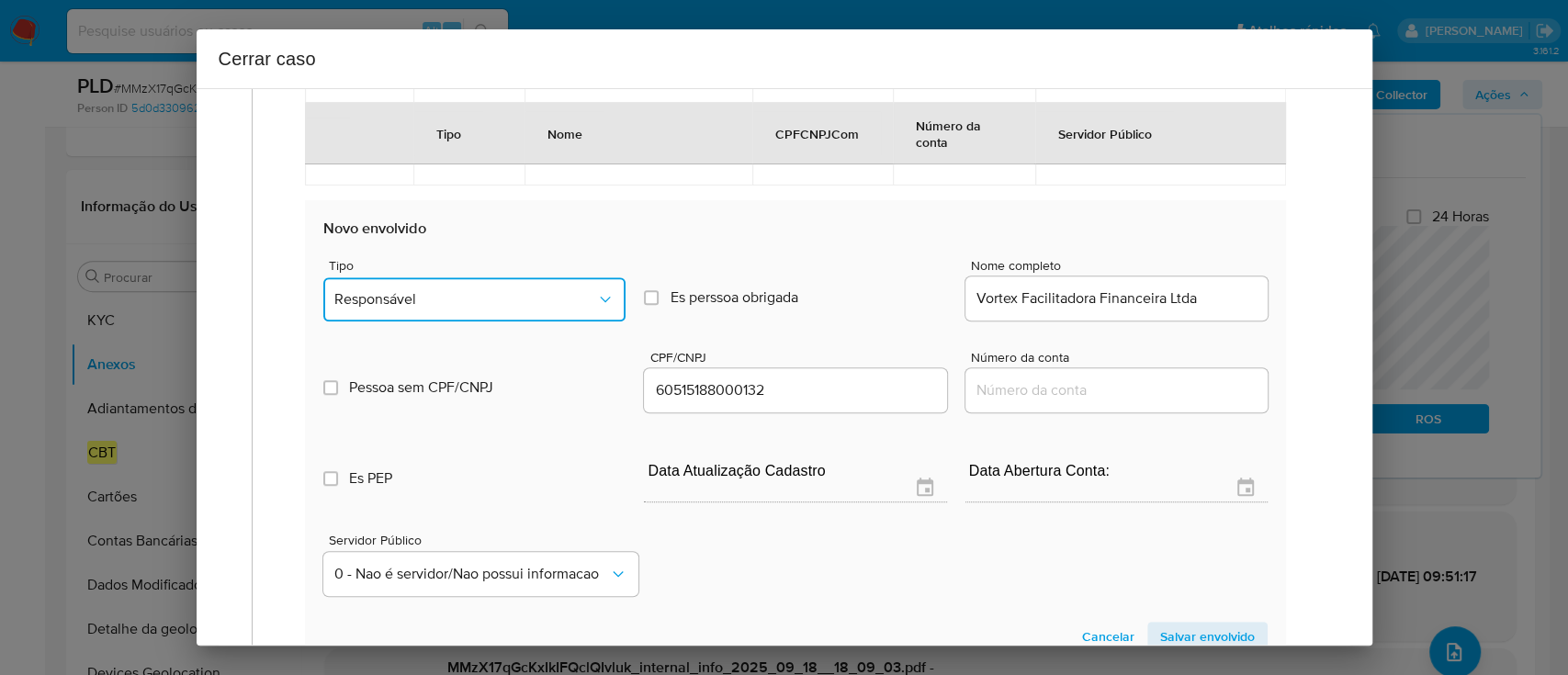
click at [538, 295] on span "Responsável" at bounding box center [465, 300] width 262 height 19
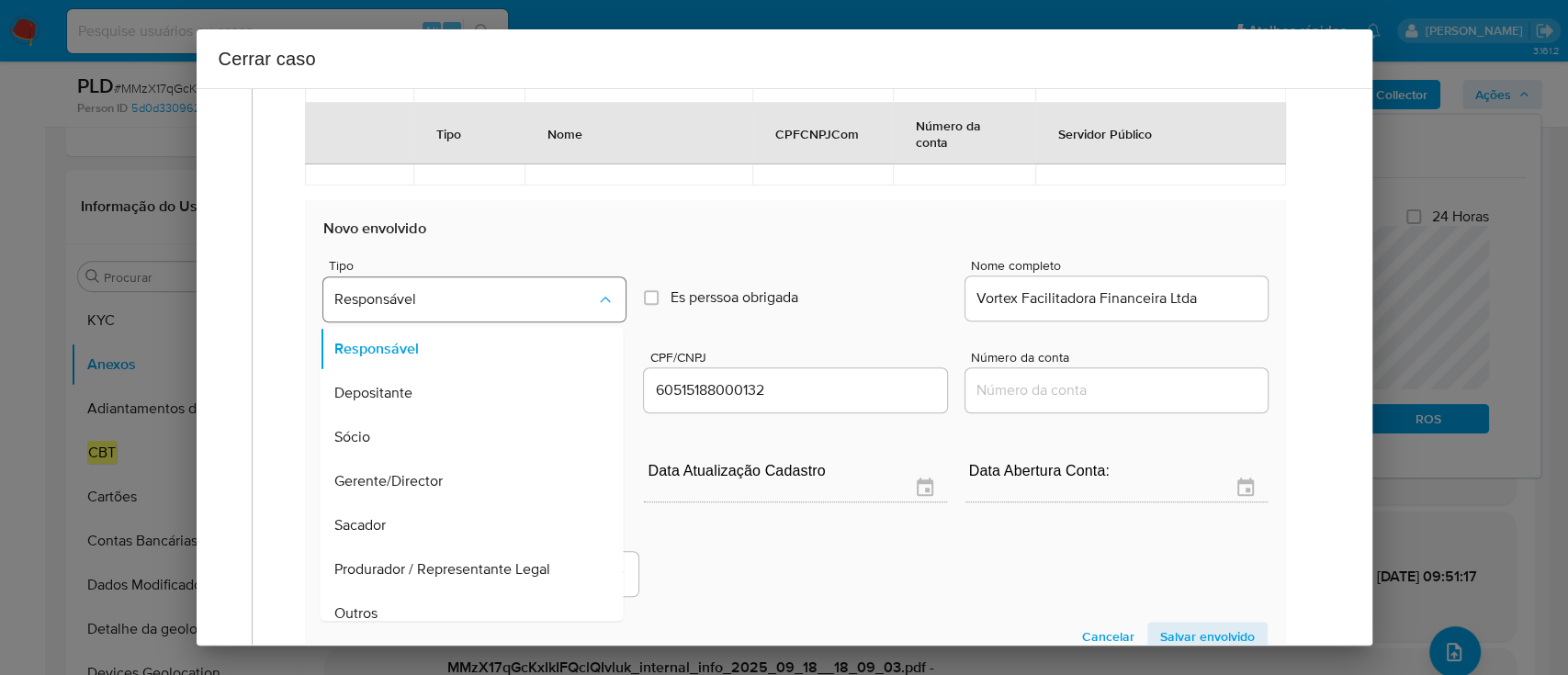
scroll to position [58, 0]
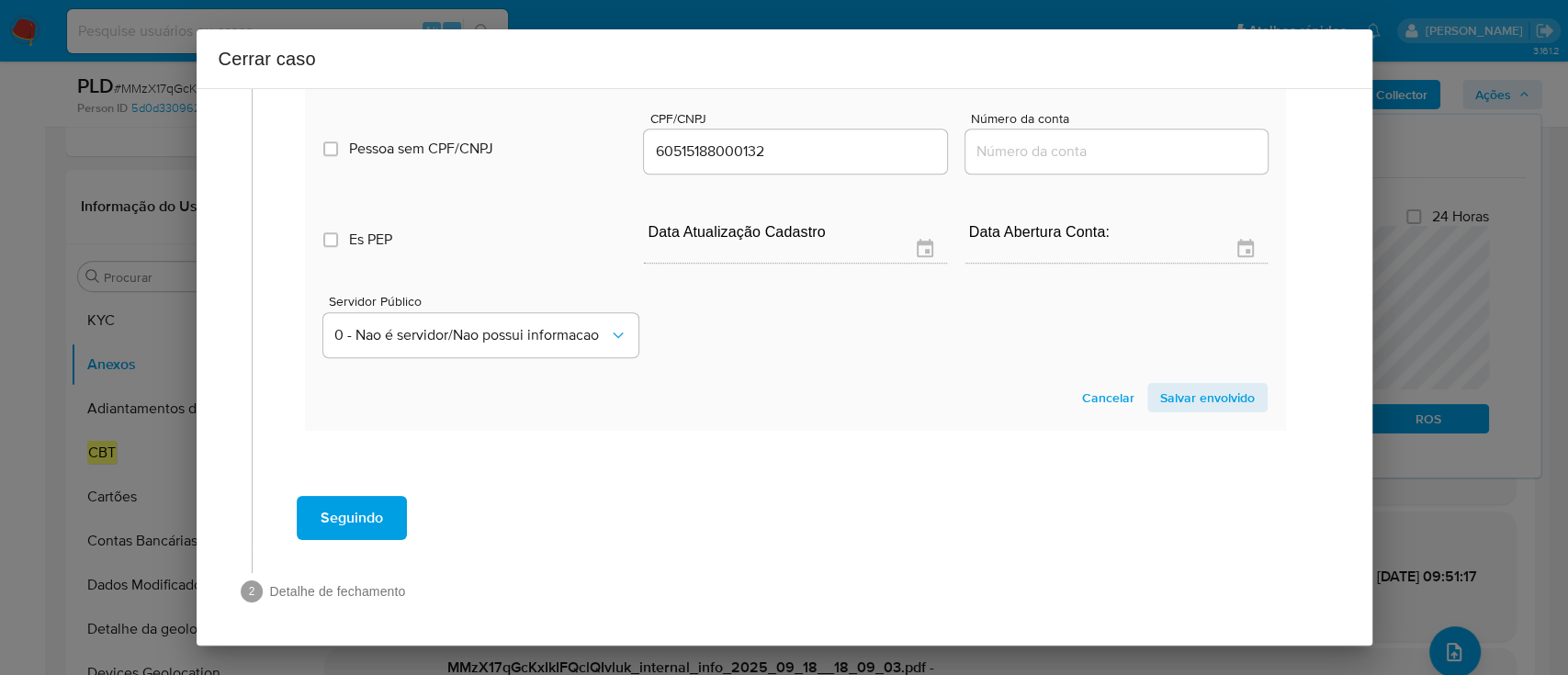
click at [1182, 393] on span "Salvar envolvido" at bounding box center [1208, 398] width 95 height 26
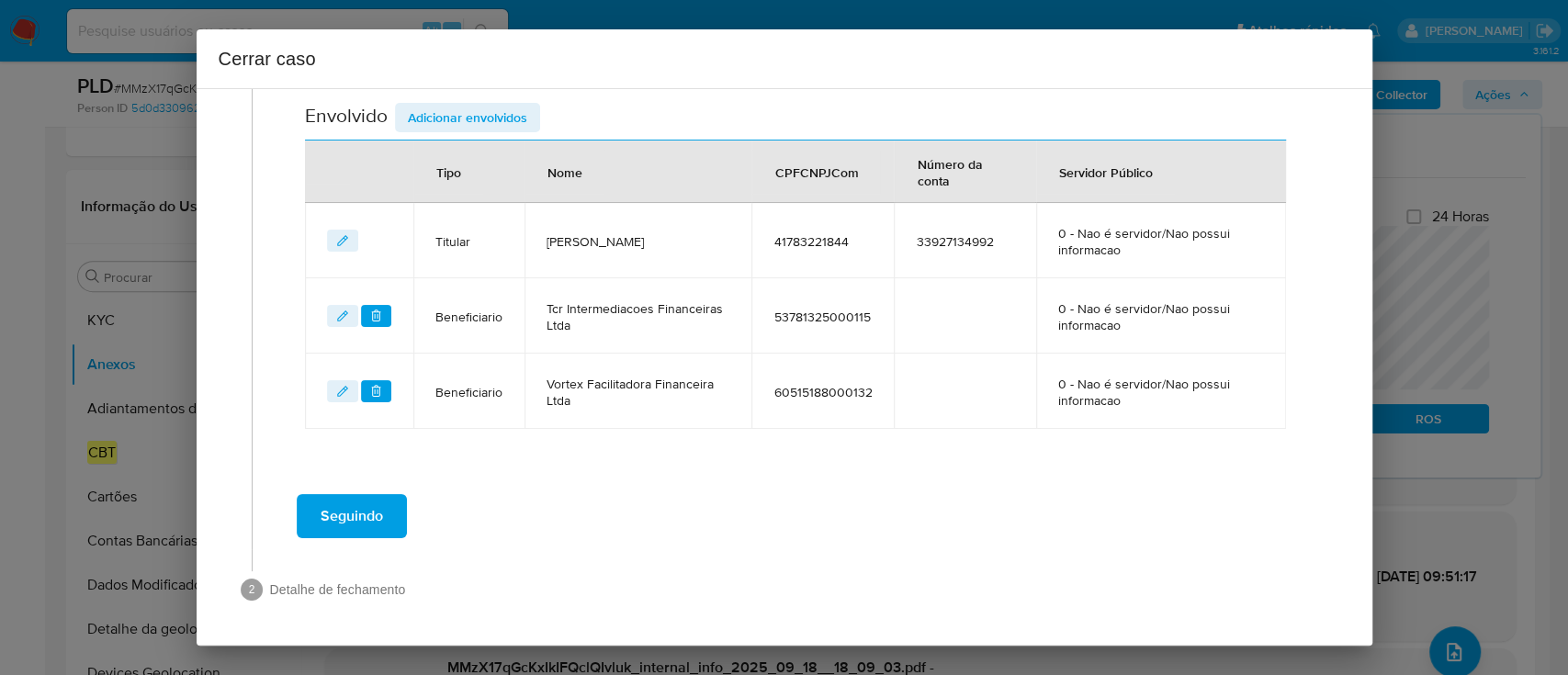
scroll to position [690, 0]
click at [487, 113] on span "Adicionar envolvidos" at bounding box center [467, 120] width 120 height 26
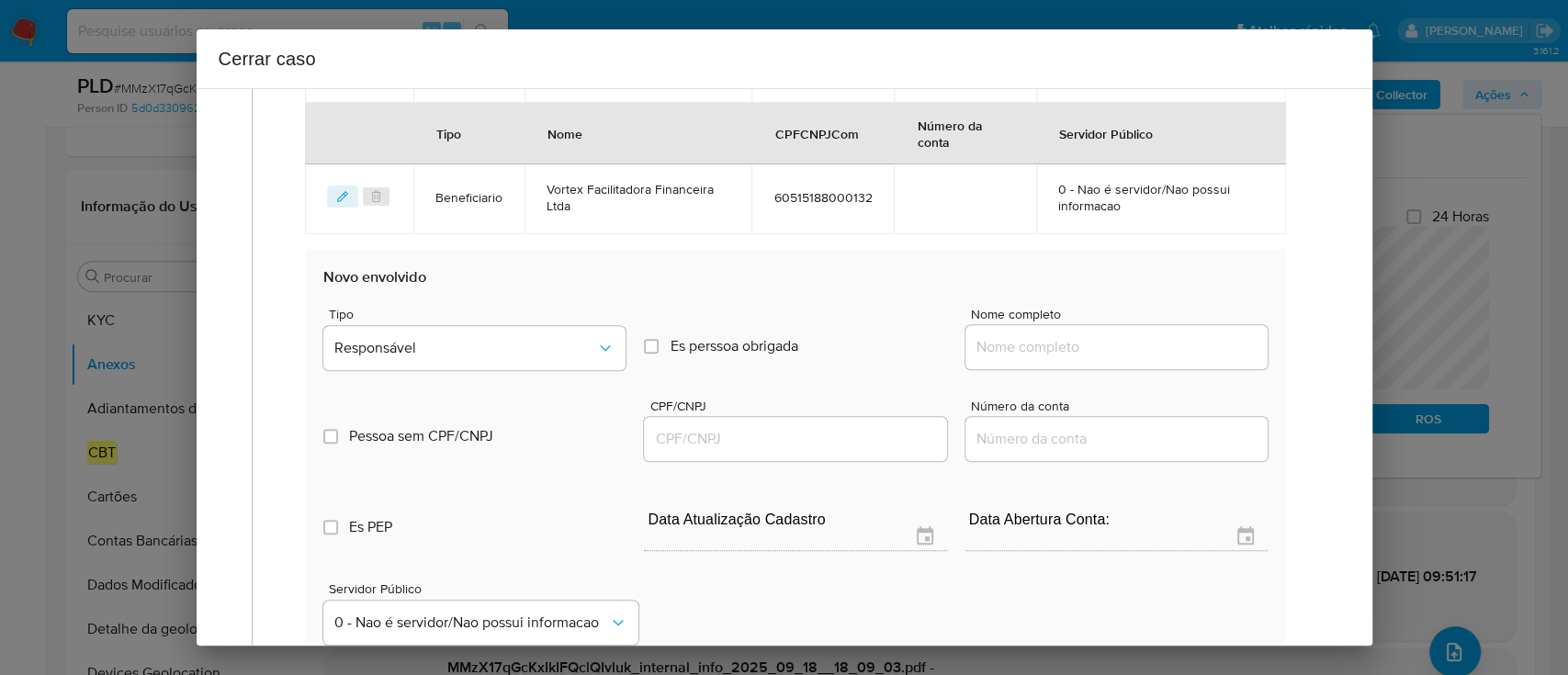
scroll to position [1058, 0]
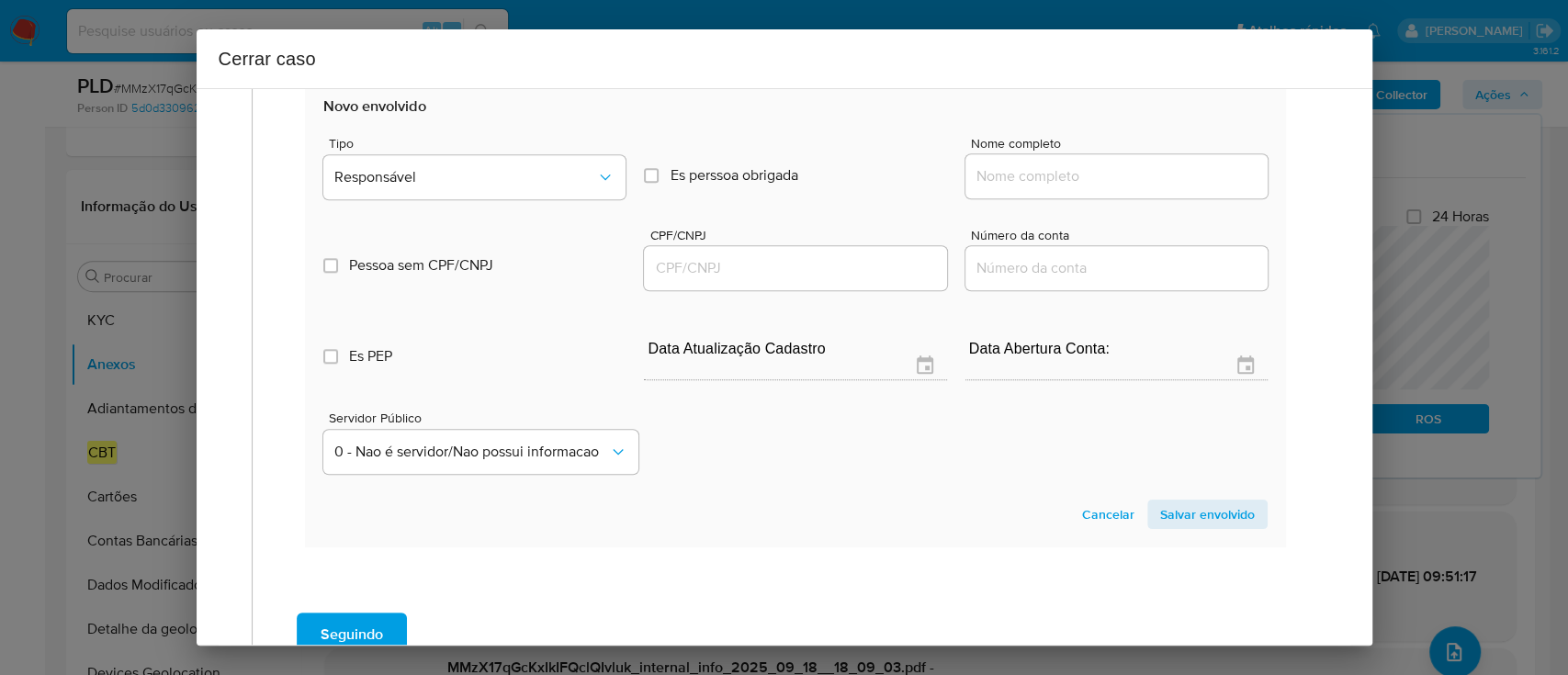
click at [1095, 184] on input "Nome completo" at bounding box center [1117, 176] width 303 height 24
paste input "34.302.820 MARCOS VINICIUS SOARES DA SILVA, 34302820000150"
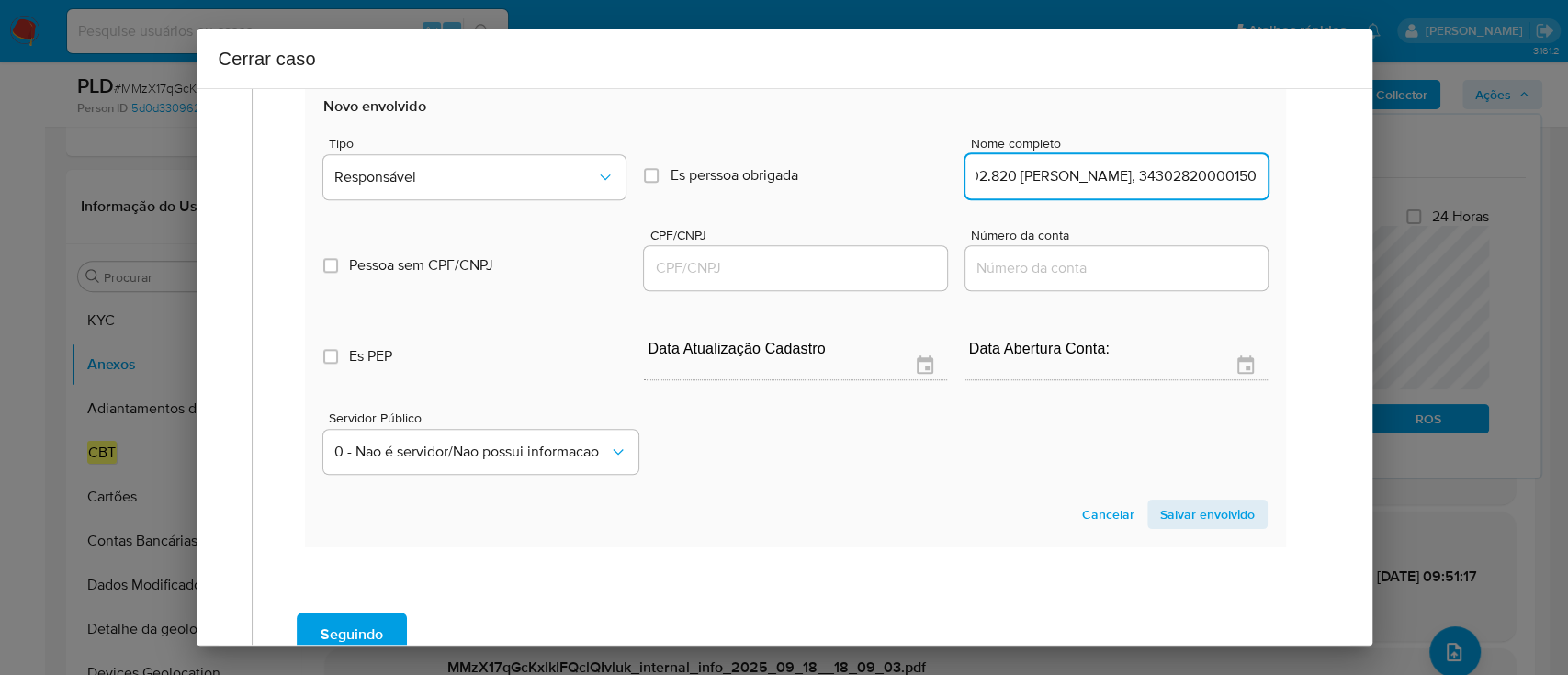
click at [1181, 180] on input "34.302.820 MARCOS VINICIUS SOARES DA SILVA, 34302820000150" at bounding box center [1117, 176] width 303 height 24
type input "34.302.820 MARCOS VINICIUS SOARES DA SILVA,"
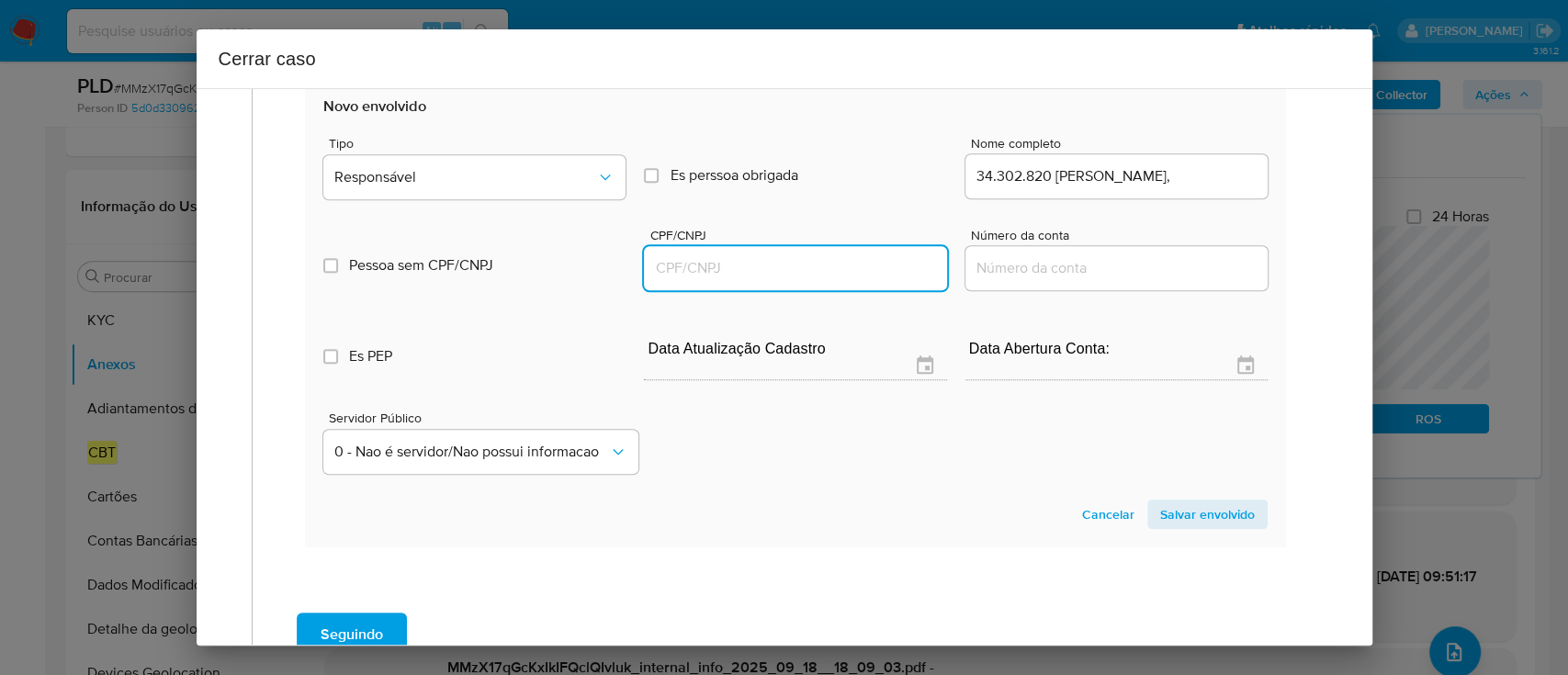
drag, startPoint x: 823, startPoint y: 269, endPoint x: 1073, endPoint y: 226, distance: 253.7
click at [823, 269] on input "CPF/CNPJ" at bounding box center [796, 268] width 303 height 24
paste input "34302820000150"
type input "34302820000150"
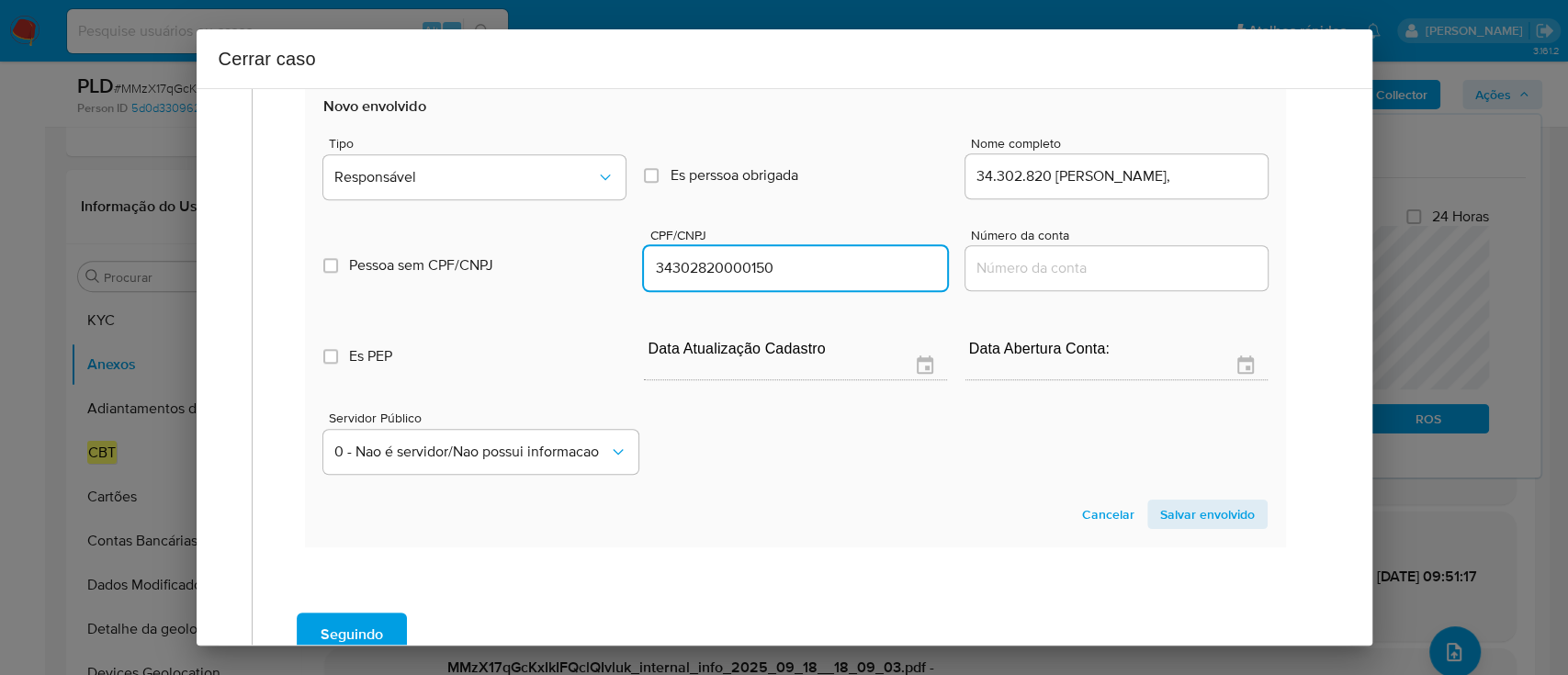
click at [1175, 173] on input "34.302.820 MARCOS VINICIUS SOARES DA SILVA," at bounding box center [1117, 176] width 303 height 24
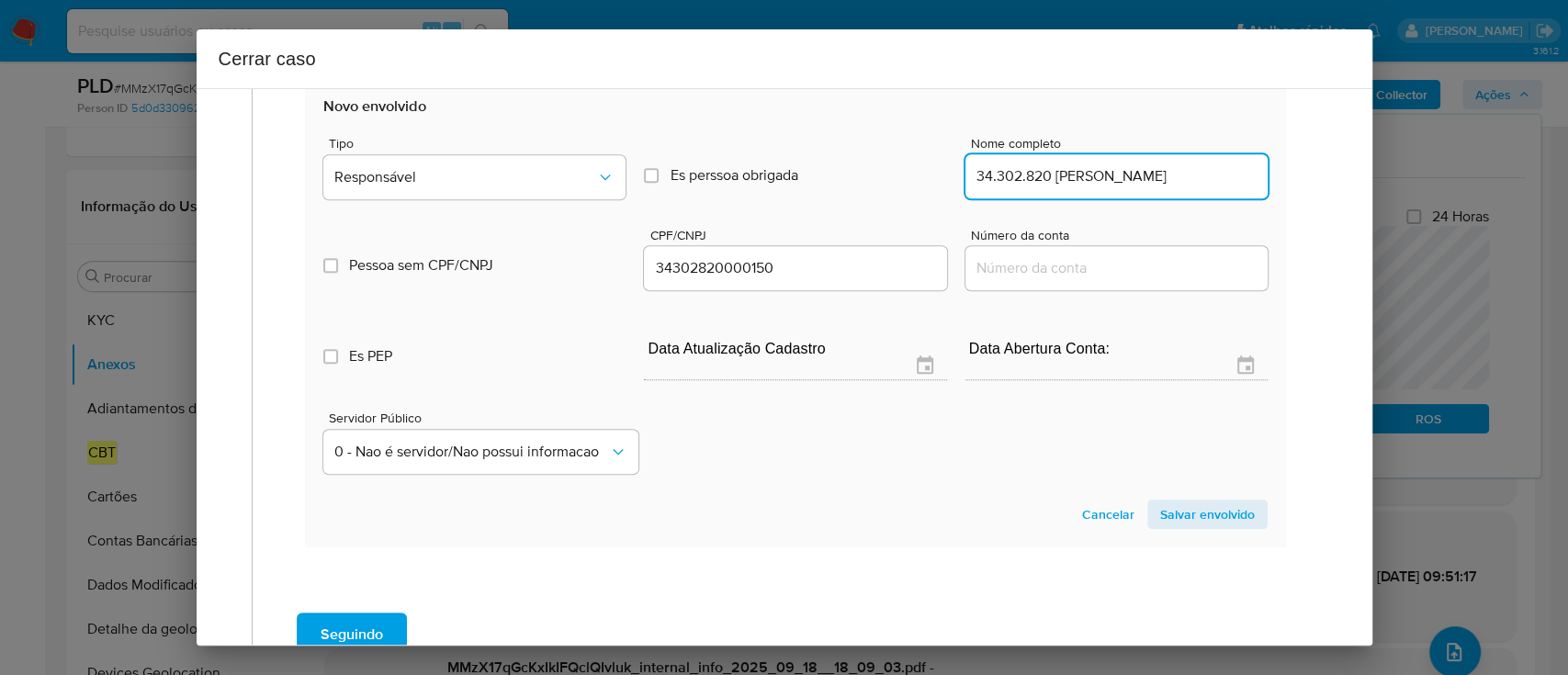
scroll to position [0, 50]
type input "34.302.820 MARCOS VINICIUS SOARES DA SILVA"
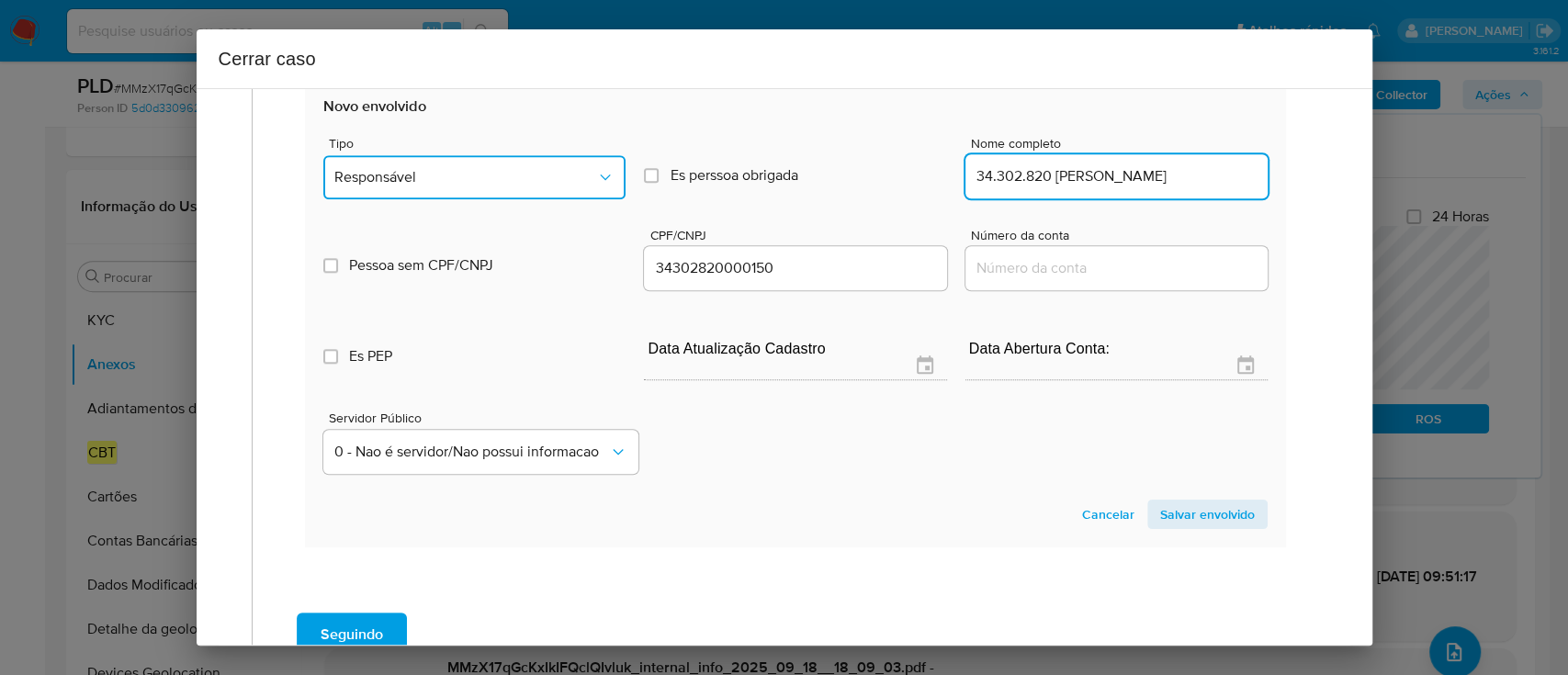
click at [478, 161] on button "Responsável" at bounding box center [474, 176] width 303 height 44
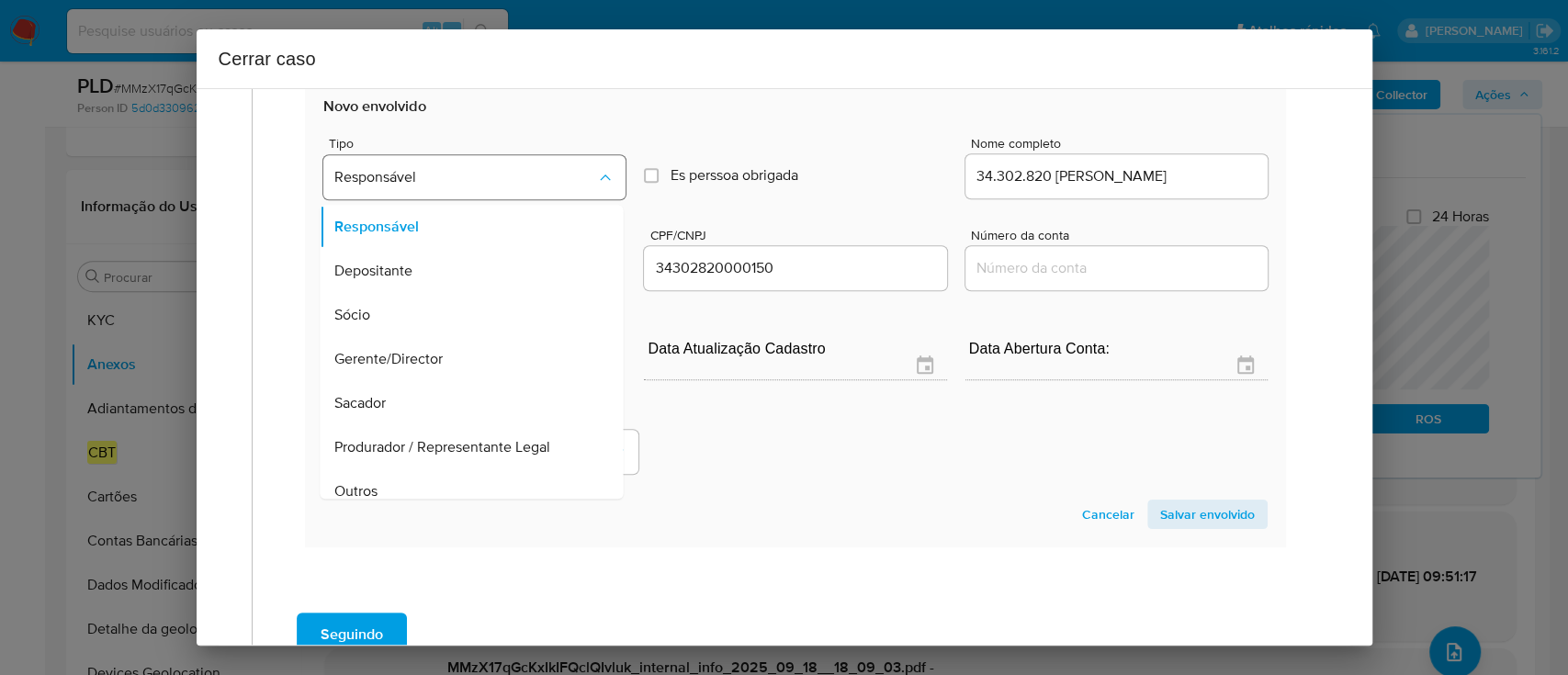
scroll to position [15, 0]
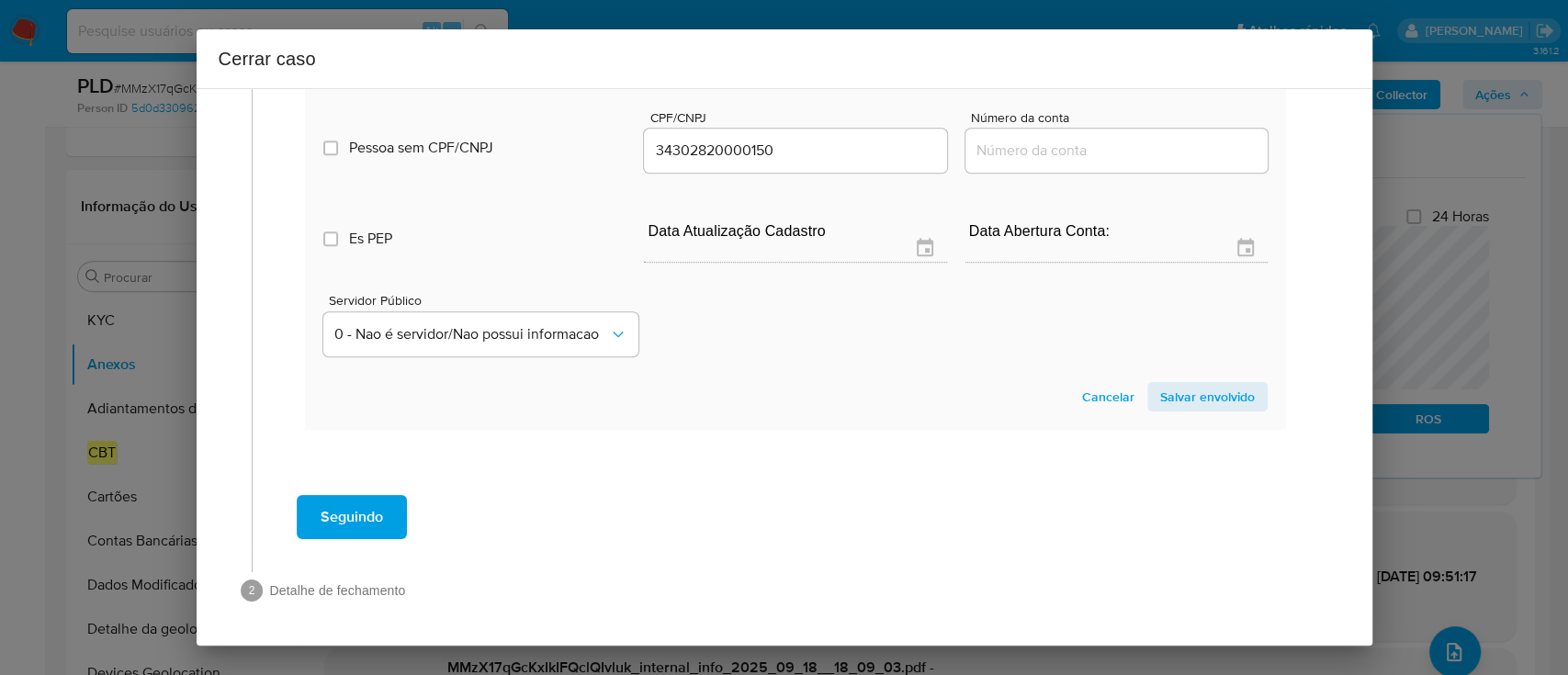
click at [1205, 392] on span "Salvar envolvido" at bounding box center [1208, 397] width 95 height 26
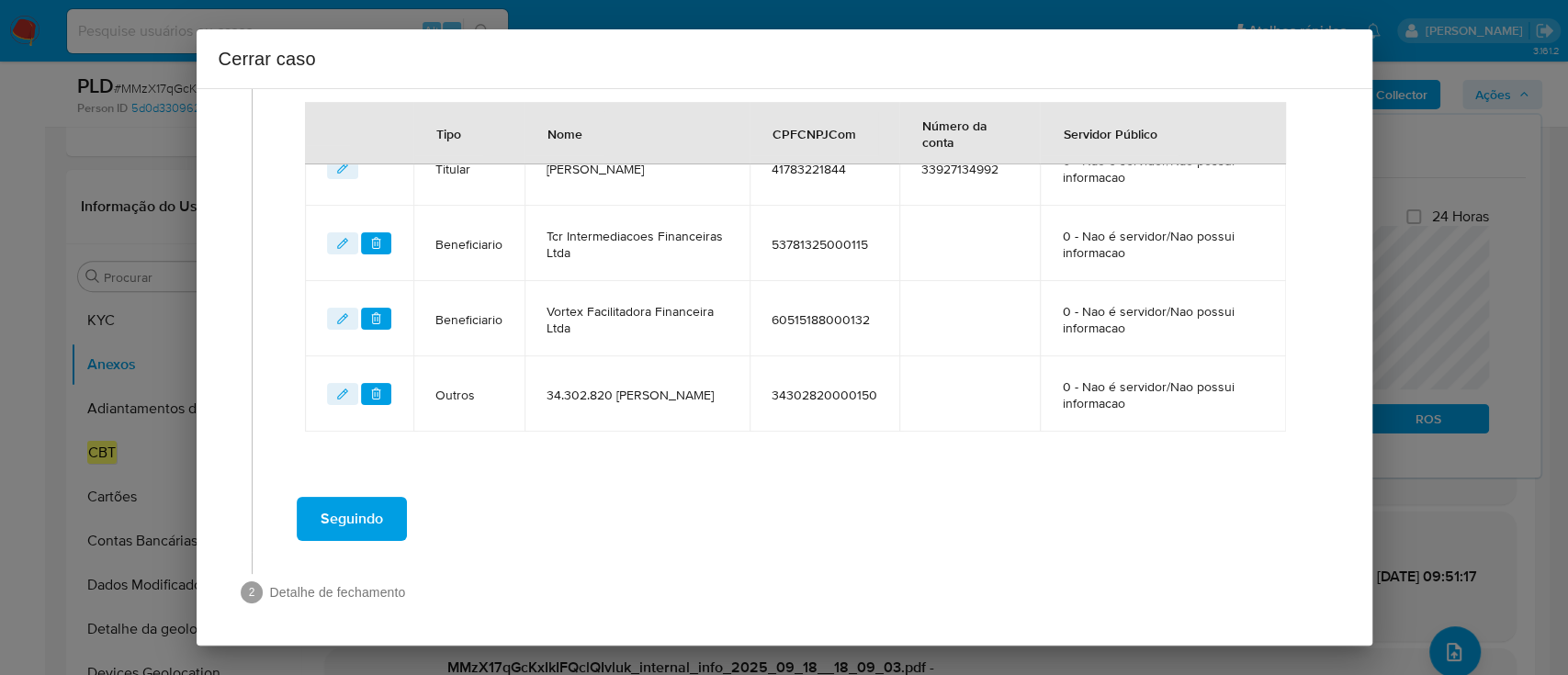
click at [624, 496] on div "Seguindo" at bounding box center [796, 518] width 1050 height 66
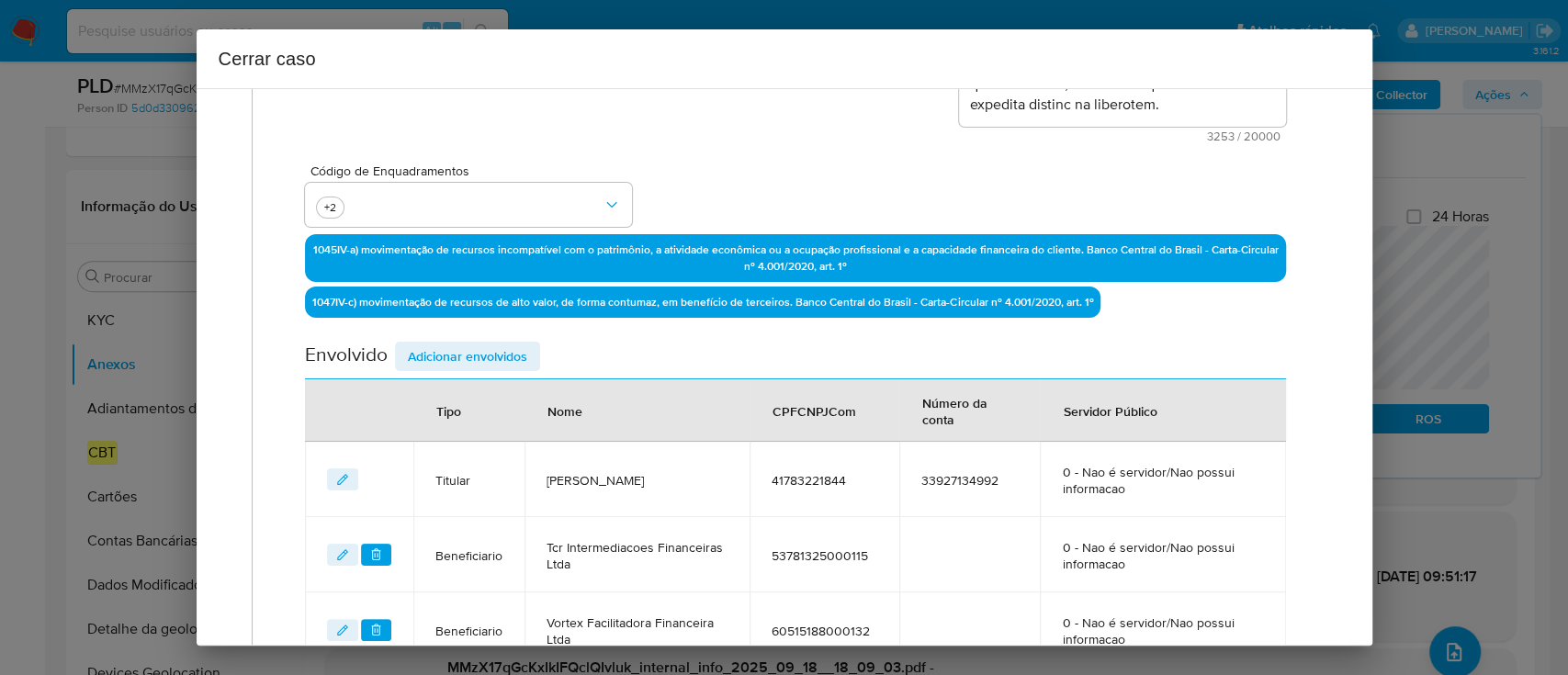
scroll to position [764, 0]
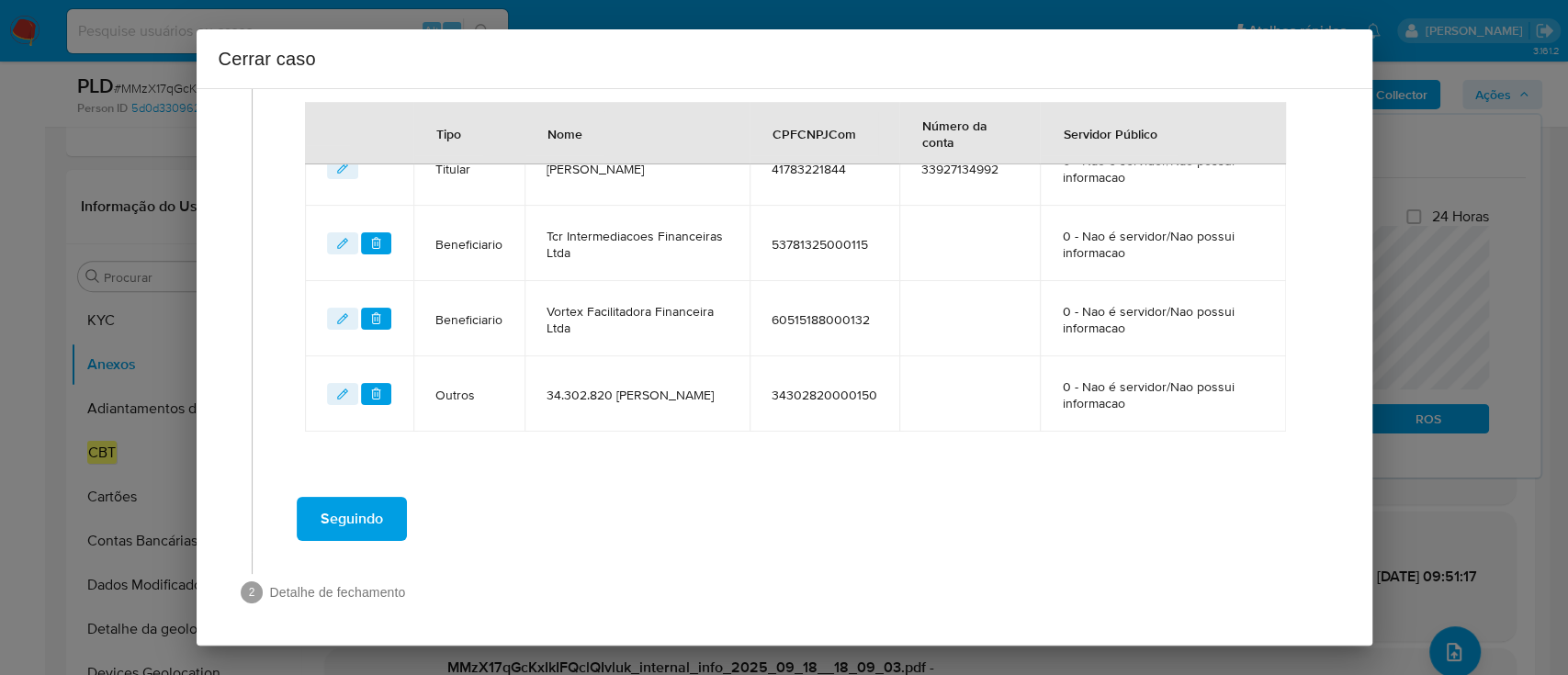
click at [378, 519] on span "Seguindo" at bounding box center [351, 519] width 62 height 41
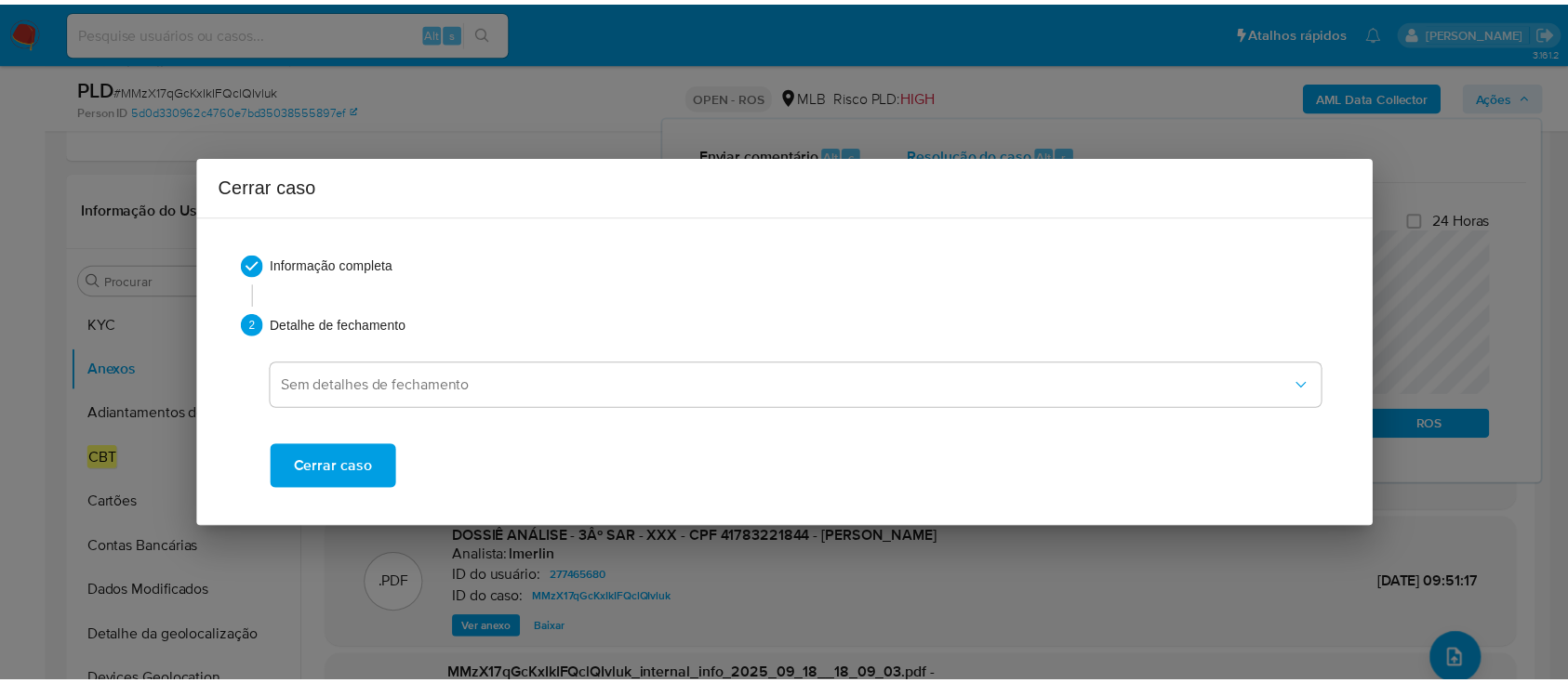
scroll to position [0, 0]
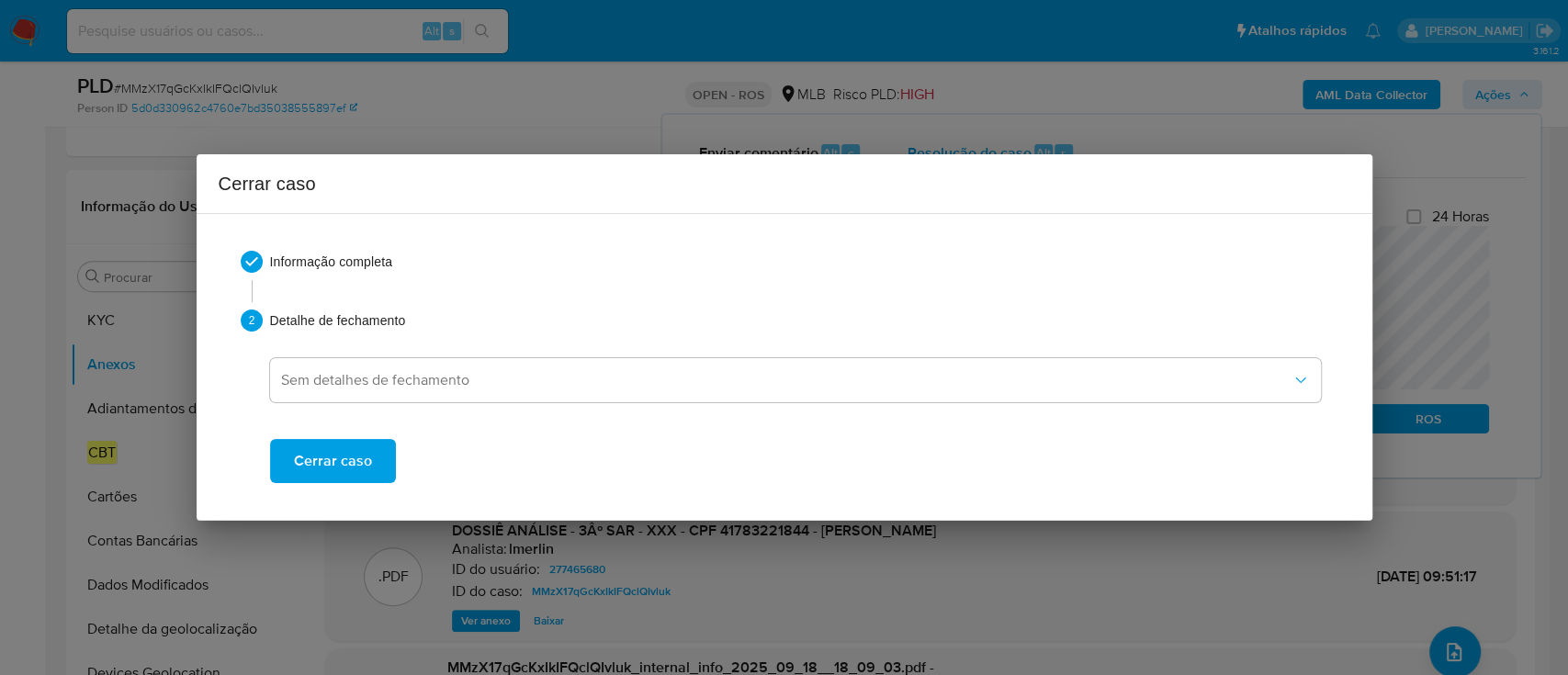
click at [335, 471] on span "Cerrar caso" at bounding box center [333, 461] width 78 height 41
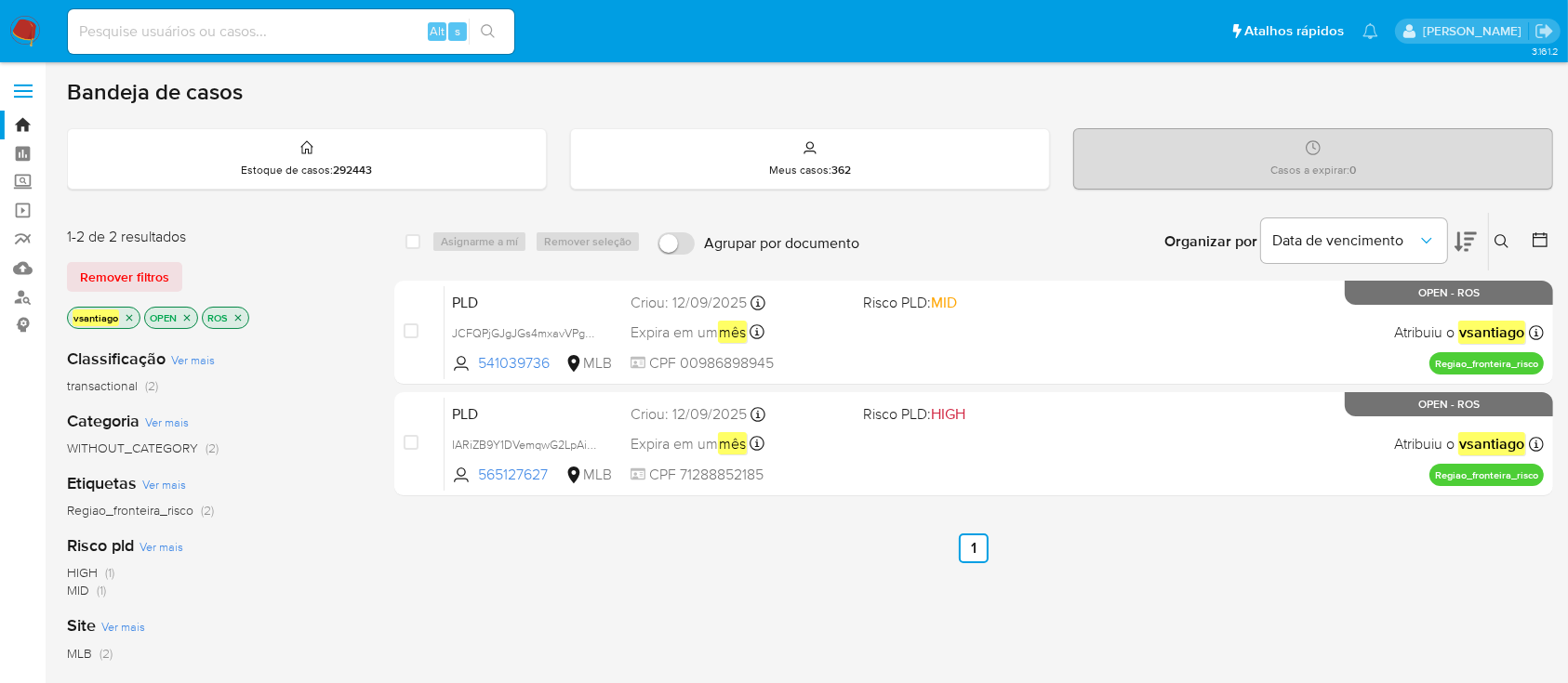
click at [551, 598] on div "select-all-cases-checkbox Asignarme a mí Remover seleção Agrupar por documento …" at bounding box center [974, 633] width 1159 height 842
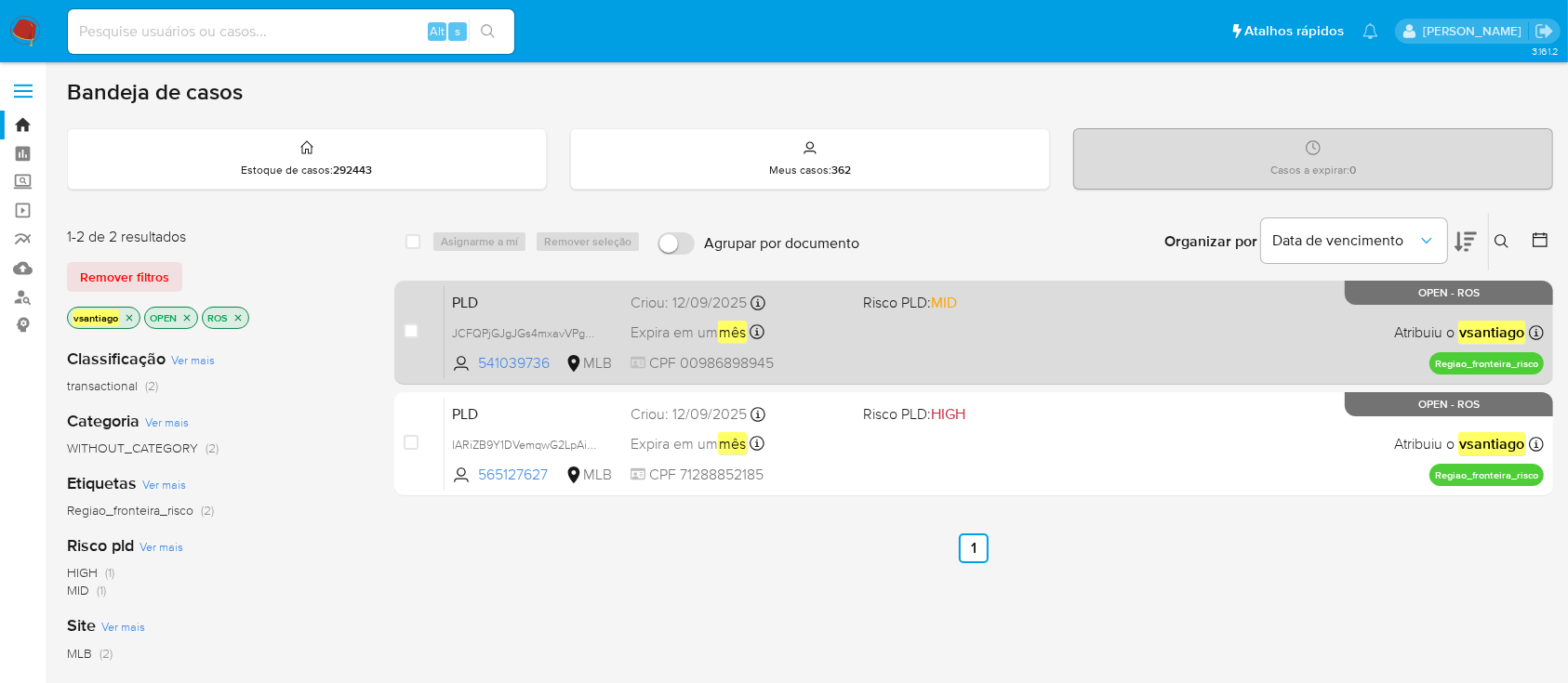
click at [852, 349] on div "PLD JCFQPjGJgJGs4mxavVPg20h5 541039736 MLB Risco PLD: MID Criou: [DATE] Criou: …" at bounding box center [995, 333] width 1100 height 94
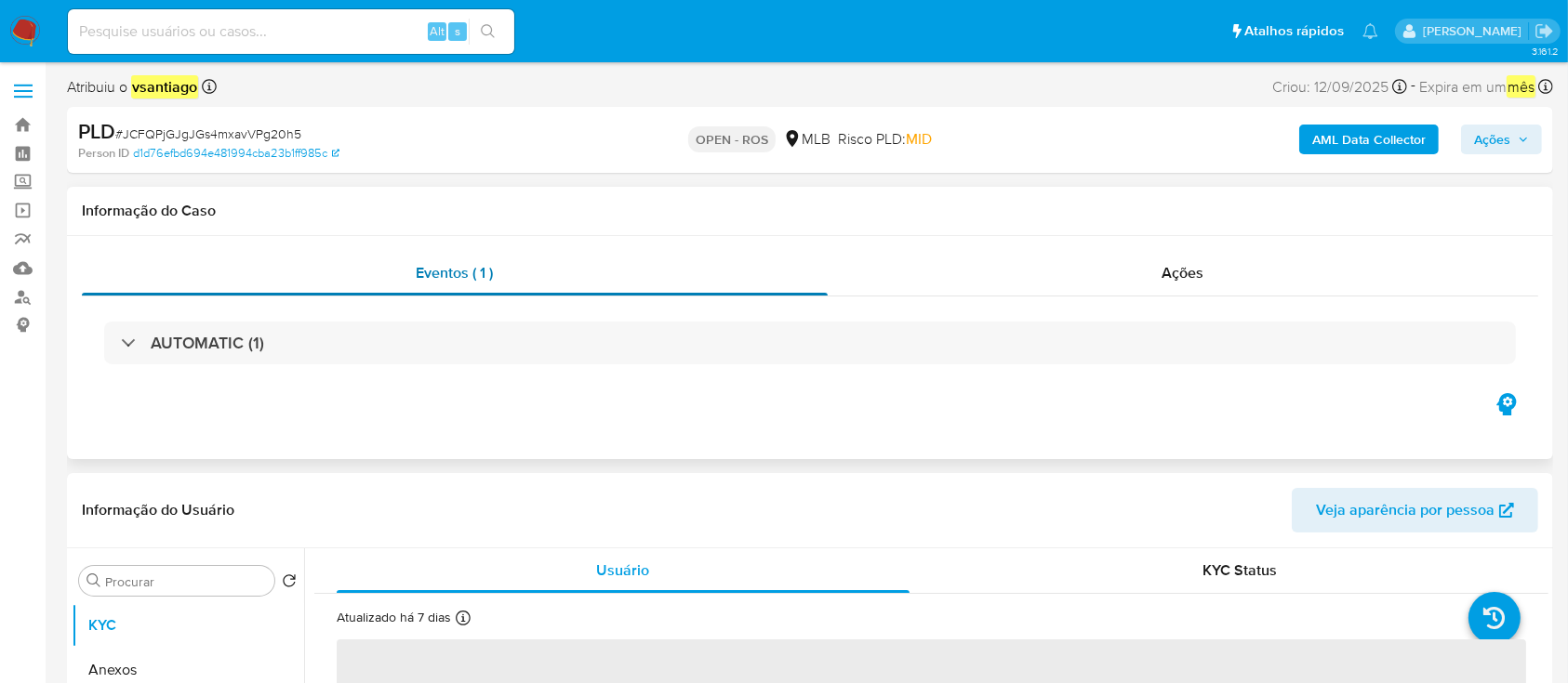
select select "10"
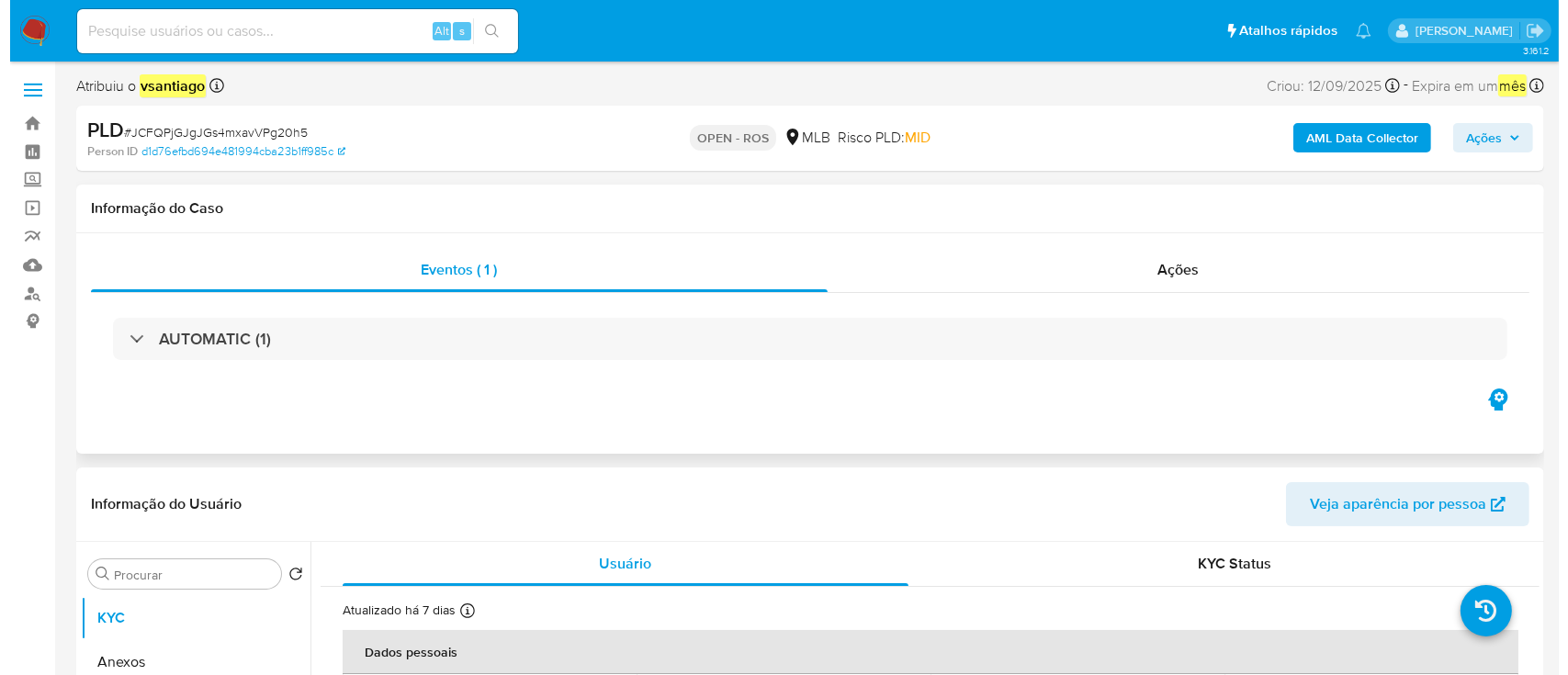
scroll to position [244, 0]
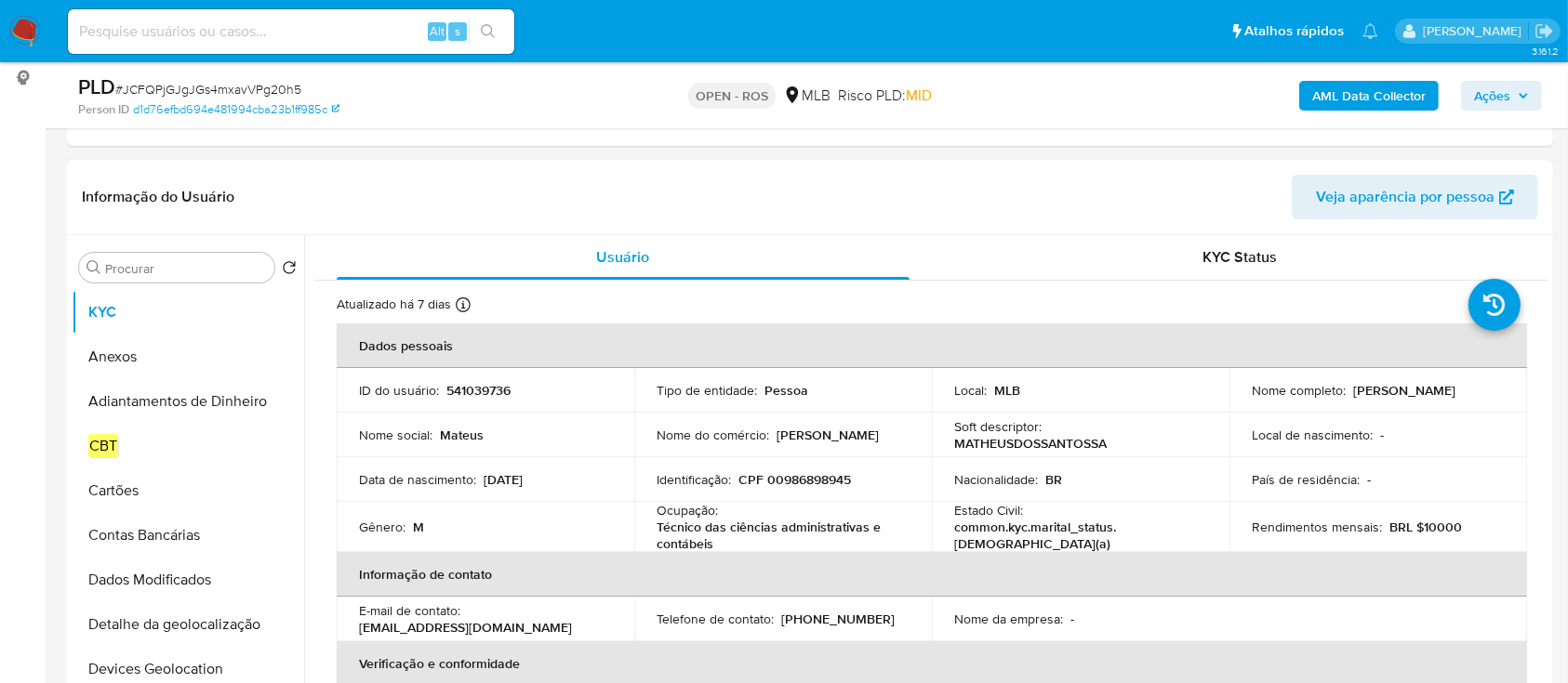
drag, startPoint x: 1237, startPoint y: 399, endPoint x: 1428, endPoint y: 404, distance: 191.1
click at [1428, 404] on td "Nome completo : [PERSON_NAME]" at bounding box center [1378, 390] width 298 height 44
copy p "[PERSON_NAME]"
click at [824, 475] on p "CPF 00986898945" at bounding box center [795, 480] width 113 height 17
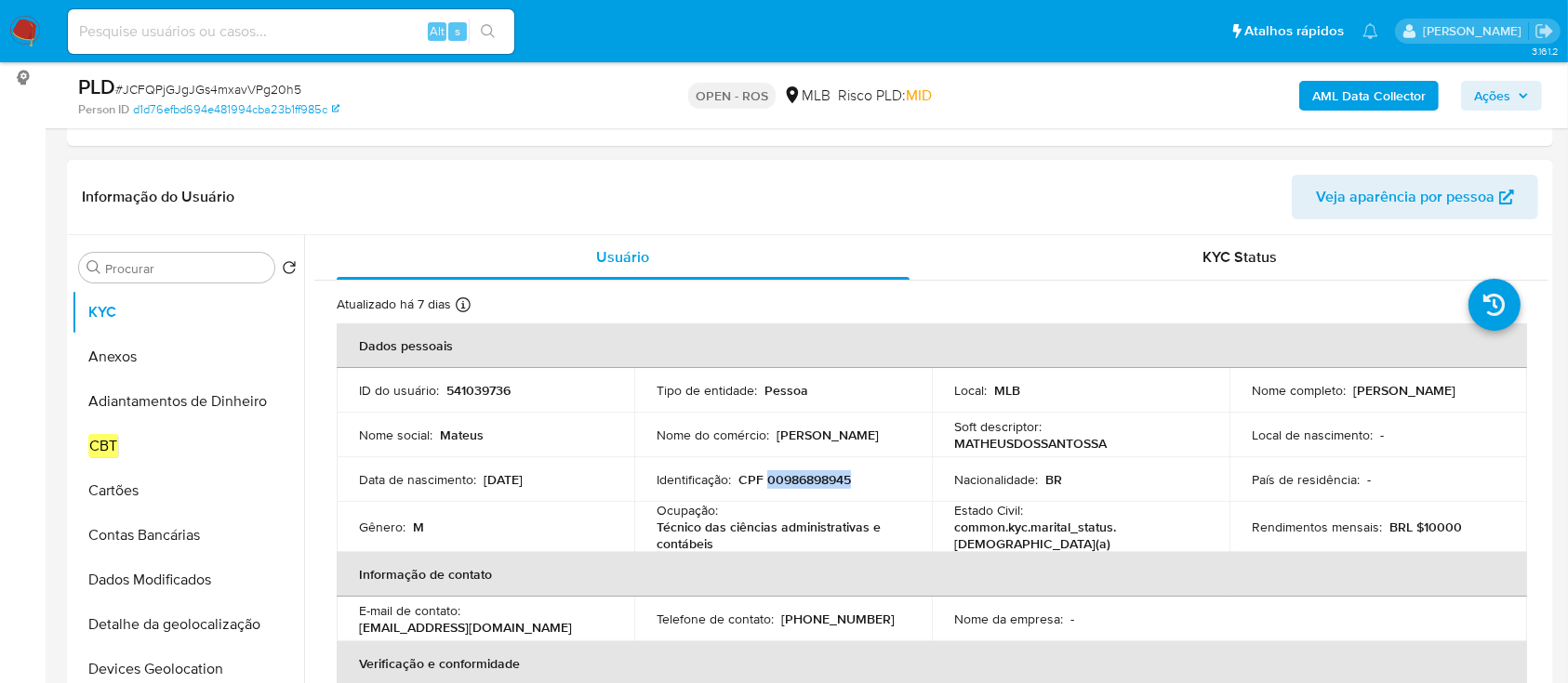
copy p "00986898945"
click at [151, 362] on button "Anexos" at bounding box center [180, 356] width 218 height 44
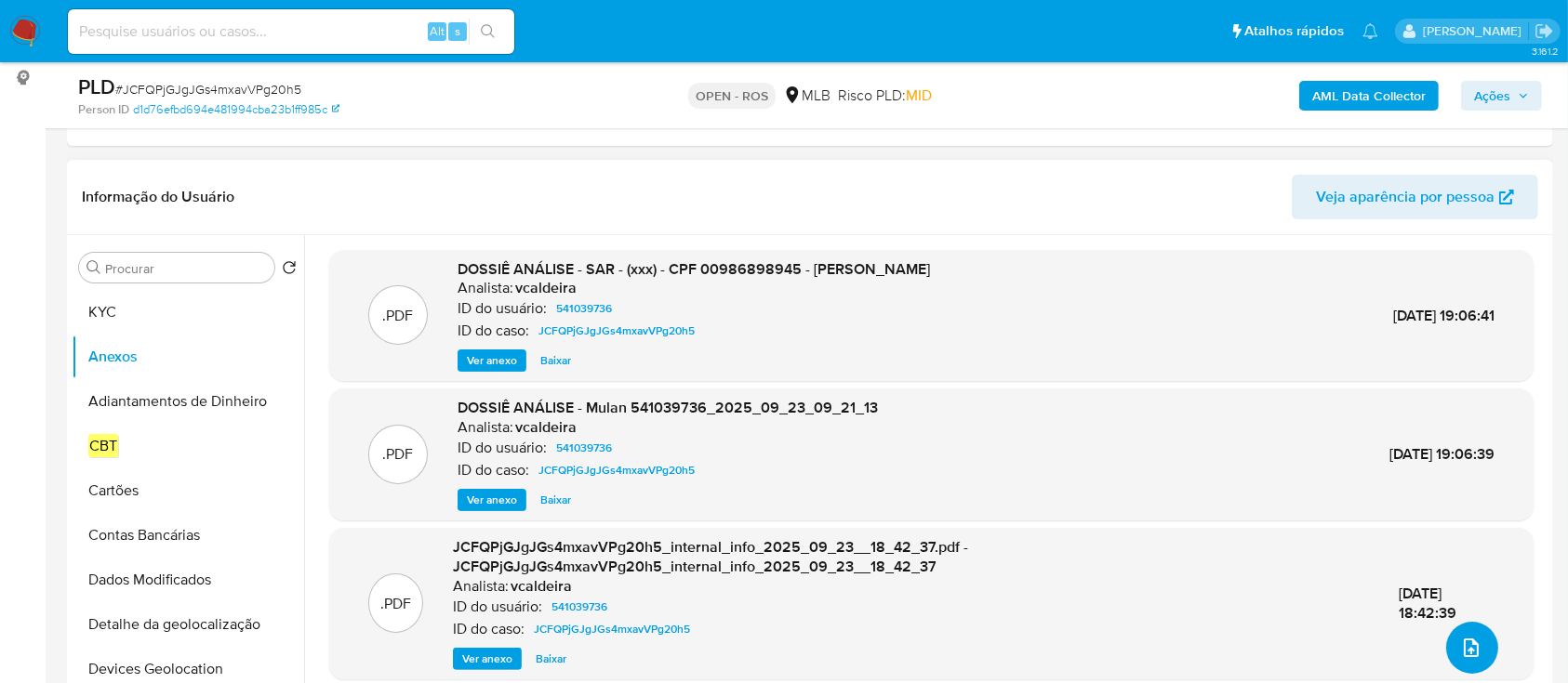
click at [1482, 645] on button "upload-file" at bounding box center [1472, 647] width 52 height 52
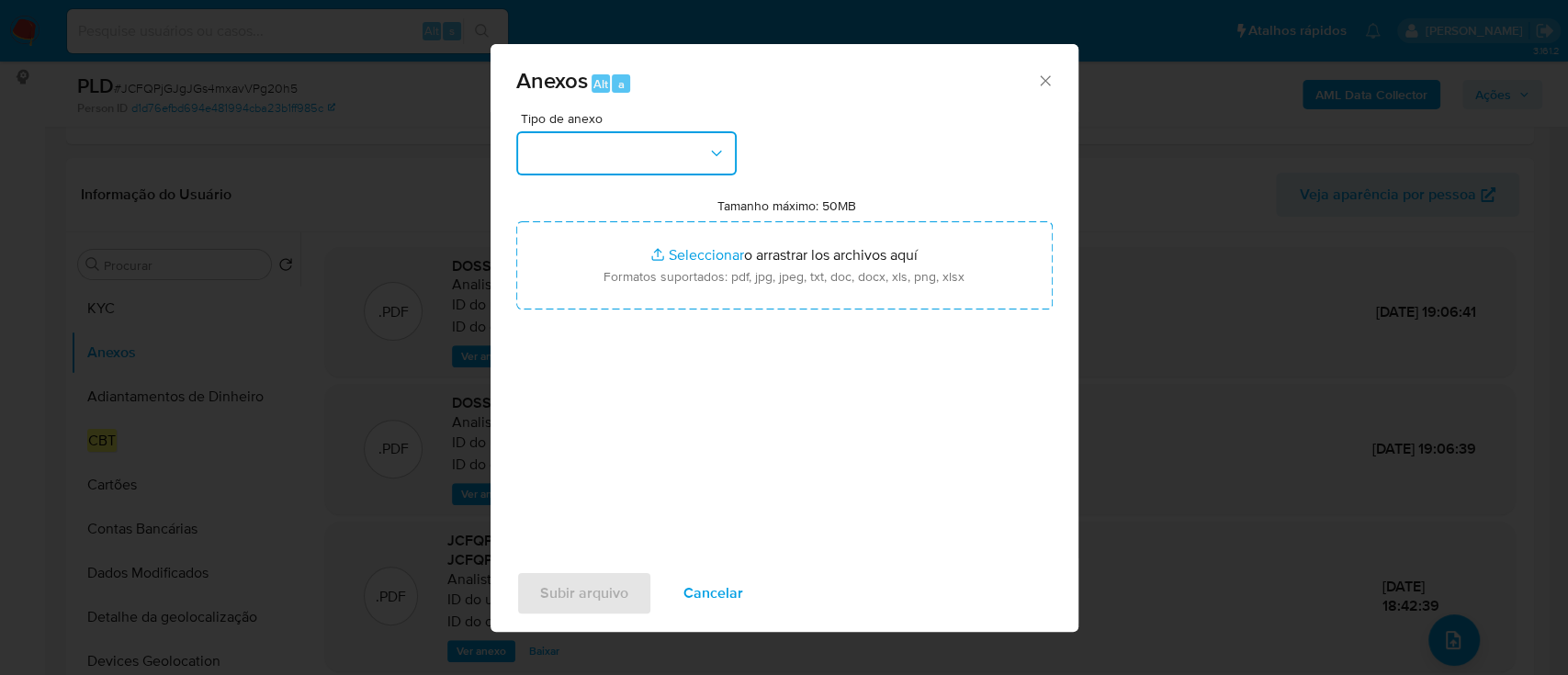
click at [562, 150] on button "button" at bounding box center [626, 152] width 220 height 44
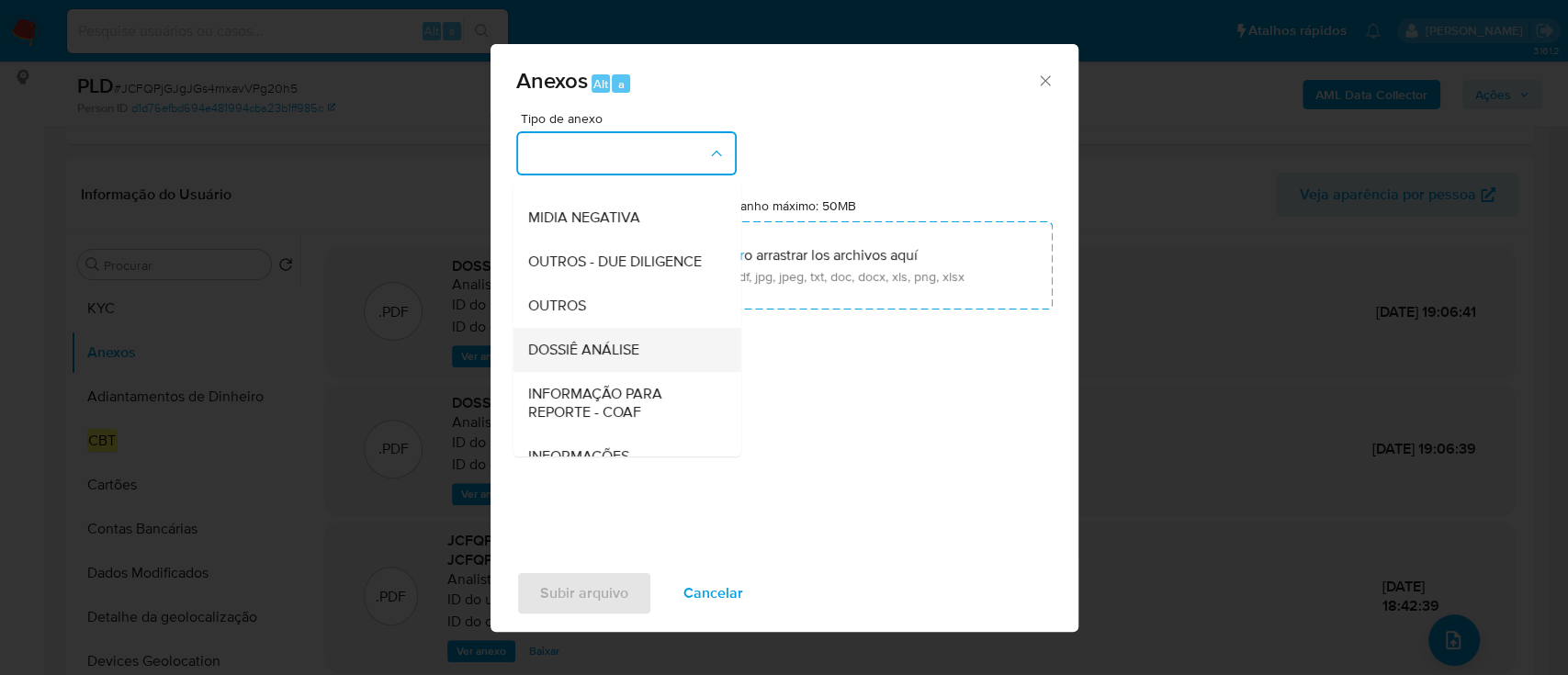
scroll to position [282, 0]
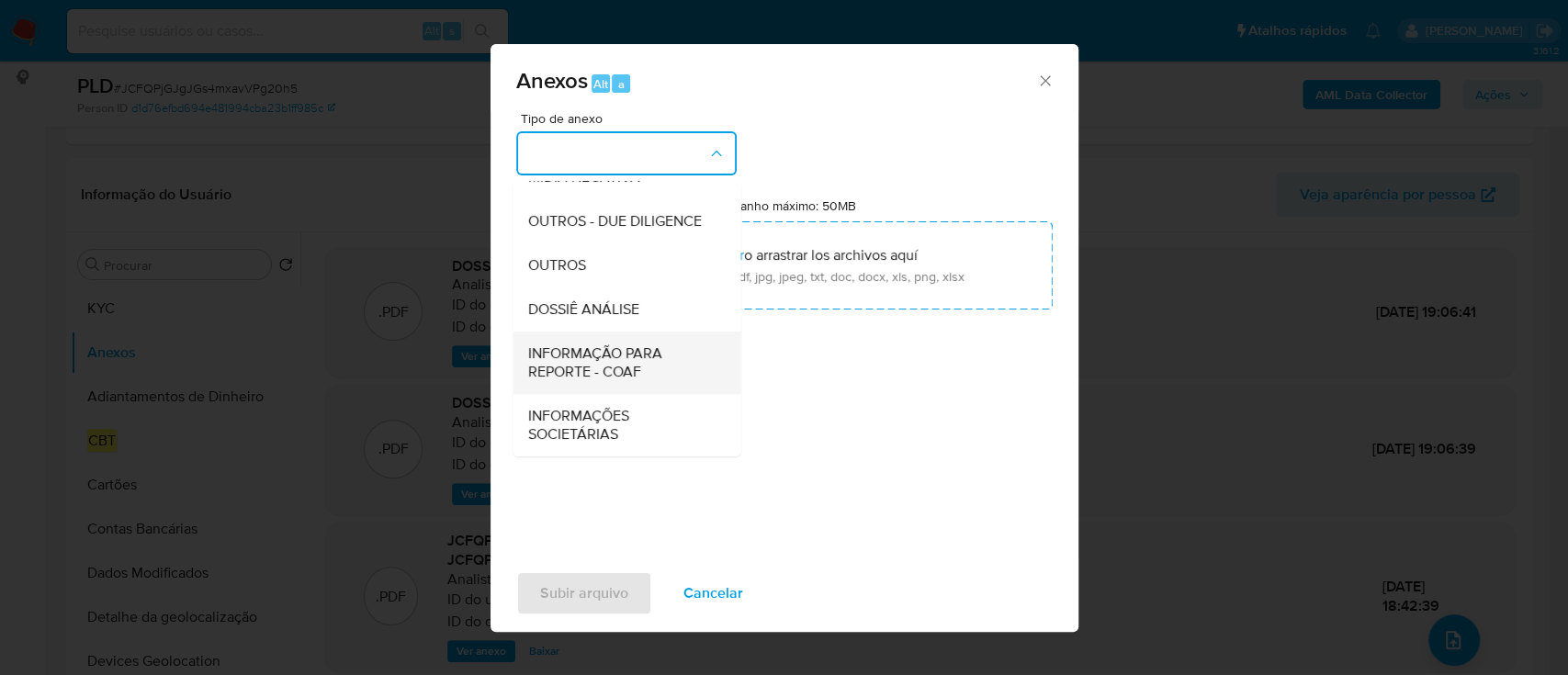
click at [620, 379] on span "INFORMAÇÃO PARA REPORTE - COAF" at bounding box center [621, 363] width 188 height 37
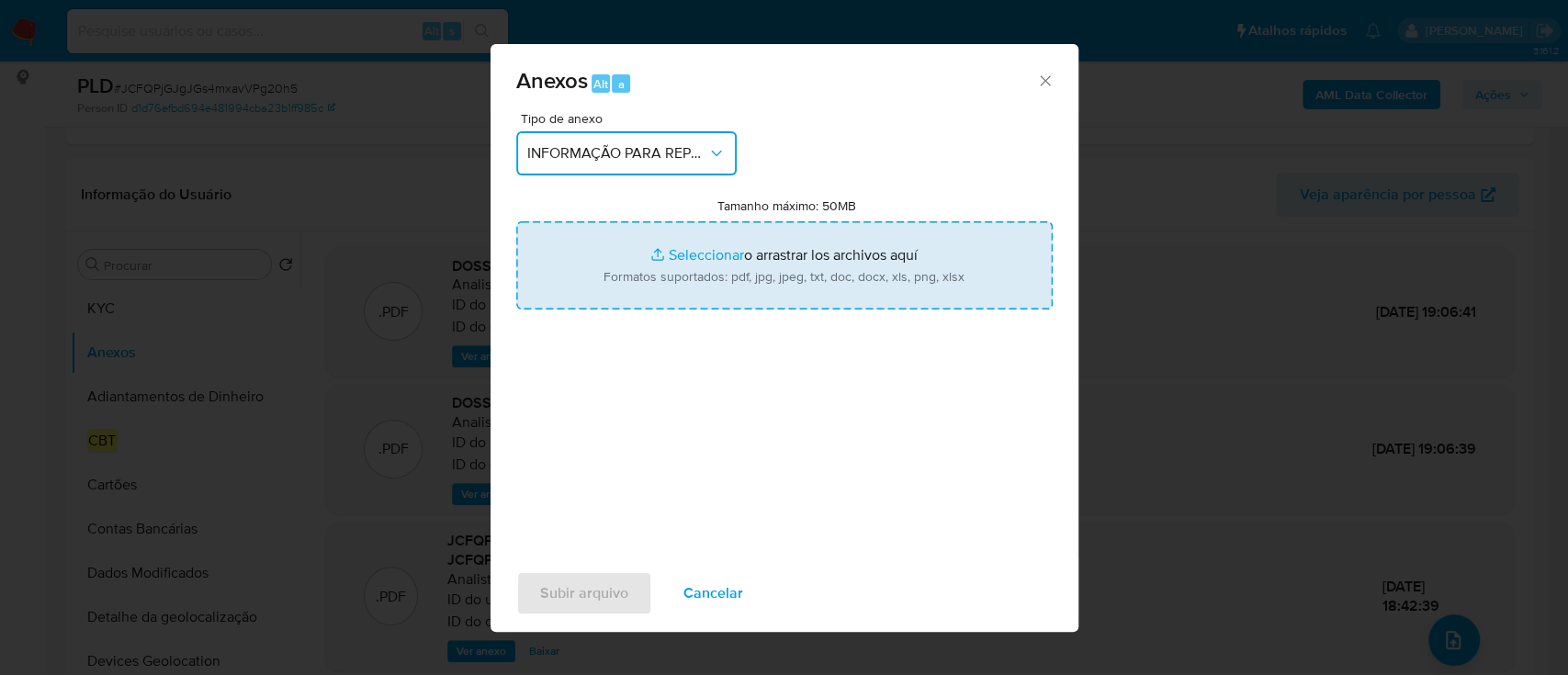
type input "C:\fakepath\SAR - JCFQPjGJgJGs4mxavVPg20h5 - CPF 00986898945 - MATHEUS DOS SANT…"
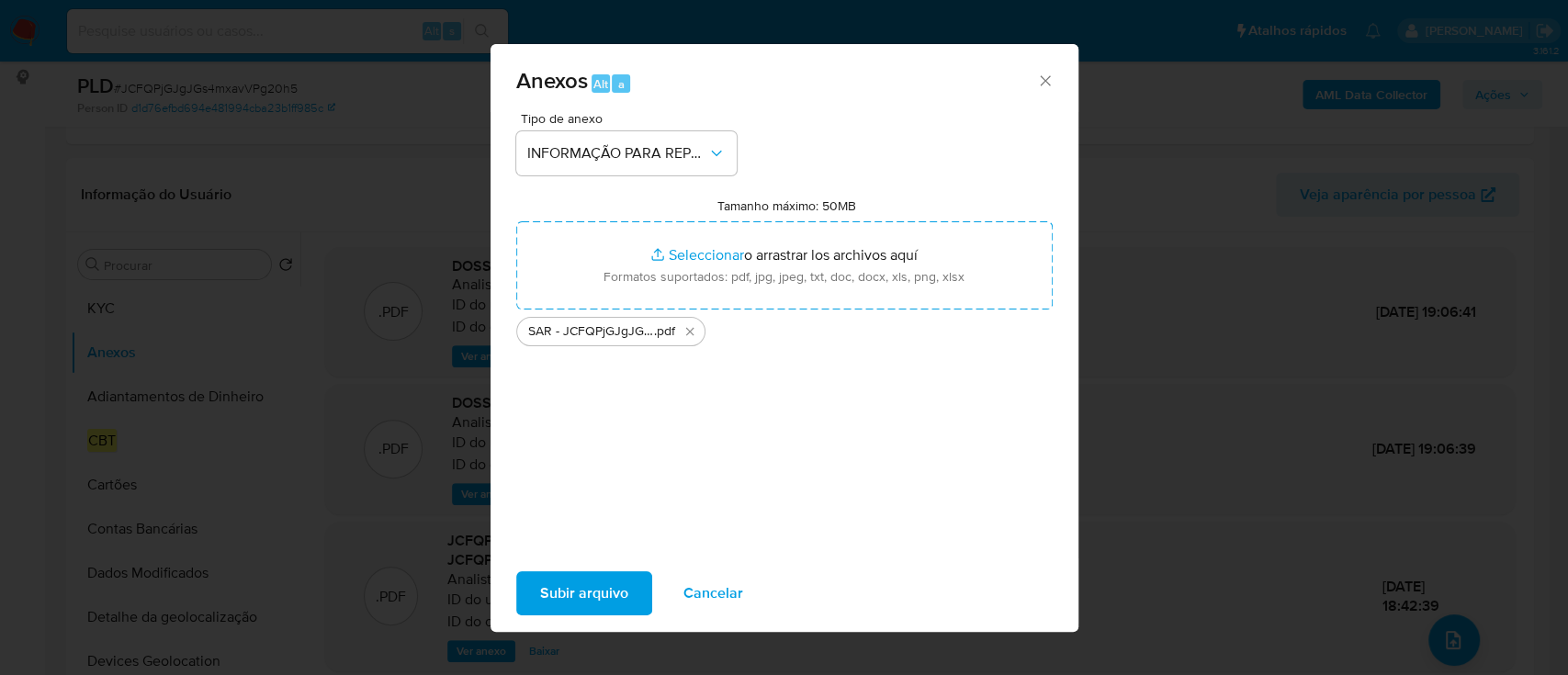
click at [580, 591] on span "Subir arquivo" at bounding box center [584, 593] width 88 height 41
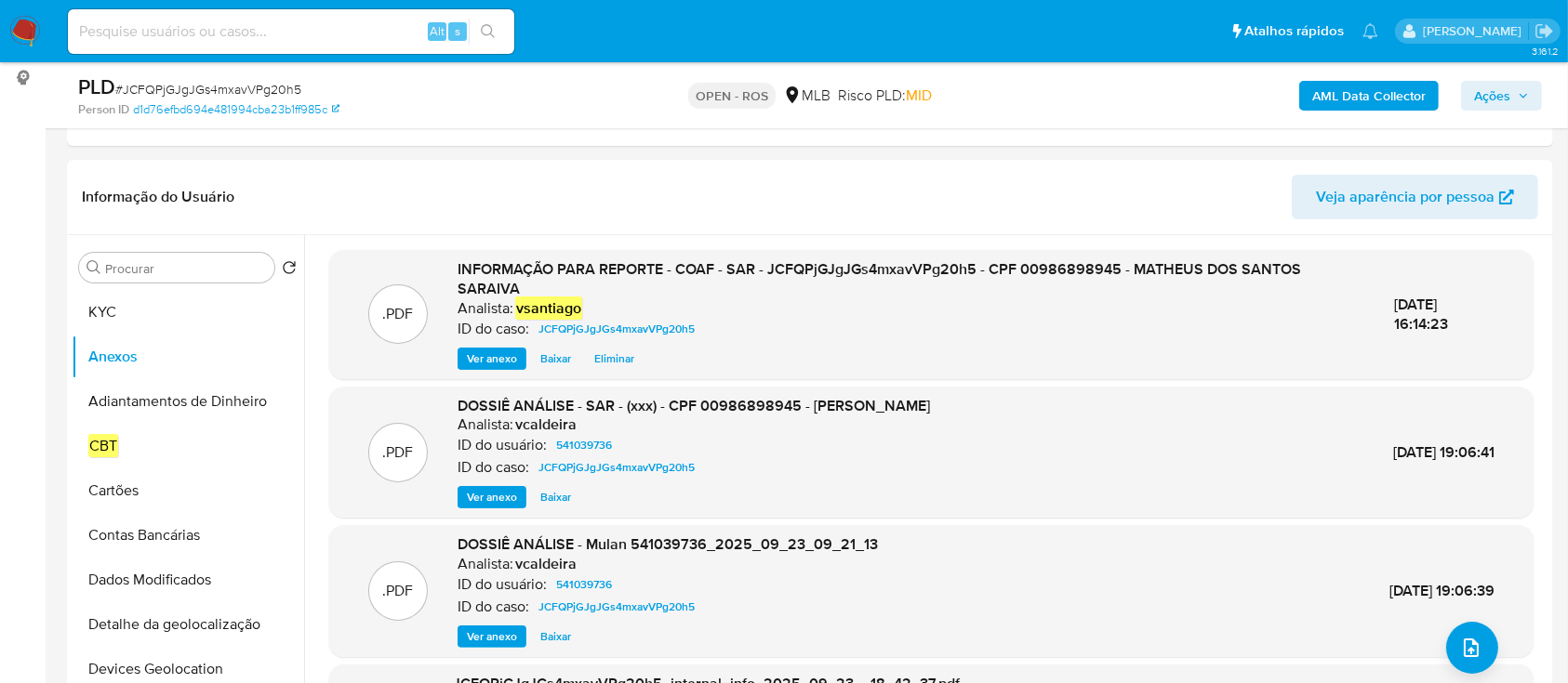
click at [1488, 97] on span "Ações" at bounding box center [1492, 96] width 37 height 30
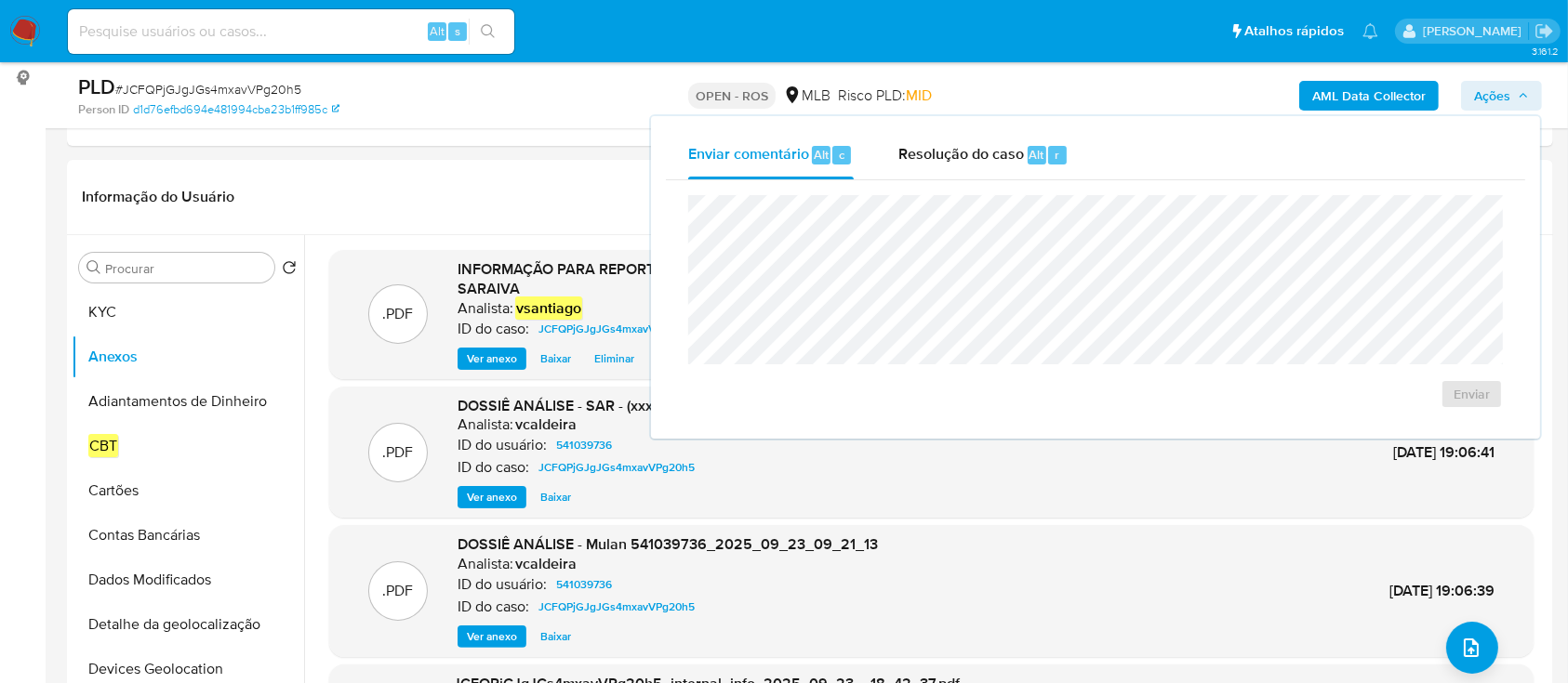
drag, startPoint x: 998, startPoint y: 139, endPoint x: 970, endPoint y: 190, distance: 58.2
click at [999, 139] on div "Resolução do caso Alt r" at bounding box center [983, 155] width 170 height 48
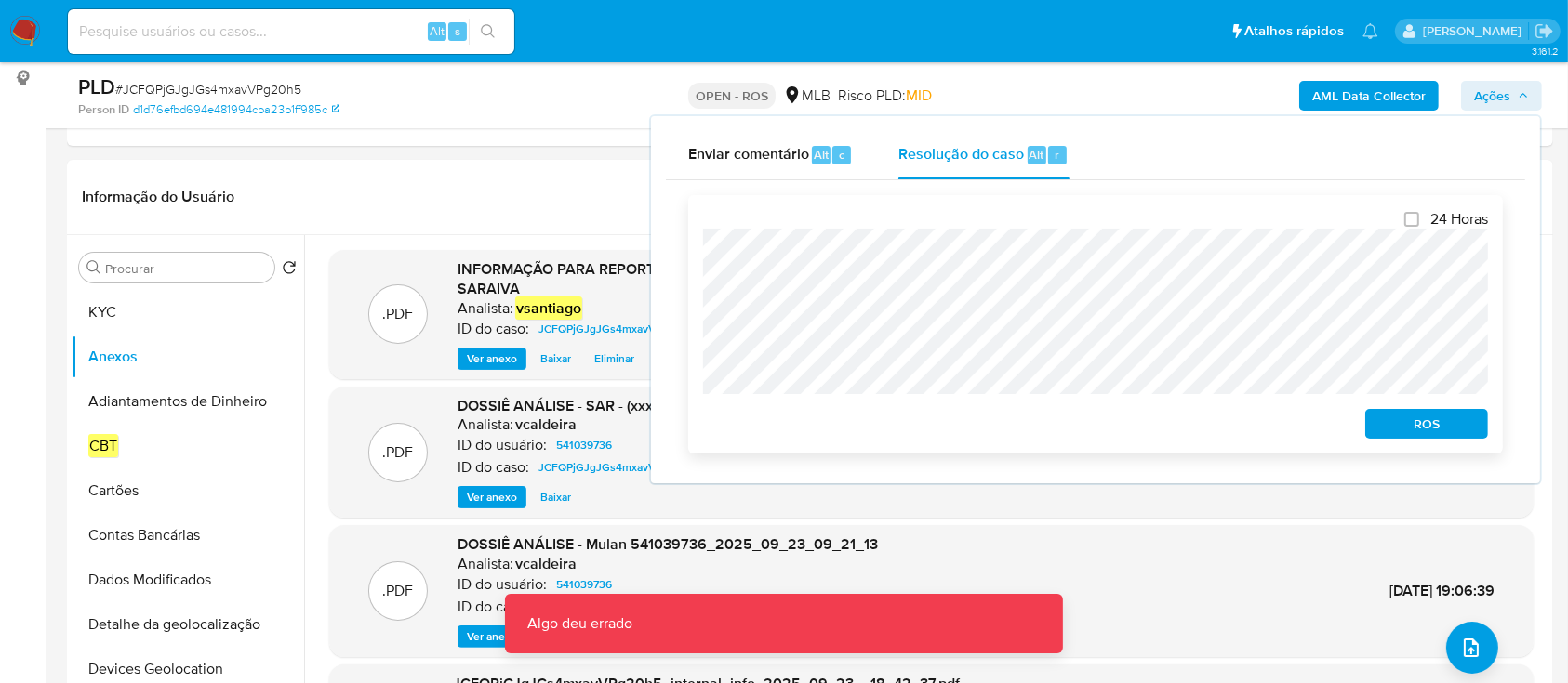
click at [1418, 421] on span "ROS" at bounding box center [1426, 424] width 97 height 26
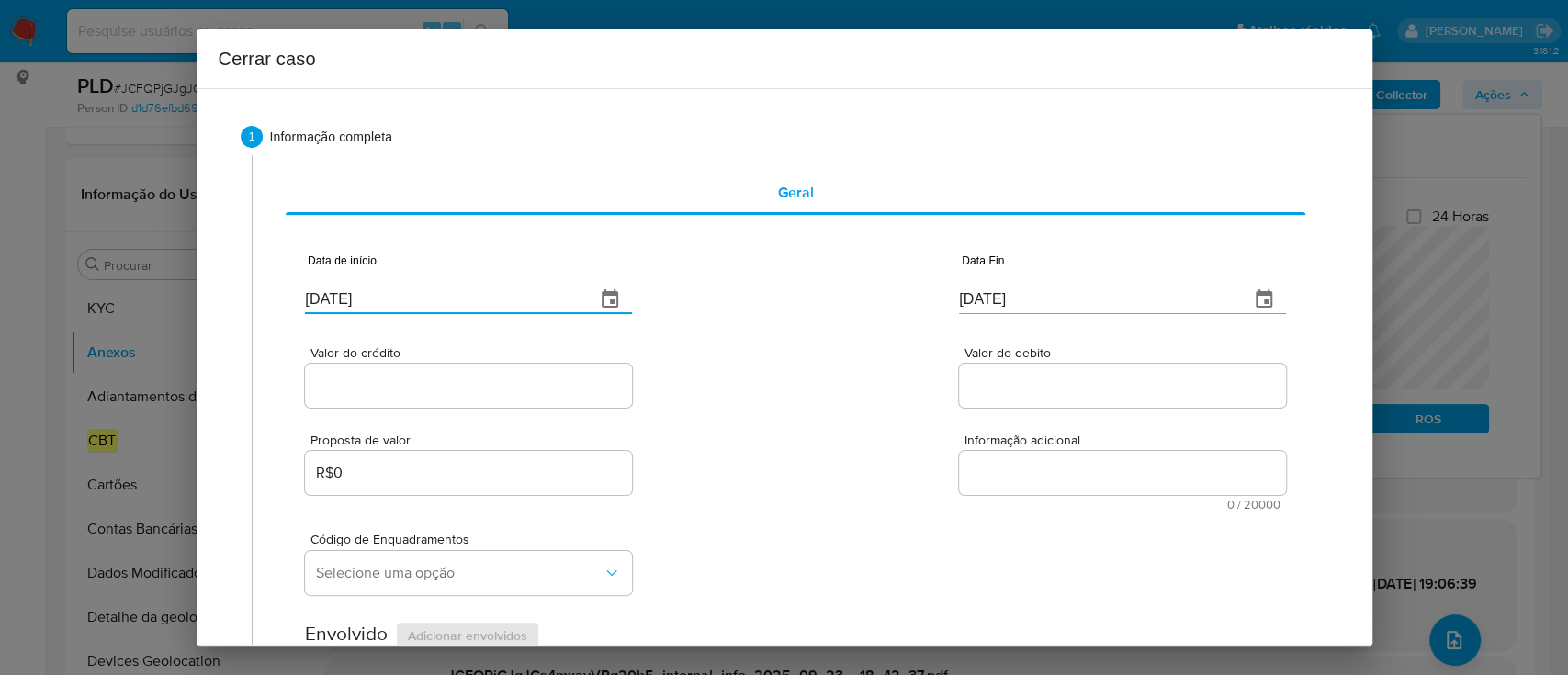
click at [328, 304] on input "[DATE]" at bounding box center [443, 300] width 276 height 30
paste input "01/08"
type input "[DATE]"
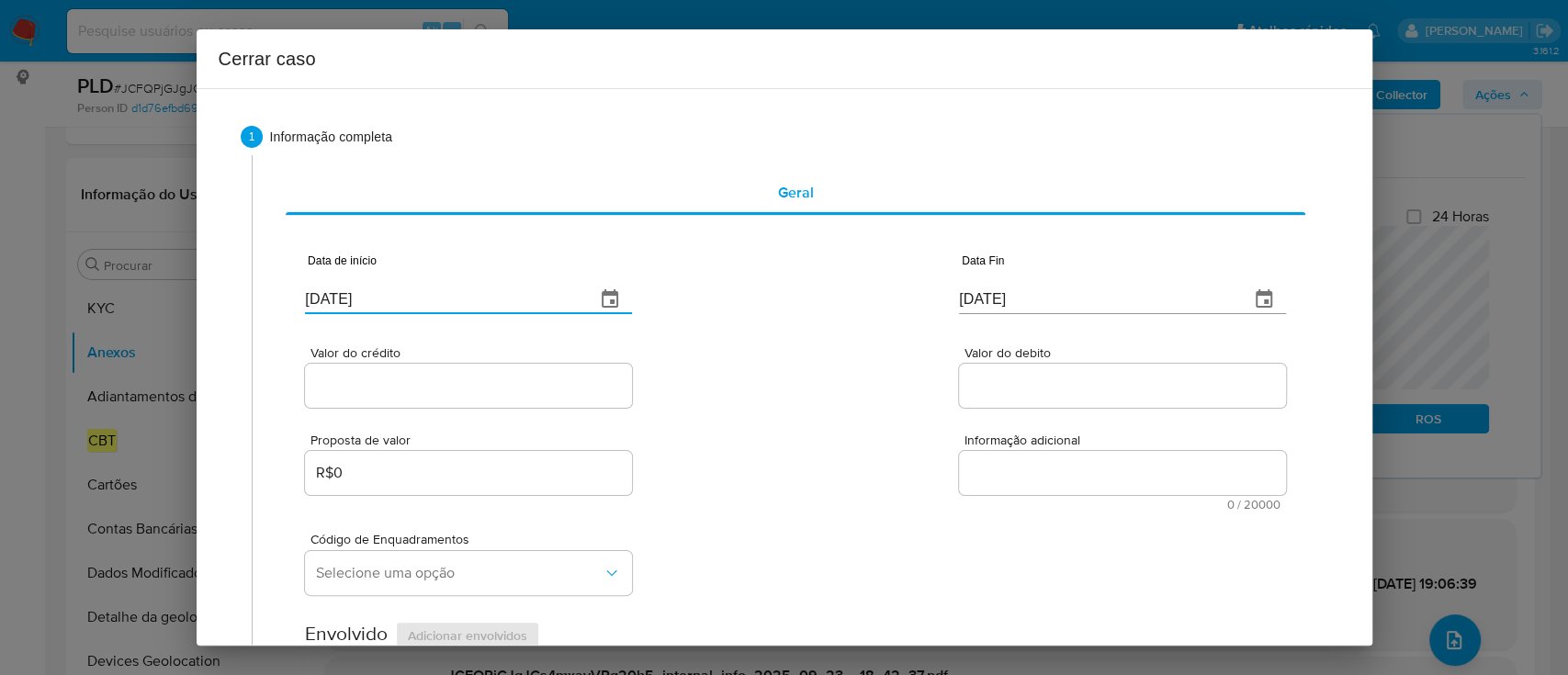
click at [746, 370] on div "Valor do crédito Valor do debito" at bounding box center [796, 368] width 980 height 87
click at [971, 298] on input "[DATE]" at bounding box center [1096, 300] width 276 height 30
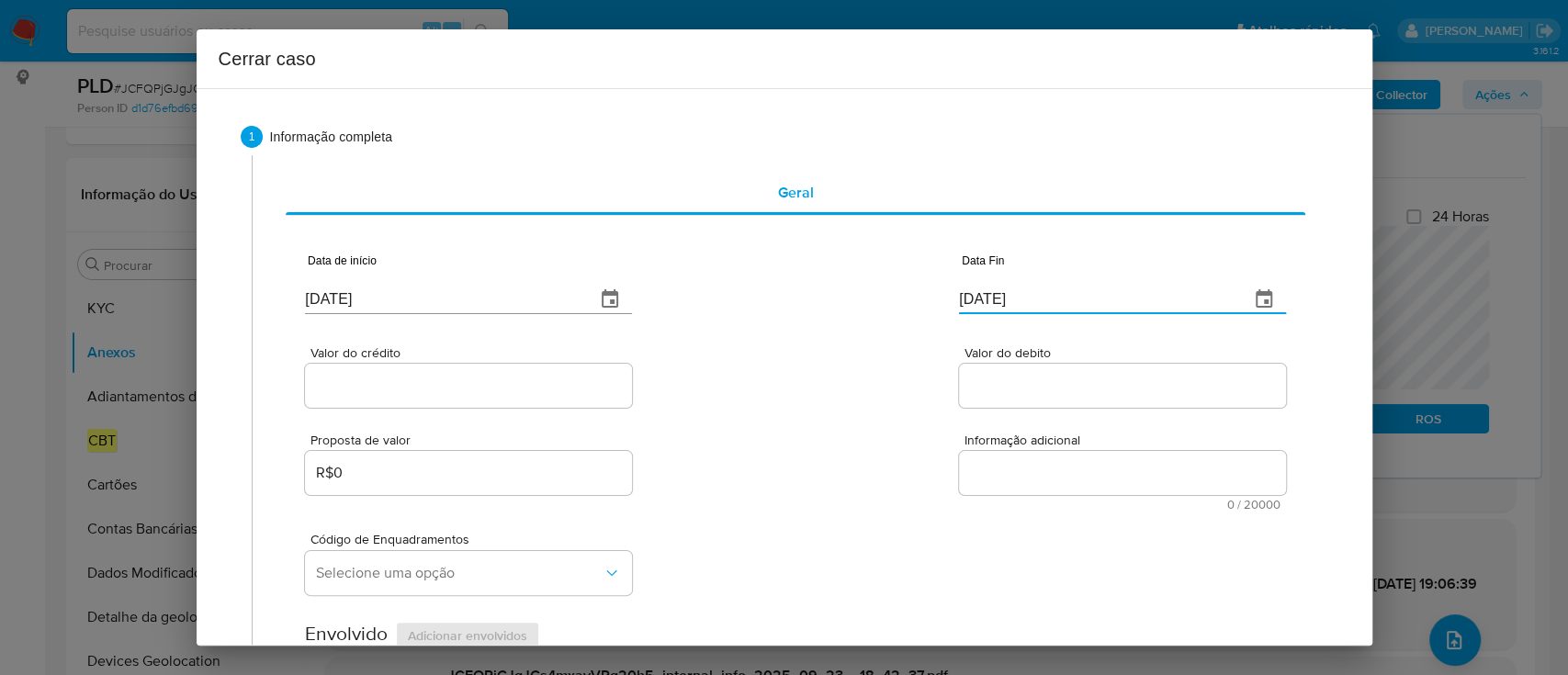
click at [971, 298] on input "[DATE]" at bounding box center [1096, 300] width 276 height 30
click at [968, 298] on input "[DATE]" at bounding box center [1096, 300] width 276 height 30
paste input "1"
type input "[DATE]"
click at [813, 340] on div "Valor do crédito Valor do debito" at bounding box center [796, 368] width 980 height 87
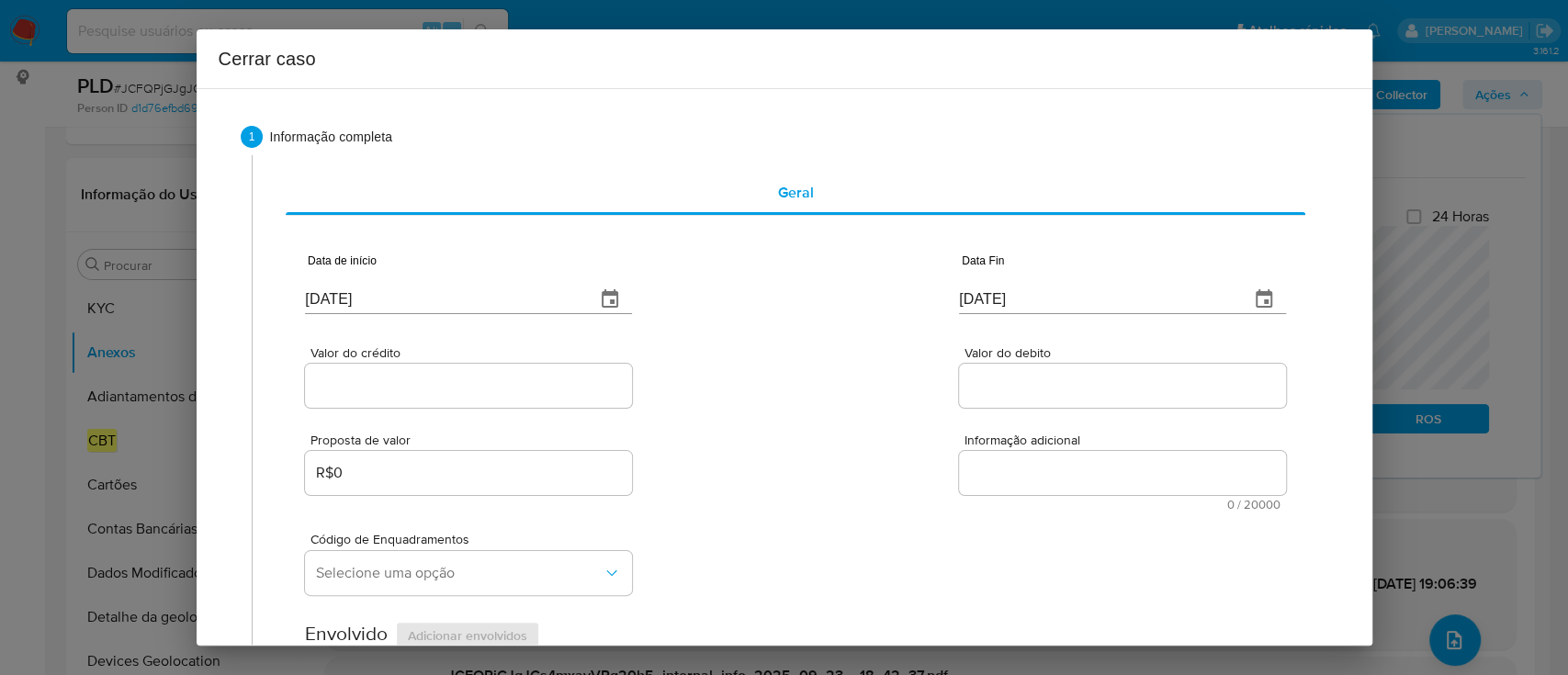
click at [420, 385] on input "Valor do crédito" at bounding box center [469, 386] width 327 height 24
paste input "R$307.743"
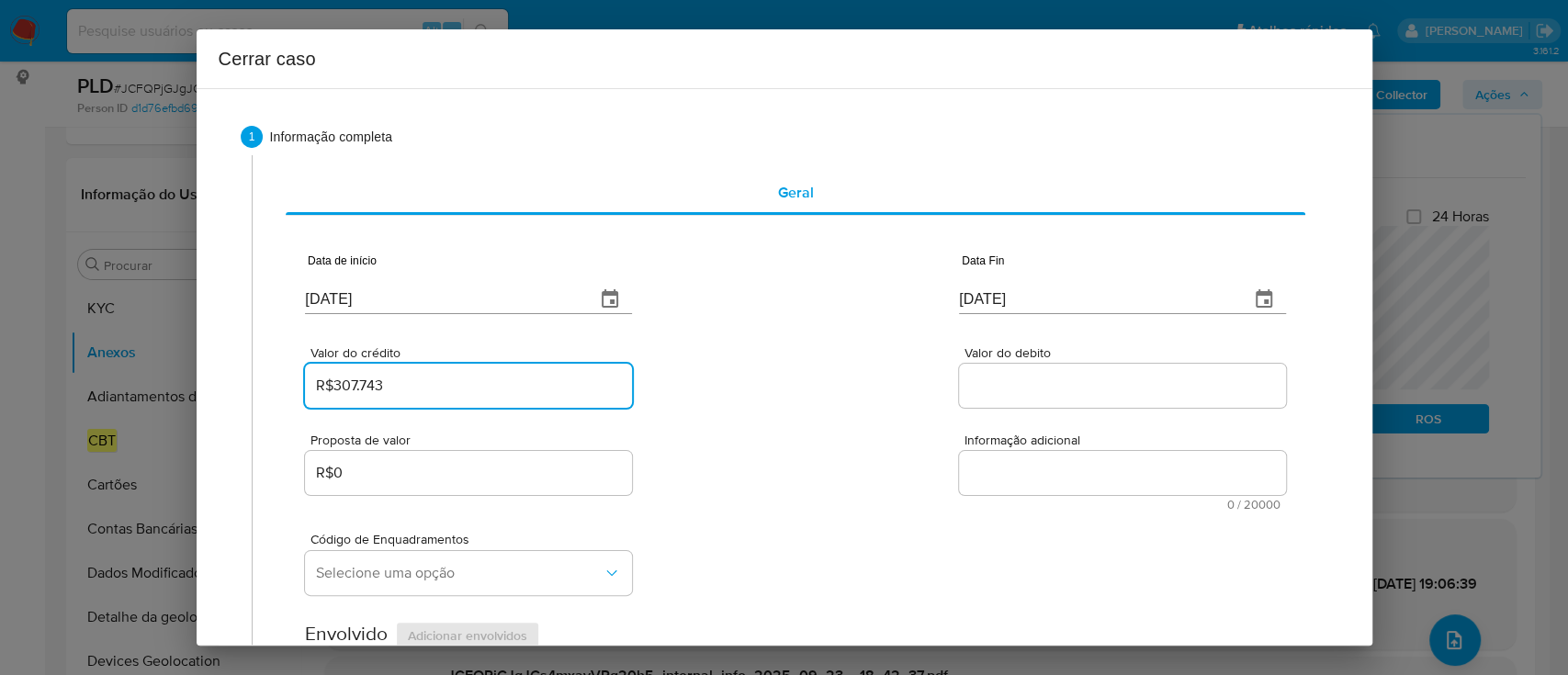
type input "R$307.743"
click at [675, 385] on div "Valor do crédito R$307.743 Valor do debito" at bounding box center [796, 368] width 980 height 87
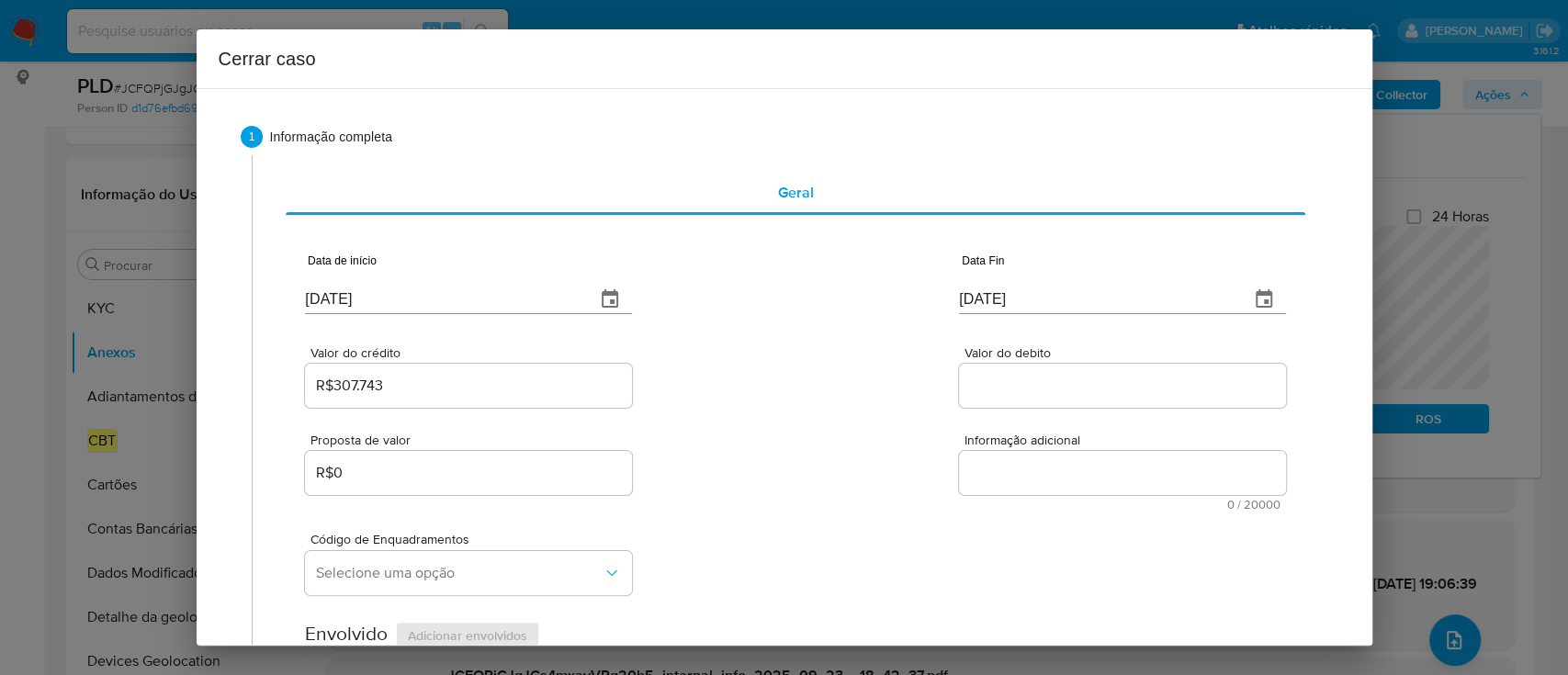
click at [1004, 385] on input "Valor do debito" at bounding box center [1122, 386] width 327 height 24
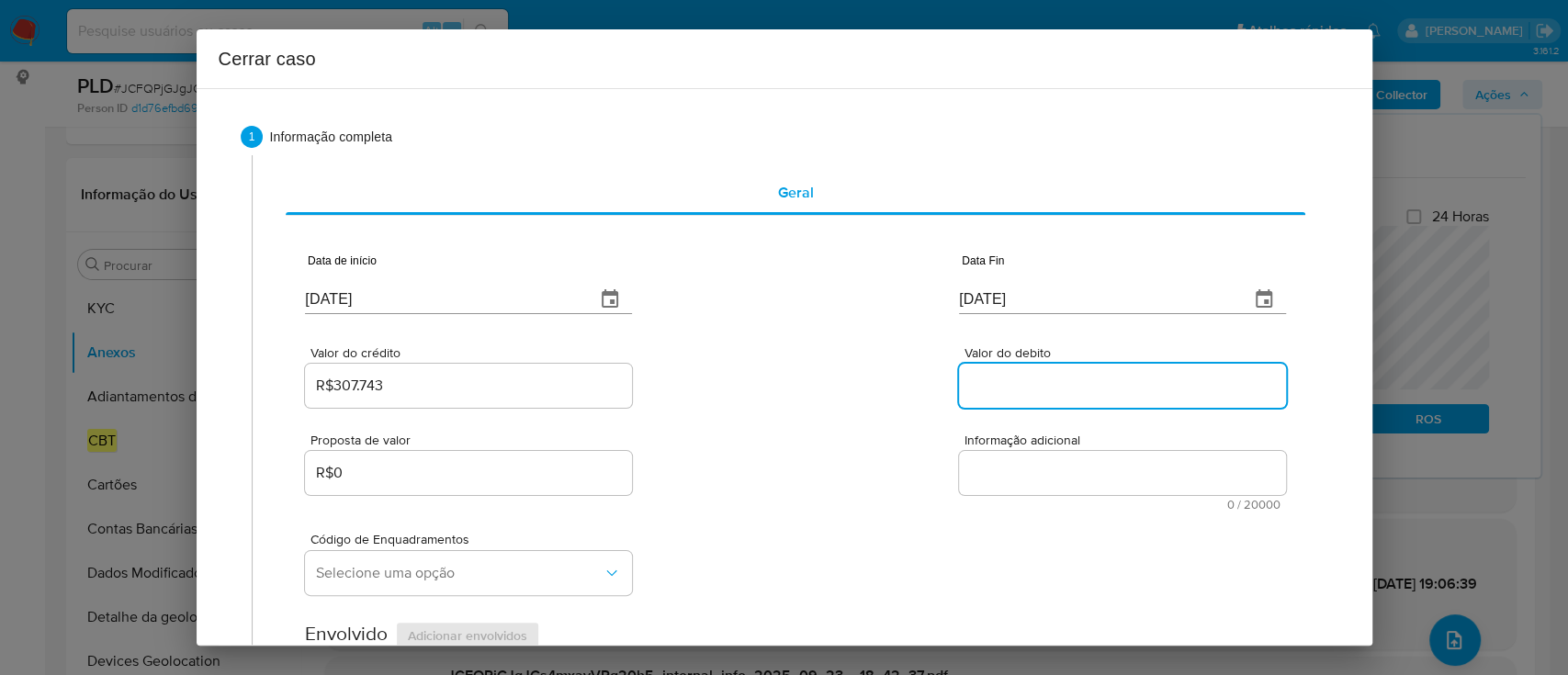
paste input "R$303.917"
type input "R$303.917"
drag, startPoint x: 822, startPoint y: 388, endPoint x: 808, endPoint y: 388, distance: 14.0
click at [822, 388] on div "Valor do crédito R$307.743 Valor do debito R$303.917" at bounding box center [796, 368] width 980 height 87
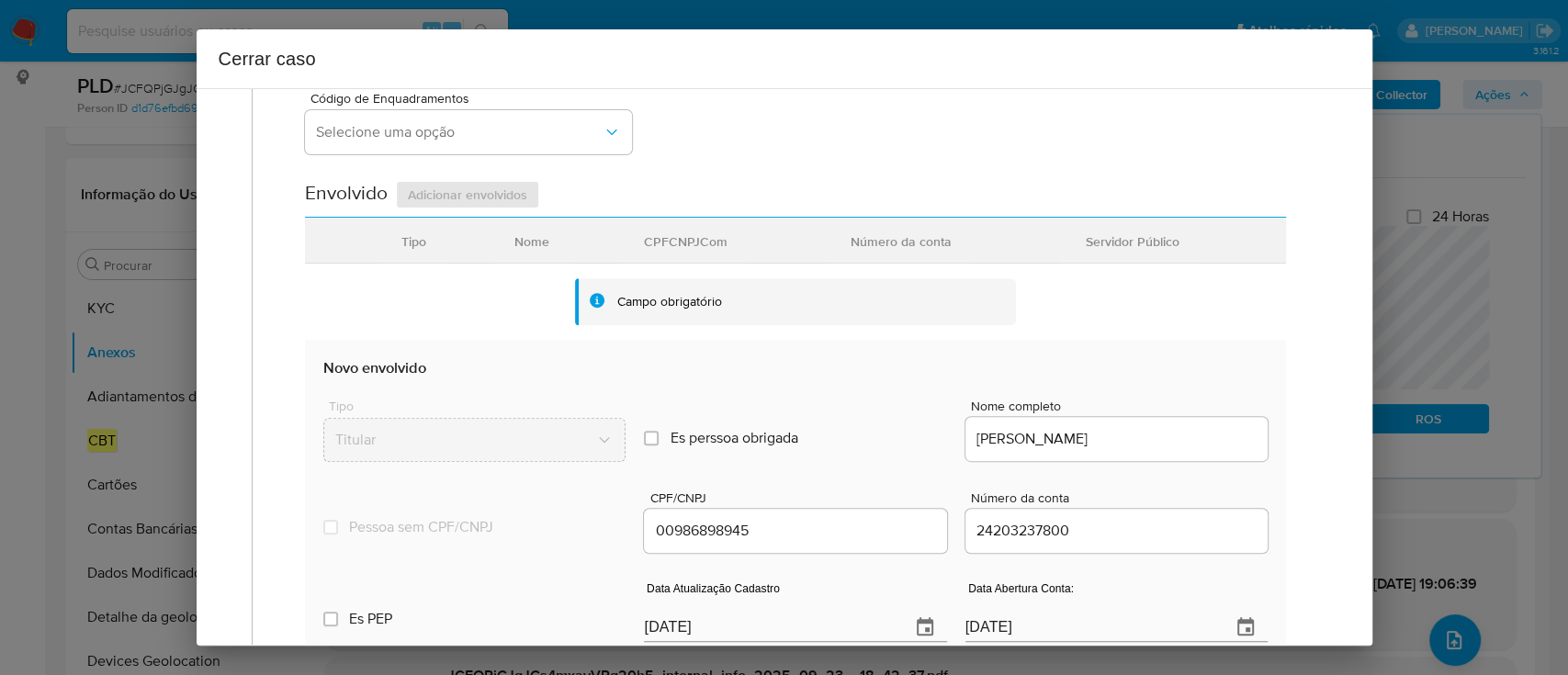
scroll to position [489, 0]
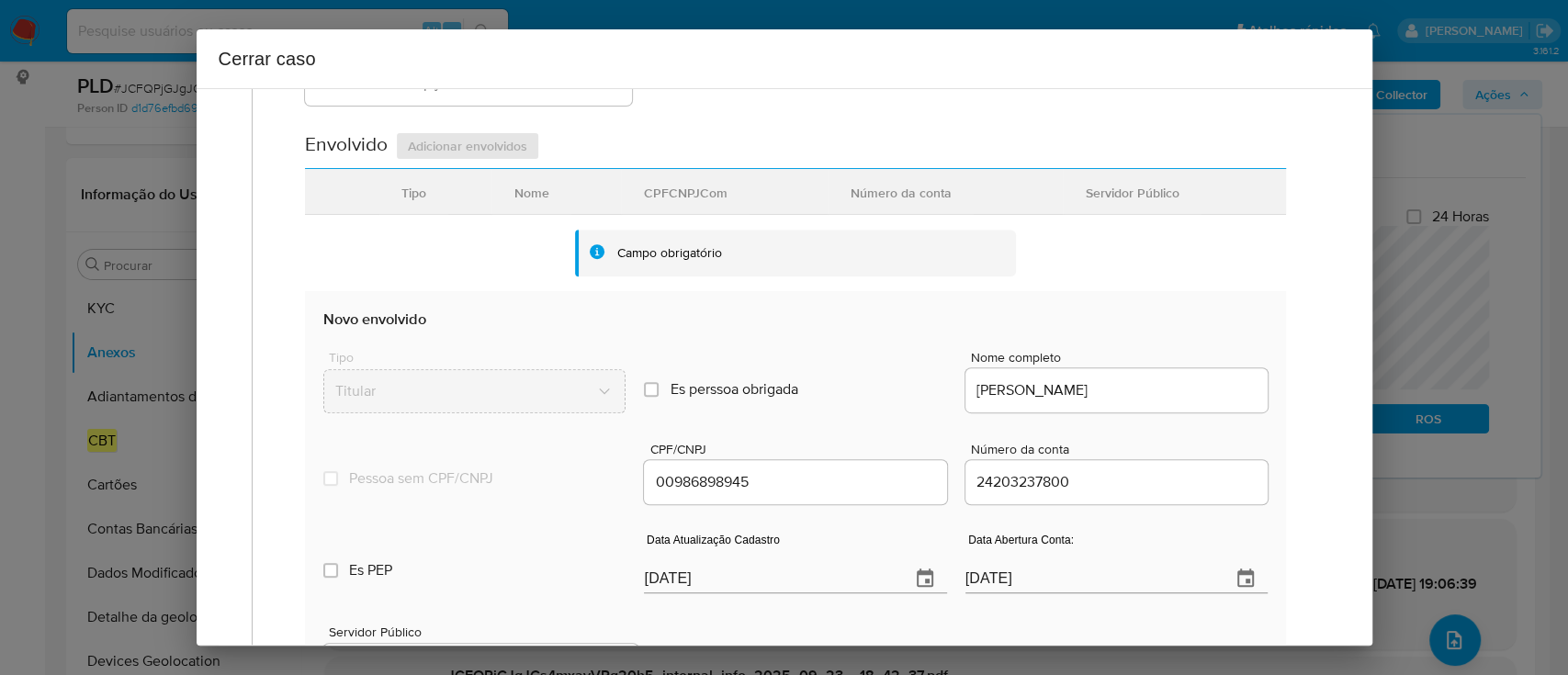
click at [674, 572] on input "[DATE]" at bounding box center [770, 579] width 251 height 30
paste input "18"
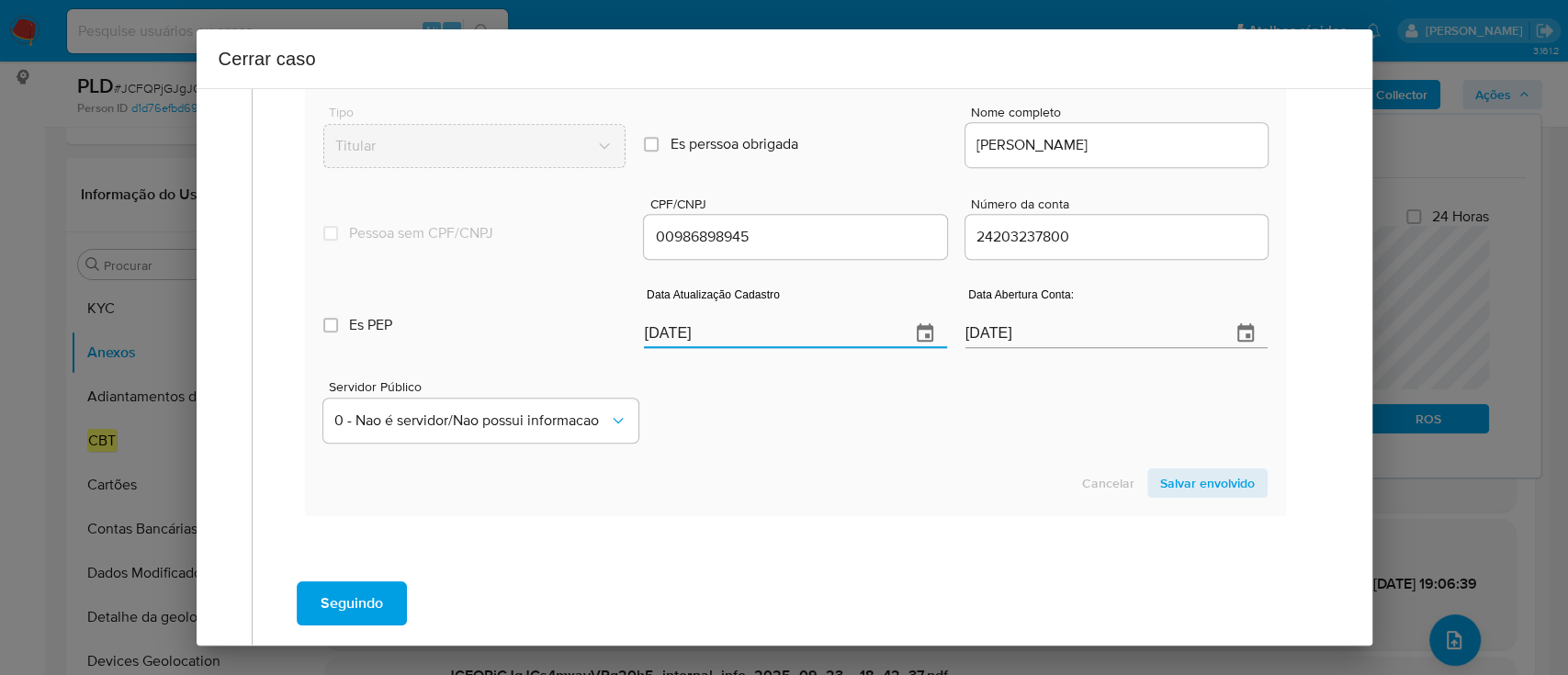
type input "[DATE]"
drag, startPoint x: 854, startPoint y: 481, endPoint x: 1140, endPoint y: 489, distance: 286.1
click at [859, 481] on div "Cancelar Salvar envolvido" at bounding box center [795, 484] width 943 height 30
click at [1194, 489] on span "Salvar envolvido" at bounding box center [1208, 484] width 95 height 26
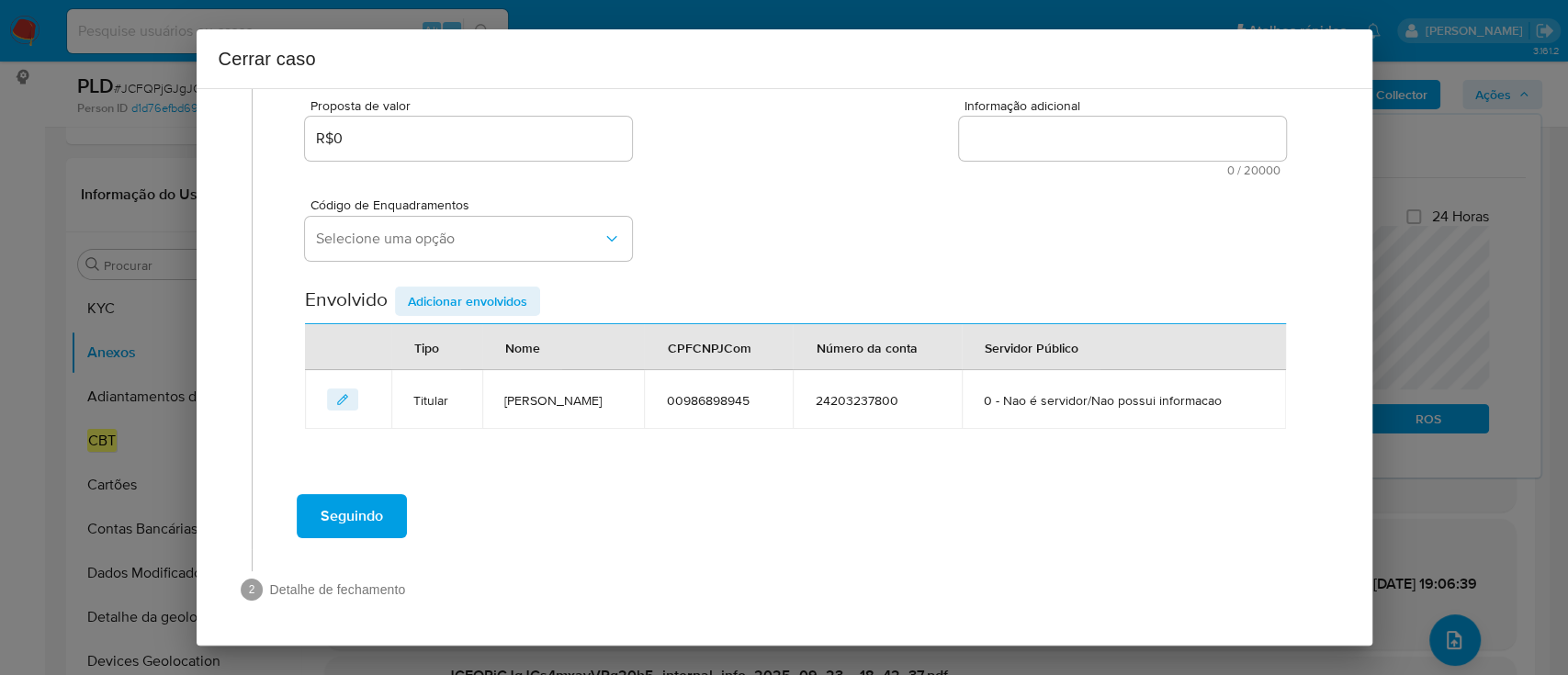
scroll to position [333, 0]
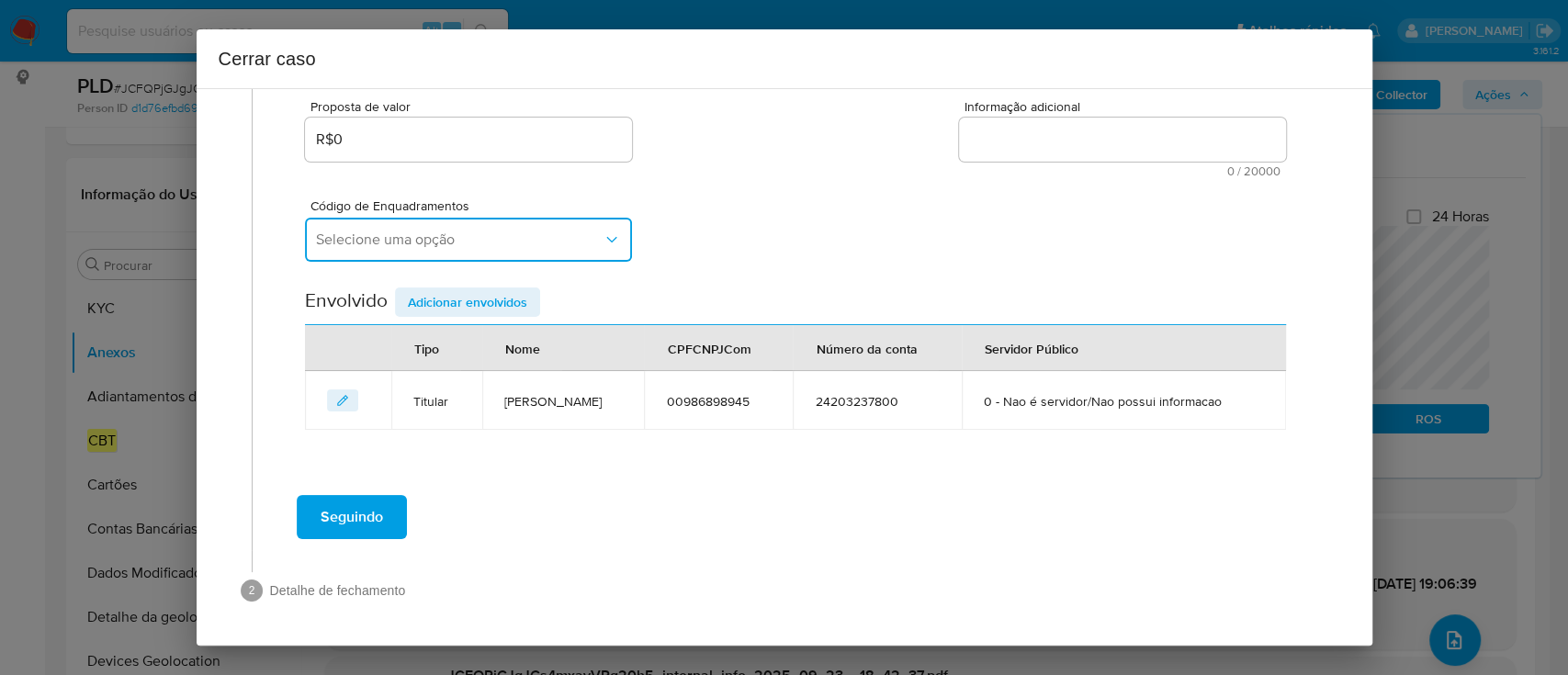
click at [486, 253] on button "Selecione uma opção" at bounding box center [469, 240] width 327 height 44
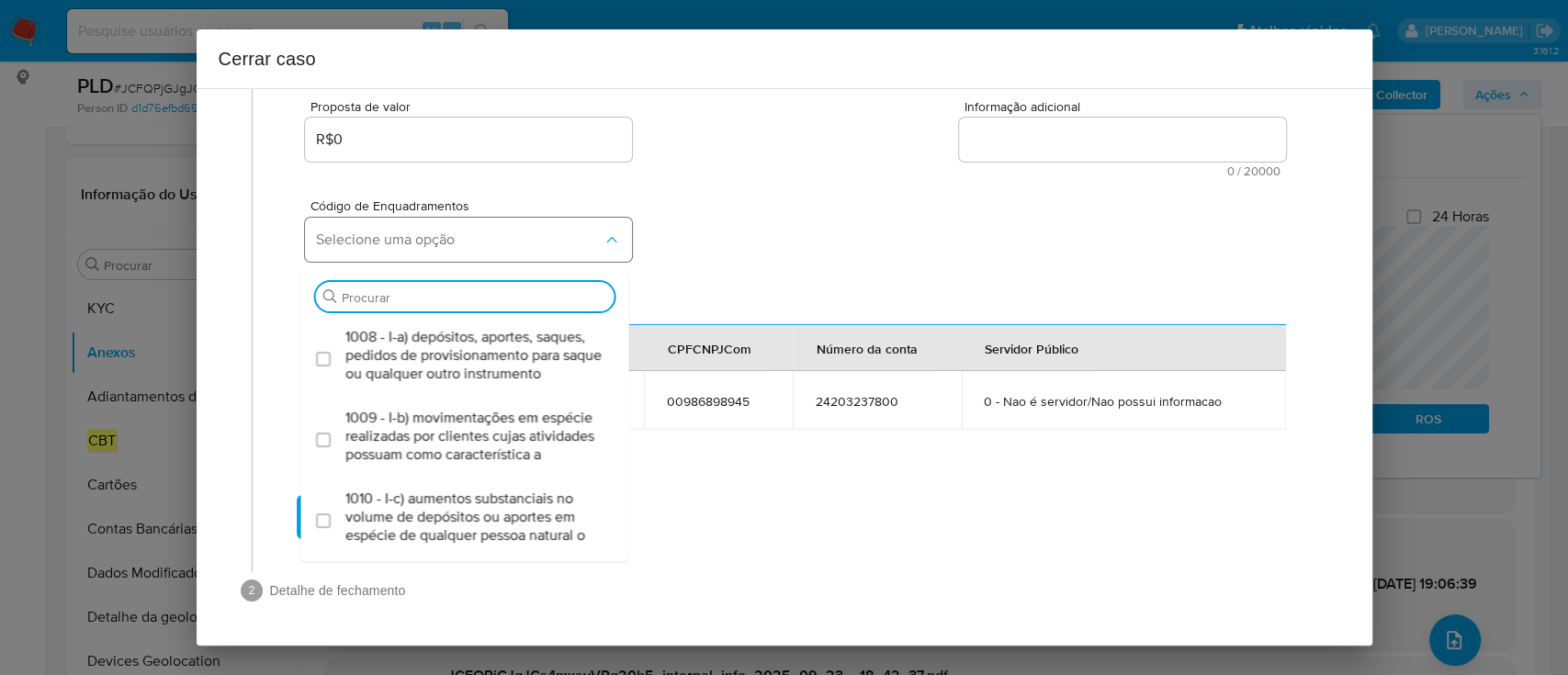
type input "v"
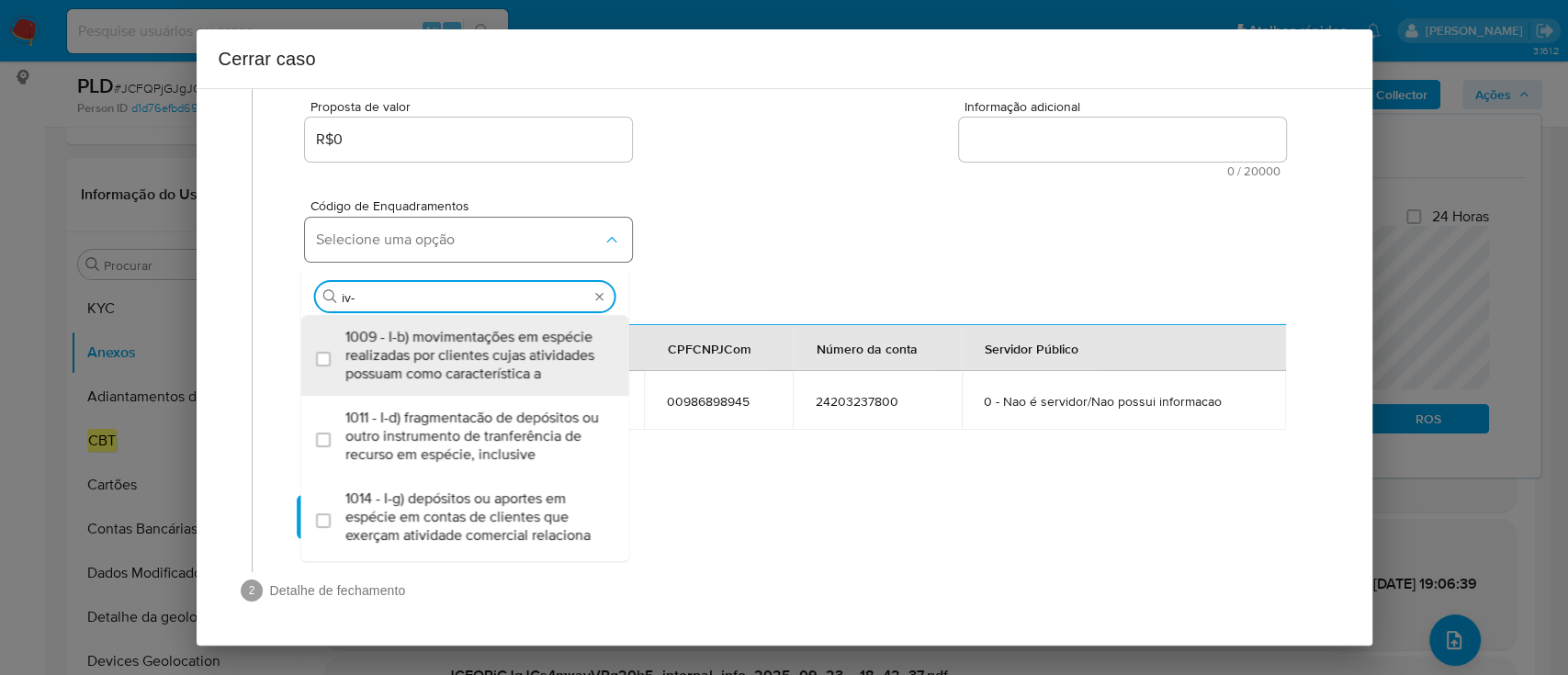
type input "iv-a"
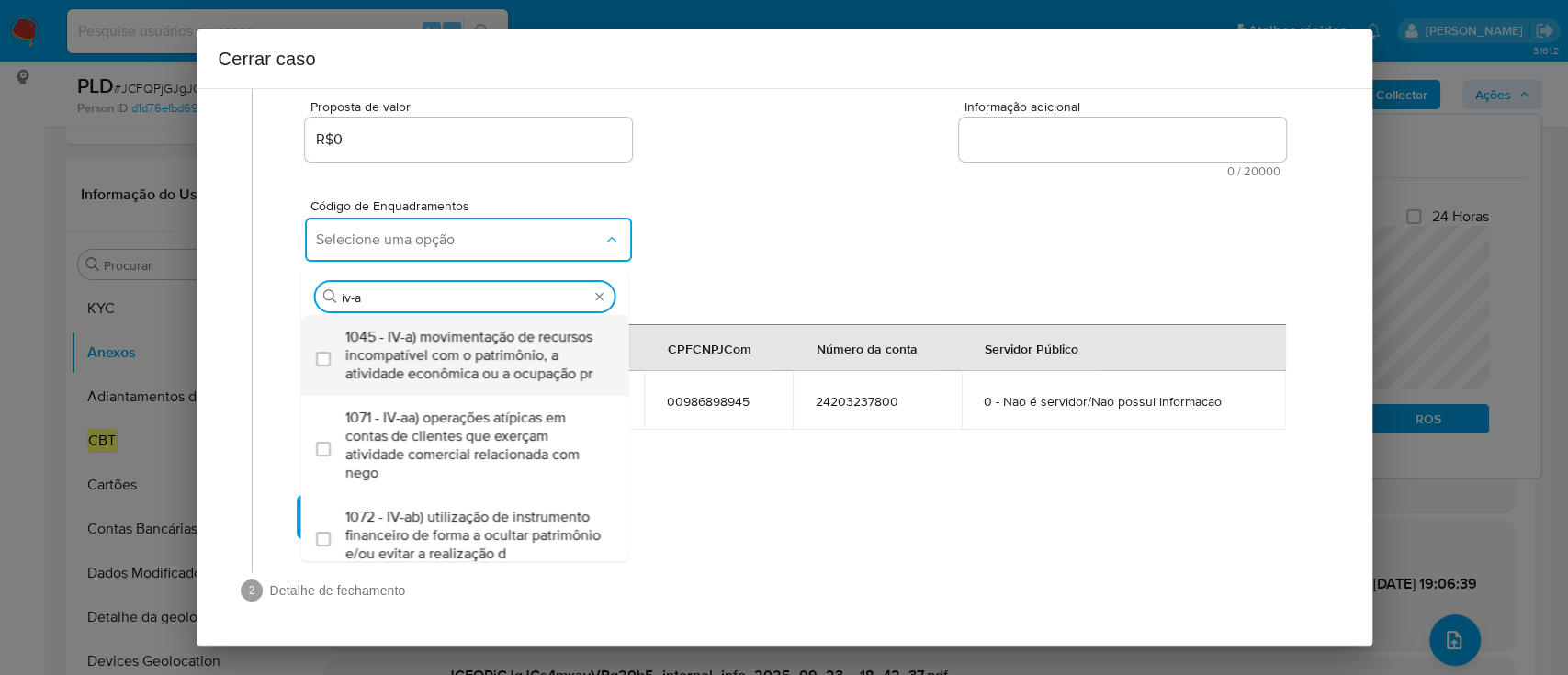
click at [448, 357] on span "1045 - IV-a) movimentação de recursos incompatível com o patrimônio, a atividad…" at bounding box center [474, 355] width 258 height 55
checkbox input "true"
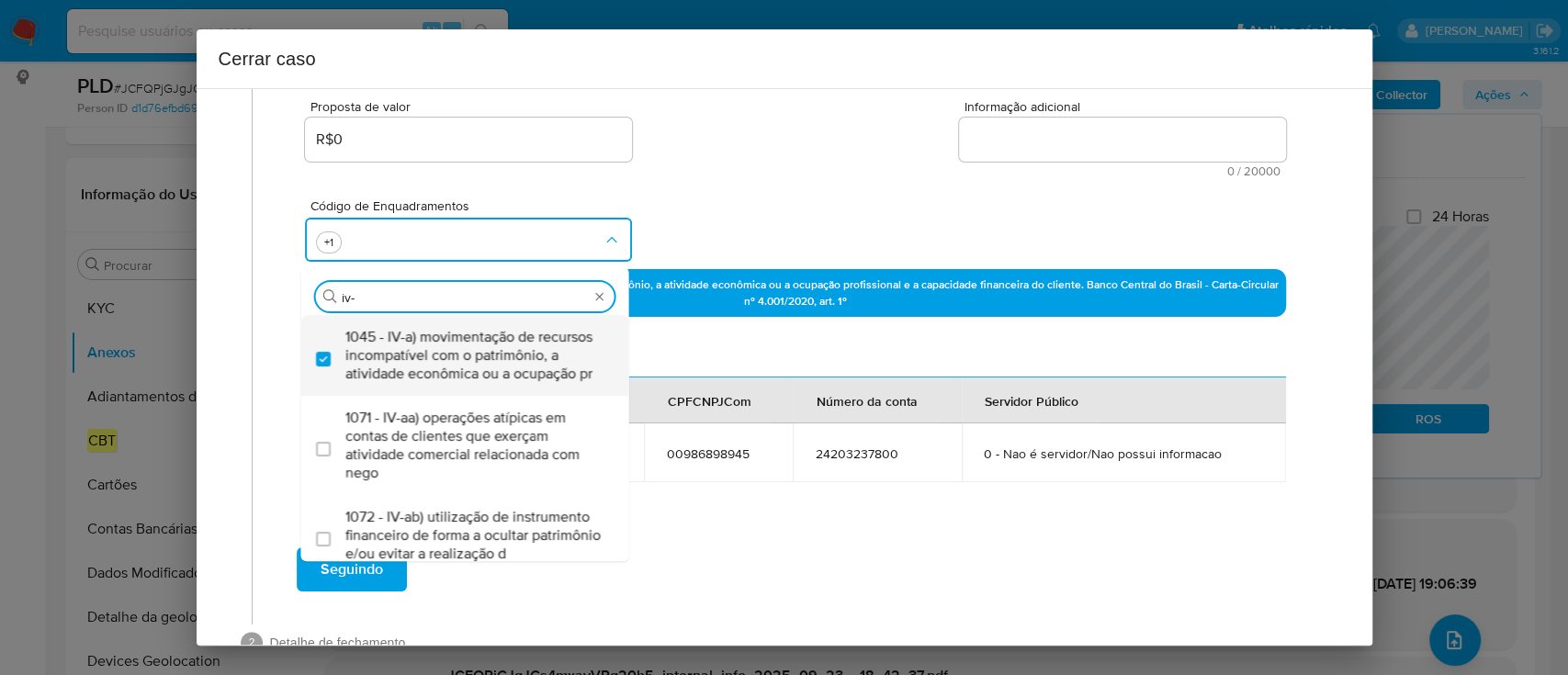
type input "iv-c"
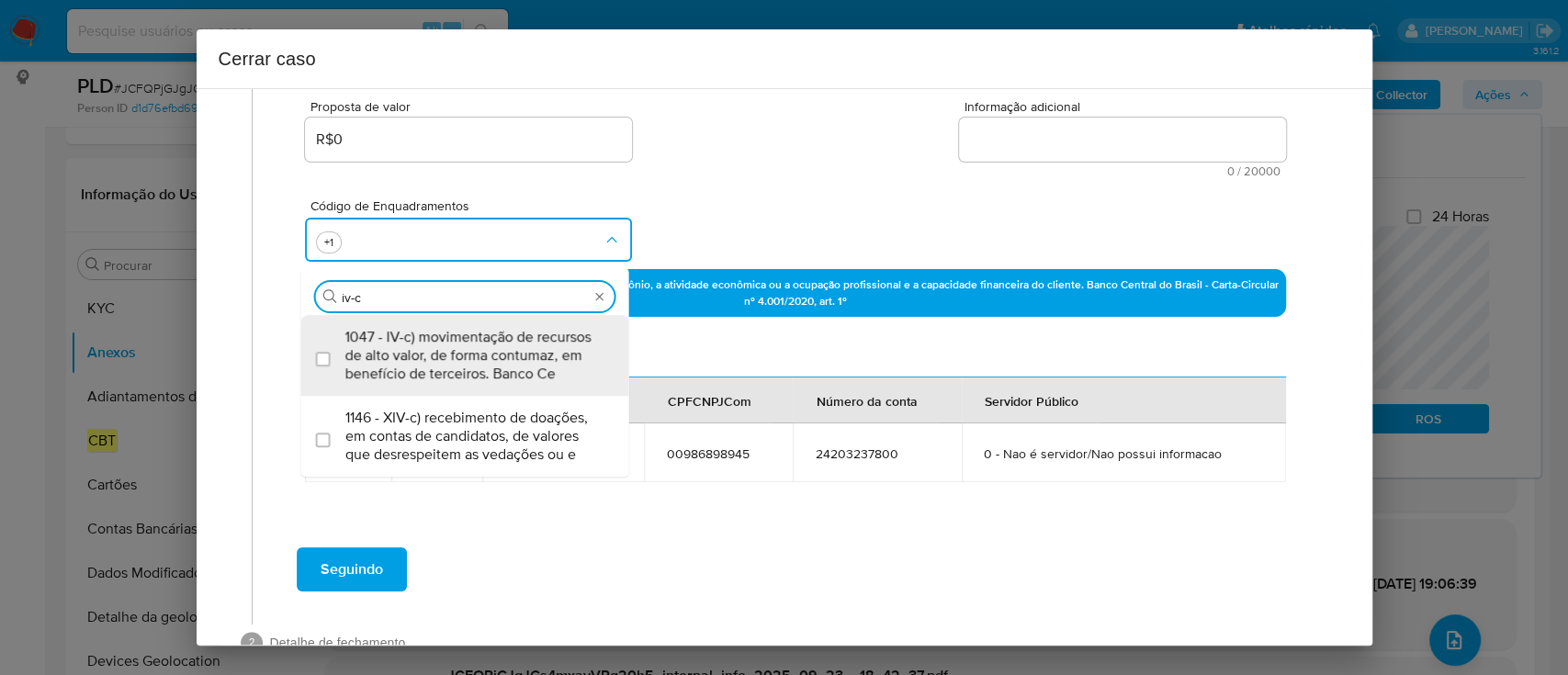
click at [448, 358] on span "1047 - IV-c) movimentação de recursos de alto valor, de forma contumaz, em bene…" at bounding box center [474, 355] width 258 height 55
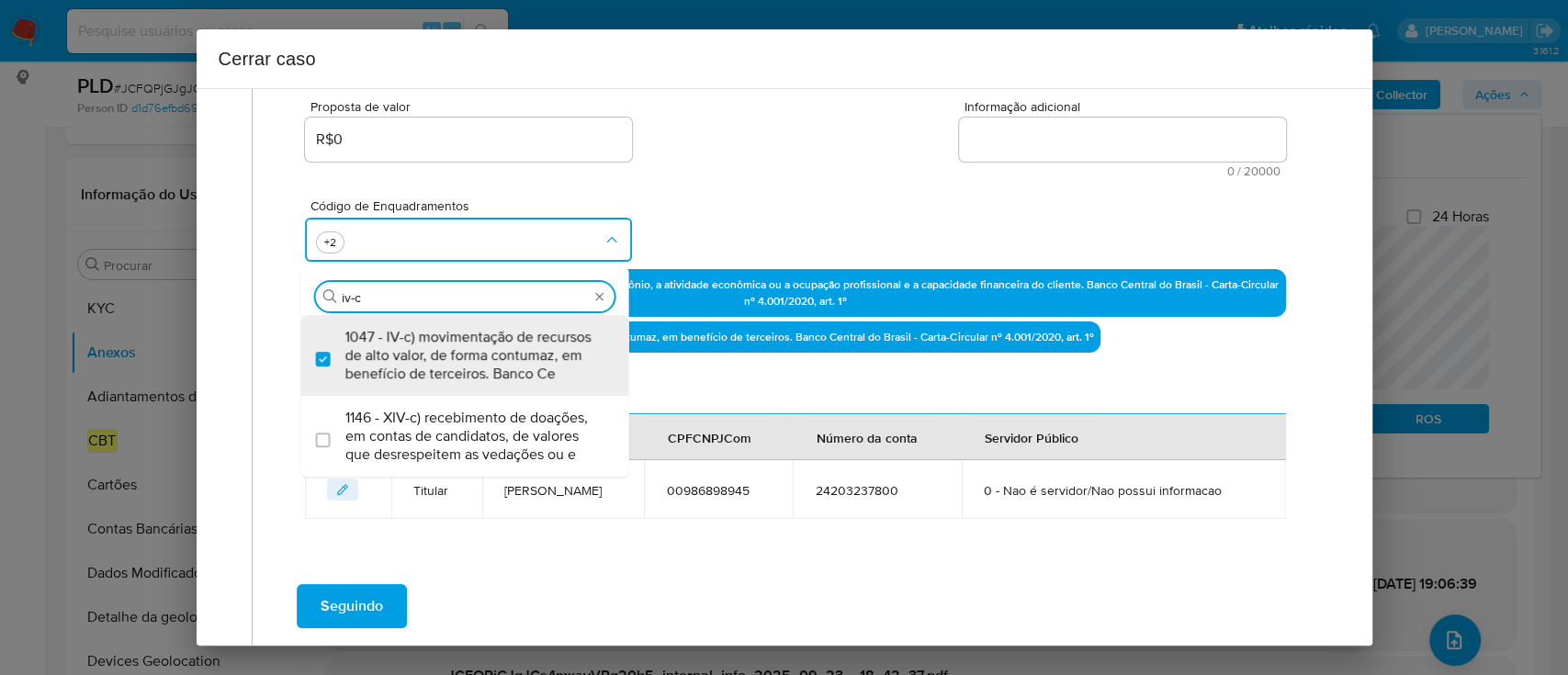
checkbox input "true"
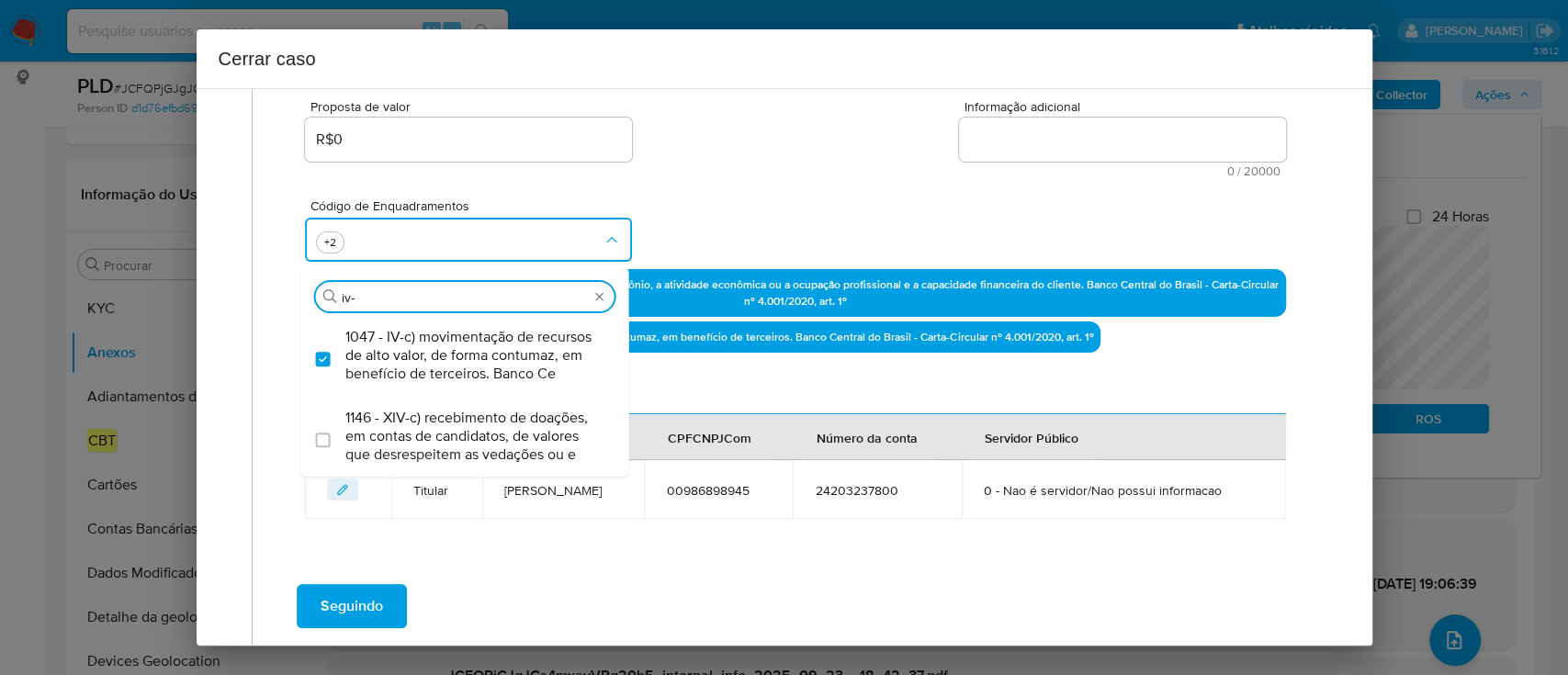
scroll to position [0, 0]
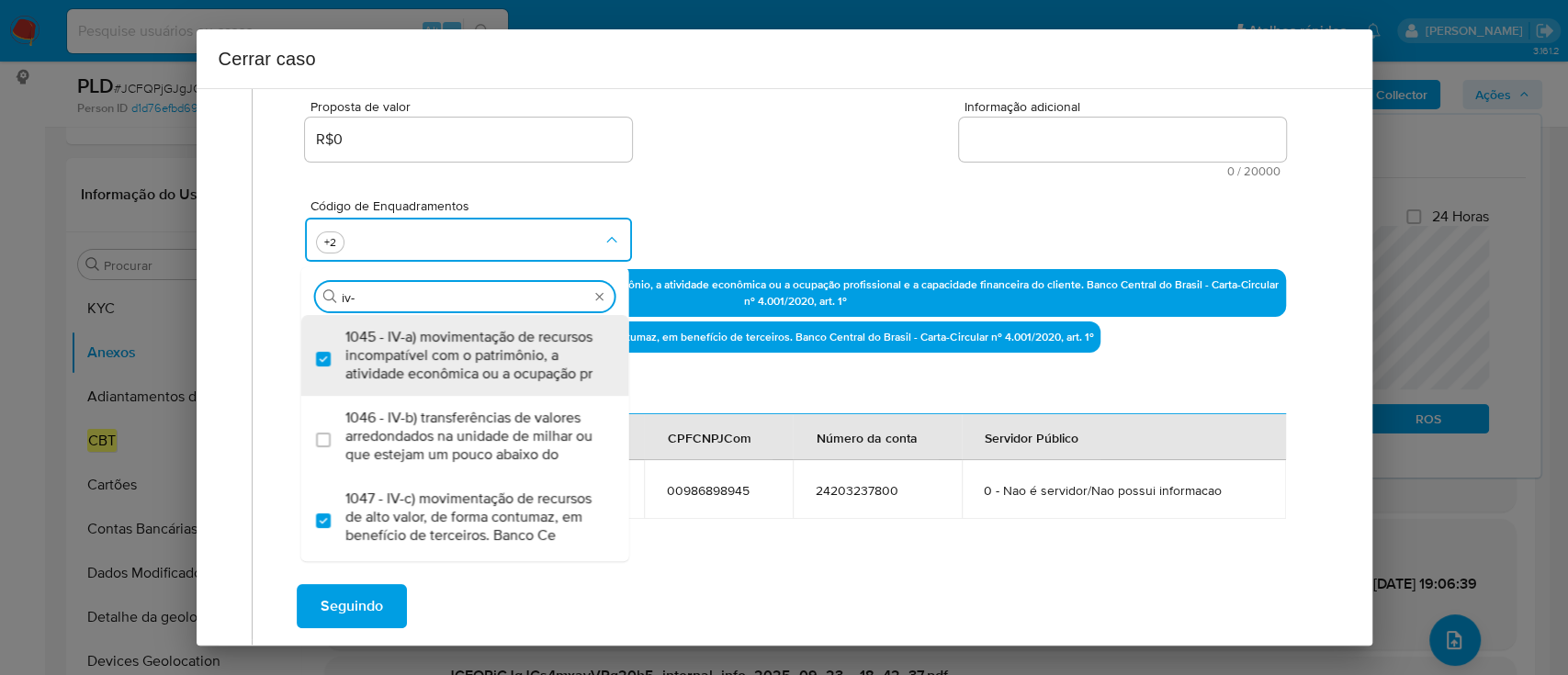
type input "iv-k"
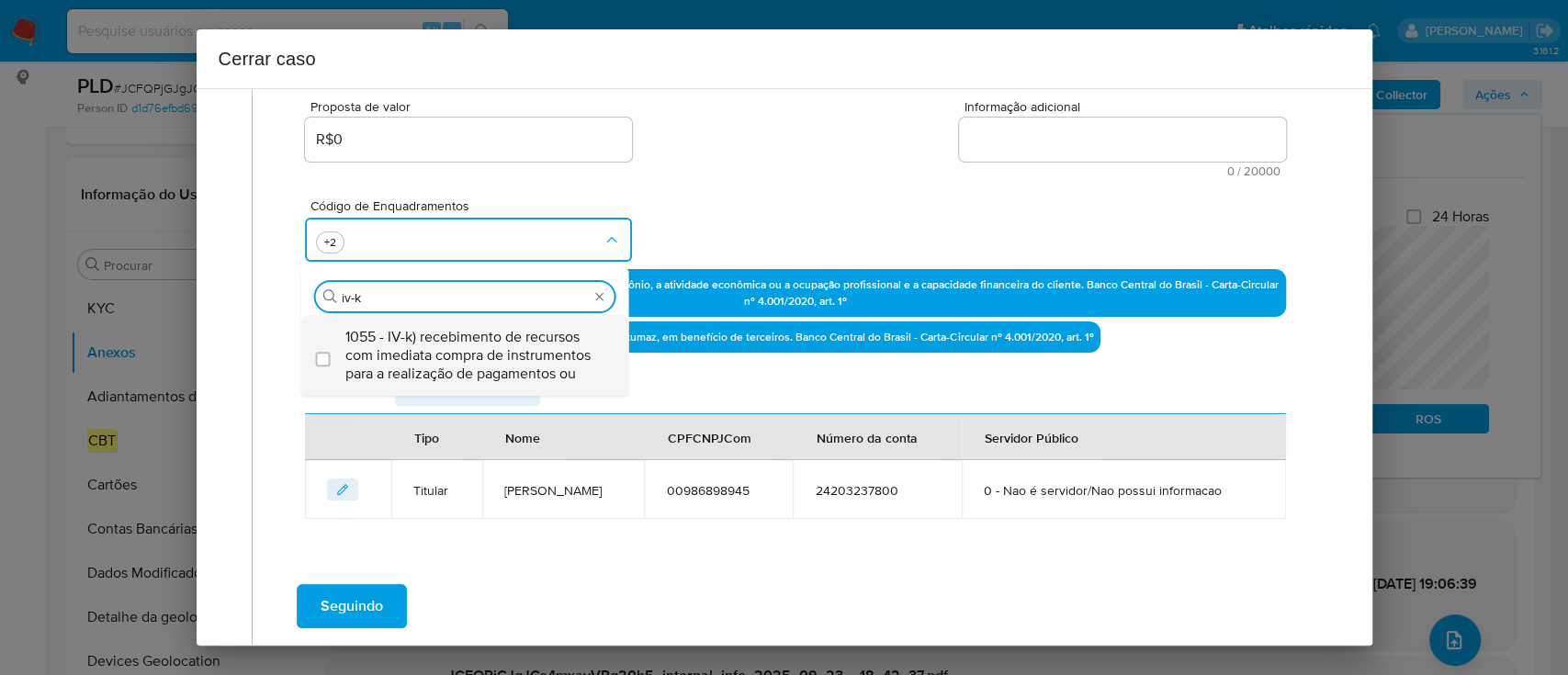
drag, startPoint x: 411, startPoint y: 353, endPoint x: 443, endPoint y: 356, distance: 32.1
click at [418, 353] on span "1055 - IV-k) recebimento de recursos com imediata compra de instrumentos para a…" at bounding box center [474, 355] width 258 height 55
checkbox input "true"
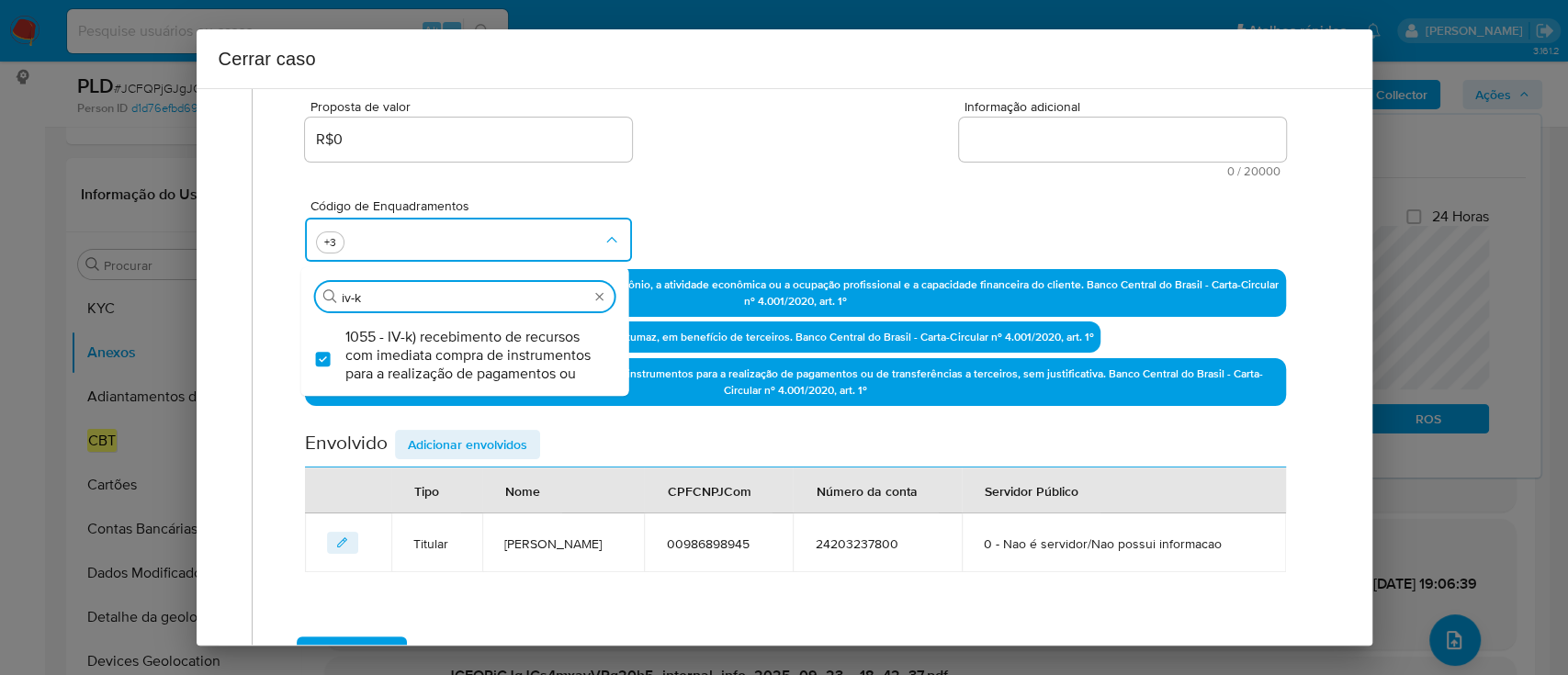
click at [759, 181] on div "Código de Enquadramentos Procurar iv-k 1055 - IV-k) recebimento de recursos com…" at bounding box center [796, 223] width 980 height 92
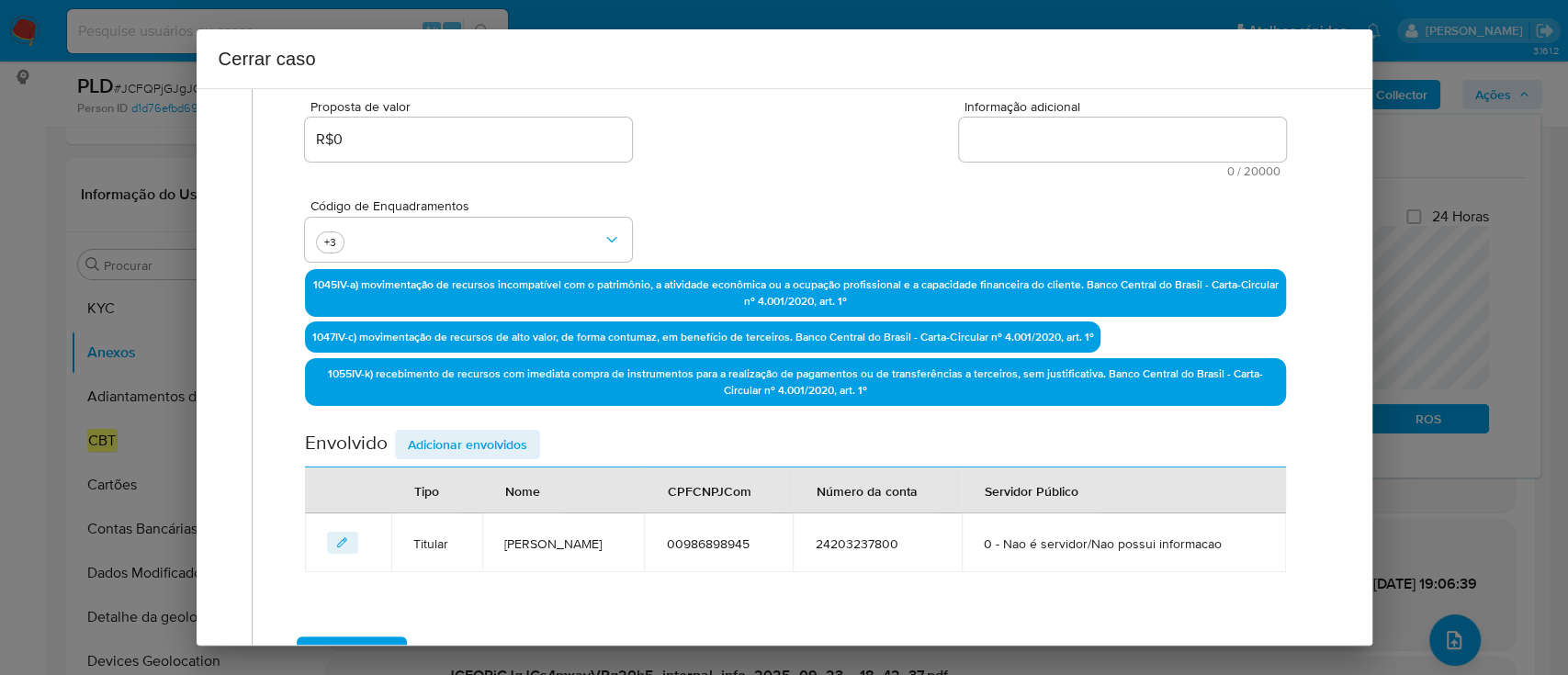
click at [1061, 130] on textarea "Informação adicional" at bounding box center [1122, 139] width 327 height 44
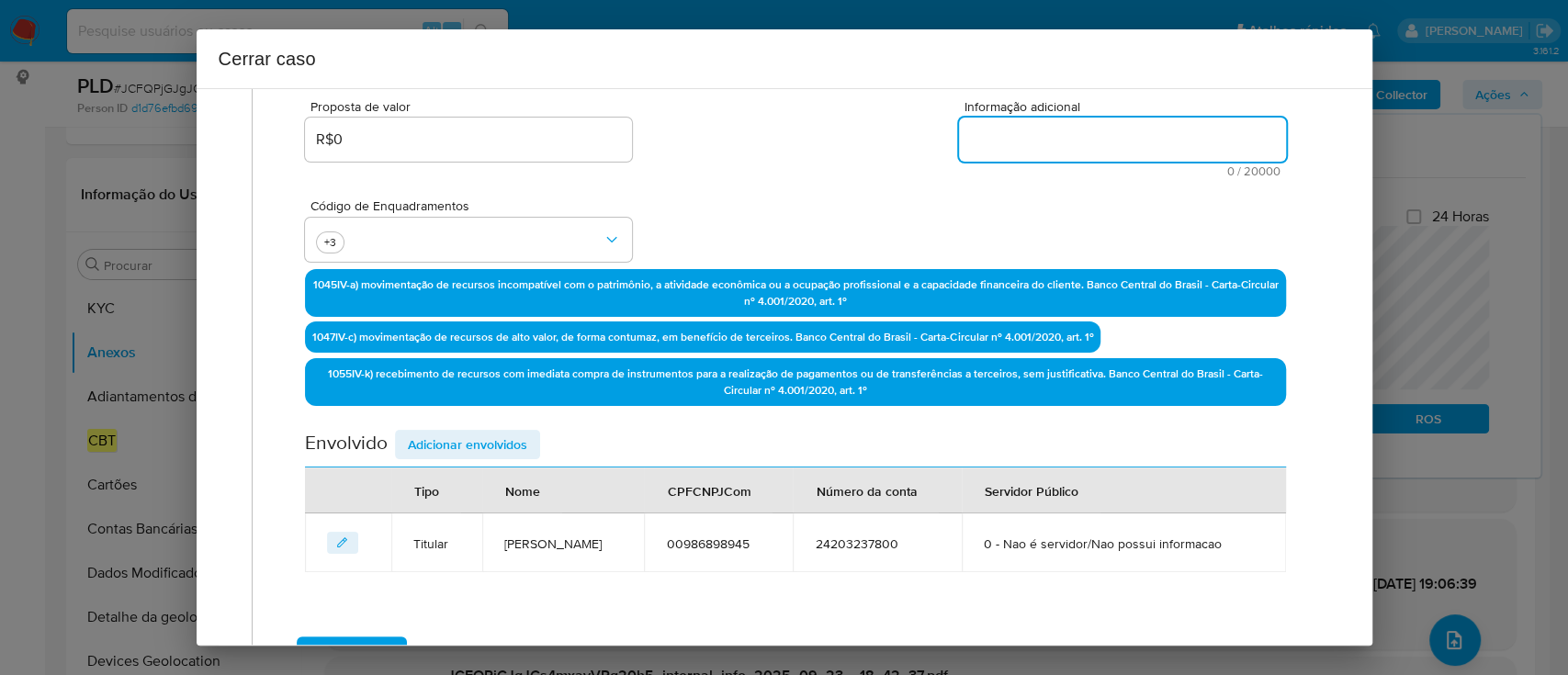
paste textarea "Loremip Dol Sitame Consect, ADI 74387276184, 90 elit, seddoeius te incididun ut…"
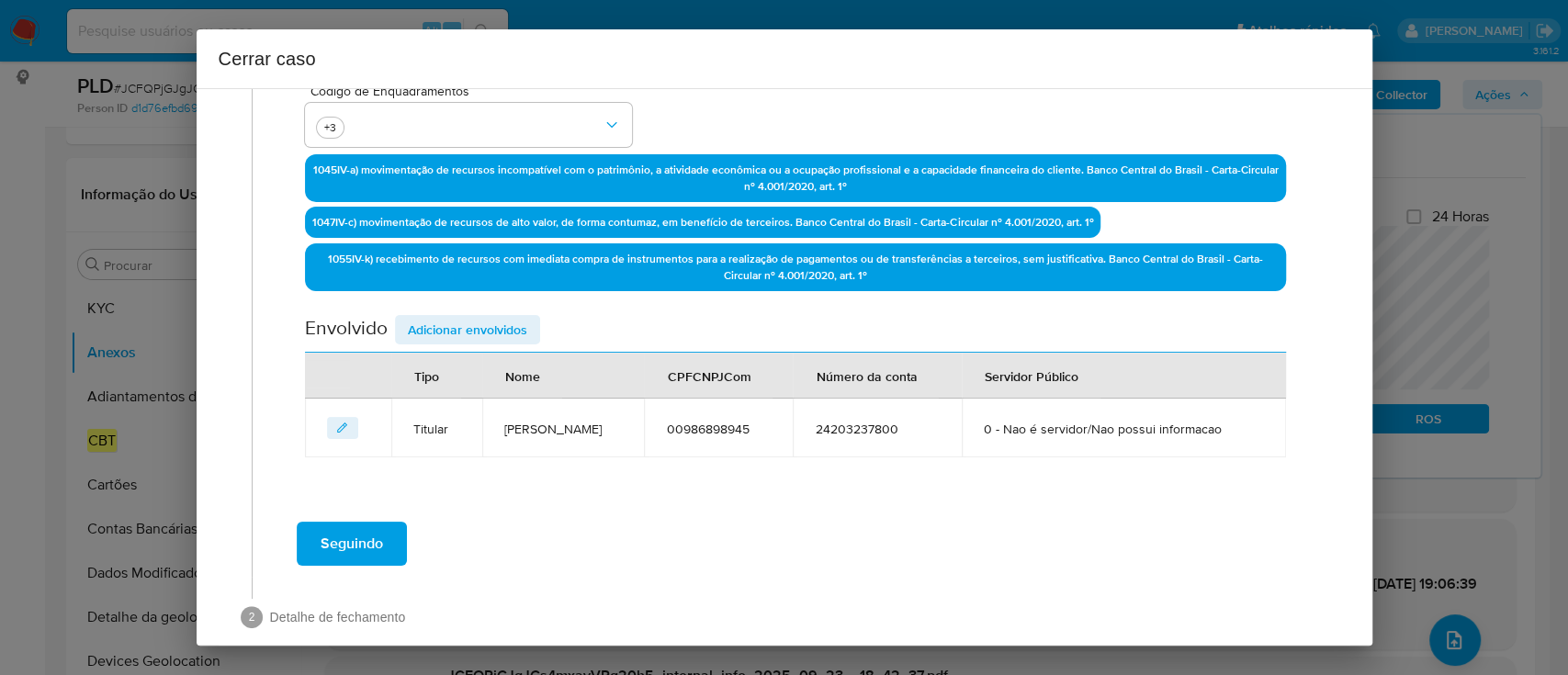
scroll to position [559, 0]
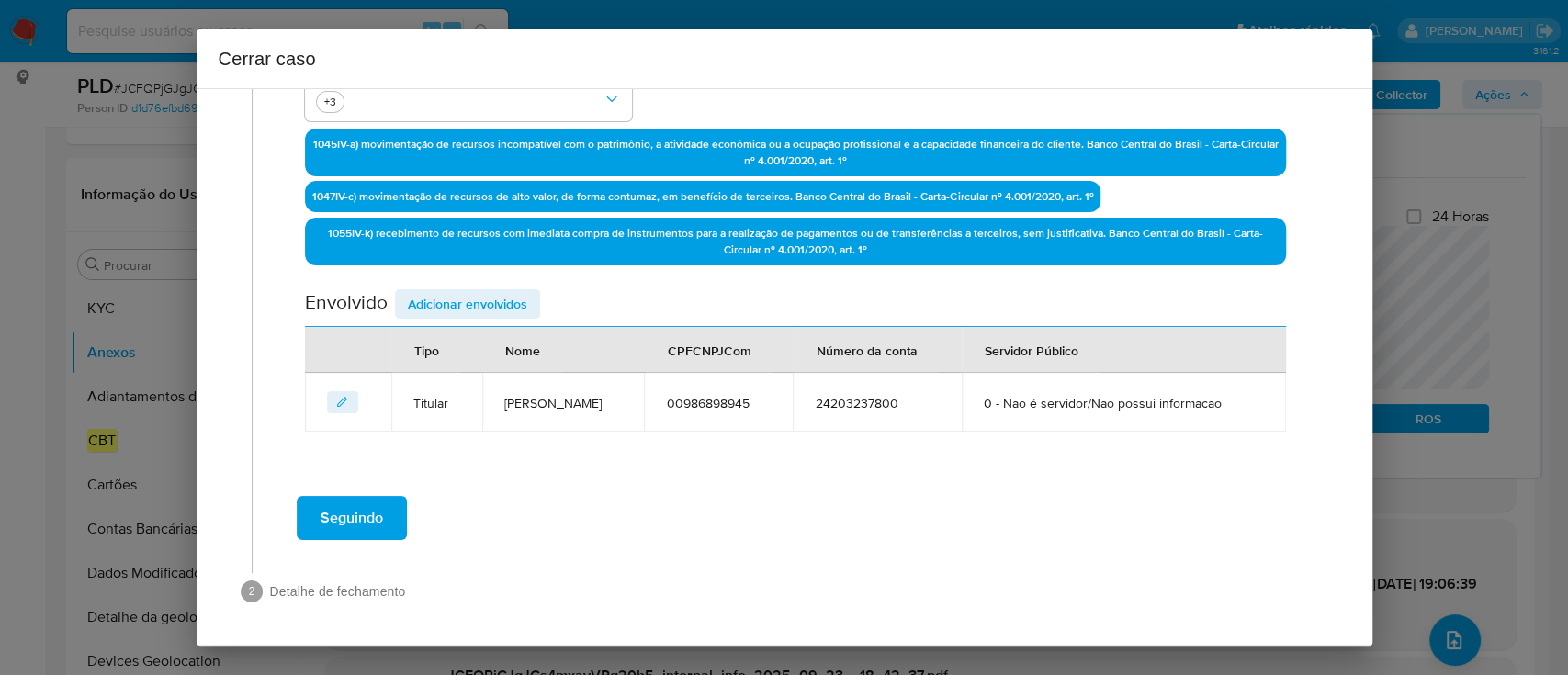
type textarea "Loremip Dol Sitame Consect, ADI 74387276184, 90 elit, seddoeius te incididun ut…"
click at [489, 305] on span "Adicionar envolvidos" at bounding box center [467, 305] width 120 height 26
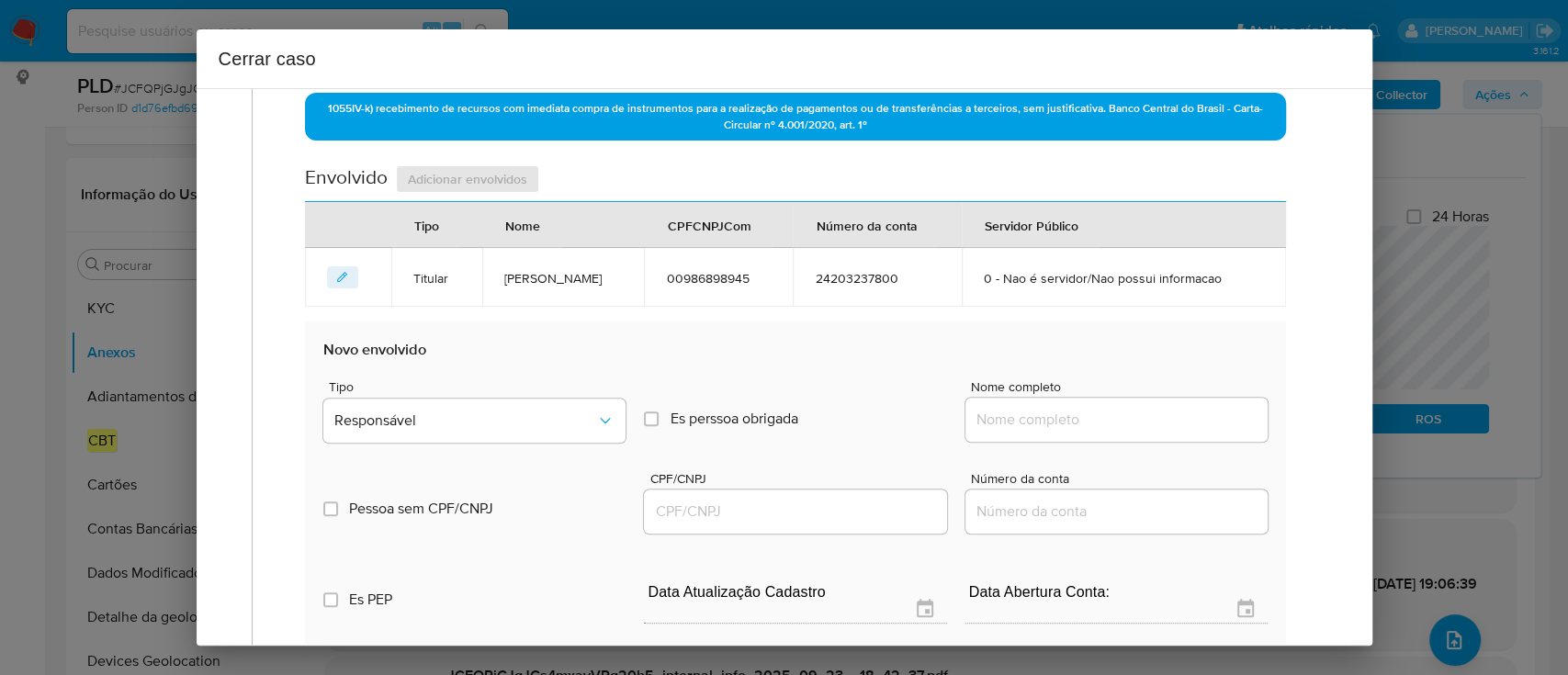
scroll to position [803, 0]
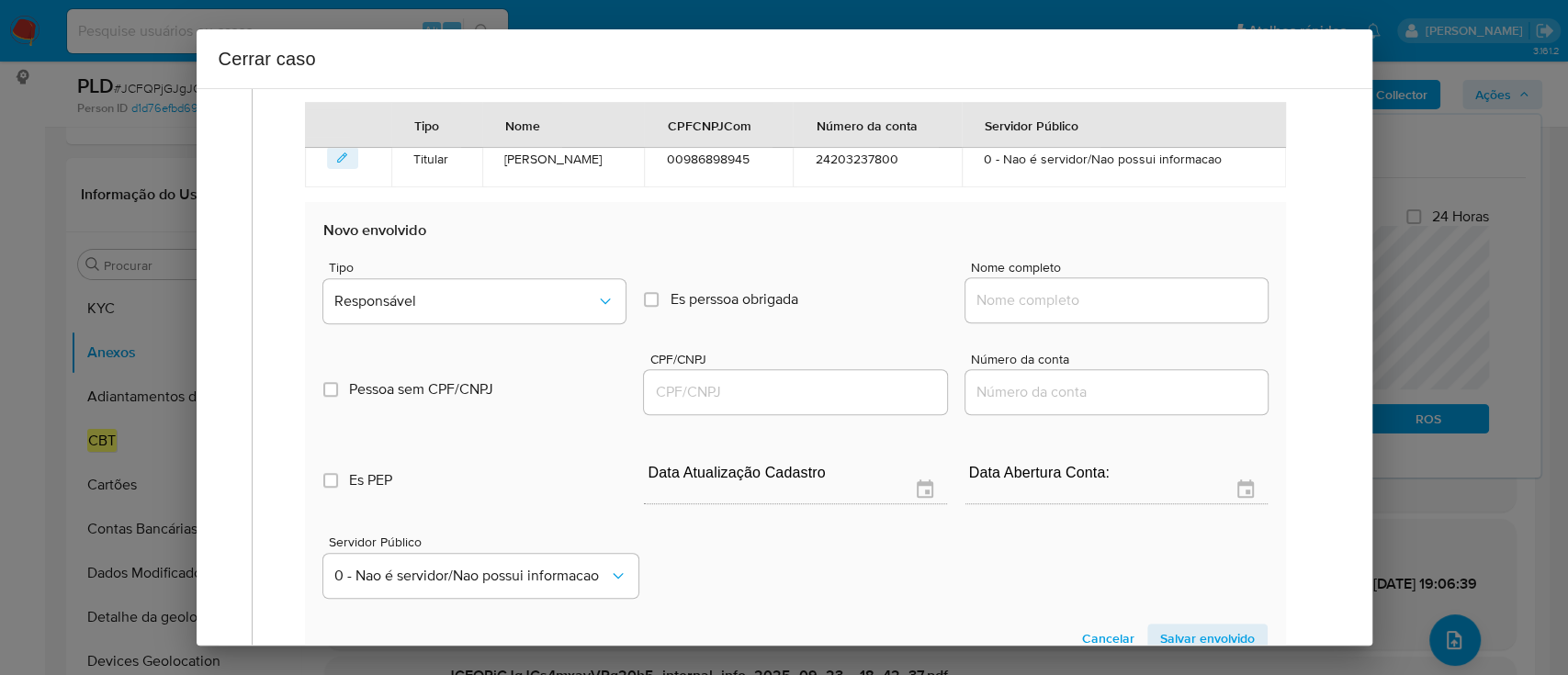
click at [1055, 298] on input "Nome completo" at bounding box center [1117, 301] width 303 height 24
paste input "[PERSON_NAME] [PERSON_NAME], 00986905909"
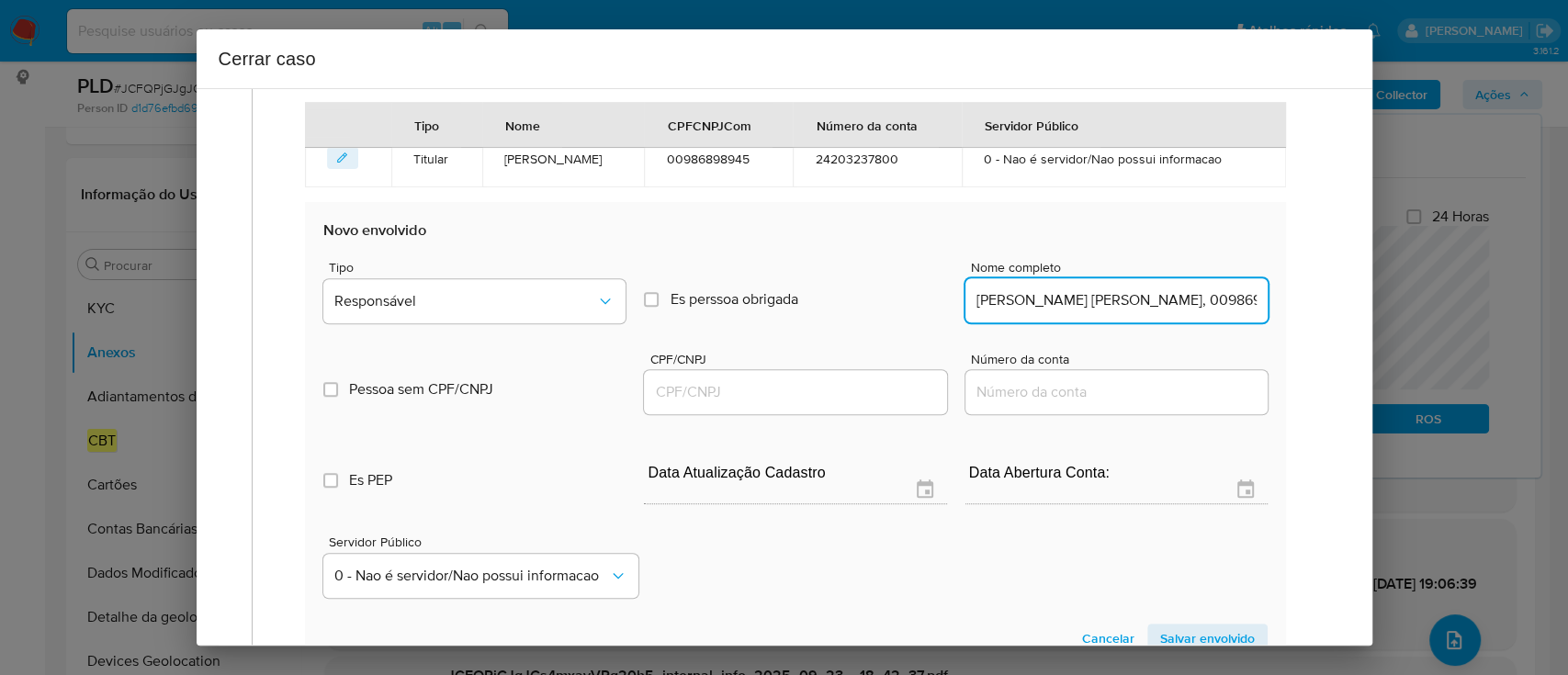
scroll to position [0, 67]
click at [1181, 302] on input "[PERSON_NAME] [PERSON_NAME], 00986905909" at bounding box center [1117, 301] width 303 height 24
click at [1181, 303] on input "[PERSON_NAME] [PERSON_NAME], 00986905909" at bounding box center [1117, 301] width 303 height 24
type input "[PERSON_NAME] [PERSON_NAME],"
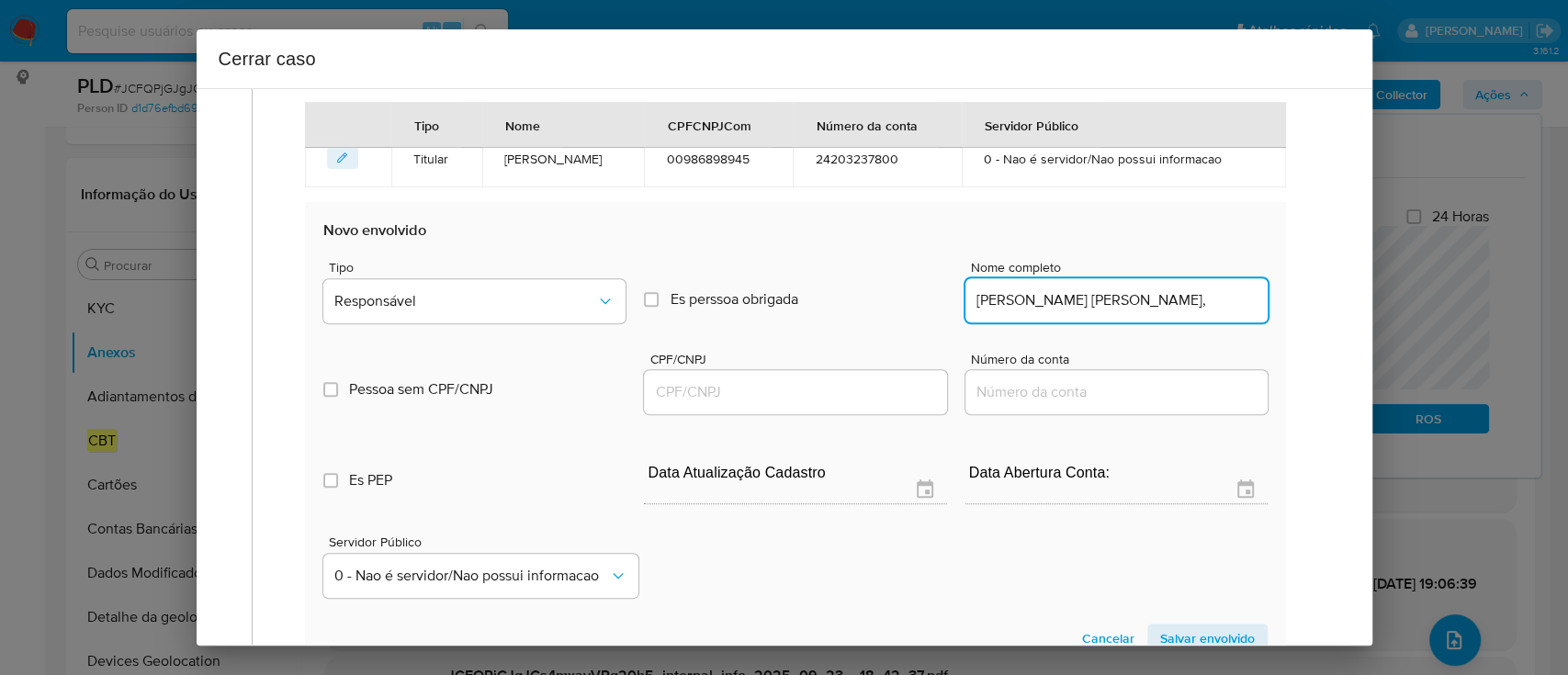
drag, startPoint x: 862, startPoint y: 392, endPoint x: 923, endPoint y: 386, distance: 61.3
click at [862, 392] on input "CPF/CNPJ" at bounding box center [796, 393] width 303 height 24
paste input "00986905909"
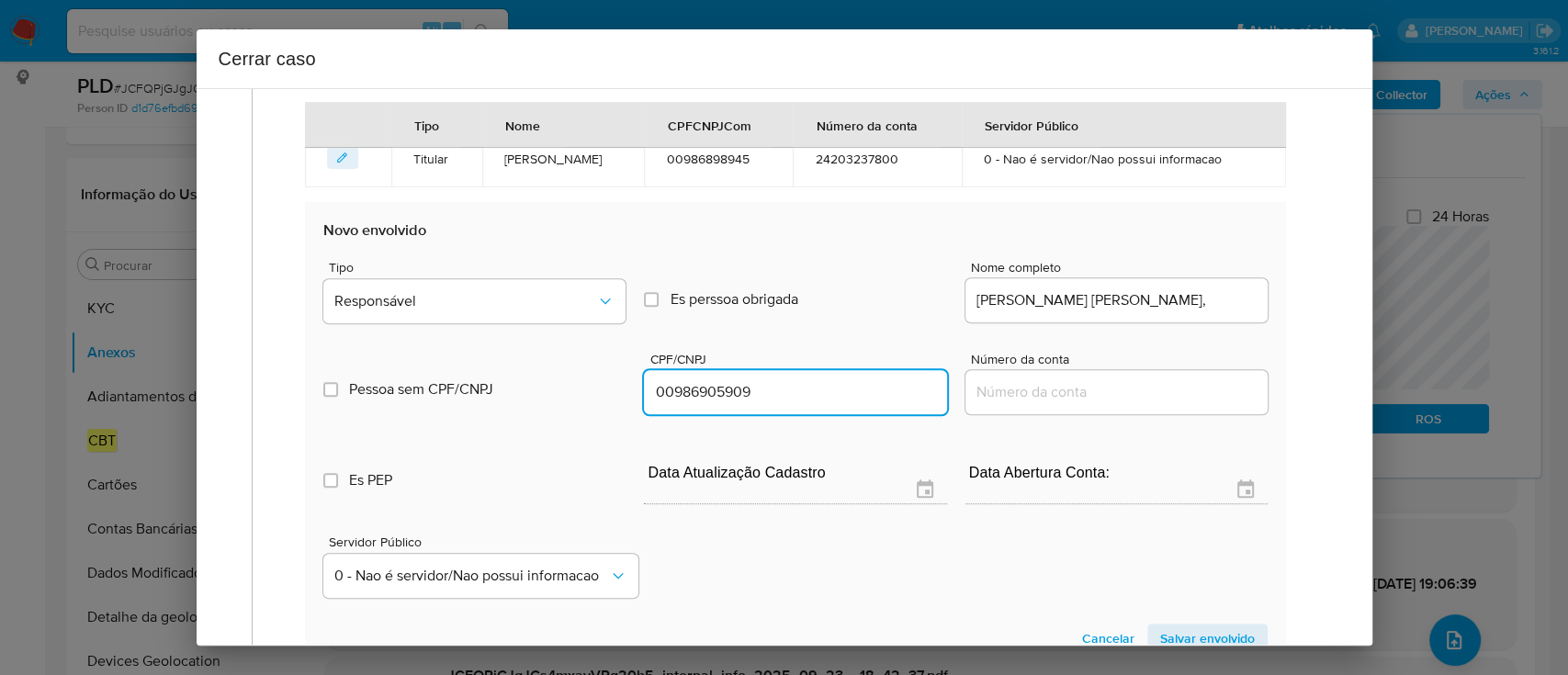
type input "986905909"
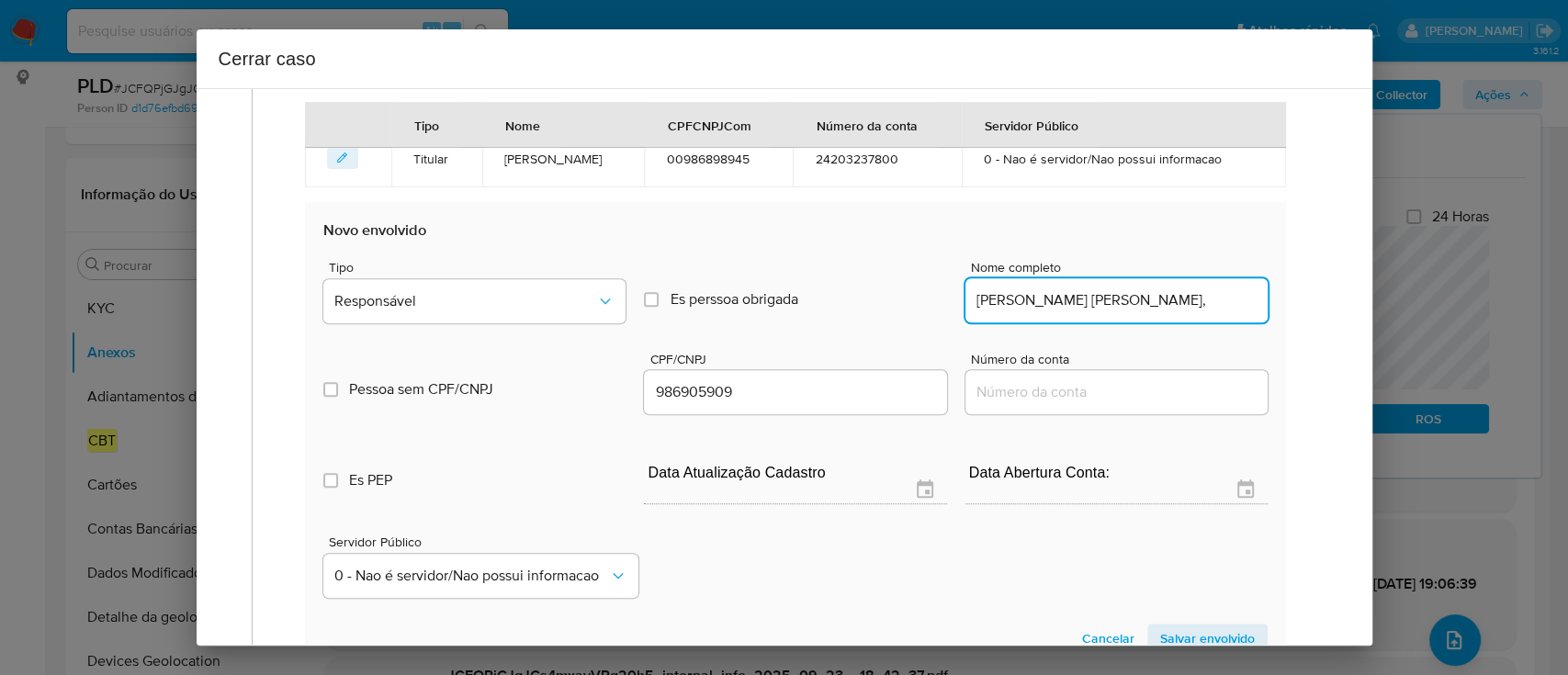
click at [1236, 304] on input "[PERSON_NAME] [PERSON_NAME]," at bounding box center [1117, 301] width 303 height 24
type input "[PERSON_NAME] [PERSON_NAME],"
type input "00986905909"
type input "[PERSON_NAME] [PERSON_NAME]"
click at [503, 284] on button "Responsável" at bounding box center [474, 301] width 303 height 44
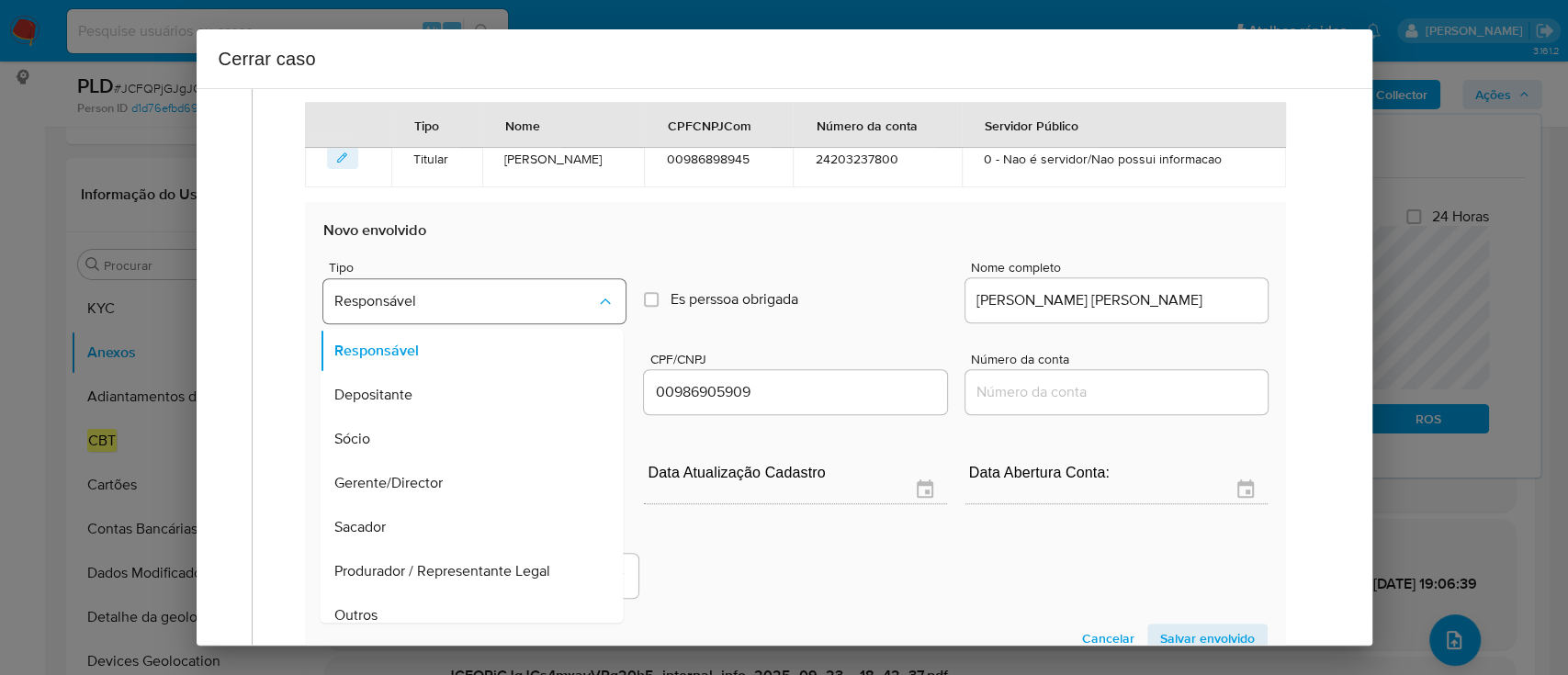
scroll to position [103, 0]
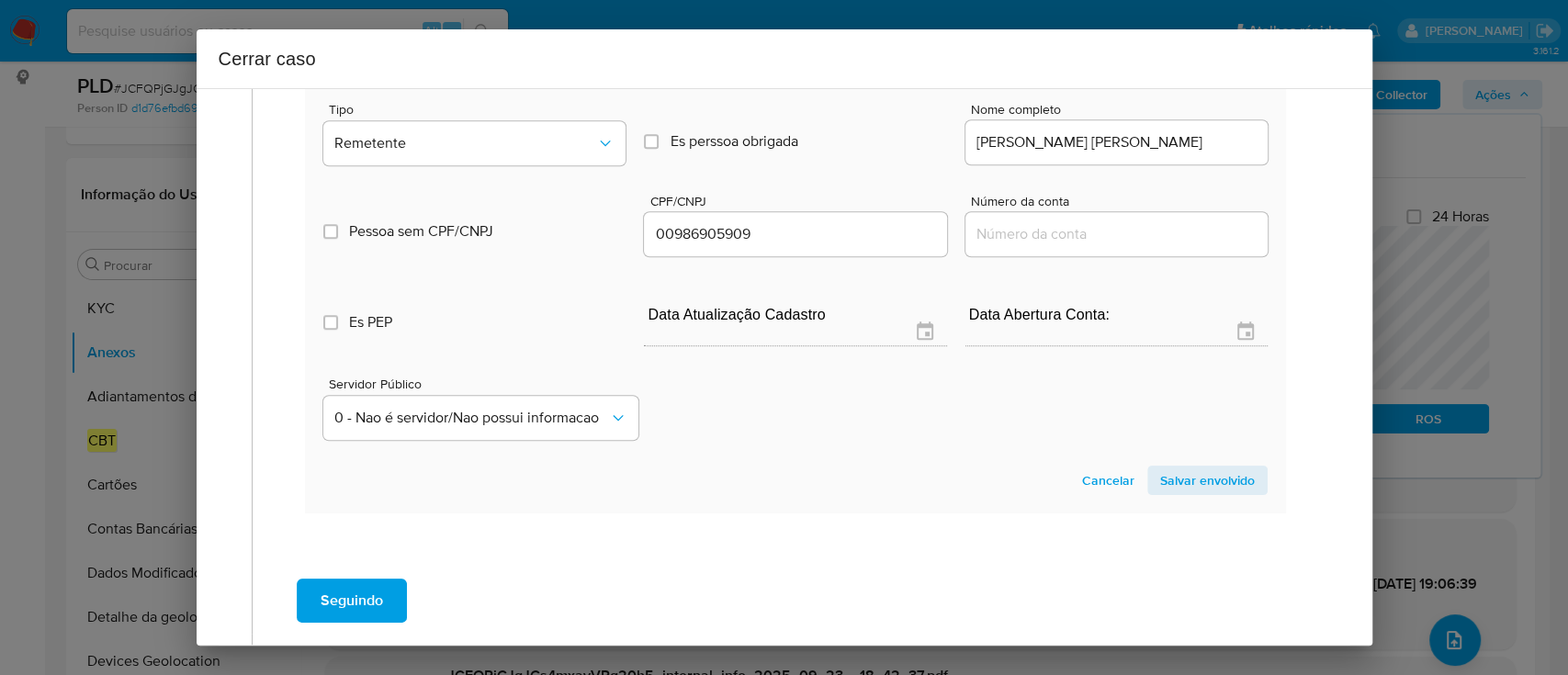
click at [1216, 472] on span "Salvar envolvido" at bounding box center [1208, 481] width 95 height 26
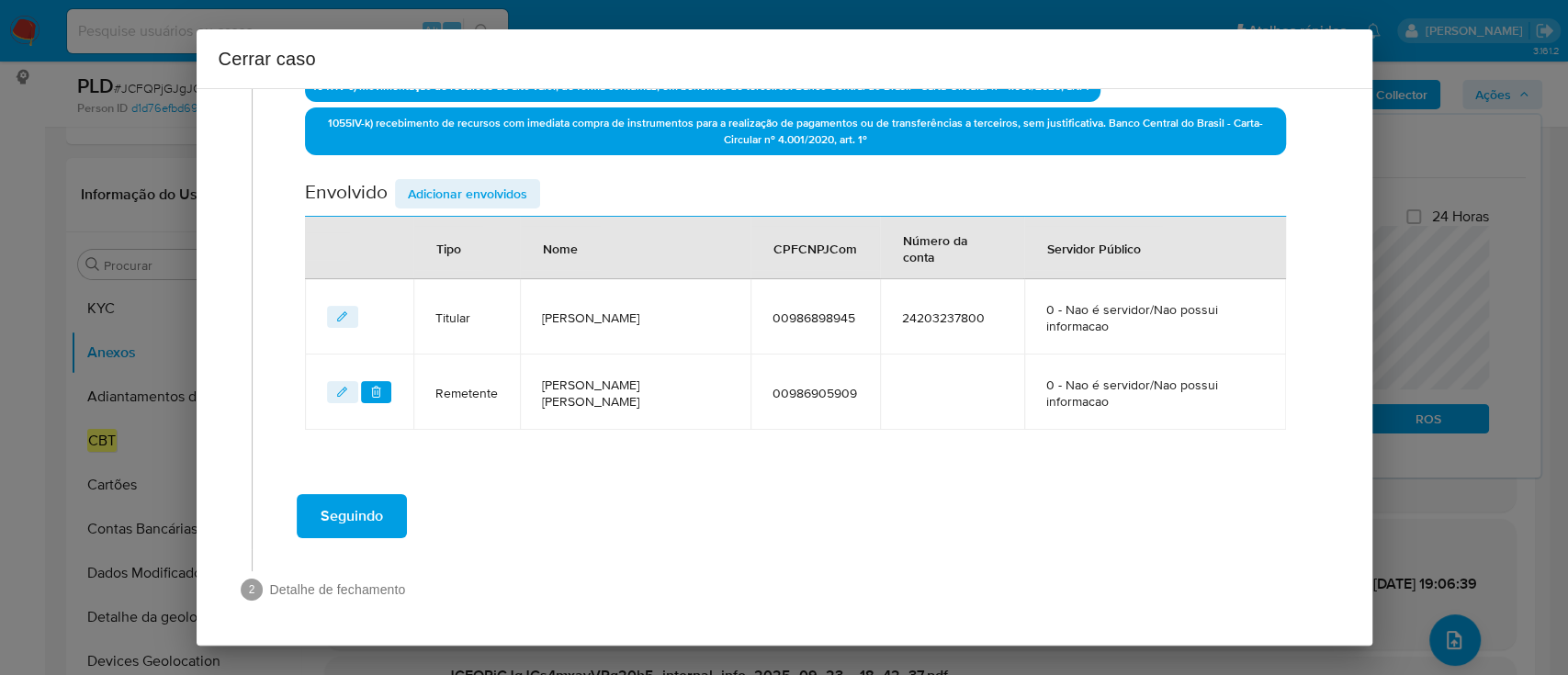
scroll to position [667, 0]
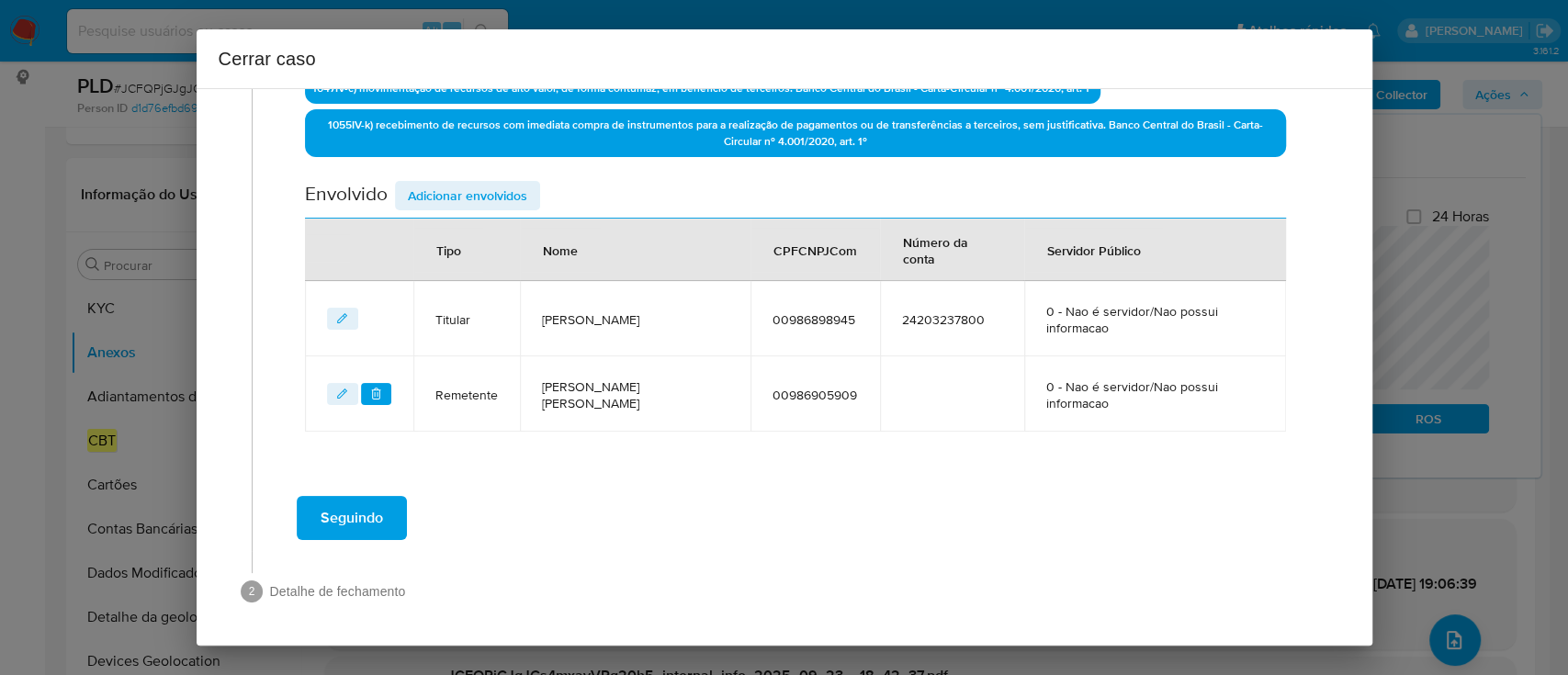
click at [464, 192] on span "Adicionar envolvidos" at bounding box center [467, 196] width 120 height 26
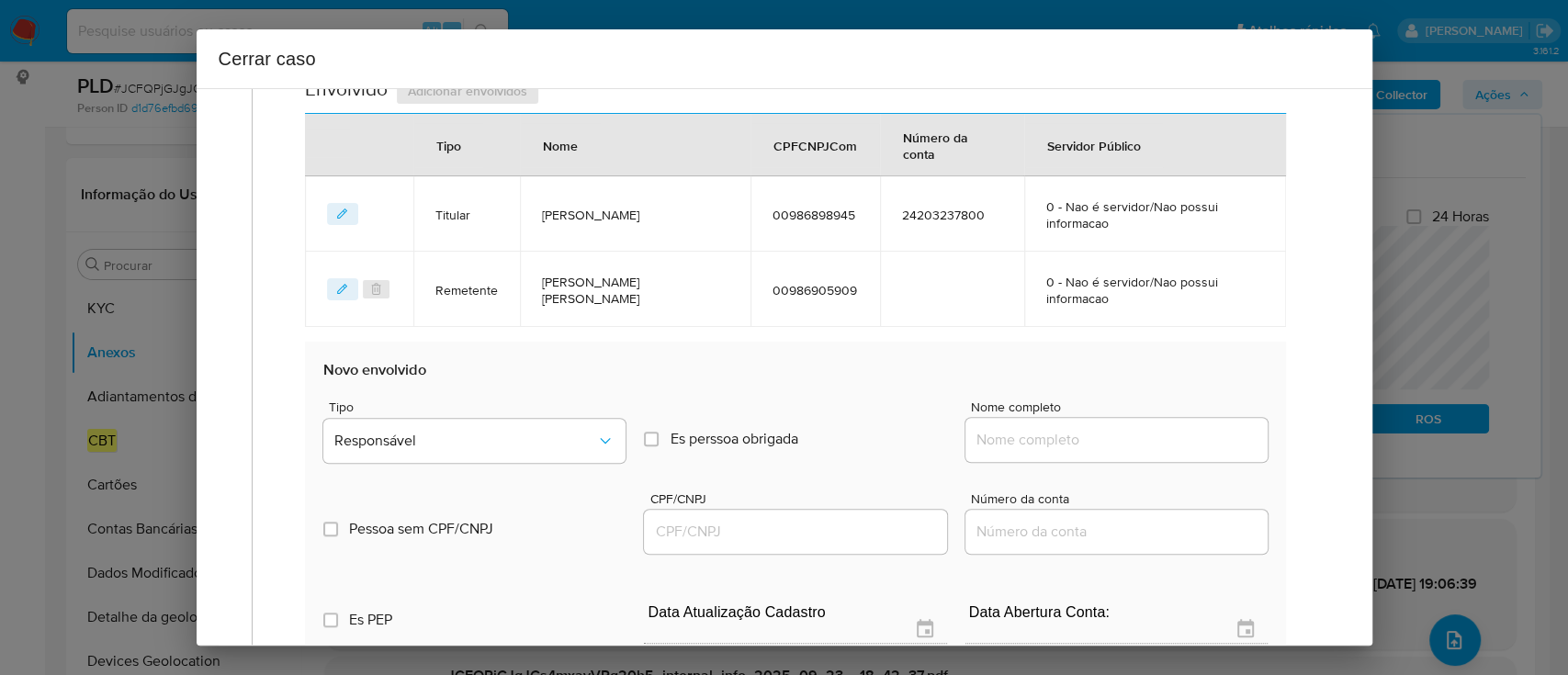
scroll to position [912, 0]
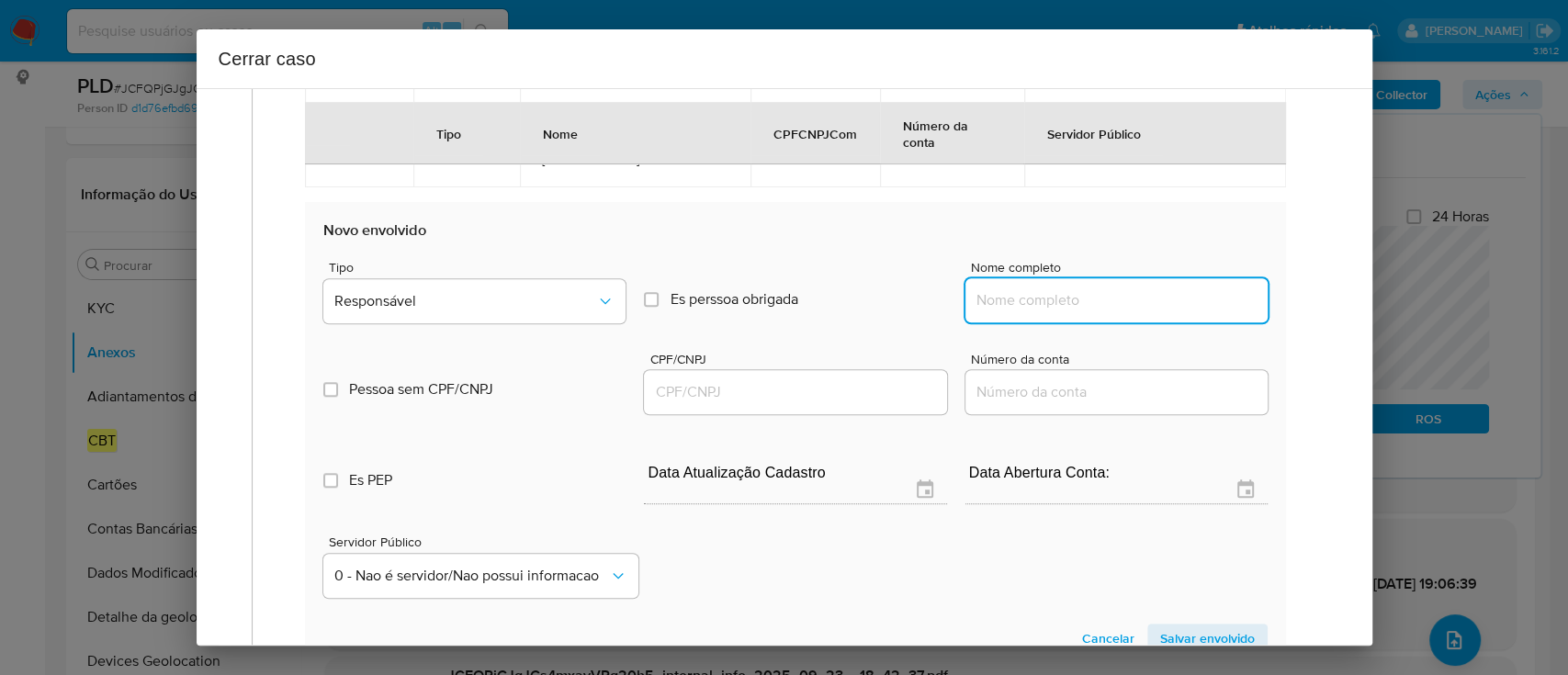
drag, startPoint x: 1094, startPoint y: 298, endPoint x: 1184, endPoint y: 306, distance: 90.4
click at [1094, 298] on input "Nome completo" at bounding box center [1117, 301] width 303 height 24
paste input "46.920.233 [PERSON_NAME], 46920233000103"
click at [1189, 308] on input "46.920.233 [PERSON_NAME], 46920233000103" at bounding box center [1117, 301] width 303 height 24
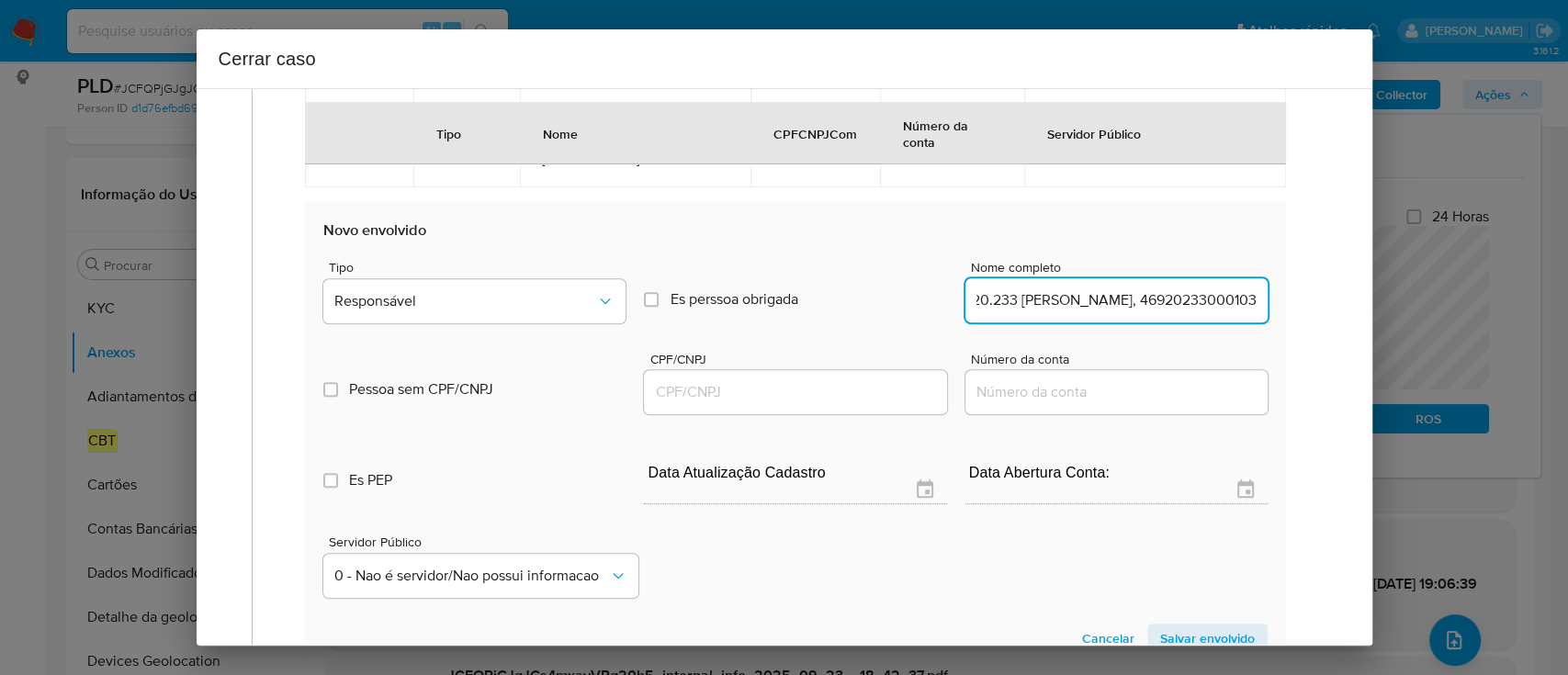
click at [1189, 308] on input "46.920.233 [PERSON_NAME], 46920233000103" at bounding box center [1117, 301] width 303 height 24
type input "46.920.233 [PERSON_NAME],"
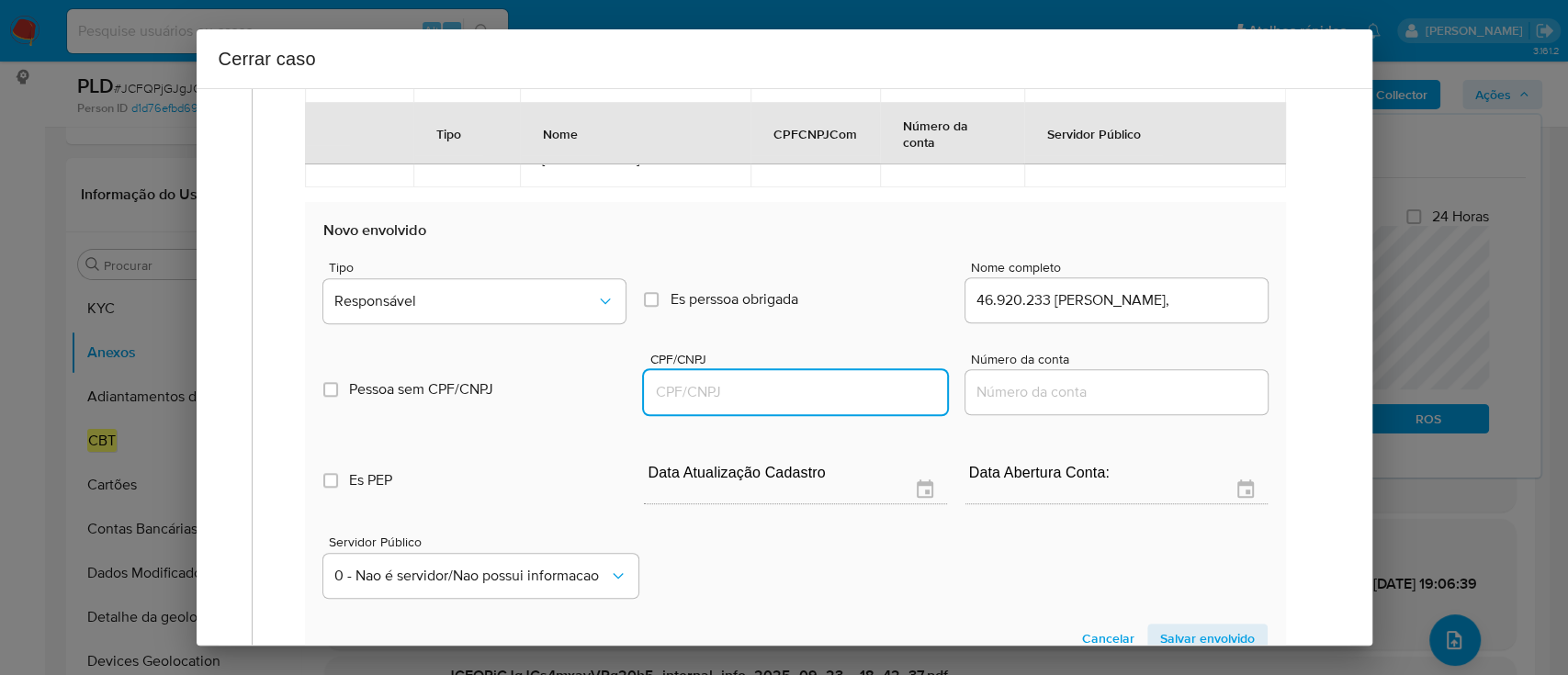
drag, startPoint x: 844, startPoint y: 393, endPoint x: 1095, endPoint y: 337, distance: 257.2
click at [844, 393] on input "CPF/CNPJ" at bounding box center [796, 393] width 303 height 24
paste input "46920233000103"
type input "46920233000103"
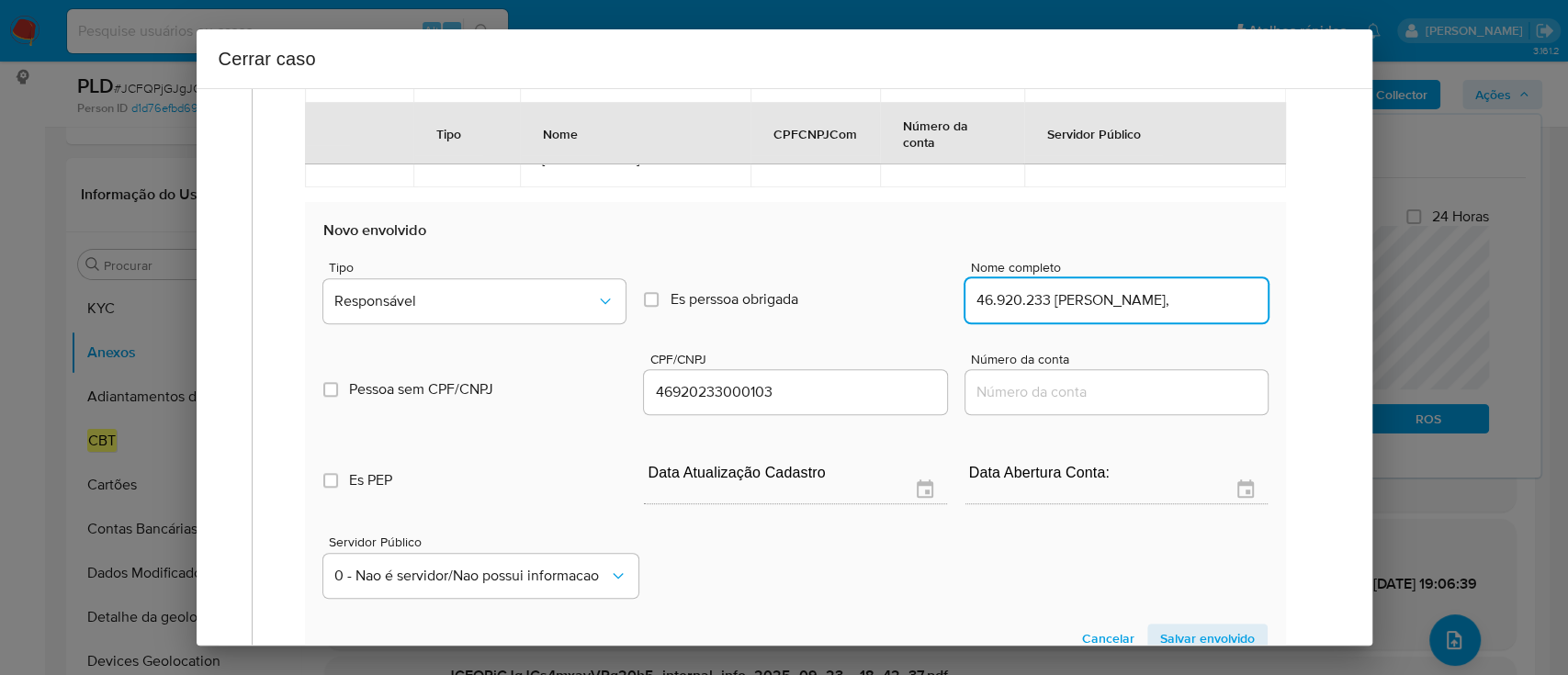
click at [1160, 292] on input "46.920.233 [PERSON_NAME]," at bounding box center [1117, 301] width 303 height 24
type input "46.920.233 [PERSON_NAME]"
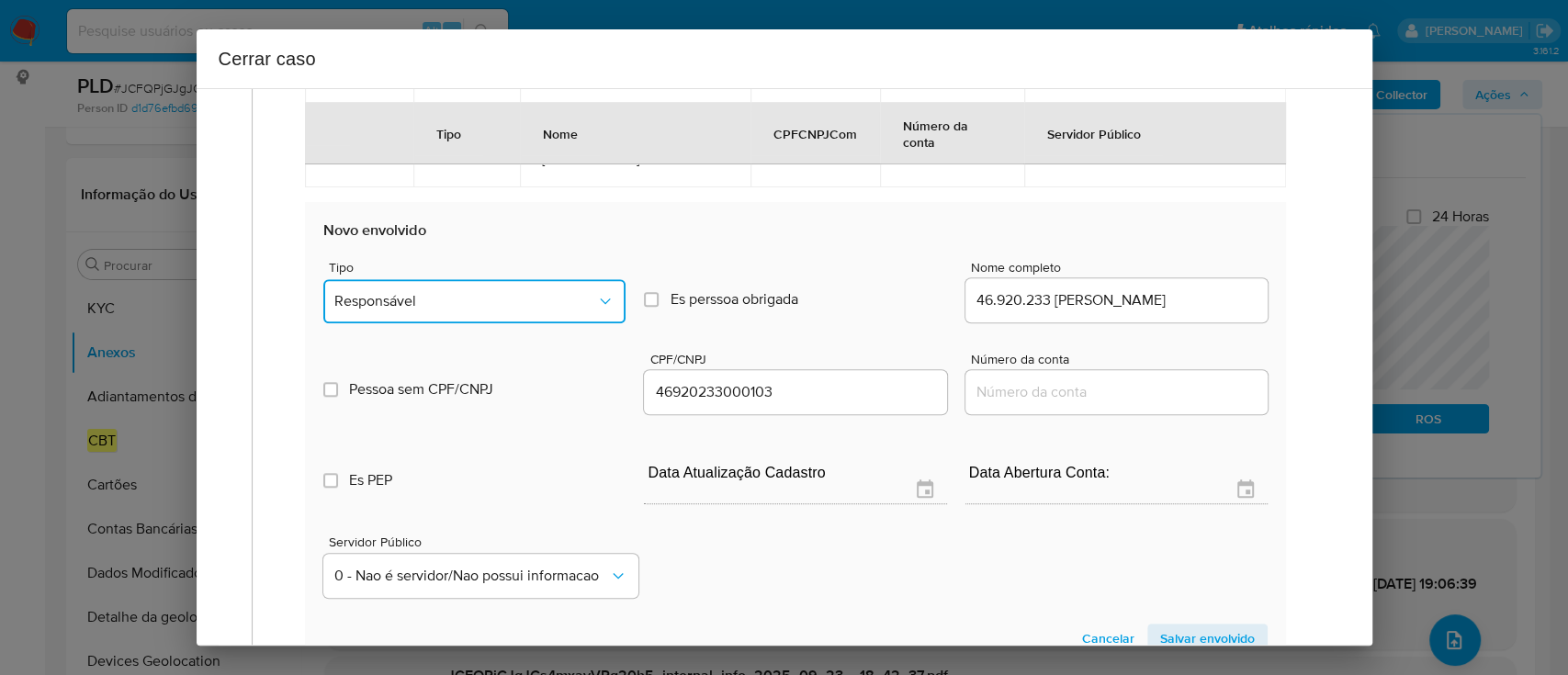
click at [529, 292] on span "Responsável" at bounding box center [465, 302] width 262 height 19
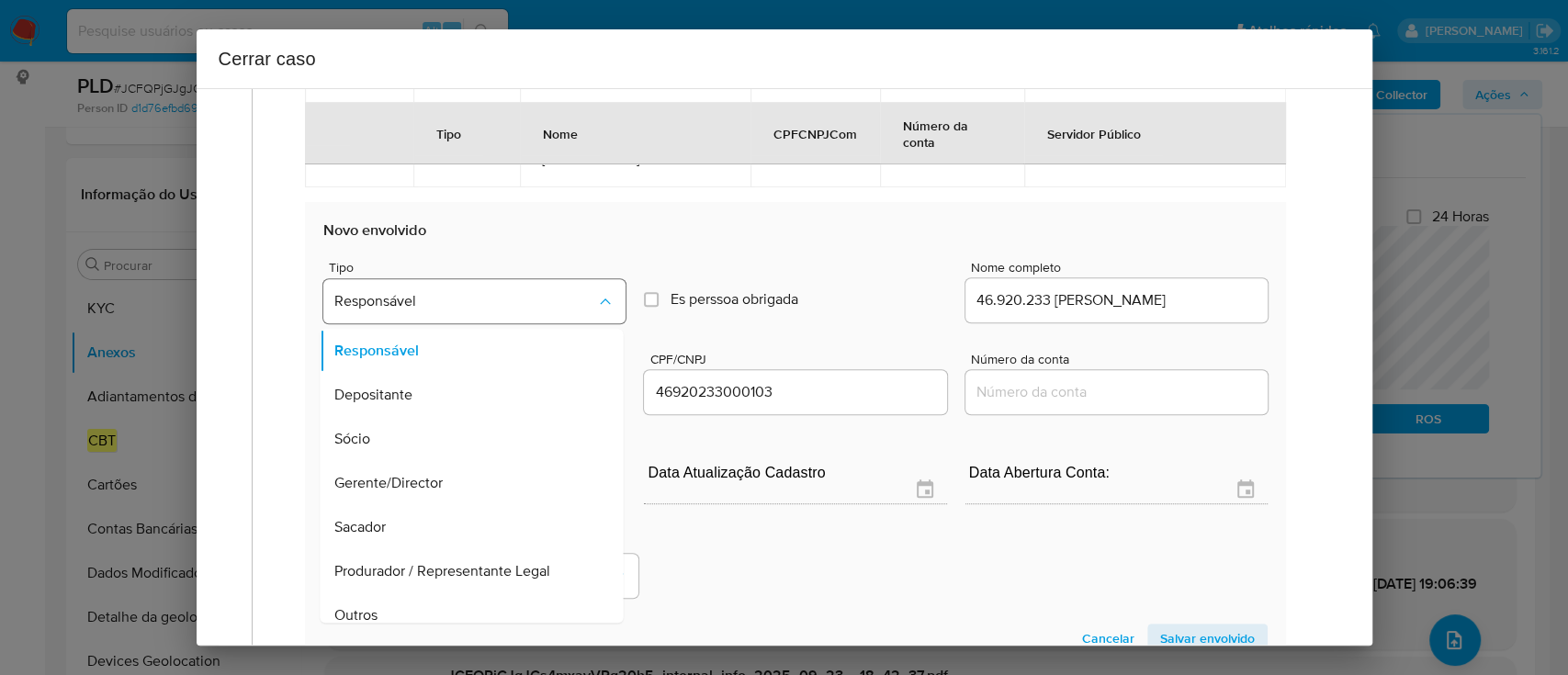
scroll to position [103, 0]
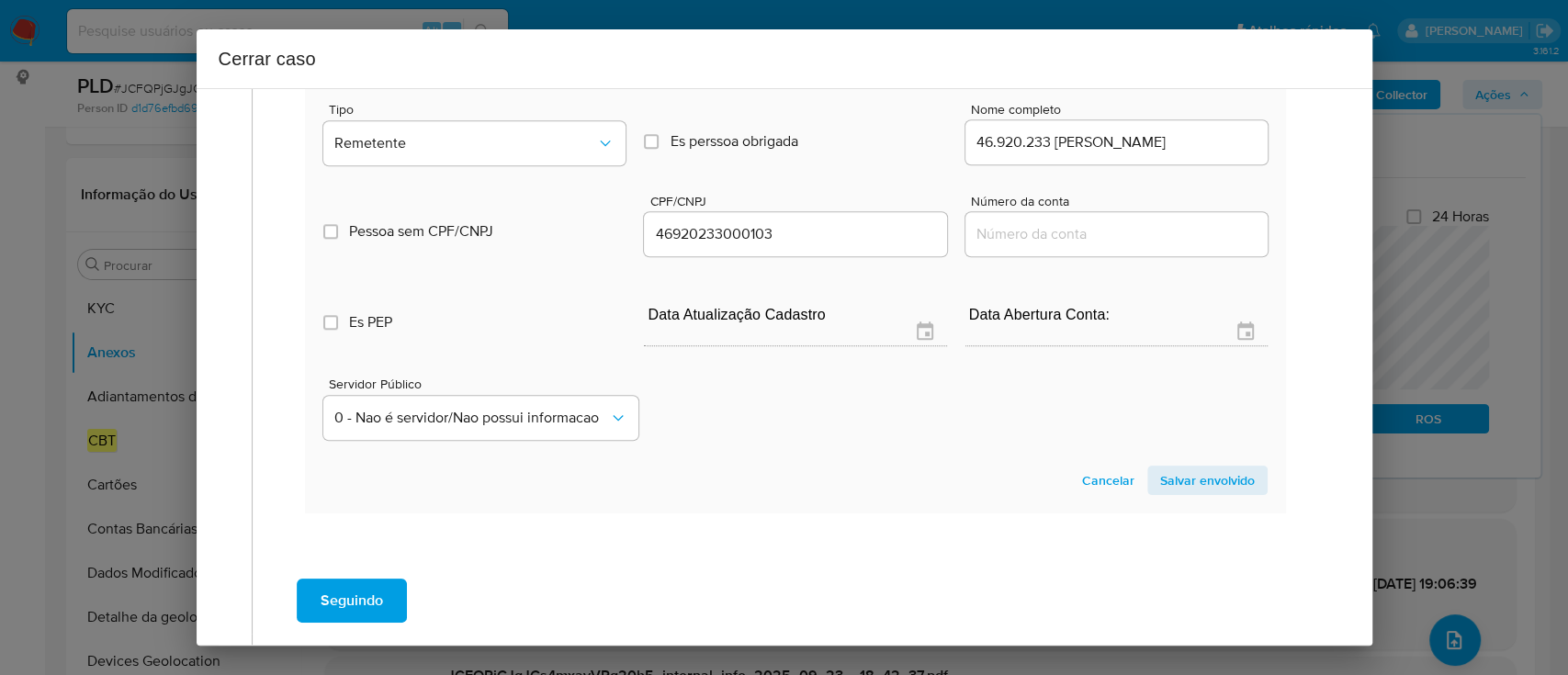
click at [1188, 484] on span "Salvar envolvido" at bounding box center [1208, 481] width 95 height 26
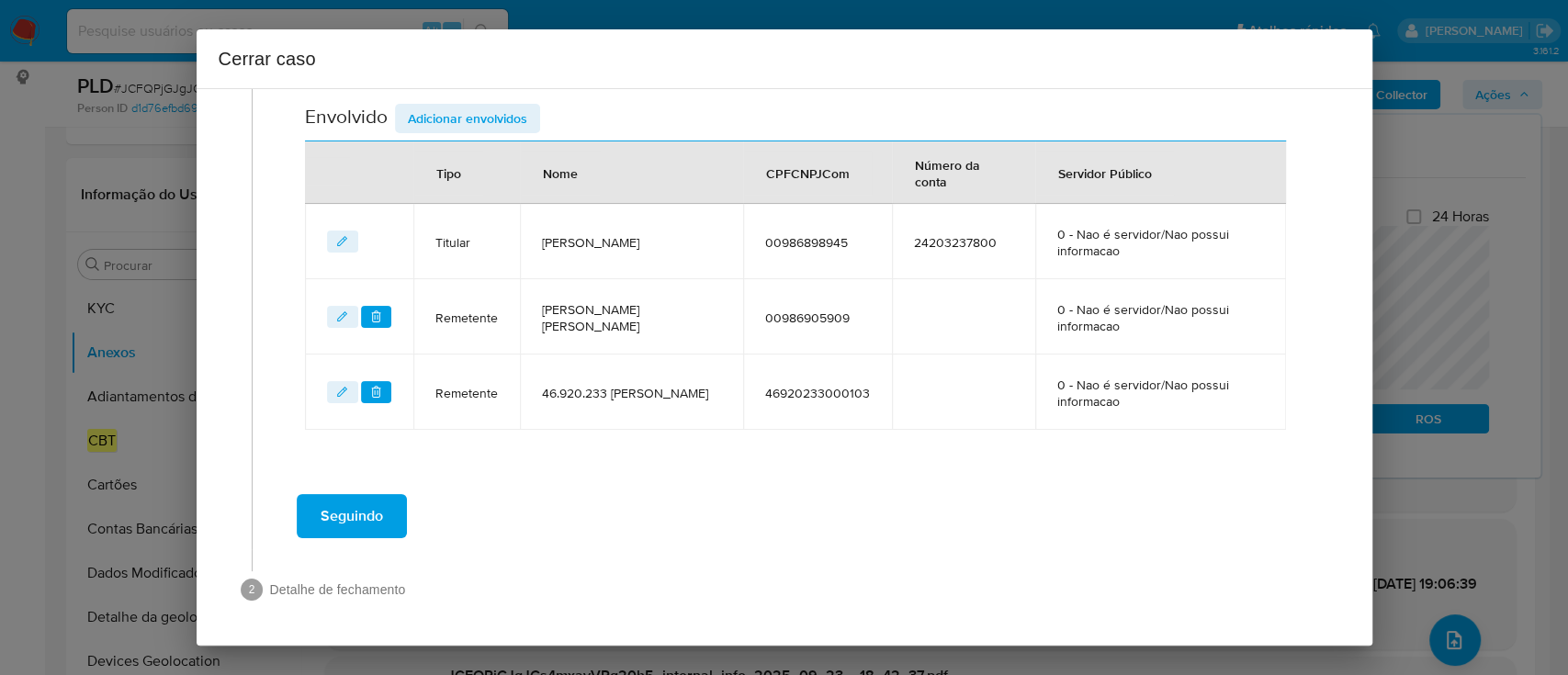
scroll to position [742, 0]
click at [478, 123] on span "Adicionar envolvidos" at bounding box center [467, 121] width 120 height 26
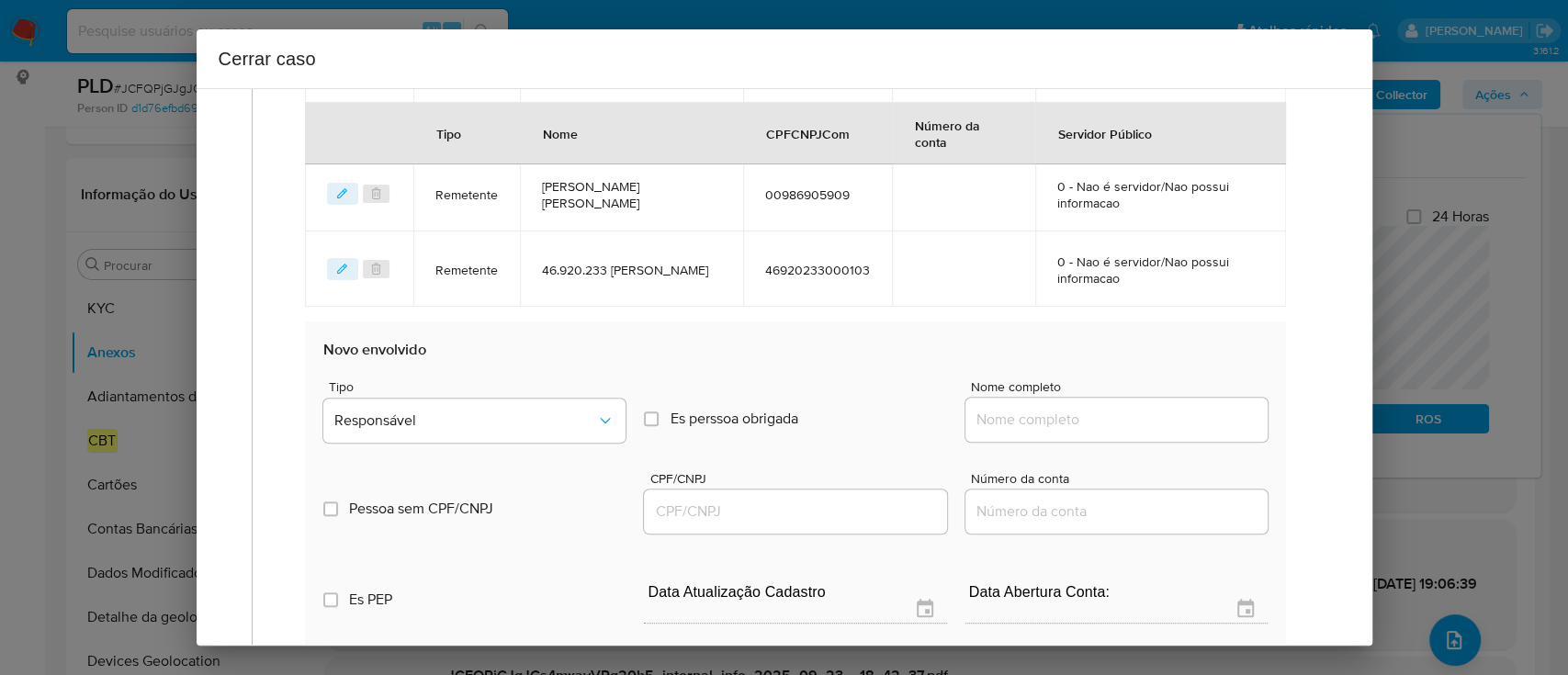
scroll to position [987, 0]
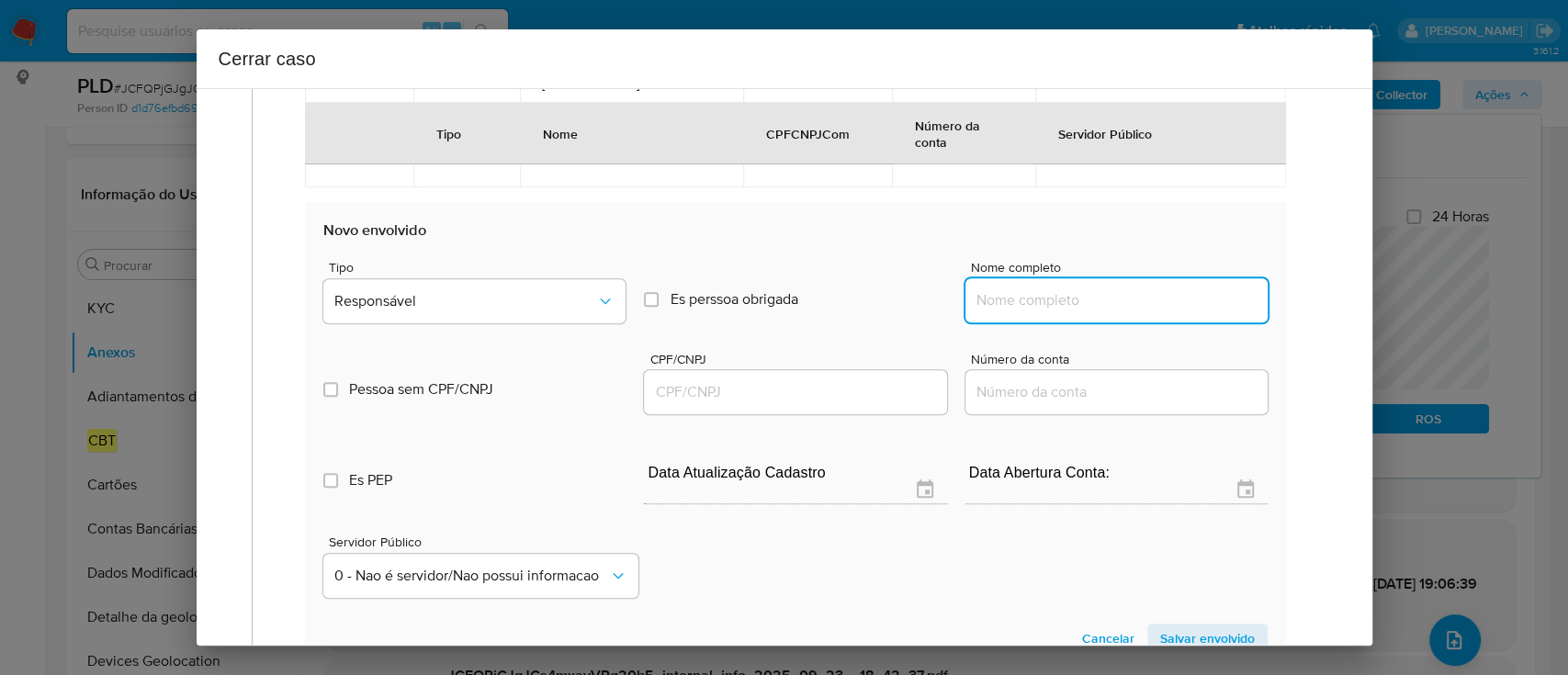
click at [1057, 292] on input "Nome completo" at bounding box center [1117, 301] width 303 height 24
paste input "Troca Coin Negócios Digitais E Intermediasses Ltda - CNPJ 41246542000207"
click at [1198, 305] on input "Troca Coin Negócios Digitais E Intermediasses Ltda - CNPJ 41246542000207" at bounding box center [1117, 301] width 303 height 24
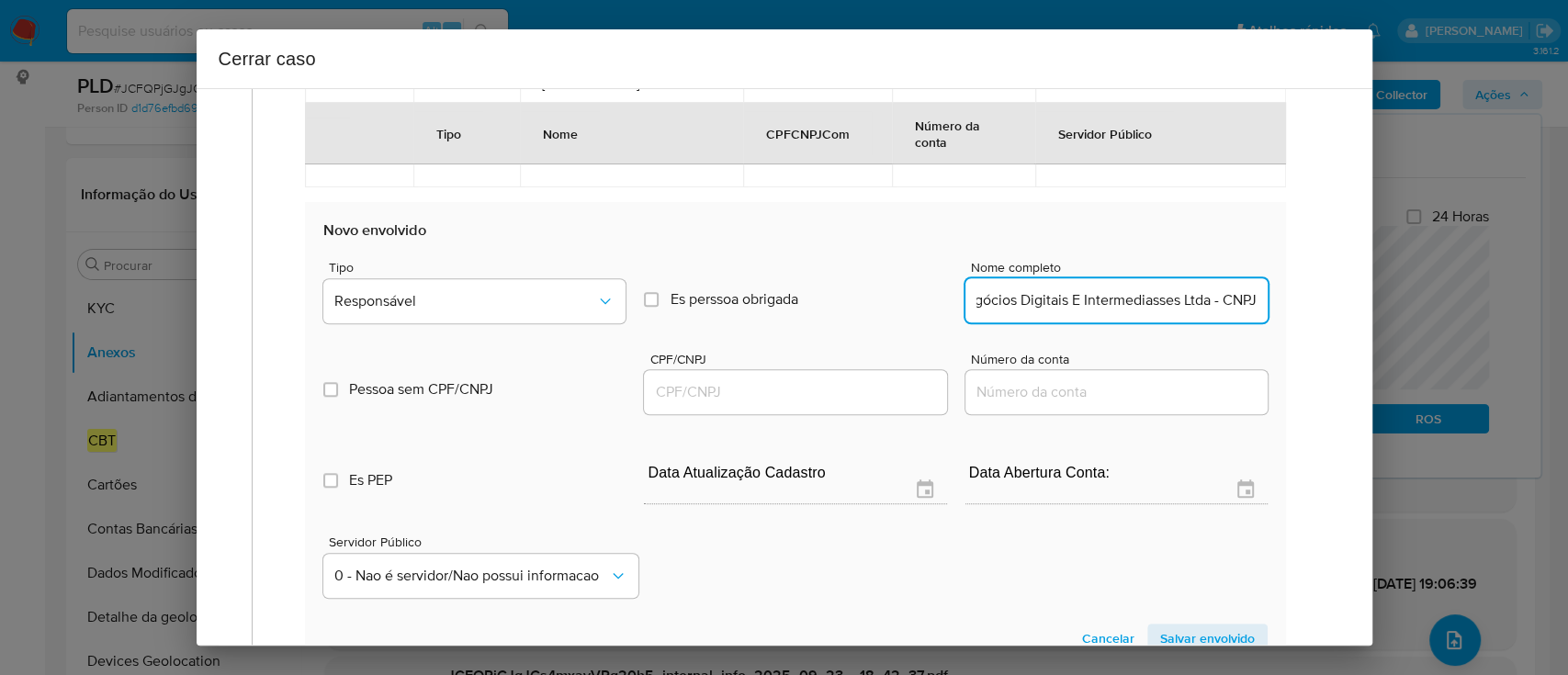
type input "Troca Coin Negócios Digitais E Intermediasses Ltda - CNPJ"
click at [872, 393] on input "CPF/CNPJ" at bounding box center [796, 393] width 303 height 24
paste input "41246542000207"
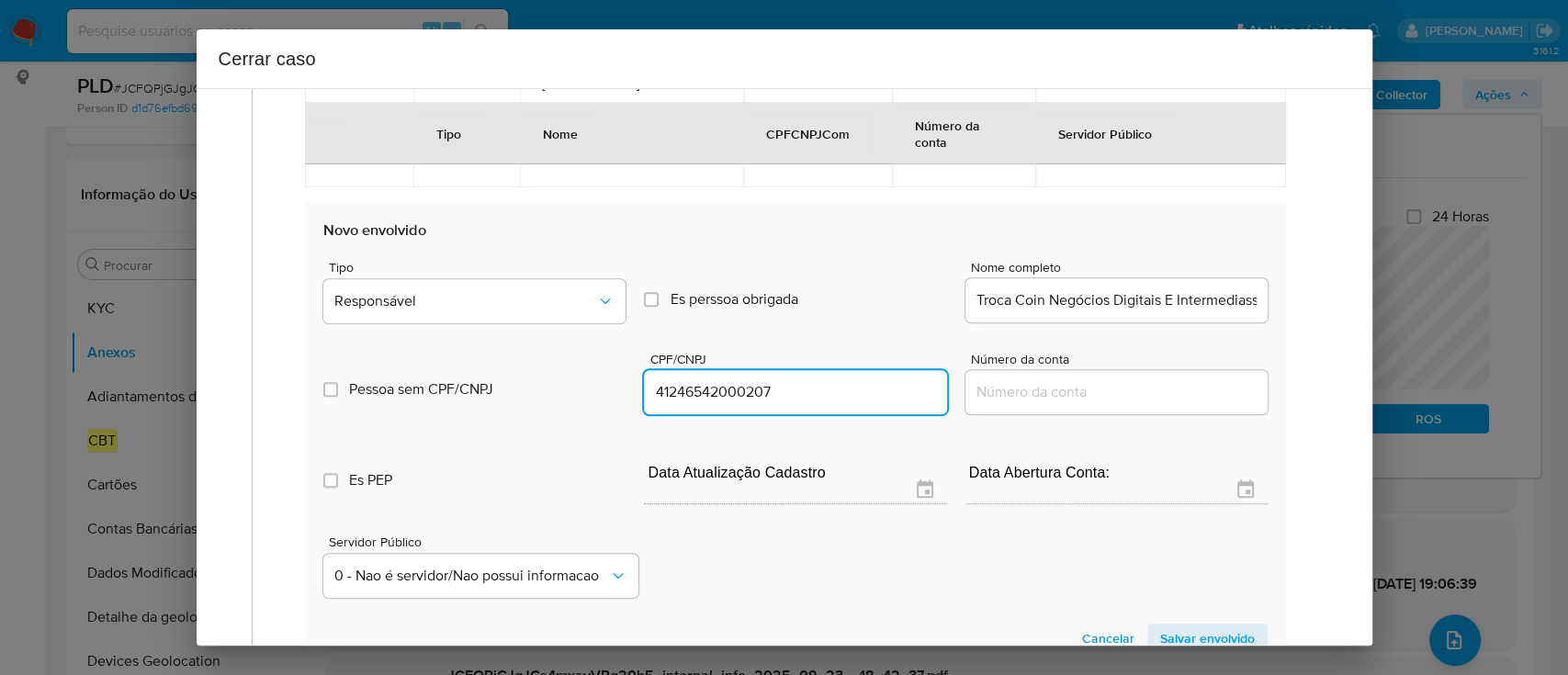
type input "41246542000207"
click at [1220, 305] on input "Troca Coin Negócios Digitais E Intermediasses Ltda - CNPJ" at bounding box center [1117, 301] width 303 height 24
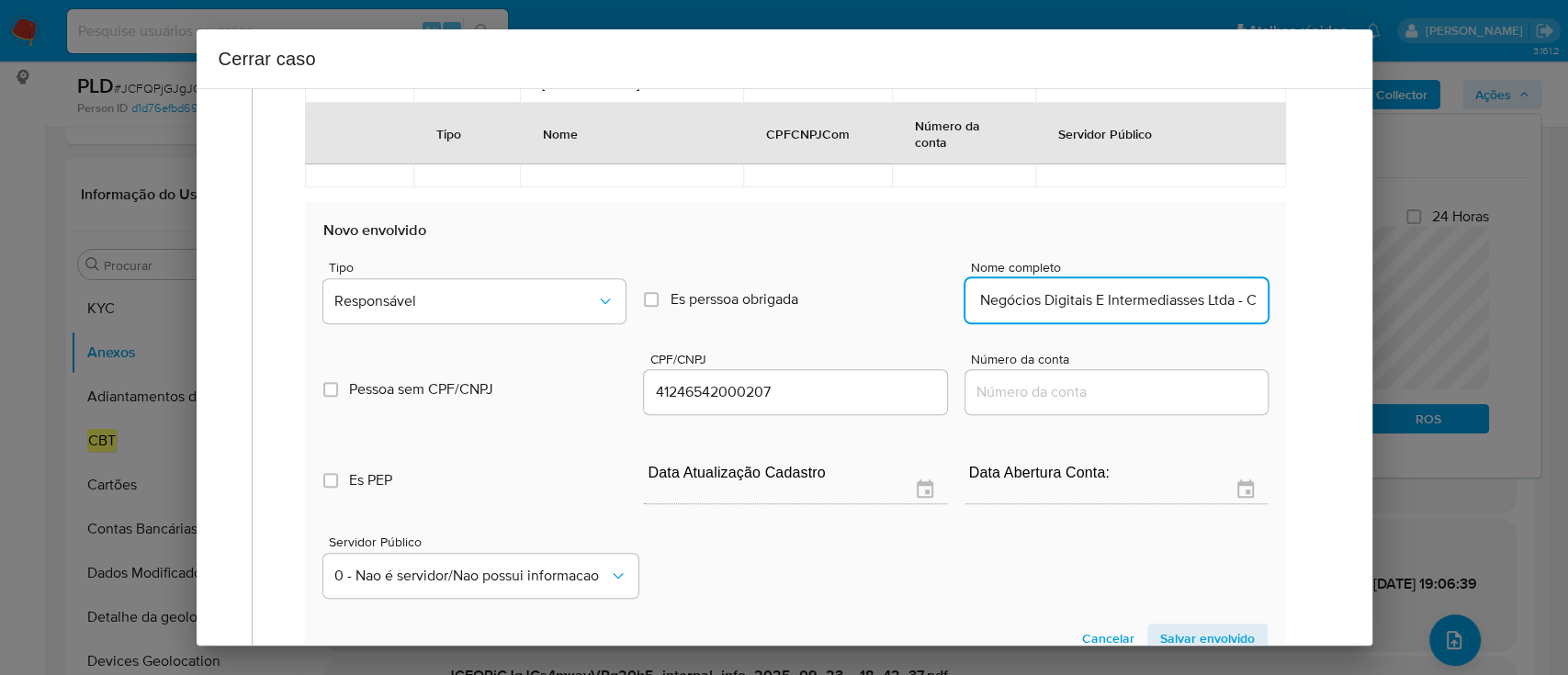
scroll to position [0, 55]
type input "Troca Coin Negócios Digitais E Intermediasses Ltda"
click at [363, 282] on button "Responsável" at bounding box center [474, 301] width 303 height 44
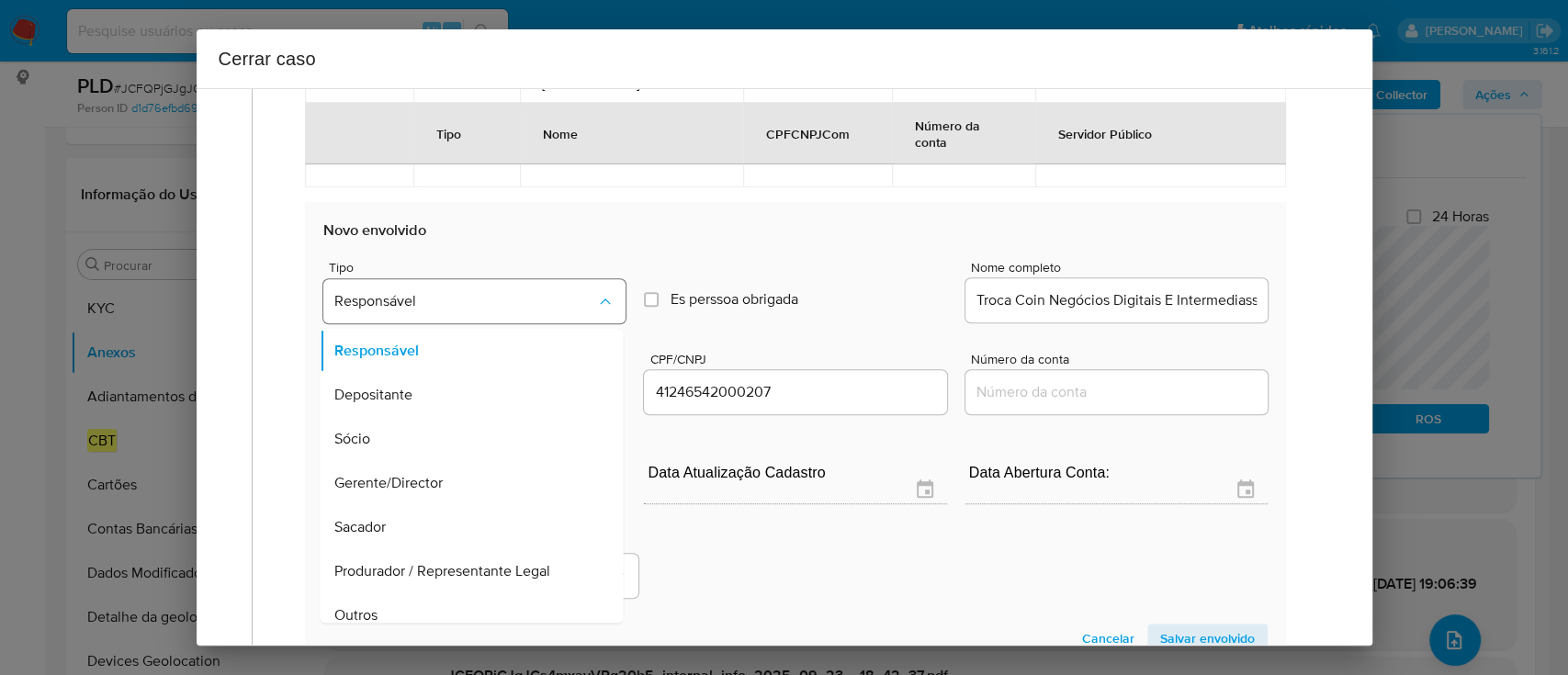
scroll to position [58, 0]
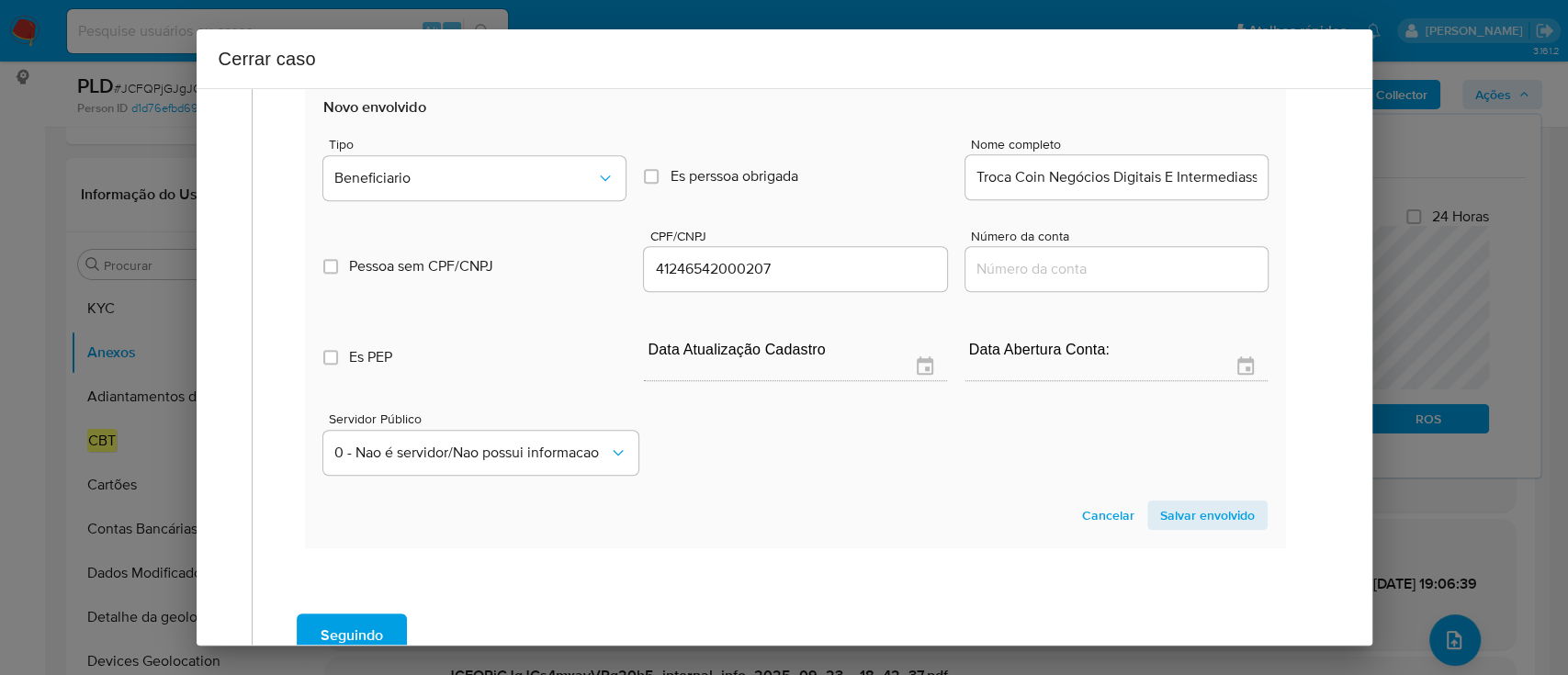
click at [1181, 510] on span "Salvar envolvido" at bounding box center [1208, 515] width 95 height 26
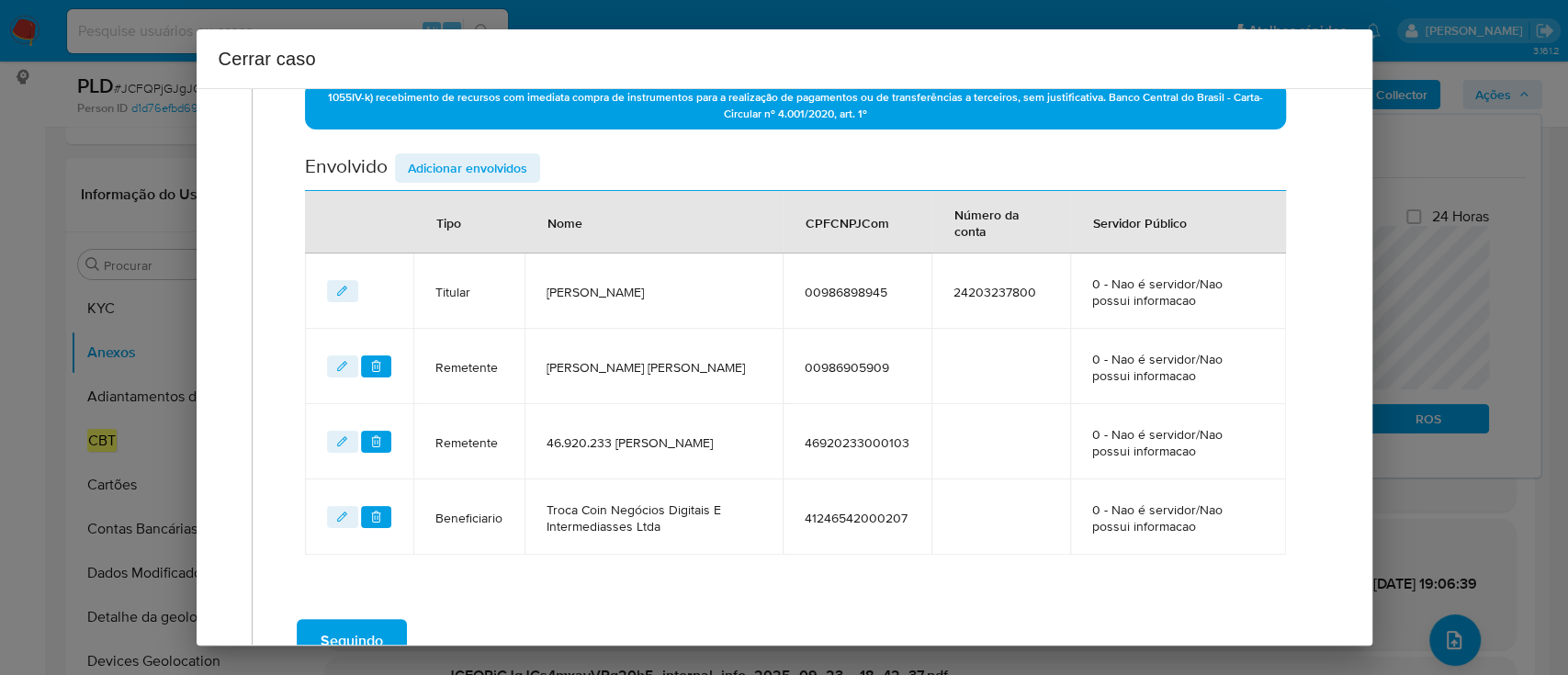
click at [456, 171] on span "Adicionar envolvidos" at bounding box center [467, 168] width 120 height 26
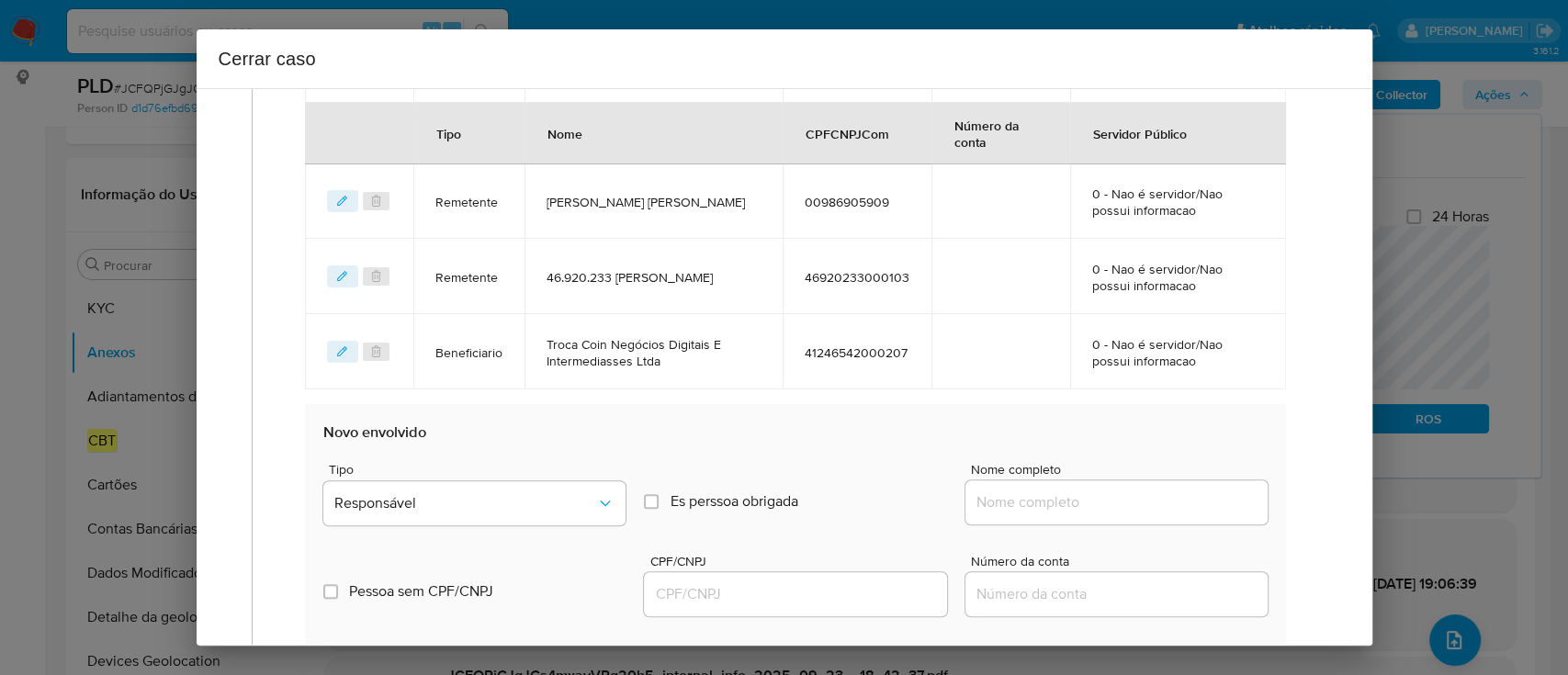
scroll to position [1062, 0]
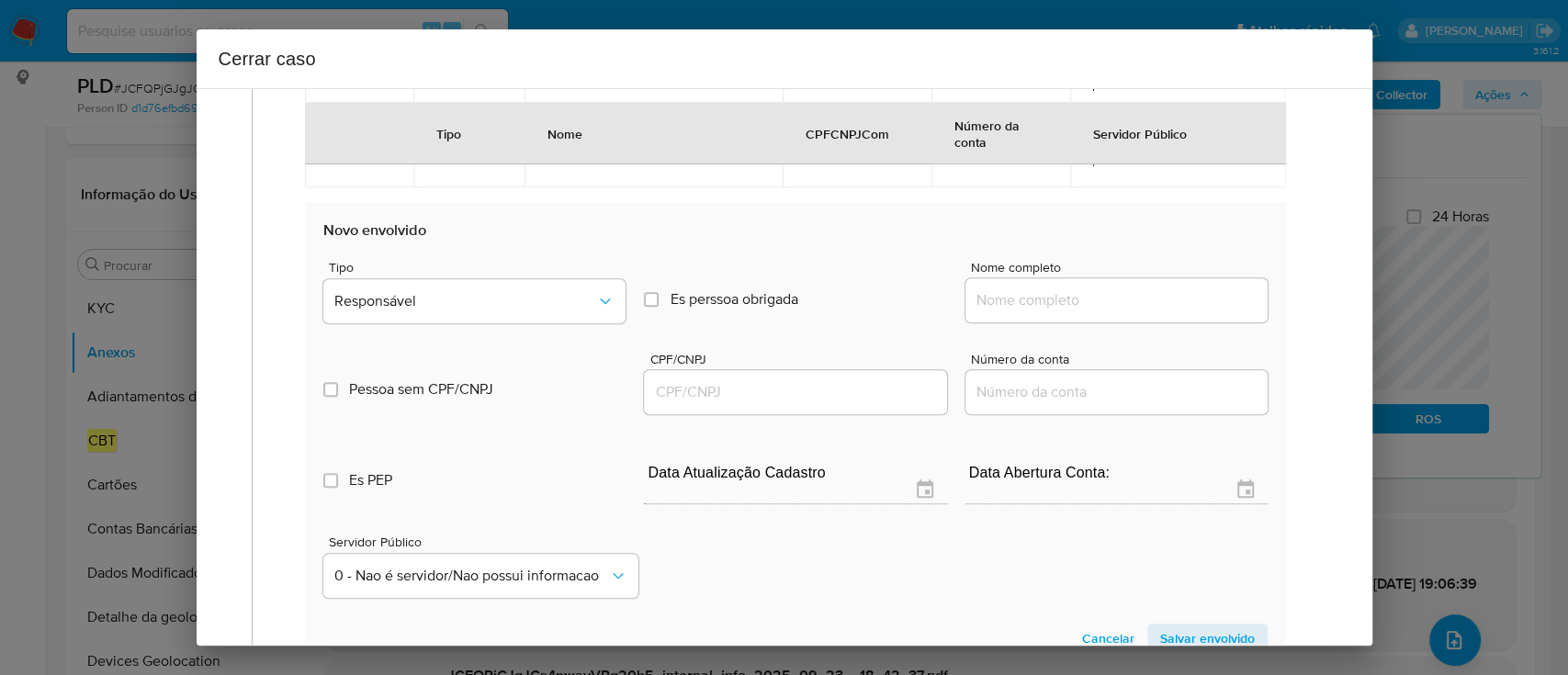
click at [1099, 303] on input "Nome completo" at bounding box center [1117, 301] width 303 height 24
paste input "Imperial Exchange Informatica E Serviços Ltda - CNPJ 60526907000110"
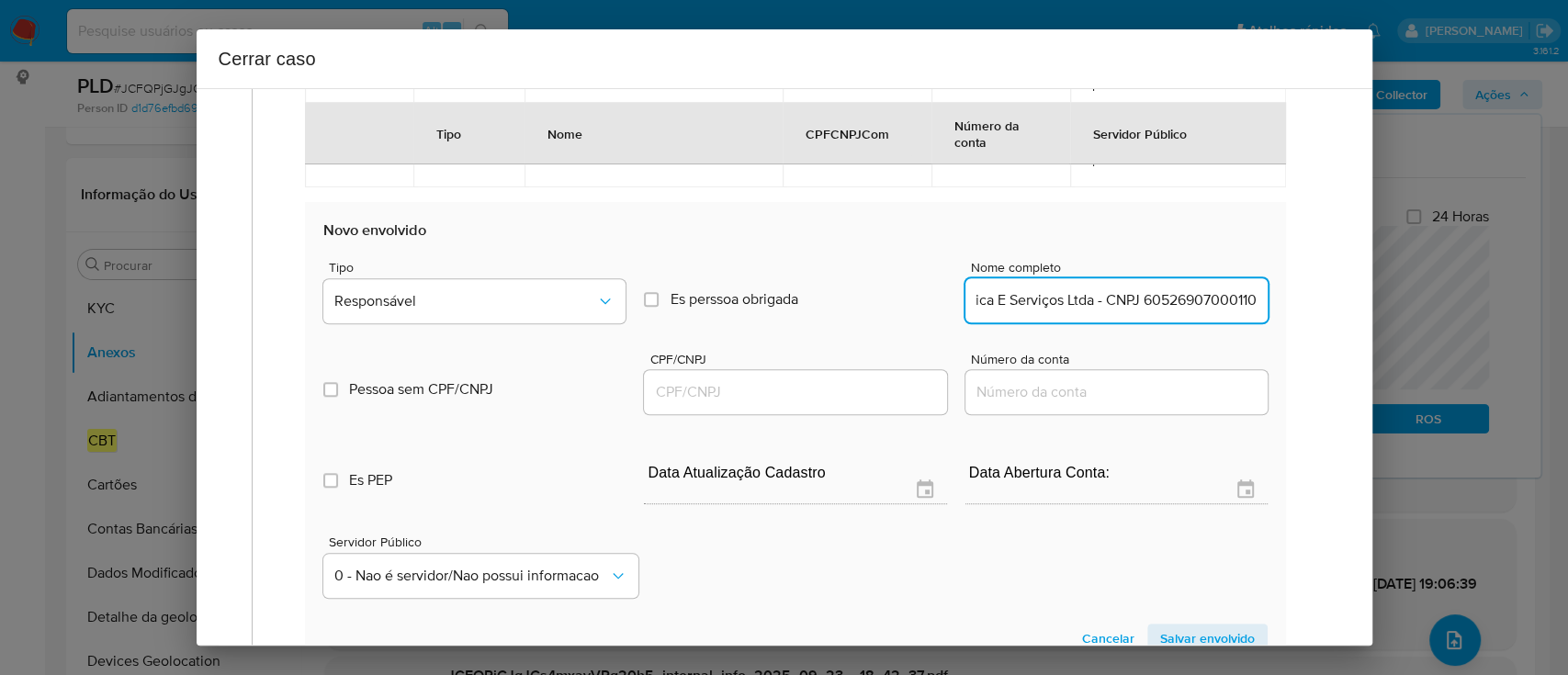
click at [1177, 300] on input "Imperial Exchange Informatica E Serviços Ltda - CNPJ 60526907000110" at bounding box center [1117, 301] width 303 height 24
type input "Imperial Exchange Informatica E Serviços Ltda - CNPJ"
click at [889, 399] on input "CPF/CNPJ" at bounding box center [796, 393] width 303 height 24
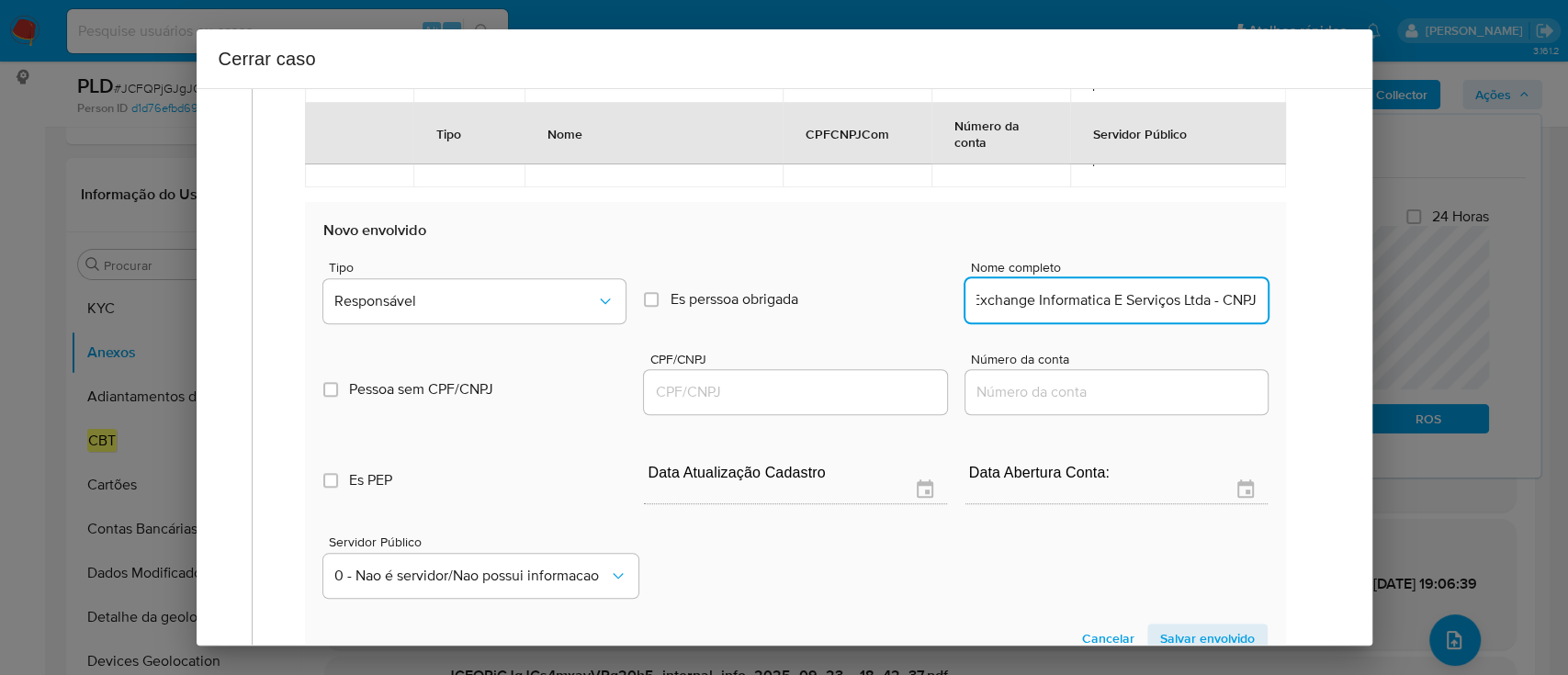
scroll to position [0, 0]
paste input "60526907000110"
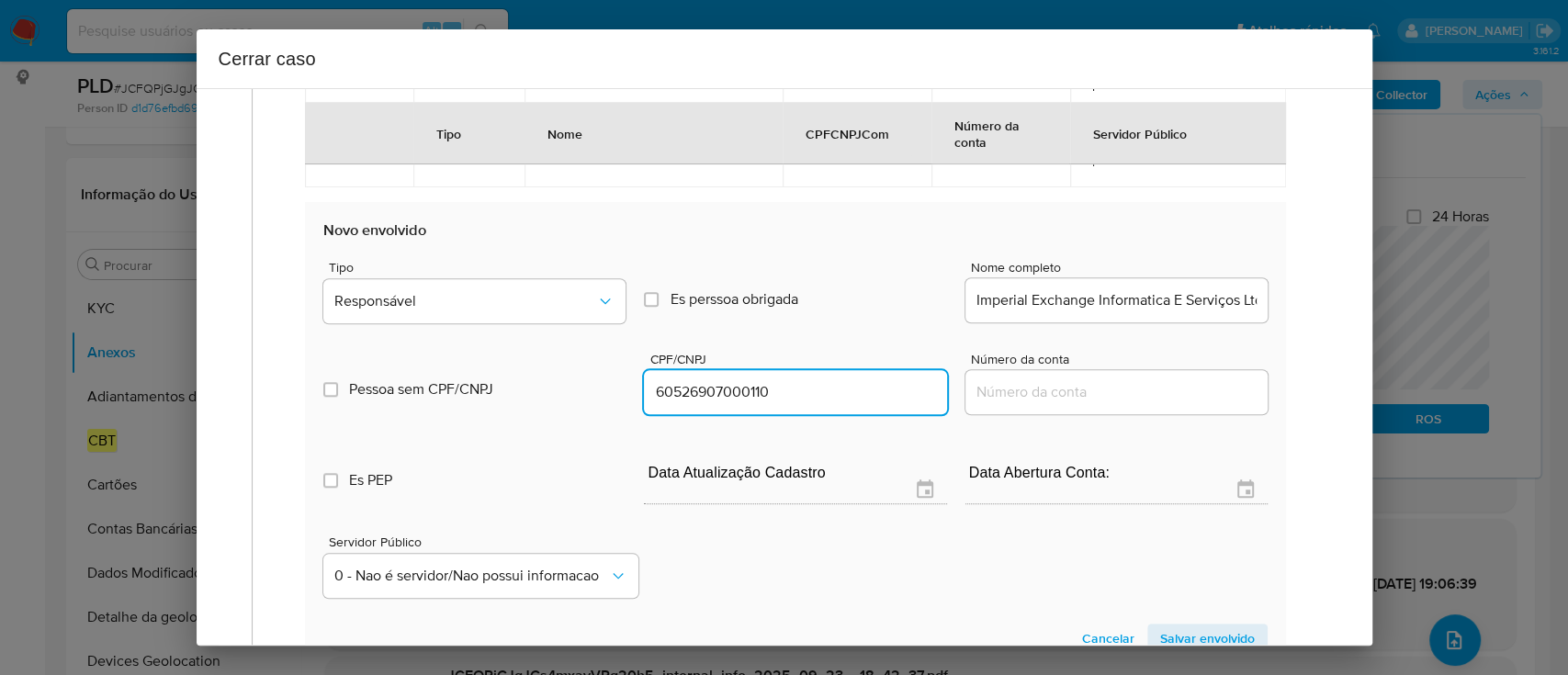
type input "60526907000110"
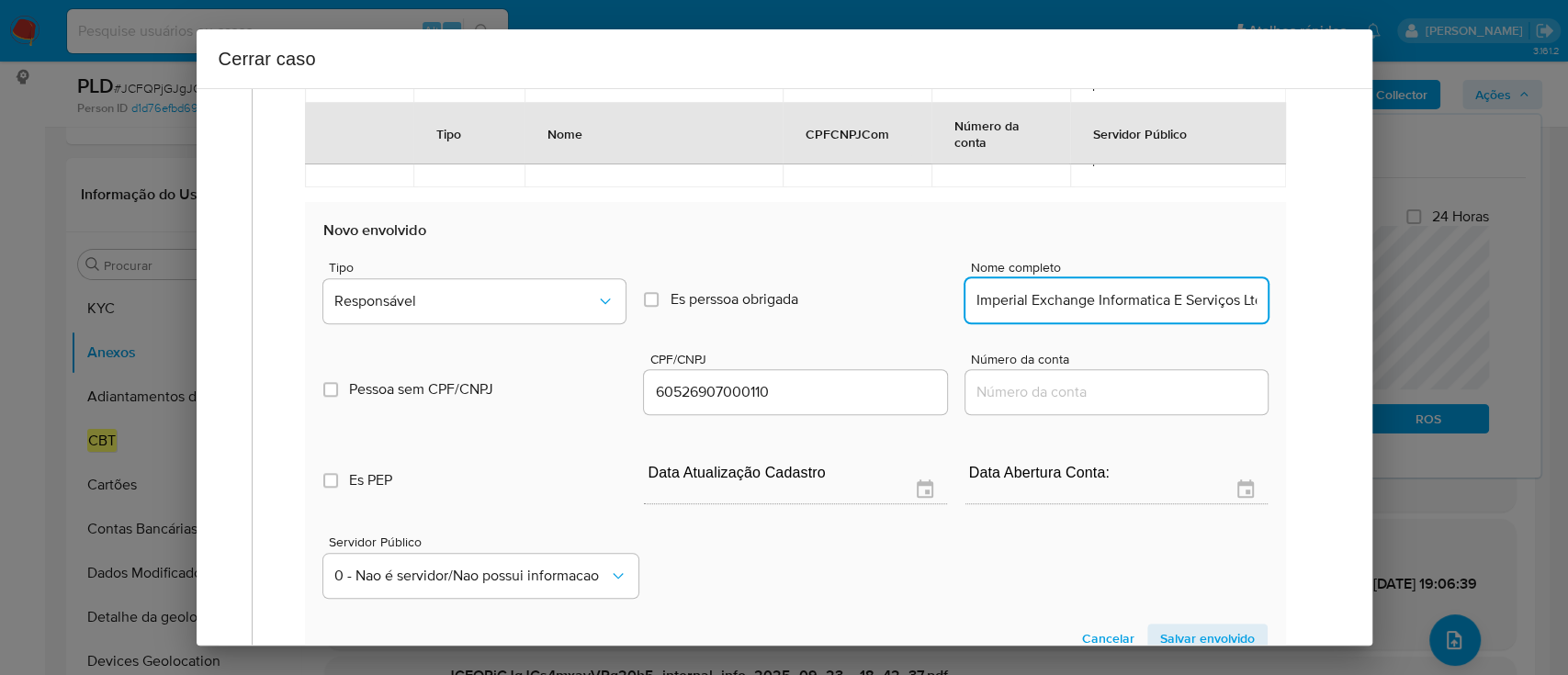
click at [1147, 305] on input "Imperial Exchange Informatica E Serviços Ltda - CNPJ" at bounding box center [1117, 301] width 303 height 24
type input "Imperial Exchange Informatica E Serviços Ltda"
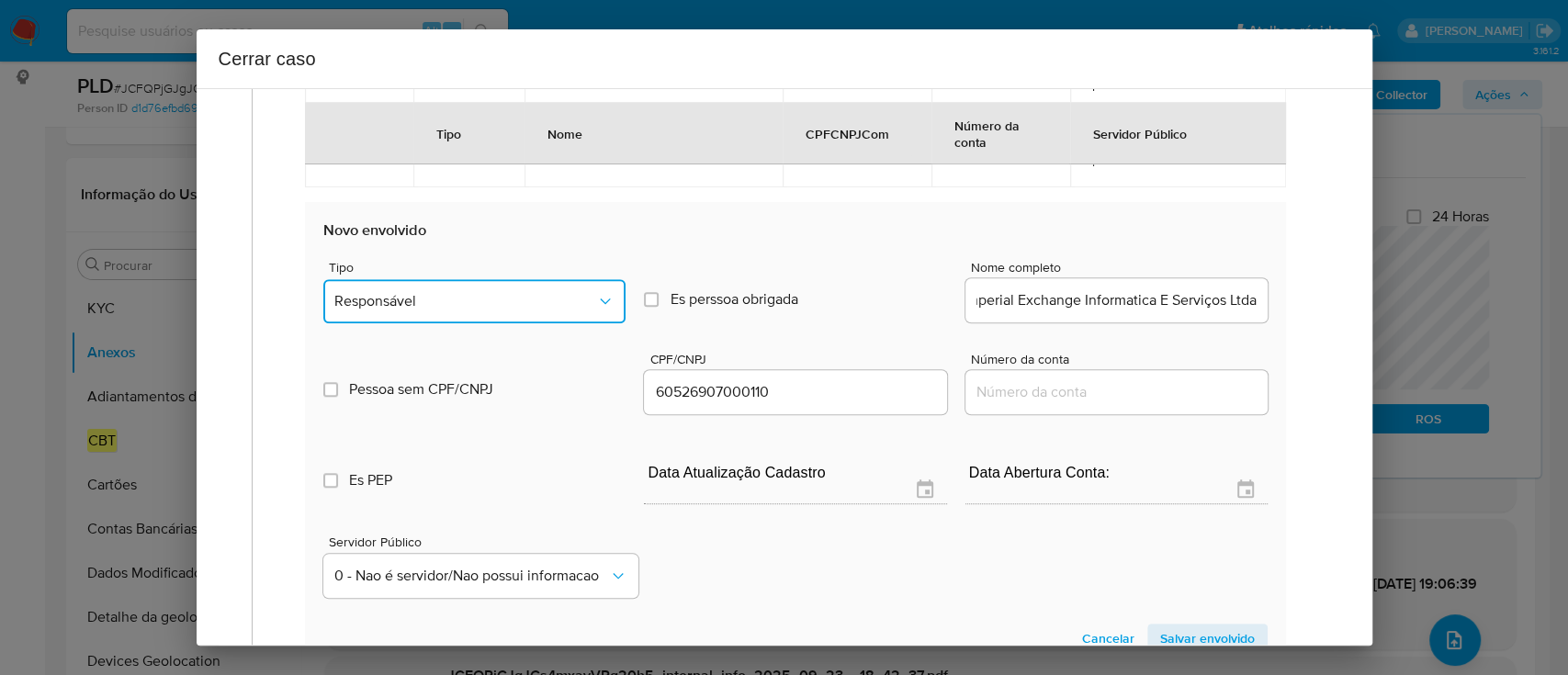
click at [443, 312] on button "Responsável" at bounding box center [474, 301] width 303 height 44
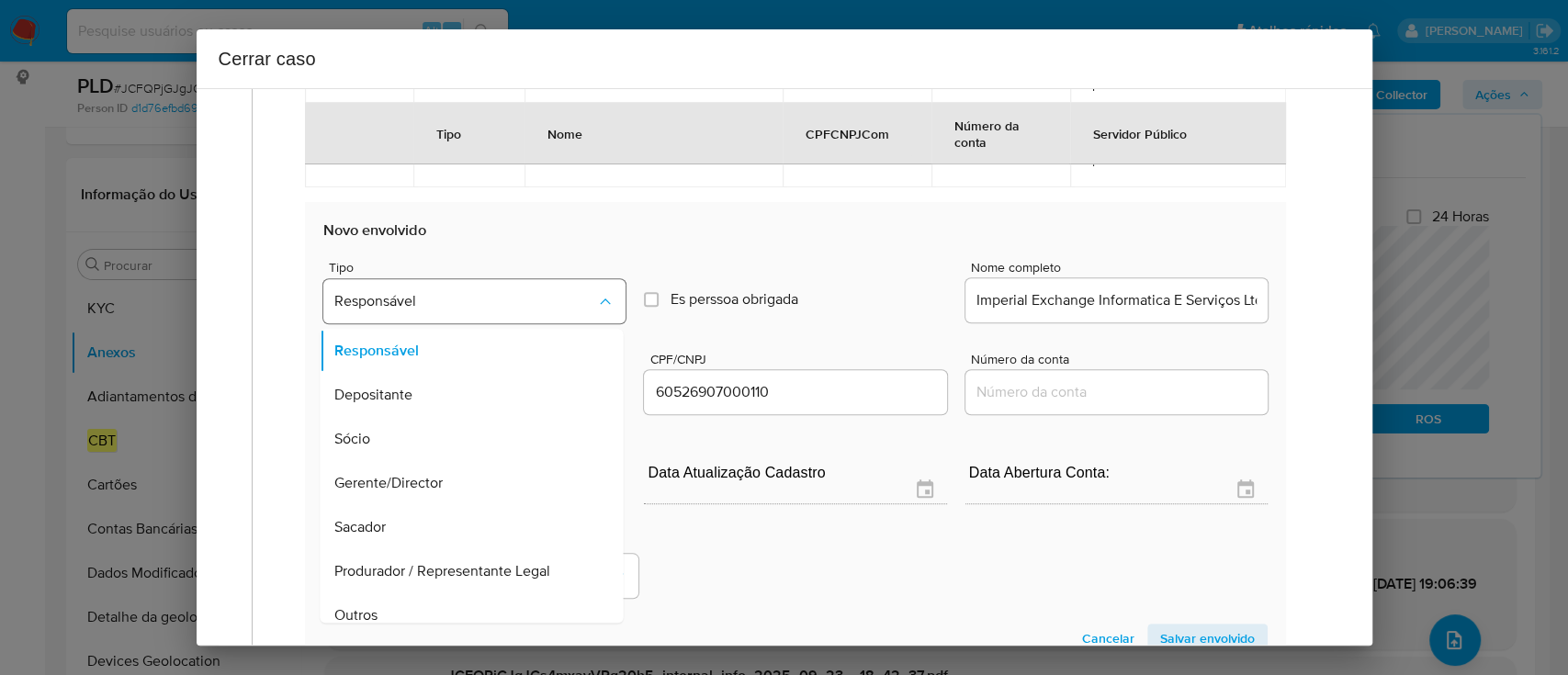
scroll to position [58, 0]
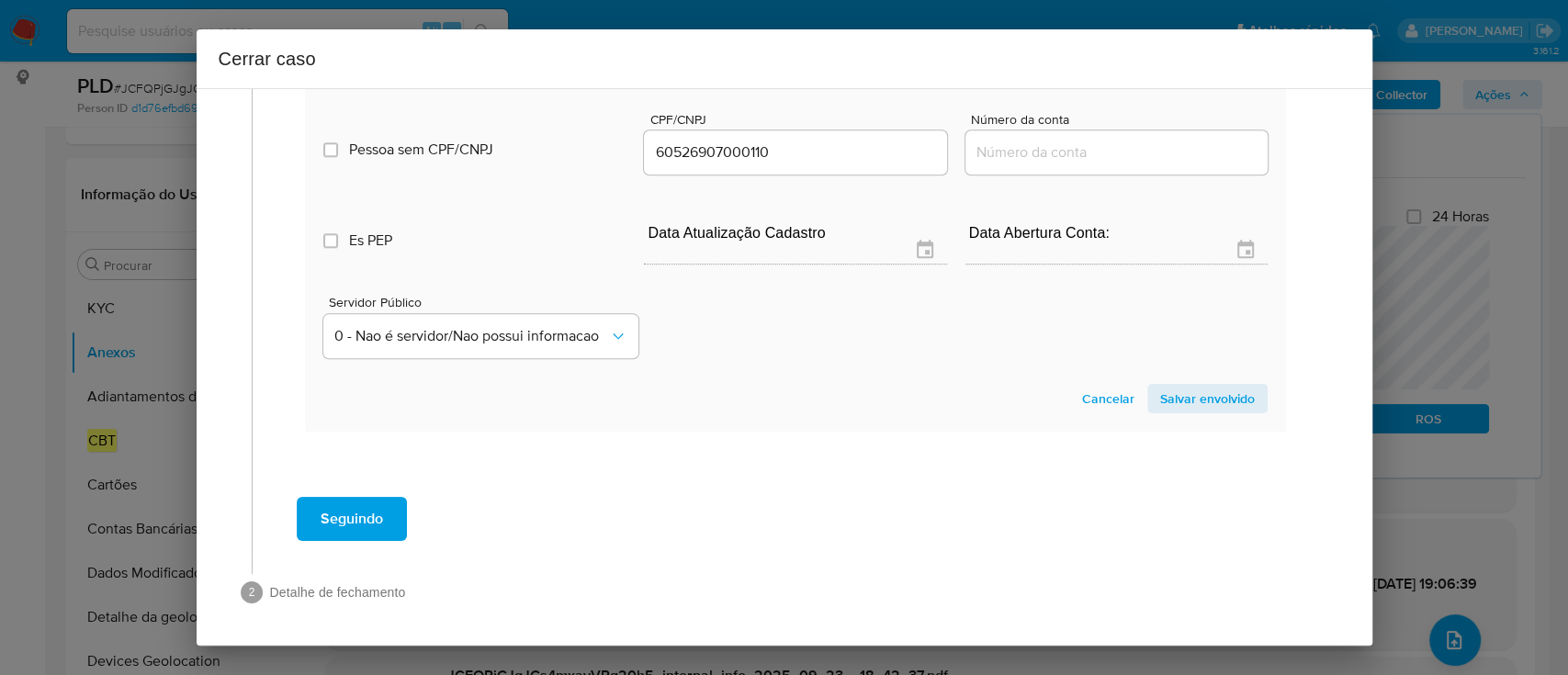
click at [1185, 396] on span "Salvar envolvido" at bounding box center [1208, 399] width 95 height 26
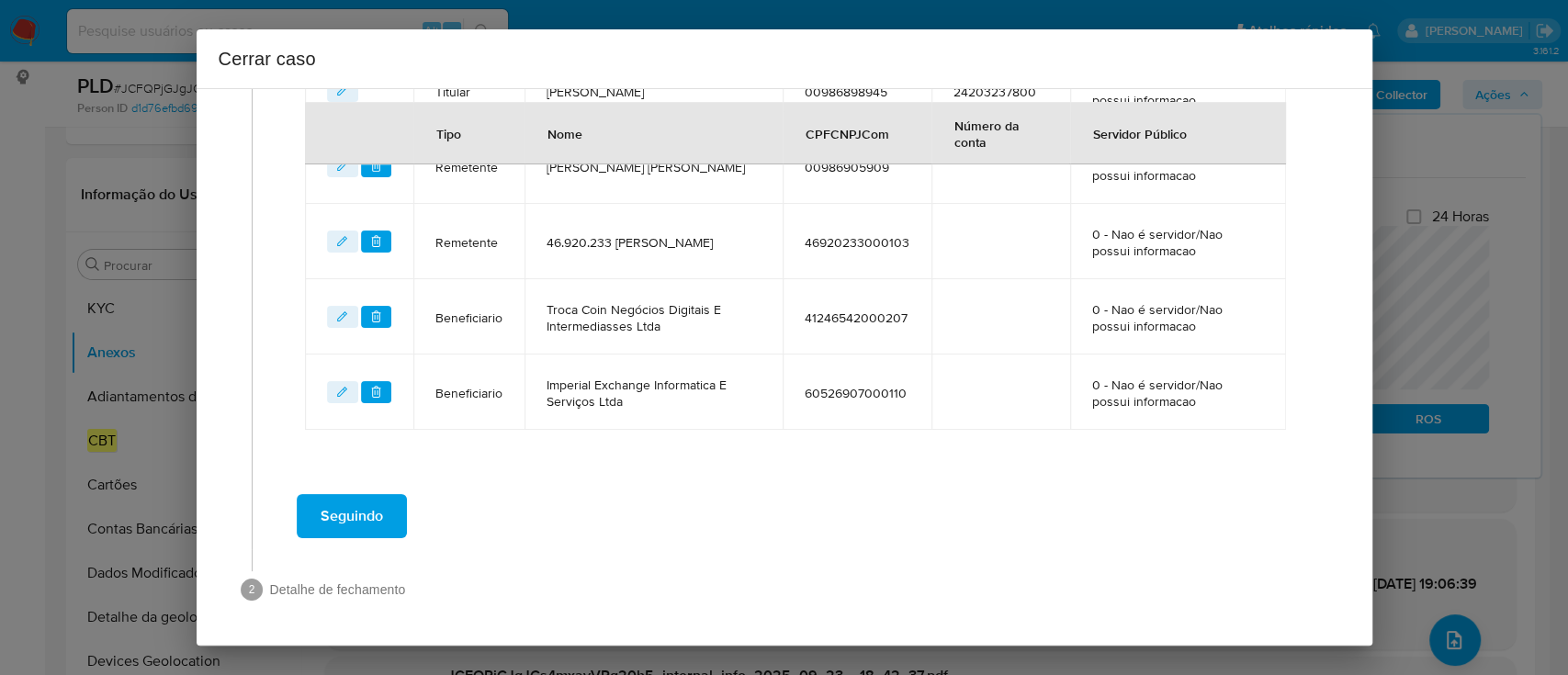
scroll to position [893, 0]
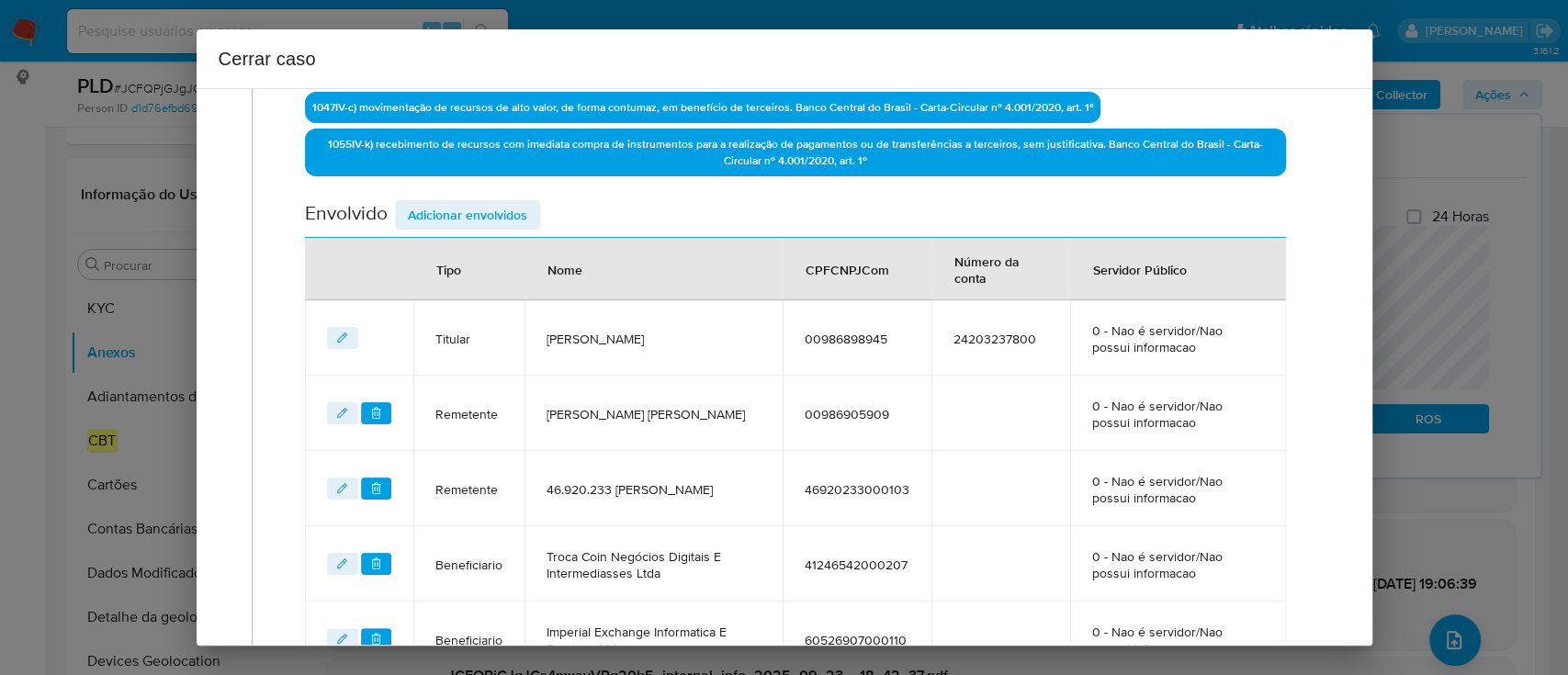
click at [480, 210] on span "Adicionar envolvidos" at bounding box center [467, 215] width 120 height 26
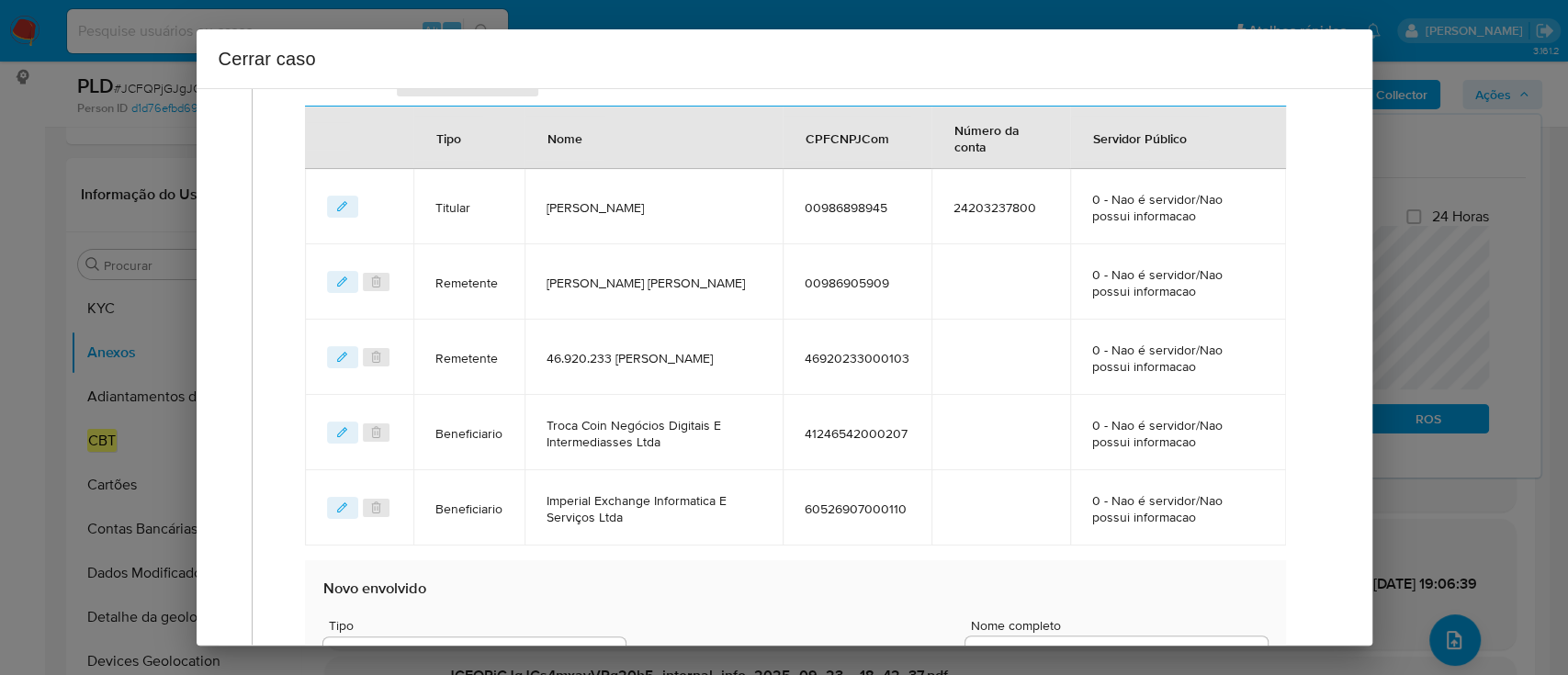
scroll to position [1015, 0]
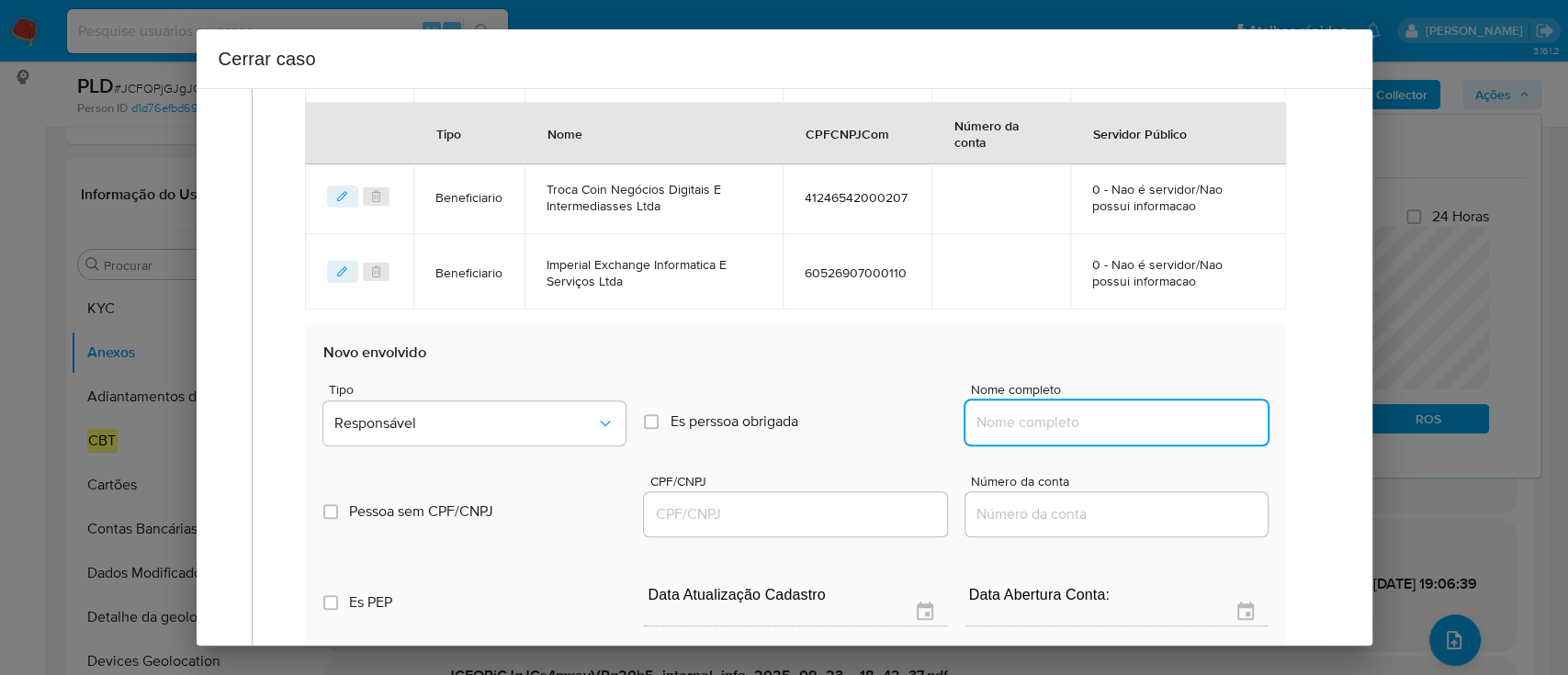
drag, startPoint x: 1035, startPoint y: 430, endPoint x: 1121, endPoint y: 419, distance: 86.7
click at [1035, 430] on input "Nome completo" at bounding box center [1117, 422] width 303 height 24
paste input "46.920.233 [PERSON_NAME], 46920233000103"
click at [1172, 410] on input "46.920.233 [PERSON_NAME], 46920233000103" at bounding box center [1117, 422] width 303 height 24
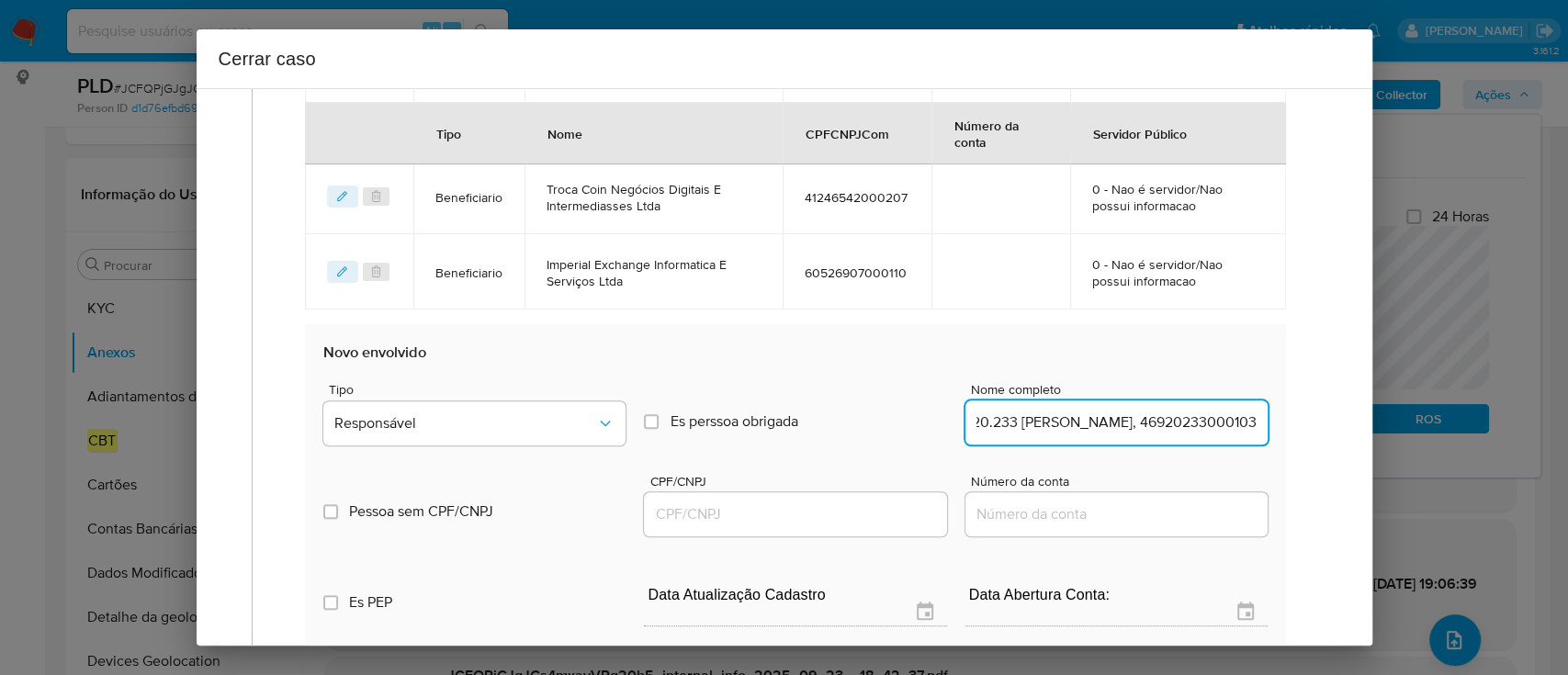
click at [1172, 410] on input "46.920.233 [PERSON_NAME], 46920233000103" at bounding box center [1117, 422] width 303 height 24
type input "46.920.233 [PERSON_NAME],"
drag, startPoint x: 877, startPoint y: 508, endPoint x: 947, endPoint y: 500, distance: 70.5
click at [876, 509] on input "CPF/CNPJ" at bounding box center [796, 514] width 303 height 24
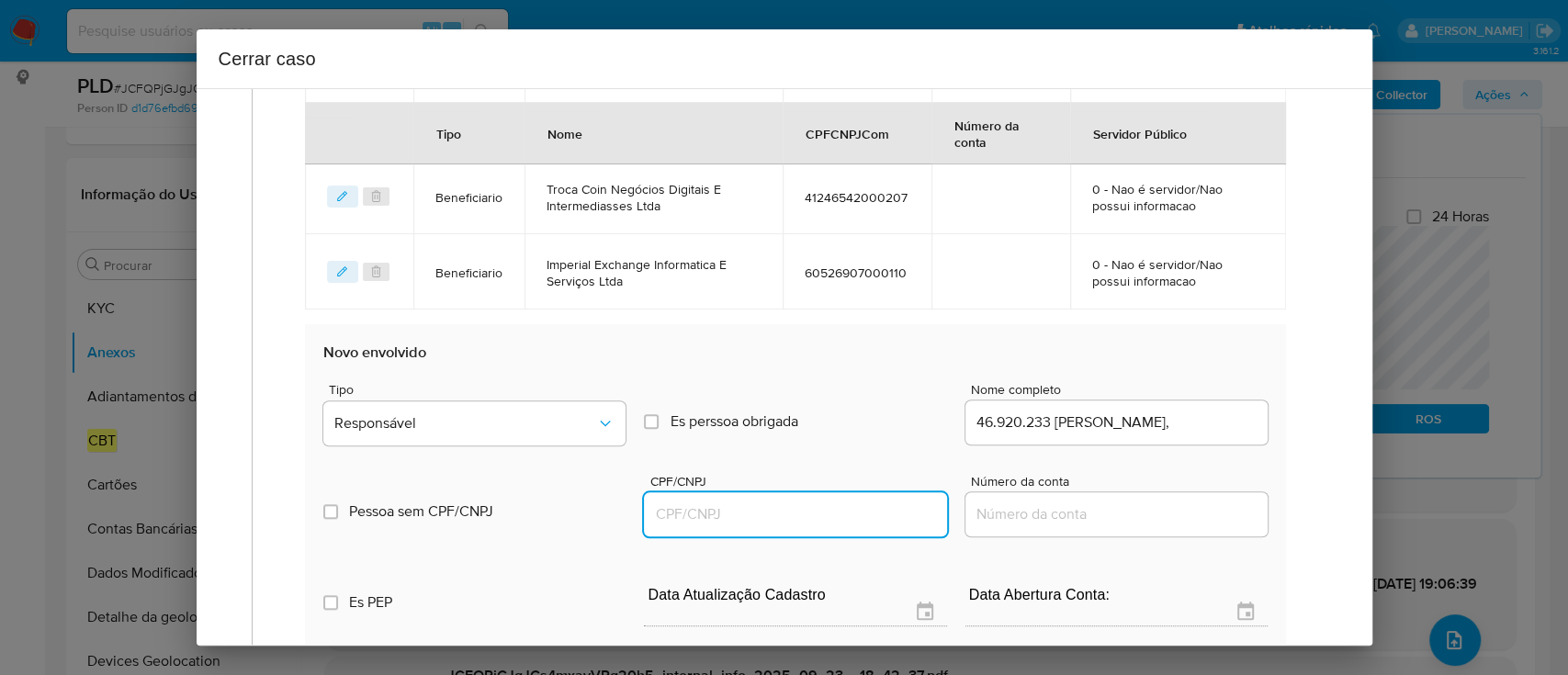
paste input "46920233000103"
type input "46920233000103"
click at [1147, 403] on div "46.920.233 [PERSON_NAME]," at bounding box center [1117, 422] width 303 height 44
click at [1151, 419] on input "46.920.233 [PERSON_NAME]," at bounding box center [1117, 422] width 303 height 24
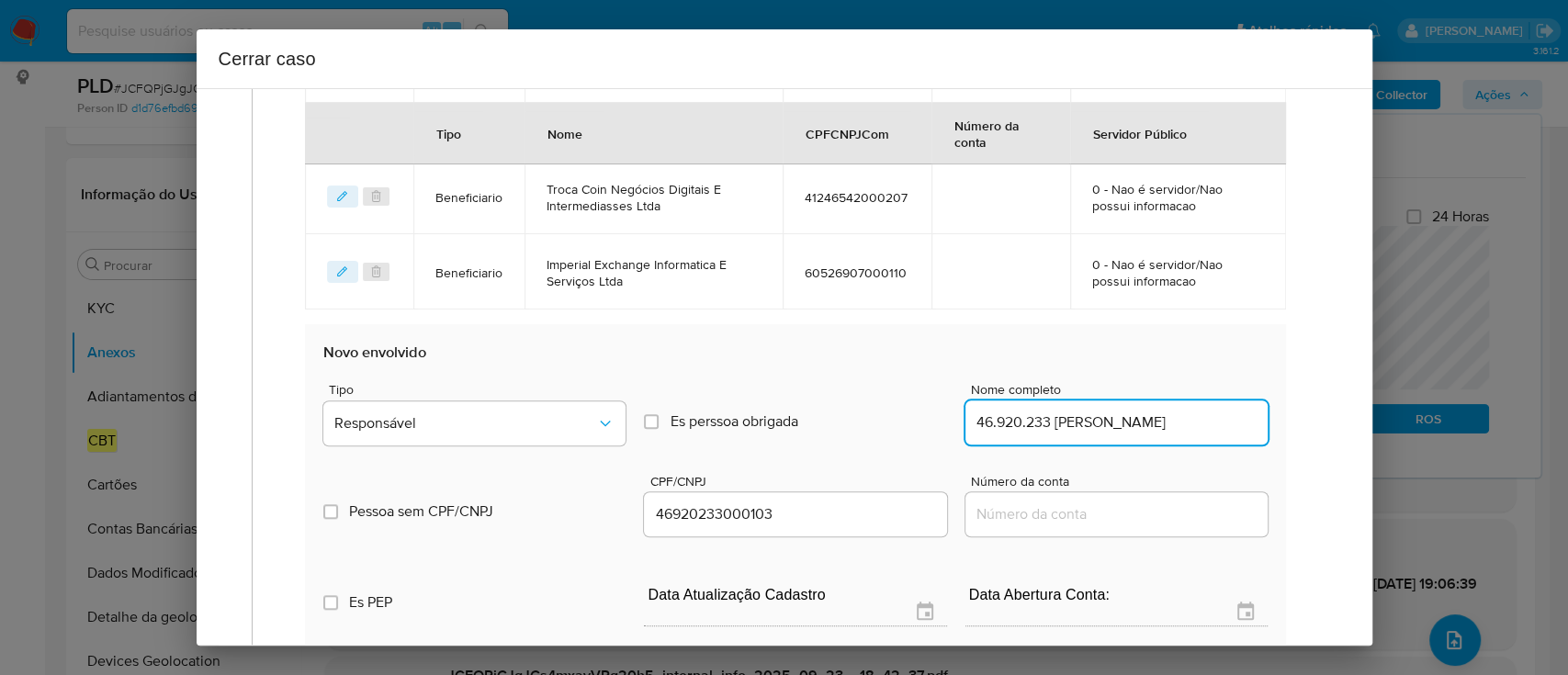
type input "46.920.233 [PERSON_NAME]"
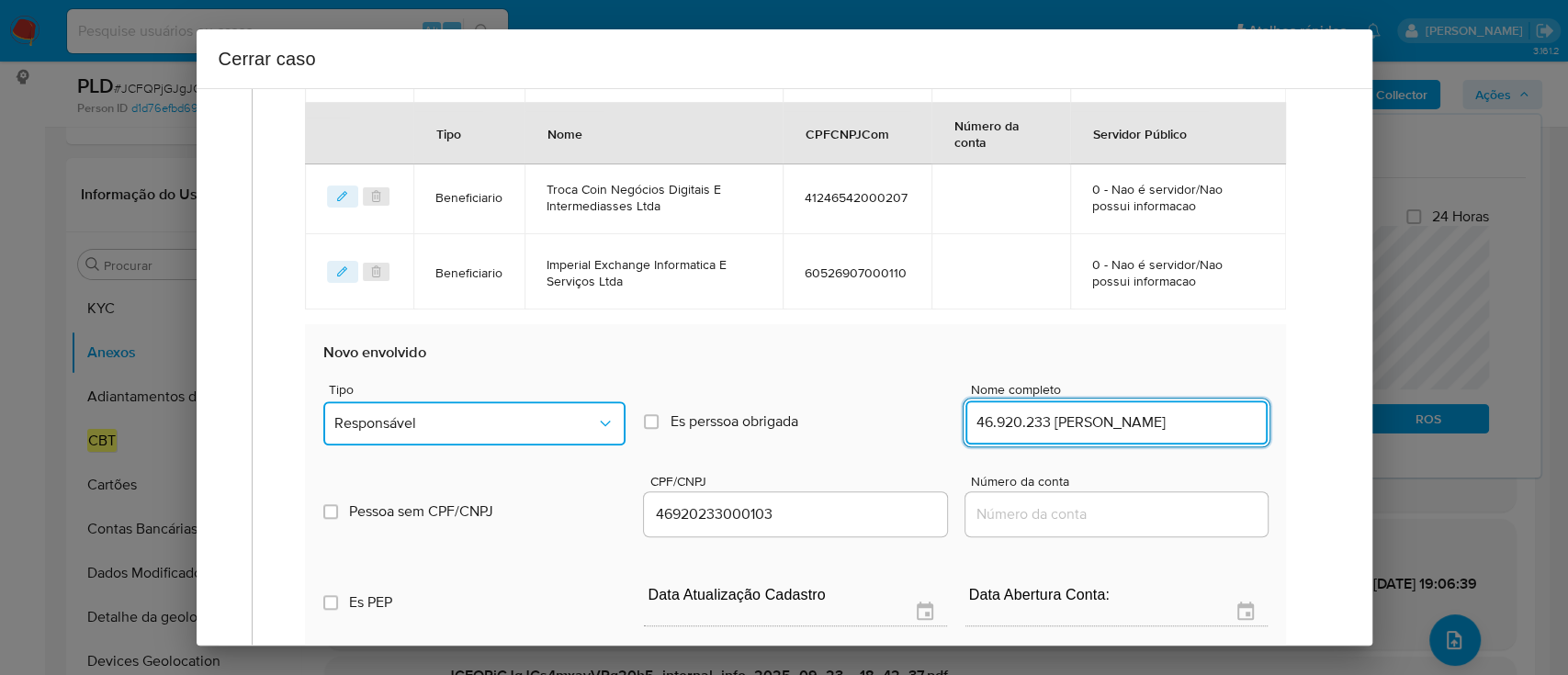
click at [441, 422] on span "Responsável" at bounding box center [465, 423] width 262 height 19
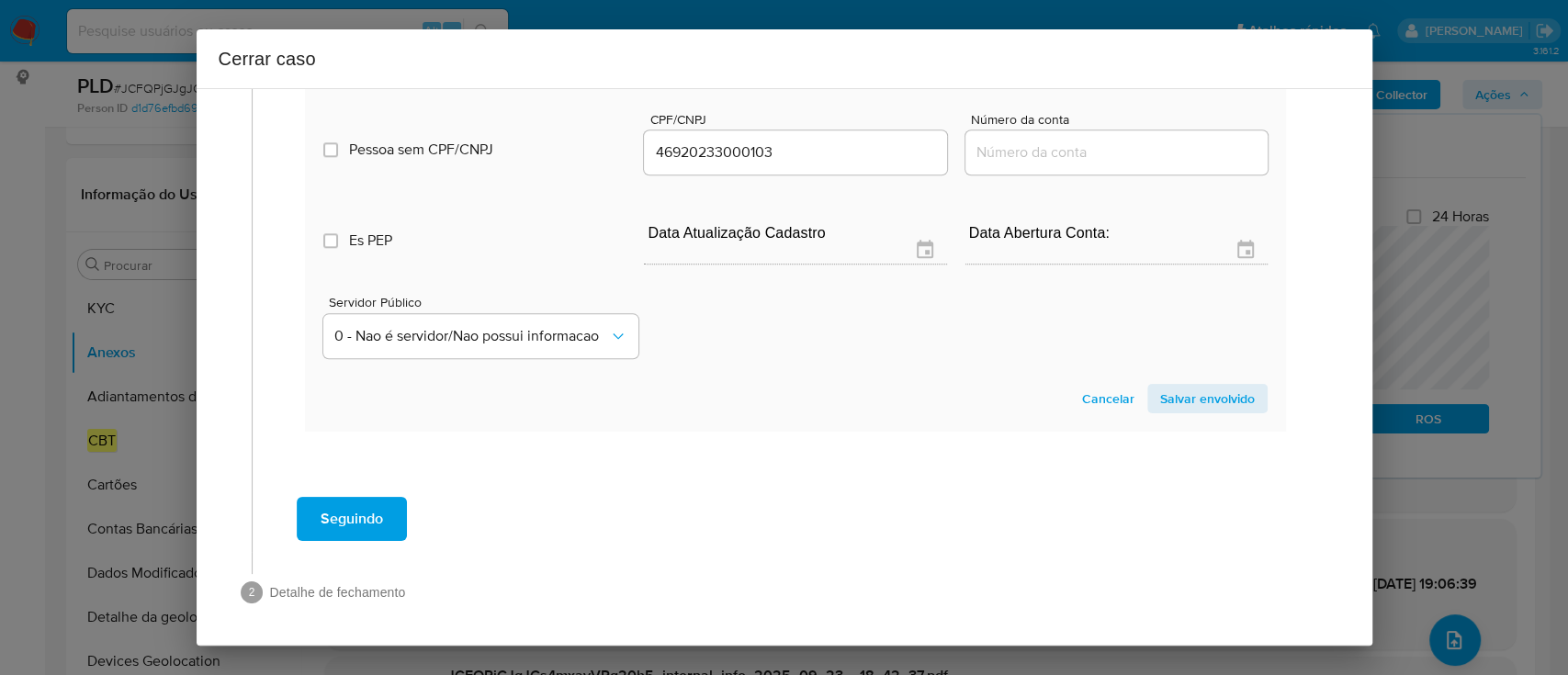
click at [1235, 386] on span "Salvar envolvido" at bounding box center [1208, 399] width 95 height 26
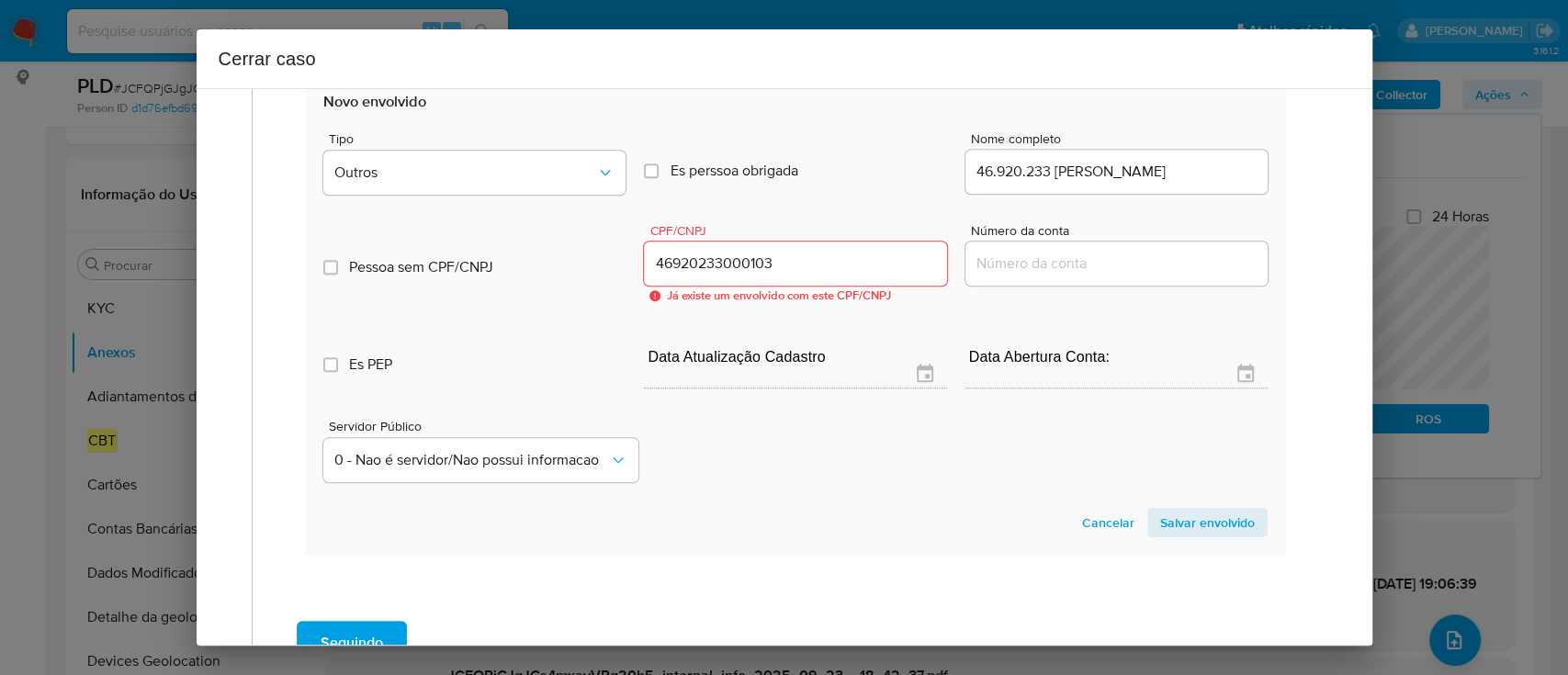
scroll to position [1132, 0]
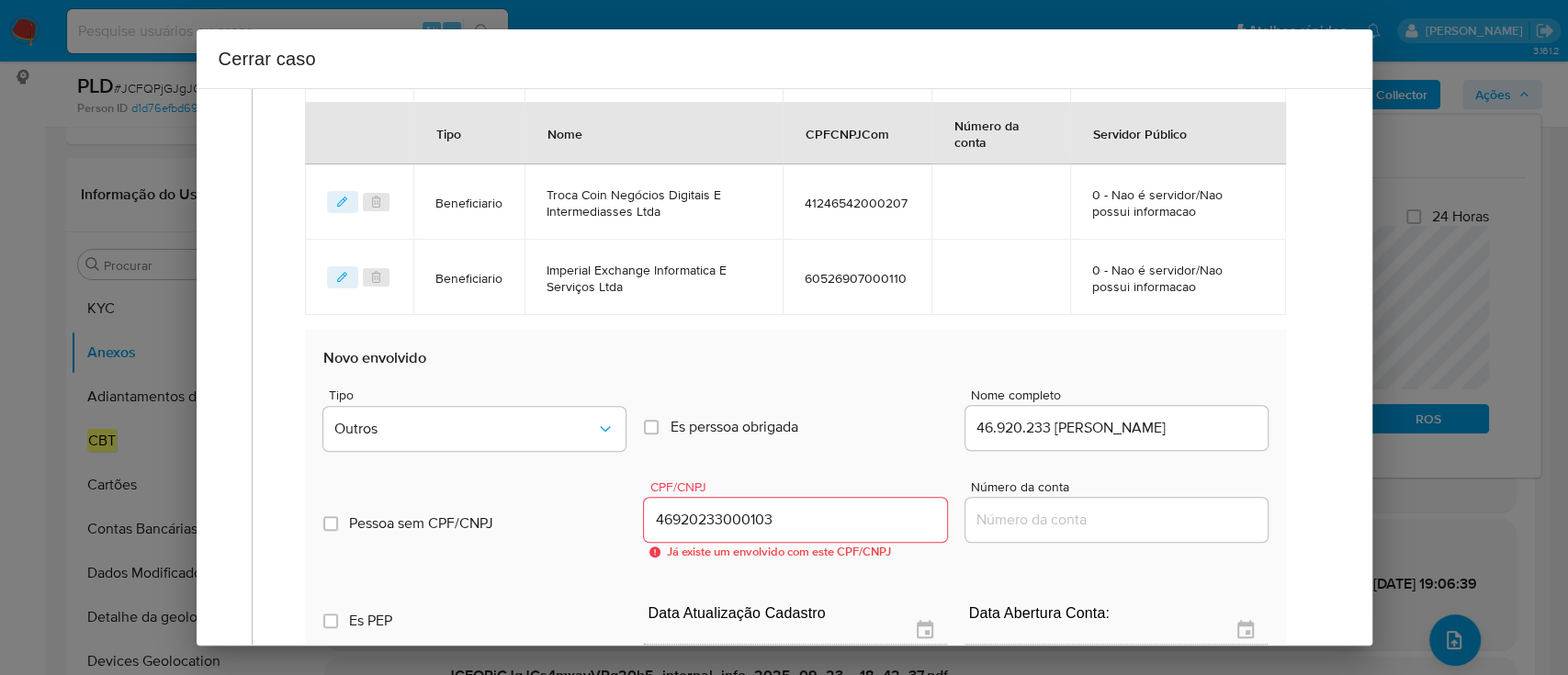
click at [745, 501] on div "46920233000103" at bounding box center [796, 519] width 303 height 44
copy span "CNPJ"
click at [729, 523] on input "46920233000103" at bounding box center [796, 520] width 303 height 24
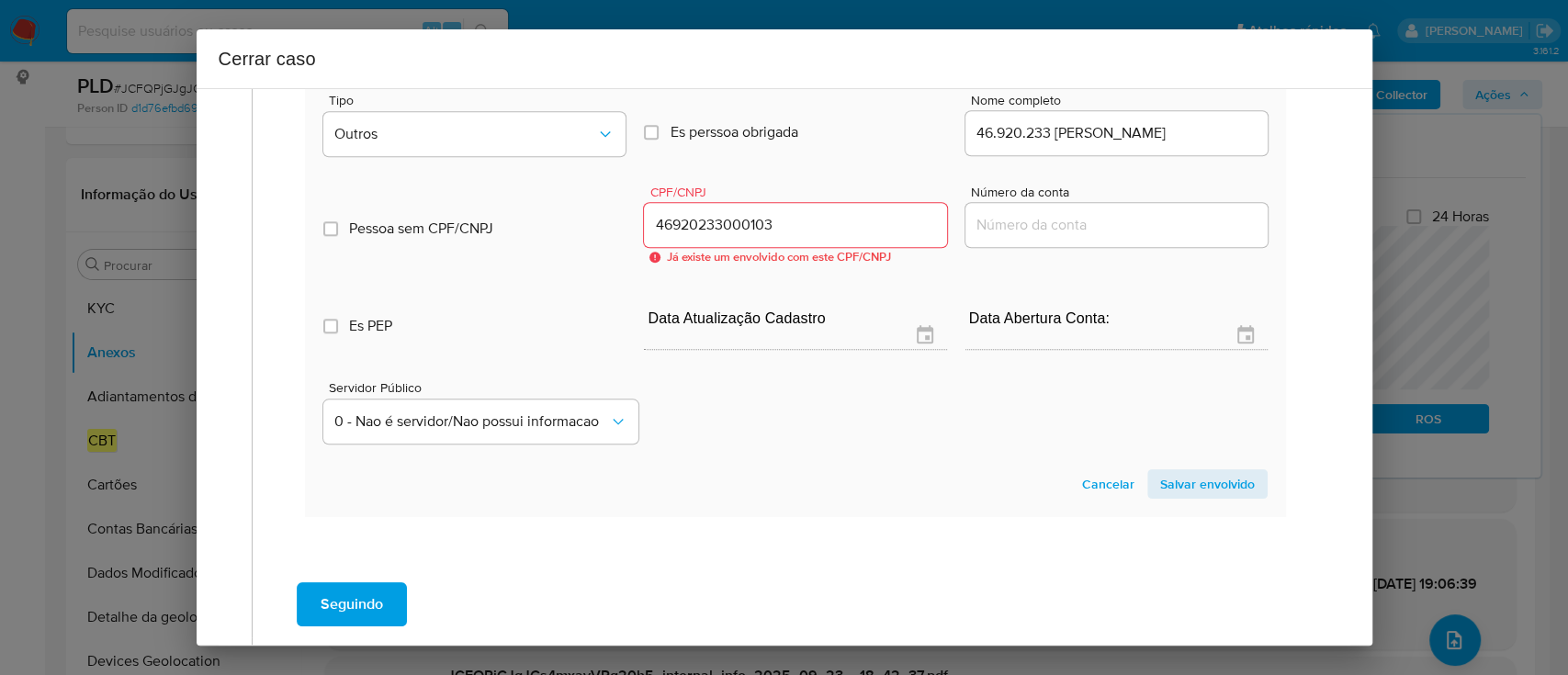
scroll to position [1390, 0]
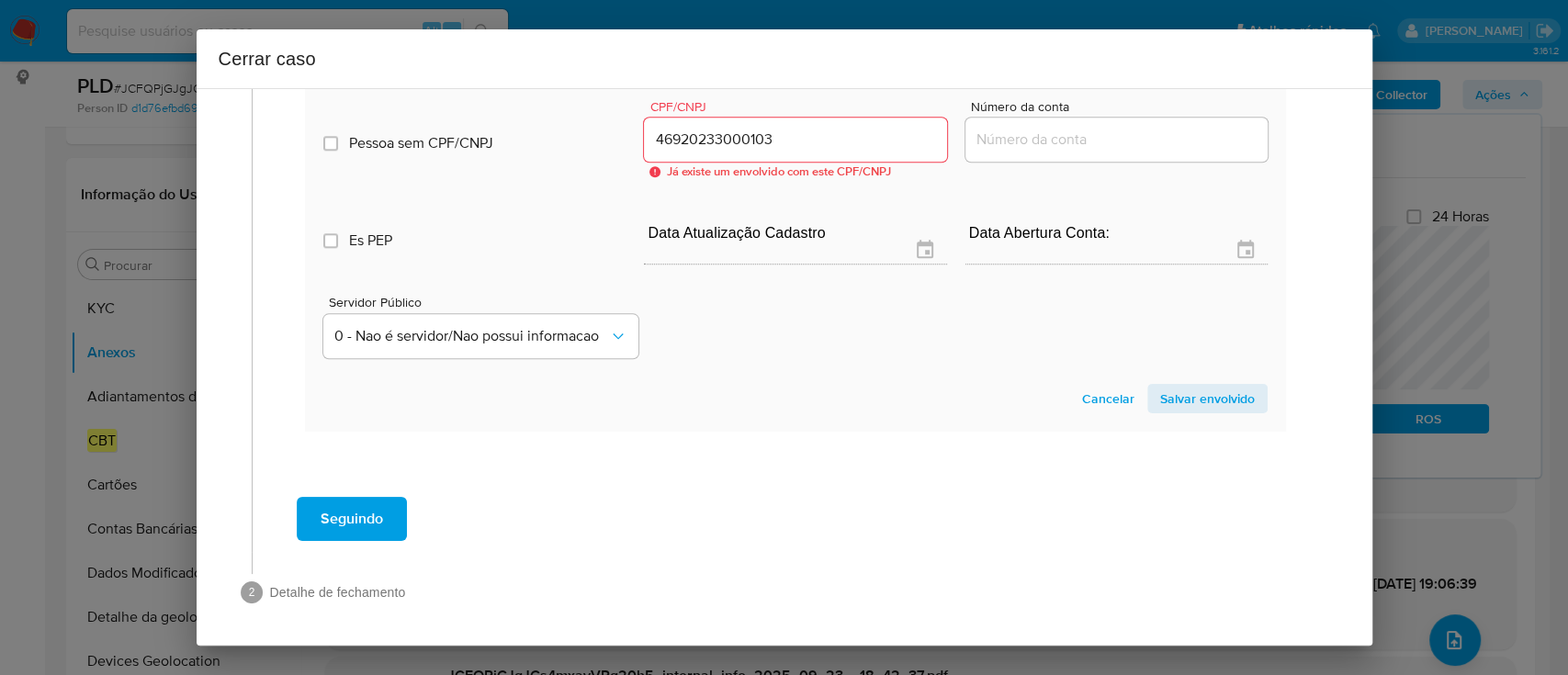
click at [1097, 407] on span "Cancelar" at bounding box center [1108, 399] width 52 height 26
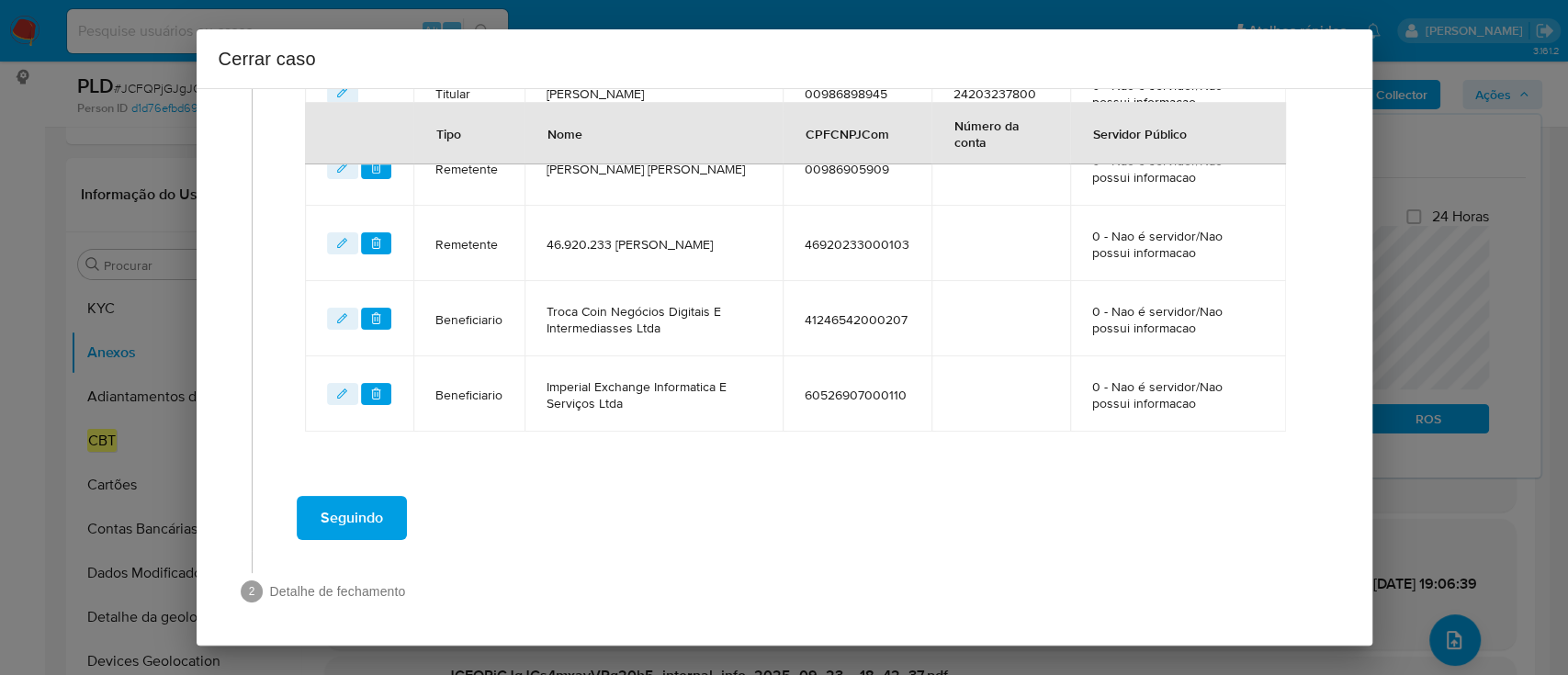
click at [844, 496] on div "Seguindo" at bounding box center [796, 517] width 1050 height 66
click at [359, 517] on span "Seguindo" at bounding box center [351, 518] width 62 height 41
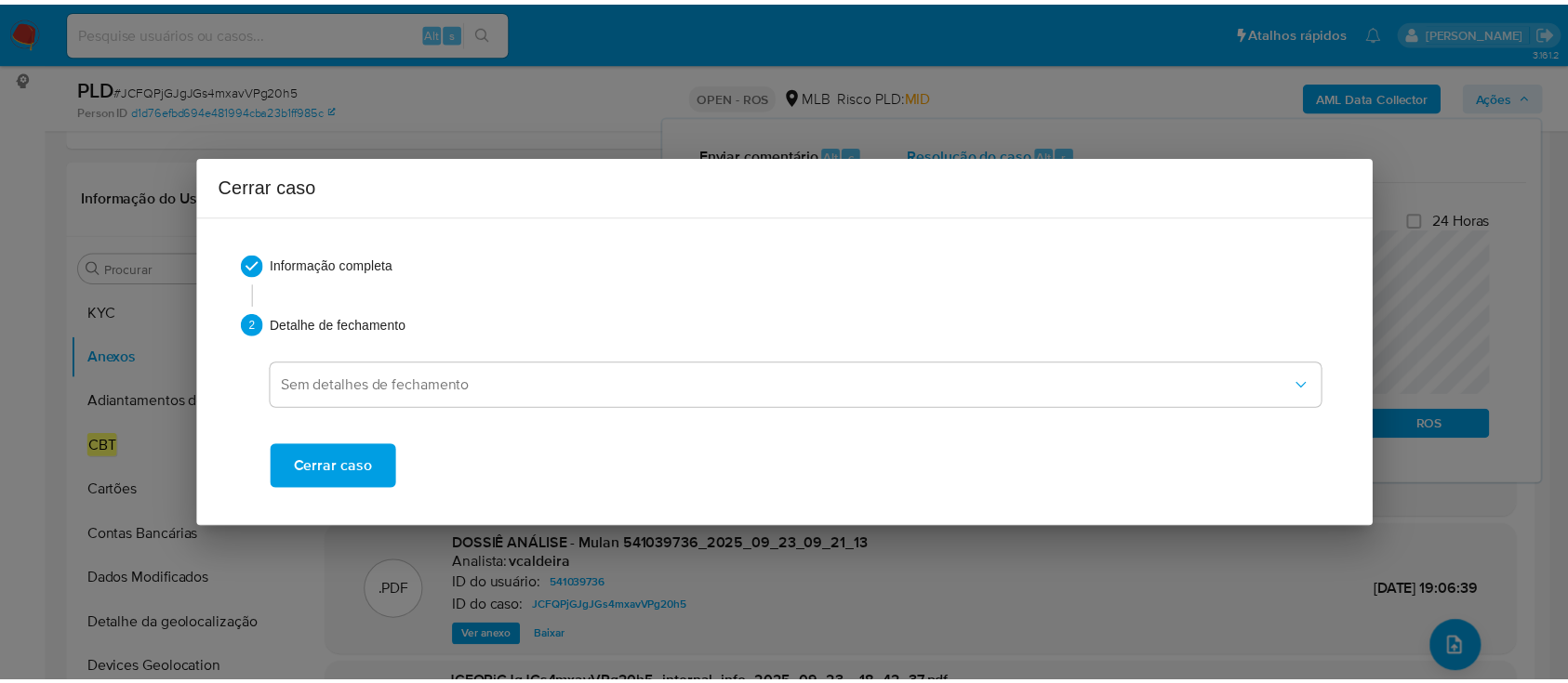
scroll to position [2313, 0]
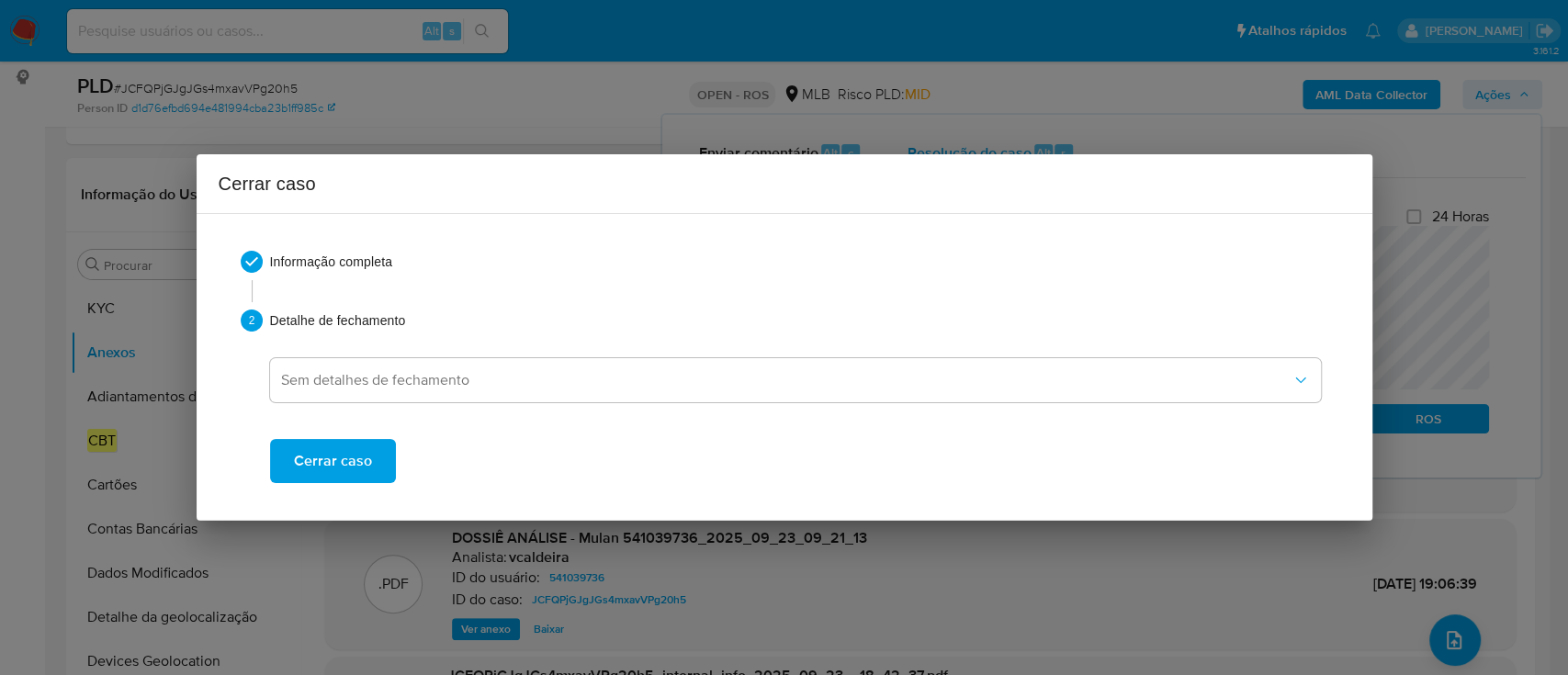
click at [359, 455] on span "Cerrar caso" at bounding box center [333, 461] width 78 height 41
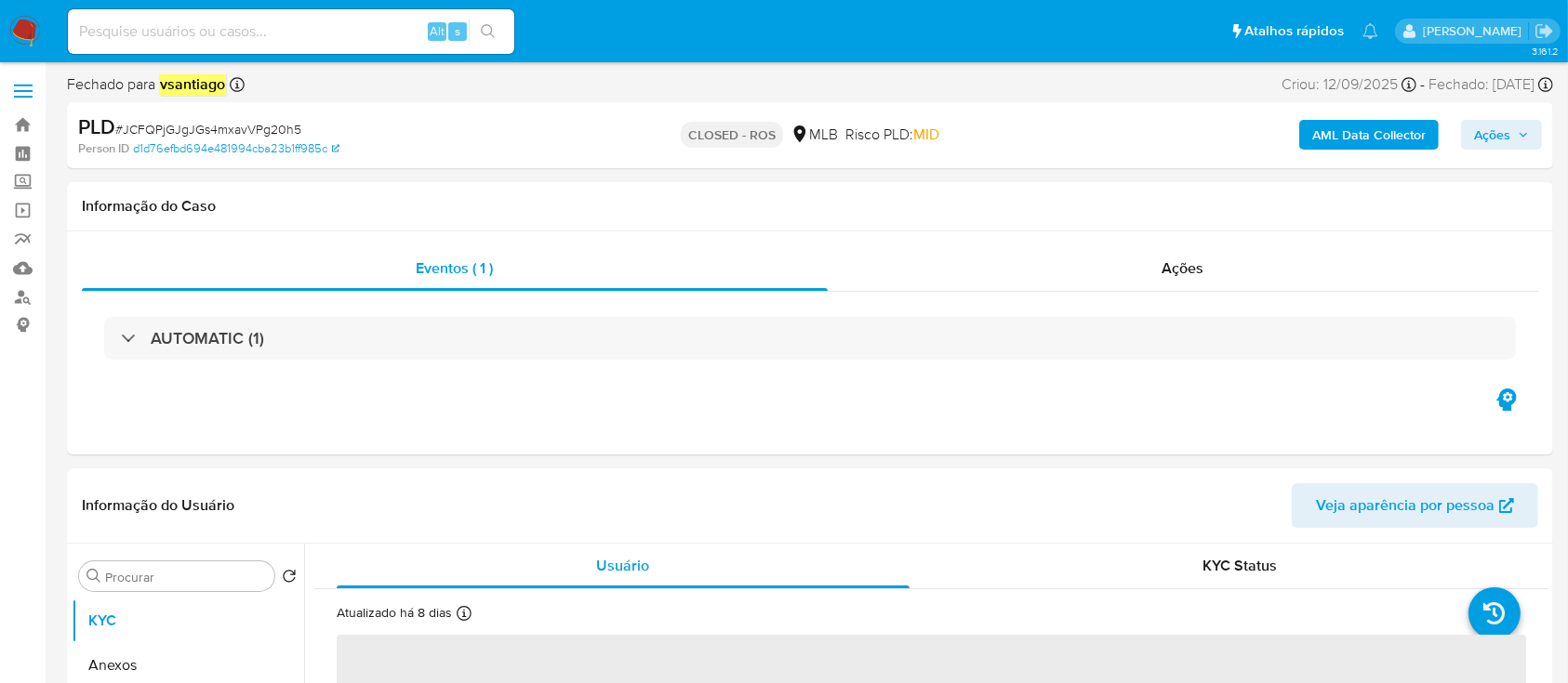
select select "10"
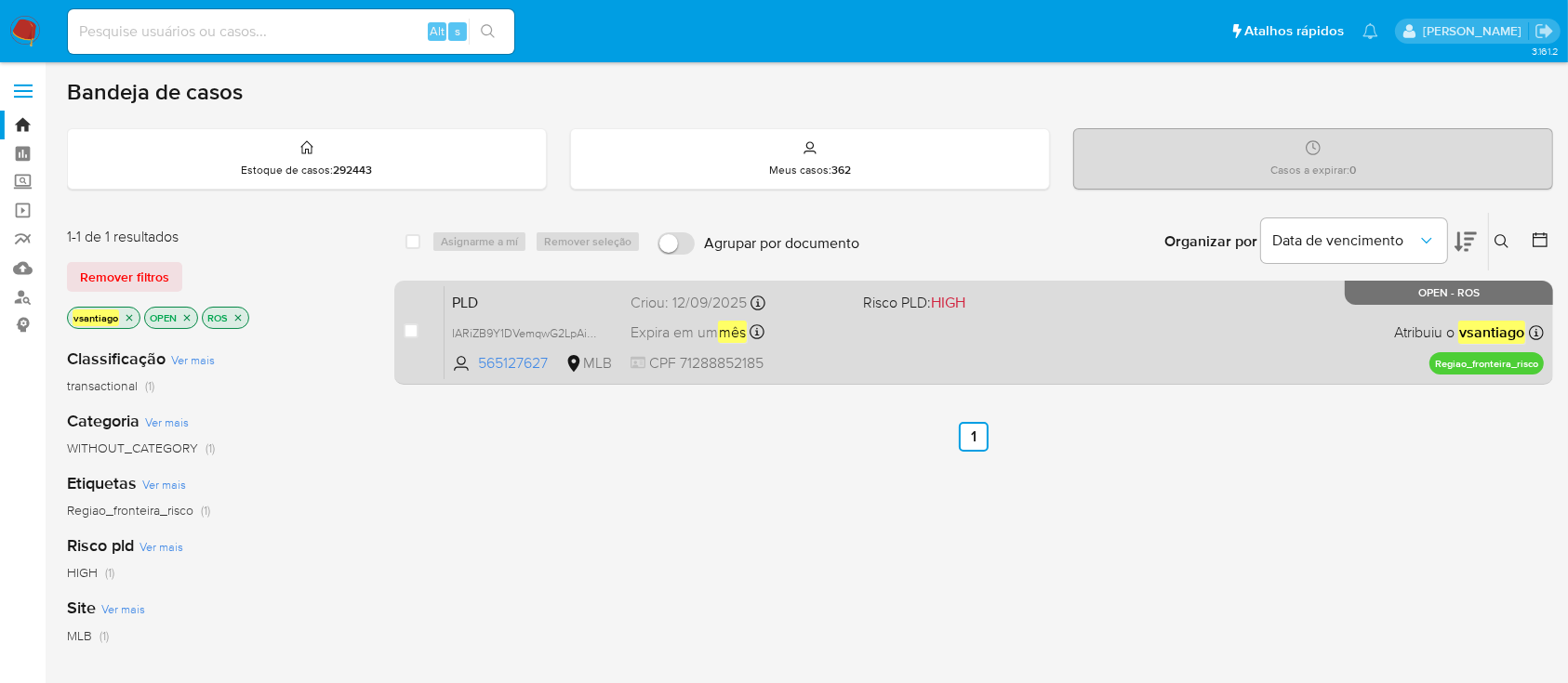
click at [822, 346] on div "PLD IARiZB9Y1DVemqwG2LpAiELT 565127627 MLB Risco PLD: HIGH Criou: [DATE] Criou:…" at bounding box center [995, 333] width 1100 height 94
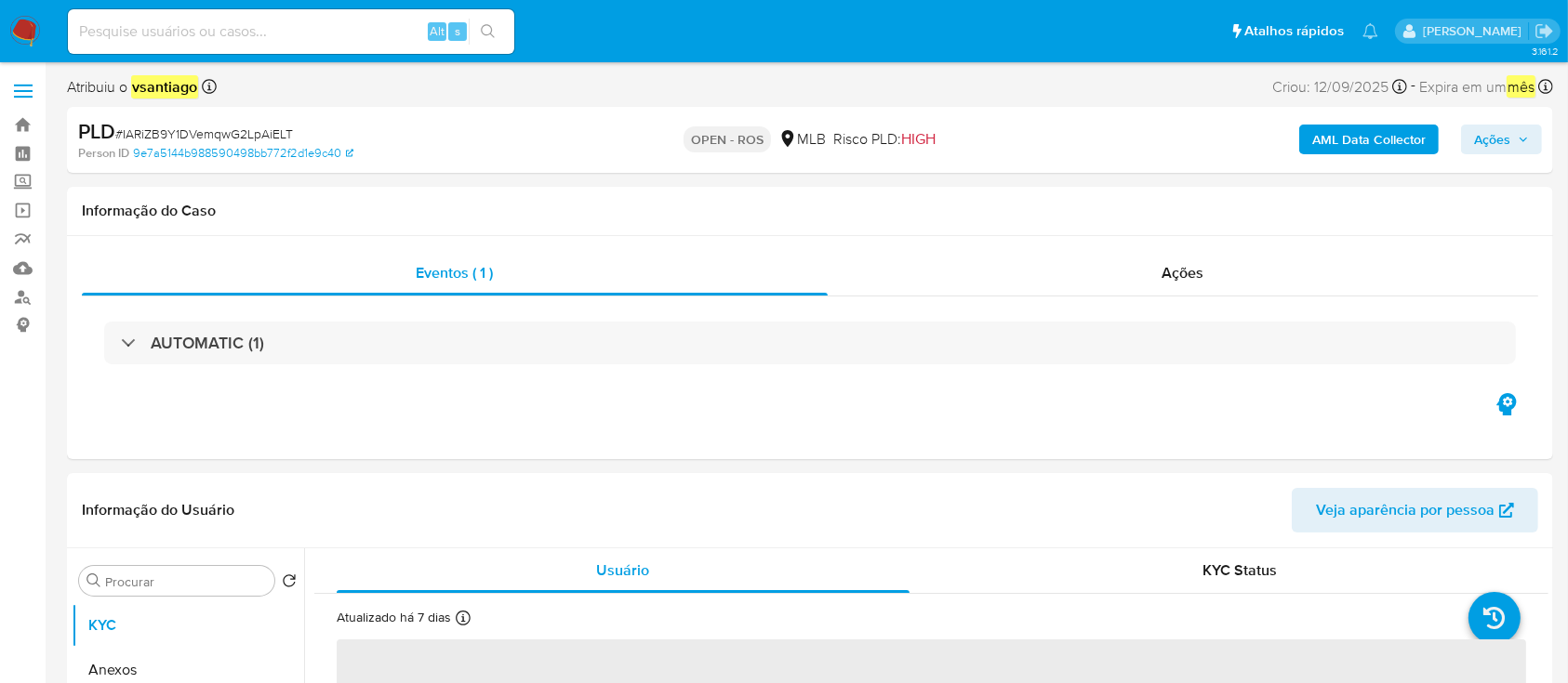
select select "10"
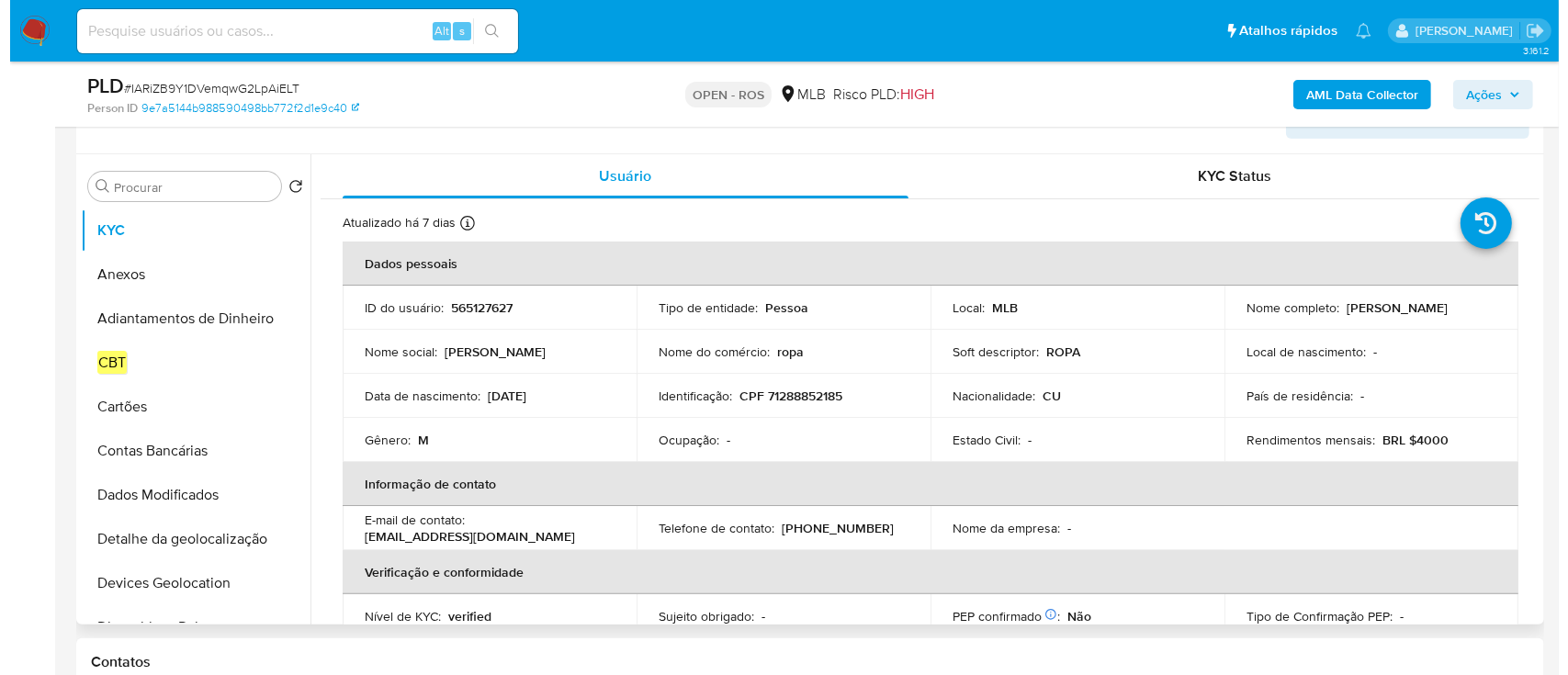
scroll to position [368, 0]
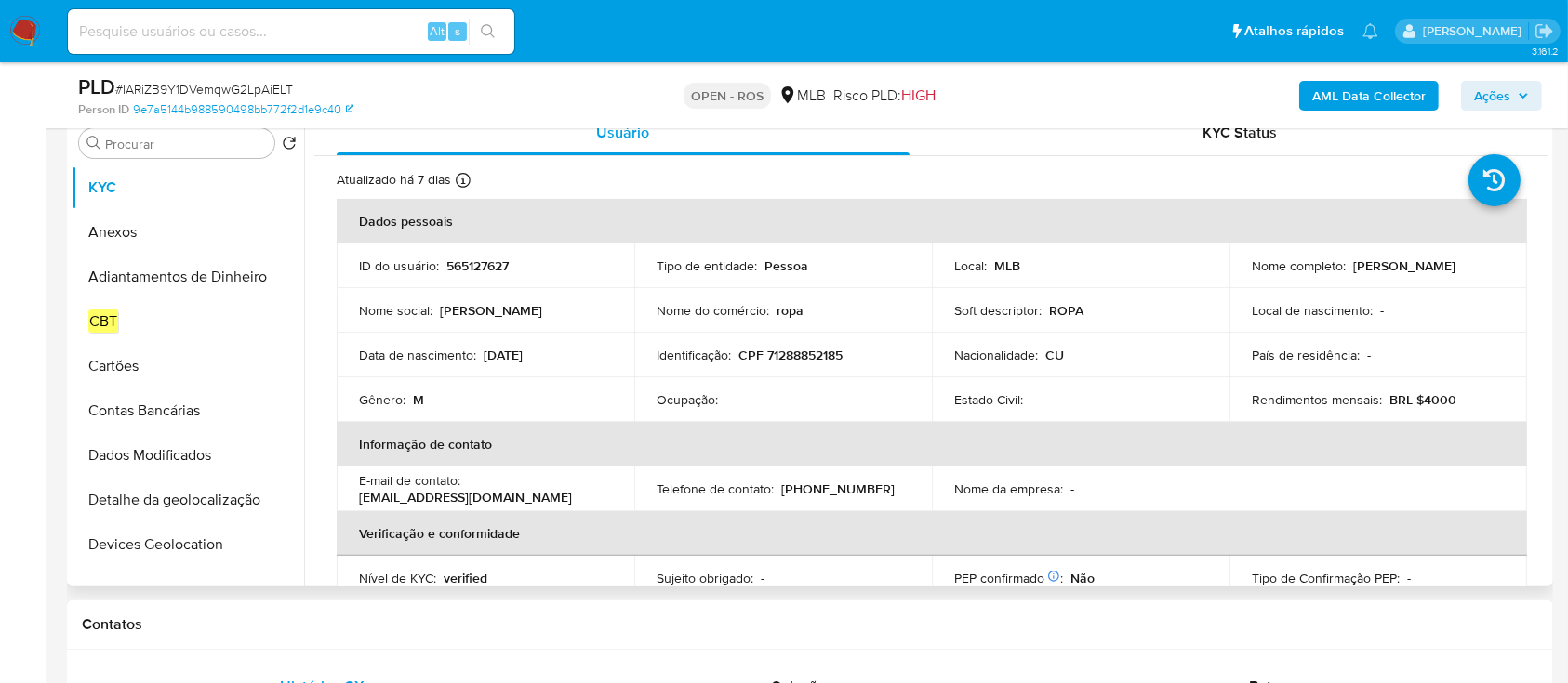
drag, startPoint x: 1352, startPoint y: 268, endPoint x: 1495, endPoint y: 263, distance: 143.1
click at [1495, 263] on div "Nome completo : Adrian Leon Chaviano" at bounding box center [1378, 266] width 253 height 17
copy p "Adrian Leon Chaviano"
click at [808, 362] on p "CPF 71288852185" at bounding box center [791, 355] width 104 height 17
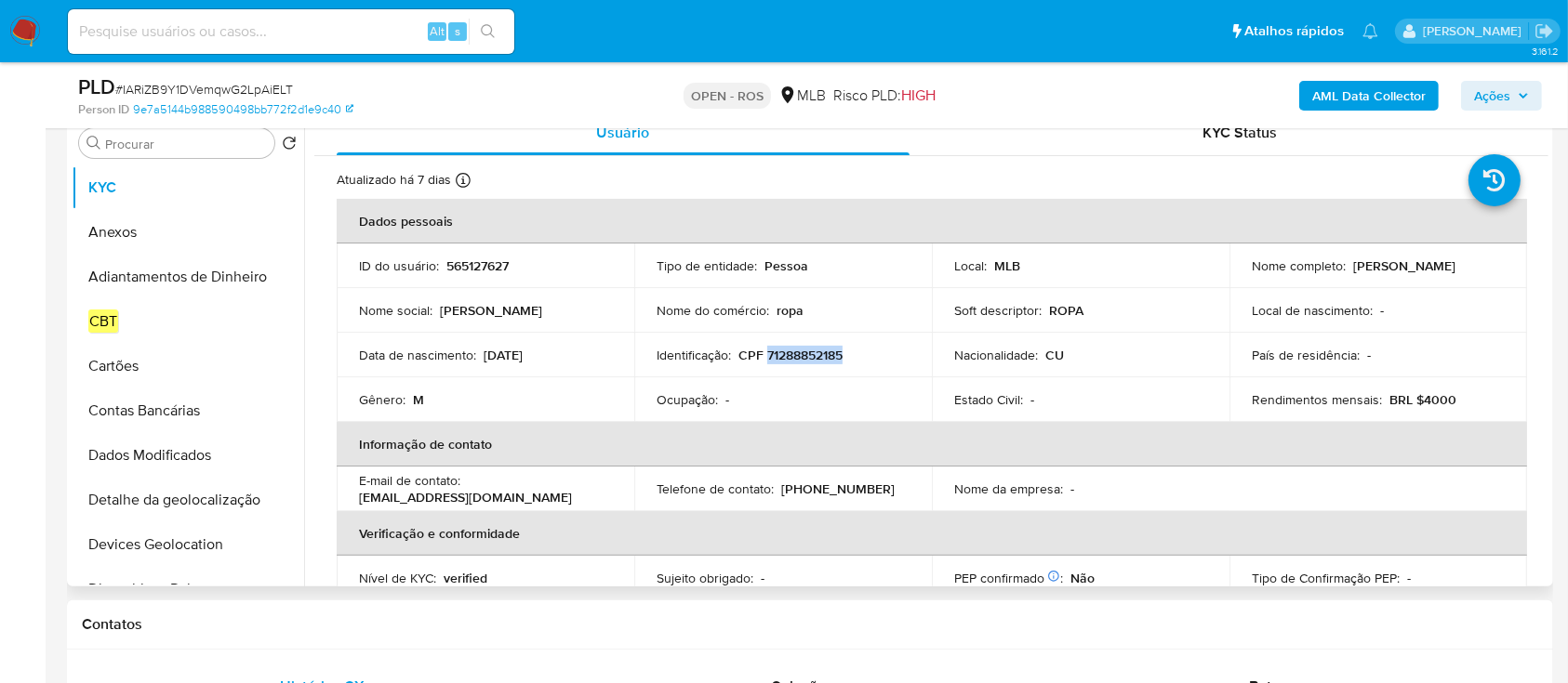
copy p "71288852185"
click at [136, 234] on button "Anexos" at bounding box center [180, 232] width 218 height 44
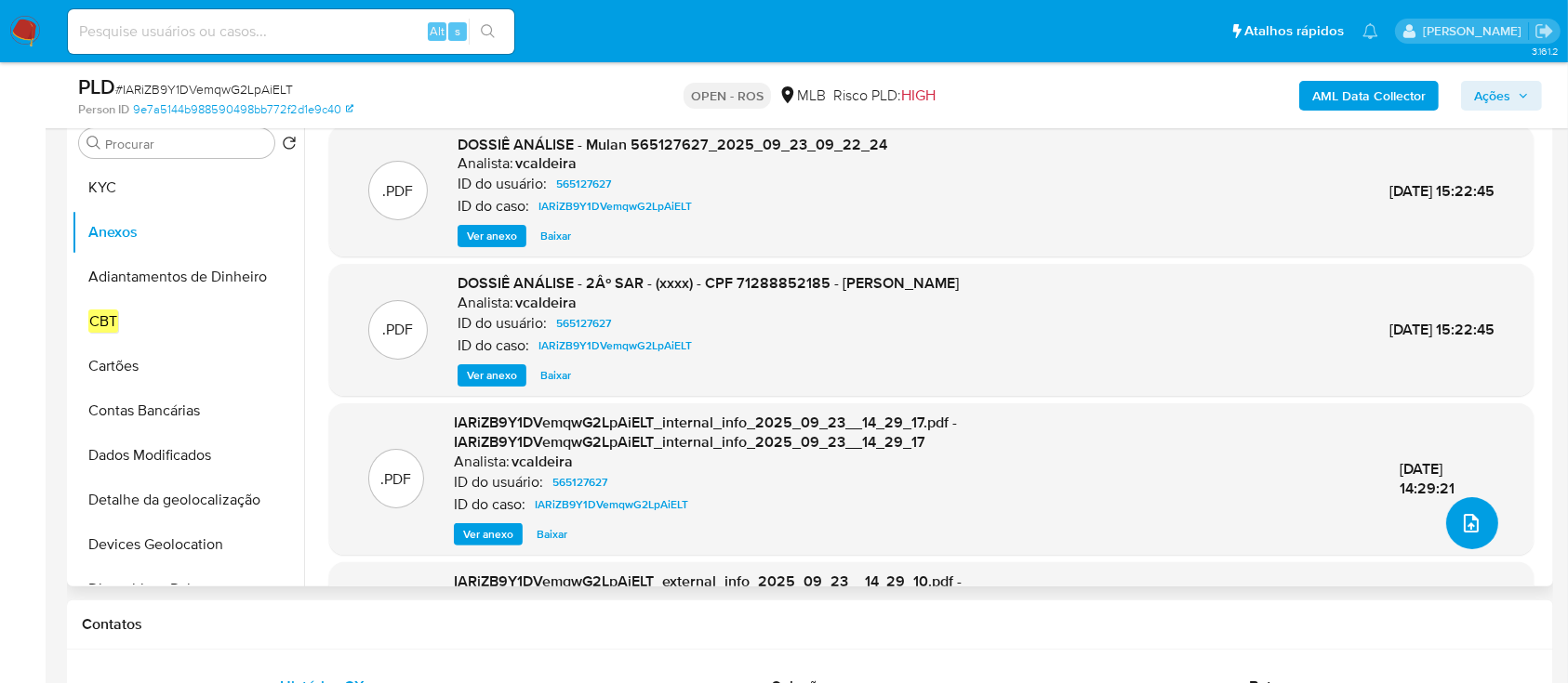
click at [1460, 524] on icon "upload-file" at bounding box center [1471, 523] width 23 height 23
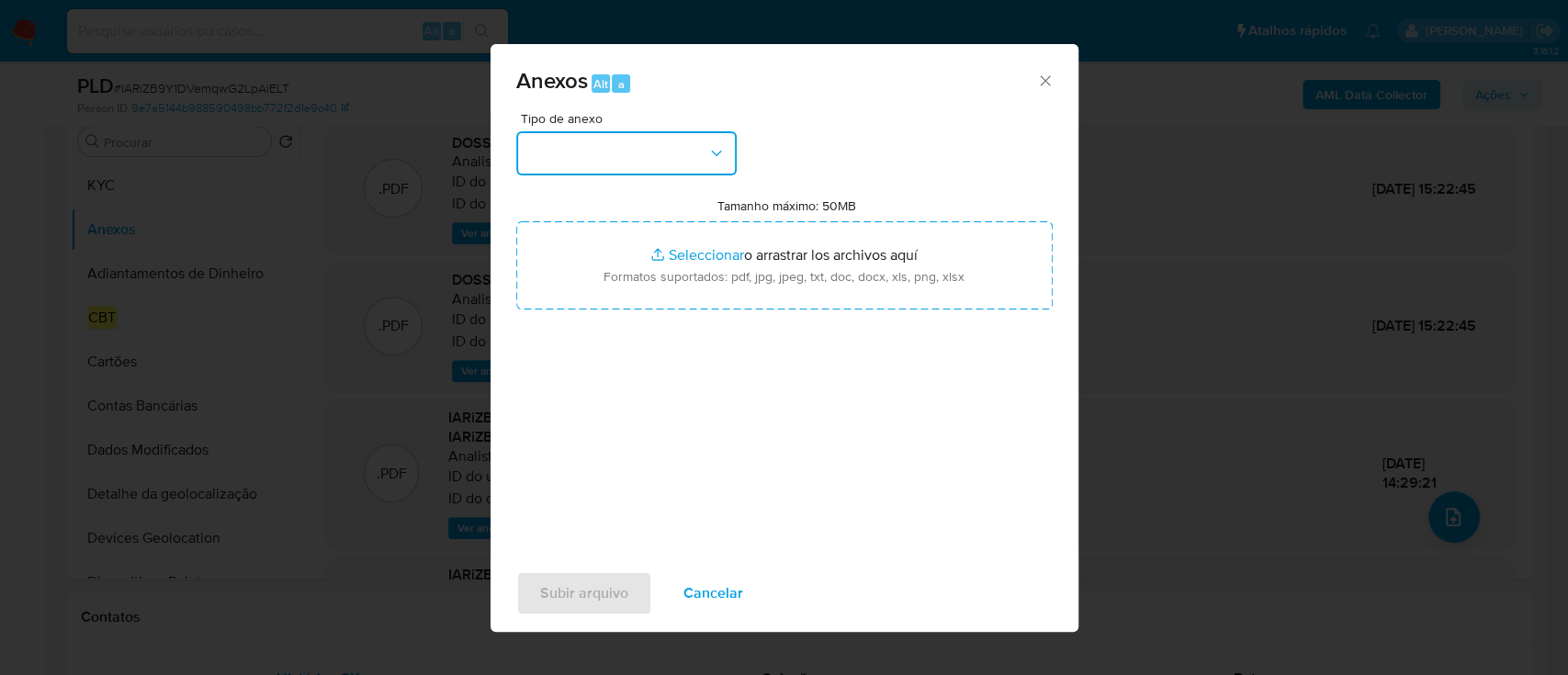
click at [683, 174] on button "button" at bounding box center [626, 152] width 220 height 44
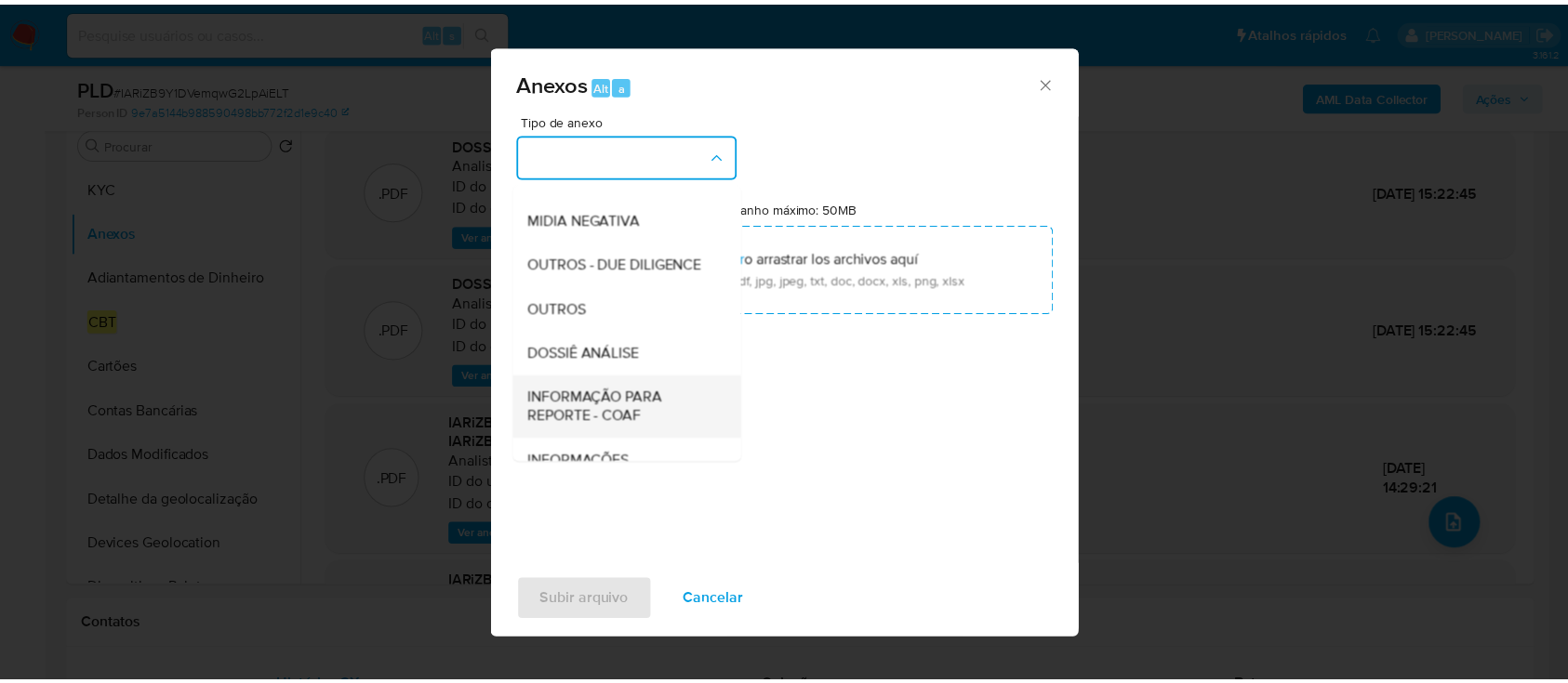
scroll to position [286, 0]
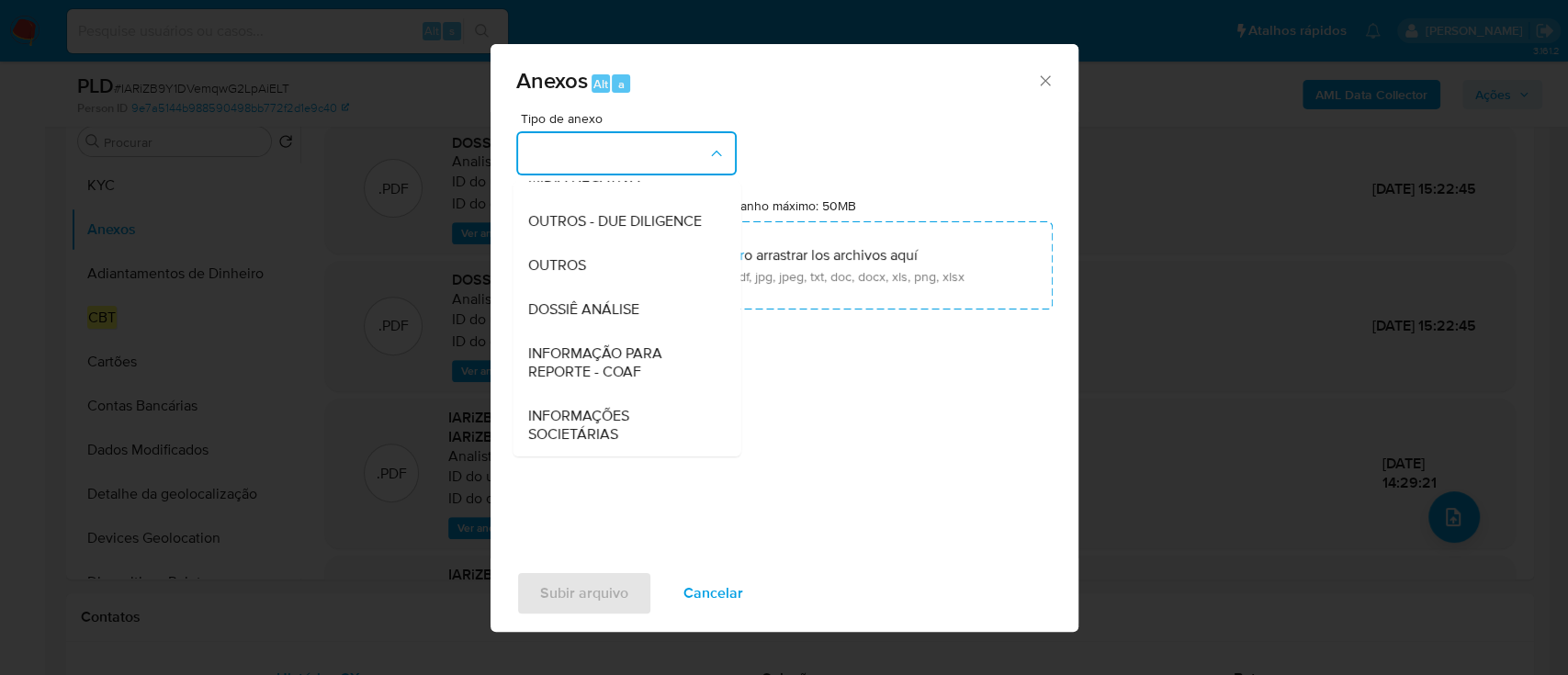
click at [598, 371] on span "INFORMAÇÃO PARA REPORTE - COAF" at bounding box center [621, 363] width 188 height 37
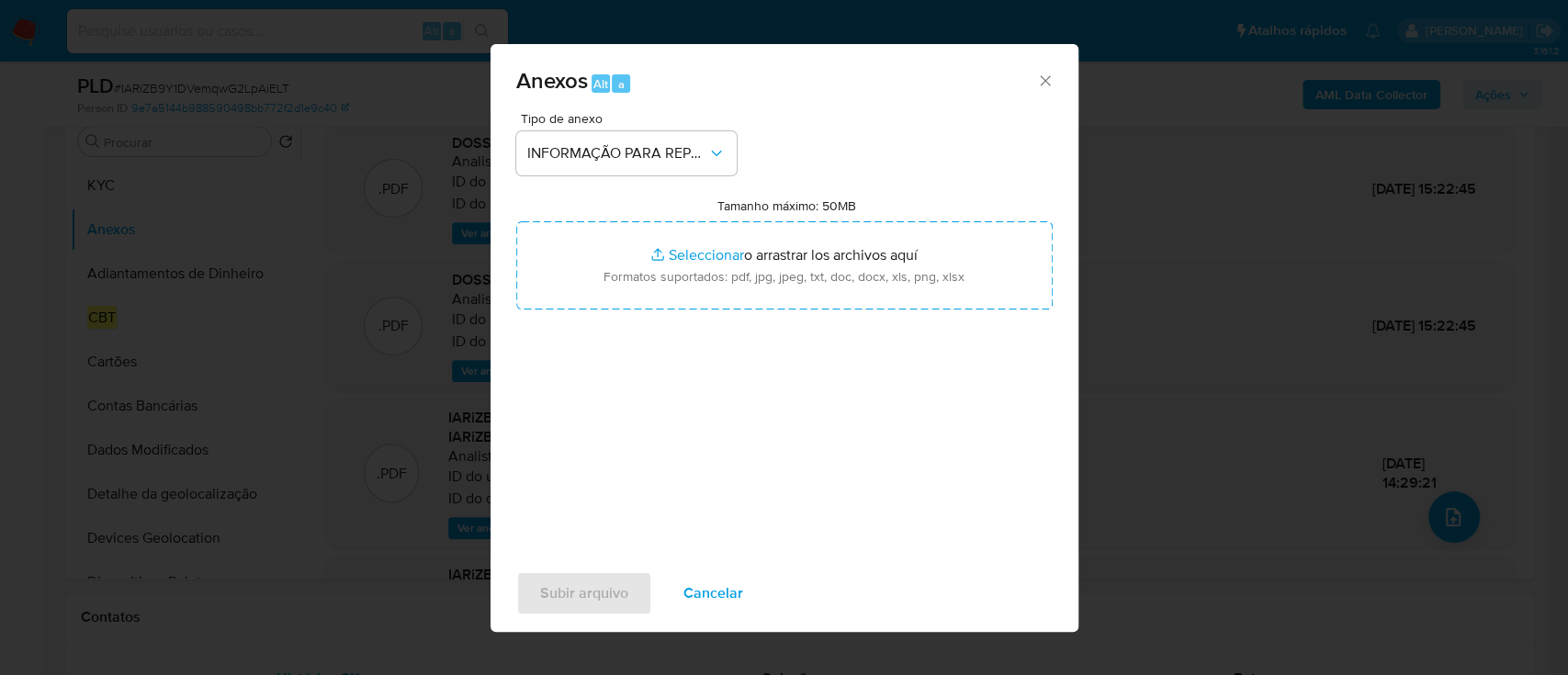
click at [804, 430] on div "Tipo de anexo INFORMAÇÃO PARA REPORTE - COAF Tamanho máximo: 50MB Seleccionar a…" at bounding box center [784, 329] width 537 height 434
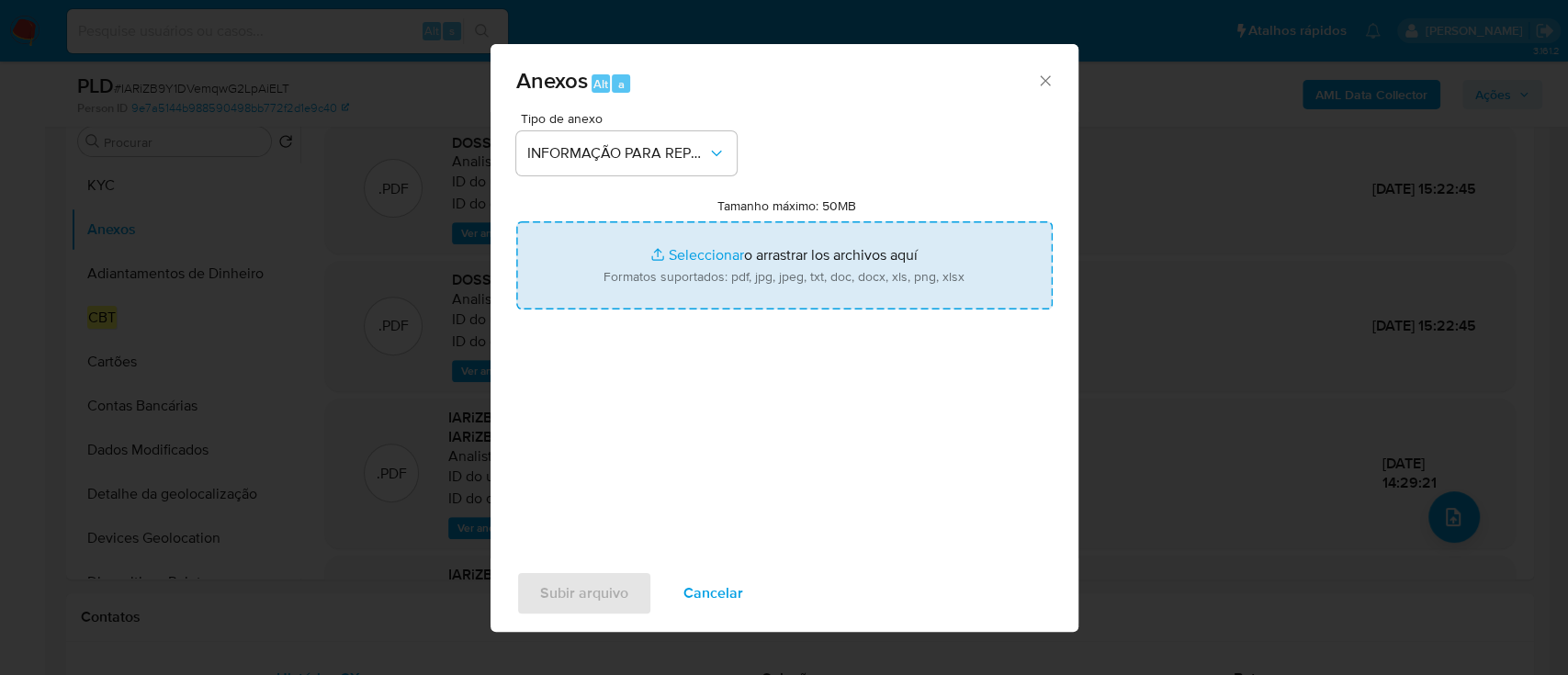
type input "C:\fakepath\2º SAR - IARiZB9Y1DVemqwG2LpAiELT - CPF 71288852185 - ADRIAN LEON C…"
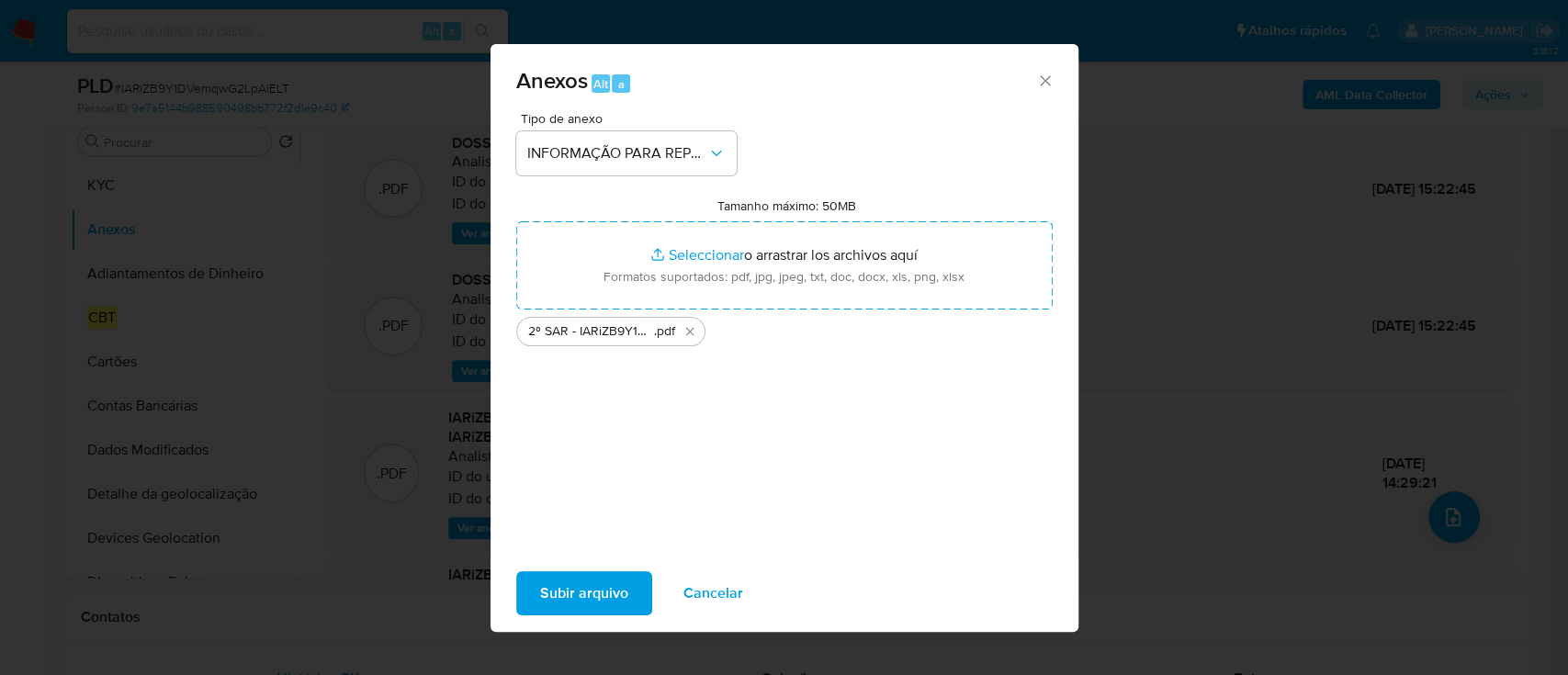
click at [609, 592] on span "Subir arquivo" at bounding box center [584, 593] width 88 height 41
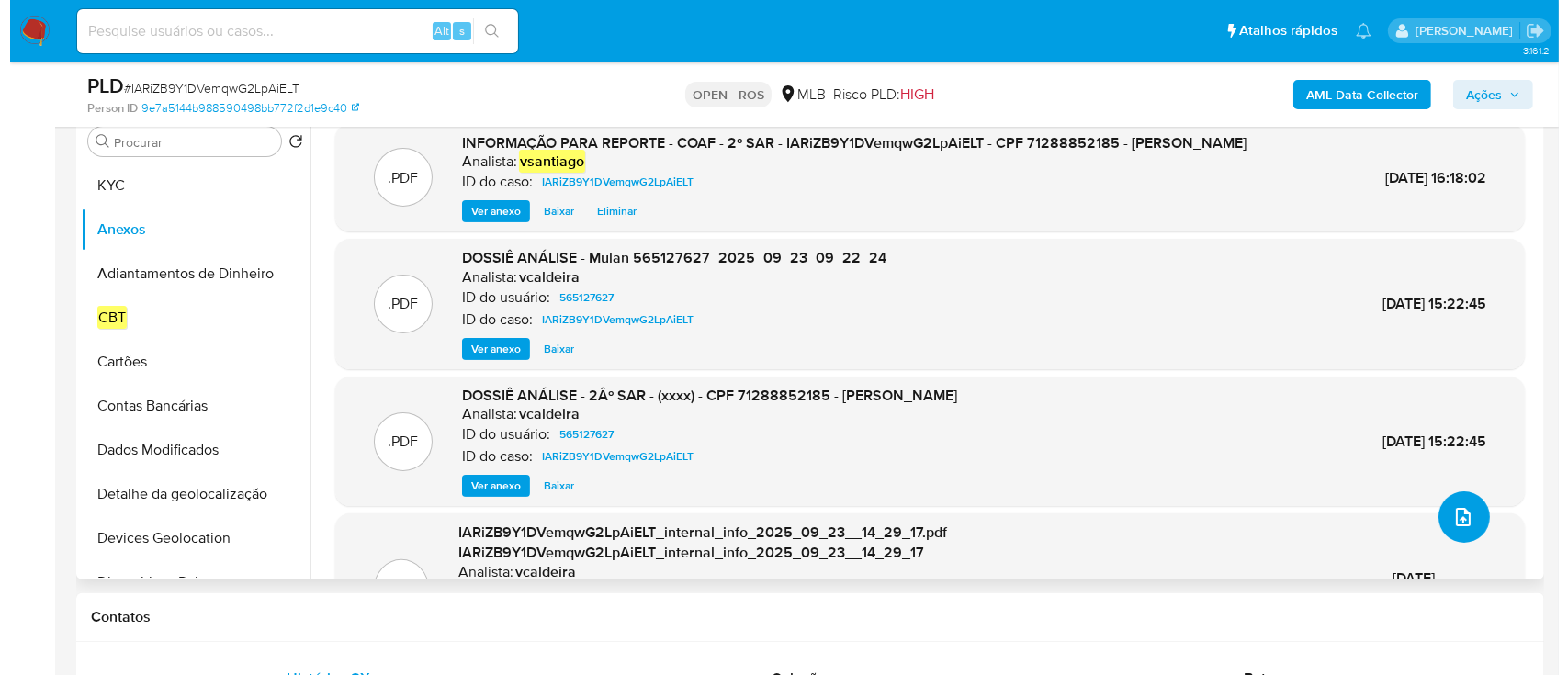
scroll to position [244, 0]
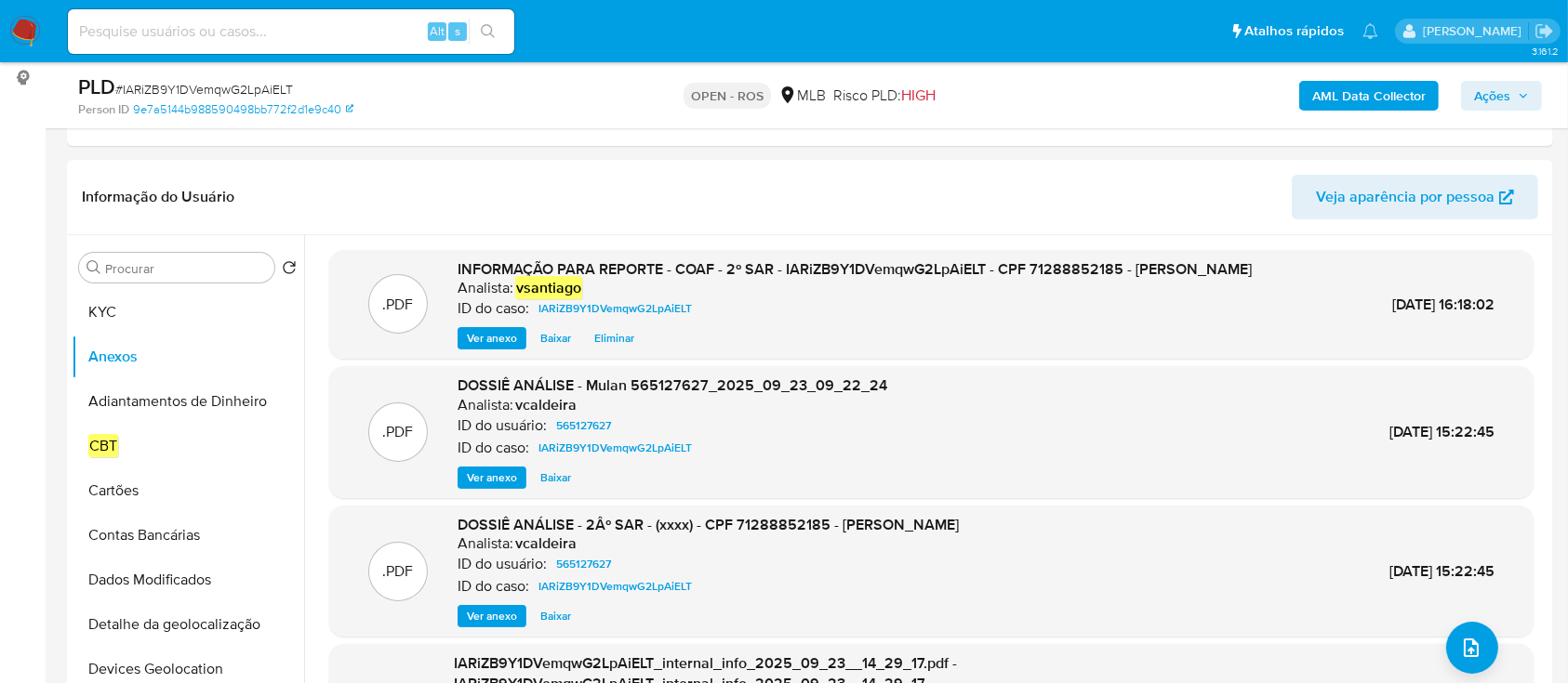
click at [1485, 103] on span "Ações" at bounding box center [1492, 96] width 37 height 30
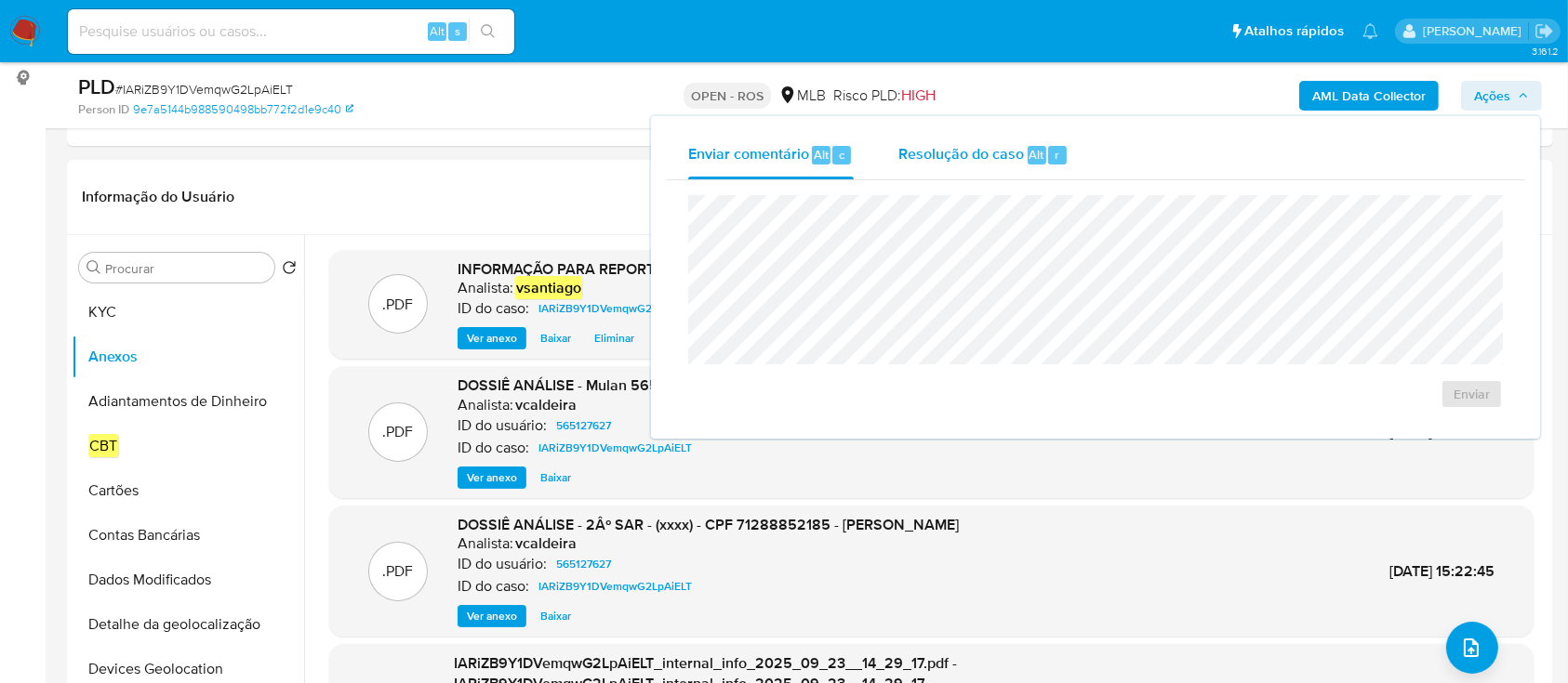
click at [945, 178] on div "Resolução do caso Alt r" at bounding box center [983, 155] width 170 height 48
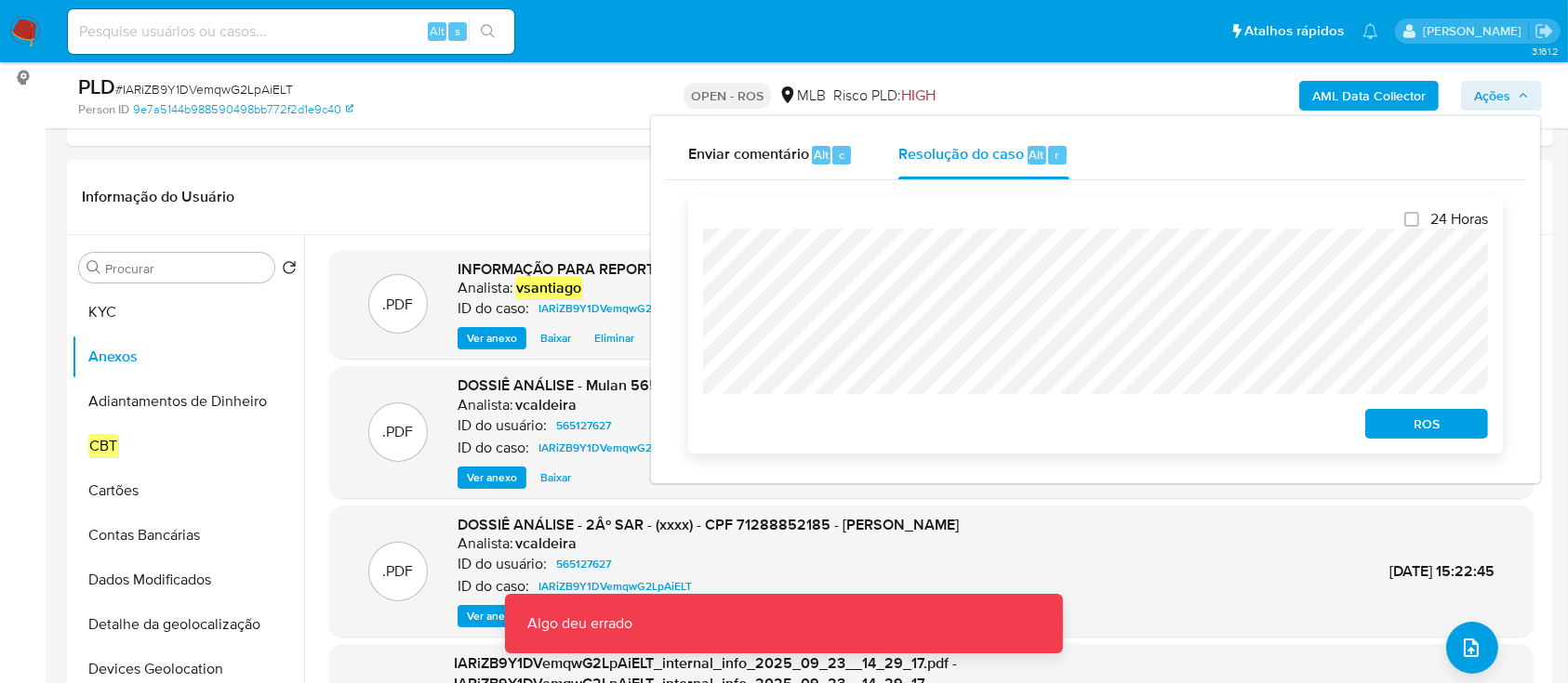
click at [1414, 432] on span "ROS" at bounding box center [1426, 424] width 97 height 26
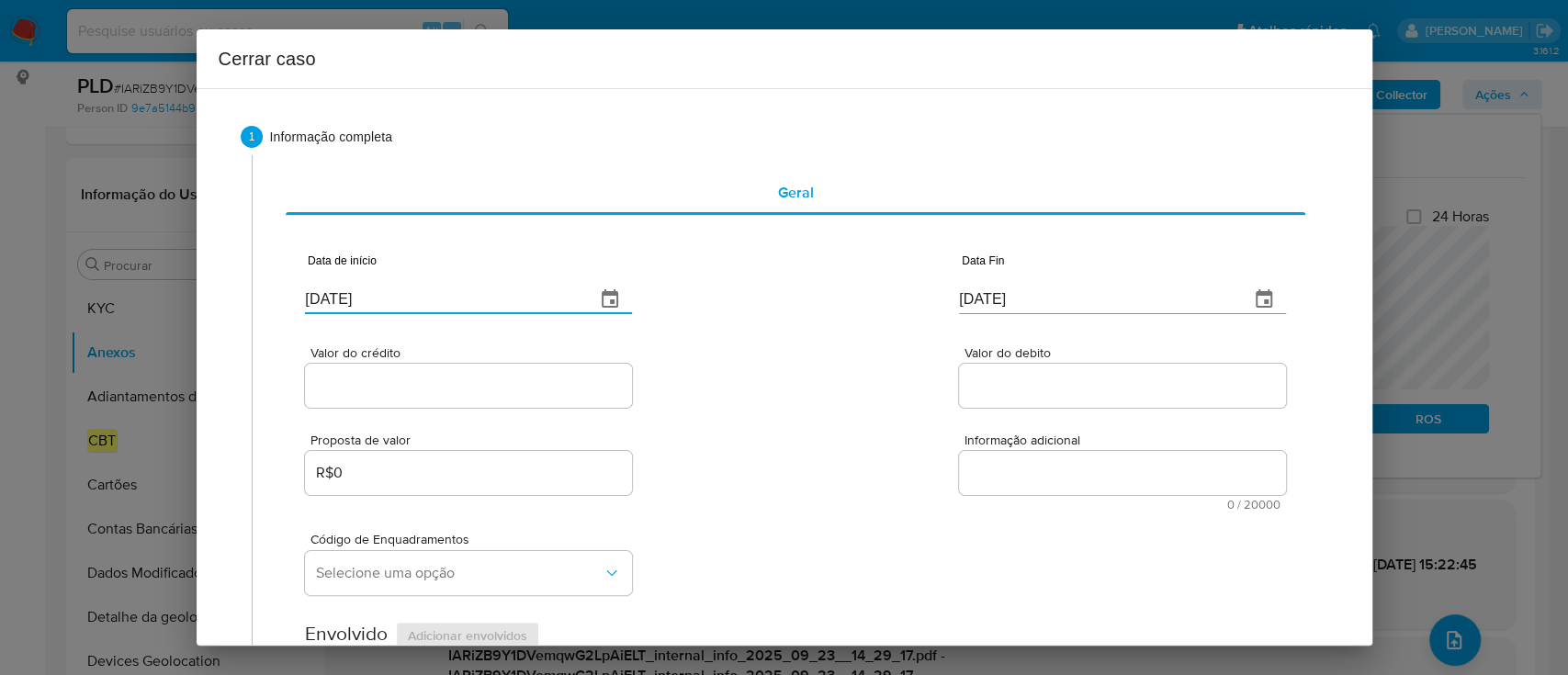
click at [338, 298] on input "25/09/2025" at bounding box center [443, 300] width 276 height 30
paste input "01/08"
type input "01/08/2025"
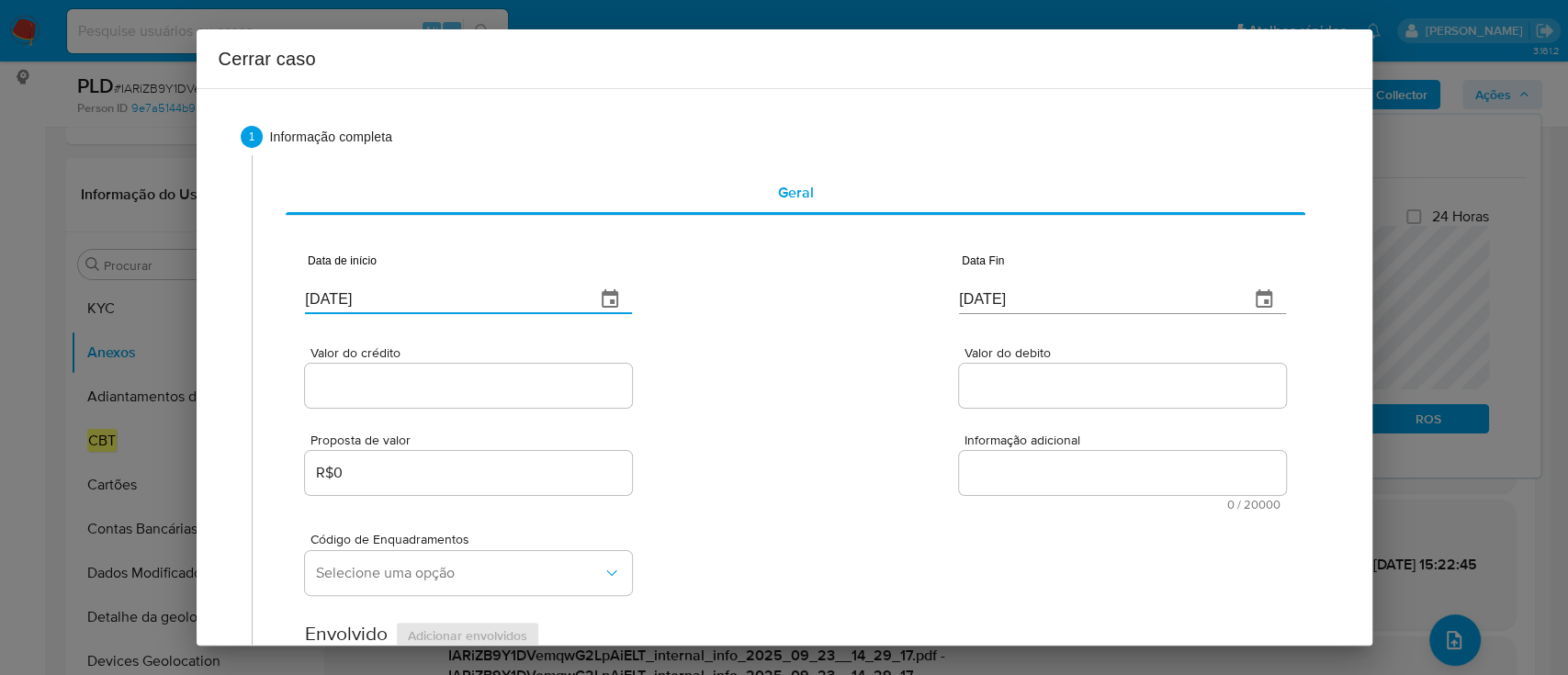
click at [719, 361] on div "Valor do crédito Valor do debito" at bounding box center [796, 368] width 980 height 87
click at [987, 304] on input "25/09/2025" at bounding box center [1096, 300] width 276 height 30
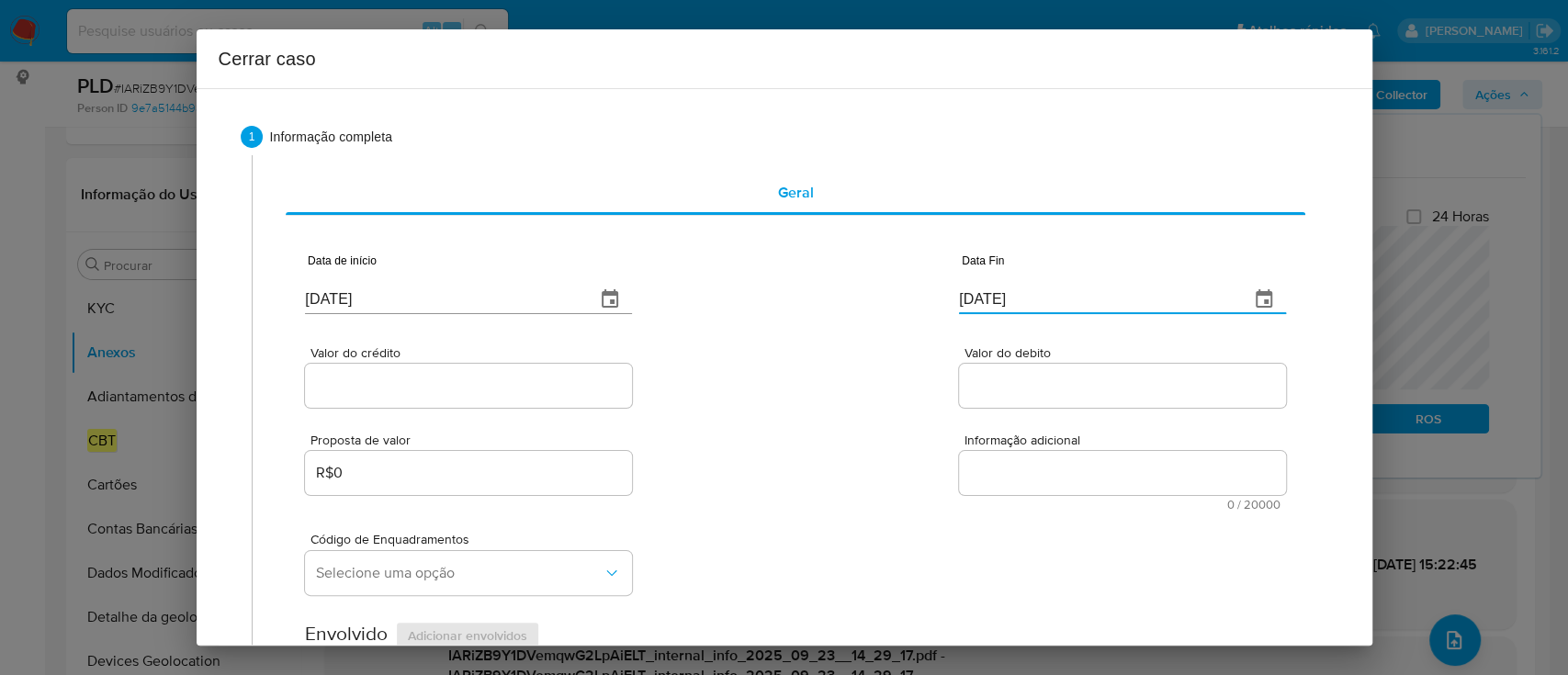
click at [987, 304] on input "25/09/2025" at bounding box center [1096, 300] width 276 height 30
paste input "0"
type input "20/09/2025"
click at [845, 370] on div "Valor do crédito Valor do debito" at bounding box center [796, 368] width 980 height 87
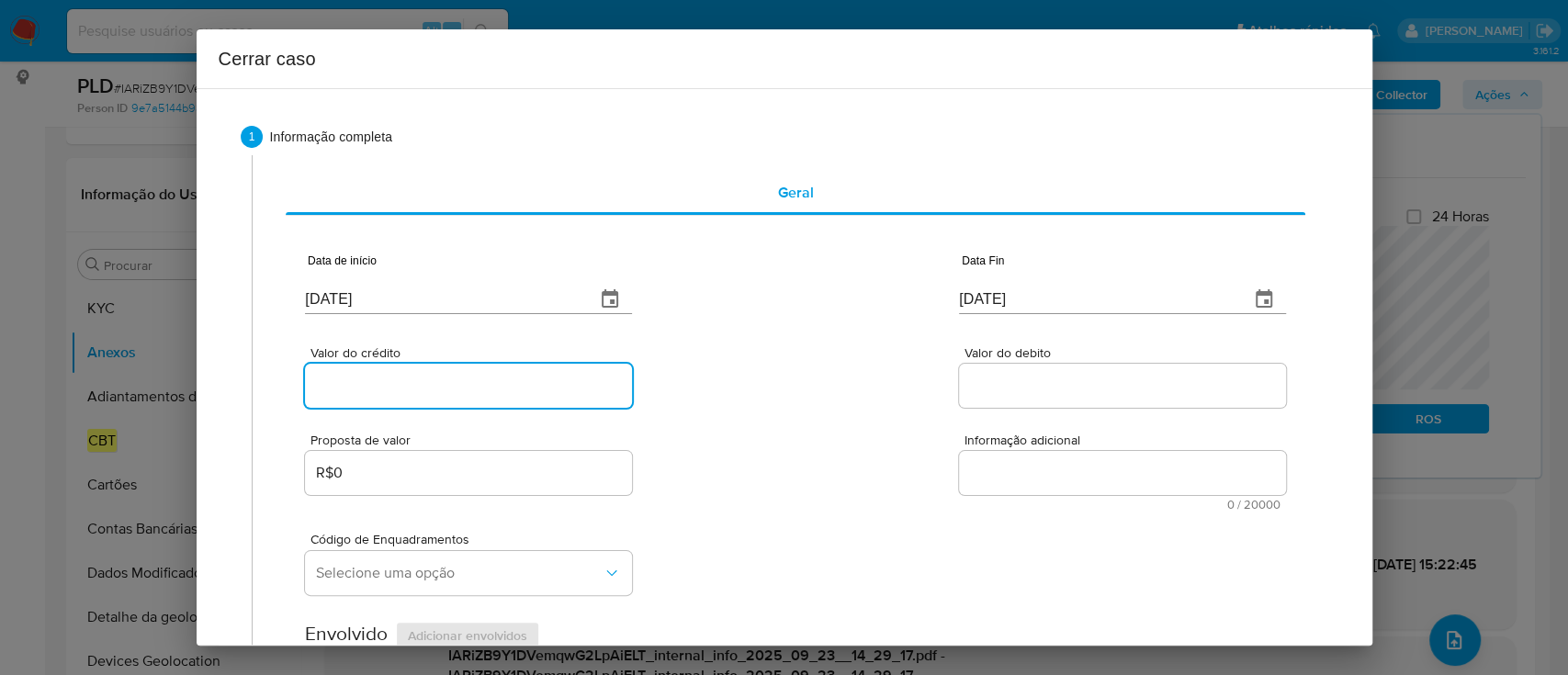
click at [399, 380] on input "Valor do crédito" at bounding box center [469, 386] width 327 height 24
paste input "R$283.055"
type input "R$283.055"
click at [771, 393] on div "Valor do crédito R$283.055 Valor do debito" at bounding box center [796, 368] width 980 height 87
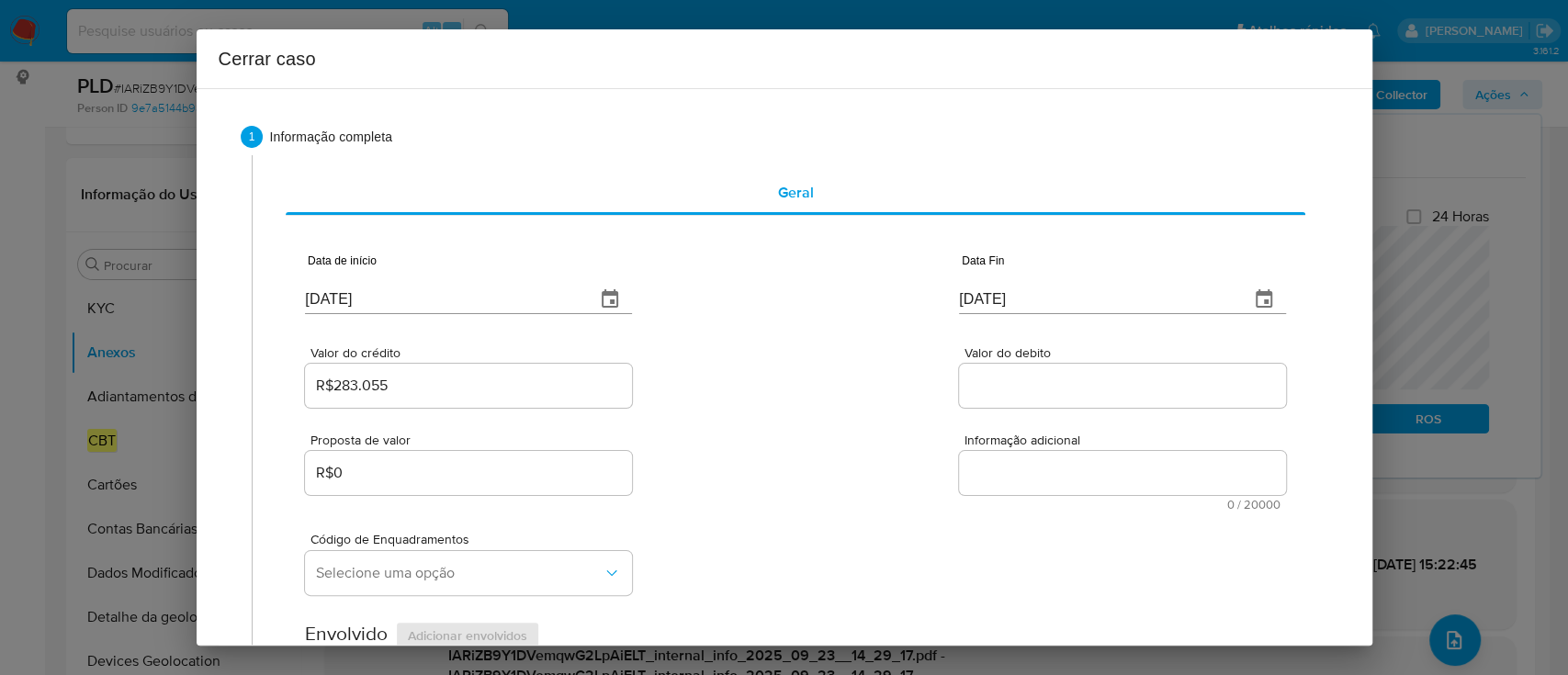
drag, startPoint x: 1112, startPoint y: 389, endPoint x: 959, endPoint y: 395, distance: 153.1
click at [1112, 389] on input "Valor do debito" at bounding box center [1122, 386] width 327 height 24
paste input "R$286.829"
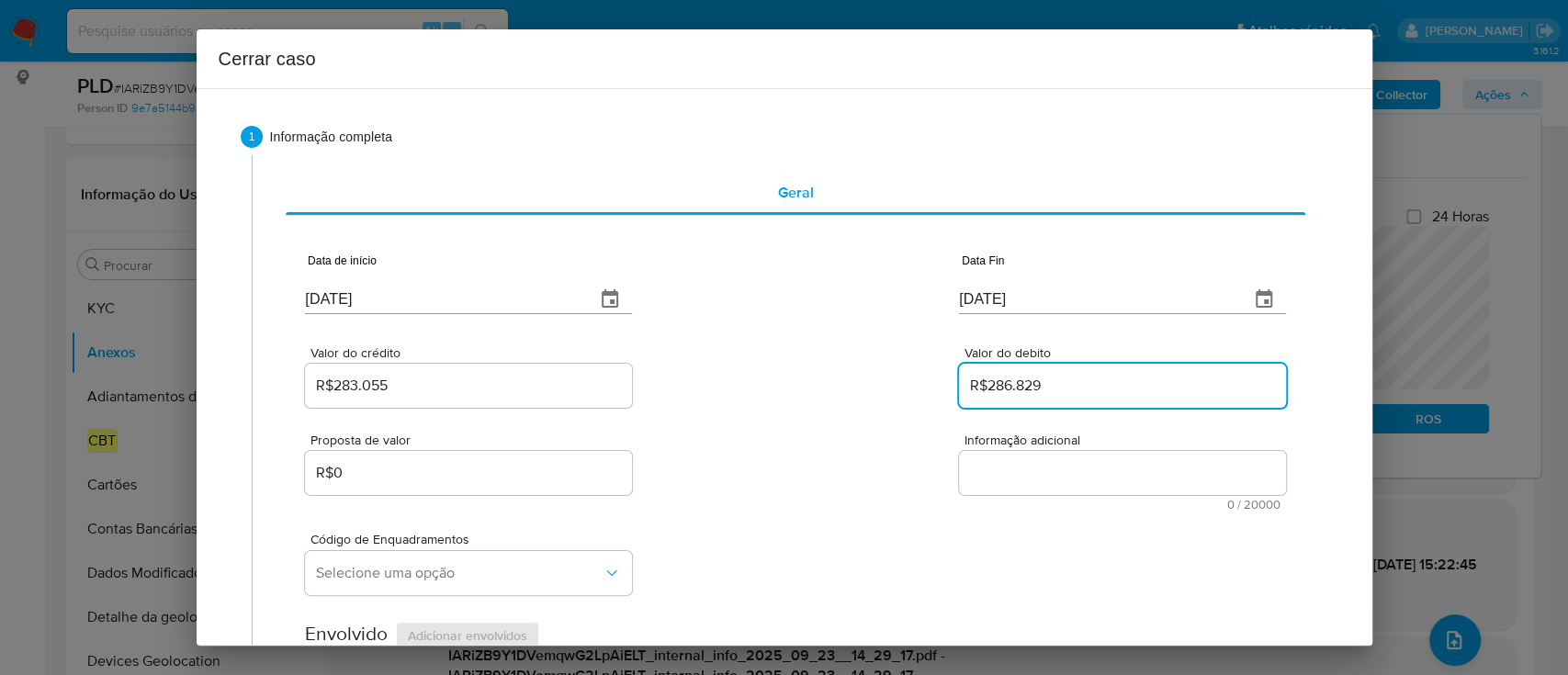
type input "R$286.829"
click at [813, 400] on div "Valor do crédito R$283.055 Valor do debito R$286.829" at bounding box center [796, 368] width 980 height 87
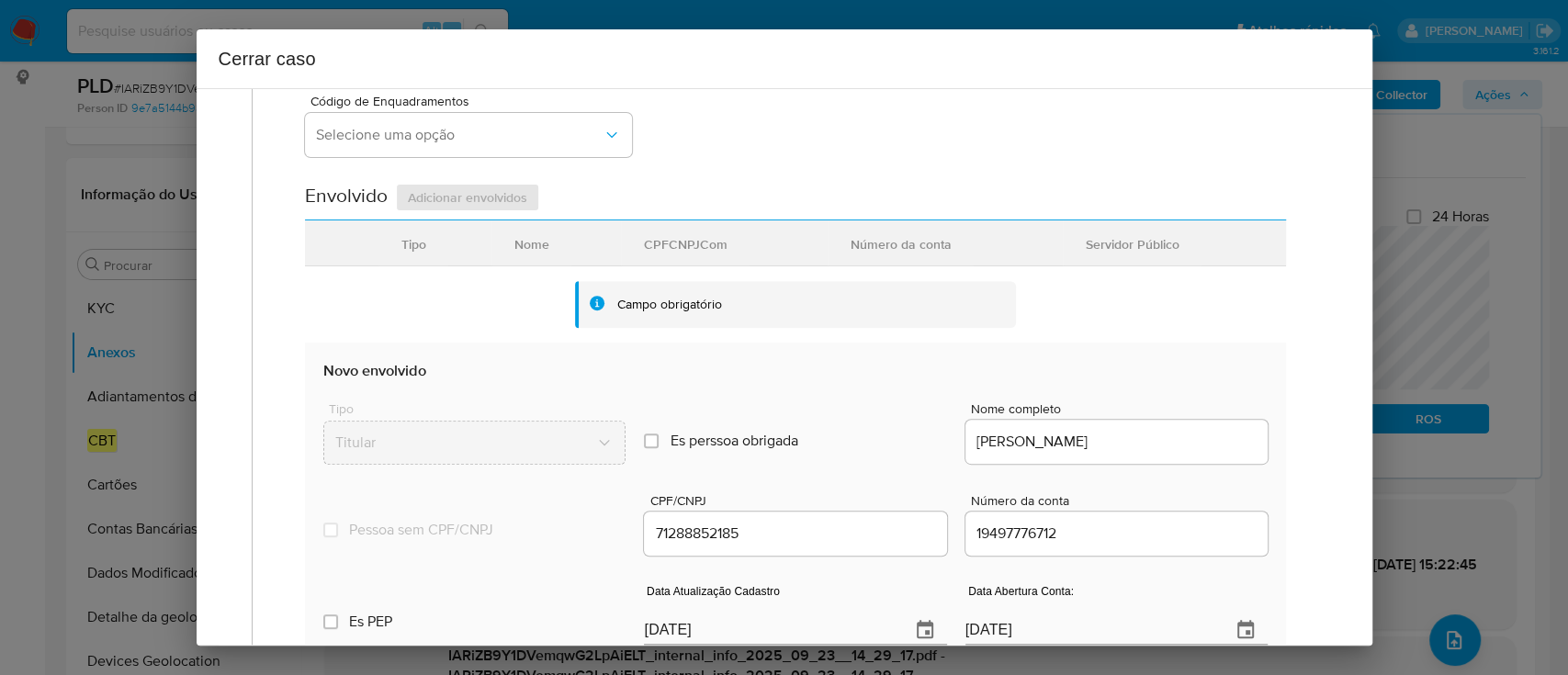
scroll to position [489, 0]
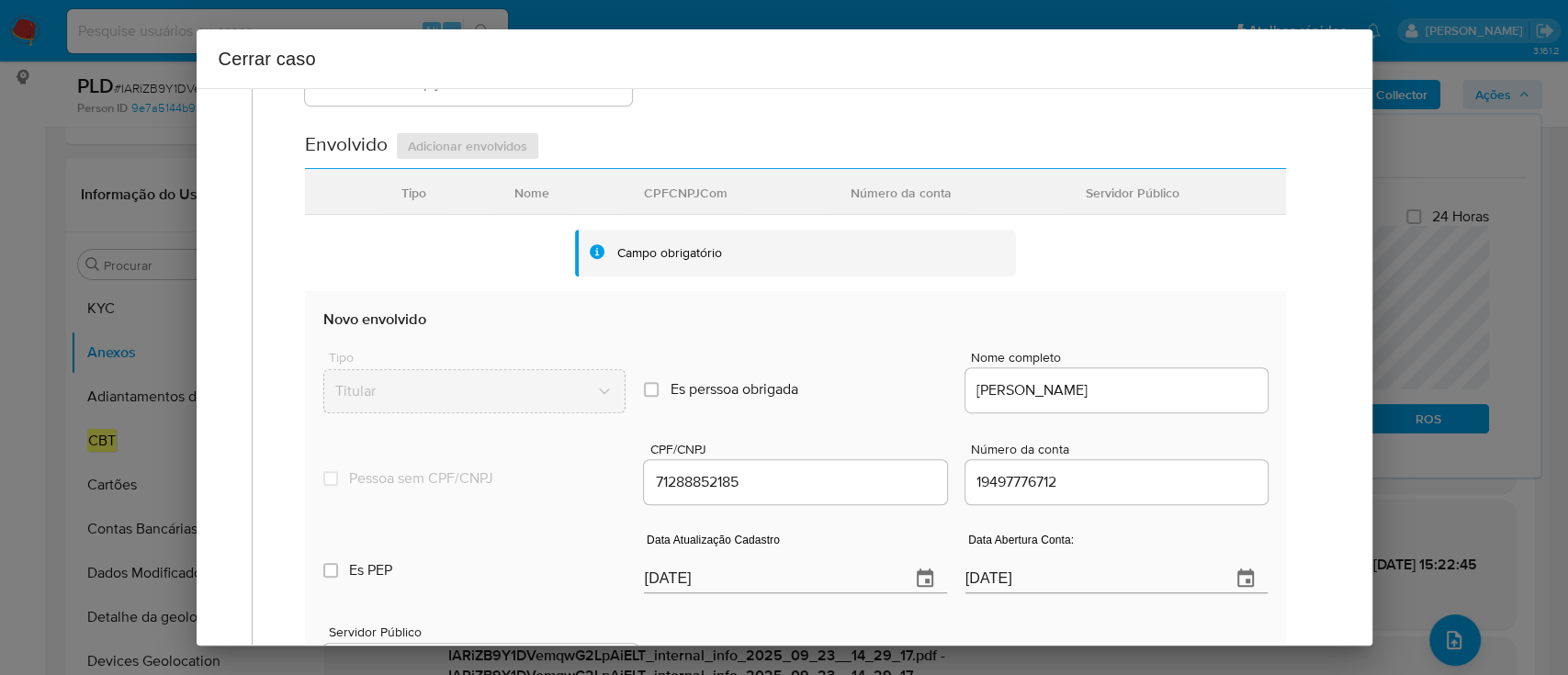
click at [669, 578] on input "25/09/2025" at bounding box center [770, 579] width 251 height 30
paste input "18"
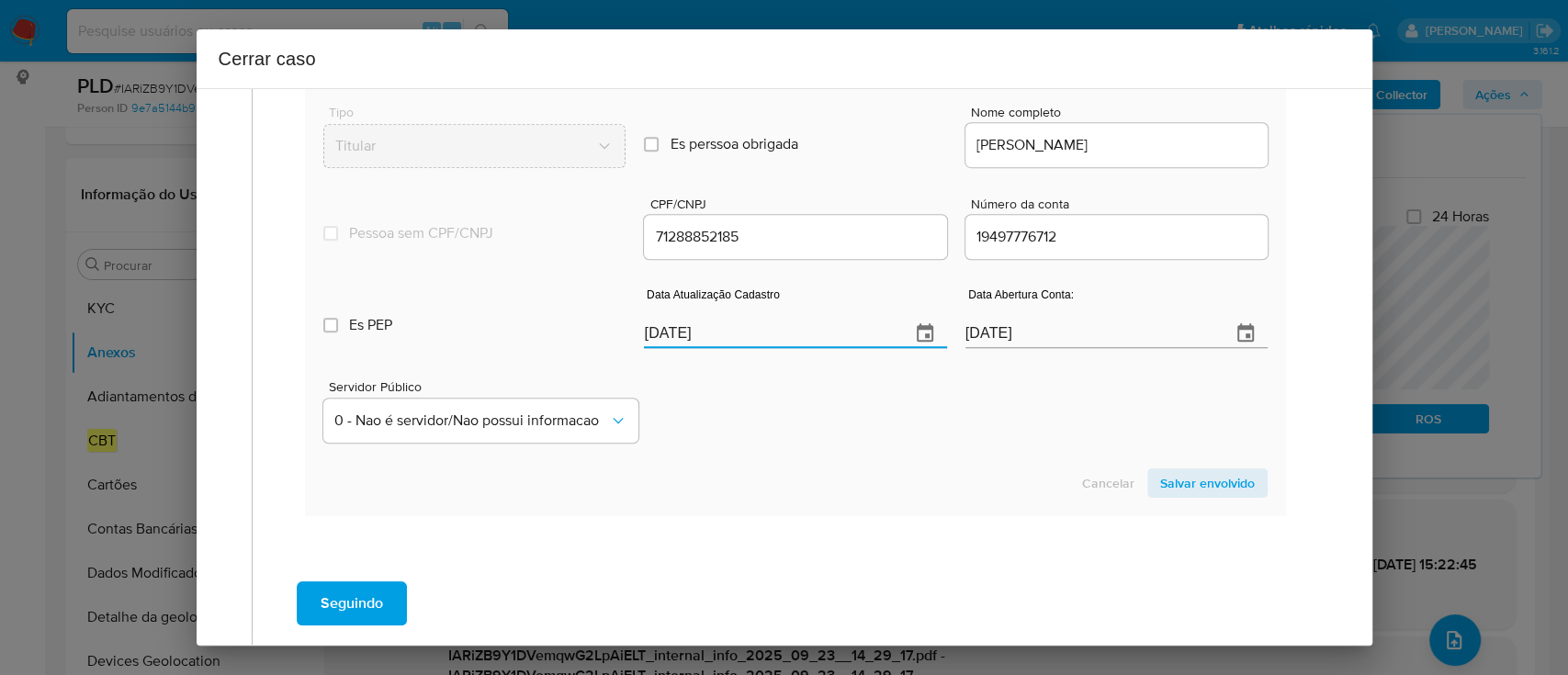
type input "18/09/2025"
drag, startPoint x: 853, startPoint y: 468, endPoint x: 1189, endPoint y: 495, distance: 337.1
click at [856, 469] on div "Cancelar Salvar envolvido" at bounding box center [795, 484] width 943 height 30
click at [1204, 479] on span "Salvar envolvido" at bounding box center [1208, 484] width 95 height 26
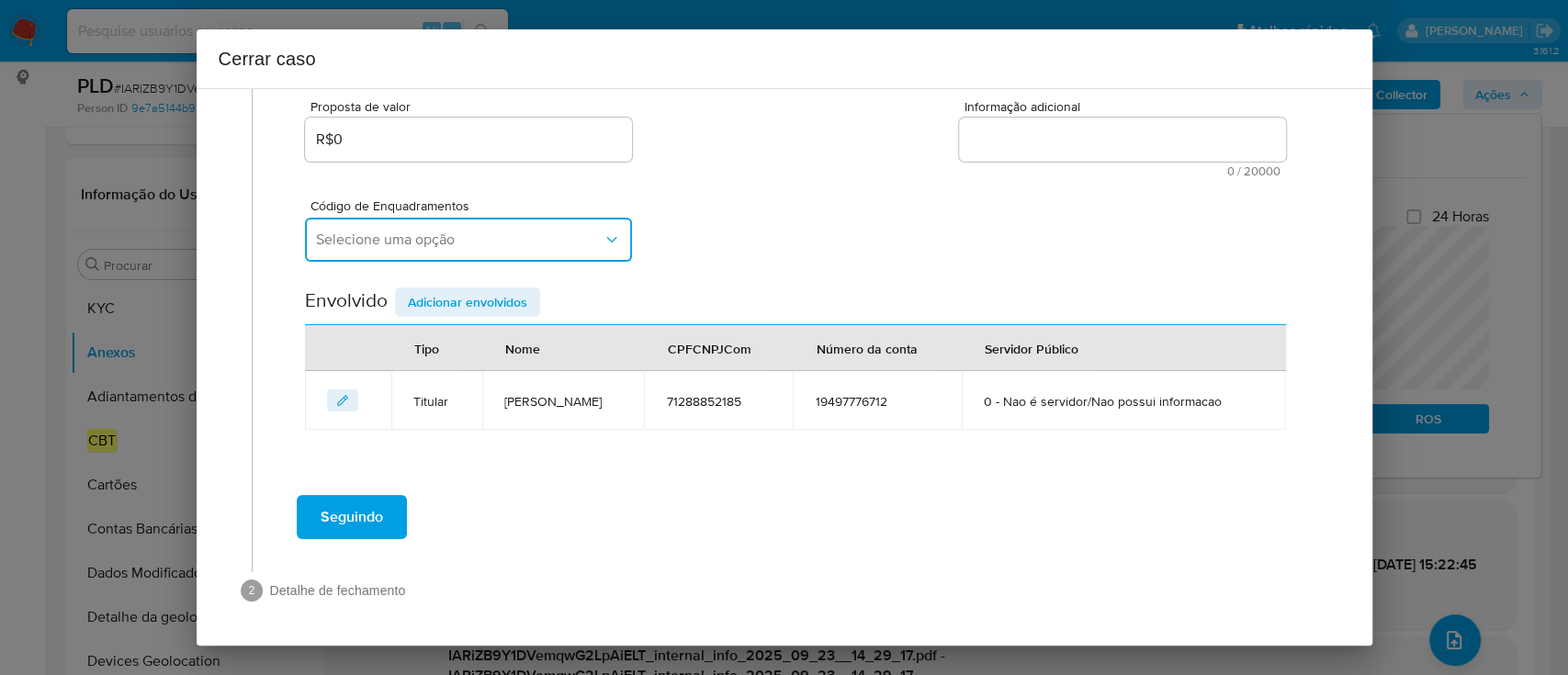
click at [525, 238] on span "Selecione uma opção" at bounding box center [459, 240] width 287 height 19
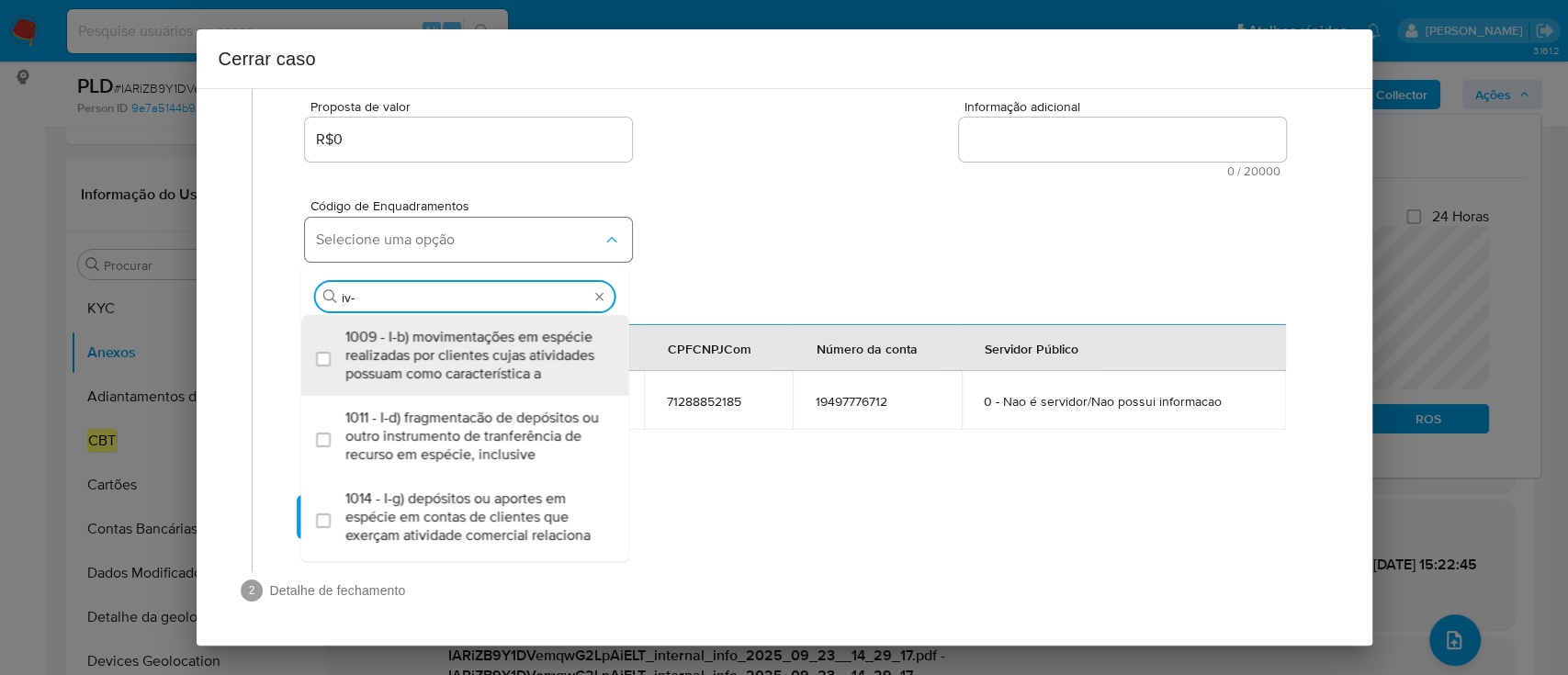
type input "iv-a"
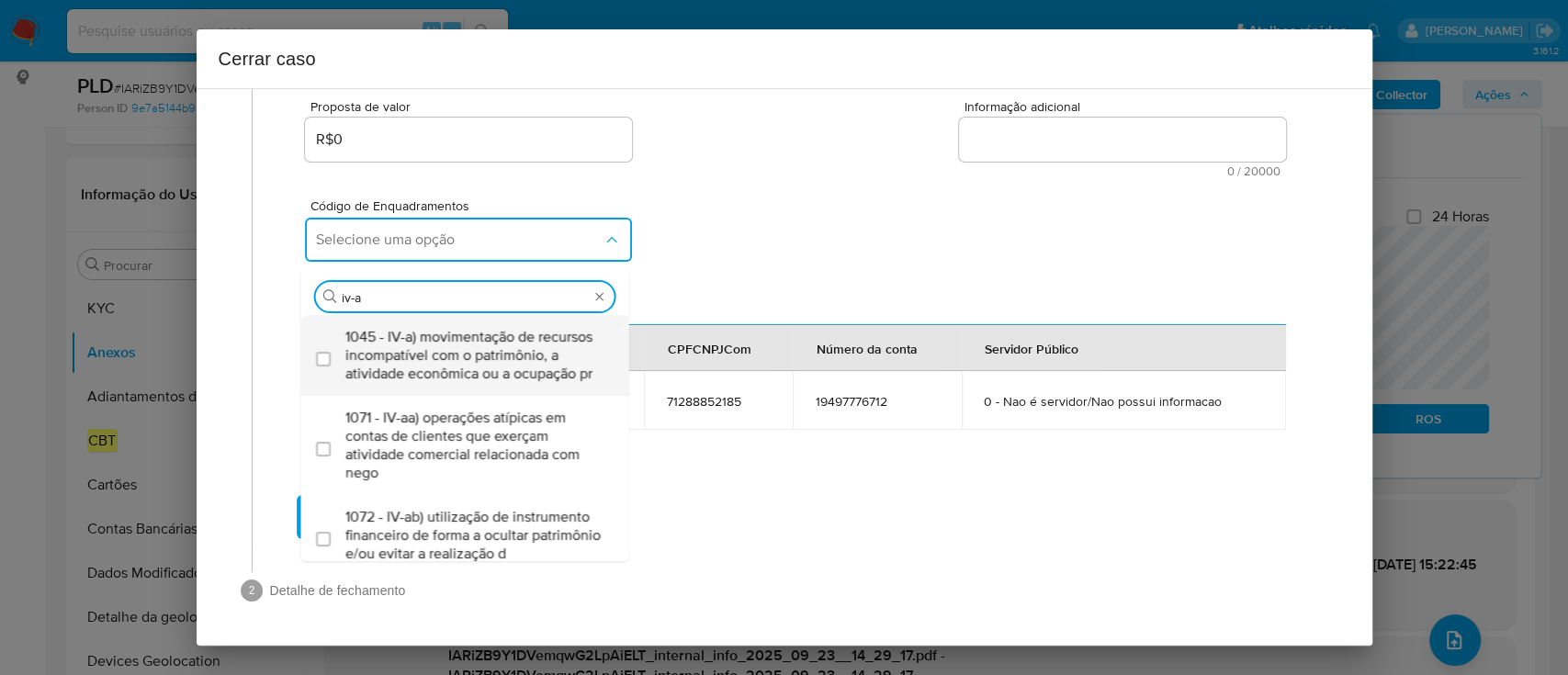
click at [483, 364] on span "1045 - IV-a) movimentação de recursos incompatível com o patrimônio, a atividad…" at bounding box center [474, 355] width 258 height 55
checkbox input "true"
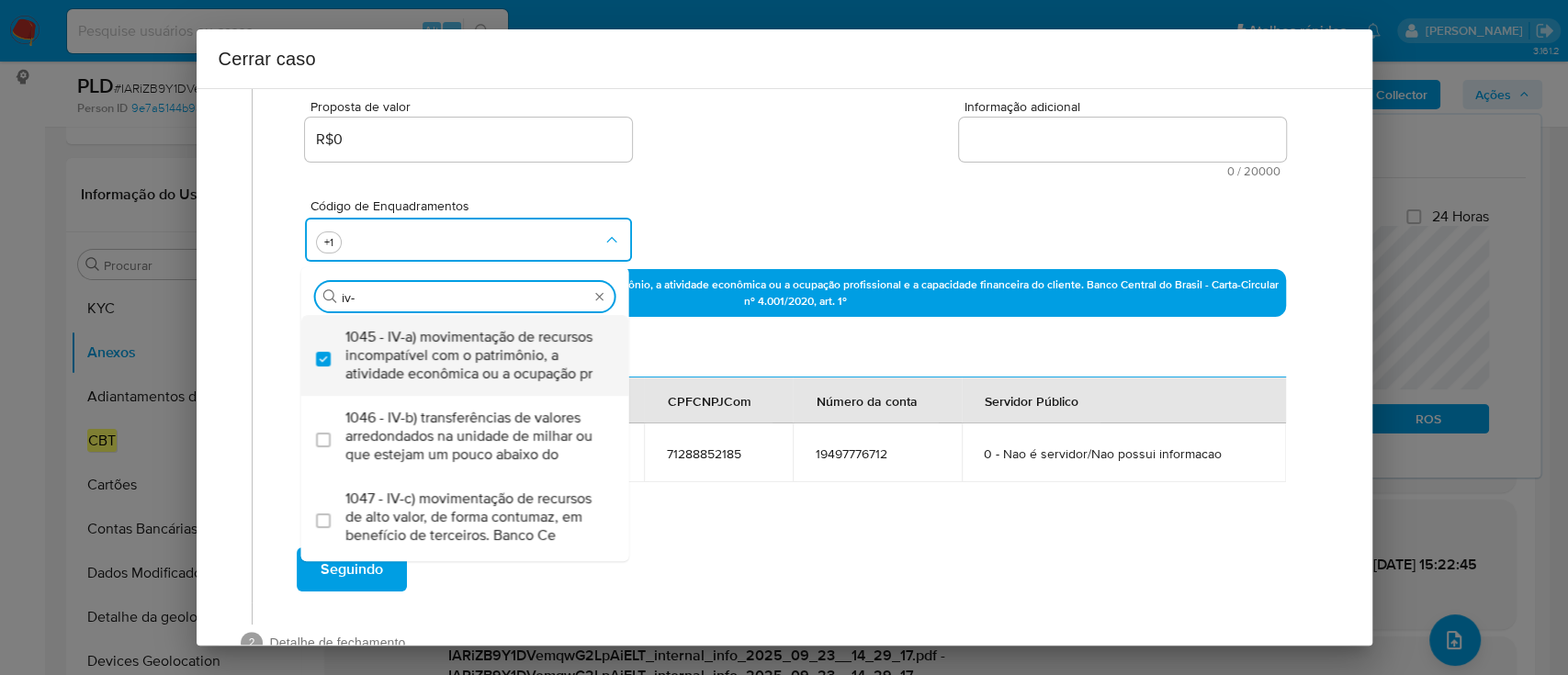
type input "iv-c"
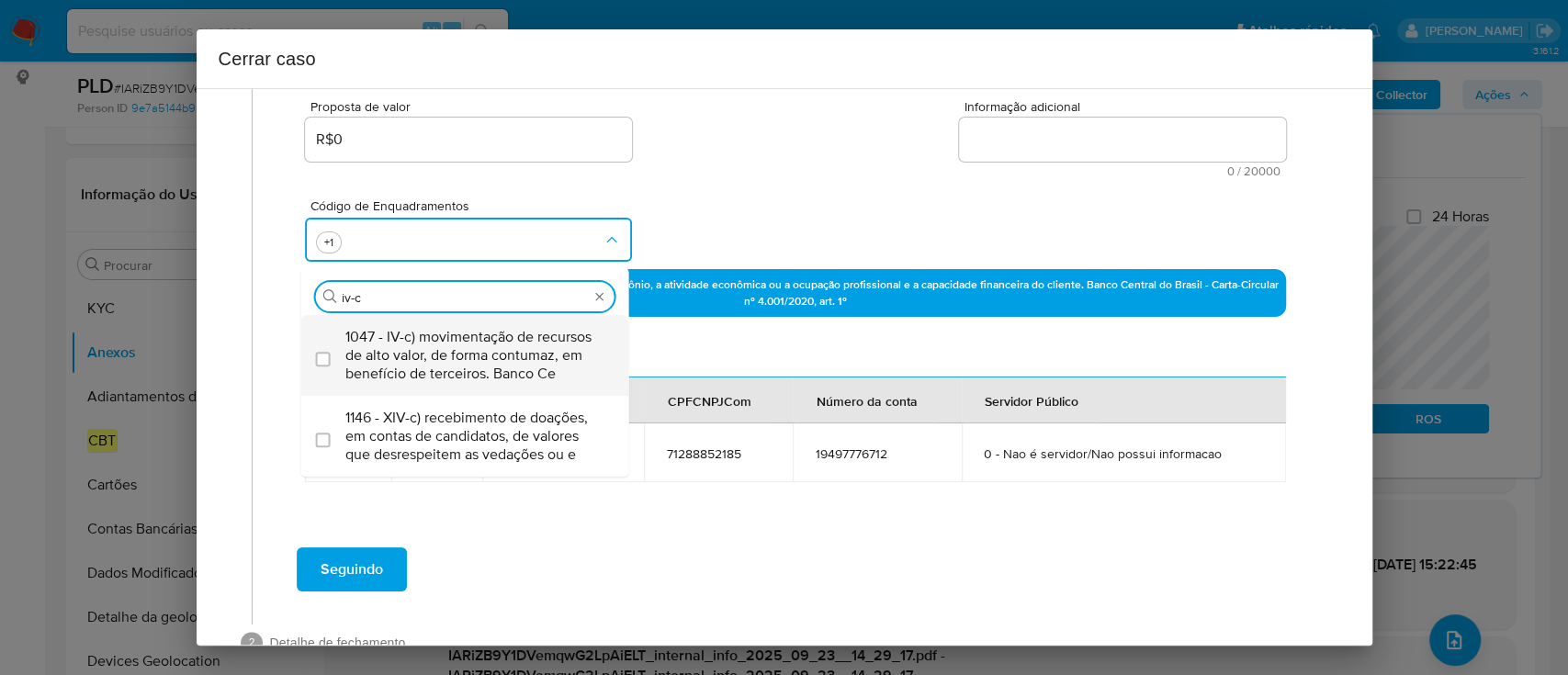
click at [518, 370] on span "1047 - IV-c) movimentação de recursos de alto valor, de forma contumaz, em bene…" at bounding box center [474, 355] width 258 height 55
checkbox input "true"
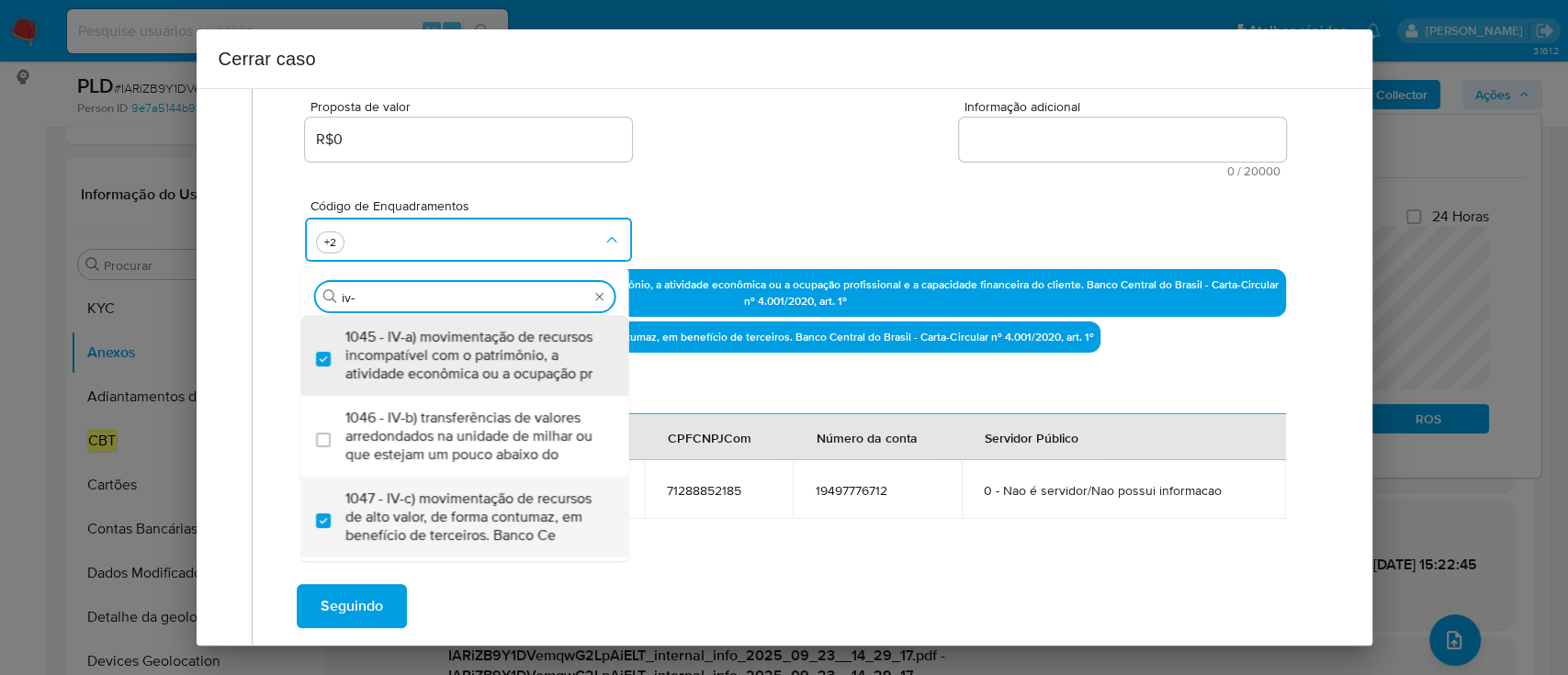
scroll to position [0, 0]
type input "iv-k"
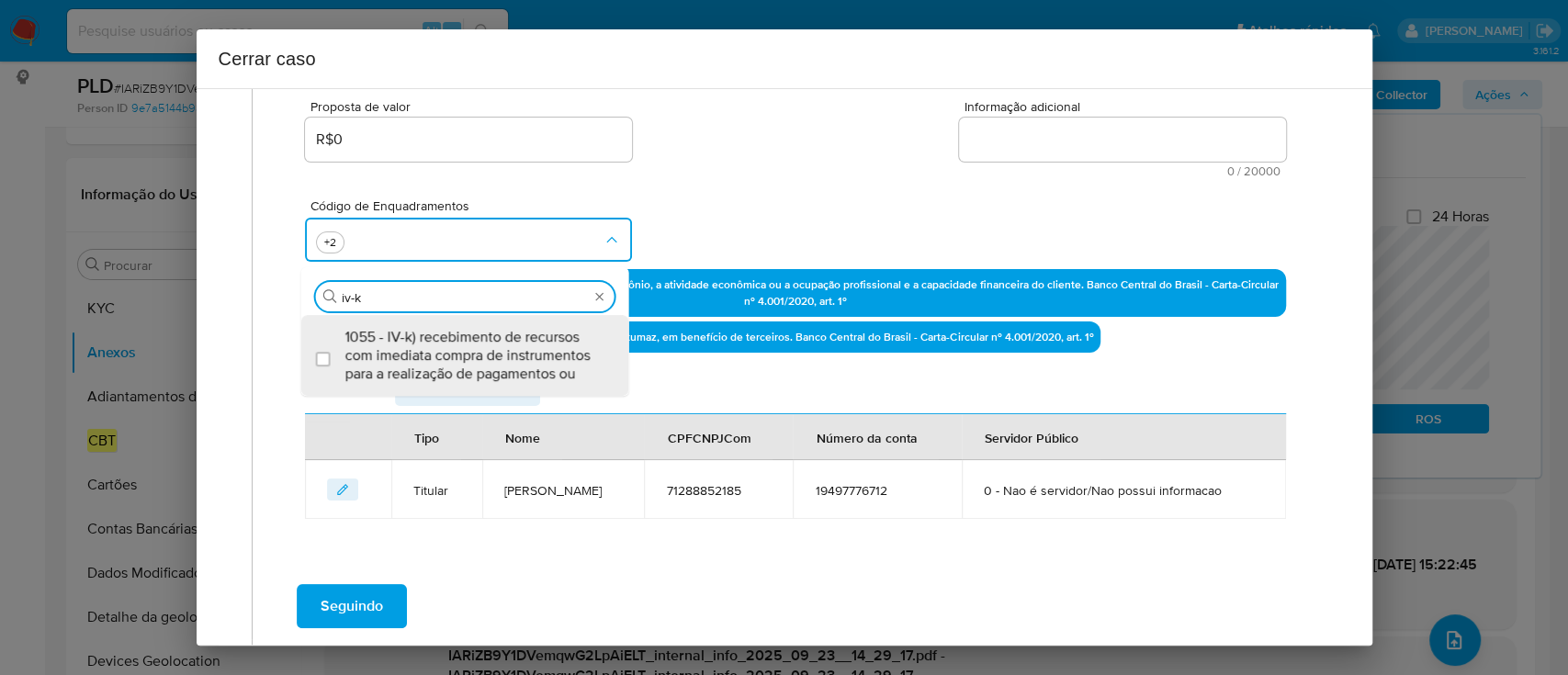
click at [518, 370] on span "1055 - IV-k) recebimento de recursos com imediata compra de instrumentos para a…" at bounding box center [474, 355] width 258 height 55
checkbox input "true"
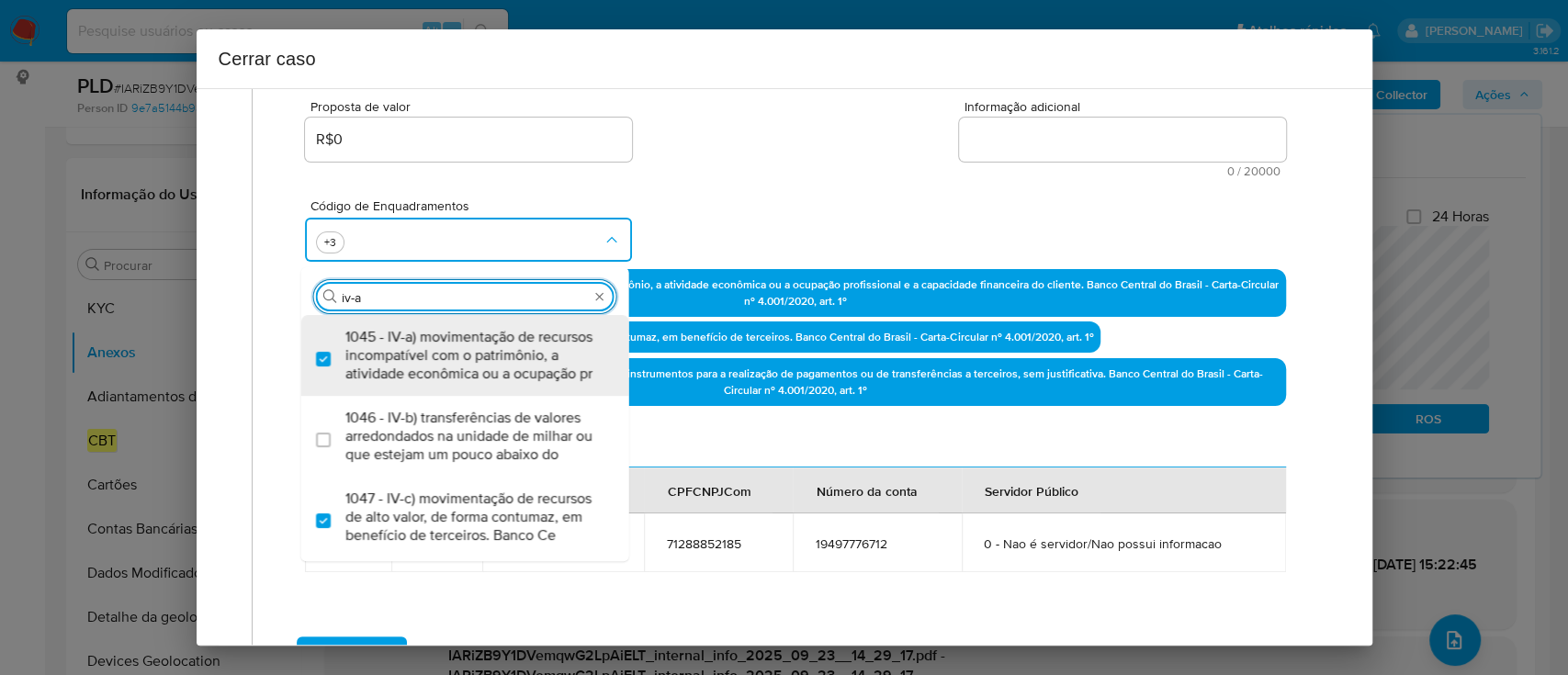
type input "iv-ae"
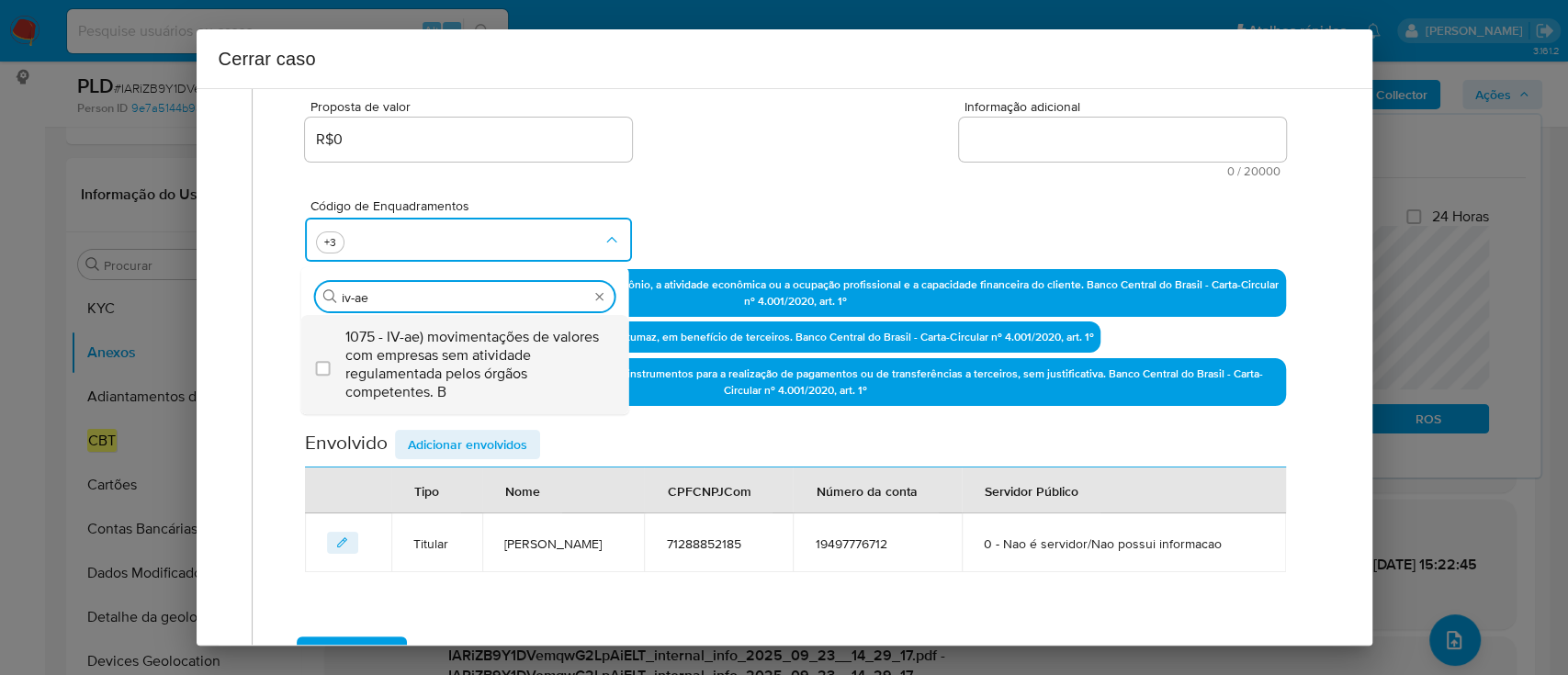
drag, startPoint x: 518, startPoint y: 370, endPoint x: 554, endPoint y: 354, distance: 39.4
click at [514, 370] on span "1075 - IV-ae) movimentações de valores com empresas sem atividade regulamentada…" at bounding box center [474, 364] width 258 height 73
checkbox input "true"
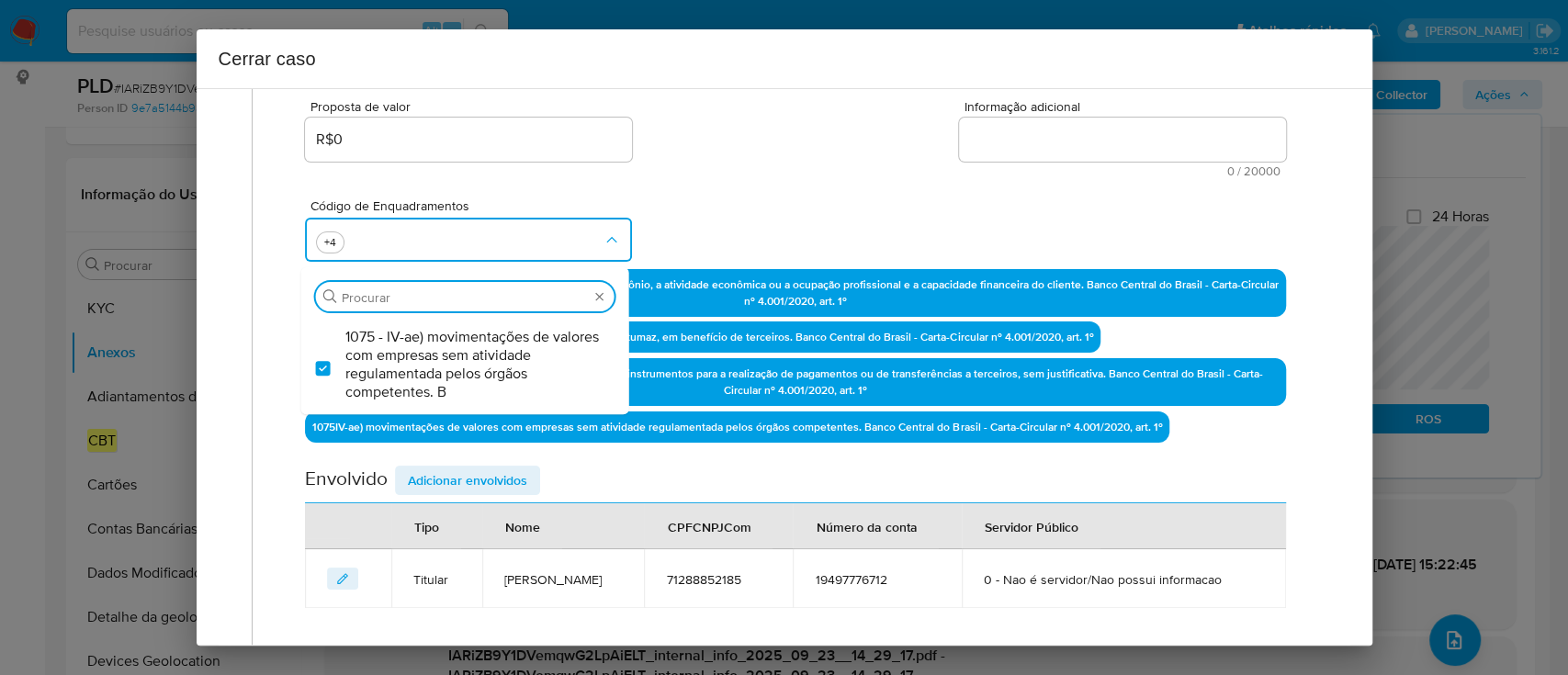
click at [756, 206] on div "Código de Enquadramentos Procurar 1075 - IV-ae) movimentações de valores com em…" at bounding box center [796, 223] width 980 height 92
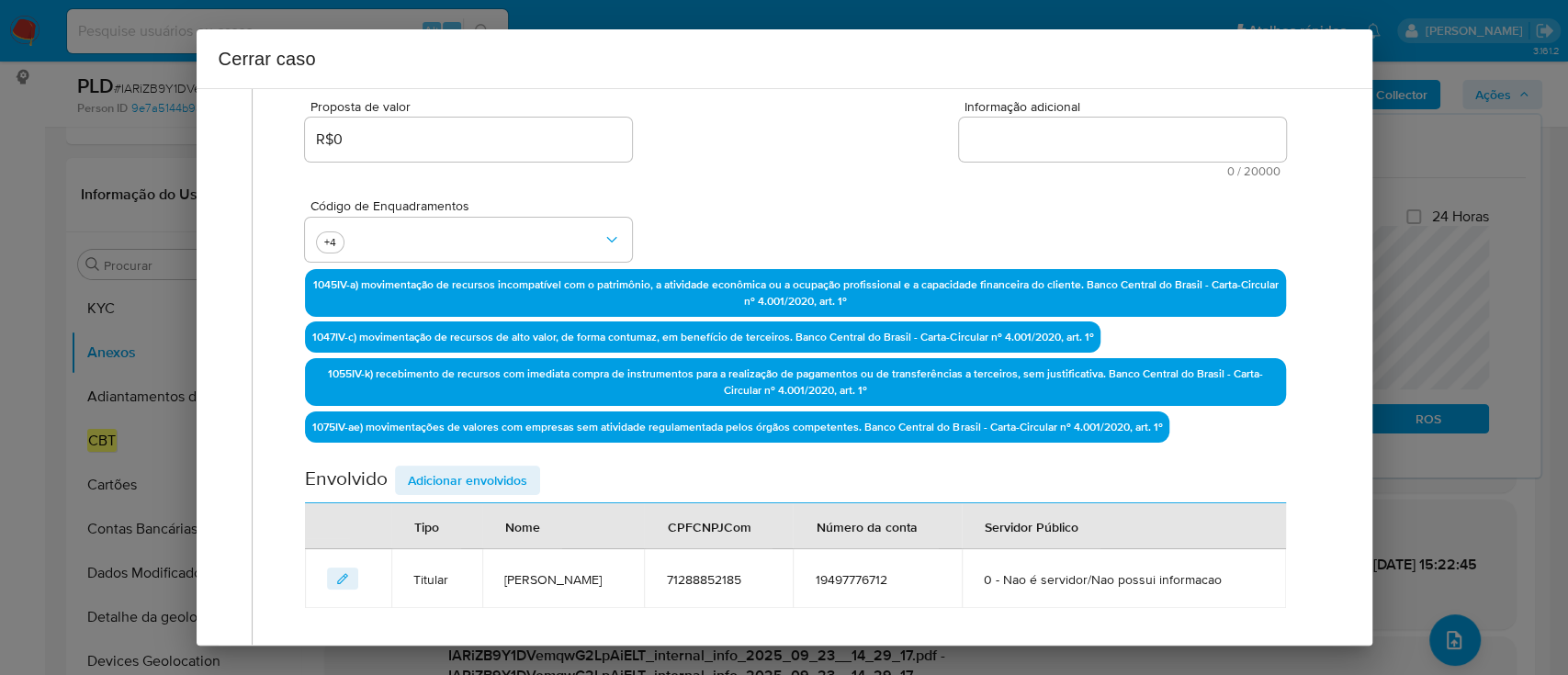
click at [1083, 140] on textarea "Informação adicional" at bounding box center [1122, 139] width 327 height 44
paste textarea "Adrian Leon Chaviano, CPF 71288852185, 33 anos, residente no município de Boa V…"
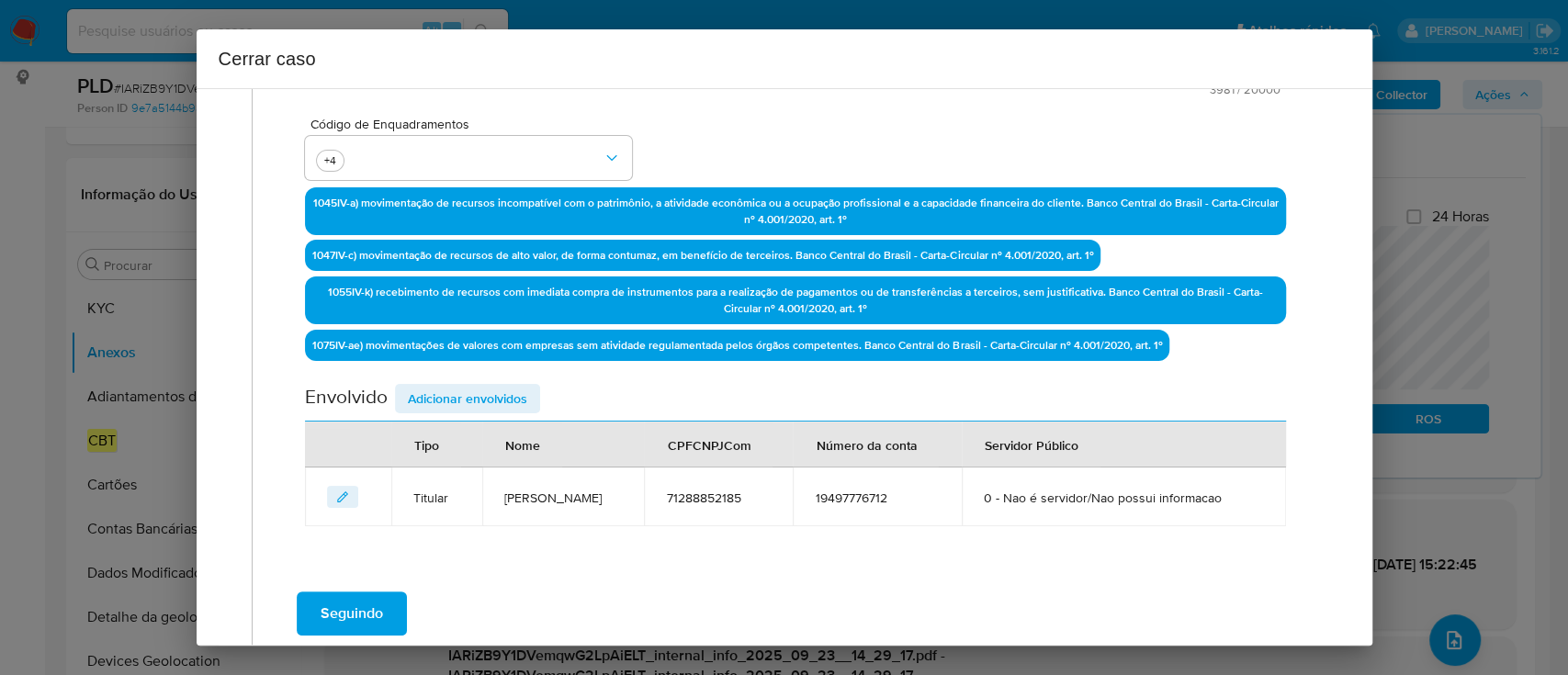
scroll to position [594, 0]
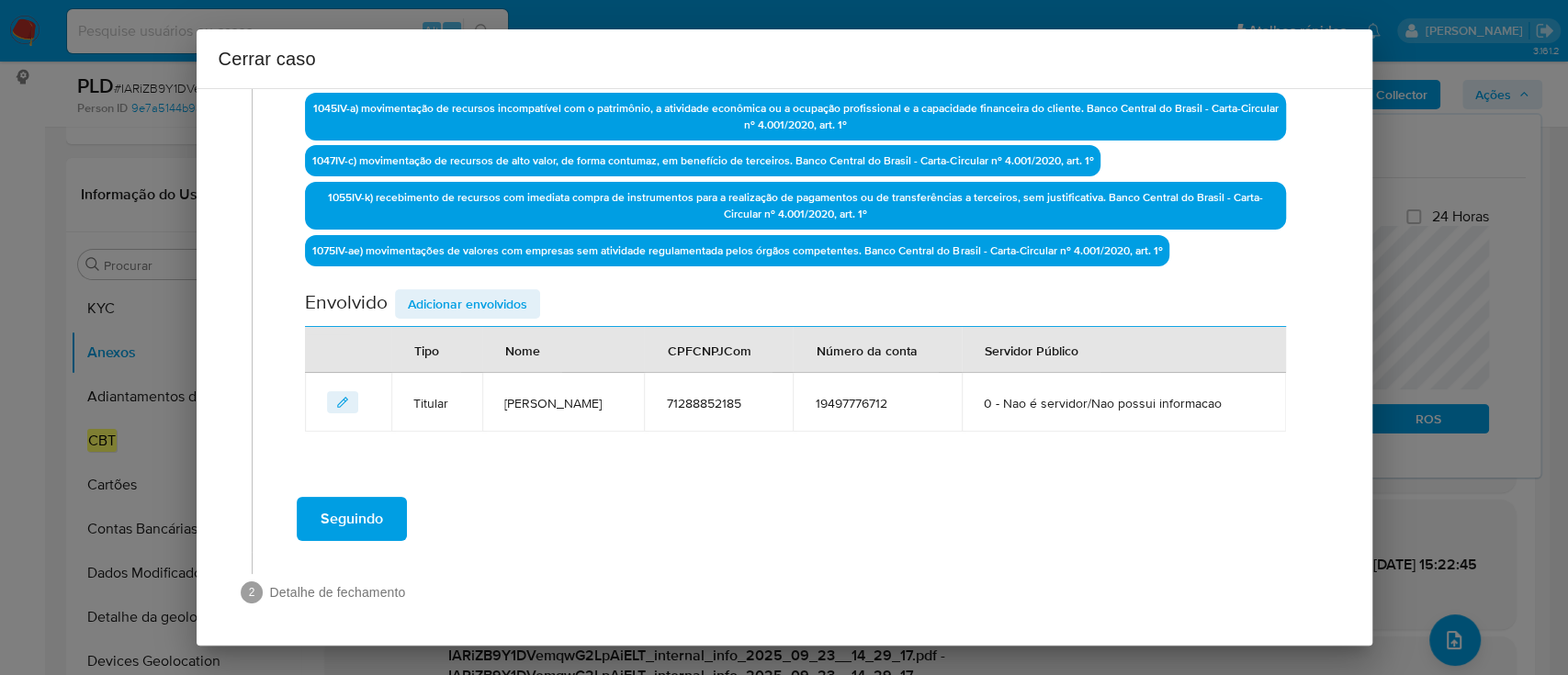
type textarea "Adrian Leon Chaviano, CPF 71288852185, 33 anos, residente no município de Boa V…"
click at [492, 296] on span "Adicionar envolvidos" at bounding box center [467, 305] width 120 height 26
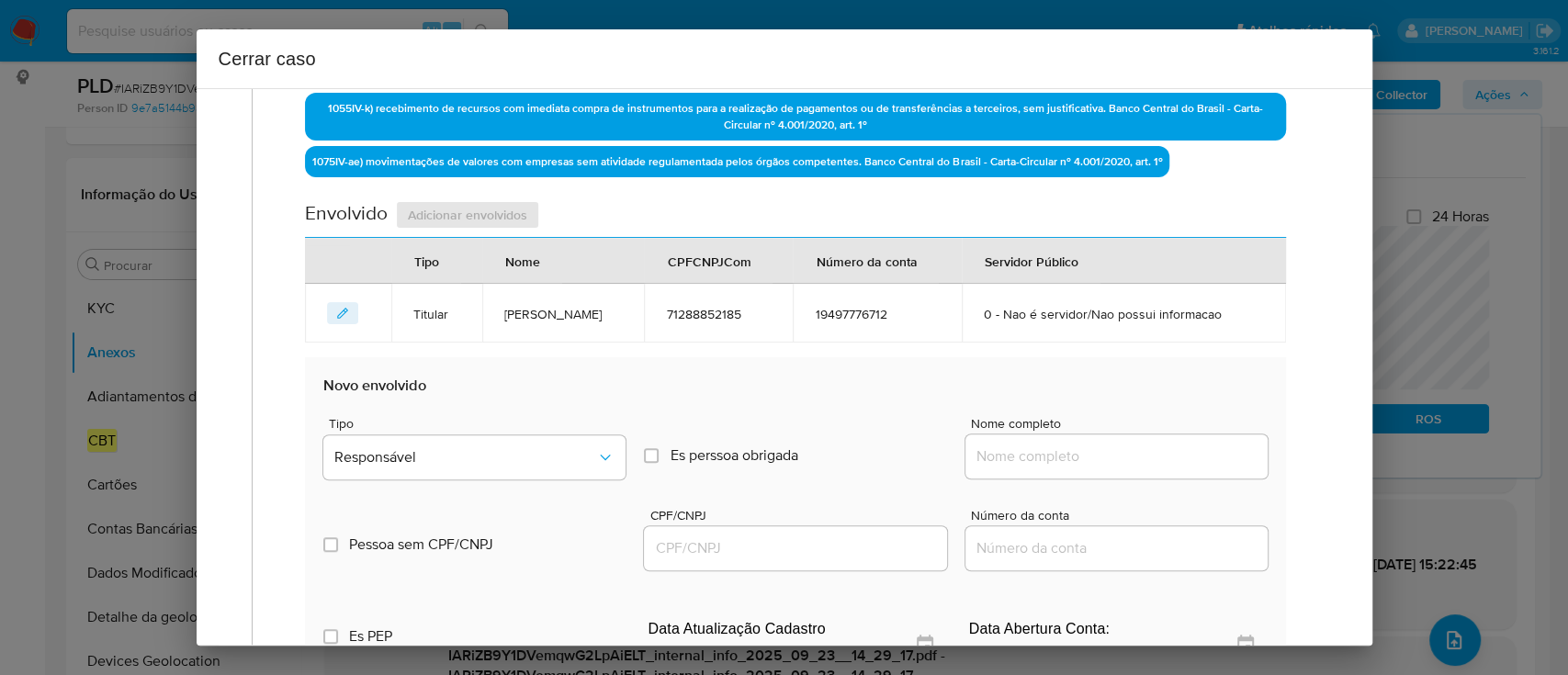
scroll to position [838, 0]
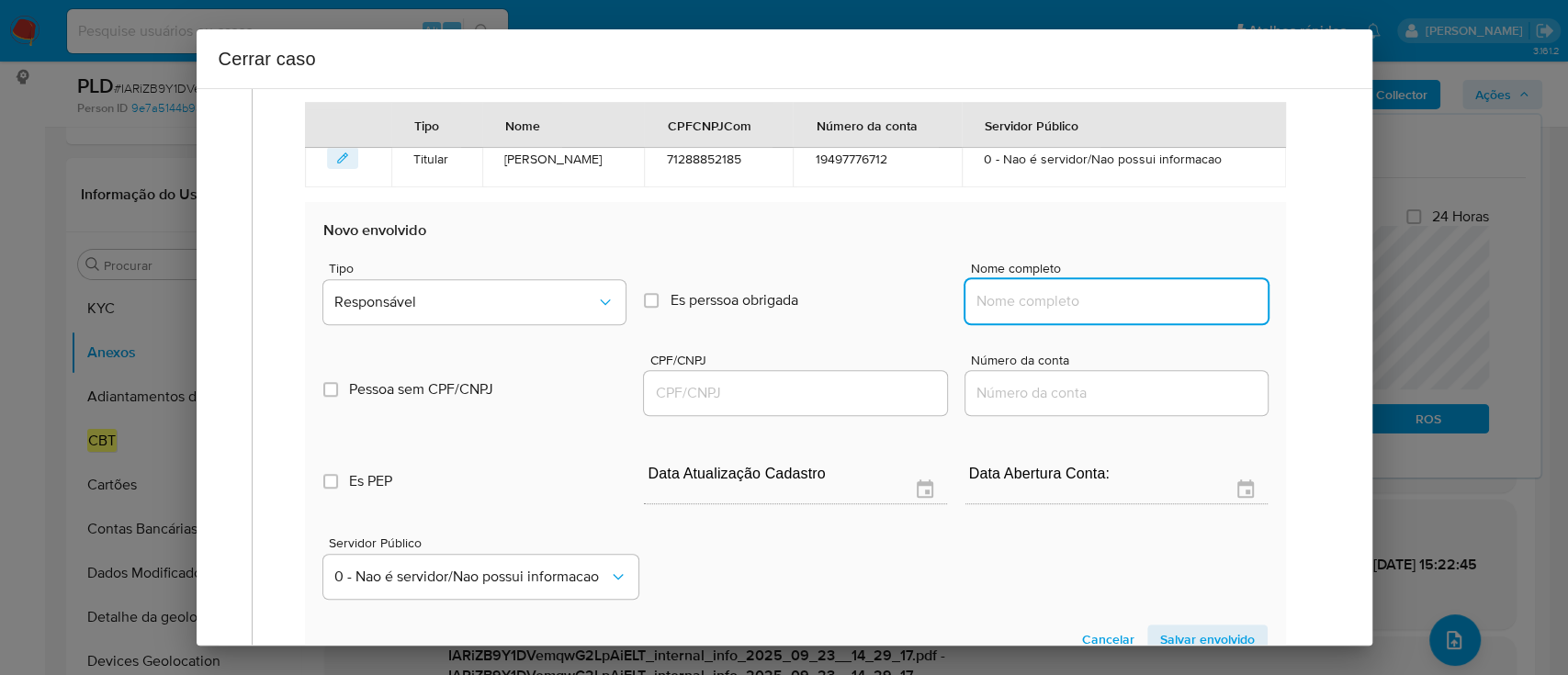
drag, startPoint x: 1056, startPoint y: 287, endPoint x: 1067, endPoint y: 299, distance: 16.3
click at [1056, 290] on input "Nome completo" at bounding box center [1117, 302] width 303 height 24
paste input "Lutchme Alberto Salazar Persad, CPF 71125180242"
click at [1156, 301] on input "Lutchme Alberto Salazar Persad, CPF 71125180242" at bounding box center [1117, 302] width 303 height 24
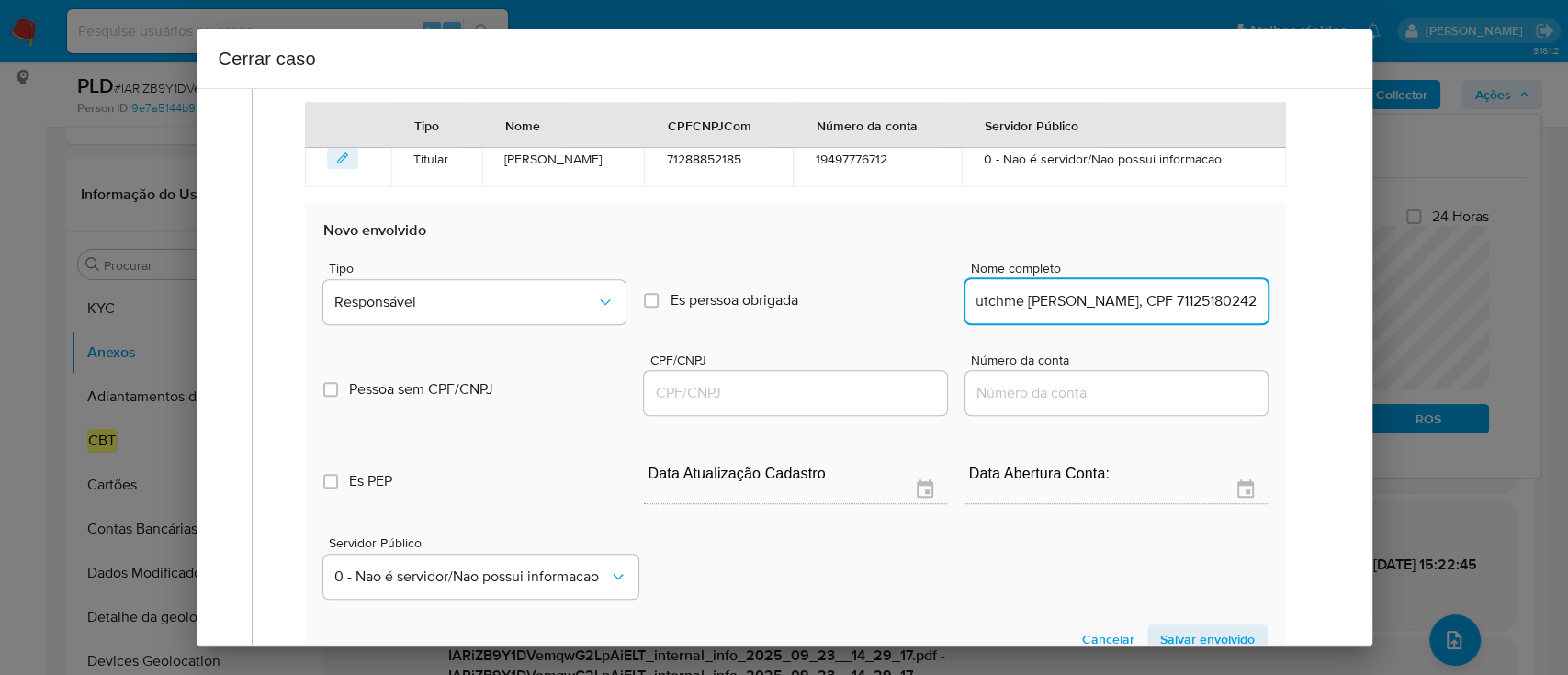
click at [1156, 301] on input "Lutchme Alberto Salazar Persad, CPF 71125180242" at bounding box center [1117, 302] width 303 height 24
type input "Lutchme Alberto Salazar Persad, CPF"
click at [854, 397] on input "CPF/CNPJ" at bounding box center [796, 394] width 303 height 24
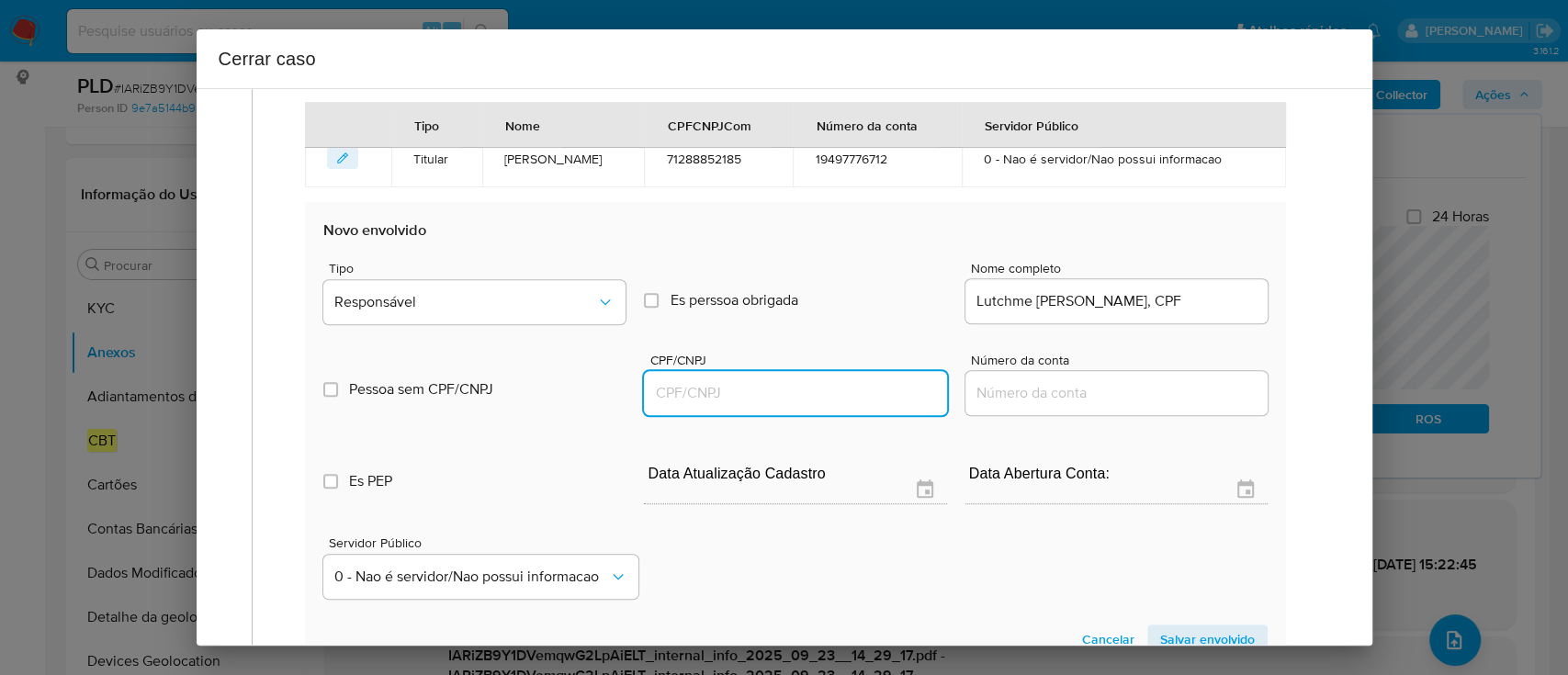
paste input "71125180242"
type input "71125180242"
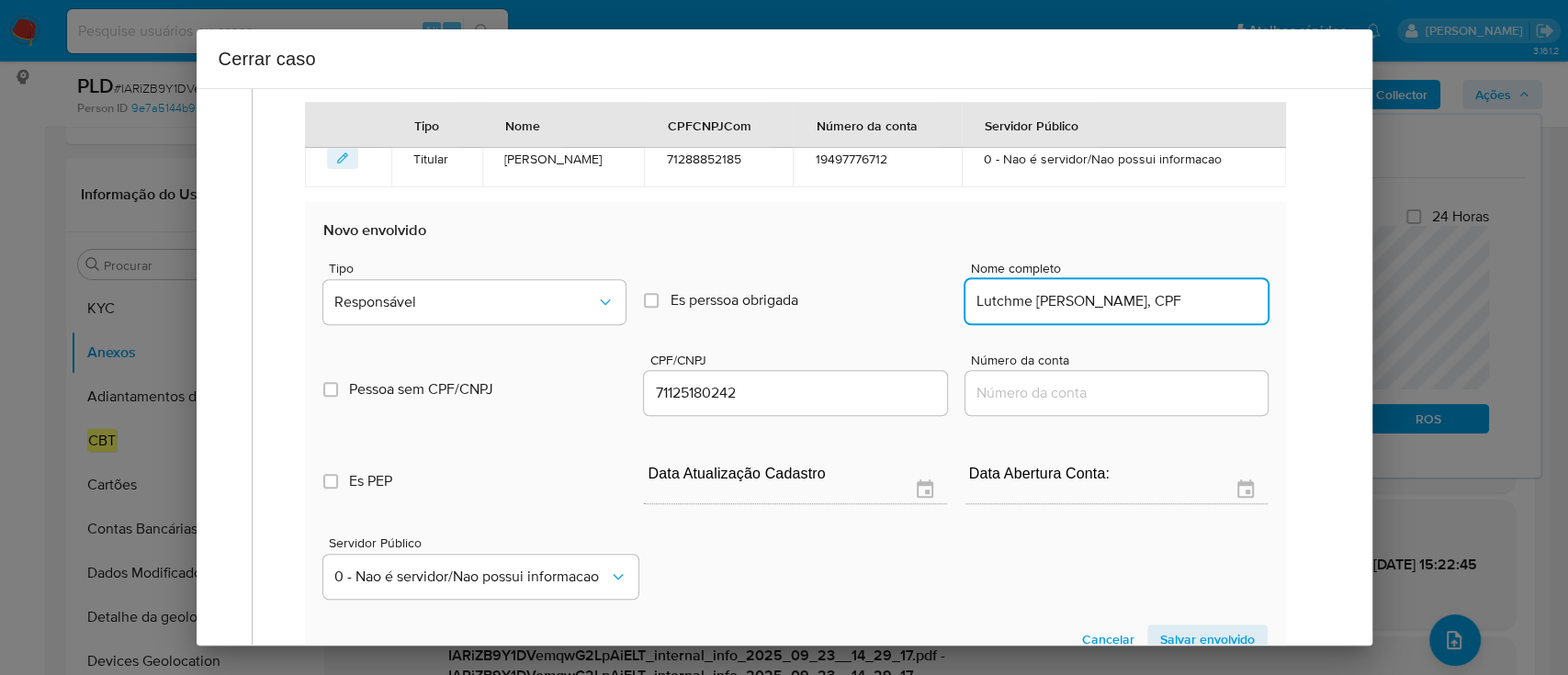
drag, startPoint x: 1175, startPoint y: 298, endPoint x: 1319, endPoint y: 314, distance: 144.9
click at [1290, 312] on div "Geral Data de início 01/08/2025 Data Fin 20/09/2025 Valor do crédito R$283.055 …" at bounding box center [796, 21] width 1050 height 1409
type input "Lutchme Alberto Salazar Persad"
click at [451, 298] on span "Responsável" at bounding box center [465, 303] width 262 height 19
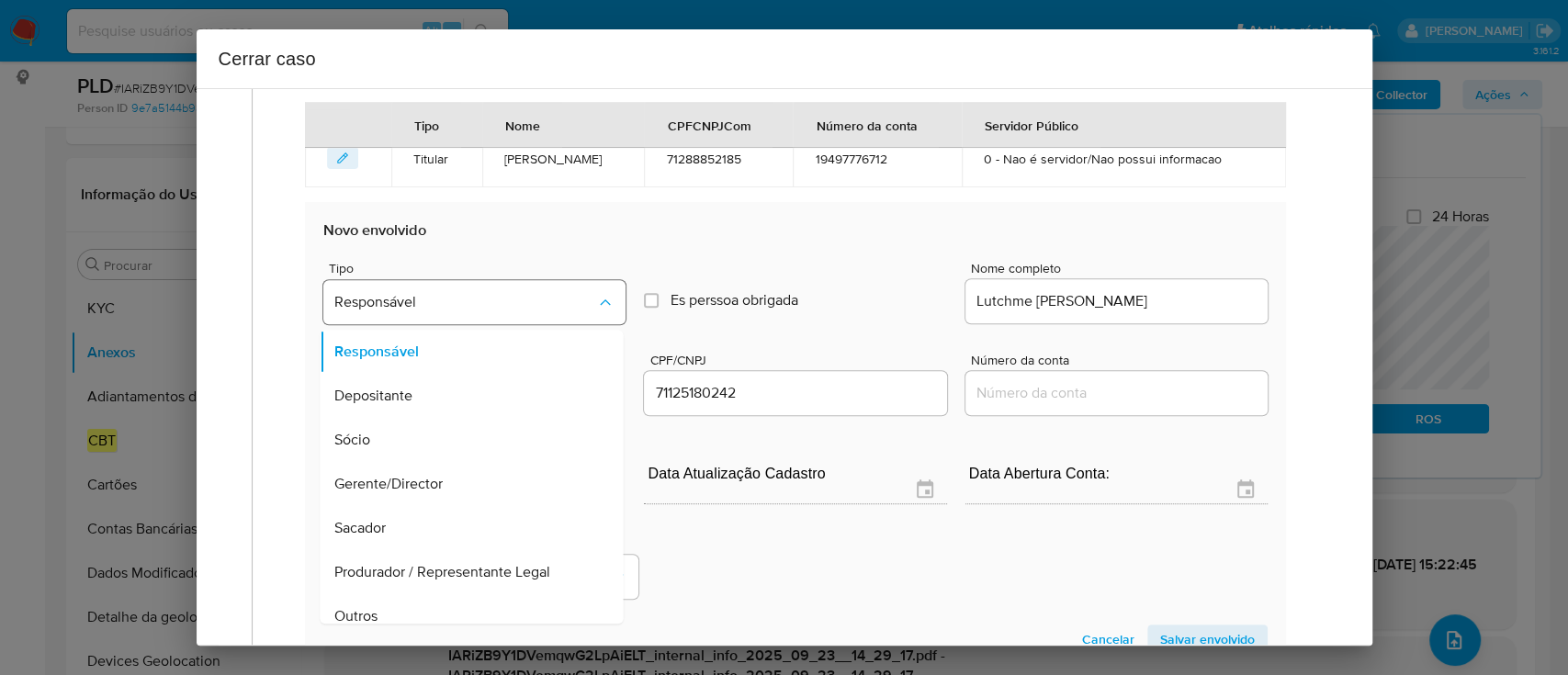
scroll to position [103, 0]
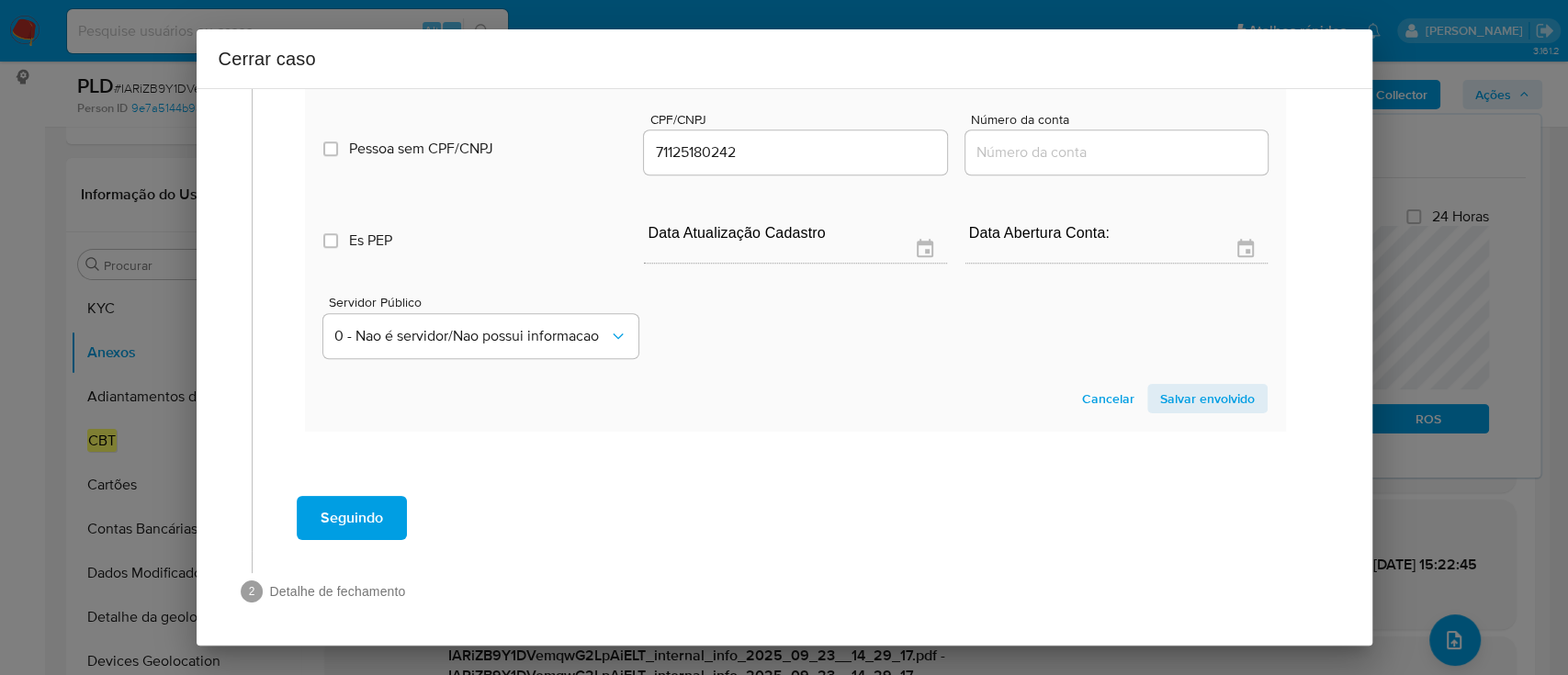
click at [1198, 398] on span "Salvar envolvido" at bounding box center [1208, 399] width 95 height 26
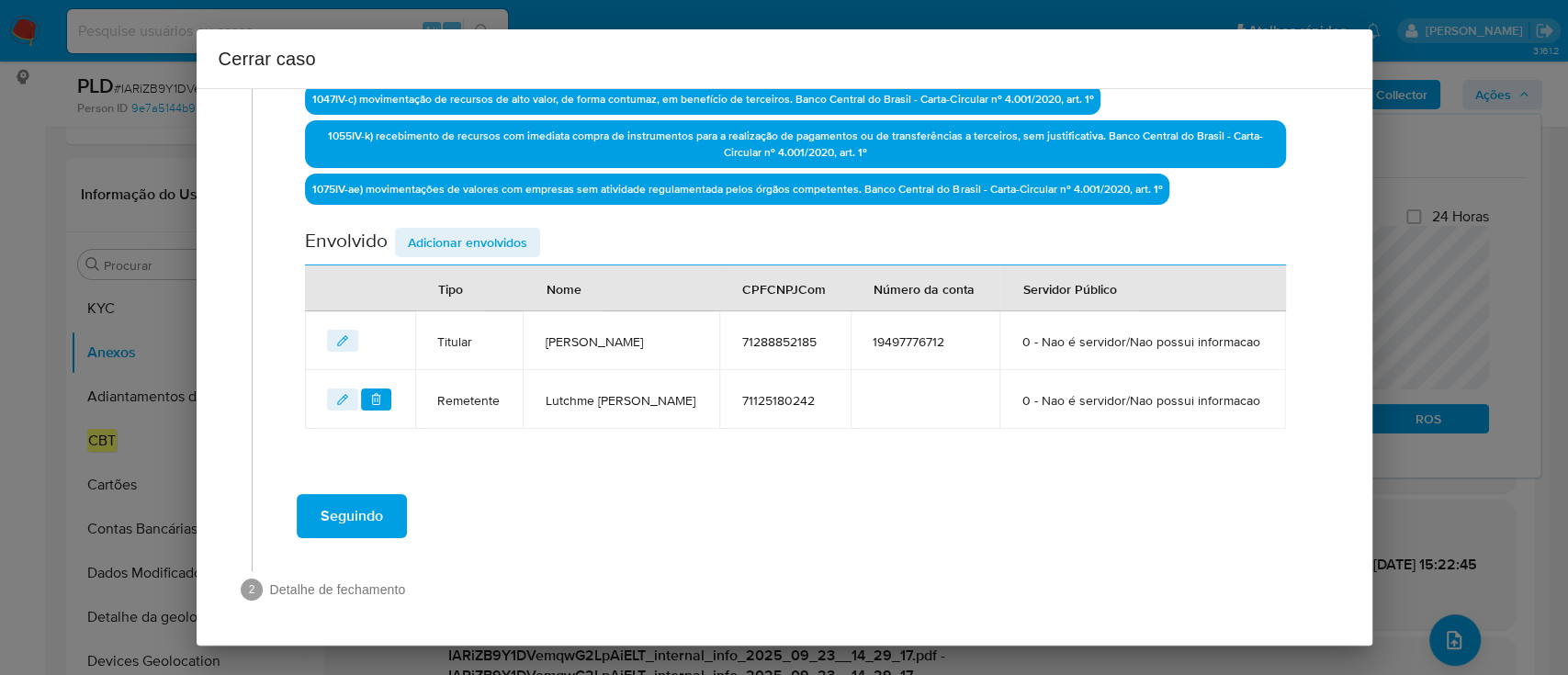
scroll to position [703, 0]
click at [492, 229] on span "Adicionar envolvidos" at bounding box center [467, 242] width 120 height 26
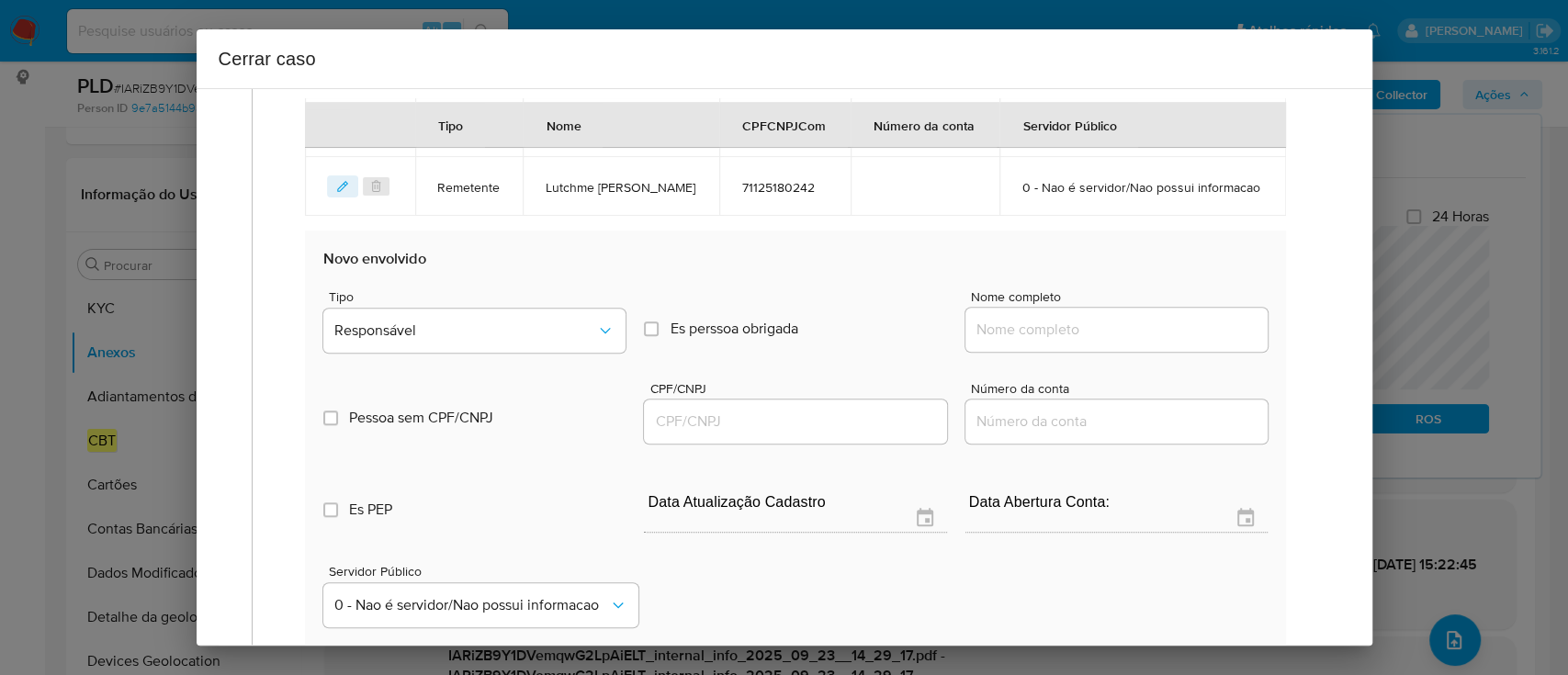
scroll to position [1071, 0]
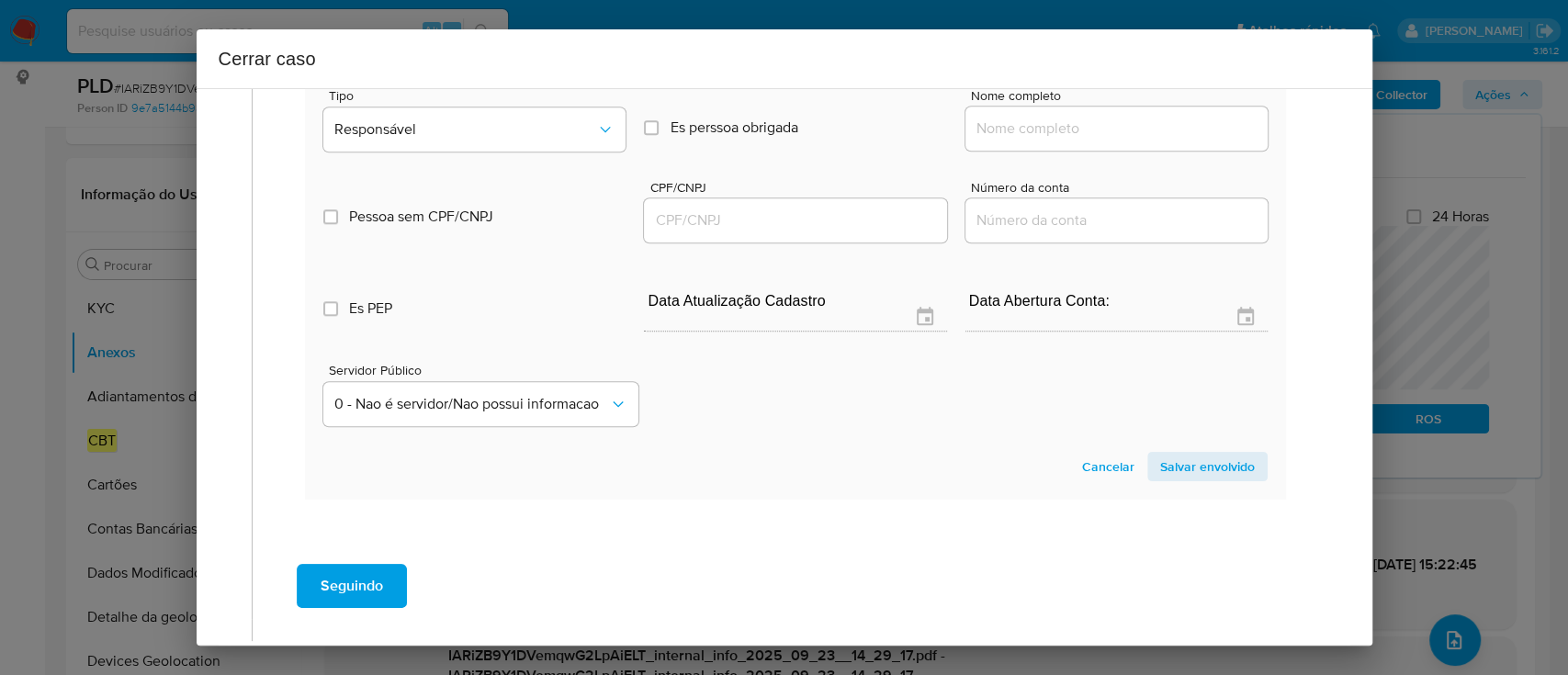
click at [1069, 150] on div at bounding box center [1117, 128] width 303 height 44
drag, startPoint x: 1118, startPoint y: 180, endPoint x: 1142, endPoint y: 180, distance: 24.0
click at [1118, 140] on input "Nome completo" at bounding box center [1117, 129] width 303 height 24
paste input "H2 Licensed Ltda, 56303755000110"
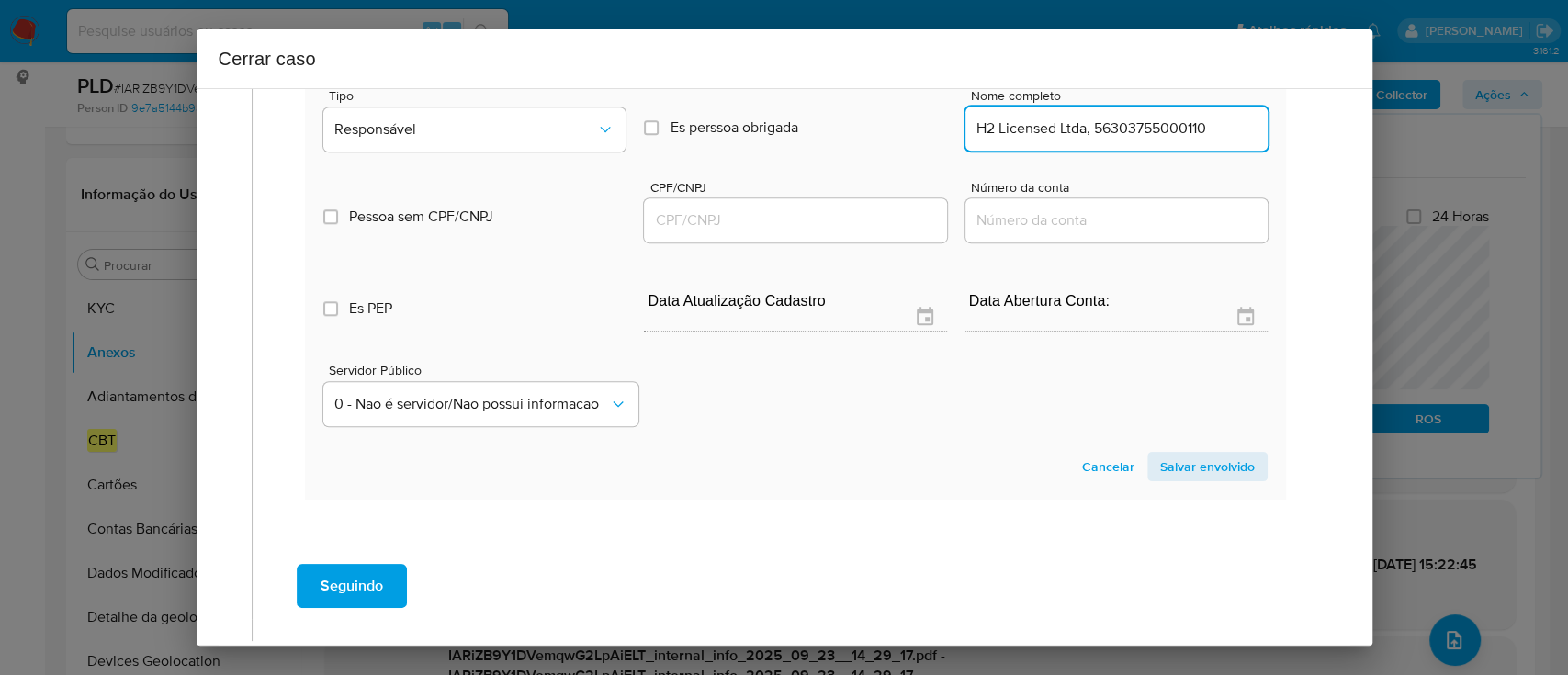
click at [1176, 140] on input "H2 Licensed Ltda, 56303755000110" at bounding box center [1117, 129] width 303 height 24
type input "H2 Licensed Ltda,"
drag, startPoint x: 840, startPoint y: 276, endPoint x: 1026, endPoint y: 237, distance: 190.0
click at [839, 232] on input "CPF/CNPJ" at bounding box center [796, 221] width 303 height 24
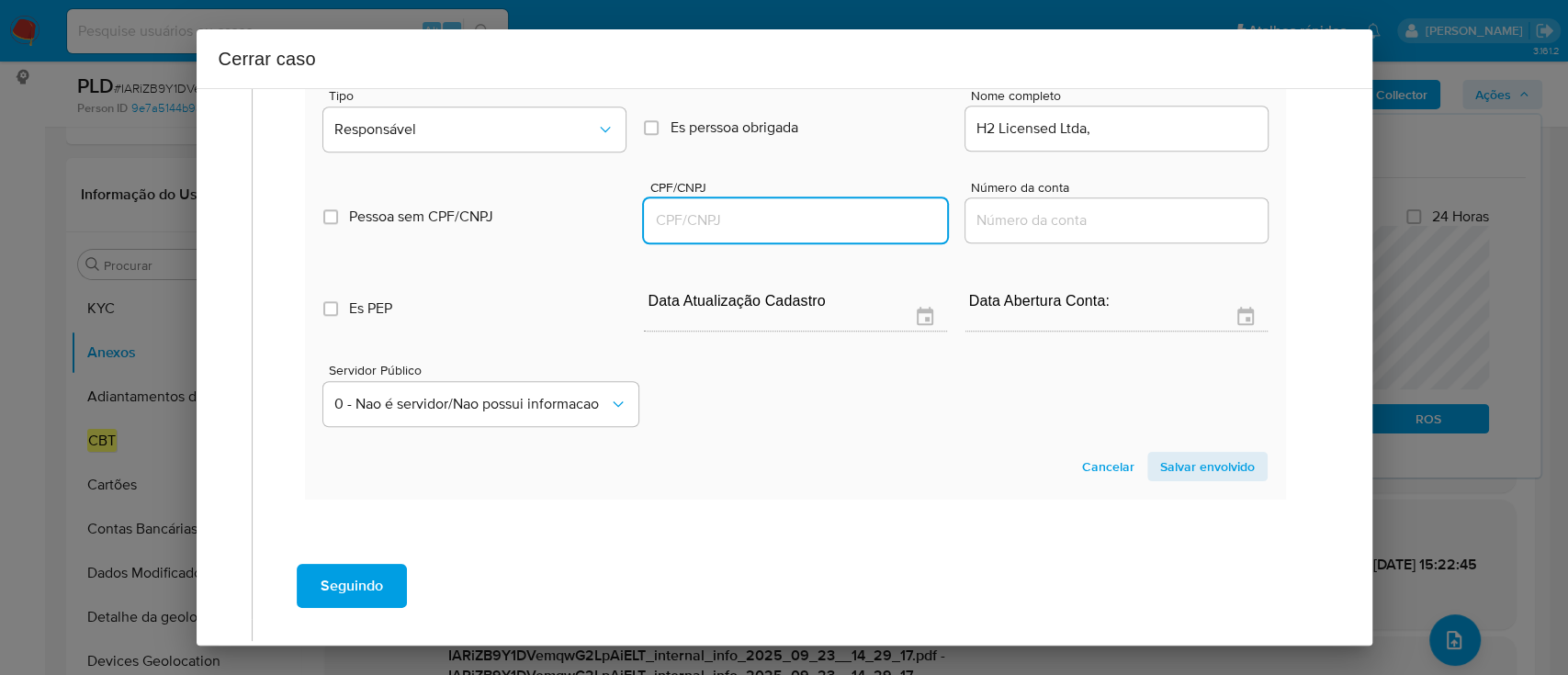
paste input "56303755000110"
type input "56303755000110"
click at [1152, 140] on input "H2 Licensed Ltda," at bounding box center [1117, 129] width 303 height 24
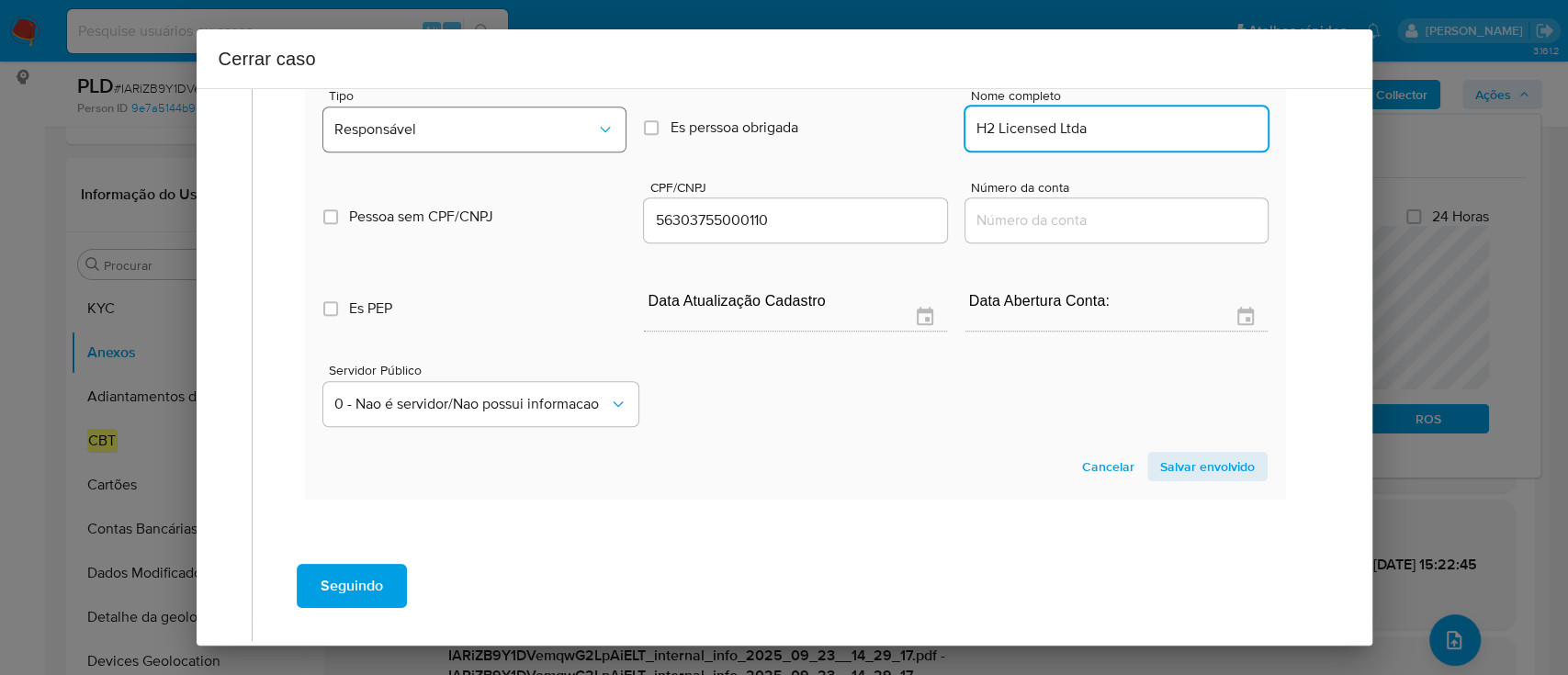
type input "H2 Licensed Ltda"
click at [423, 138] on span "Responsável" at bounding box center [465, 130] width 262 height 19
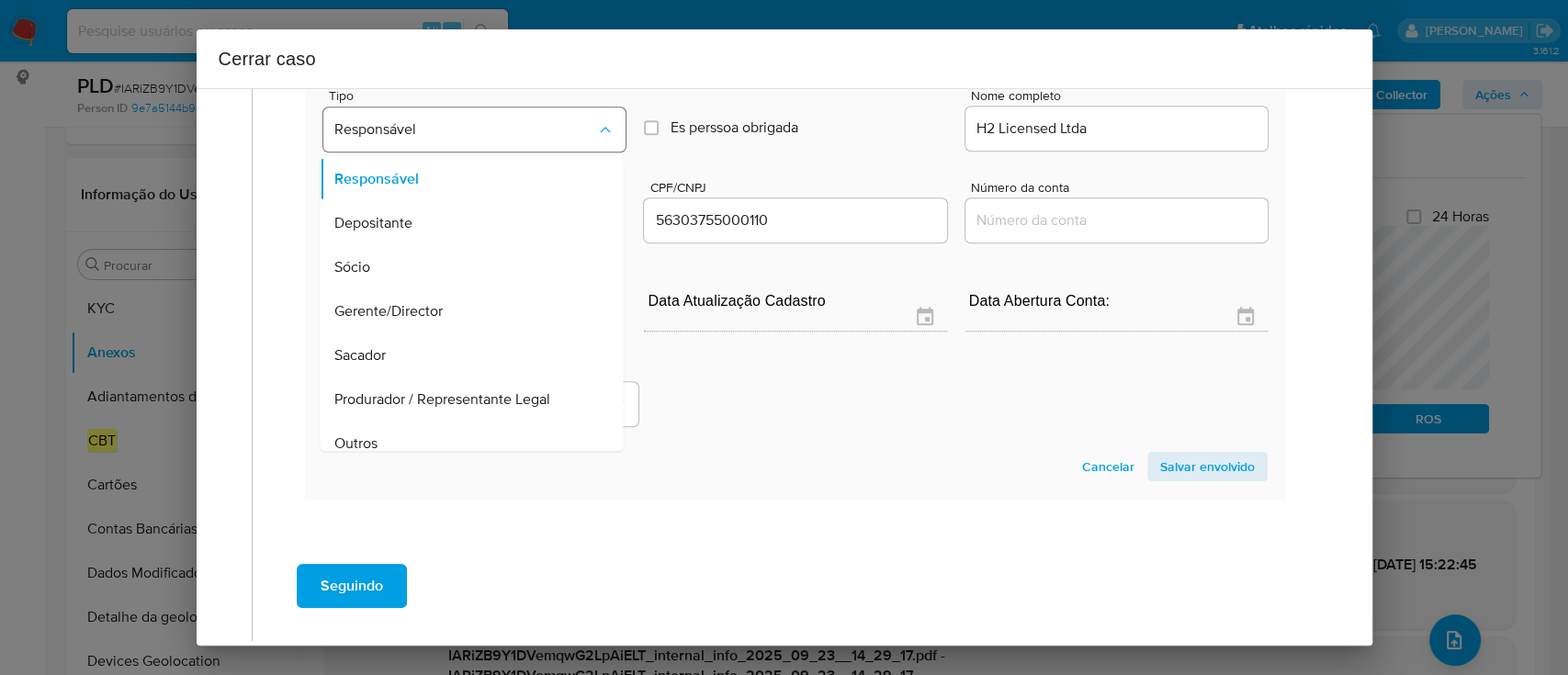
scroll to position [103, 0]
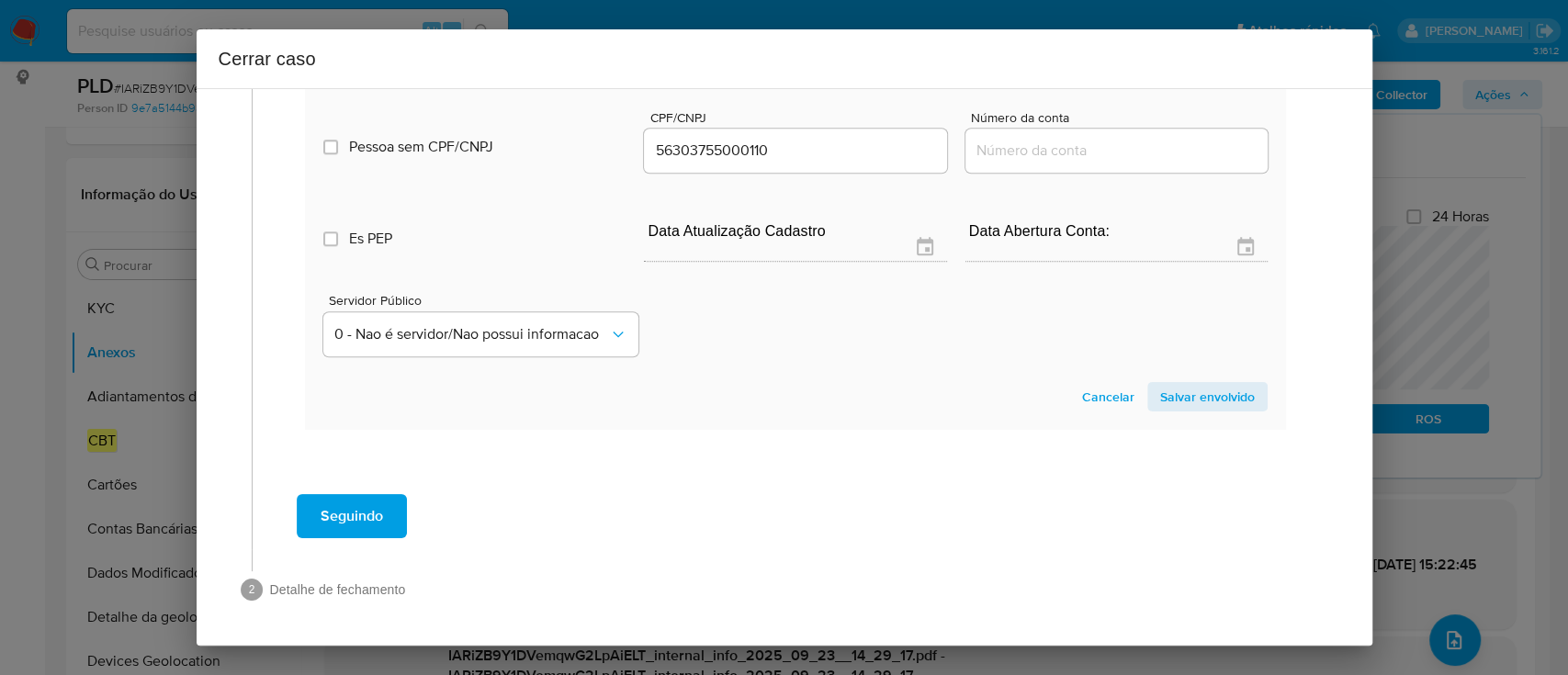
click at [1166, 399] on span "Salvar envolvido" at bounding box center [1208, 397] width 95 height 26
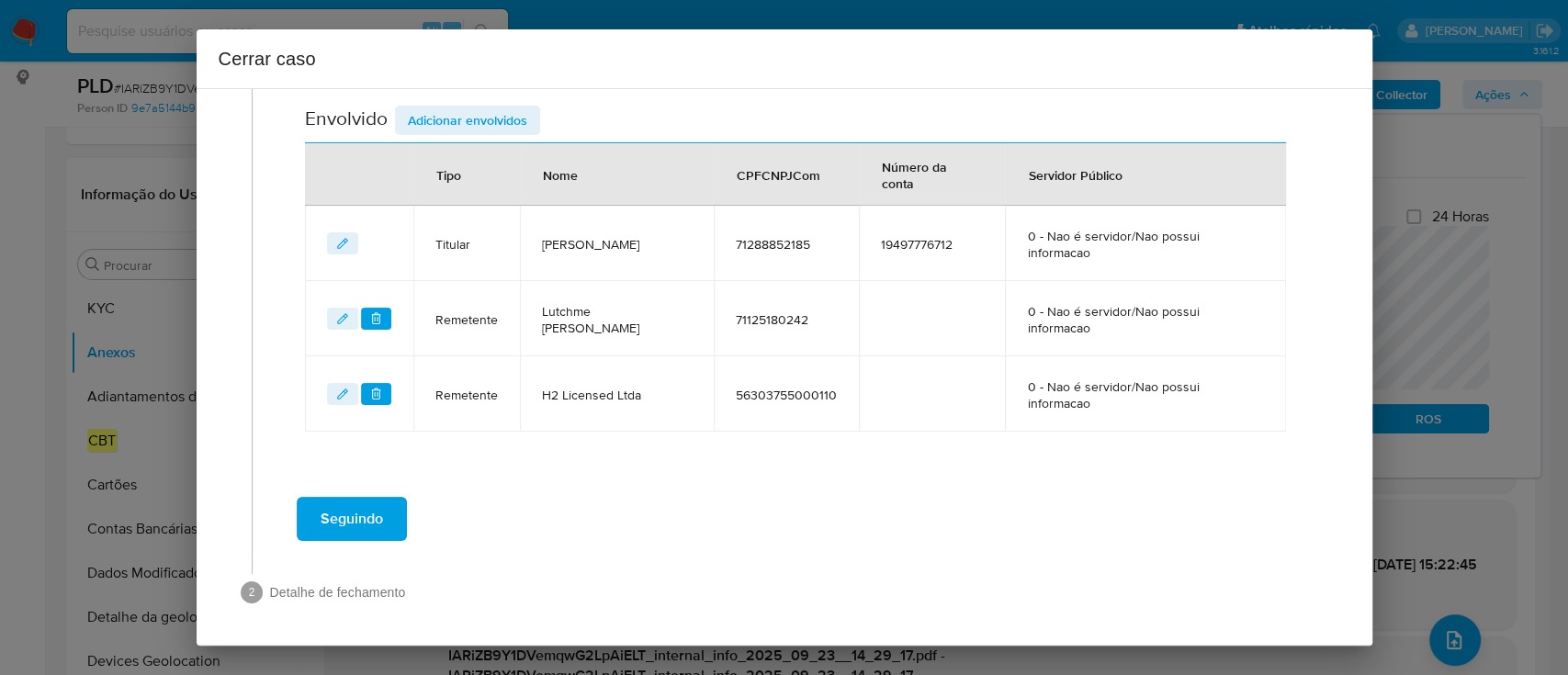
click at [482, 121] on span "Adicionar envolvidos" at bounding box center [467, 121] width 120 height 26
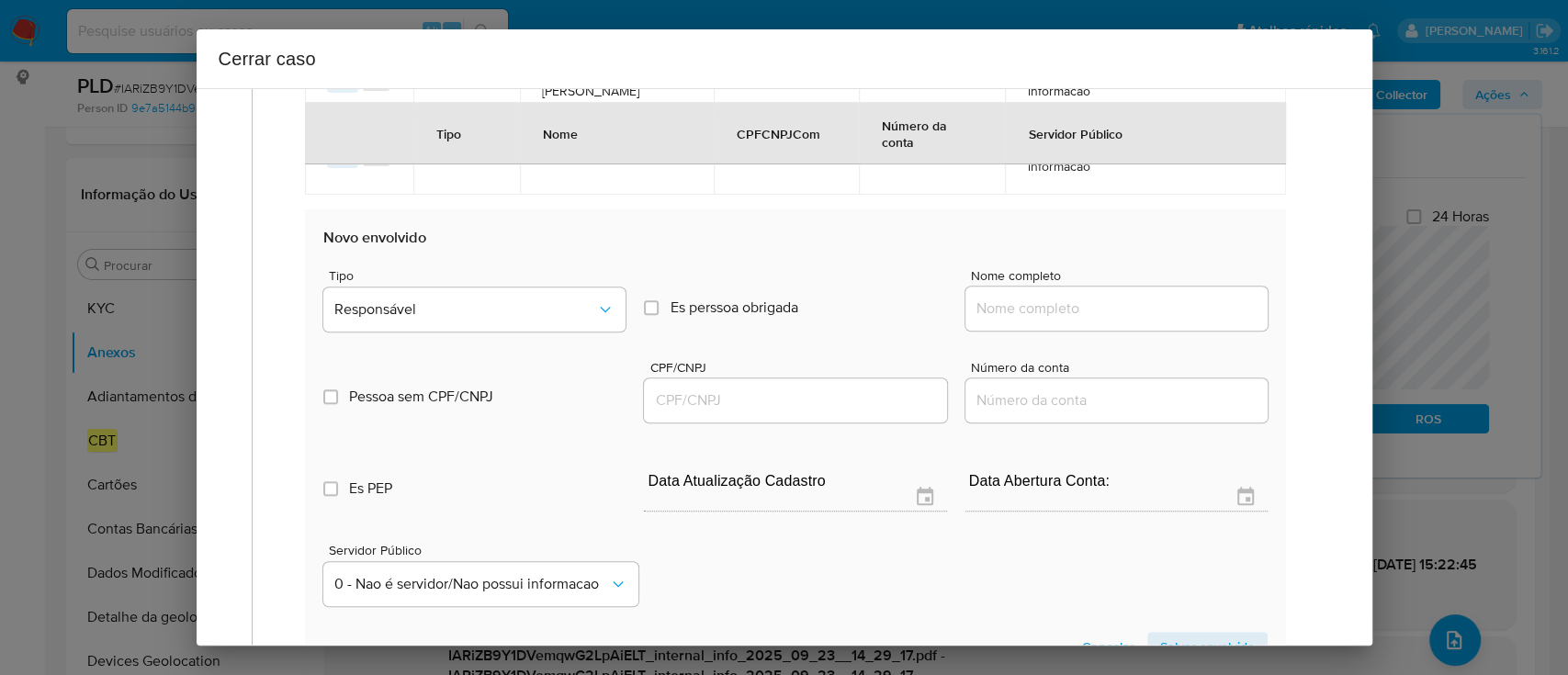
scroll to position [1022, 0]
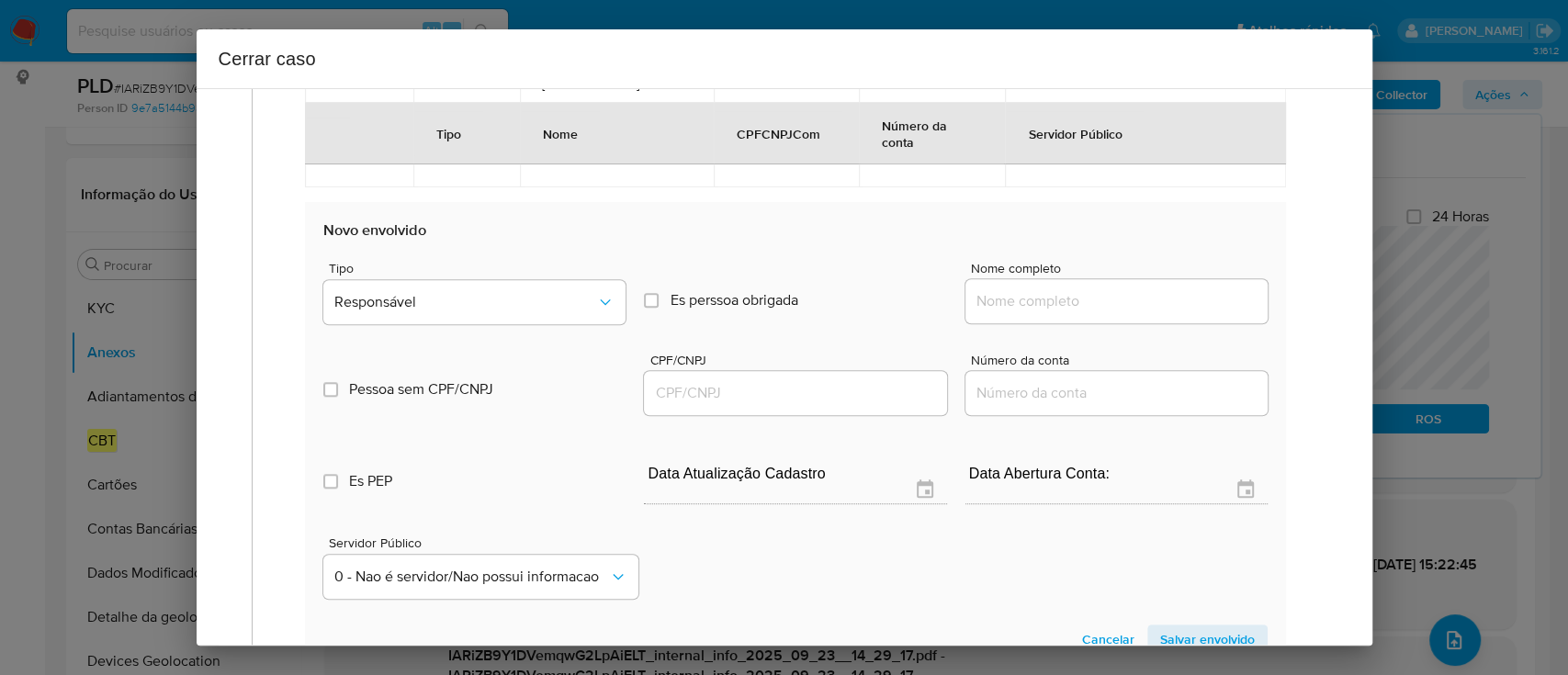
click at [1068, 308] on input "Nome completo" at bounding box center [1117, 302] width 303 height 24
paste input "Eli E Mar Rivero Serviços Ltda, 49361615000132"
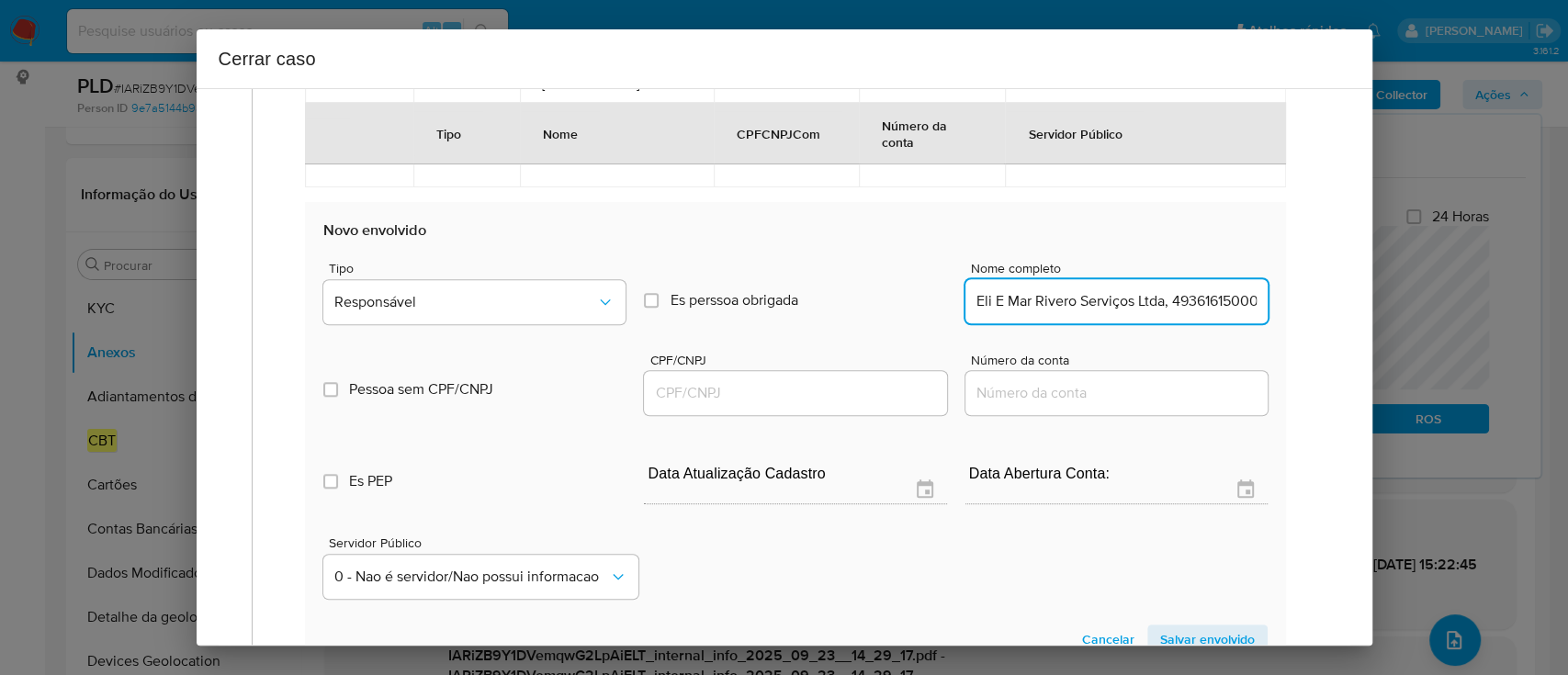
scroll to position [0, 32]
click at [1173, 300] on input "Eli E Mar Rivero Serviços Ltda, 49361615000132" at bounding box center [1117, 302] width 303 height 24
type input "Eli E Mar Rivero Serviços Ltda,"
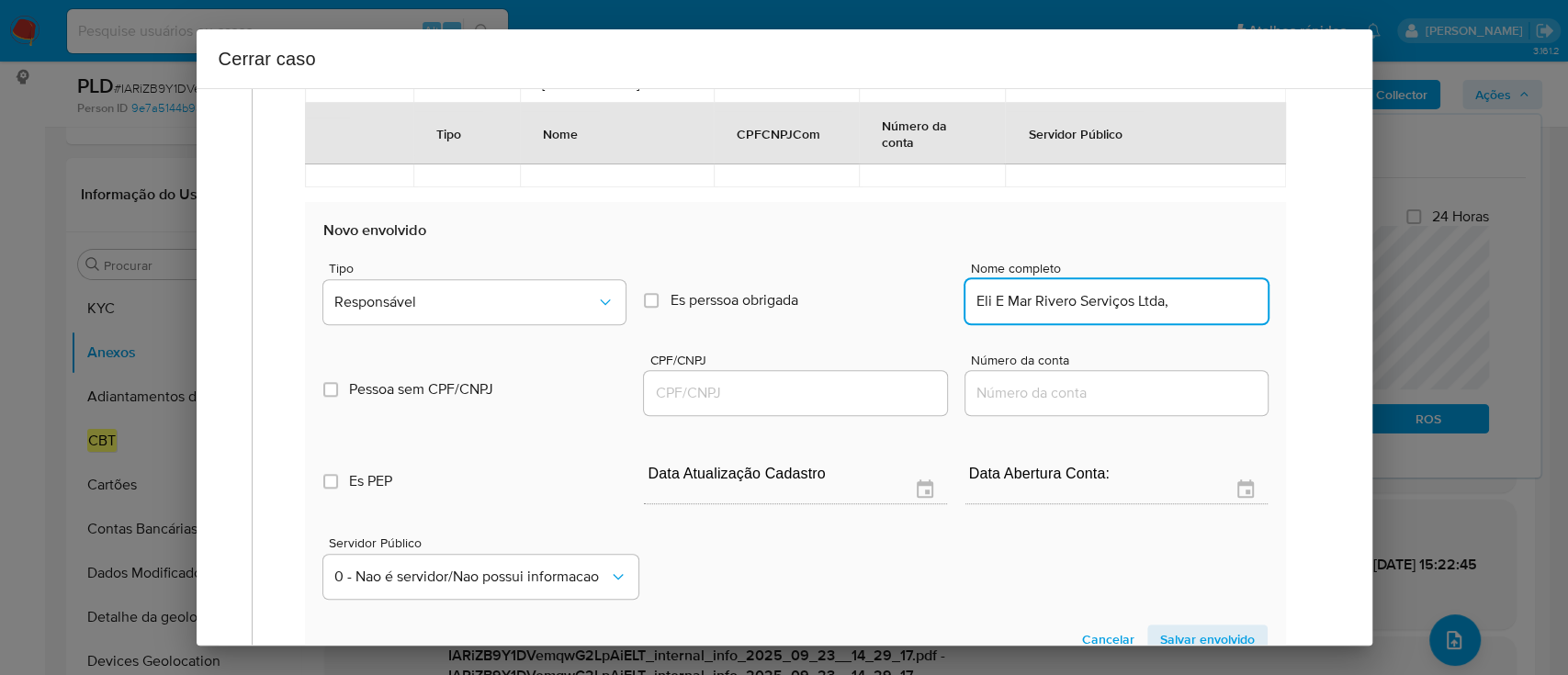
click at [830, 404] on div at bounding box center [796, 393] width 303 height 44
drag, startPoint x: 842, startPoint y: 389, endPoint x: 974, endPoint y: 371, distance: 133.2
click at [843, 389] on input "CPF/CNPJ" at bounding box center [796, 394] width 303 height 24
paste input "49361615000132"
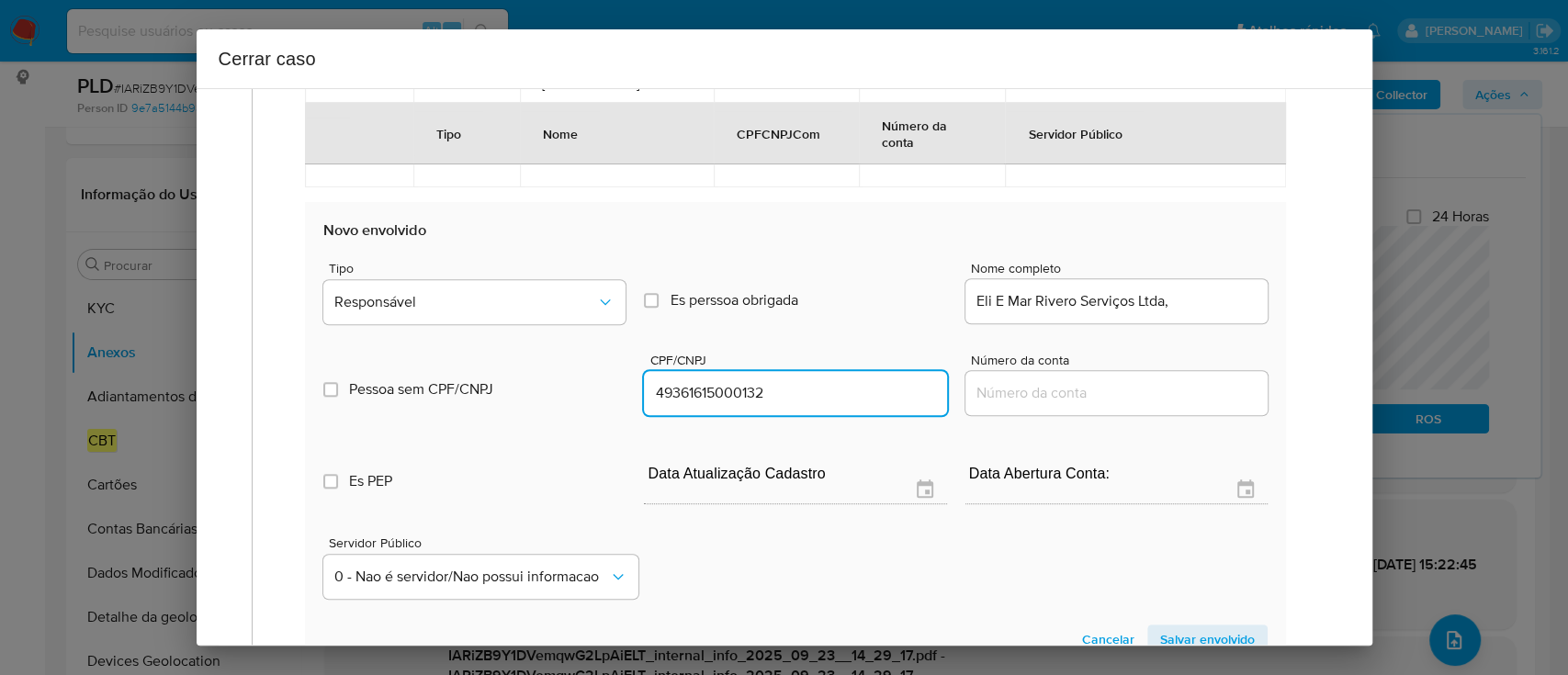
type input "49361615000132"
click at [1178, 318] on div "Eli E Mar Rivero Serviços Ltda," at bounding box center [1117, 301] width 303 height 44
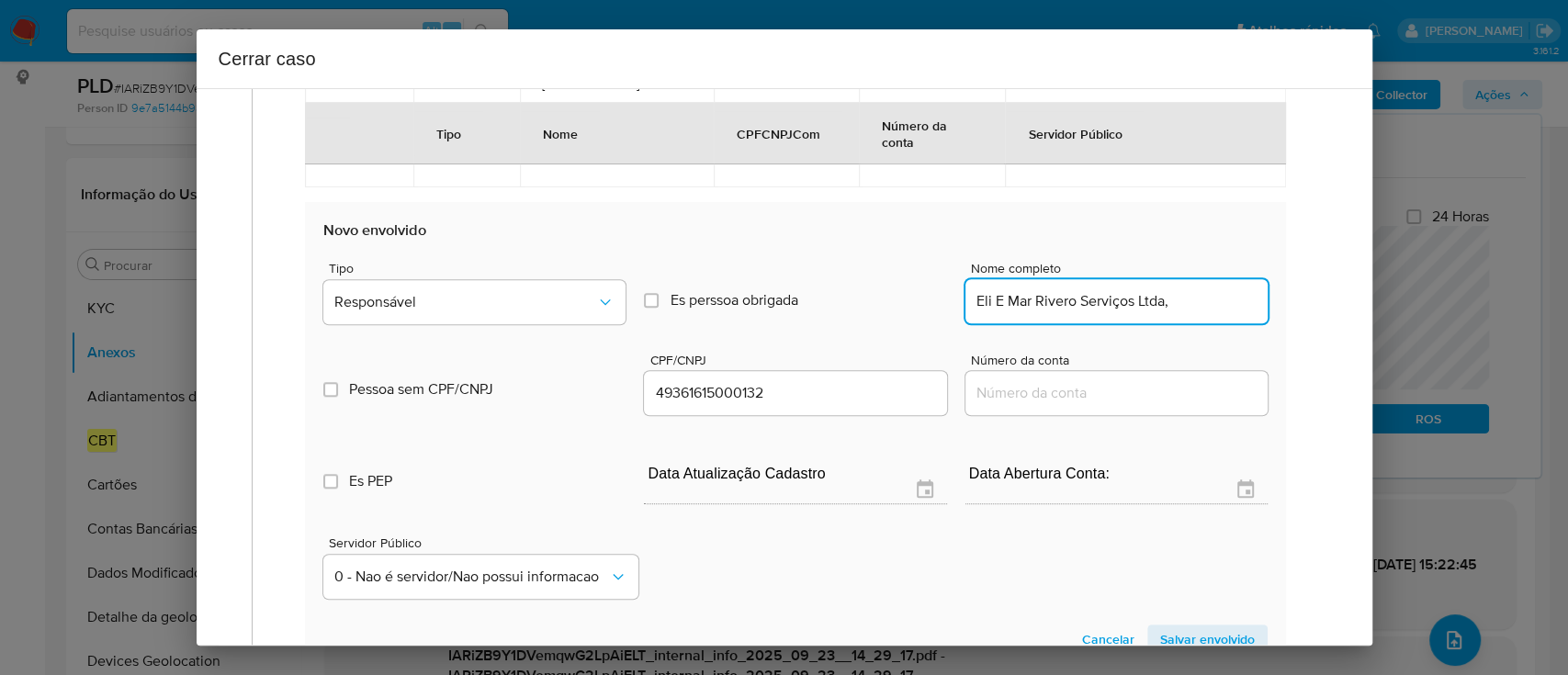
click at [1187, 305] on input "Eli E Mar Rivero Serviços Ltda," at bounding box center [1117, 302] width 303 height 24
type input "Eli E Mar Rivero Serviços Ltda"
click at [428, 305] on span "Responsável" at bounding box center [465, 303] width 262 height 19
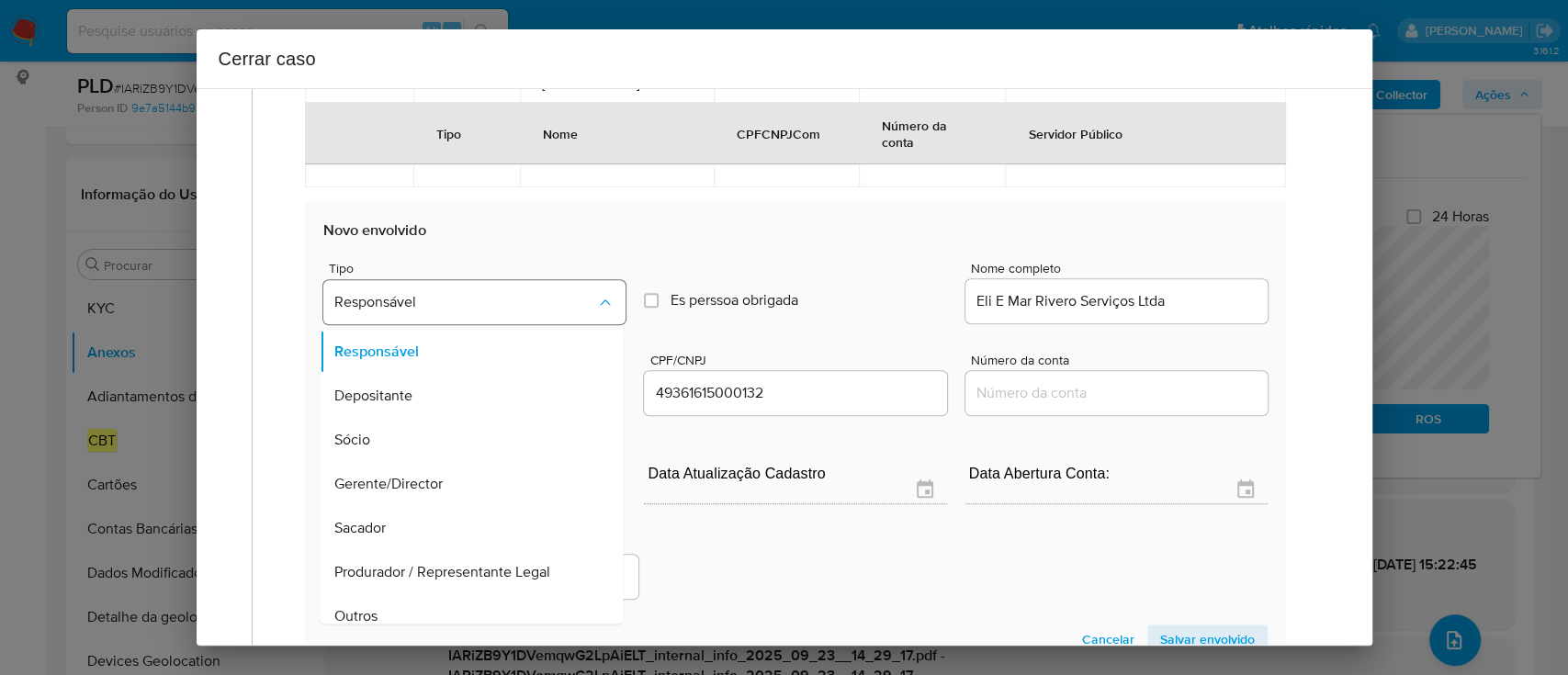
scroll to position [58, 0]
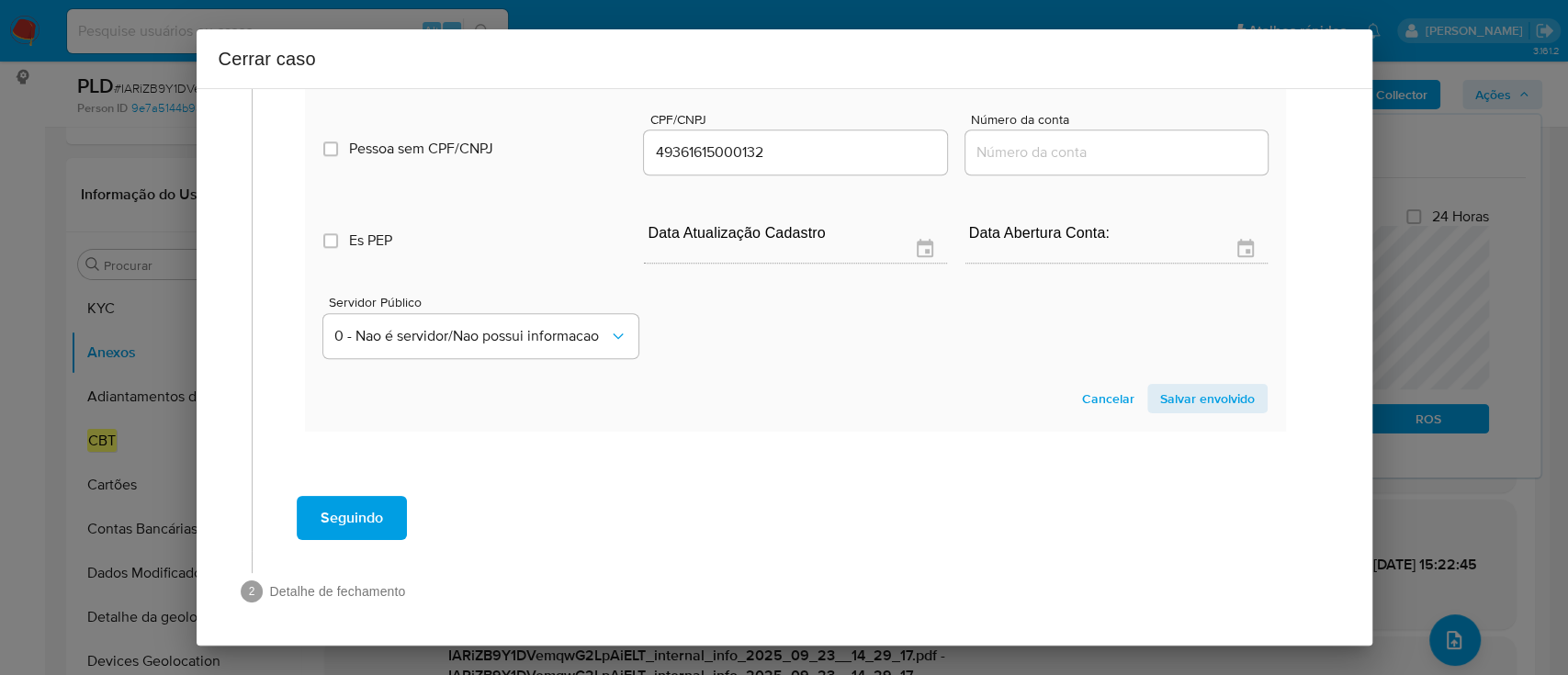
click at [1205, 393] on span "Salvar envolvido" at bounding box center [1208, 399] width 95 height 26
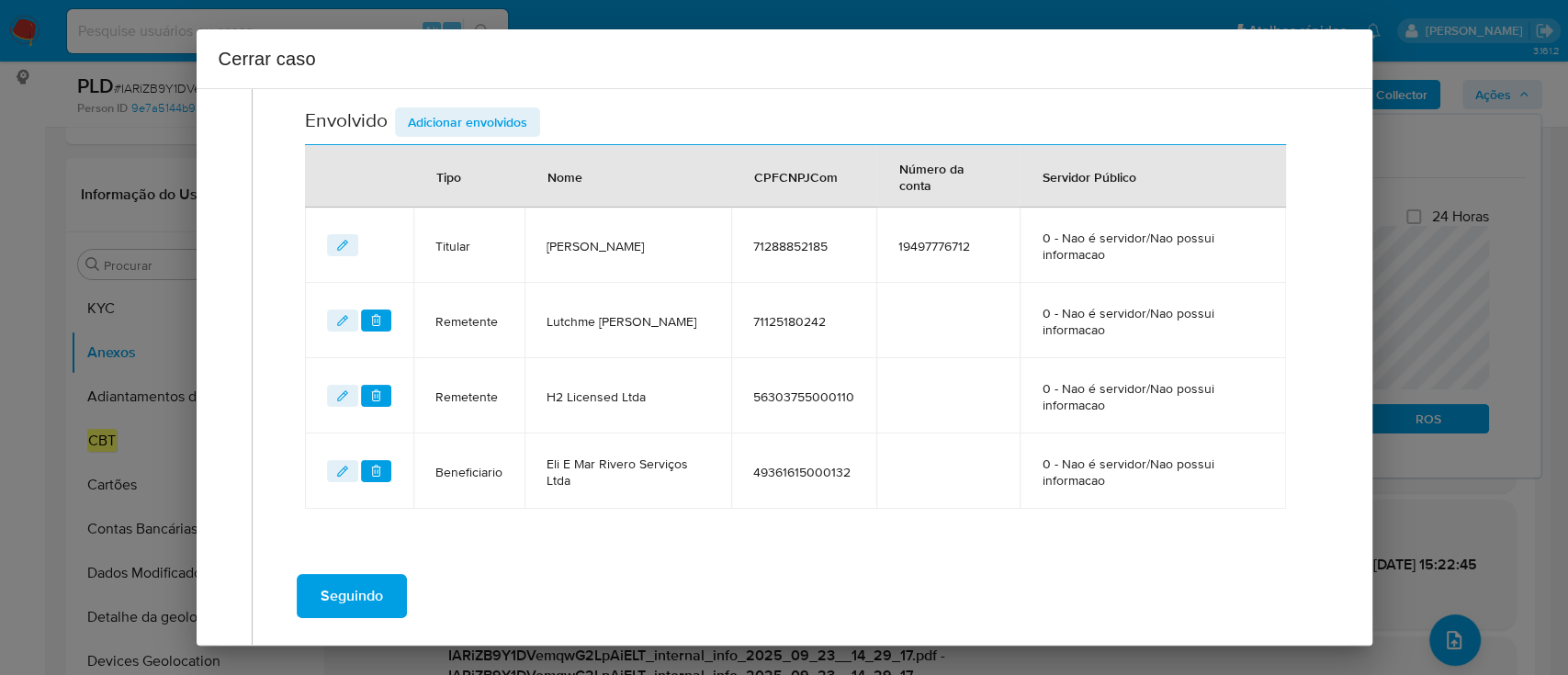
scroll to position [852, 0]
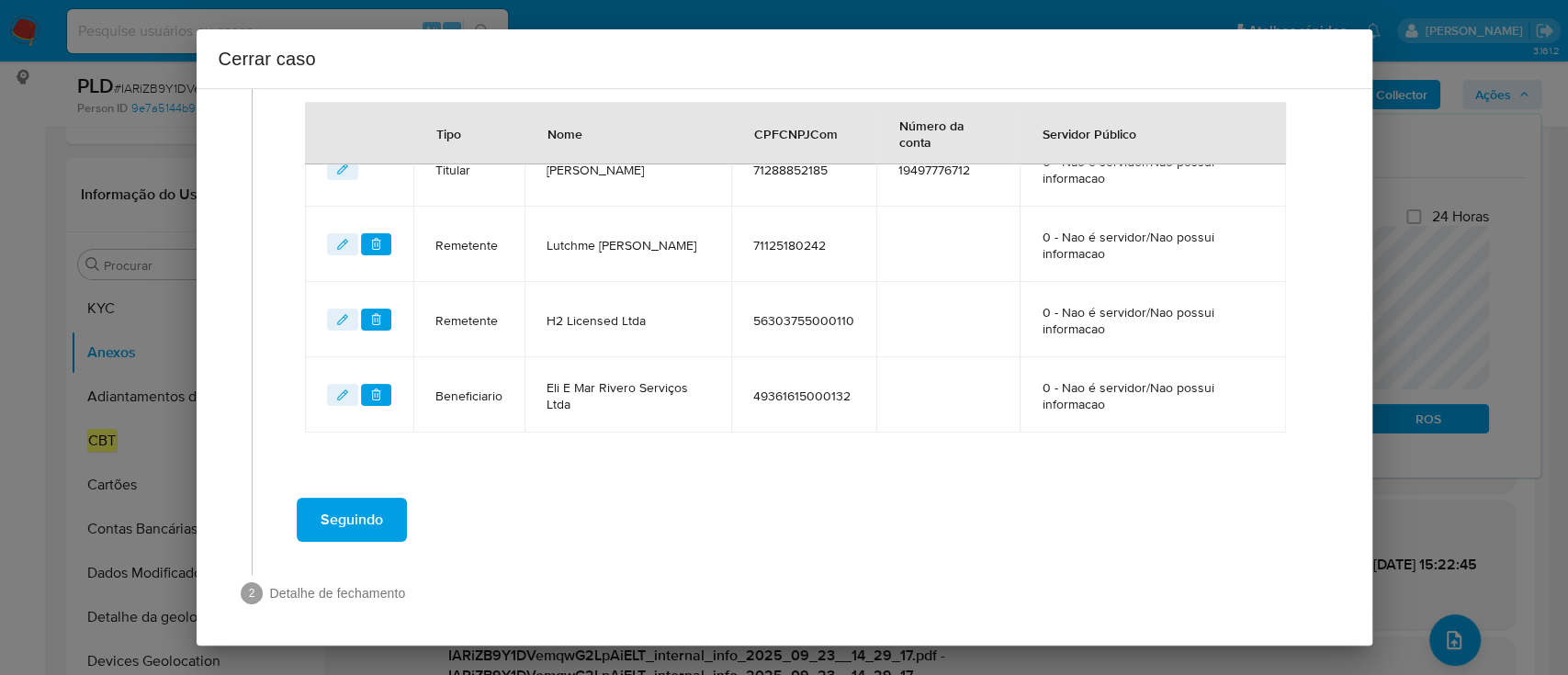
click at [772, 424] on td "49361615000132" at bounding box center [804, 395] width 145 height 75
click at [348, 502] on span "Seguindo" at bounding box center [351, 520] width 62 height 41
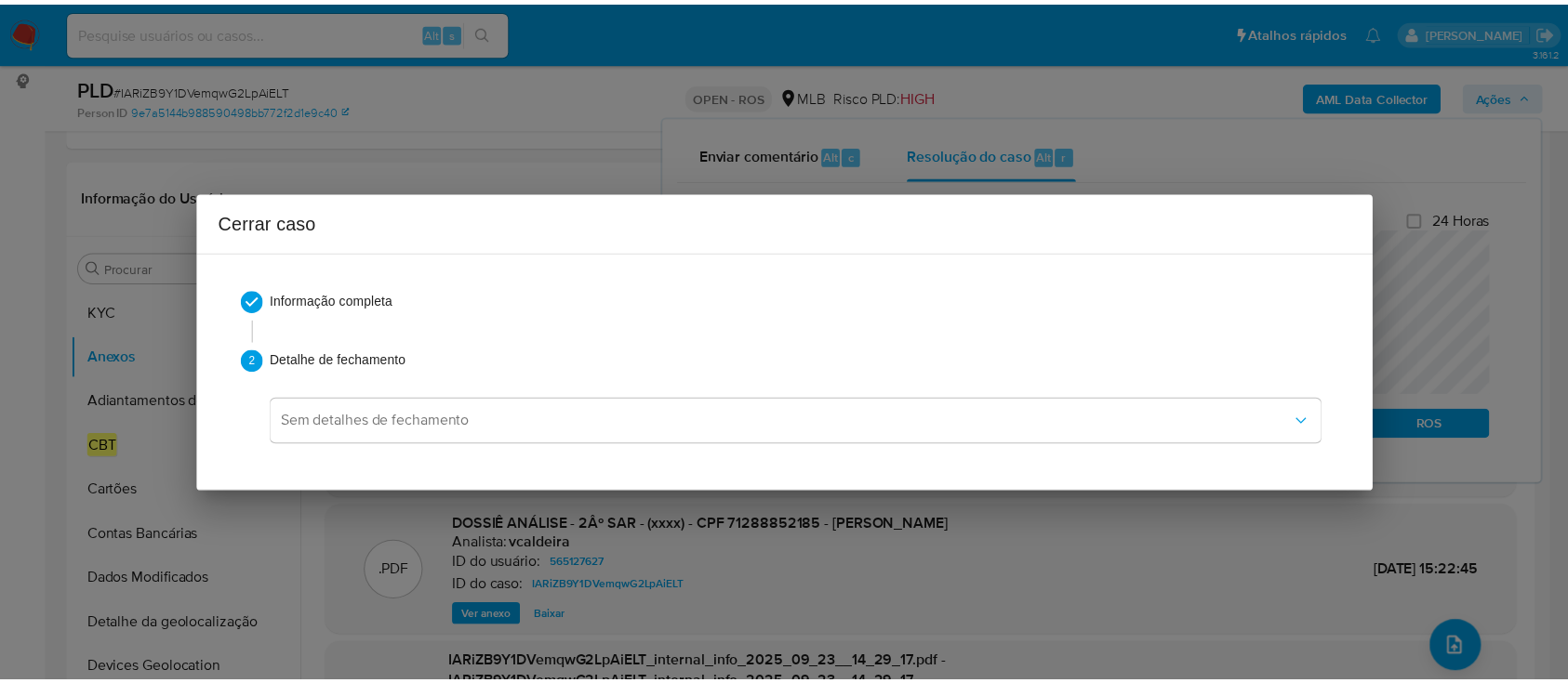
scroll to position [0, 0]
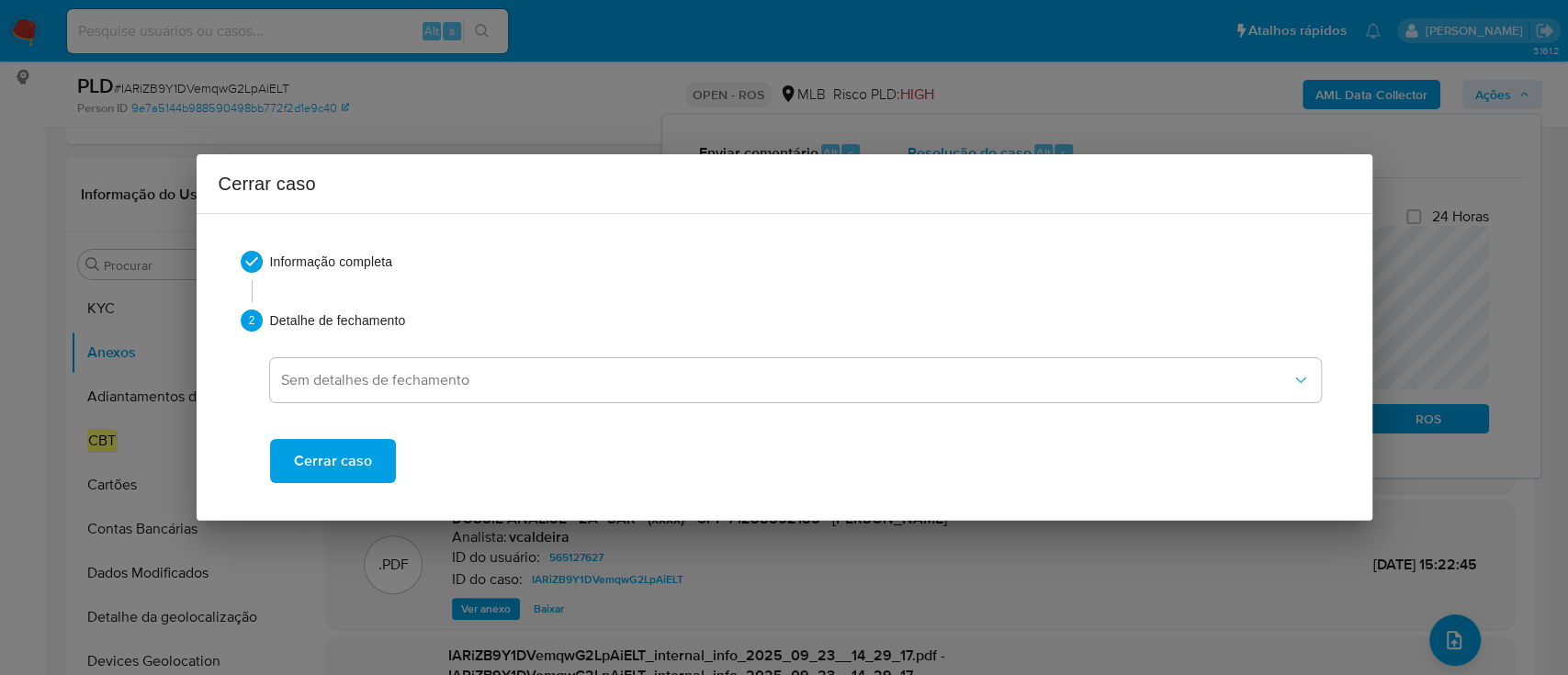
click at [338, 474] on span "Cerrar caso" at bounding box center [333, 461] width 78 height 41
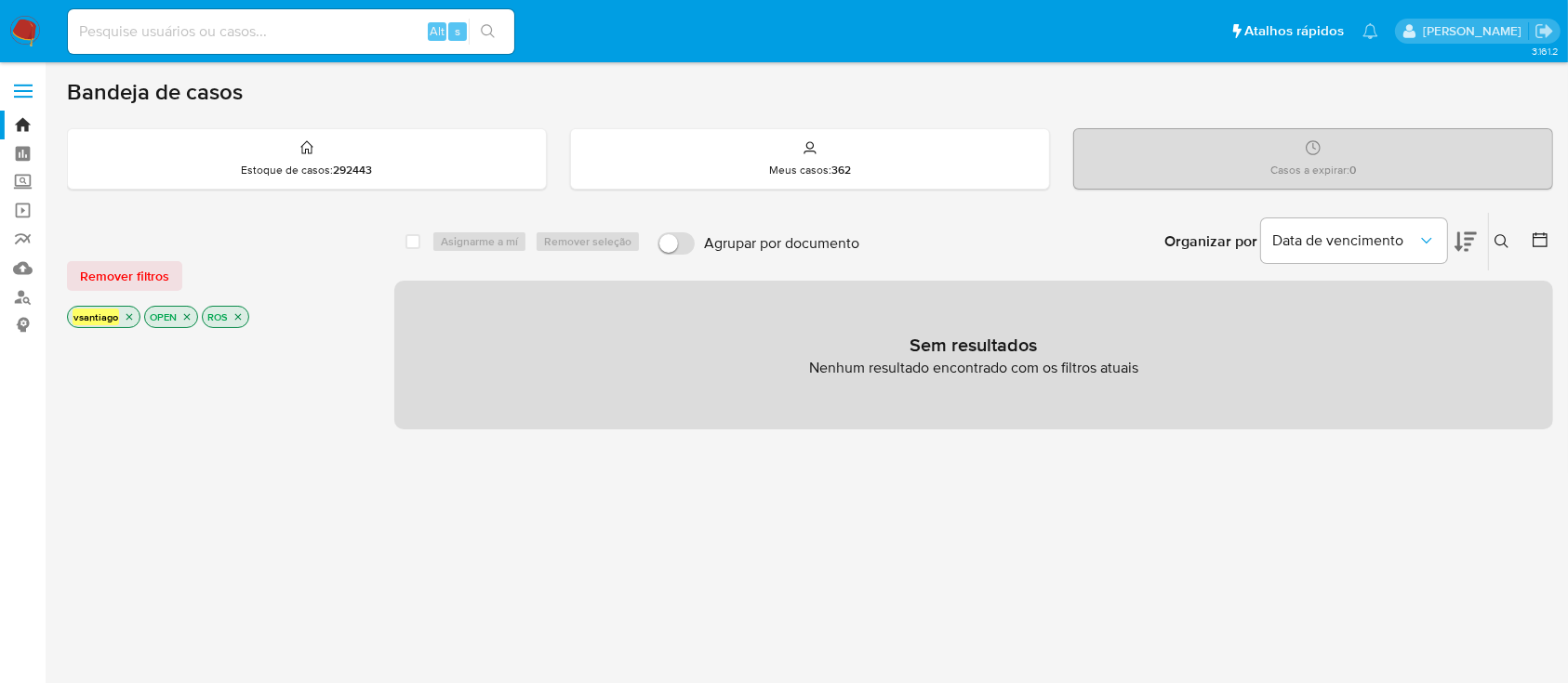
click at [573, 505] on div "select-all-cases-checkbox Asignarme a mí Remover seleção Agrupar por documento …" at bounding box center [974, 632] width 1159 height 841
